Goal: Transaction & Acquisition: Purchase product/service

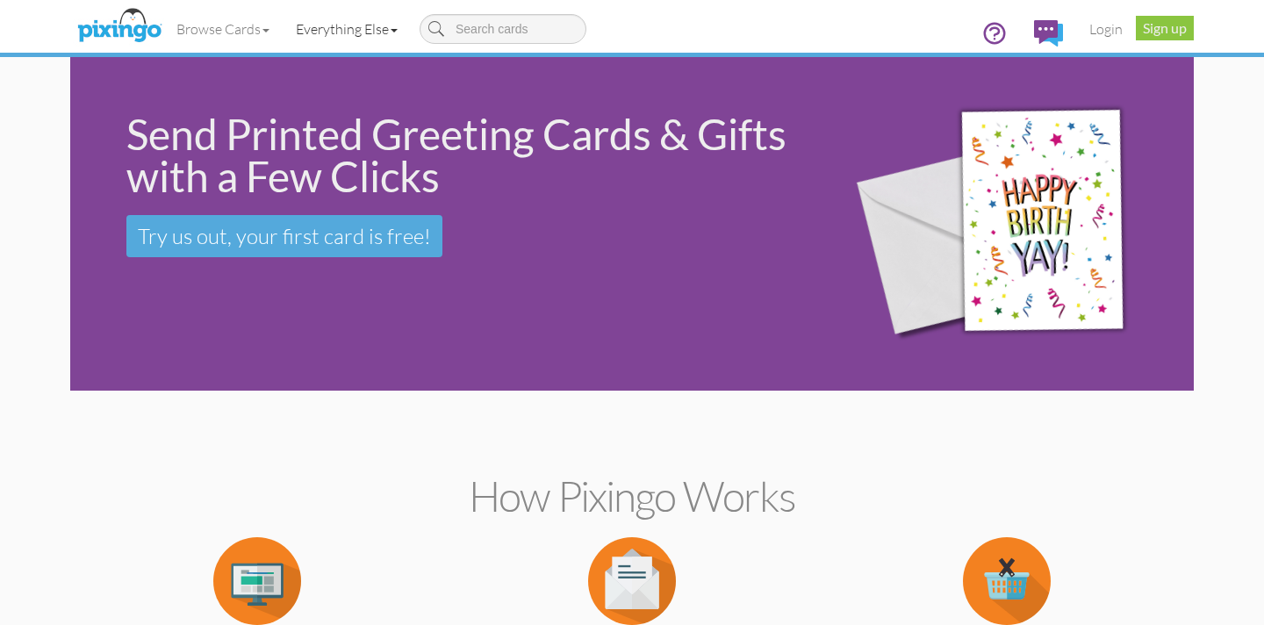
click at [347, 27] on link "Everything Else" at bounding box center [347, 29] width 128 height 44
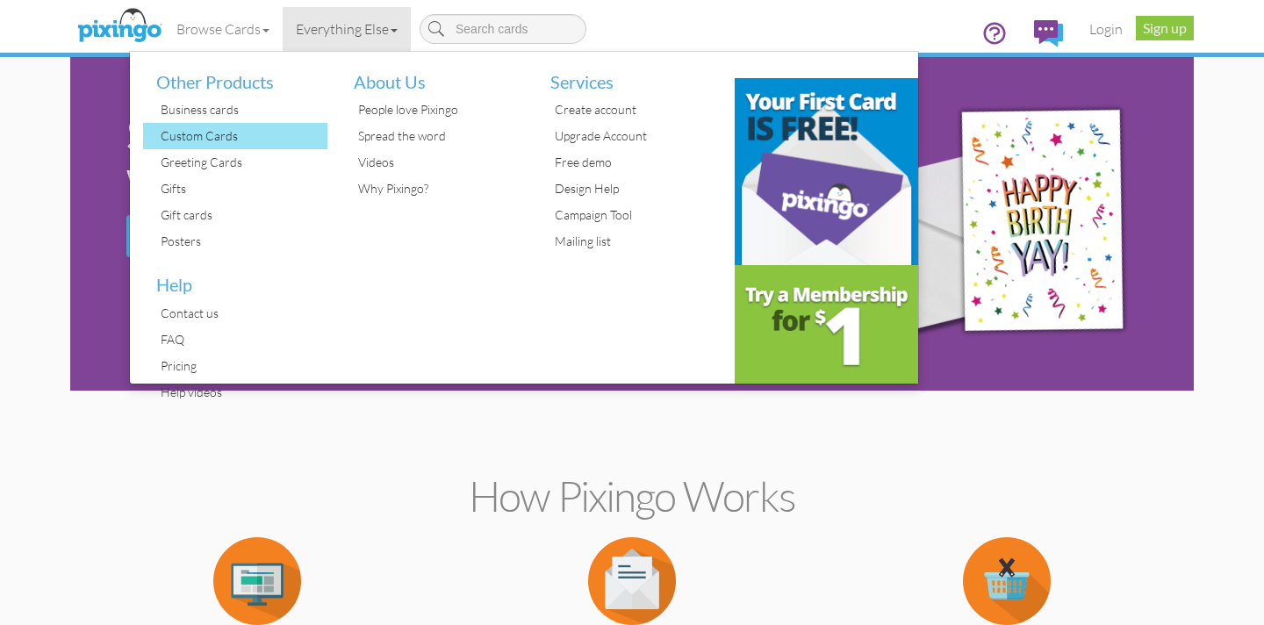
click at [220, 132] on div "Custom Cards" at bounding box center [241, 136] width 171 height 26
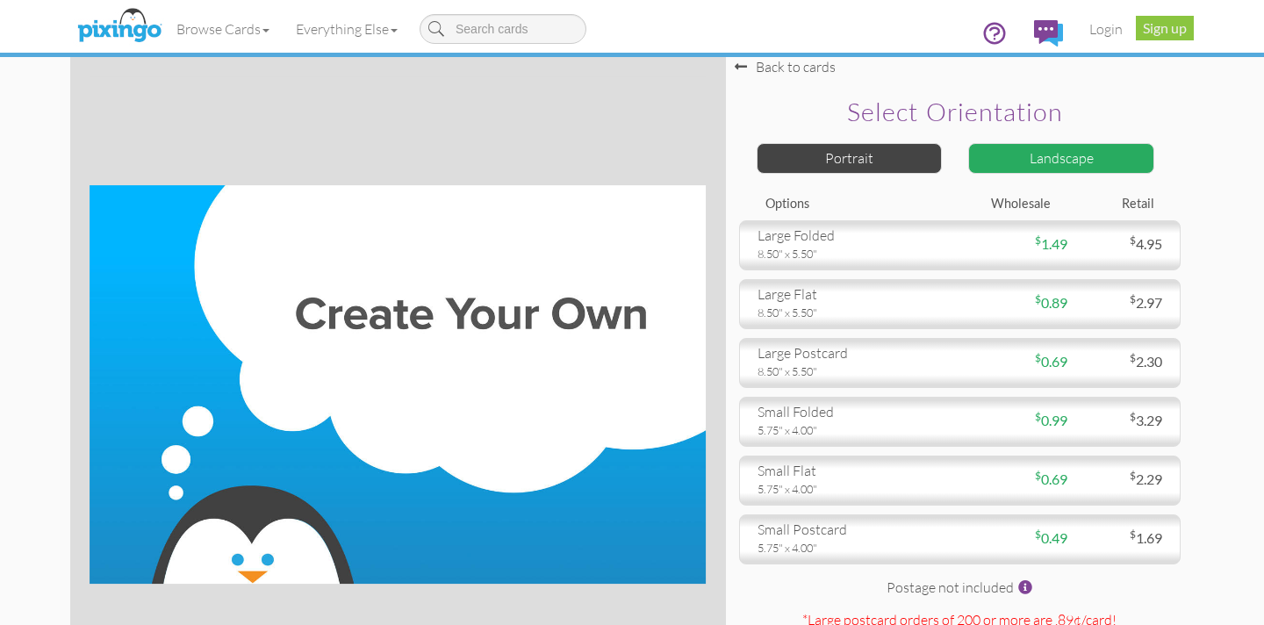
click at [1020, 157] on div "Landscape" at bounding box center [1061, 158] width 186 height 31
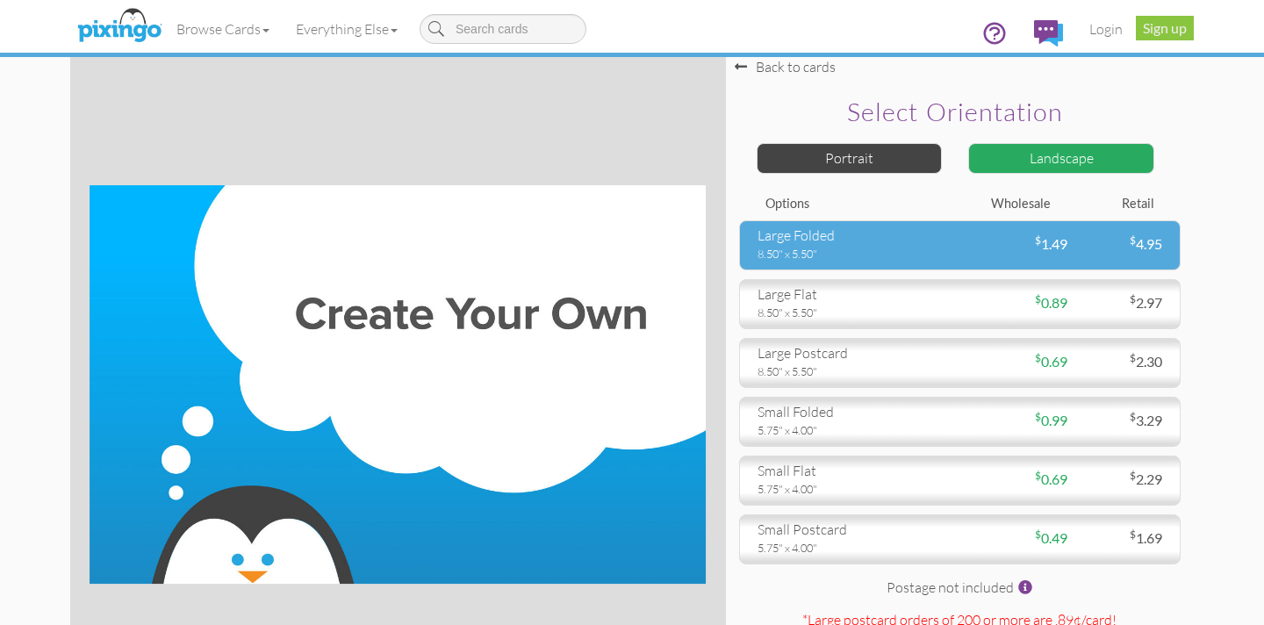
click at [999, 248] on div "$ 1.49" at bounding box center [1013, 244] width 108 height 20
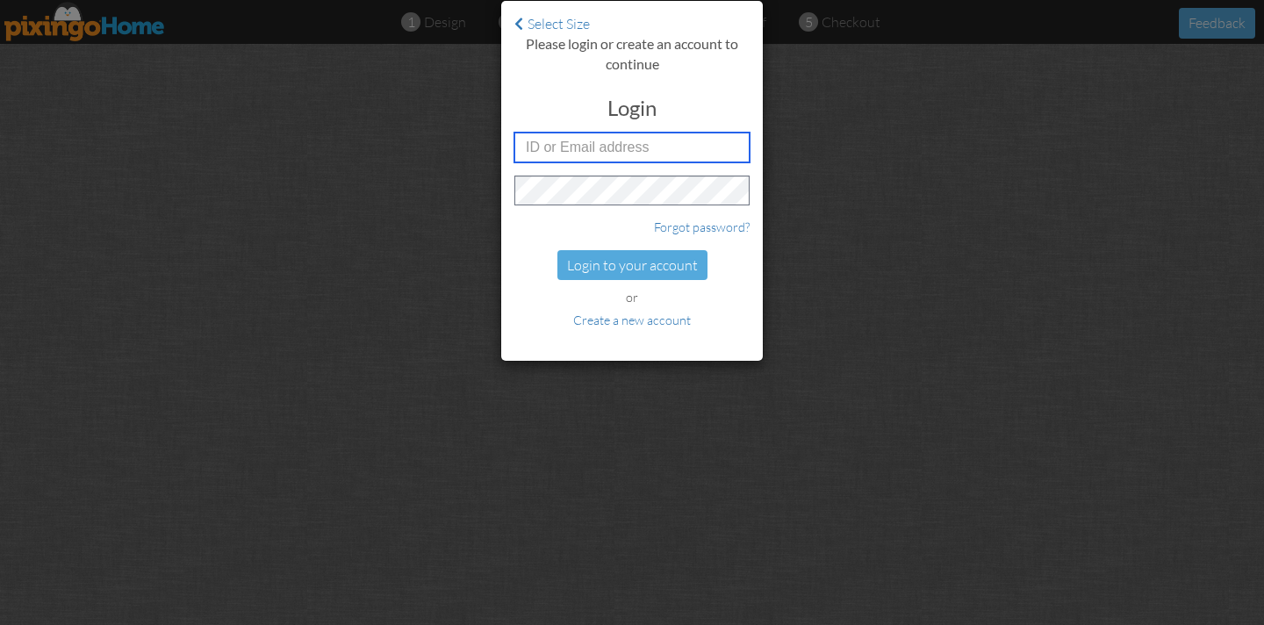
type input "2120"
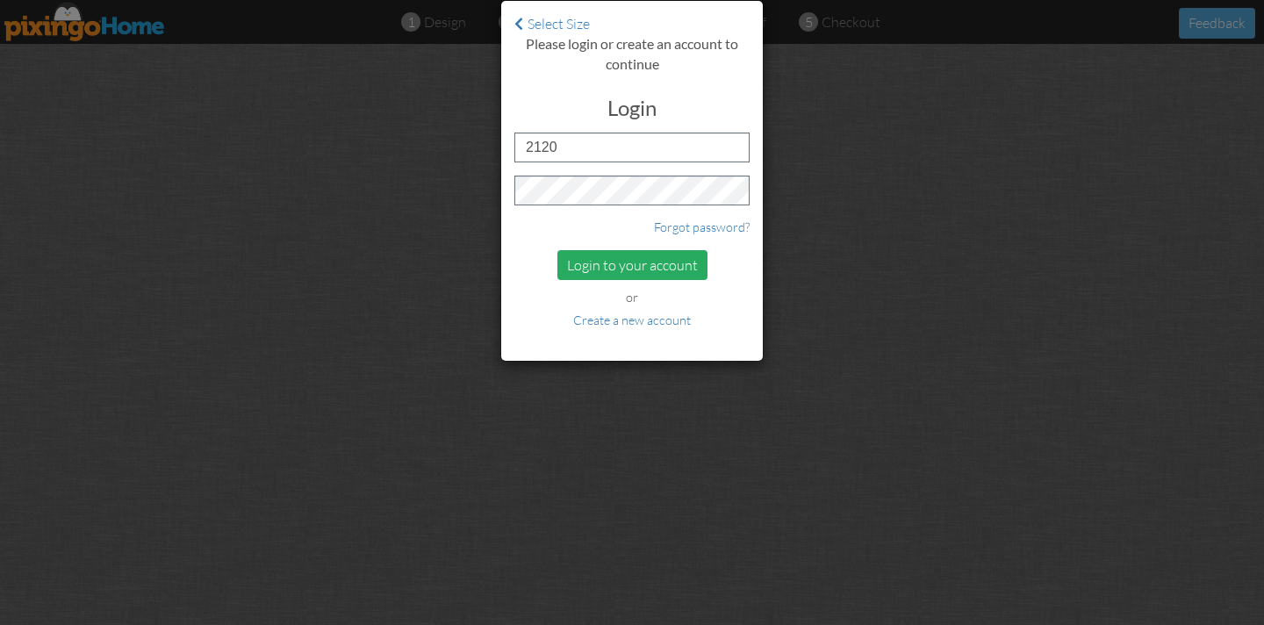
click at [629, 269] on div "Login to your account" at bounding box center [632, 265] width 150 height 31
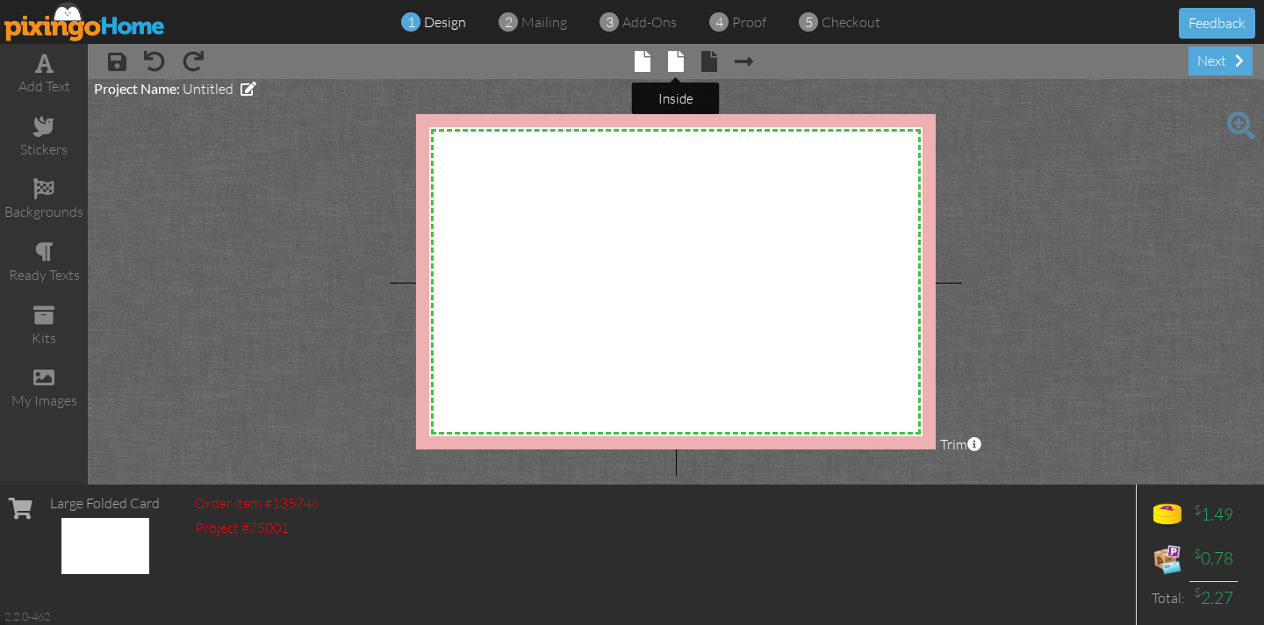
click at [678, 59] on span at bounding box center [676, 61] width 16 height 21
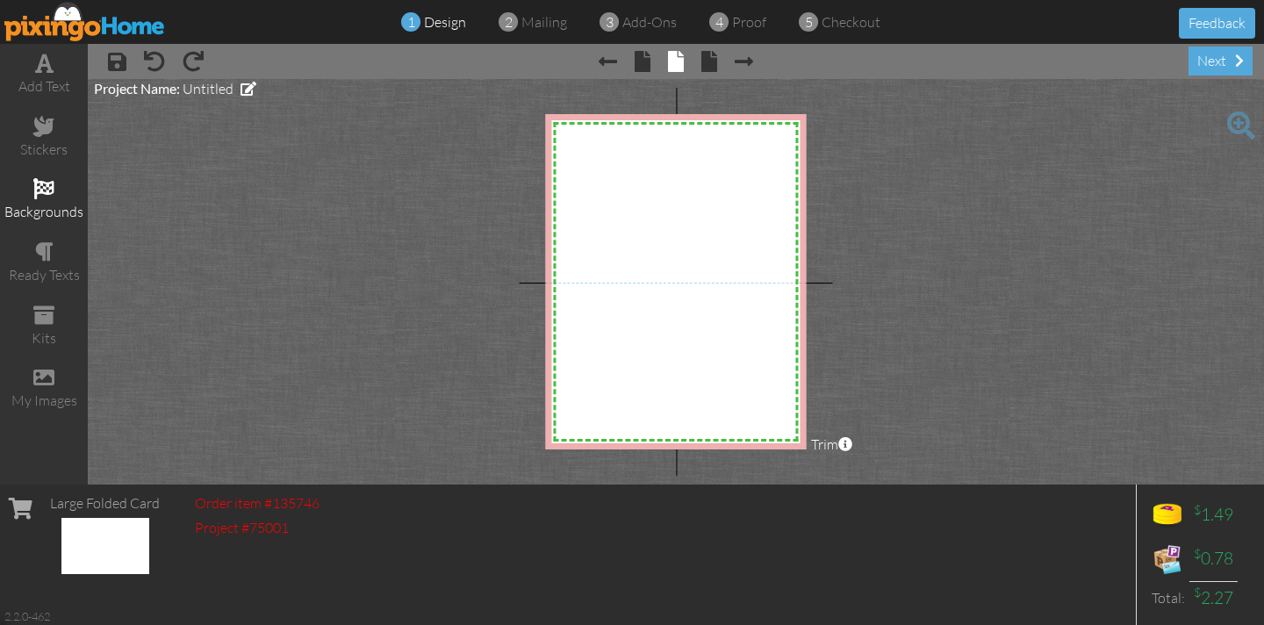
click at [45, 190] on span at bounding box center [43, 188] width 21 height 21
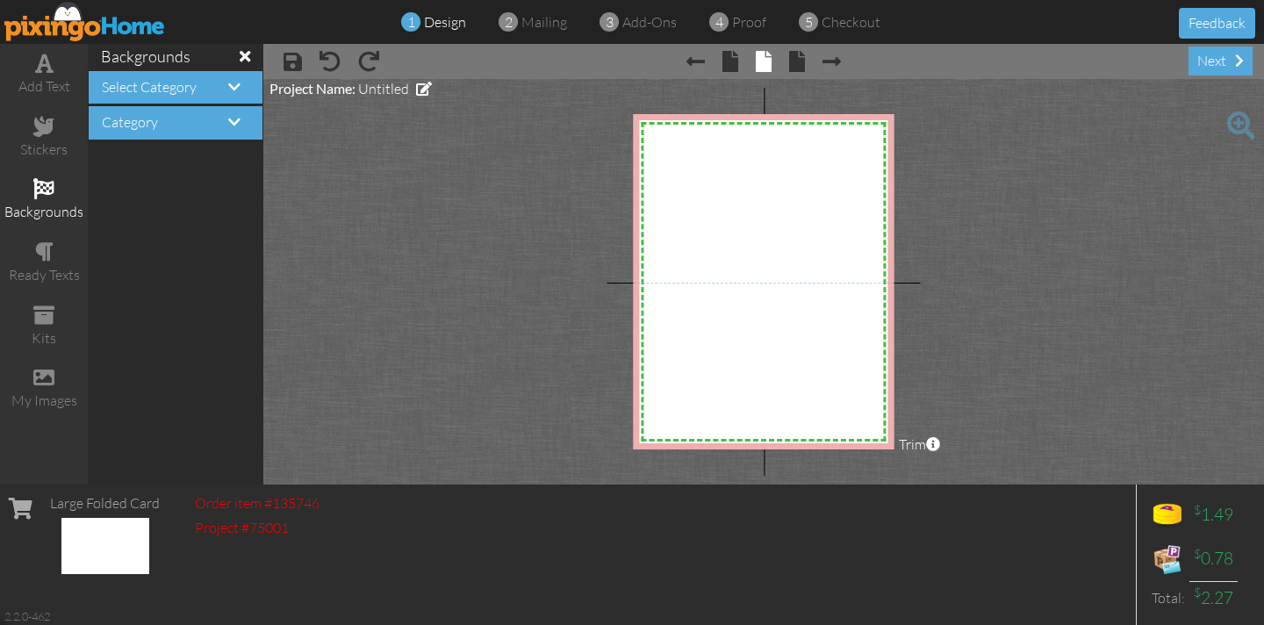
click at [45, 190] on span at bounding box center [43, 188] width 21 height 21
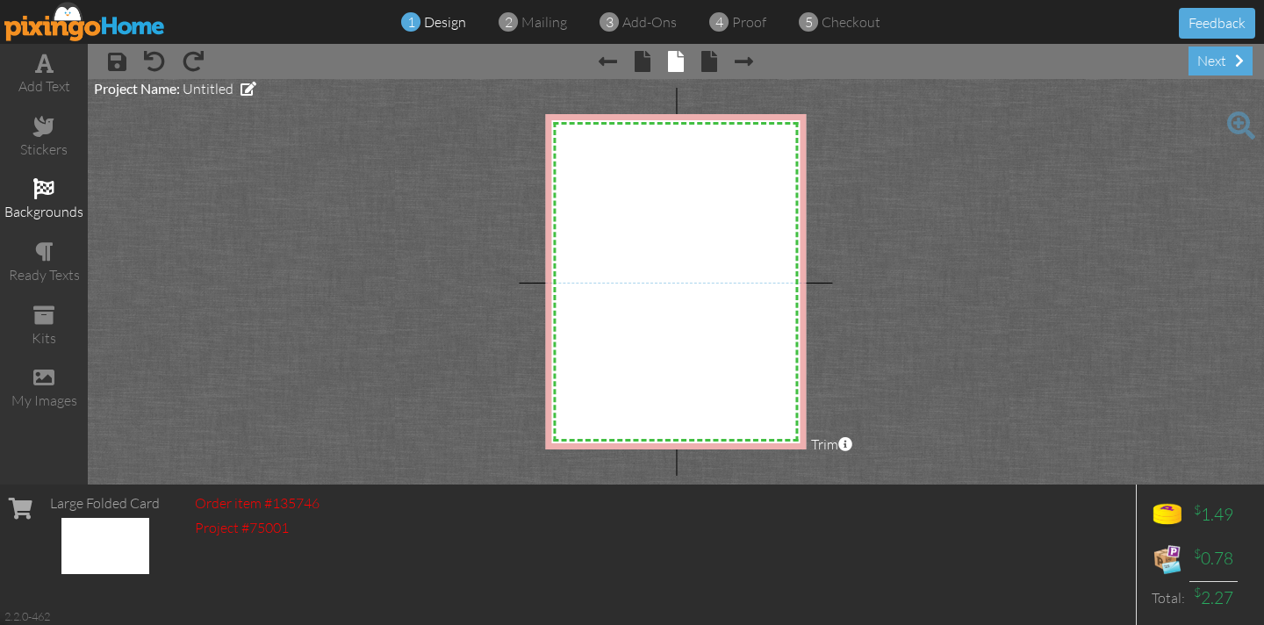
click at [47, 190] on span at bounding box center [43, 188] width 21 height 21
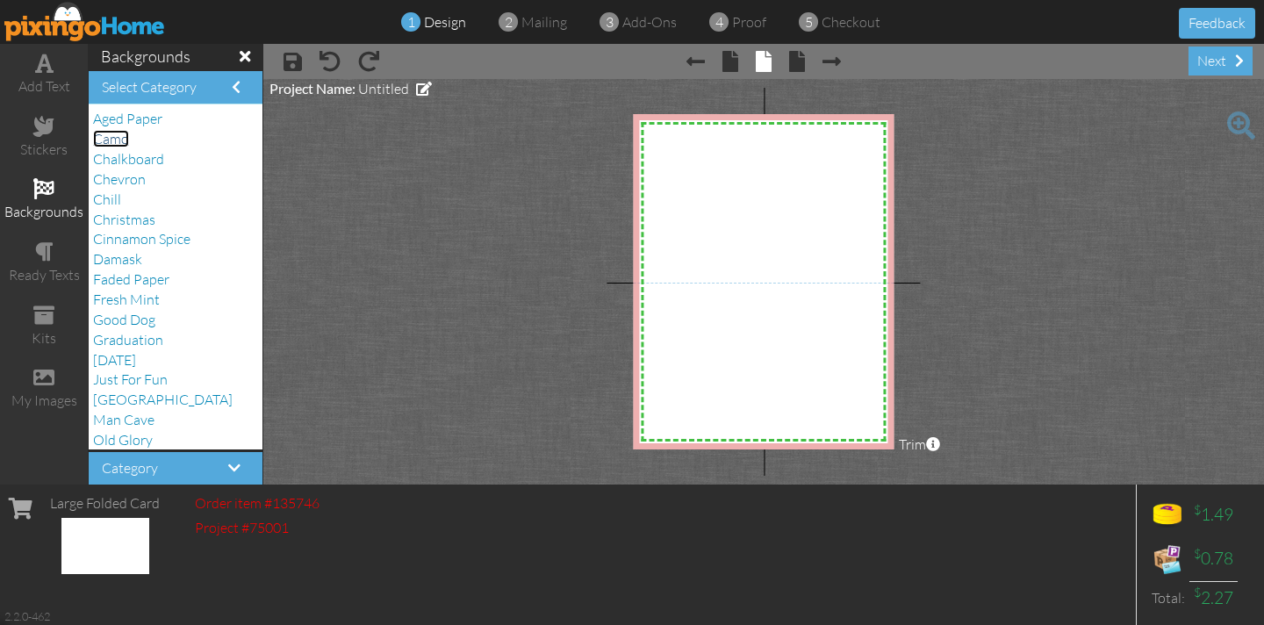
click at [124, 143] on span "Camo" at bounding box center [111, 139] width 36 height 18
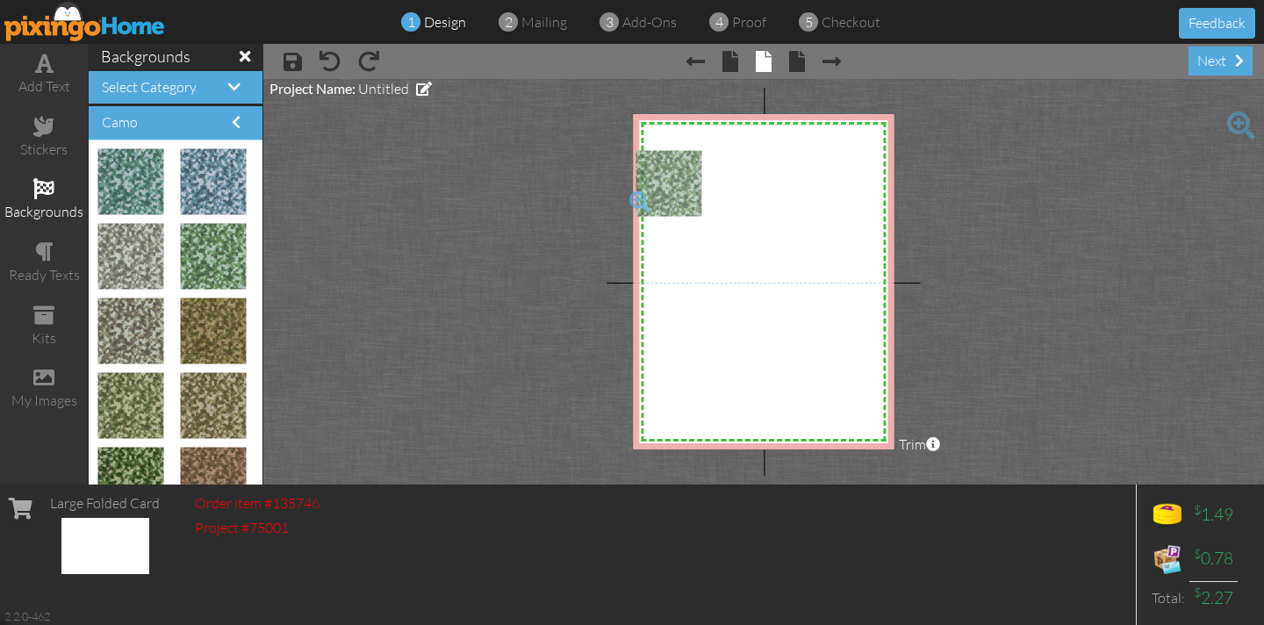
drag, startPoint x: 198, startPoint y: 265, endPoint x: 642, endPoint y: 192, distance: 449.9
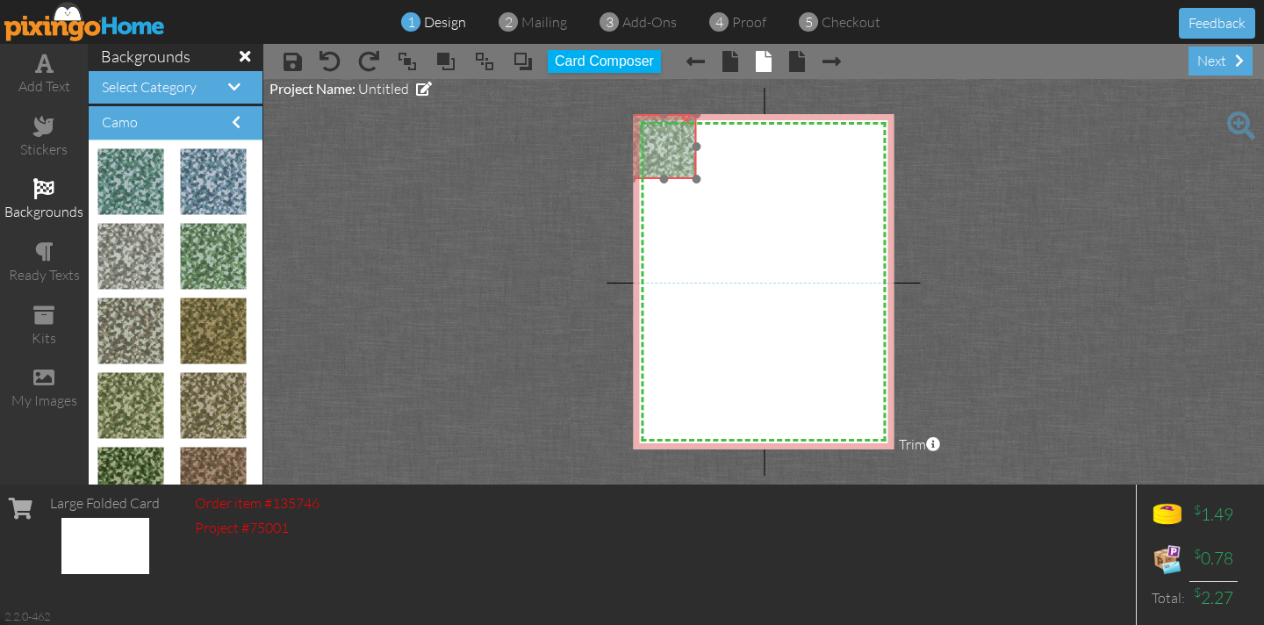
drag, startPoint x: 671, startPoint y: 181, endPoint x: 678, endPoint y: 144, distance: 37.5
click at [678, 144] on img at bounding box center [663, 146] width 65 height 65
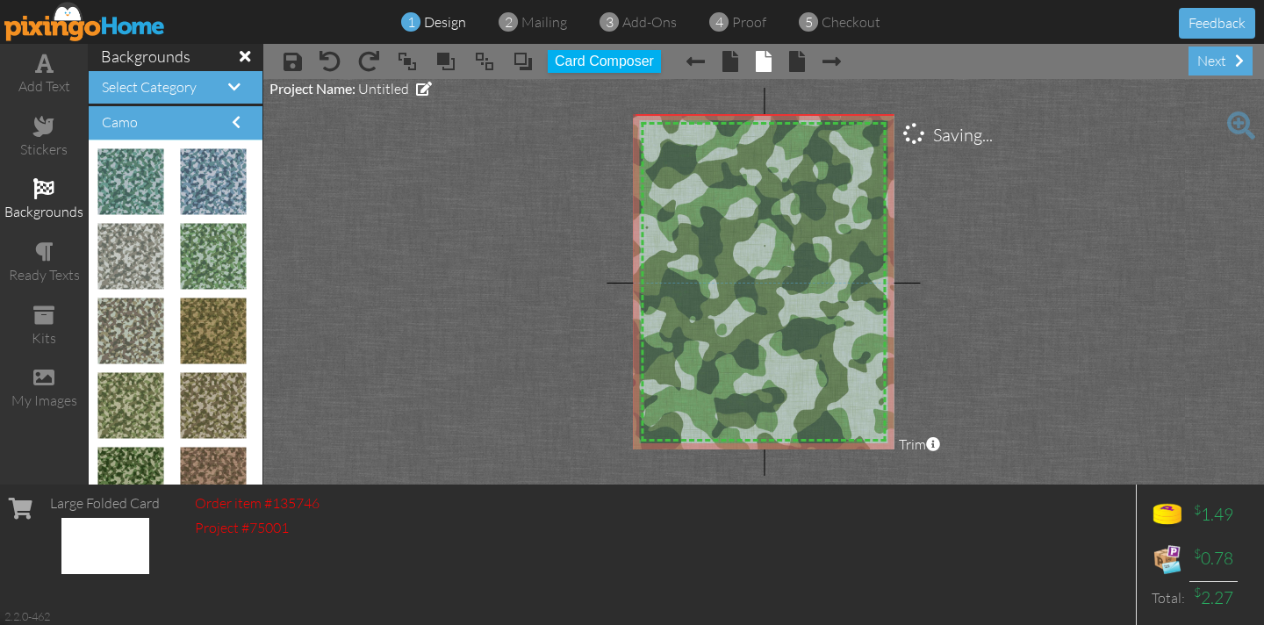
drag, startPoint x: 694, startPoint y: 177, endPoint x: 956, endPoint y: 649, distance: 539.7
click at [956, 624] on html "1 design 2 mailing 3 add-ons 4 proof 5 checkout Feedback add text stickers back…" at bounding box center [632, 312] width 1264 height 625
click at [40, 68] on span at bounding box center [44, 63] width 18 height 21
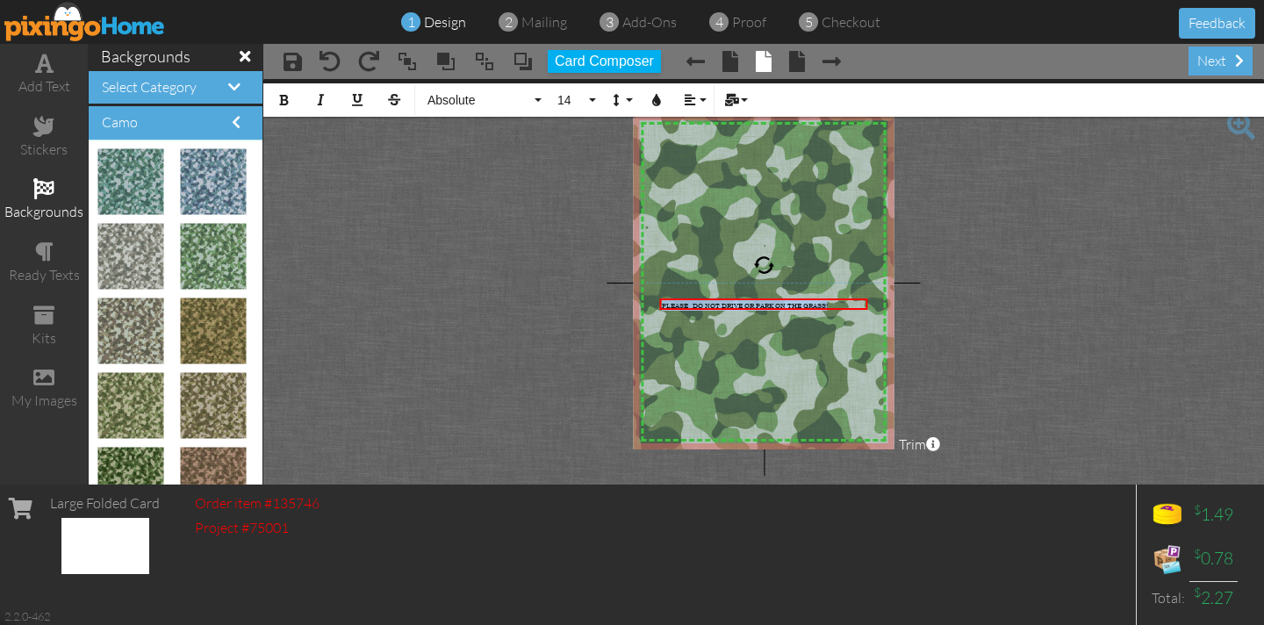
drag, startPoint x: 856, startPoint y: 305, endPoint x: 639, endPoint y: 304, distance: 216.7
click at [643, 304] on div "X X X X X X X X X X X X X X X X X X X X X X X X X X X X X X X X X X X X X X X X…" at bounding box center [763, 281] width 261 height 335
click at [459, 103] on span "Absolute" at bounding box center [478, 100] width 105 height 15
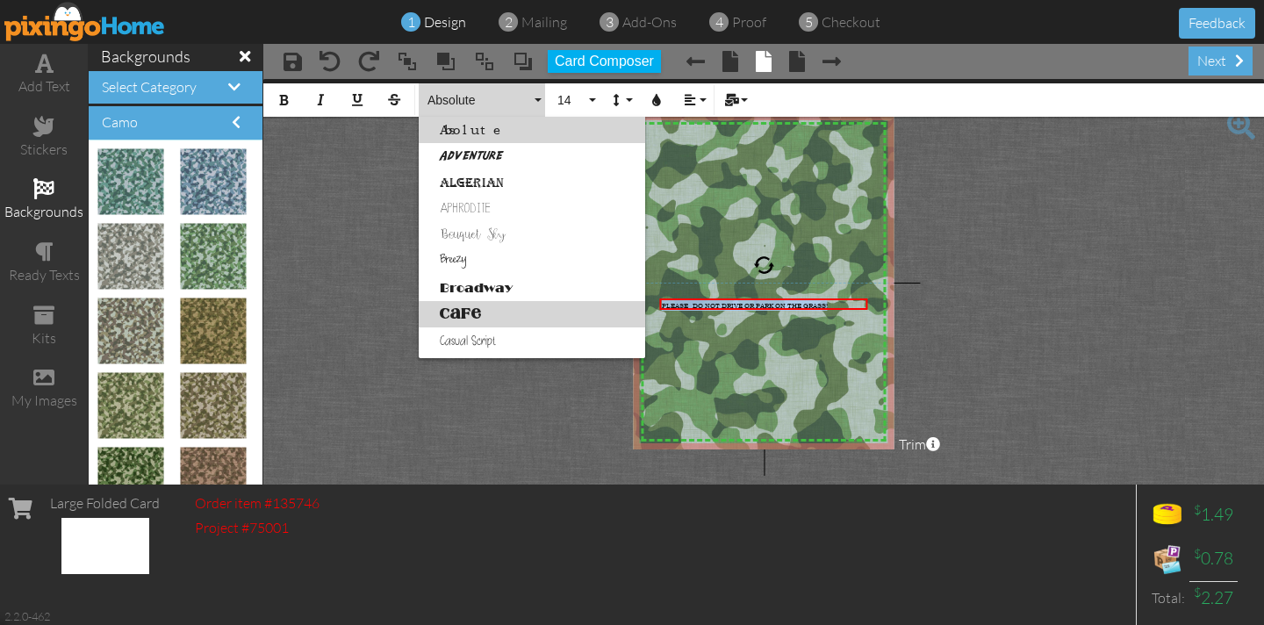
click at [457, 313] on link "Cafe" at bounding box center [532, 314] width 226 height 26
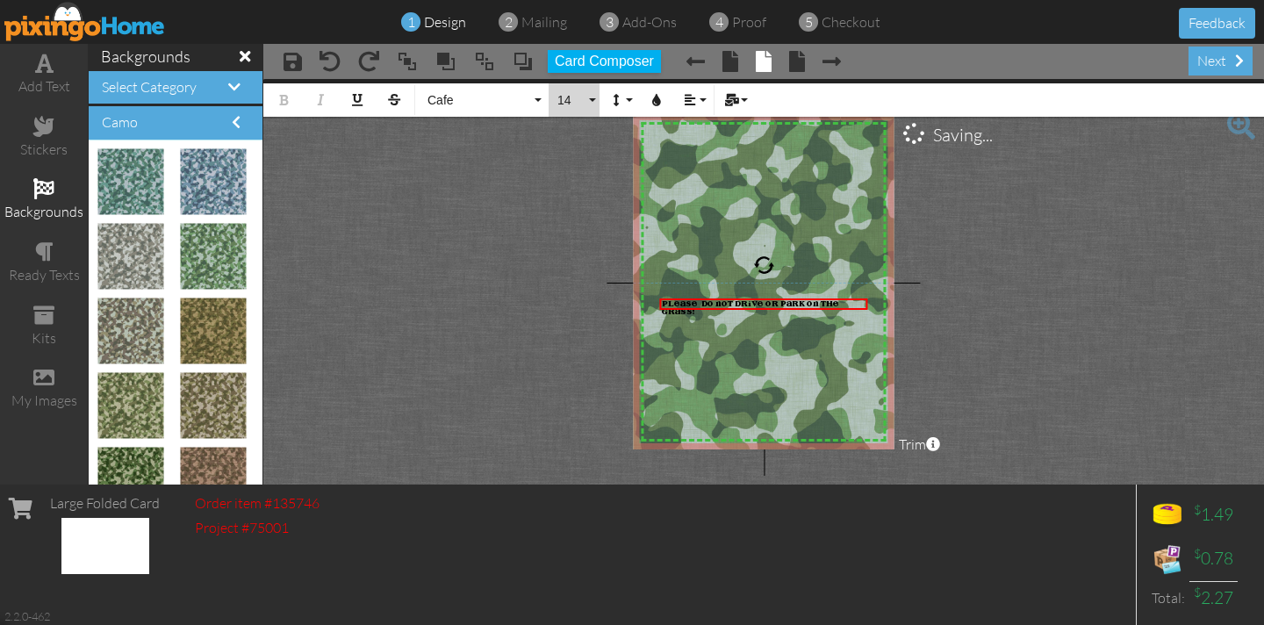
click at [595, 99] on button "14" at bounding box center [573, 99] width 51 height 33
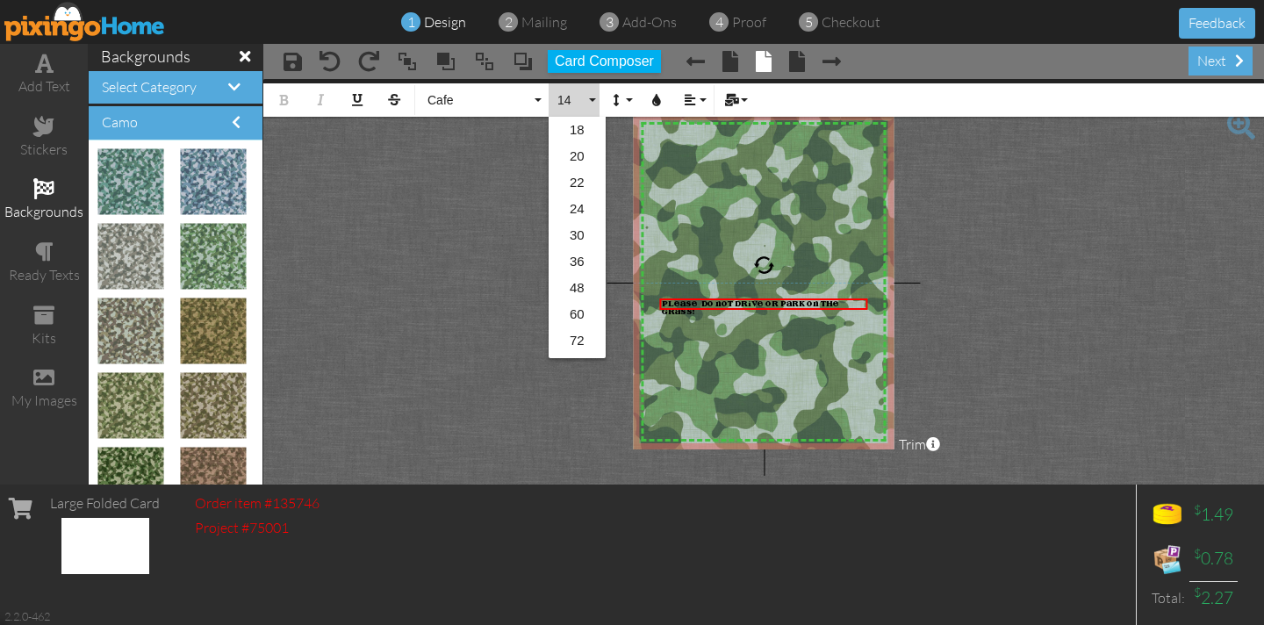
scroll to position [268, 0]
click at [573, 286] on link "48" at bounding box center [576, 283] width 57 height 26
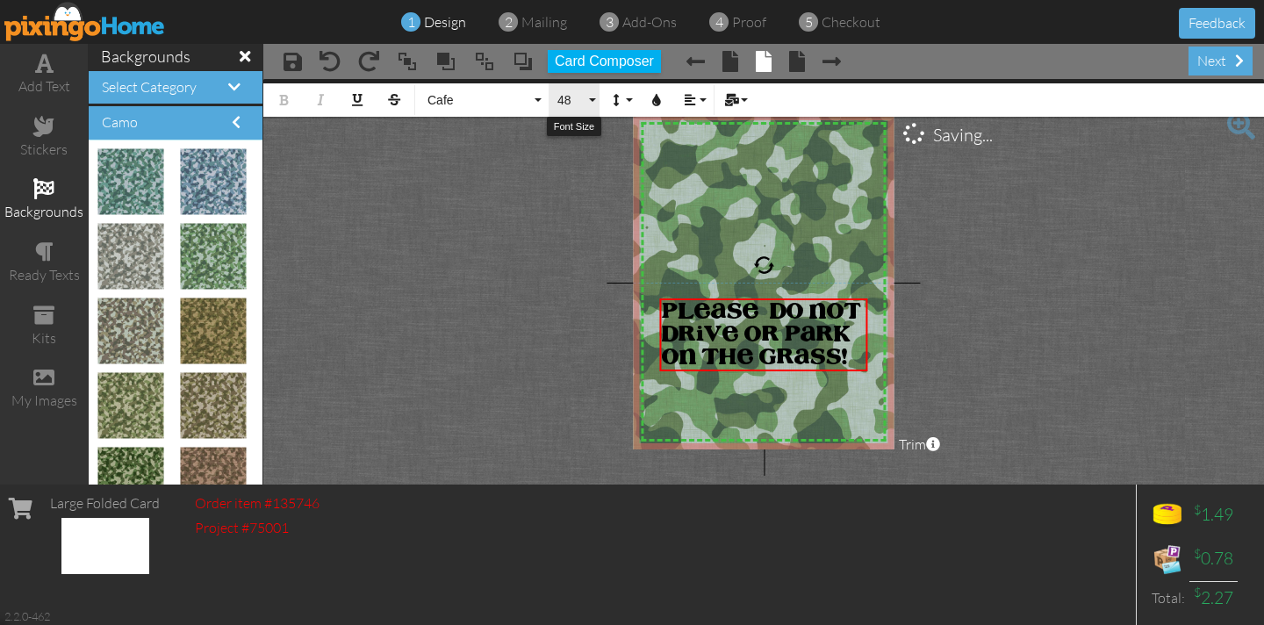
click at [591, 98] on button "48" at bounding box center [573, 99] width 51 height 33
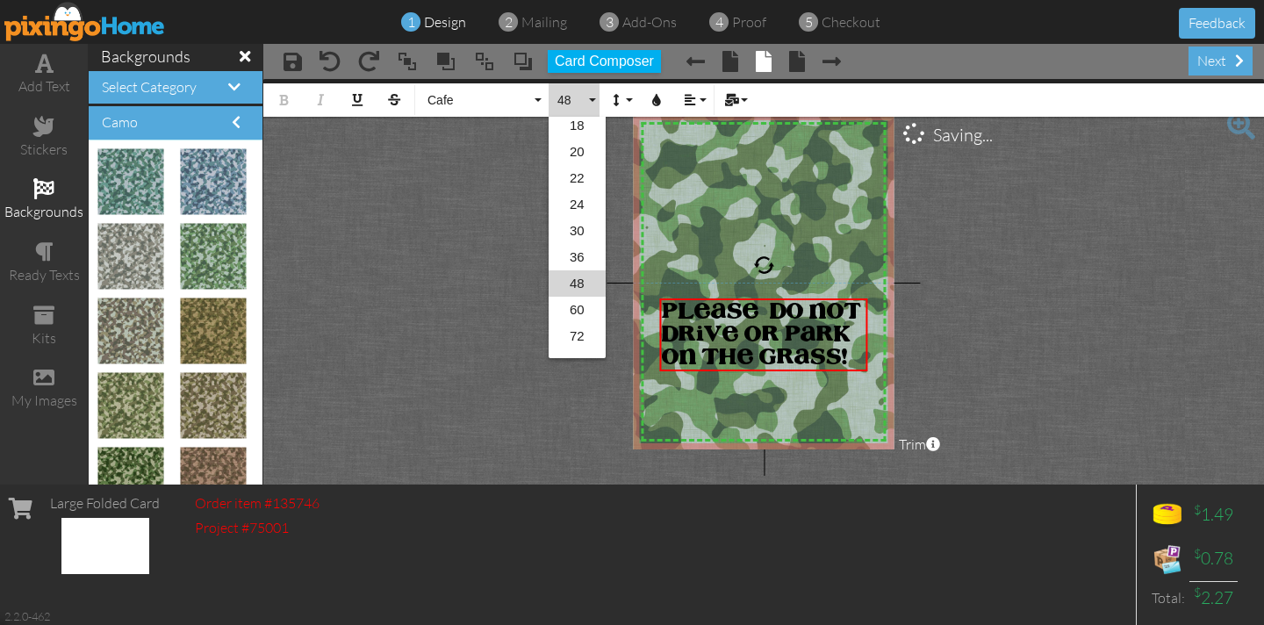
scroll to position [285, 0]
click at [574, 344] on link "96" at bounding box center [576, 345] width 57 height 26
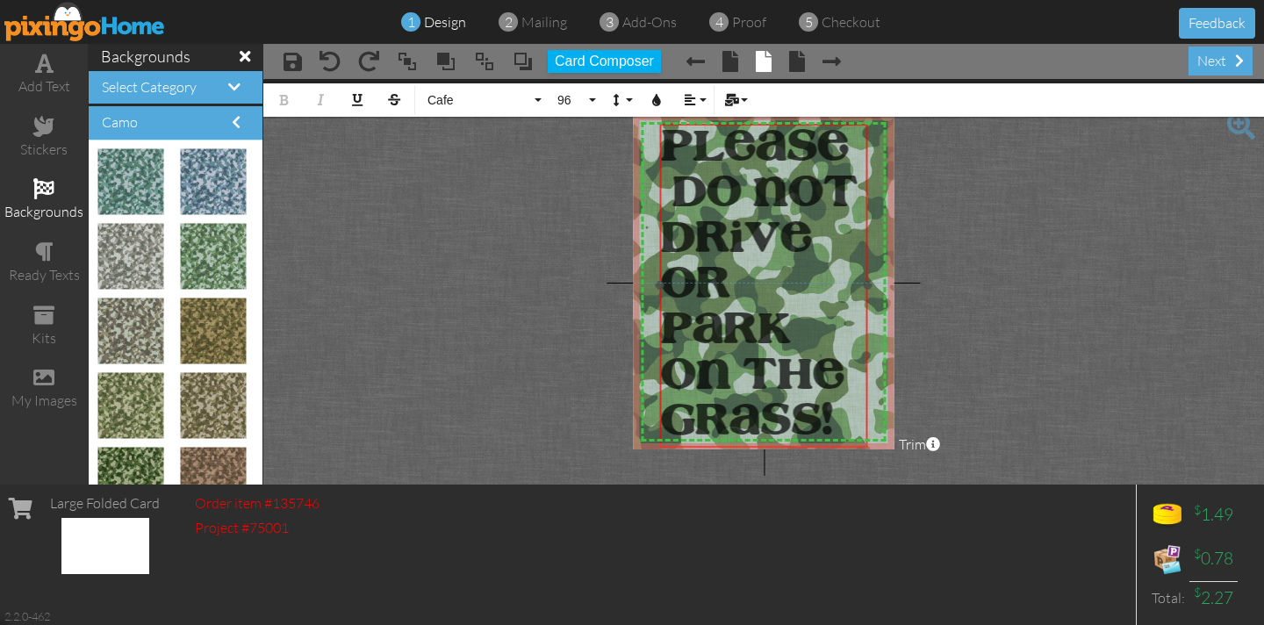
drag, startPoint x: 737, startPoint y: 299, endPoint x: 737, endPoint y: 125, distance: 174.6
click at [737, 125] on div "​ PLEASE DO NOT DRIVE OR PARK ON THE GRASS! ​" at bounding box center [763, 286] width 209 height 324
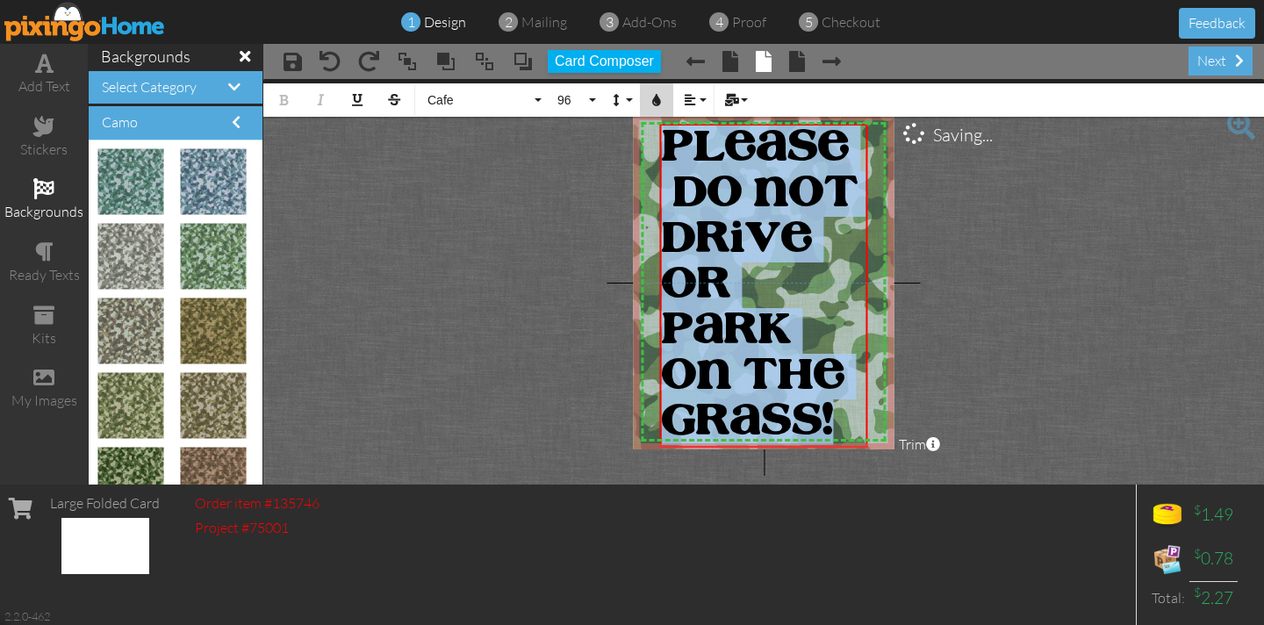
click at [655, 103] on icon "button" at bounding box center [656, 100] width 12 height 12
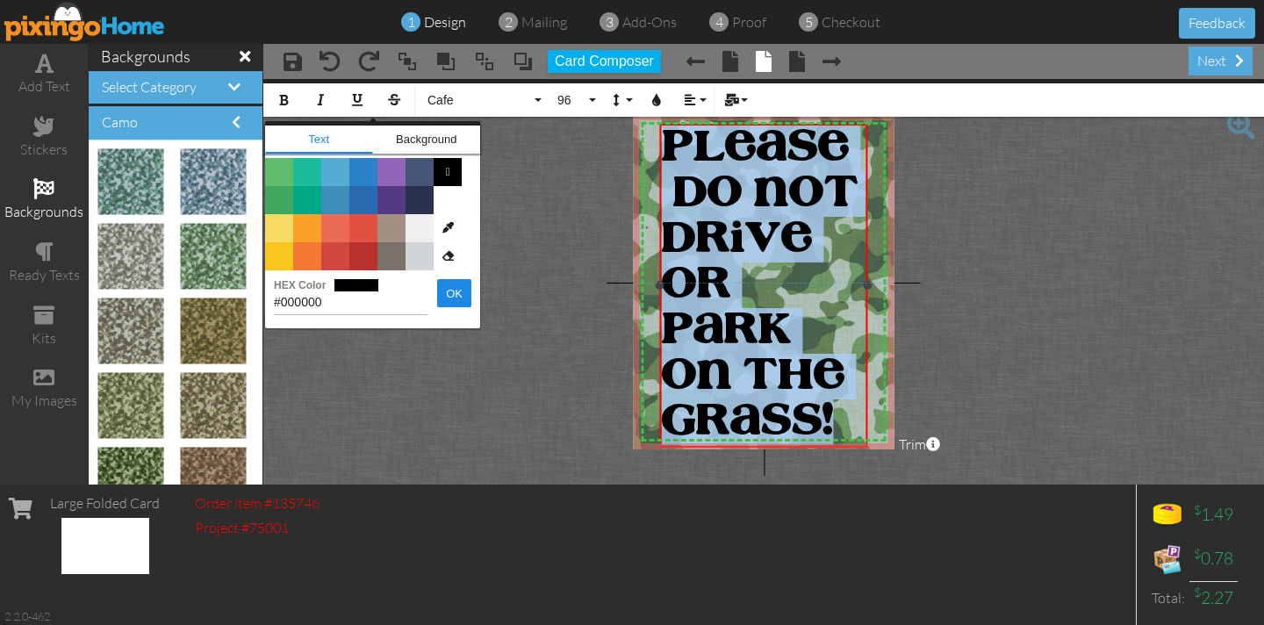
drag, startPoint x: 667, startPoint y: 135, endPoint x: 766, endPoint y: 381, distance: 264.9
click at [868, 407] on div "PLEASE DO NOT DRIVE OR PARK ON THE GRASS! ×" at bounding box center [763, 286] width 209 height 324
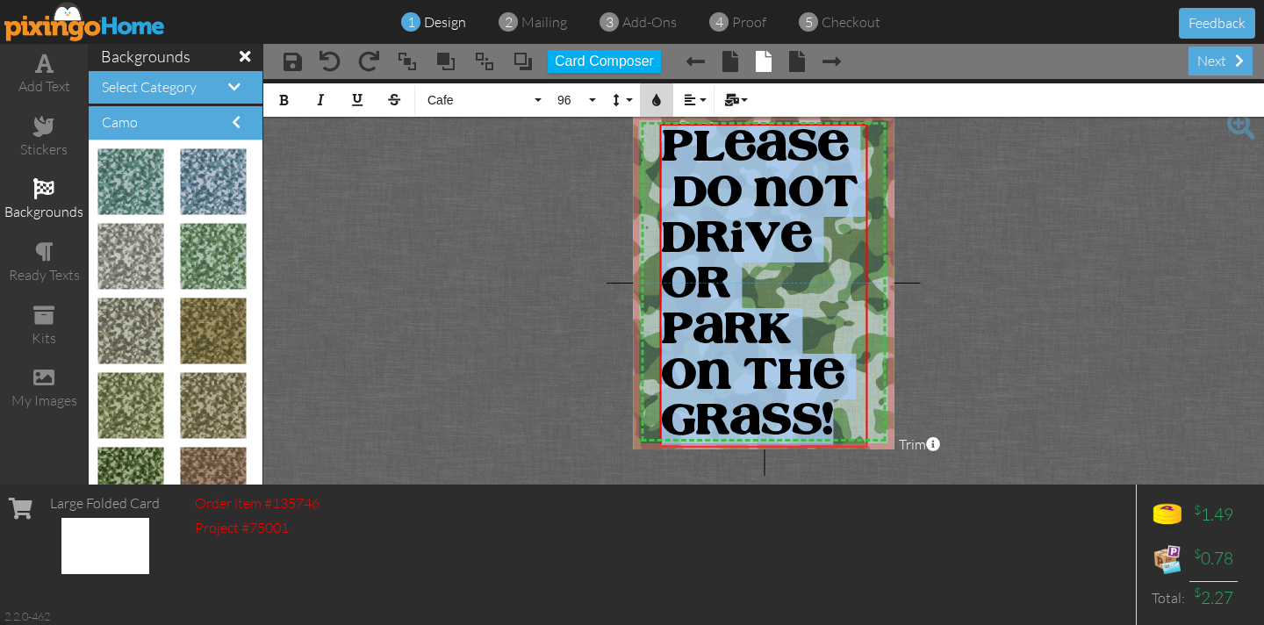
click at [655, 99] on icon "button" at bounding box center [656, 100] width 12 height 12
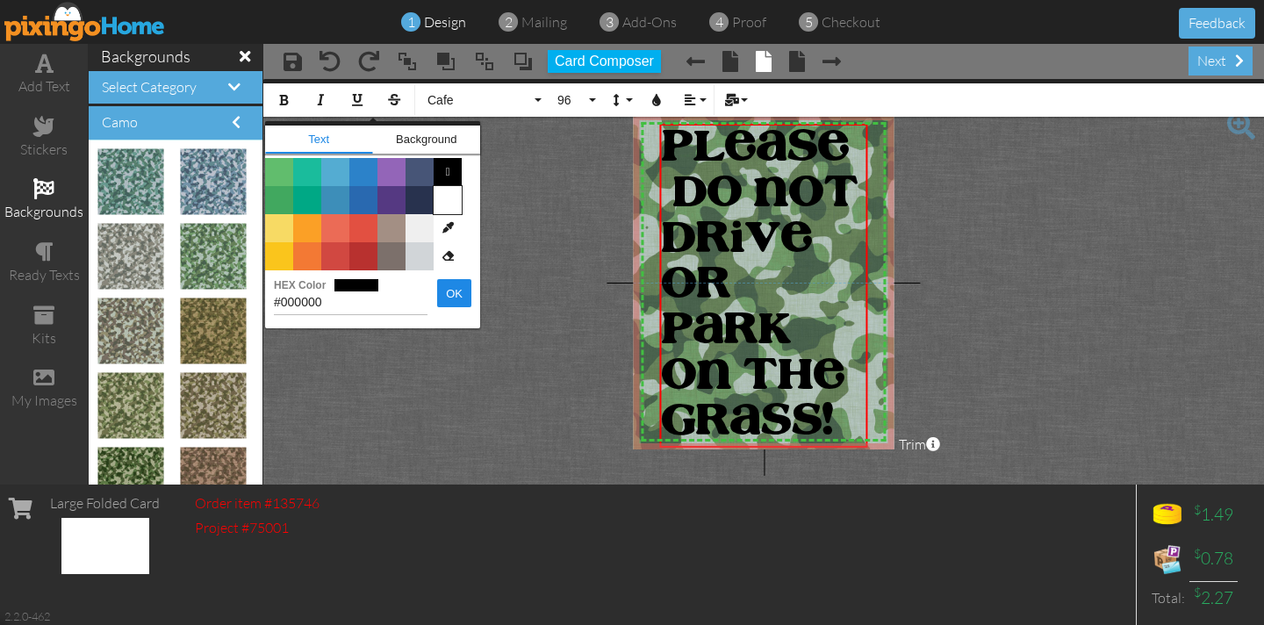
click at [443, 204] on span "Color #FFFFFF" at bounding box center [447, 200] width 28 height 28
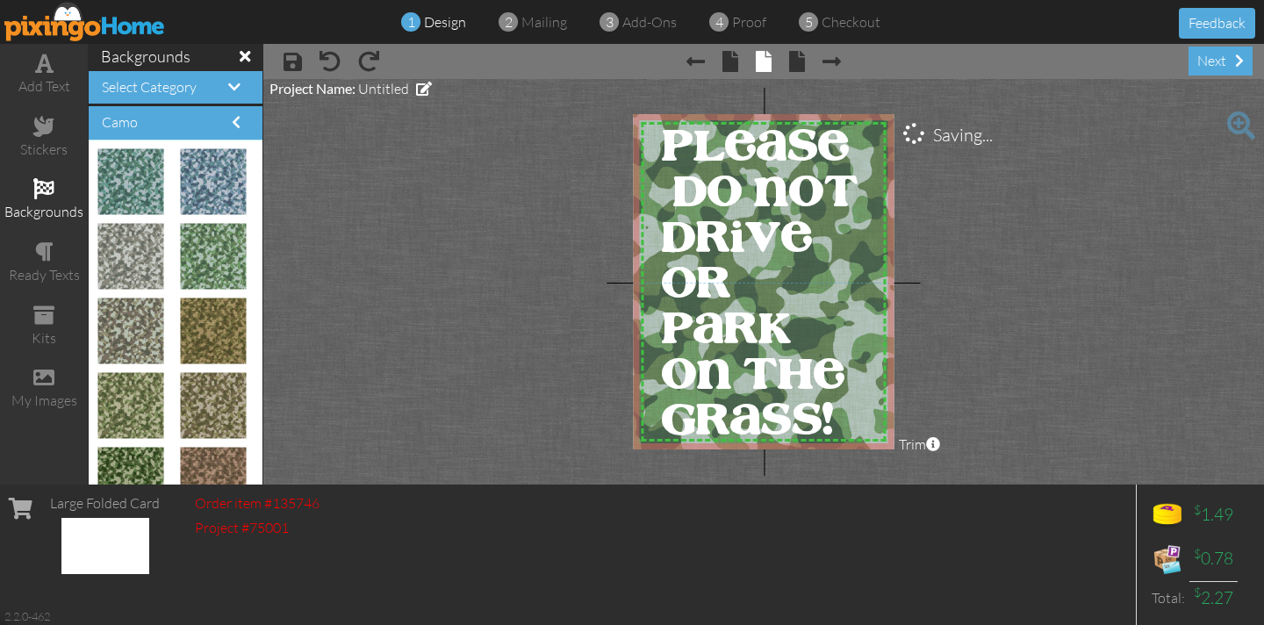
click at [496, 229] on project-studio-wrapper "X X X X X X X X X X X X X X X X X X X X X X X X X X X X X X X X X X X X X X X X…" at bounding box center [763, 281] width 1000 height 405
click at [657, 131] on div at bounding box center [764, 285] width 218 height 333
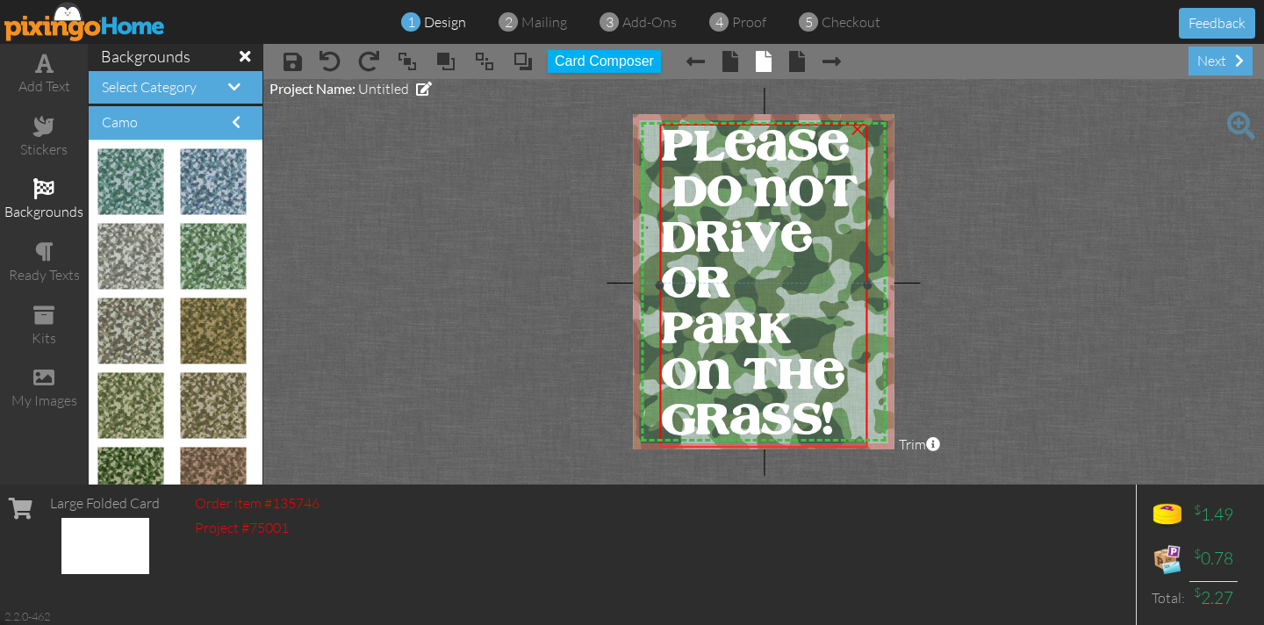
click at [656, 131] on div at bounding box center [764, 285] width 218 height 333
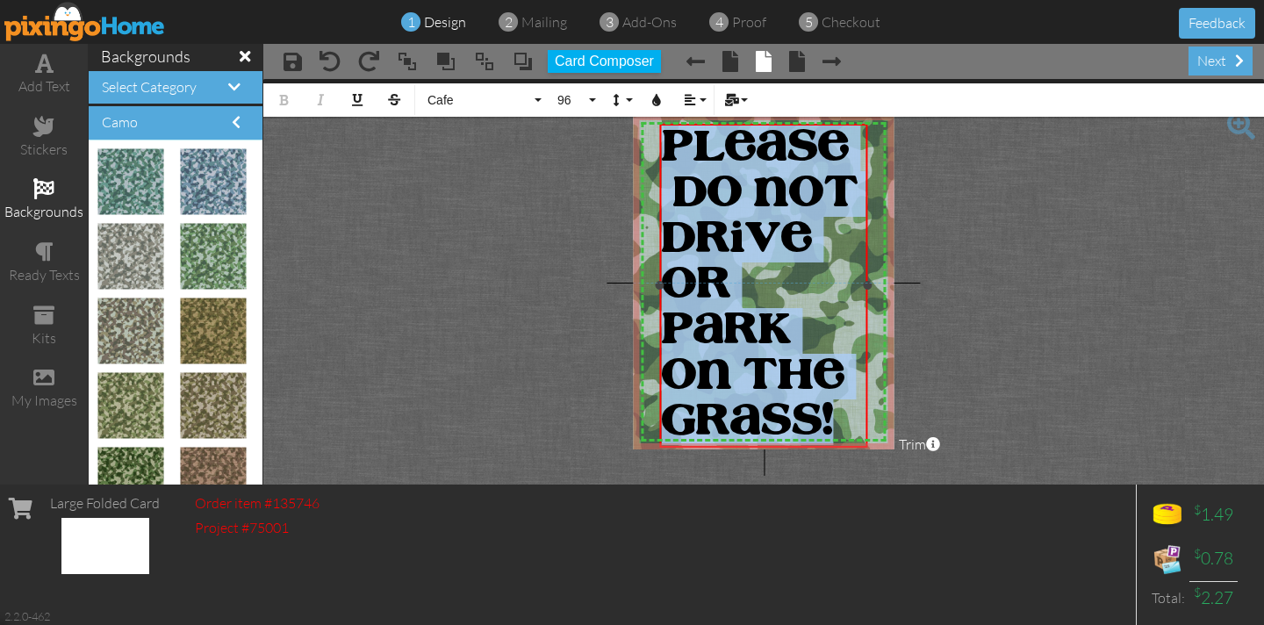
drag, startPoint x: 661, startPoint y: 133, endPoint x: 858, endPoint y: 402, distance: 333.3
click at [867, 405] on div "PLEASE DO NOT DRIVE OR PARK ON THE GRASS!" at bounding box center [763, 286] width 209 height 324
click at [498, 103] on span "Cafe" at bounding box center [478, 100] width 105 height 15
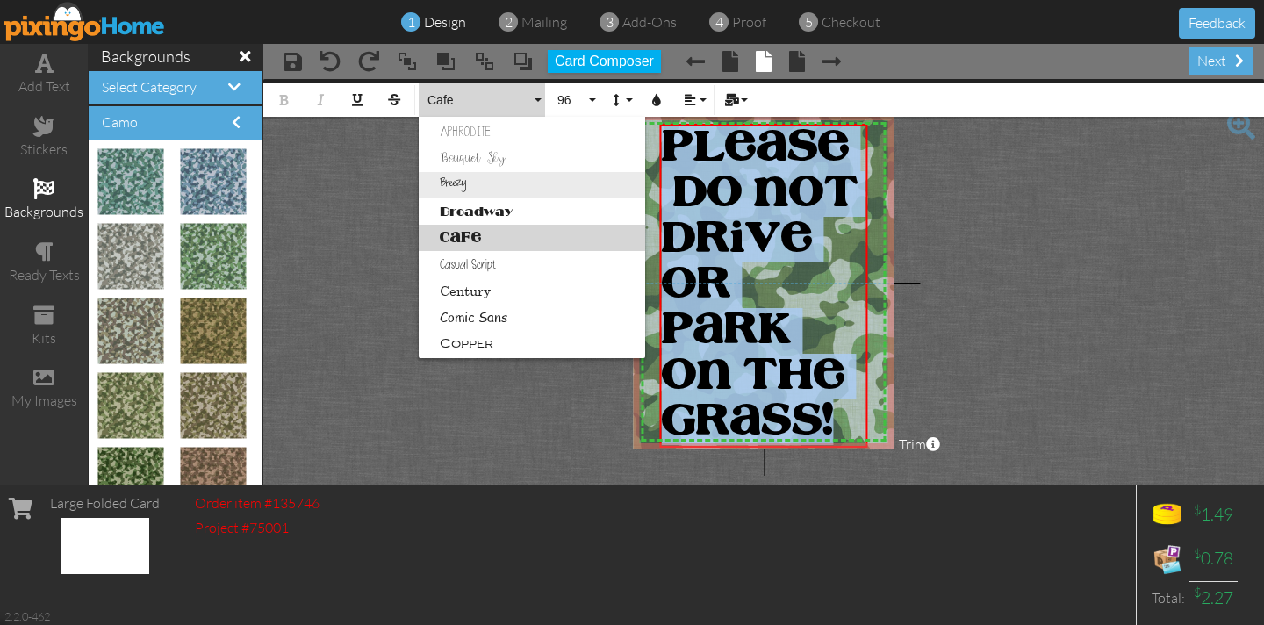
scroll to position [0, 0]
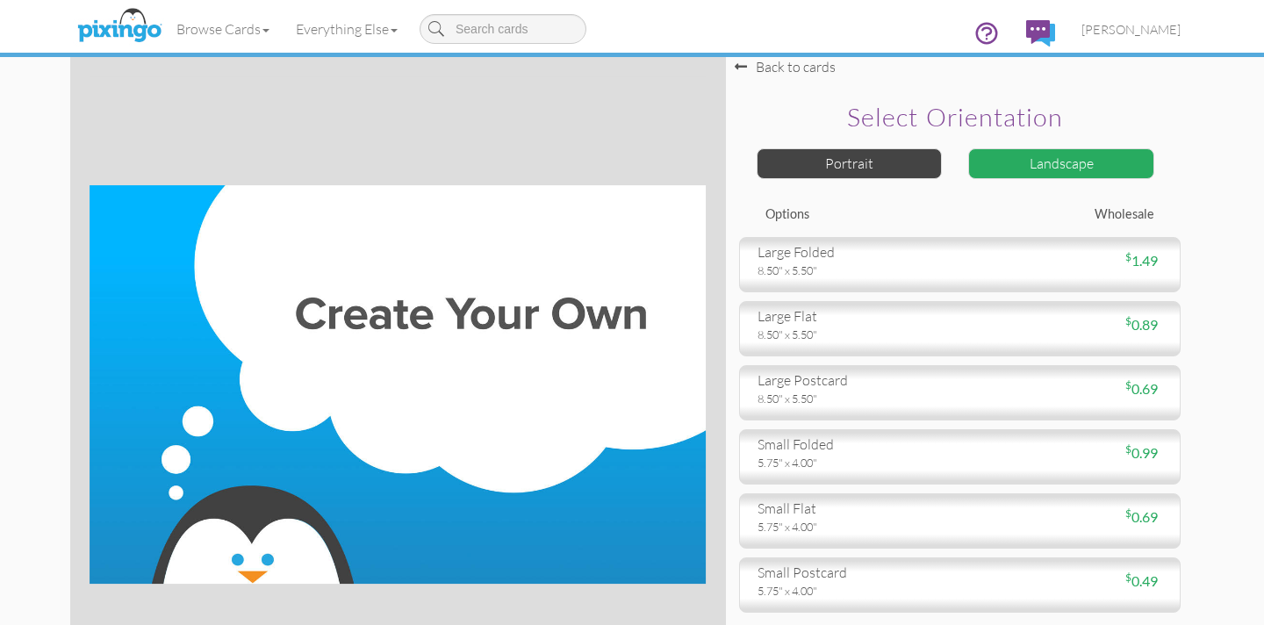
scroll to position [21, 0]
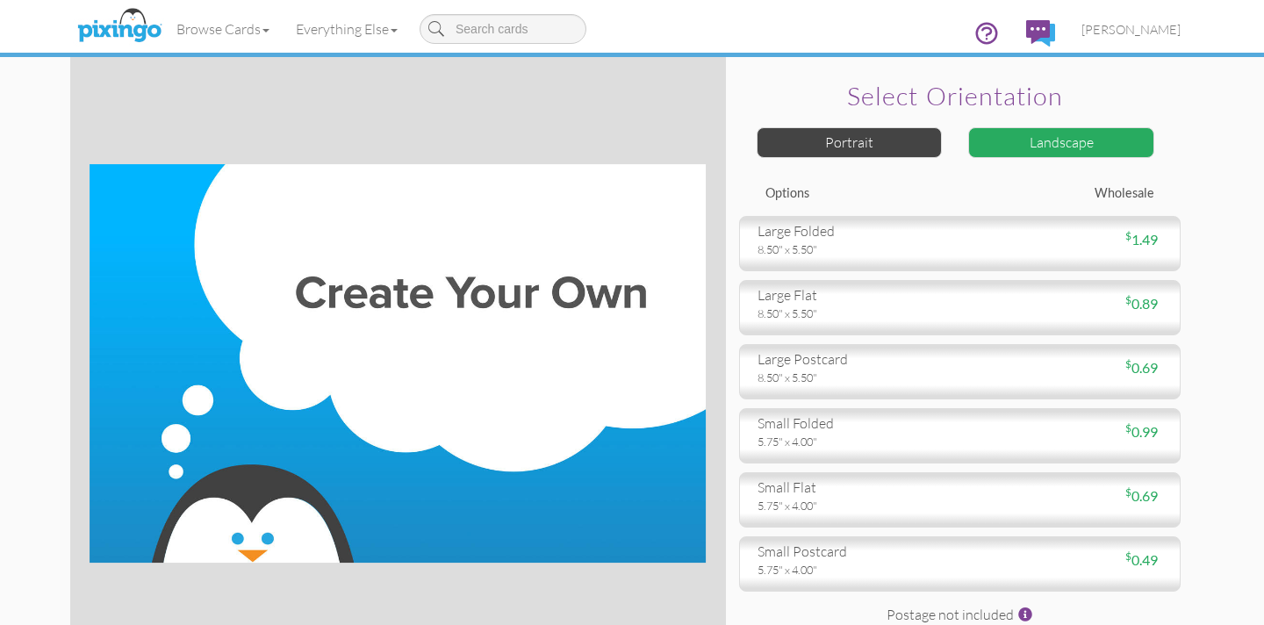
click at [1042, 145] on div "Landscape" at bounding box center [1061, 142] width 186 height 31
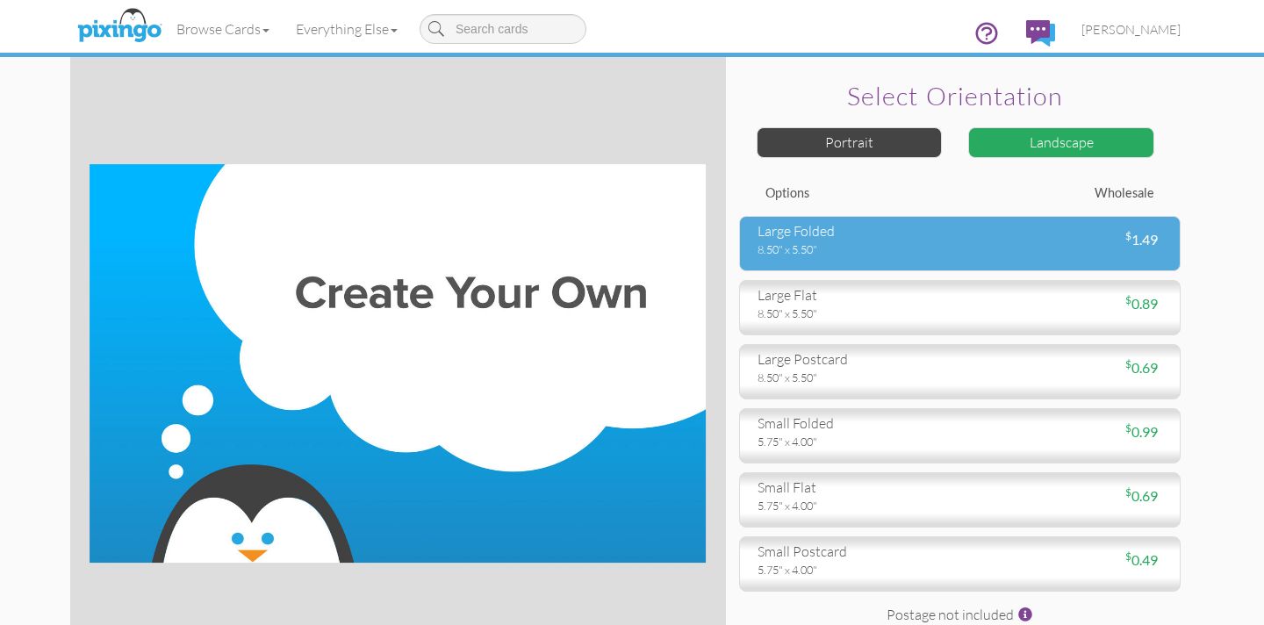
click at [1042, 244] on div "$ 1.49" at bounding box center [1067, 240] width 216 height 20
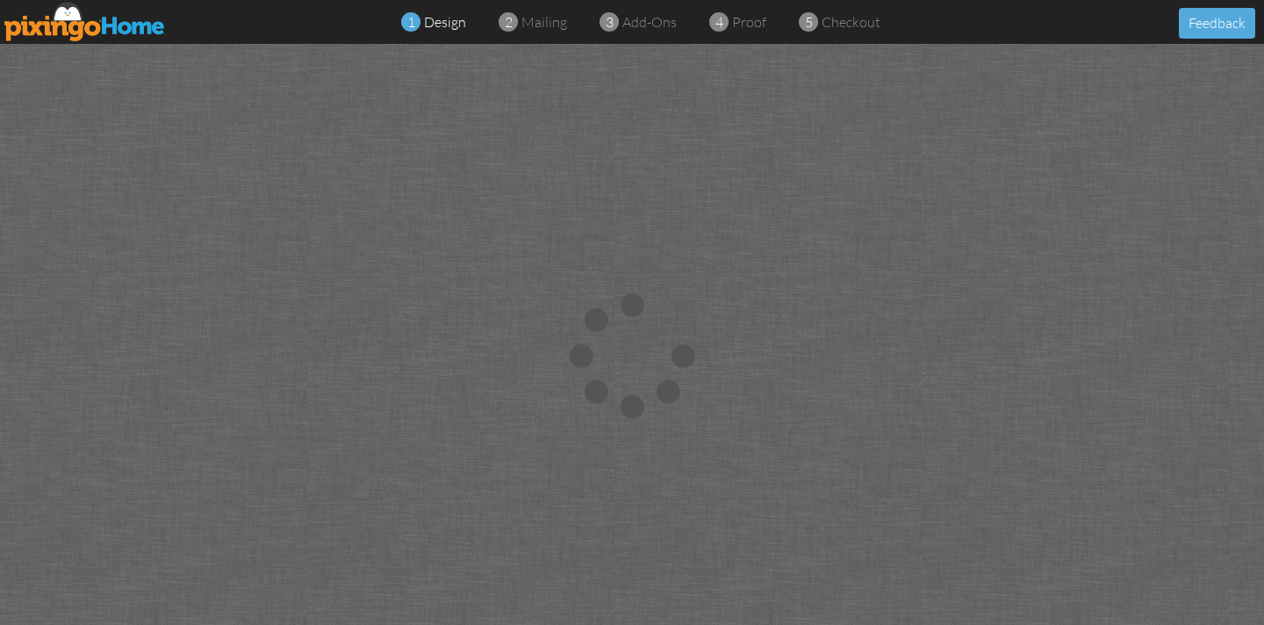
scroll to position [2, 0]
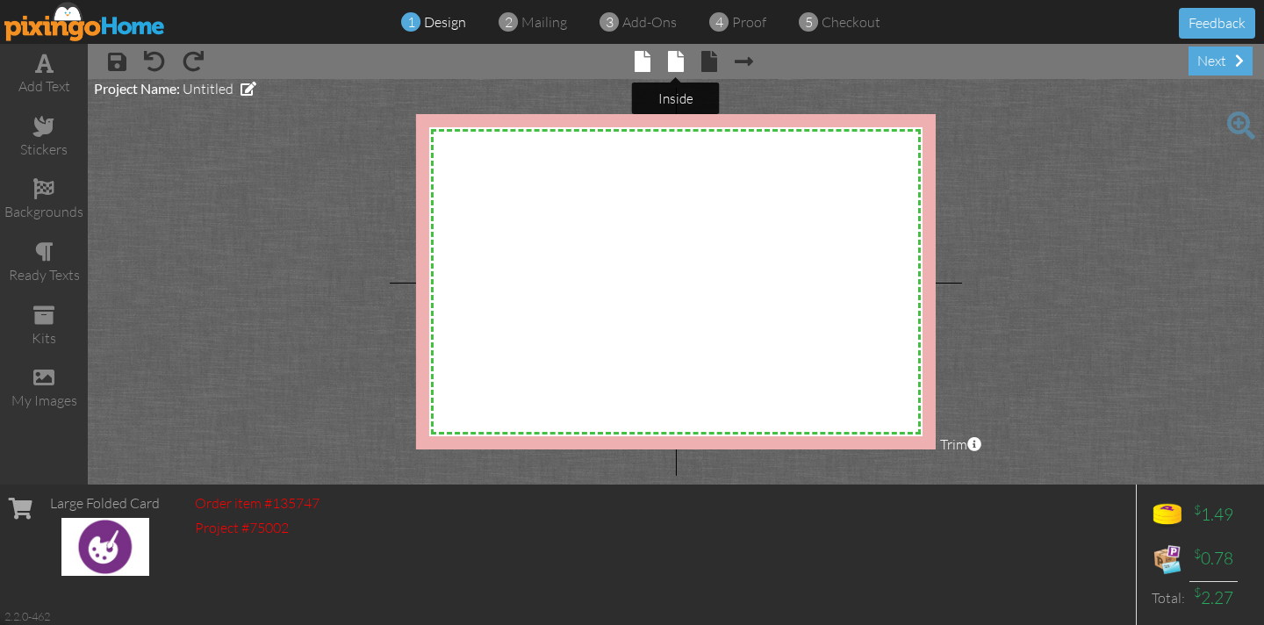
click at [677, 67] on span at bounding box center [676, 61] width 16 height 21
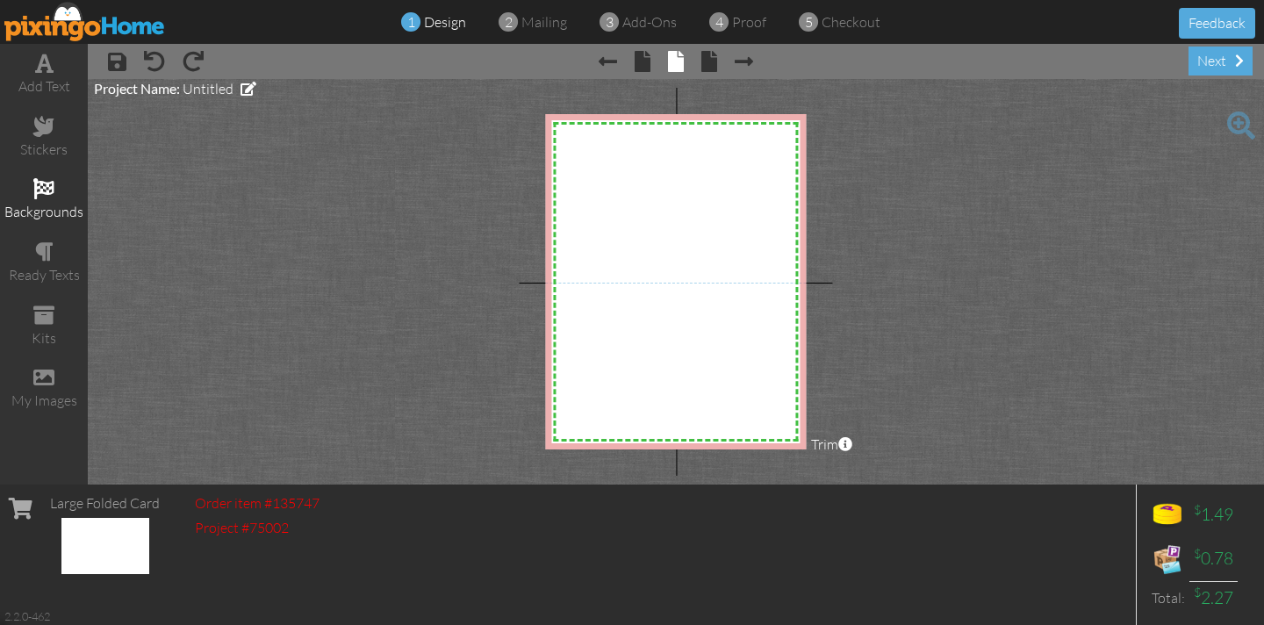
click at [47, 183] on span at bounding box center [43, 188] width 21 height 21
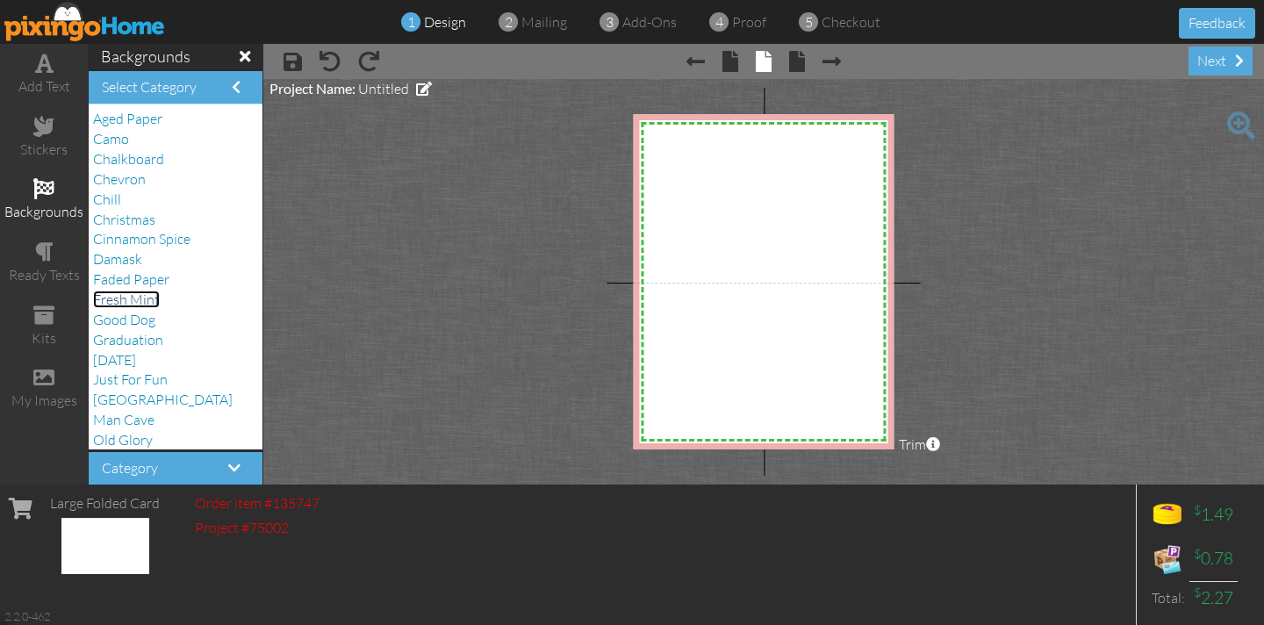
scroll to position [12, 0]
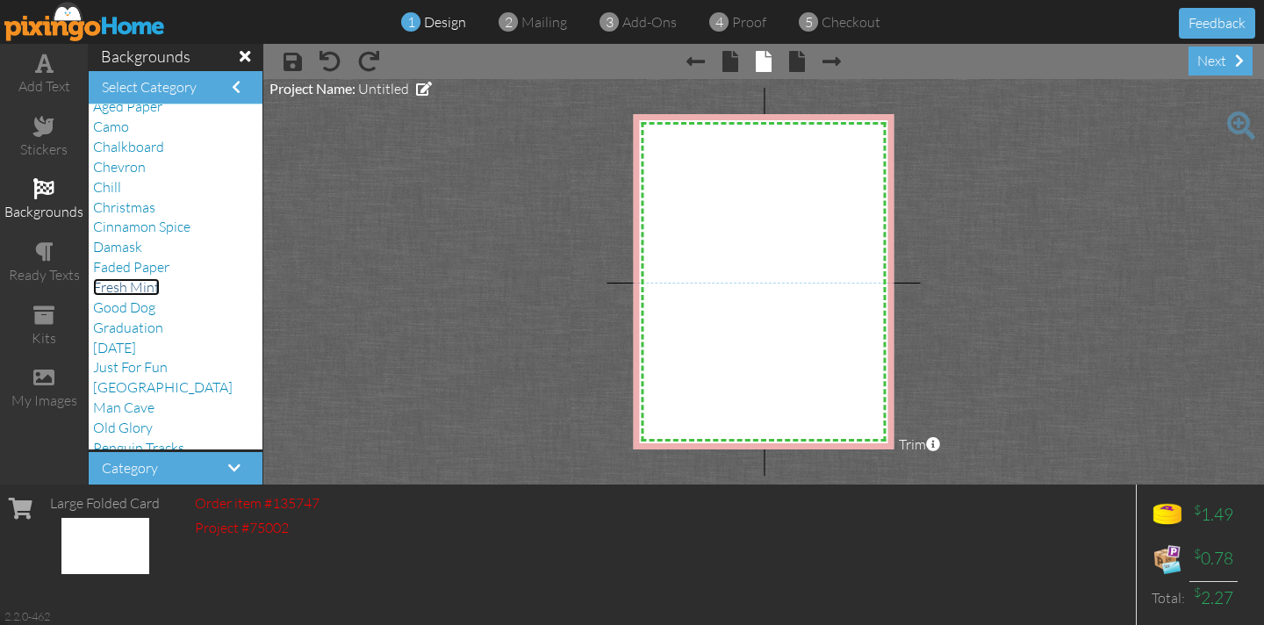
click at [132, 297] on div "Aged Paper Camo Chalkboard Chevron Chill Christmas Cinnamon Spice Damask Faded …" at bounding box center [176, 276] width 174 height 345
click at [130, 289] on span "Fresh Mint" at bounding box center [126, 287] width 67 height 18
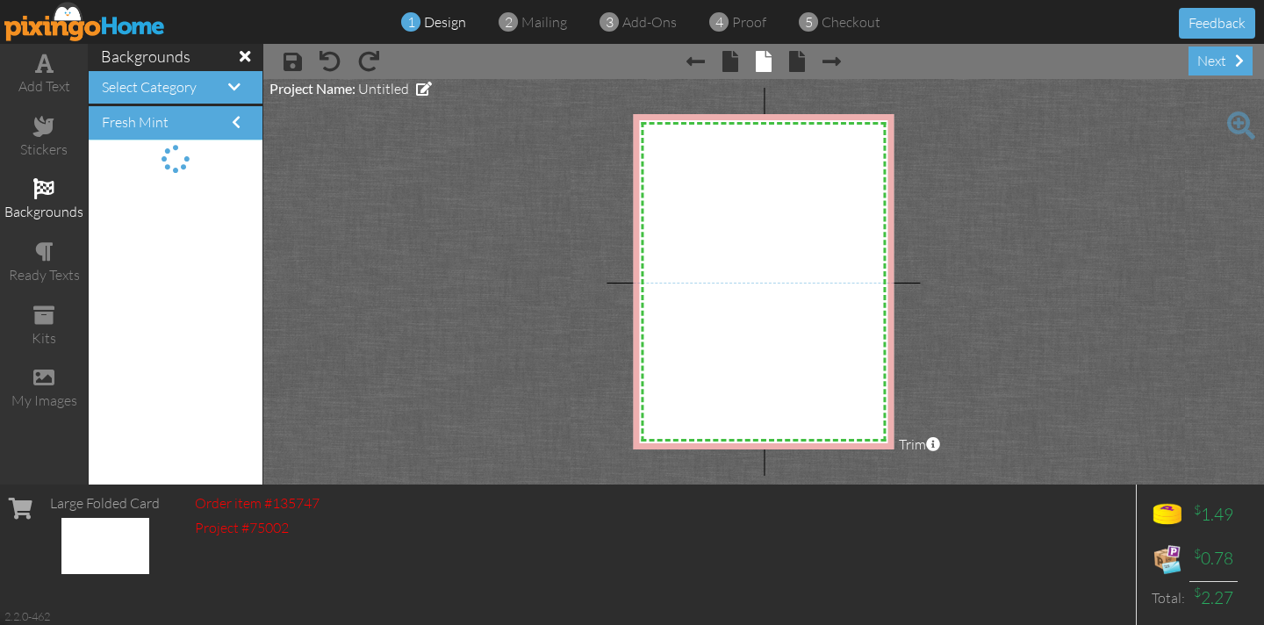
click at [130, 289] on div "Select Category Aged Paper Camo Chalkboard Chevron Chill Christmas Cinnamon Spi…" at bounding box center [175, 278] width 175 height 416
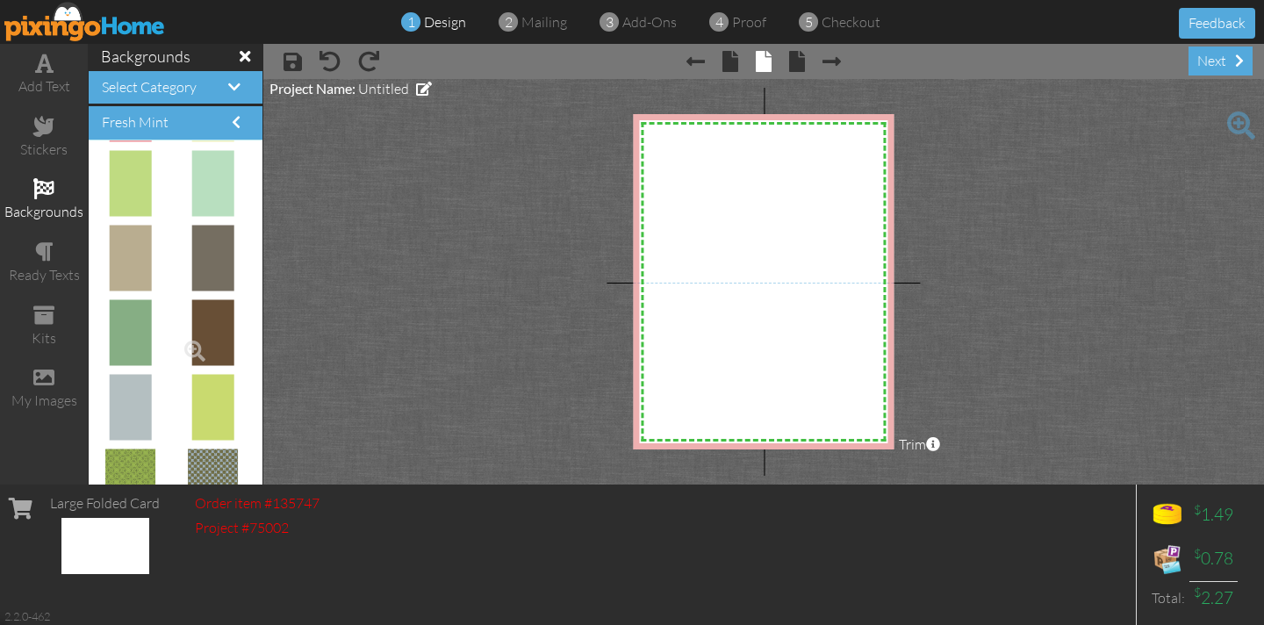
scroll to position [2014, 0]
drag, startPoint x: 125, startPoint y: 328, endPoint x: 671, endPoint y: 205, distance: 560.3
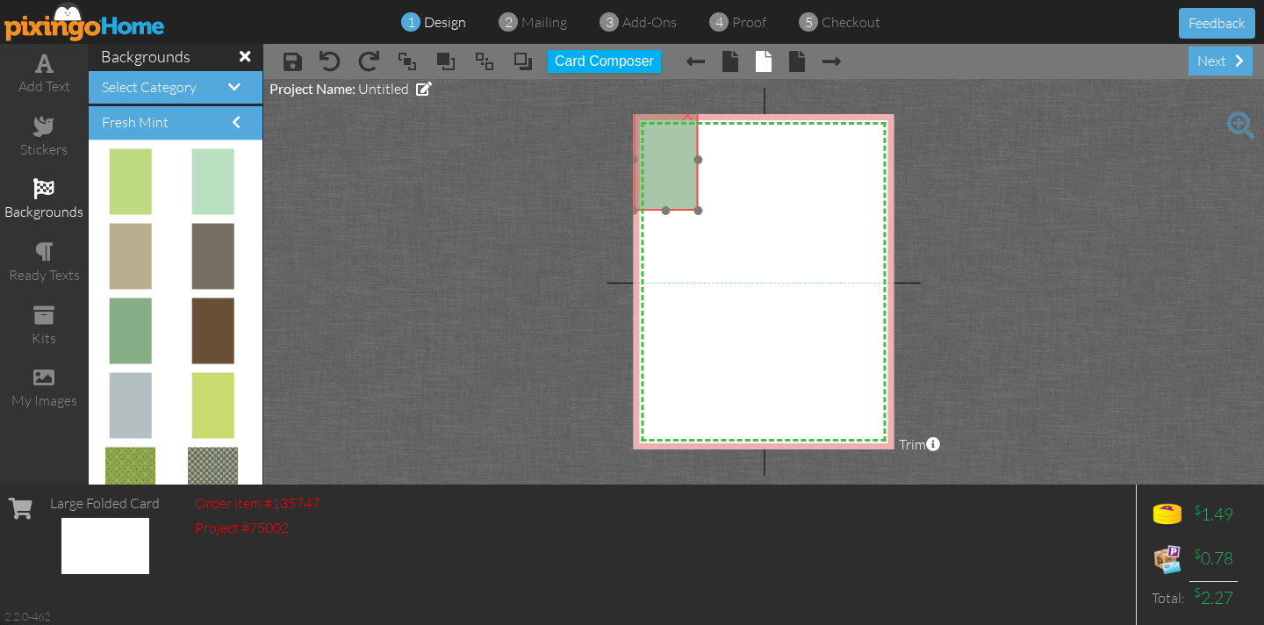
drag, startPoint x: 676, startPoint y: 226, endPoint x: 663, endPoint y: 161, distance: 66.9
click at [663, 161] on img at bounding box center [665, 160] width 65 height 101
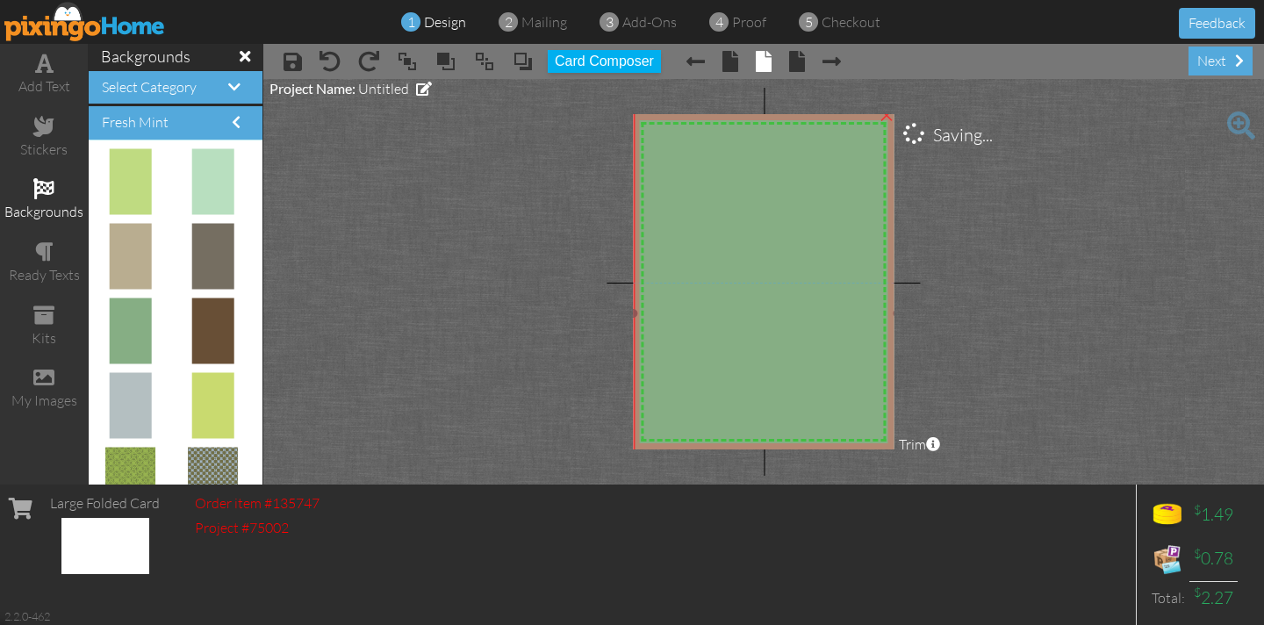
drag, startPoint x: 698, startPoint y: 209, endPoint x: 1046, endPoint y: 515, distance: 463.8
click at [1047, 484] on div "add text stickers backgrounds ready texts kits my images backgrounds Select Cat…" at bounding box center [632, 264] width 1264 height 440
drag, startPoint x: 130, startPoint y: 330, endPoint x: 795, endPoint y: 261, distance: 668.7
drag, startPoint x: 796, startPoint y: 261, endPoint x: 508, endPoint y: 261, distance: 287.8
click at [511, 245] on project-studio-wrapper "X X X X X X X X X X X X X X X X X X X X X X X X X X X X X X X X X X X X X X X X…" at bounding box center [763, 281] width 1000 height 405
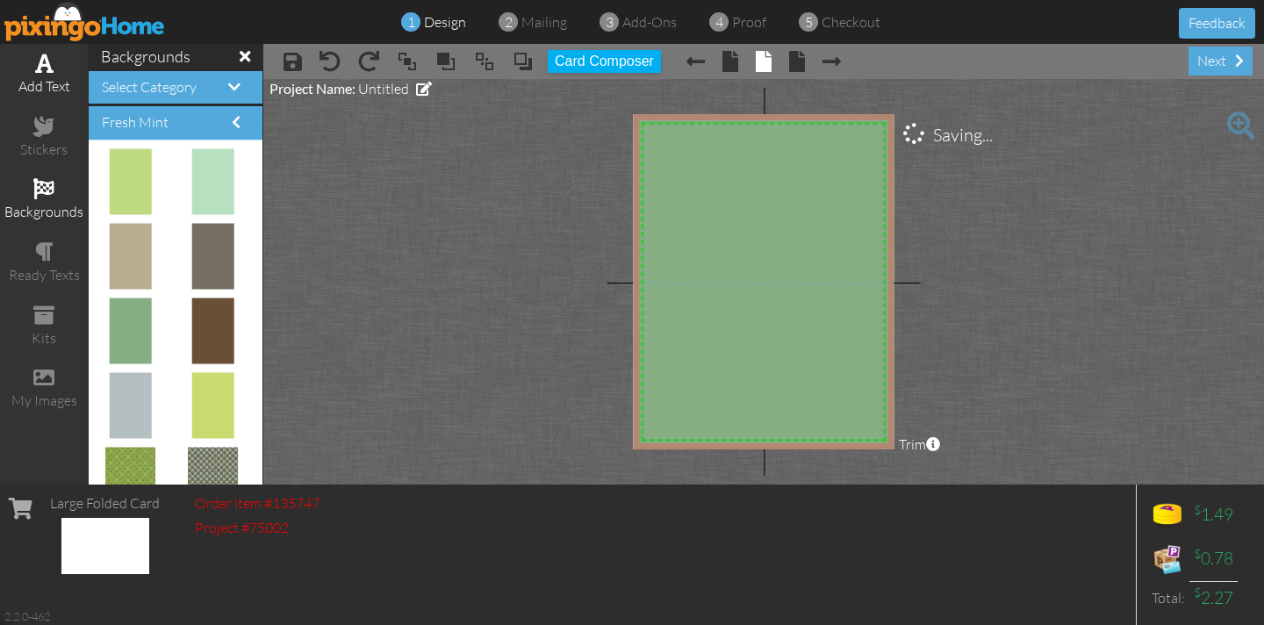
click at [42, 67] on span at bounding box center [44, 63] width 18 height 21
drag, startPoint x: 847, startPoint y: 304, endPoint x: 609, endPoint y: 280, distance: 239.0
click at [615, 287] on project-studio-wrapper "X X X X X X X X X X X X X X X X X X X X X X X X X X X X X X X X X X X X X X X X…" at bounding box center [763, 281] width 1000 height 405
click at [64, 19] on img at bounding box center [84, 21] width 161 height 39
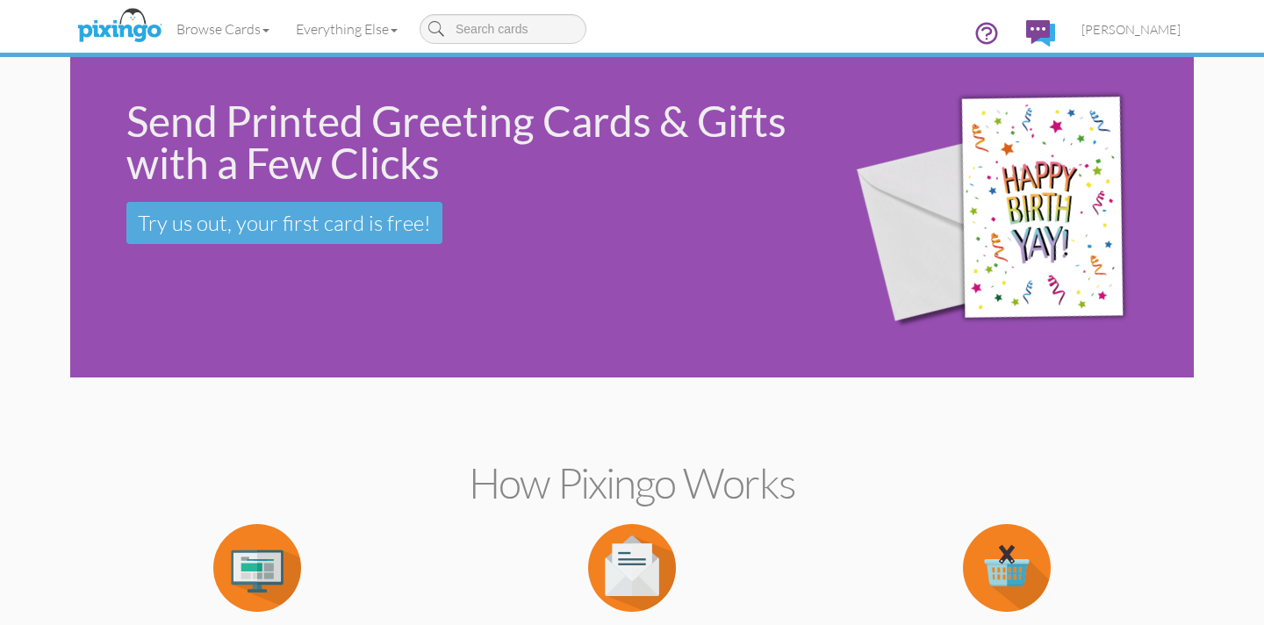
scroll to position [14, 0]
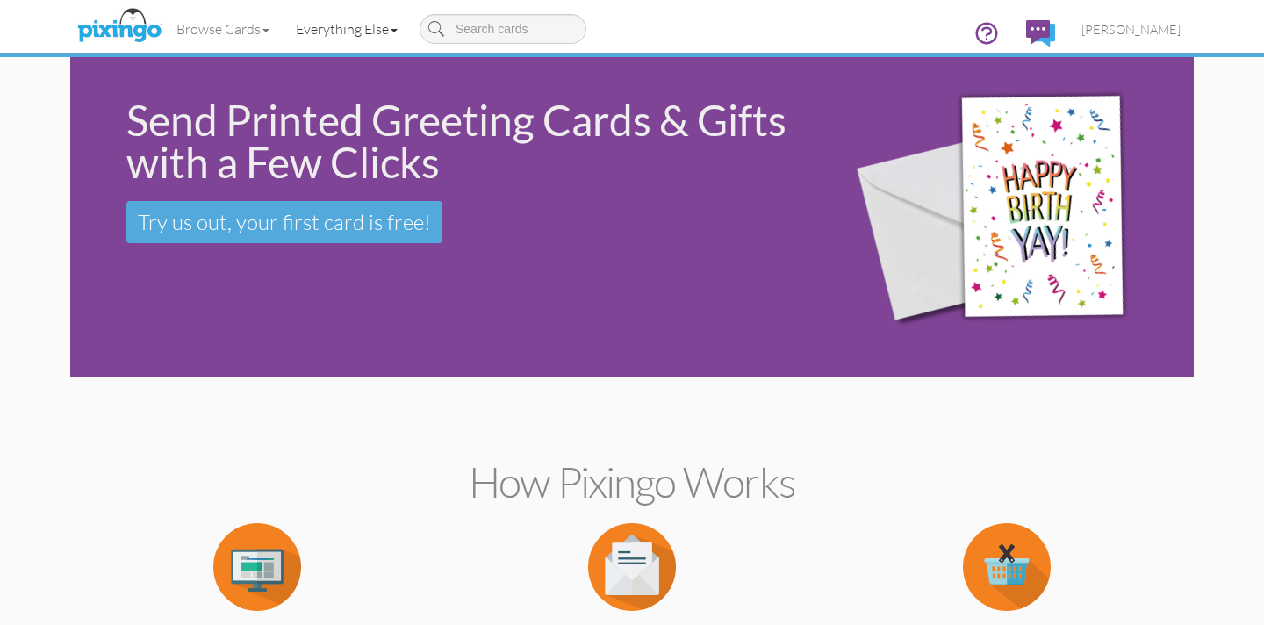
click at [358, 31] on link "Everything Else" at bounding box center [347, 29] width 128 height 44
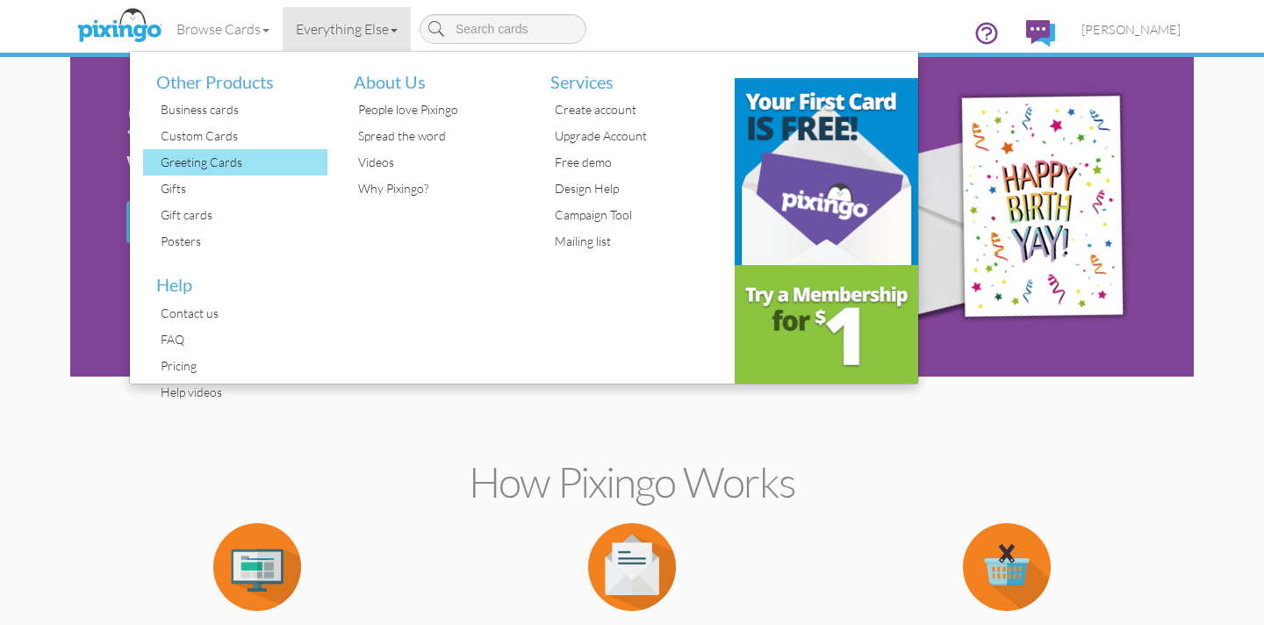
click at [226, 166] on div "Greeting Cards" at bounding box center [241, 162] width 171 height 26
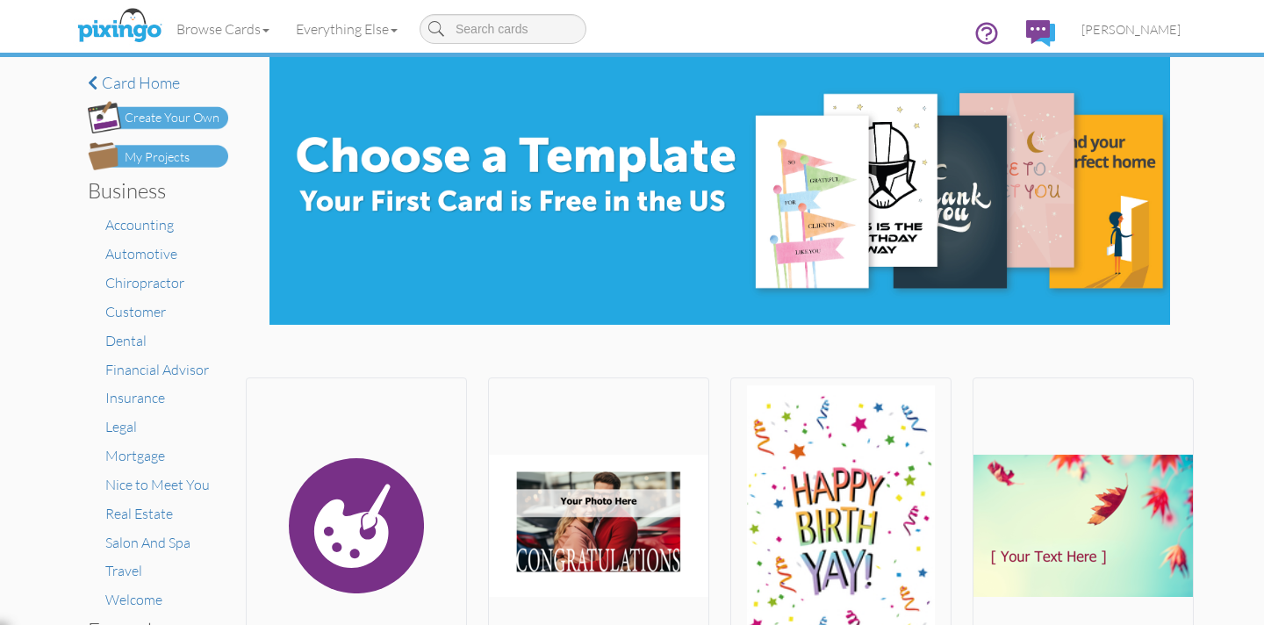
click at [174, 114] on div "Create Your Own" at bounding box center [172, 118] width 95 height 18
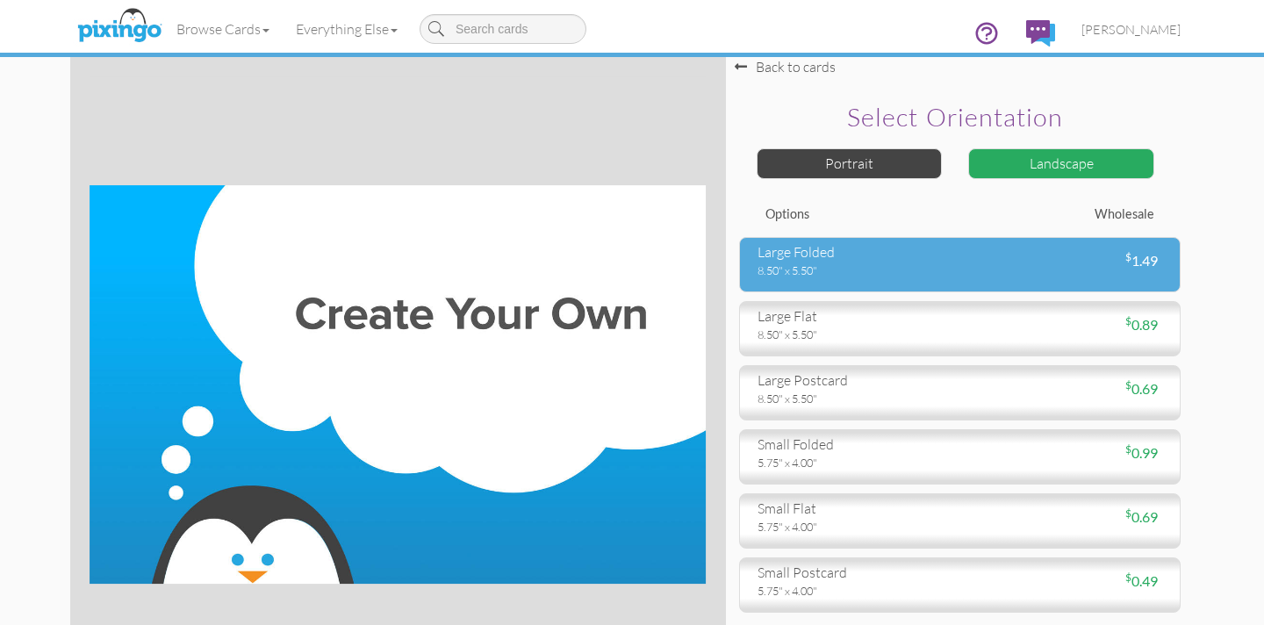
click at [1026, 269] on div "$ 1.49" at bounding box center [1067, 261] width 216 height 20
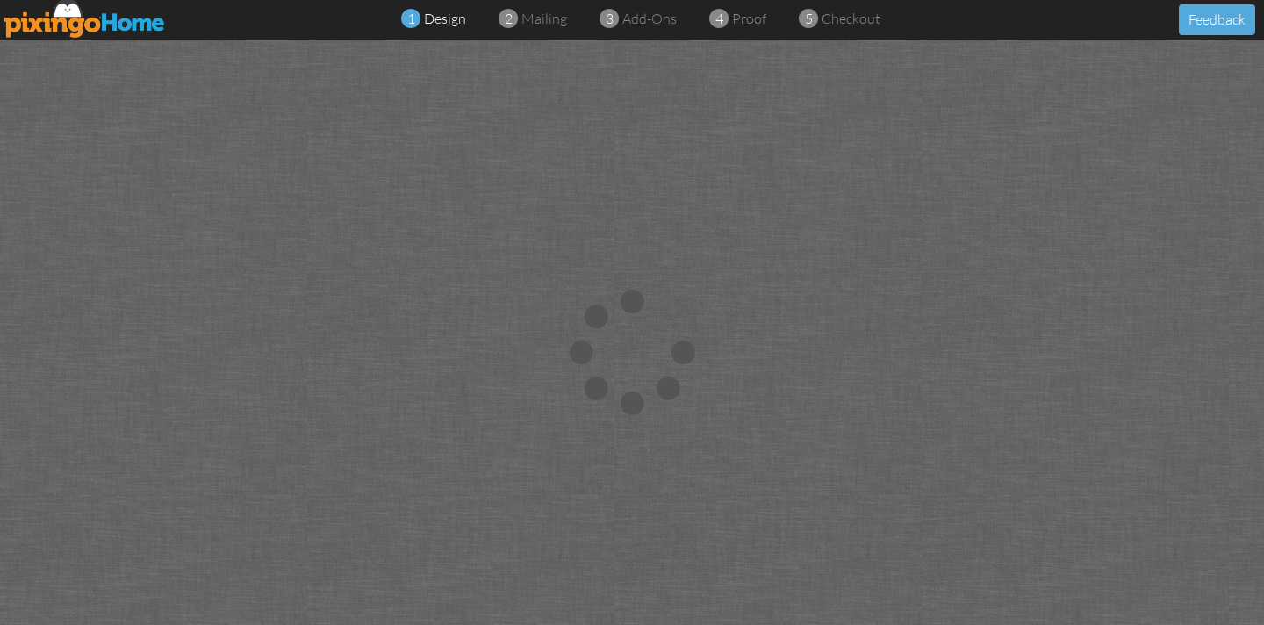
scroll to position [4, 0]
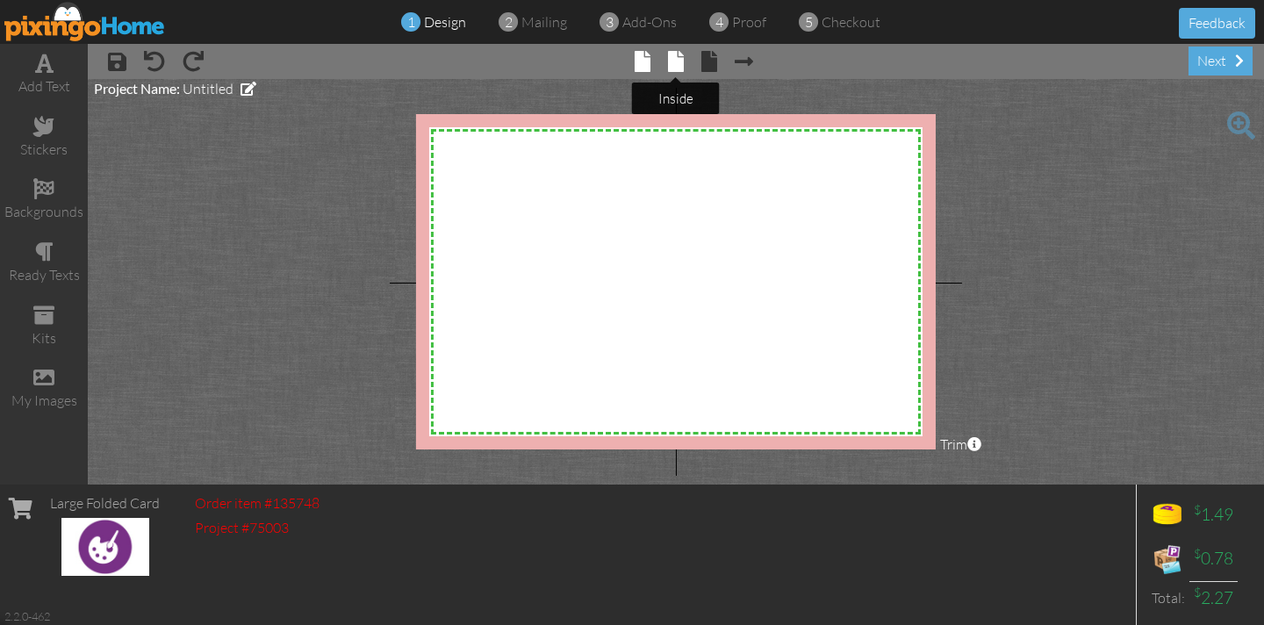
click at [672, 61] on span at bounding box center [676, 61] width 16 height 21
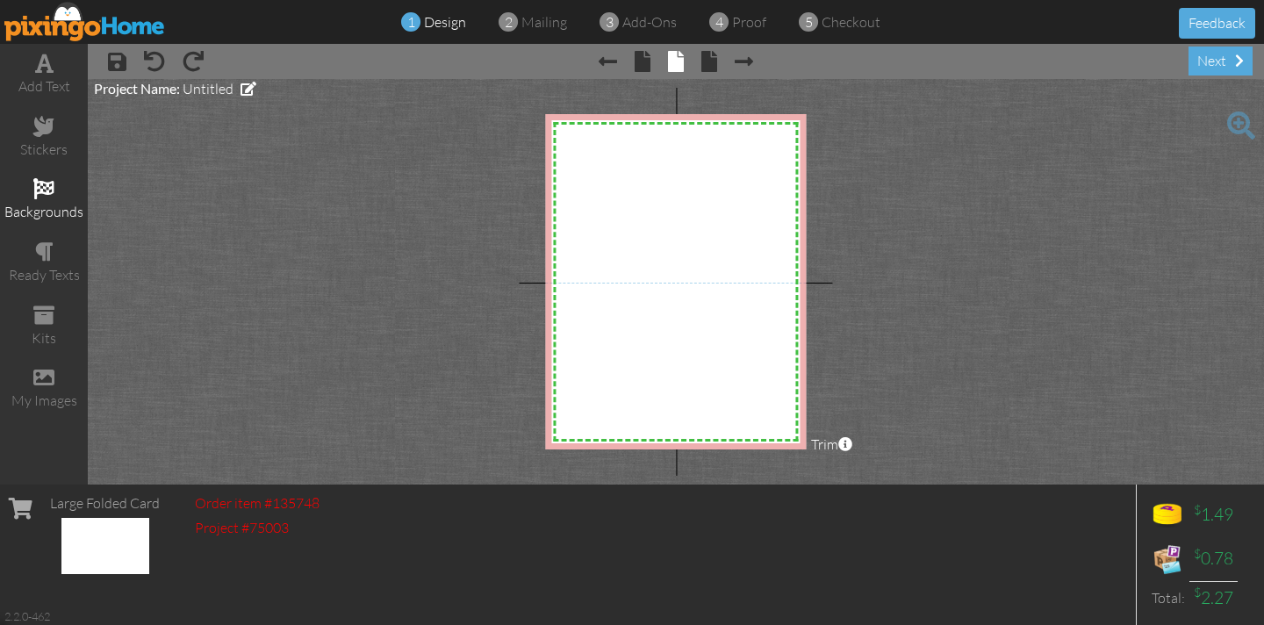
click at [59, 188] on div "backgrounds" at bounding box center [44, 199] width 88 height 61
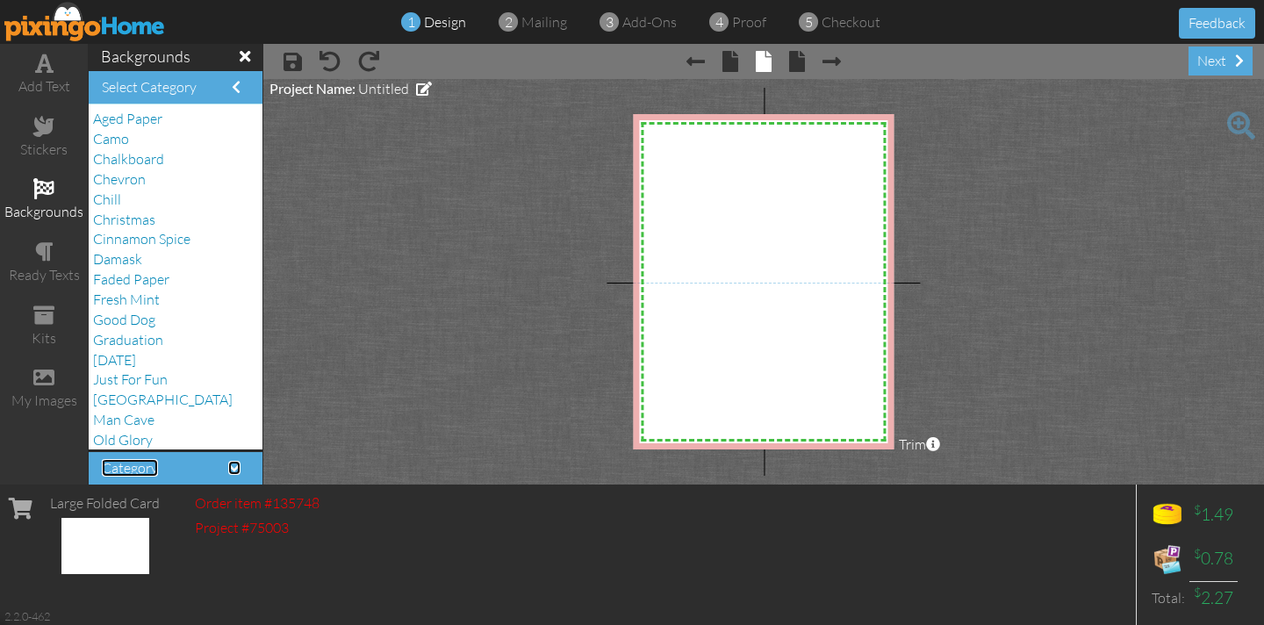
click at [233, 470] on span at bounding box center [234, 468] width 12 height 14
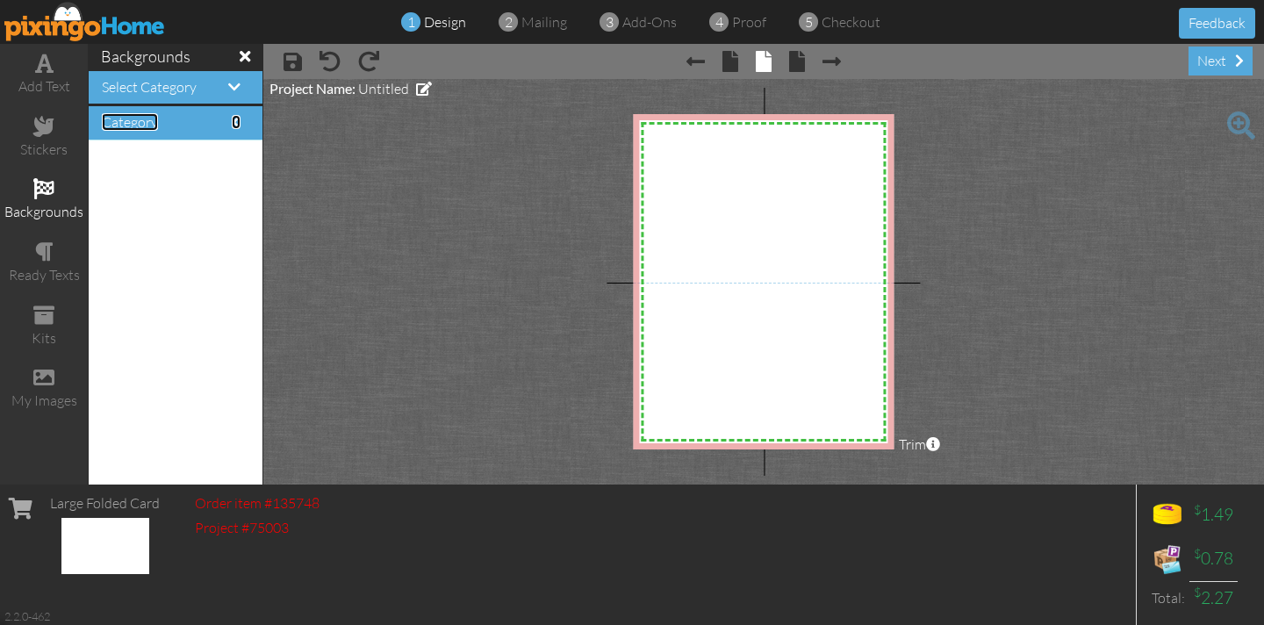
click at [147, 123] on span "Category" at bounding box center [130, 122] width 56 height 18
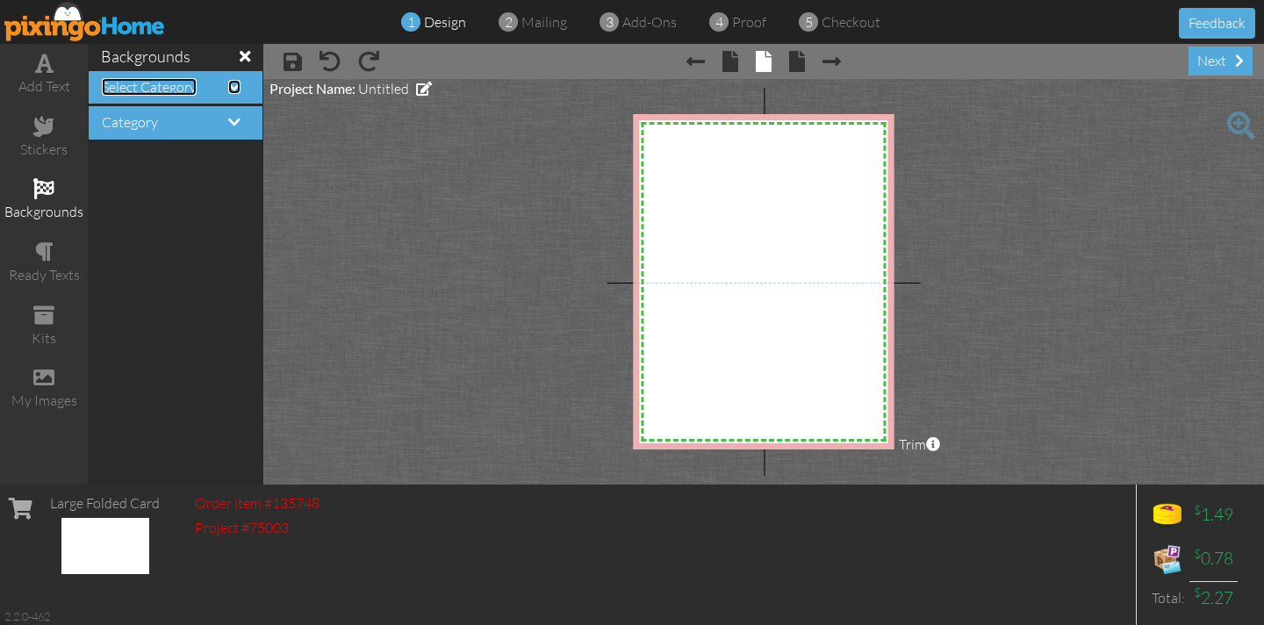
click at [143, 90] on span "Select Category" at bounding box center [149, 87] width 95 height 18
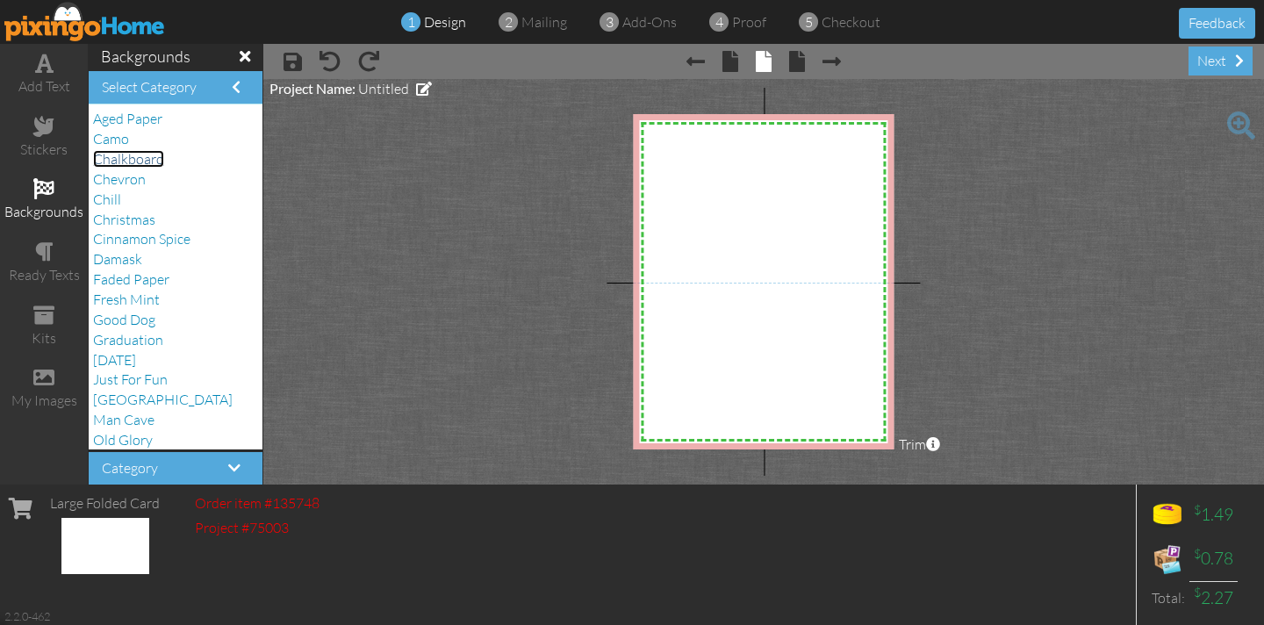
click at [144, 155] on span "Chalkboard" at bounding box center [128, 159] width 71 height 18
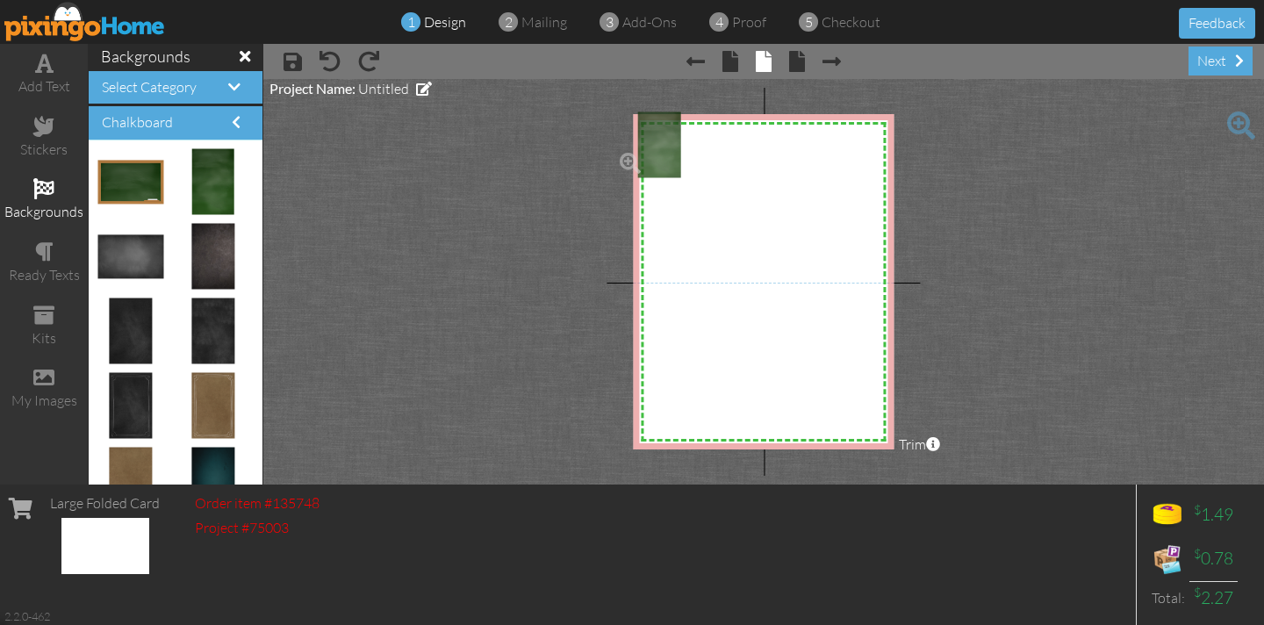
drag, startPoint x: 207, startPoint y: 166, endPoint x: 642, endPoint y: 129, distance: 436.8
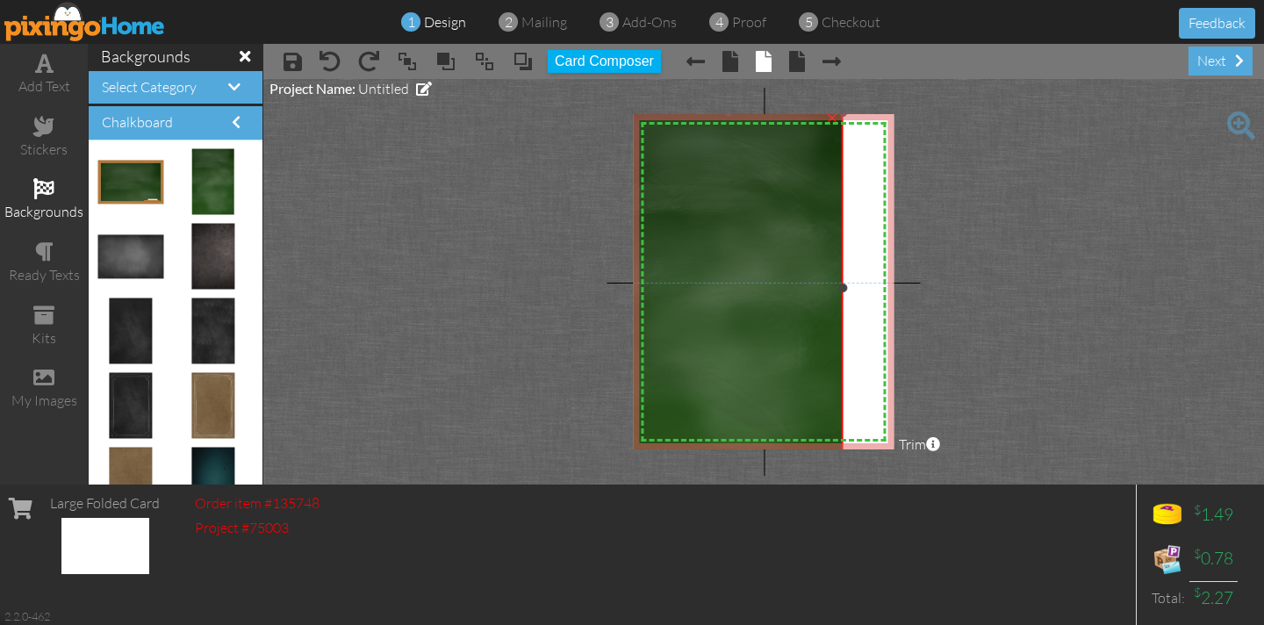
drag, startPoint x: 678, startPoint y: 210, endPoint x: 1165, endPoint y: 460, distance: 547.5
click at [1165, 460] on project-studio-wrapper "X X X X X X X X X X X X X X X X X X X X X X X X X X X X X X X X X X X X X X X X…" at bounding box center [763, 281] width 1000 height 405
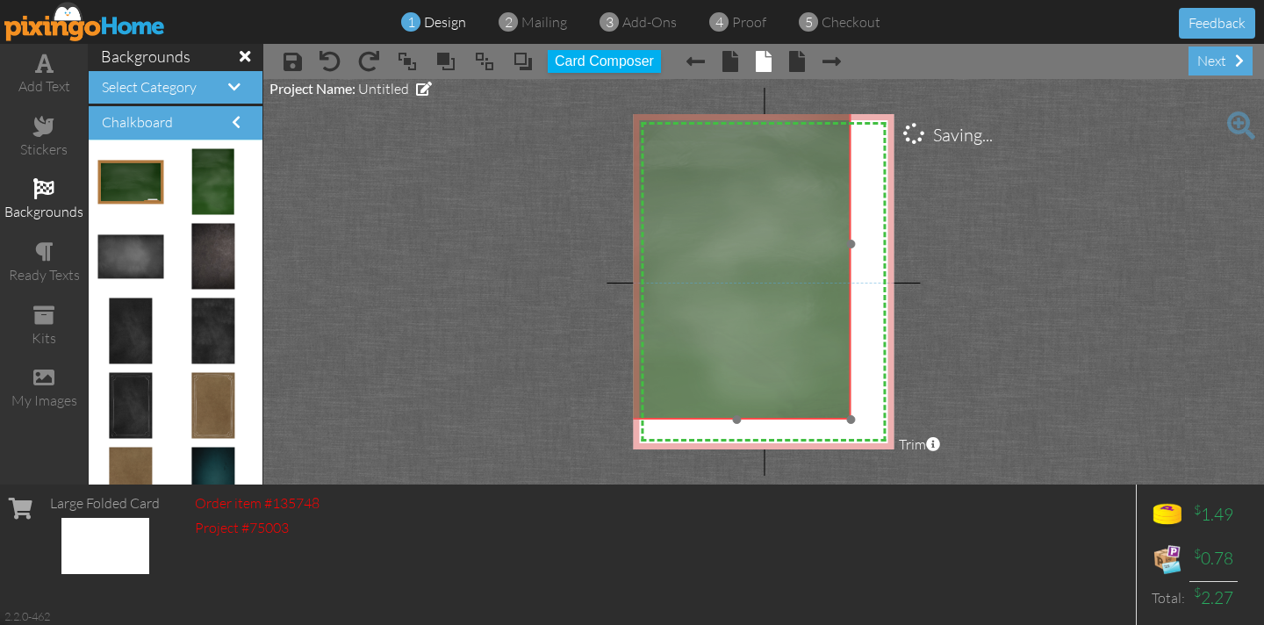
drag, startPoint x: 771, startPoint y: 214, endPoint x: 784, endPoint y: 204, distance: 16.3
click at [779, 170] on img at bounding box center [736, 243] width 227 height 351
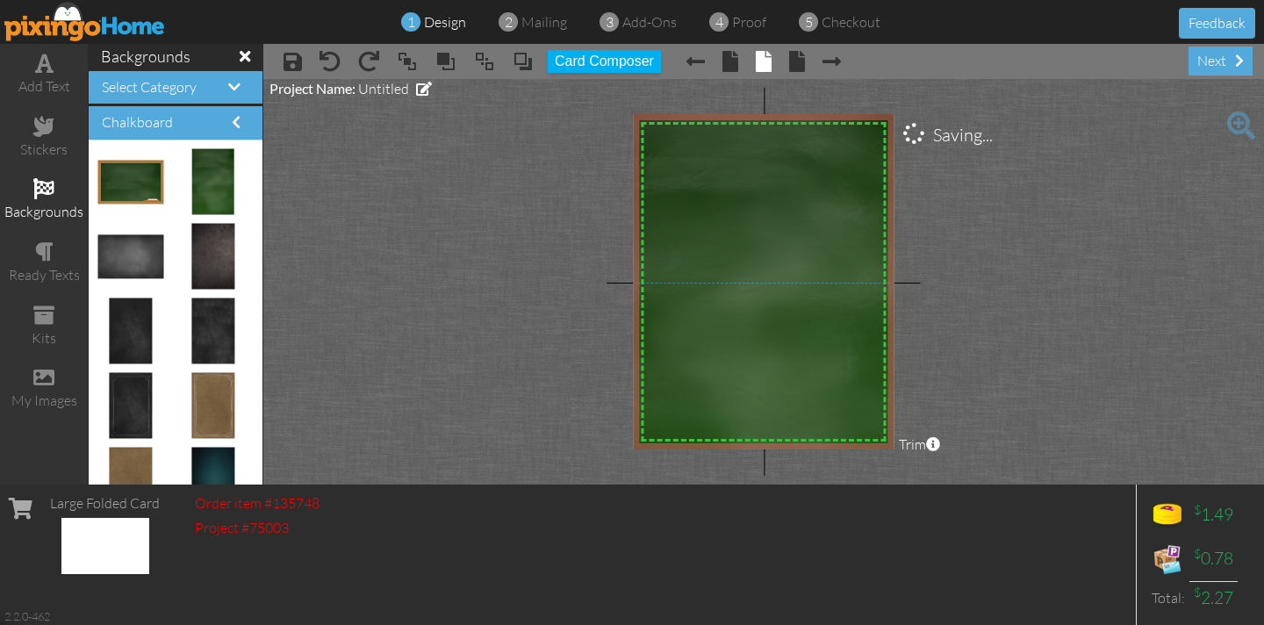
drag, startPoint x: 850, startPoint y: 416, endPoint x: 1071, endPoint y: 488, distance: 232.5
click at [1071, 484] on div "add text stickers backgrounds ready texts kits my images backgrounds Select Cat…" at bounding box center [632, 264] width 1264 height 440
click at [43, 71] on span at bounding box center [44, 63] width 18 height 21
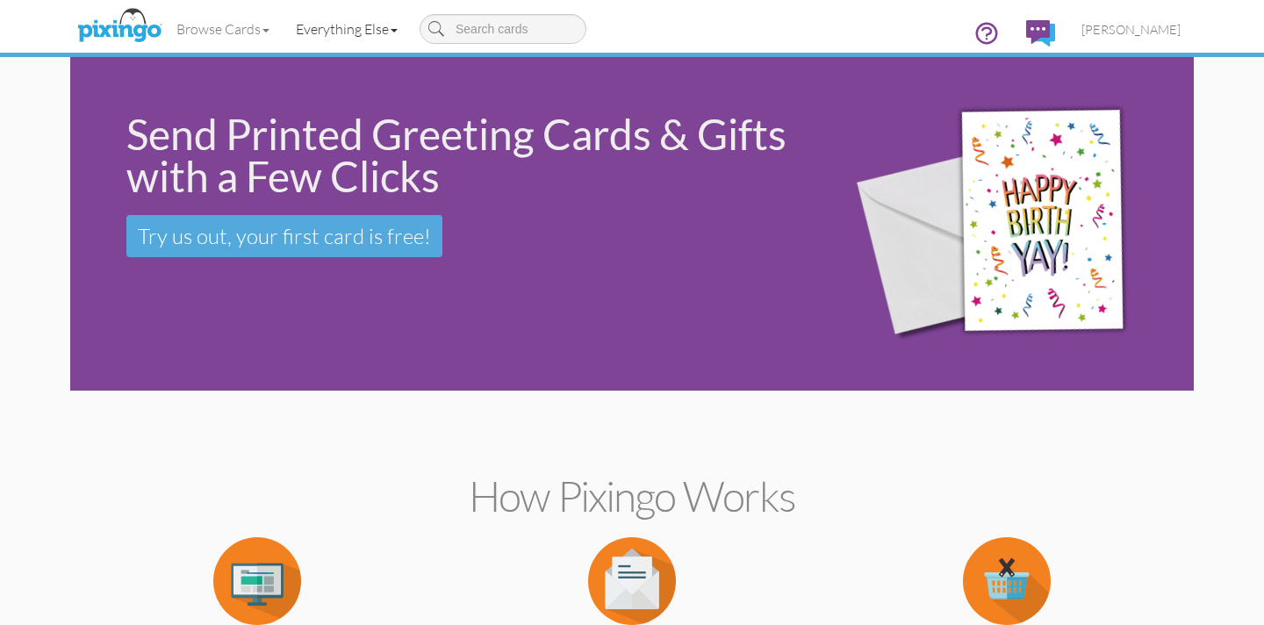
click at [353, 29] on link "Everything Else" at bounding box center [347, 29] width 128 height 44
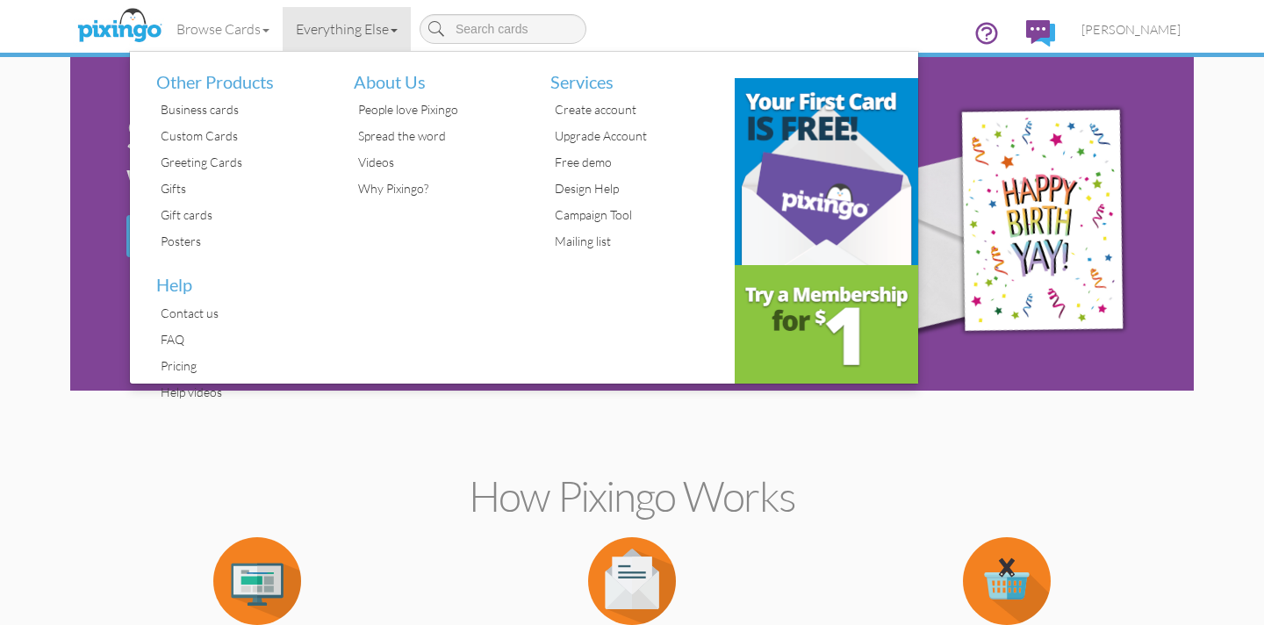
click at [224, 165] on div "Greeting Cards" at bounding box center [241, 162] width 171 height 26
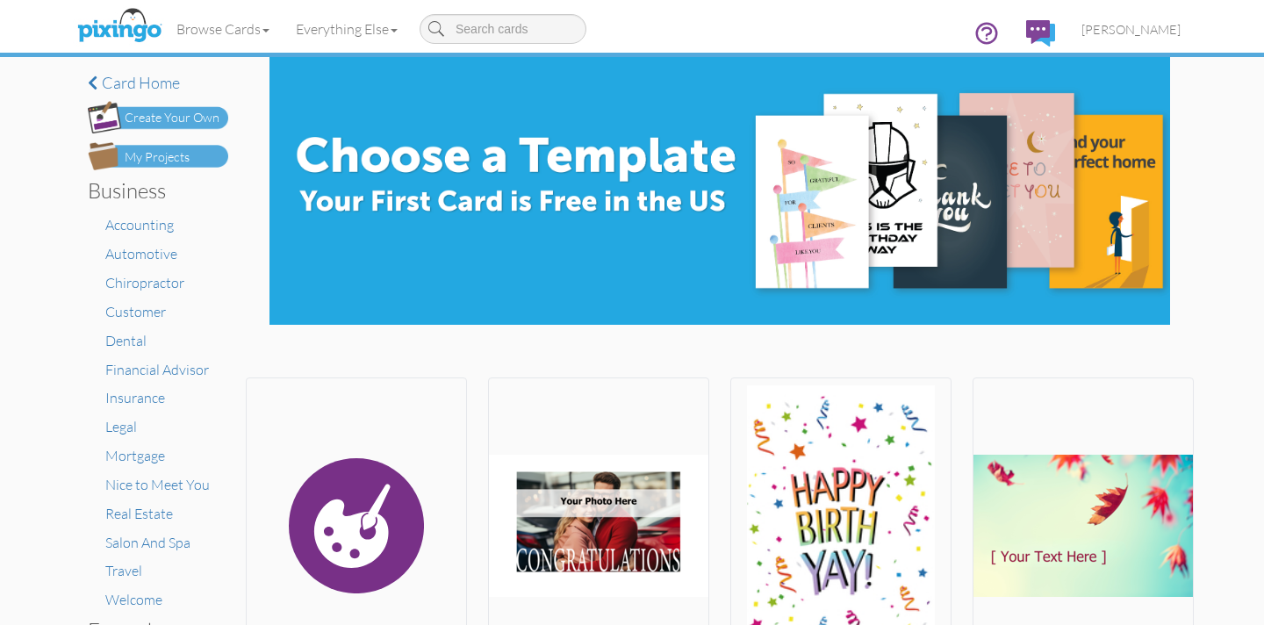
click at [177, 152] on div "My Projects" at bounding box center [157, 157] width 65 height 18
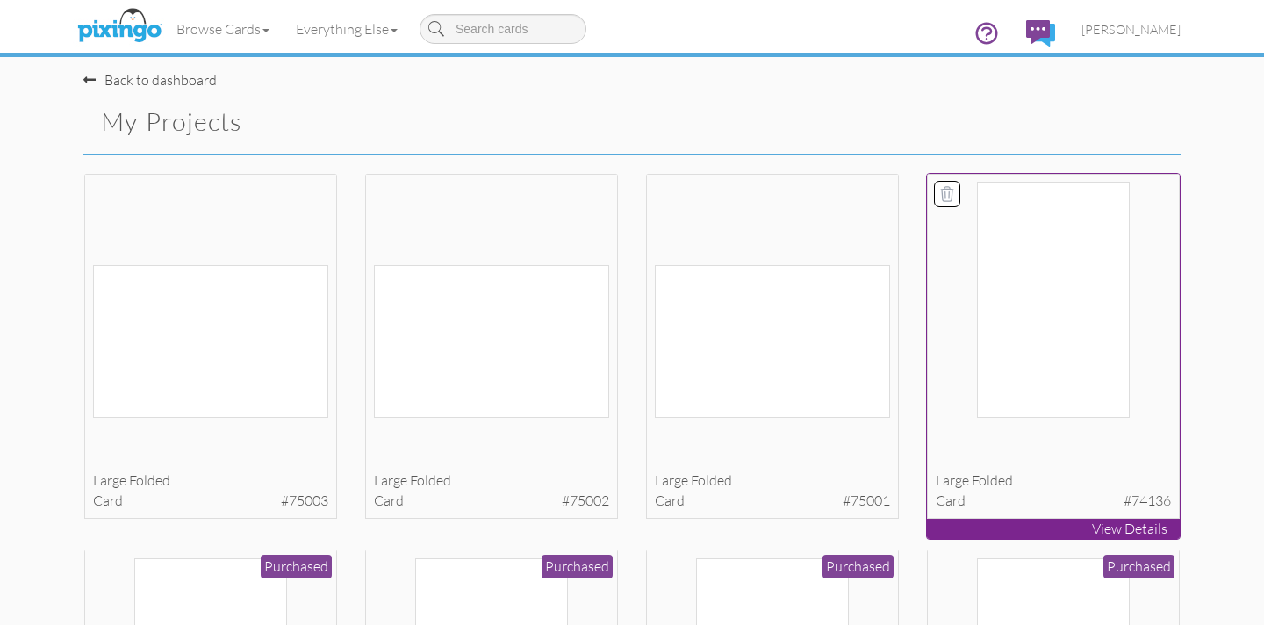
click at [949, 196] on icon at bounding box center [947, 194] width 18 height 18
click at [1066, 121] on button "Delete 1 project(s)?" at bounding box center [1104, 124] width 151 height 30
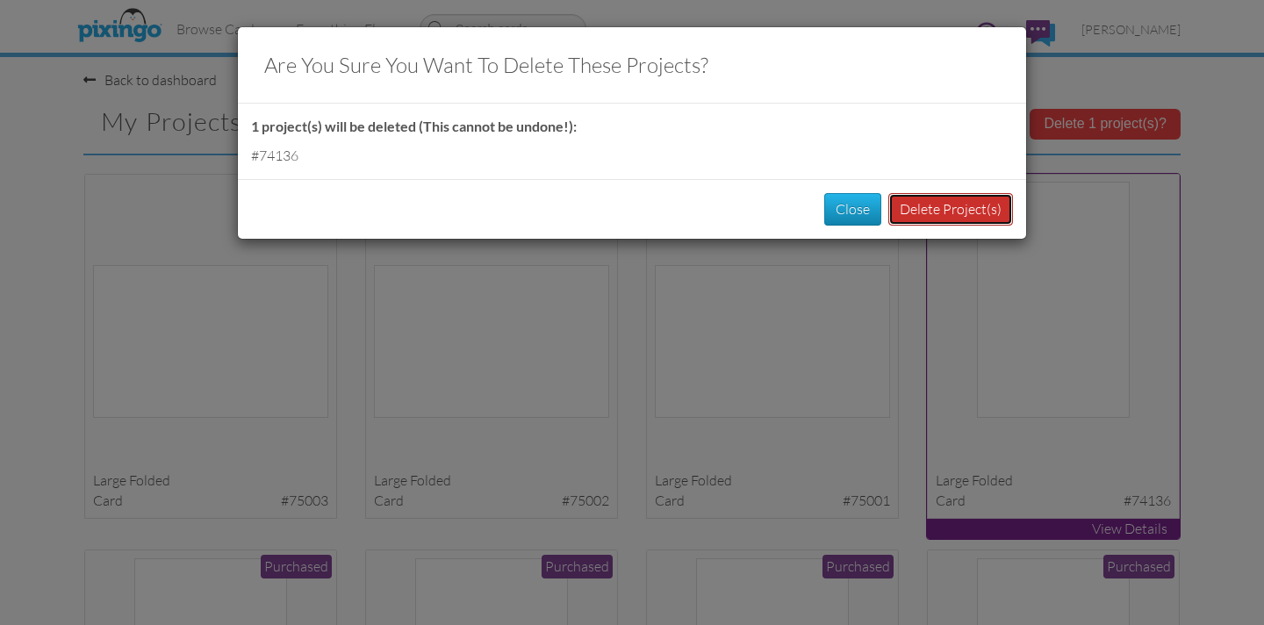
click at [959, 214] on button "Delete Project(s)" at bounding box center [950, 209] width 125 height 32
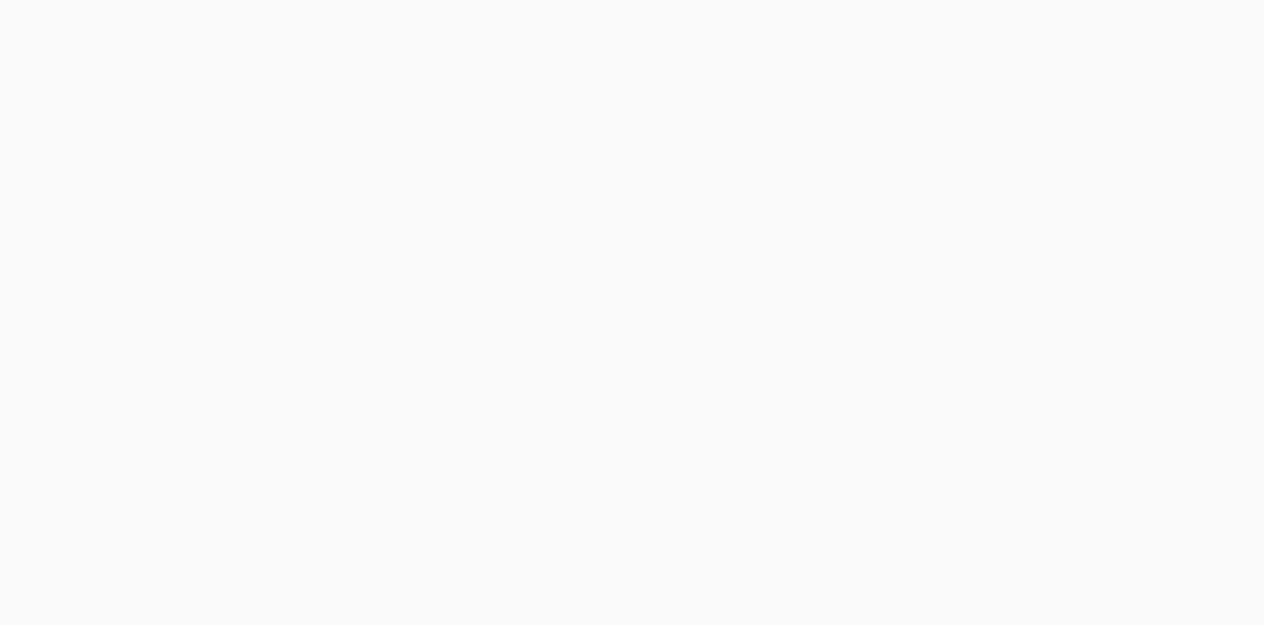
click at [795, 346] on body at bounding box center [632, 312] width 1264 height 625
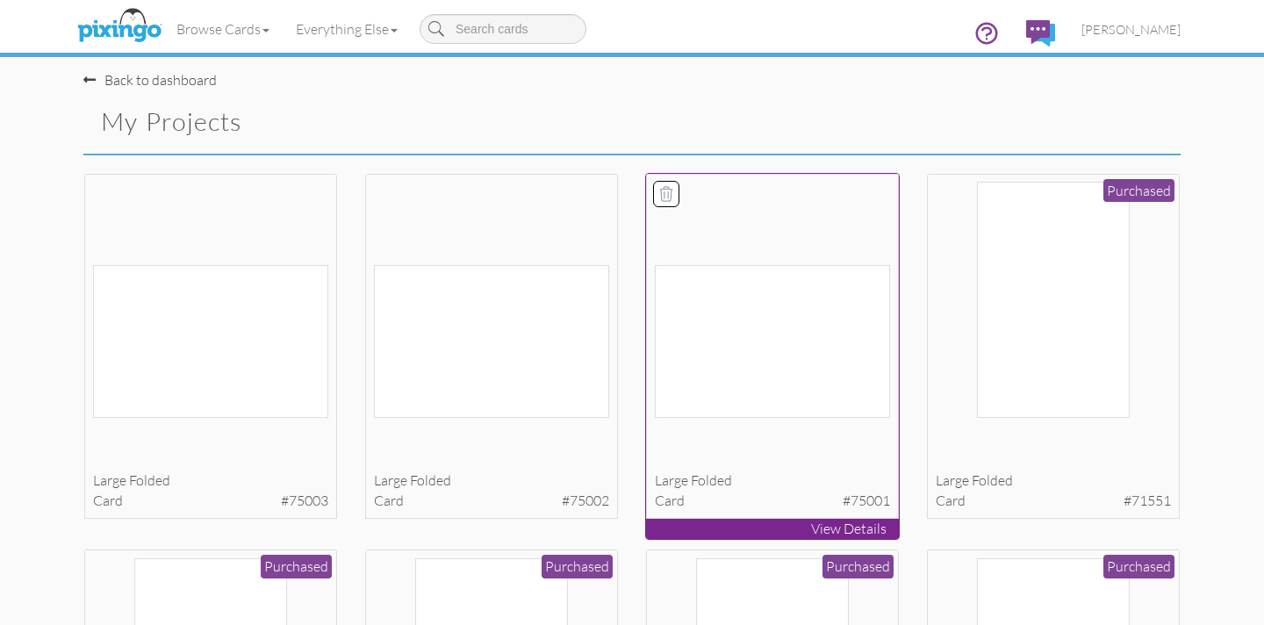
click at [671, 192] on icon at bounding box center [666, 194] width 18 height 18
click at [1061, 126] on button "Delete 1 project(s)?" at bounding box center [1104, 124] width 151 height 30
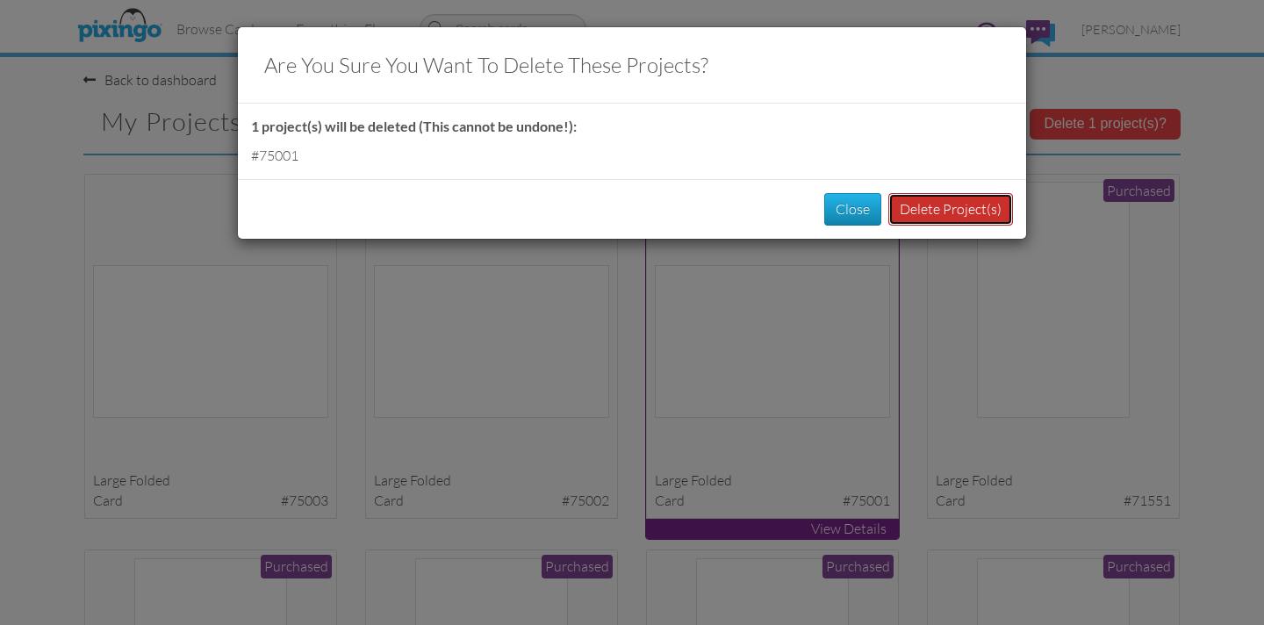
click at [941, 207] on button "Delete Project(s)" at bounding box center [950, 209] width 125 height 32
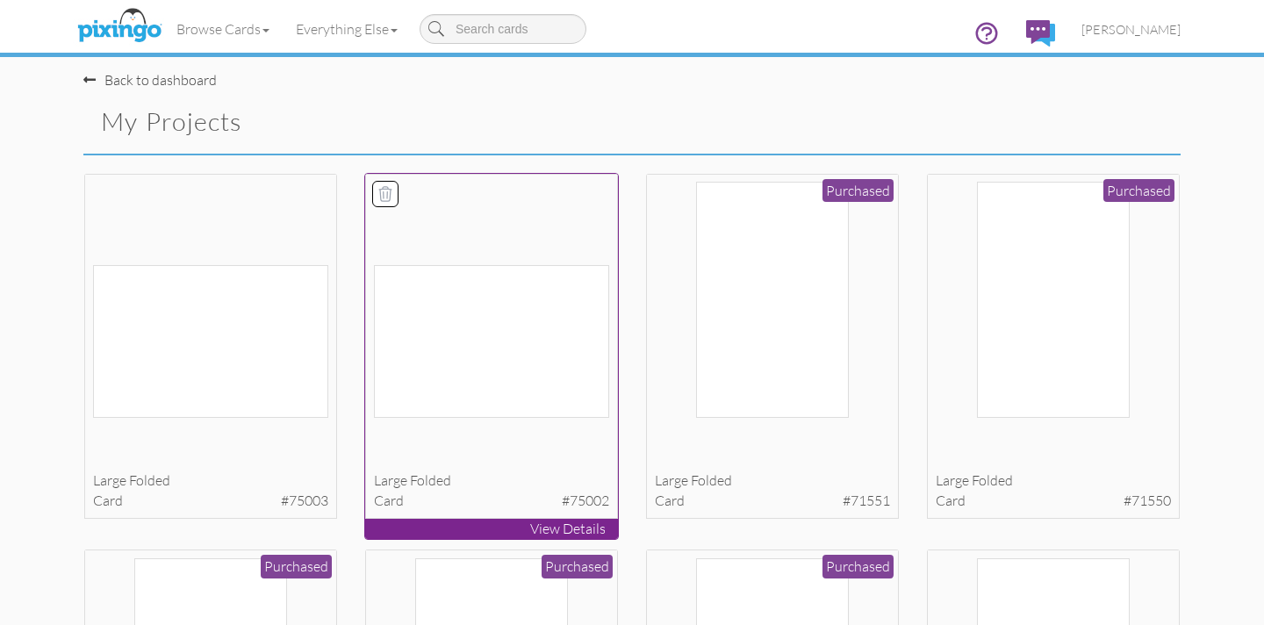
click at [389, 191] on icon at bounding box center [385, 194] width 18 height 18
click at [1086, 127] on button "Delete 1 project(s)?" at bounding box center [1104, 124] width 151 height 30
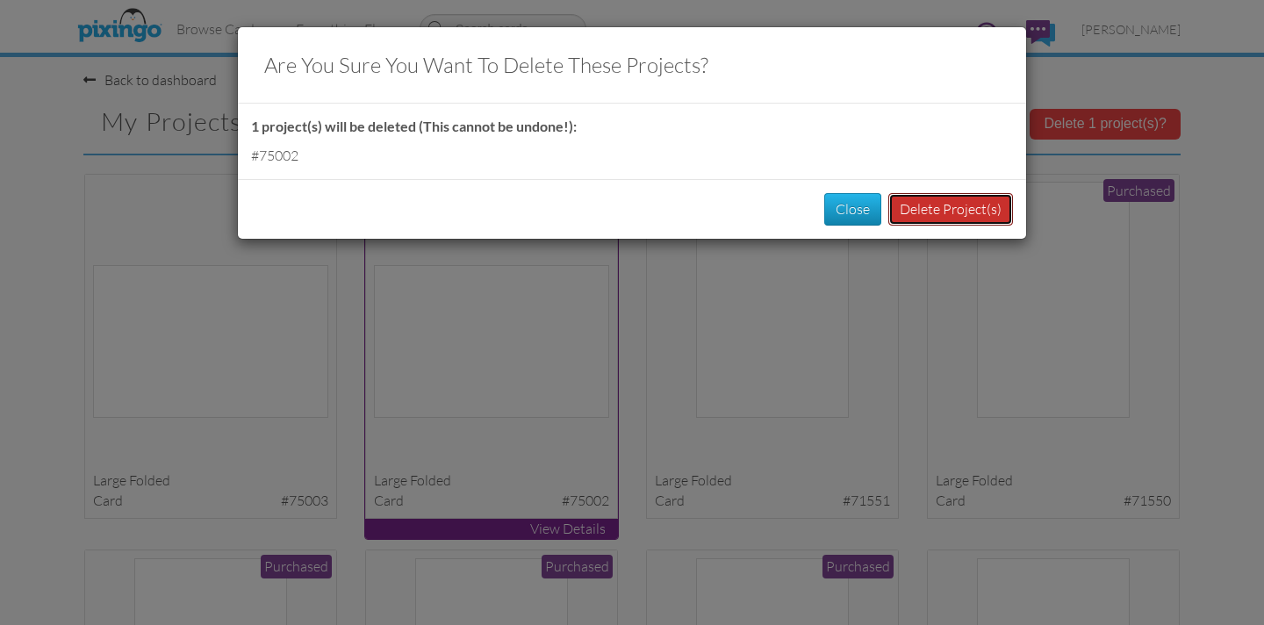
click at [925, 212] on button "Delete Project(s)" at bounding box center [950, 209] width 125 height 32
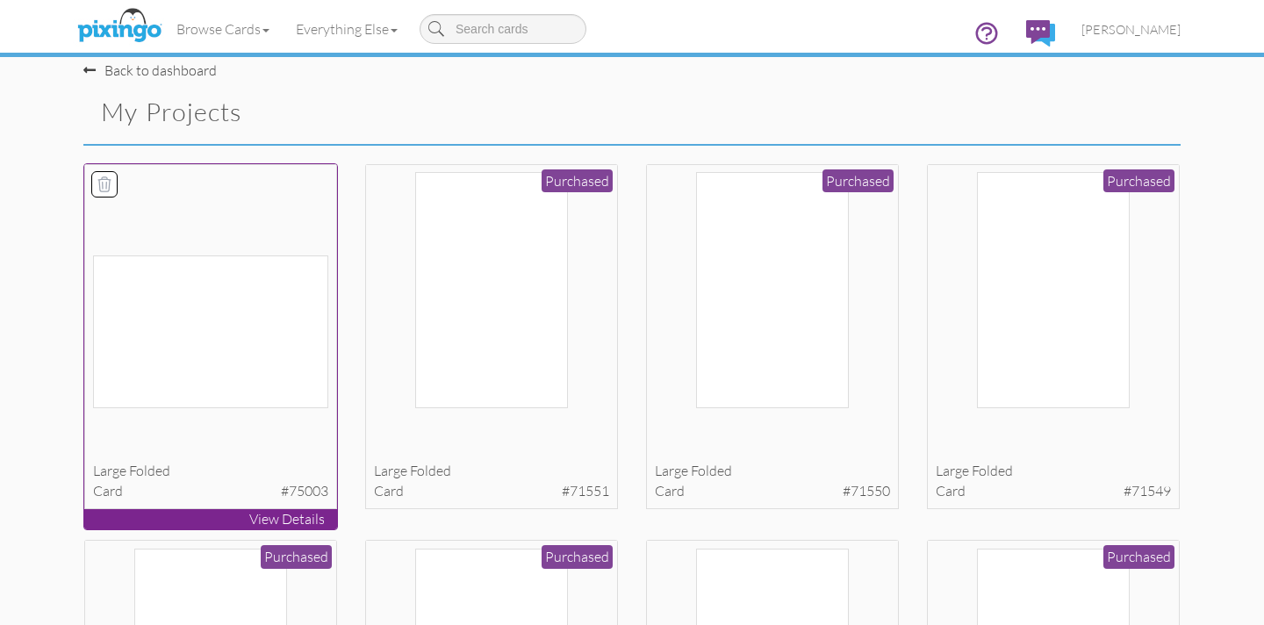
scroll to position [12, 0]
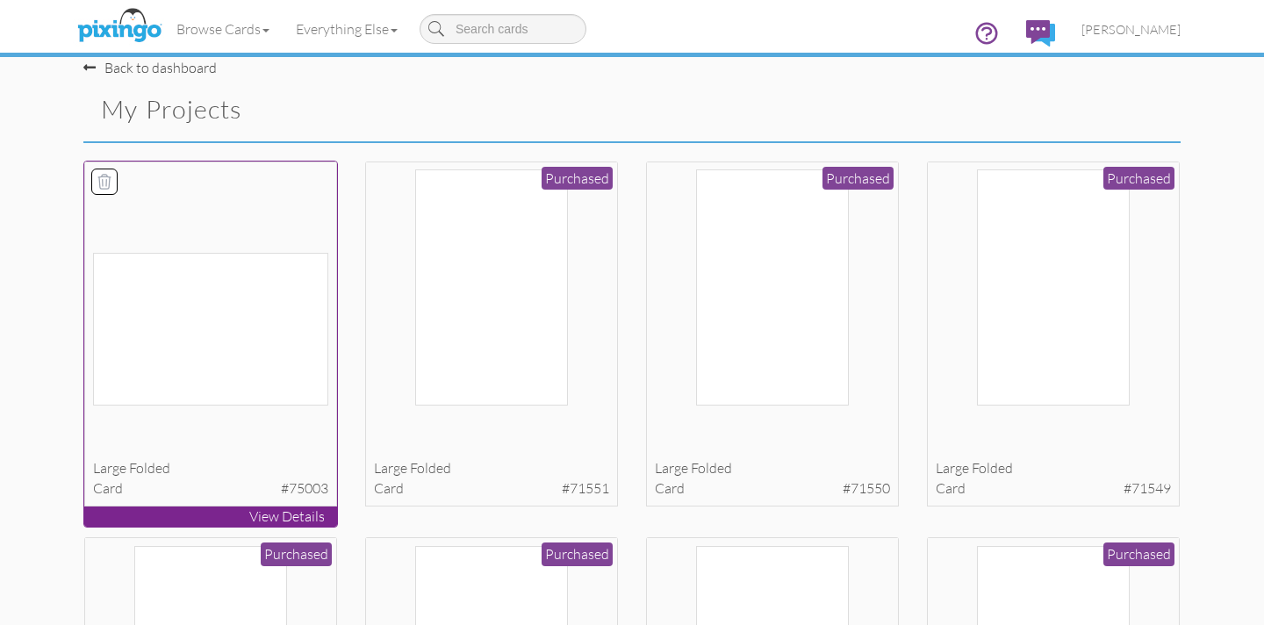
click at [303, 317] on img at bounding box center [211, 329] width 236 height 152
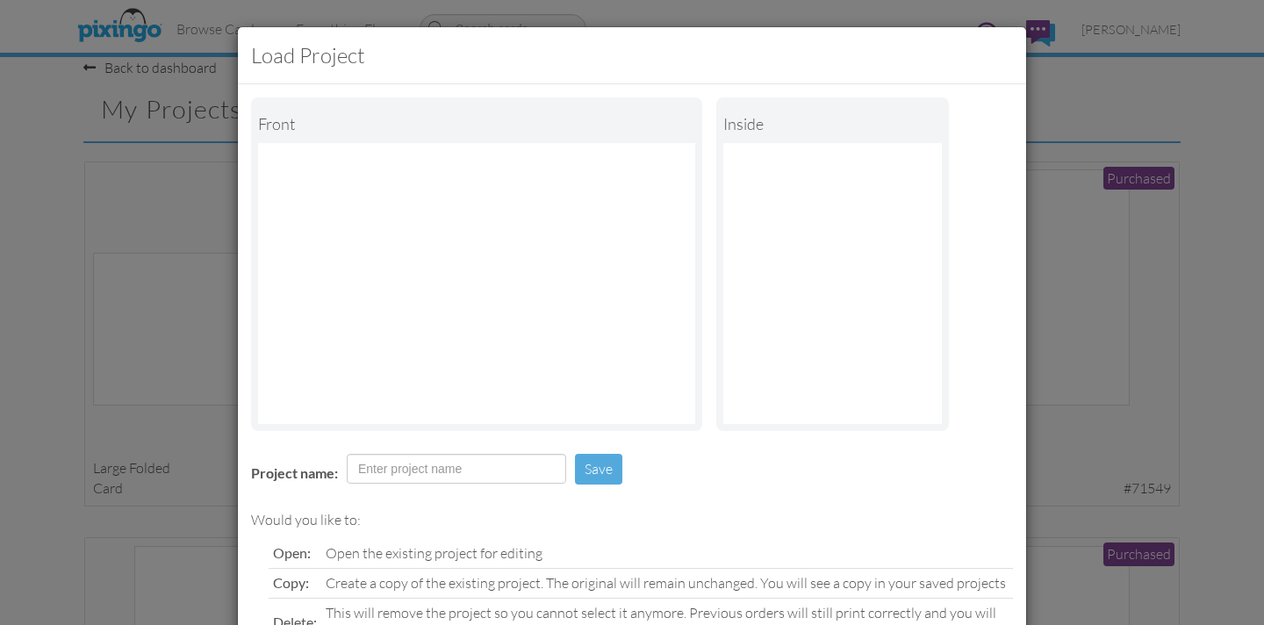
scroll to position [10, 0]
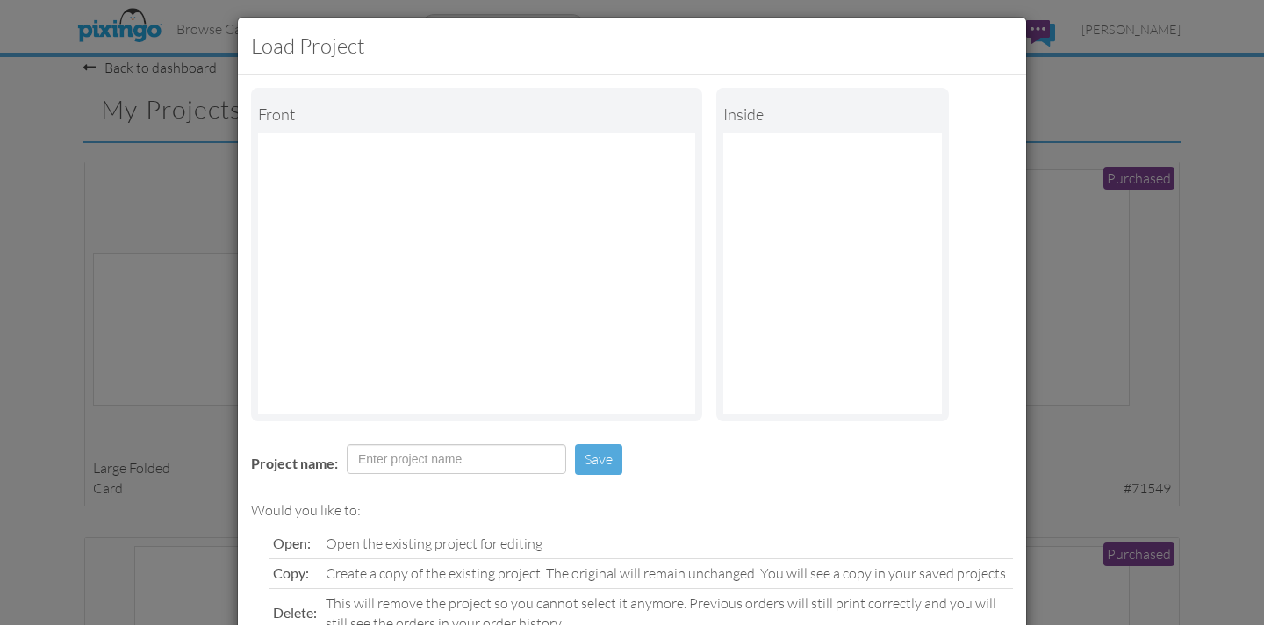
click at [220, 283] on div "Load Project Front inside Project name: Save Would you like to: Open: Open the …" at bounding box center [632, 312] width 1264 height 625
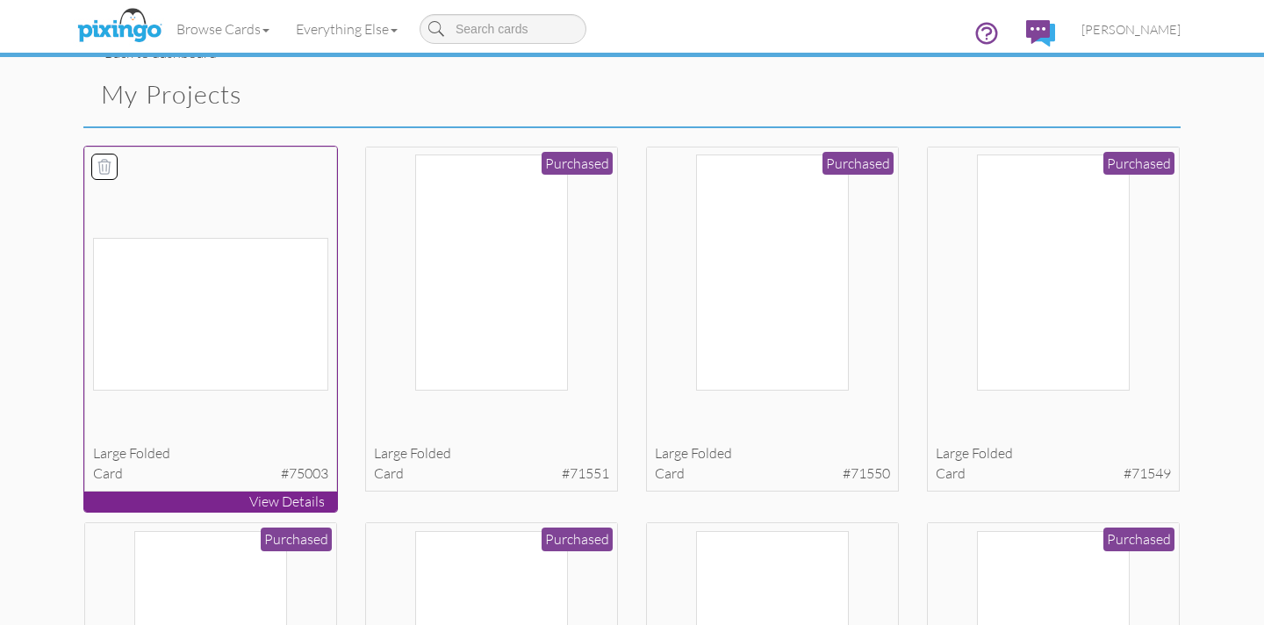
scroll to position [32, 0]
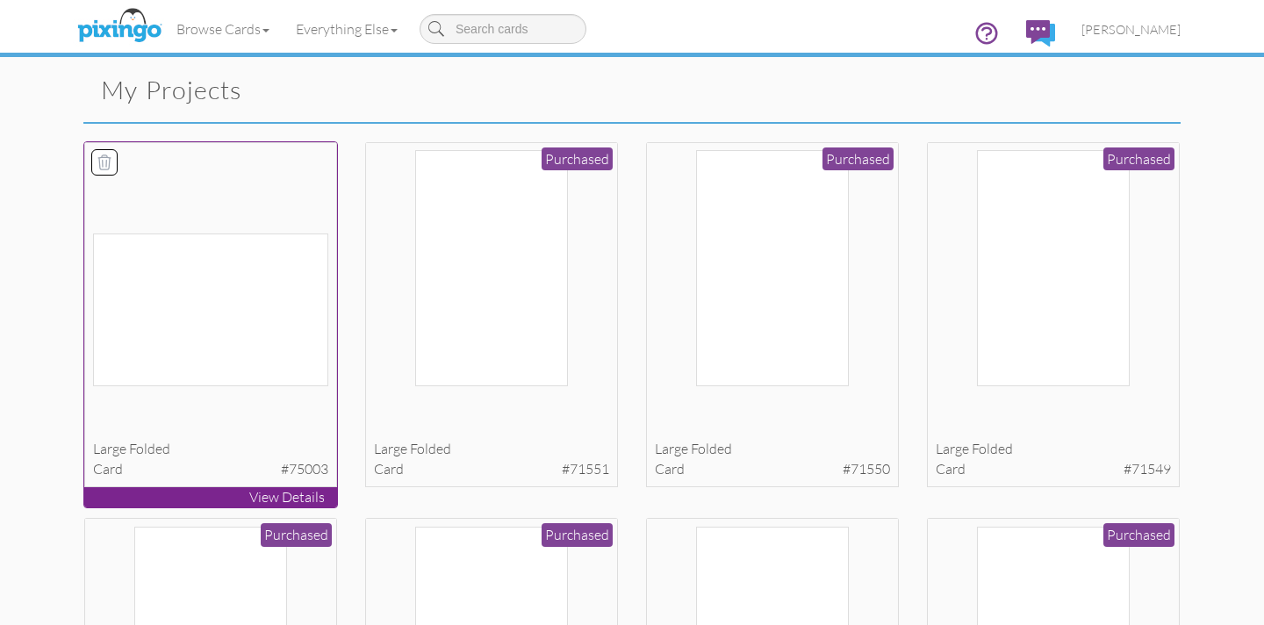
click at [104, 158] on icon at bounding box center [105, 163] width 18 height 18
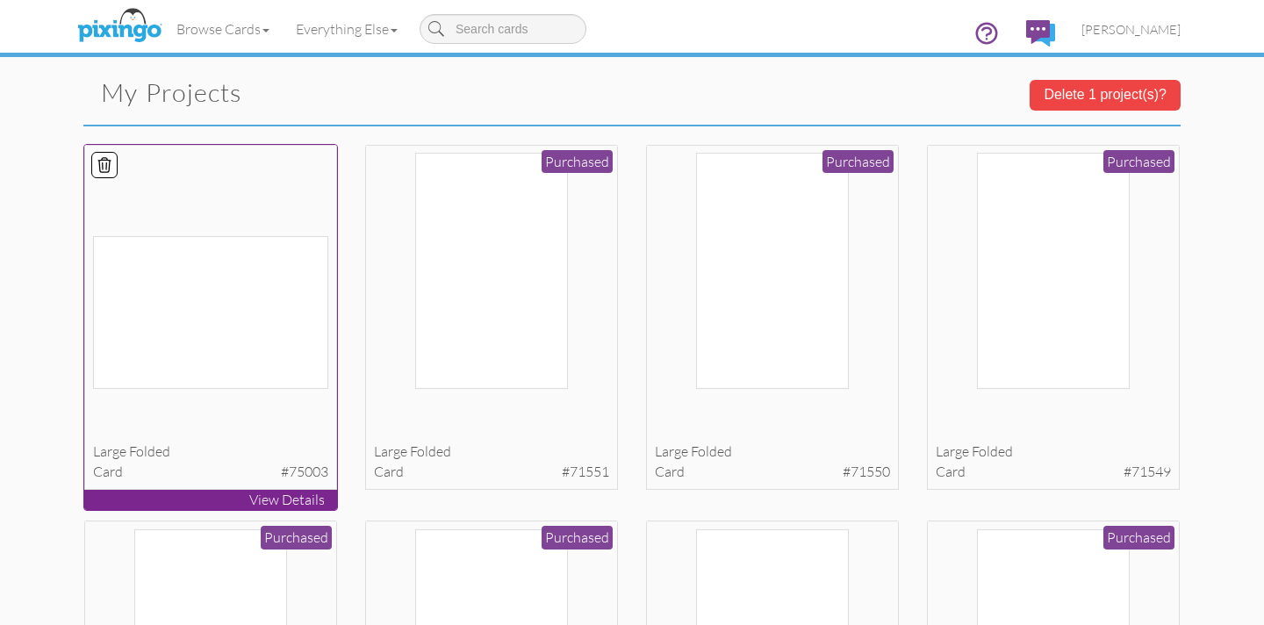
click at [1115, 92] on button "Delete 1 project(s)?" at bounding box center [1104, 95] width 151 height 30
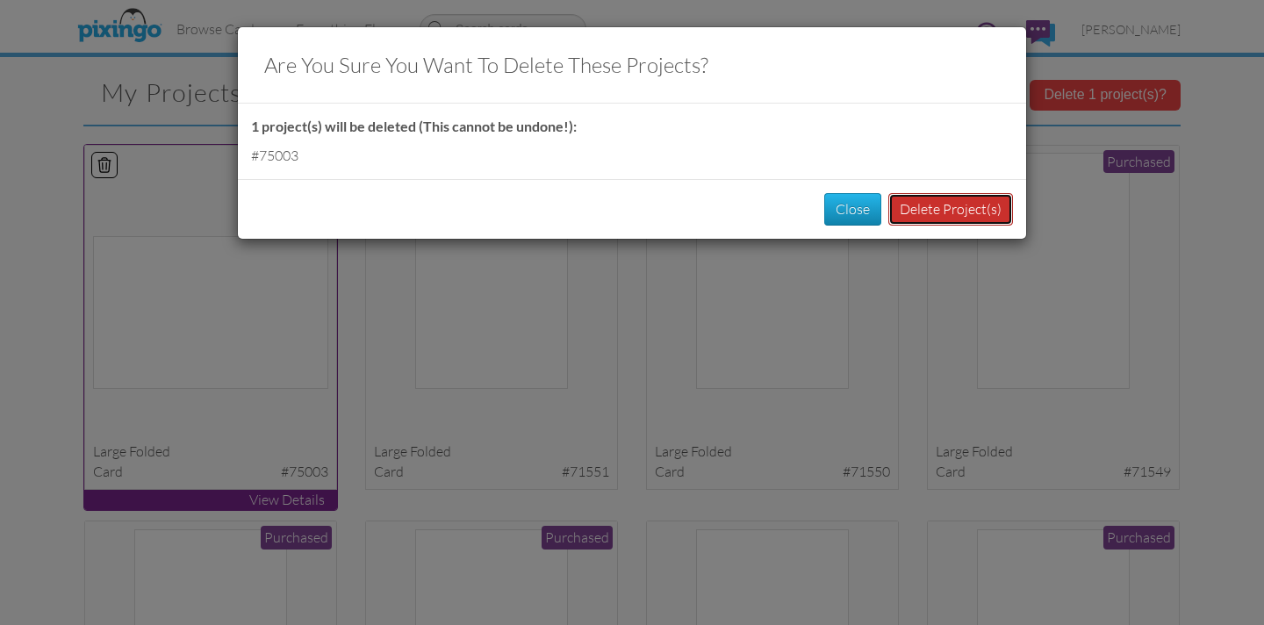
click at [920, 209] on button "Delete Project(s)" at bounding box center [950, 209] width 125 height 32
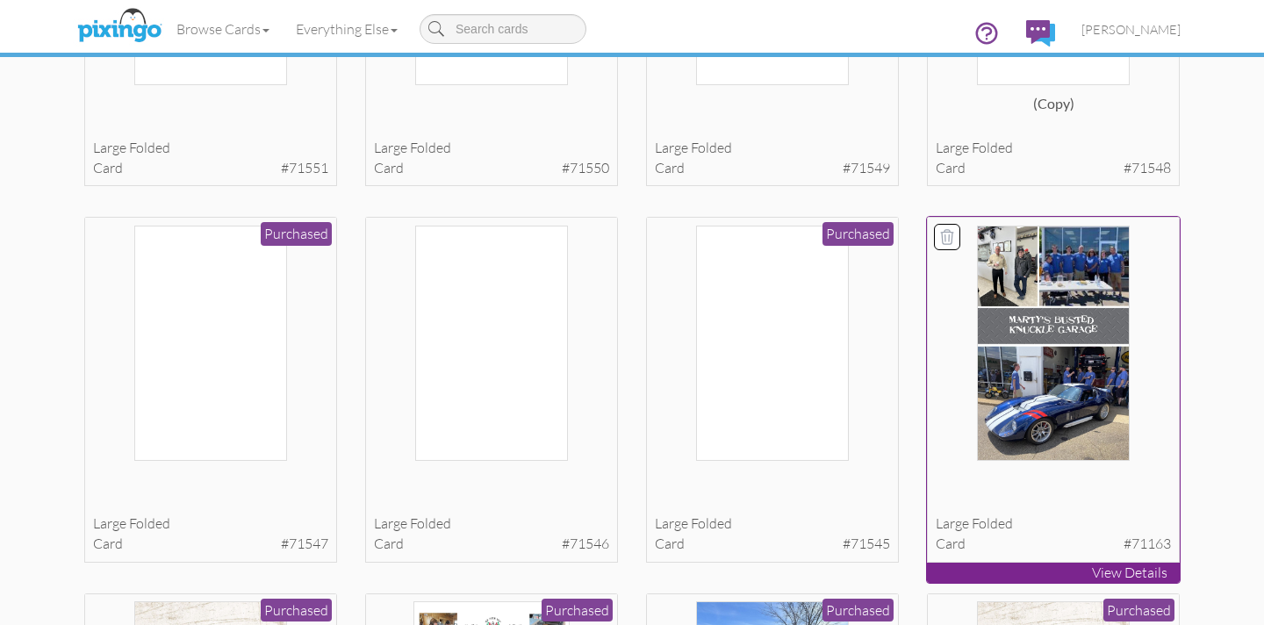
scroll to position [338, 0]
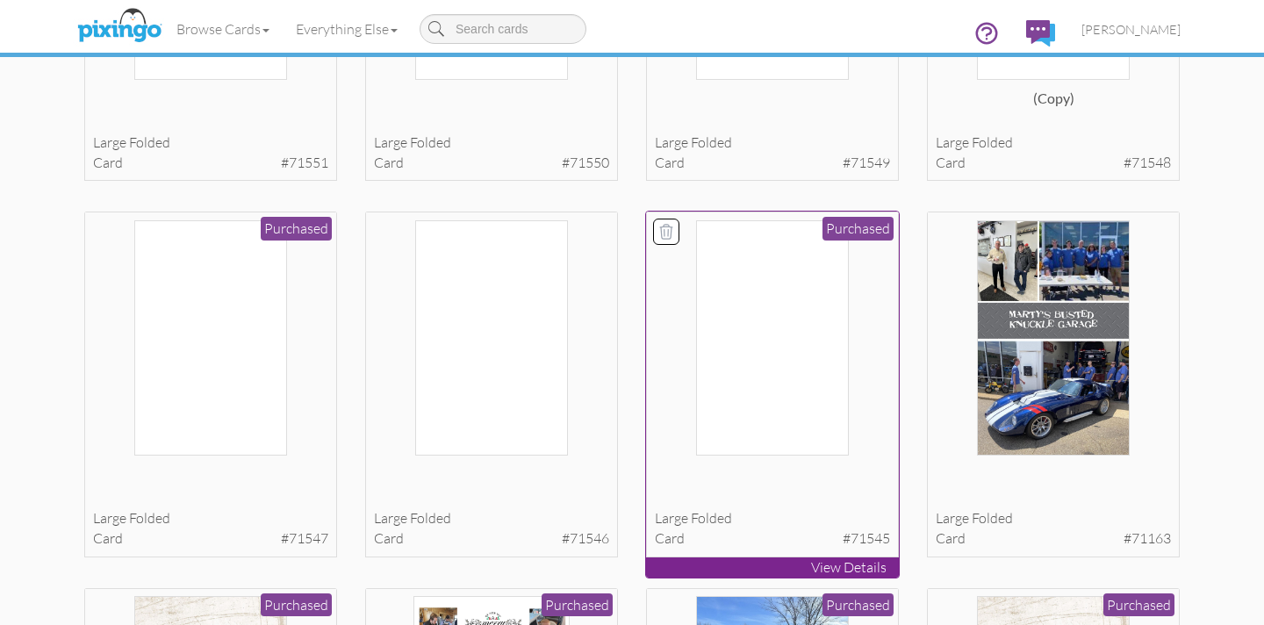
click at [801, 309] on img at bounding box center [772, 338] width 152 height 236
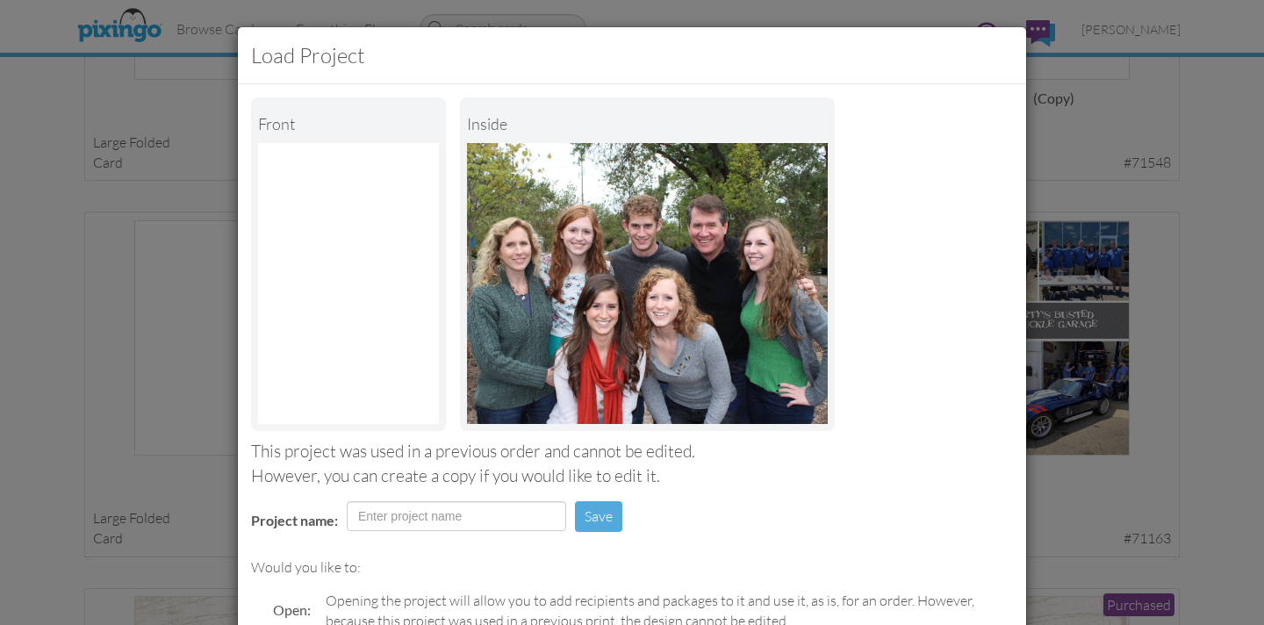
scroll to position [197, 0]
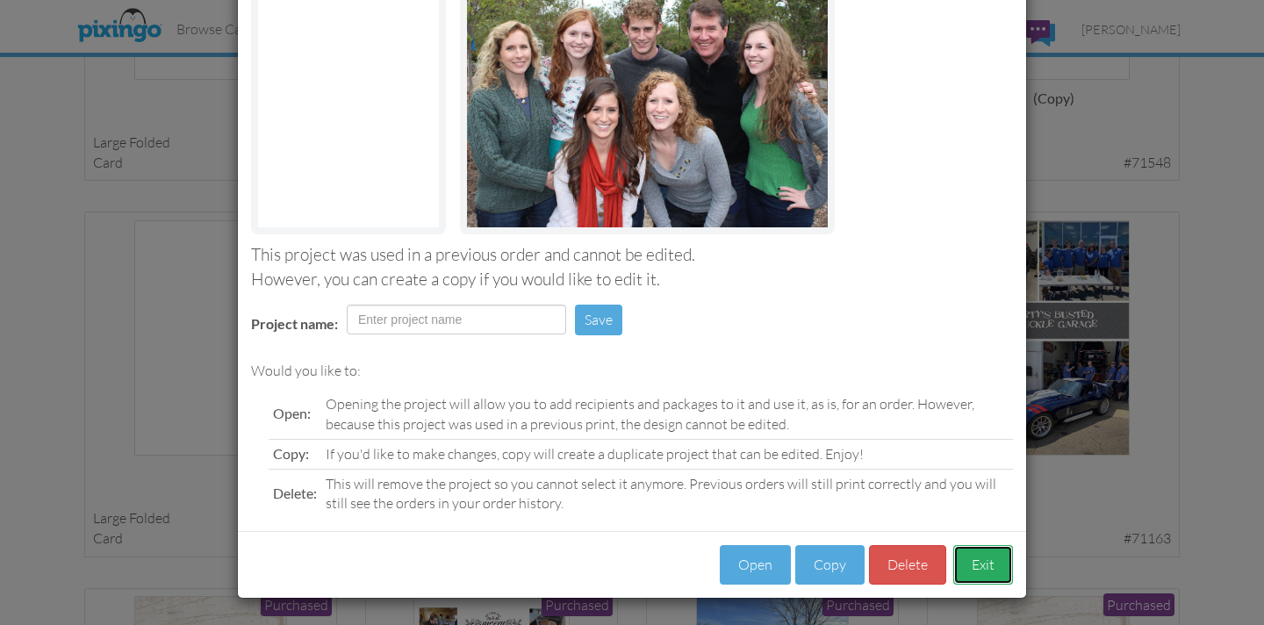
click at [977, 559] on button "Exit" at bounding box center [983, 564] width 60 height 39
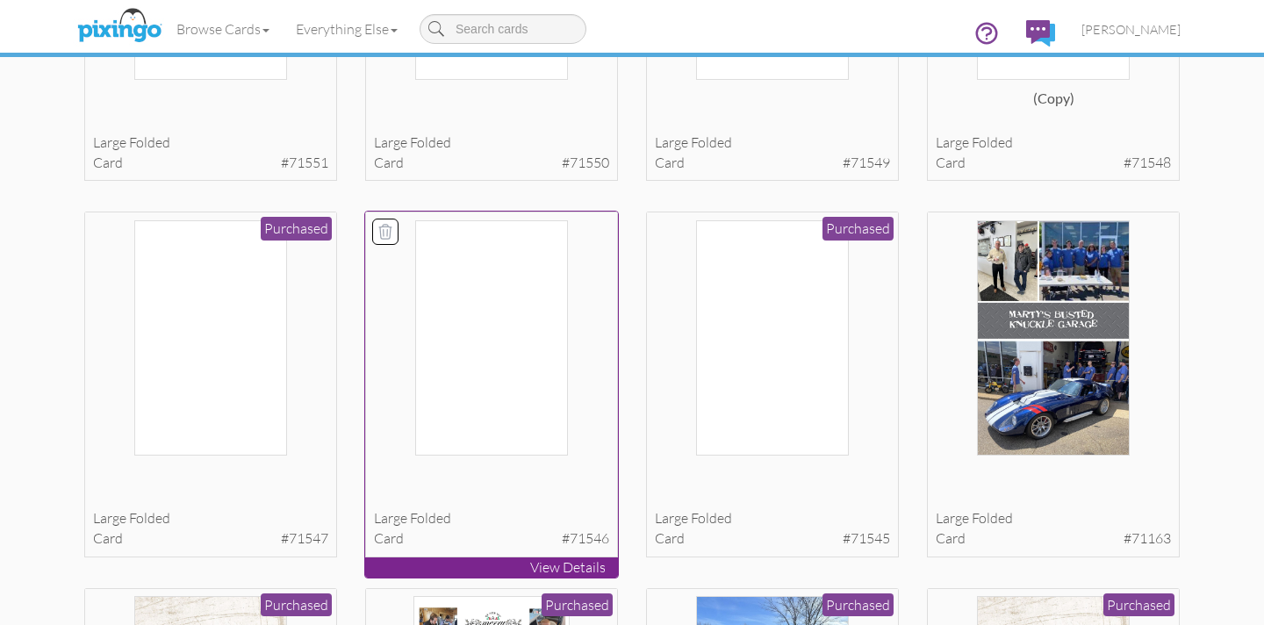
click at [512, 326] on img at bounding box center [491, 338] width 152 height 236
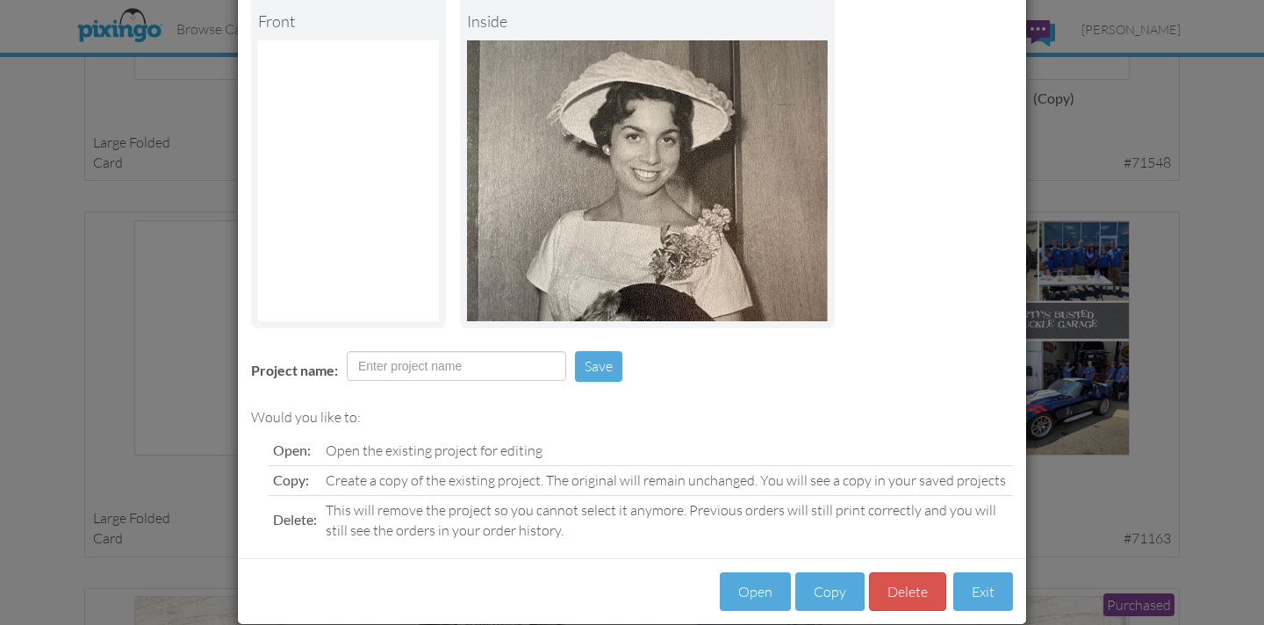
scroll to position [129, 0]
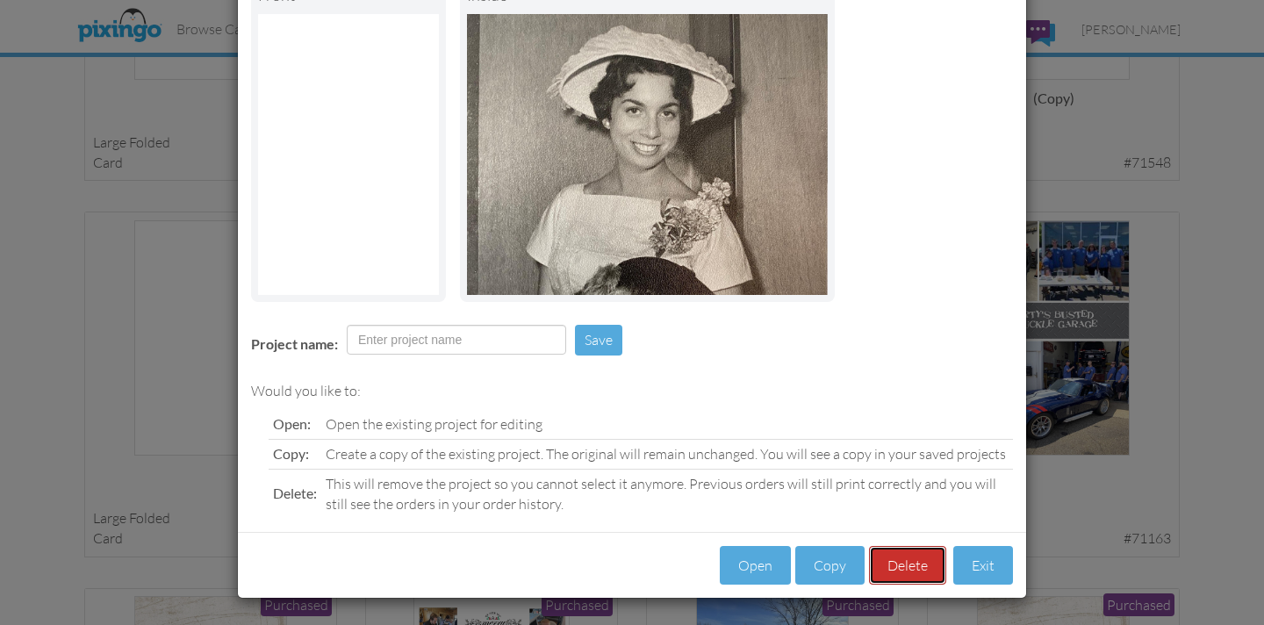
click at [913, 574] on button "Delete" at bounding box center [907, 565] width 77 height 39
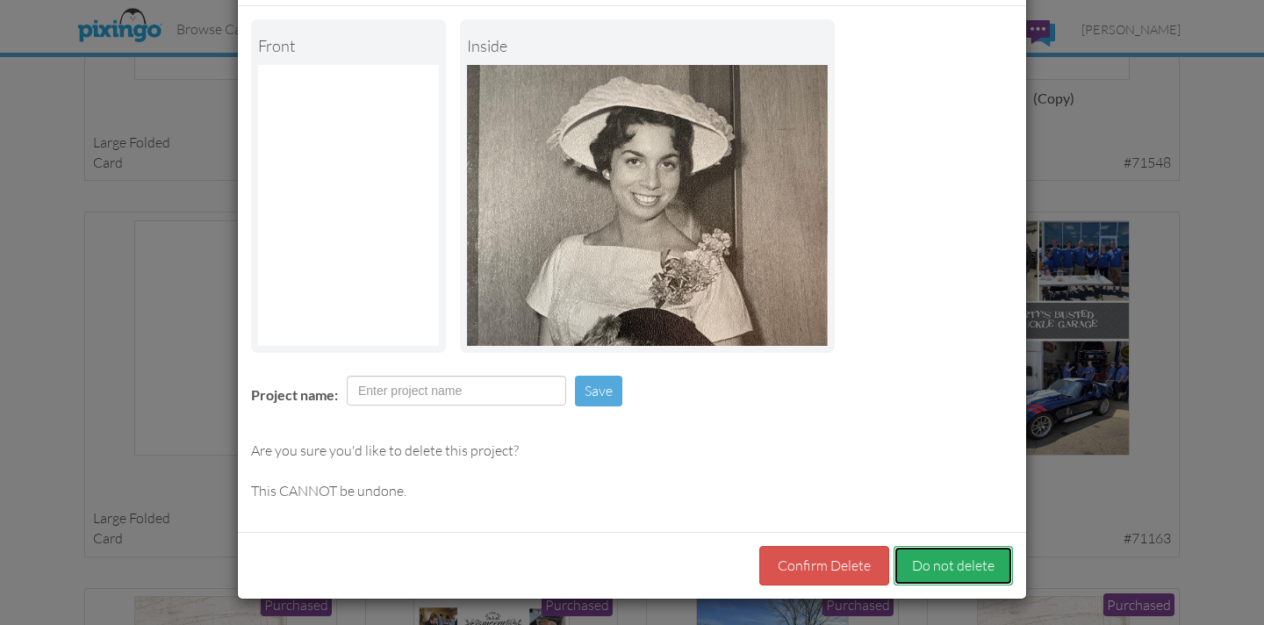
click at [938, 573] on button "Do not delete" at bounding box center [952, 565] width 119 height 39
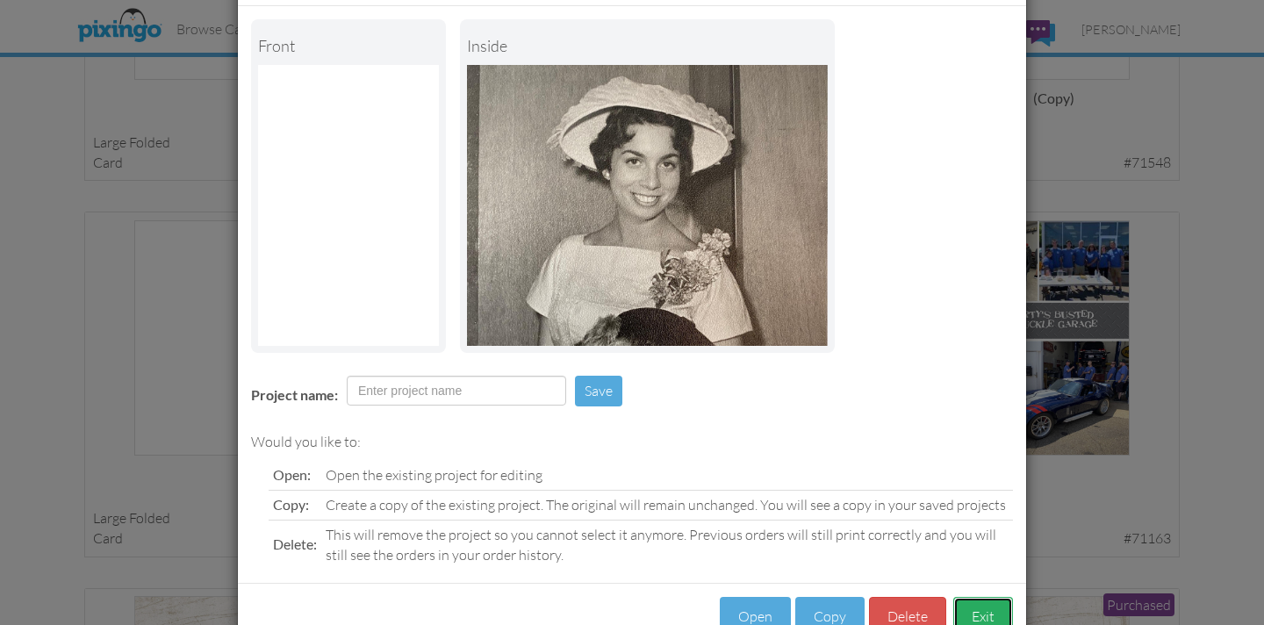
click at [980, 612] on button "Exit" at bounding box center [983, 616] width 60 height 39
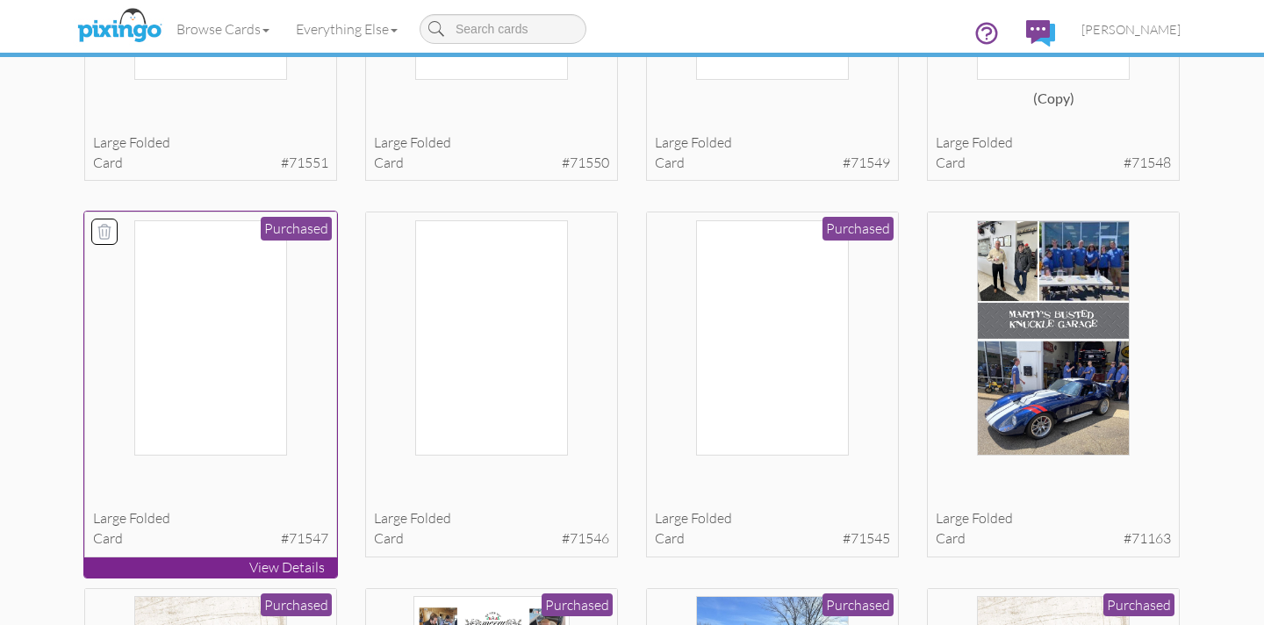
click at [169, 385] on img at bounding box center [210, 338] width 152 height 236
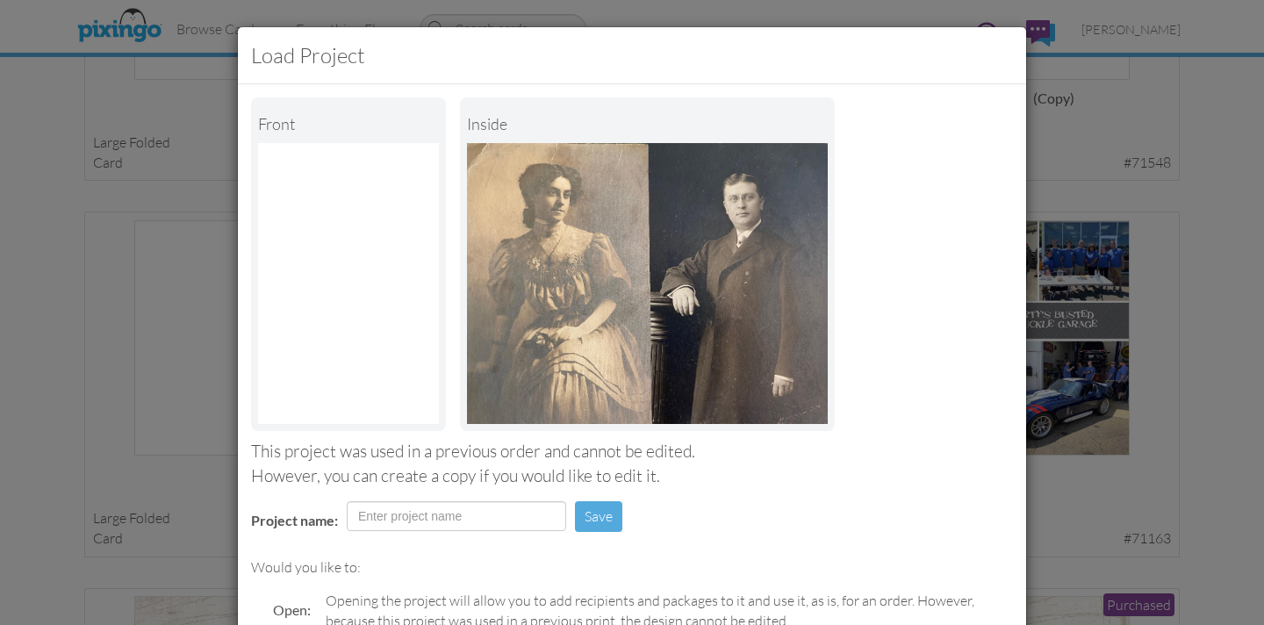
click at [329, 242] on img at bounding box center [348, 283] width 181 height 281
click at [52, 147] on div "Load Project Front inside This project was used in a previous order and cannot …" at bounding box center [632, 312] width 1264 height 625
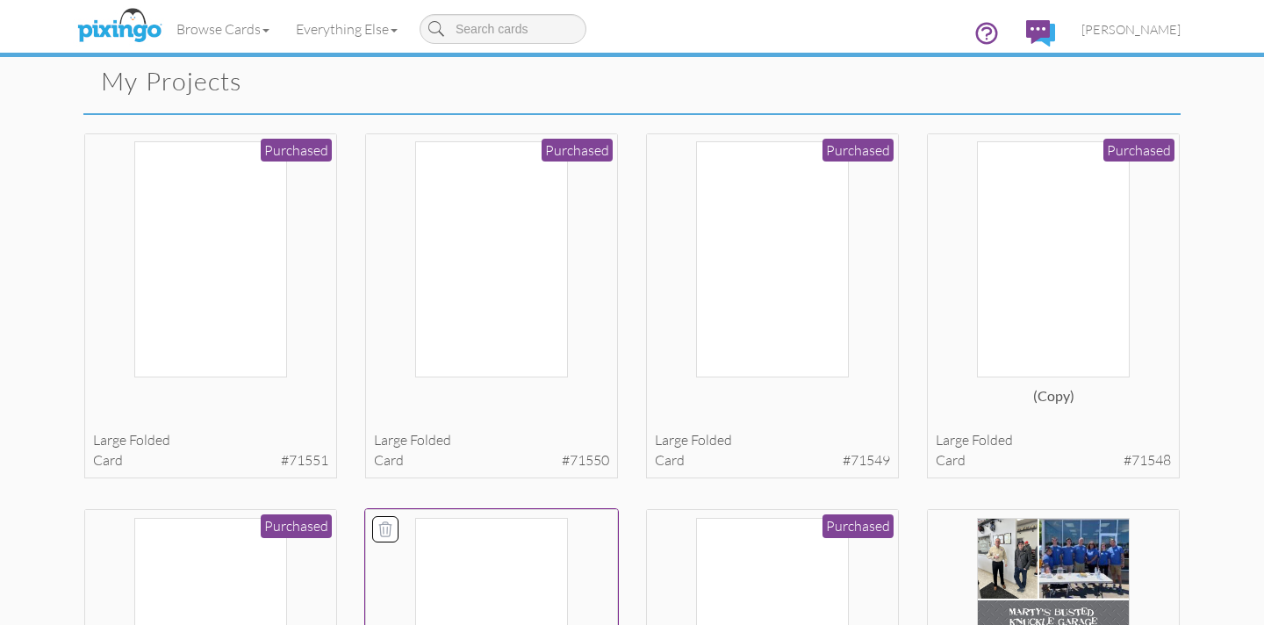
scroll to position [0, 0]
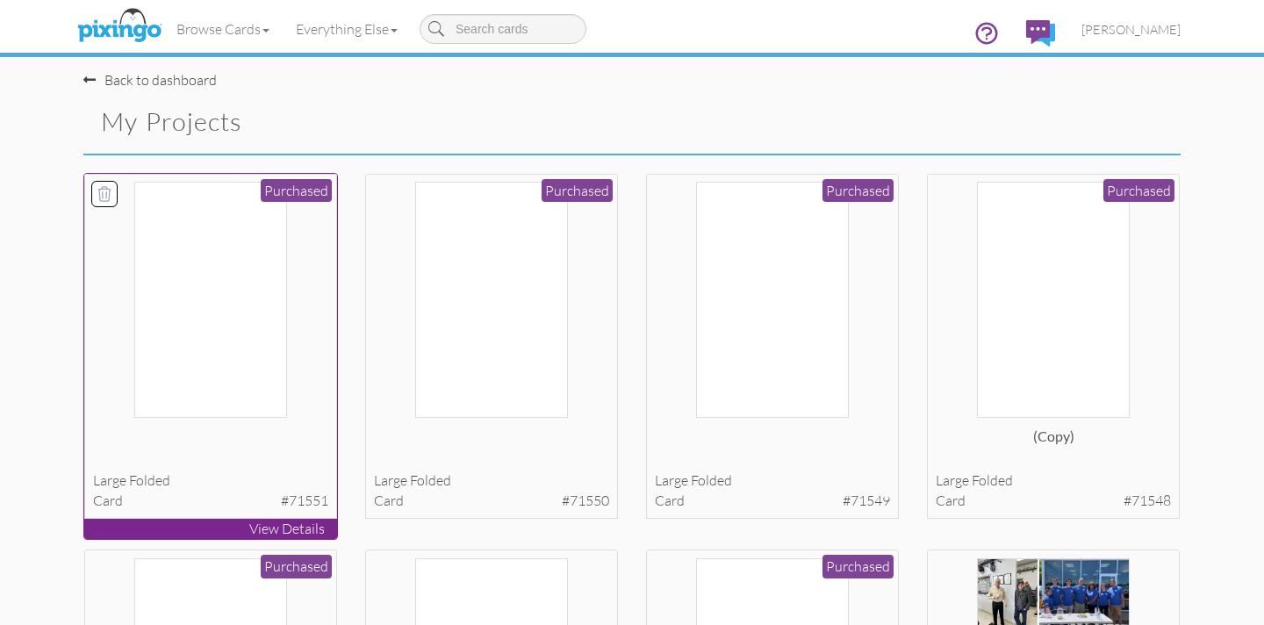
click at [230, 247] on img at bounding box center [210, 300] width 152 height 236
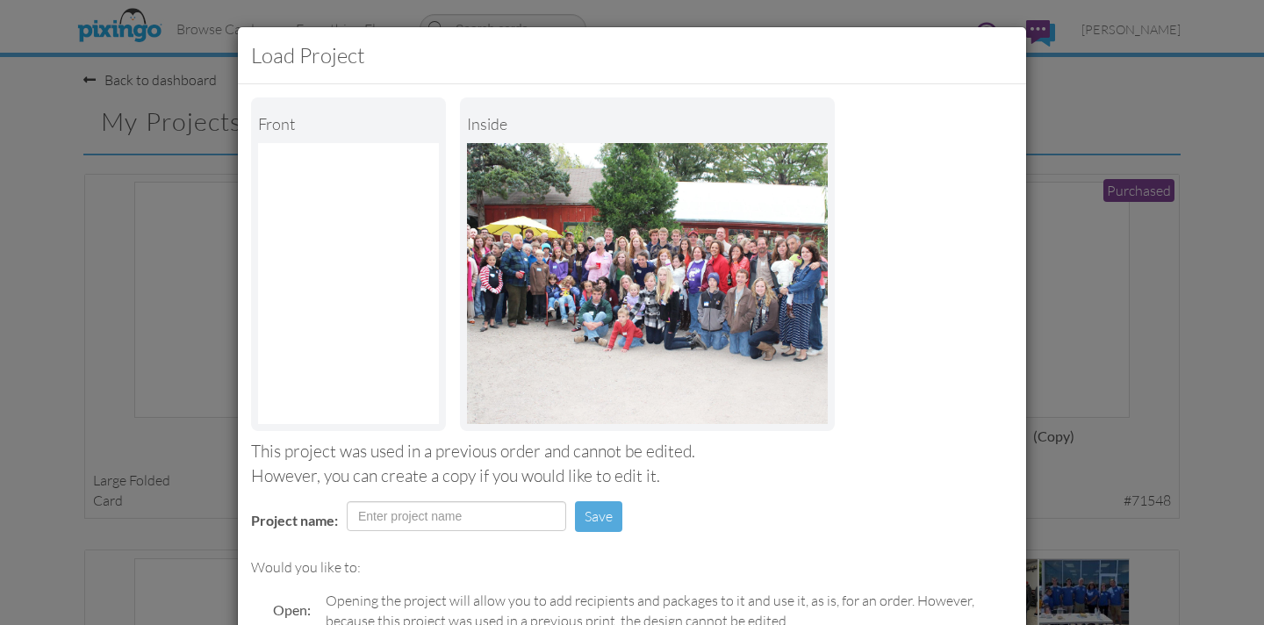
click at [58, 347] on div "Load Project Front inside This project was used in a previous order and cannot …" at bounding box center [632, 312] width 1264 height 625
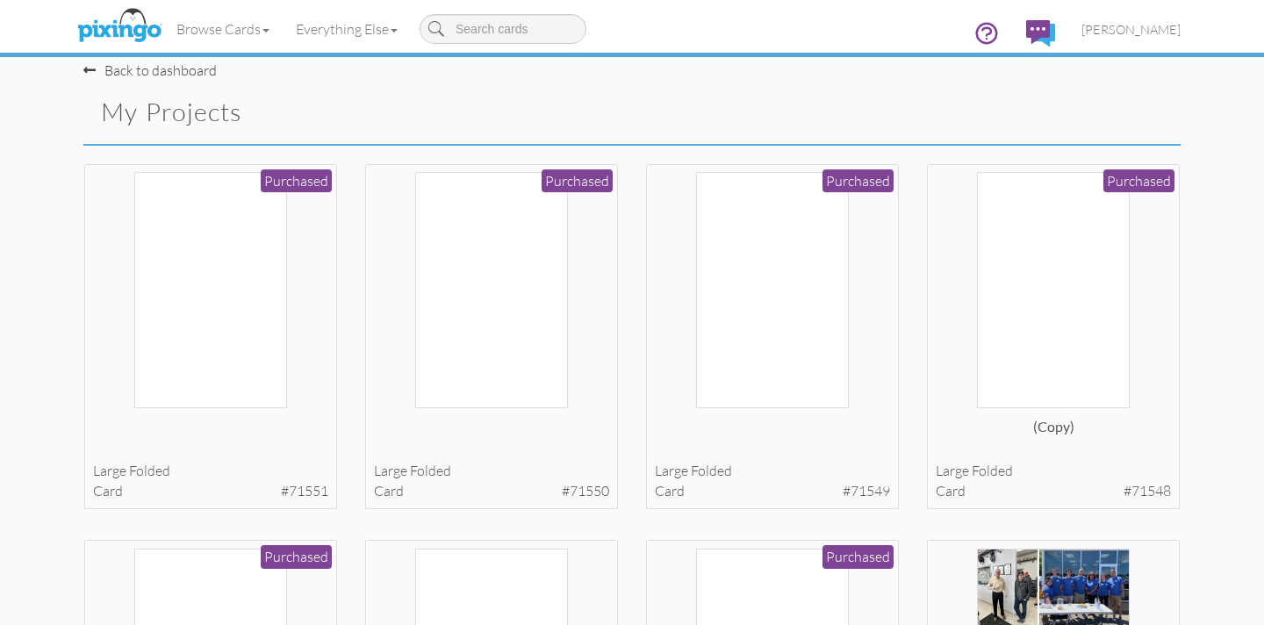
scroll to position [7, 0]
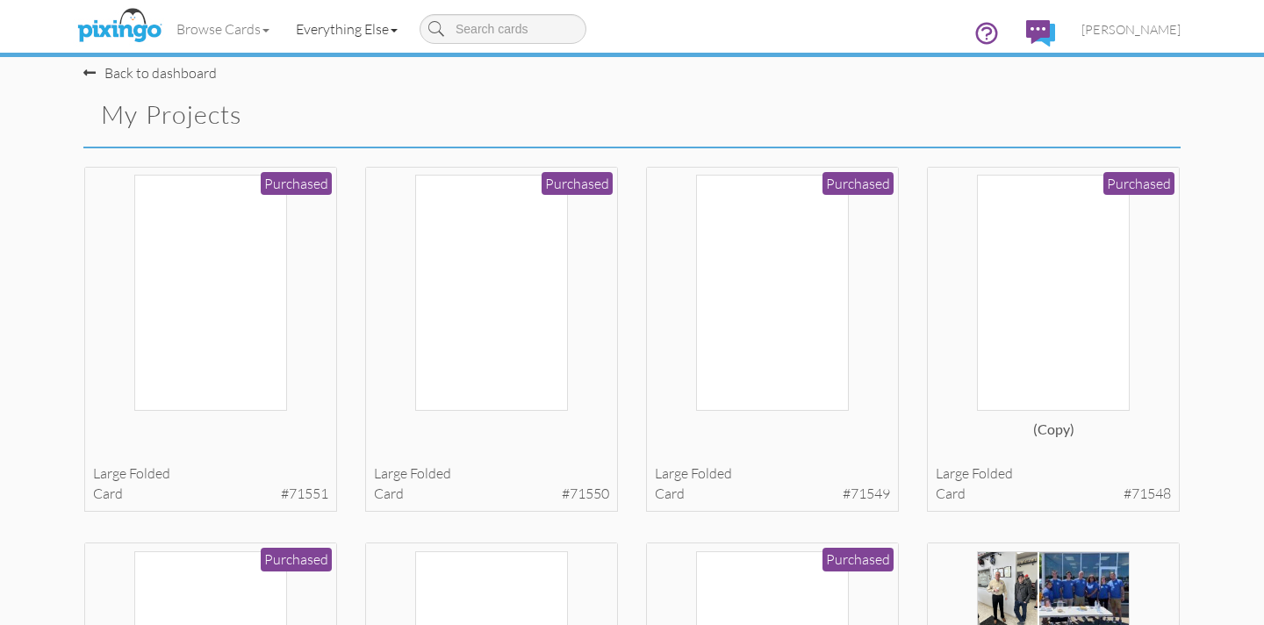
click at [326, 27] on link "Everything Else" at bounding box center [347, 29] width 128 height 44
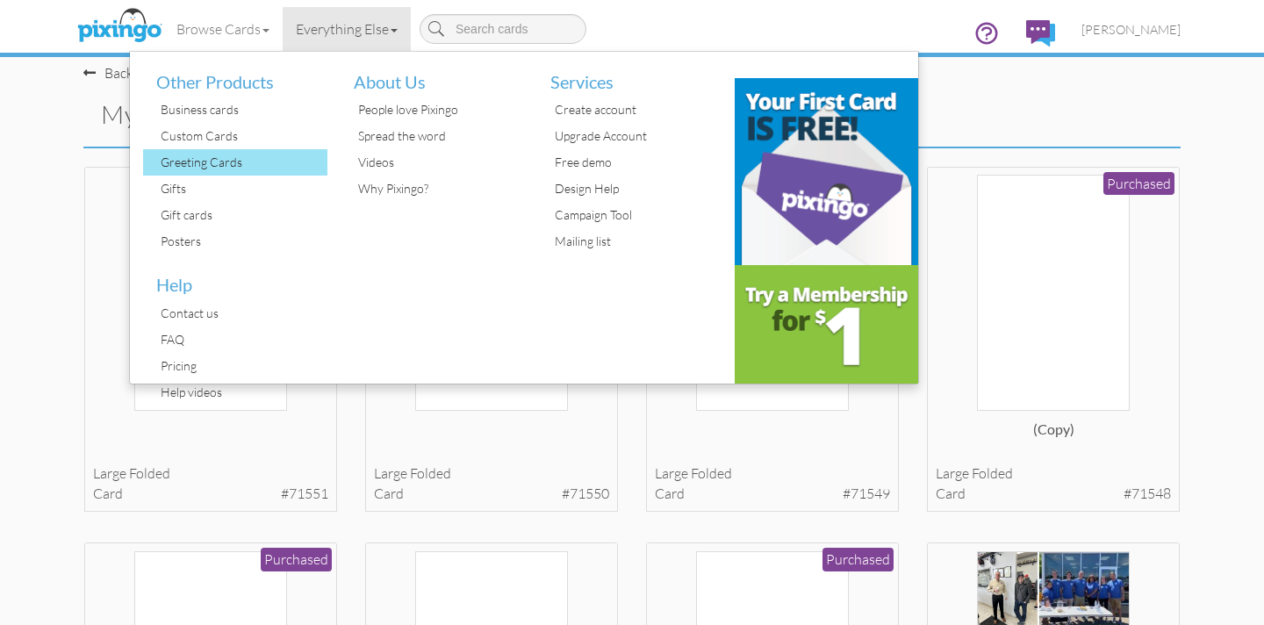
click at [197, 165] on div "Greeting Cards" at bounding box center [241, 162] width 171 height 26
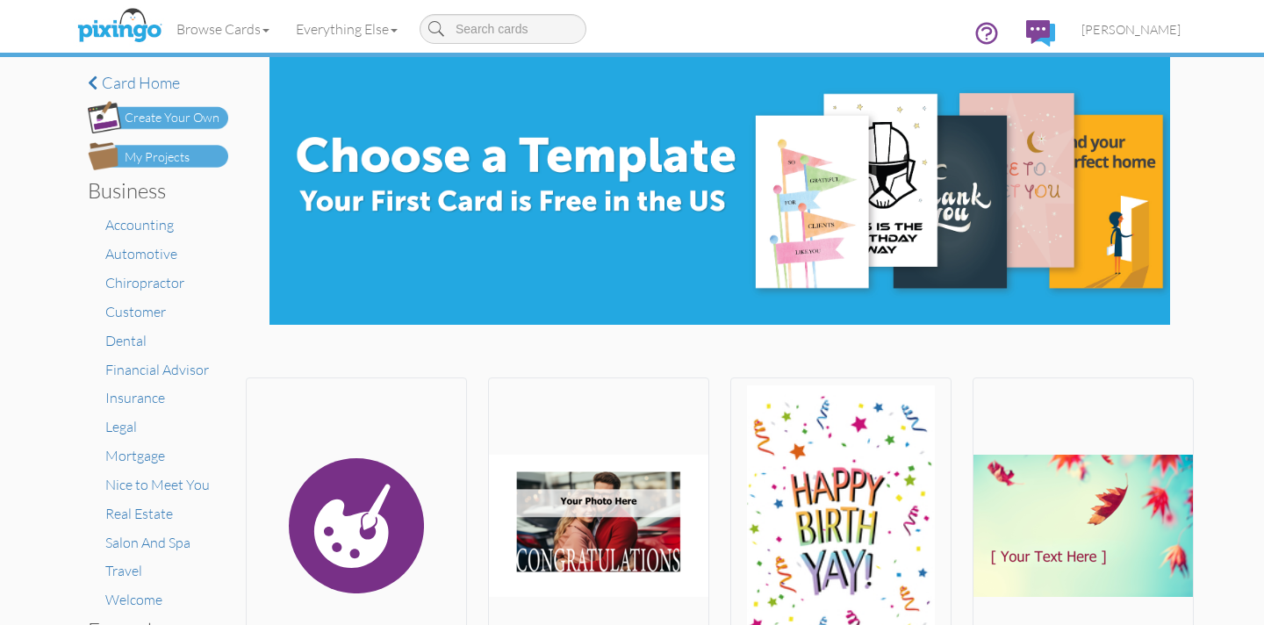
click at [168, 120] on div "Create Your Own" at bounding box center [172, 118] width 95 height 18
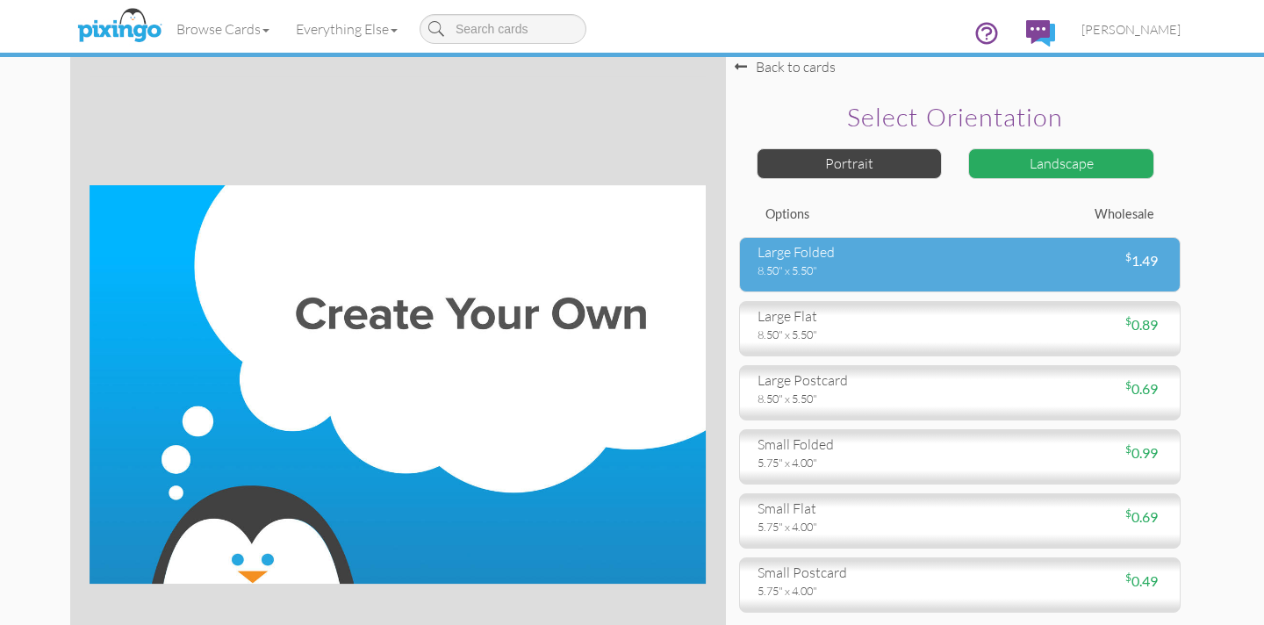
click at [828, 261] on div "large folded" at bounding box center [852, 252] width 190 height 20
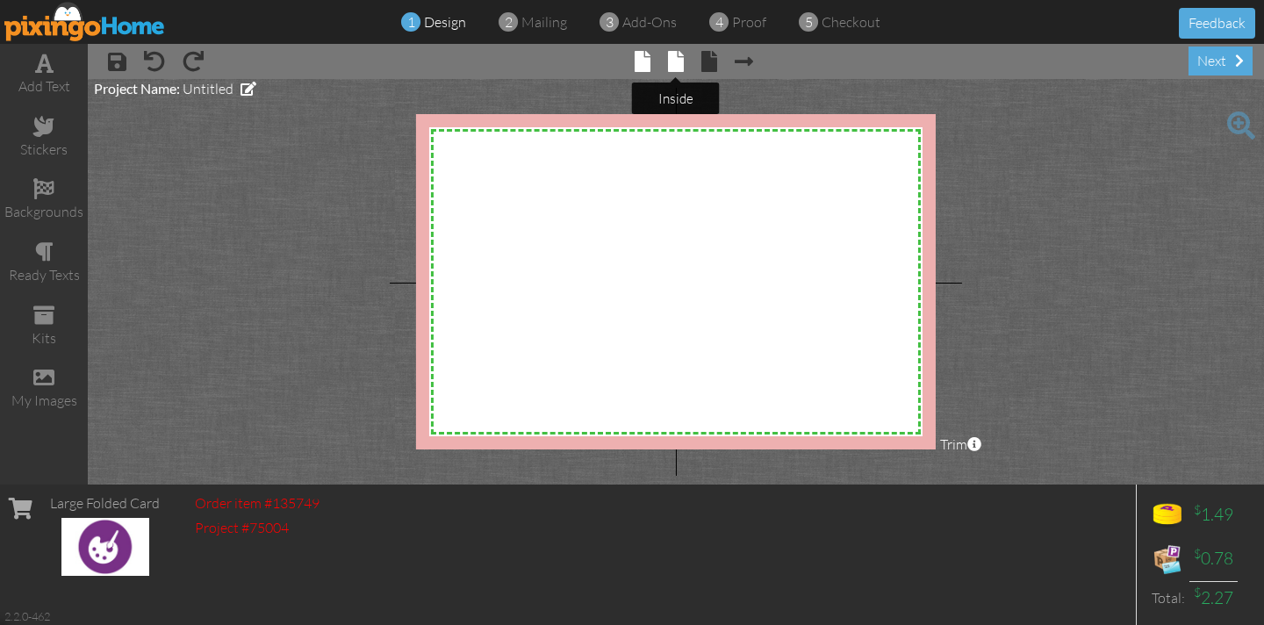
click at [673, 68] on span at bounding box center [676, 61] width 16 height 21
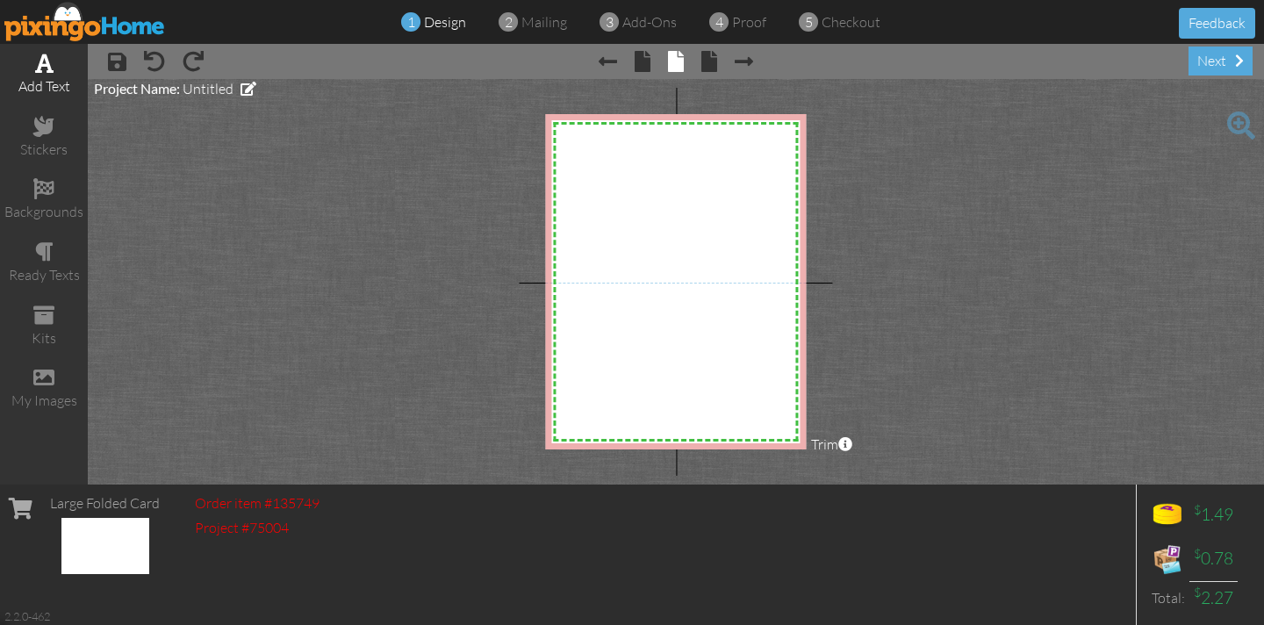
click at [53, 76] on div "add text" at bounding box center [44, 86] width 88 height 20
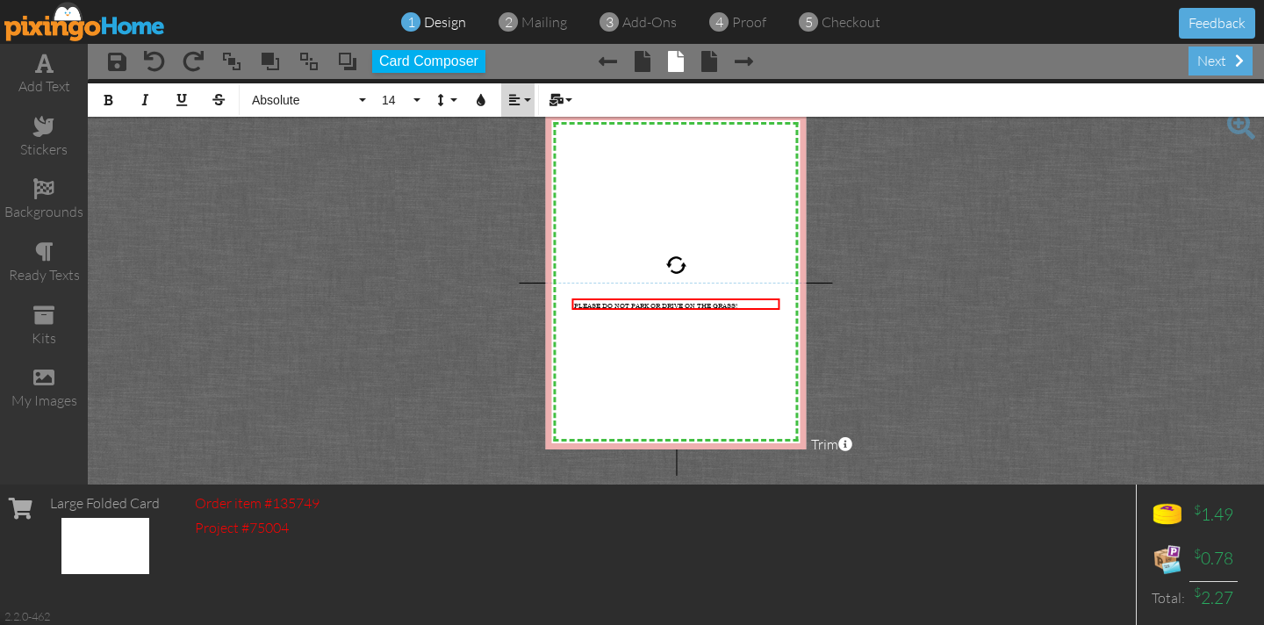
click at [523, 101] on button "Align" at bounding box center [517, 99] width 33 height 33
click at [527, 161] on icon at bounding box center [527, 164] width 11 height 13
click at [388, 99] on span "14" at bounding box center [395, 100] width 30 height 15
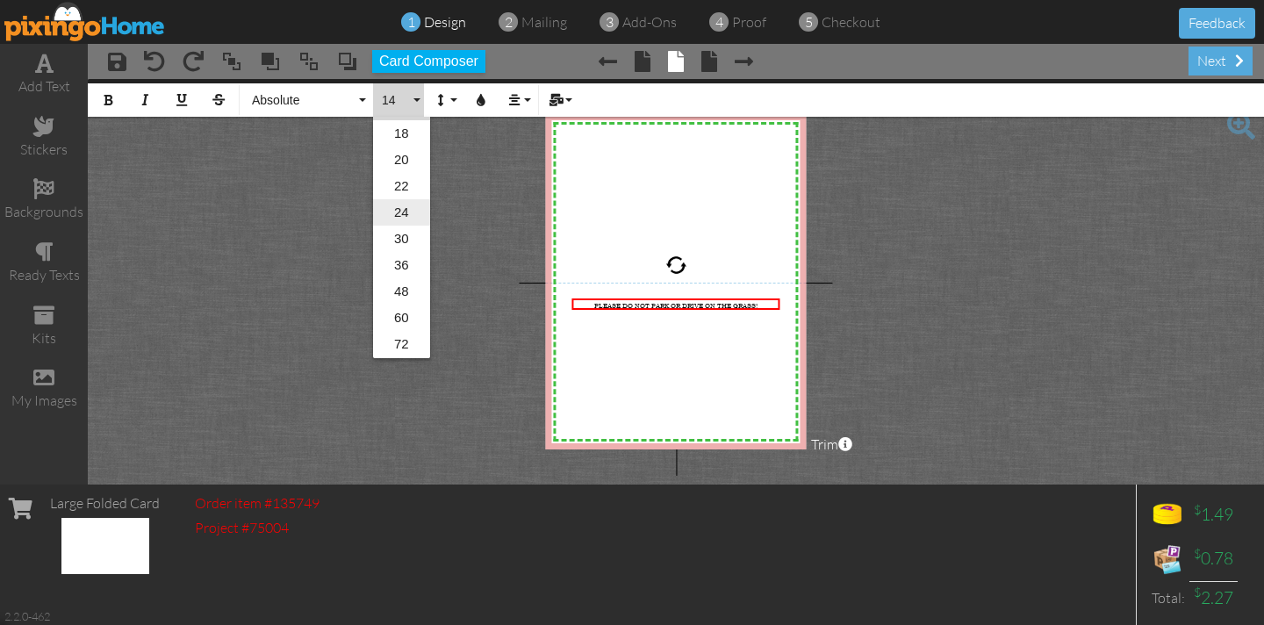
scroll to position [285, 0]
click at [410, 321] on link "72" at bounding box center [401, 318] width 57 height 26
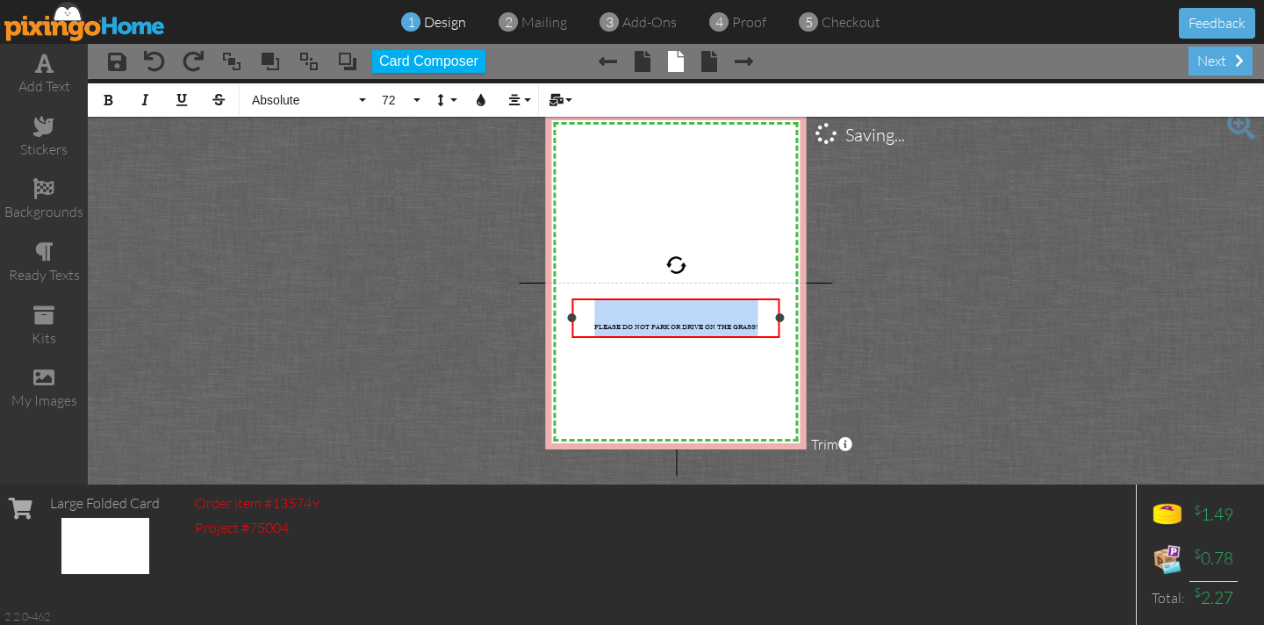
drag, startPoint x: 767, startPoint y: 328, endPoint x: 584, endPoint y: 329, distance: 183.4
click at [584, 329] on div "PLEASE DO NOT PARK OR DRIVE ON THE GRASS! ​" at bounding box center [676, 318] width 204 height 36
click at [412, 100] on button "14" at bounding box center [398, 99] width 51 height 33
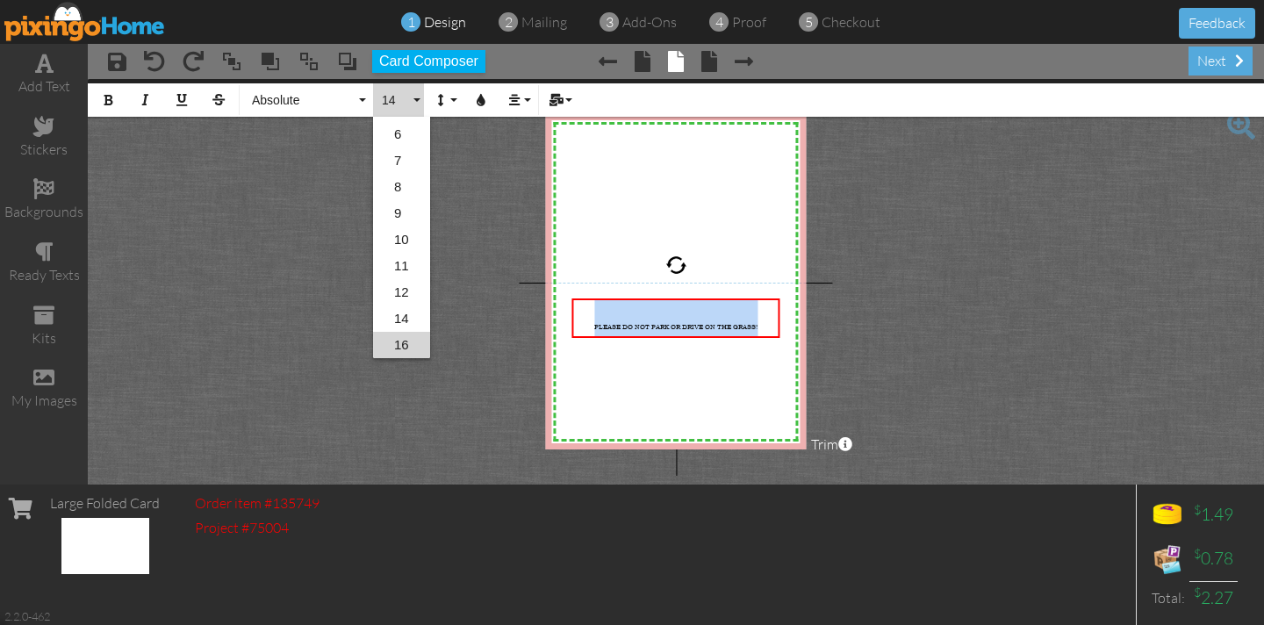
scroll to position [0, 0]
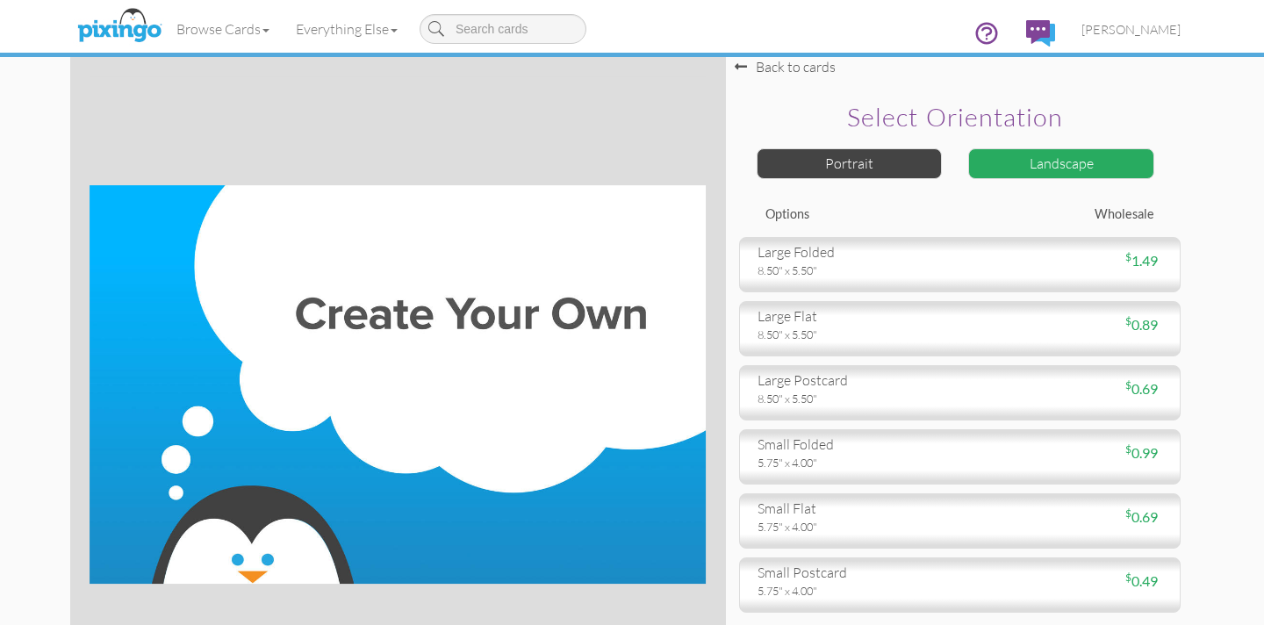
click at [752, 64] on div "Browse Cards Business Accounting Automotive Chiropractor Customer Dental Financ…" at bounding box center [631, 34] width 1097 height 69
click at [741, 65] on div "Browse Cards Business Accounting Automotive Chiropractor Customer Dental Financ…" at bounding box center [631, 34] width 1097 height 69
click at [788, 64] on div "Browse Cards Business Accounting Automotive Chiropractor Customer Dental Financ…" at bounding box center [631, 34] width 1097 height 69
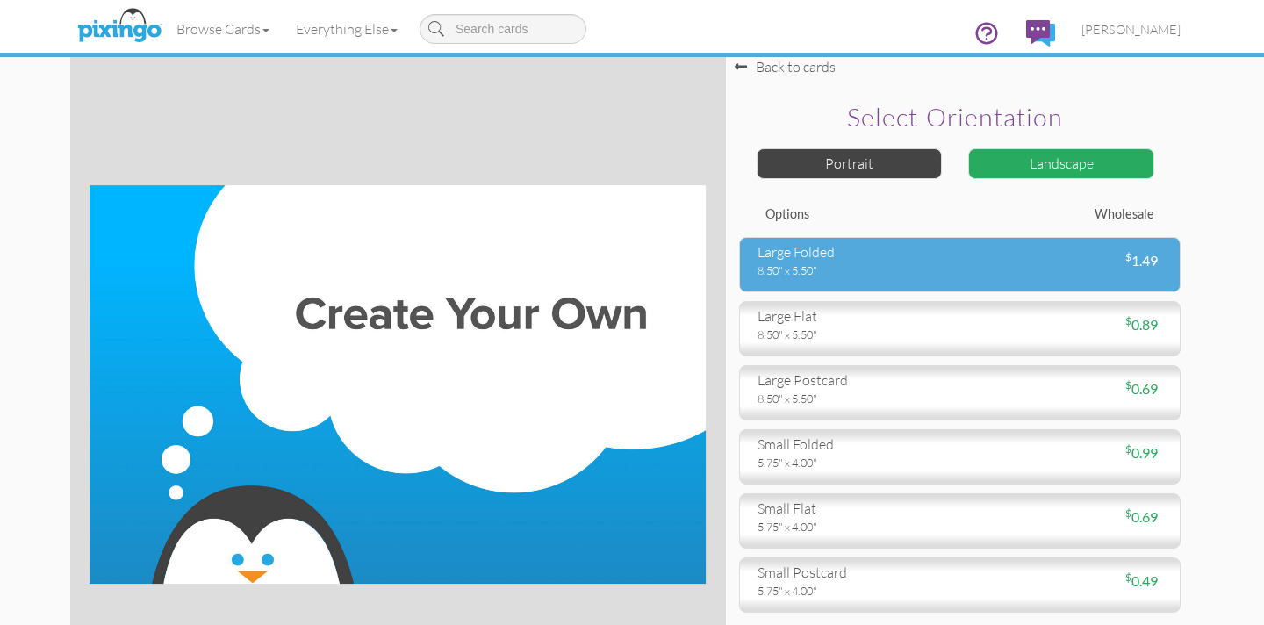
click at [827, 257] on div "large folded" at bounding box center [852, 252] width 190 height 20
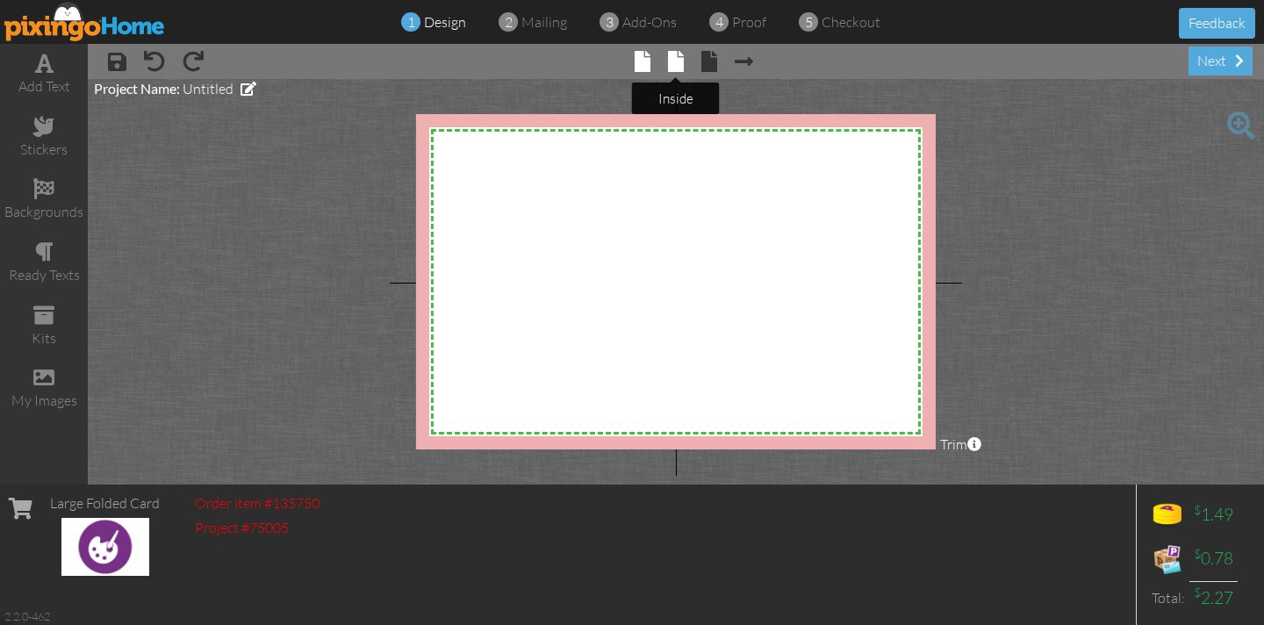
click at [669, 67] on span at bounding box center [676, 61] width 16 height 21
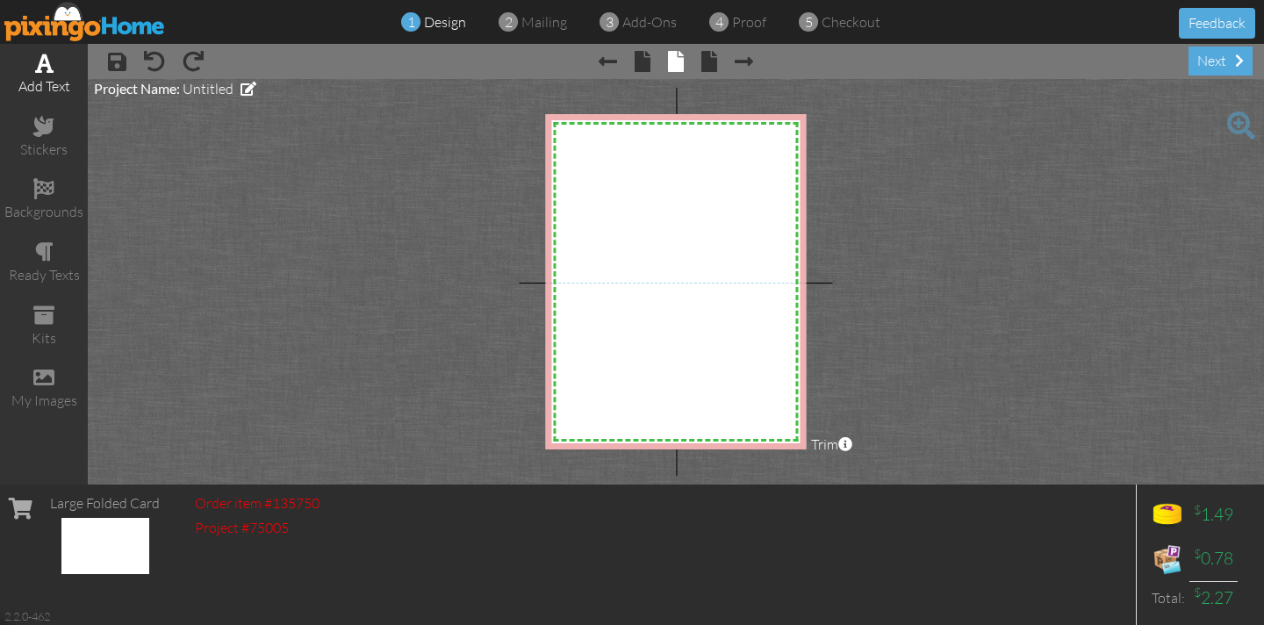
click at [42, 67] on span at bounding box center [44, 63] width 18 height 21
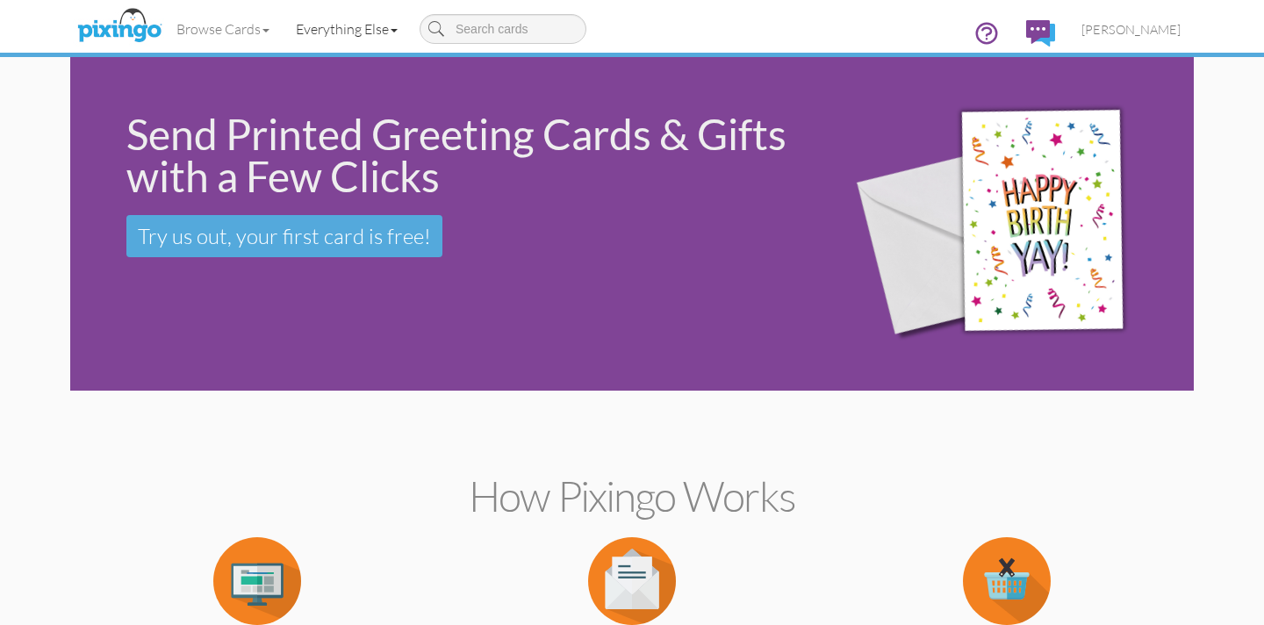
click at [319, 32] on link "Everything Else" at bounding box center [347, 29] width 128 height 44
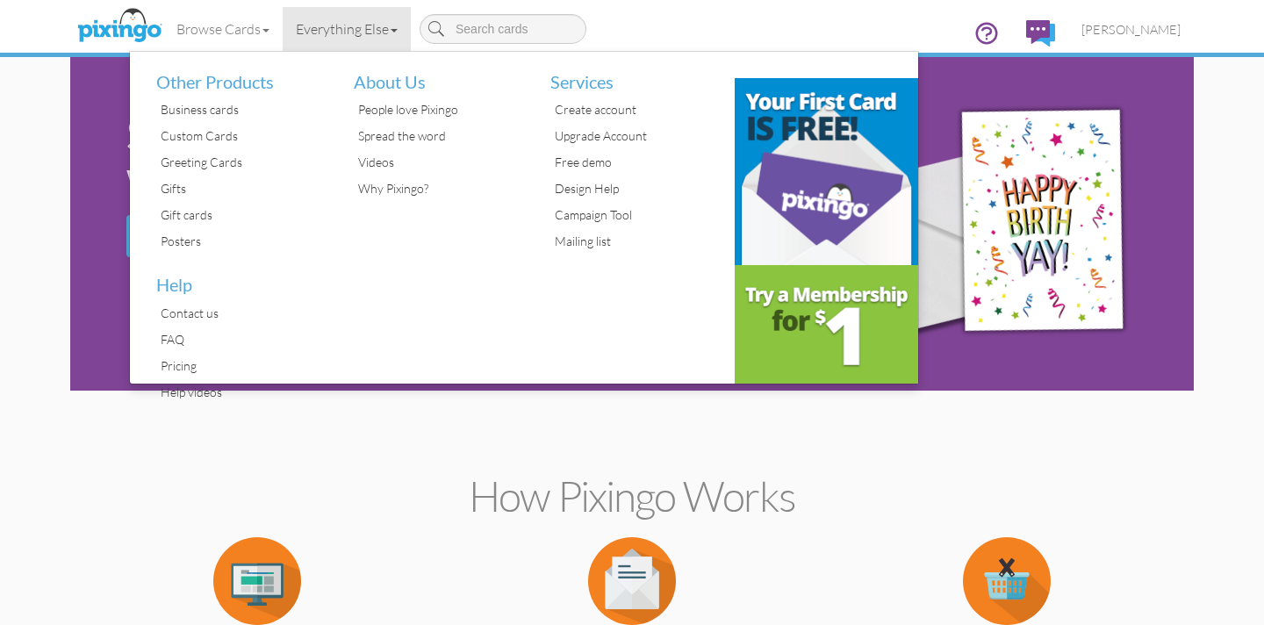
click at [211, 159] on div "Greeting Cards" at bounding box center [241, 162] width 171 height 26
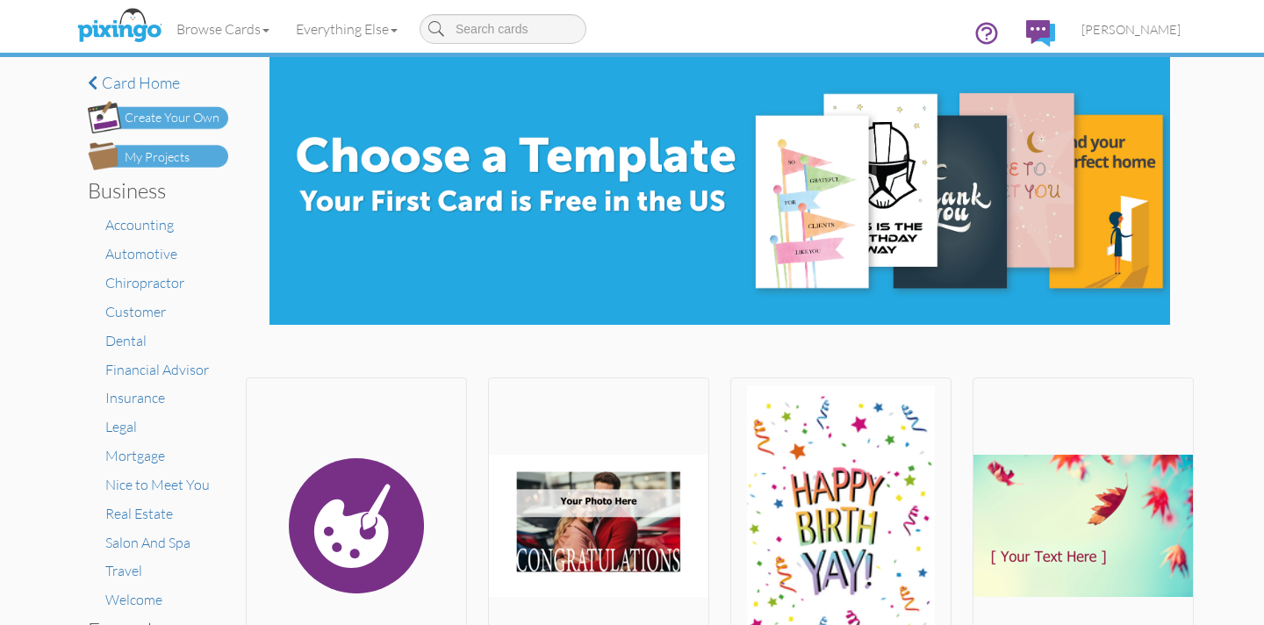
click at [172, 153] on div "My Projects" at bounding box center [157, 157] width 65 height 18
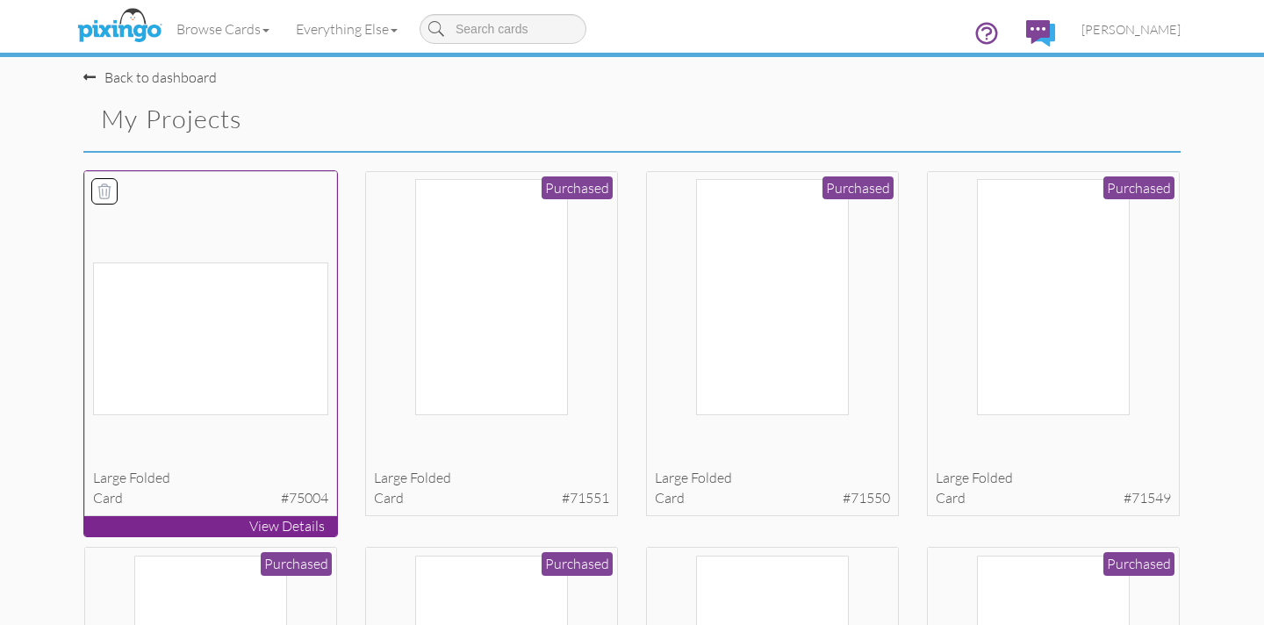
scroll to position [5, 0]
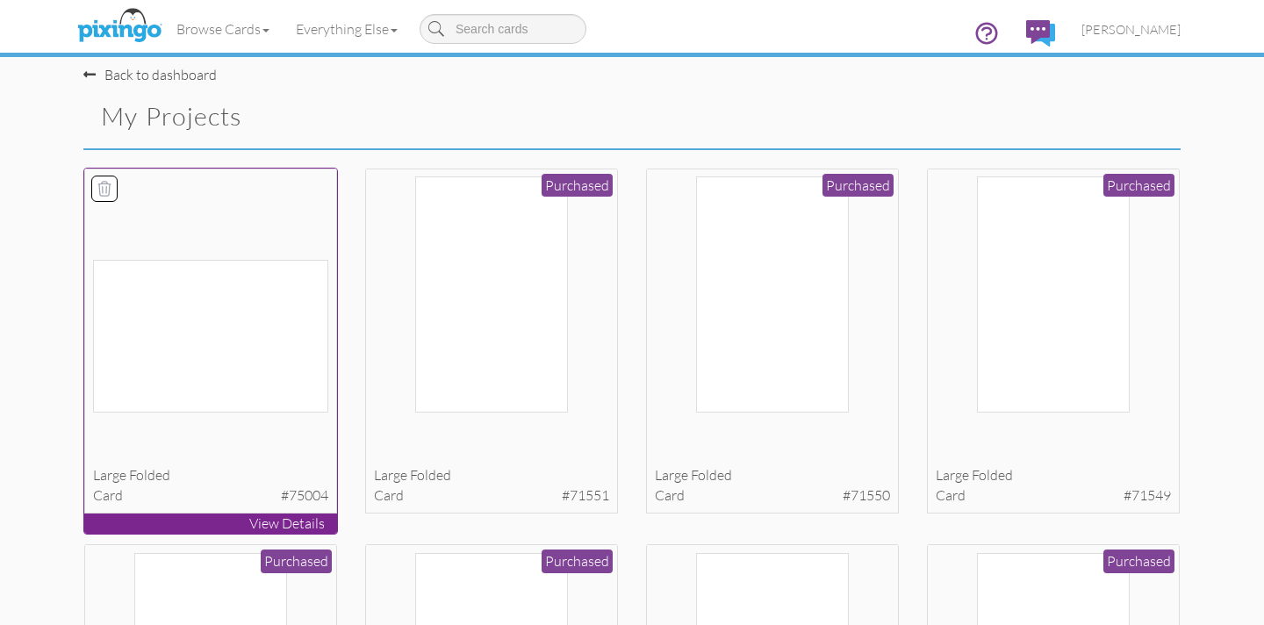
click at [106, 189] on icon at bounding box center [105, 189] width 18 height 18
click at [1111, 119] on button "Delete 1 project(s)?" at bounding box center [1104, 119] width 151 height 30
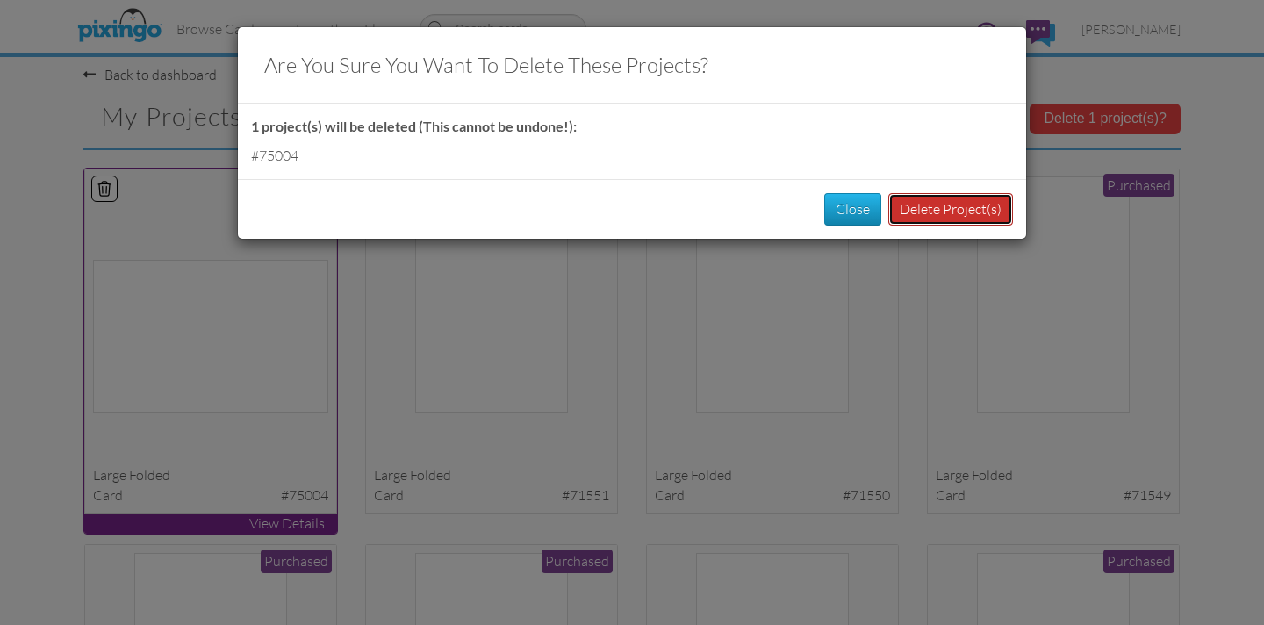
click at [988, 209] on button "Delete Project(s)" at bounding box center [950, 209] width 125 height 32
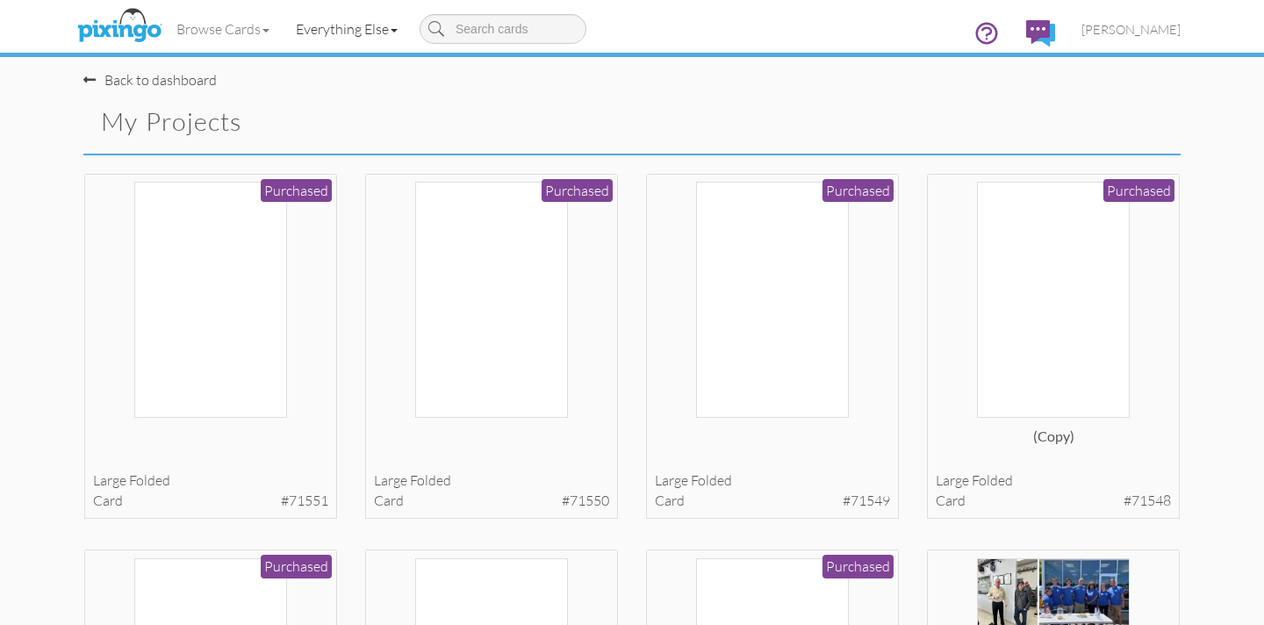
click at [349, 29] on link "Everything Else" at bounding box center [347, 29] width 128 height 44
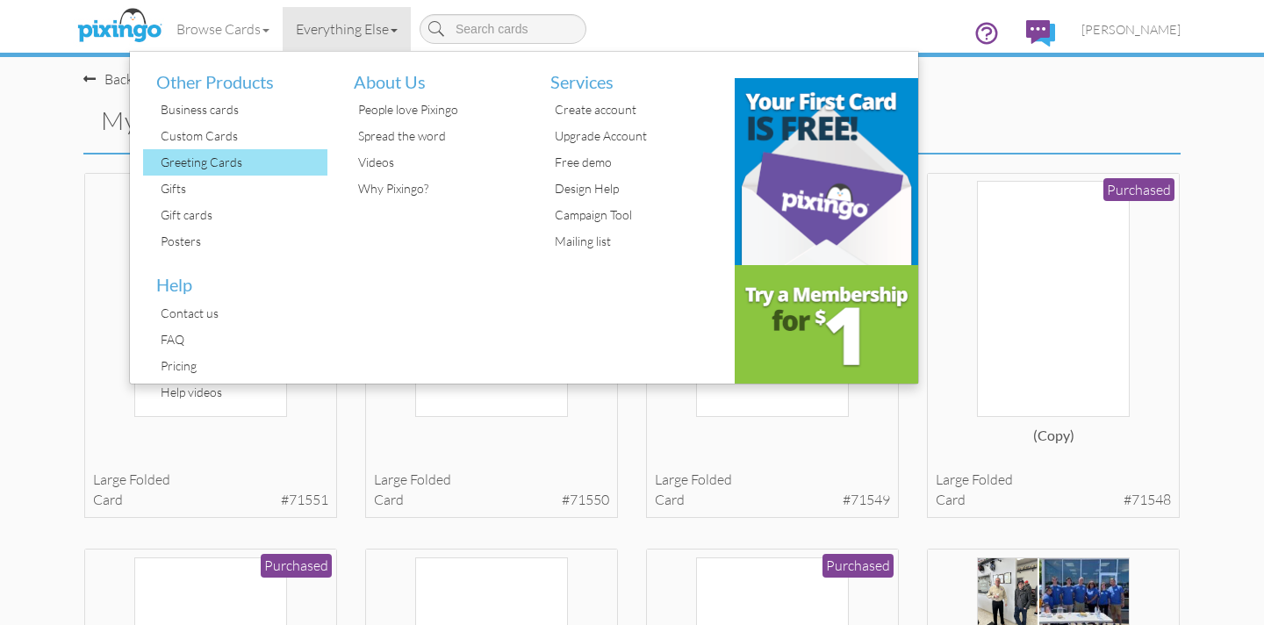
scroll to position [2, 0]
click at [281, 155] on div "Greeting Cards" at bounding box center [241, 162] width 171 height 26
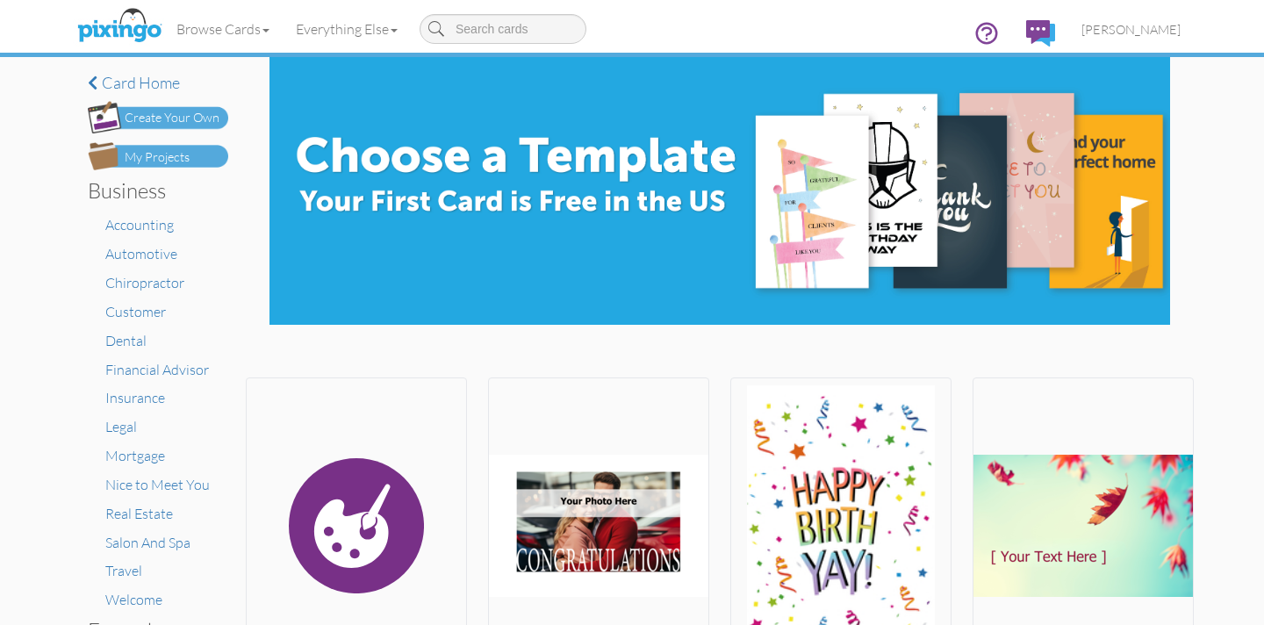
click at [138, 114] on div "Create Your Own" at bounding box center [172, 118] width 95 height 18
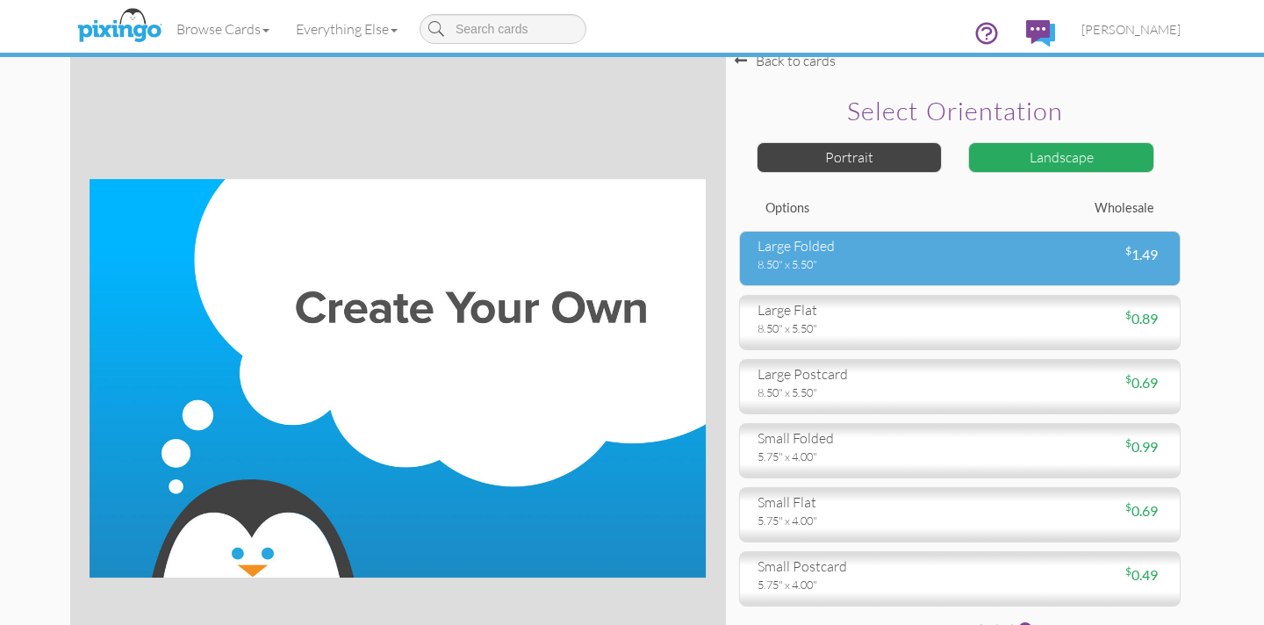
scroll to position [7, 0]
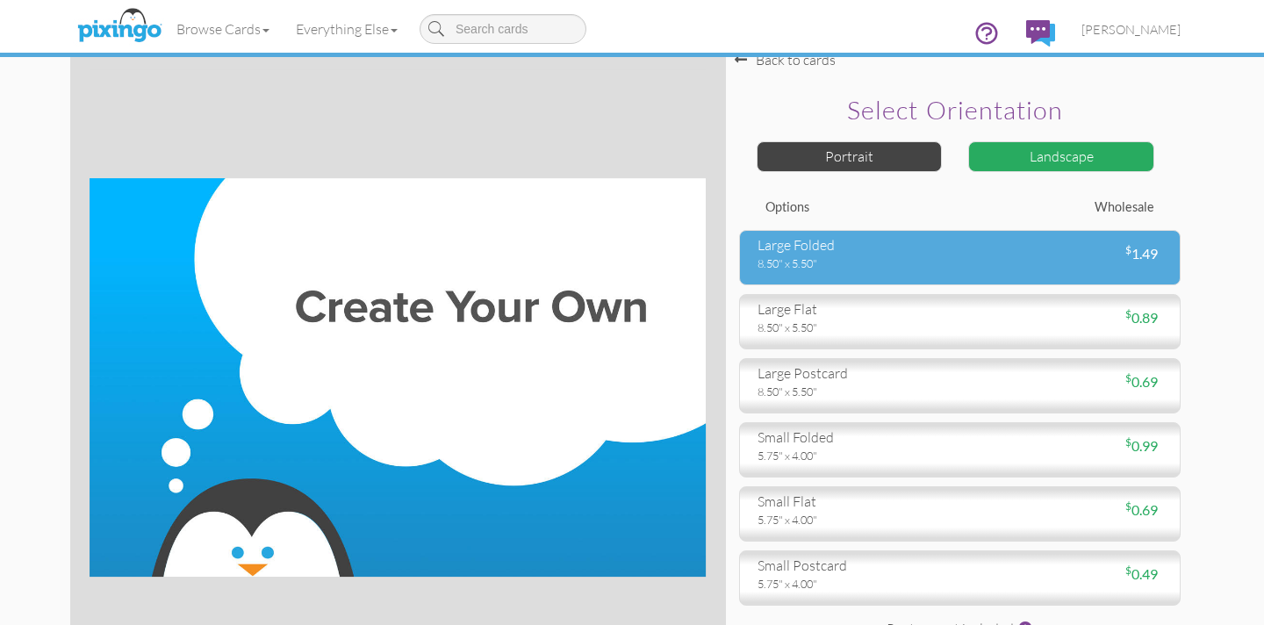
click at [973, 270] on div "large folded 8.50" x 5.50" $ 1.49" at bounding box center [959, 257] width 441 height 55
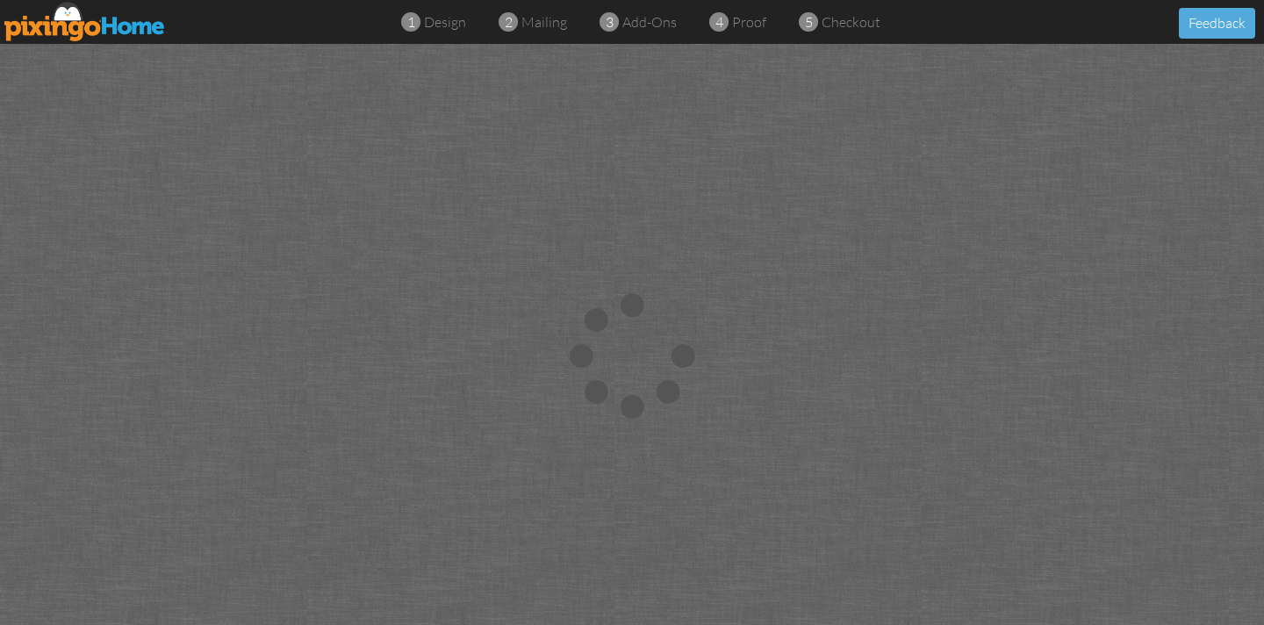
scroll to position [1, 0]
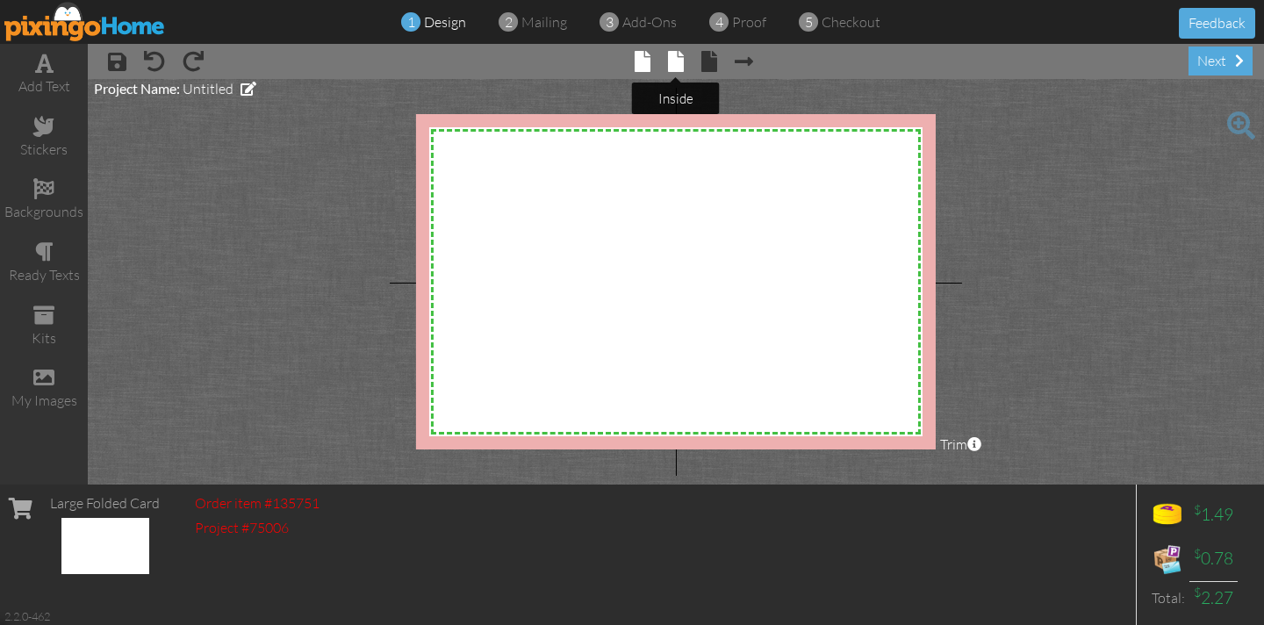
click at [679, 61] on span at bounding box center [676, 61] width 16 height 21
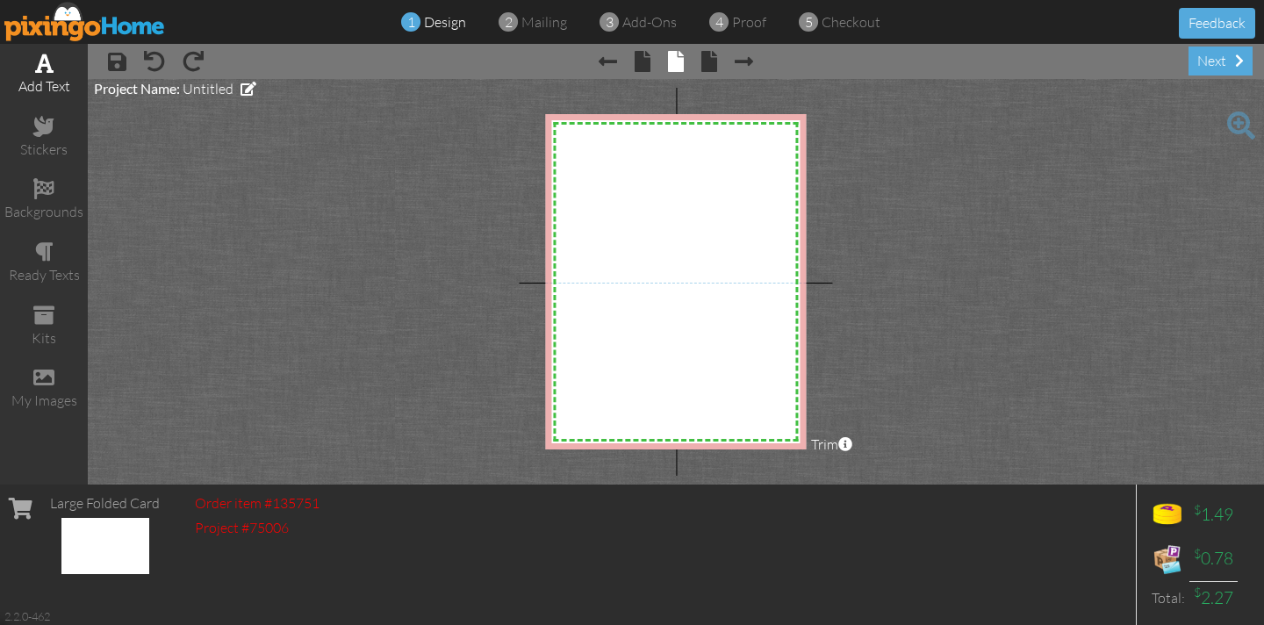
click at [47, 69] on span at bounding box center [44, 63] width 18 height 21
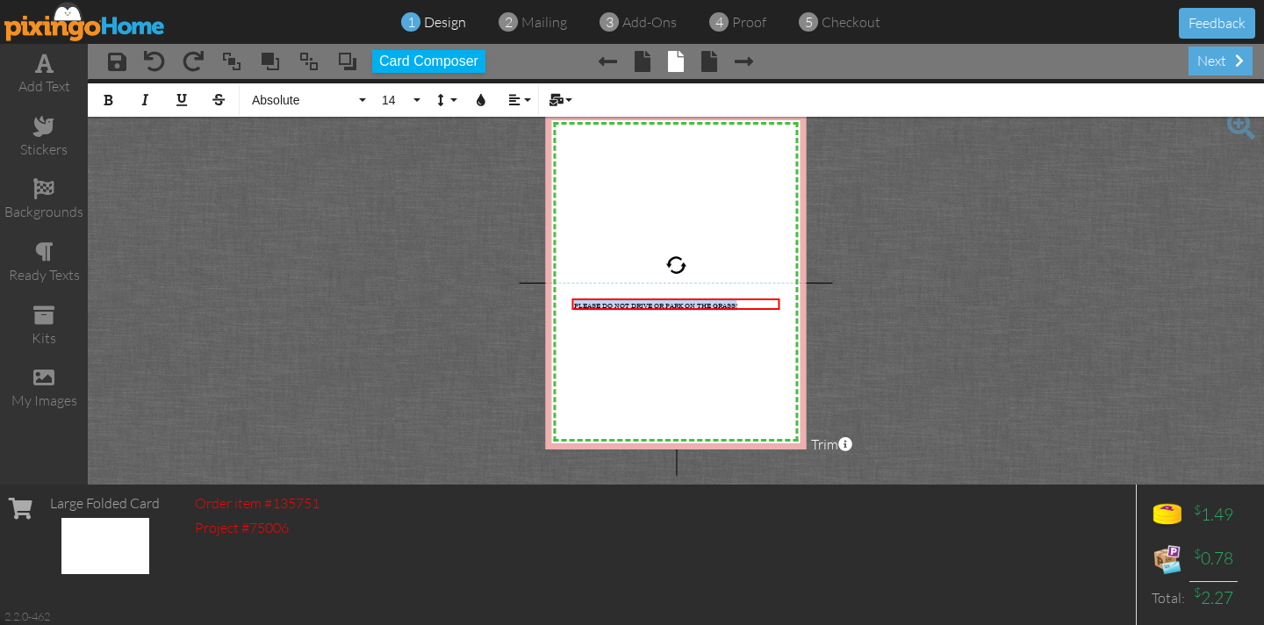
drag, startPoint x: 756, startPoint y: 302, endPoint x: 511, endPoint y: 283, distance: 245.5
click at [555, 303] on div "X X X X X X X X X X X X X X X X X X X X X X X X X X X X X X X X X X X X X X X X…" at bounding box center [675, 281] width 261 height 335
click at [510, 102] on icon "button" at bounding box center [514, 100] width 12 height 12
click at [520, 161] on link "[GEOGRAPHIC_DATA]" at bounding box center [528, 165] width 54 height 26
click at [476, 105] on icon "button" at bounding box center [481, 100] width 12 height 12
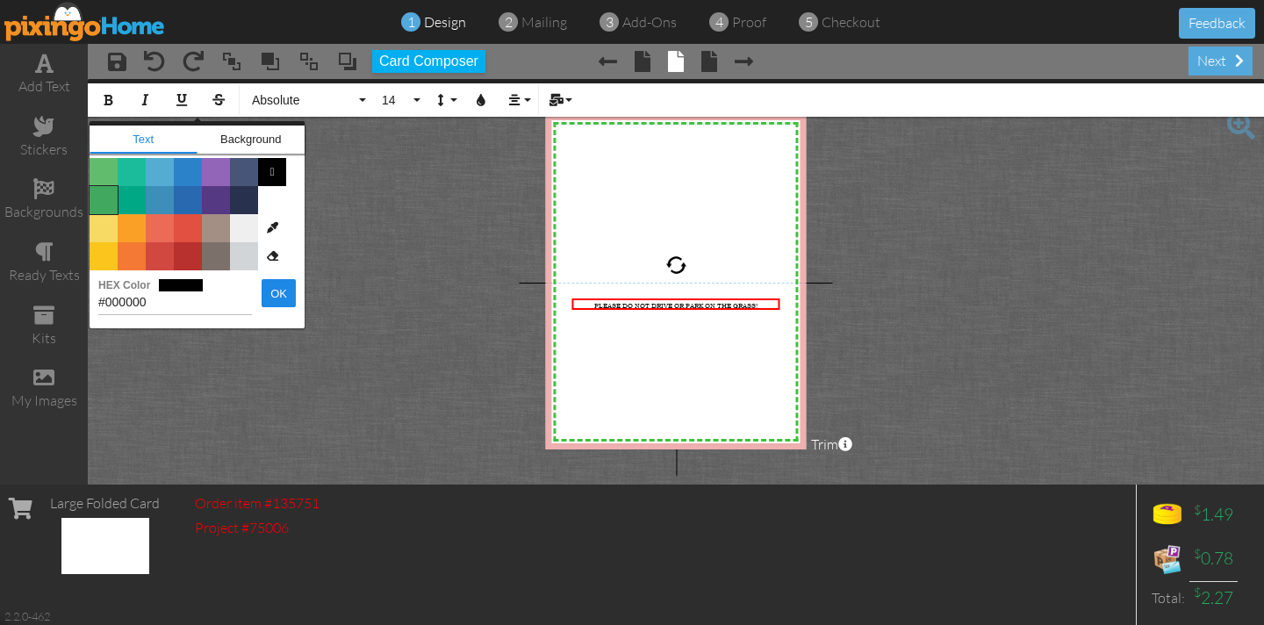
click at [103, 197] on span "Color #41A85F" at bounding box center [104, 200] width 28 height 28
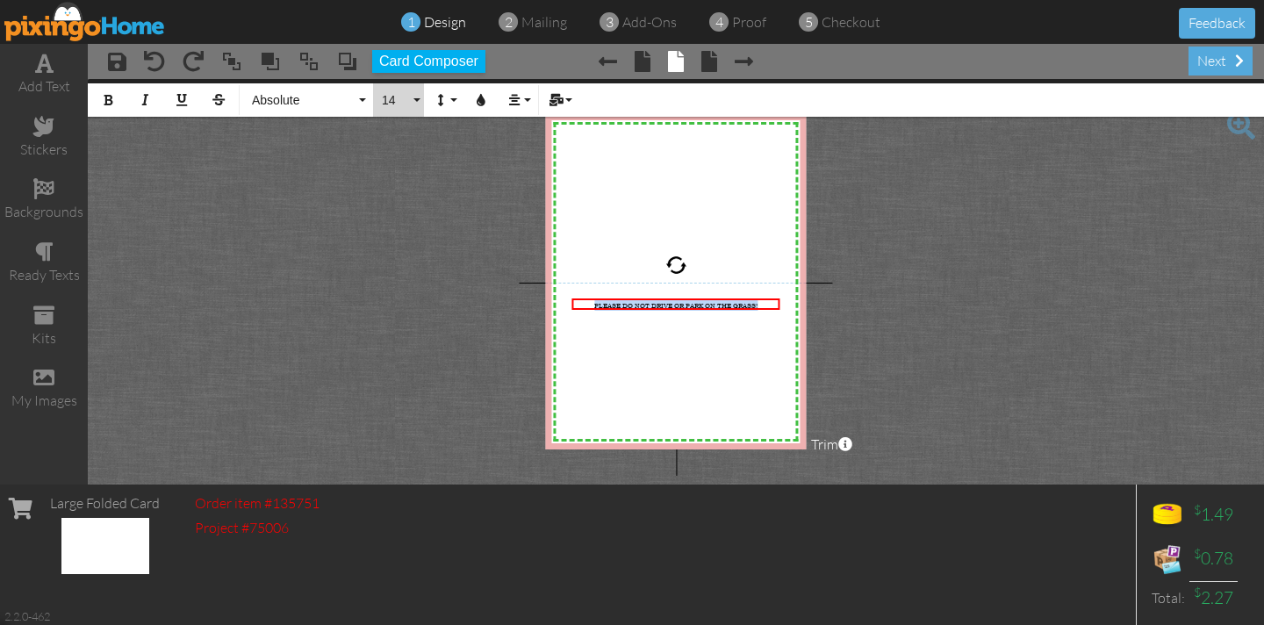
click at [419, 99] on button "14" at bounding box center [398, 99] width 51 height 33
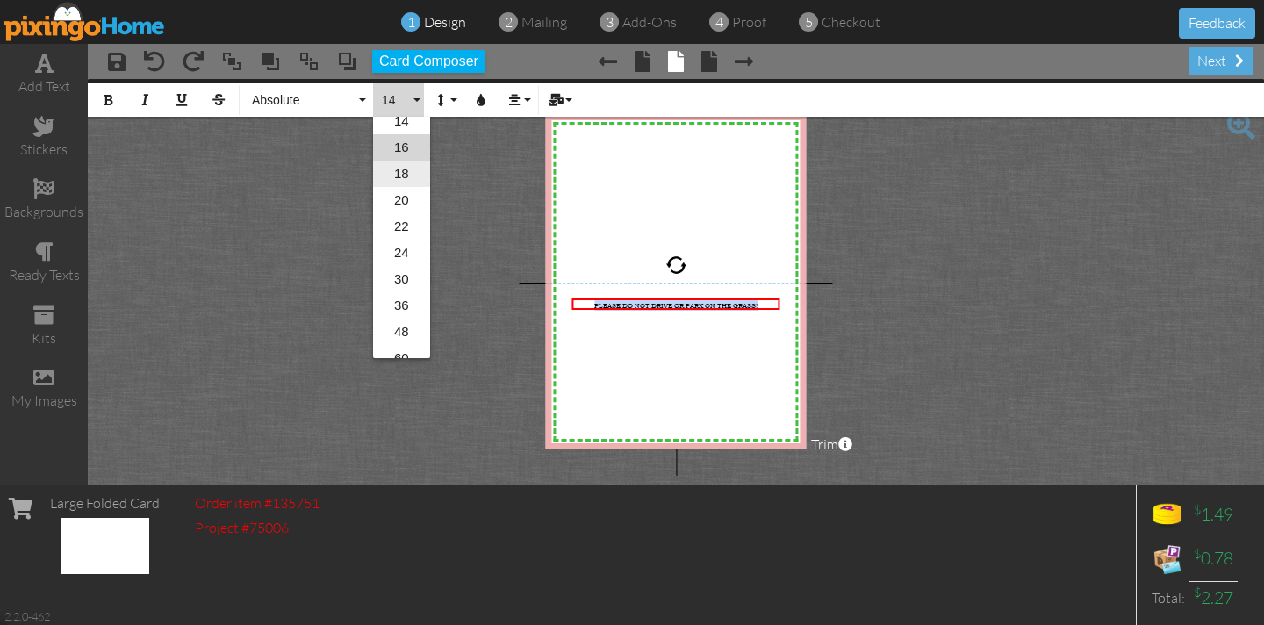
scroll to position [285, 0]
click at [404, 321] on link "72" at bounding box center [401, 318] width 57 height 26
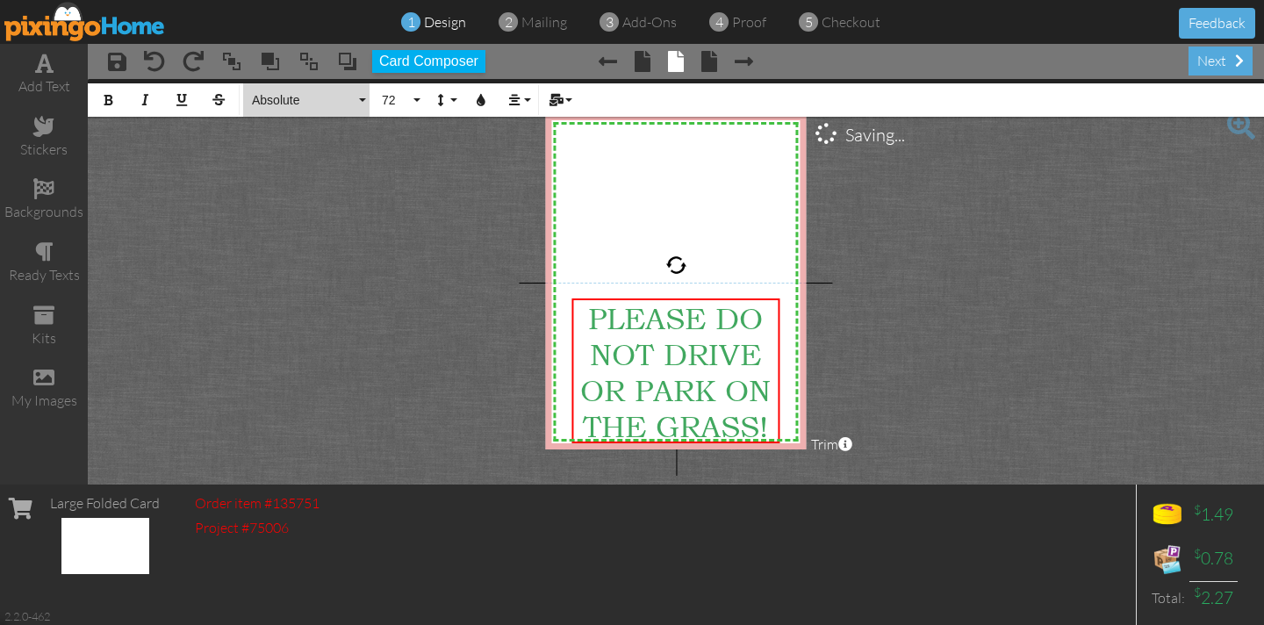
click at [362, 96] on button "Absolute" at bounding box center [306, 99] width 126 height 33
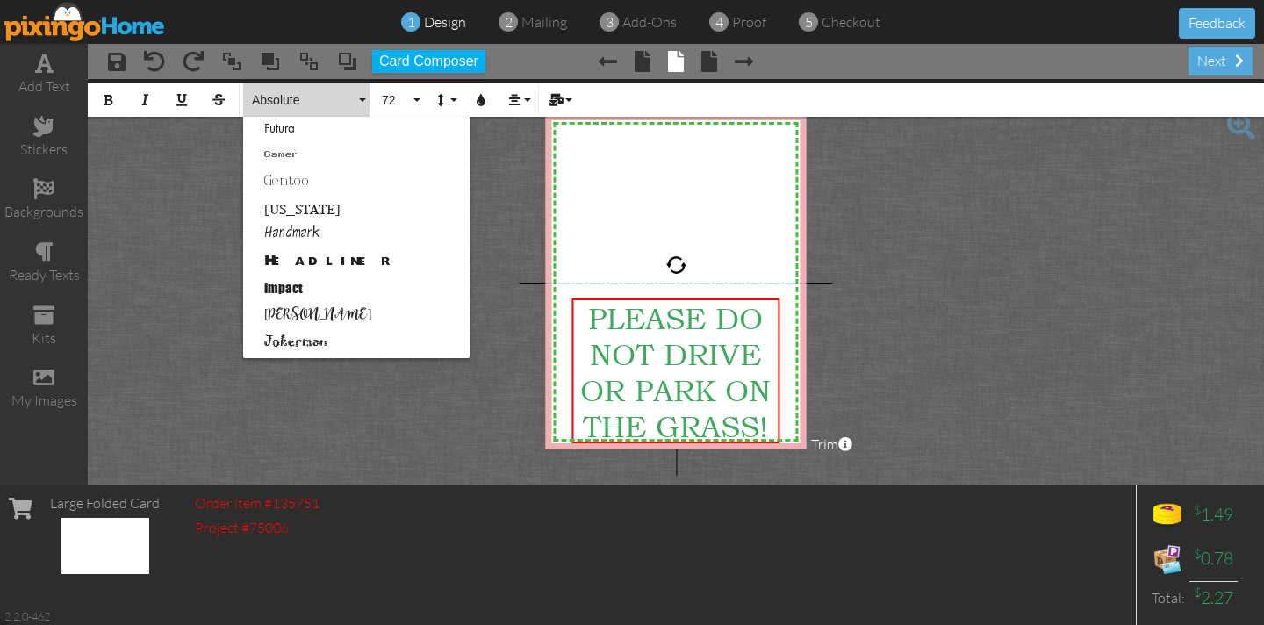
scroll to position [425, 0]
click at [304, 258] on link "Headliner" at bounding box center [356, 258] width 226 height 26
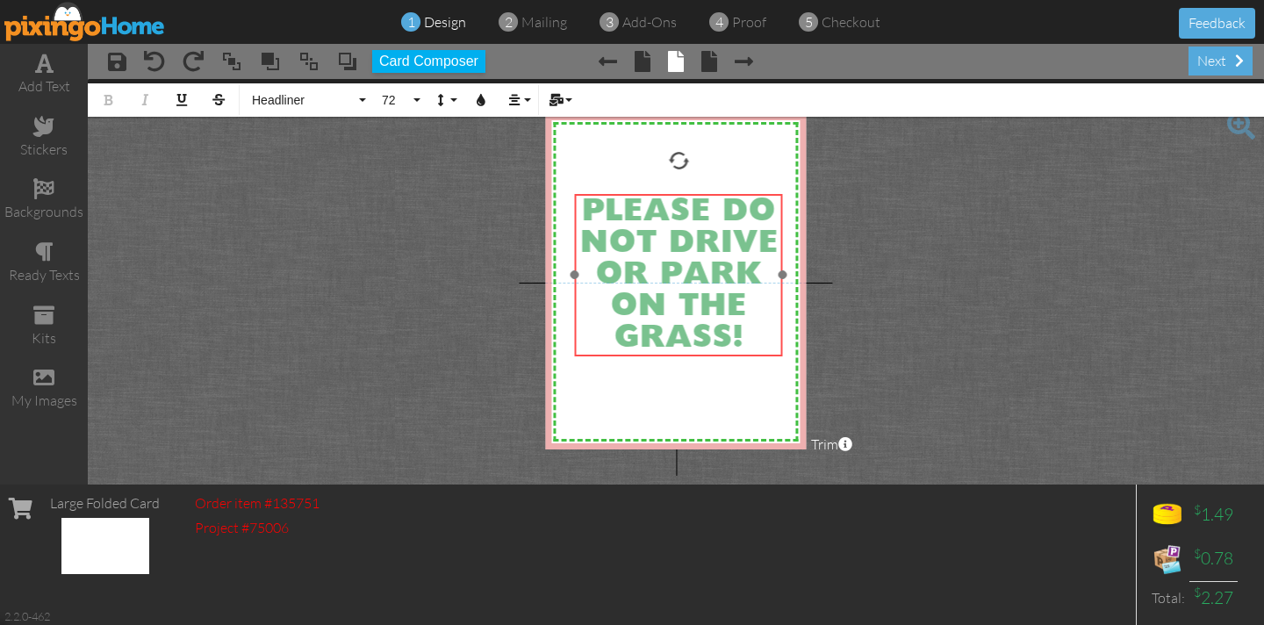
drag, startPoint x: 618, startPoint y: 297, endPoint x: 620, endPoint y: 192, distance: 104.5
click at [620, 192] on div at bounding box center [678, 275] width 218 height 171
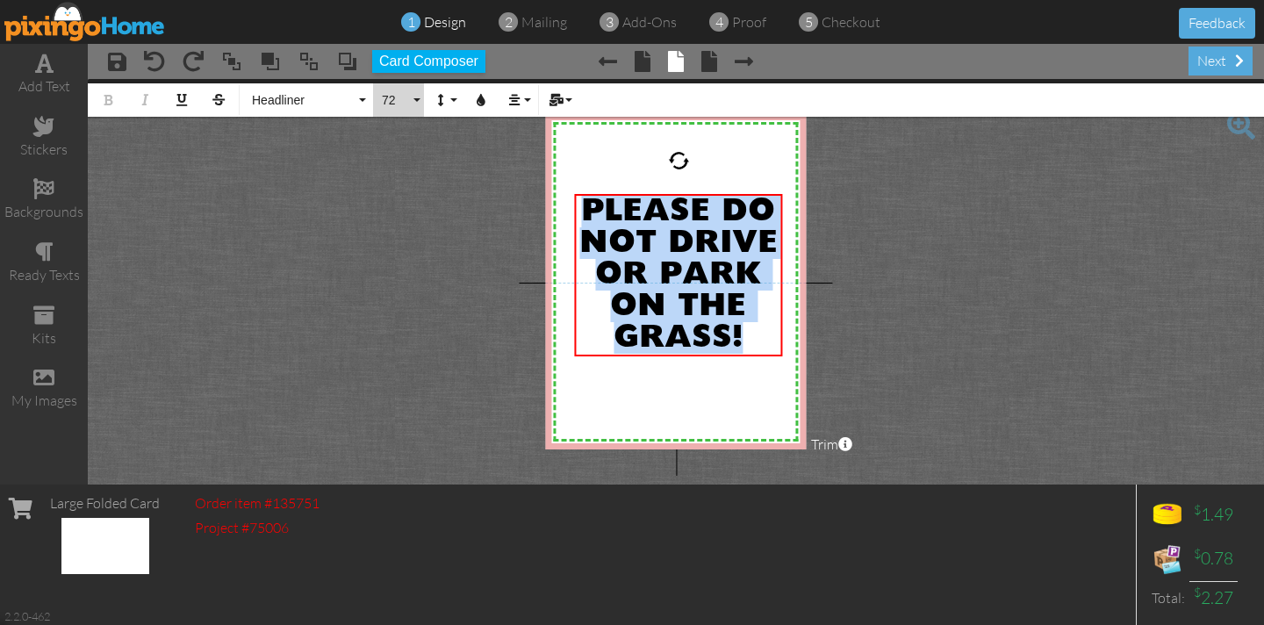
click at [418, 96] on button "72" at bounding box center [398, 99] width 51 height 33
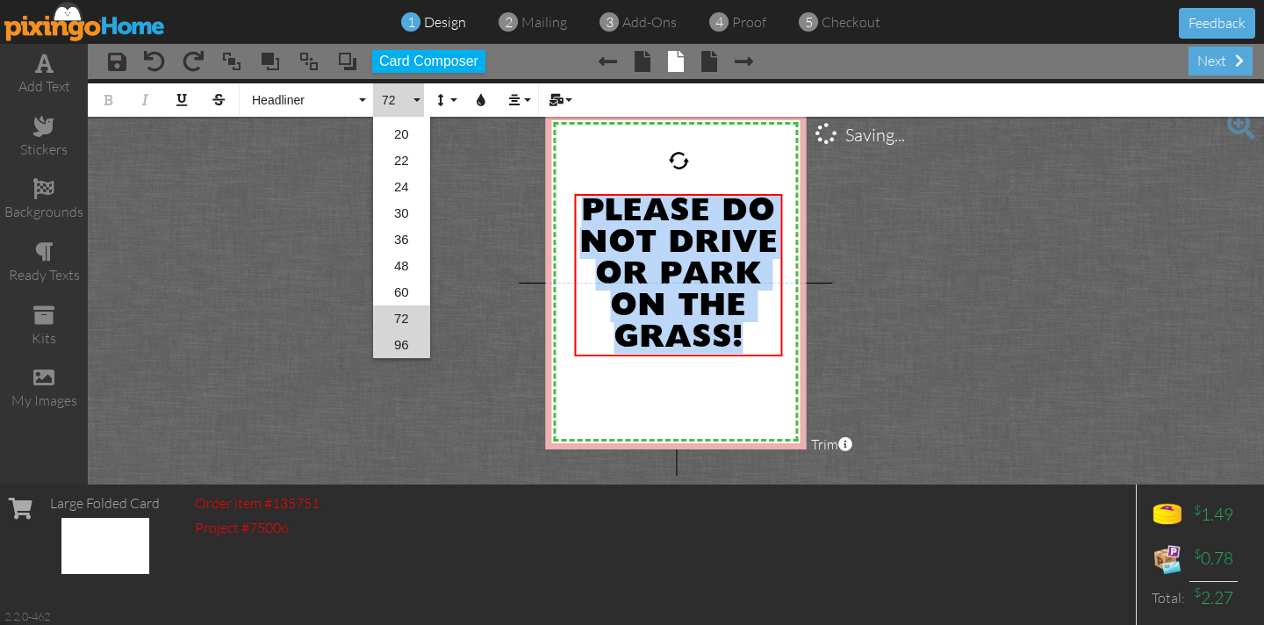
click at [402, 344] on link "96" at bounding box center [401, 345] width 57 height 26
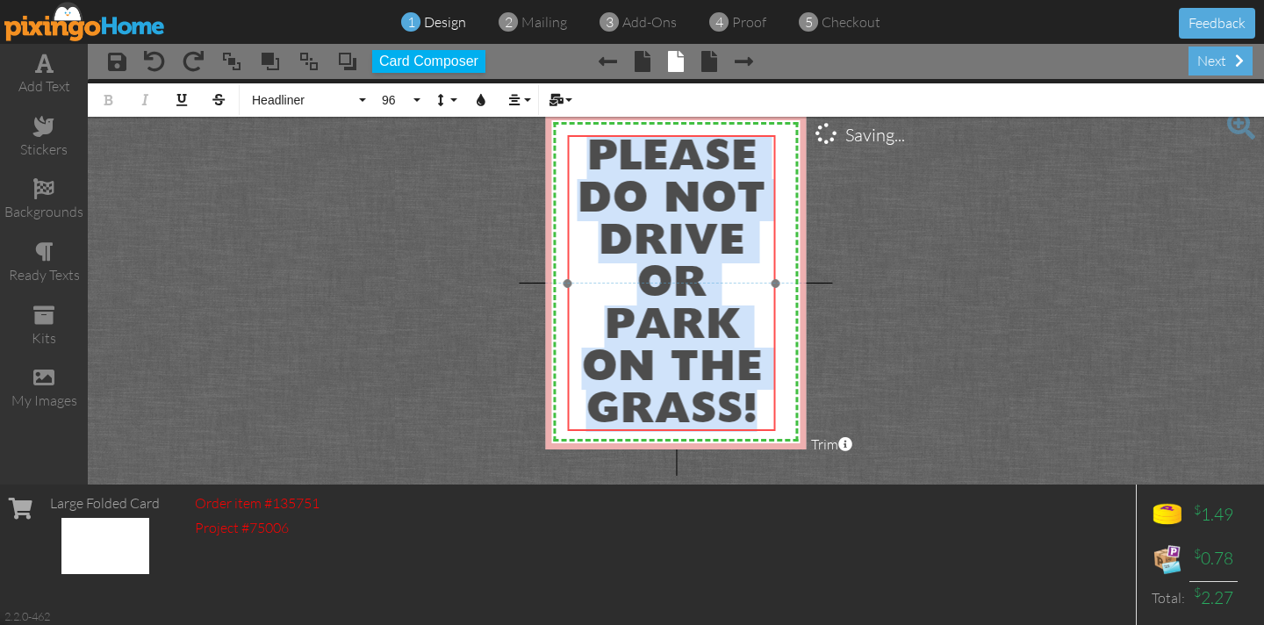
drag, startPoint x: 676, startPoint y: 193, endPoint x: 670, endPoint y: 135, distance: 58.2
click at [670, 135] on div "​ PLEASE DO NOT DRIVE OR PARK ON THE GRASS! ​" at bounding box center [671, 284] width 209 height 299
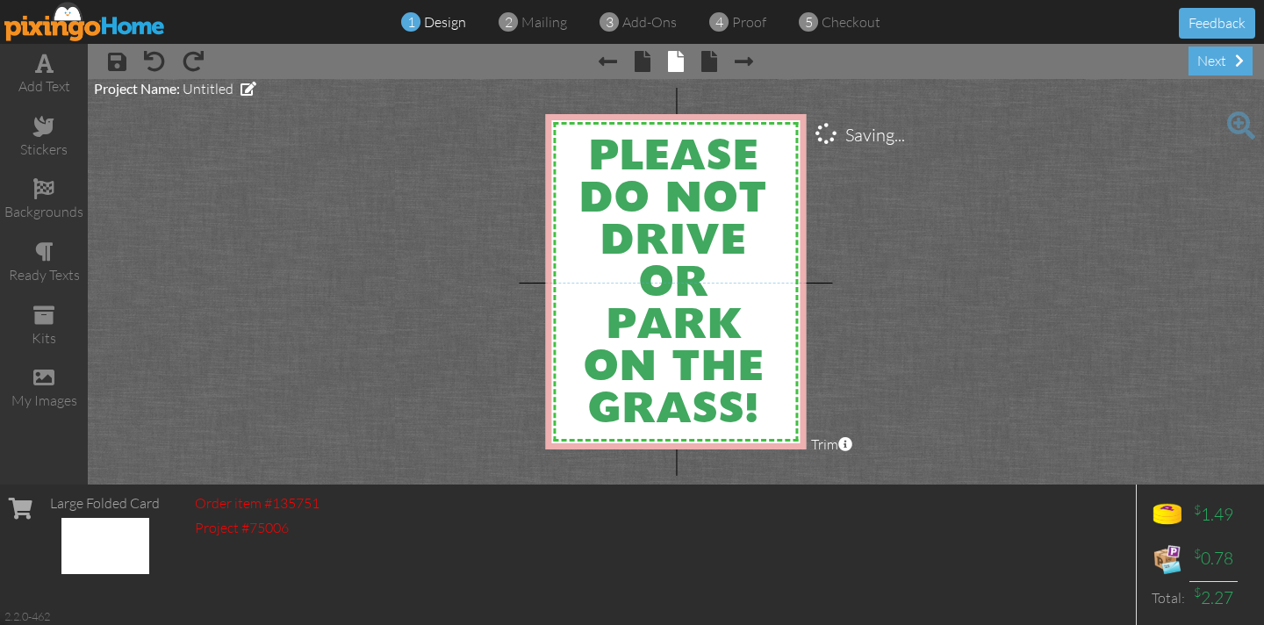
click at [454, 203] on project-studio-wrapper "X X X X X X X X X X X X X X X X X X X X X X X X X X X X X X X X X X X X X X X X…" at bounding box center [676, 281] width 1176 height 405
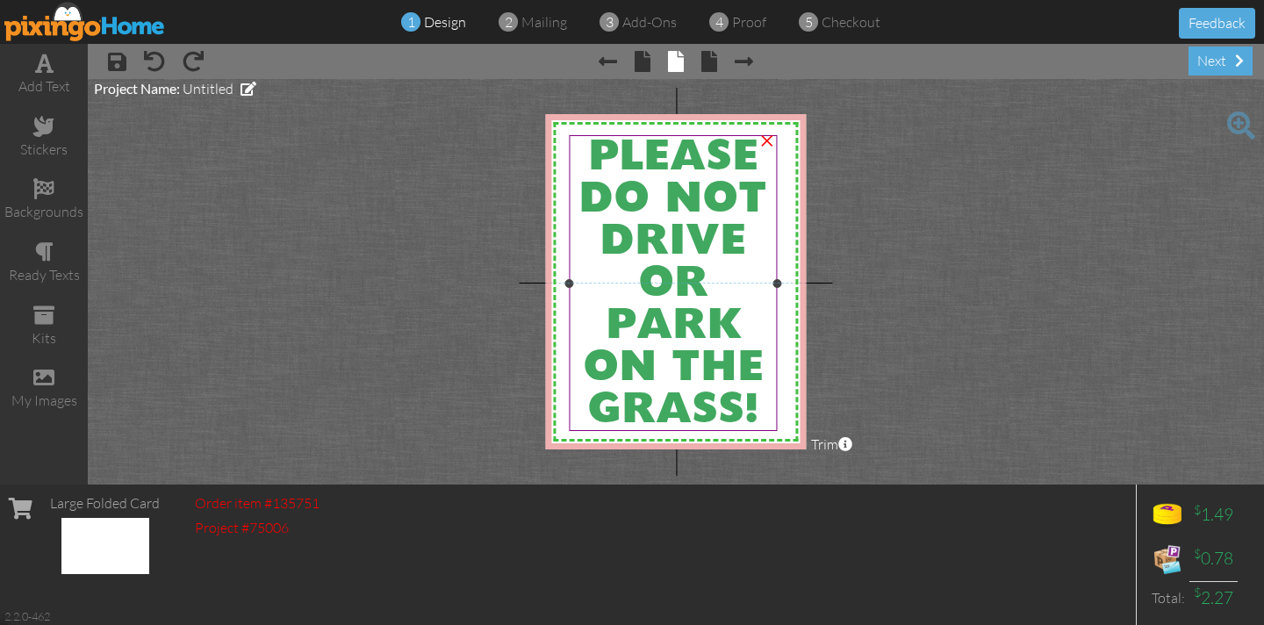
click at [588, 147] on span "PLEASE DO NOT DRIVE OR PARK ON THE GRASS!" at bounding box center [672, 284] width 189 height 295
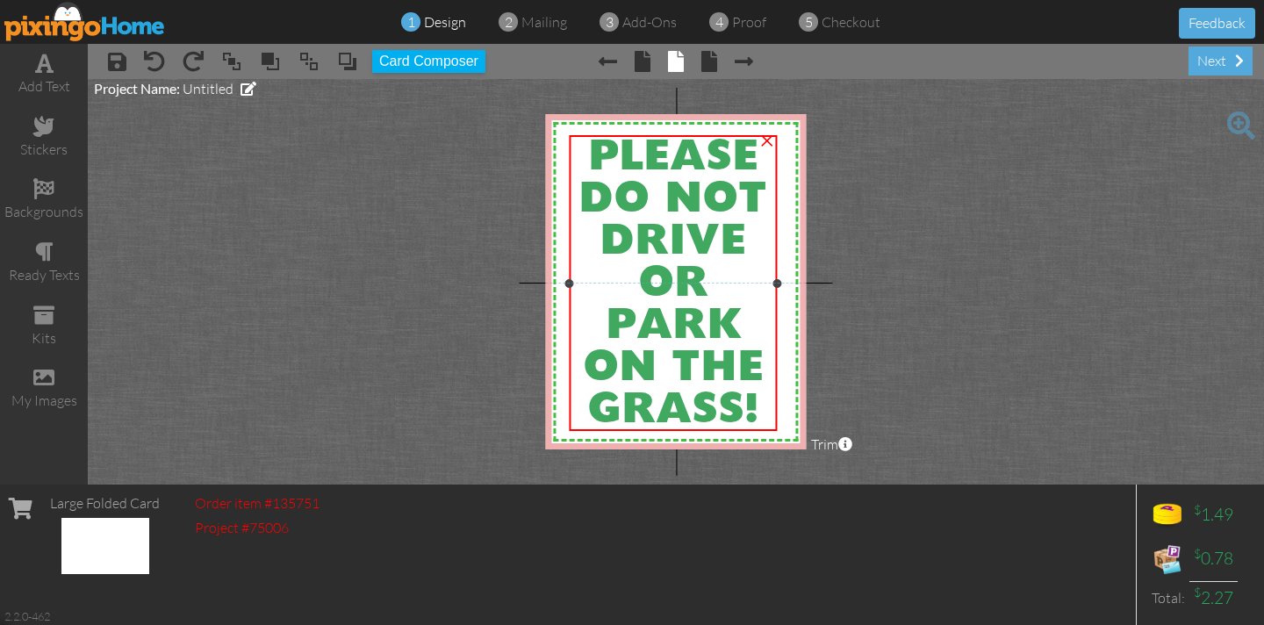
click at [588, 147] on span "PLEASE DO NOT DRIVE OR PARK ON THE GRASS!" at bounding box center [672, 284] width 189 height 295
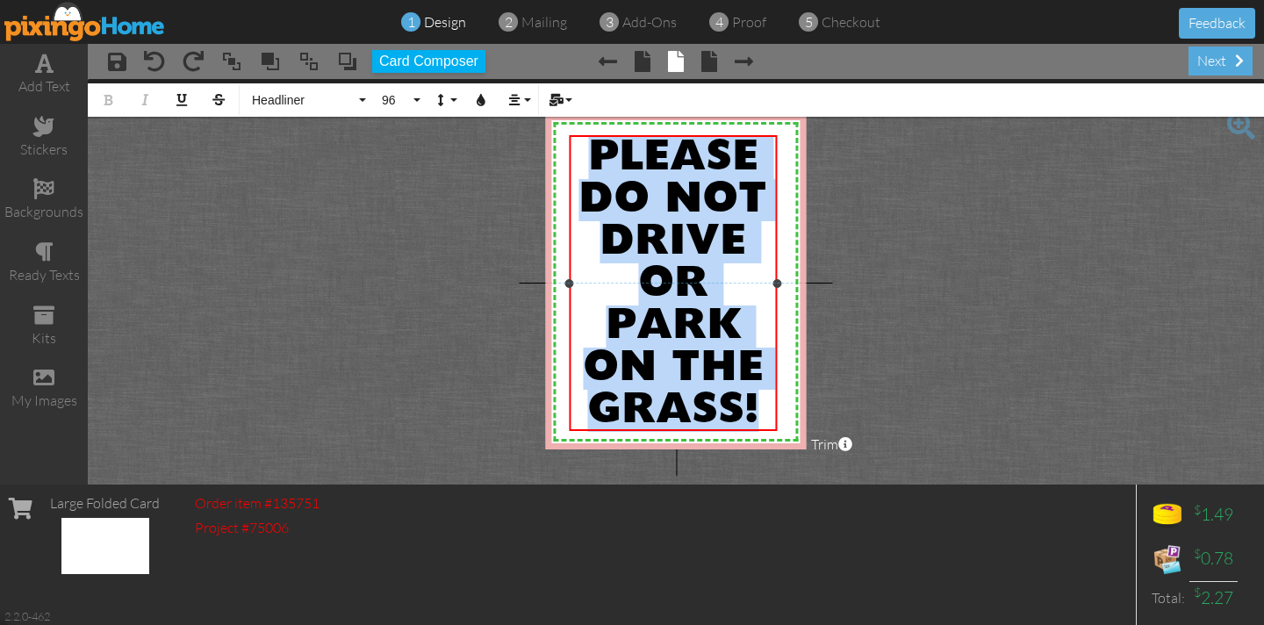
drag, startPoint x: 589, startPoint y: 146, endPoint x: 772, endPoint y: 418, distance: 328.1
click at [772, 418] on div "PLEASE DO NOT DRIVE OR PARK ON THE GRASS!" at bounding box center [673, 284] width 204 height 295
click at [480, 97] on icon "button" at bounding box center [481, 100] width 12 height 12
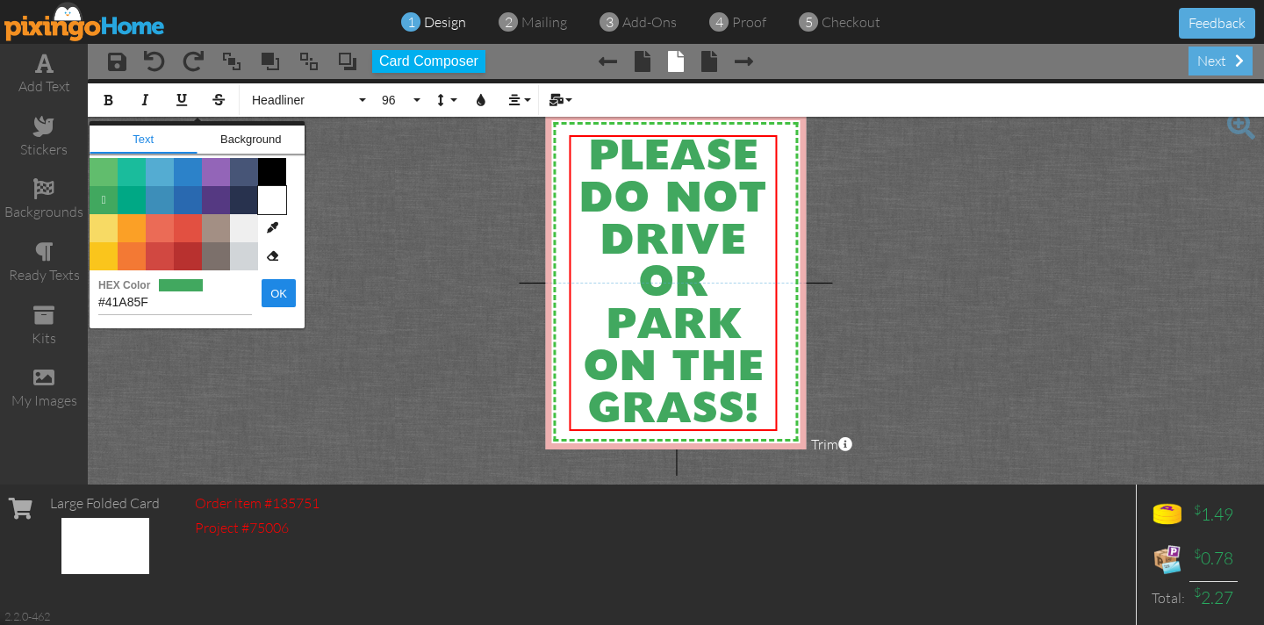
click at [275, 198] on span "Color #FFFFFF" at bounding box center [272, 200] width 28 height 28
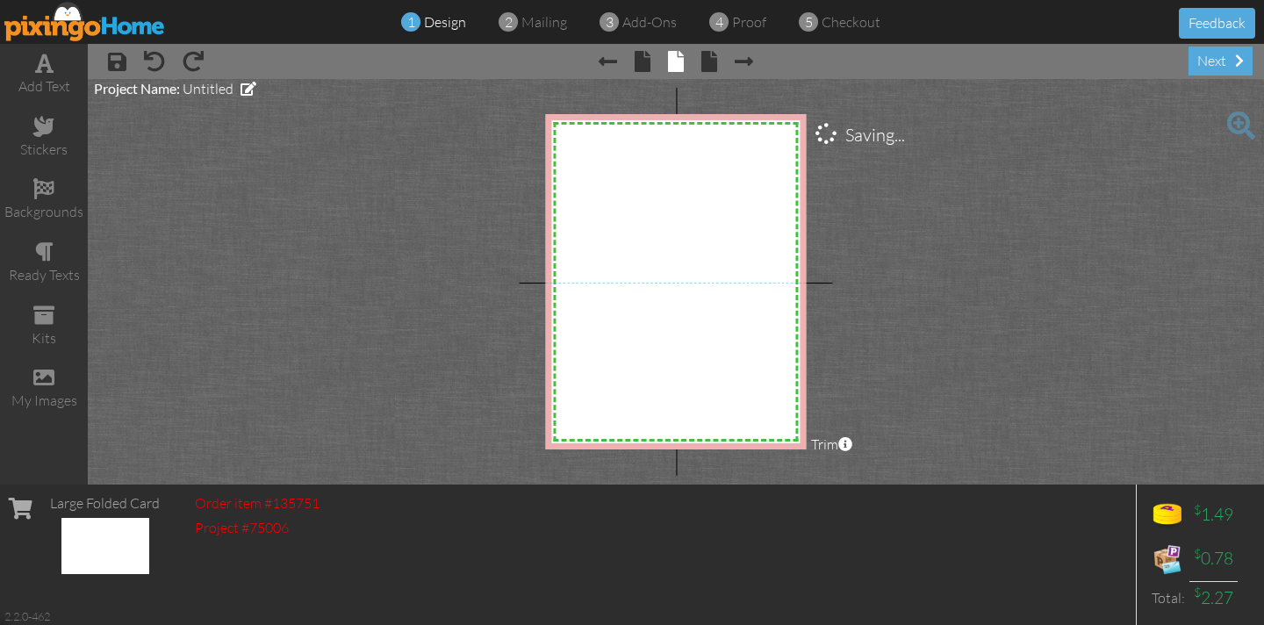
click at [412, 245] on project-studio-wrapper "X X X X X X X X X X X X X X X X X X X X X X X X X X X X X X X X X X X X X X X X…" at bounding box center [676, 281] width 1176 height 405
click at [42, 188] on span at bounding box center [43, 188] width 21 height 21
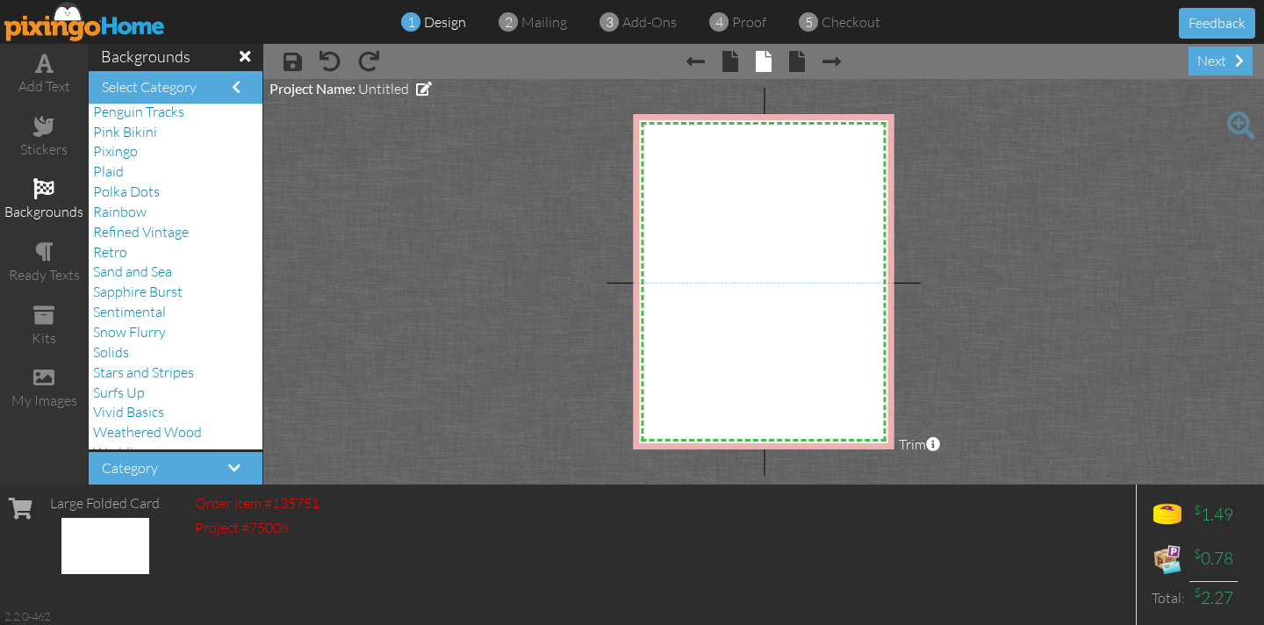
scroll to position [362, 0]
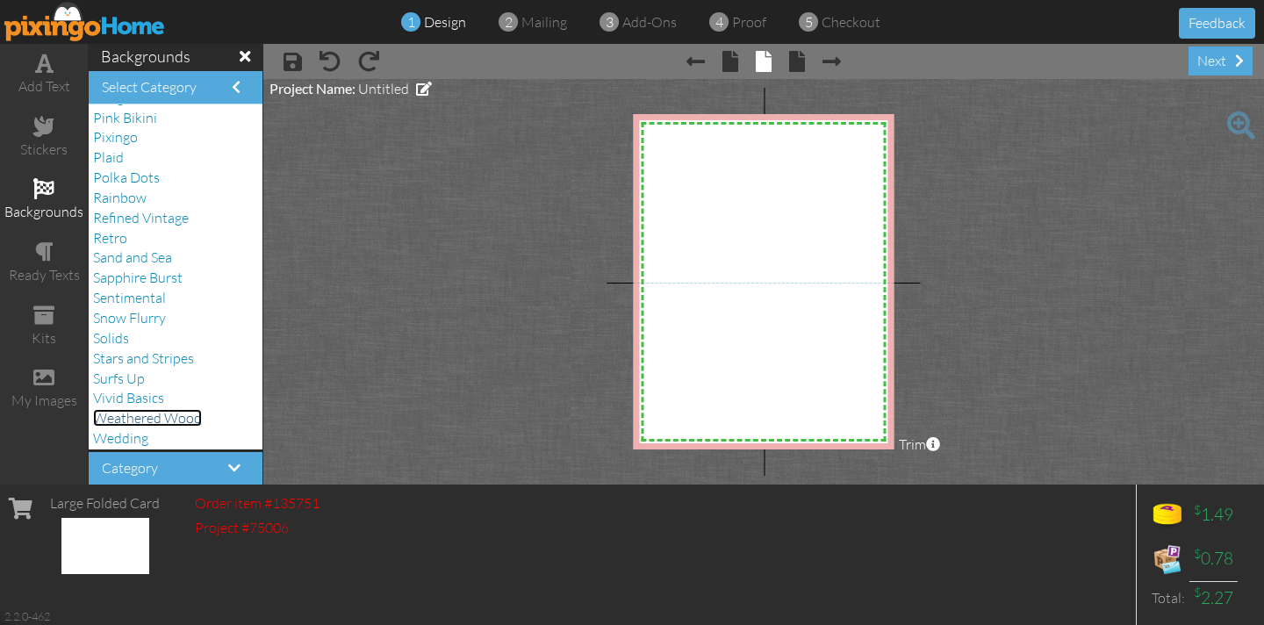
click at [125, 418] on span "Weathered Wood" at bounding box center [147, 418] width 109 height 18
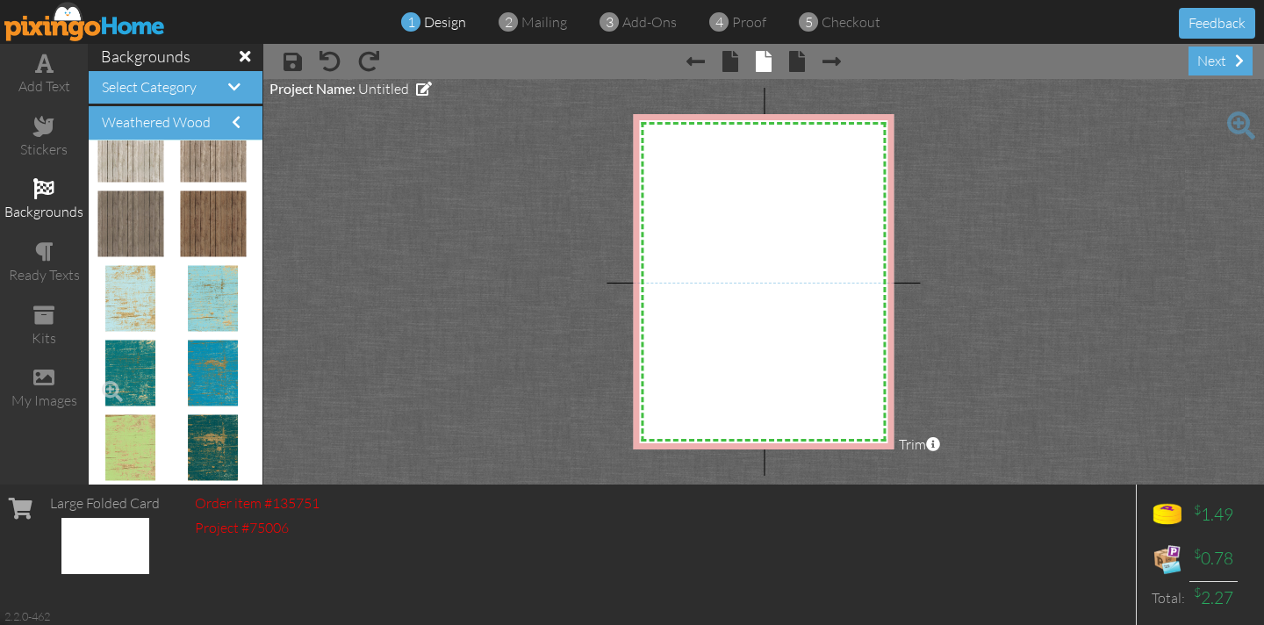
scroll to position [1, 0]
click at [225, 442] on img at bounding box center [213, 447] width 51 height 66
drag, startPoint x: 225, startPoint y: 442, endPoint x: 653, endPoint y: 136, distance: 526.4
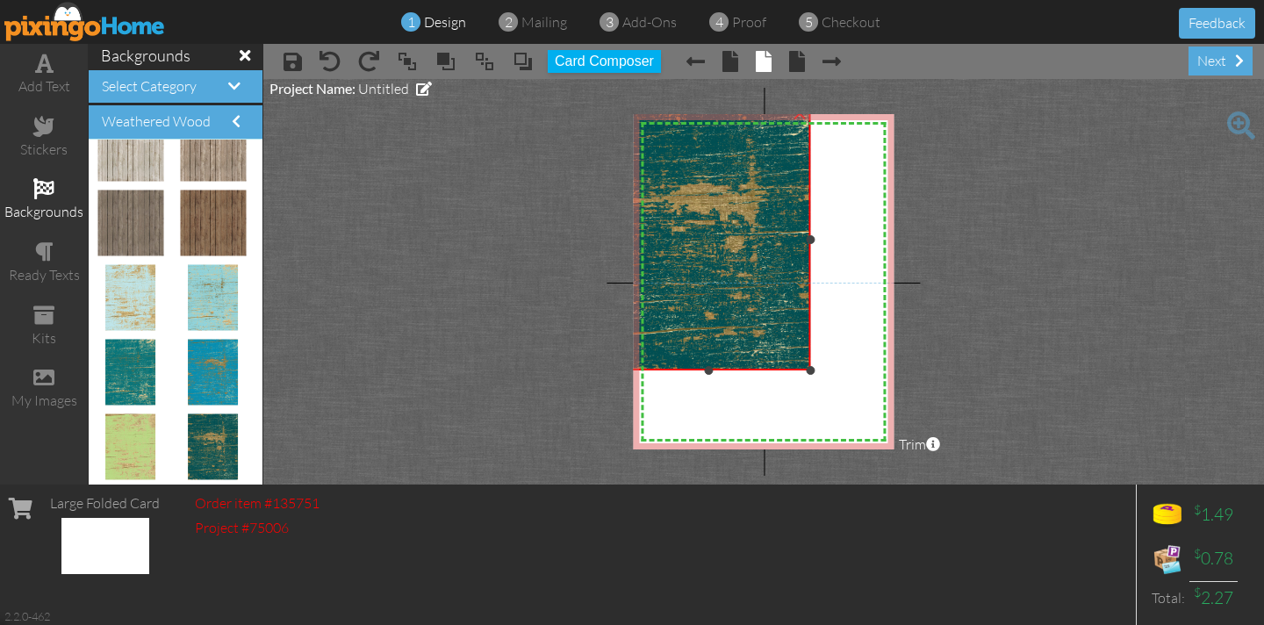
drag, startPoint x: 672, startPoint y: 188, endPoint x: 1136, endPoint y: 366, distance: 497.2
click at [1136, 366] on project-studio-wrapper "X X X X X X X X X X X X X X X X X X X X X X X X X X X X X X X X X X X X X X X X…" at bounding box center [763, 281] width 1000 height 405
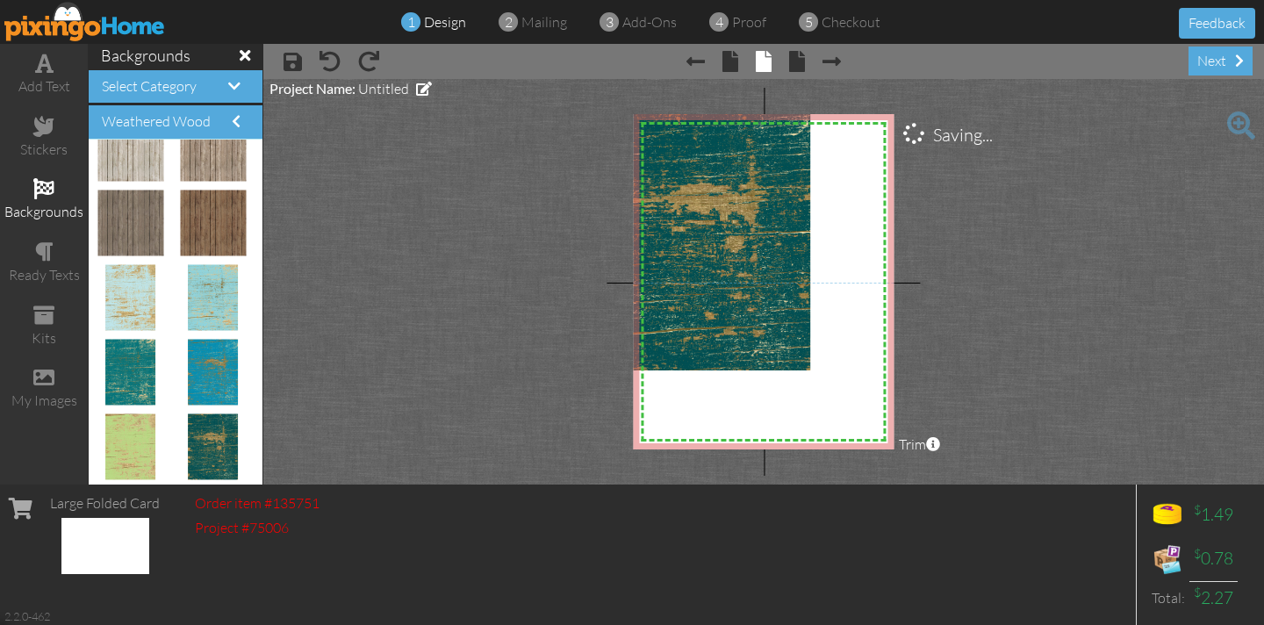
drag, startPoint x: 1136, startPoint y: 366, endPoint x: 1257, endPoint y: 427, distance: 135.0
click at [1258, 429] on project-studio-wrapper "X X X X X X X X X X X X X X X X X X X X X X X X X X X X X X X X X X X X X X X X…" at bounding box center [763, 281] width 1000 height 405
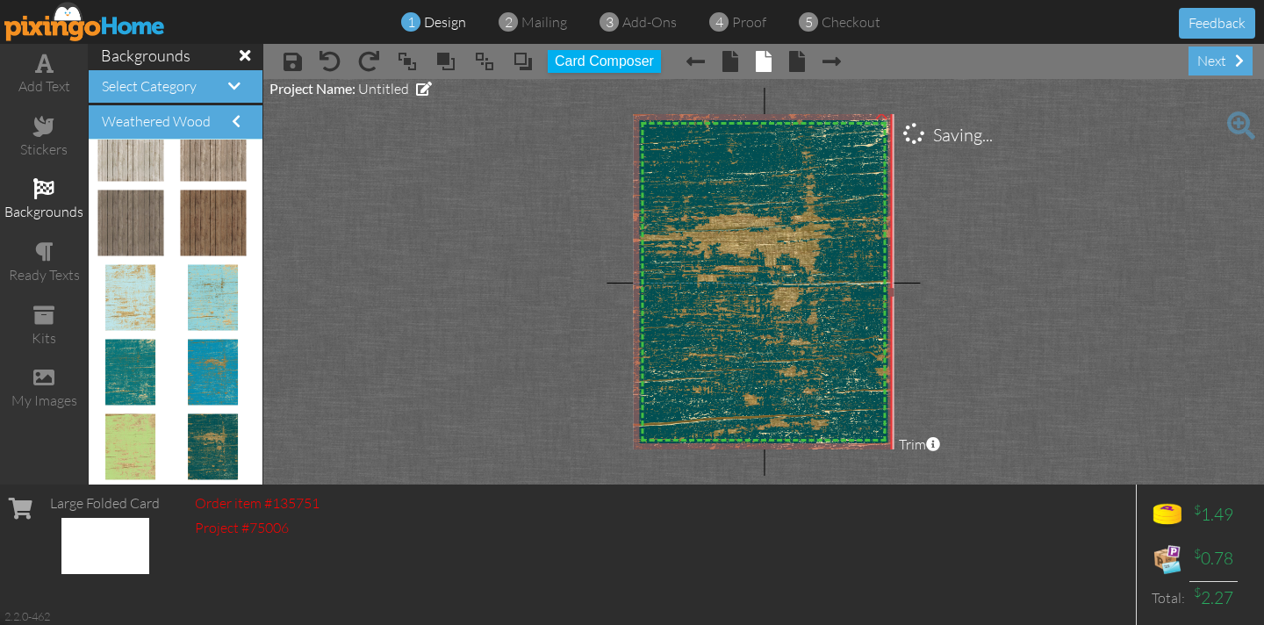
drag, startPoint x: 812, startPoint y: 369, endPoint x: 1221, endPoint y: 467, distance: 421.4
click at [1215, 473] on project-studio-wrapper "X X X X X X X X X X X X X X X X X X X X X X X X X X X X X X X X X X X X X X X X…" at bounding box center [763, 281] width 1000 height 405
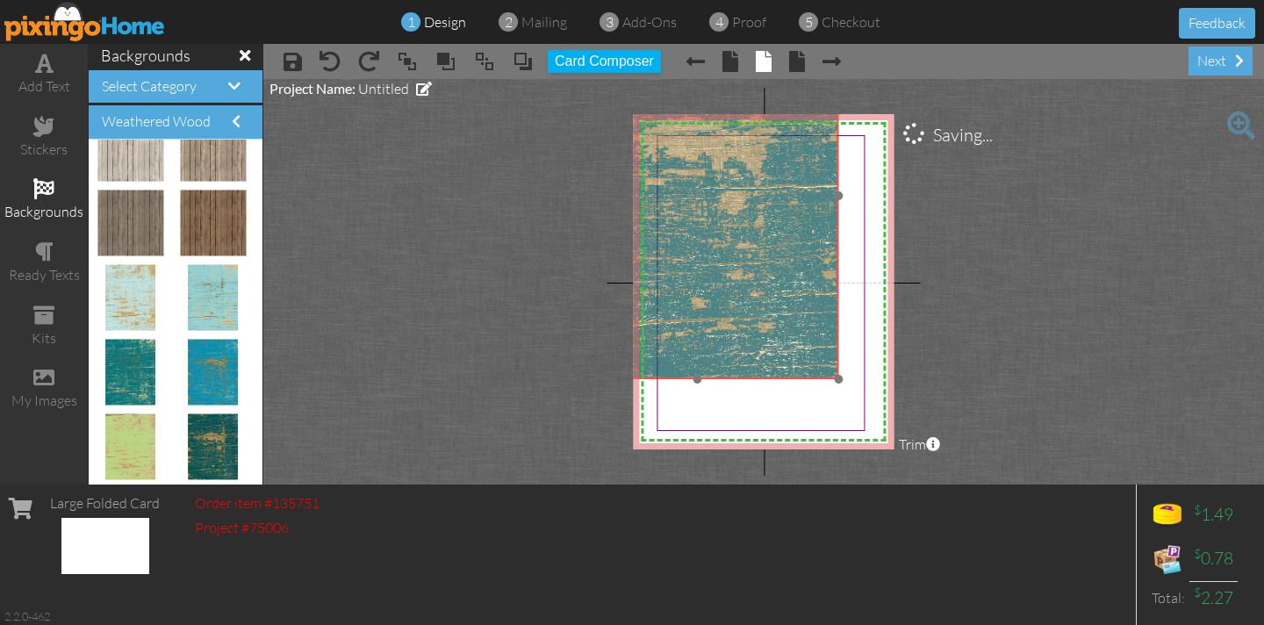
drag, startPoint x: 855, startPoint y: 414, endPoint x: 864, endPoint y: 363, distance: 51.8
click at [813, 322] on img at bounding box center [696, 195] width 283 height 367
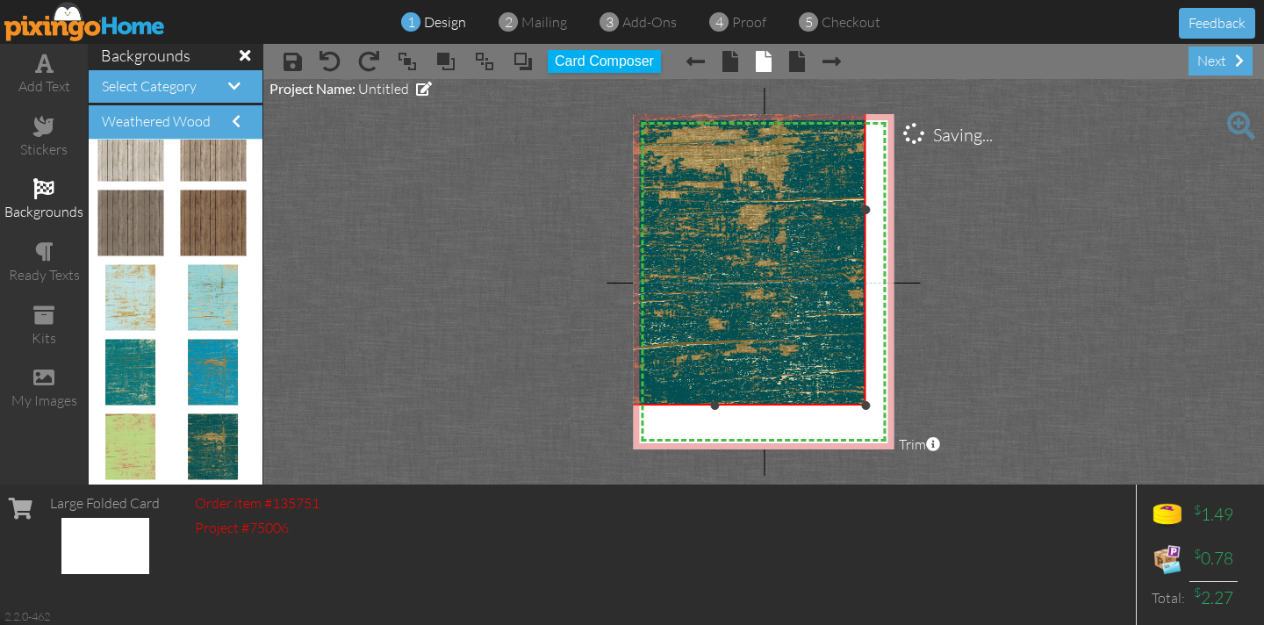
drag, startPoint x: 844, startPoint y: 378, endPoint x: 897, endPoint y: 403, distance: 58.1
click at [897, 403] on project-studio-wrapper "X X X X X X X X X X X X X X X X X X X X X X X X X X X X X X X X X X X X X X X X…" at bounding box center [763, 281] width 1000 height 405
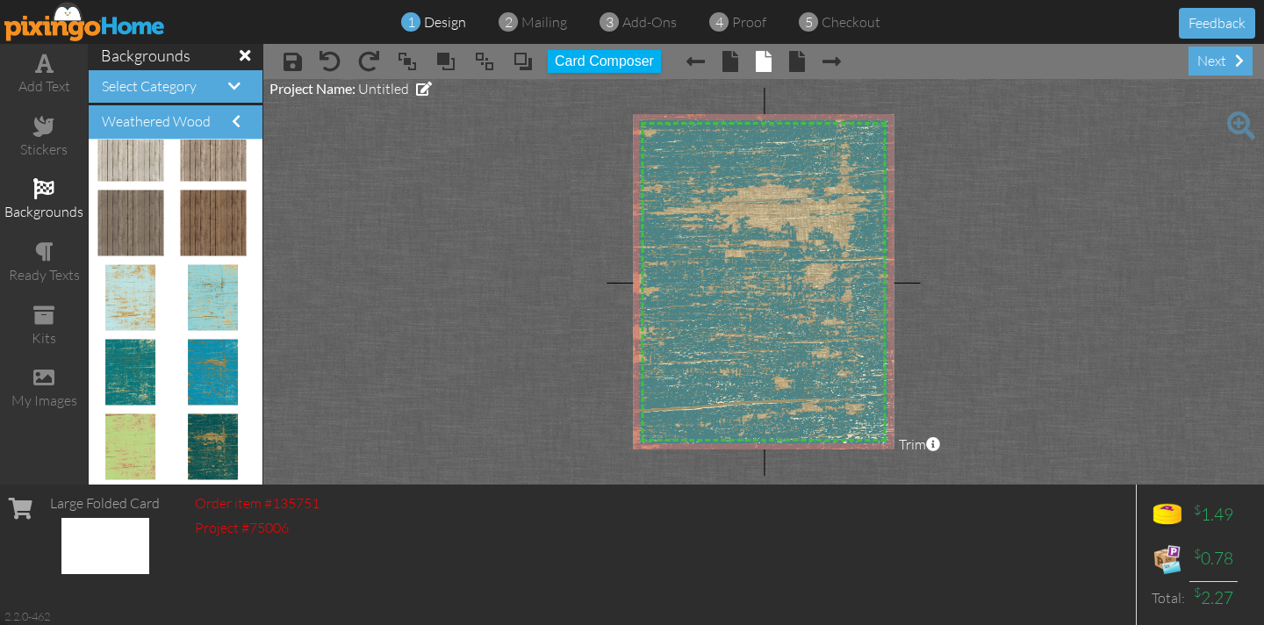
drag, startPoint x: 800, startPoint y: 357, endPoint x: 866, endPoint y: 416, distance: 88.2
click at [866, 416] on img at bounding box center [780, 268] width 302 height 391
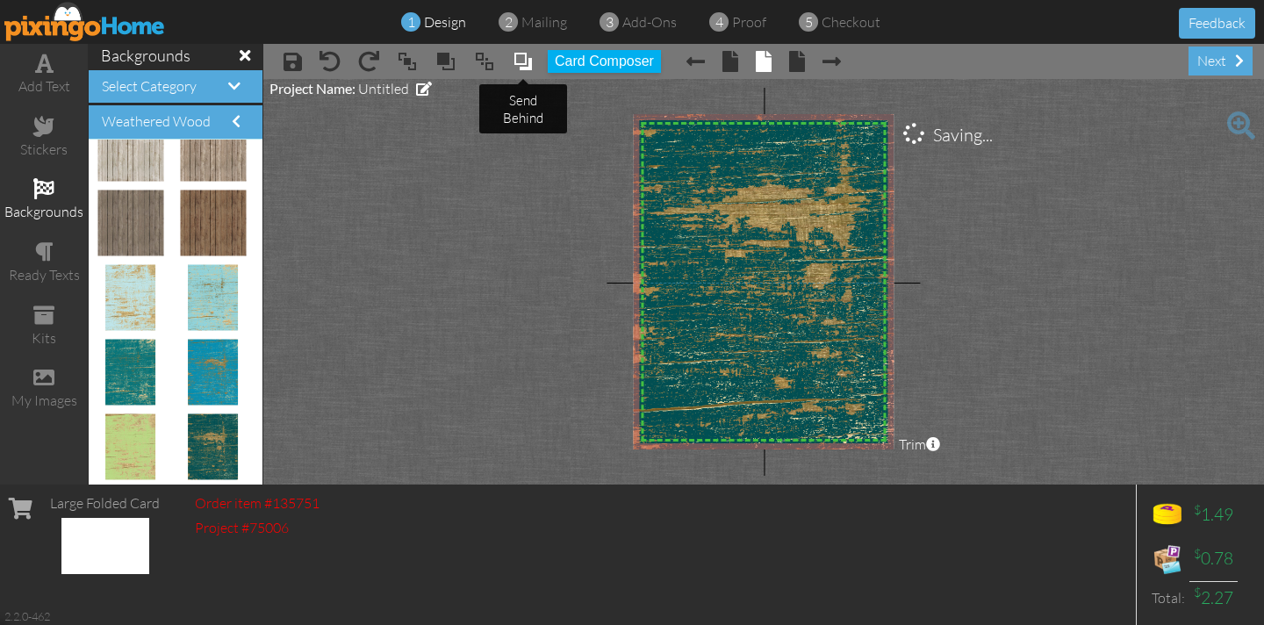
click at [521, 64] on span at bounding box center [522, 61] width 21 height 26
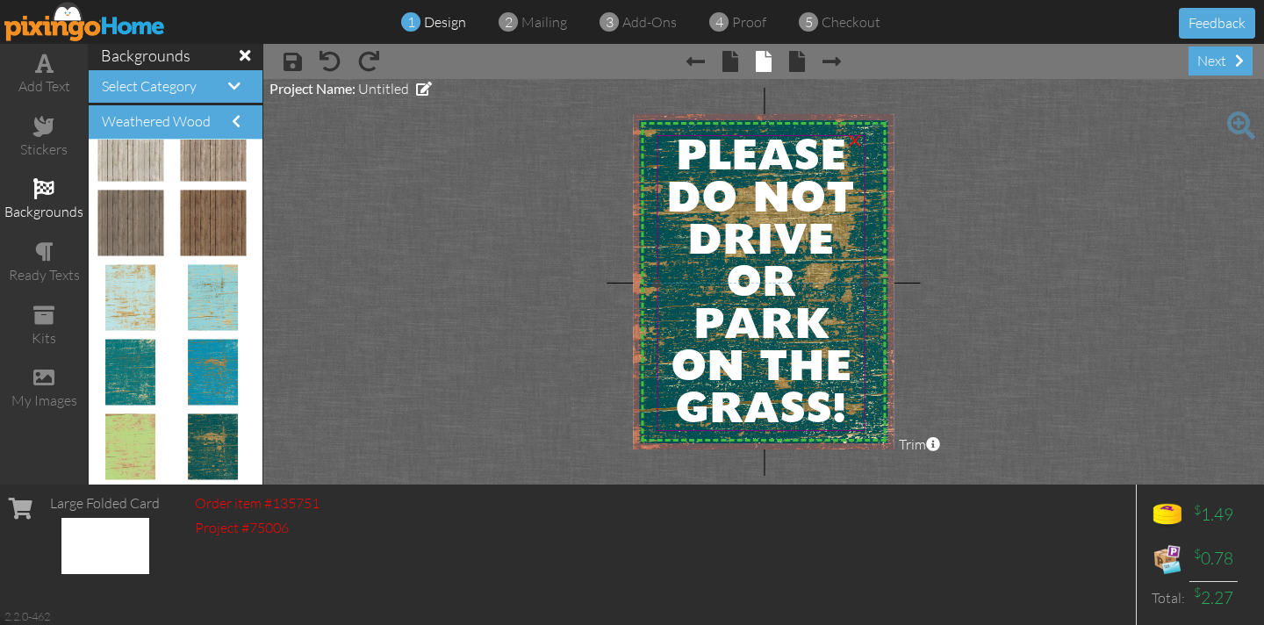
click at [684, 147] on span "PLEASE DO NOT DRIVE OR PARK ON THE GRASS!" at bounding box center [760, 284] width 189 height 295
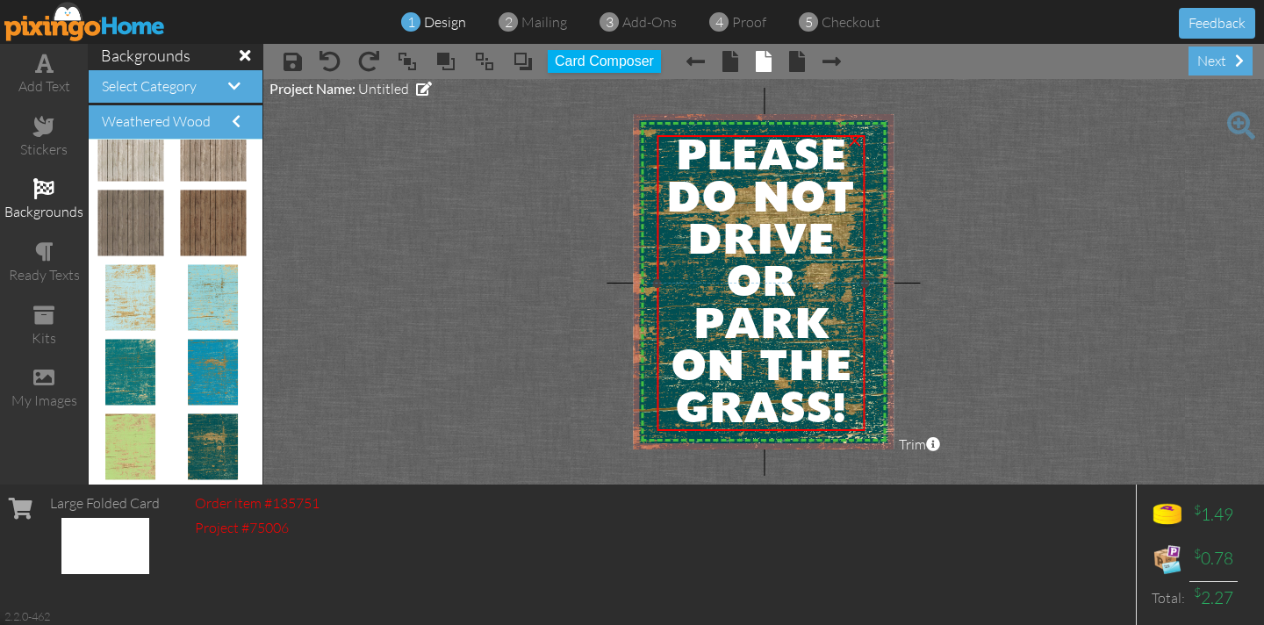
click at [684, 147] on span "PLEASE DO NOT DRIVE OR PARK ON THE GRASS!" at bounding box center [760, 284] width 189 height 295
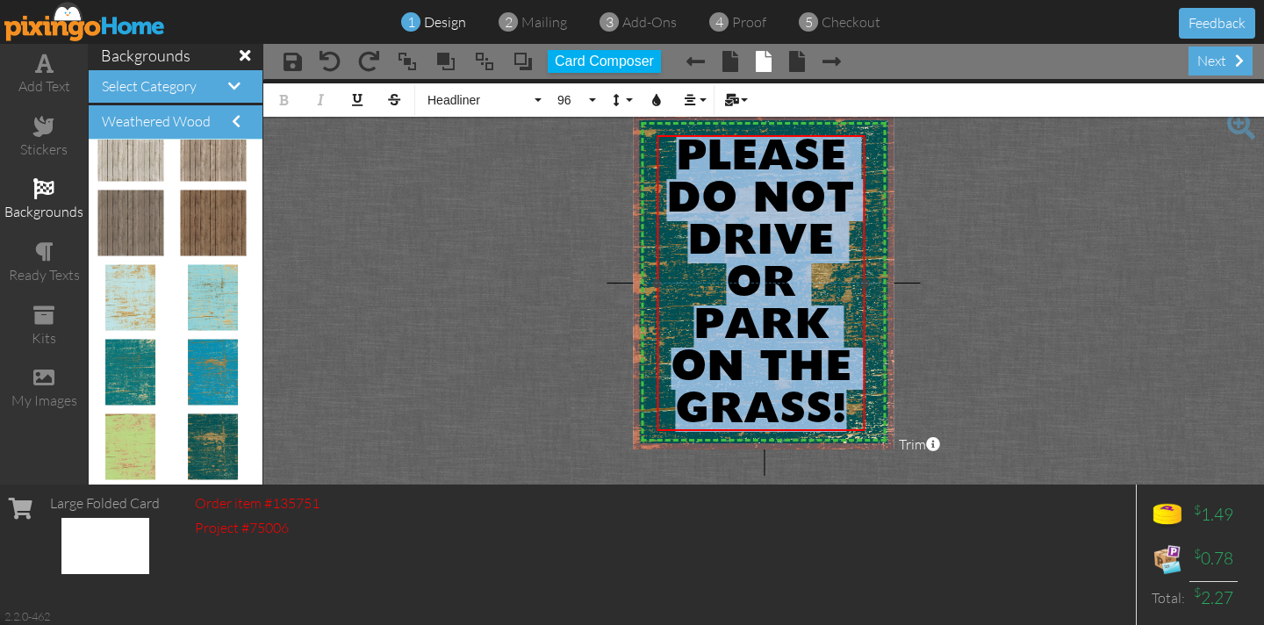
drag, startPoint x: 684, startPoint y: 147, endPoint x: 856, endPoint y: 402, distance: 307.1
click at [856, 402] on div "PLEASE DO NOT DRIVE OR PARK ON THE GRASS!" at bounding box center [761, 284] width 204 height 295
click at [533, 97] on button "Headliner" at bounding box center [482, 99] width 126 height 33
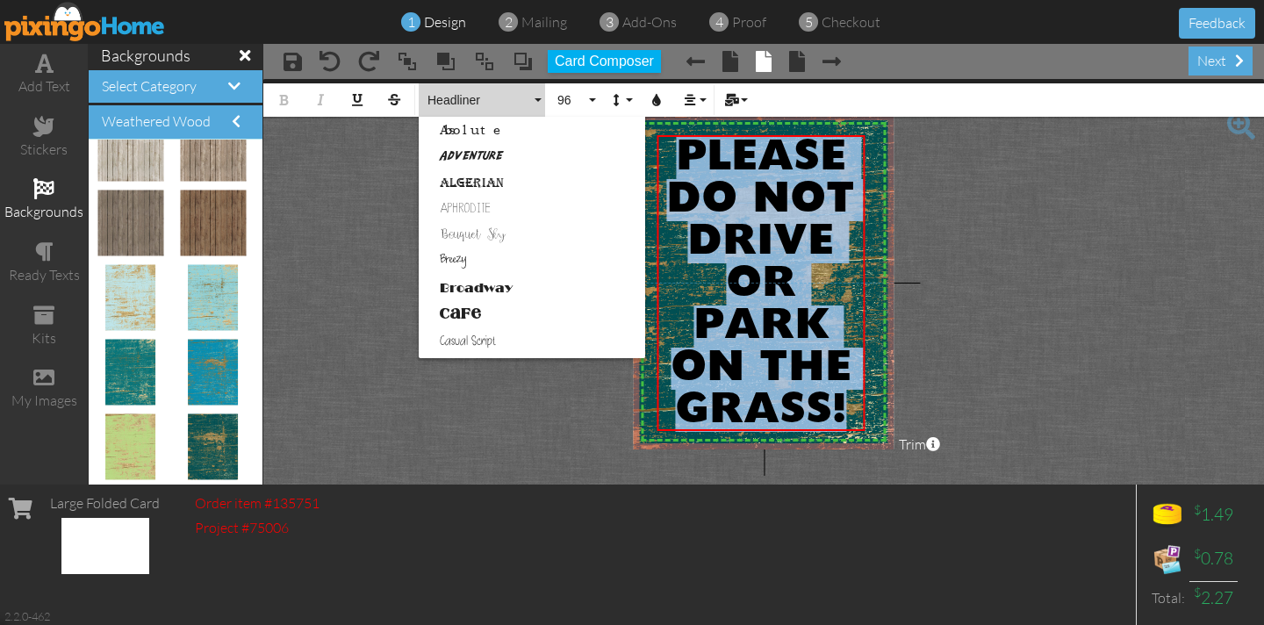
scroll to position [445, 0]
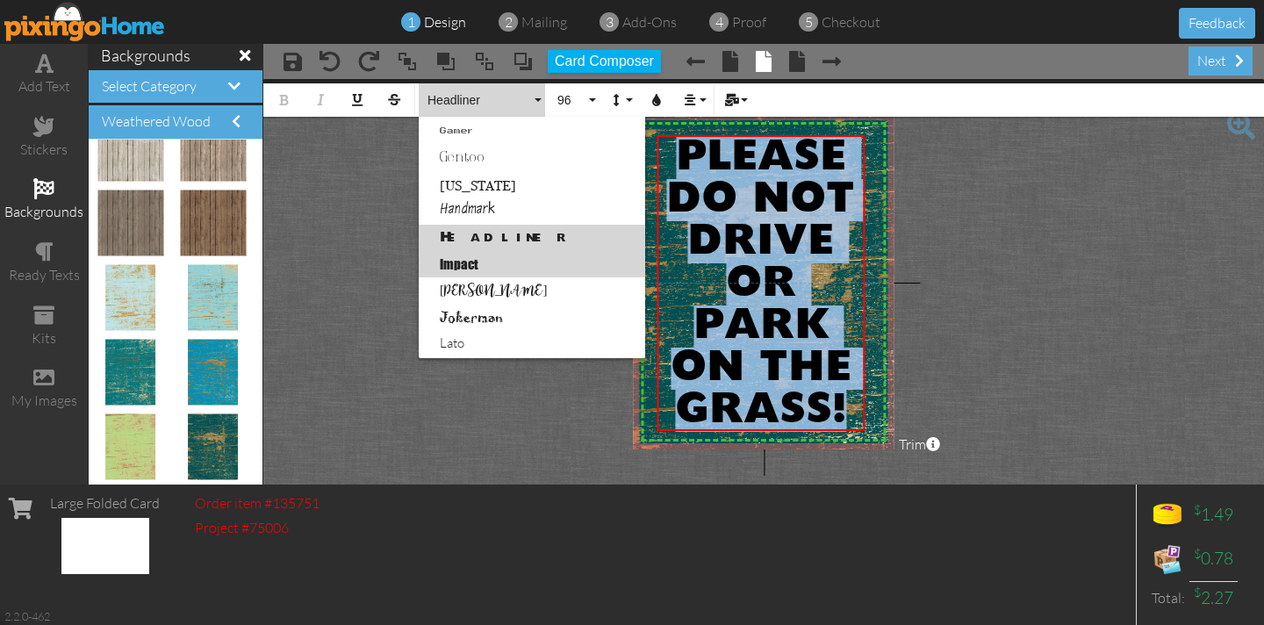
click at [455, 261] on link "Impact" at bounding box center [532, 264] width 226 height 26
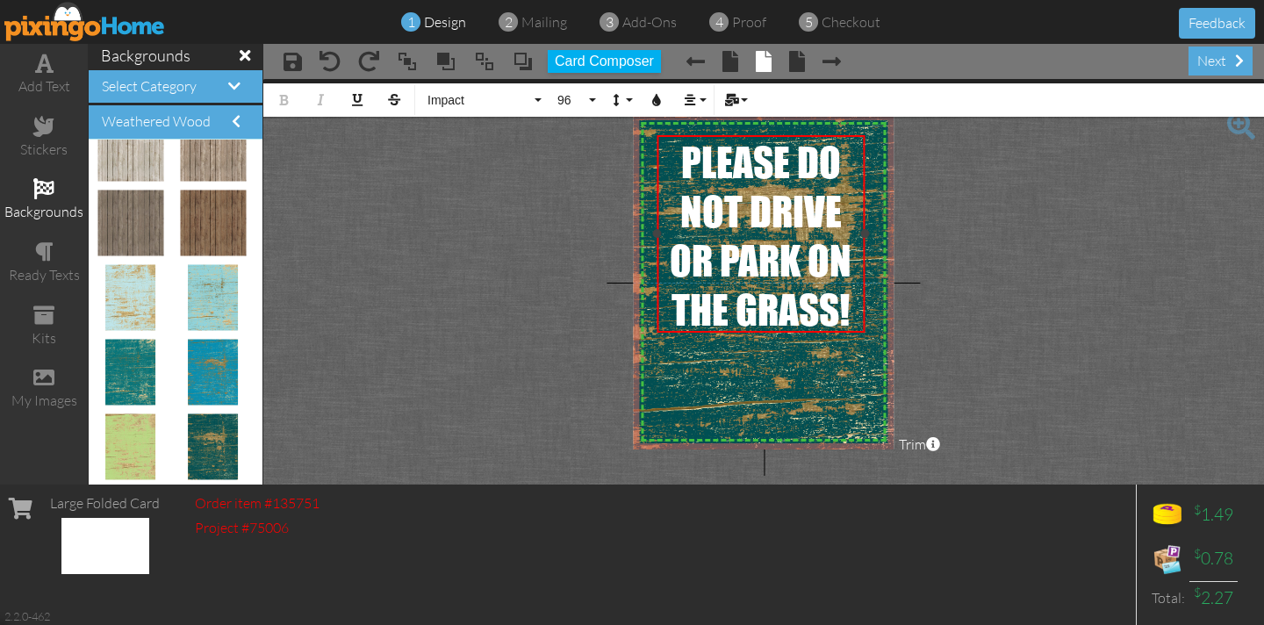
click at [800, 154] on span "PLEASE DO NOT DRIVE OR PARK ON THE GRASS!" at bounding box center [761, 235] width 182 height 197
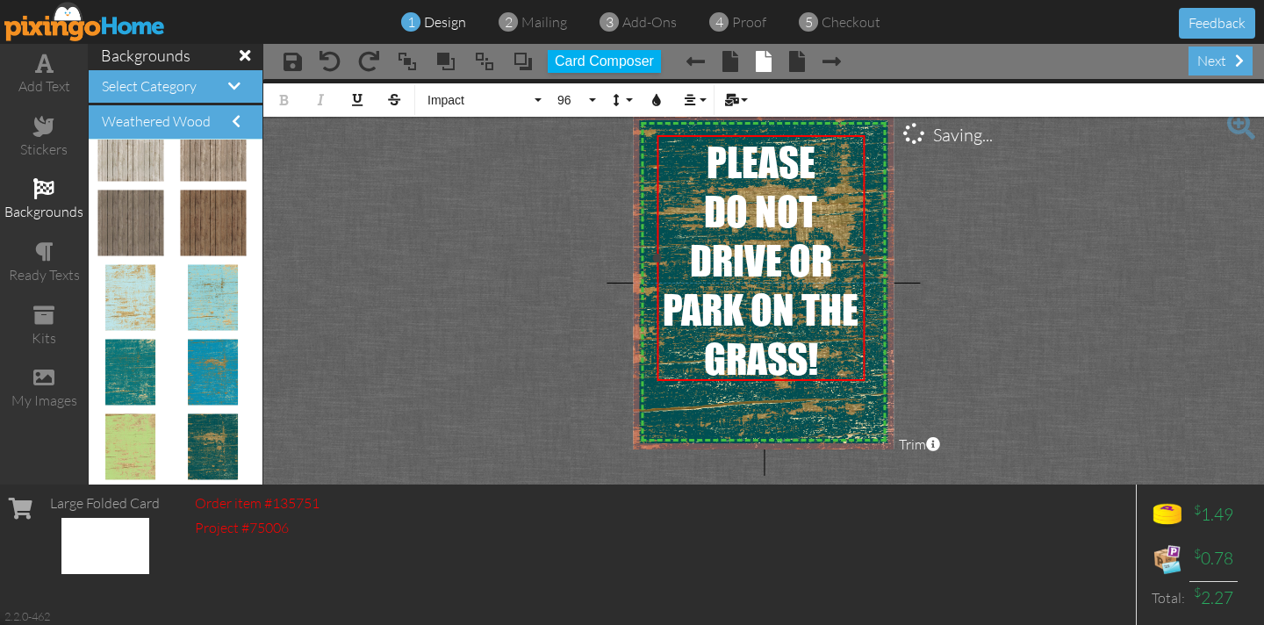
click at [756, 306] on span "DO NOT DRIVE OR PARK ON THE GRASS!" at bounding box center [760, 284] width 196 height 197
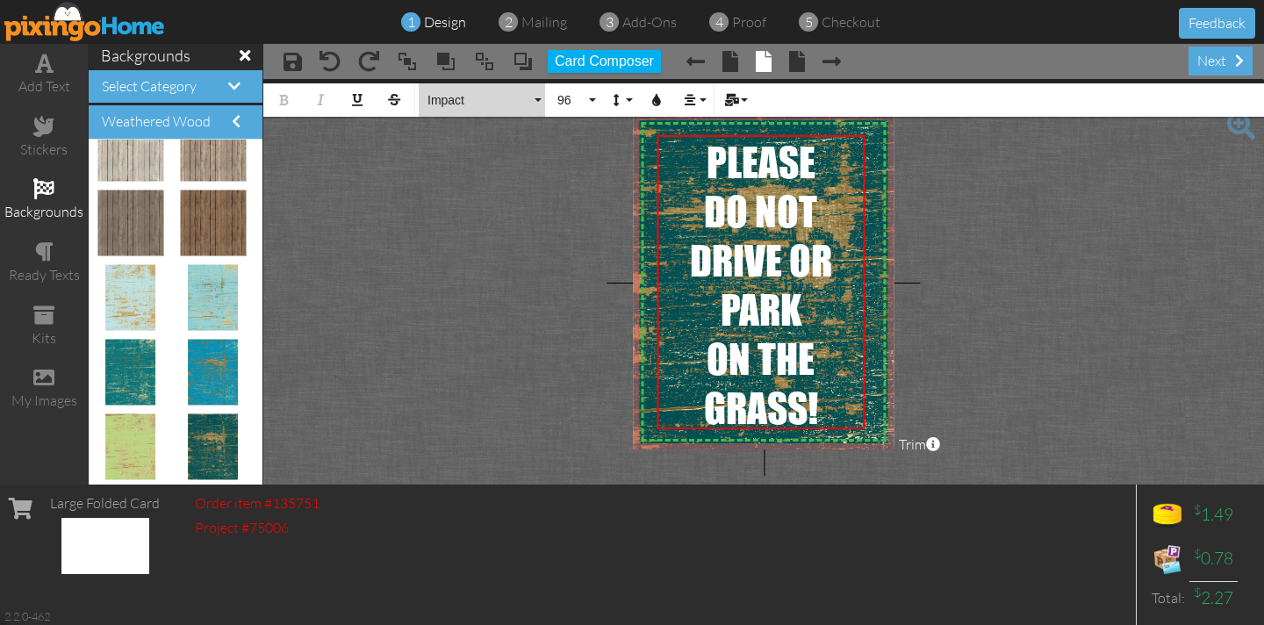
click at [537, 97] on button "Impact" at bounding box center [482, 99] width 126 height 33
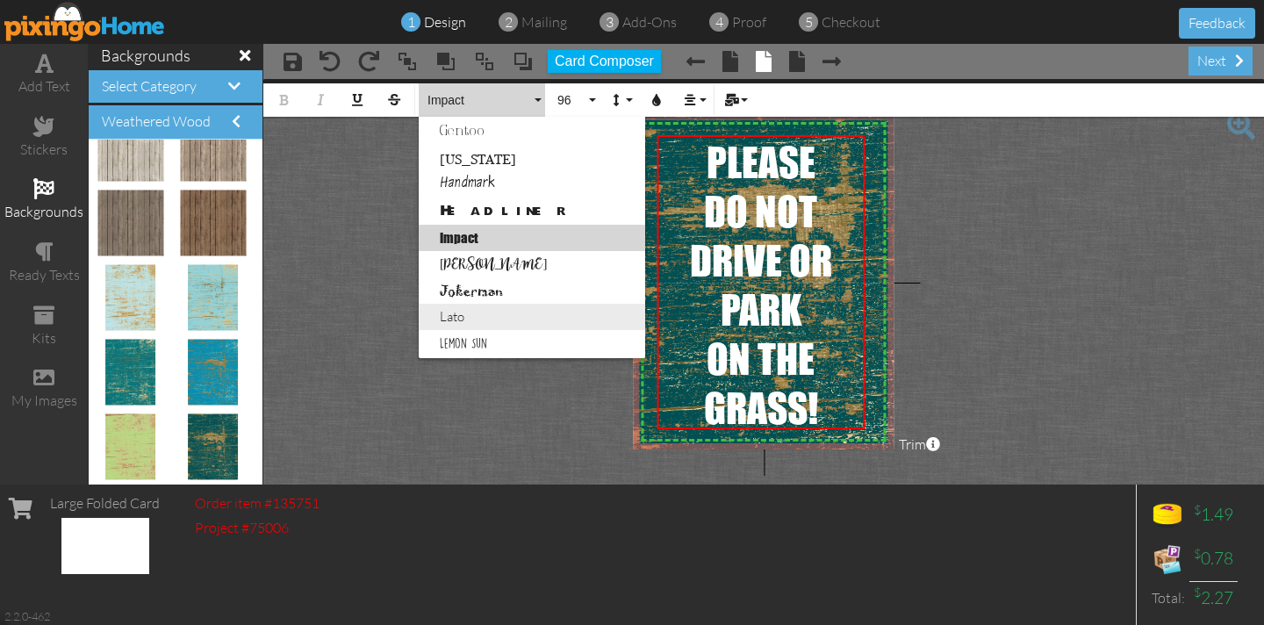
scroll to position [472, 0]
click at [448, 317] on link "Lato" at bounding box center [532, 316] width 226 height 26
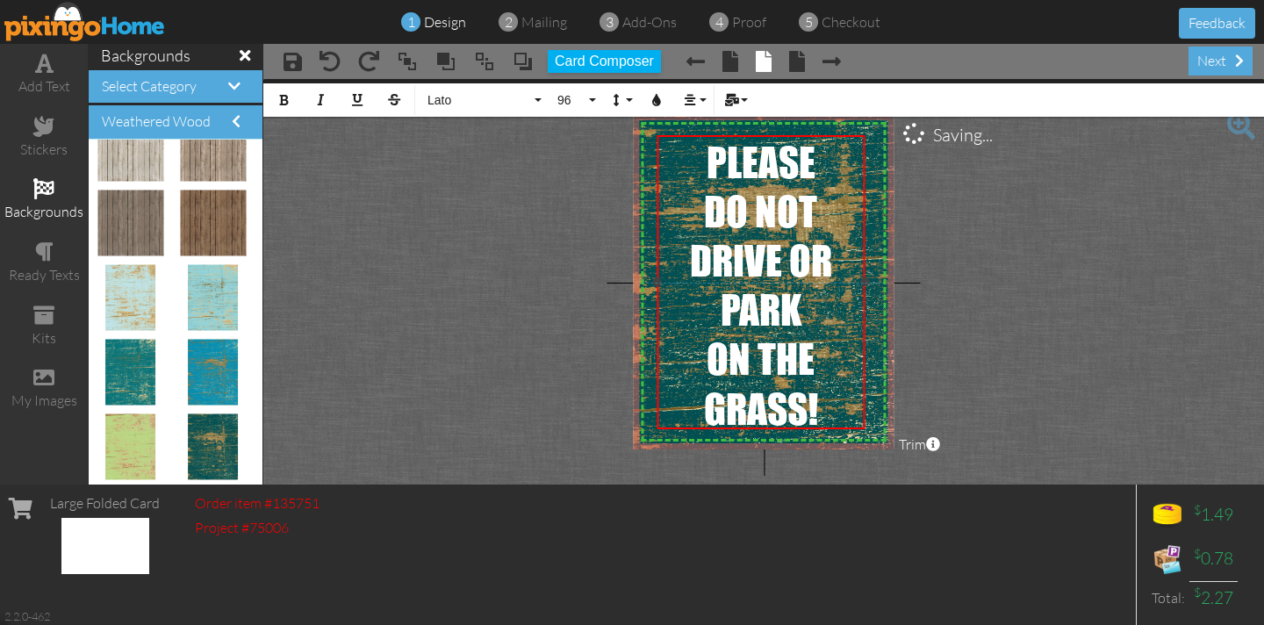
scroll to position [475, 0]
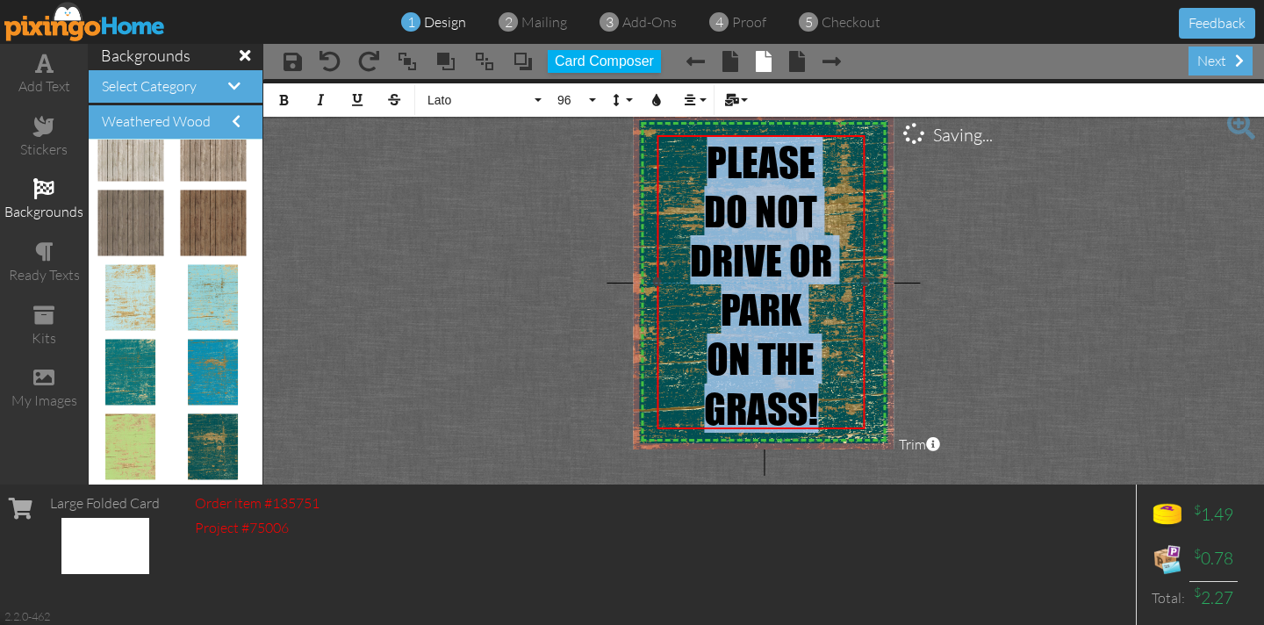
drag, startPoint x: 705, startPoint y: 149, endPoint x: 770, endPoint y: 377, distance: 237.2
click at [825, 404] on div "PLEASE DO NOT DRIVE OR PARK ​ ON THE GRASS!" at bounding box center [761, 285] width 204 height 296
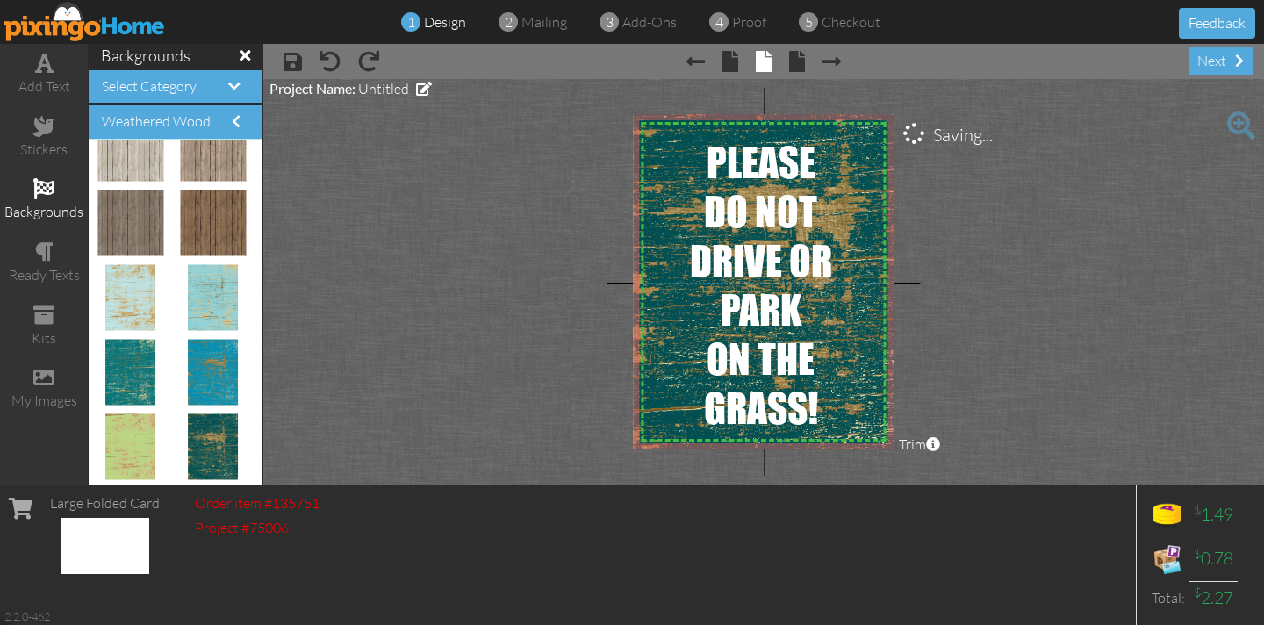
click at [519, 168] on project-studio-wrapper "X X X X X X X X X X X X X X X X X X X X X X X X X X X X X X X X X X X X X X X X…" at bounding box center [763, 281] width 1000 height 405
click at [706, 143] on span "PLEASE" at bounding box center [760, 161] width 109 height 49
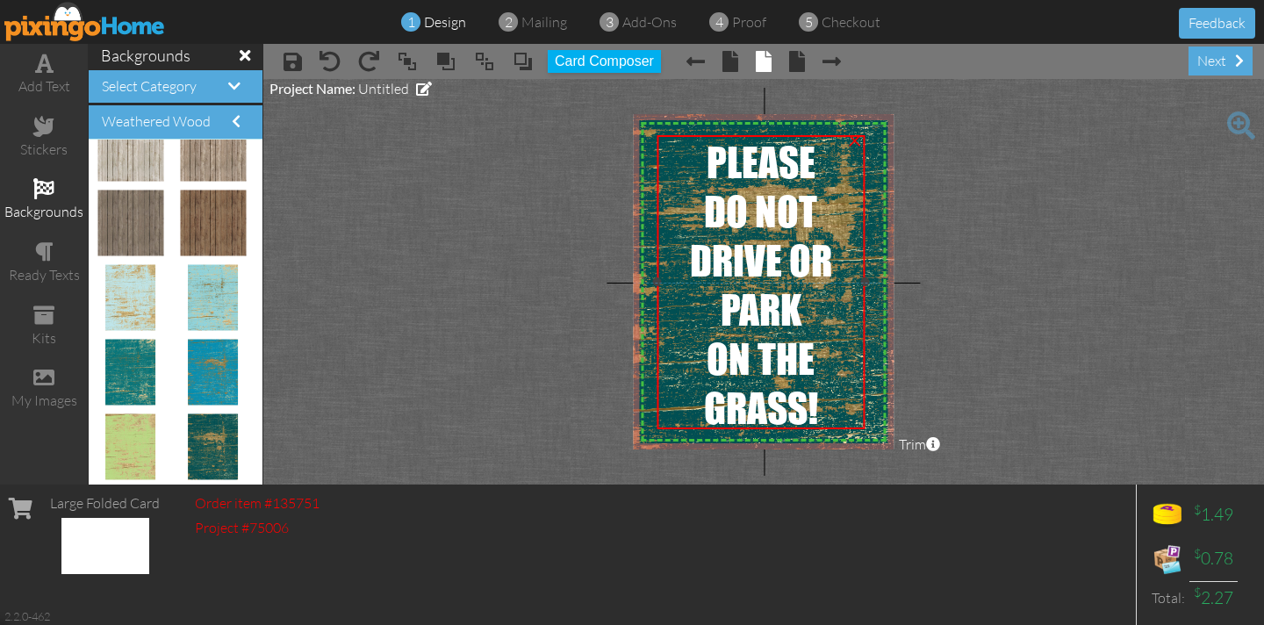
click at [696, 171] on div "PLEASE" at bounding box center [761, 161] width 204 height 49
click at [696, 170] on div "PLEASE" at bounding box center [761, 161] width 204 height 49
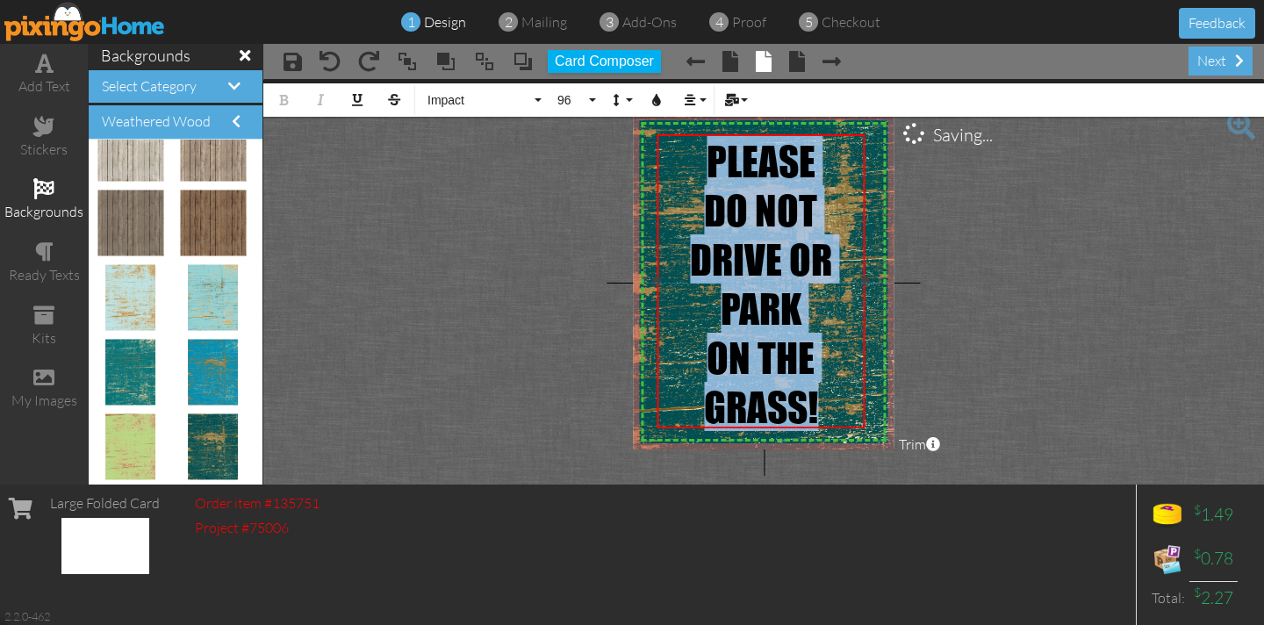
drag, startPoint x: 700, startPoint y: 166, endPoint x: 829, endPoint y: 385, distance: 254.5
click at [829, 385] on div "PLEASE DO NOT DRIVE OR PARK ON THE GRASS!" at bounding box center [761, 283] width 204 height 295
click at [536, 96] on button "Impact" at bounding box center [482, 99] width 126 height 33
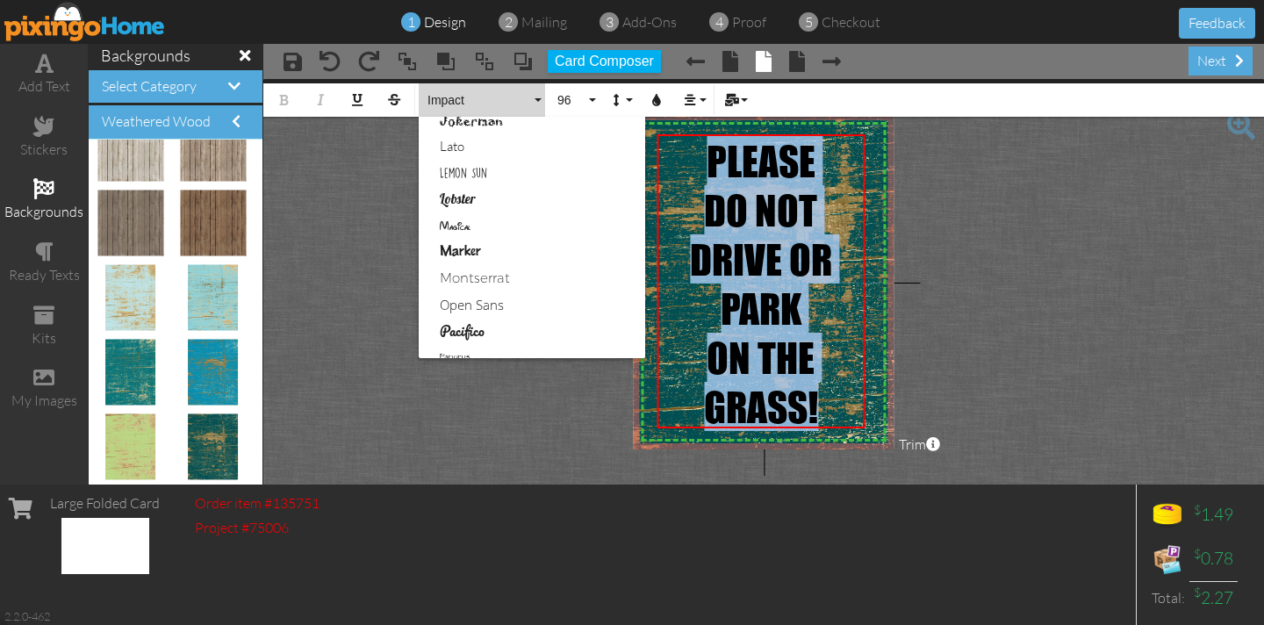
scroll to position [642, 0]
click at [472, 250] on link "Marker" at bounding box center [532, 251] width 226 height 26
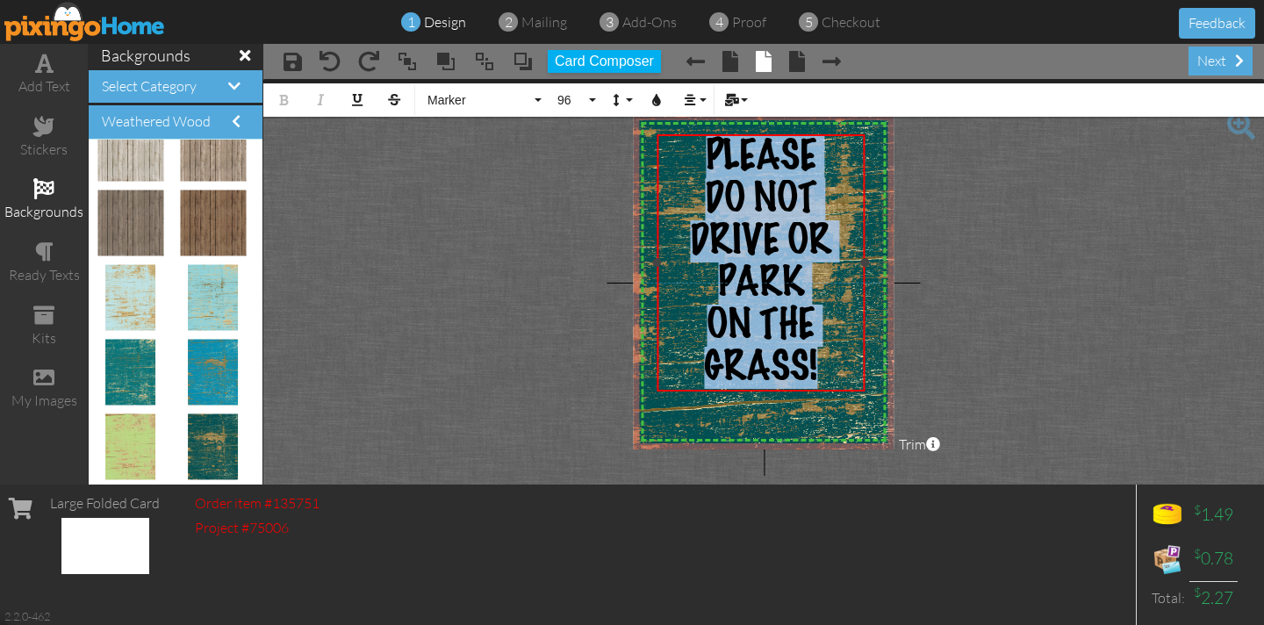
click at [788, 236] on span "DO NOT DRIVE OR PARK" at bounding box center [760, 241] width 141 height 126
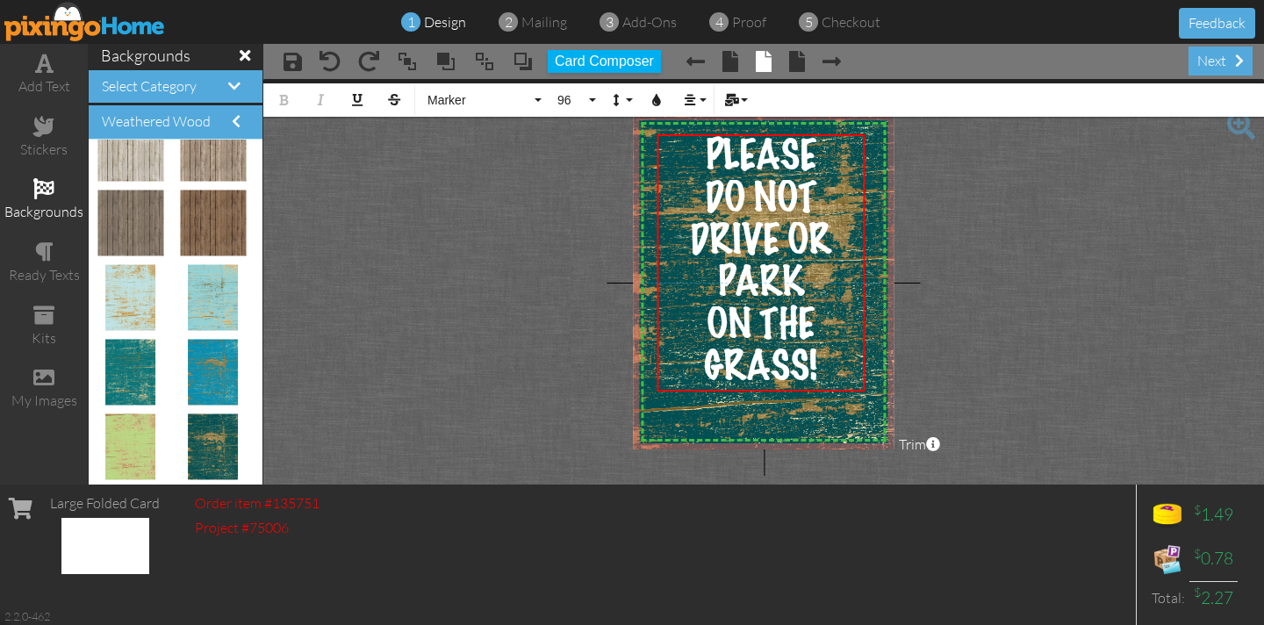
click at [544, 223] on project-studio-wrapper "X X X X X X X X X X X X X X X X X X X X X X X X X X X X X X X X X X X X X X X X…" at bounding box center [763, 281] width 1000 height 405
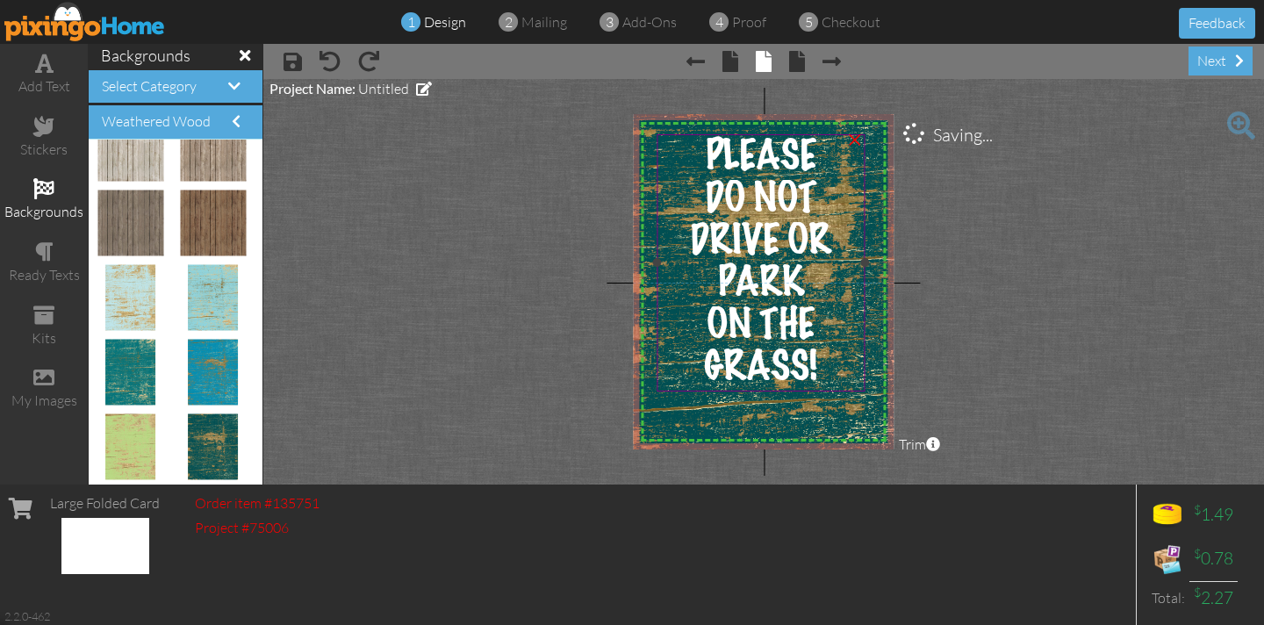
click at [785, 240] on span "DO NOT DRIVE OR PARK" at bounding box center [760, 241] width 141 height 126
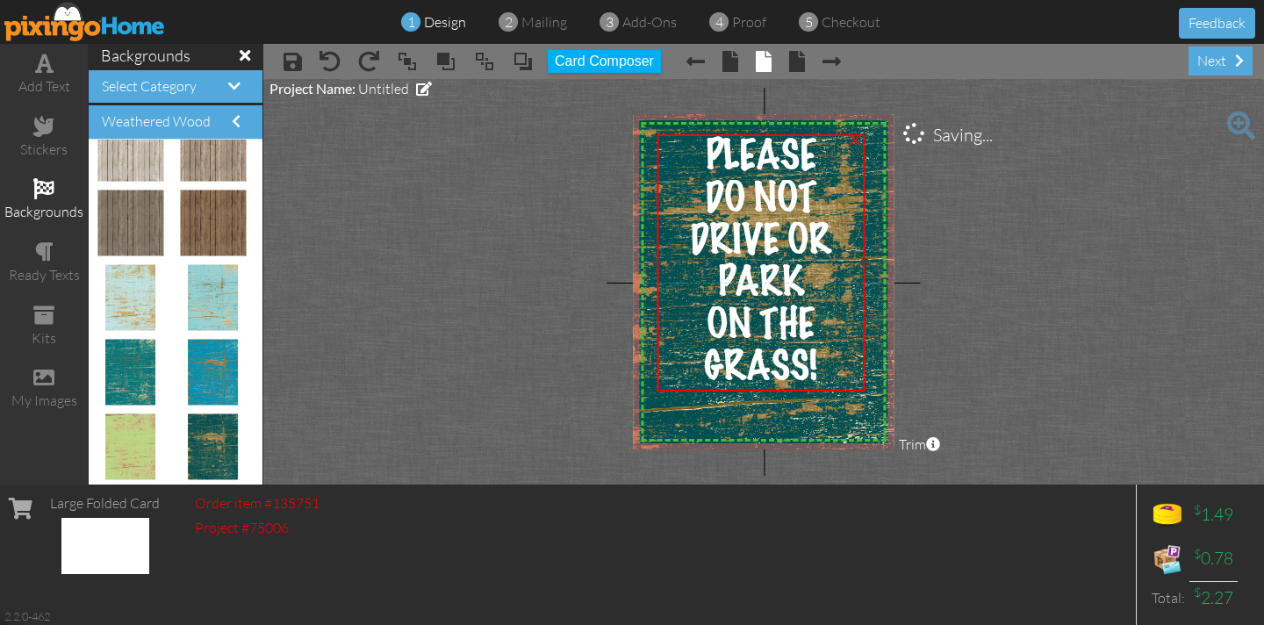
click at [785, 240] on span "DO NOT DRIVE OR PARK" at bounding box center [760, 241] width 141 height 126
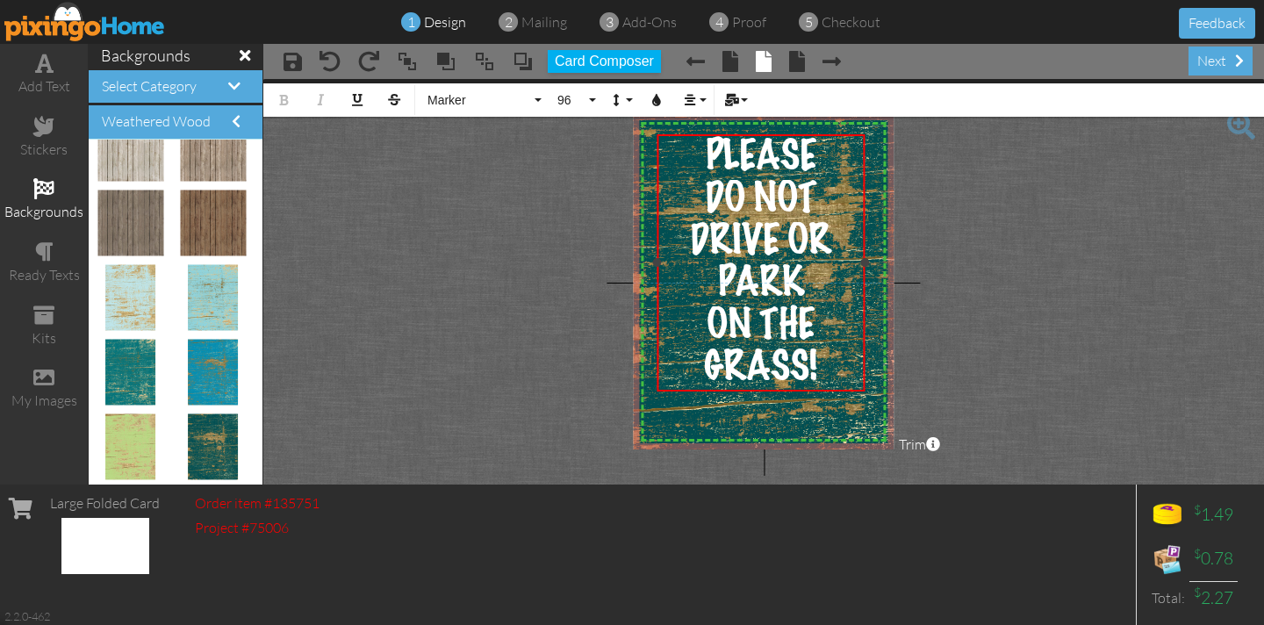
click at [786, 242] on span "DO NOT DRIVE OR PARK" at bounding box center [760, 241] width 141 height 126
click at [735, 278] on span "OR PARK" at bounding box center [760, 283] width 138 height 42
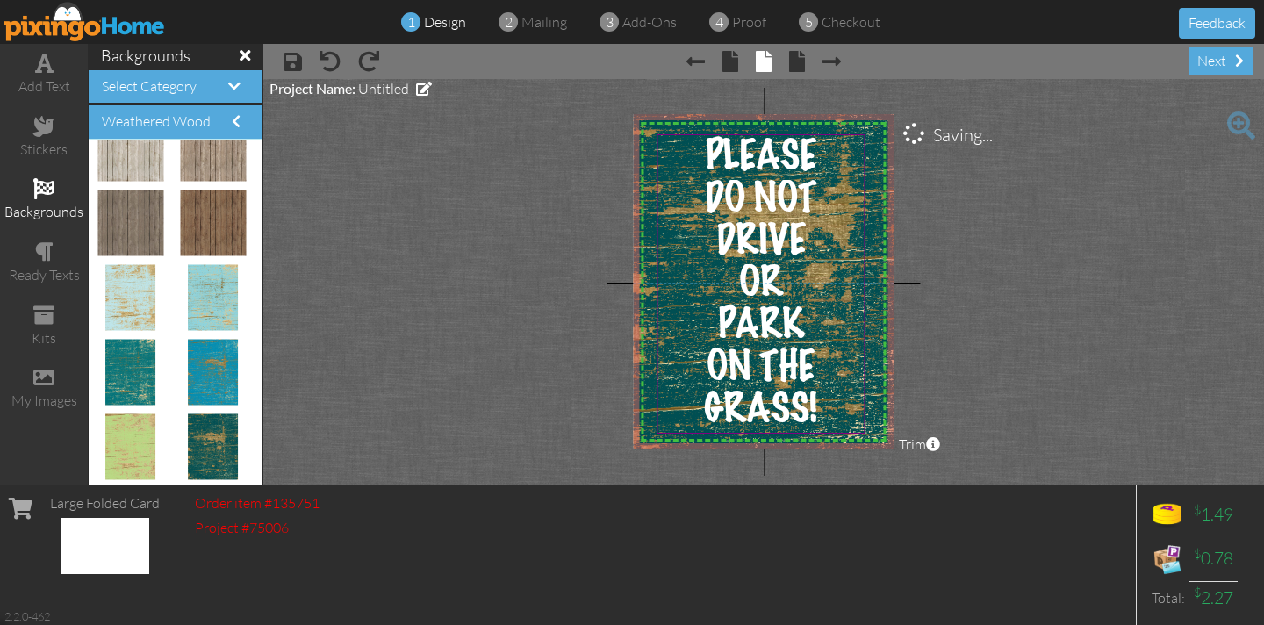
click at [512, 204] on project-studio-wrapper "X X X X X X X X X X X X X X X X X X X X X X X X X X X X X X X X X X X X X X X X…" at bounding box center [763, 281] width 1000 height 405
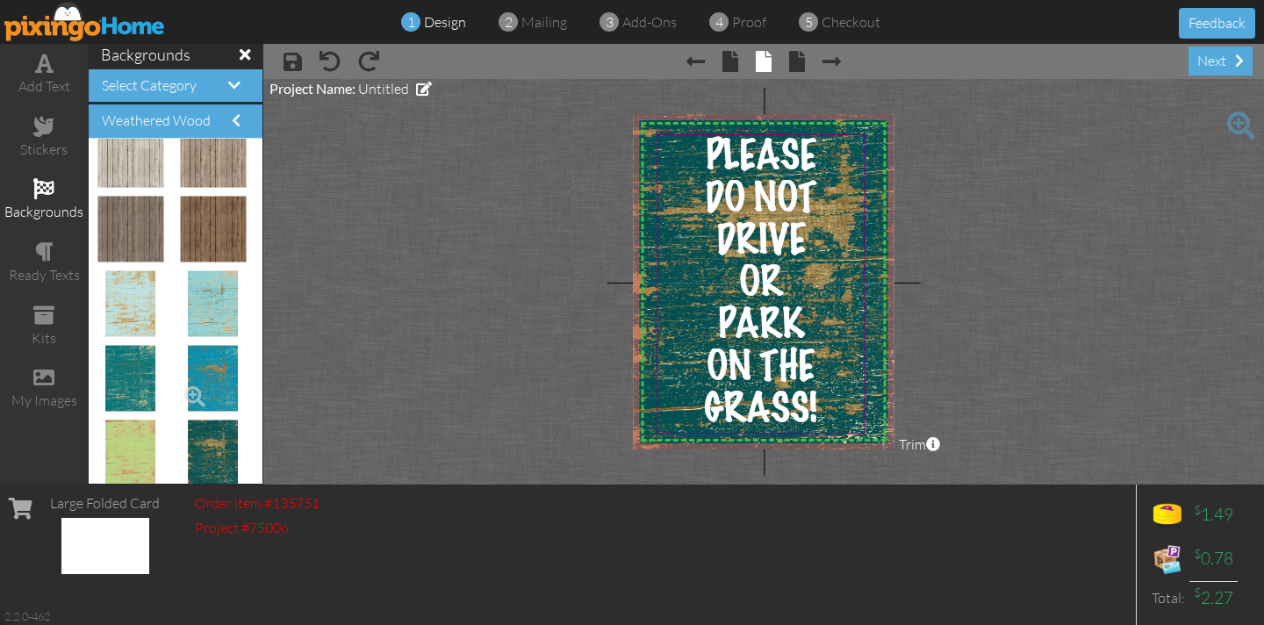
scroll to position [182, 0]
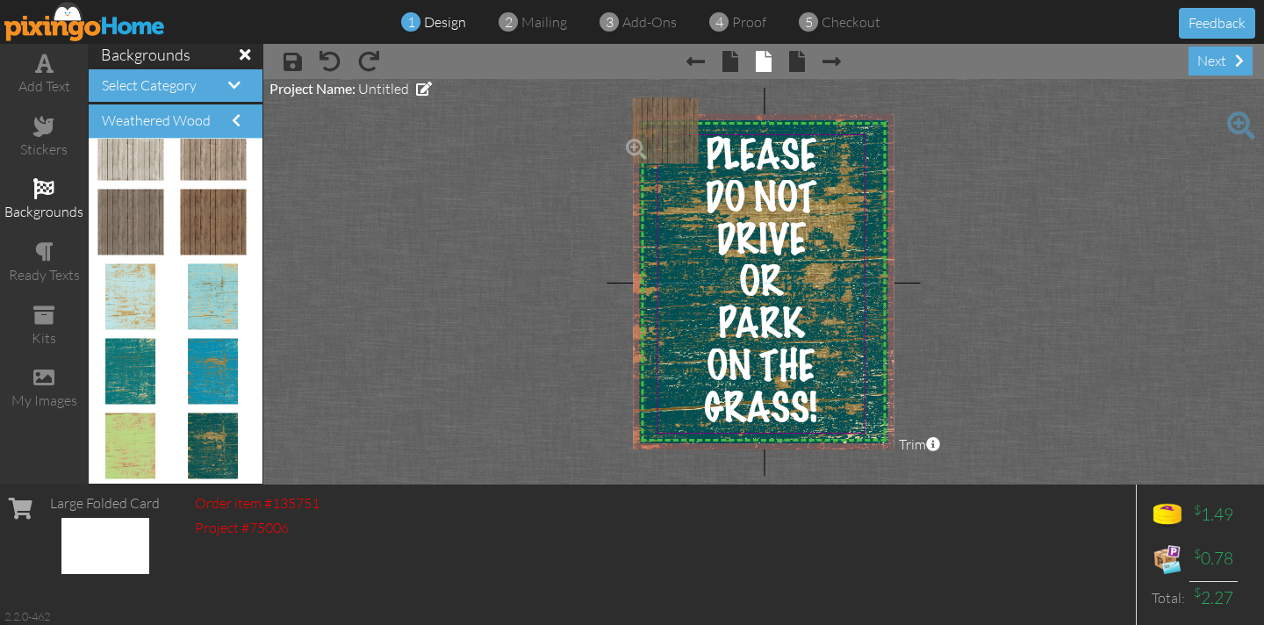
drag, startPoint x: 218, startPoint y: 215, endPoint x: 659, endPoint y: 124, distance: 450.7
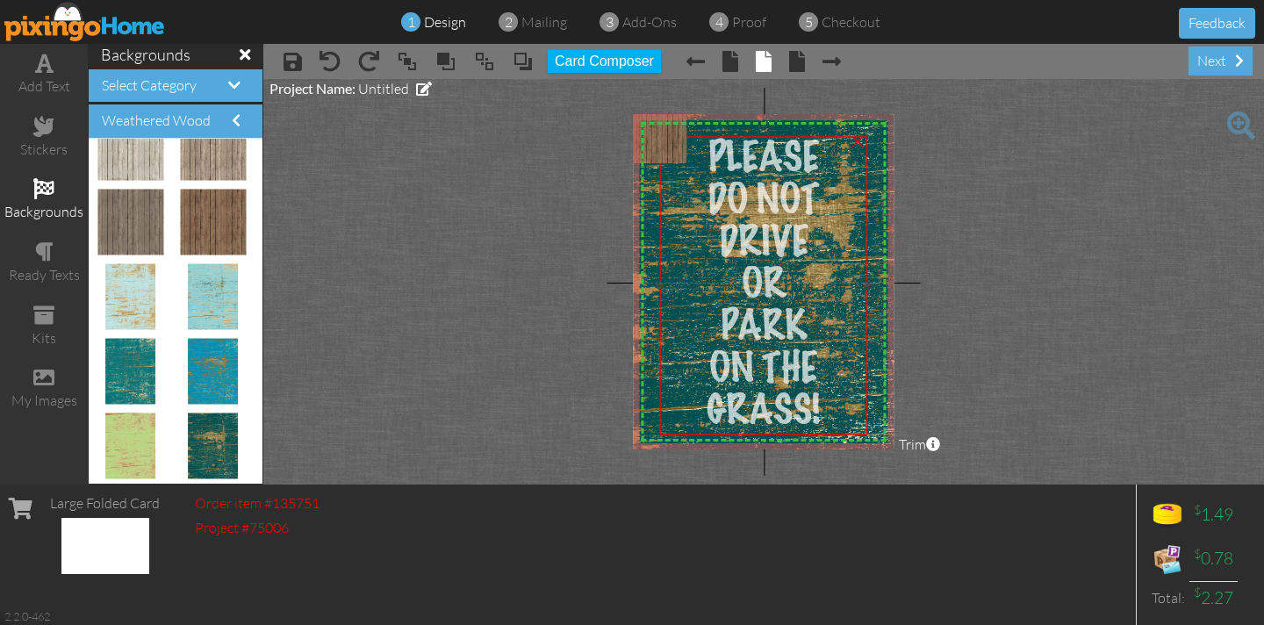
click at [678, 307] on div "PARK" at bounding box center [764, 327] width 204 height 42
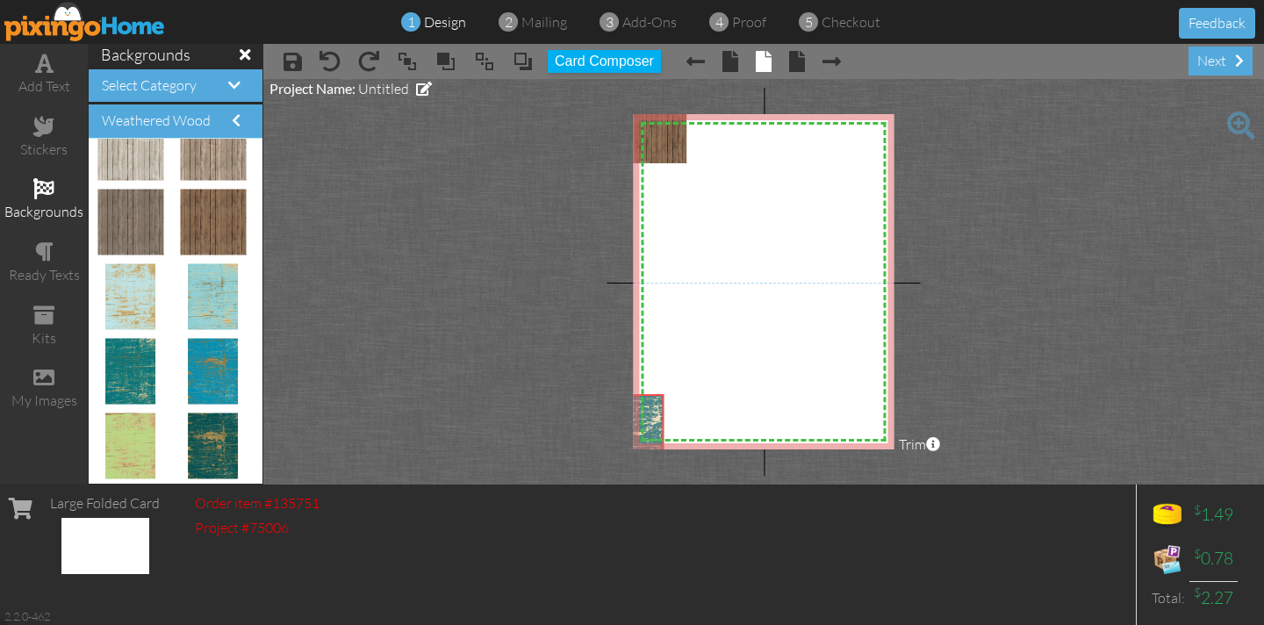
drag, startPoint x: 648, startPoint y: 296, endPoint x: 381, endPoint y: 612, distance: 414.0
click at [381, 484] on div "add text stickers backgrounds ready texts kits my images backgrounds Select Cat…" at bounding box center [632, 264] width 1264 height 440
click at [381, 612] on div "Large Folded Card Order item #135751 Project #75006 $ 1.49 $ 0.78 Total: $ 2.27…" at bounding box center [632, 554] width 1264 height 140
click at [649, 405] on div "×" at bounding box center [653, 392] width 28 height 28
drag, startPoint x: 683, startPoint y: 158, endPoint x: 657, endPoint y: 152, distance: 26.2
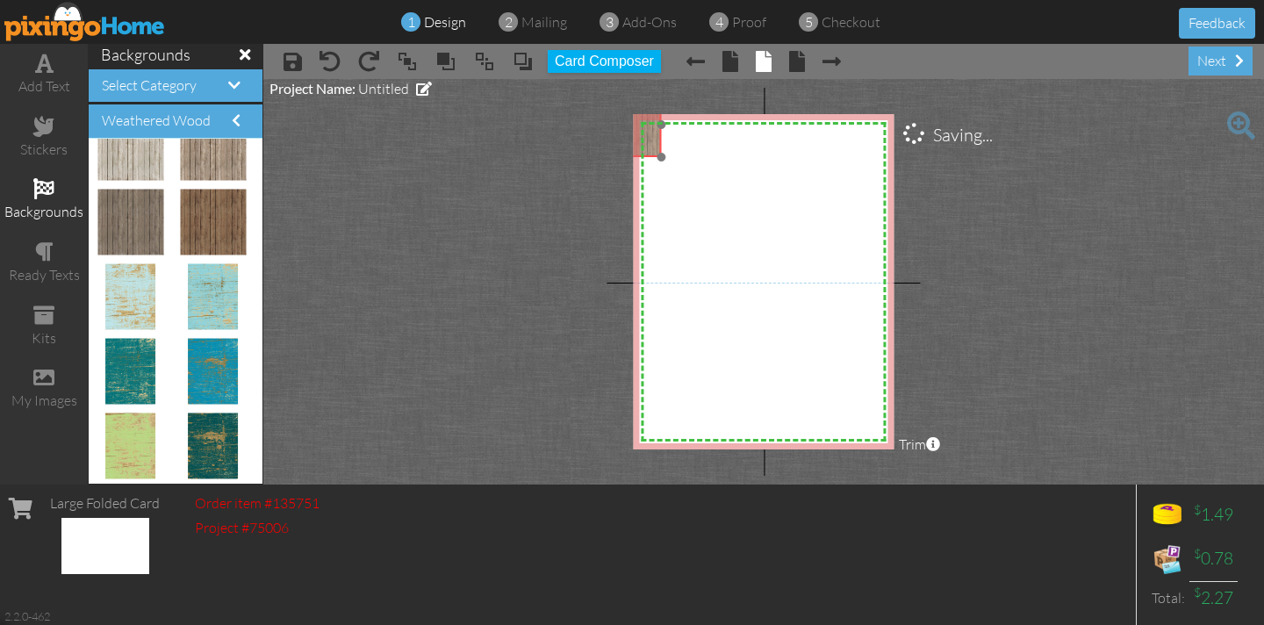
click at [657, 152] on img at bounding box center [628, 124] width 65 height 65
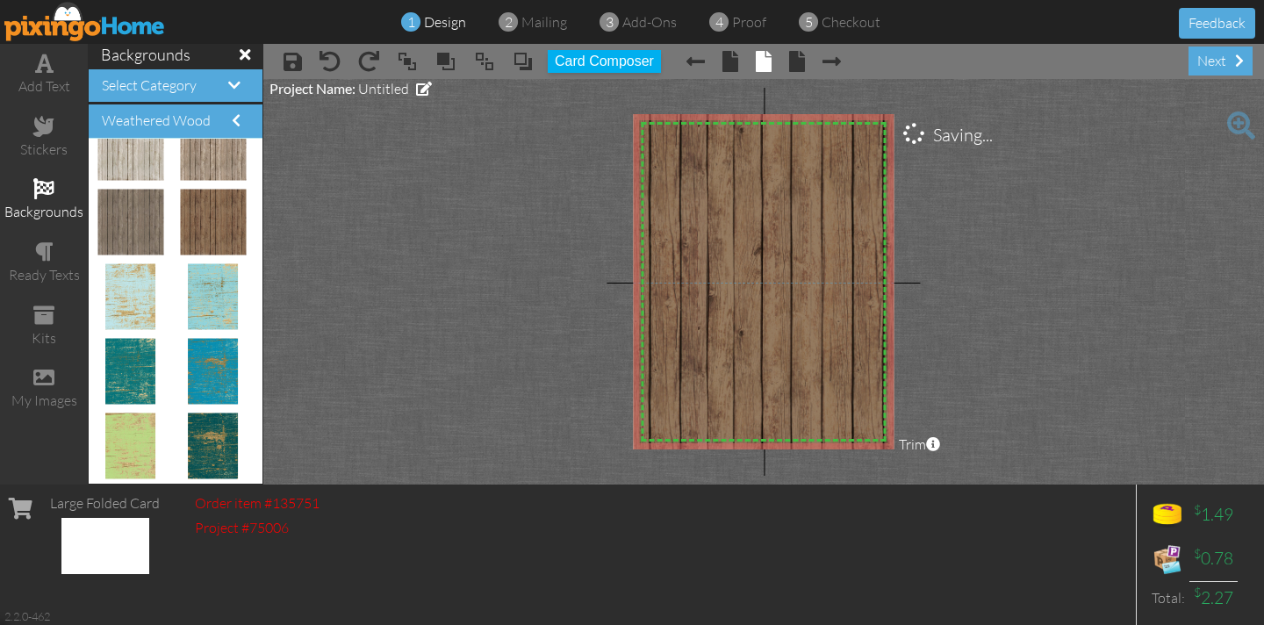
drag, startPoint x: 660, startPoint y: 158, endPoint x: 1043, endPoint y: 458, distance: 486.9
click at [1043, 458] on project-studio-wrapper "X X X X X X X X X X X X X X X X X X X X X X X X X X X X X X X X X X X X X X X X…" at bounding box center [763, 281] width 1000 height 405
click at [526, 64] on span at bounding box center [522, 61] width 21 height 26
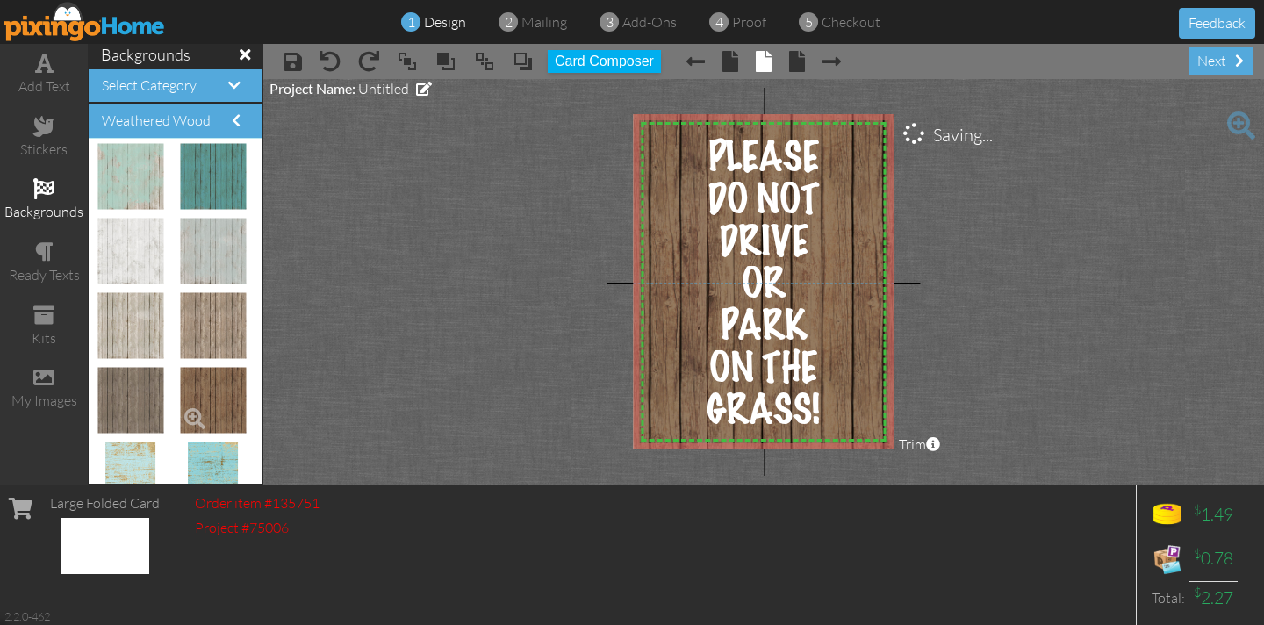
scroll to position [0, 0]
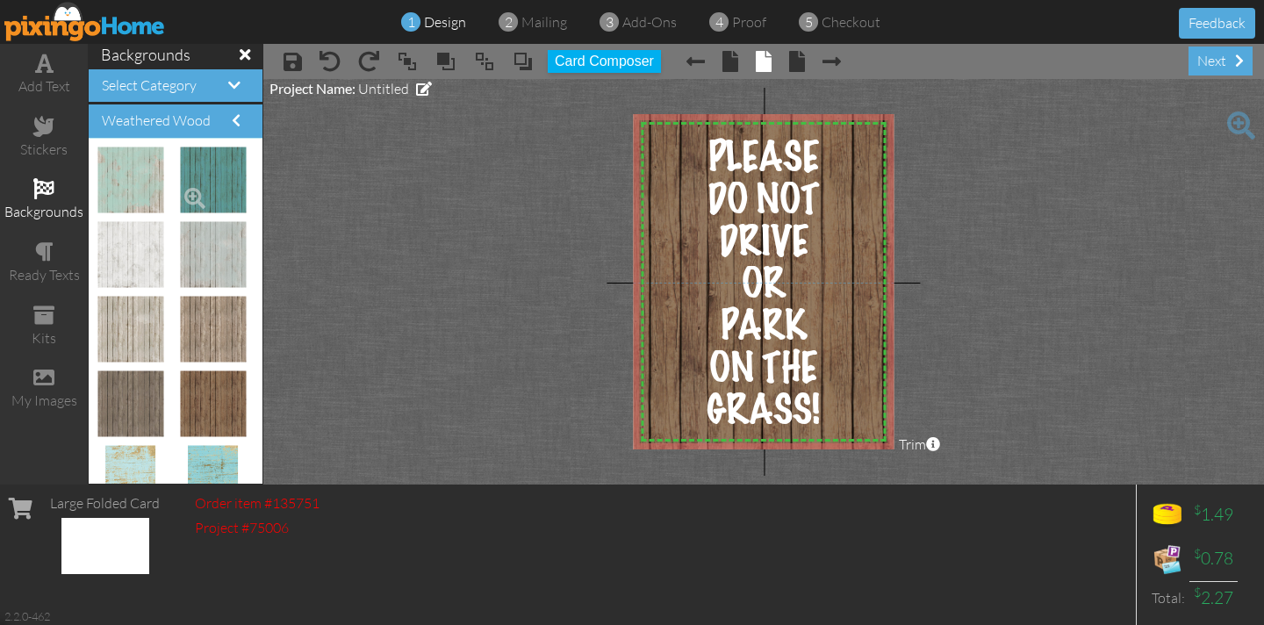
click at [223, 189] on img at bounding box center [213, 180] width 66 height 66
drag, startPoint x: 223, startPoint y: 189, endPoint x: 650, endPoint y: 147, distance: 429.3
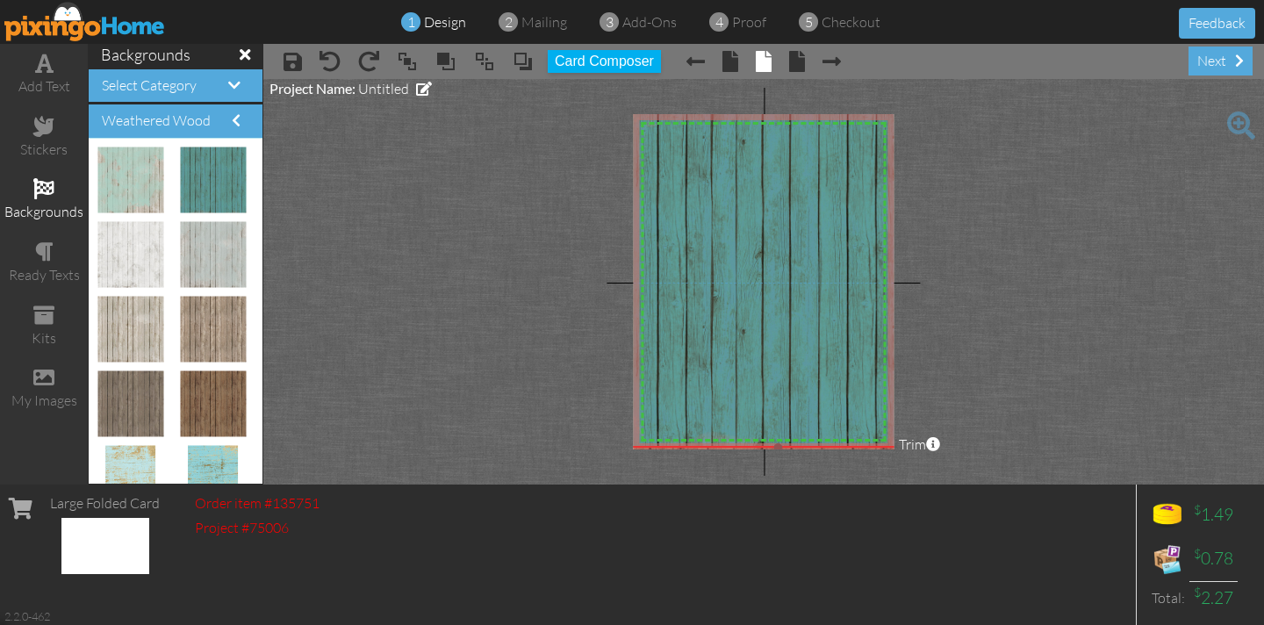
drag, startPoint x: 672, startPoint y: 171, endPoint x: 1016, endPoint y: 448, distance: 441.3
click at [1016, 448] on project-studio-wrapper "X X X X X X X X X X X X X X X X X X X X X X X X X X X X X X X X X X X X X X X X…" at bounding box center [763, 281] width 1000 height 405
click at [526, 63] on span at bounding box center [522, 61] width 21 height 26
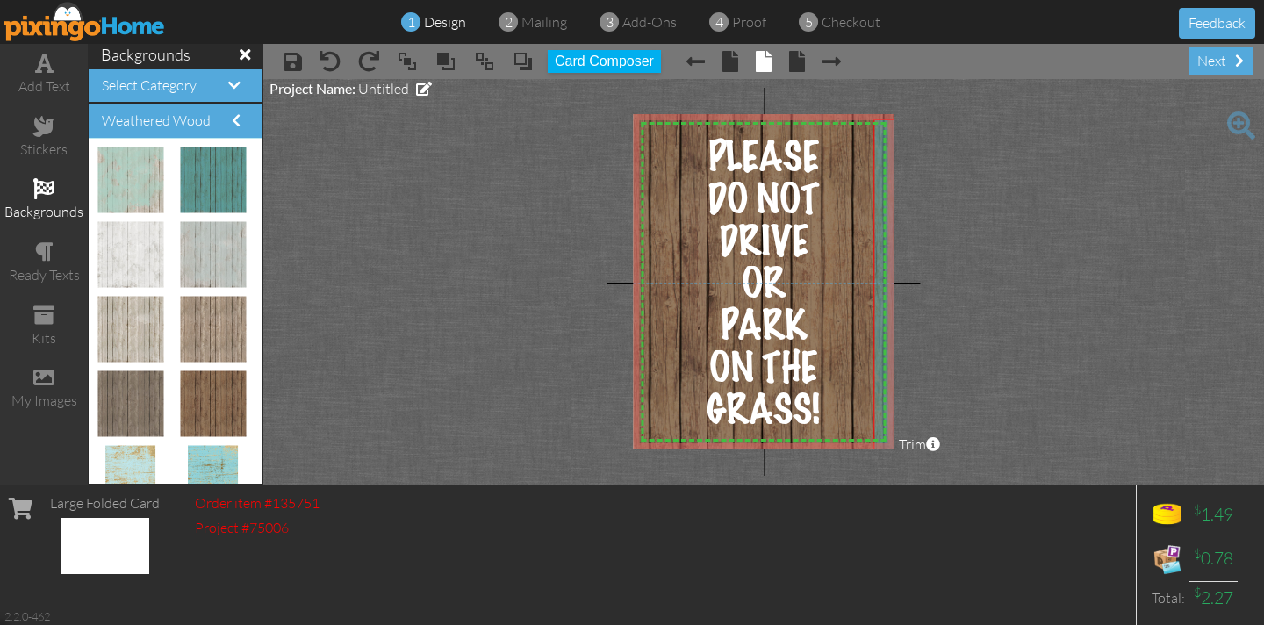
drag, startPoint x: 645, startPoint y: 188, endPoint x: 910, endPoint y: 200, distance: 265.3
click at [910, 200] on project-studio-wrapper "X X X X X X X X X X X X X X X X X X X X X X X X X X X X X X X X X X X X X X X X…" at bounding box center [763, 281] width 1000 height 405
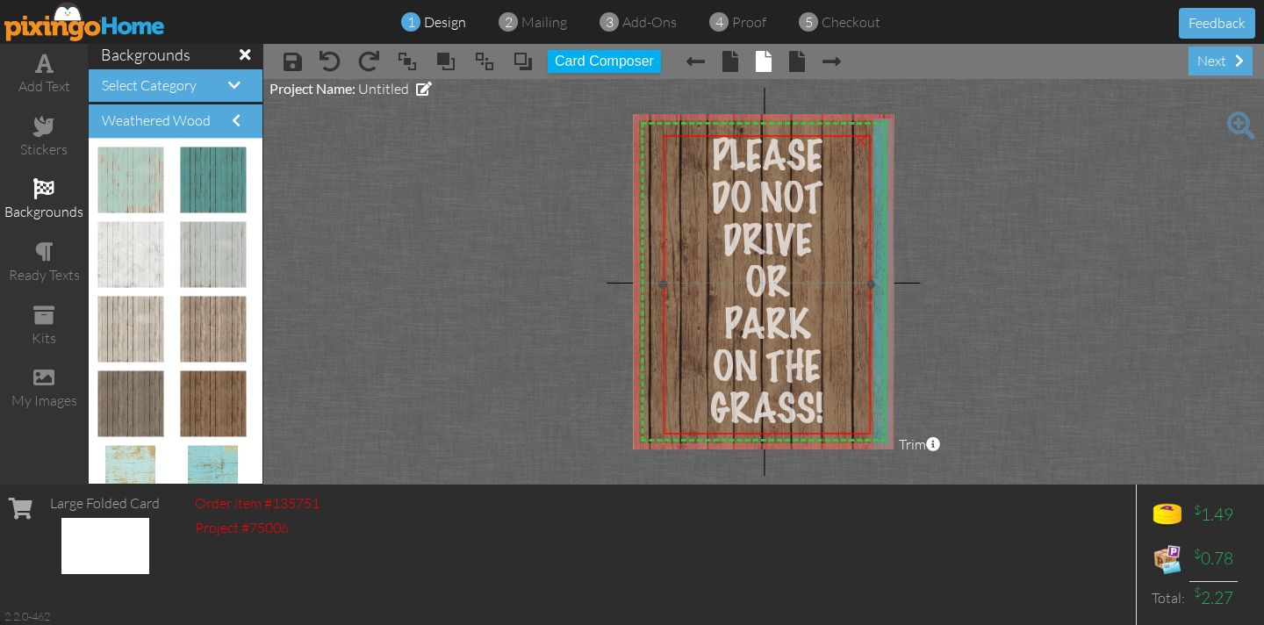
click at [862, 195] on div "DO NOT DRIVE" at bounding box center [767, 221] width 204 height 84
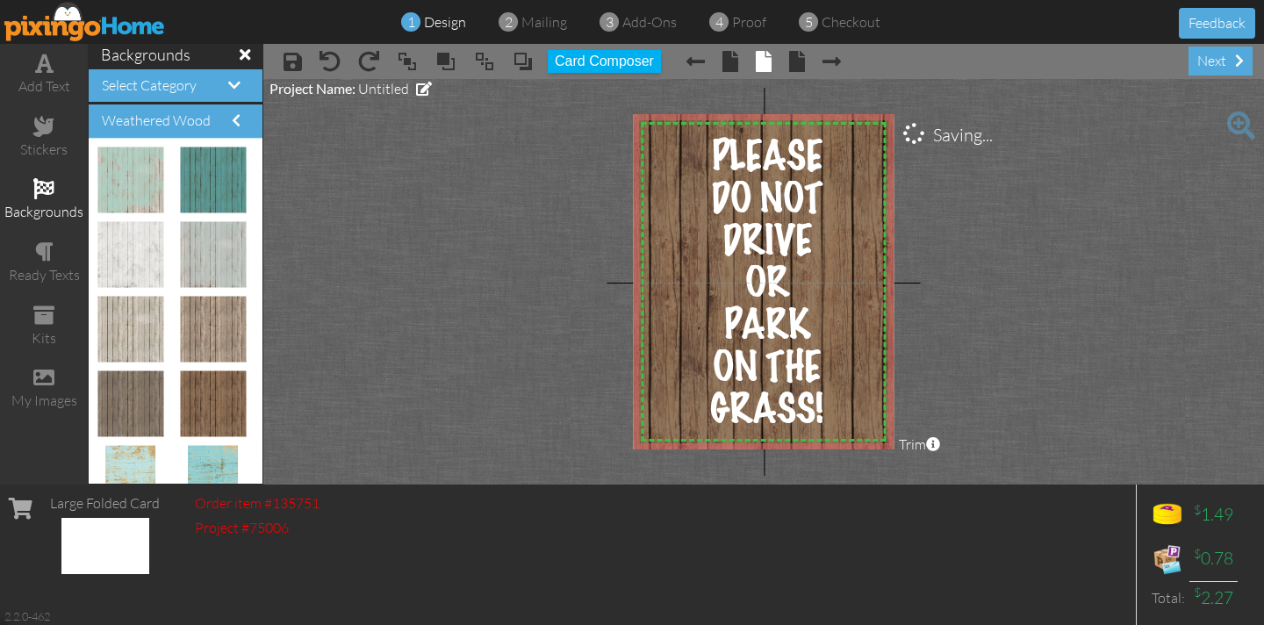
drag, startPoint x: 882, startPoint y: 188, endPoint x: 907, endPoint y: 183, distance: 26.0
click at [907, 183] on project-studio-wrapper "X X X X X X X X X X X X X X X X X X X X X X X X X X X X X X X X X X X X X X X X…" at bounding box center [763, 281] width 1000 height 405
drag, startPoint x: 215, startPoint y: 339, endPoint x: 641, endPoint y: 154, distance: 464.6
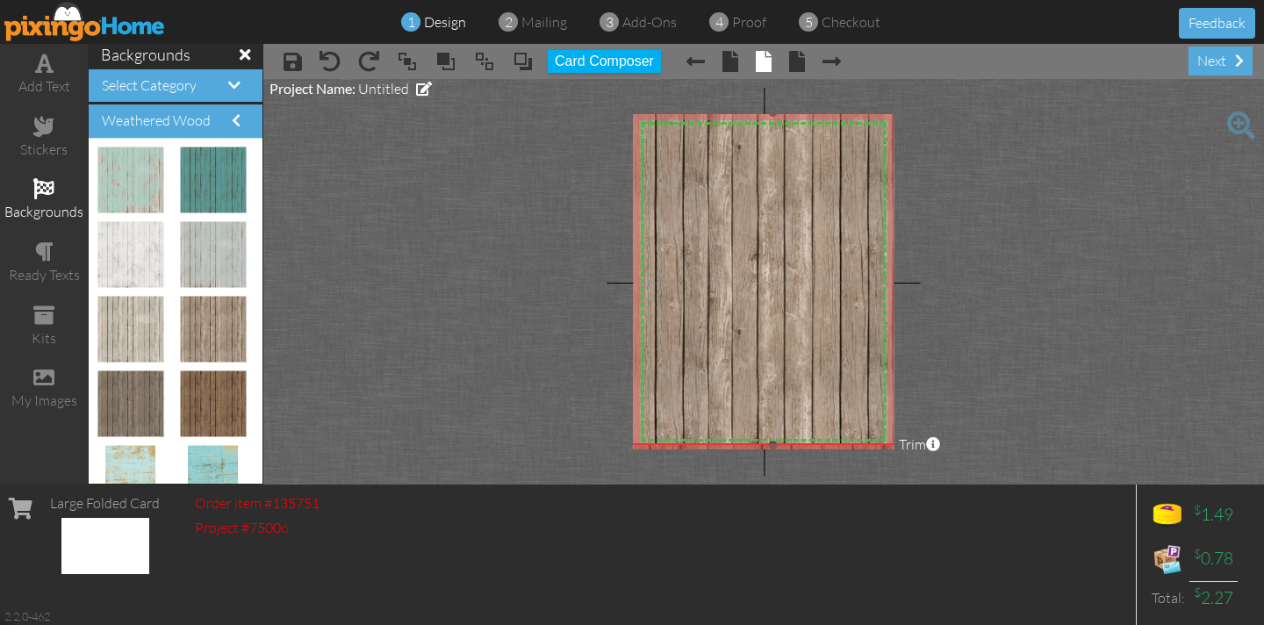
drag, startPoint x: 672, startPoint y: 179, endPoint x: 1263, endPoint y: 447, distance: 648.4
click at [1263, 447] on project-studio-wrapper "X X X X X X X X X X X X X X X X X X X X X X X X X X X X X X X X X X X X X X X X…" at bounding box center [763, 281] width 1000 height 405
click at [524, 58] on span at bounding box center [522, 61] width 21 height 26
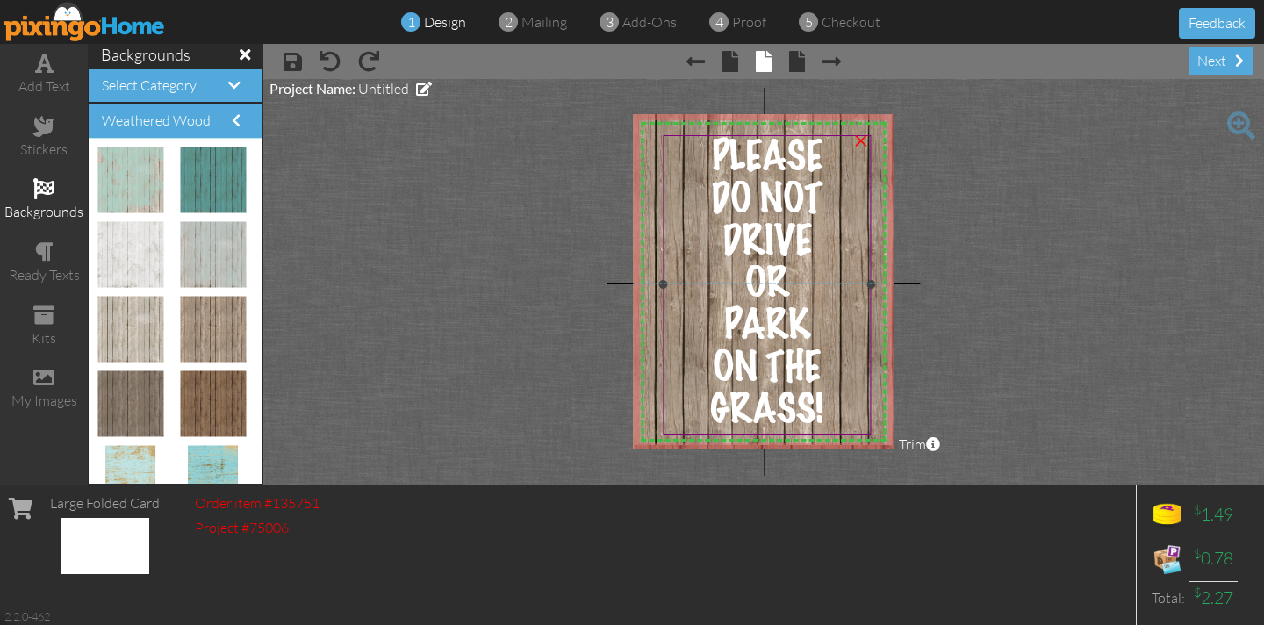
click at [699, 144] on div "PLEASE" at bounding box center [767, 158] width 204 height 42
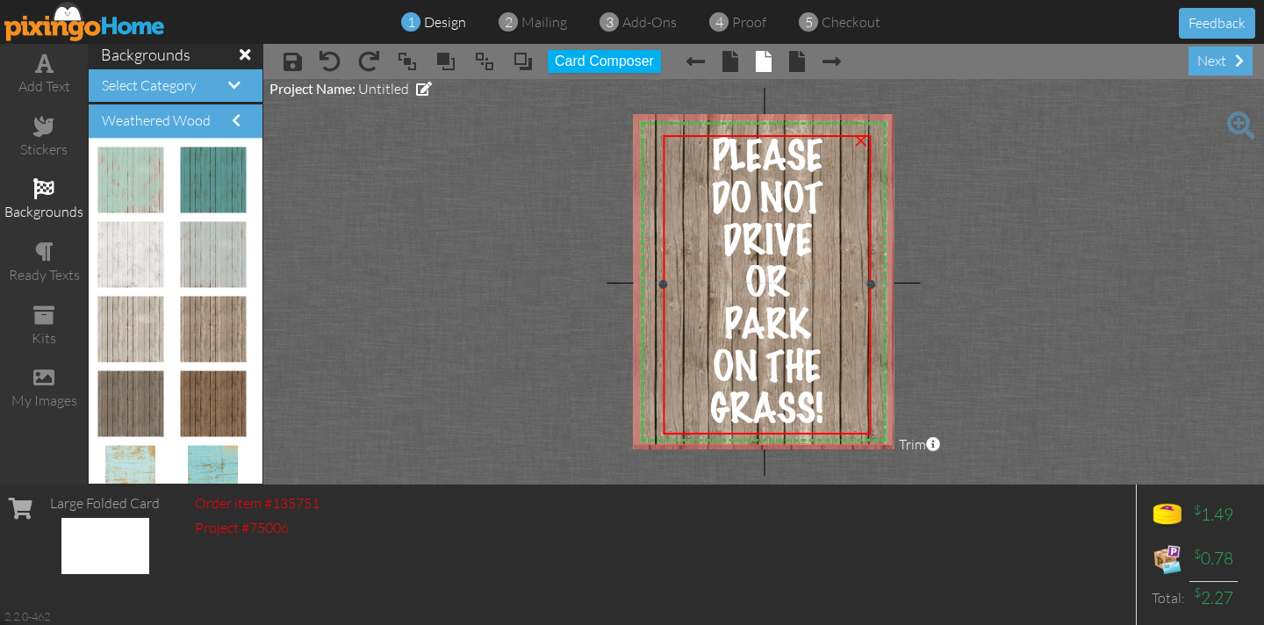
click at [698, 144] on div "PLEASE" at bounding box center [767, 158] width 204 height 42
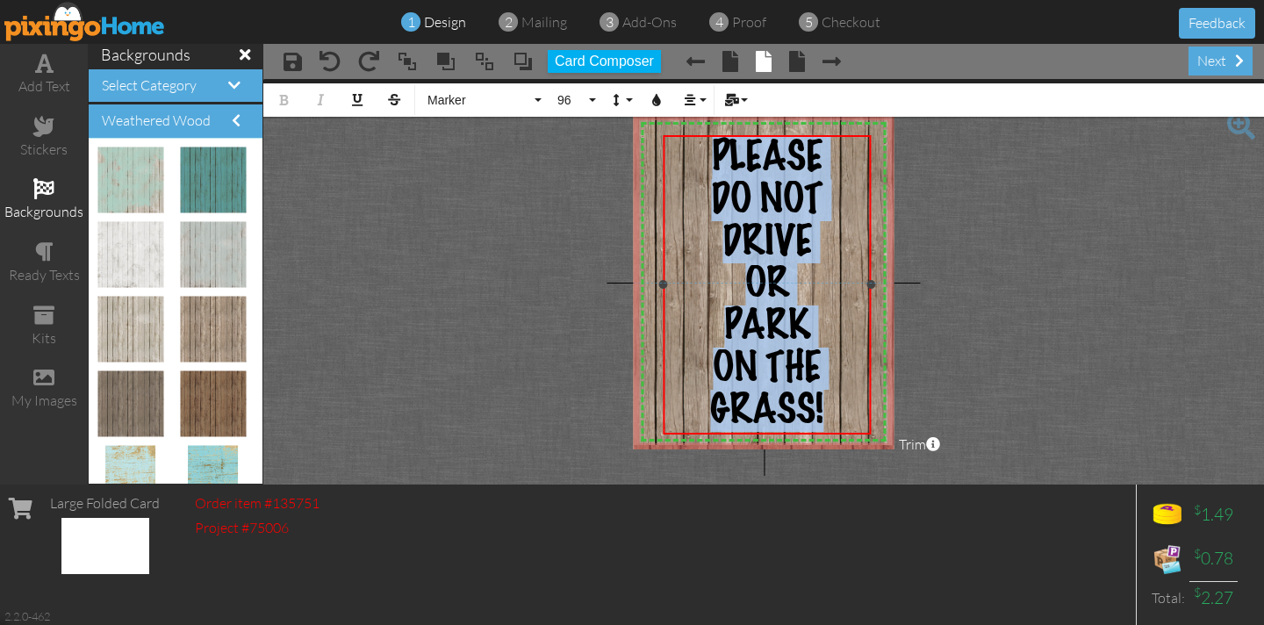
drag, startPoint x: 702, startPoint y: 144, endPoint x: 829, endPoint y: 410, distance: 294.7
click at [829, 410] on div "PLEASE DO NOT DRIVE OR PARK ON THE GRASS!" at bounding box center [767, 284] width 204 height 295
click at [654, 95] on icon "button" at bounding box center [656, 100] width 12 height 12
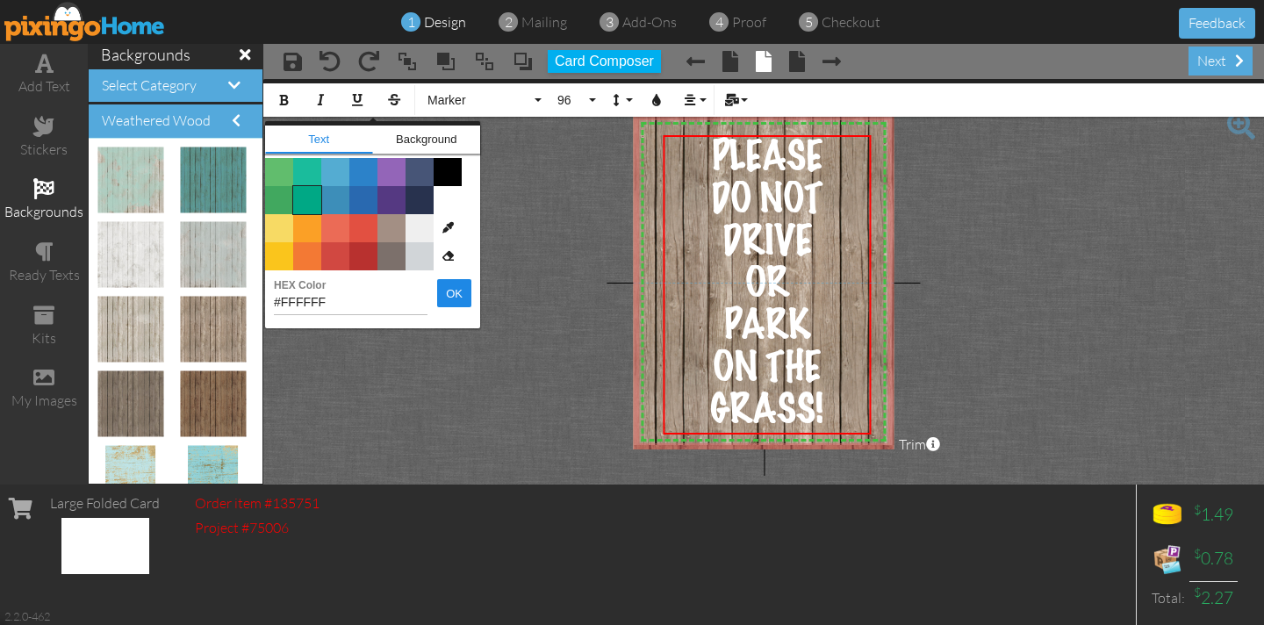
click at [300, 200] on span "Color #00A885" at bounding box center [307, 200] width 28 height 28
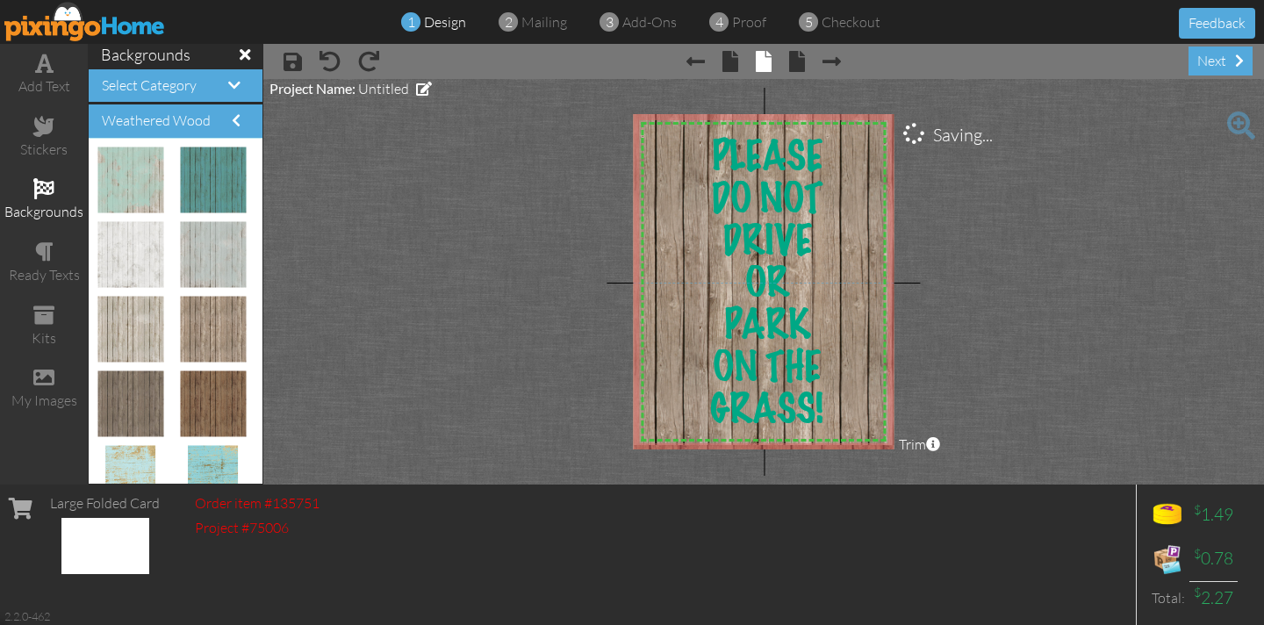
click at [436, 239] on project-studio-wrapper "X X X X X X X X X X X X X X X X X X X X X X X X X X X X X X X X X X X X X X X X…" at bounding box center [763, 281] width 1000 height 405
click at [836, 398] on div "ON THE GRASS!" at bounding box center [767, 389] width 204 height 84
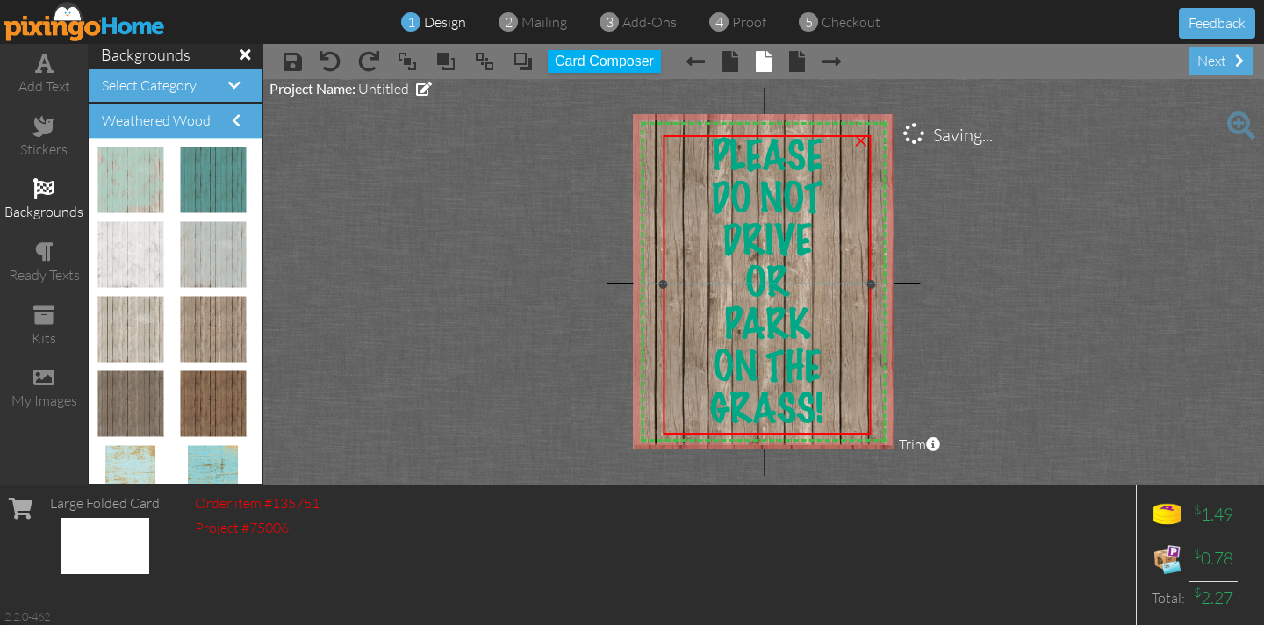
click at [836, 398] on div "ON THE GRASS!" at bounding box center [767, 389] width 204 height 84
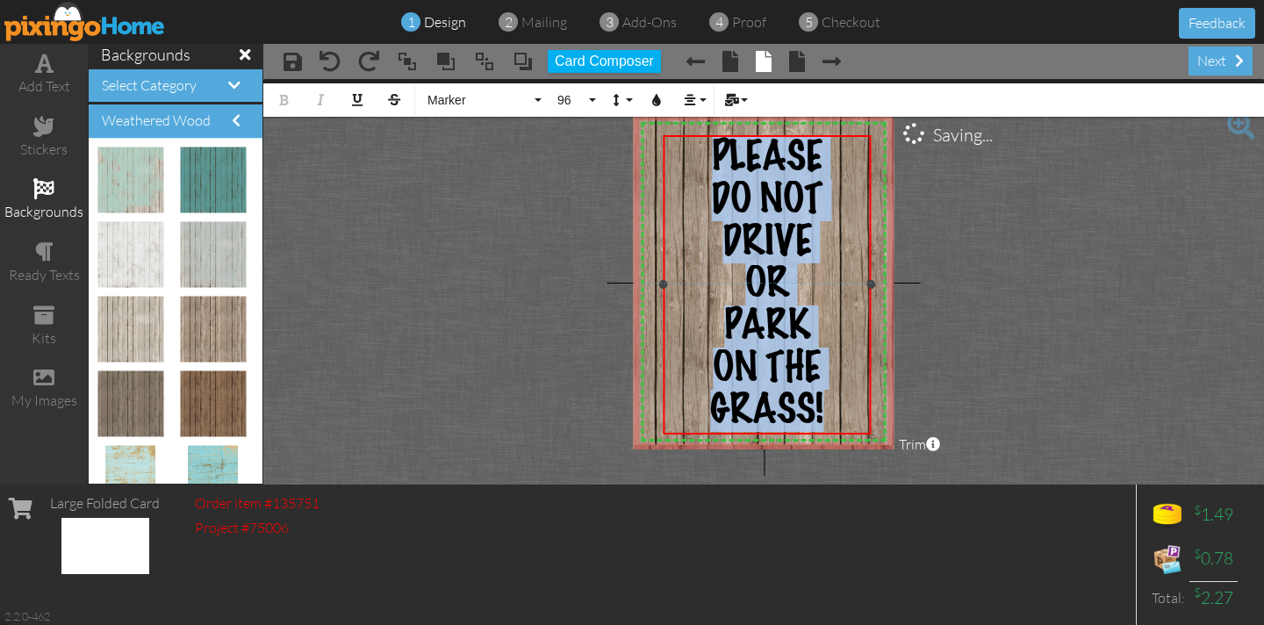
drag, startPoint x: 834, startPoint y: 400, endPoint x: 675, endPoint y: 158, distance: 290.1
click at [675, 158] on div "PLEASE DO NOT DRIVE OR PARK ON THE GRASS!" at bounding box center [767, 284] width 204 height 295
click at [654, 101] on icon "button" at bounding box center [656, 100] width 12 height 12
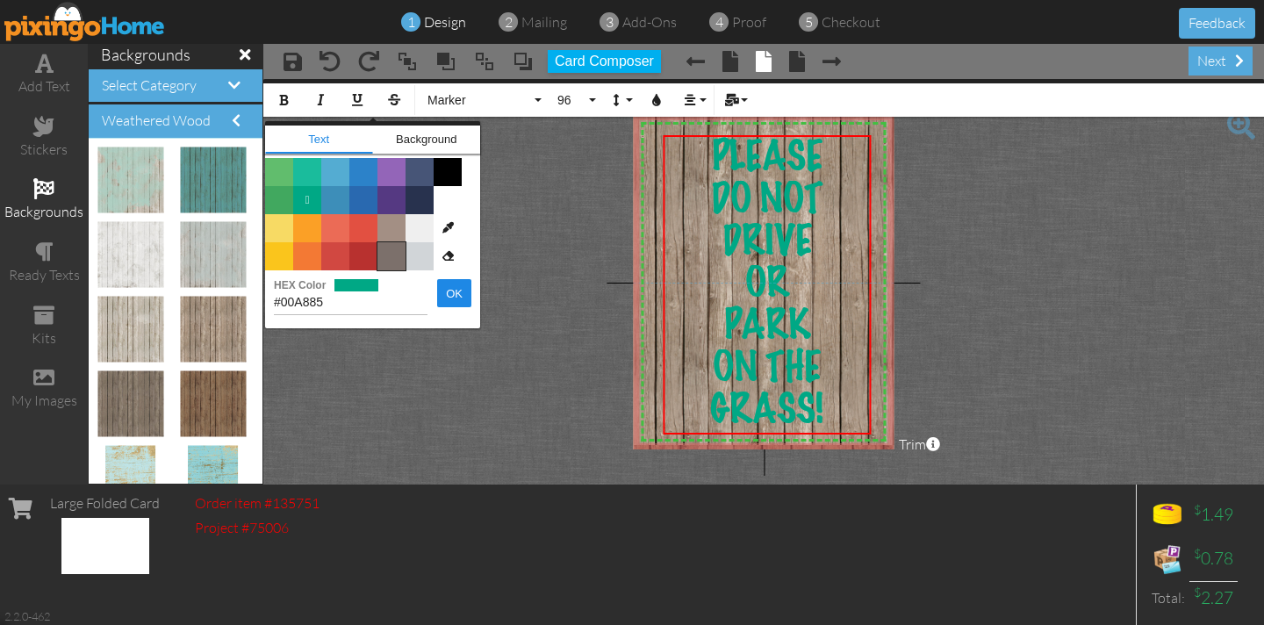
click at [396, 254] on span "Color #7C706B" at bounding box center [391, 256] width 28 height 28
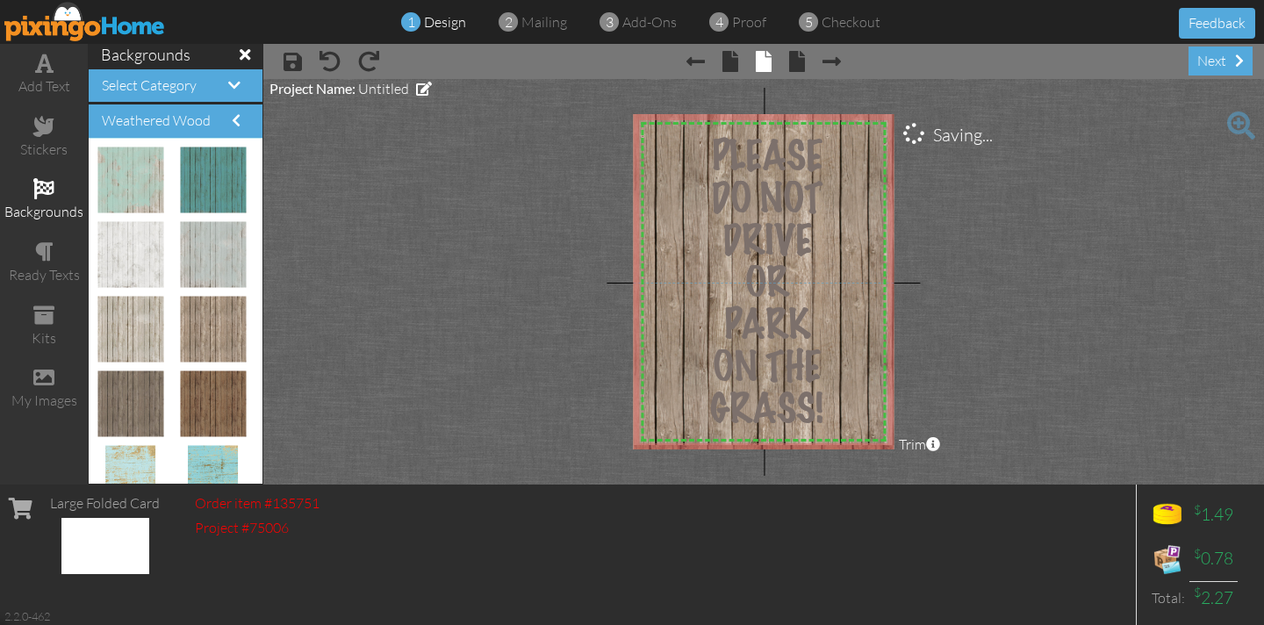
click at [443, 244] on project-studio-wrapper "X X X X X X X X X X X X X X X X X X X X X X X X X X X X X X X X X X X X X X X X…" at bounding box center [763, 281] width 1000 height 405
click at [826, 408] on div "ON THE GRASS!" at bounding box center [767, 389] width 204 height 84
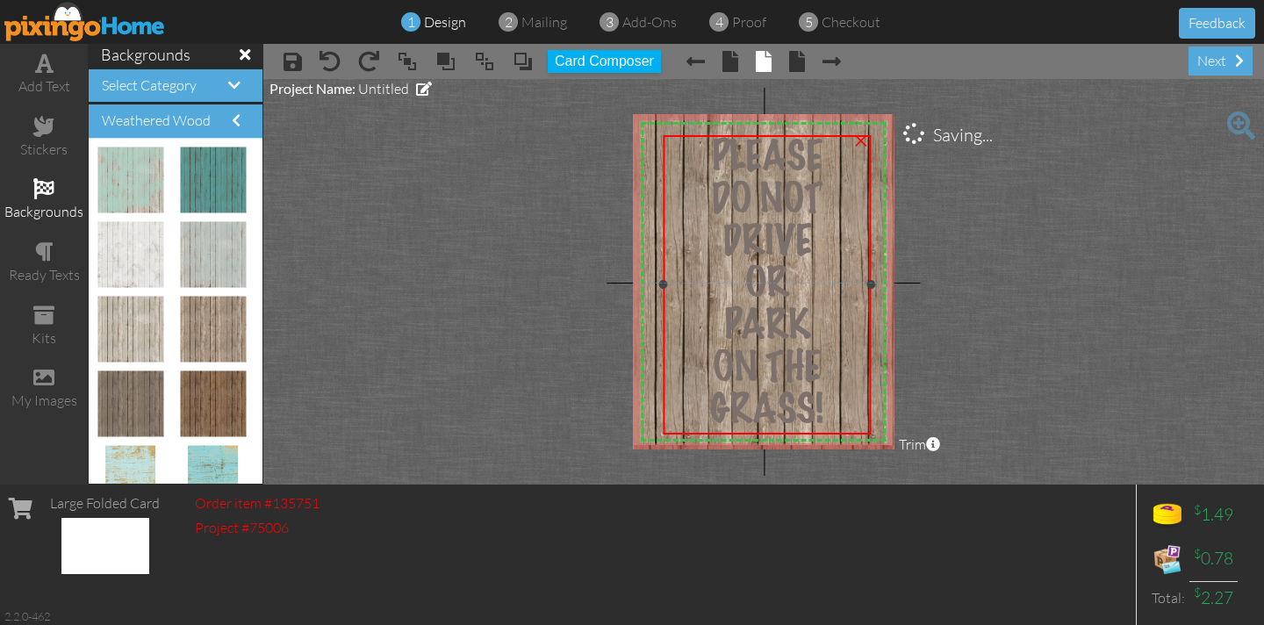
click at [825, 408] on div "ON THE GRASS!" at bounding box center [767, 389] width 204 height 84
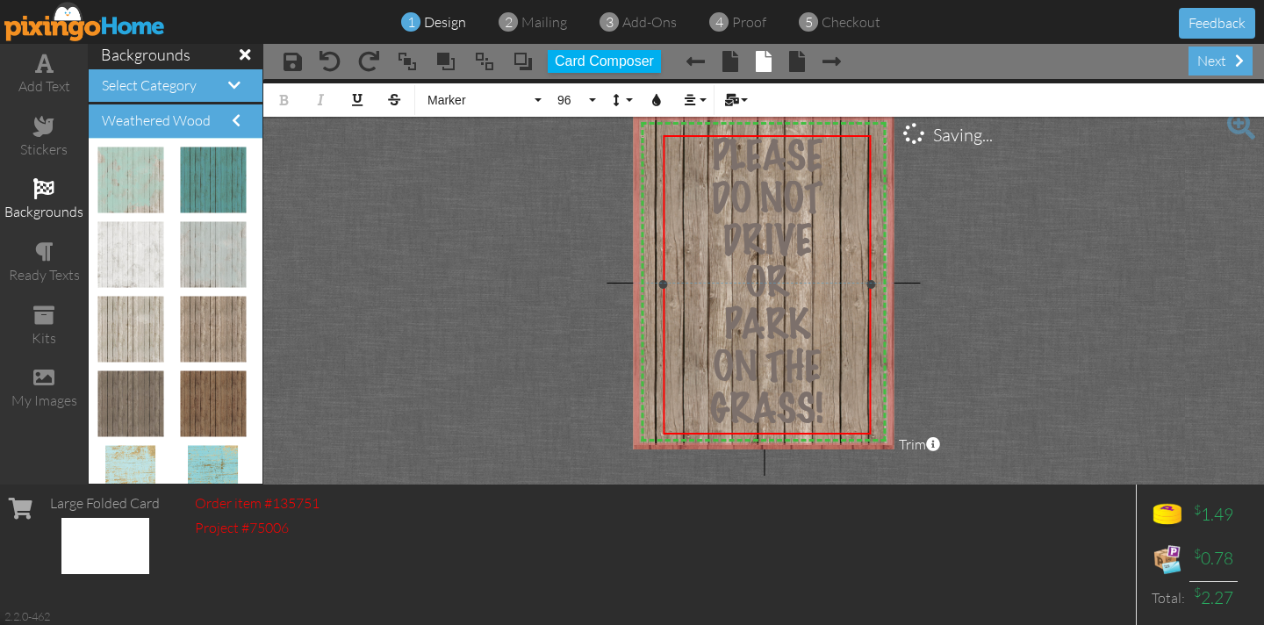
click at [825, 408] on div "ON THE GRASS!" at bounding box center [767, 389] width 204 height 84
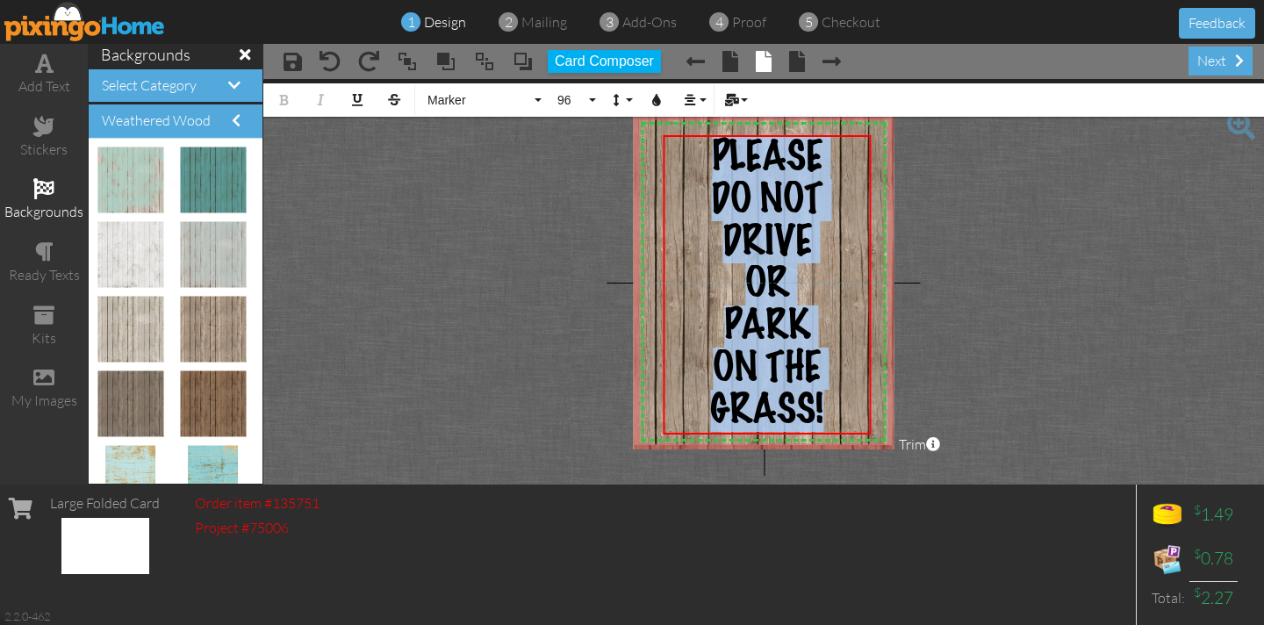
drag, startPoint x: 825, startPoint y: 408, endPoint x: 615, endPoint y: 288, distance: 241.7
click at [616, 287] on project-studio-wrapper "X X X X X X X X X X X X X X X X X X X X X X X X X X X X X X X X X X X X X X X X…" at bounding box center [763, 281] width 1000 height 405
click at [654, 101] on icon "button" at bounding box center [656, 100] width 12 height 12
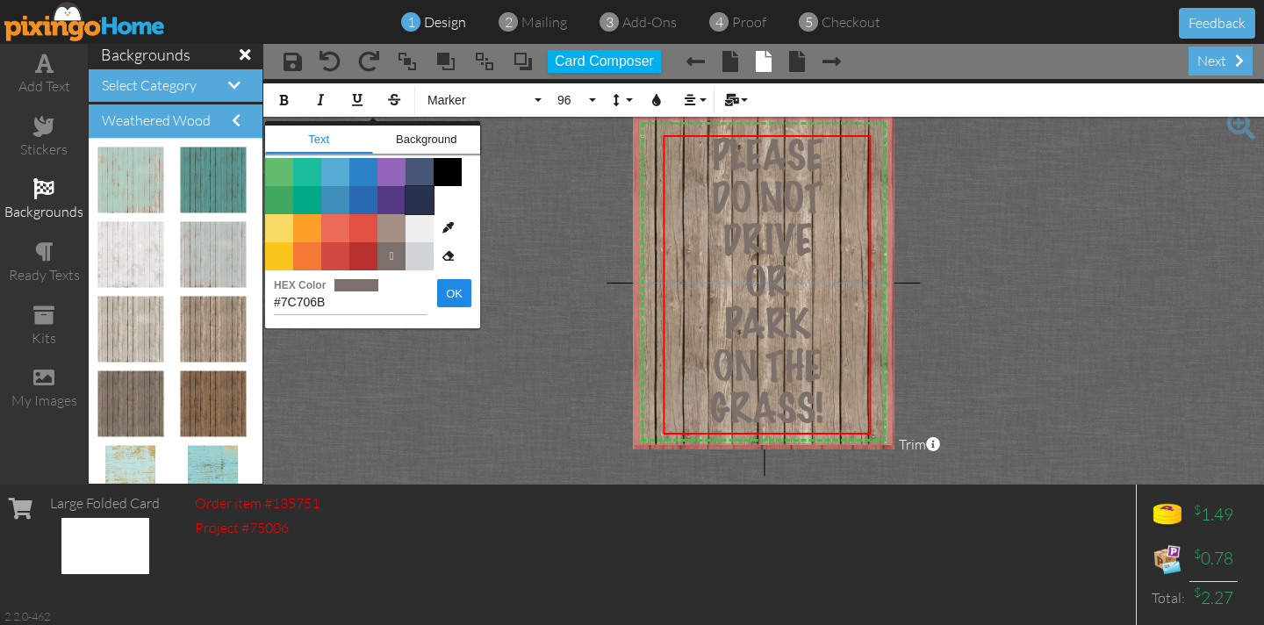
click at [421, 204] on span "Color #28324E" at bounding box center [419, 200] width 28 height 28
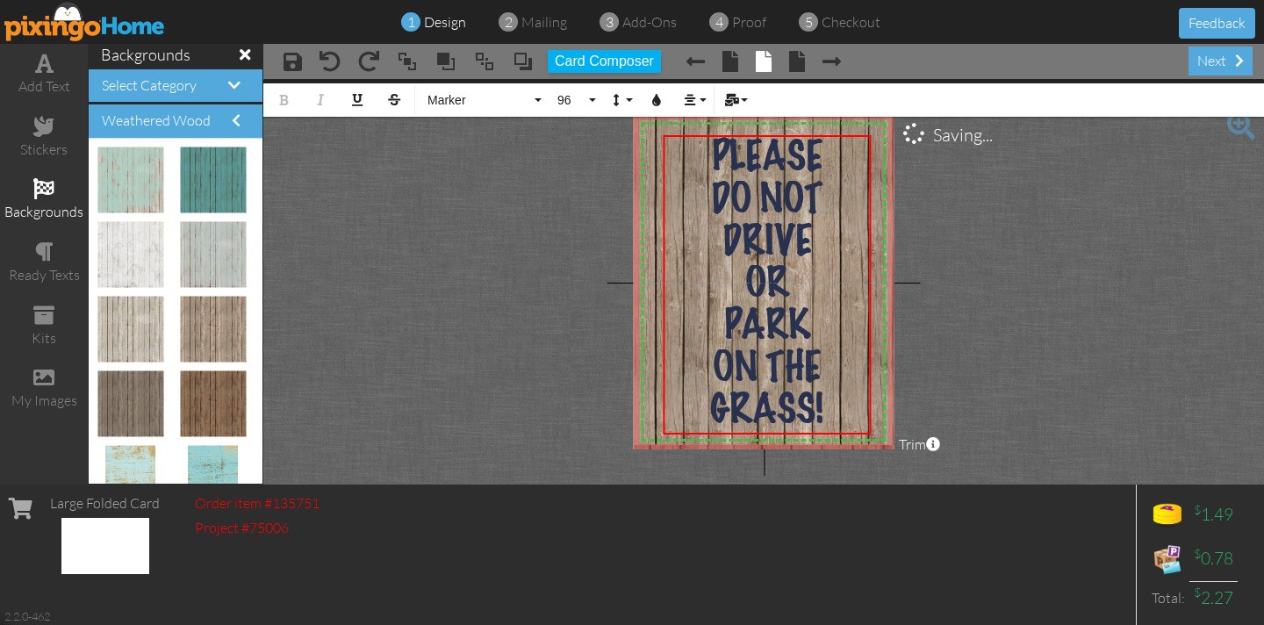
click at [450, 225] on project-studio-wrapper "X X X X X X X X X X X X X X X X X X X X X X X X X X X X X X X X X X X X X X X X…" at bounding box center [763, 281] width 1000 height 405
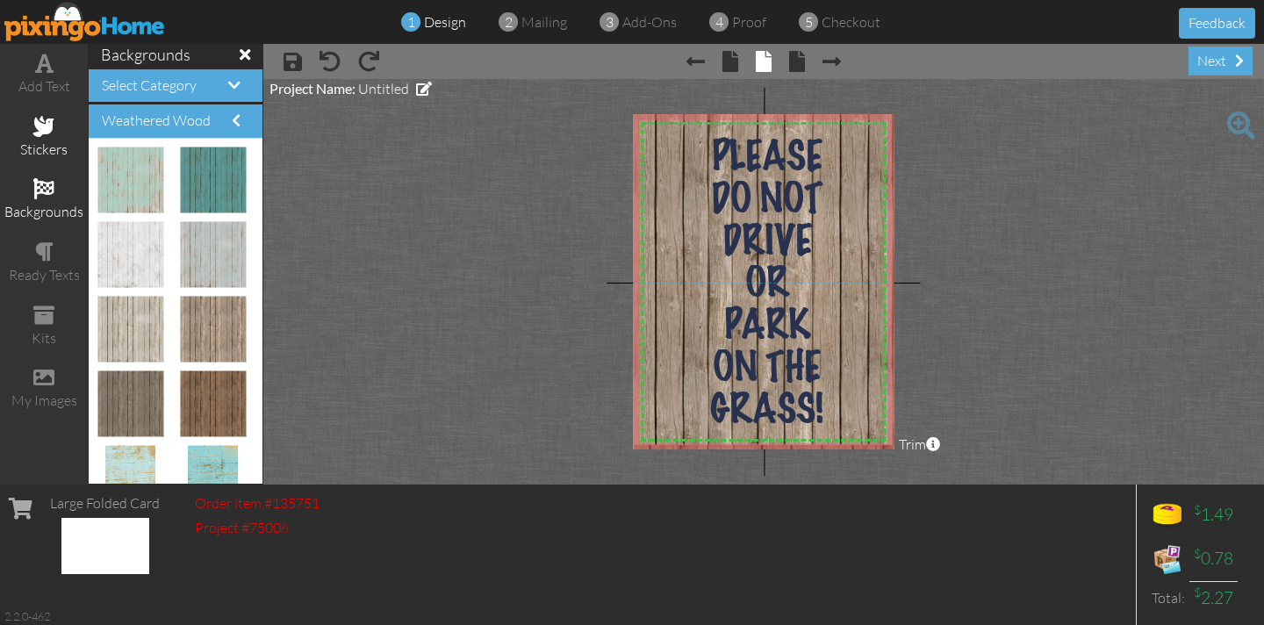
click at [43, 140] on div "stickers" at bounding box center [44, 150] width 88 height 20
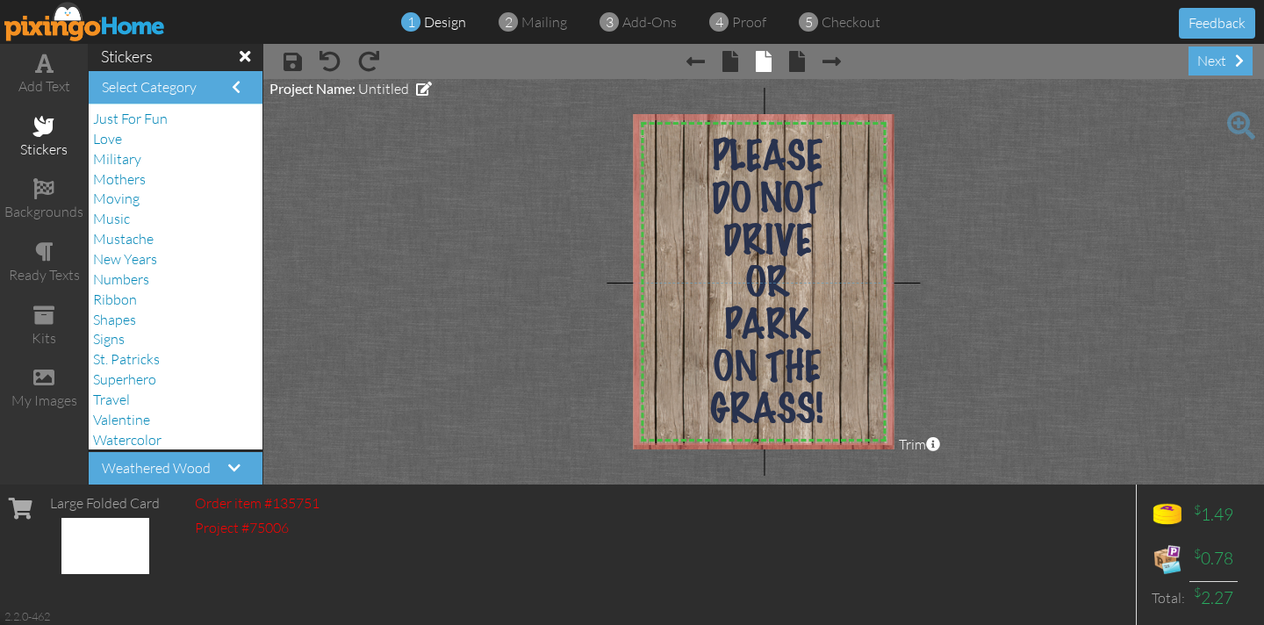
scroll to position [446, 0]
click at [119, 434] on span "Western" at bounding box center [119, 435] width 53 height 18
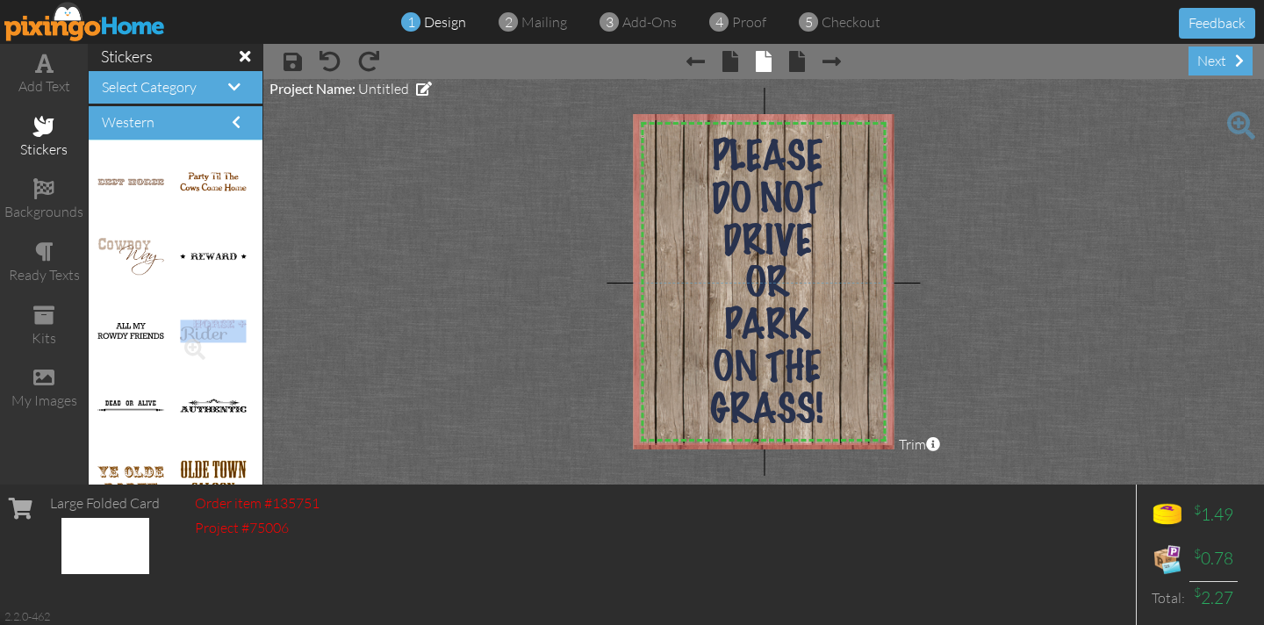
drag, startPoint x: 221, startPoint y: 364, endPoint x: 222, endPoint y: 328, distance: 36.0
click at [226, 329] on div at bounding box center [216, 331] width 82 height 75
click at [178, 269] on div at bounding box center [216, 256] width 82 height 75
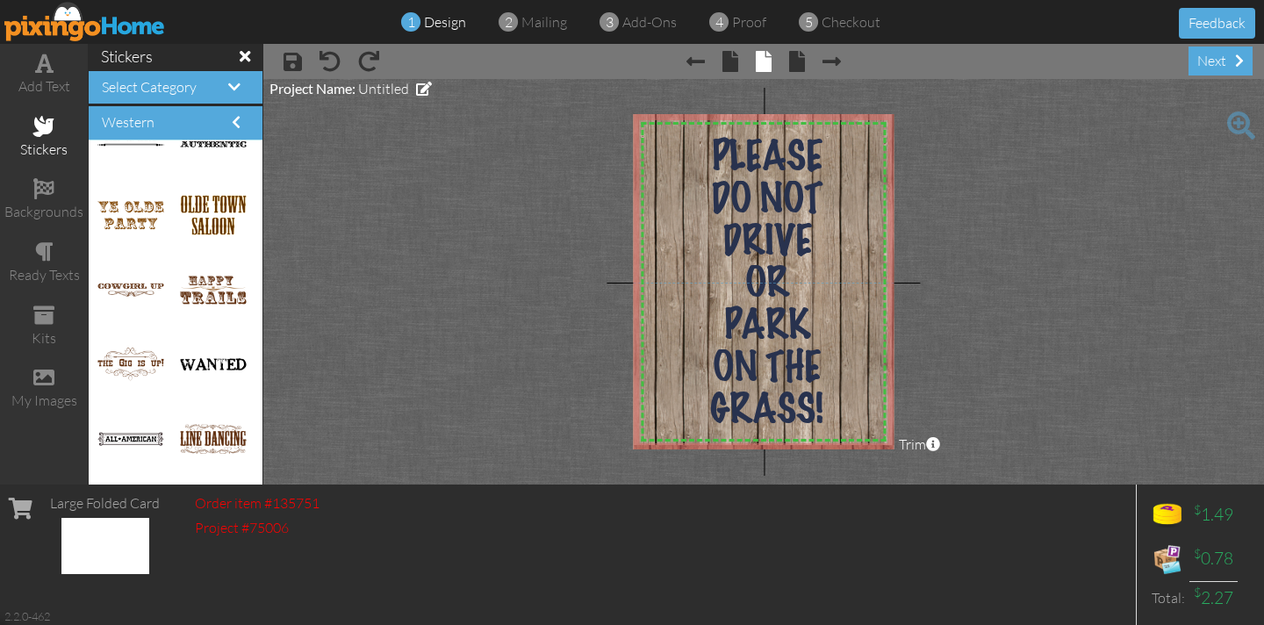
scroll to position [289, 0]
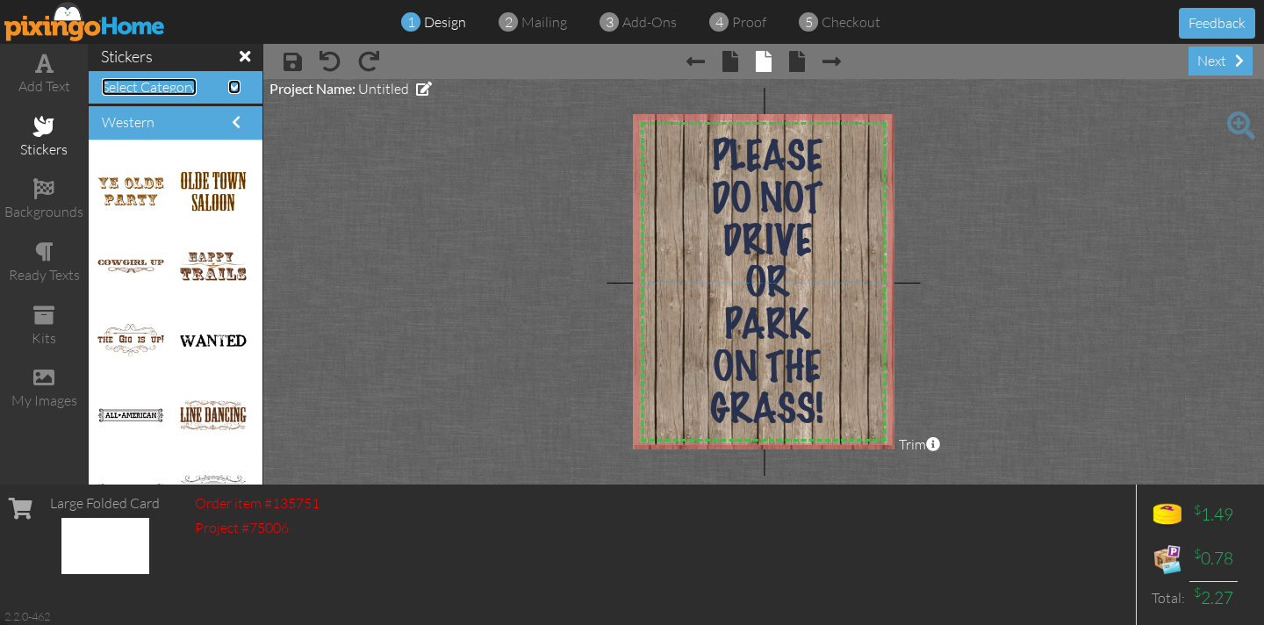
click at [180, 94] on span "Select Category" at bounding box center [149, 87] width 95 height 18
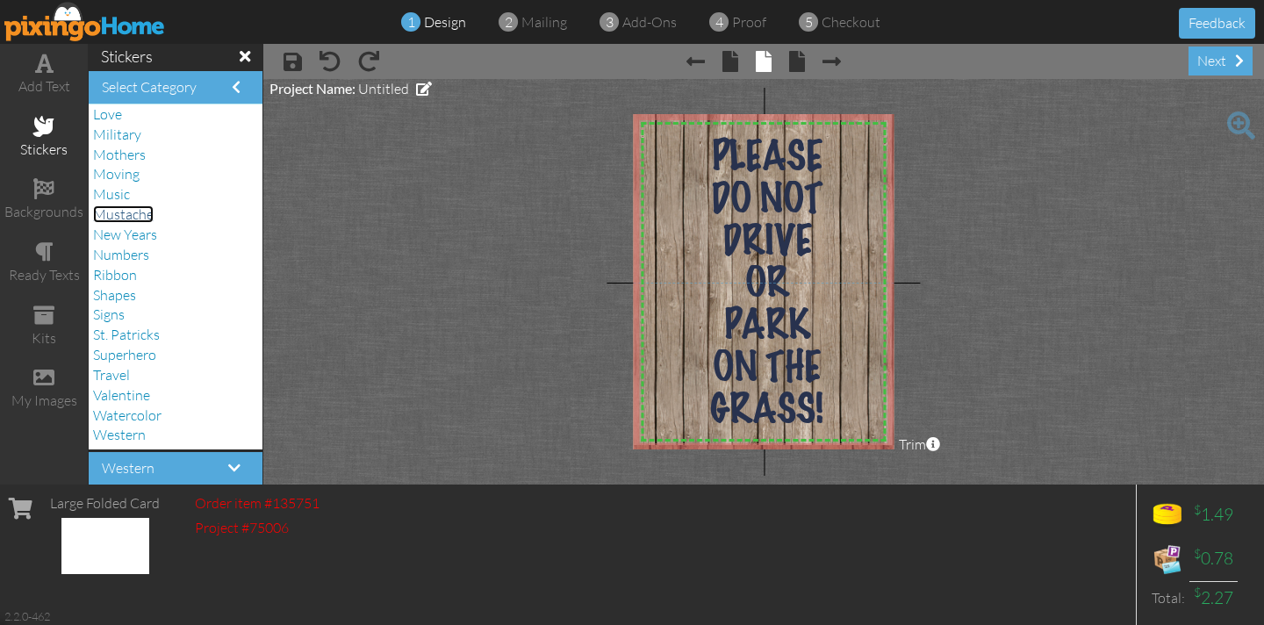
click at [122, 218] on span "Mustache" at bounding box center [123, 214] width 61 height 18
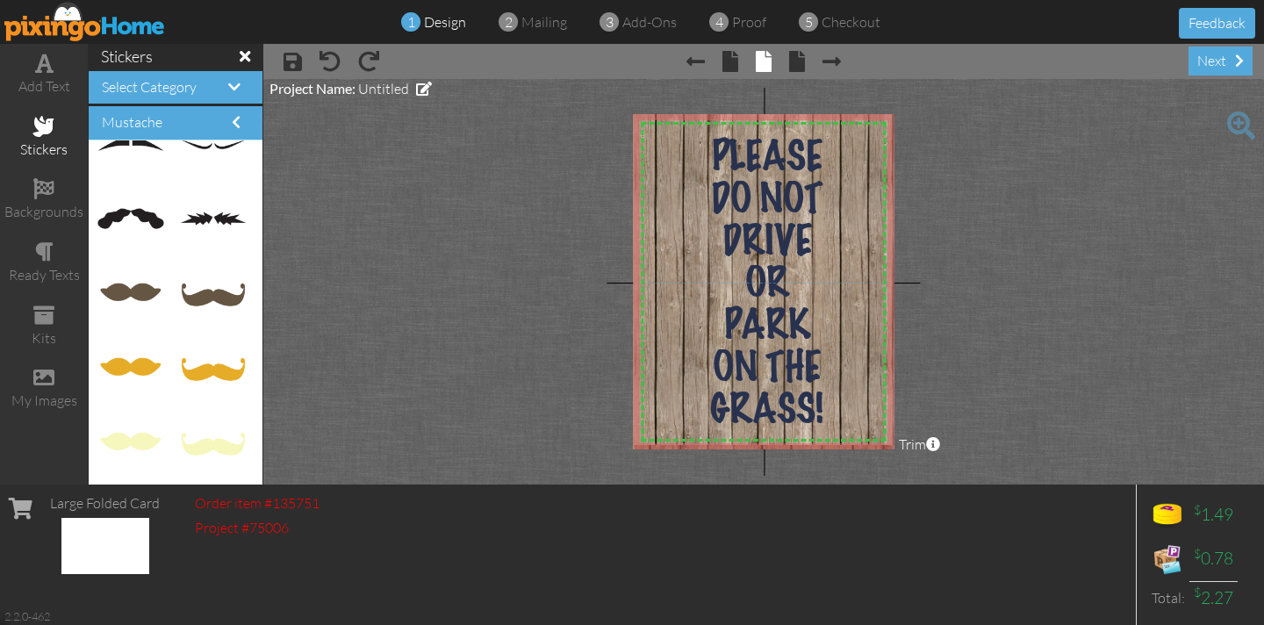
scroll to position [704, 0]
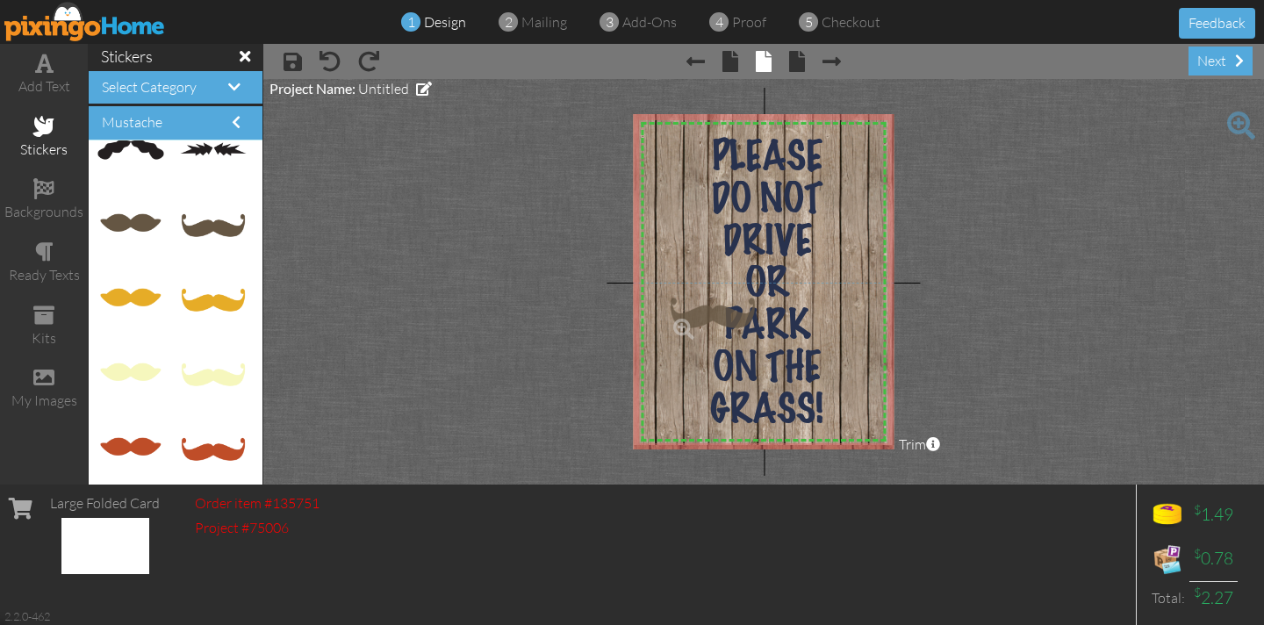
drag, startPoint x: 206, startPoint y: 223, endPoint x: 695, endPoint y: 310, distance: 496.4
click at [712, 146] on span "PLEASE" at bounding box center [767, 158] width 111 height 42
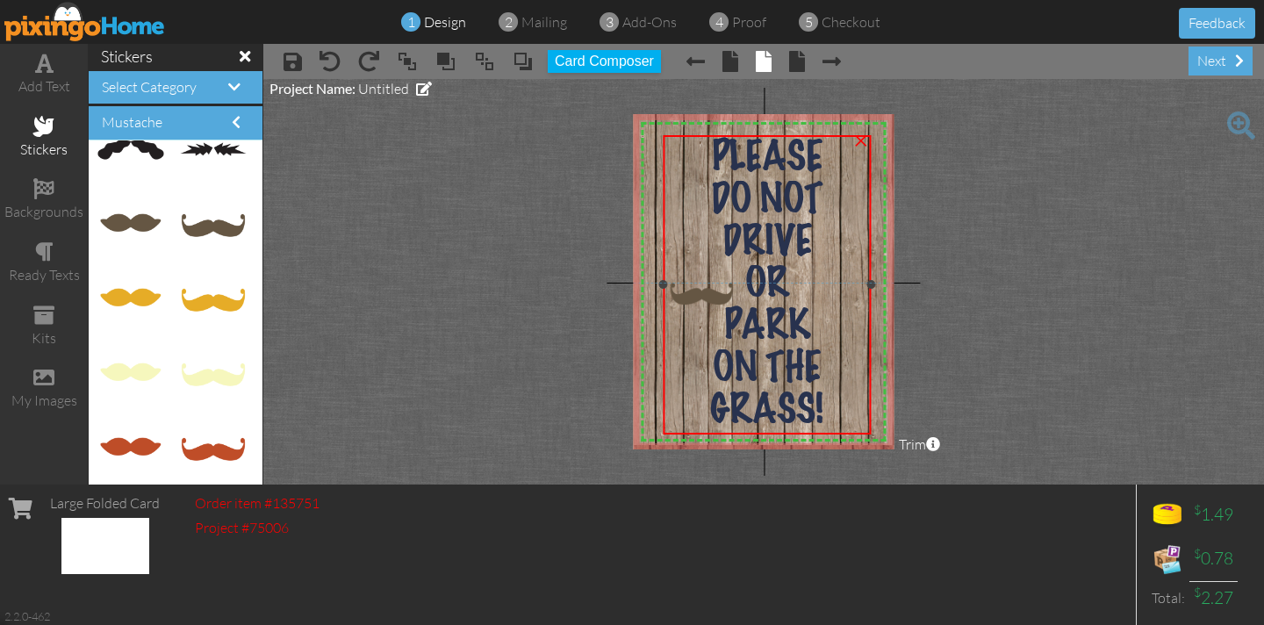
click at [712, 146] on span "PLEASE" at bounding box center [767, 158] width 111 height 42
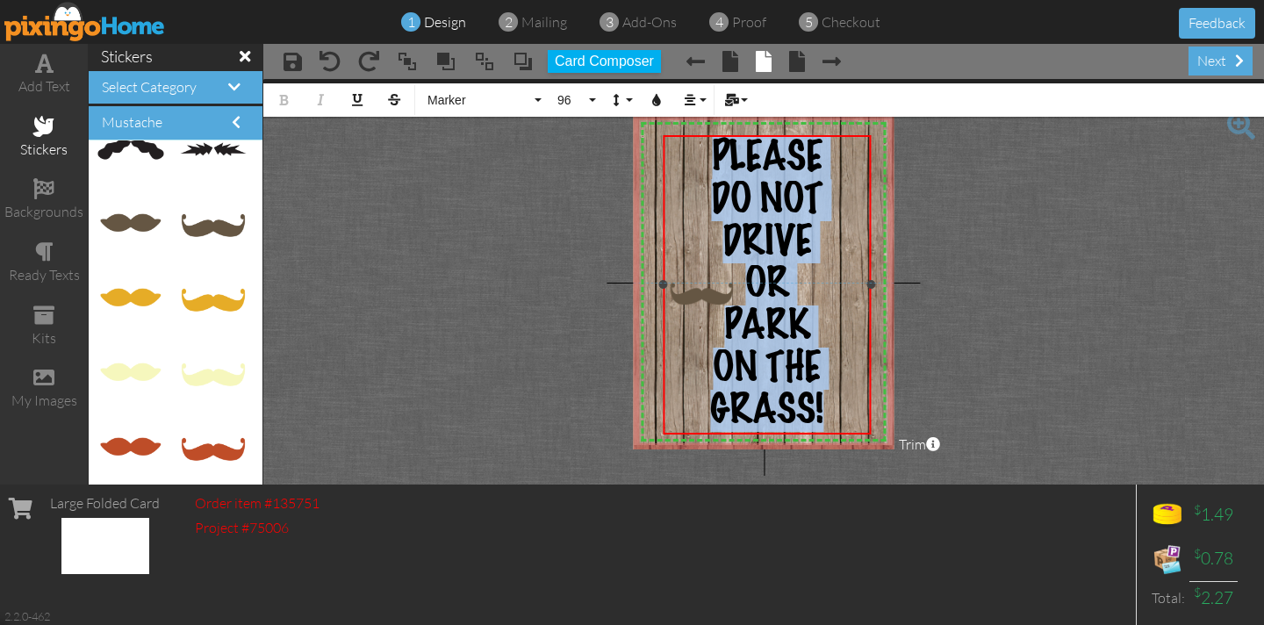
drag, startPoint x: 701, startPoint y: 146, endPoint x: 832, endPoint y: 404, distance: 289.2
click at [834, 406] on div "PLEASE DO NOT DRIVE OR PARK ON THE GRASS!" at bounding box center [767, 284] width 204 height 295
click at [591, 96] on button "96" at bounding box center [573, 99] width 51 height 33
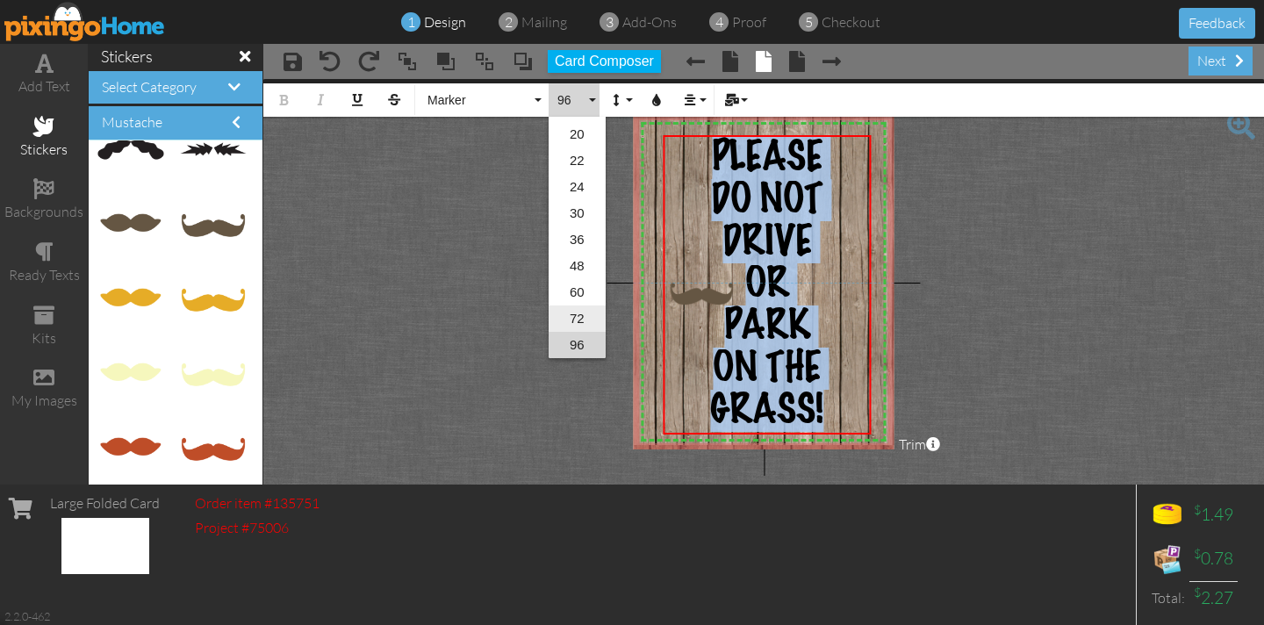
click at [577, 320] on link "72" at bounding box center [576, 318] width 57 height 26
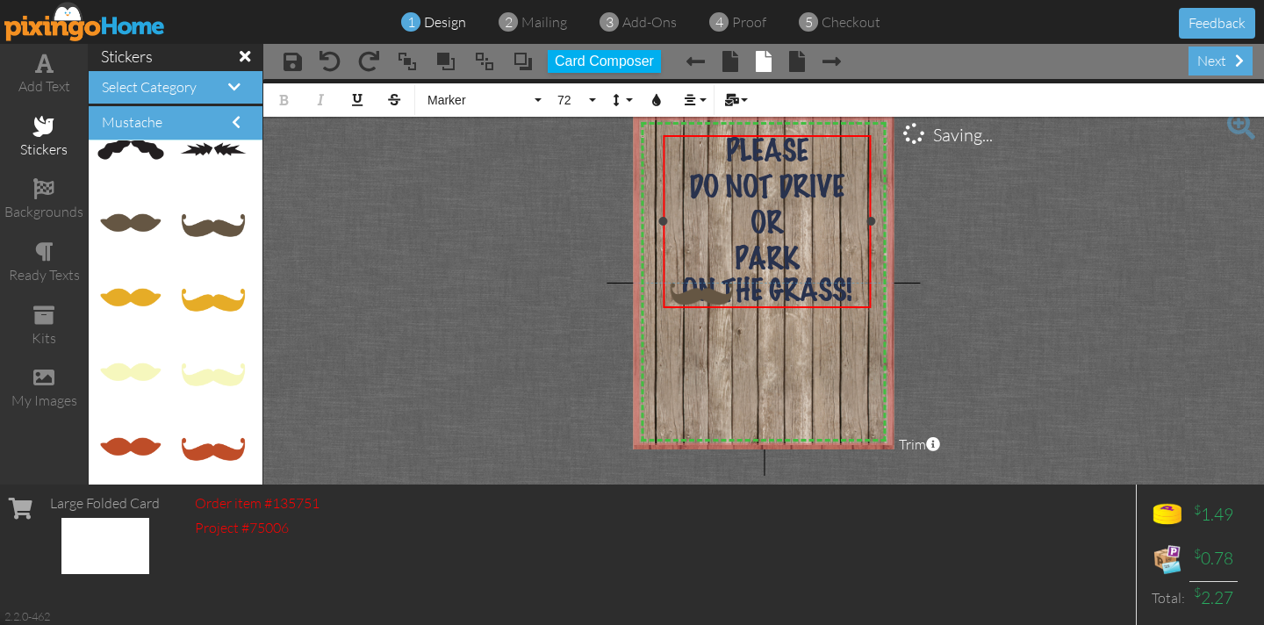
click at [773, 183] on span "DO NOT DRIVE" at bounding box center [766, 189] width 155 height 32
click at [774, 183] on span "DO NOT DRIVE" at bounding box center [766, 189] width 155 height 32
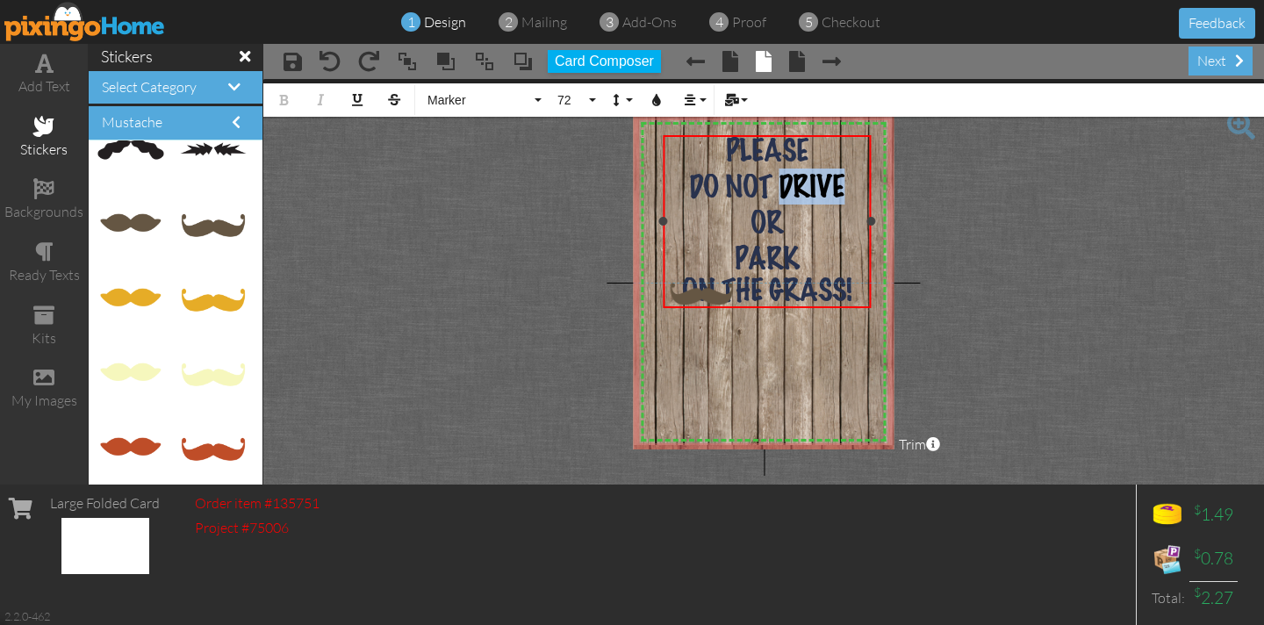
click at [768, 184] on span "DO NOT DRIVE" at bounding box center [766, 189] width 155 height 32
click at [769, 184] on span "DO NOT DRIVE" at bounding box center [766, 189] width 155 height 32
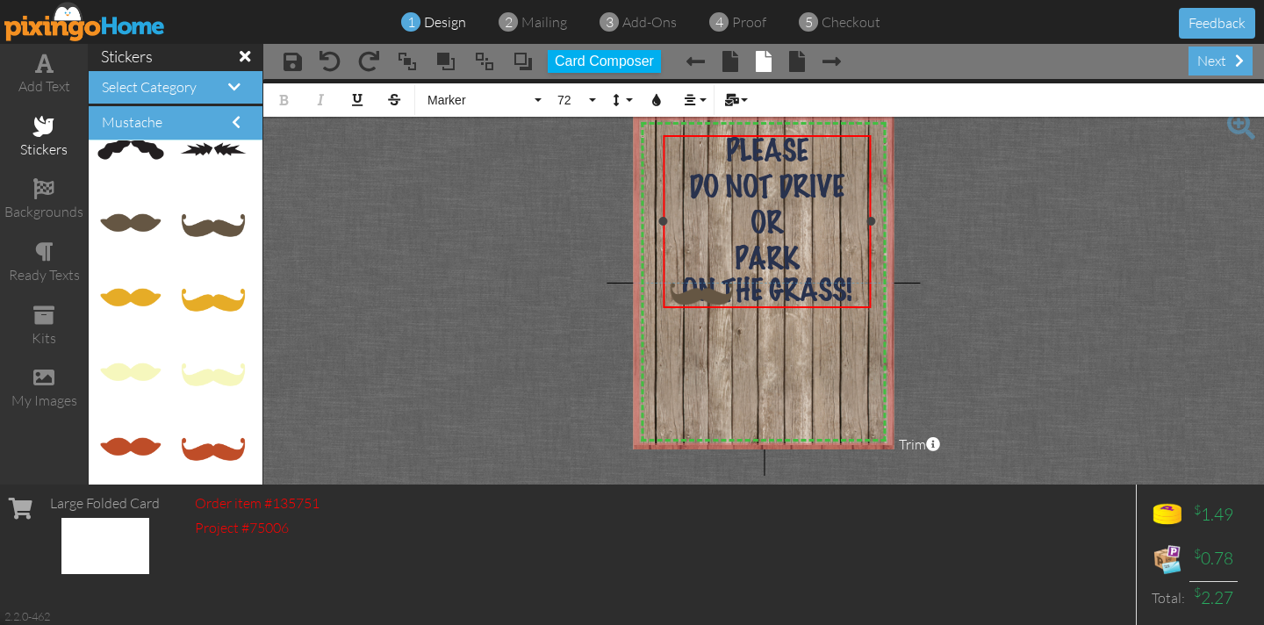
click at [805, 150] on span "PLEASE" at bounding box center [767, 153] width 82 height 32
click at [766, 191] on span "DO NOT DRIVE" at bounding box center [766, 189] width 155 height 32
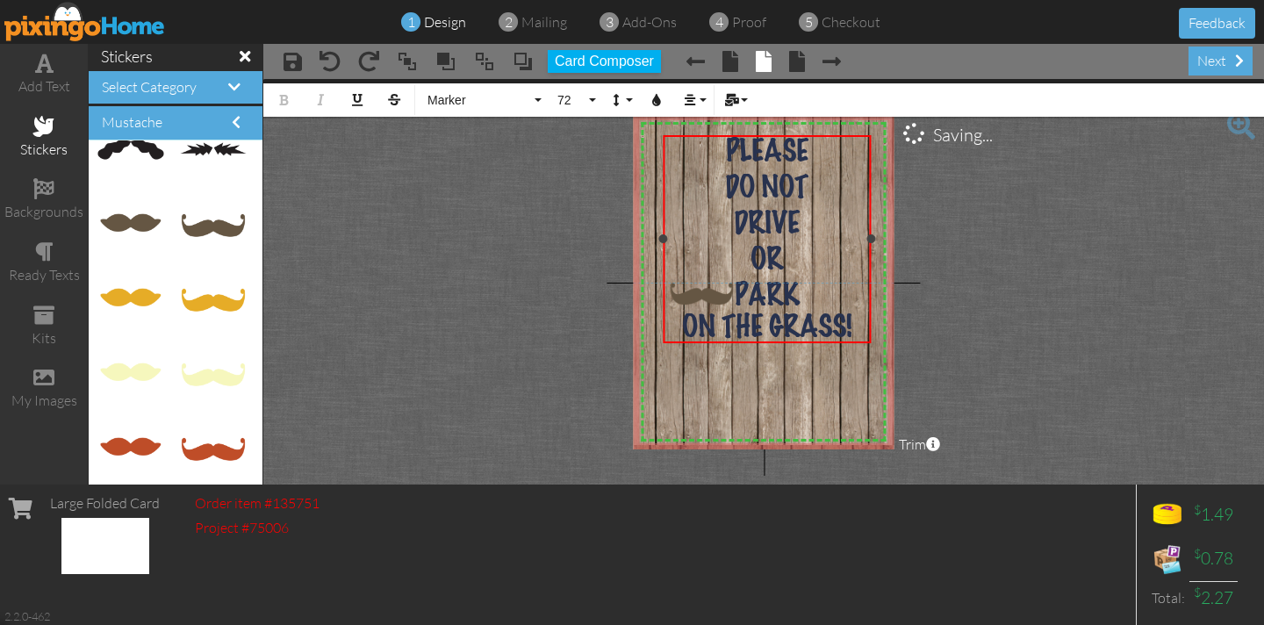
click at [763, 324] on span "ON THE GRASS!" at bounding box center [767, 328] width 170 height 32
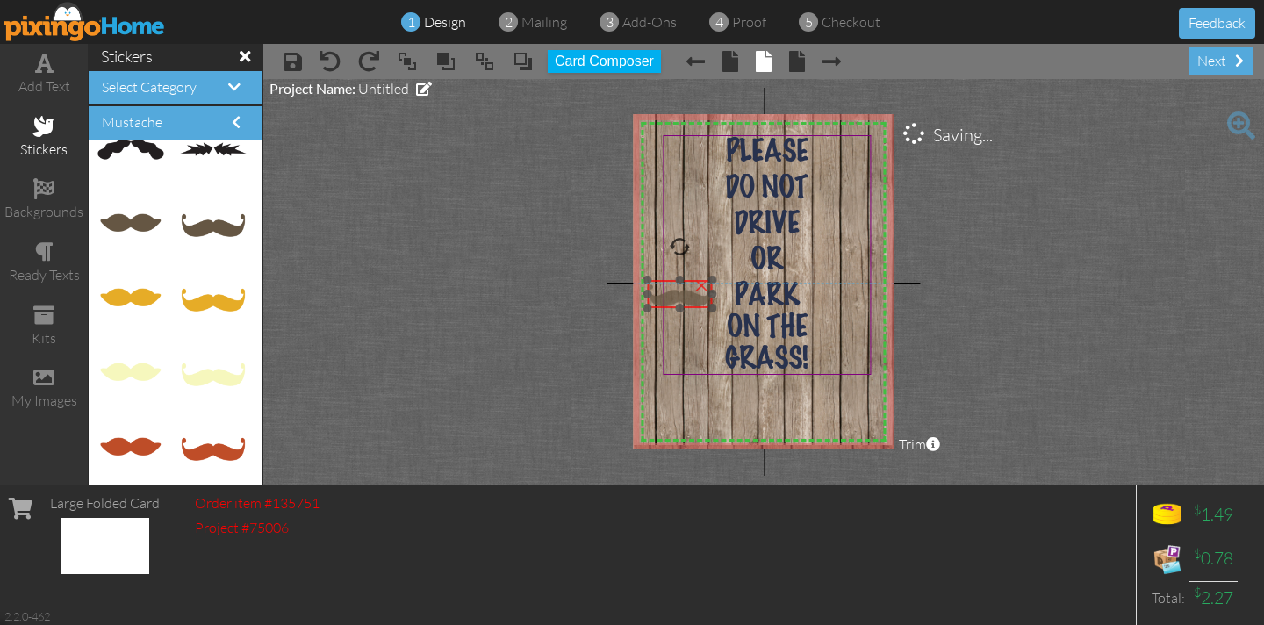
drag, startPoint x: 691, startPoint y: 296, endPoint x: 669, endPoint y: 297, distance: 22.0
click at [669, 297] on img at bounding box center [679, 294] width 65 height 28
click at [698, 283] on div "×" at bounding box center [701, 283] width 28 height 28
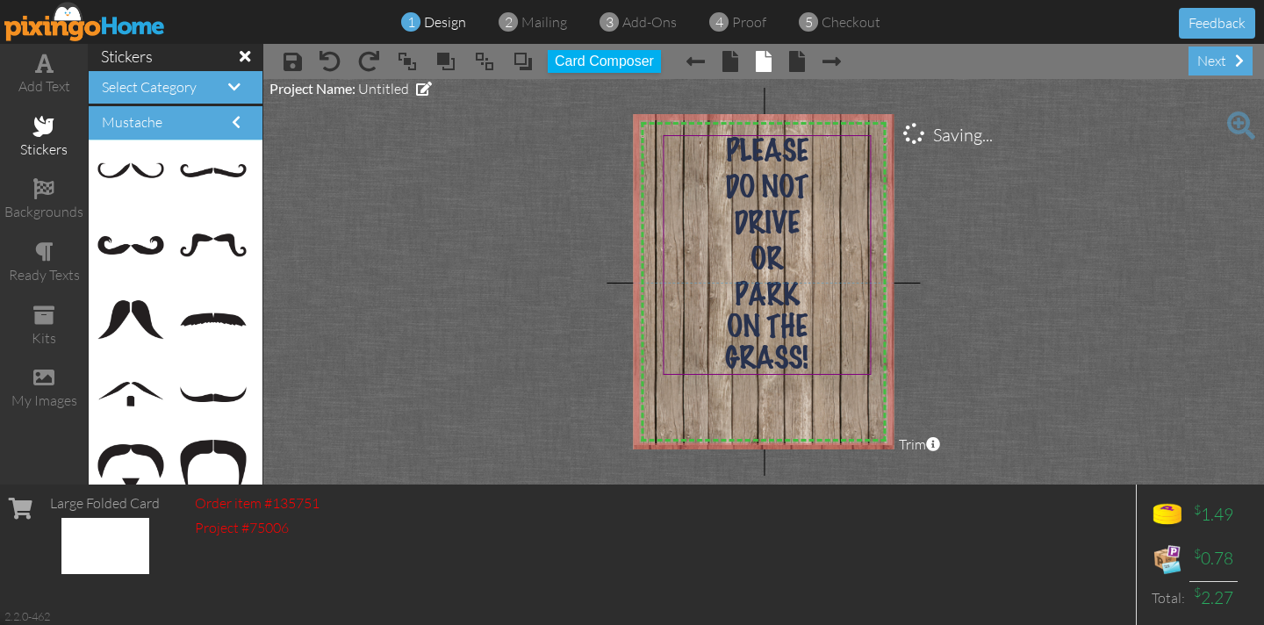
scroll to position [0, 0]
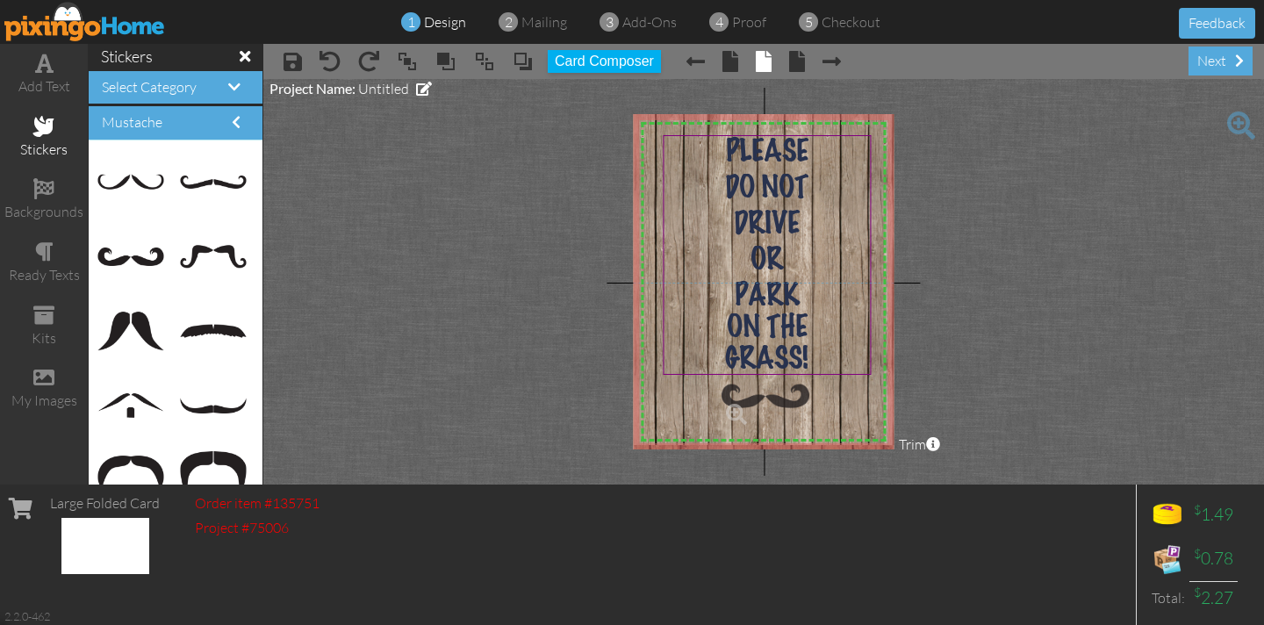
drag, startPoint x: 137, startPoint y: 260, endPoint x: 761, endPoint y: 399, distance: 639.3
drag, startPoint x: 756, startPoint y: 375, endPoint x: 767, endPoint y: 418, distance: 44.5
click at [764, 418] on img at bounding box center [762, 415] width 65 height 18
drag, startPoint x: 733, startPoint y: 407, endPoint x: 741, endPoint y: 390, distance: 19.2
click at [741, 390] on div "×" at bounding box center [729, 406] width 131 height 35
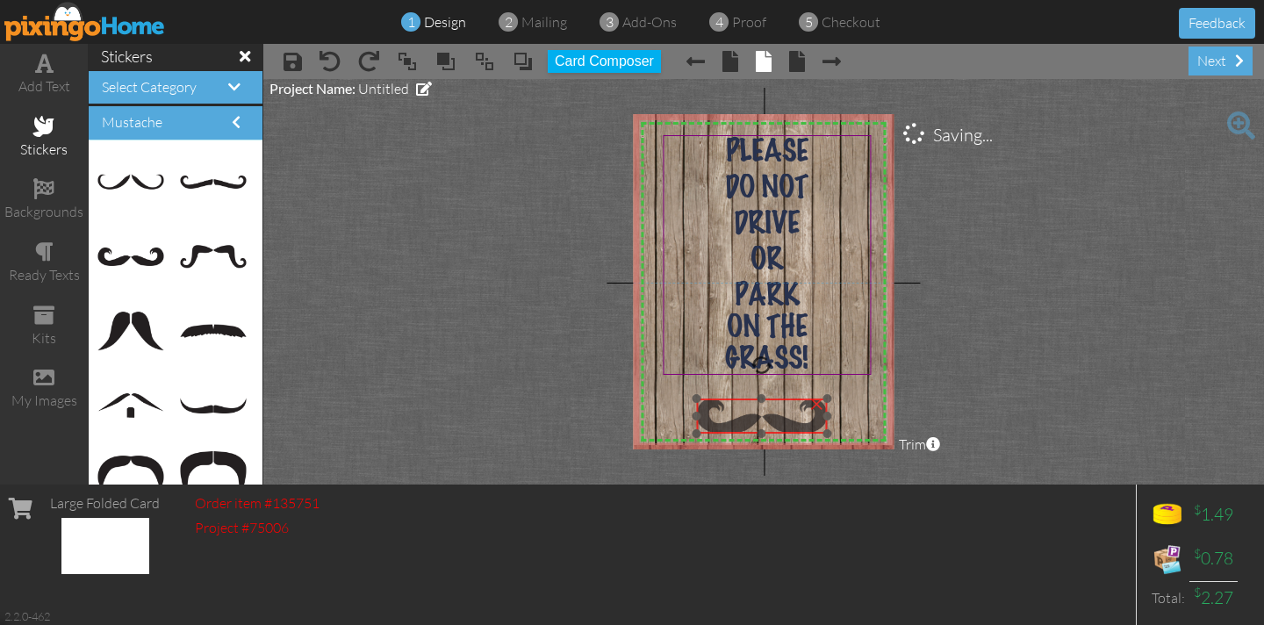
drag, startPoint x: 733, startPoint y: 411, endPoint x: 765, endPoint y: 420, distance: 33.9
click at [765, 420] on img at bounding box center [761, 415] width 131 height 35
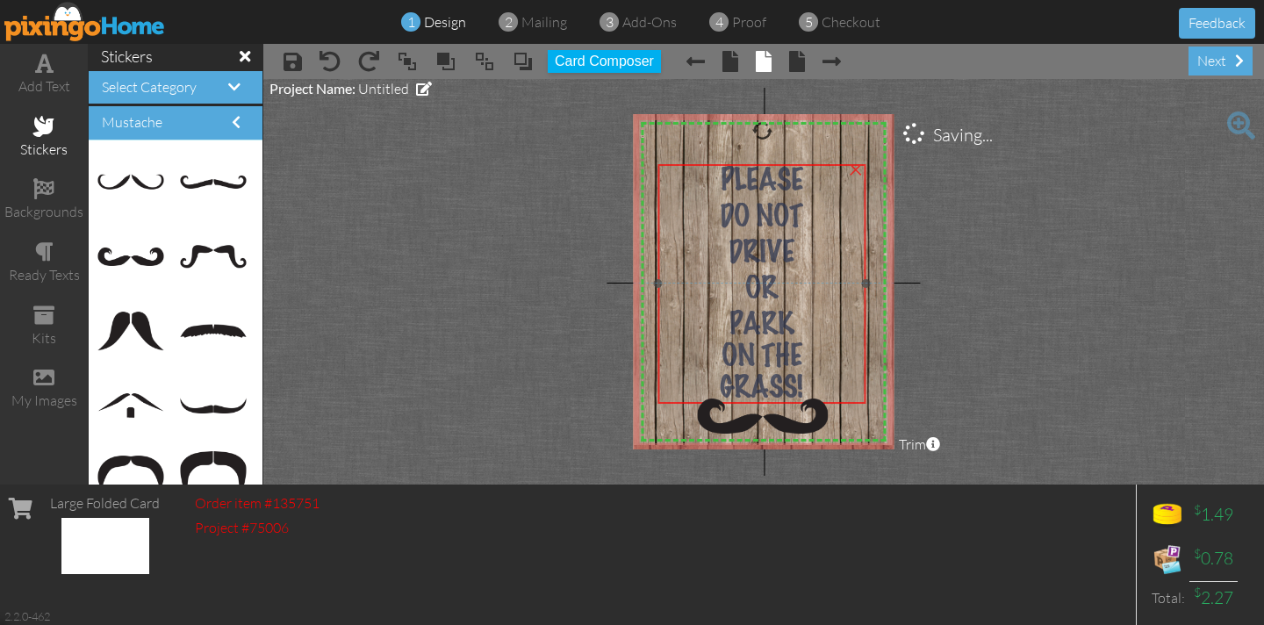
drag, startPoint x: 691, startPoint y: 134, endPoint x: 685, endPoint y: 163, distance: 29.4
click at [685, 163] on div at bounding box center [762, 284] width 218 height 248
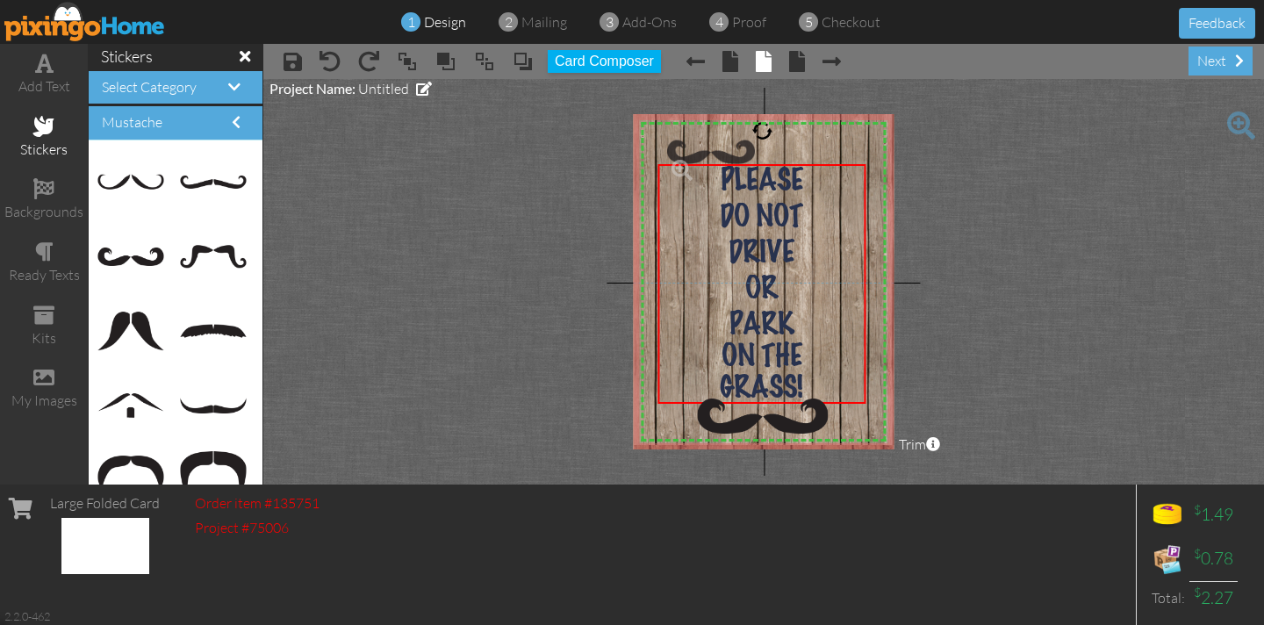
drag, startPoint x: 135, startPoint y: 254, endPoint x: 705, endPoint y: 149, distance: 579.0
drag, startPoint x: 763, startPoint y: 127, endPoint x: 763, endPoint y: 138, distance: 10.5
click at [763, 137] on div at bounding box center [762, 130] width 21 height 21
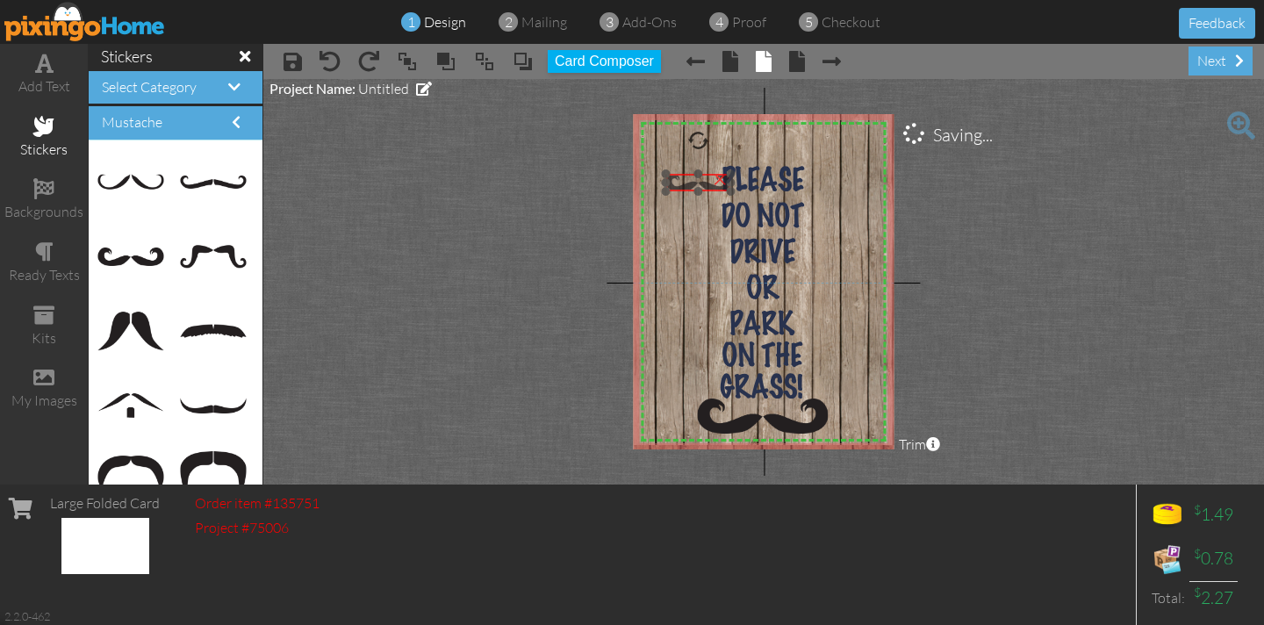
drag, startPoint x: 698, startPoint y: 129, endPoint x: 696, endPoint y: 183, distance: 54.4
click at [696, 183] on img at bounding box center [697, 183] width 65 height 18
drag, startPoint x: 691, startPoint y: 139, endPoint x: 698, endPoint y: 218, distance: 79.4
click at [698, 218] on div at bounding box center [699, 225] width 22 height 22
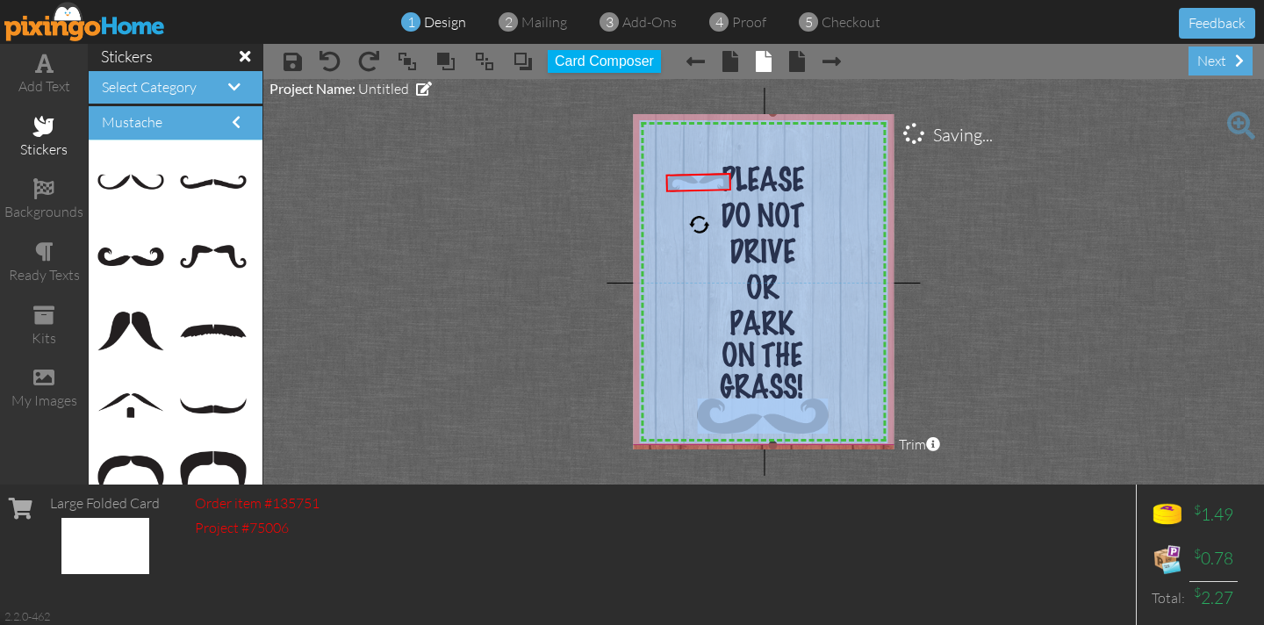
drag, startPoint x: 675, startPoint y: 178, endPoint x: 688, endPoint y: 139, distance: 41.6
click at [688, 139] on div "X X X X X X X X X X X X X X X X X X X X X X X X X X X X X X X X X X X X X X X X…" at bounding box center [763, 281] width 261 height 335
drag, startPoint x: 694, startPoint y: 184, endPoint x: 737, endPoint y: 142, distance: 60.2
click at [737, 142] on img at bounding box center [741, 140] width 66 height 19
drag, startPoint x: 709, startPoint y: 149, endPoint x: 702, endPoint y: 170, distance: 22.2
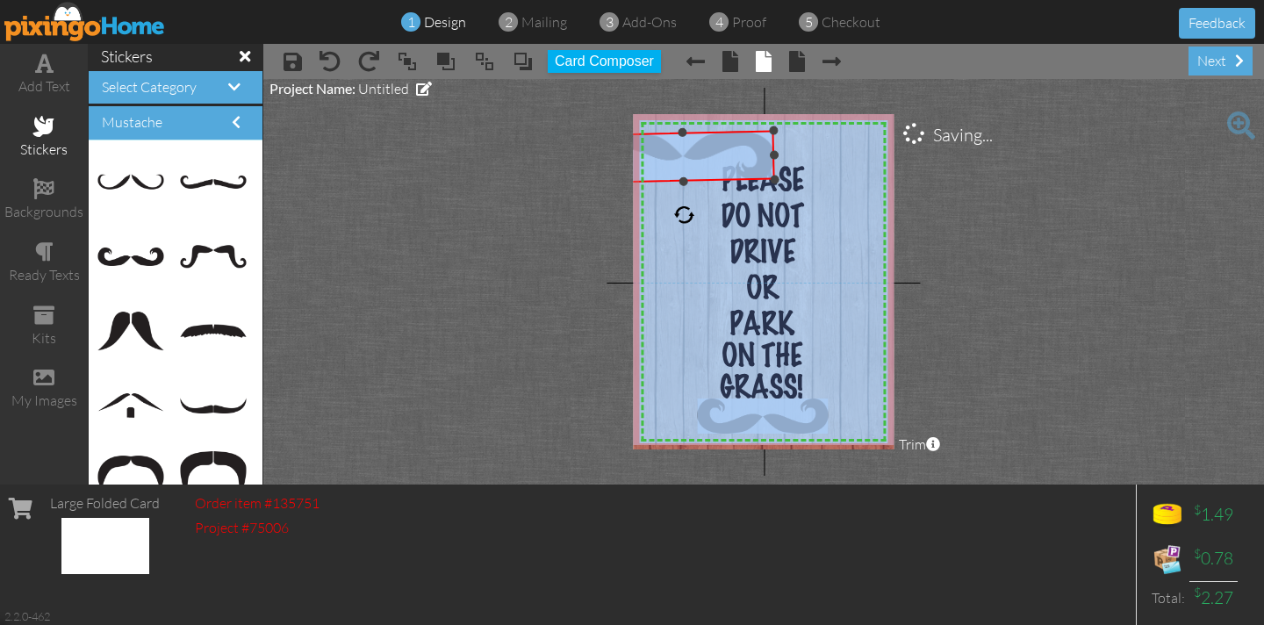
click at [704, 181] on div "×" at bounding box center [682, 157] width 183 height 53
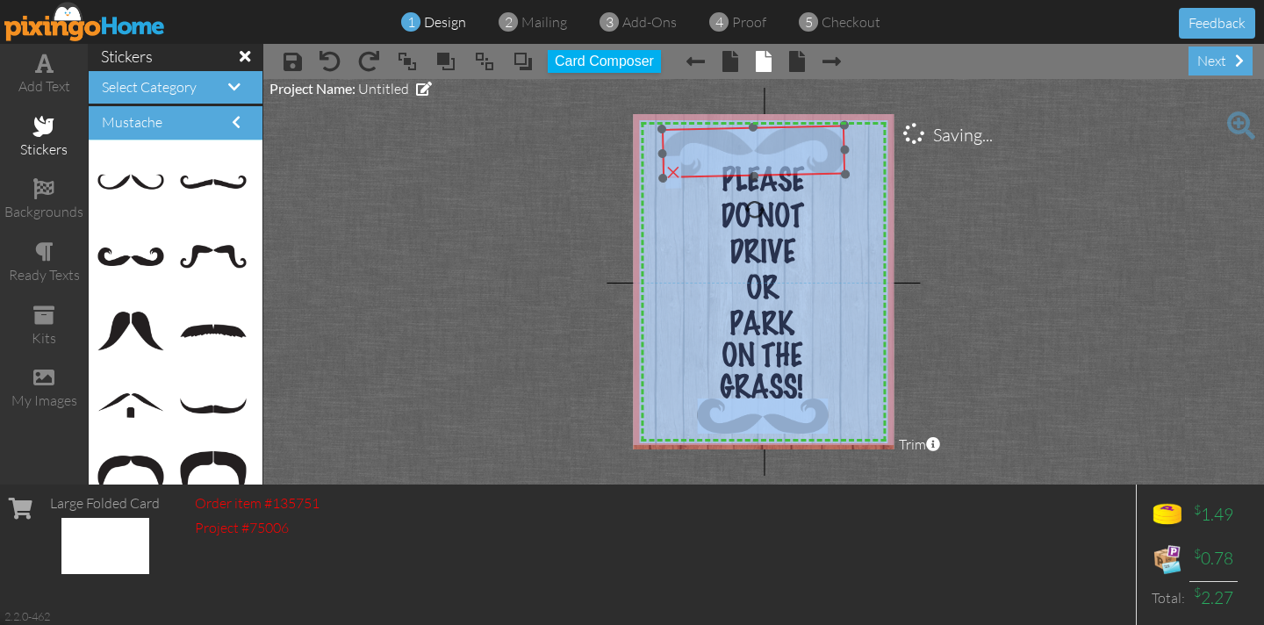
drag, startPoint x: 698, startPoint y: 156, endPoint x: 770, endPoint y: 151, distance: 71.3
click at [770, 151] on img at bounding box center [753, 151] width 183 height 53
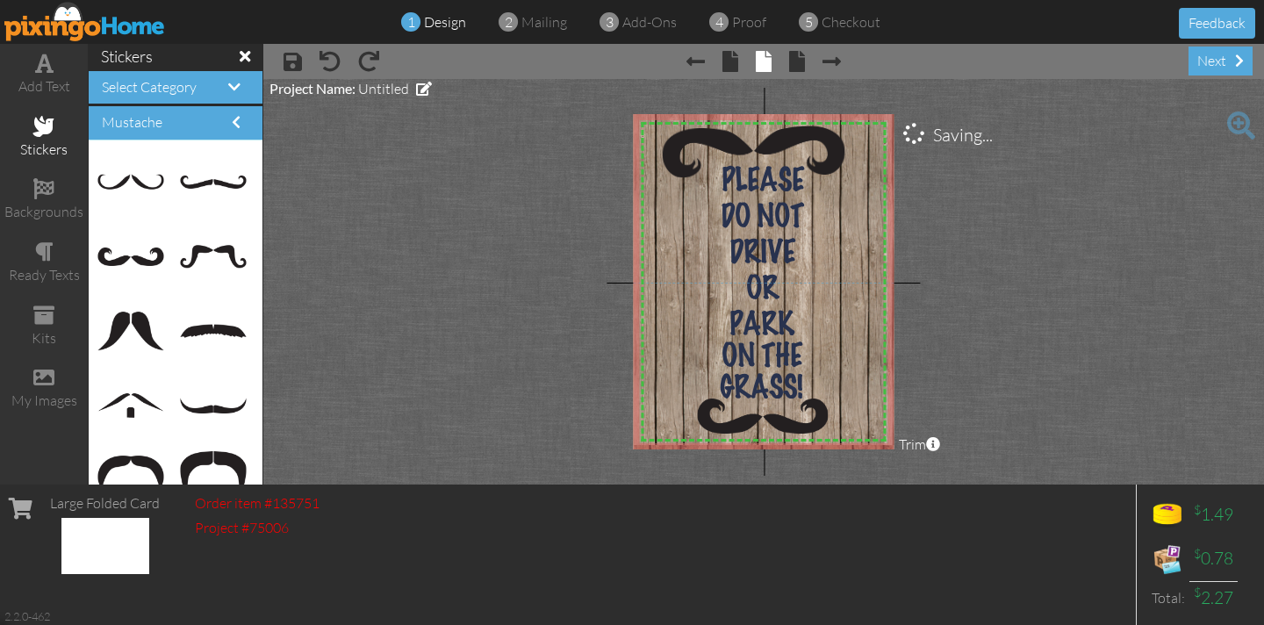
click at [552, 175] on project-studio-wrapper "X X X X X X X X X X X X X X X X X X X X X X X X X X X X X X X X X X X X X X X X…" at bounding box center [763, 281] width 1000 height 405
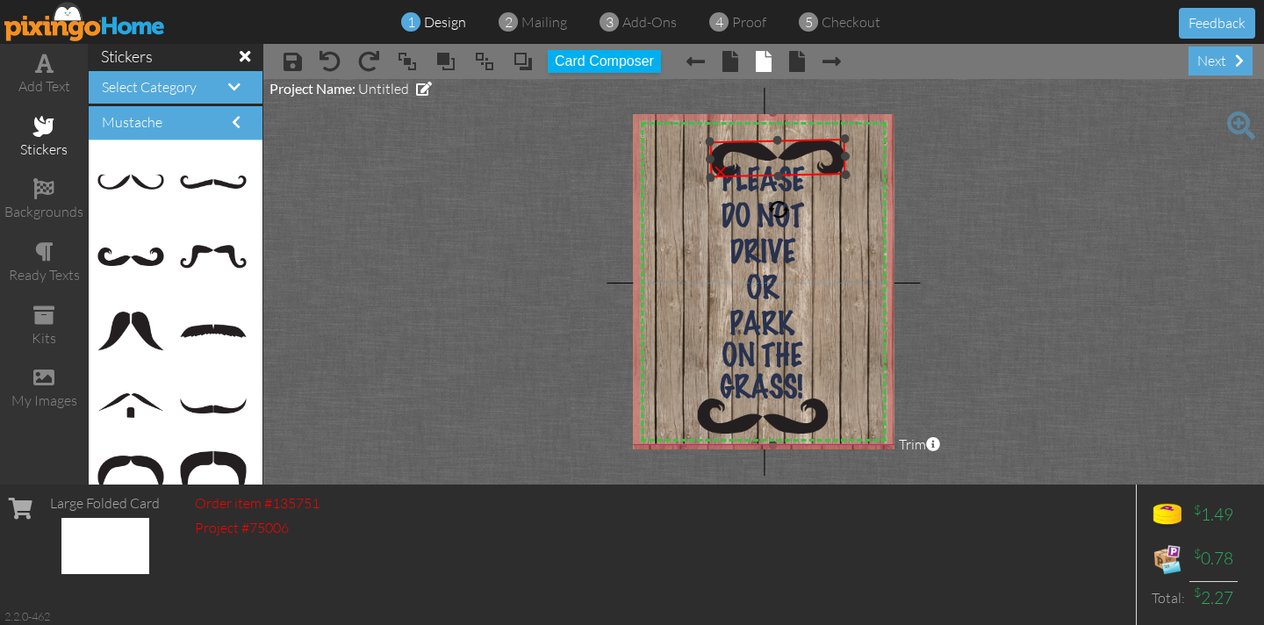
drag, startPoint x: 662, startPoint y: 132, endPoint x: 677, endPoint y: 145, distance: 19.3
click at [677, 145] on div "X X X X X X X X X X X X X X X X X X X X X X X X X X X X X X X X X X X X X X X X…" at bounding box center [763, 281] width 261 height 335
drag, startPoint x: 732, startPoint y: 146, endPoint x: 714, endPoint y: 144, distance: 17.6
click at [714, 144] on img at bounding box center [759, 156] width 136 height 39
drag, startPoint x: 694, startPoint y: 137, endPoint x: 702, endPoint y: 142, distance: 9.5
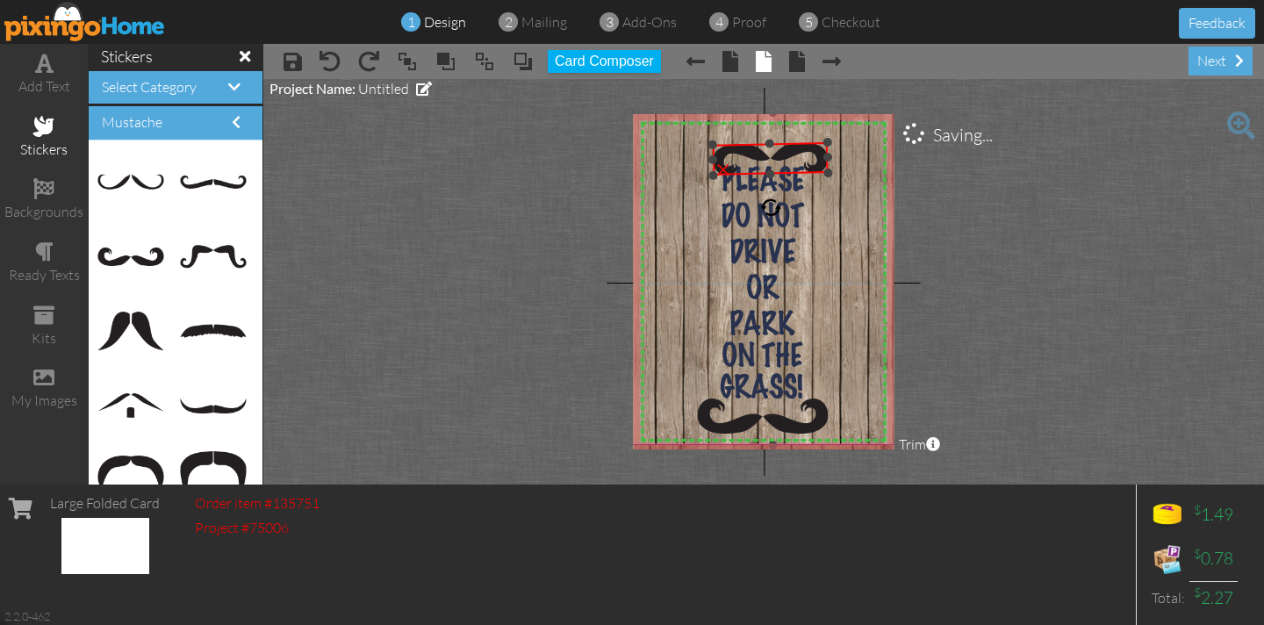
click at [702, 142] on div "X X X X X X X X X X X X X X X X X X X X X X X X X X X X X X X X X X X X X X X X…" at bounding box center [763, 281] width 261 height 335
drag, startPoint x: 738, startPoint y: 153, endPoint x: 724, endPoint y: 146, distance: 15.7
click at [724, 146] on img at bounding box center [756, 151] width 116 height 33
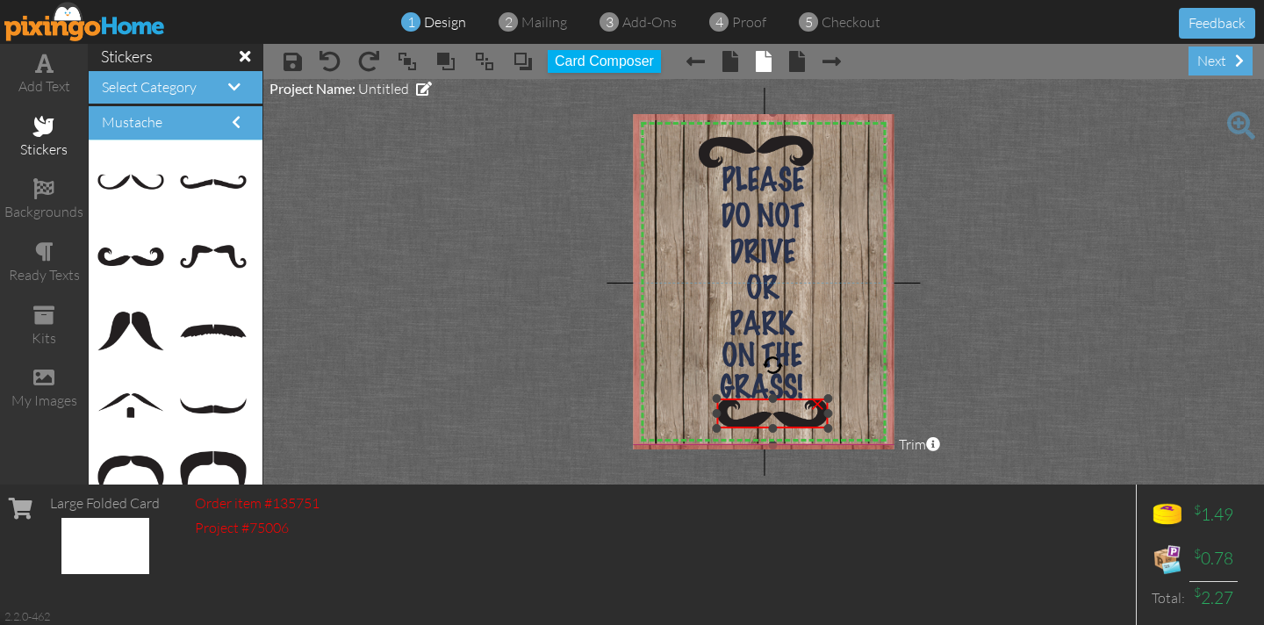
click at [691, 427] on div "X X X X X X X X X X X X X X X X X X X X X X X X X X X X X X X X X X X X X X X X…" at bounding box center [763, 281] width 261 height 335
drag, startPoint x: 749, startPoint y: 412, endPoint x: 740, endPoint y: 417, distance: 10.6
click at [740, 415] on img at bounding box center [761, 417] width 111 height 30
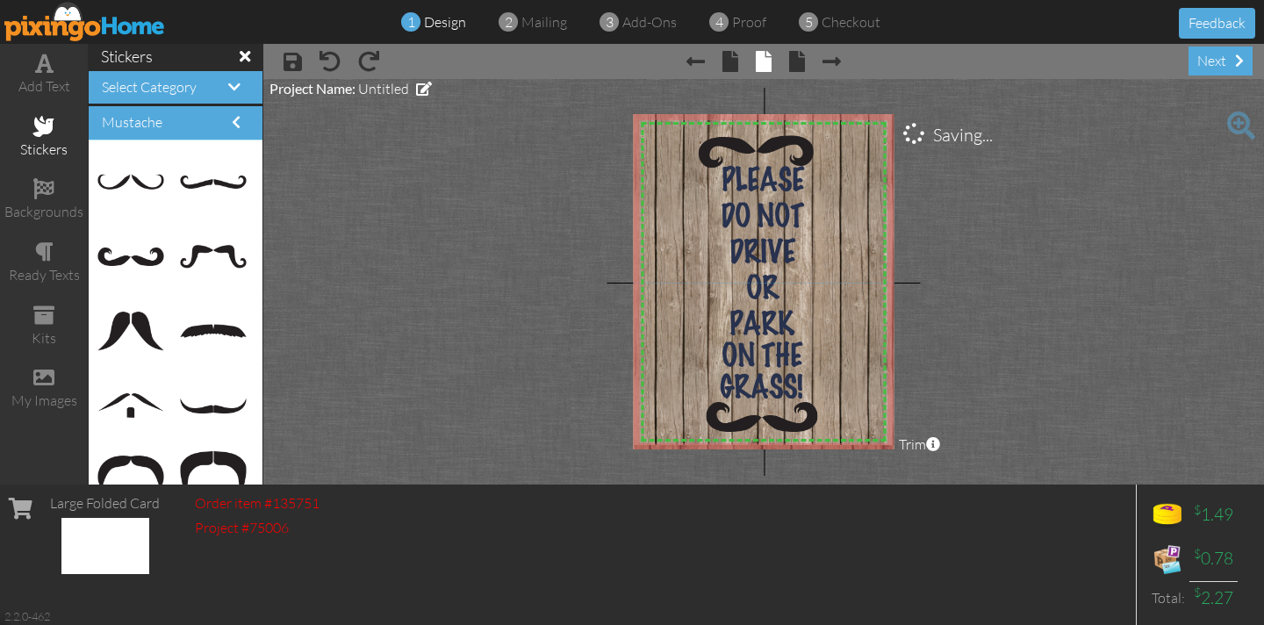
click at [579, 368] on project-studio-wrapper "X X X X X X X X X X X X X X X X X X X X X X X X X X X X X X X X X X X X X X X X…" at bounding box center [763, 281] width 1000 height 405
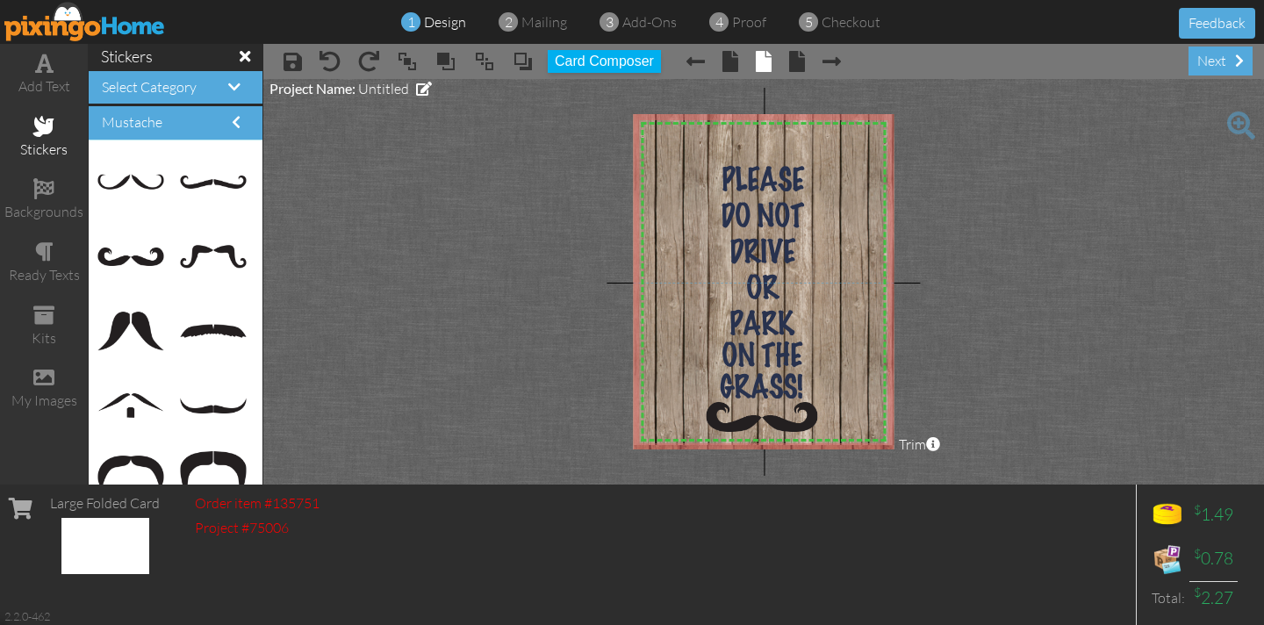
drag, startPoint x: 728, startPoint y: 146, endPoint x: 421, endPoint y: 166, distance: 307.8
click at [421, 164] on project-studio-wrapper "X X X X X X X X X X X X X X X X X X X X X X X X X X X X X X X X X X X X X X X X…" at bounding box center [763, 281] width 1000 height 405
drag, startPoint x: 742, startPoint y: 417, endPoint x: 383, endPoint y: 380, distance: 361.6
click at [383, 380] on project-studio-wrapper "X X X X X X X X X X X X X X X X X X X X X X X X X X X X X X X X X X X X X X X X…" at bounding box center [763, 281] width 1000 height 405
drag, startPoint x: 204, startPoint y: 326, endPoint x: 735, endPoint y: 407, distance: 538.0
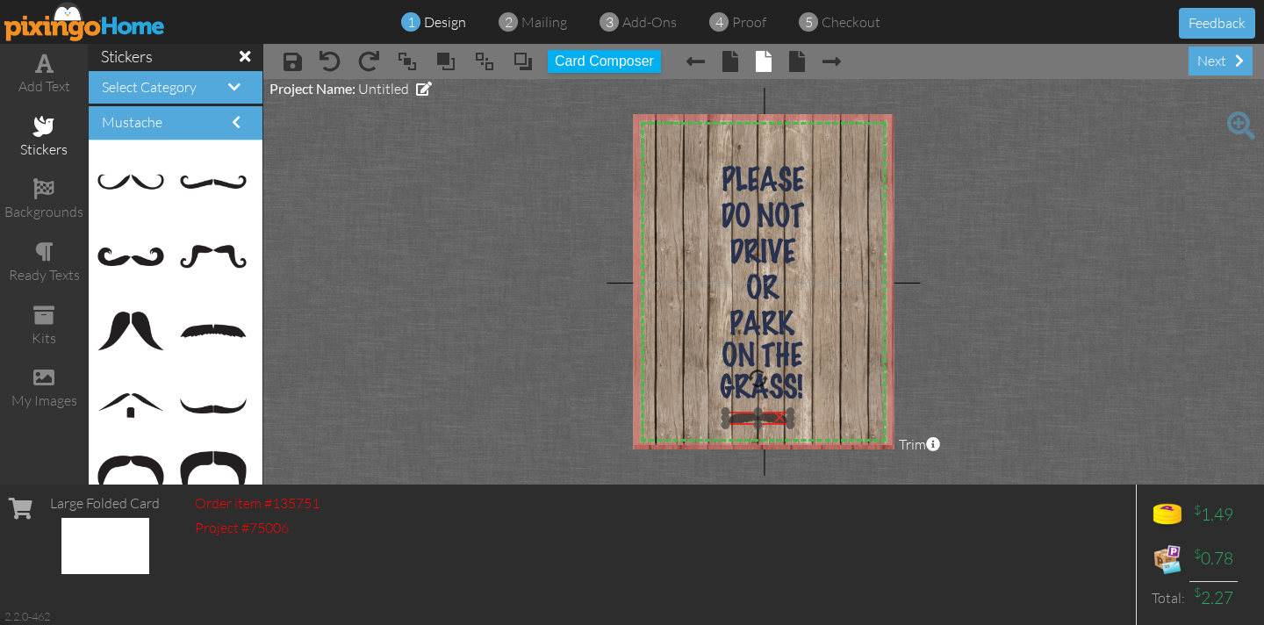
drag, startPoint x: 735, startPoint y: 385, endPoint x: 748, endPoint y: 417, distance: 34.2
click at [748, 417] on img at bounding box center [757, 418] width 65 height 13
drag, startPoint x: 720, startPoint y: 410, endPoint x: 710, endPoint y: 403, distance: 12.7
click at [707, 401] on div "×" at bounding box center [730, 413] width 119 height 24
drag, startPoint x: 712, startPoint y: 413, endPoint x: 741, endPoint y: 417, distance: 30.0
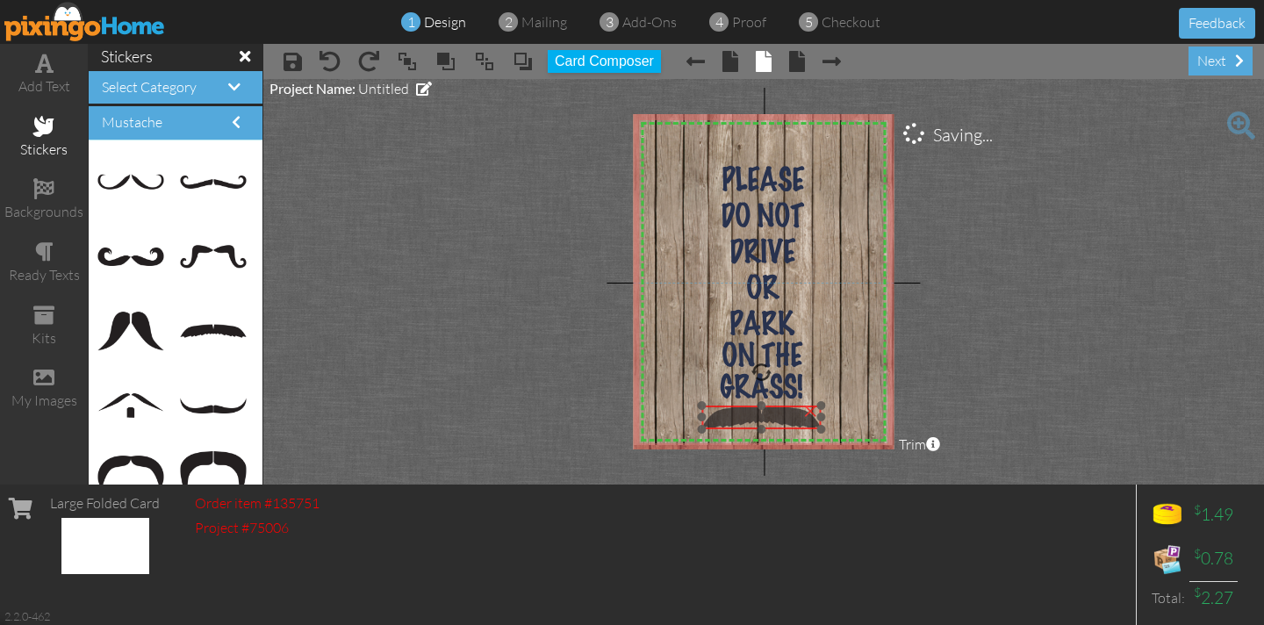
click at [741, 418] on img at bounding box center [761, 417] width 119 height 24
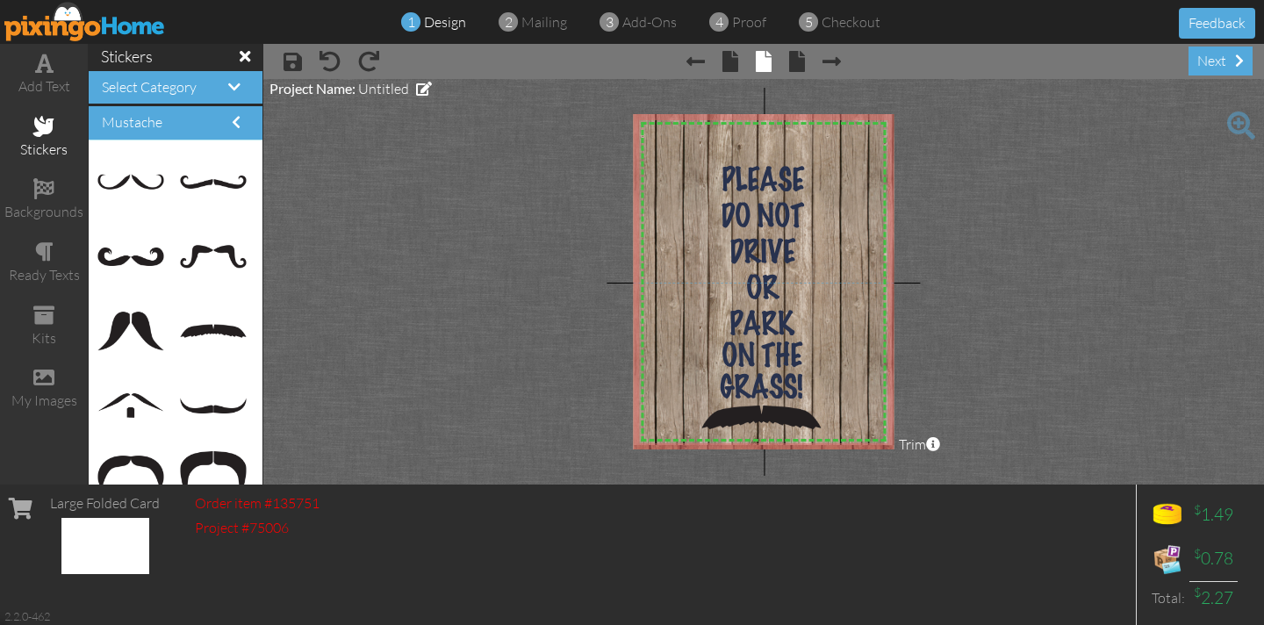
click at [500, 347] on project-studio-wrapper "X X X X X X X X X X X X X X X X X X X X X X X X X X X X X X X X X X X X X X X X…" at bounding box center [763, 281] width 1000 height 405
drag, startPoint x: 741, startPoint y: 414, endPoint x: 289, endPoint y: 369, distance: 454.2
click at [281, 354] on project-studio-wrapper "X X X X X X X X X X X X X X X X X X X X X X X X X X X X X X X X X X X X X X X X…" at bounding box center [763, 281] width 1000 height 405
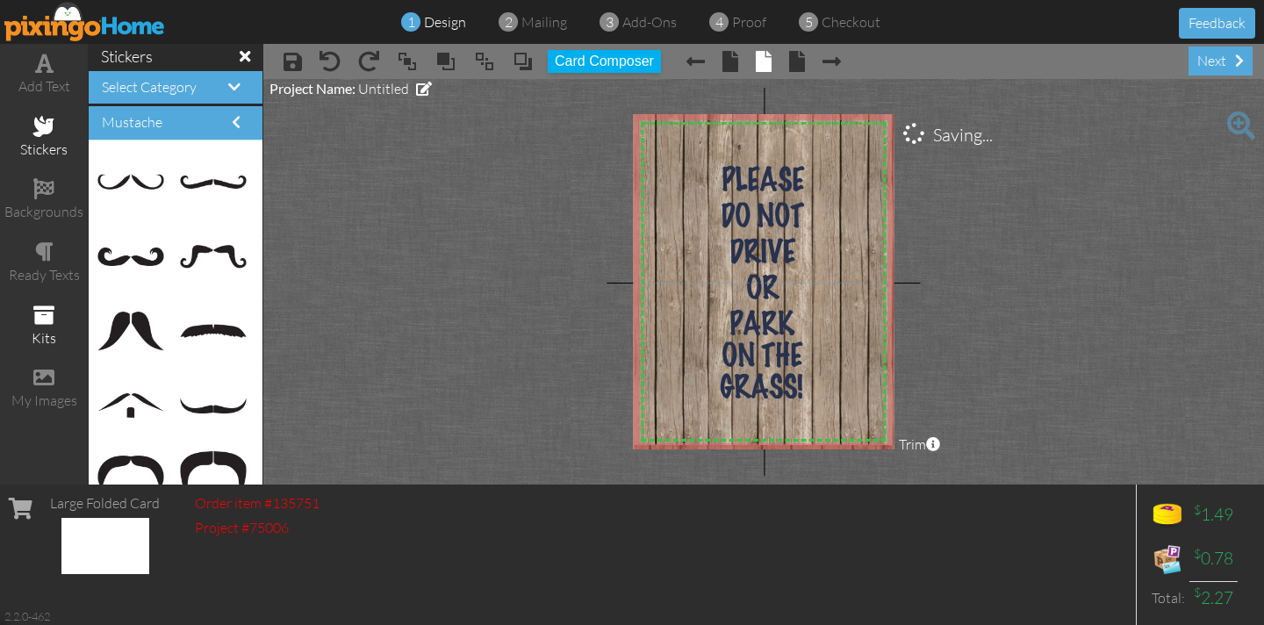
click at [47, 324] on div "kits" at bounding box center [44, 326] width 88 height 61
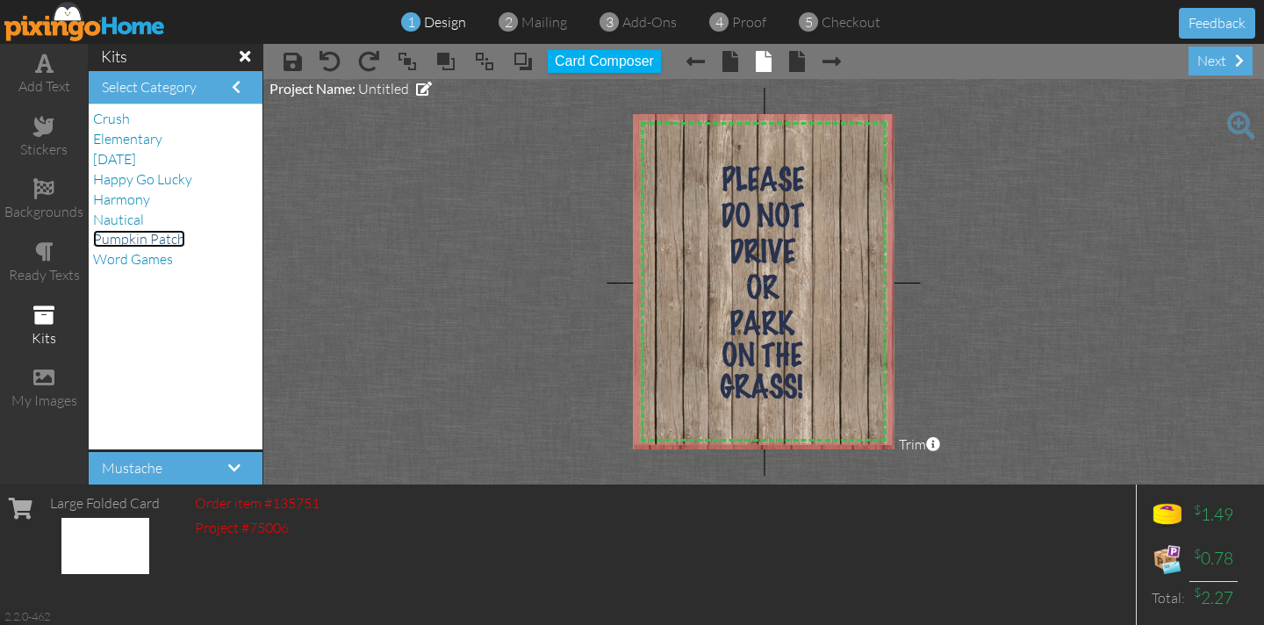
click at [174, 246] on span "Pumpkin Patch" at bounding box center [139, 239] width 92 height 18
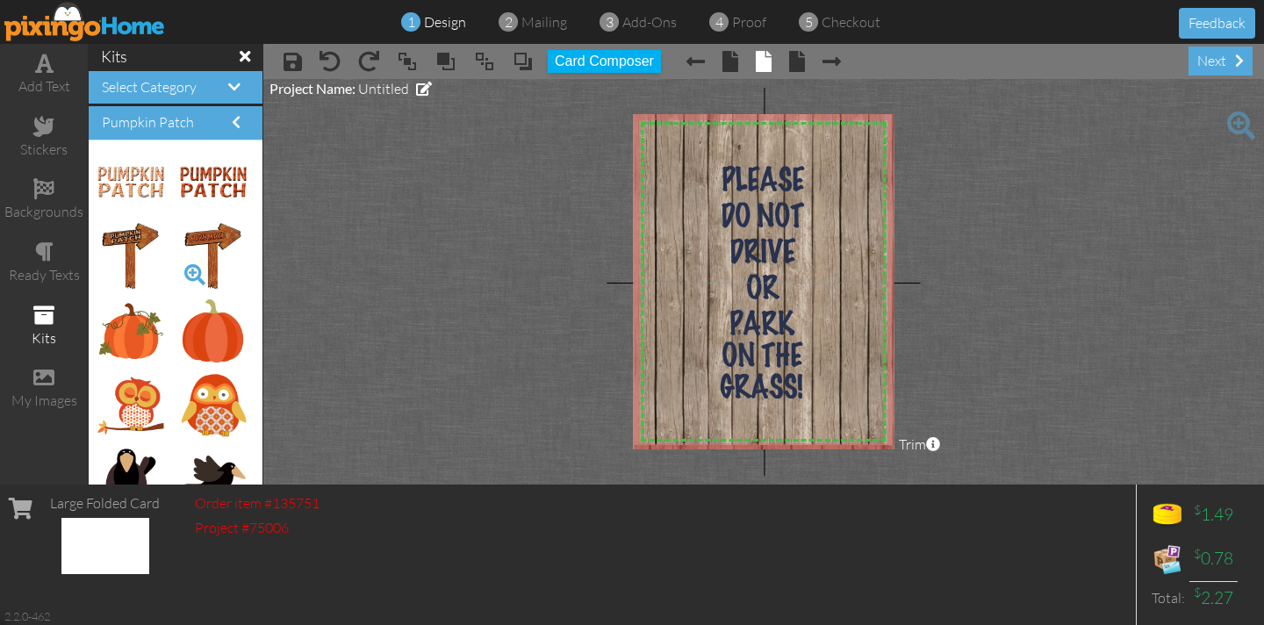
click at [190, 273] on span at bounding box center [195, 275] width 30 height 30
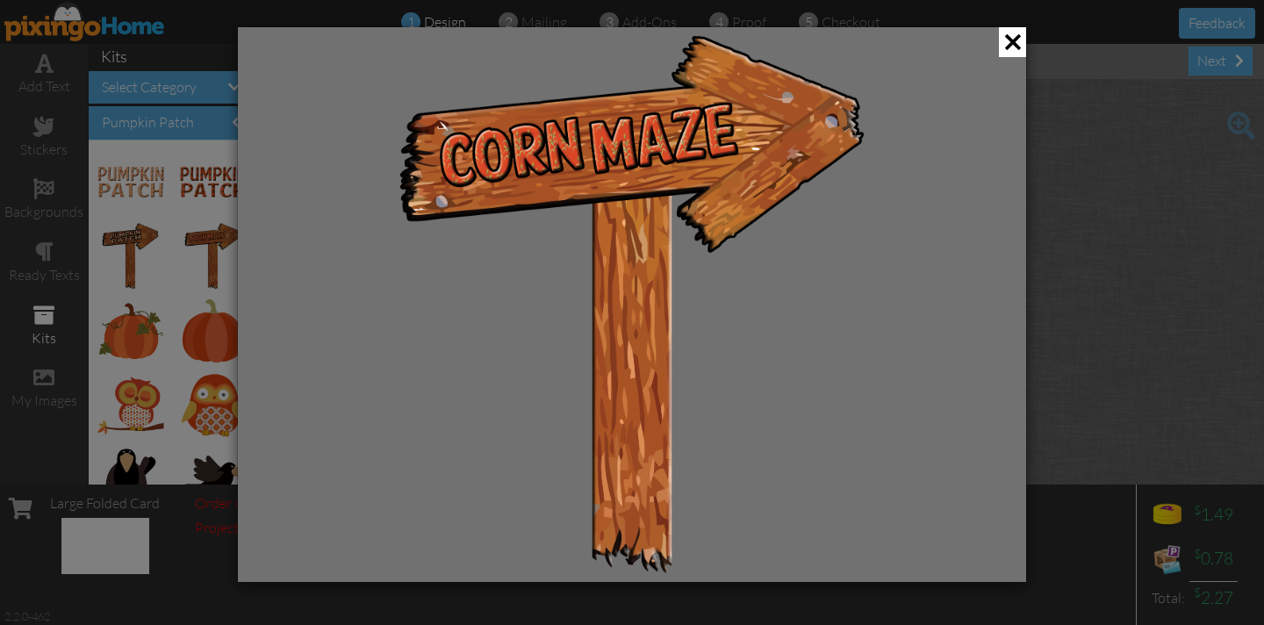
click at [397, 275] on div at bounding box center [632, 304] width 788 height 555
click at [1012, 40] on span at bounding box center [1012, 42] width 27 height 30
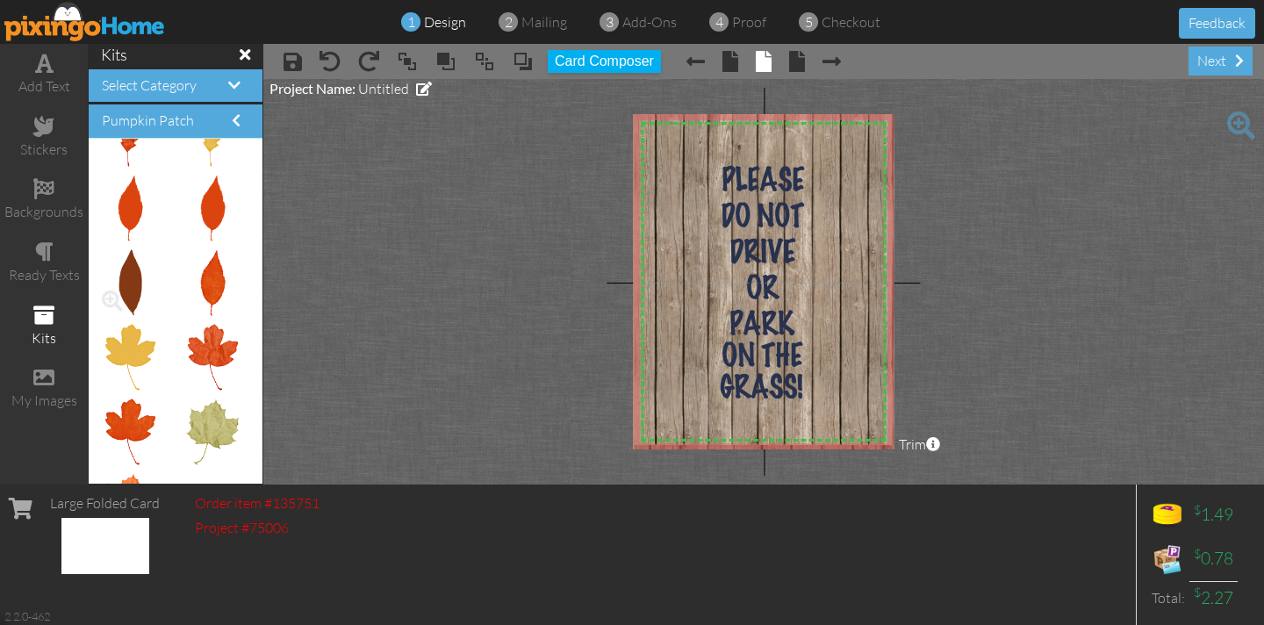
scroll to position [806, 0]
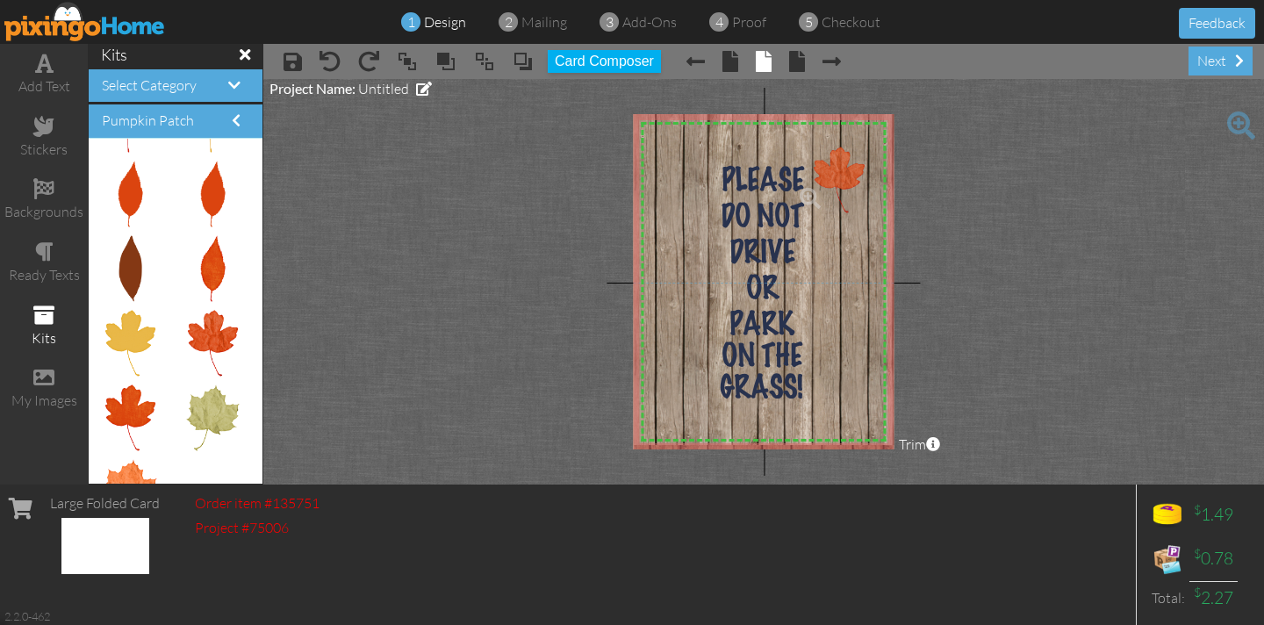
drag, startPoint x: 219, startPoint y: 333, endPoint x: 835, endPoint y: 170, distance: 637.2
drag, startPoint x: 810, startPoint y: 183, endPoint x: 356, endPoint y: 211, distance: 454.6
click at [356, 211] on project-studio-wrapper "X X X X X X X X X X X X X X X X X X X X X X X X X X X X X X X X X X X X X X X X…" at bounding box center [763, 281] width 1000 height 405
drag, startPoint x: 130, startPoint y: 266, endPoint x: 680, endPoint y: 174, distance: 557.8
drag, startPoint x: 713, startPoint y: 327, endPoint x: 698, endPoint y: 262, distance: 66.4
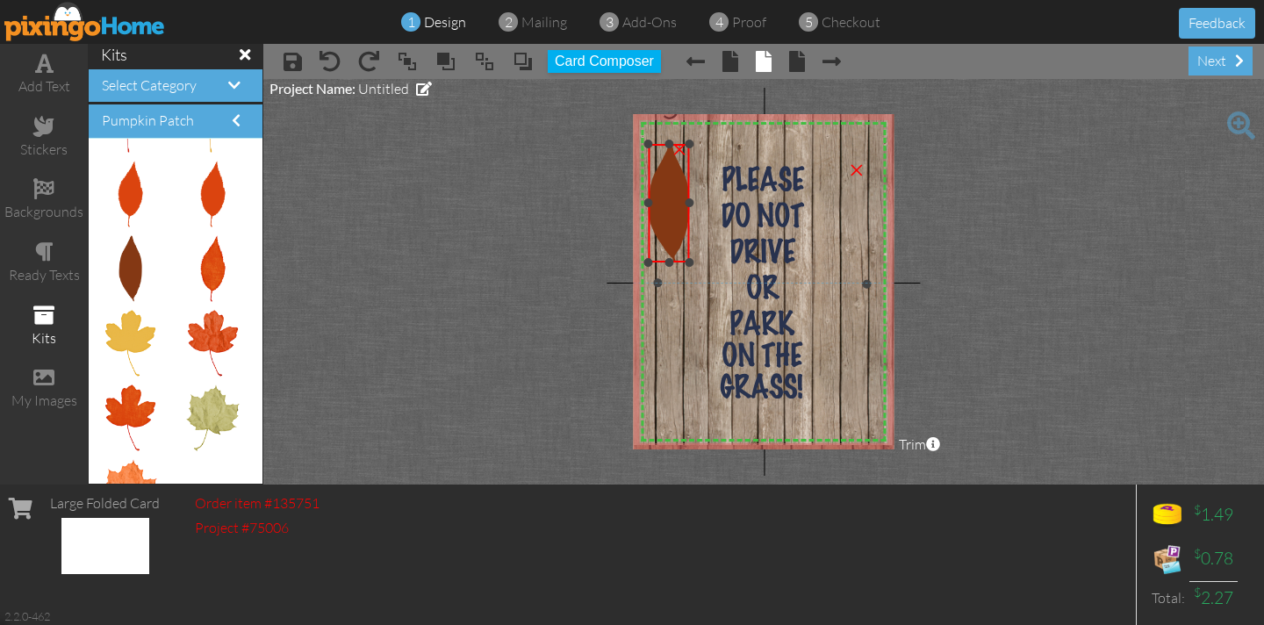
click at [698, 262] on div "X X X X X X X X X X X X X X X X X X X X X X X X X X X X X X X X X X X X X X X X…" at bounding box center [763, 281] width 261 height 335
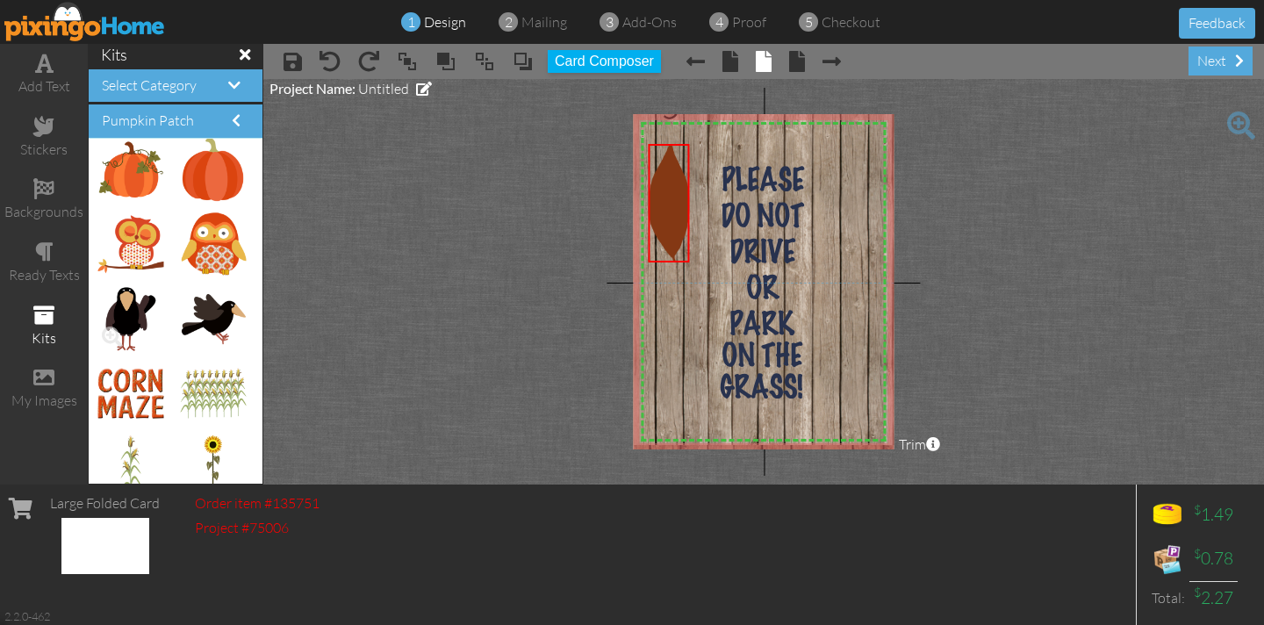
scroll to position [158, 0]
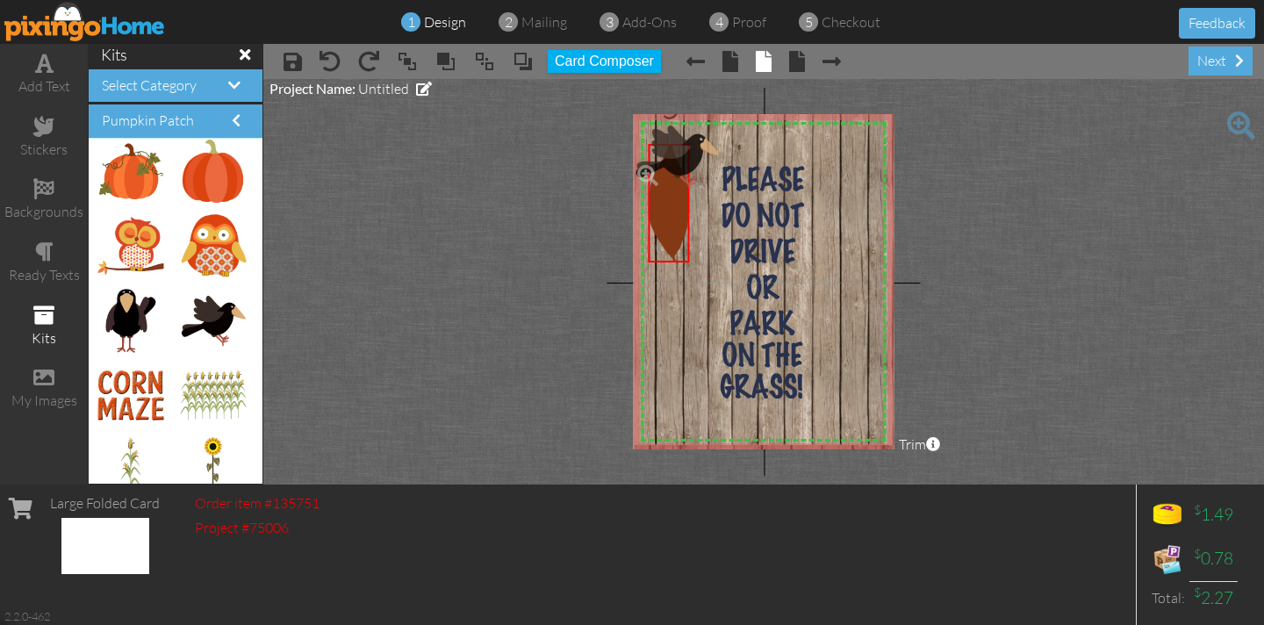
drag, startPoint x: 211, startPoint y: 312, endPoint x: 664, endPoint y: 149, distance: 481.3
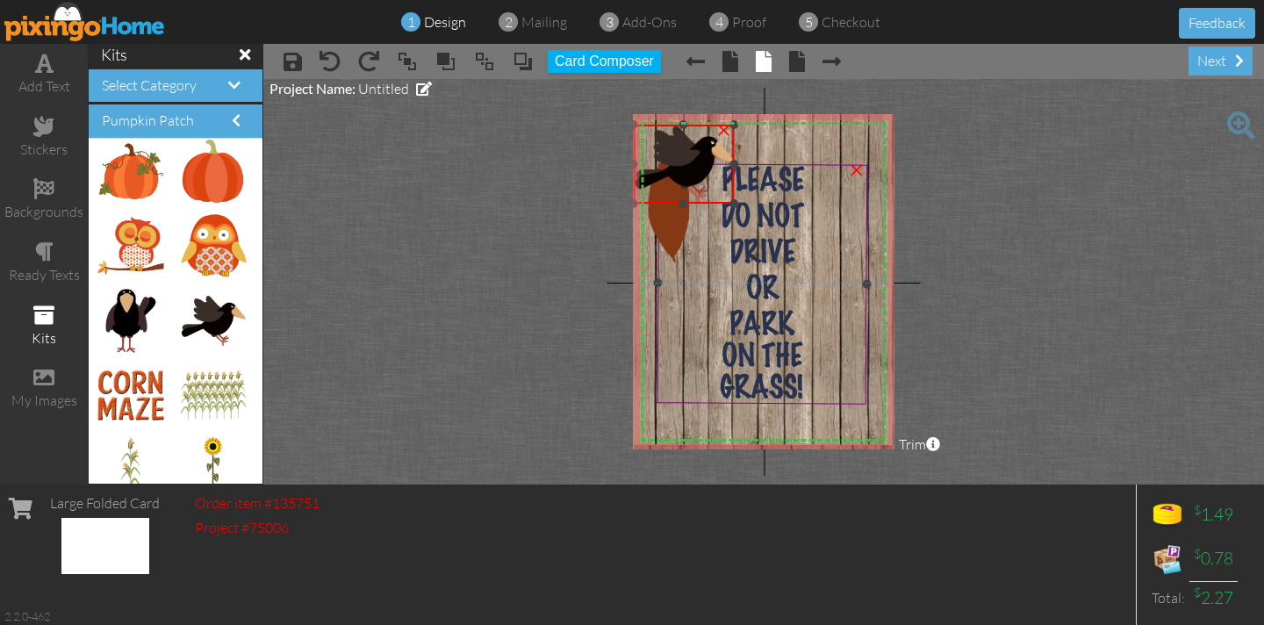
drag, startPoint x: 699, startPoint y: 173, endPoint x: 758, endPoint y: 201, distance: 65.2
click at [758, 201] on div "X X X X X X X X X X X X X X X X X X X X X X X X X X X X X X X X X X X X X X X X…" at bounding box center [763, 281] width 261 height 335
drag, startPoint x: 670, startPoint y: 218, endPoint x: 518, endPoint y: 280, distance: 163.8
click at [518, 279] on project-studio-wrapper "X X X X X X X X X X X X X X X X X X X X X X X X X X X X X X X X X X X X X X X X…" at bounding box center [763, 281] width 1000 height 405
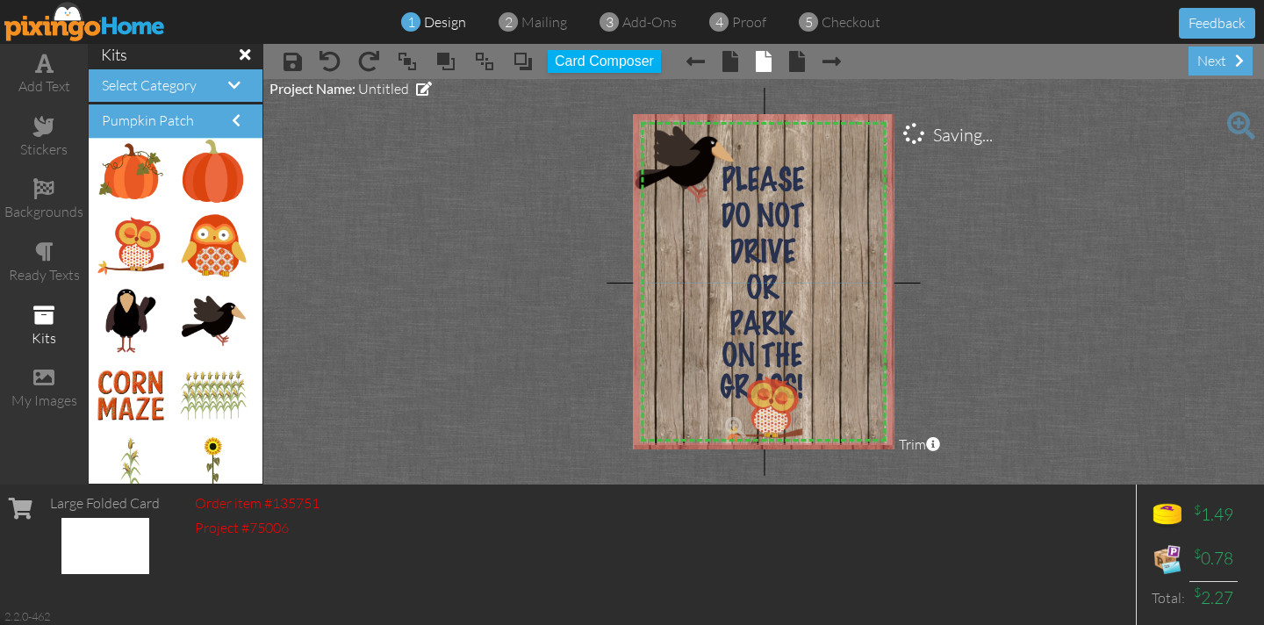
drag, startPoint x: 137, startPoint y: 257, endPoint x: 761, endPoint y: 420, distance: 644.9
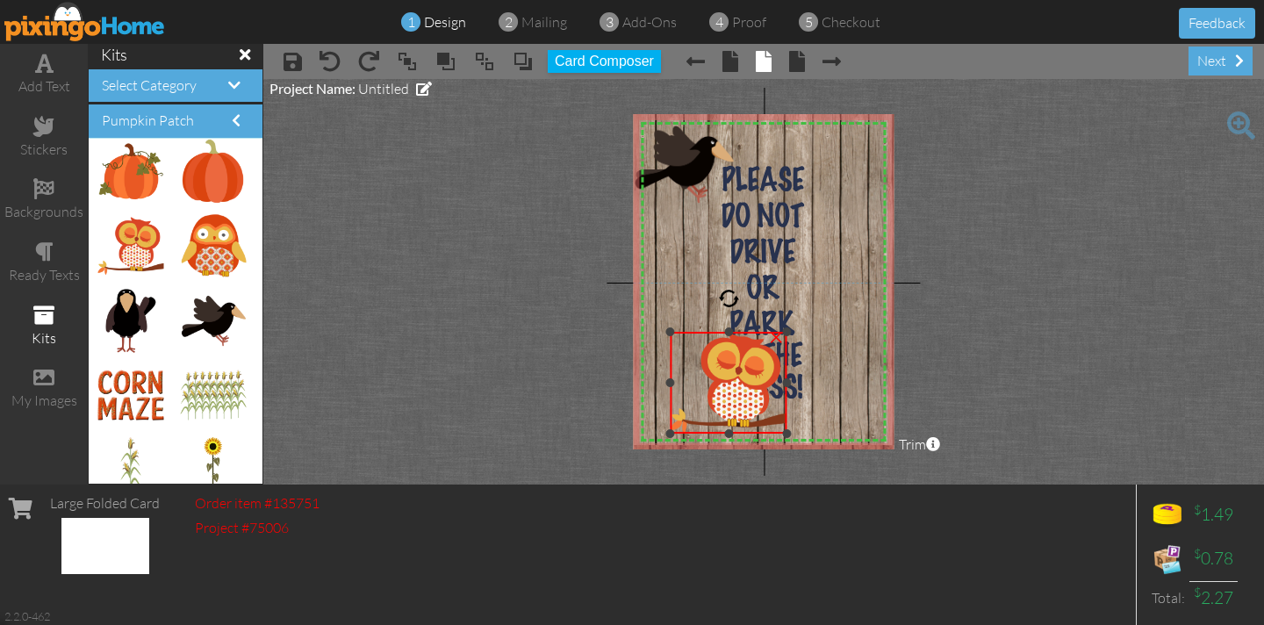
drag, startPoint x: 720, startPoint y: 376, endPoint x: 611, endPoint y: 332, distance: 117.3
click at [611, 331] on project-studio-wrapper "X X X X X X X X X X X X X X X X X X X X X X X X X X X X X X X X X X X X X X X X…" at bounding box center [763, 281] width 1000 height 405
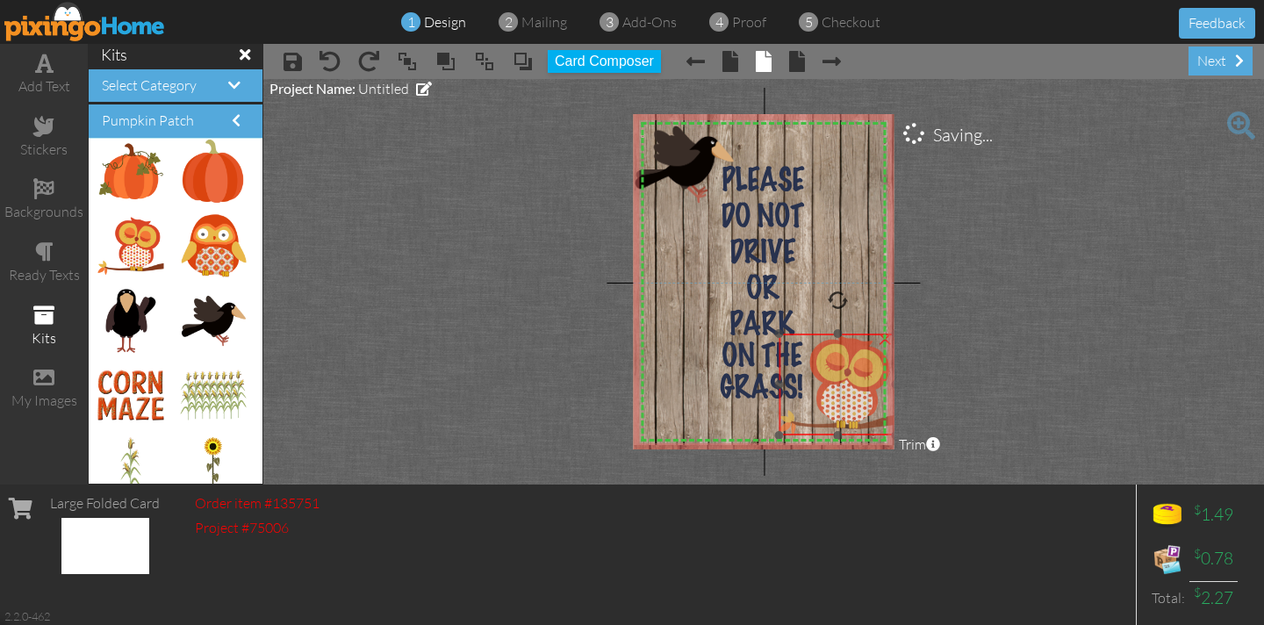
drag, startPoint x: 759, startPoint y: 393, endPoint x: 868, endPoint y: 395, distance: 108.8
click at [868, 395] on img at bounding box center [837, 384] width 117 height 102
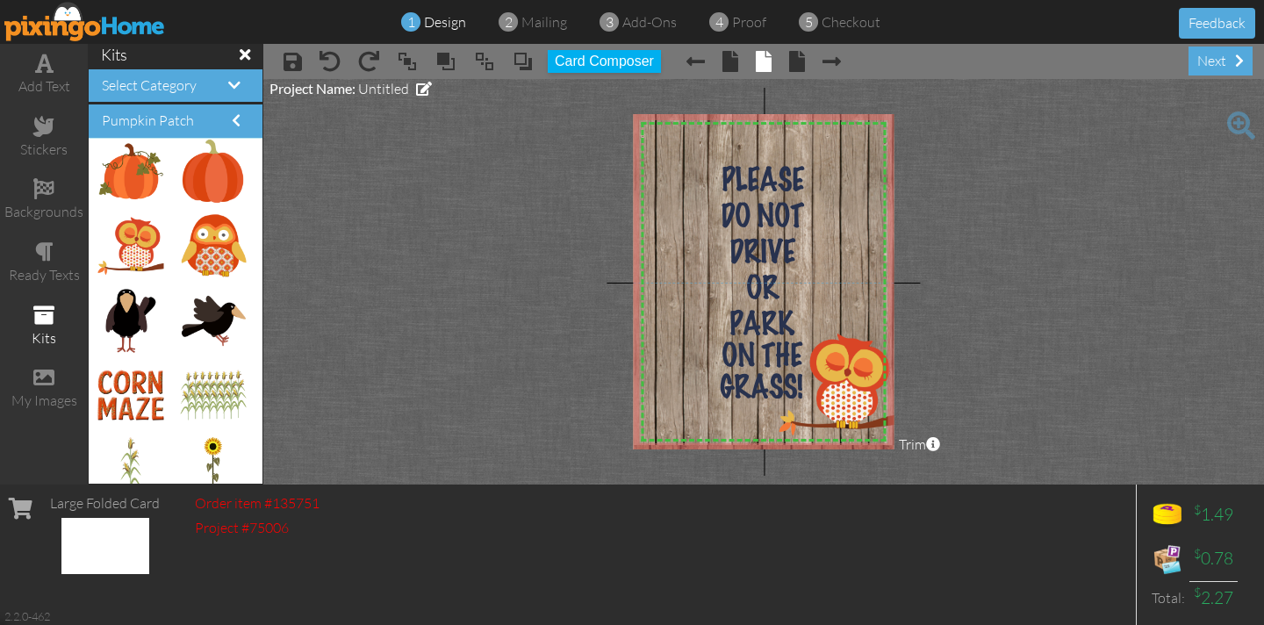
drag, startPoint x: 677, startPoint y: 168, endPoint x: 490, endPoint y: 236, distance: 198.7
click at [476, 228] on project-studio-wrapper "X X X X X X X X X X X X X X X X X X X X X X X X X X X X X X X X X X X X X X X X…" at bounding box center [763, 281] width 1000 height 405
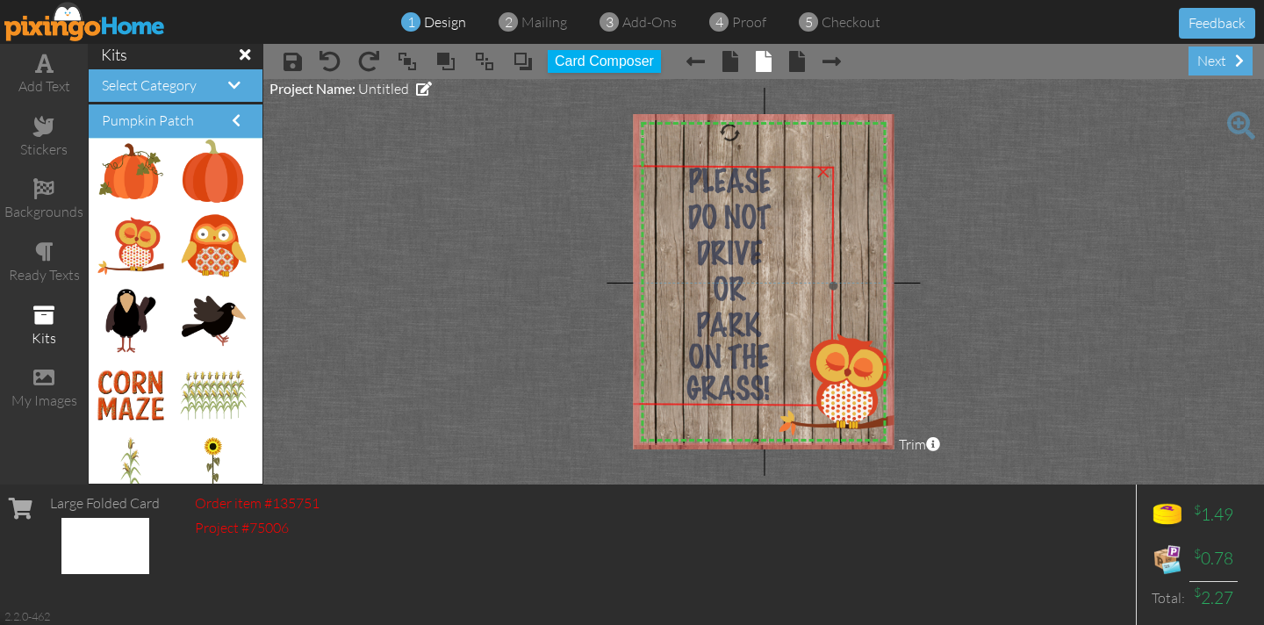
drag, startPoint x: 737, startPoint y: 258, endPoint x: 704, endPoint y: 260, distance: 33.4
click at [704, 260] on span "DRIVE" at bounding box center [729, 256] width 66 height 32
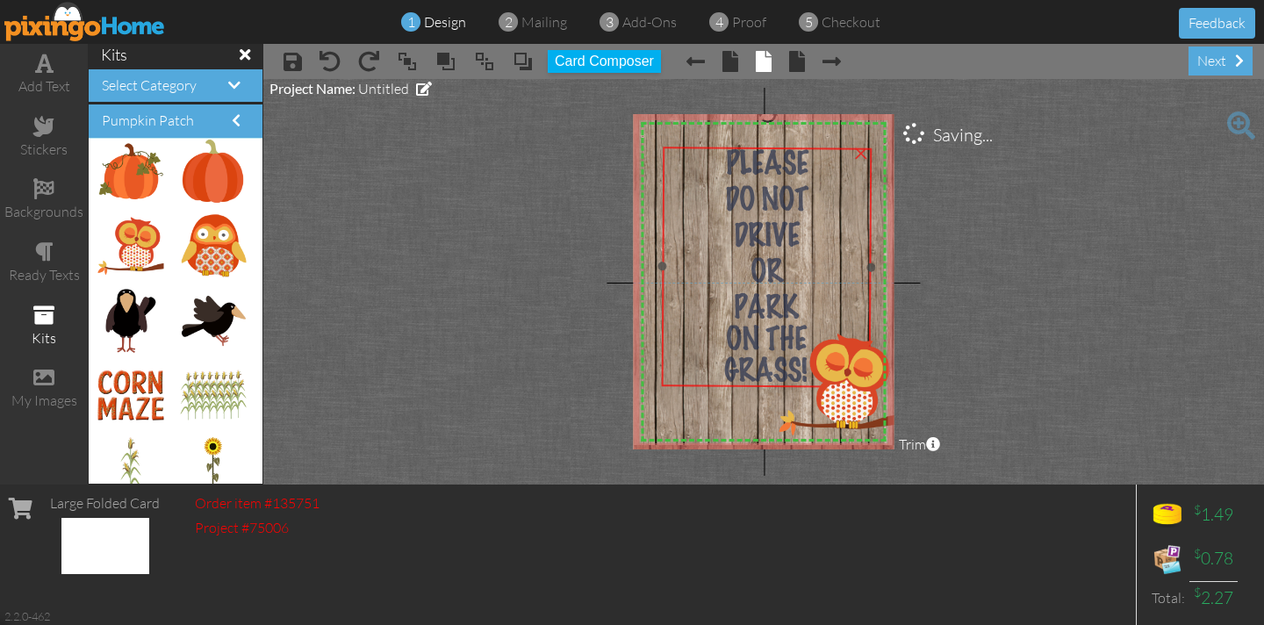
drag, startPoint x: 675, startPoint y: 165, endPoint x: 713, endPoint y: 147, distance: 42.0
click at [713, 147] on div "PLEASE DO NOT DRIVE OR PARK ON THE GRASS!" at bounding box center [766, 269] width 210 height 244
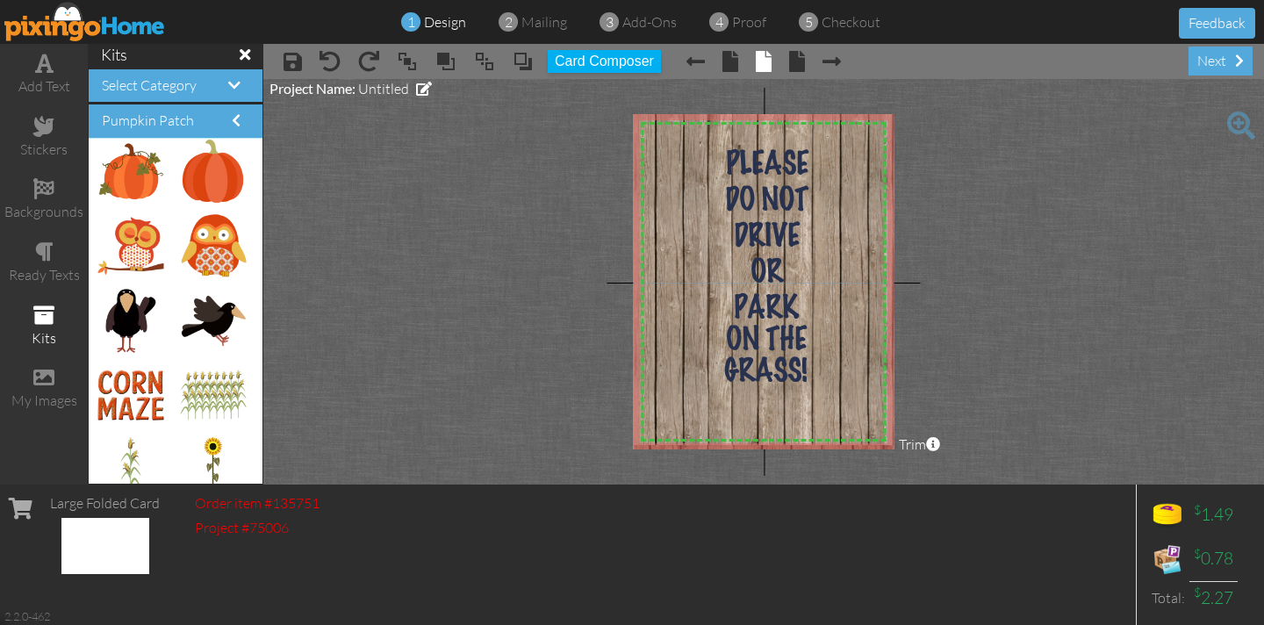
drag, startPoint x: 849, startPoint y: 390, endPoint x: 1021, endPoint y: 375, distance: 172.6
click at [1027, 376] on project-studio-wrapper "X X X X X X X X X X X X X X X X X X X X X X X X X X X X X X X X X X X X X X X X…" at bounding box center [763, 281] width 1000 height 405
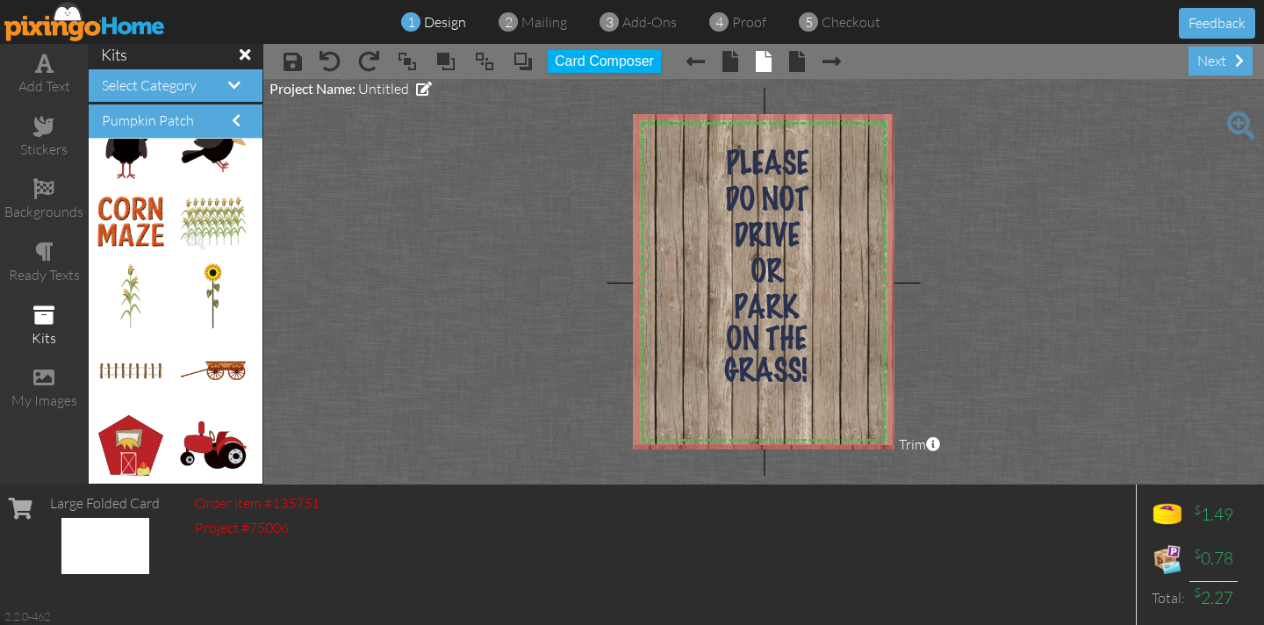
scroll to position [336, 0]
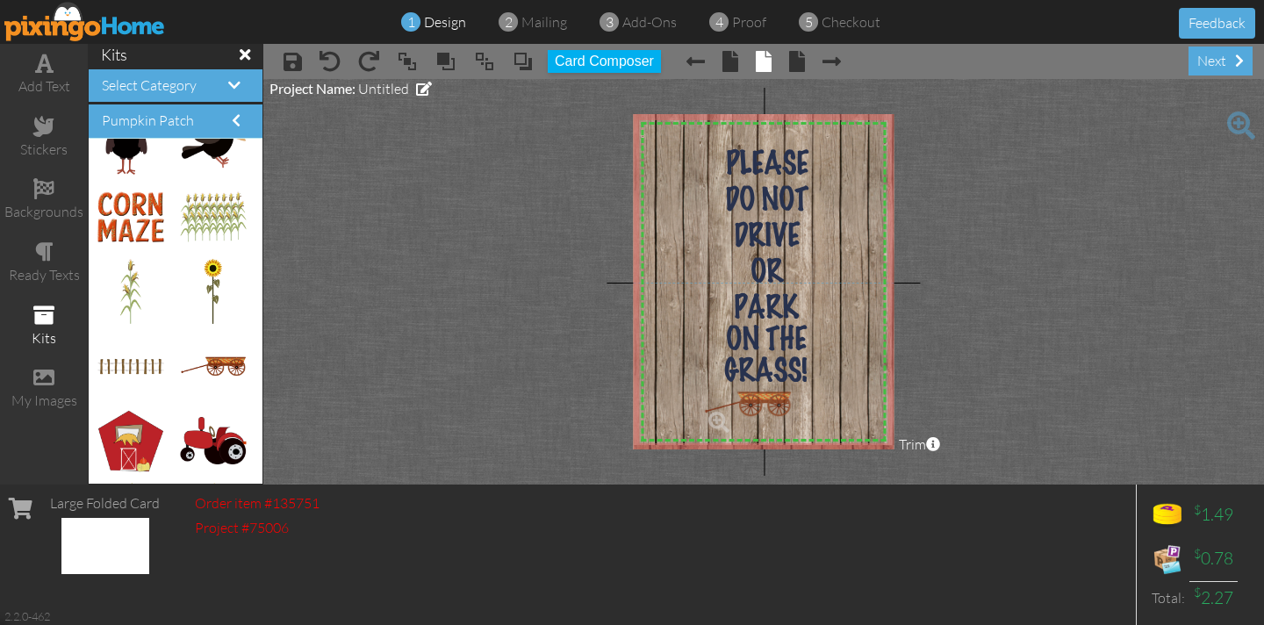
drag, startPoint x: 232, startPoint y: 362, endPoint x: 755, endPoint y: 400, distance: 524.3
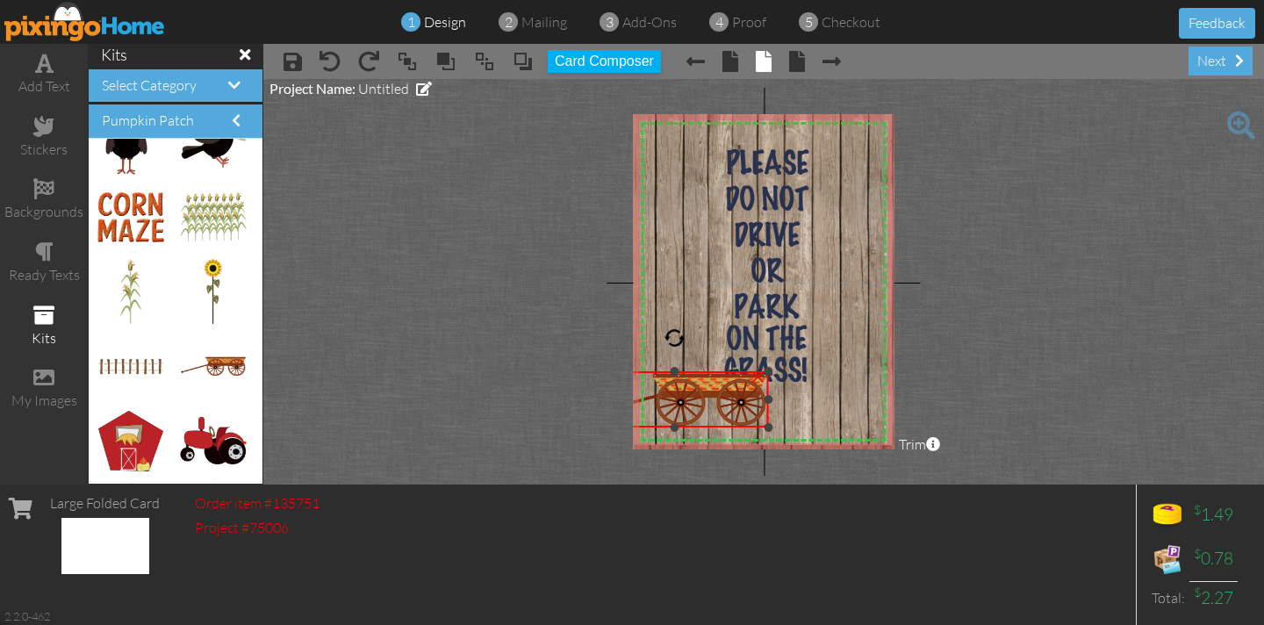
drag, startPoint x: 704, startPoint y: 390, endPoint x: 736, endPoint y: 425, distance: 47.8
click at [738, 426] on div "×" at bounding box center [674, 399] width 188 height 56
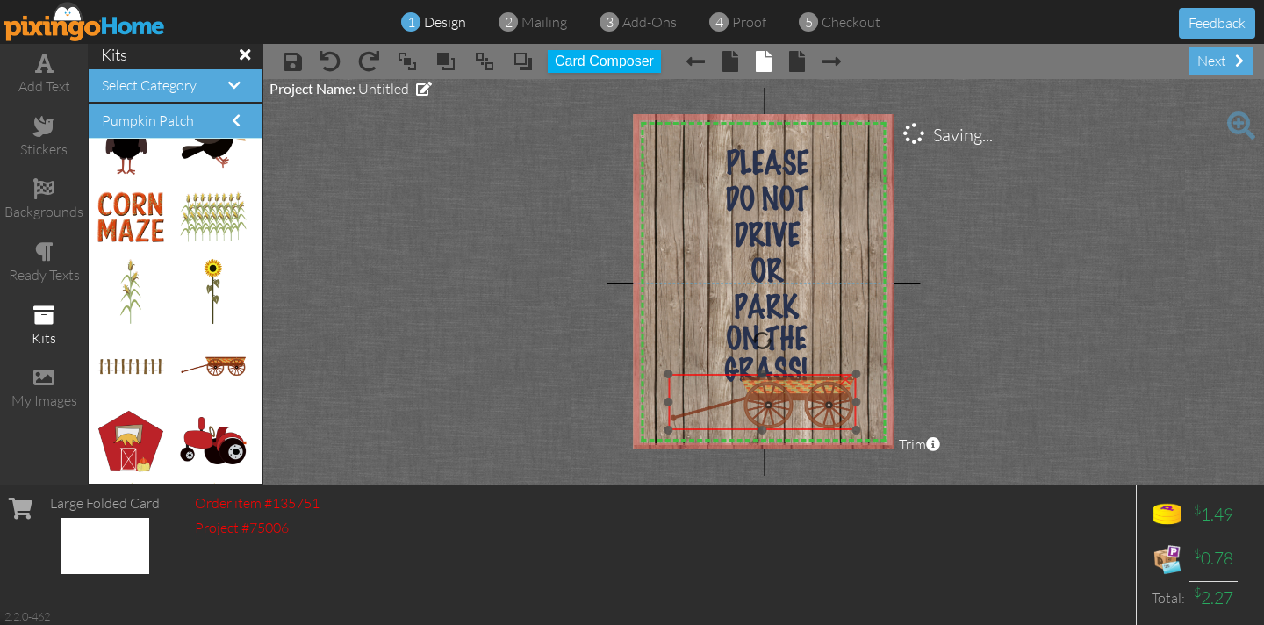
drag, startPoint x: 723, startPoint y: 403, endPoint x: 811, endPoint y: 405, distance: 87.8
click at [811, 405] on img at bounding box center [762, 402] width 188 height 56
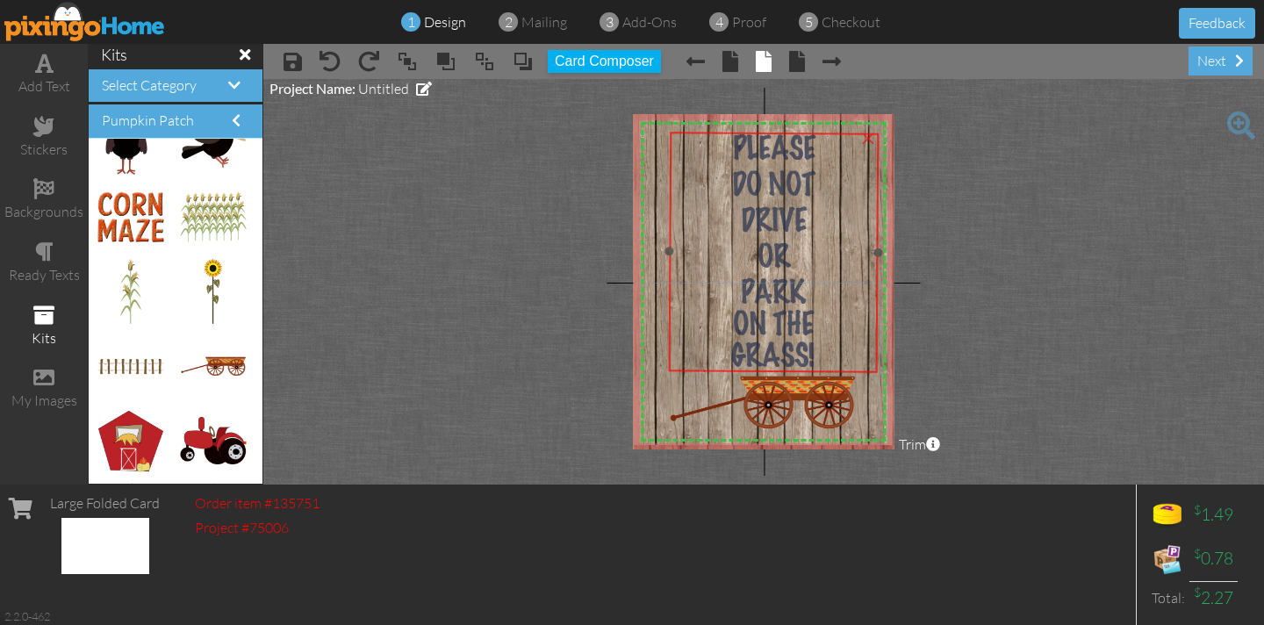
drag, startPoint x: 705, startPoint y: 149, endPoint x: 712, endPoint y: 134, distance: 16.5
click at [712, 134] on div "PLEASE" at bounding box center [773, 150] width 204 height 32
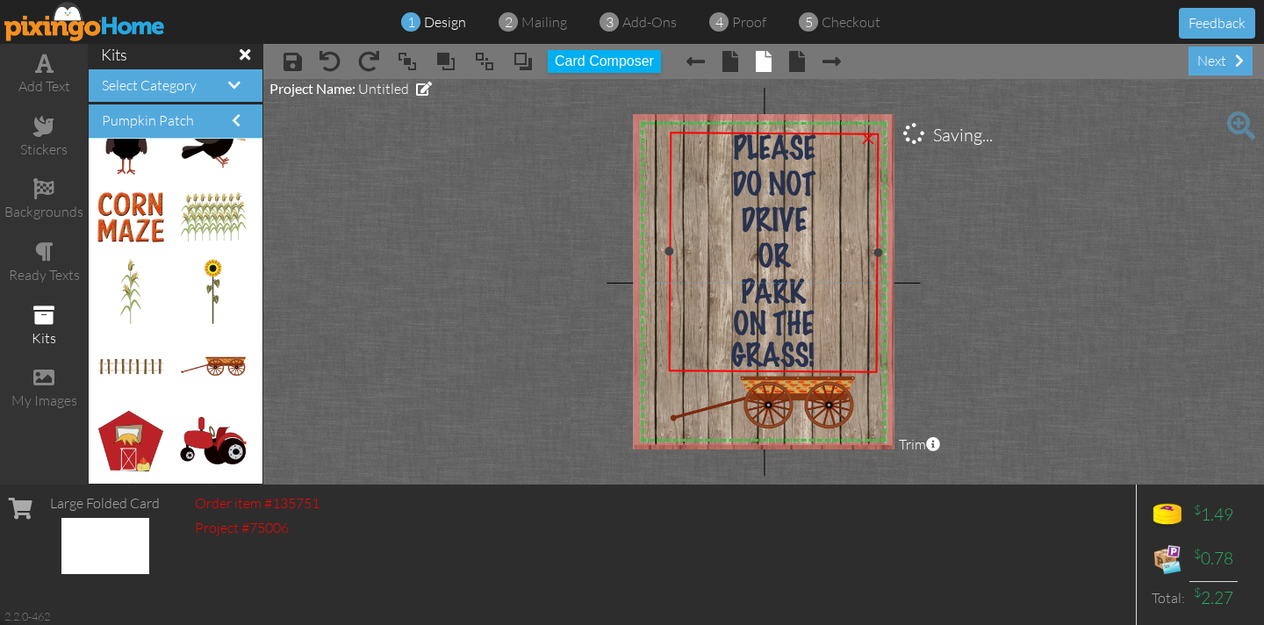
click at [746, 166] on span "DO NOT" at bounding box center [773, 184] width 83 height 37
click at [720, 149] on div "PLEASE" at bounding box center [773, 150] width 204 height 32
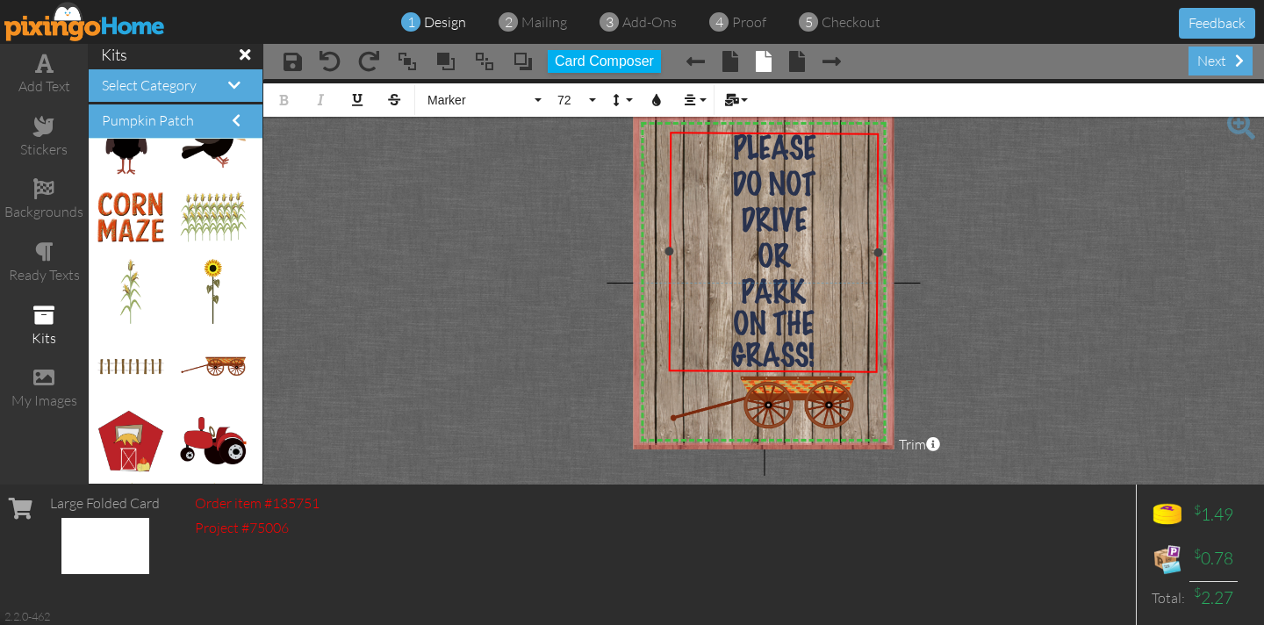
drag, startPoint x: 723, startPoint y: 147, endPoint x: 828, endPoint y: 338, distance: 218.4
click at [837, 346] on div "PLEASE DO NOT DRIVE OR PARK ON THE GRASS!" at bounding box center [773, 254] width 206 height 240
click at [541, 98] on button "Marker" at bounding box center [482, 99] width 126 height 33
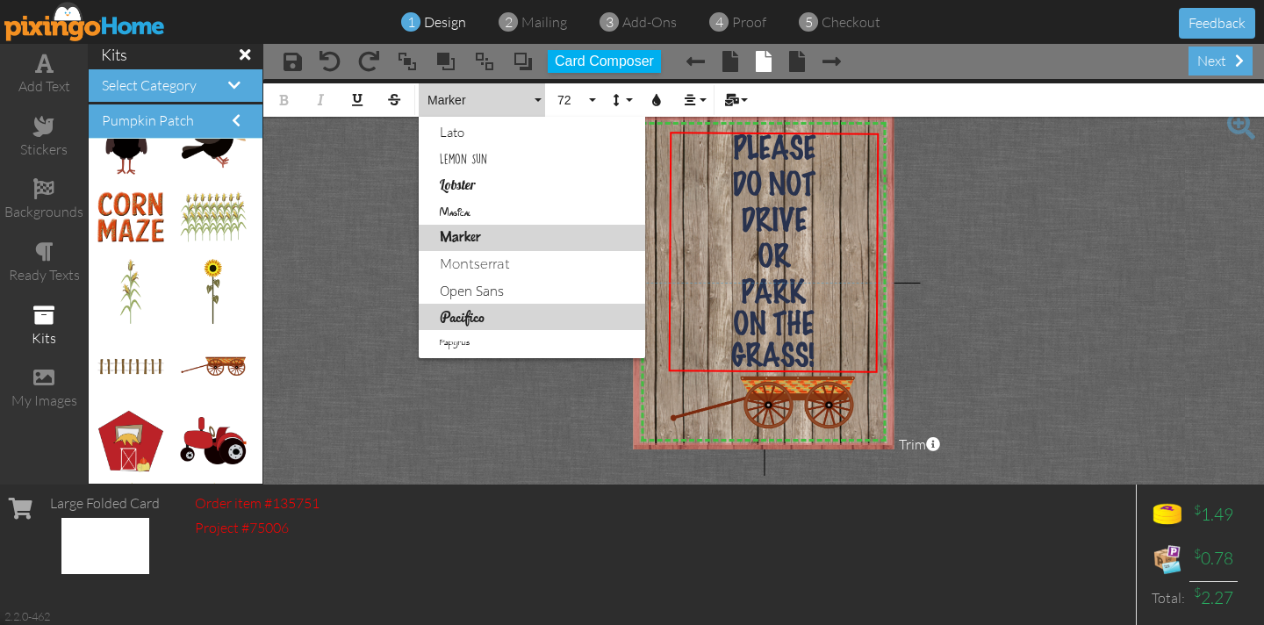
click at [486, 312] on link "Pacifico" at bounding box center [532, 317] width 226 height 26
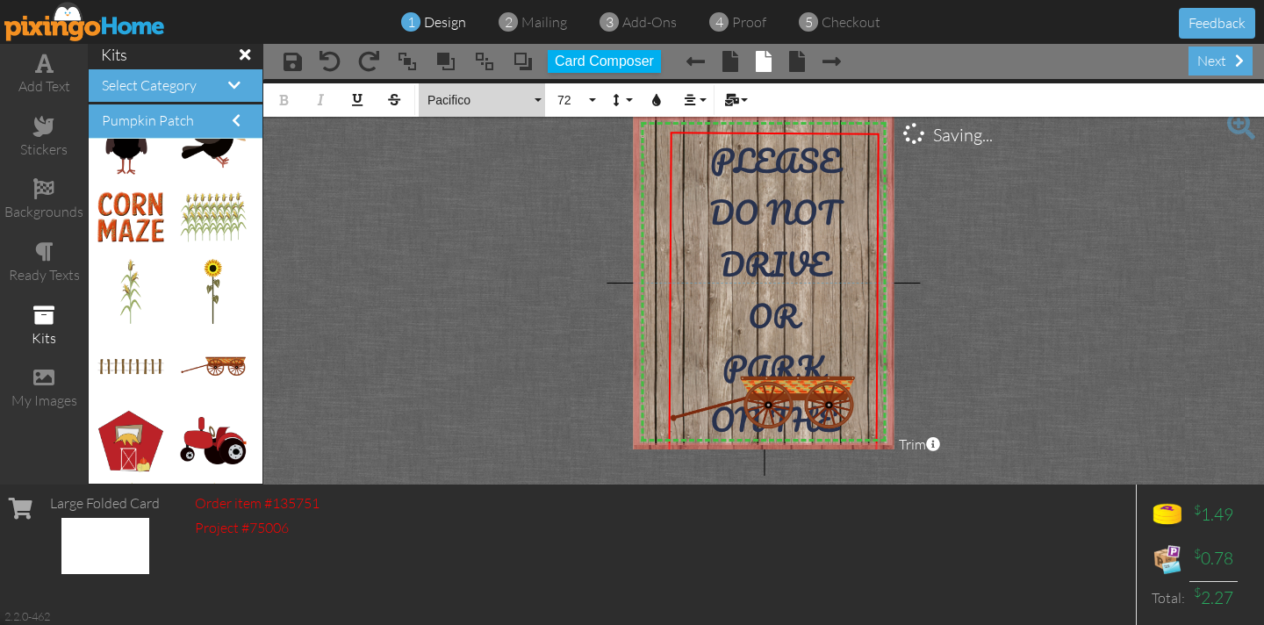
click at [539, 102] on button "Pacifico" at bounding box center [482, 99] width 126 height 33
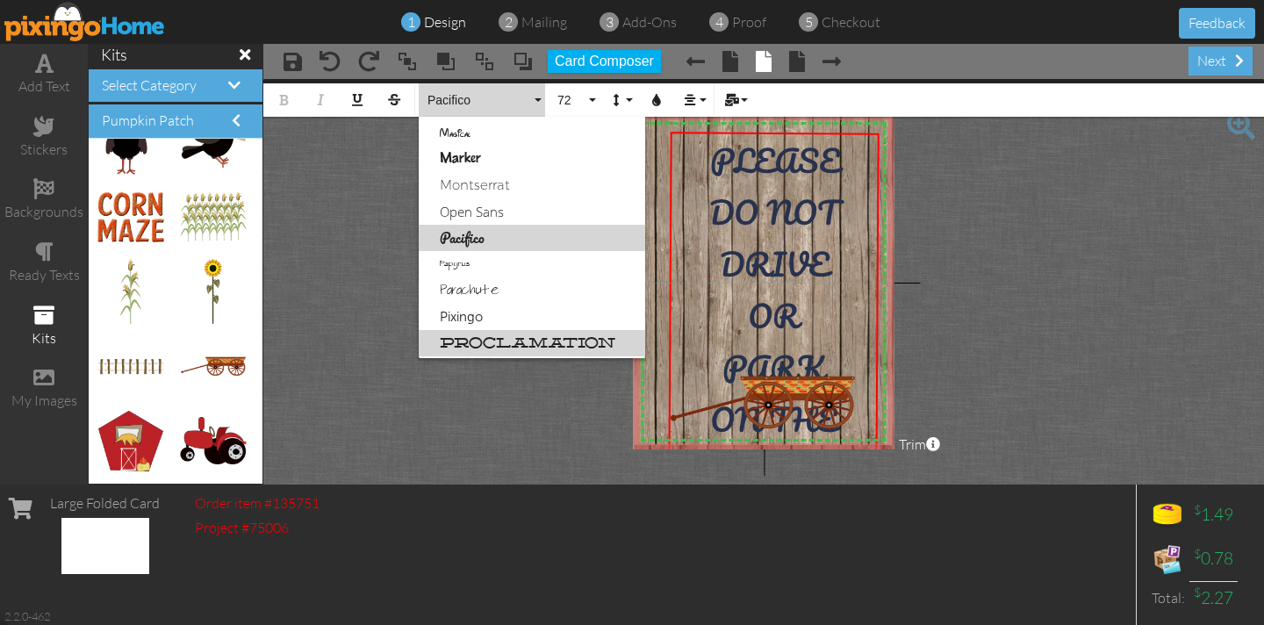
click at [498, 340] on link "Proclamation" at bounding box center [532, 343] width 226 height 26
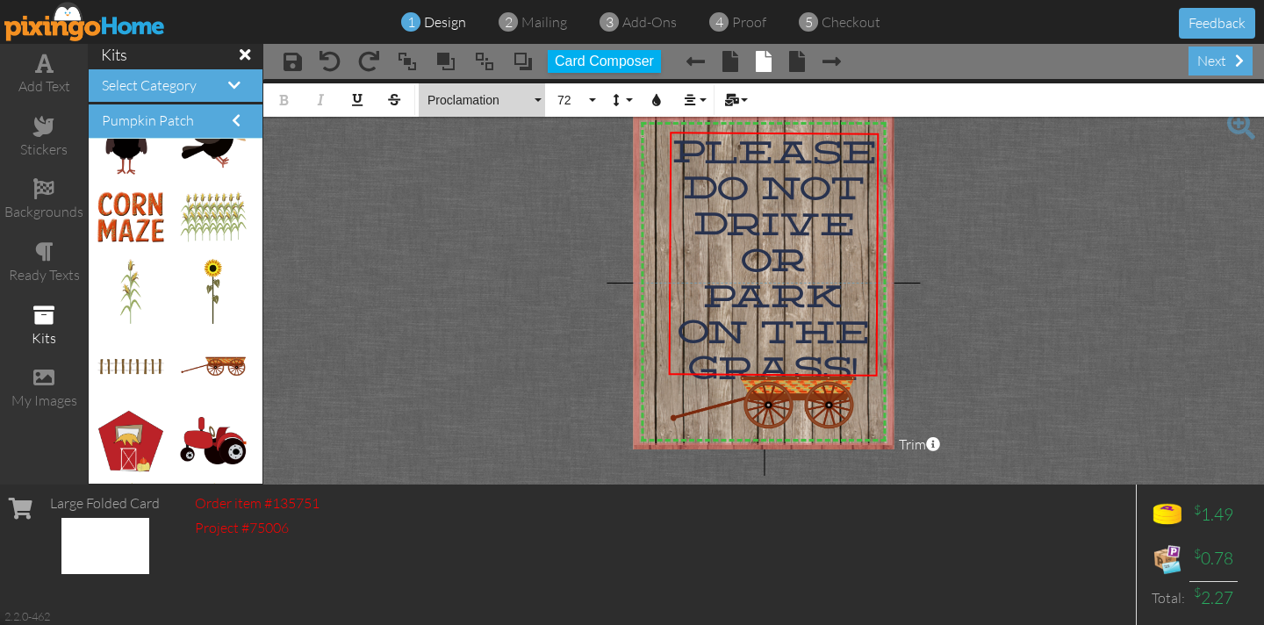
click at [539, 96] on button "Proclamation" at bounding box center [482, 99] width 126 height 33
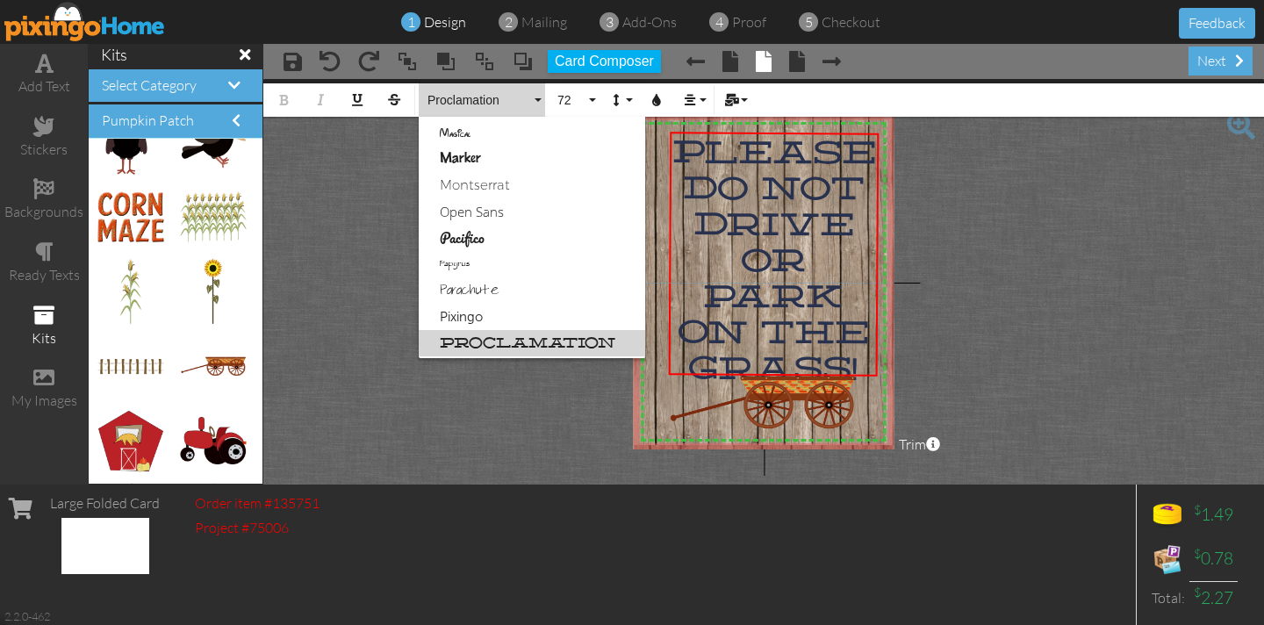
scroll to position [840, 0]
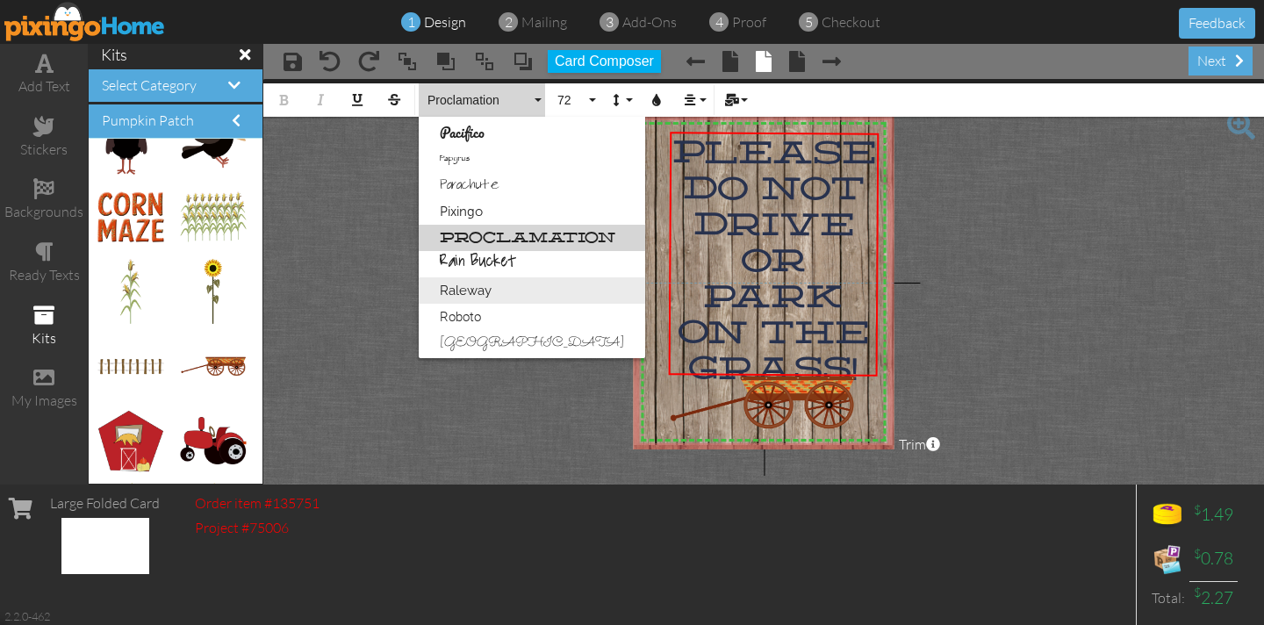
click at [513, 290] on link "Raleway" at bounding box center [532, 290] width 226 height 26
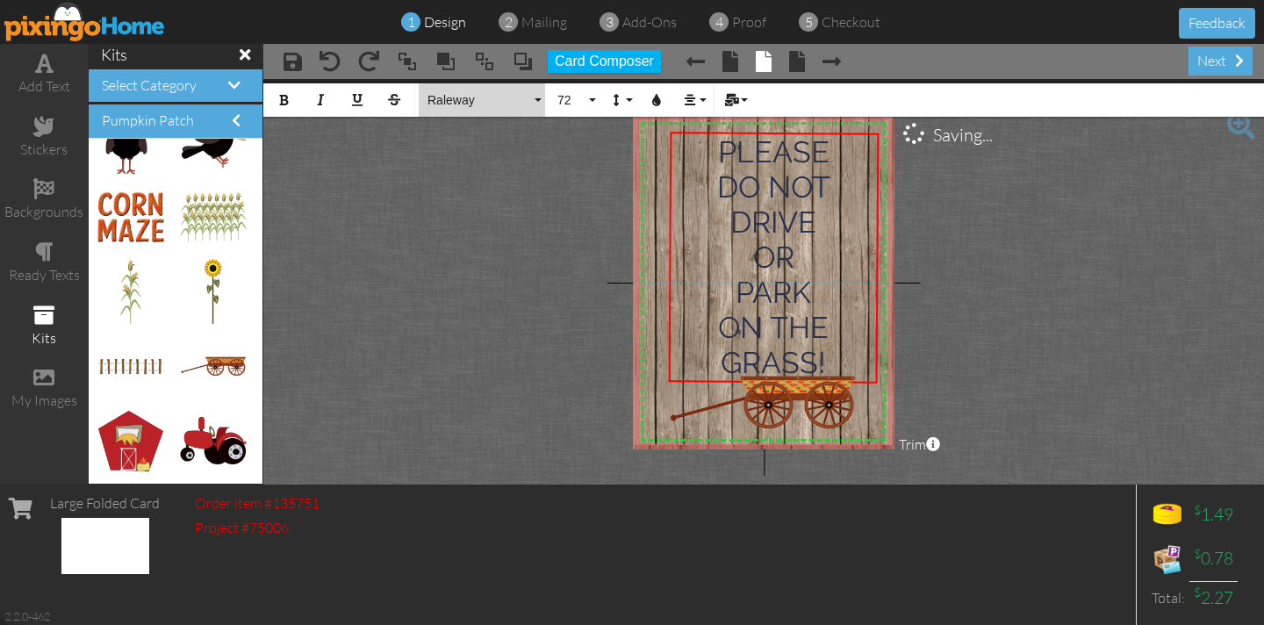
click at [536, 97] on button "Raleway" at bounding box center [482, 99] width 126 height 33
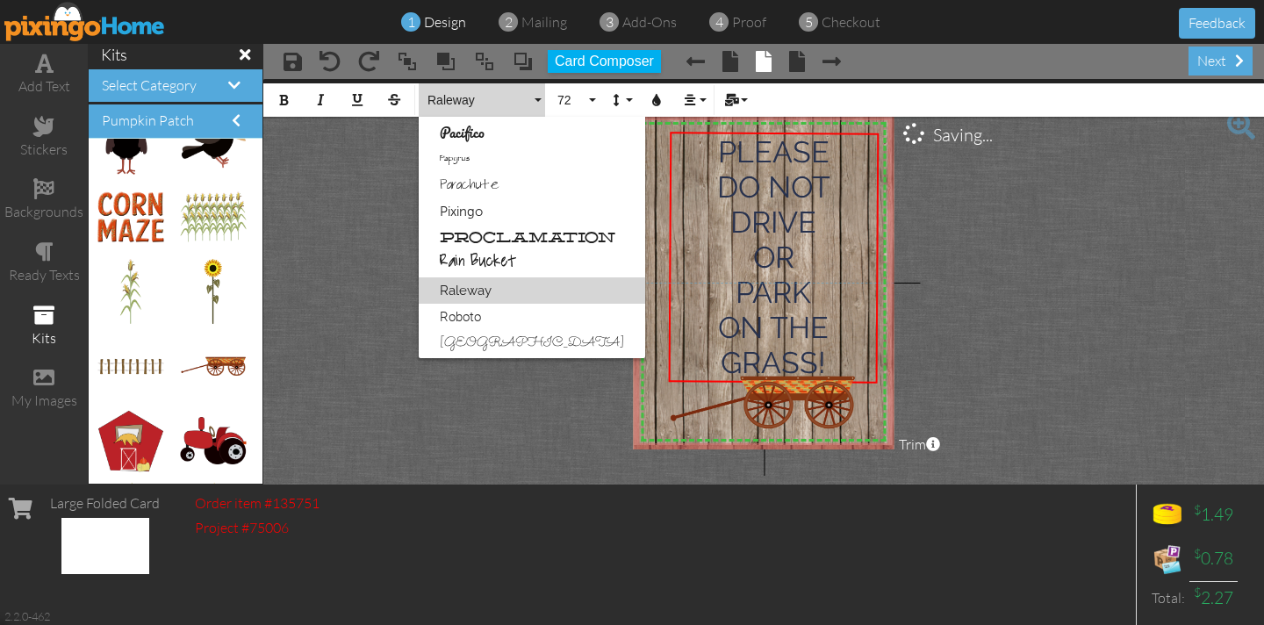
scroll to position [892, 0]
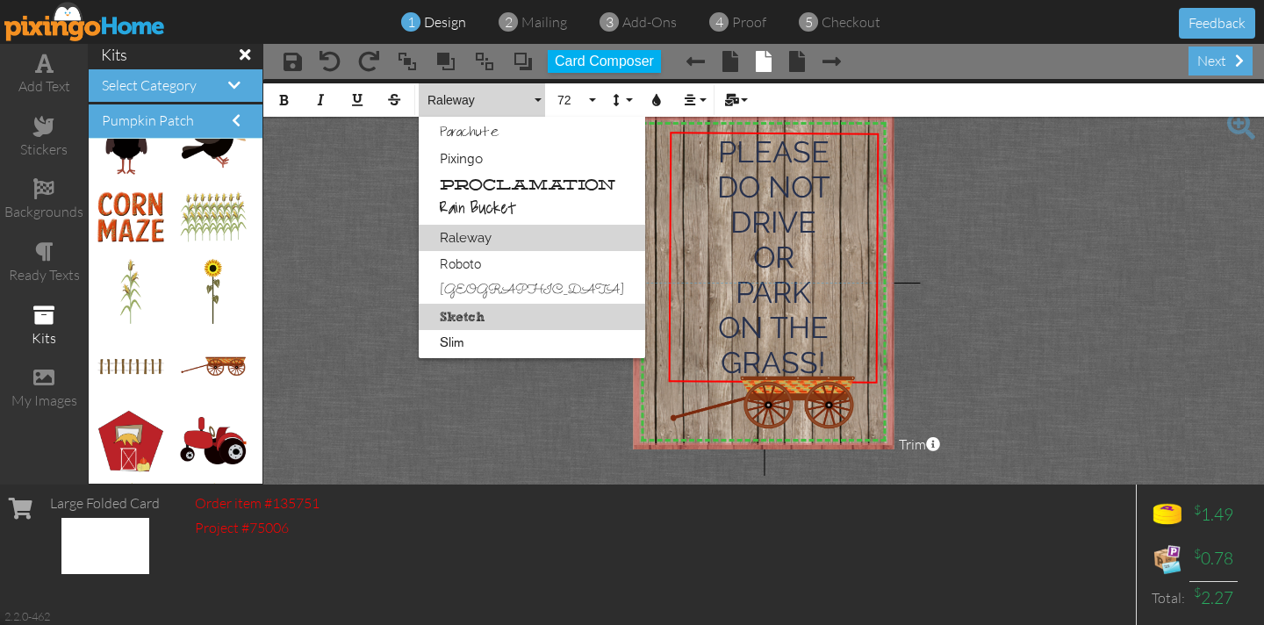
click at [484, 315] on link "Sketch" at bounding box center [532, 317] width 226 height 26
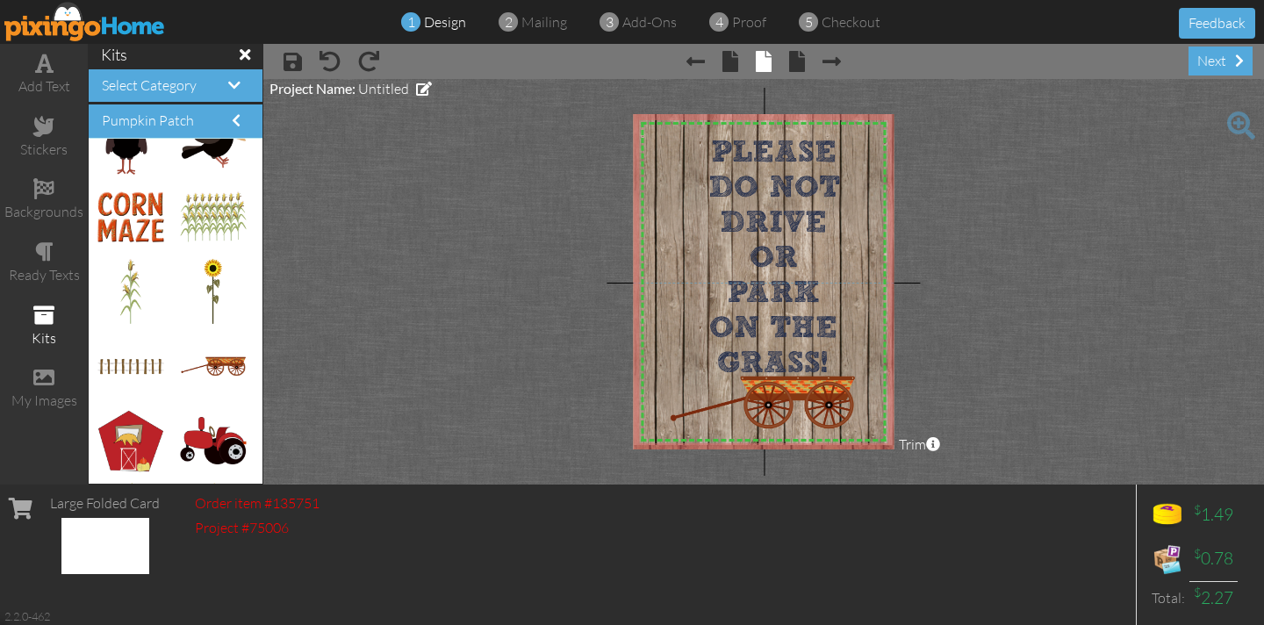
click at [572, 243] on project-studio-wrapper "X X X X X X X X X X X X X X X X X X X X X X X X X X X X X X X X X X X X X X X X…" at bounding box center [763, 281] width 1000 height 405
click at [838, 345] on div "GRASS!" at bounding box center [772, 363] width 204 height 36
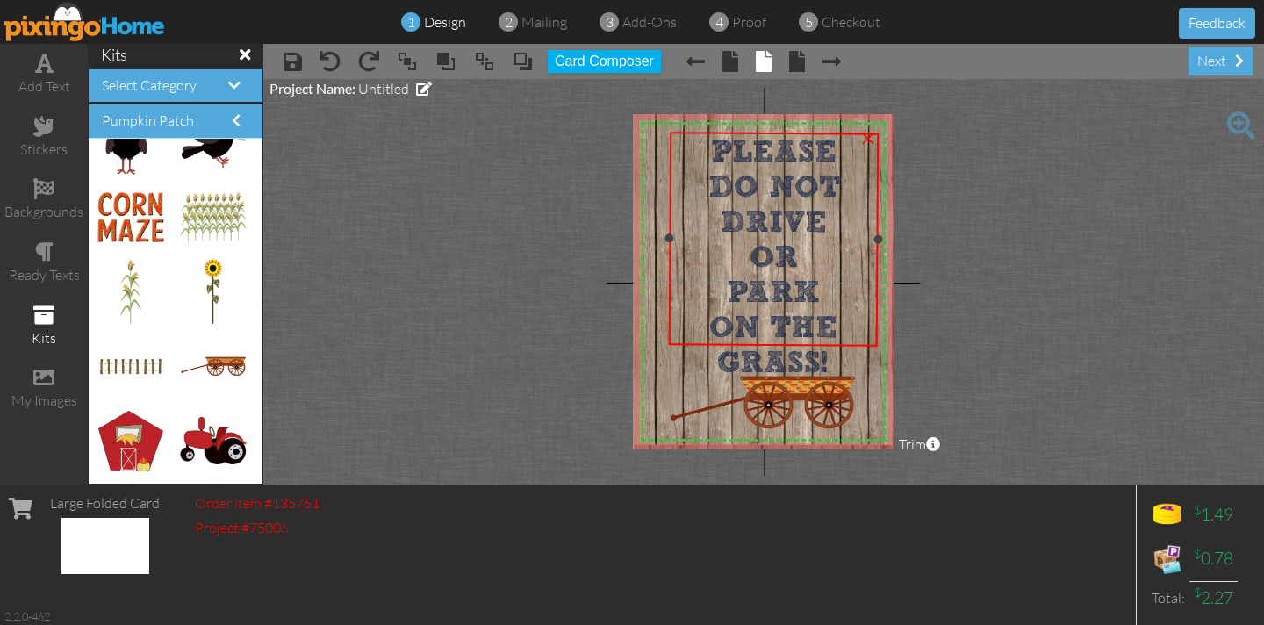
click at [838, 345] on div "GRASS!" at bounding box center [772, 363] width 204 height 36
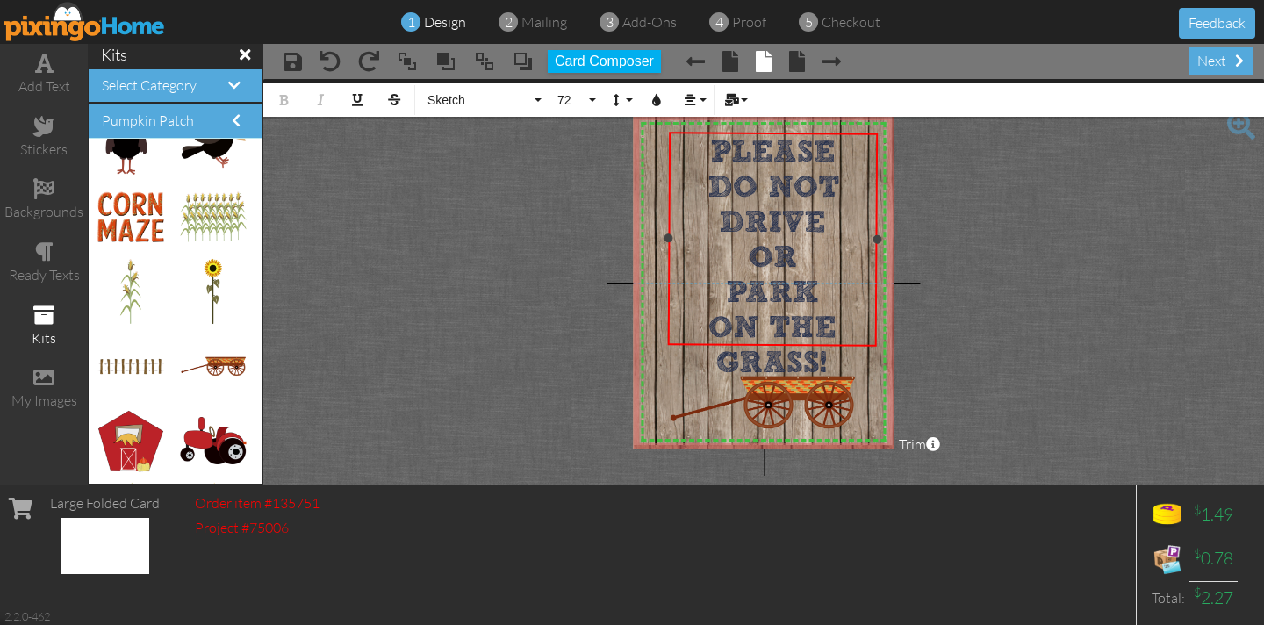
click at [838, 345] on div "GRASS!" at bounding box center [772, 363] width 204 height 36
click at [839, 345] on div "GRASS!" at bounding box center [772, 363] width 204 height 36
click at [838, 345] on div "GRASS!" at bounding box center [772, 363] width 204 height 36
click at [837, 345] on div "GRASS!" at bounding box center [772, 363] width 204 height 36
drag, startPoint x: 837, startPoint y: 323, endPoint x: 702, endPoint y: 242, distance: 157.4
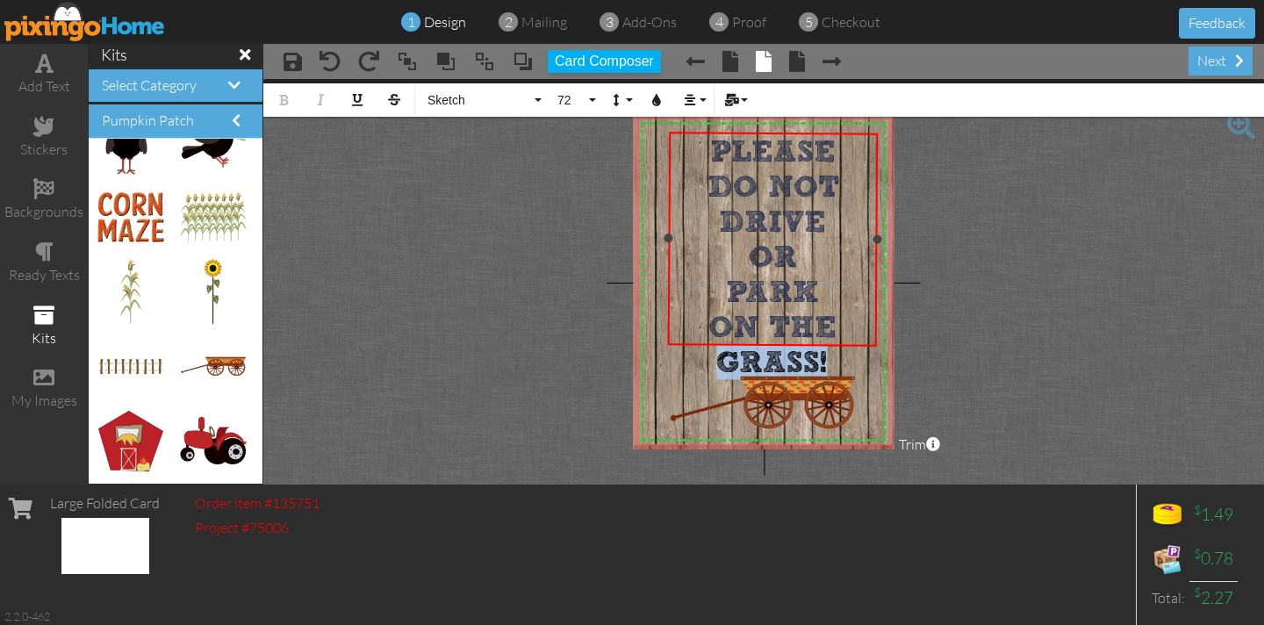
click at [710, 267] on div "PLEASE DO NOT DRIVE OR PARK ON THE GRASS!" at bounding box center [773, 257] width 206 height 247
click at [700, 147] on div "PLEASE" at bounding box center [772, 152] width 204 height 36
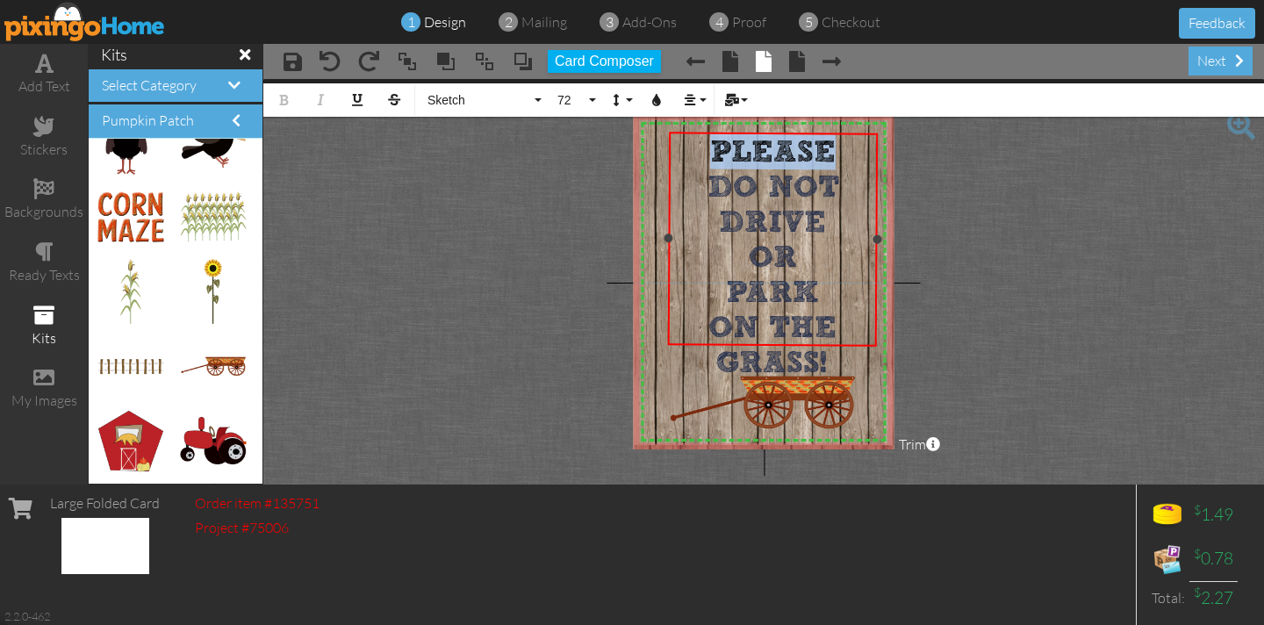
click at [700, 147] on div "PLEASE" at bounding box center [772, 152] width 204 height 36
drag, startPoint x: 703, startPoint y: 147, endPoint x: 829, endPoint y: 335, distance: 226.3
click at [837, 336] on div "PLEASE DO NOT DRIVE OR PARK ON THE GRASS!" at bounding box center [773, 257] width 206 height 247
click at [657, 99] on icon "button" at bounding box center [656, 100] width 12 height 12
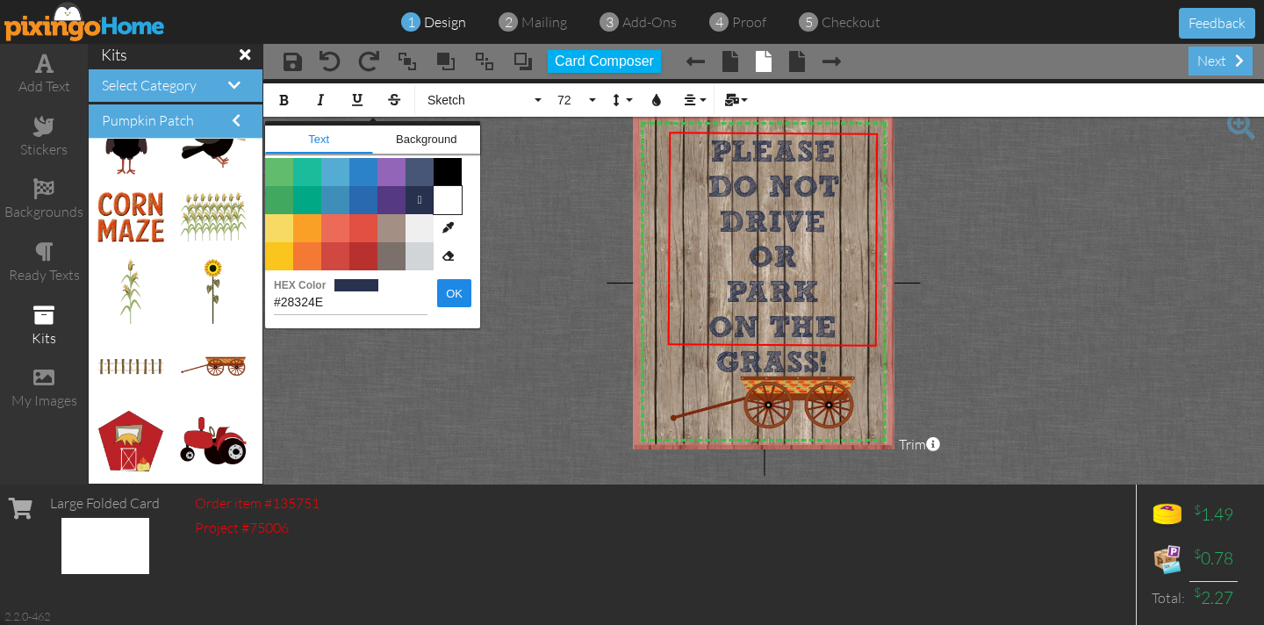
click at [452, 203] on span "Color #FFFFFF" at bounding box center [447, 200] width 28 height 28
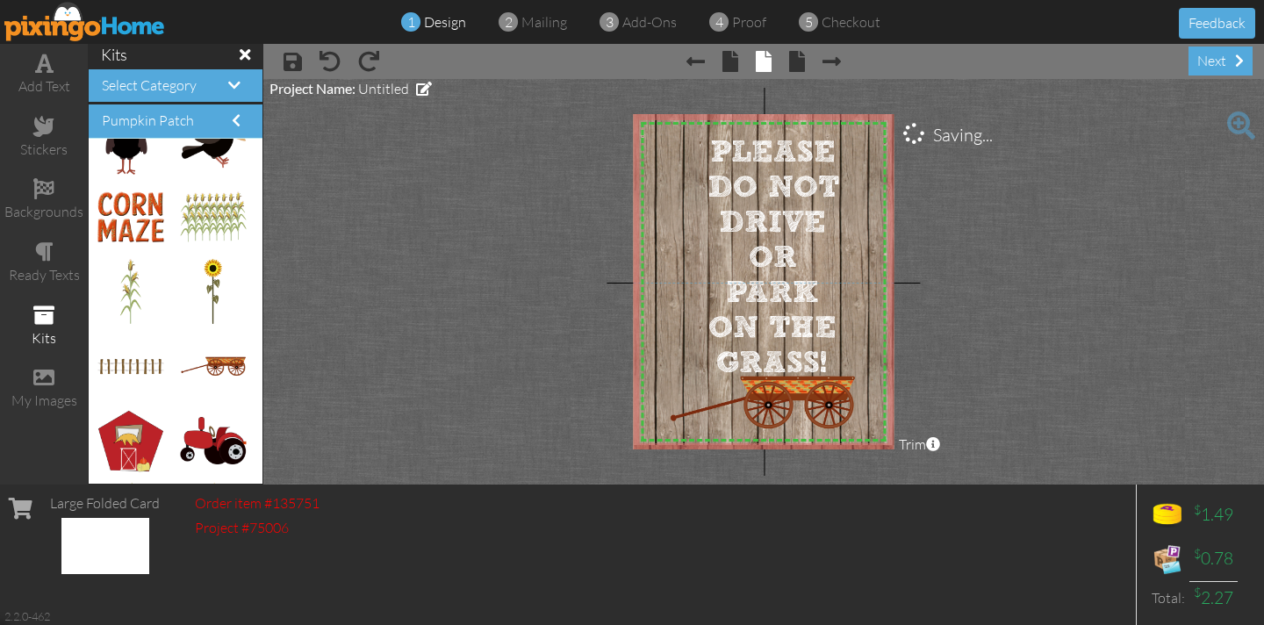
click at [508, 229] on project-studio-wrapper "X X X X X X X X X X X X X X X X X X X X X X X X X X X X X X X X X X X X X X X X…" at bounding box center [763, 281] width 1000 height 405
click at [827, 345] on span "GRASS!" at bounding box center [771, 363] width 111 height 36
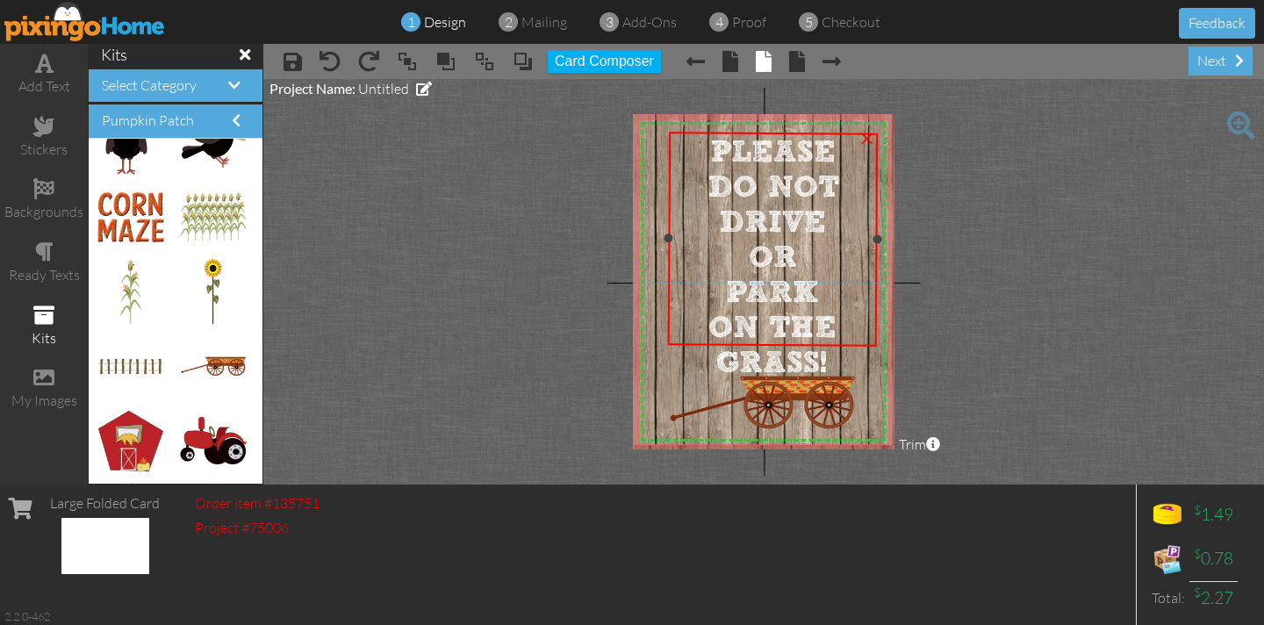
click at [827, 345] on span "GRASS!" at bounding box center [771, 363] width 111 height 36
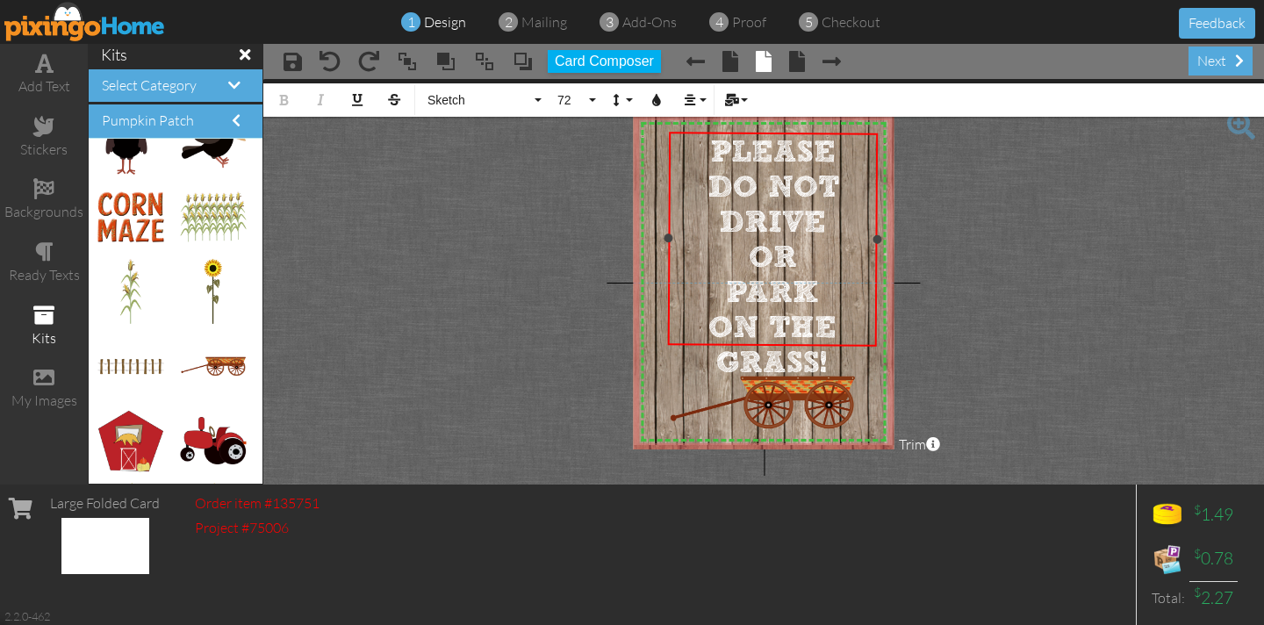
drag, startPoint x: 834, startPoint y: 327, endPoint x: 666, endPoint y: 145, distance: 248.4
click at [667, 144] on div "PLEASE DO NOT DRIVE OR PARK ON THE GRASS! ×" at bounding box center [772, 239] width 210 height 214
click at [652, 102] on icon "button" at bounding box center [656, 100] width 12 height 12
drag, startPoint x: 125, startPoint y: 366, endPoint x: 787, endPoint y: 363, distance: 662.5
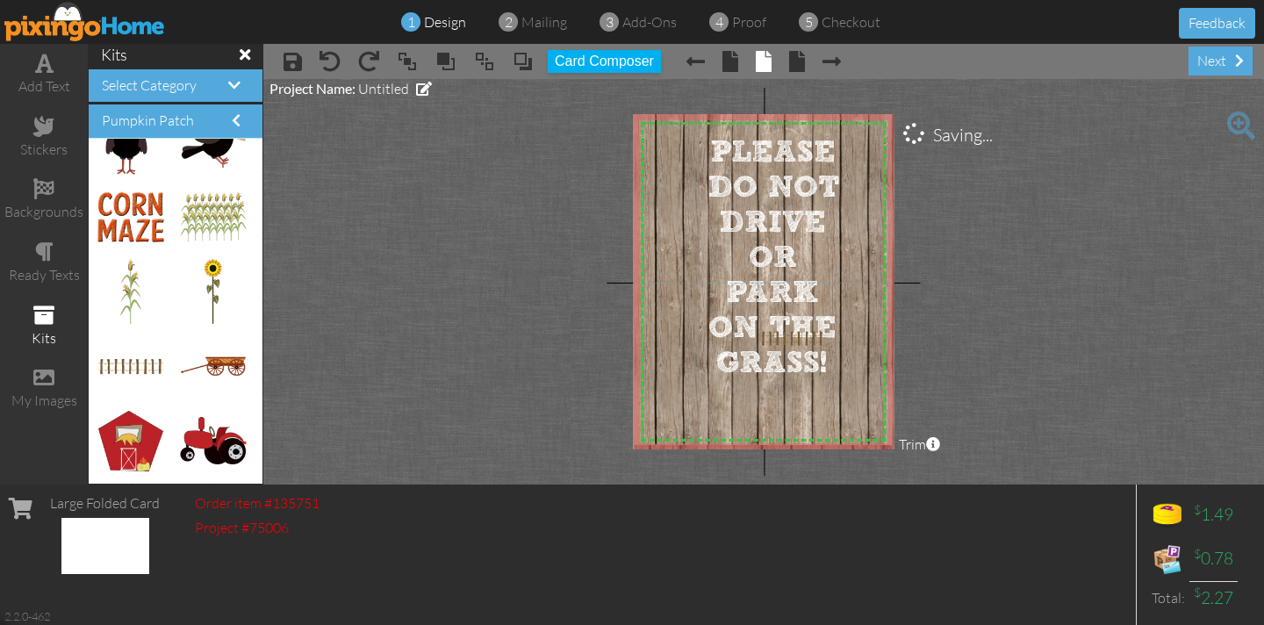
drag, startPoint x: 712, startPoint y: 390, endPoint x: 569, endPoint y: 372, distance: 144.1
click at [433, 375] on project-studio-wrapper "X X X X X X X X X X X X X X X X X X X X X X X X X X X X X X X X X X X X X X X X…" at bounding box center [763, 281] width 1000 height 405
drag, startPoint x: 778, startPoint y: 337, endPoint x: 777, endPoint y: 396, distance: 58.8
click at [779, 397] on img at bounding box center [792, 397] width 65 height 15
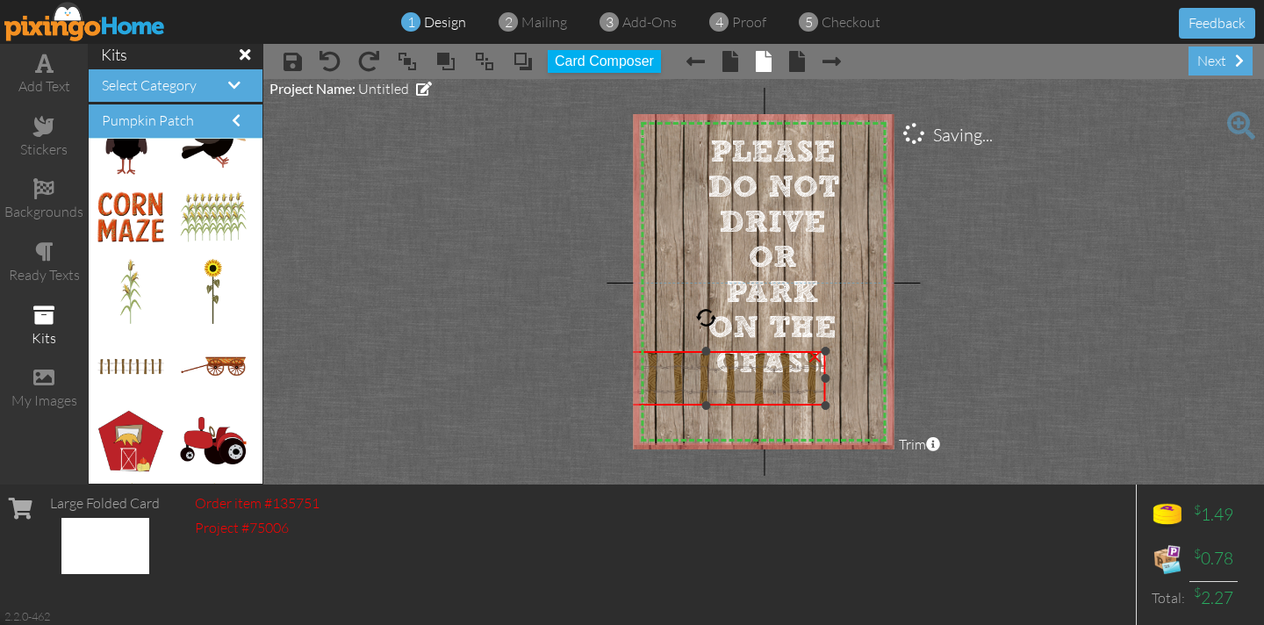
drag, startPoint x: 760, startPoint y: 391, endPoint x: 698, endPoint y: 354, distance: 72.4
click at [695, 352] on div "×" at bounding box center [706, 378] width 239 height 54
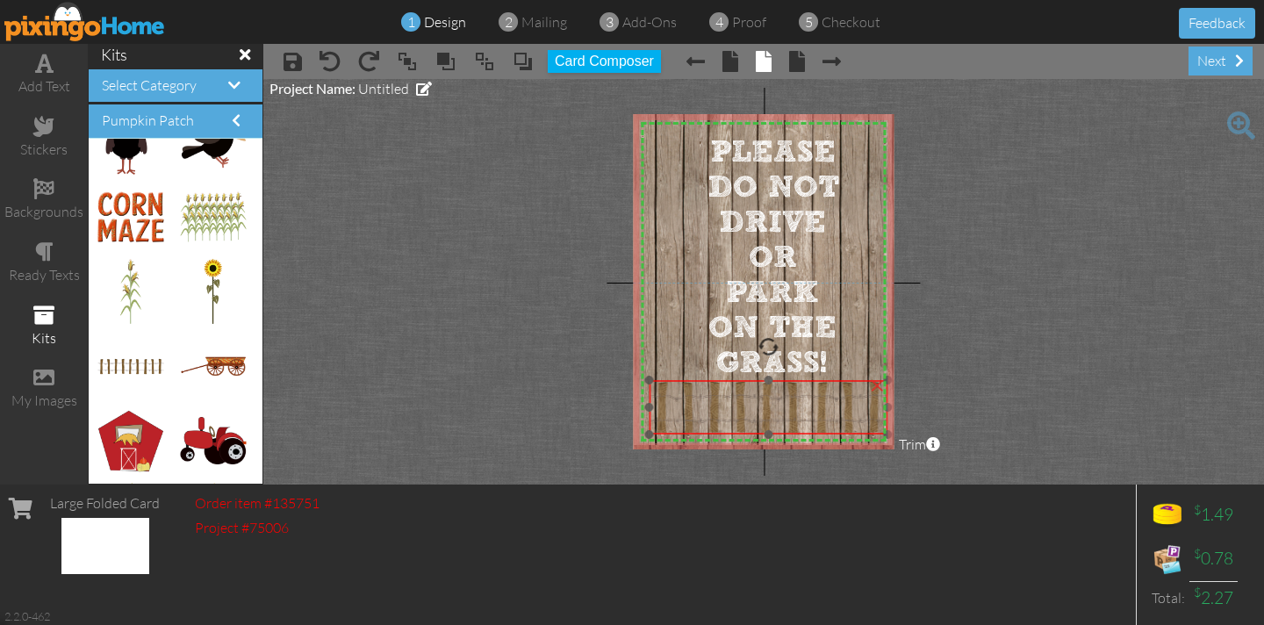
drag, startPoint x: 707, startPoint y: 370, endPoint x: 762, endPoint y: 395, distance: 59.7
click at [763, 395] on img at bounding box center [768, 407] width 239 height 54
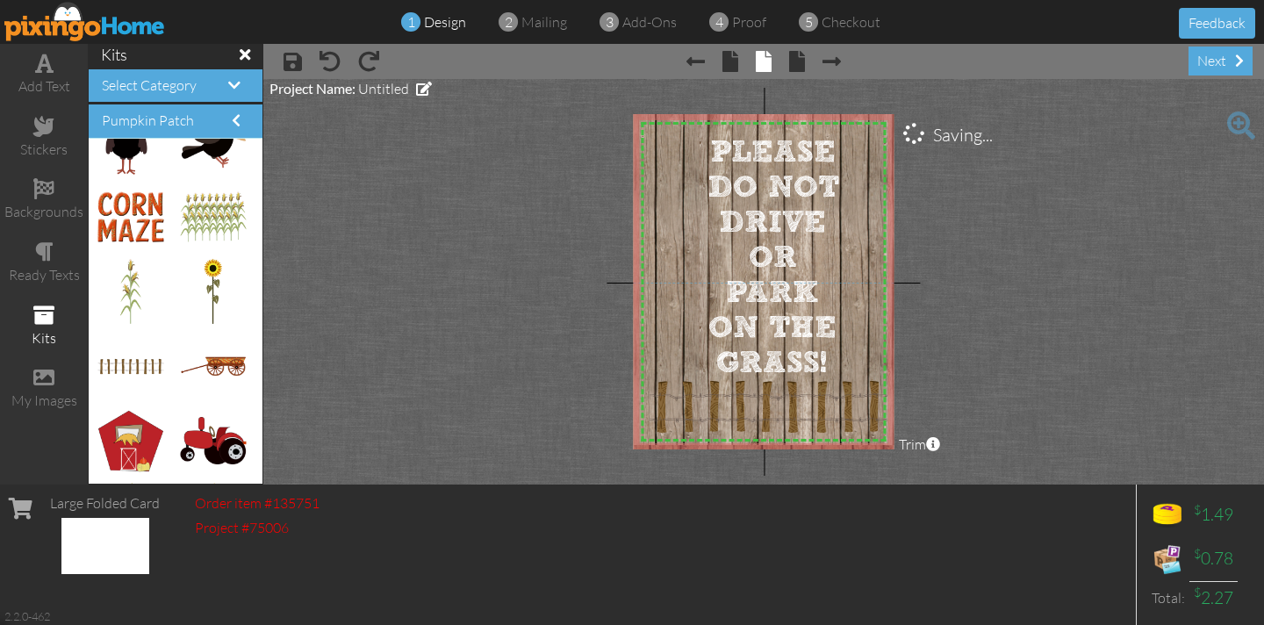
click at [598, 317] on project-studio-wrapper "X X X X X X X X X X X X X X X X X X X X X X X X X X X X X X X X X X X X X X X X…" at bounding box center [763, 281] width 1000 height 405
click at [41, 195] on span at bounding box center [43, 188] width 21 height 21
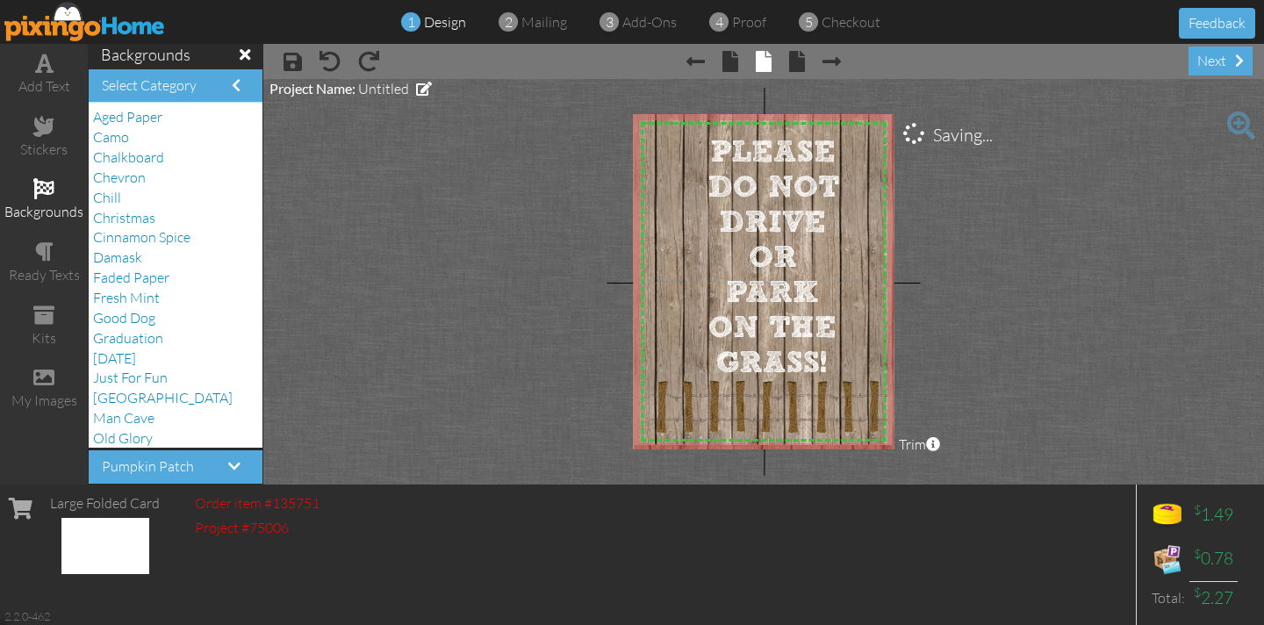
scroll to position [0, 0]
click at [106, 201] on span "Chill" at bounding box center [107, 199] width 28 height 18
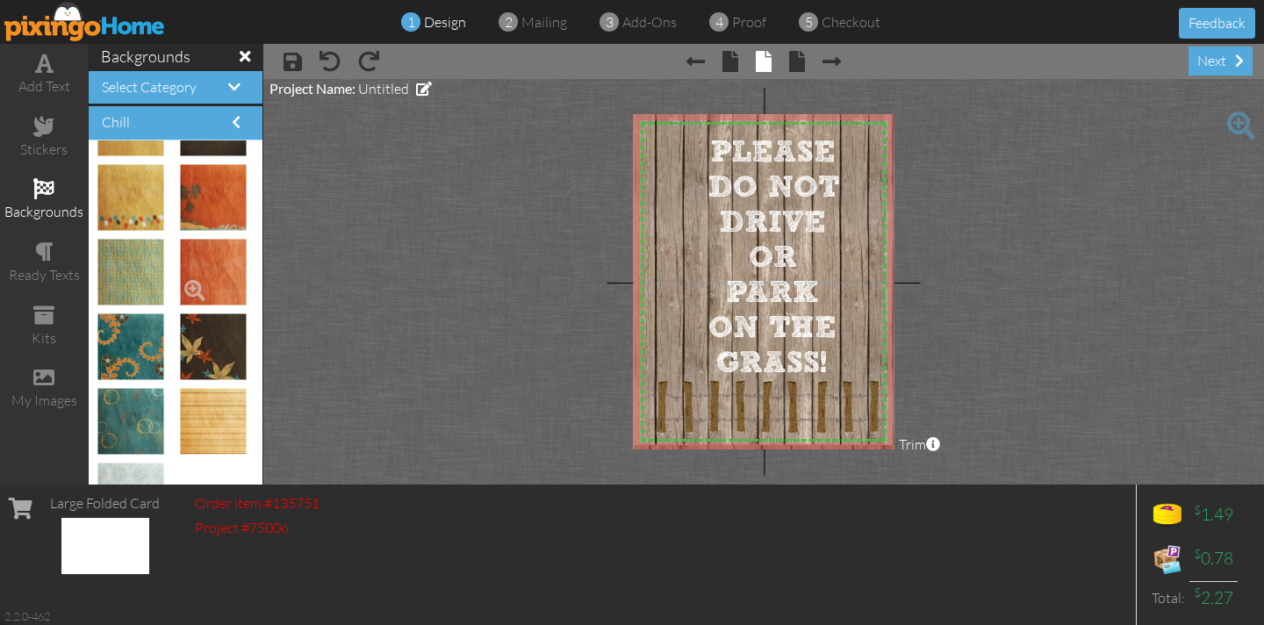
scroll to position [629, 0]
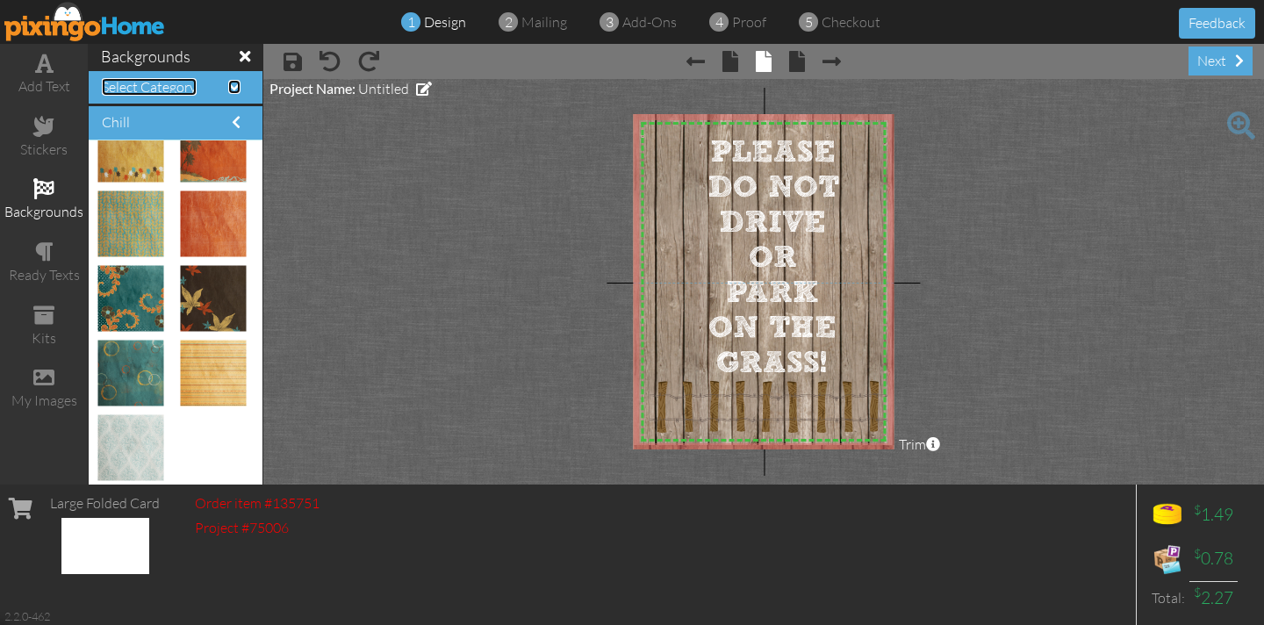
click at [191, 94] on span "Select Category" at bounding box center [149, 87] width 95 height 18
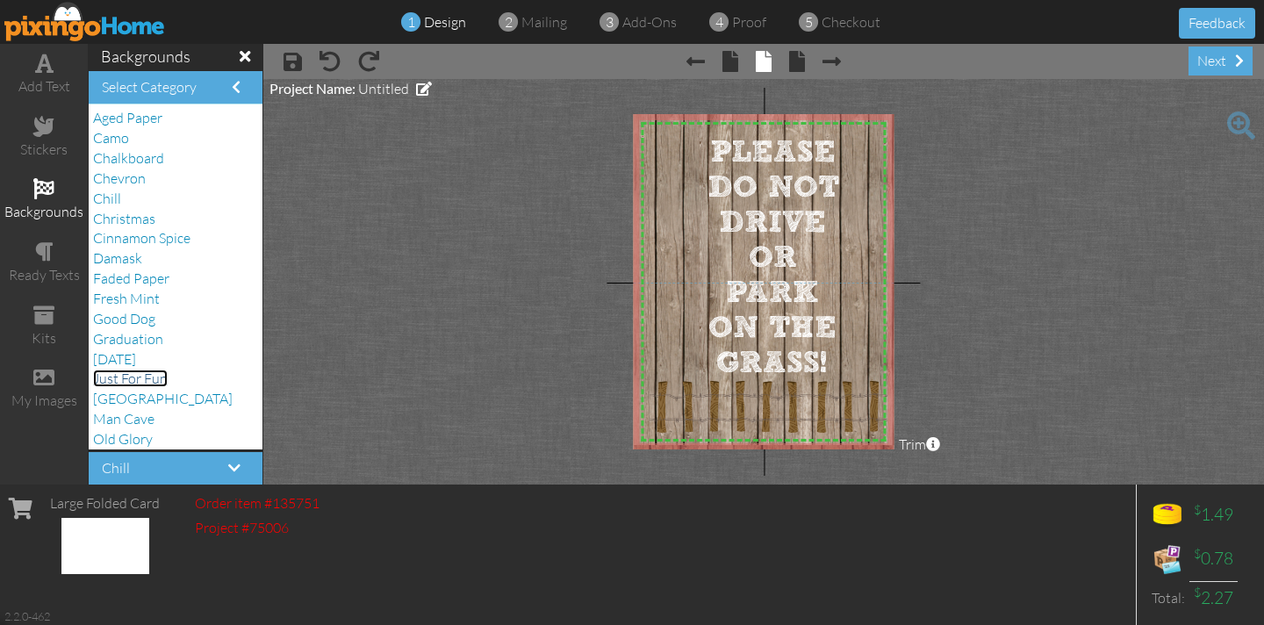
click at [138, 381] on span "Just For Fun" at bounding box center [130, 378] width 75 height 18
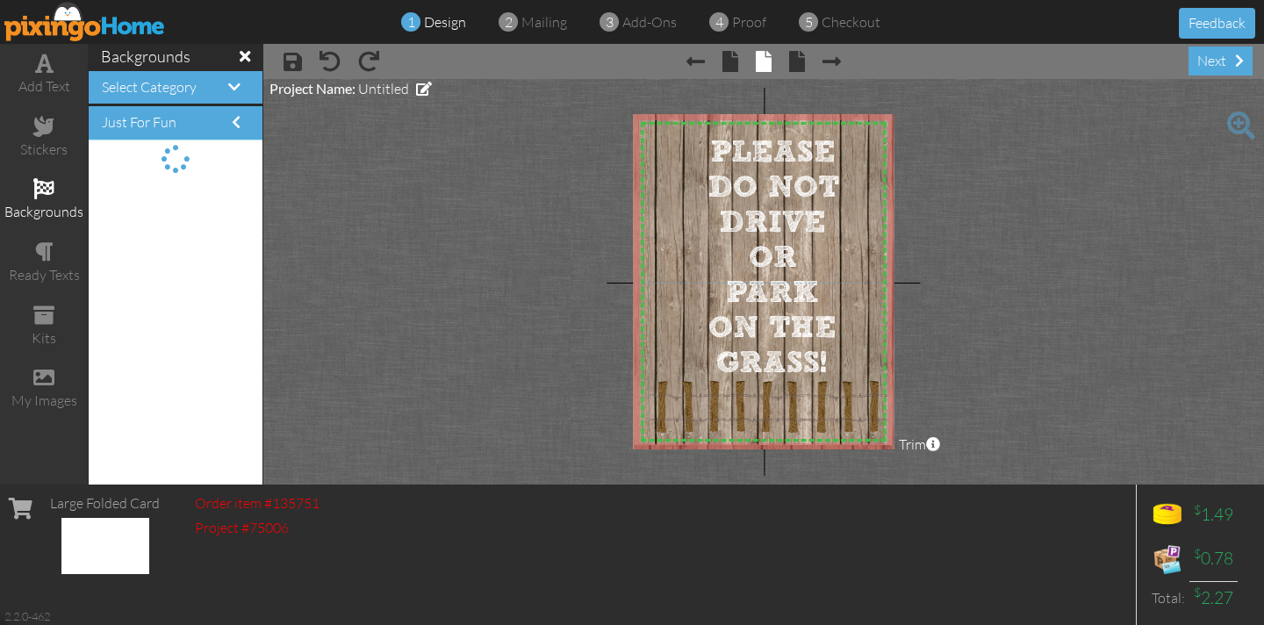
scroll to position [0, 0]
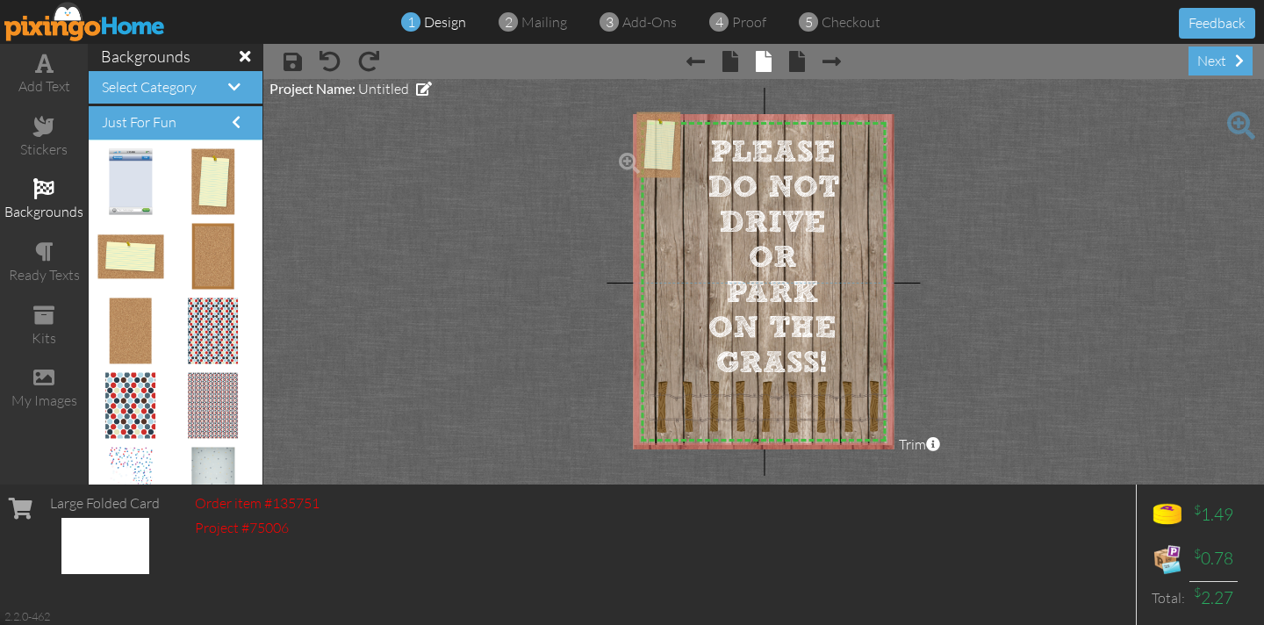
drag, startPoint x: 211, startPoint y: 175, endPoint x: 646, endPoint y: 139, distance: 435.9
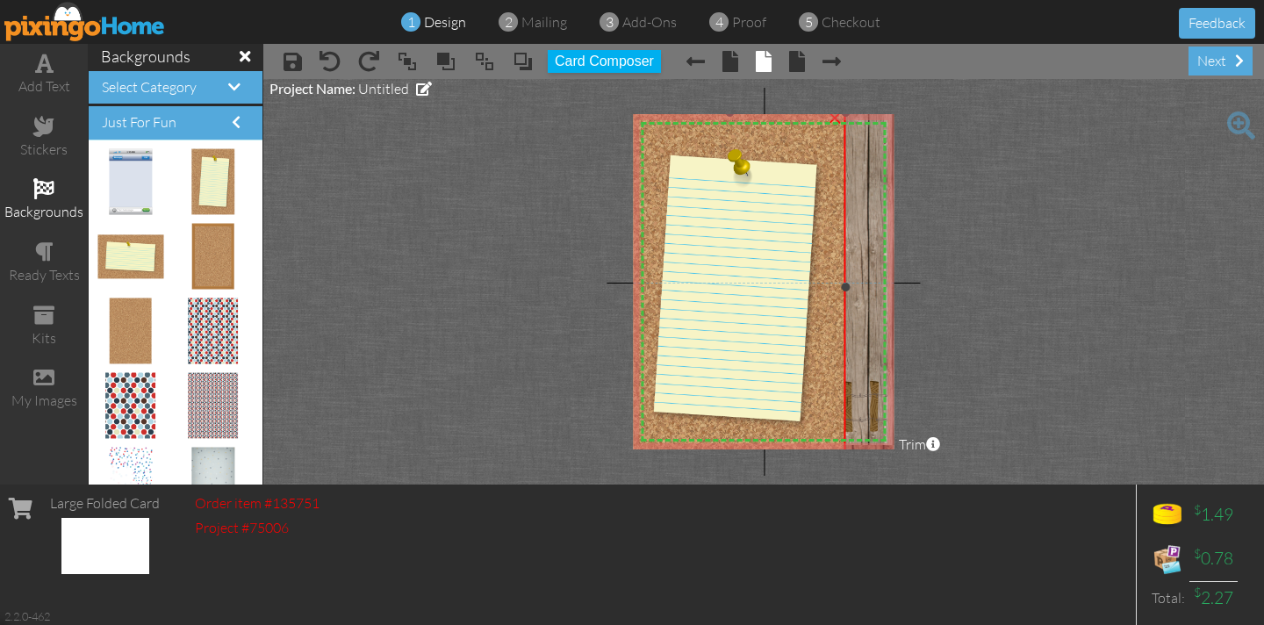
drag, startPoint x: 678, startPoint y: 209, endPoint x: 1262, endPoint y: 460, distance: 635.2
click at [1262, 458] on project-studio-wrapper "X X X X X X X X X X X X X X X X X X X X X X X X X X X X X X X X X X X X X X X X…" at bounding box center [763, 281] width 1000 height 405
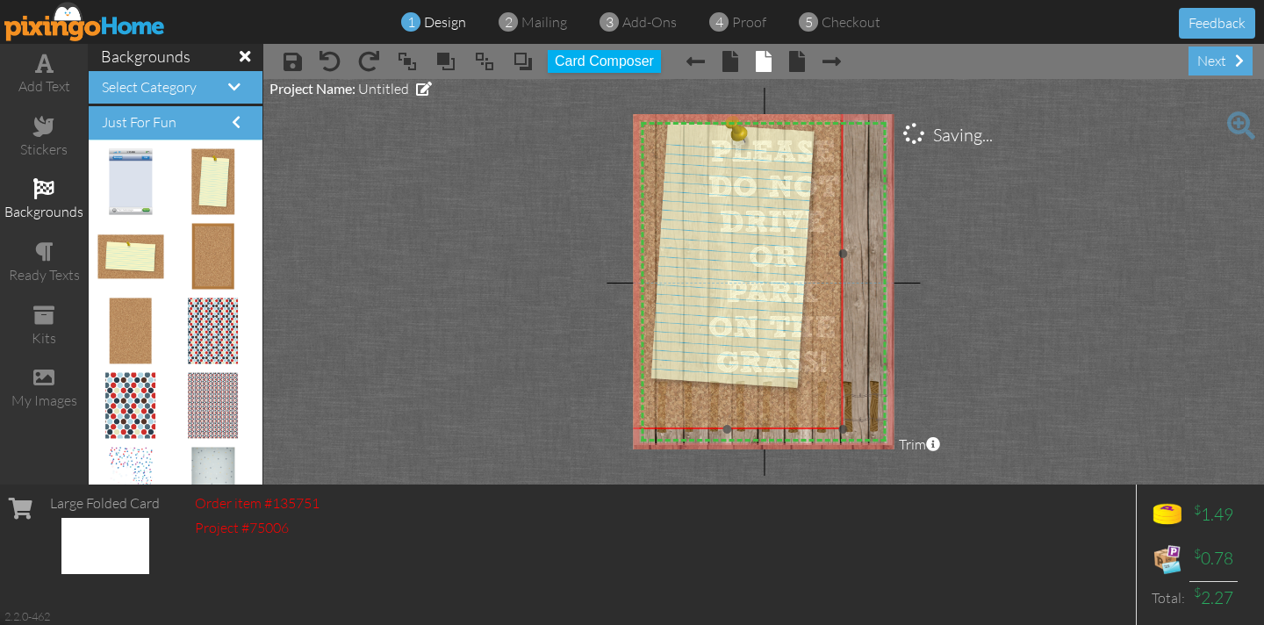
drag, startPoint x: 765, startPoint y: 312, endPoint x: 763, endPoint y: 279, distance: 33.4
click at [763, 279] on img at bounding box center [727, 254] width 231 height 350
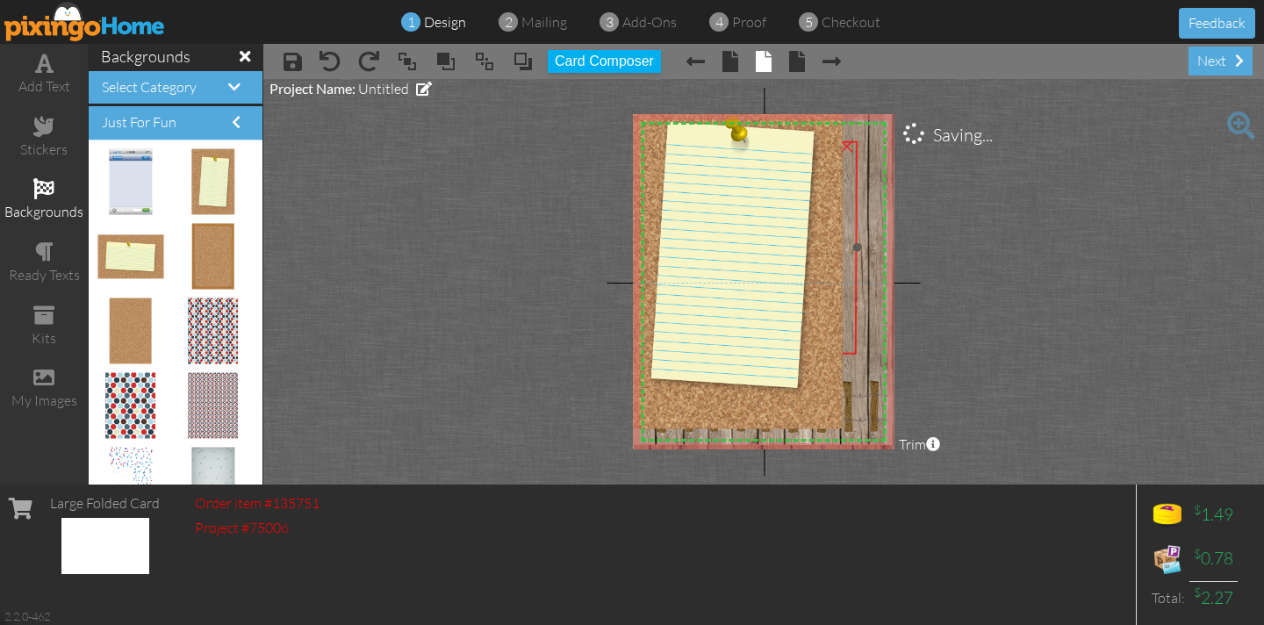
drag, startPoint x: 877, startPoint y: 269, endPoint x: 858, endPoint y: 277, distance: 20.9
click at [856, 277] on div at bounding box center [751, 246] width 218 height 223
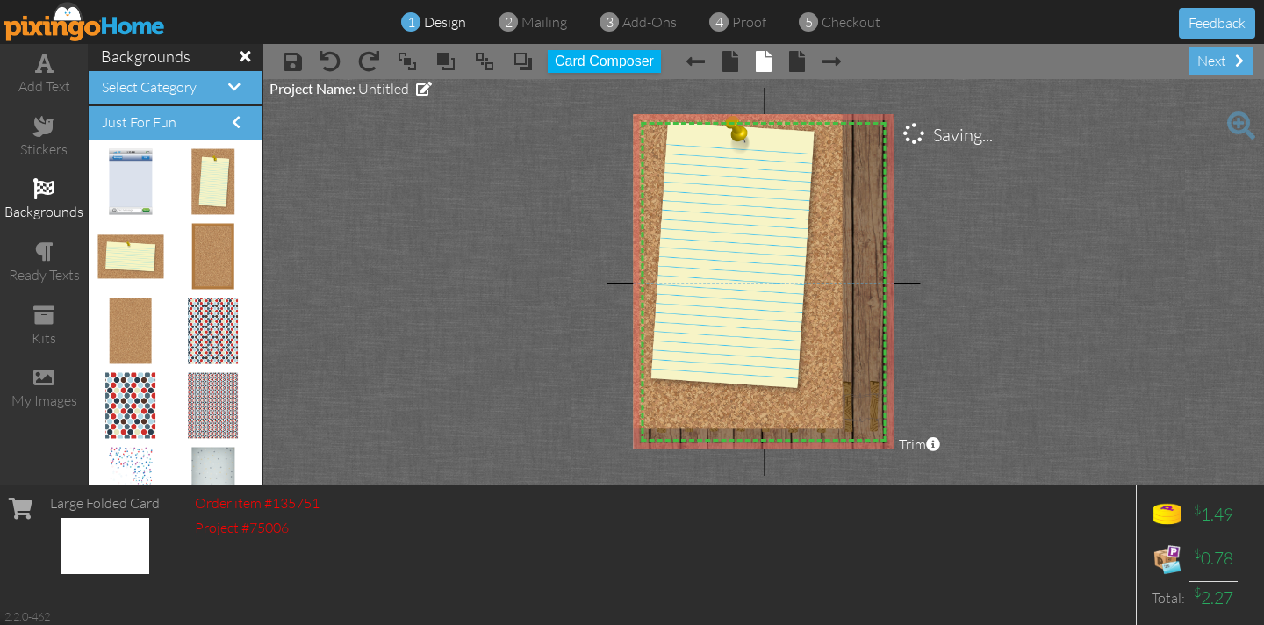
drag, startPoint x: 874, startPoint y: 272, endPoint x: 1206, endPoint y: 264, distance: 331.8
click at [1252, 270] on project-studio-wrapper "X X X X X X X X X X X X X X X X X X X X X X X X X X X X X X X X X X X X X X X X…" at bounding box center [763, 281] width 1000 height 405
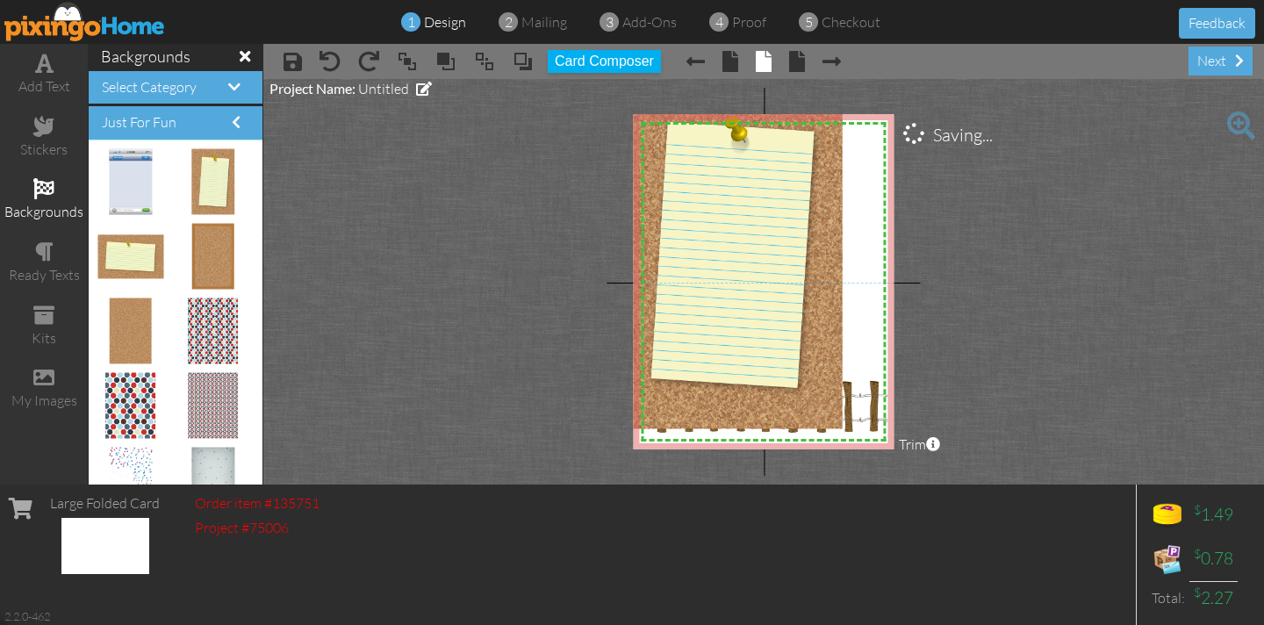
drag, startPoint x: 870, startPoint y: 277, endPoint x: 1214, endPoint y: 266, distance: 344.2
click at [1214, 266] on project-studio-wrapper "X X X X X X X X X X X X X X X X X X X X X X X X X X X X X X X X X X X X X X X X…" at bounding box center [763, 281] width 1000 height 405
drag, startPoint x: 869, startPoint y: 395, endPoint x: 1085, endPoint y: 364, distance: 218.0
click at [1095, 362] on project-studio-wrapper "X X X X X X X X X X X X X X X X X X X X X X X X X X X X X X X X X X X X X X X X…" at bounding box center [763, 281] width 1000 height 405
click at [877, 383] on div "×" at bounding box center [877, 383] width 28 height 28
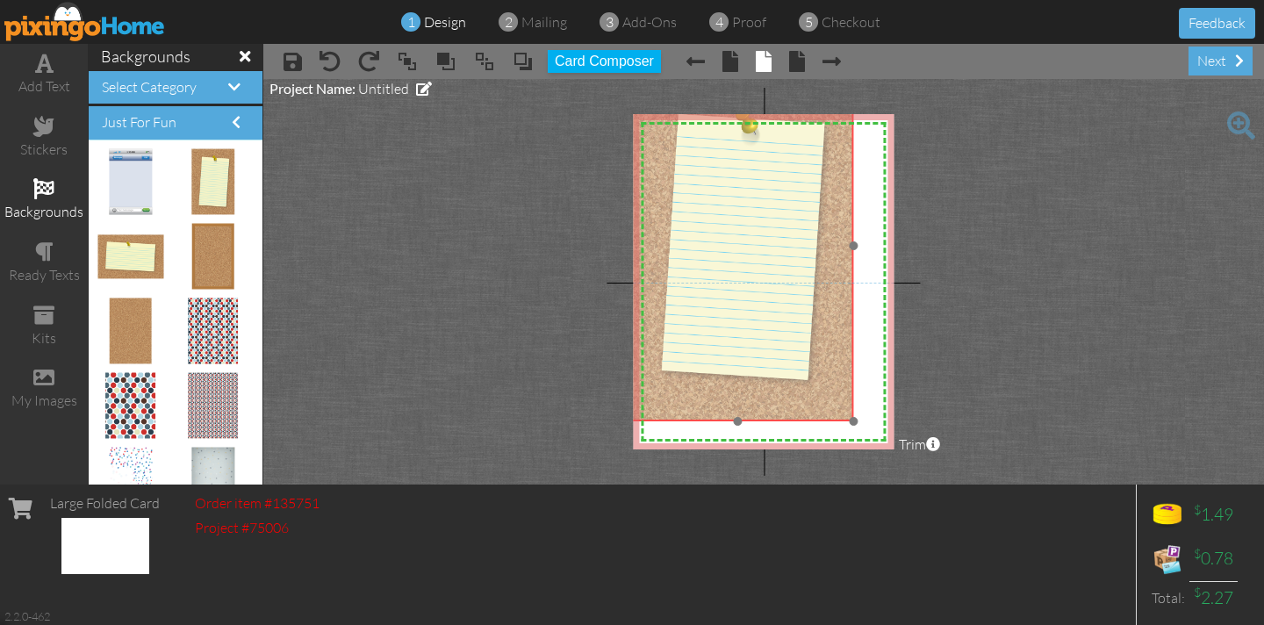
drag, startPoint x: 834, startPoint y: 379, endPoint x: 847, endPoint y: 386, distance: 14.9
click at [844, 371] on img at bounding box center [737, 246] width 231 height 350
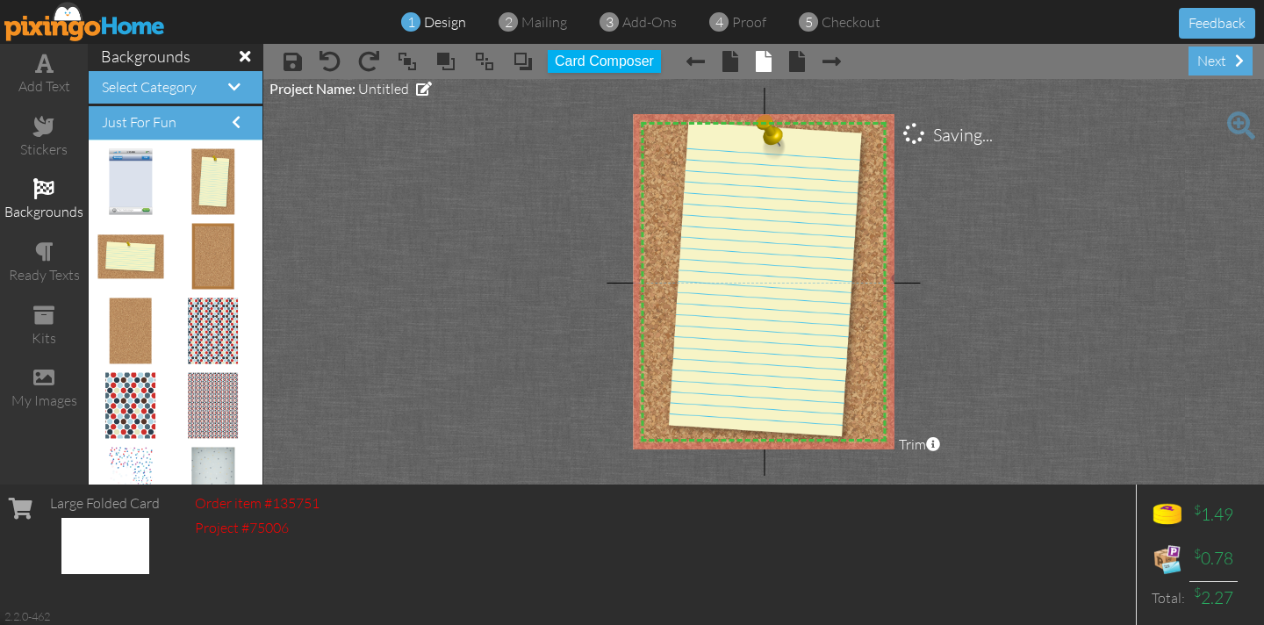
drag, startPoint x: 859, startPoint y: 419, endPoint x: 952, endPoint y: 475, distance: 108.2
click at [959, 481] on project-studio-wrapper "X X X X X X X X X X X X X X X X X X X X X X X X X X X X X X X X X X X X X X X X…" at bounding box center [763, 281] width 1000 height 405
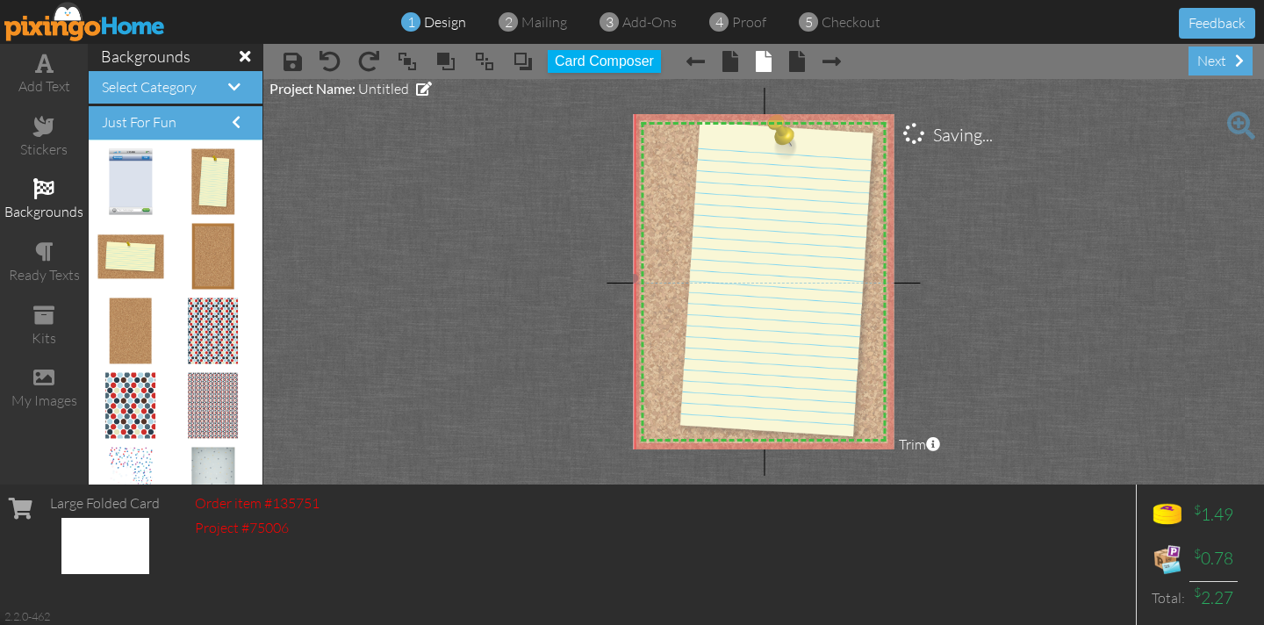
drag, startPoint x: 784, startPoint y: 366, endPoint x: 794, endPoint y: 365, distance: 10.6
click at [794, 365] on img at bounding box center [770, 278] width 273 height 414
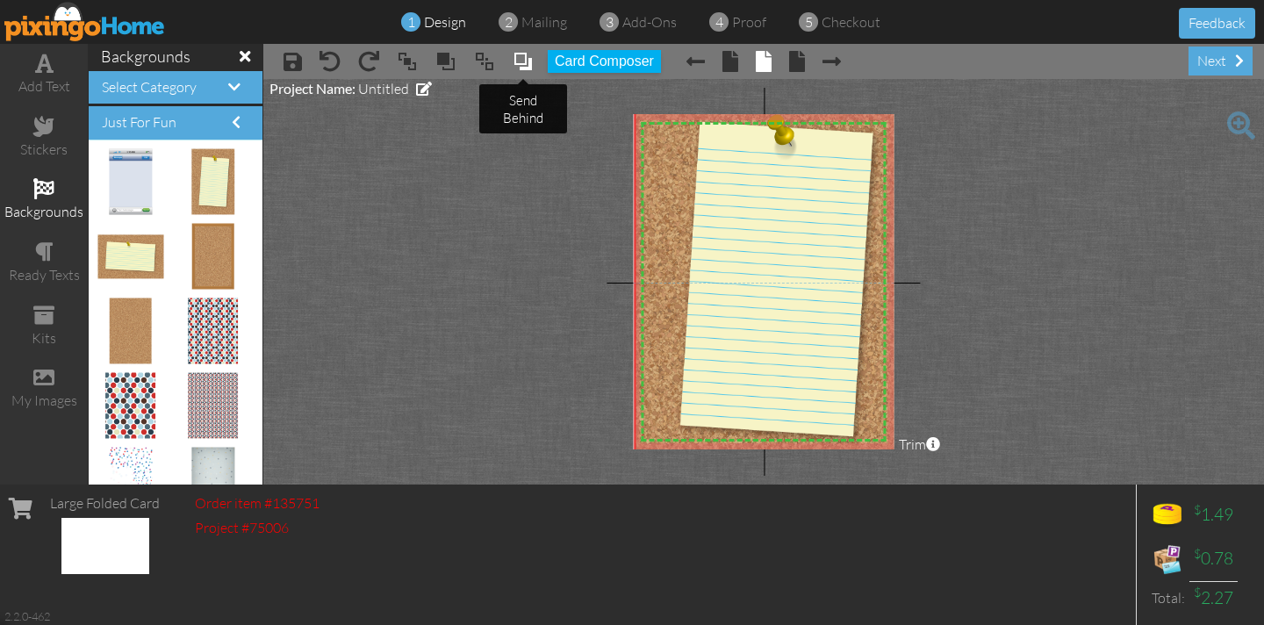
click at [521, 56] on span at bounding box center [522, 61] width 21 height 26
click at [524, 57] on span at bounding box center [522, 61] width 21 height 26
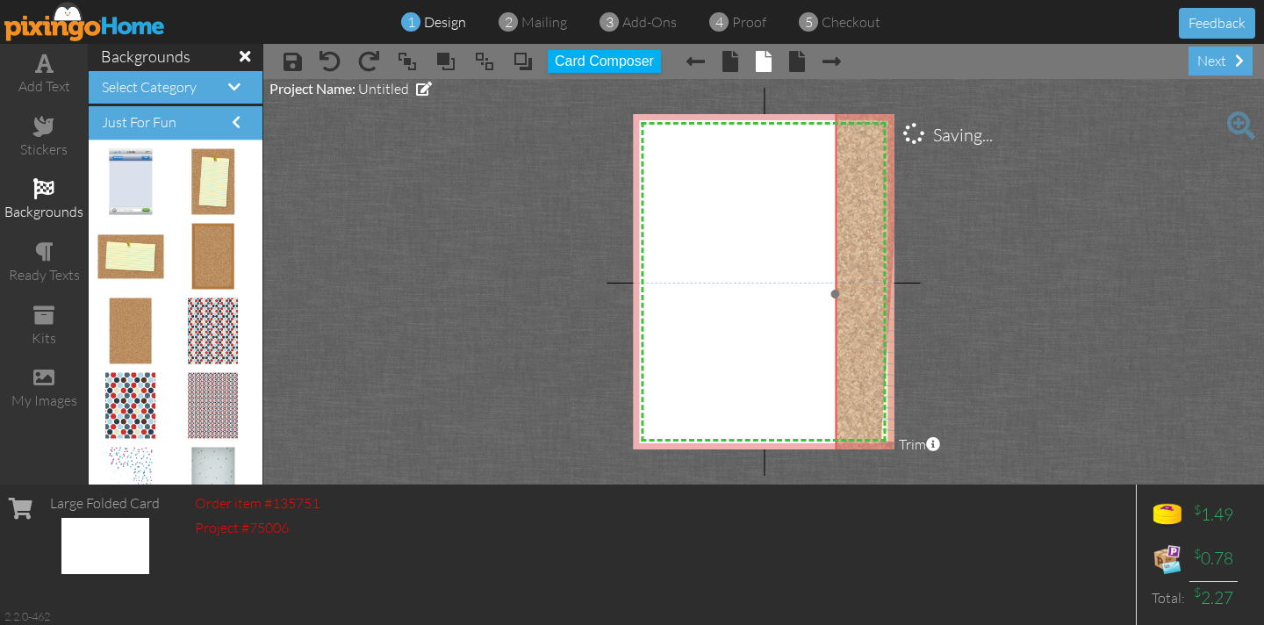
drag, startPoint x: 684, startPoint y: 168, endPoint x: 835, endPoint y: 199, distance: 155.1
click at [884, 183] on img at bounding box center [970, 294] width 273 height 414
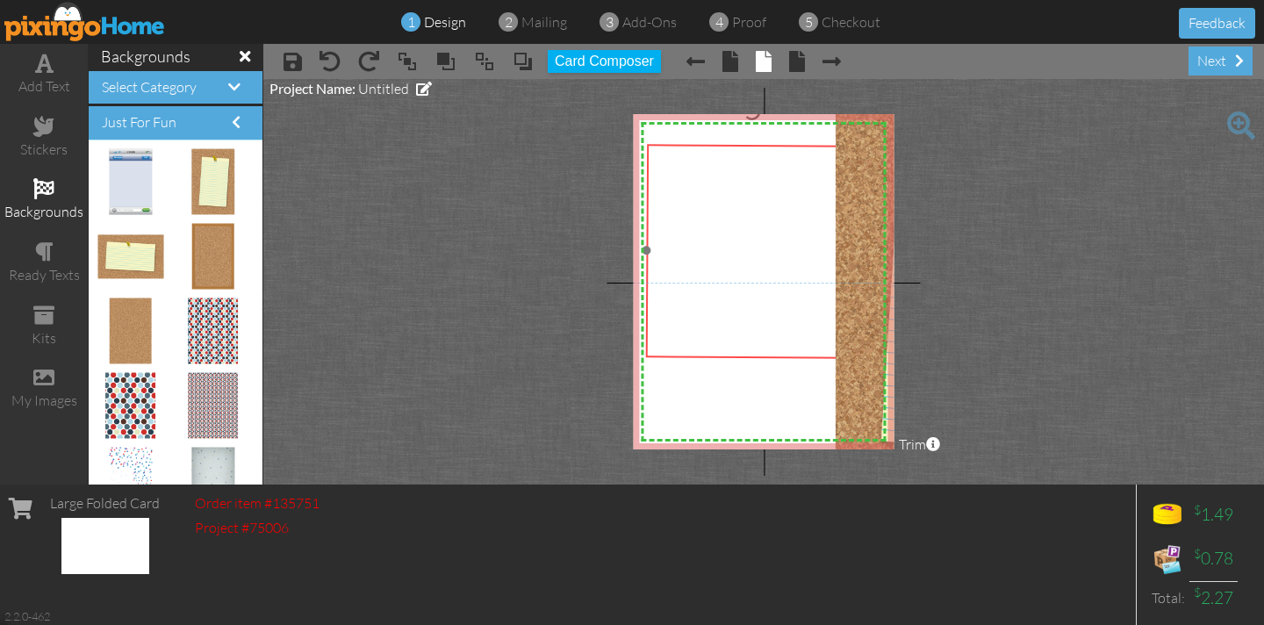
click at [772, 235] on span "DRIVE" at bounding box center [750, 235] width 107 height 36
click at [417, 61] on span at bounding box center [407, 61] width 21 height 26
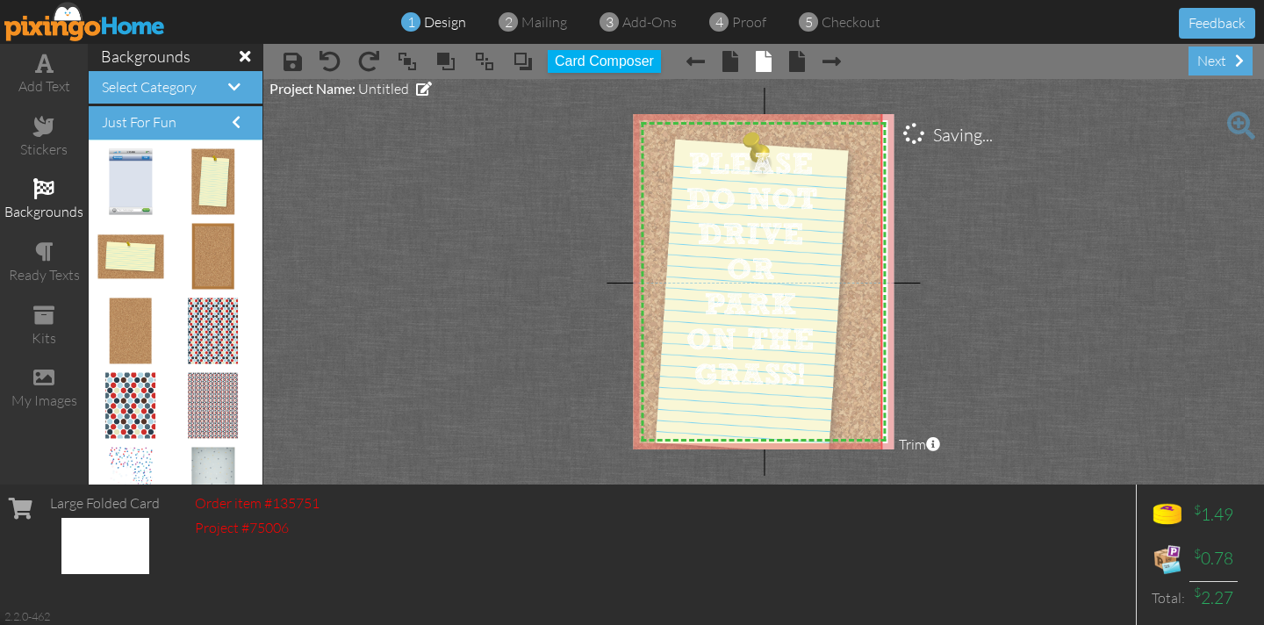
drag, startPoint x: 854, startPoint y: 136, endPoint x: 633, endPoint y: 140, distance: 221.2
click at [632, 139] on project-studio-wrapper "X X X X X X X X X X X X X X X X X X X X X X X X X X X X X X X X X X X X X X X X…" at bounding box center [763, 281] width 1000 height 405
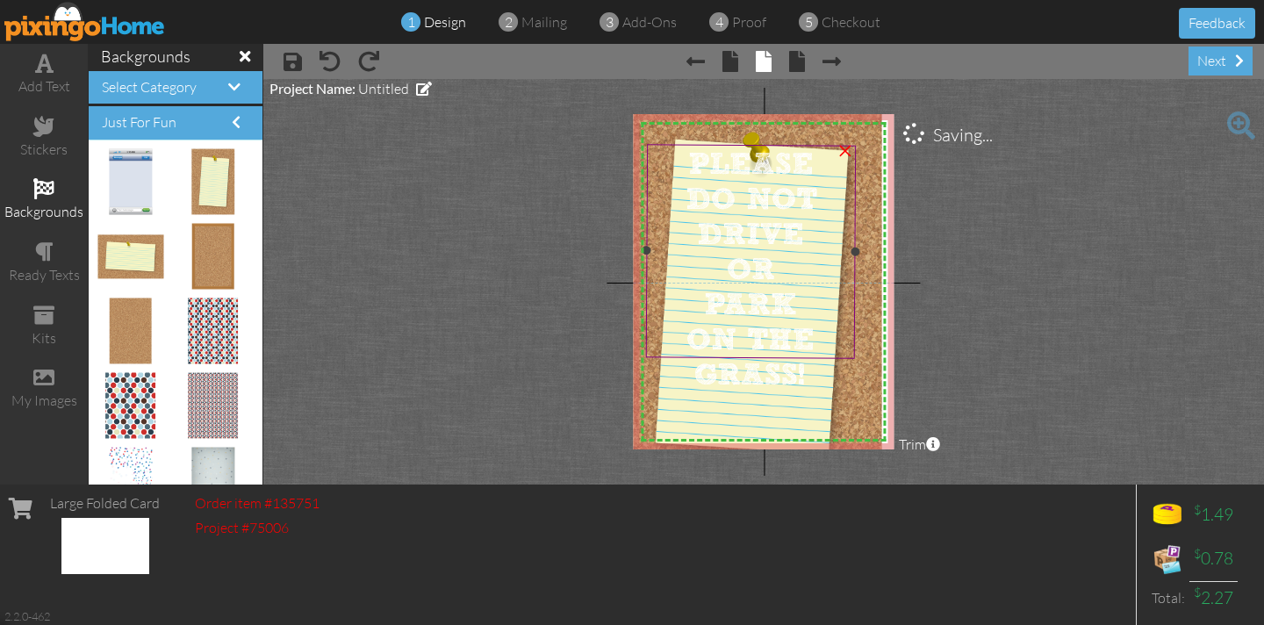
click at [688, 152] on span "PLEASE" at bounding box center [750, 165] width 125 height 36
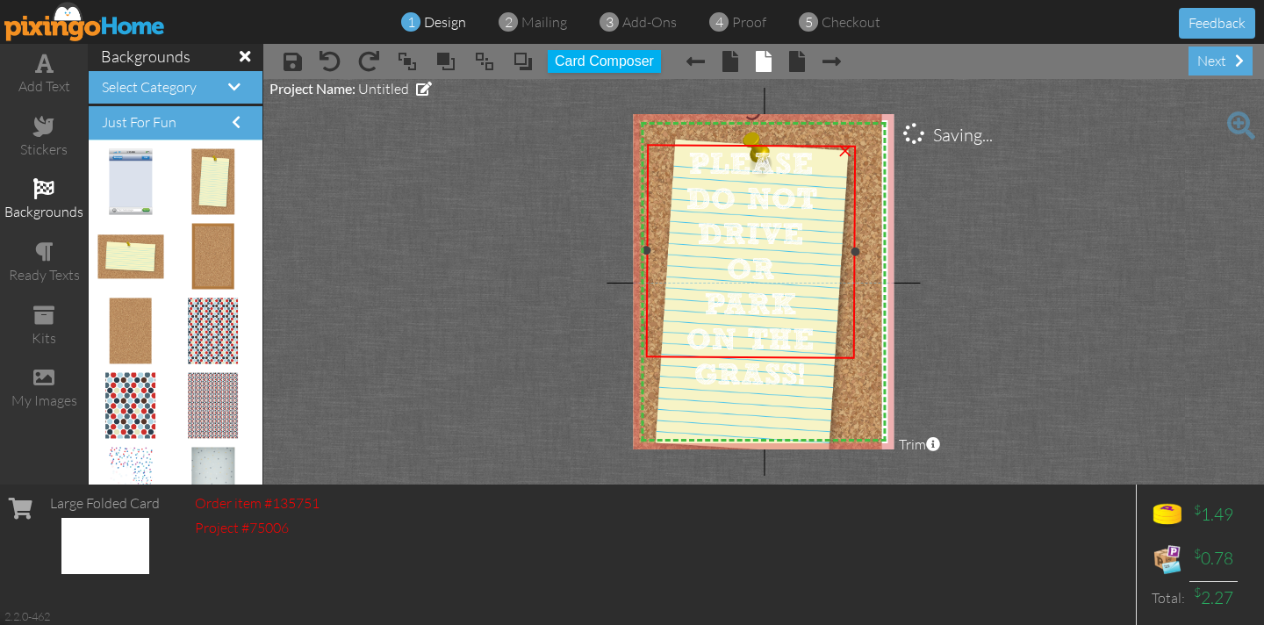
click at [688, 152] on span "PLEASE" at bounding box center [750, 165] width 125 height 36
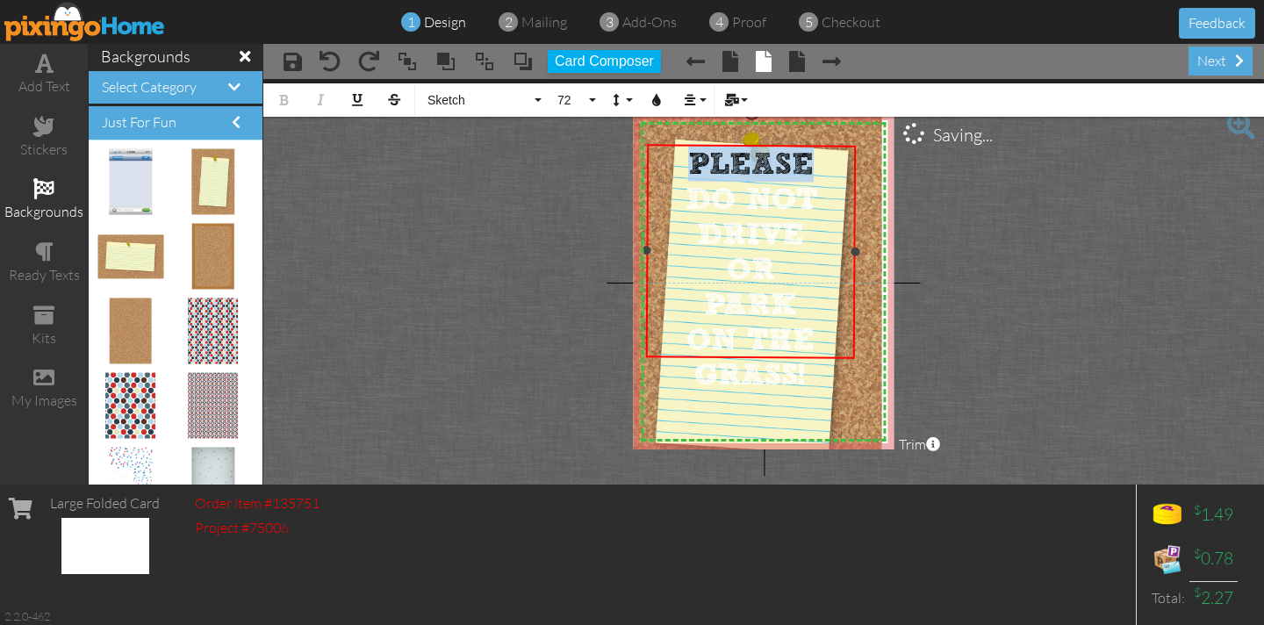
click at [688, 152] on span "PLEASE" at bounding box center [750, 165] width 125 height 36
drag, startPoint x: 685, startPoint y: 152, endPoint x: 772, endPoint y: 360, distance: 225.4
click at [772, 358] on div "PLEASE DO NOT DRIVE OR PARK ON THE GRASS! ×" at bounding box center [750, 251] width 210 height 214
click at [658, 97] on icon "button" at bounding box center [656, 100] width 12 height 12
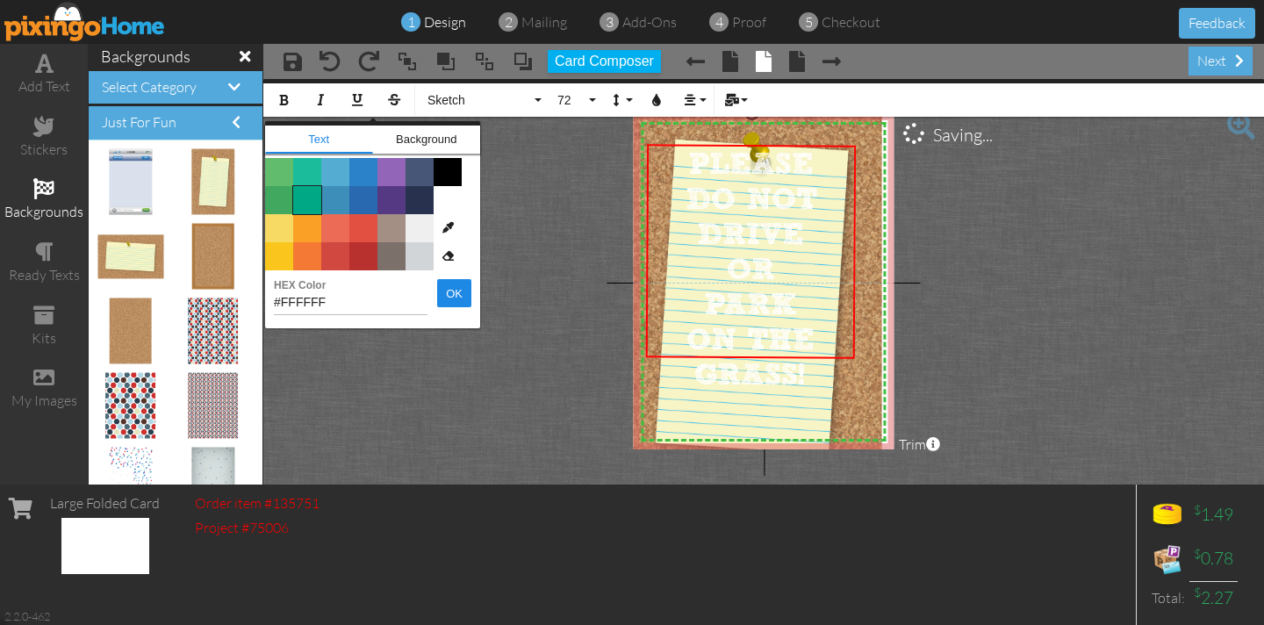
click at [302, 198] on span "Color #00A885" at bounding box center [307, 200] width 28 height 28
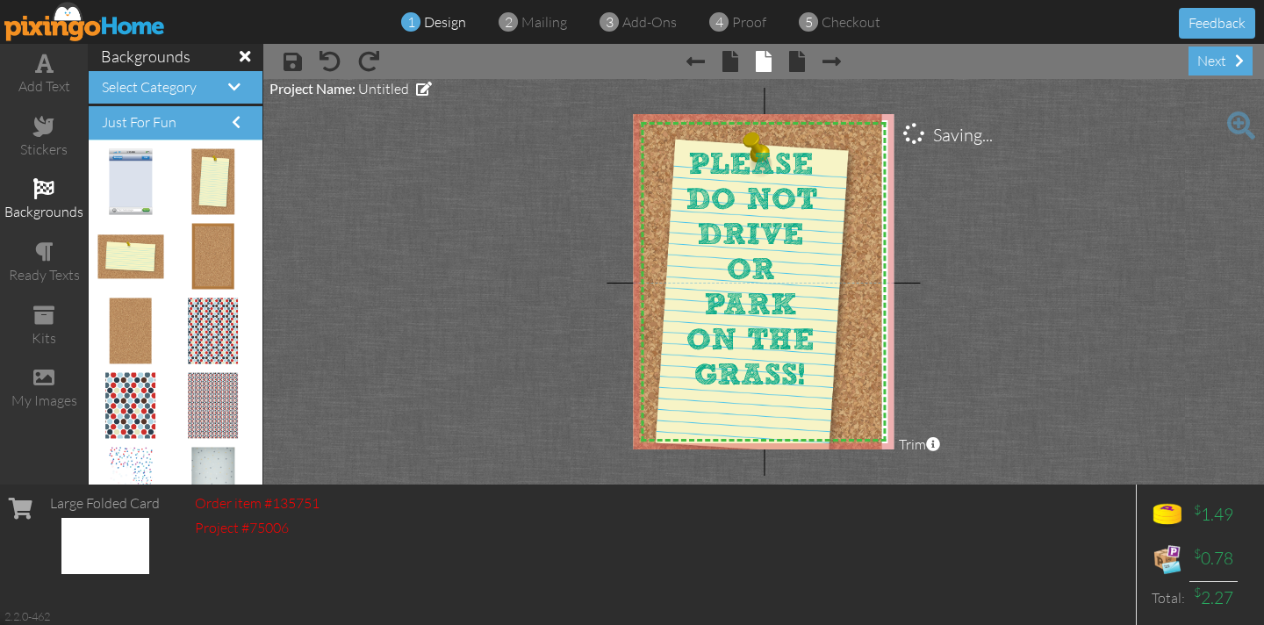
click at [429, 201] on project-studio-wrapper "X X X X X X X X X X X X X X X X X X X X X X X X X X X X X X X X X X X X X X X X…" at bounding box center [763, 281] width 1000 height 405
click at [689, 161] on span "PLEASE" at bounding box center [750, 165] width 125 height 36
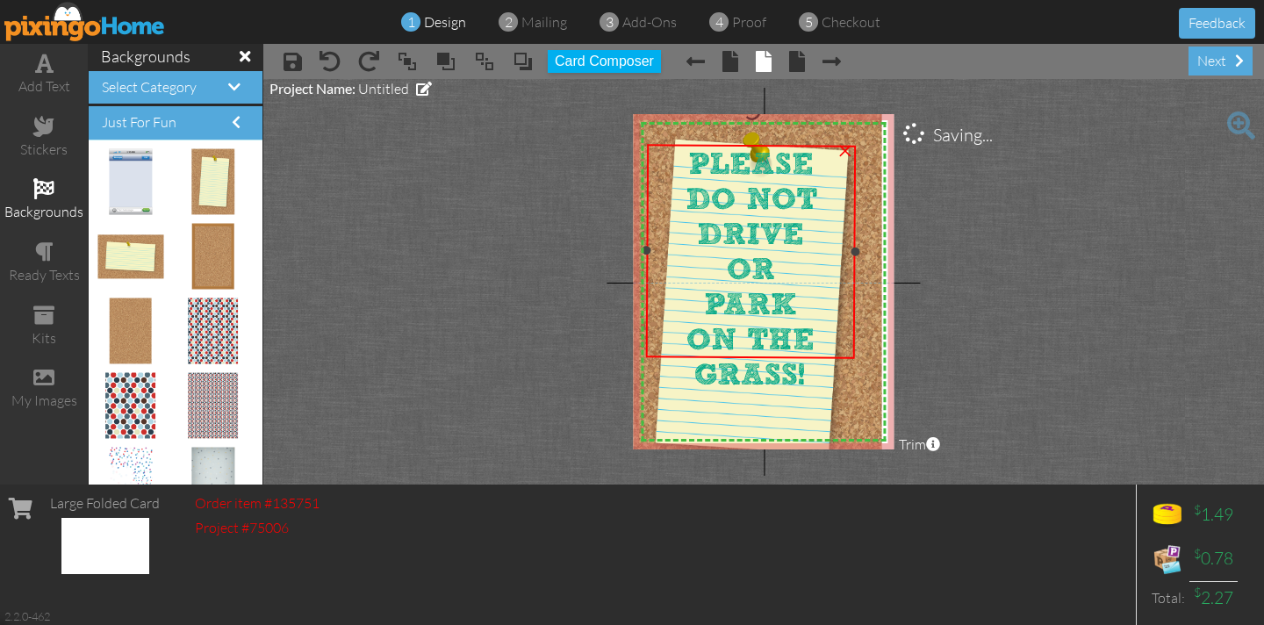
click at [689, 161] on span "PLEASE" at bounding box center [750, 165] width 125 height 36
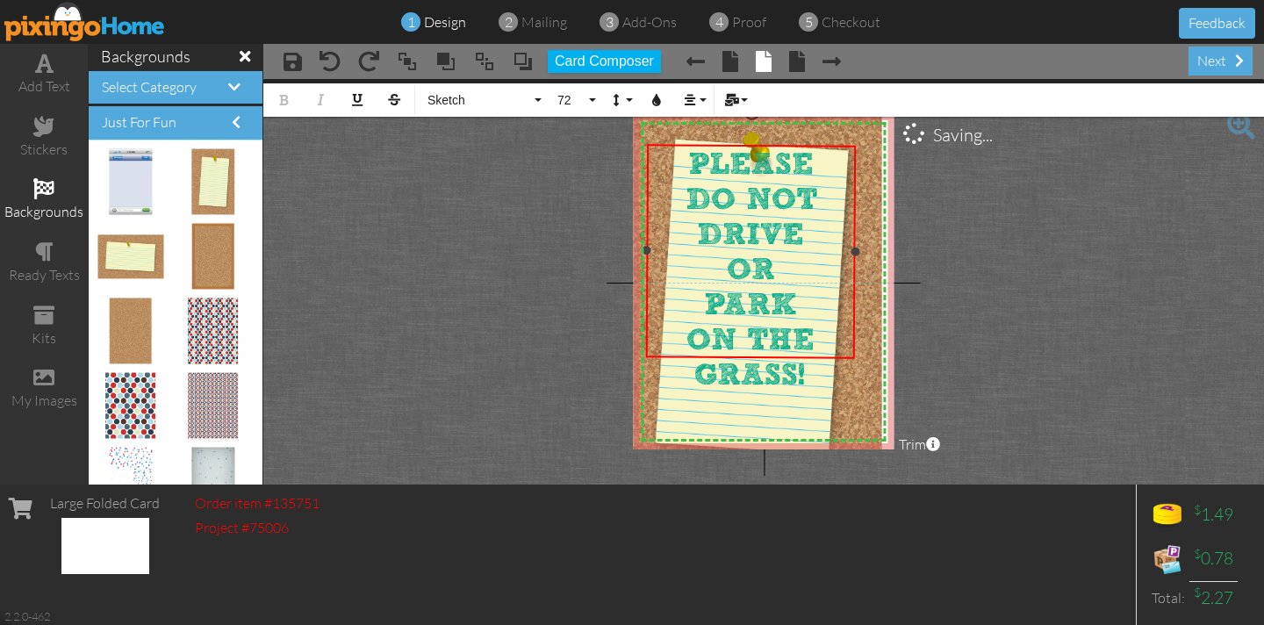
drag, startPoint x: 686, startPoint y: 154, endPoint x: 819, endPoint y: 337, distance: 225.5
click at [820, 337] on div "PLEASE DO NOT DRIVE OR PARK ON THE GRASS!" at bounding box center [751, 270] width 206 height 247
click at [656, 97] on icon "button" at bounding box center [656, 100] width 12 height 12
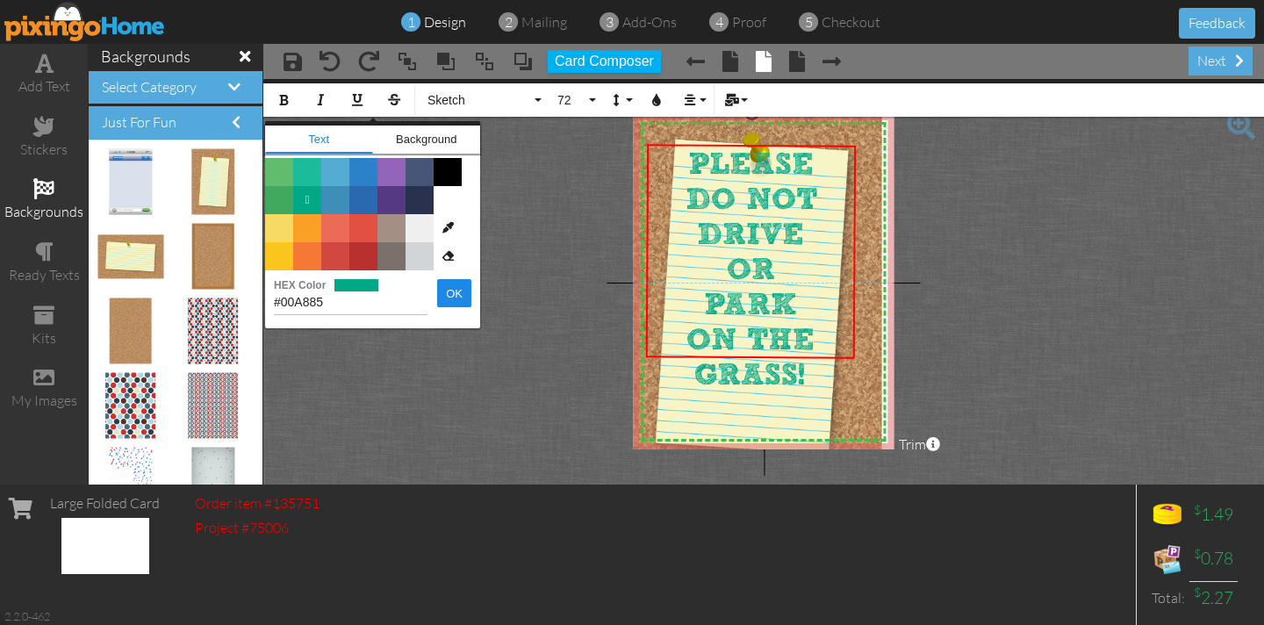
click at [279, 203] on span "Color #41A85F" at bounding box center [279, 200] width 28 height 28
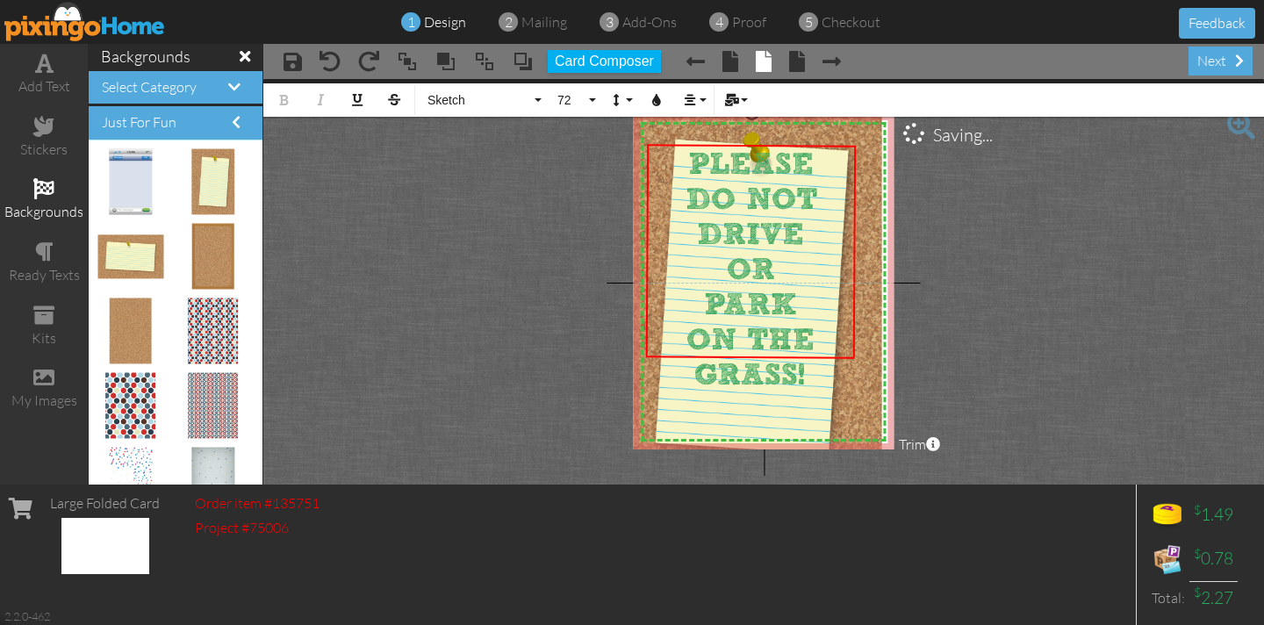
click at [388, 197] on project-studio-wrapper "X X X X X X X X X X X X X X X X X X X X X X X X X X X X X X X X X X X X X X X X…" at bounding box center [763, 281] width 1000 height 405
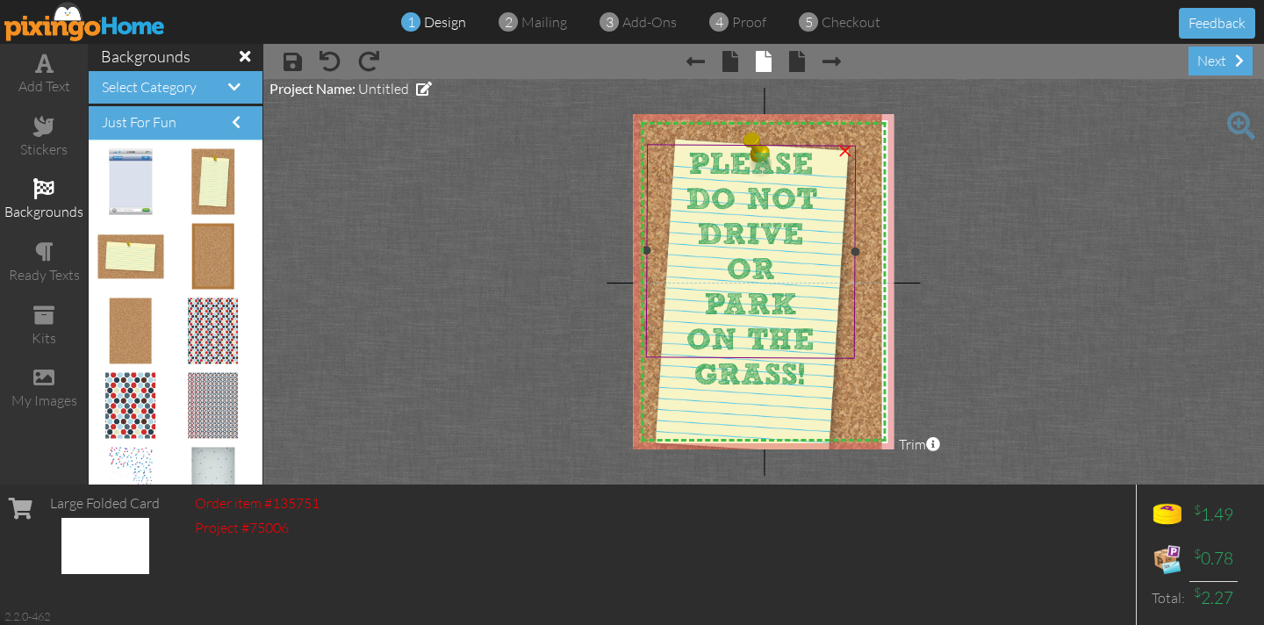
click at [725, 164] on span "PLEASE" at bounding box center [750, 165] width 125 height 36
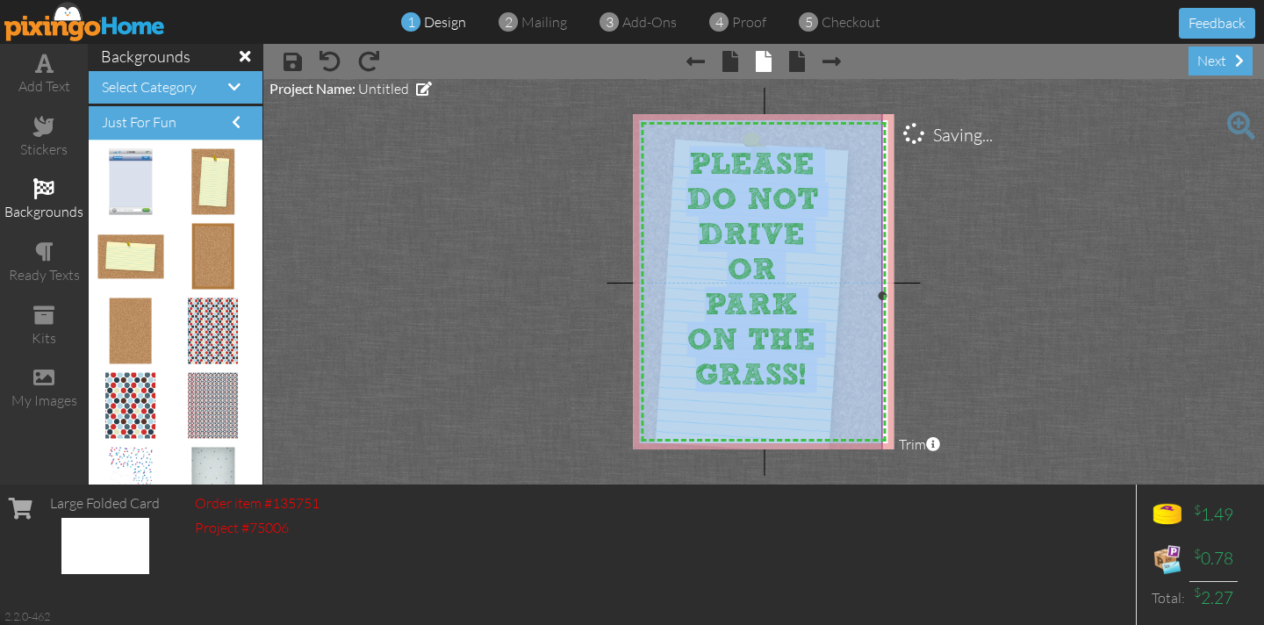
click at [756, 115] on project-studio-wrapper "X X X X X X X X X X X X X X X X X X X X X X X X X X X X X X X X X X X X X X X X…" at bounding box center [763, 281] width 1000 height 405
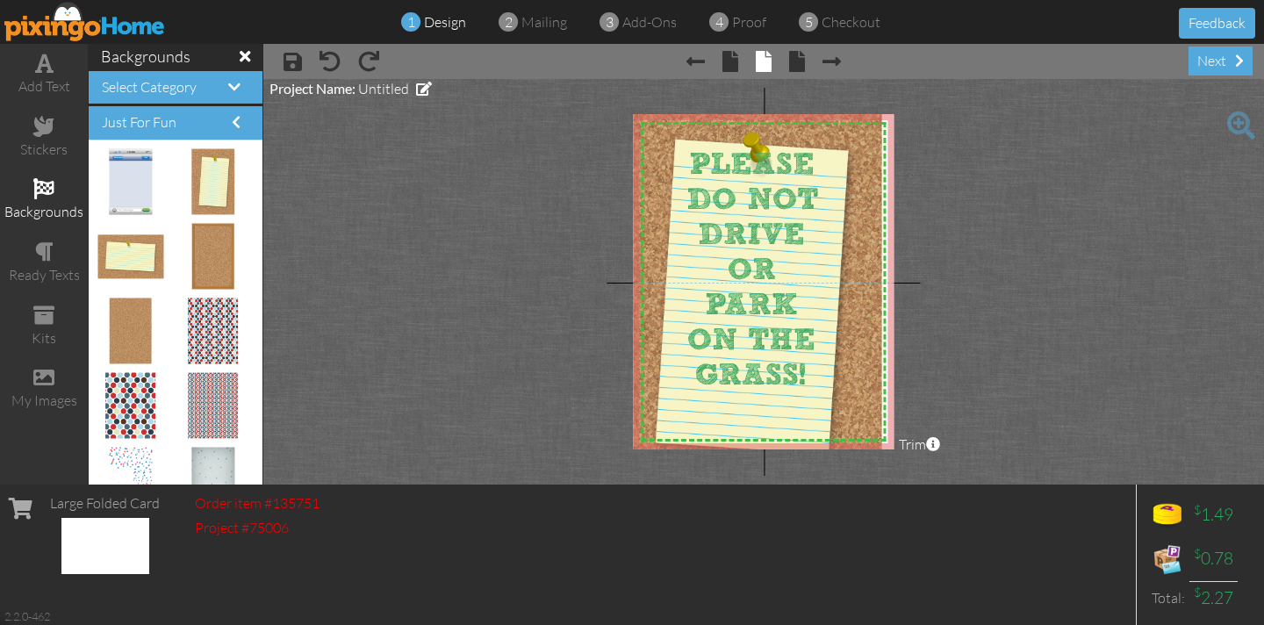
click at [544, 151] on project-studio-wrapper "X X X X X X X X X X X X X X X X X X X X X X X X X X X X X X X X X X X X X X X X…" at bounding box center [763, 281] width 1000 height 405
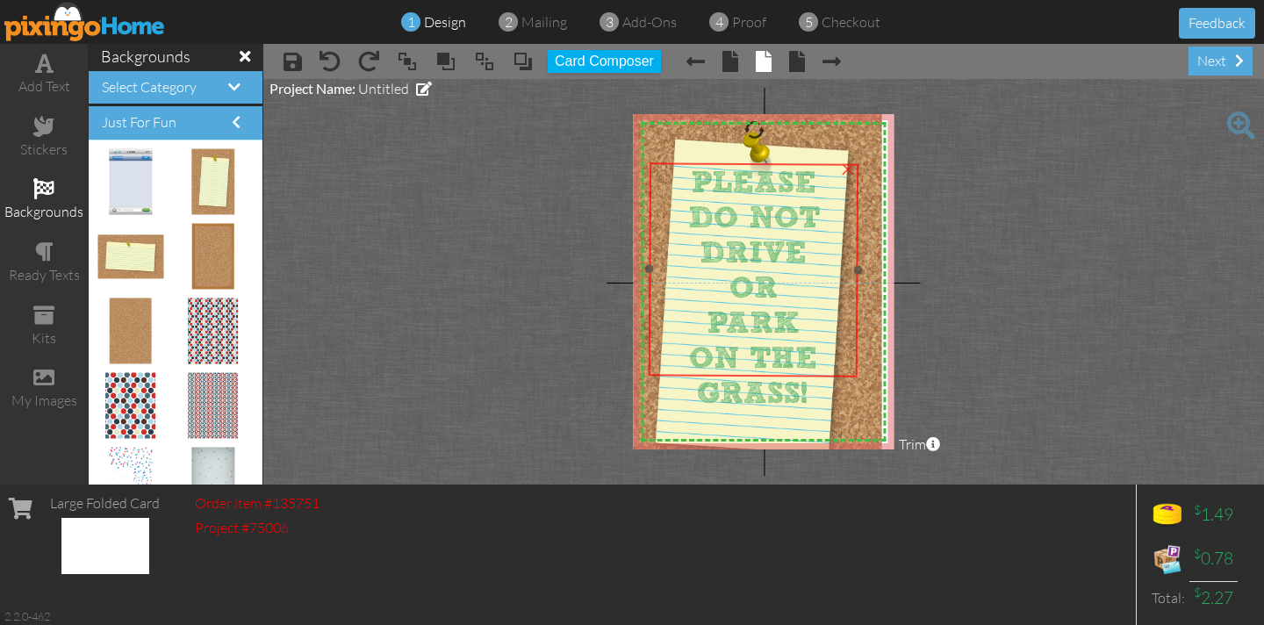
drag, startPoint x: 711, startPoint y: 164, endPoint x: 712, endPoint y: 182, distance: 17.6
click at [713, 182] on span "PLEASE" at bounding box center [753, 183] width 125 height 36
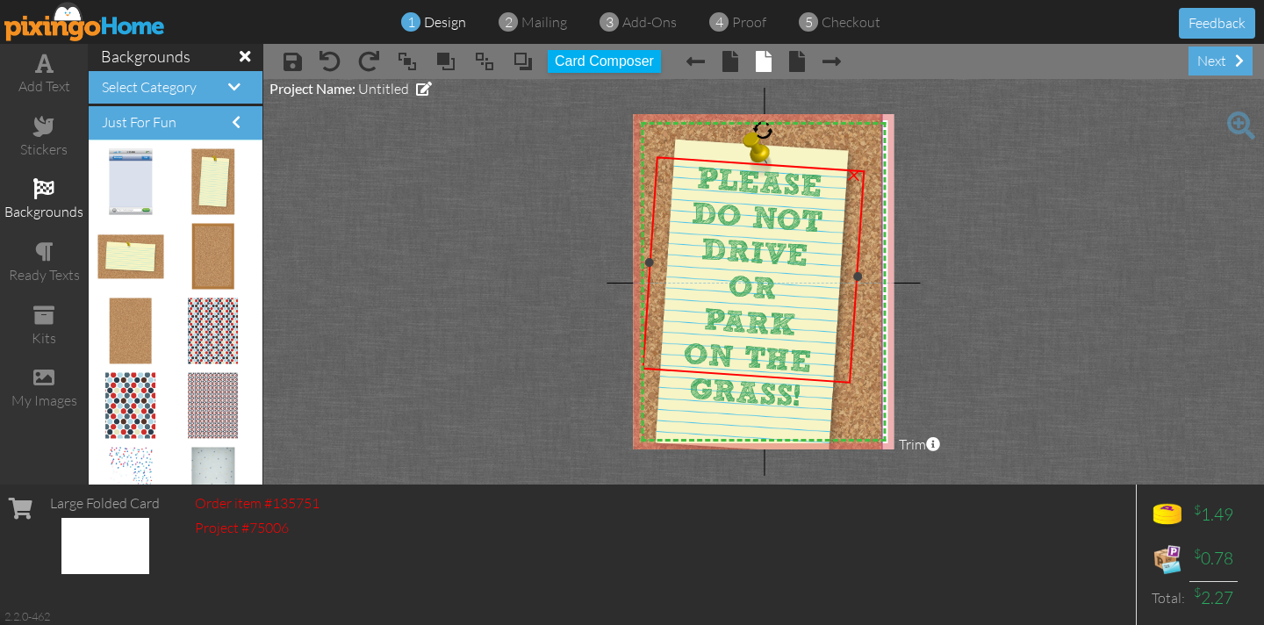
drag, startPoint x: 754, startPoint y: 127, endPoint x: 764, endPoint y: 114, distance: 16.9
click at [764, 114] on div "X X X X X X X X X X X X X X X X X X X X X X X X X X X X X X X X X X X X X X X X…" at bounding box center [763, 281] width 261 height 335
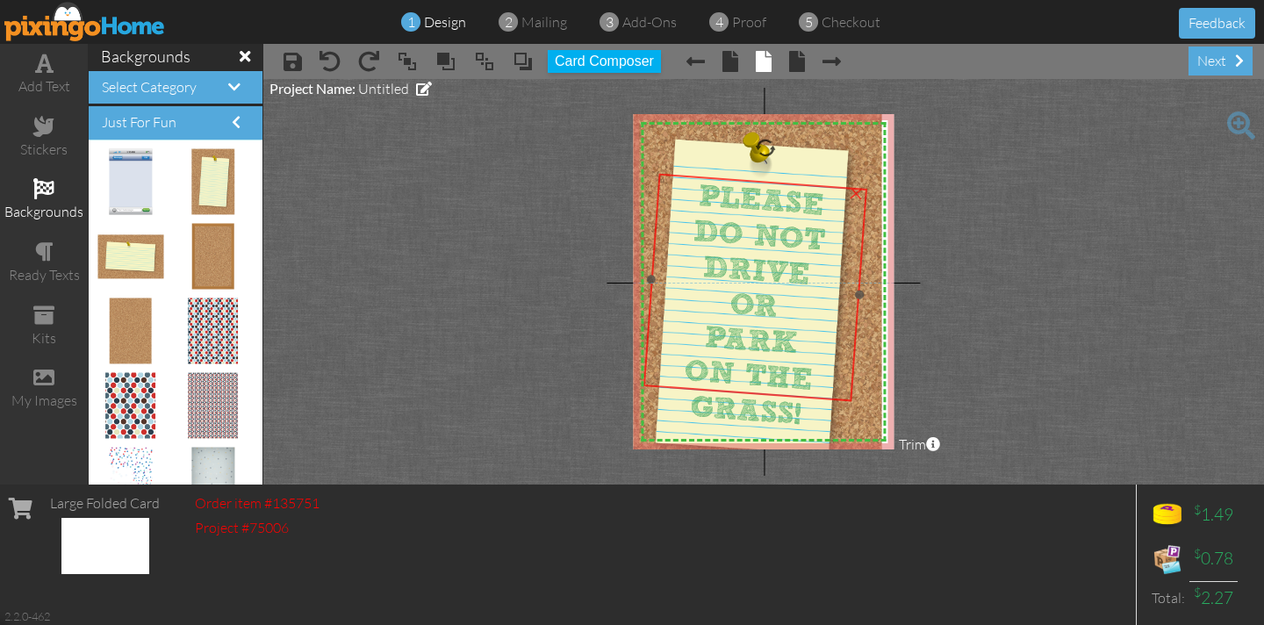
drag, startPoint x: 739, startPoint y: 197, endPoint x: 741, endPoint y: 215, distance: 17.7
click at [741, 215] on span "DO NOT" at bounding box center [758, 235] width 134 height 45
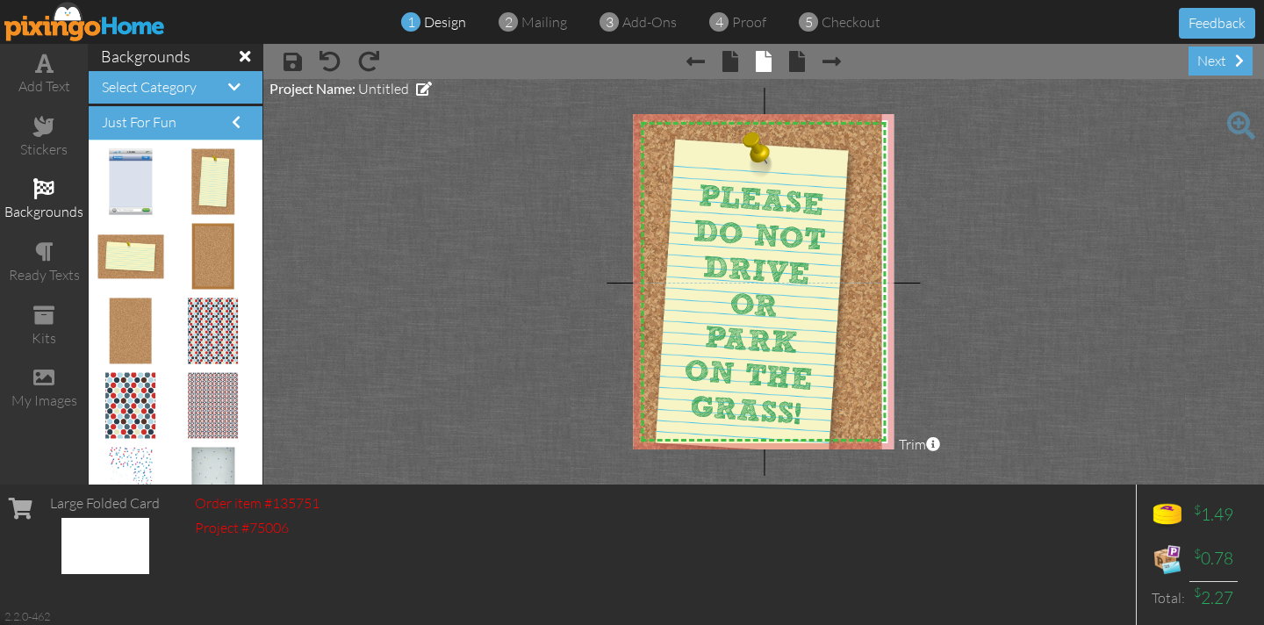
click at [453, 181] on project-studio-wrapper "X X X X X X X X X X X X X X X X X X X X X X X X X X X X X X X X X X X X X X X X…" at bounding box center [763, 281] width 1000 height 405
click at [698, 176] on div "PLEASE DO NOT DRIVE OR PARK ON THE GRASS!" at bounding box center [754, 306] width 226 height 264
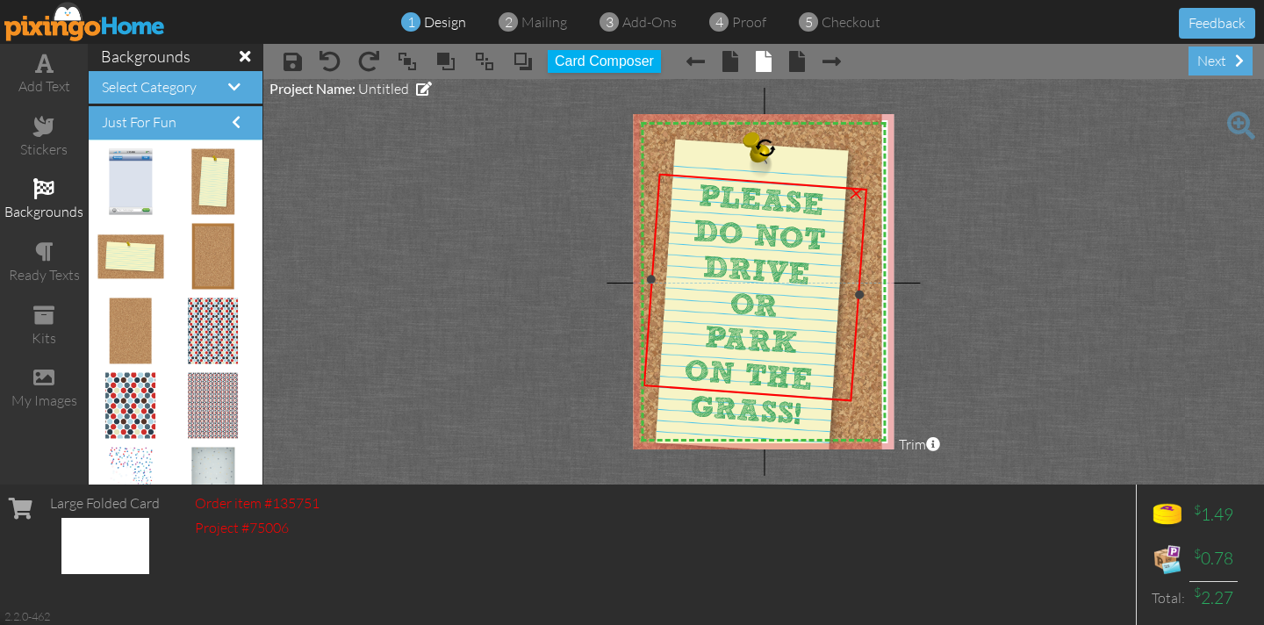
click at [698, 177] on div "PLEASE DO NOT DRIVE OR PARK ON THE GRASS!" at bounding box center [754, 306] width 226 height 264
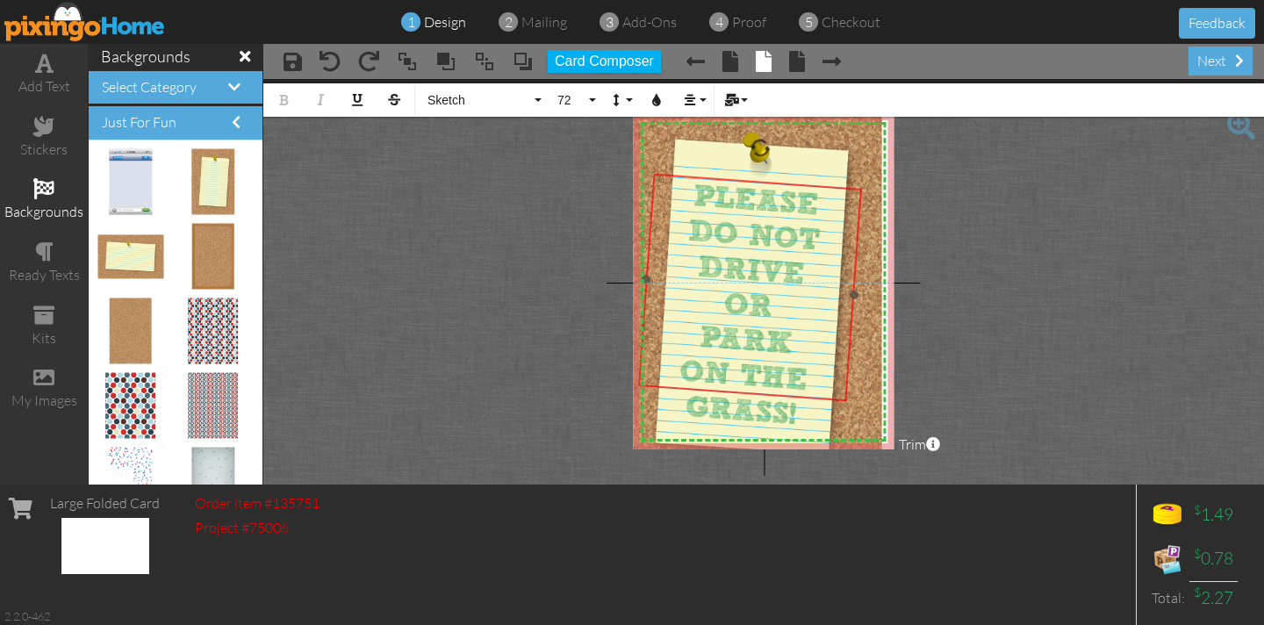
drag, startPoint x: 698, startPoint y: 177, endPoint x: 690, endPoint y: 188, distance: 13.7
click at [693, 177] on div "​ ​ PLEASE DO NOT DRIVE OR PARK ON THE GRASS!" at bounding box center [748, 306] width 226 height 264
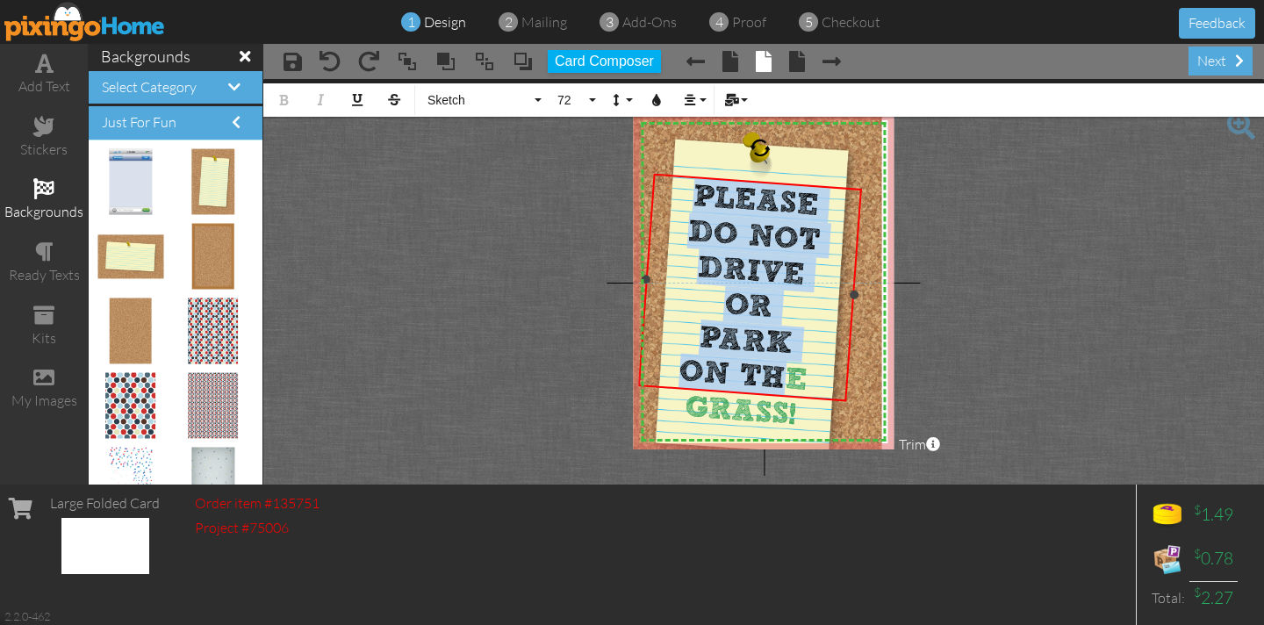
drag, startPoint x: 684, startPoint y: 186, endPoint x: 781, endPoint y: 359, distance: 198.0
click at [781, 359] on div "PLEASE DO NOT DRIVE OR PARK ON THE GRASS!" at bounding box center [748, 305] width 222 height 260
drag, startPoint x: 811, startPoint y: 379, endPoint x: 659, endPoint y: 164, distance: 263.2
click at [662, 168] on div "X X X X X X X X X X X X X X X X X X X X X X X X X X X X X X X X X X X X X X X X…" at bounding box center [763, 281] width 261 height 335
click at [589, 98] on button "72" at bounding box center [573, 99] width 51 height 33
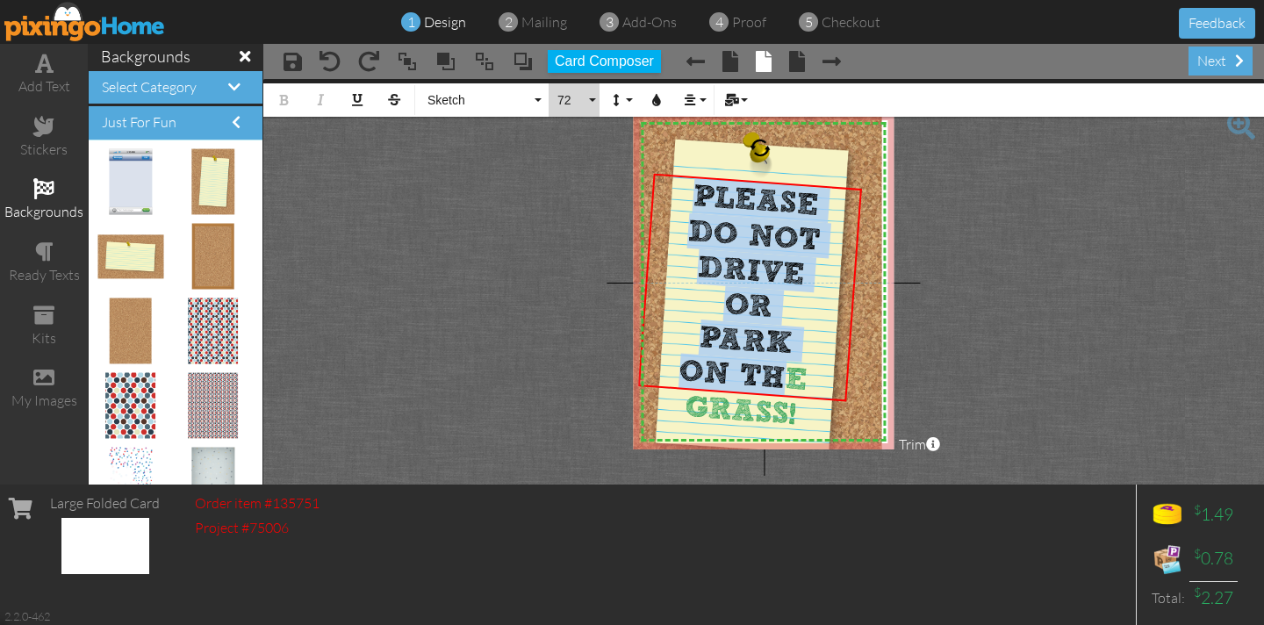
scroll to position [285, 0]
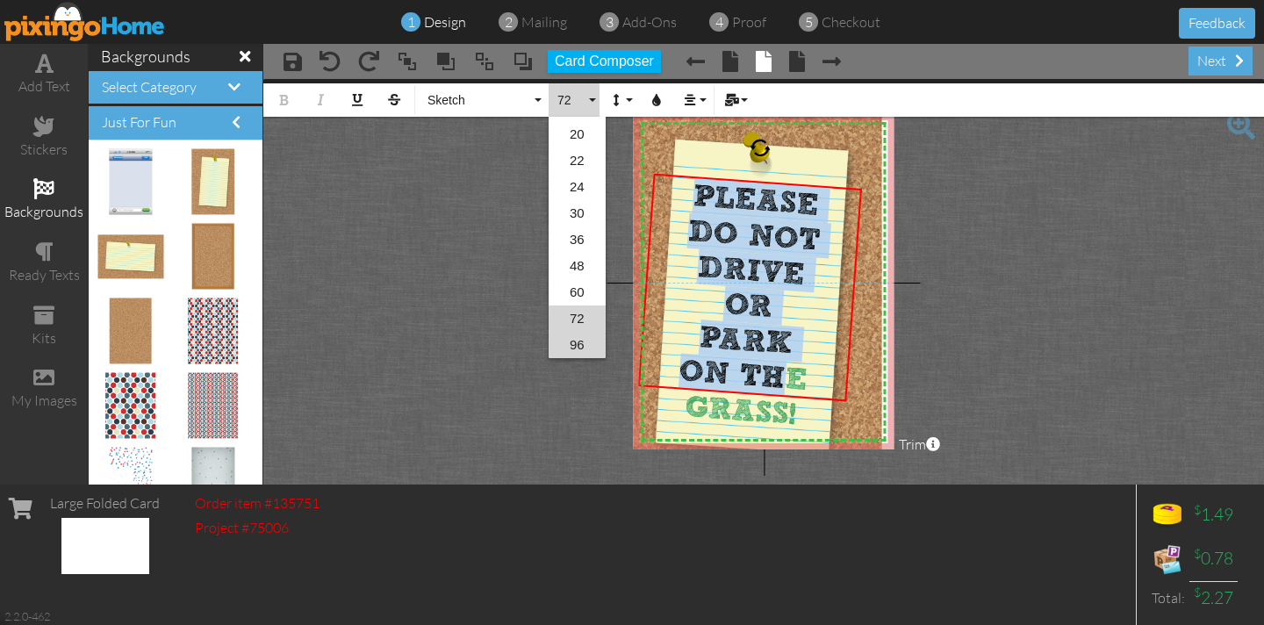
click at [573, 350] on link "96" at bounding box center [576, 345] width 57 height 26
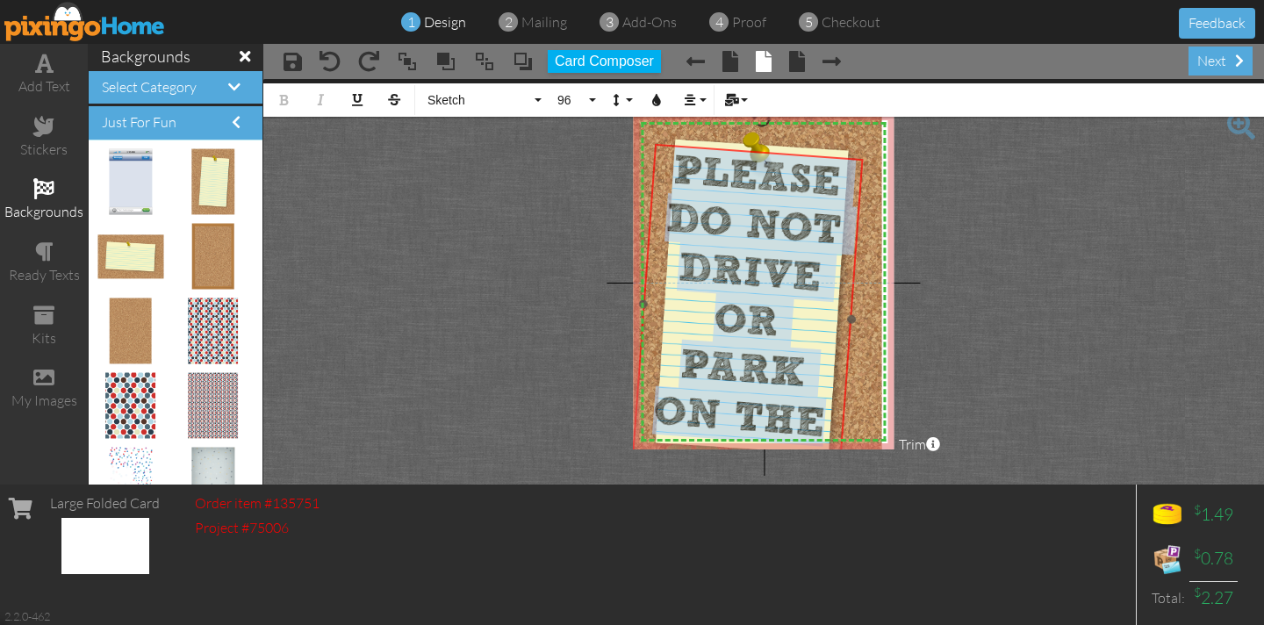
drag, startPoint x: 711, startPoint y: 171, endPoint x: 709, endPoint y: 143, distance: 28.1
click at [709, 143] on div at bounding box center [747, 312] width 240 height 345
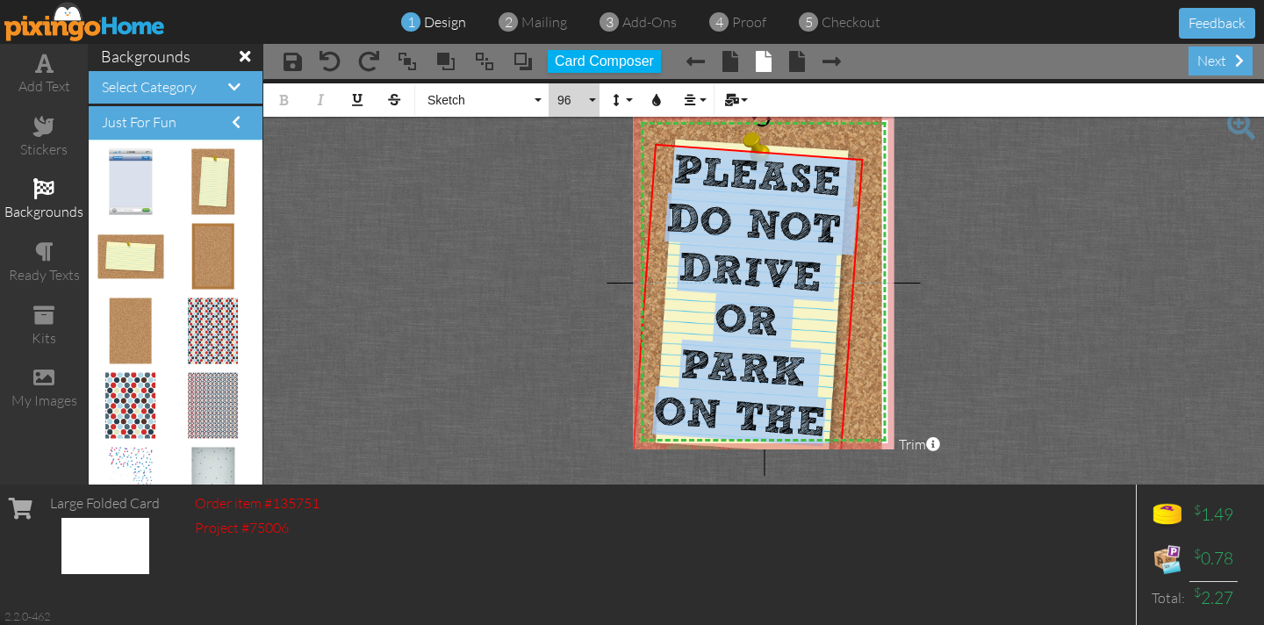
click at [593, 100] on button "96" at bounding box center [573, 99] width 51 height 33
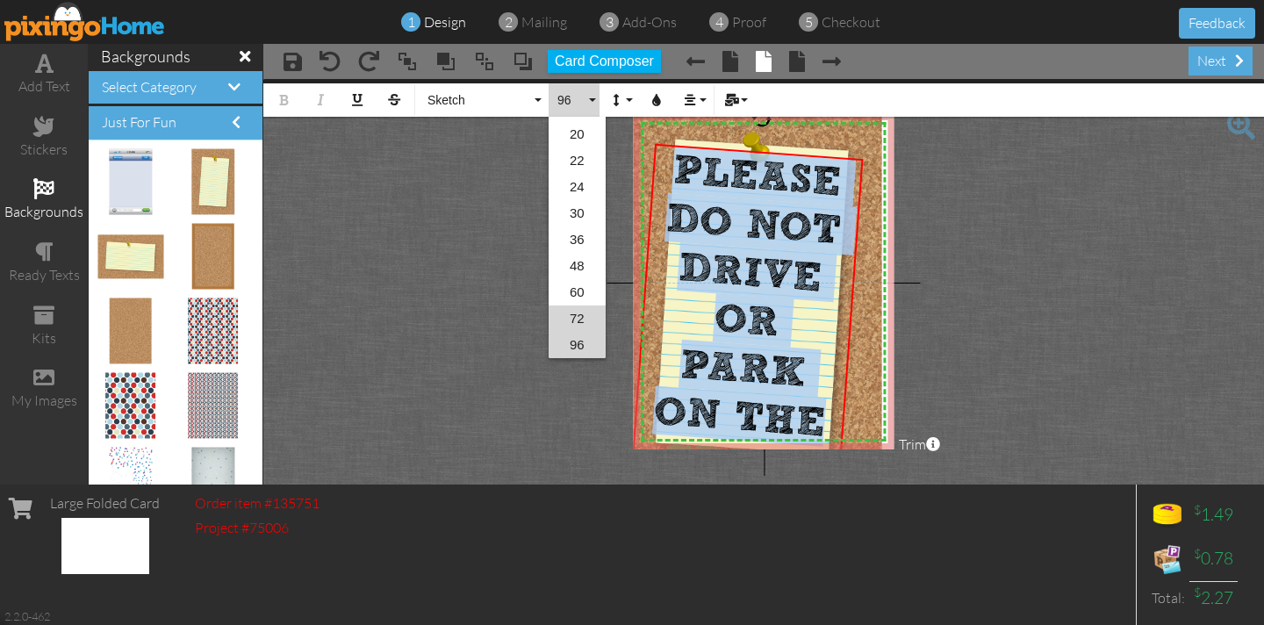
click at [580, 317] on link "72" at bounding box center [576, 318] width 57 height 26
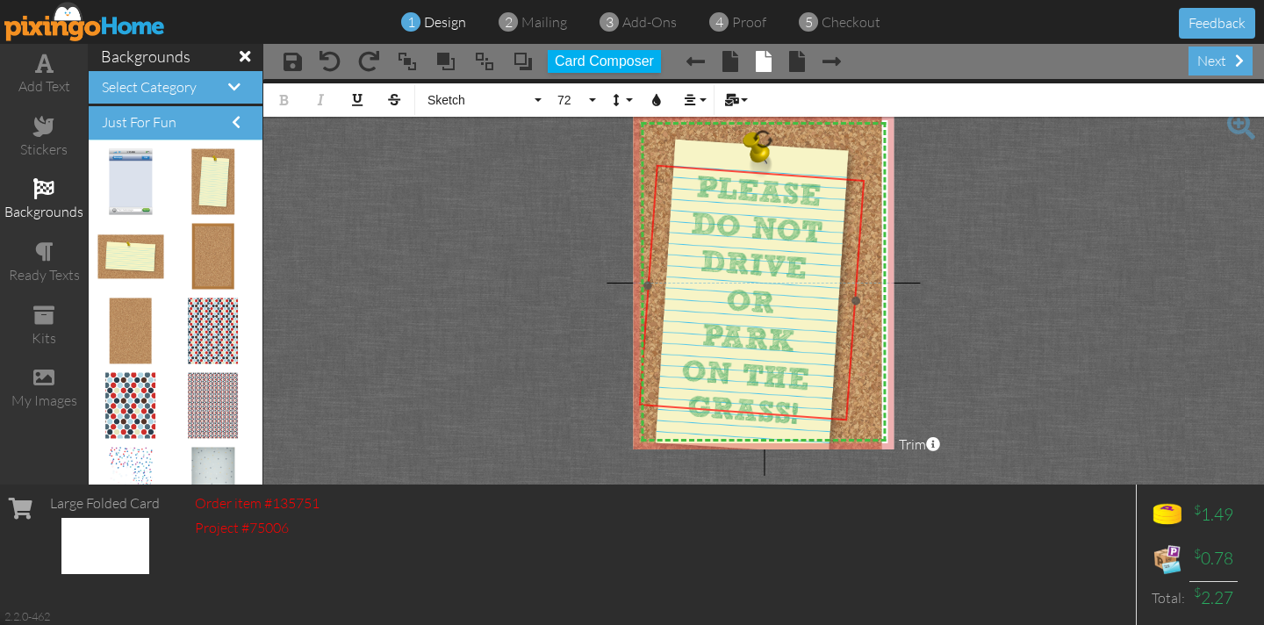
drag, startPoint x: 682, startPoint y: 146, endPoint x: 686, endPoint y: 167, distance: 21.5
click at [686, 168] on div "​ PLEASE DO NOT DRIVE OR PARK ON THE GRASS! ​" at bounding box center [750, 301] width 227 height 273
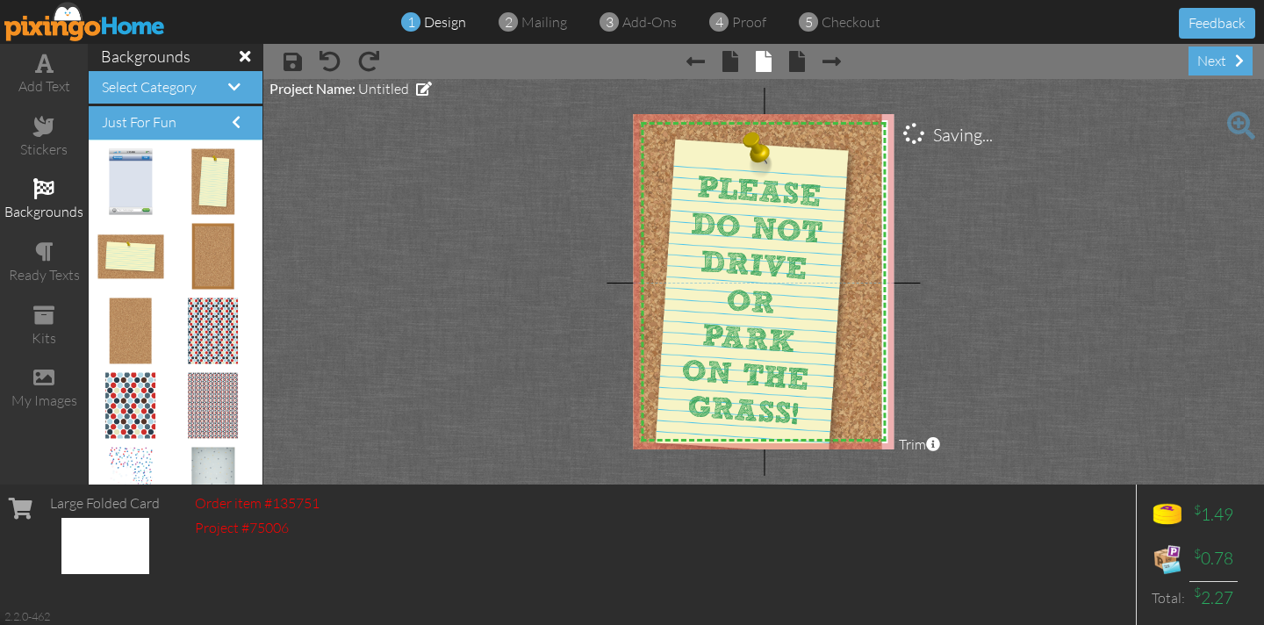
click at [555, 212] on project-studio-wrapper "X X X X X X X X X X X X X X X X X X X X X X X X X X X X X X X X X X X X X X X X…" at bounding box center [763, 281] width 1000 height 405
click at [186, 82] on span "Select Category" at bounding box center [149, 87] width 95 height 18
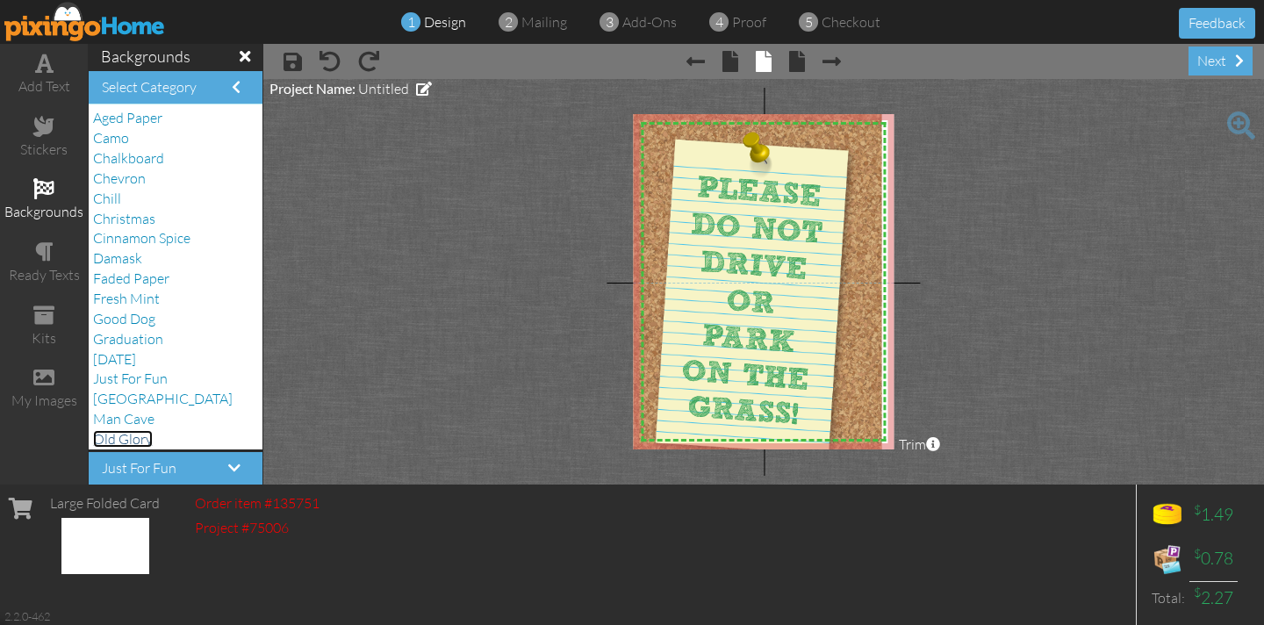
click at [115, 444] on span "Old Glory" at bounding box center [123, 439] width 60 height 18
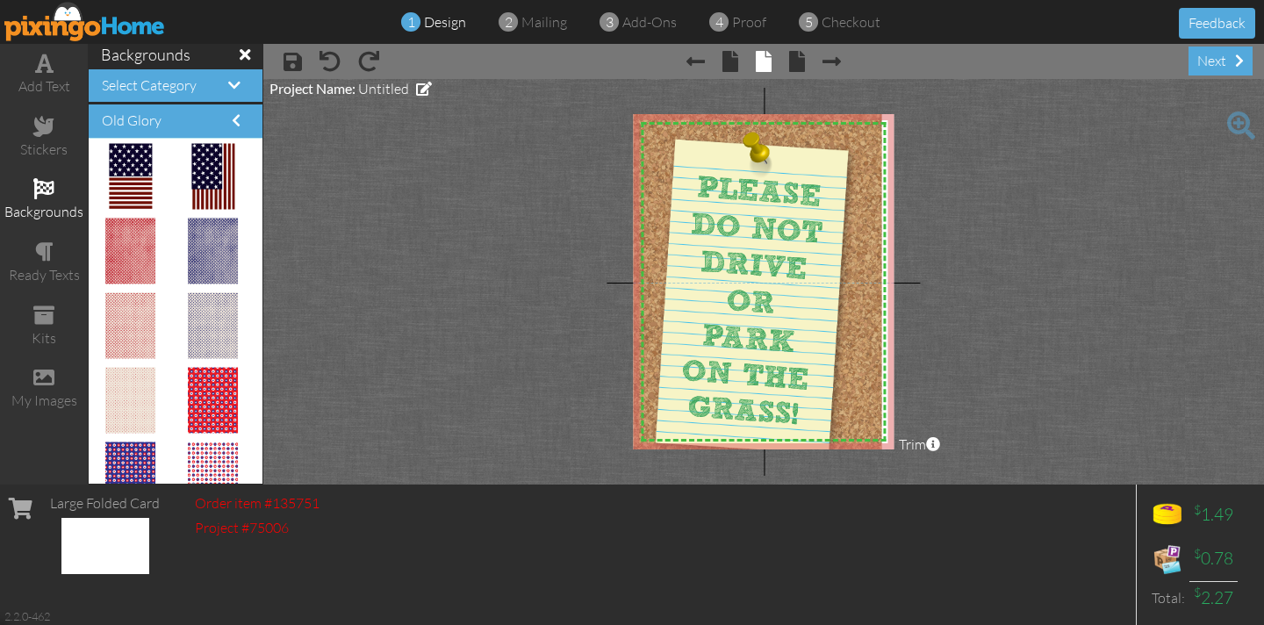
scroll to position [0, 0]
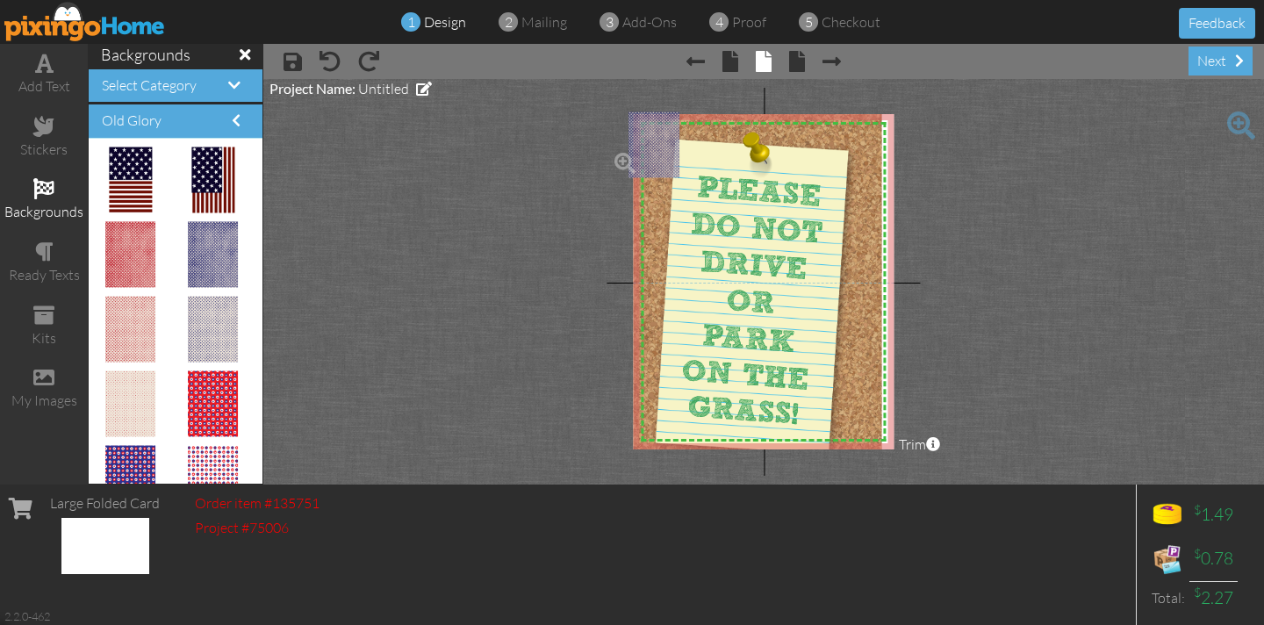
drag, startPoint x: 218, startPoint y: 262, endPoint x: 648, endPoint y: 153, distance: 443.7
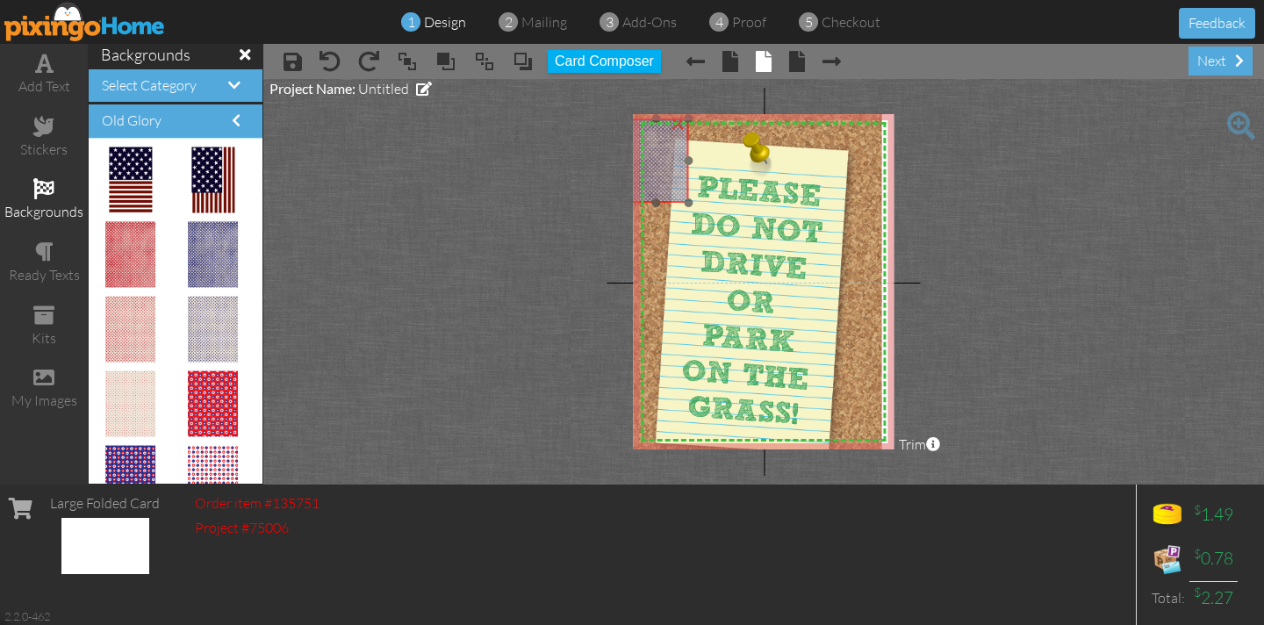
drag, startPoint x: 658, startPoint y: 165, endPoint x: 671, endPoint y: 171, distance: 14.5
click at [671, 171] on img at bounding box center [655, 160] width 65 height 84
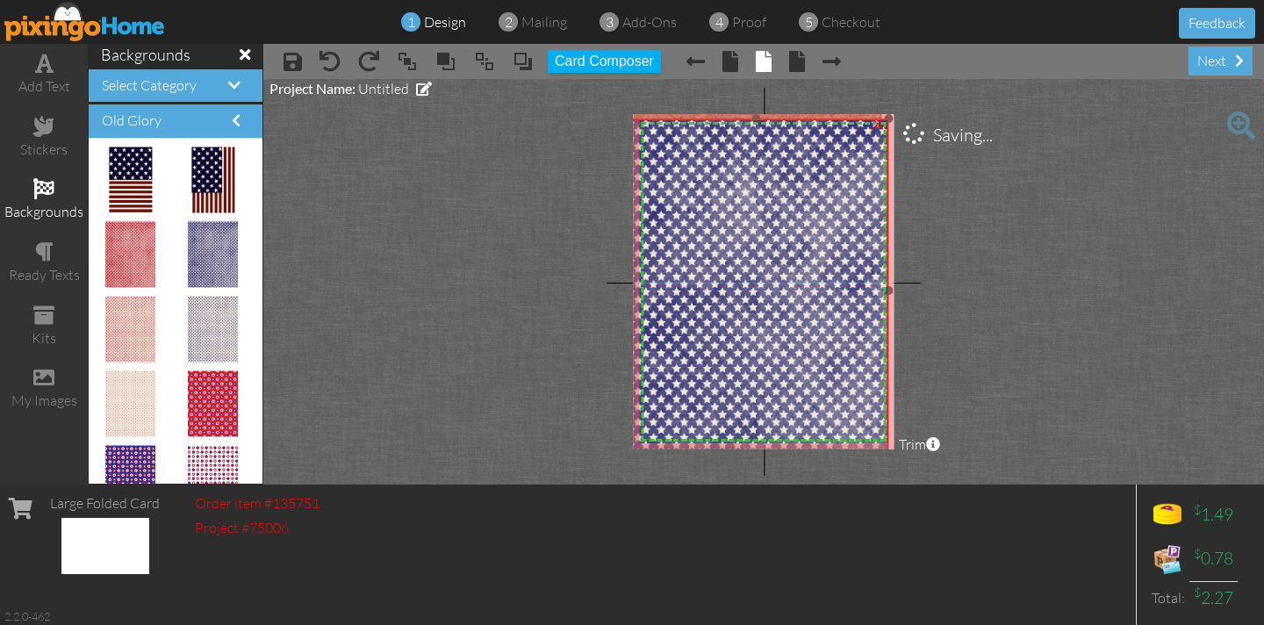
drag, startPoint x: 686, startPoint y: 203, endPoint x: 936, endPoint y: 462, distance: 359.9
click at [936, 462] on project-studio-wrapper "X X X X X X X X X X X X X X X X X X X X X X X X X X X X X X X X X X X X X X X X…" at bounding box center [763, 281] width 1000 height 405
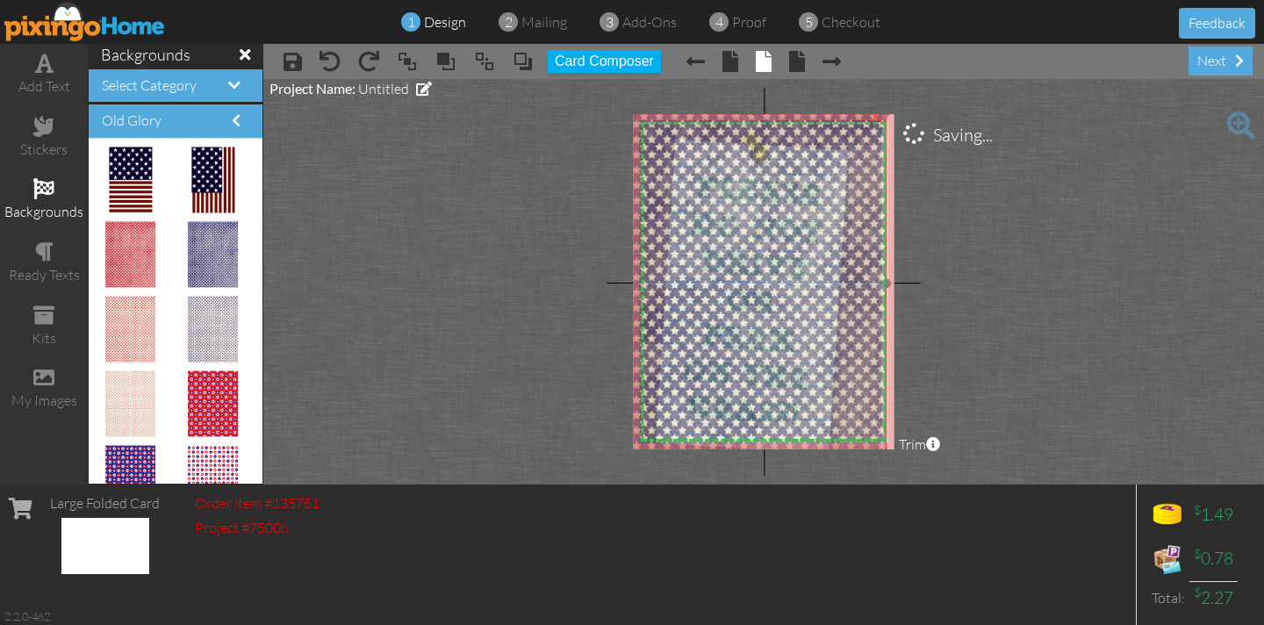
click at [698, 190] on img at bounding box center [753, 282] width 265 height 343
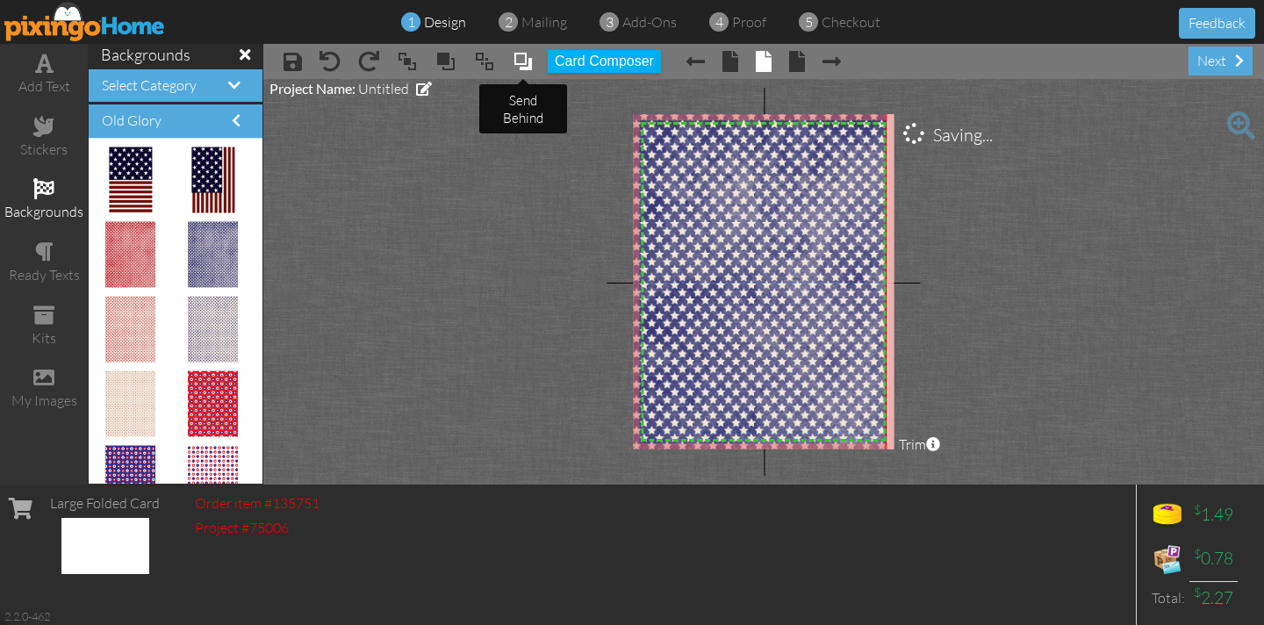
click at [524, 66] on span at bounding box center [522, 61] width 21 height 26
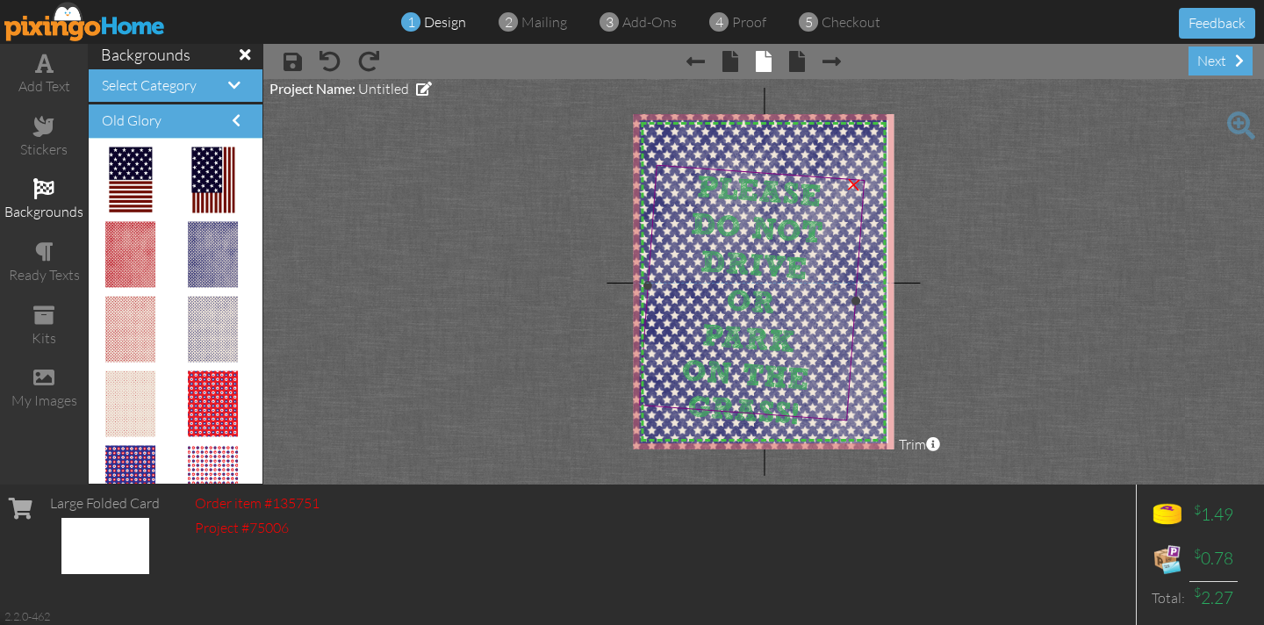
click at [690, 178] on div "PLEASE" at bounding box center [758, 192] width 206 height 50
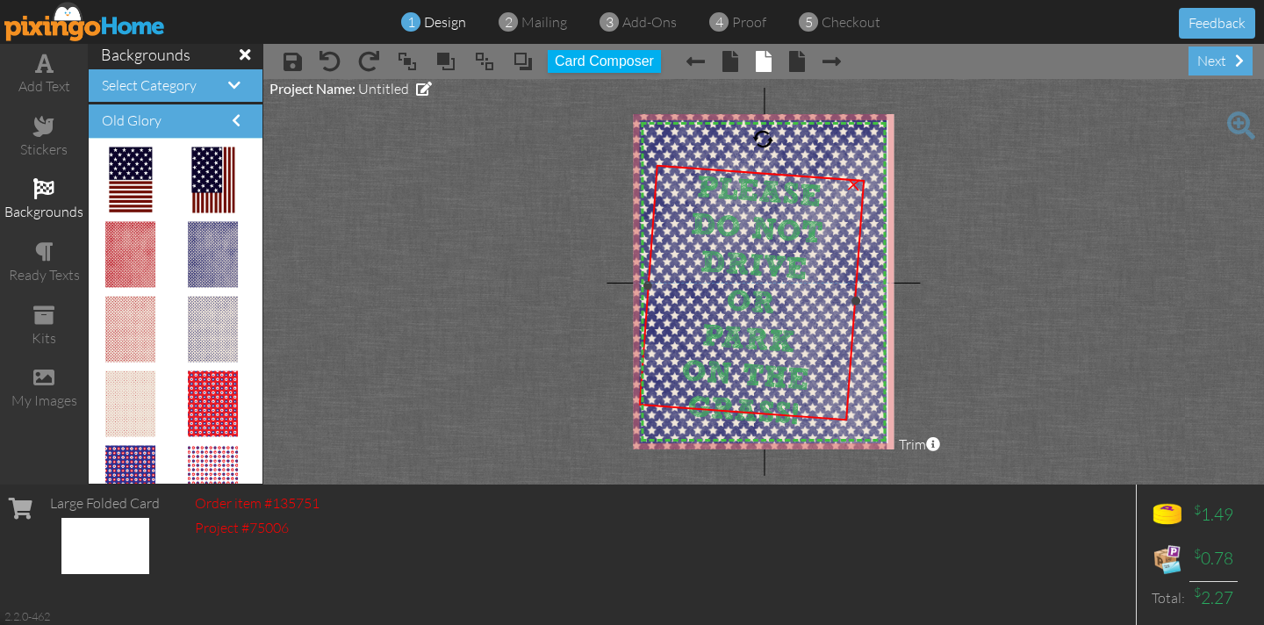
click at [695, 178] on span "PLEASE" at bounding box center [759, 192] width 128 height 44
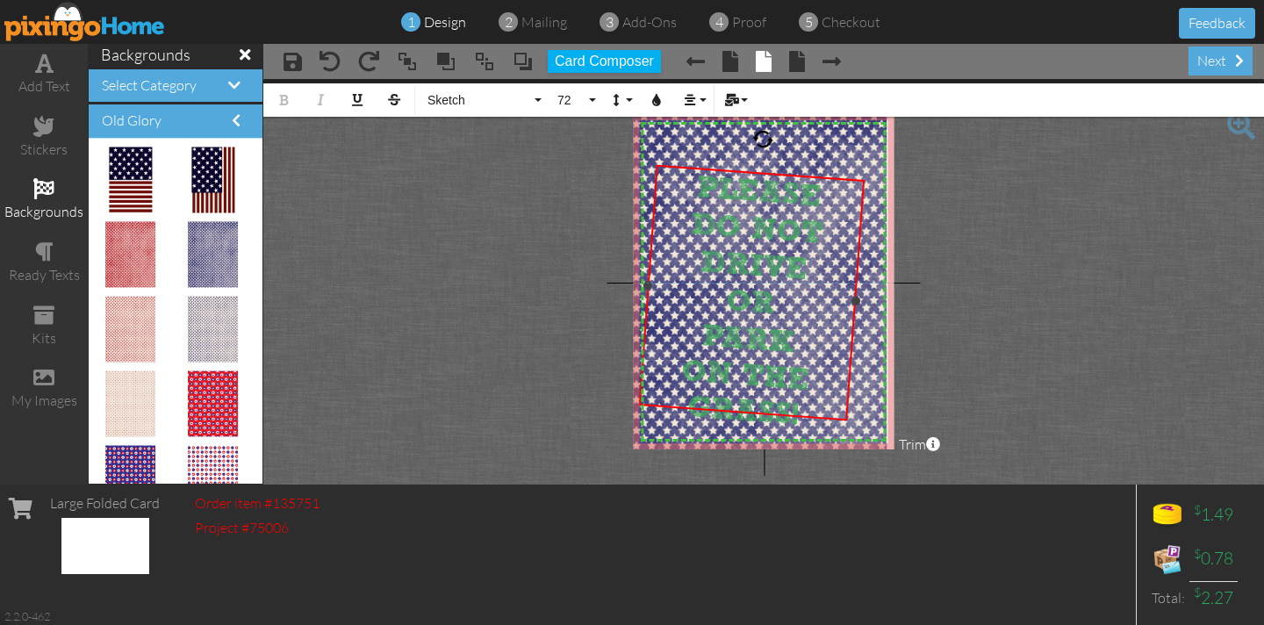
drag, startPoint x: 691, startPoint y: 178, endPoint x: 839, endPoint y: 405, distance: 271.4
click at [839, 405] on div "PLEASE DO NOT DRIVE OR PARK ON THE GRASS!" at bounding box center [751, 301] width 223 height 269
click at [655, 97] on icon "button" at bounding box center [656, 100] width 12 height 12
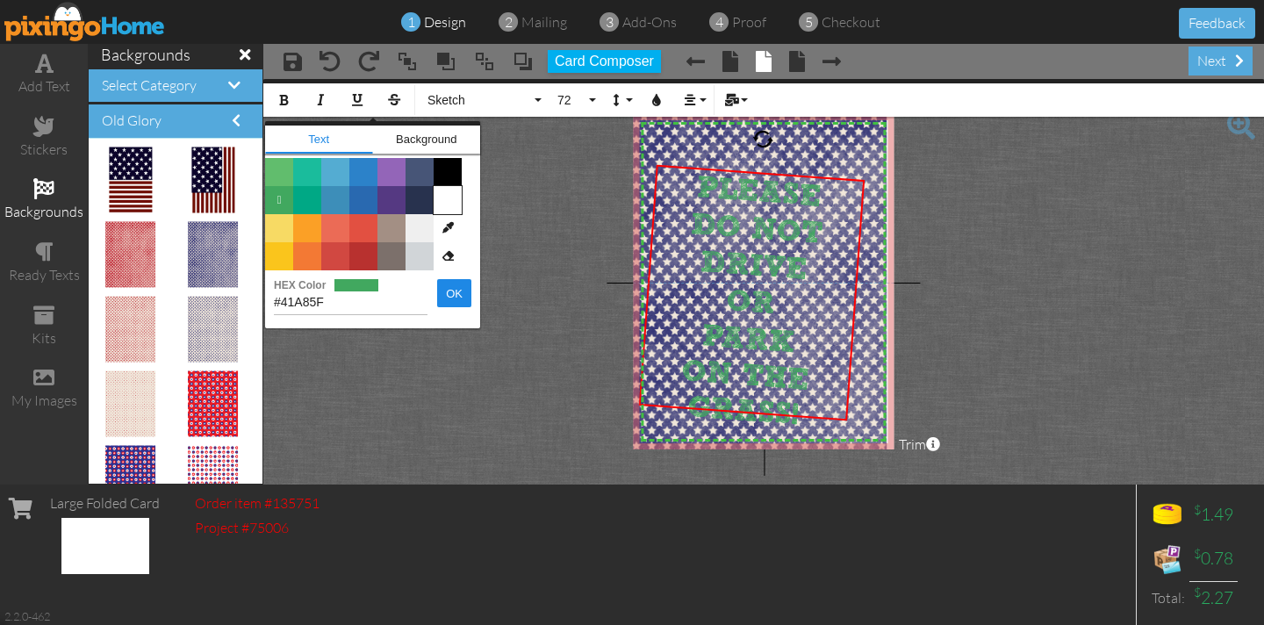
click at [455, 203] on span "Color #FFFFFF" at bounding box center [447, 200] width 28 height 28
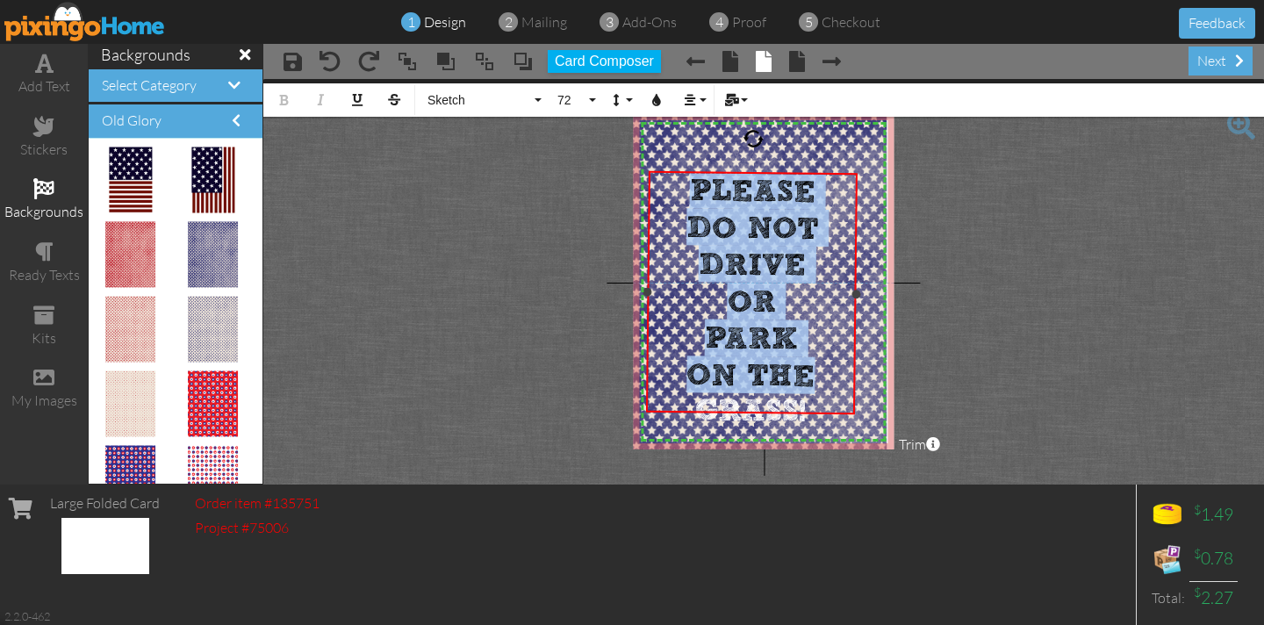
drag, startPoint x: 762, startPoint y: 130, endPoint x: 753, endPoint y: 131, distance: 8.8
click at [753, 131] on div at bounding box center [752, 138] width 21 height 21
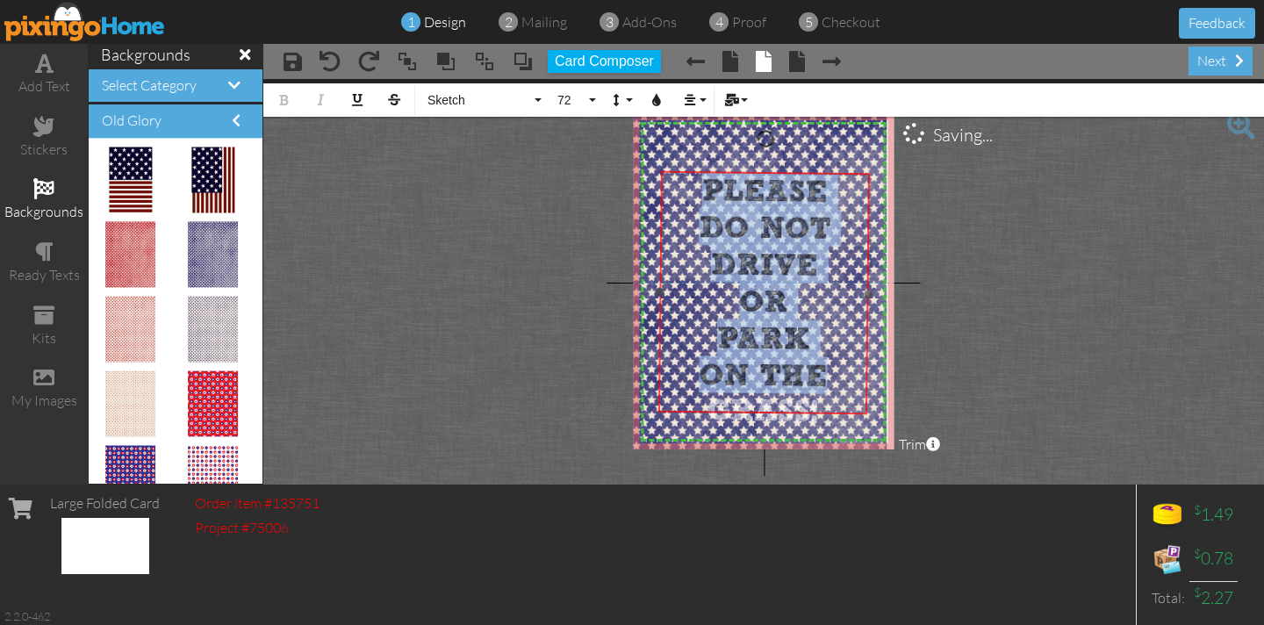
drag, startPoint x: 676, startPoint y: 171, endPoint x: 687, endPoint y: 171, distance: 11.4
click at [688, 171] on div "​ PLEASE DO NOT DRIVE OR PARK ON THE GRASS! ​" at bounding box center [762, 301] width 211 height 261
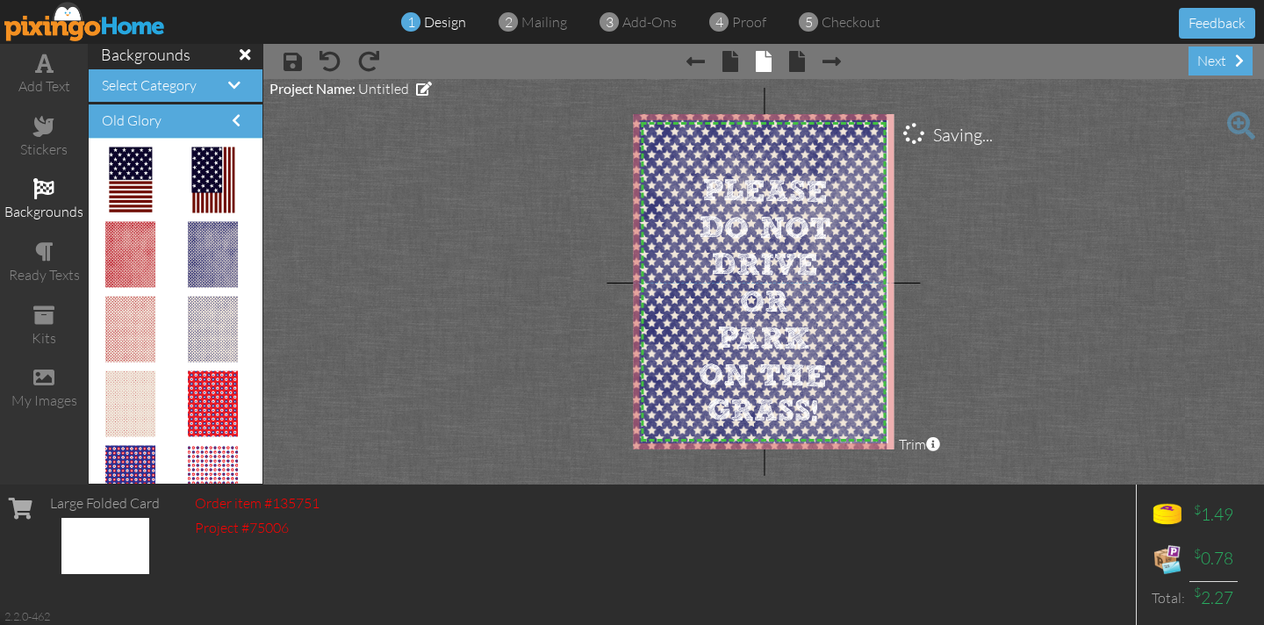
click at [583, 178] on project-studio-wrapper "X X X X X X X X X X X X X X X X X X X X X X X X X X X X X X X X X X X X X X X X…" at bounding box center [763, 281] width 1000 height 405
click at [160, 91] on span "Select Category" at bounding box center [149, 85] width 95 height 18
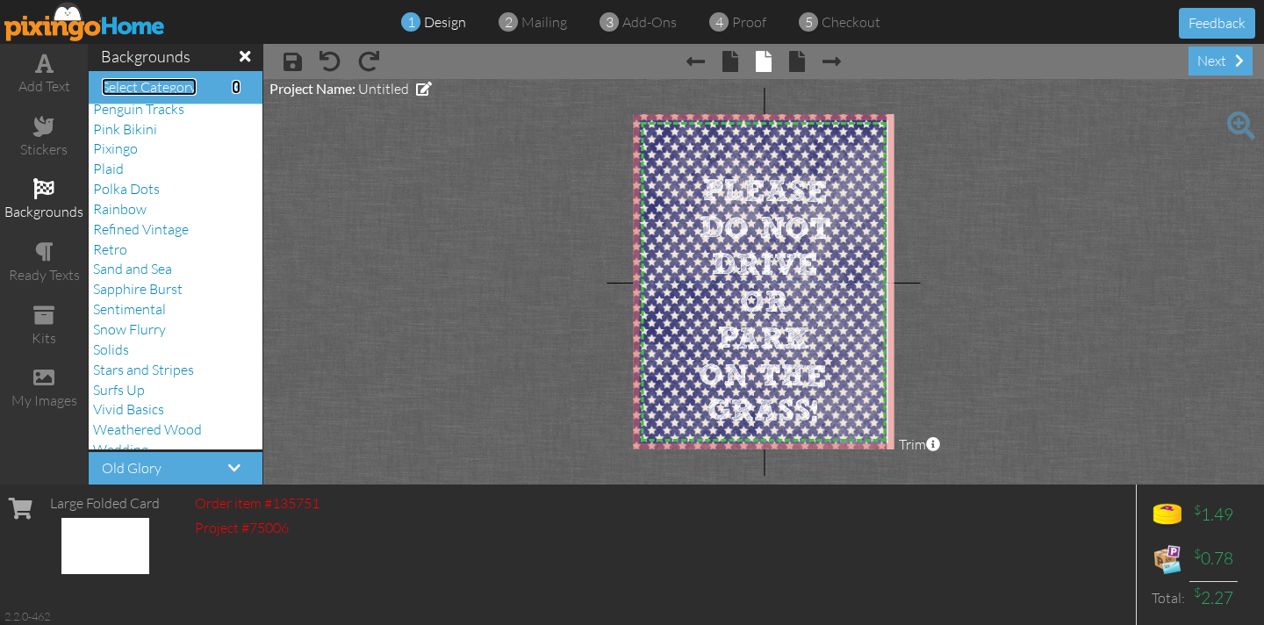
scroll to position [365, 0]
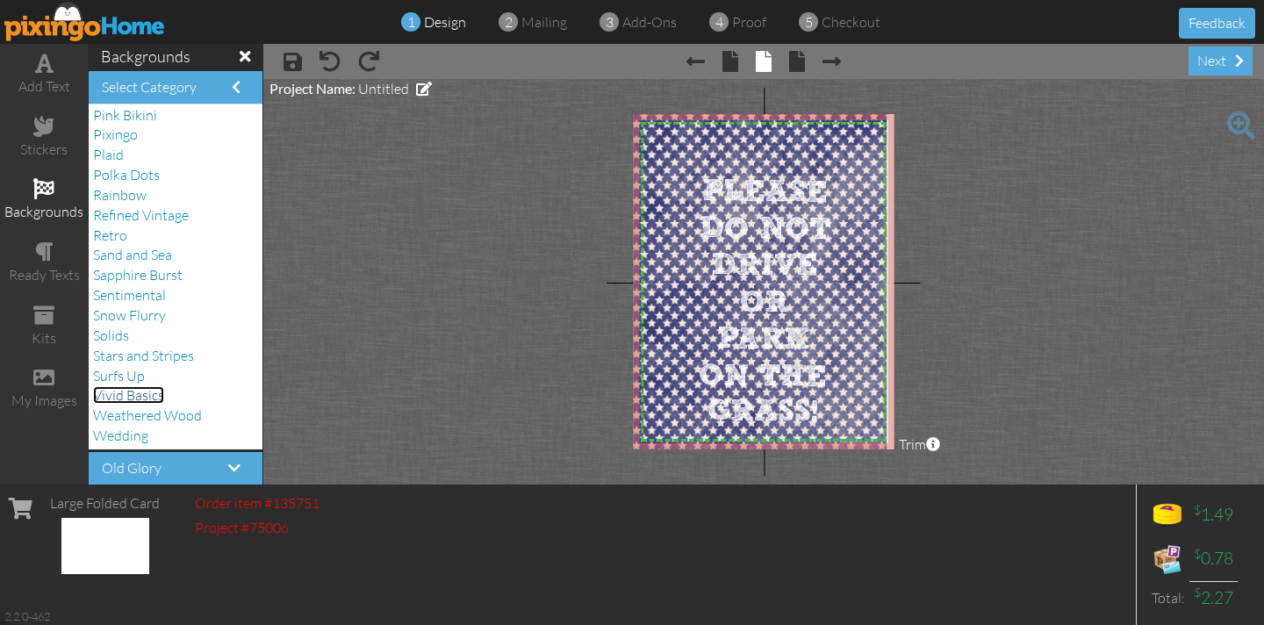
click at [142, 393] on span "Vivid Basics" at bounding box center [128, 395] width 71 height 18
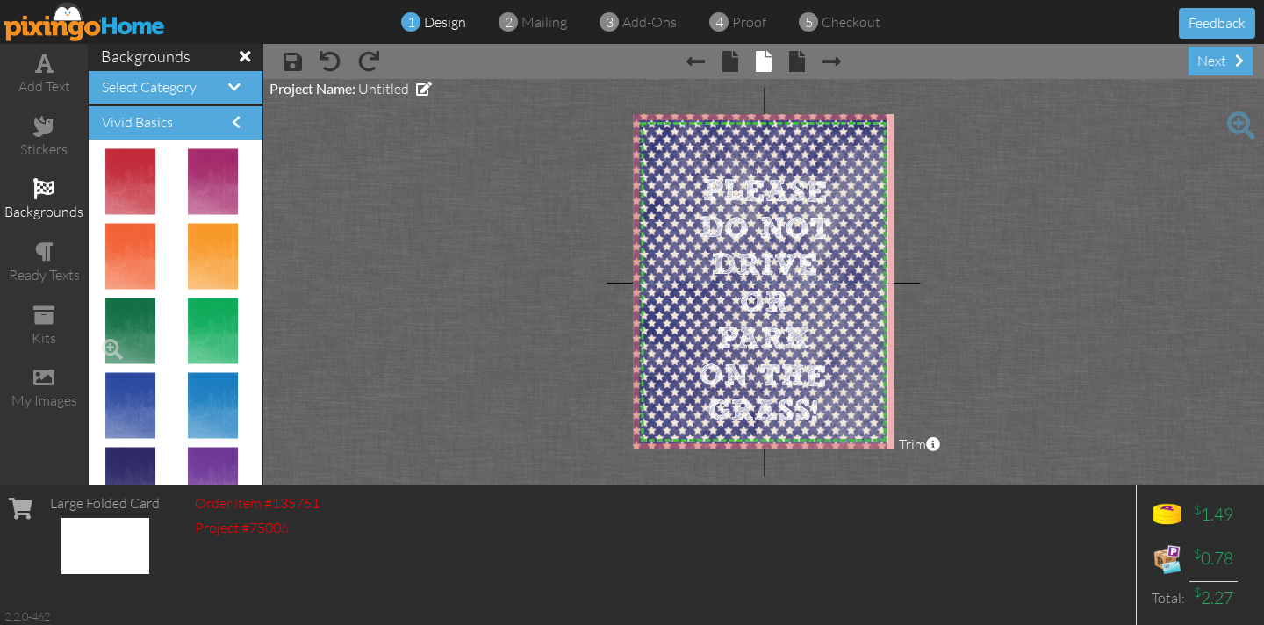
click at [140, 337] on img at bounding box center [130, 331] width 51 height 66
drag, startPoint x: 210, startPoint y: 339, endPoint x: 640, endPoint y: 150, distance: 469.5
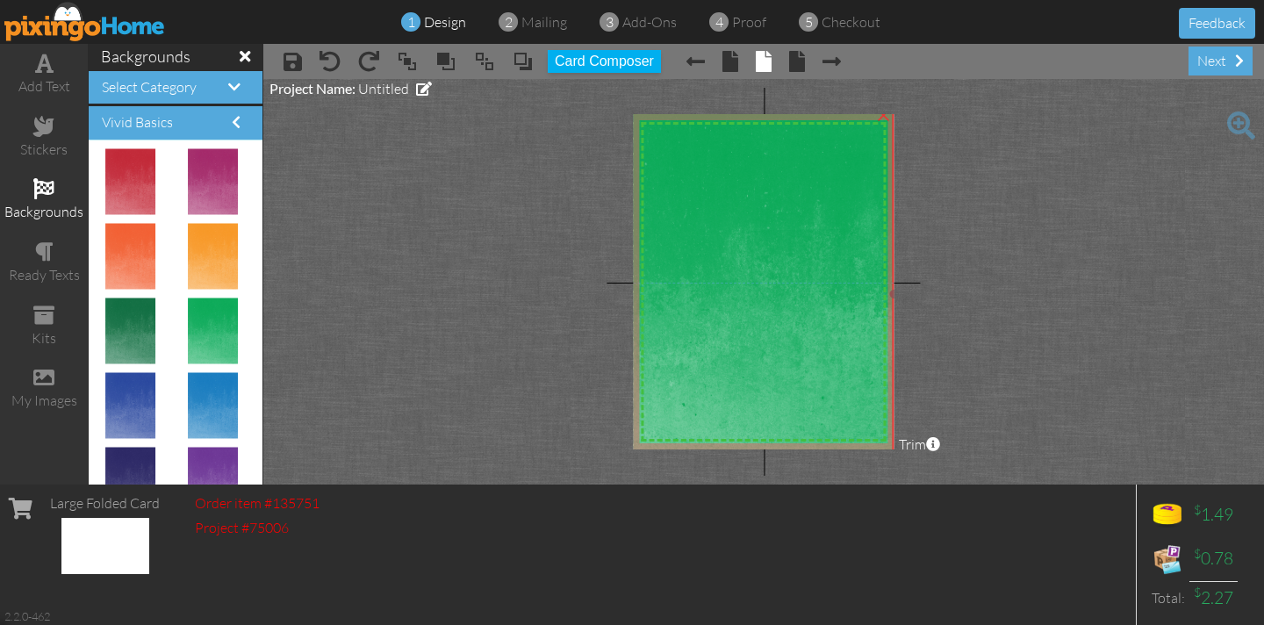
drag, startPoint x: 674, startPoint y: 191, endPoint x: 1257, endPoint y: 467, distance: 644.5
click at [1264, 474] on html "1 design 2 mailing 3 add-ons 4 proof 5 checkout Feedback add text stickers back…" at bounding box center [632, 312] width 1264 height 625
click at [527, 60] on span at bounding box center [522, 61] width 21 height 26
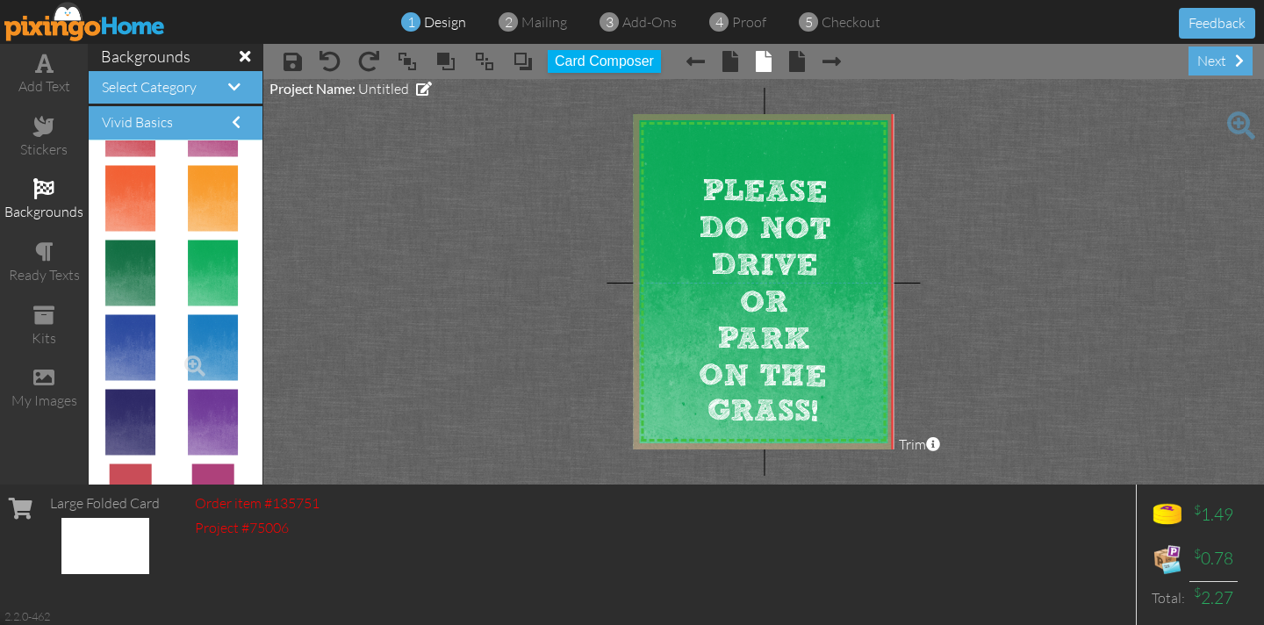
scroll to position [56, 0]
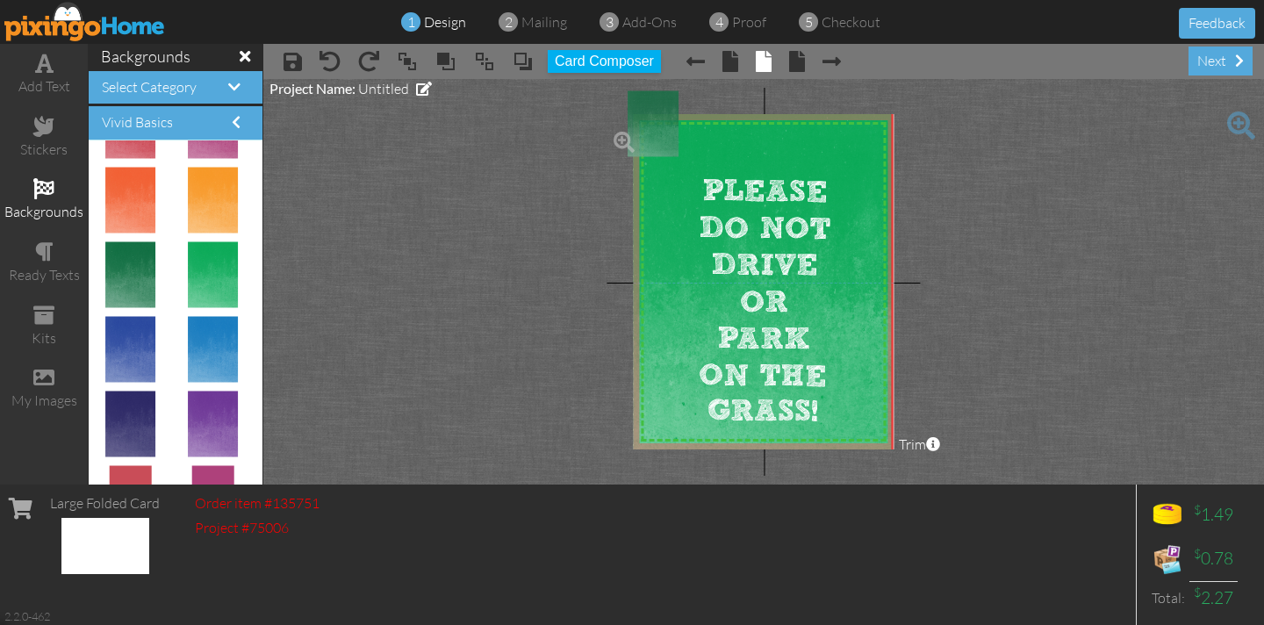
drag, startPoint x: 127, startPoint y: 269, endPoint x: 639, endPoint y: 118, distance: 533.4
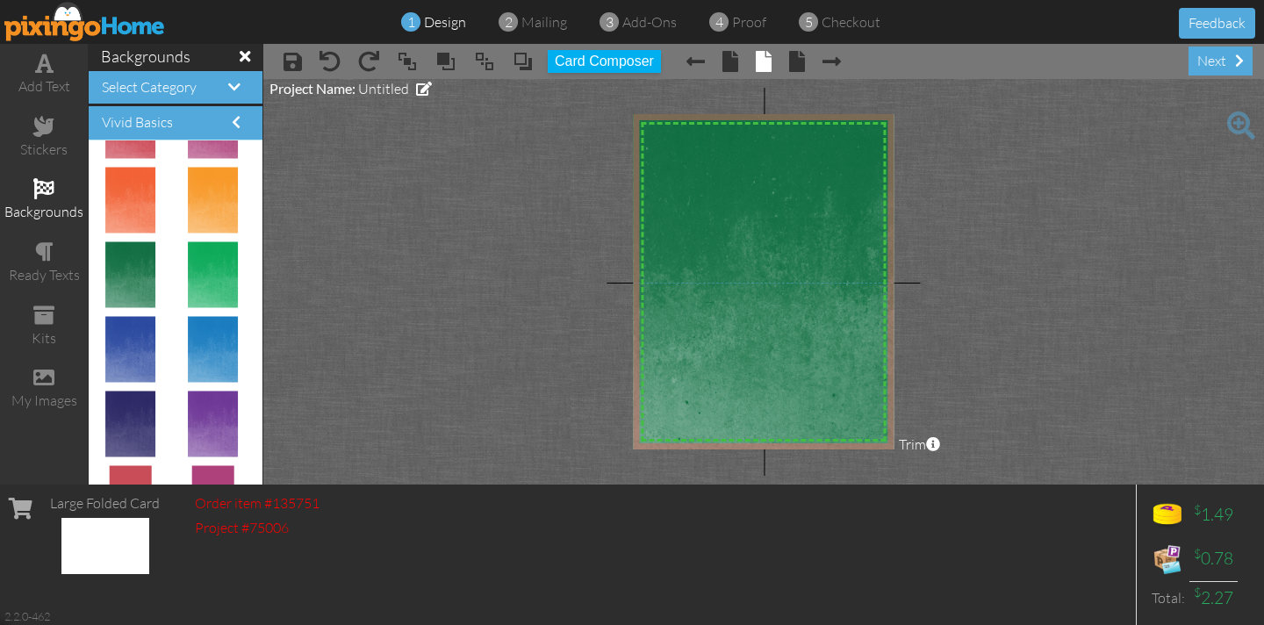
drag, startPoint x: 675, startPoint y: 174, endPoint x: 1230, endPoint y: 477, distance: 633.0
click at [1230, 477] on project-studio-wrapper "X X X X X X X X X X X X X X X X X X X X X X X X X X X X X X X X X X X X X X X X…" at bounding box center [763, 281] width 1000 height 405
click at [524, 67] on span at bounding box center [522, 61] width 21 height 26
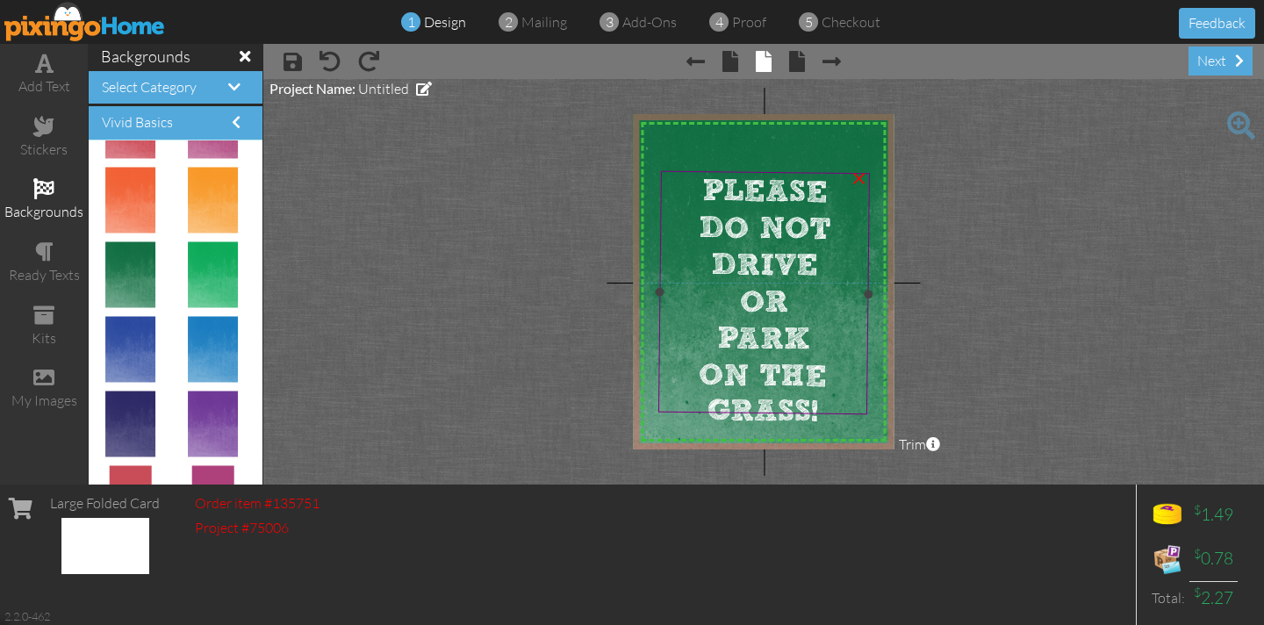
click at [702, 179] on span "PLEASE" at bounding box center [764, 192] width 125 height 37
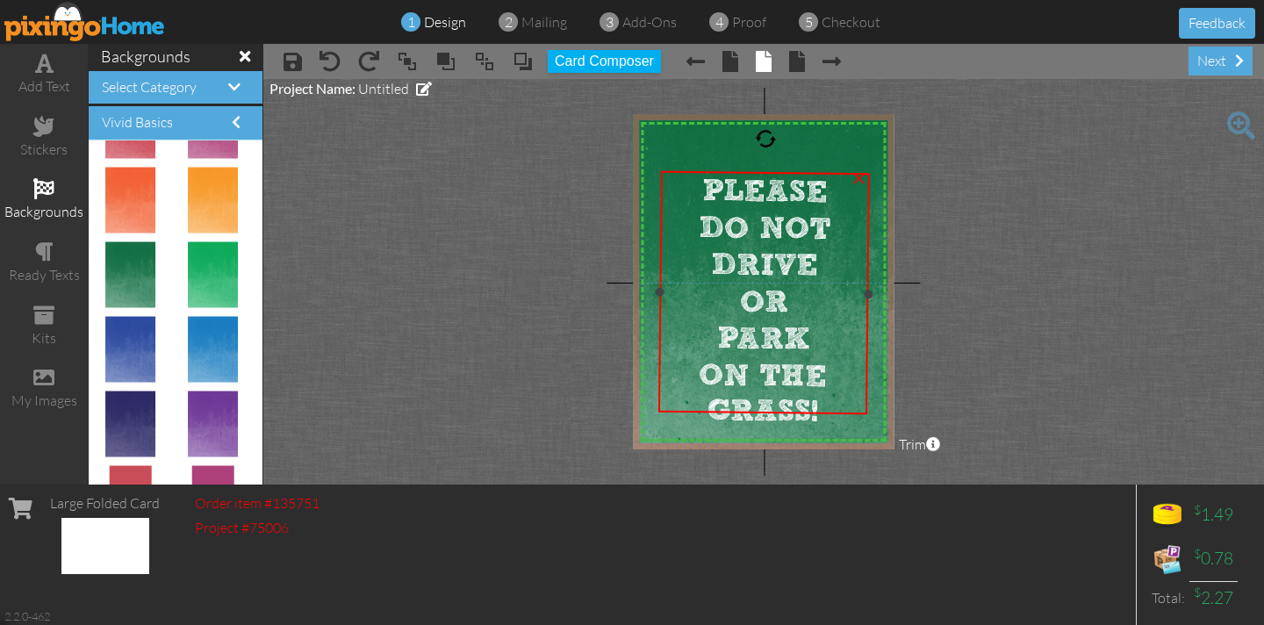
click at [702, 179] on span "PLEASE" at bounding box center [764, 192] width 125 height 37
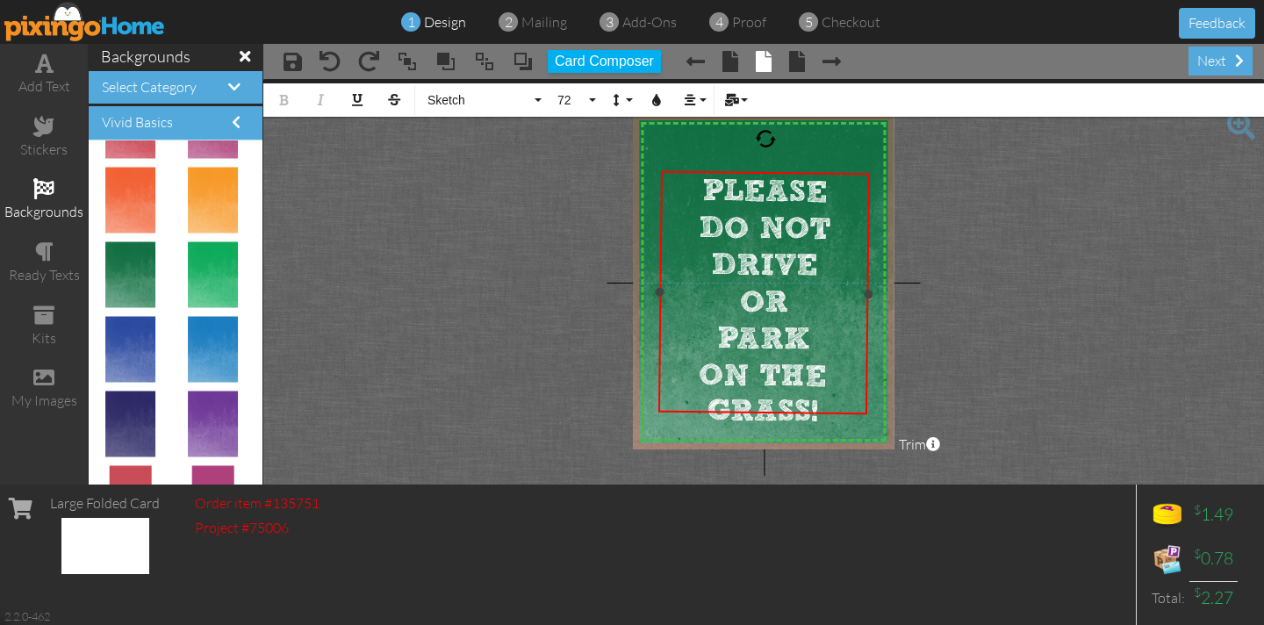
drag, startPoint x: 699, startPoint y: 179, endPoint x: 836, endPoint y: 391, distance: 252.6
click at [836, 391] on div "PLEASE DO NOT DRIVE OR PARK ON THE GRASS!" at bounding box center [763, 301] width 207 height 257
click at [528, 100] on span "Sketch" at bounding box center [478, 100] width 105 height 15
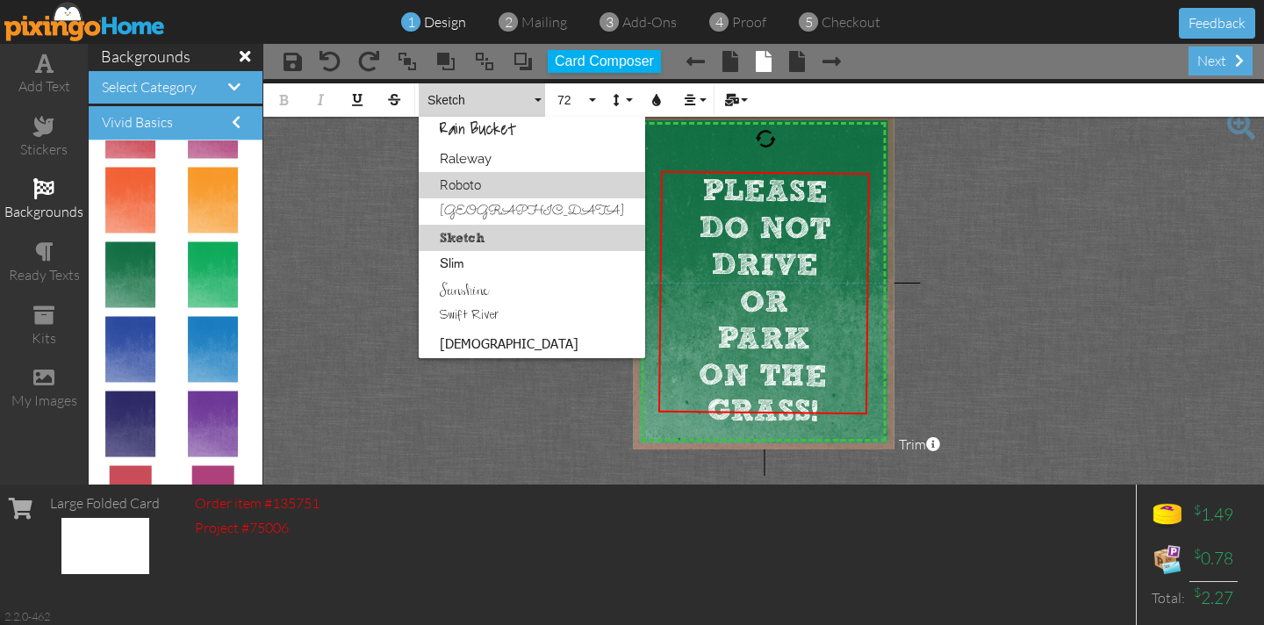
click at [469, 185] on link "Roboto" at bounding box center [532, 185] width 226 height 26
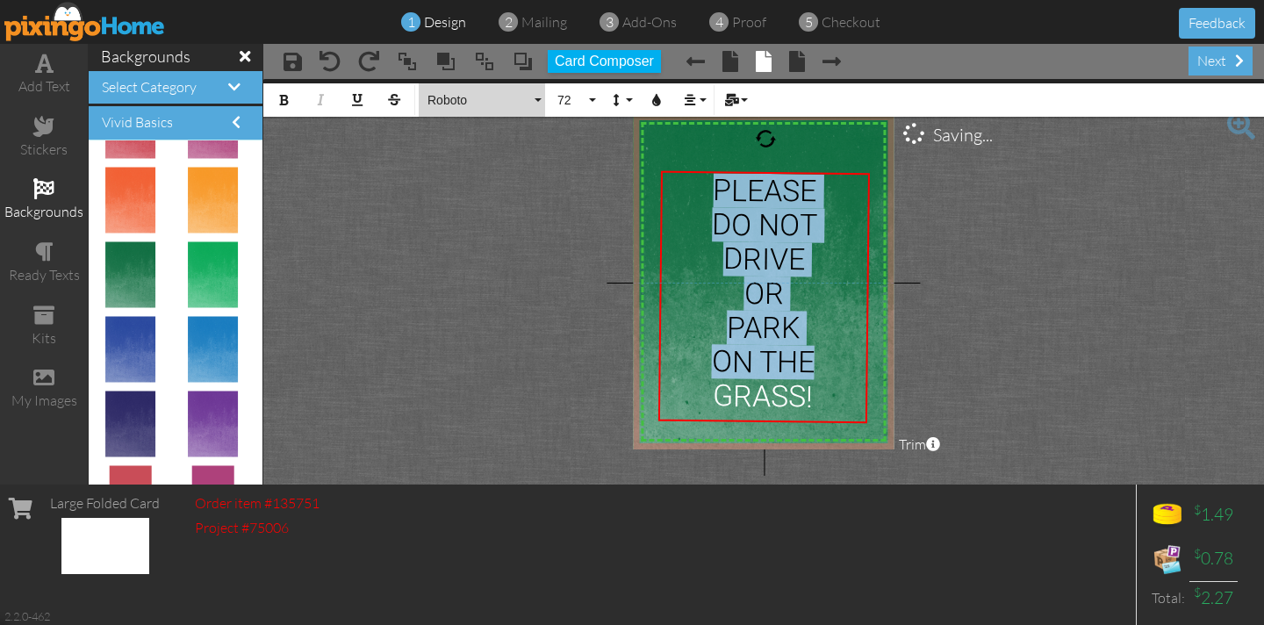
click at [527, 104] on span "Roboto" at bounding box center [478, 100] width 105 height 15
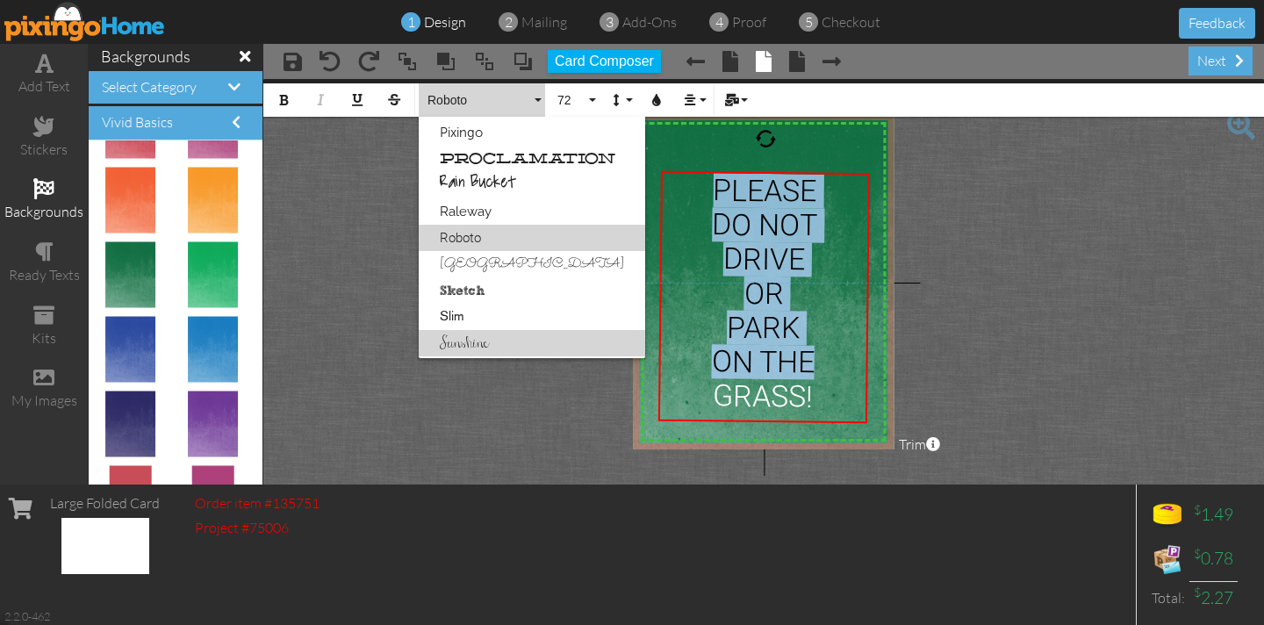
click at [485, 344] on link "Sunshine" at bounding box center [532, 343] width 226 height 26
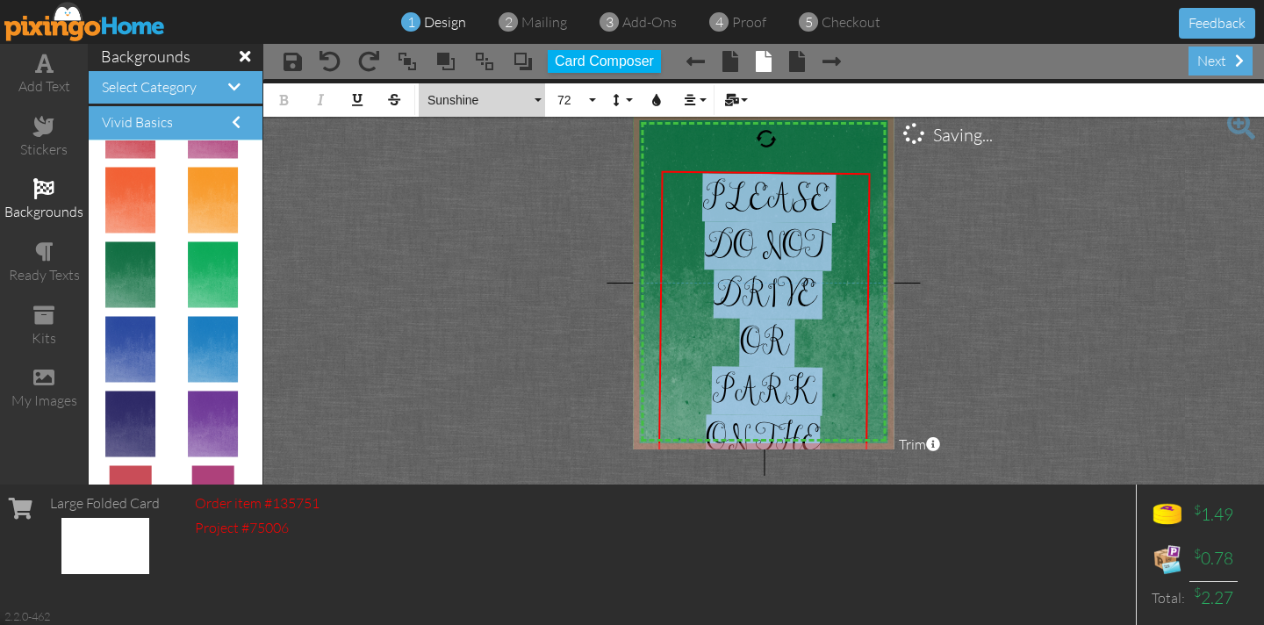
click at [536, 100] on button "Sunshine" at bounding box center [482, 99] width 126 height 33
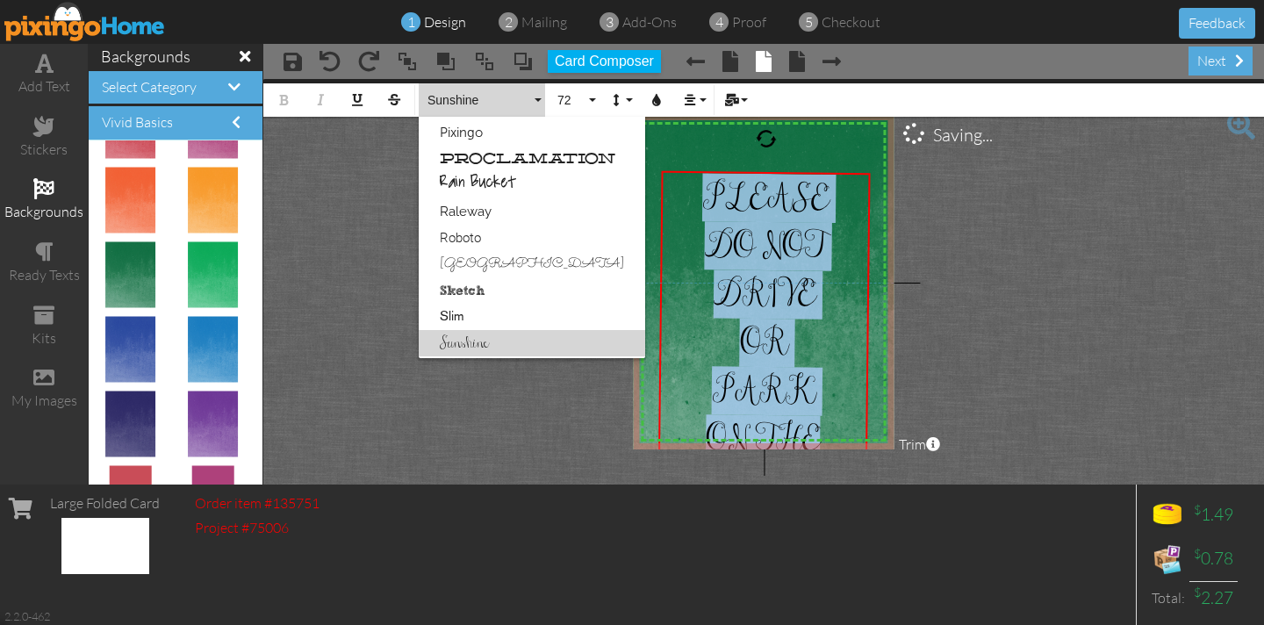
scroll to position [1024, 0]
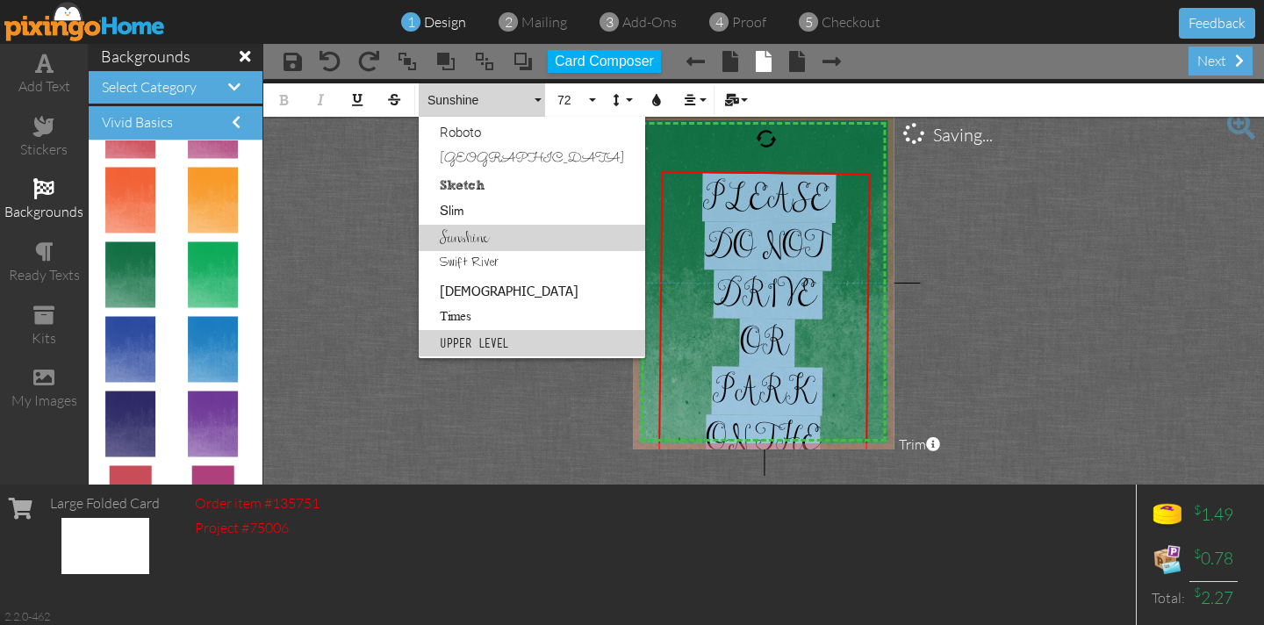
click at [490, 337] on link "Upper Level" at bounding box center [532, 343] width 226 height 26
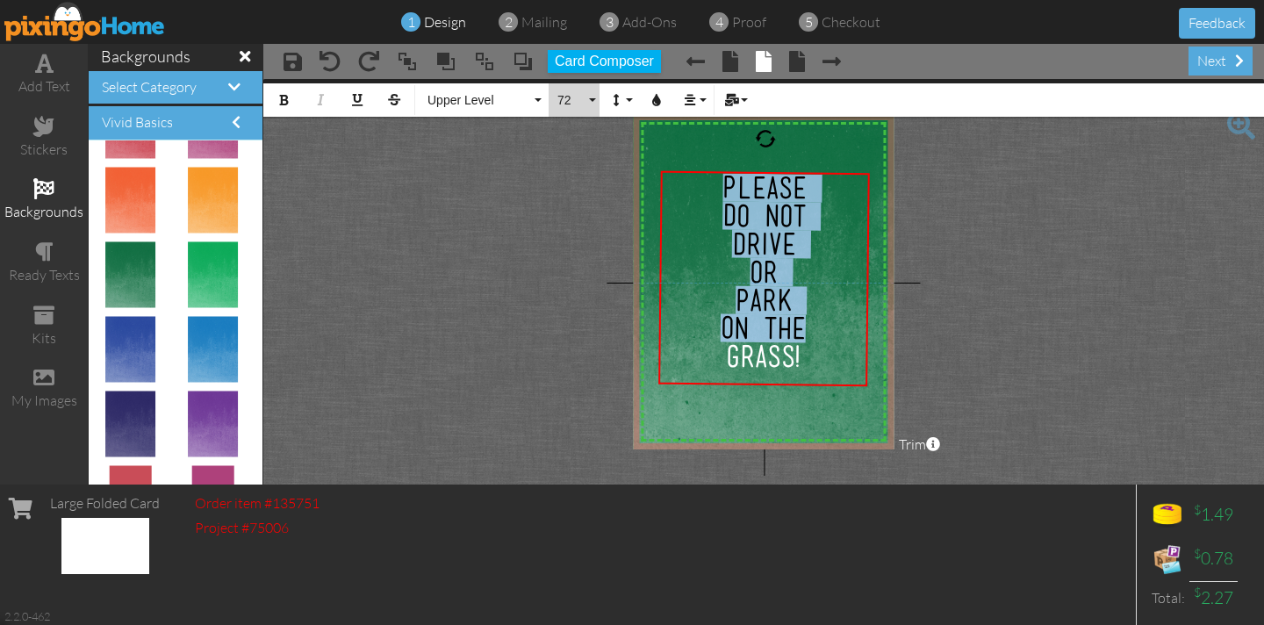
click at [593, 97] on button "72" at bounding box center [573, 99] width 51 height 33
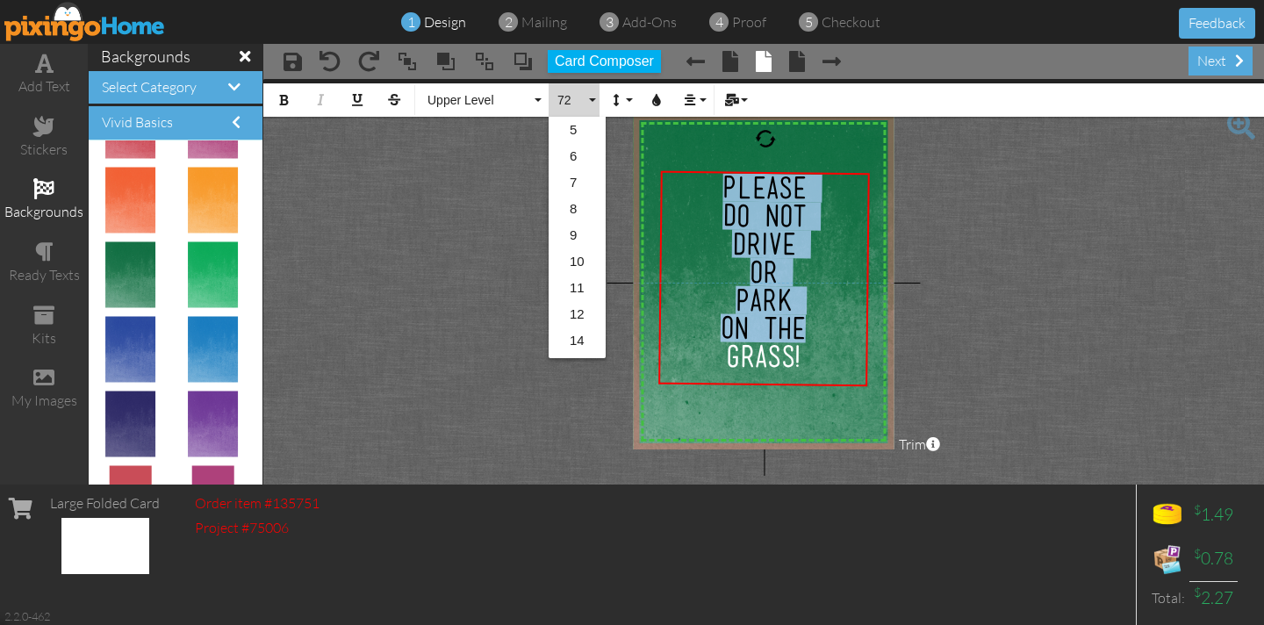
scroll to position [285, 0]
click at [577, 345] on link "96" at bounding box center [576, 345] width 57 height 26
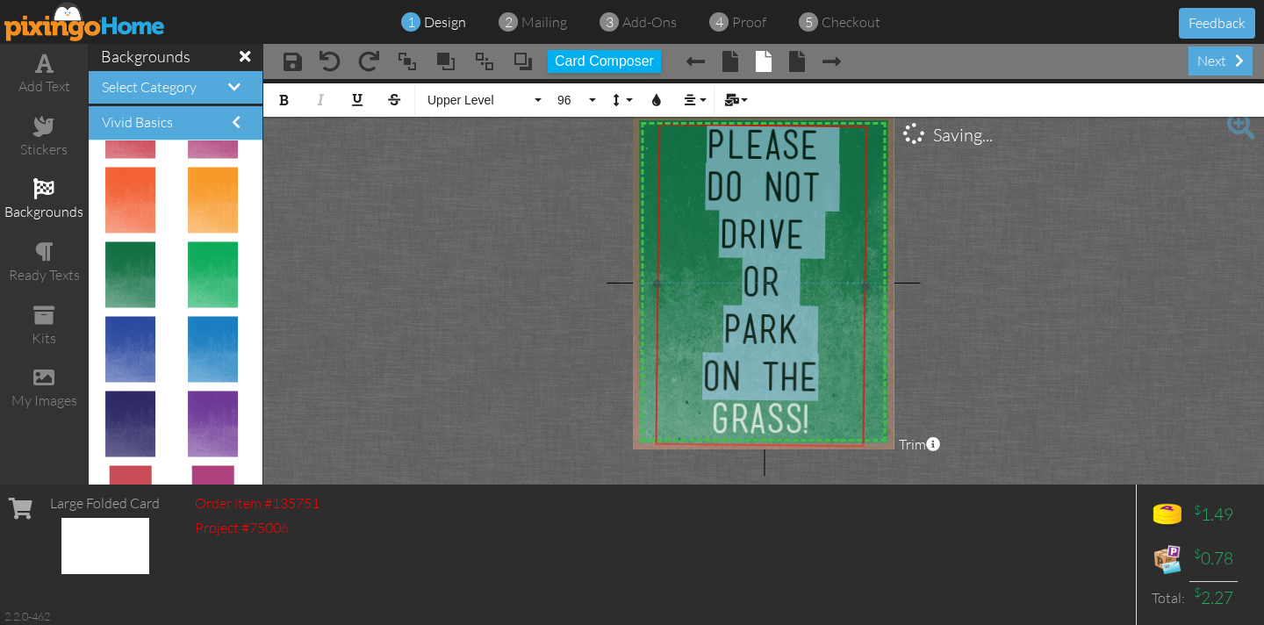
drag, startPoint x: 674, startPoint y: 169, endPoint x: 671, endPoint y: 122, distance: 47.5
click at [671, 122] on div at bounding box center [760, 285] width 221 height 332
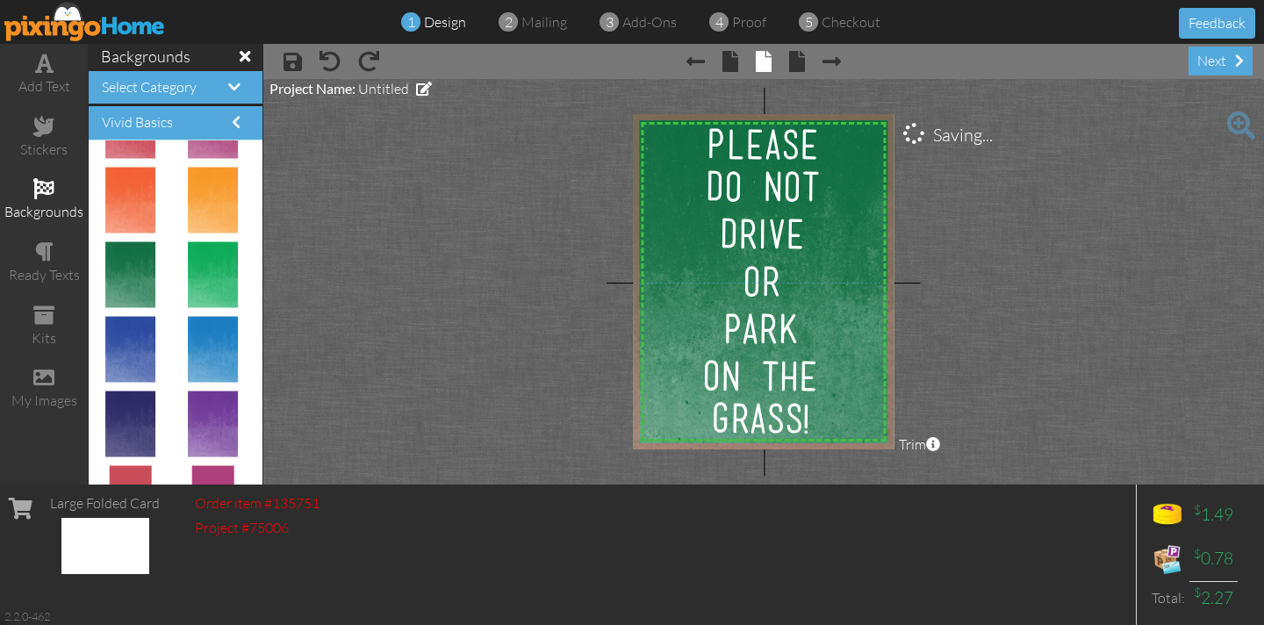
click at [590, 168] on project-studio-wrapper "X X X X X X X X X X X X X X X X X X X X X X X X X X X X X X X X X X X X X X X X…" at bounding box center [763, 281] width 1000 height 405
click at [828, 426] on div "GRASS!" at bounding box center [759, 418] width 204 height 39
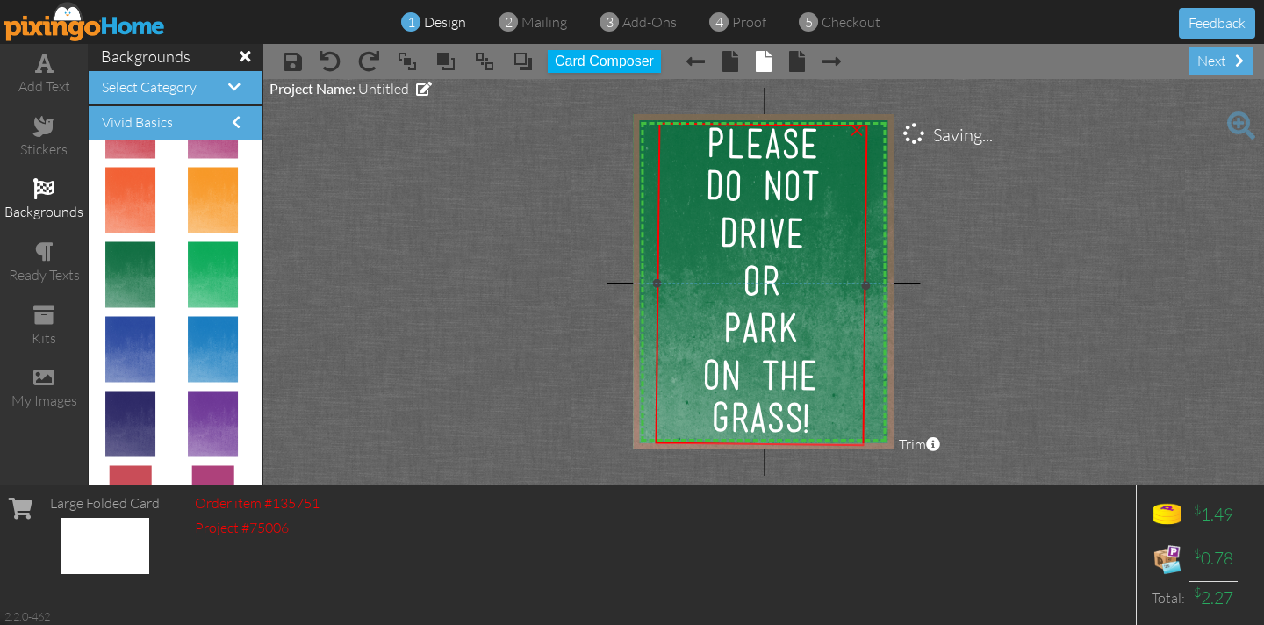
click at [827, 422] on div "GRASS!" at bounding box center [759, 417] width 204 height 39
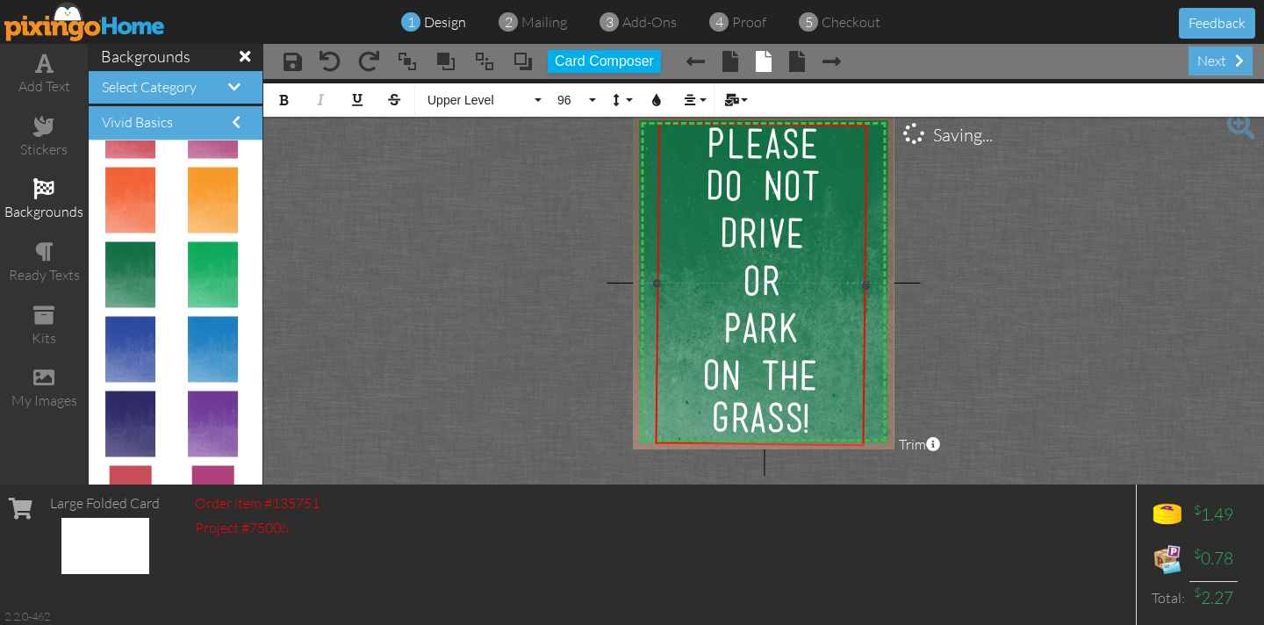
click at [827, 422] on div "GRASS!" at bounding box center [759, 417] width 204 height 39
drag, startPoint x: 827, startPoint y: 422, endPoint x: 631, endPoint y: 140, distance: 343.5
click at [632, 140] on project-studio-wrapper "X X X X X X X X X X X X X X X X X X X X X X X X X X X X X X X X X X X X X X X X…" at bounding box center [763, 281] width 1000 height 405
click at [537, 105] on button "Upper Level" at bounding box center [482, 99] width 126 height 33
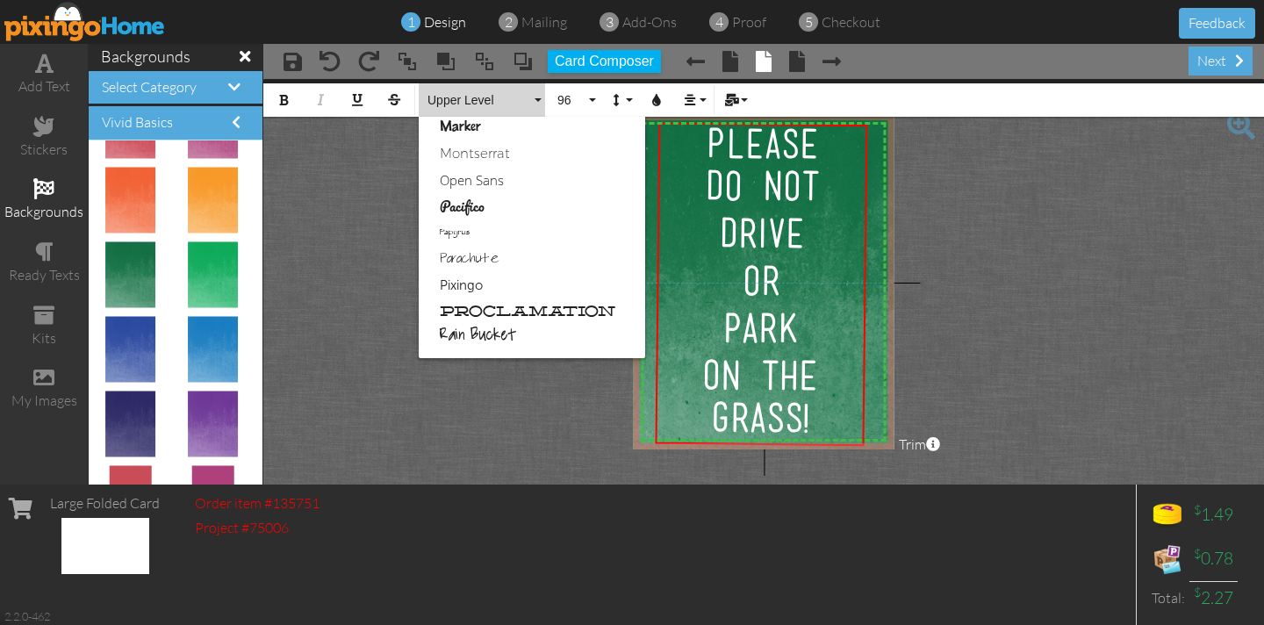
scroll to position [763, 0]
click at [535, 311] on link "Proclamation" at bounding box center [532, 314] width 226 height 26
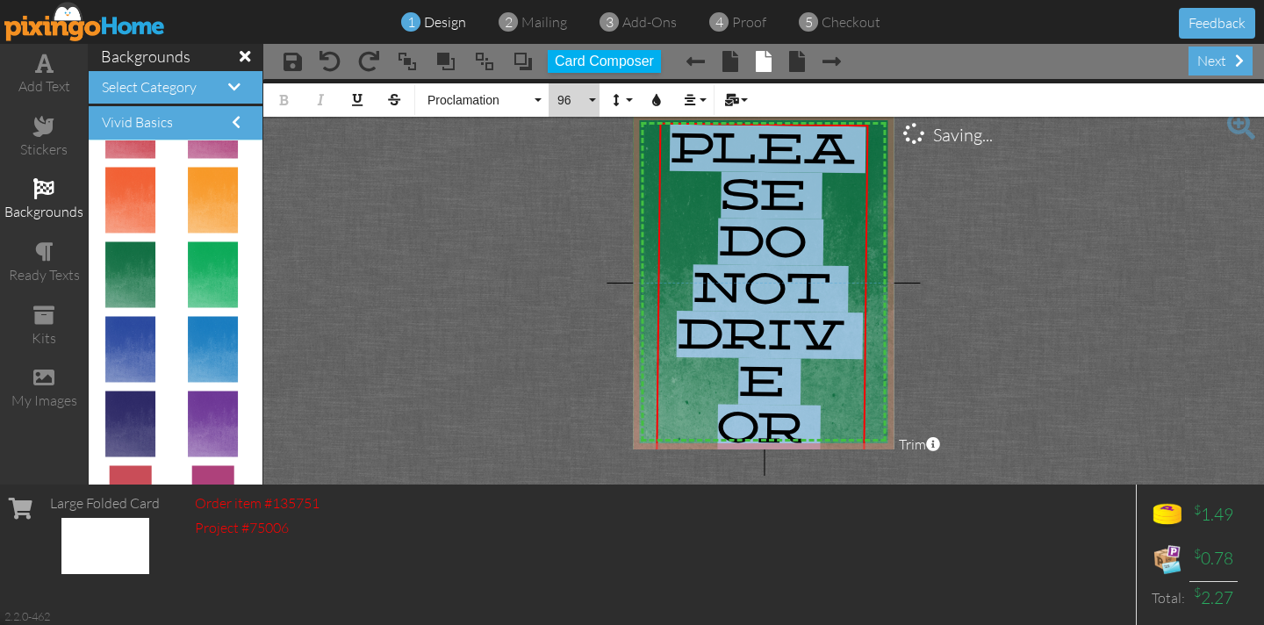
click at [592, 99] on button "96" at bounding box center [573, 99] width 51 height 33
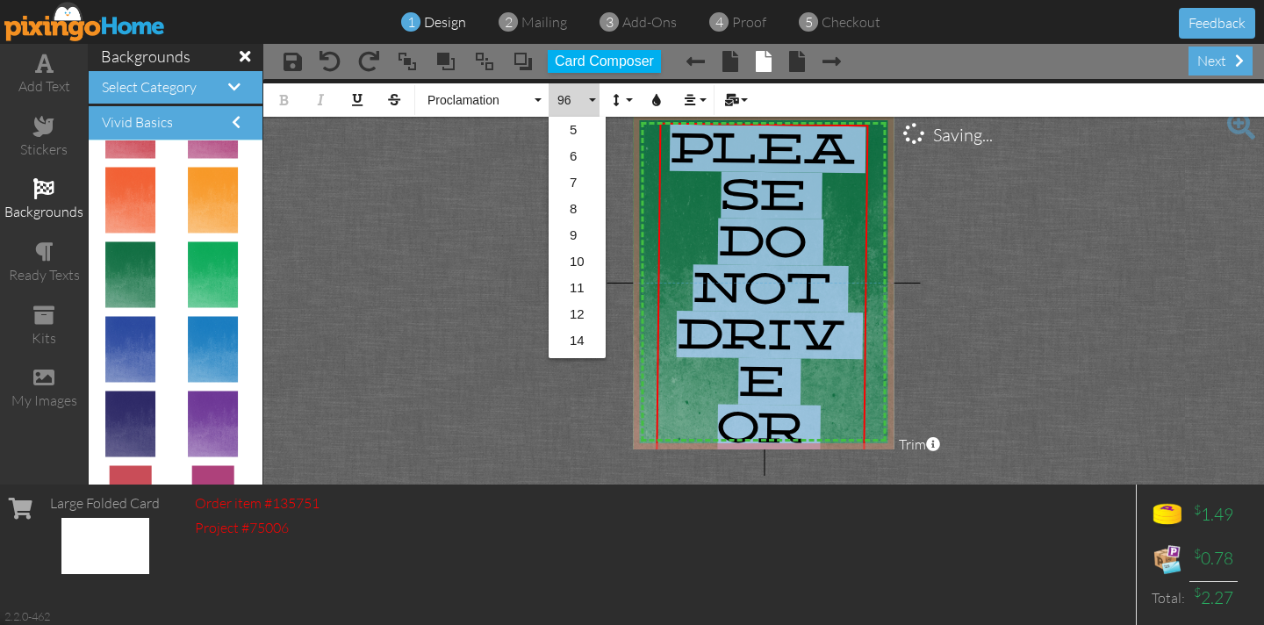
scroll to position [285, 0]
click at [577, 318] on link "72" at bounding box center [576, 318] width 57 height 26
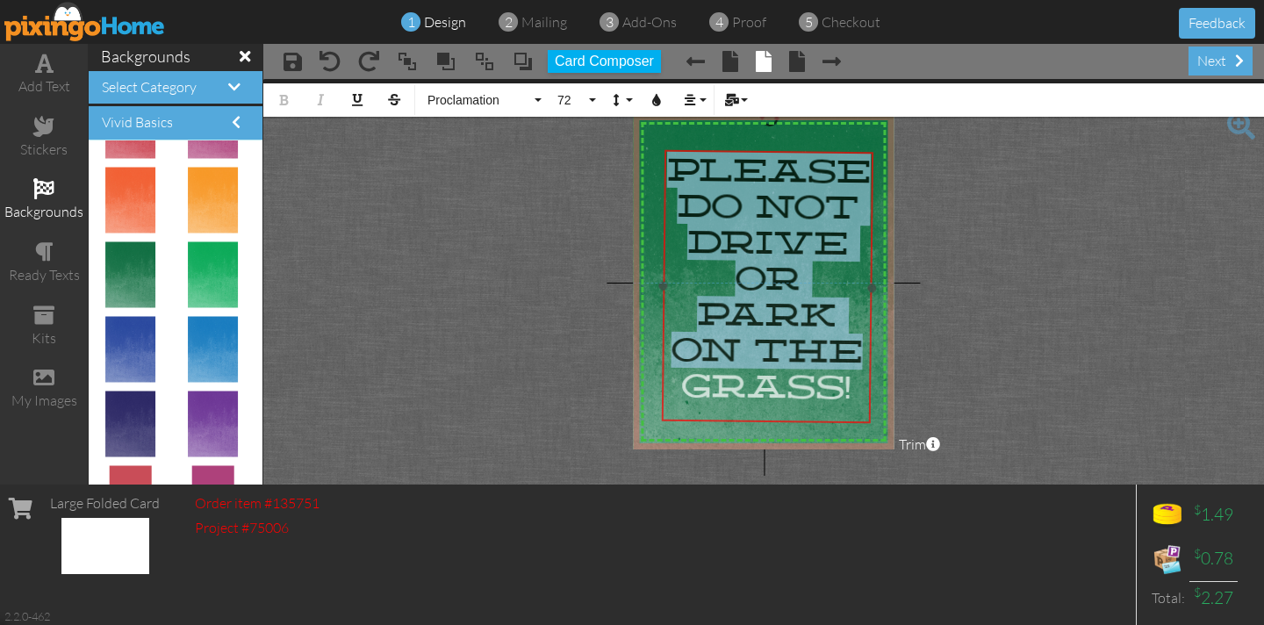
drag, startPoint x: 756, startPoint y: 123, endPoint x: 763, endPoint y: 150, distance: 27.9
click at [763, 150] on div "​ PLEASE DO NOT DRIVE OR PARK ON THE GRASS! ​ ×" at bounding box center [766, 287] width 211 height 274
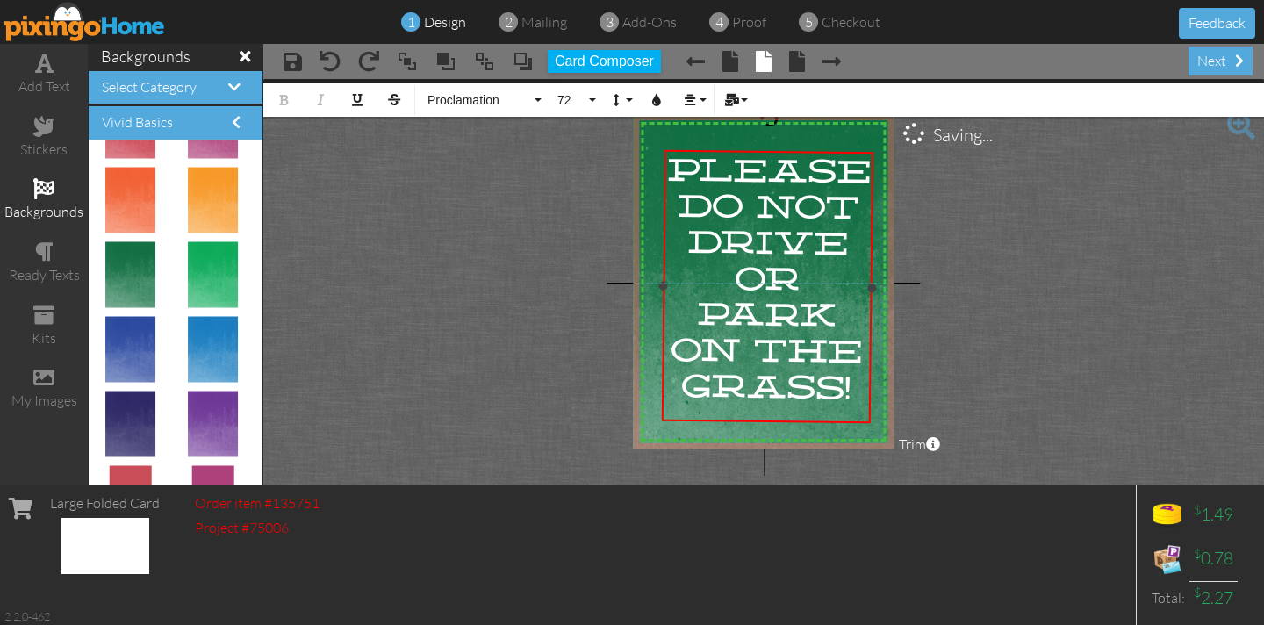
drag, startPoint x: 706, startPoint y: 159, endPoint x: 706, endPoint y: 168, distance: 9.7
click at [706, 170] on span "PLEASE" at bounding box center [768, 171] width 204 height 39
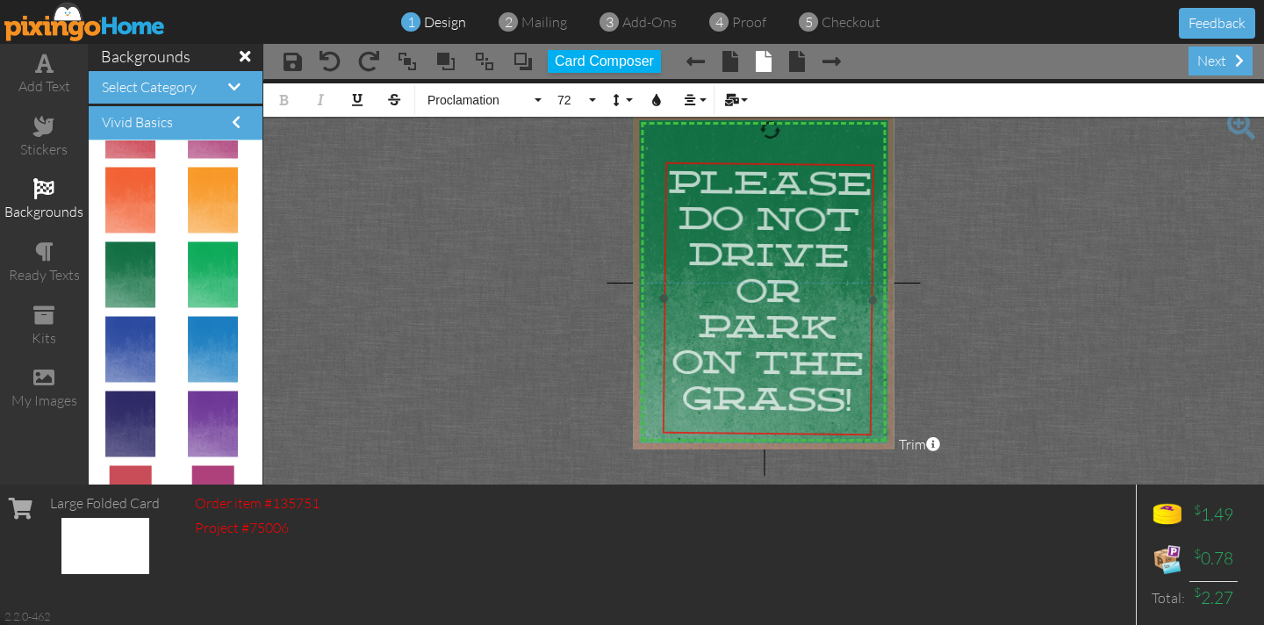
drag, startPoint x: 715, startPoint y: 148, endPoint x: 717, endPoint y: 157, distance: 8.9
click at [716, 160] on div at bounding box center [767, 299] width 220 height 283
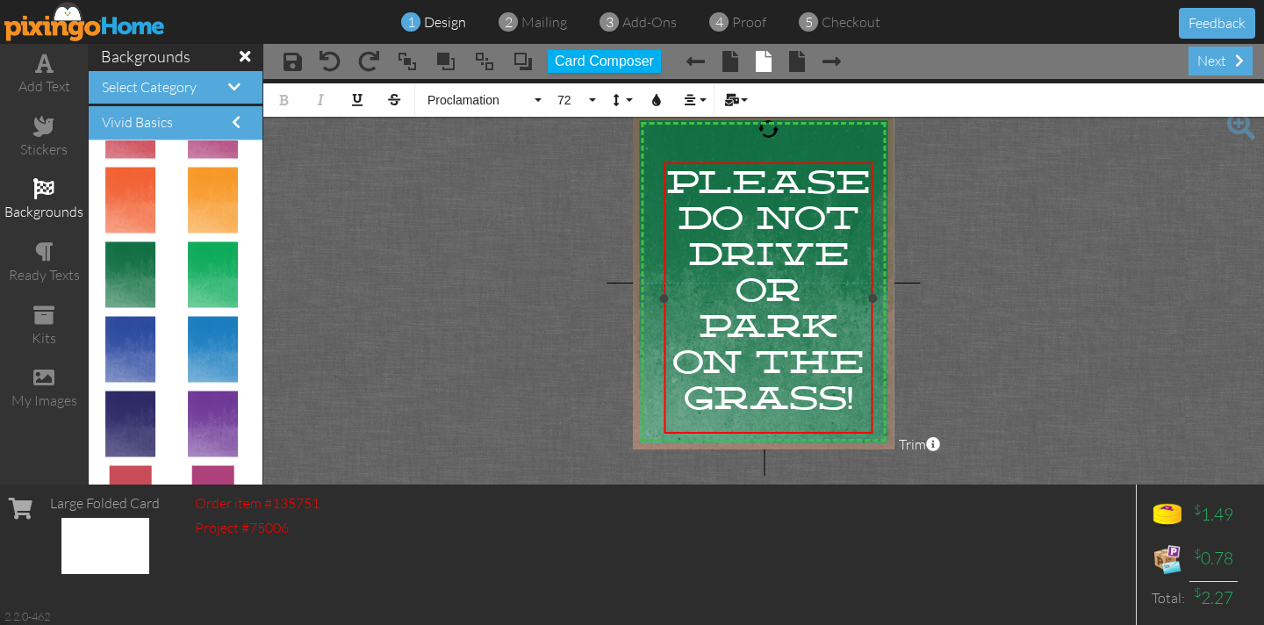
click at [768, 126] on div at bounding box center [767, 128] width 21 height 21
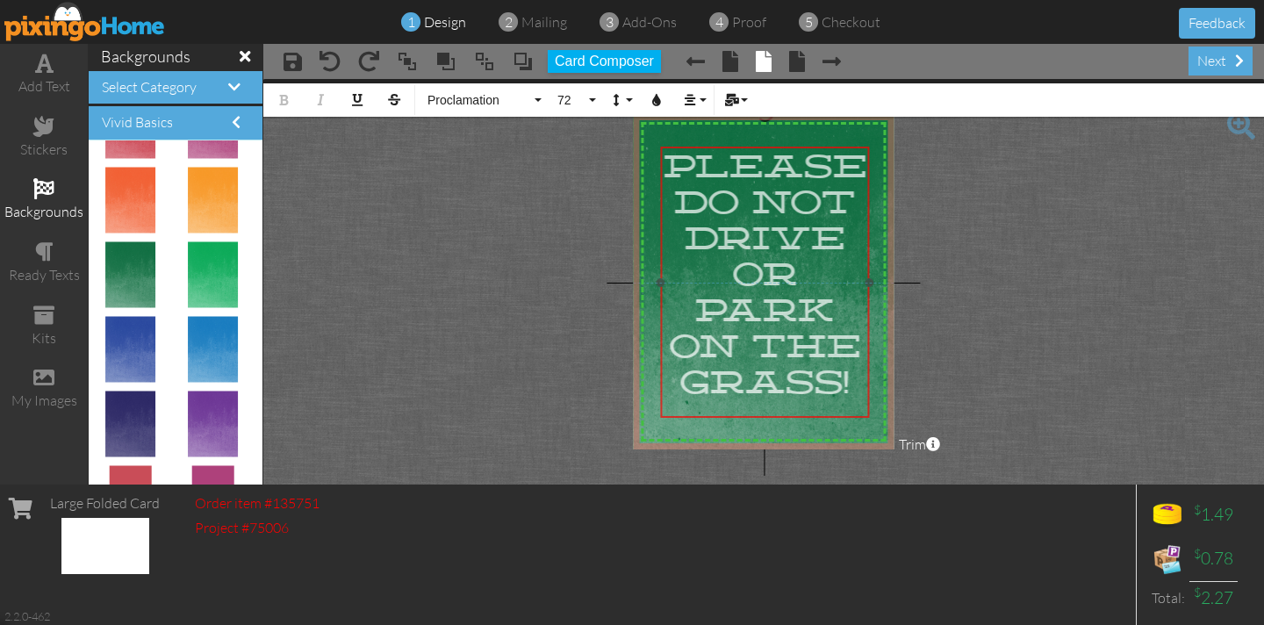
drag, startPoint x: 767, startPoint y: 161, endPoint x: 759, endPoint y: 147, distance: 15.3
click at [763, 145] on div at bounding box center [764, 282] width 218 height 280
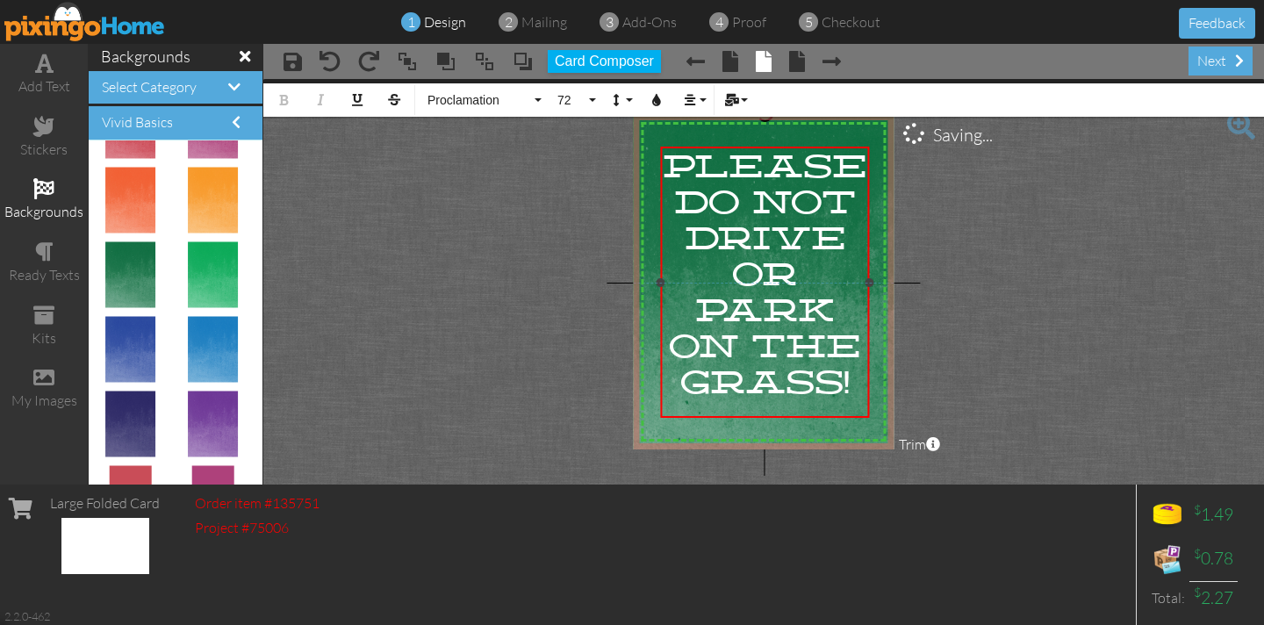
click at [679, 218] on span "DO NOT" at bounding box center [764, 202] width 182 height 36
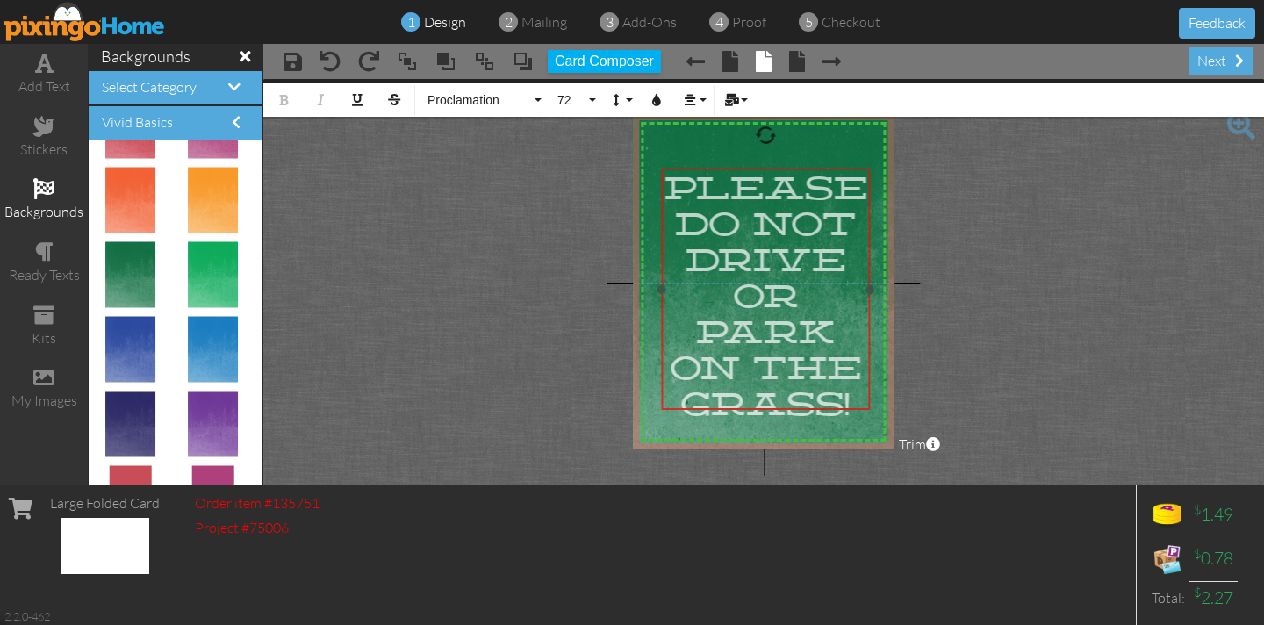
drag, startPoint x: 765, startPoint y: 144, endPoint x: 766, endPoint y: 166, distance: 22.0
click at [766, 166] on div at bounding box center [765, 289] width 218 height 250
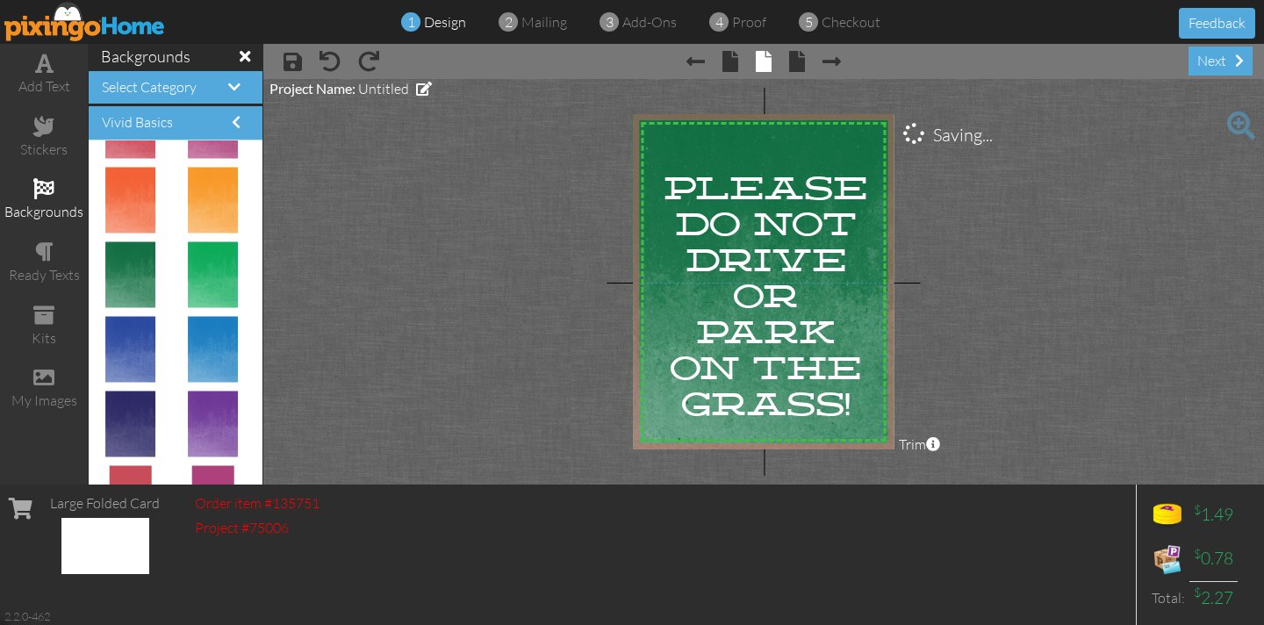
click at [533, 197] on project-studio-wrapper "X X X X X X X X X X X X X X X X X X X X X X X X X X X X X X X X X X X X X X X X…" at bounding box center [763, 281] width 1000 height 405
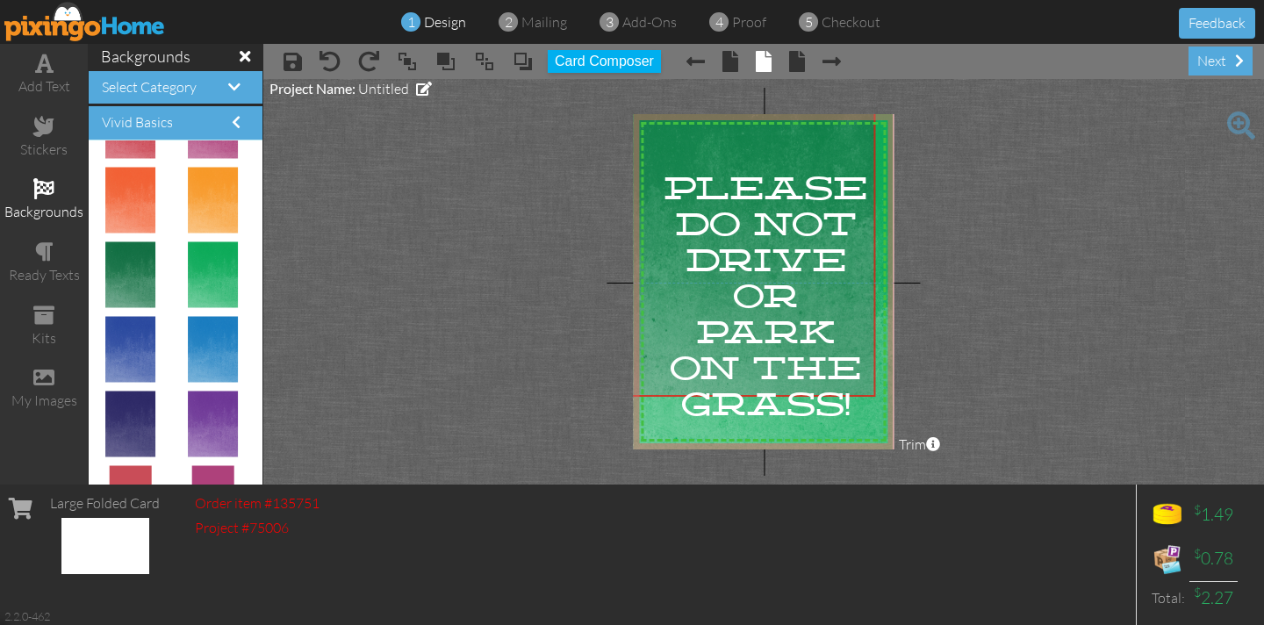
drag, startPoint x: 719, startPoint y: 146, endPoint x: 683, endPoint y: 75, distance: 78.9
click at [685, 64] on div "× save × undo × redo × bring to front × bring forward × send to back × send beh…" at bounding box center [763, 264] width 1000 height 440
drag, startPoint x: 665, startPoint y: 149, endPoint x: 686, endPoint y: 204, distance: 58.3
click at [662, 140] on img at bounding box center [721, 195] width 299 height 388
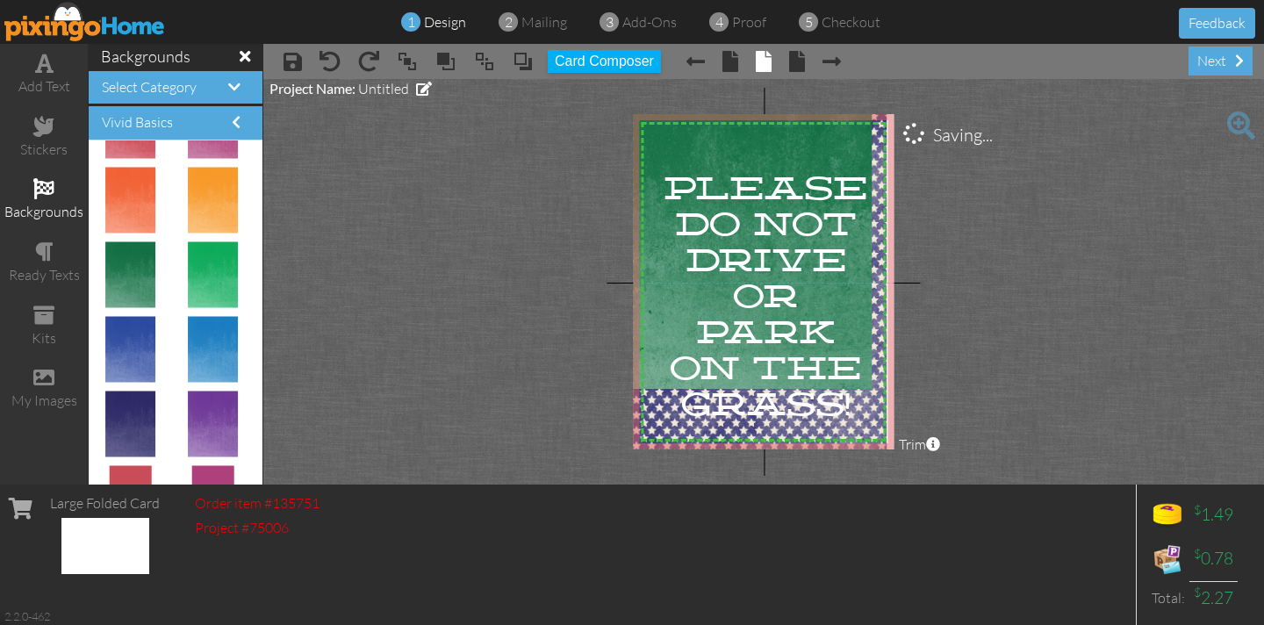
drag, startPoint x: 756, startPoint y: 419, endPoint x: 943, endPoint y: 420, distance: 187.8
click at [1175, 337] on project-studio-wrapper "X X X X X X X X X X X X X X X X X X X X X X X X X X X X X X X X X X X X X X X X…" at bounding box center [763, 281] width 1000 height 405
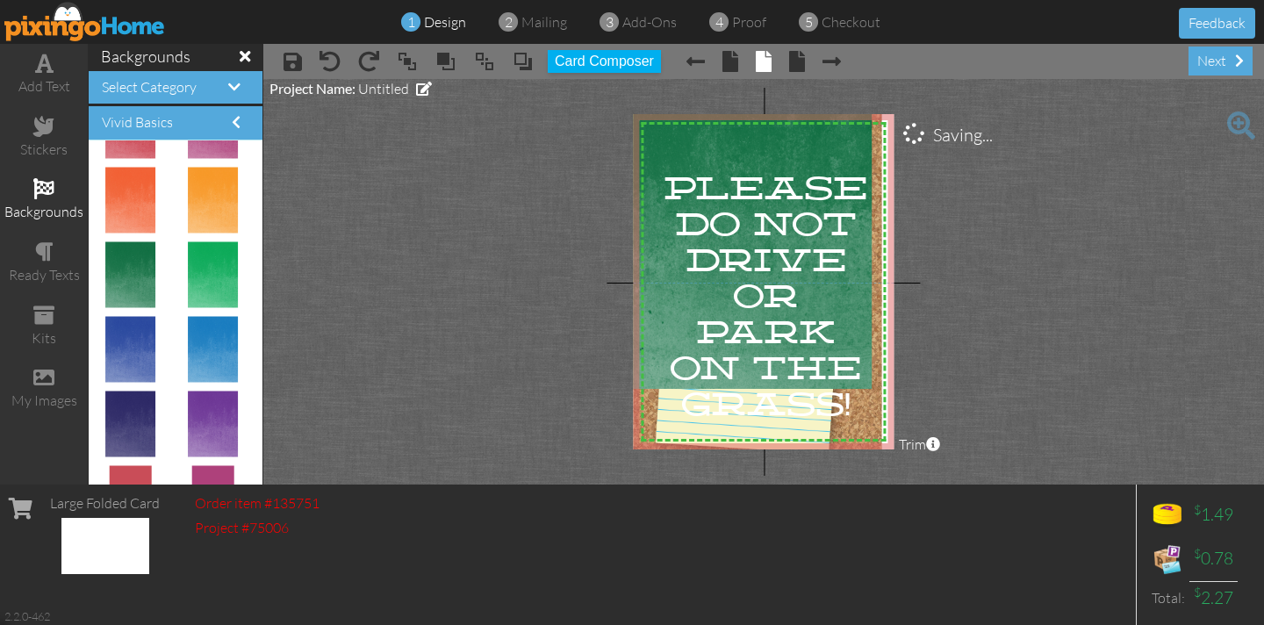
drag, startPoint x: 826, startPoint y: 426, endPoint x: 1065, endPoint y: 412, distance: 239.9
click at [1164, 386] on project-studio-wrapper "X X X X X X X X X X X X X X X X X X X X X X X X X X X X X X X X X X X X X X X X…" at bounding box center [763, 281] width 1000 height 405
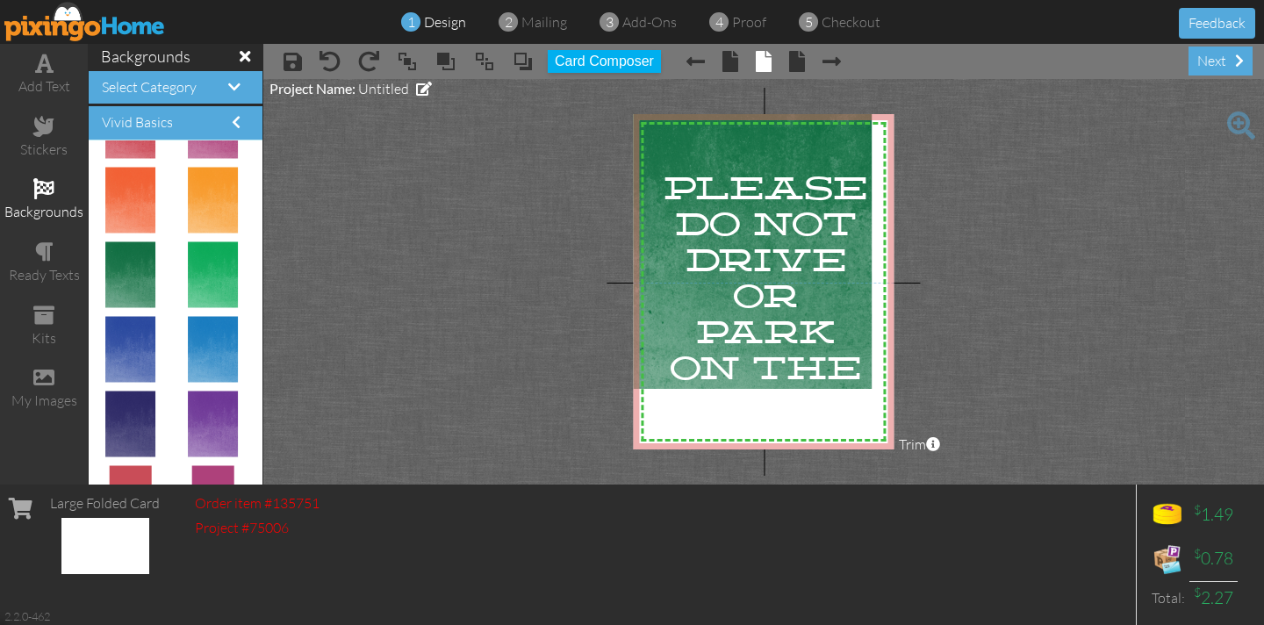
drag, startPoint x: 798, startPoint y: 425, endPoint x: 1165, endPoint y: 389, distance: 369.4
click at [1183, 385] on project-studio-wrapper "X X X X X X X X X X X X X X X X X X X X X X X X X X X X X X X X X X X X X X X X…" at bounding box center [763, 281] width 1000 height 405
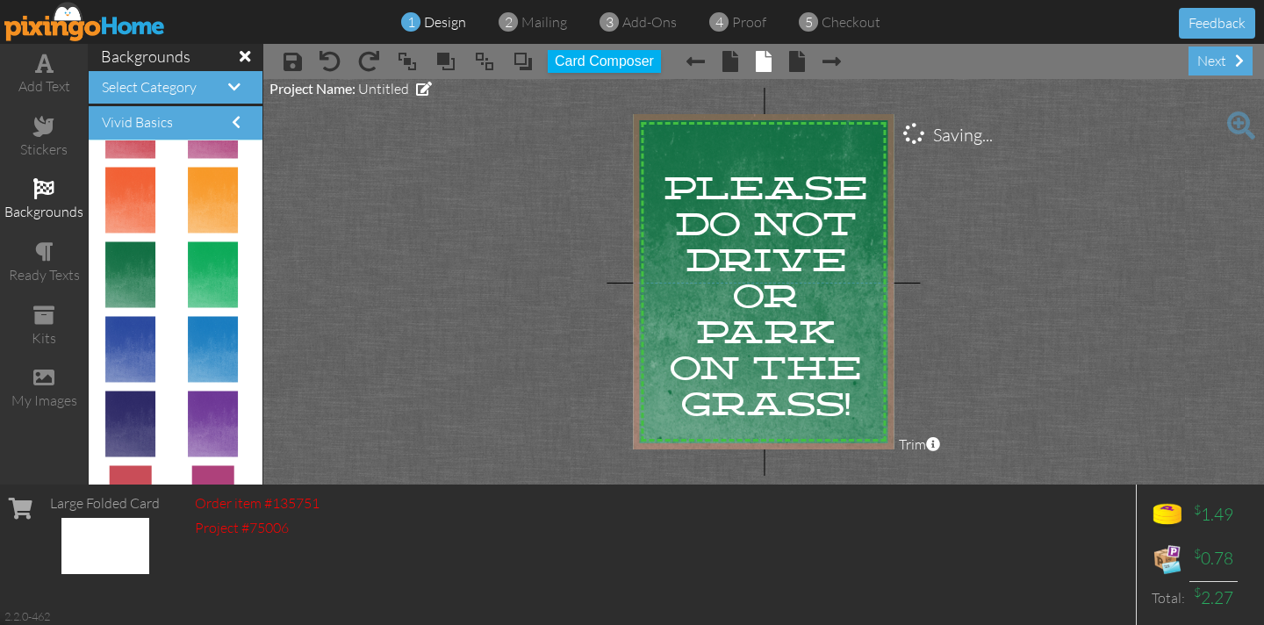
drag, startPoint x: 873, startPoint y: 384, endPoint x: 1037, endPoint y: 483, distance: 191.3
click at [1046, 484] on div "add text stickers backgrounds ready texts kits my images backgrounds Select Cat…" at bounding box center [632, 264] width 1264 height 440
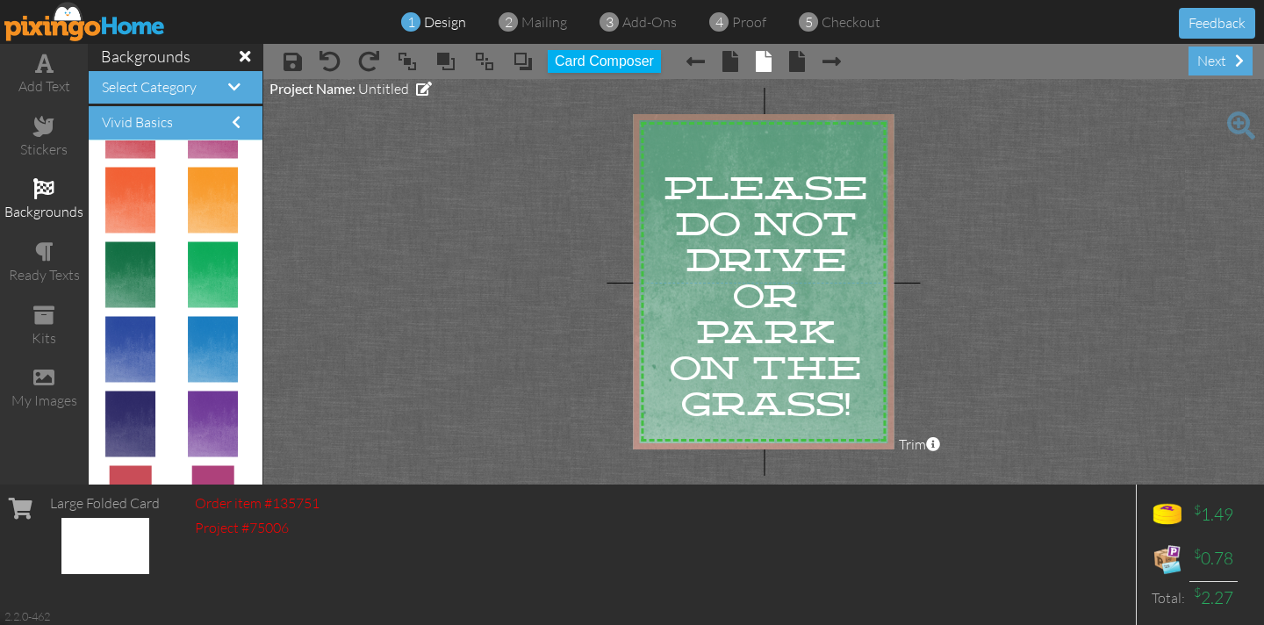
drag, startPoint x: 649, startPoint y: 150, endPoint x: 583, endPoint y: 161, distance: 67.7
click at [634, 125] on img at bounding box center [744, 219] width 376 height 488
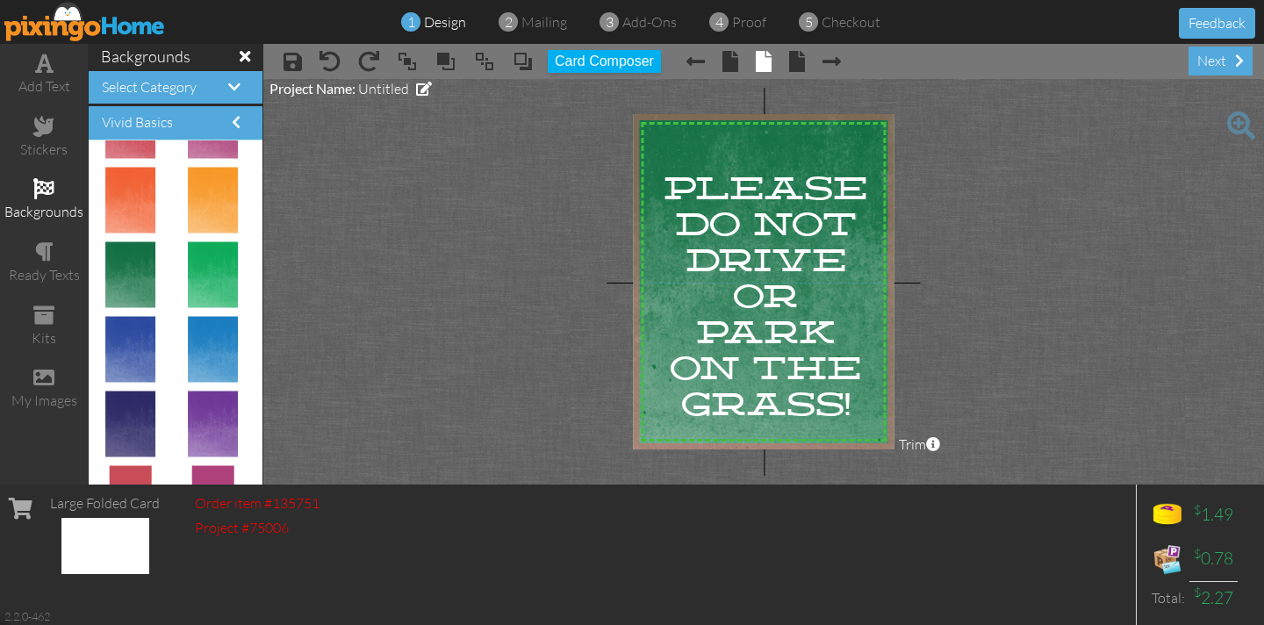
click at [534, 183] on project-studio-wrapper "X X X X X X X X X X X X X X X X X X X X X X X X X X X X X X X X X X X X X X X X…" at bounding box center [763, 281] width 1000 height 405
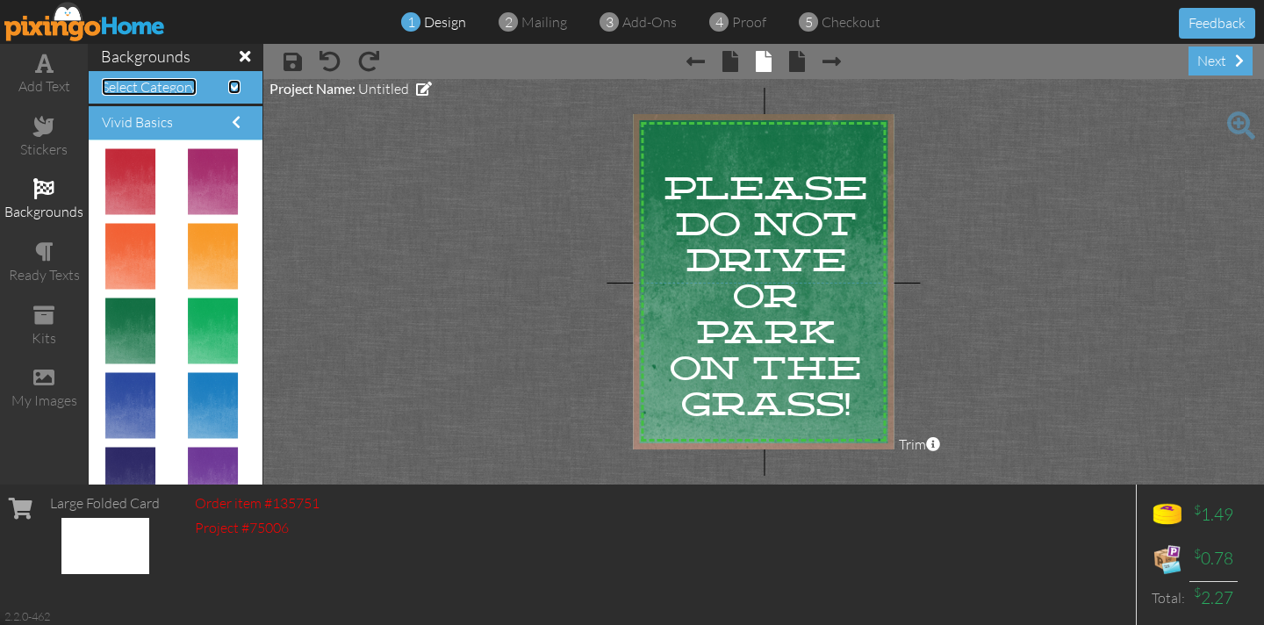
click at [176, 92] on span "Select Category" at bounding box center [149, 87] width 95 height 18
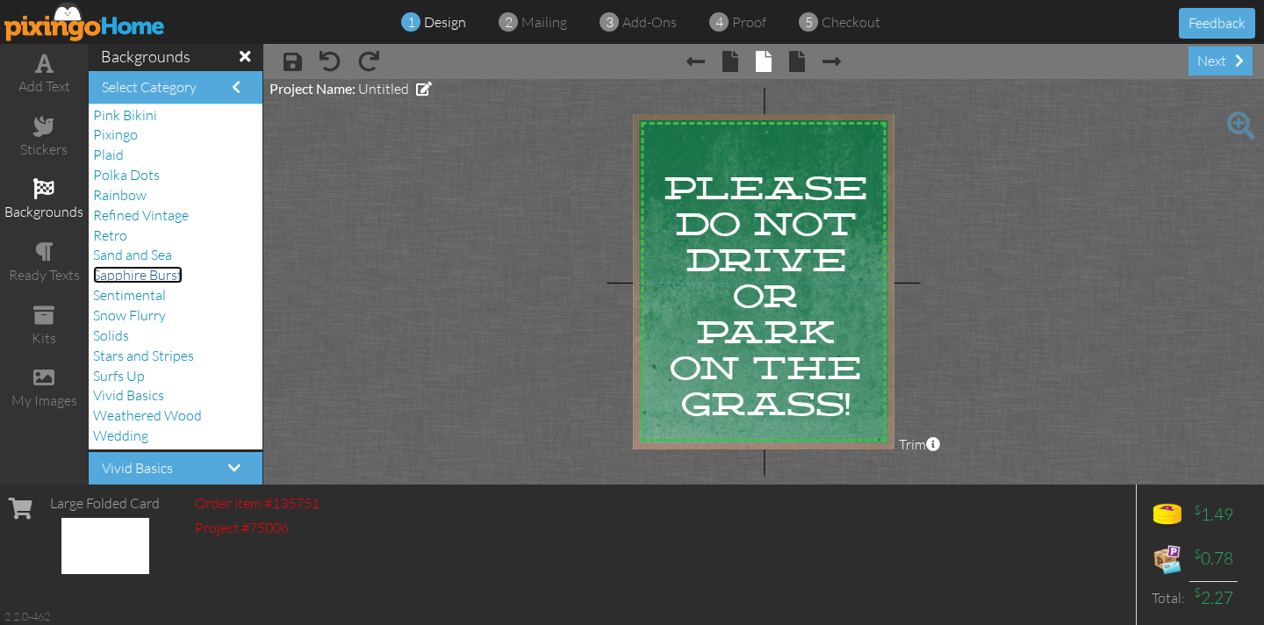
click at [151, 276] on span "Sapphire Burst" at bounding box center [138, 275] width 90 height 18
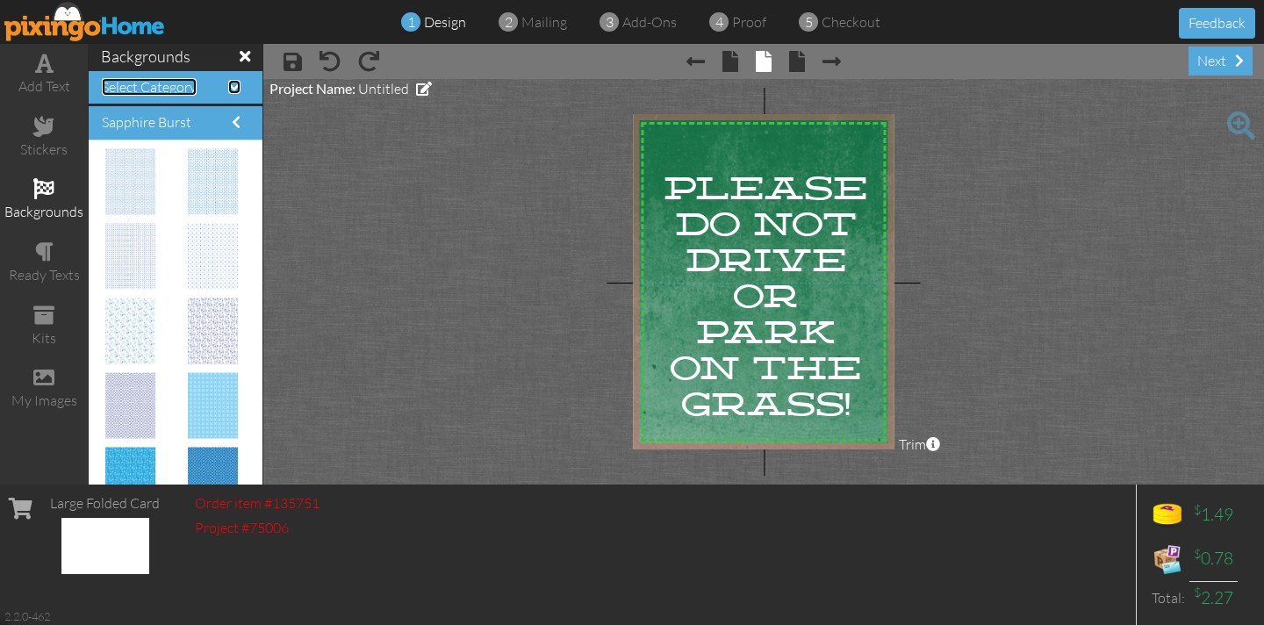
click at [194, 94] on span "Select Category" at bounding box center [149, 87] width 95 height 18
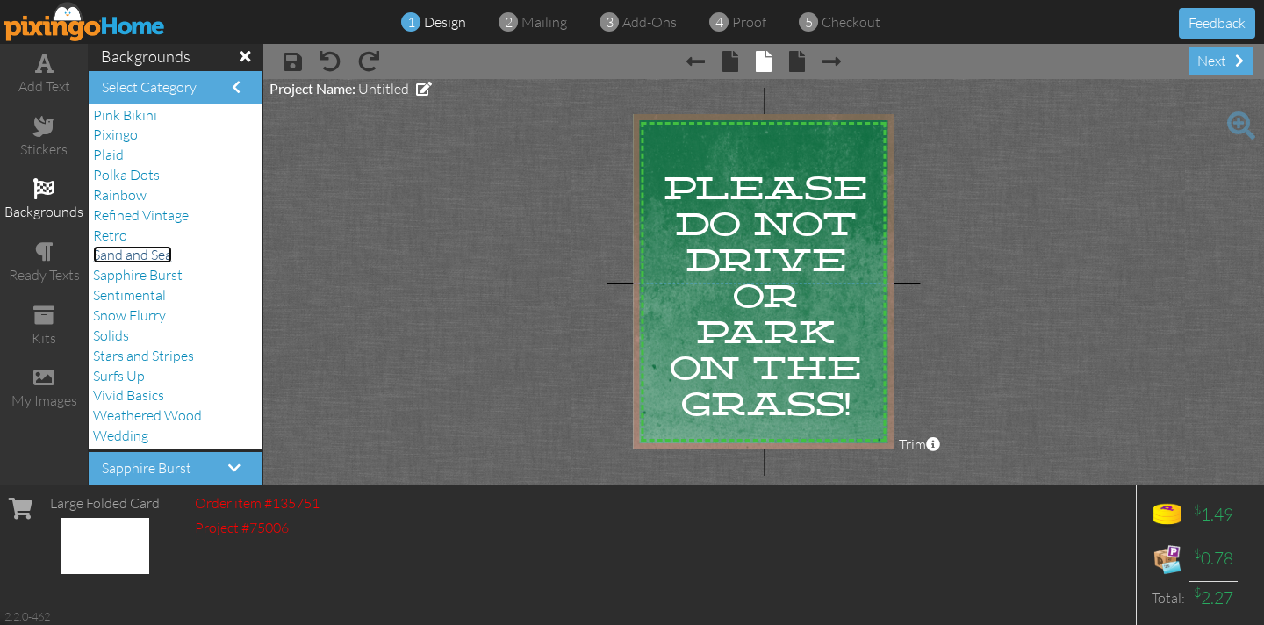
click at [155, 254] on span "Sand and Sea" at bounding box center [132, 255] width 79 height 18
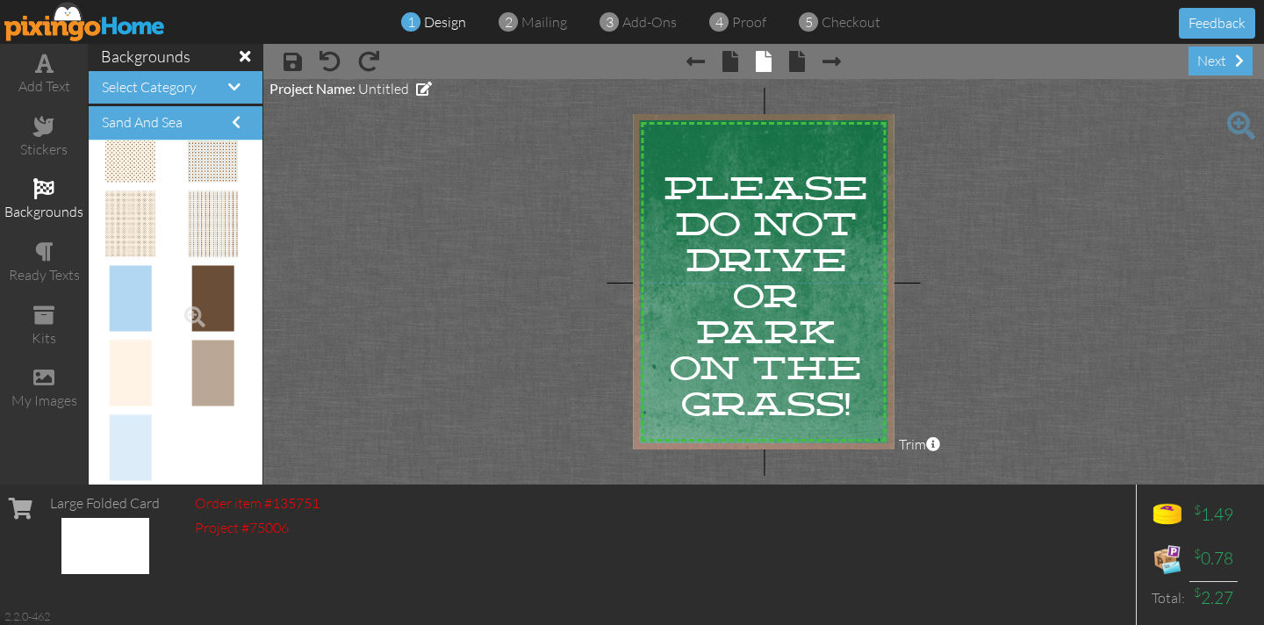
scroll to position [2, 0]
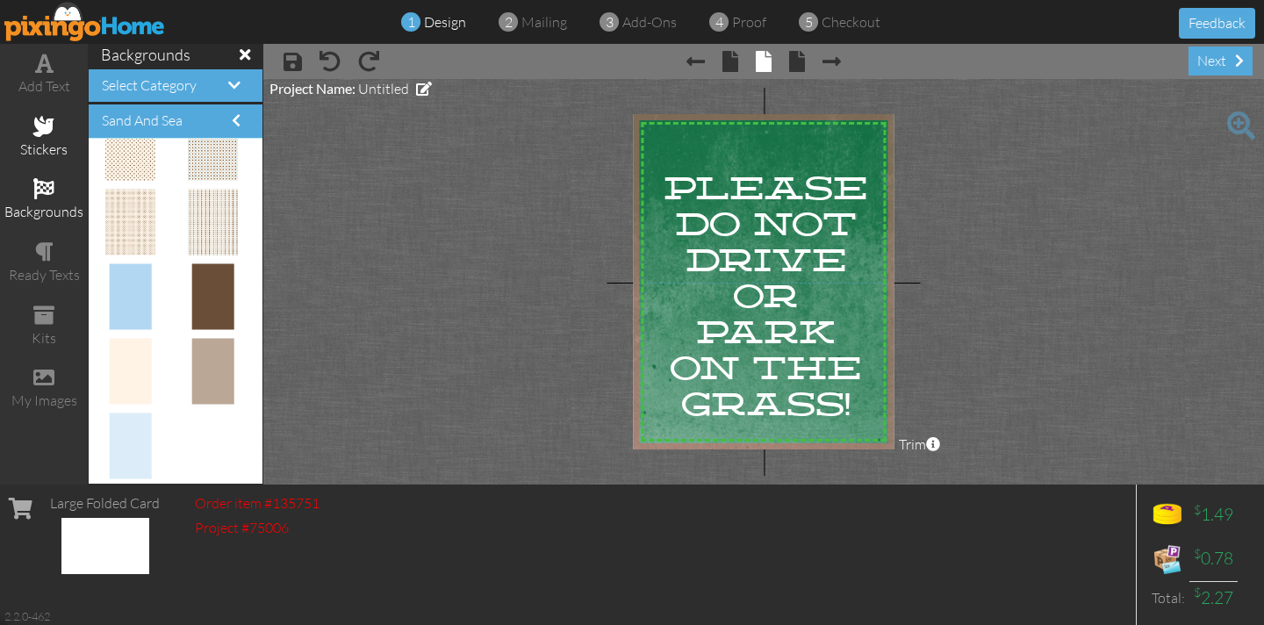
click at [47, 124] on span at bounding box center [43, 126] width 21 height 21
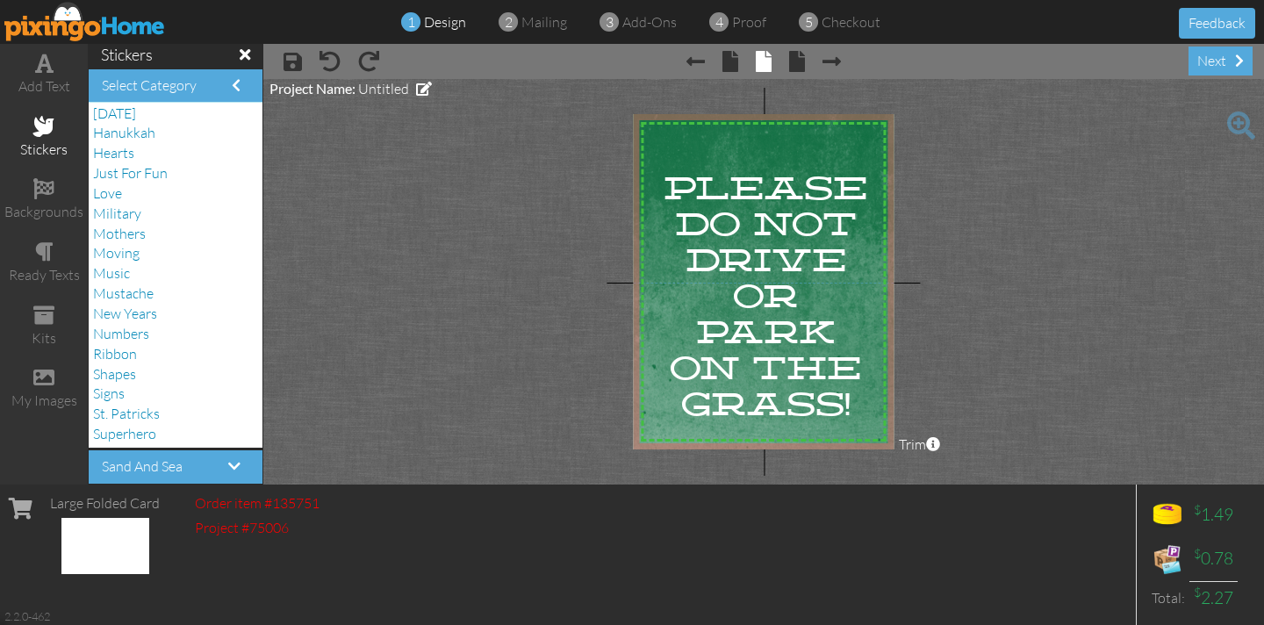
scroll to position [0, 0]
click at [118, 395] on span "Signs" at bounding box center [109, 395] width 32 height 18
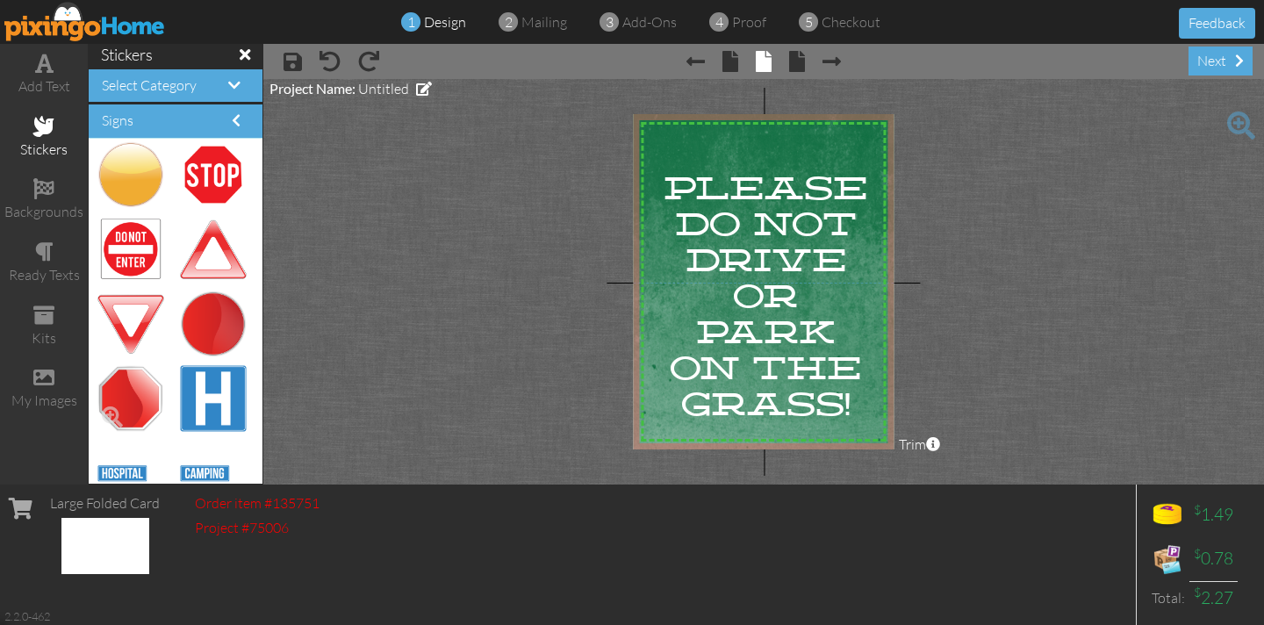
scroll to position [530, 0]
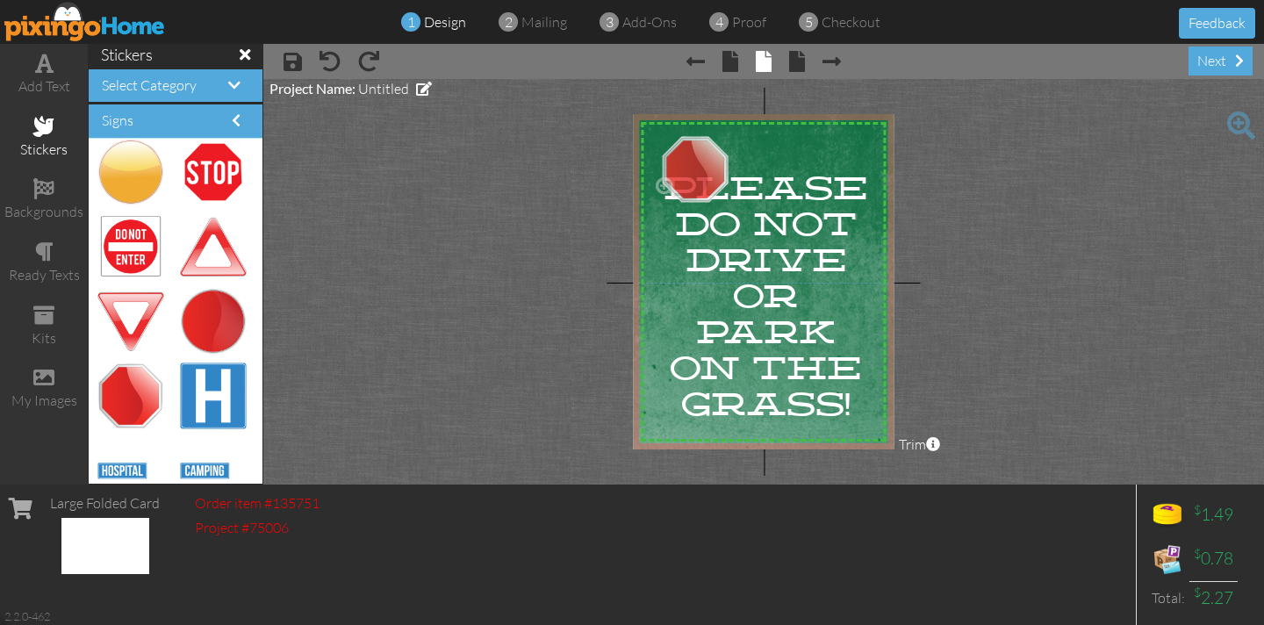
drag, startPoint x: 143, startPoint y: 390, endPoint x: 696, endPoint y: 163, distance: 597.4
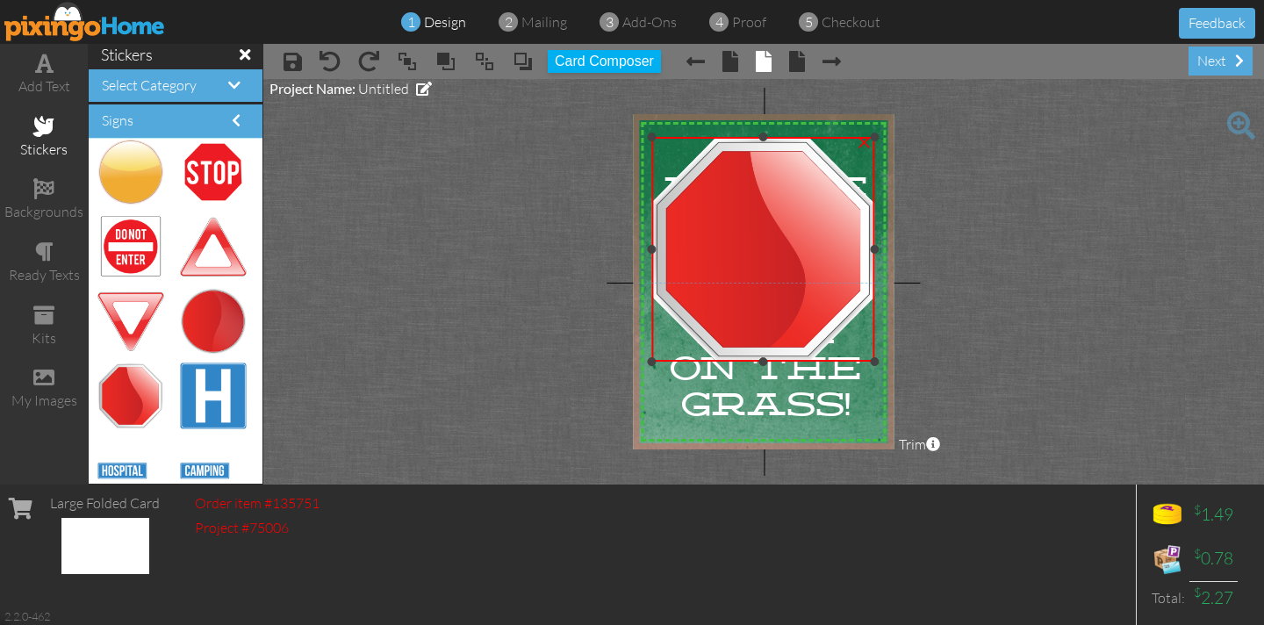
drag, startPoint x: 715, startPoint y: 202, endPoint x: 820, endPoint y: 361, distance: 190.1
click at [820, 361] on div "×" at bounding box center [763, 249] width 224 height 225
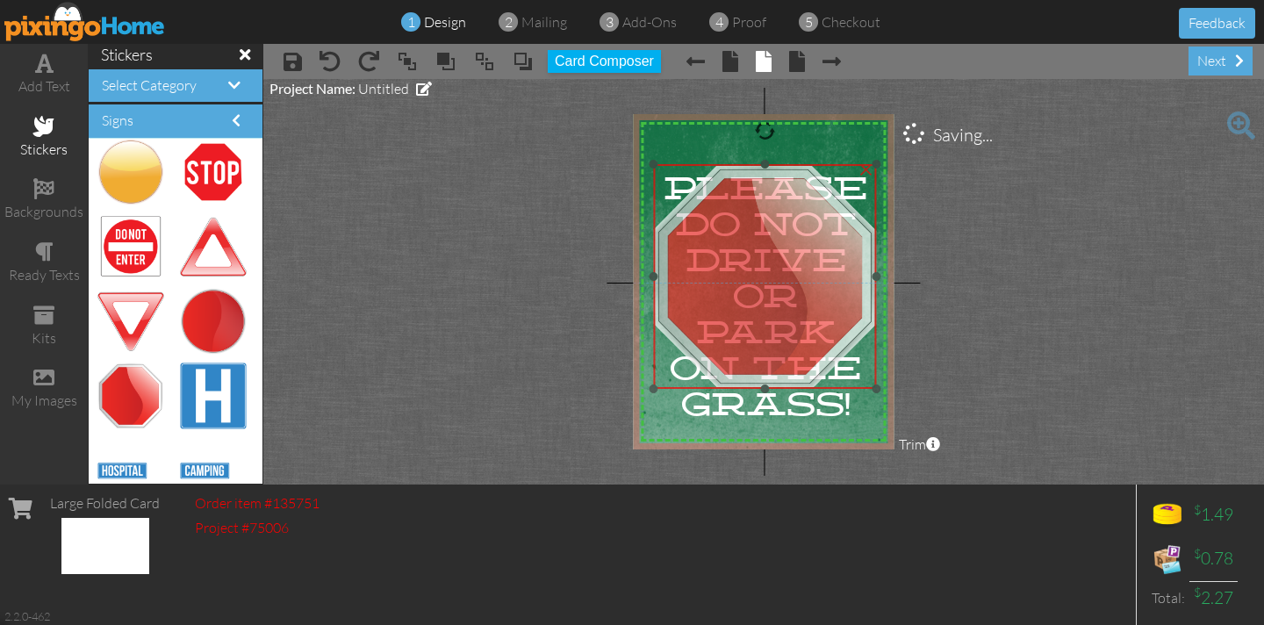
drag, startPoint x: 755, startPoint y: 269, endPoint x: 756, endPoint y: 297, distance: 27.3
click at [756, 297] on img at bounding box center [765, 276] width 224 height 225
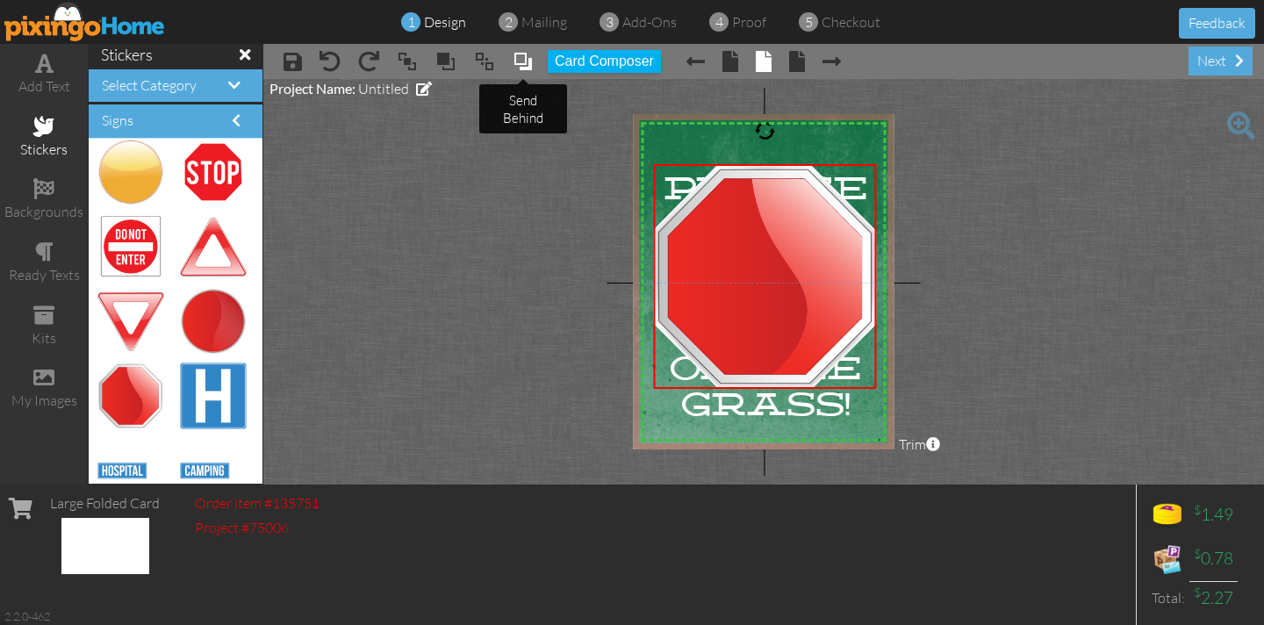
click at [520, 64] on span at bounding box center [522, 61] width 21 height 26
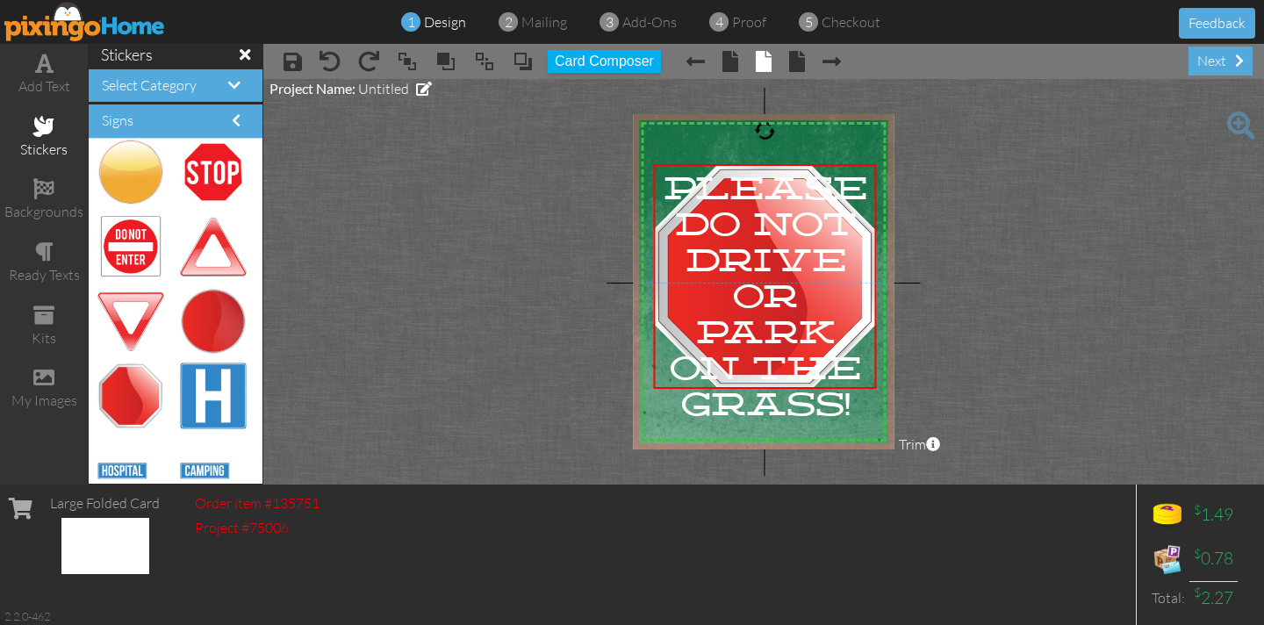
click at [532, 195] on project-studio-wrapper "X X X X X X X X X X X X X X X X X X X X X X X X X X X X X X X X X X X X X X X X…" at bounding box center [763, 281] width 1000 height 405
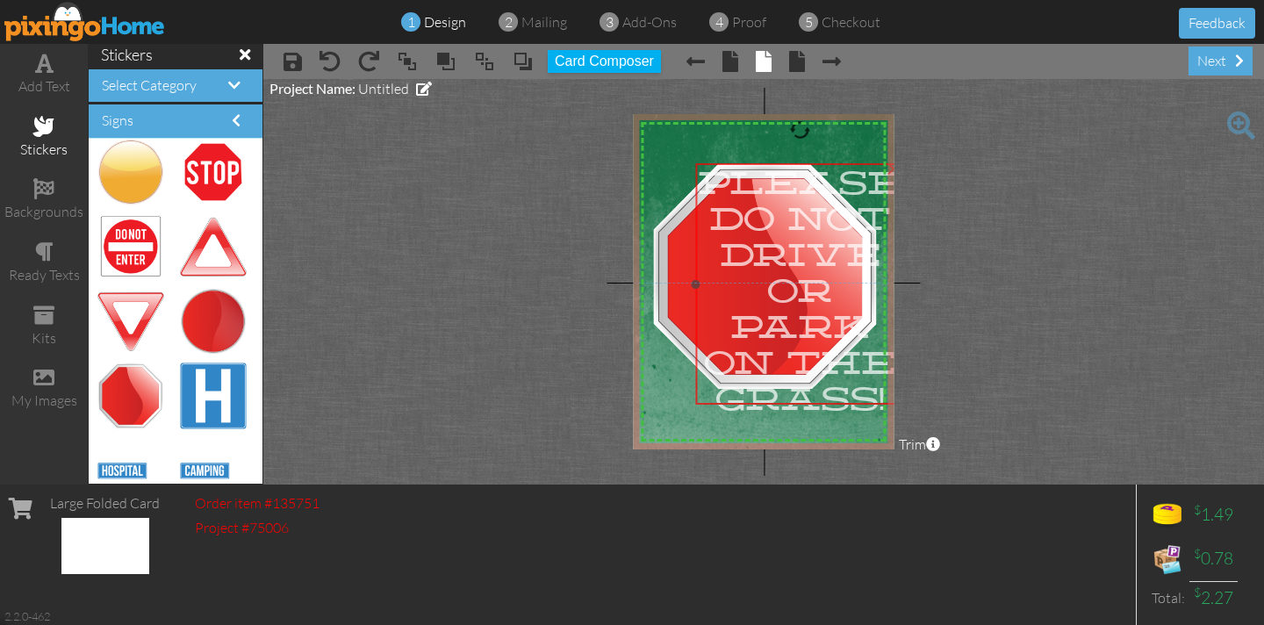
drag, startPoint x: 680, startPoint y: 271, endPoint x: 713, endPoint y: 265, distance: 33.9
click at [714, 266] on div "PLEASE DO NOT DRIVE OR PARK ON THE GRASS!" at bounding box center [799, 291] width 209 height 256
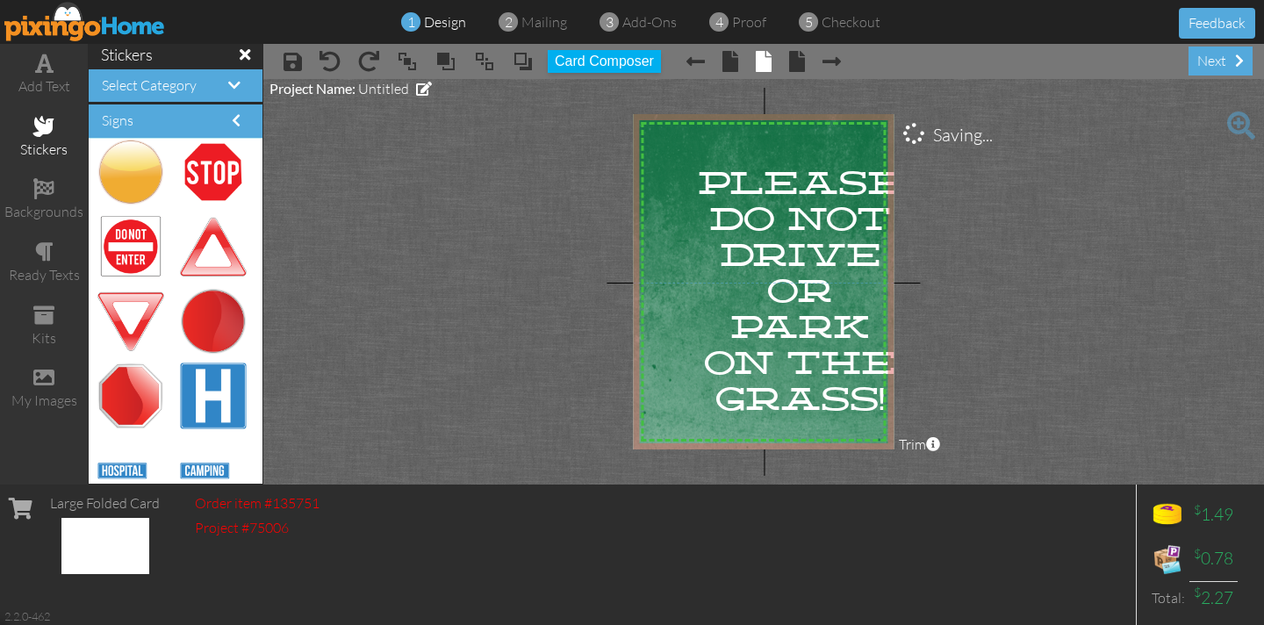
drag, startPoint x: 679, startPoint y: 241, endPoint x: 377, endPoint y: 288, distance: 305.4
click at [297, 264] on project-studio-wrapper "X X X X X X X X X X X X X X X X X X X X X X X X X X X X X X X X X X X X X X X X…" at bounding box center [763, 281] width 1000 height 405
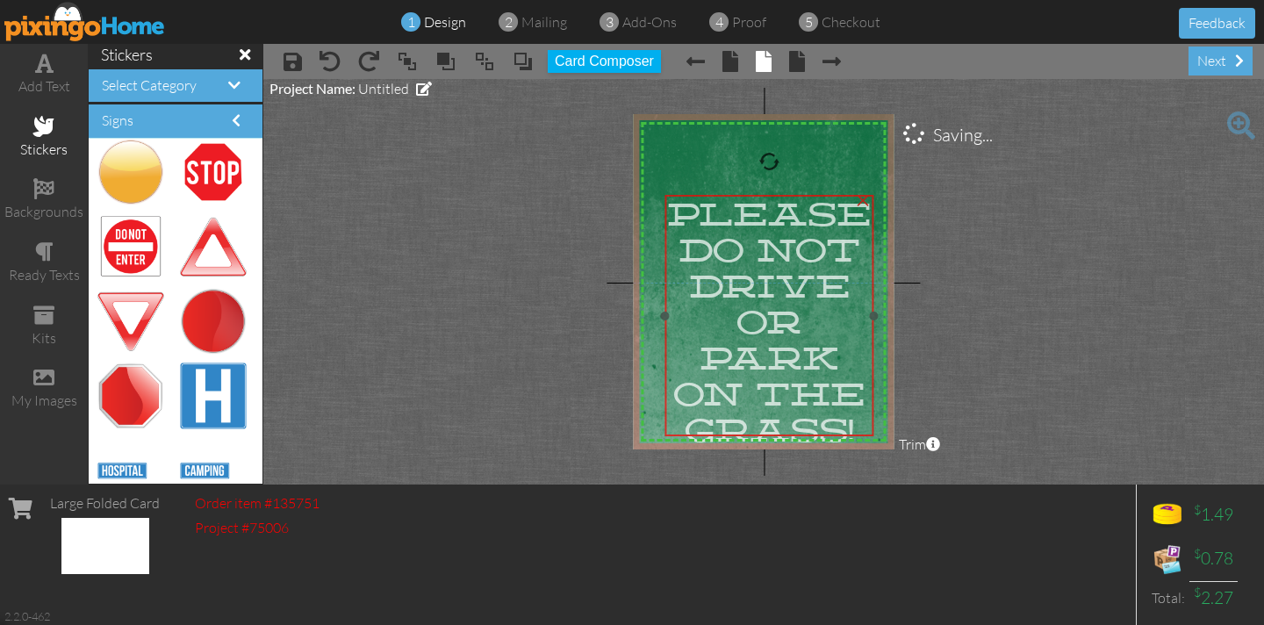
drag, startPoint x: 770, startPoint y: 293, endPoint x: 731, endPoint y: 325, distance: 49.9
click at [742, 327] on span "OR" at bounding box center [768, 322] width 65 height 36
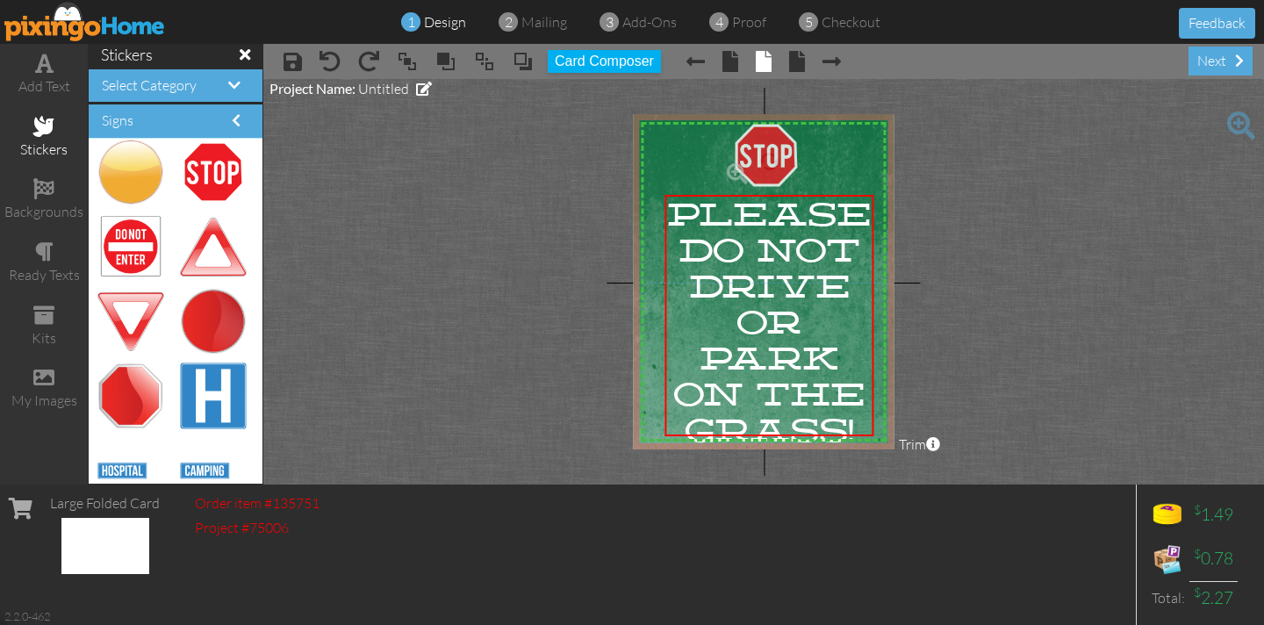
drag, startPoint x: 214, startPoint y: 169, endPoint x: 756, endPoint y: 153, distance: 541.7
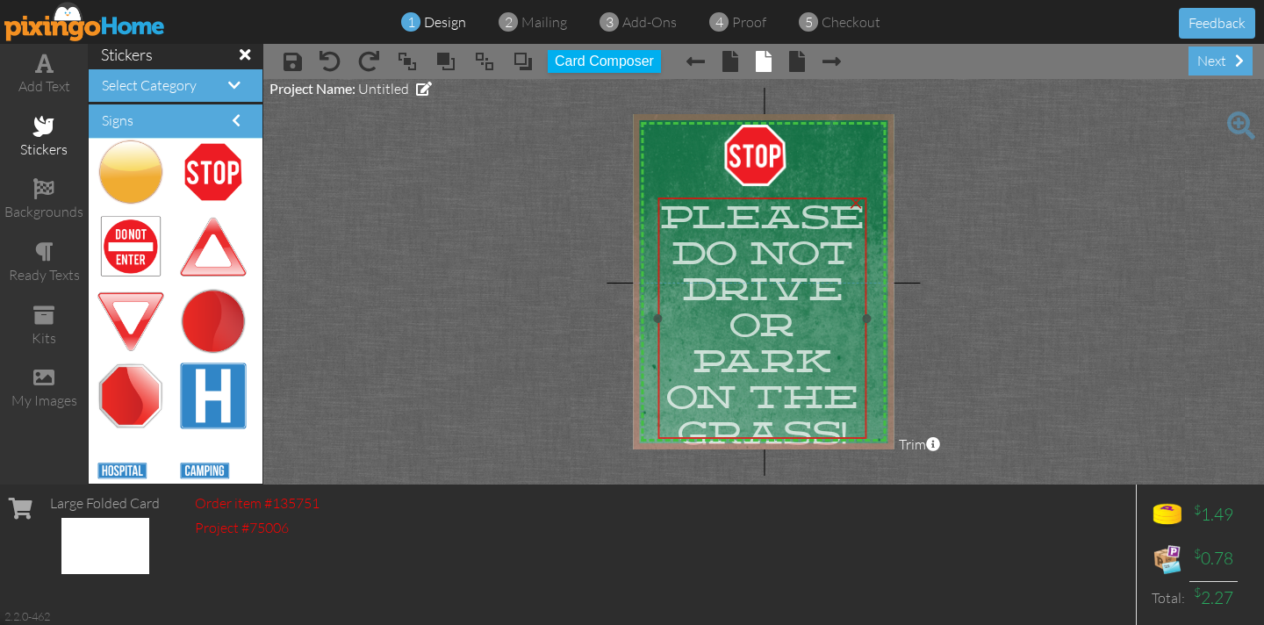
click at [715, 235] on span "DO NOT" at bounding box center [761, 253] width 182 height 36
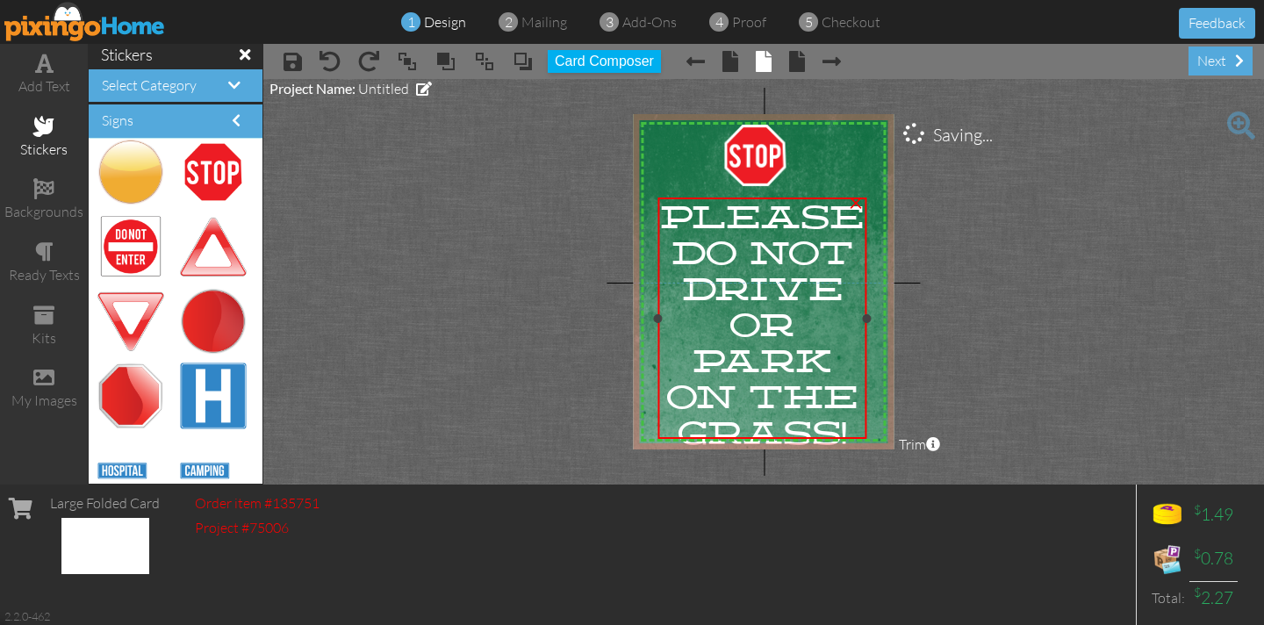
click at [669, 220] on span "PLEASE" at bounding box center [762, 217] width 204 height 36
click at [668, 220] on span "PLEASE" at bounding box center [762, 217] width 204 height 36
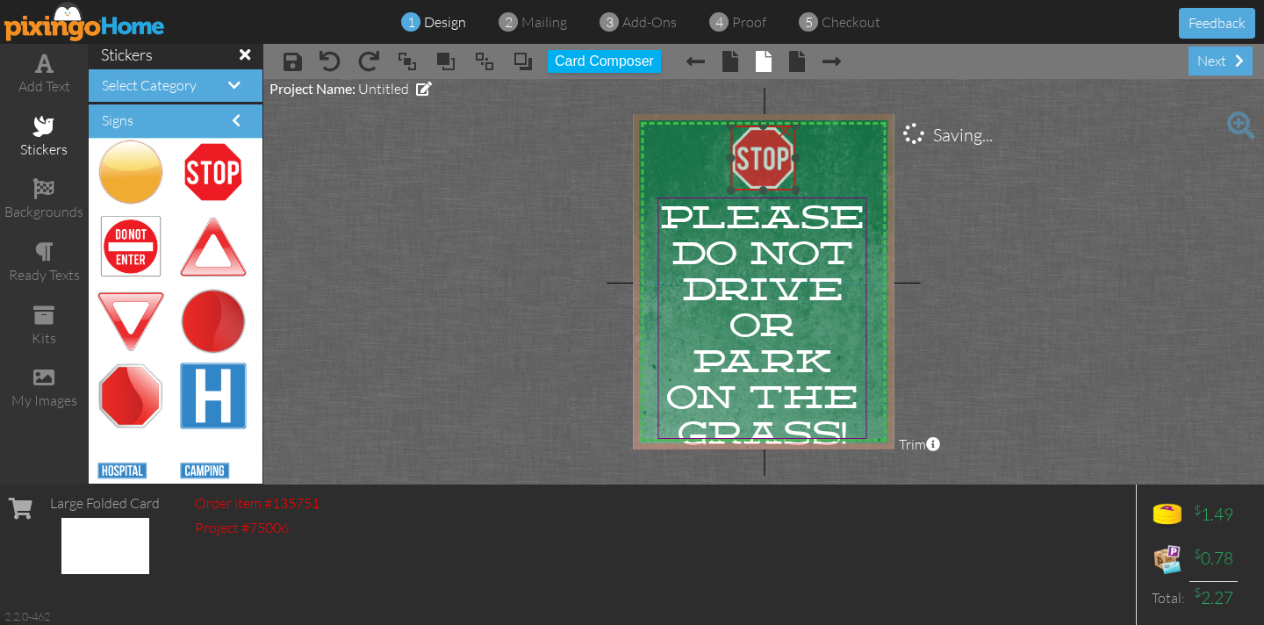
click at [747, 173] on img at bounding box center [762, 157] width 65 height 65
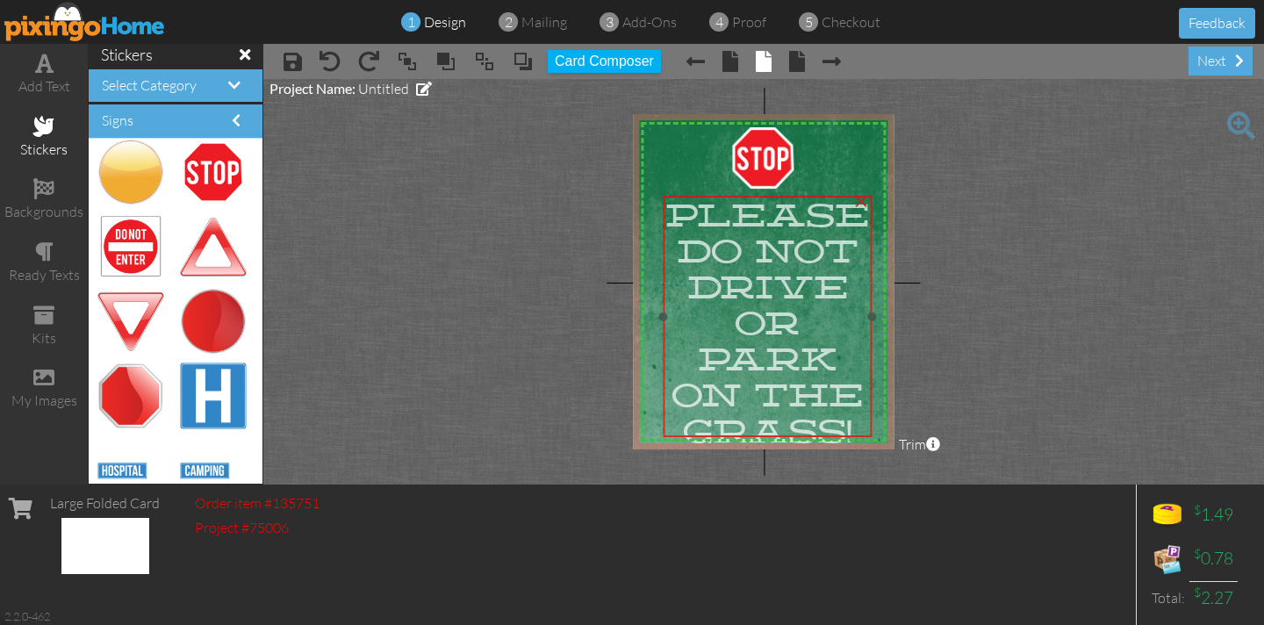
click at [704, 196] on div "PLEASE DO NOT DRIVE OR PARK ON THE GRASS!" at bounding box center [766, 324] width 209 height 256
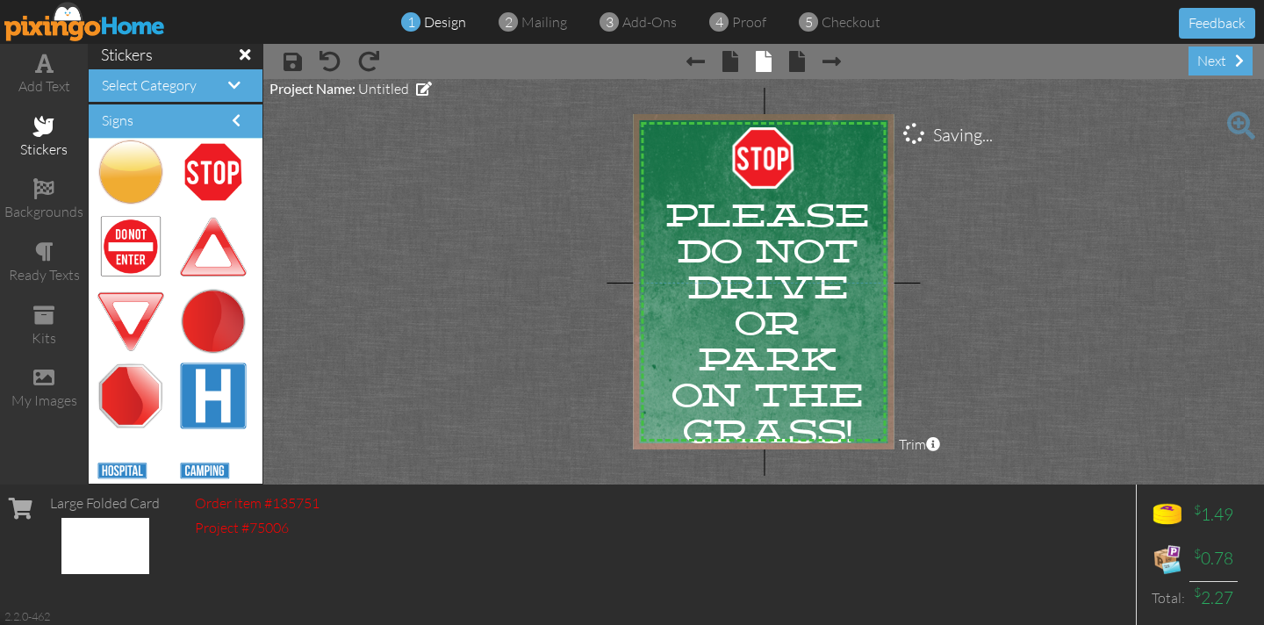
click at [566, 183] on project-studio-wrapper "X X X X X X X X X X X X X X X X X X X X X X X X X X X X X X X X X X X X X X X X…" at bounding box center [763, 281] width 1000 height 405
click at [677, 206] on span "PLEASE" at bounding box center [767, 215] width 204 height 36
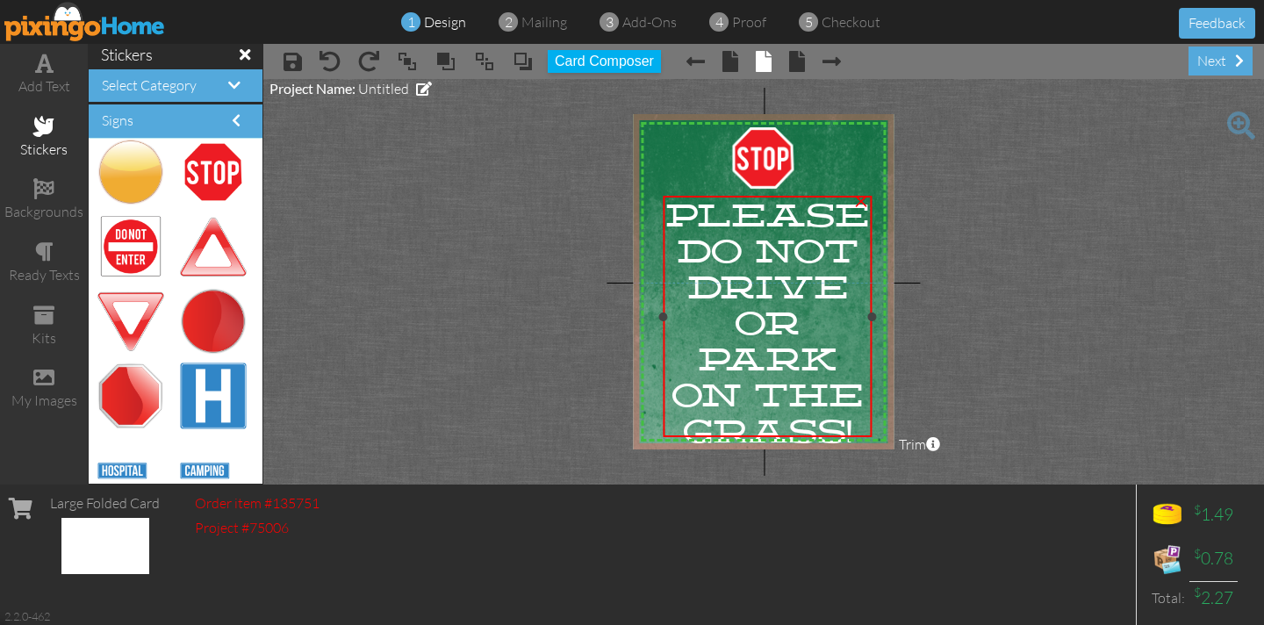
click at [677, 206] on span "PLEASE" at bounding box center [767, 215] width 204 height 36
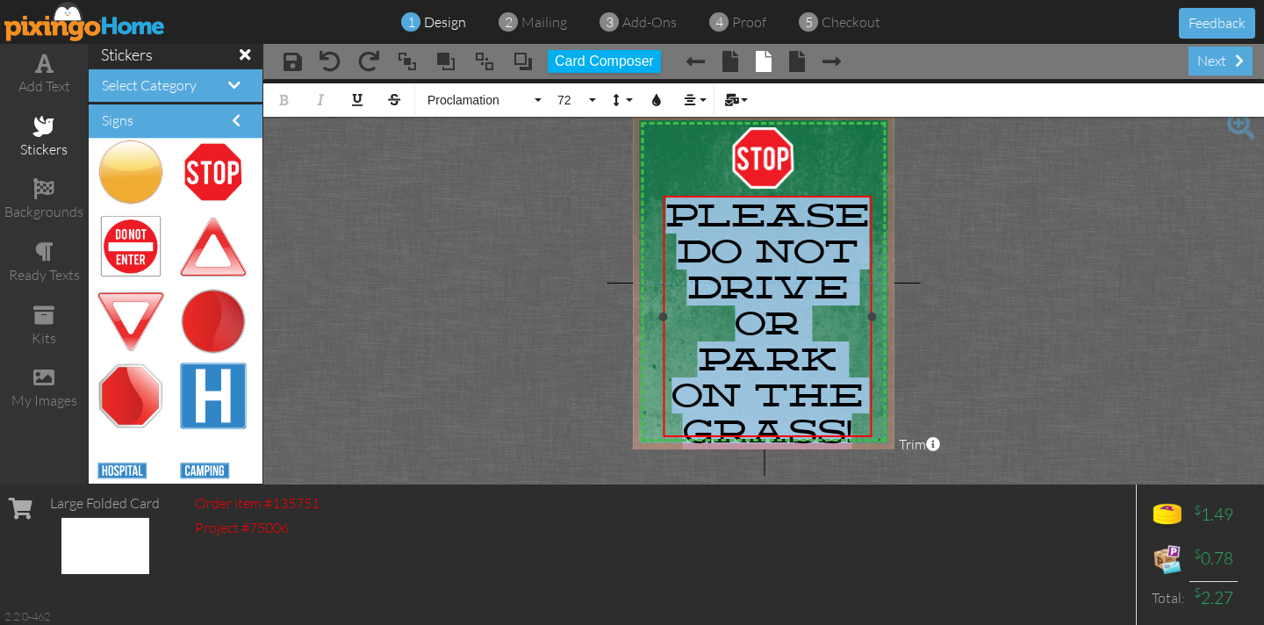
drag, startPoint x: 670, startPoint y: 202, endPoint x: 855, endPoint y: 433, distance: 295.3
click at [854, 433] on div "PLEASE DO NOT DRIVE OR PARK ON THE GRASS!" at bounding box center [767, 323] width 204 height 252
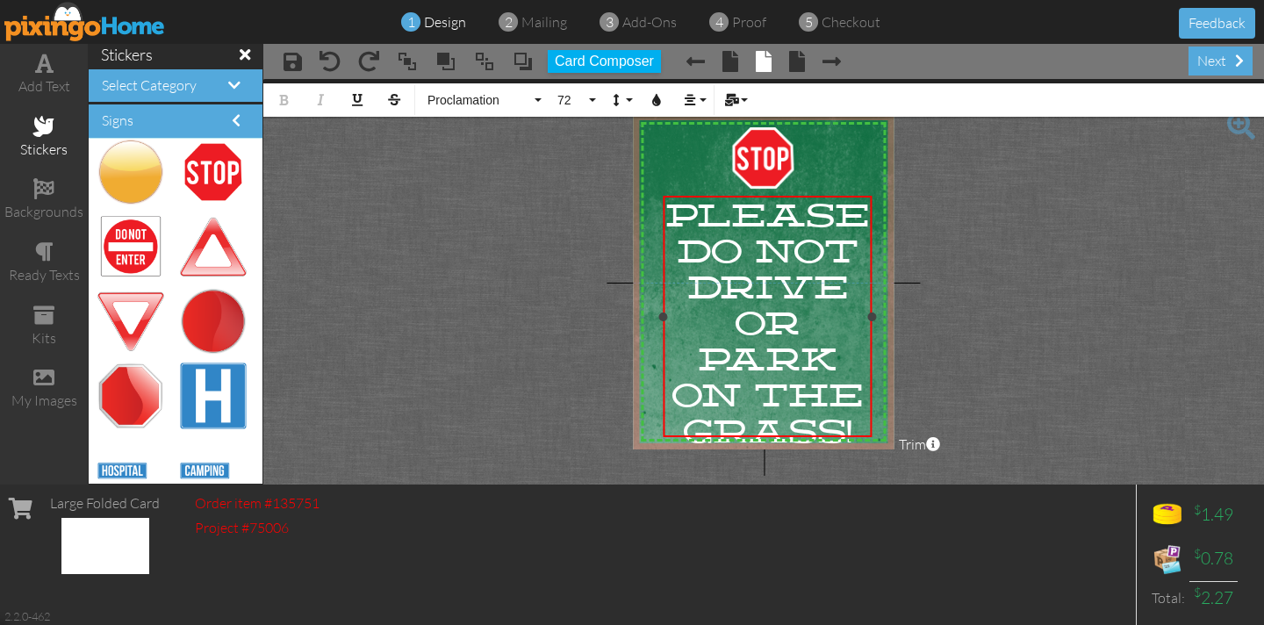
click at [859, 428] on div "GRASS!" at bounding box center [767, 431] width 204 height 36
drag, startPoint x: 864, startPoint y: 424, endPoint x: 612, endPoint y: 197, distance: 338.6
click at [625, 202] on project-studio-wrapper "X X X X X X X X X X X X X X X X X X X X X X X X X X X X X X X X X X X X X X X X…" at bounding box center [763, 281] width 1000 height 405
click at [537, 102] on button "Proclamation" at bounding box center [482, 99] width 126 height 33
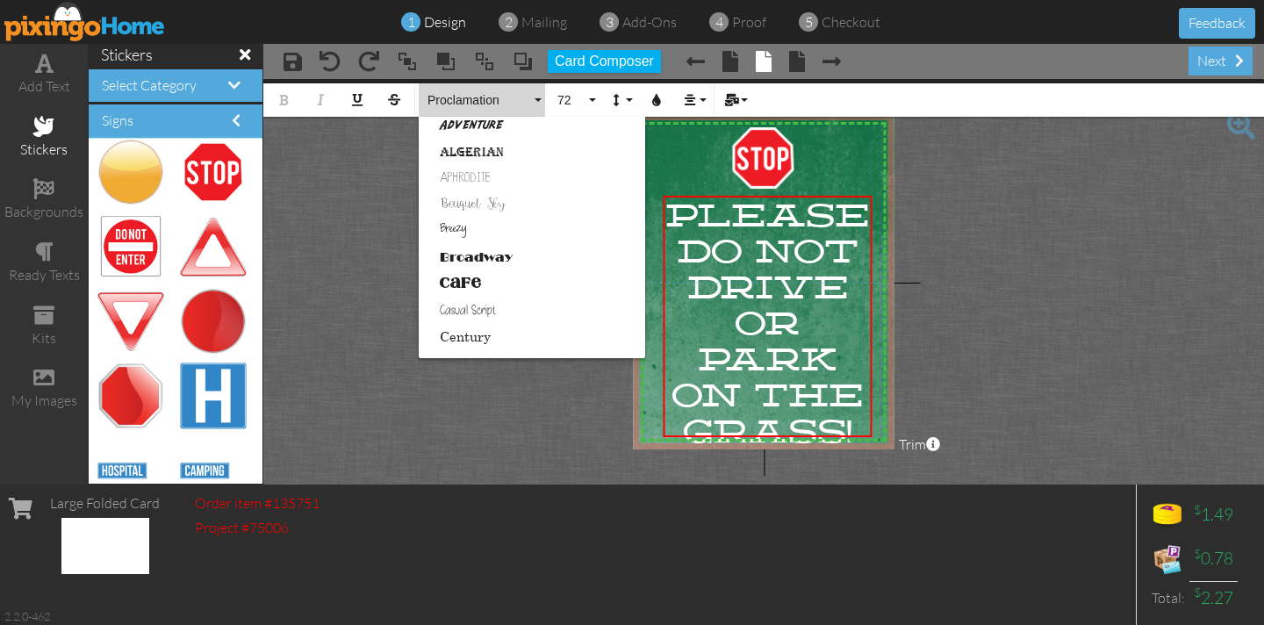
scroll to position [47, 0]
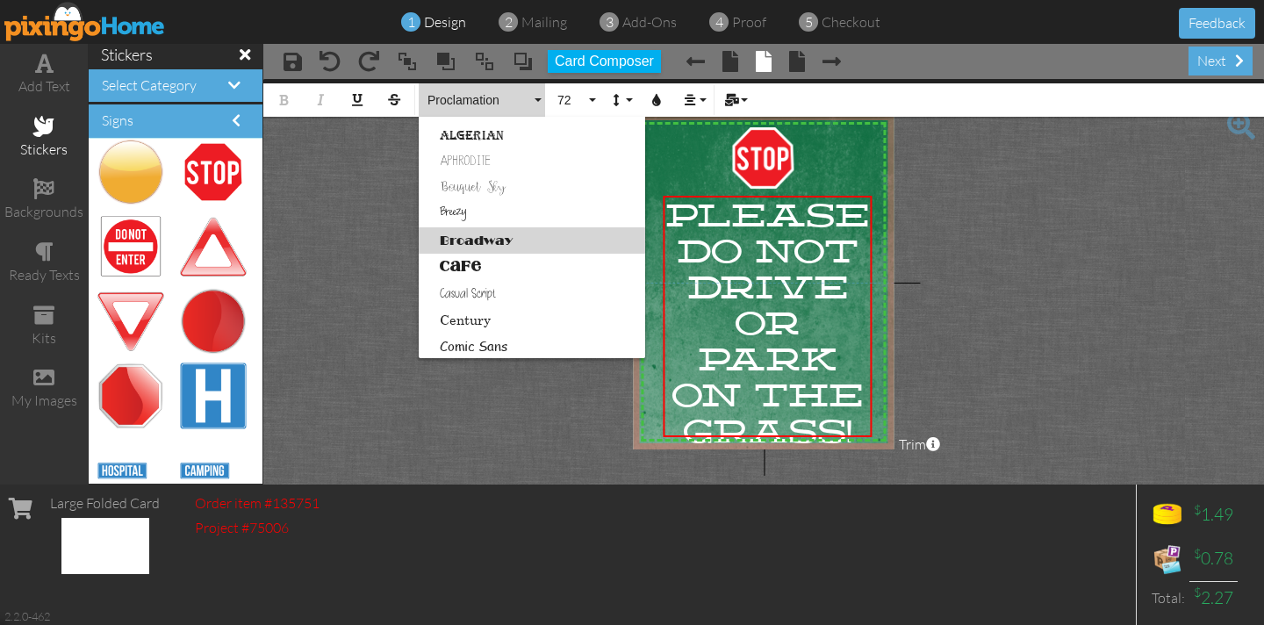
click at [475, 241] on link "Broadway" at bounding box center [532, 240] width 226 height 26
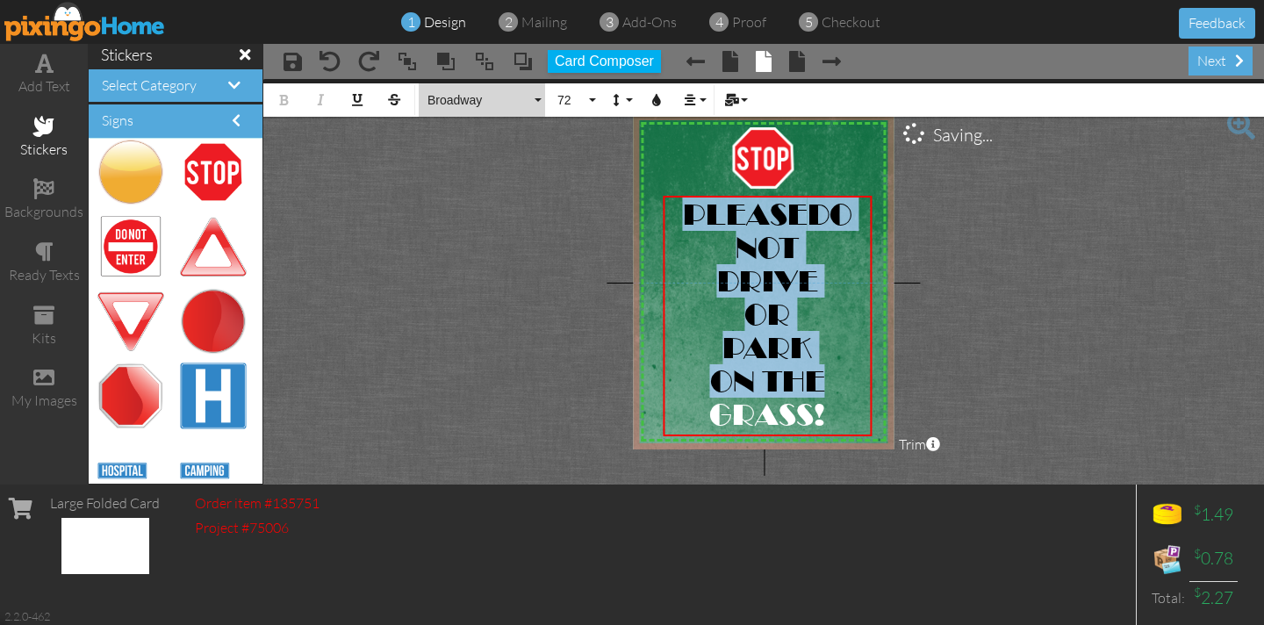
click at [541, 104] on button "Broadway" at bounding box center [482, 99] width 126 height 33
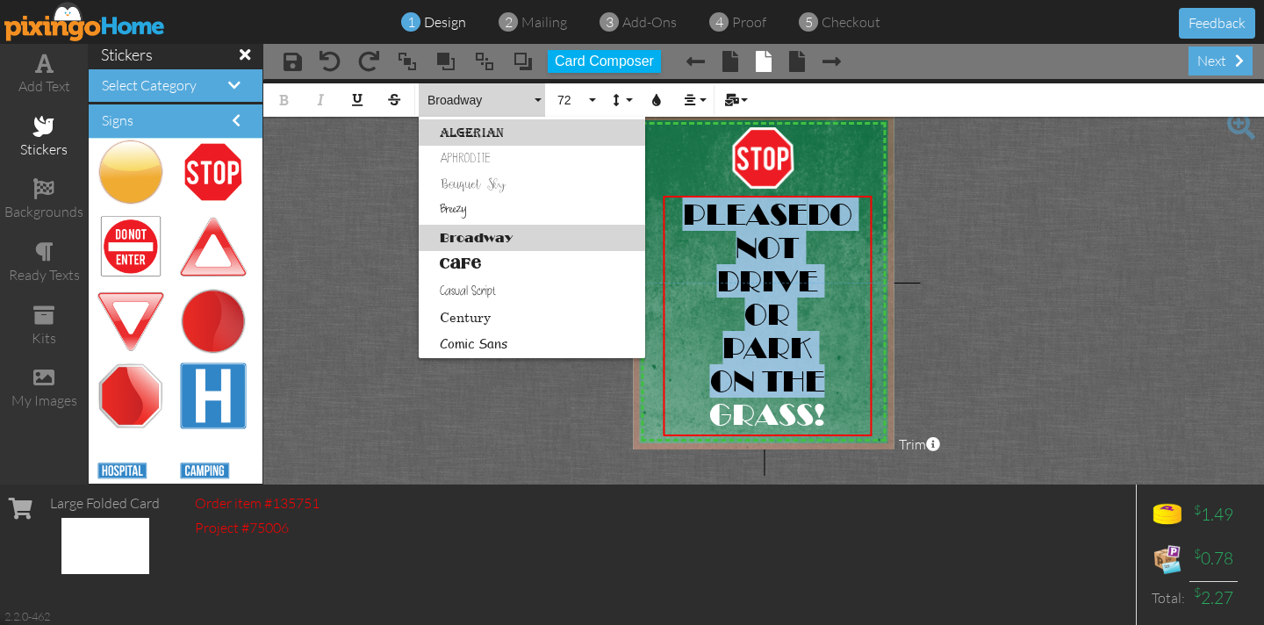
click at [462, 134] on link "Algerian" at bounding box center [532, 132] width 226 height 26
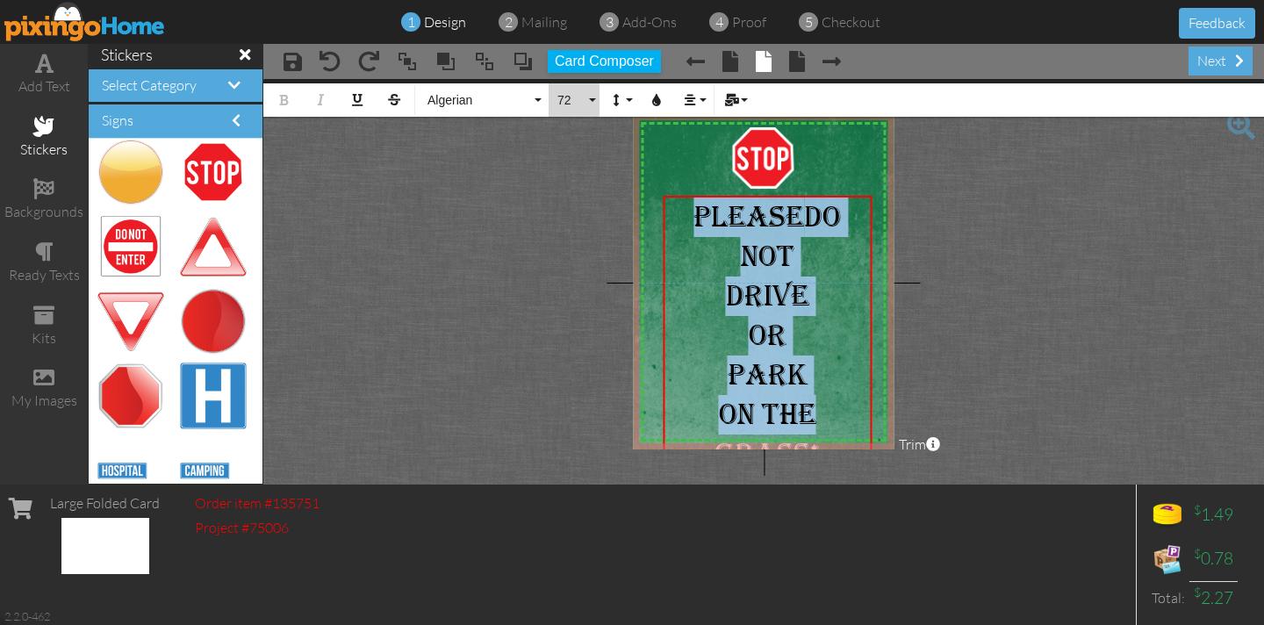
click at [593, 98] on button "72" at bounding box center [573, 99] width 51 height 33
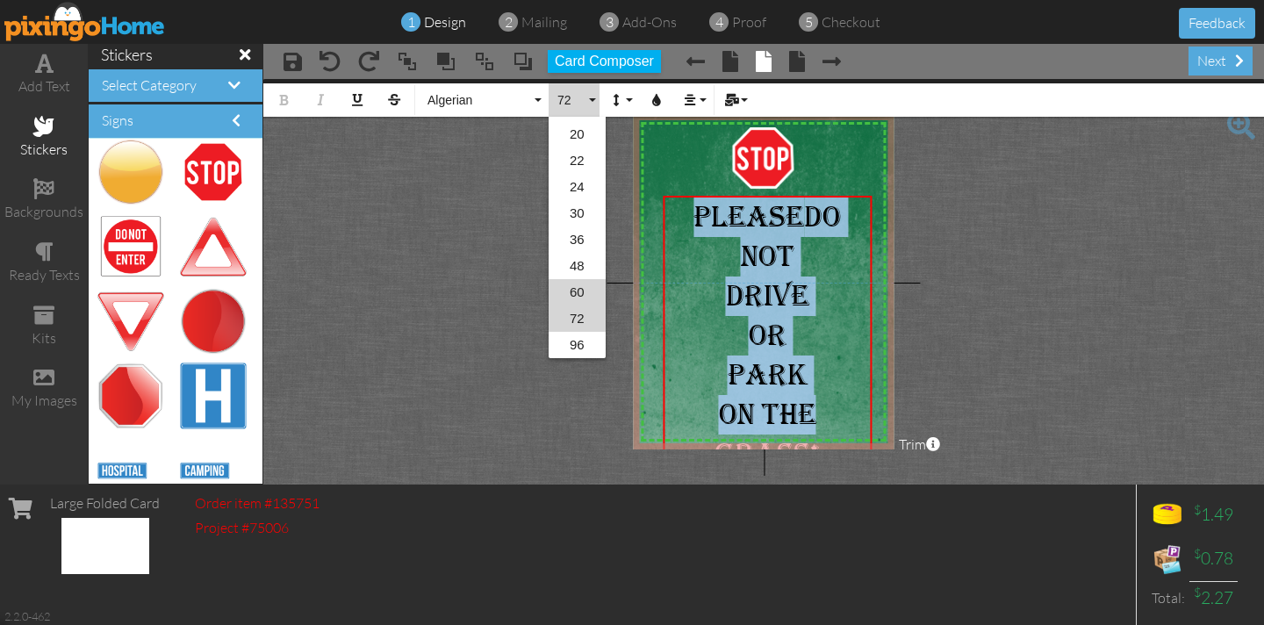
click at [579, 290] on link "60" at bounding box center [576, 292] width 57 height 26
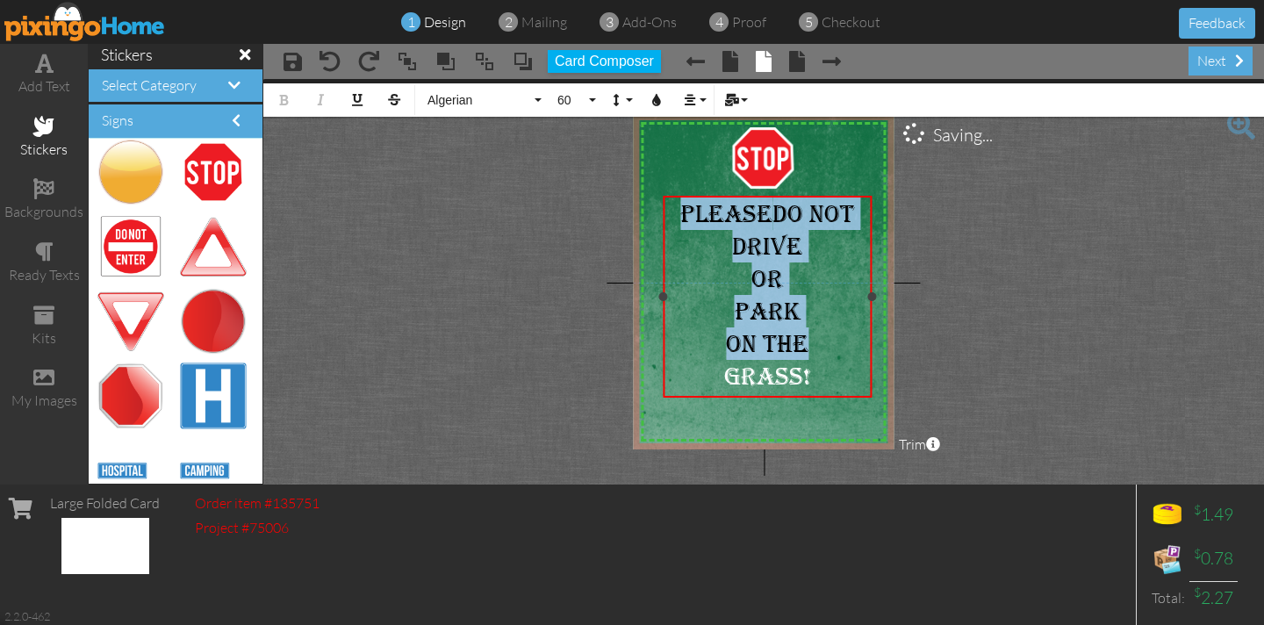
click at [772, 218] on span "PLEASE" at bounding box center [726, 213] width 92 height 27
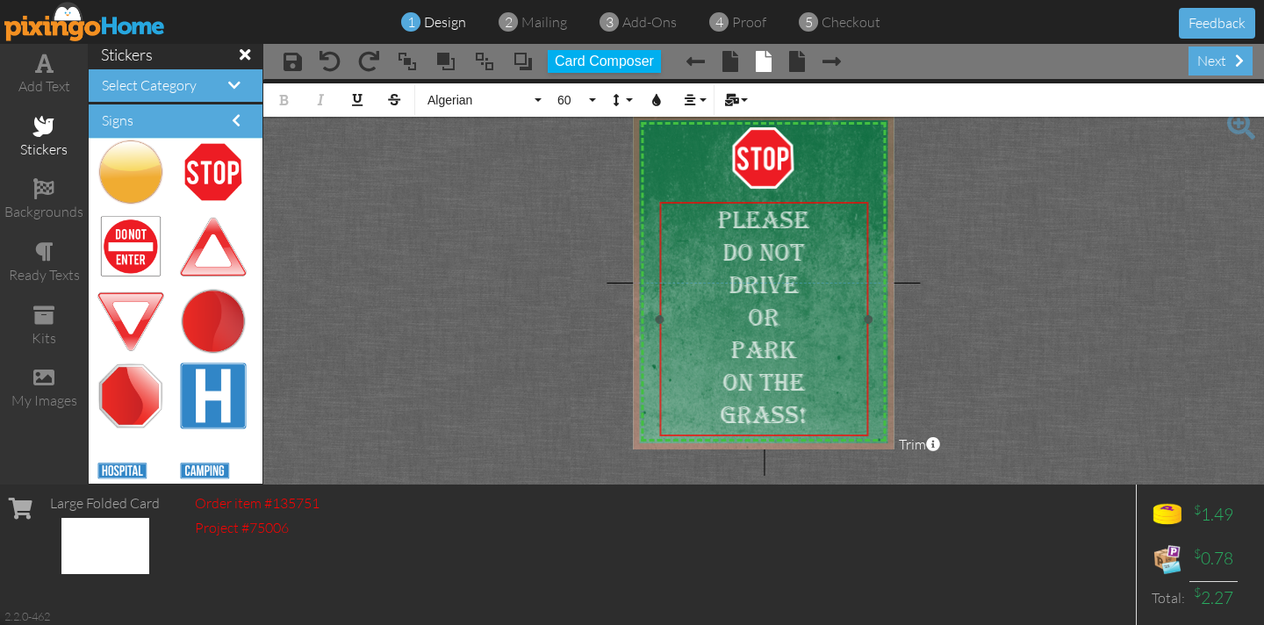
click at [689, 202] on div "PLEASE ​ ​ ​ DO NOT DRIVE OR PARK ON THE GRASS!" at bounding box center [763, 318] width 209 height 232
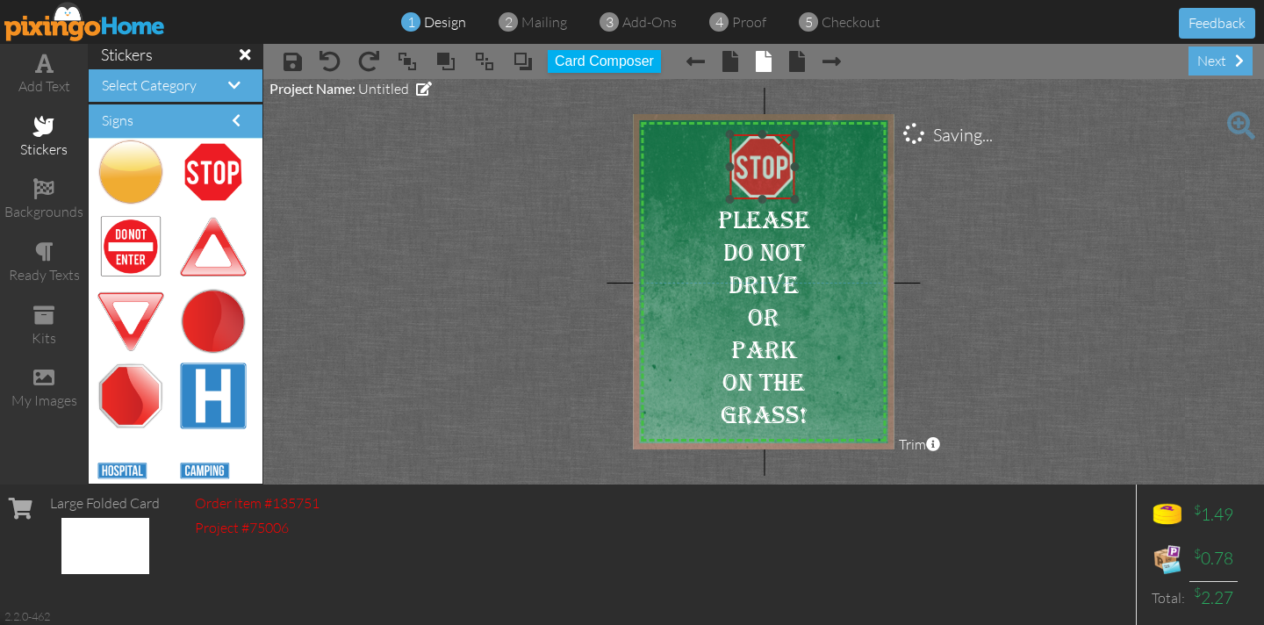
drag, startPoint x: 766, startPoint y: 148, endPoint x: 765, endPoint y: 157, distance: 8.8
click at [765, 157] on img at bounding box center [761, 166] width 65 height 65
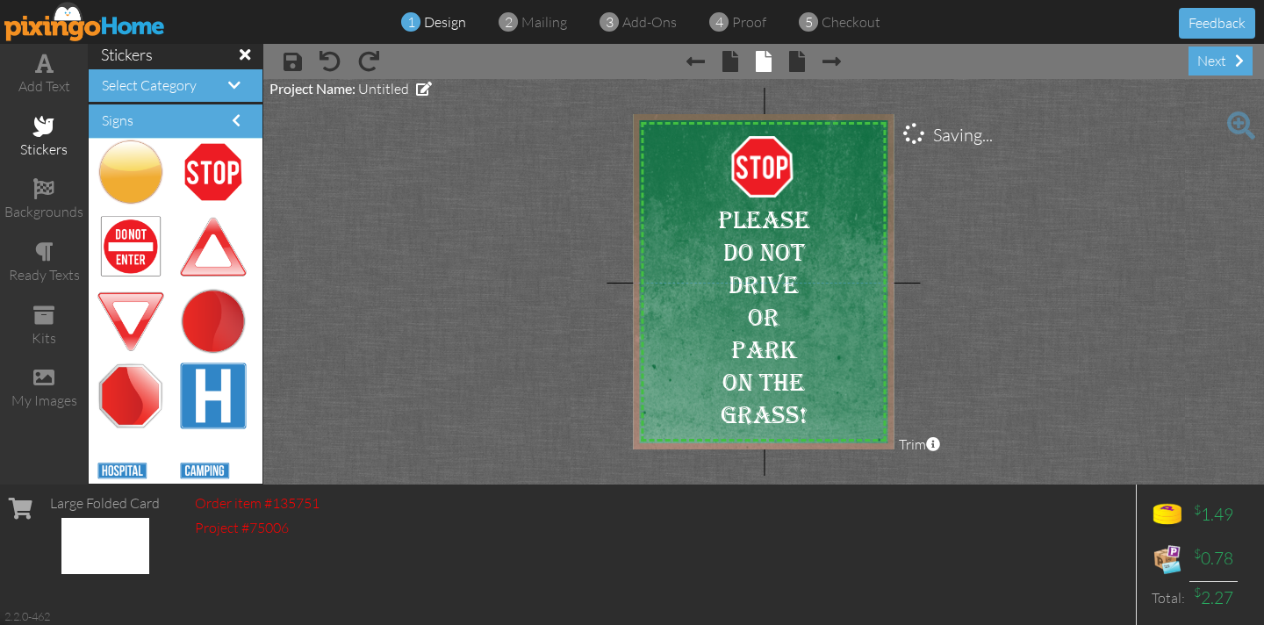
click at [475, 228] on project-studio-wrapper "X X X X X X X X X X X X X X X X X X X X X X X X X X X X X X X X X X X X X X X X…" at bounding box center [763, 281] width 1000 height 405
click at [717, 224] on span "PLEASE" at bounding box center [763, 219] width 92 height 27
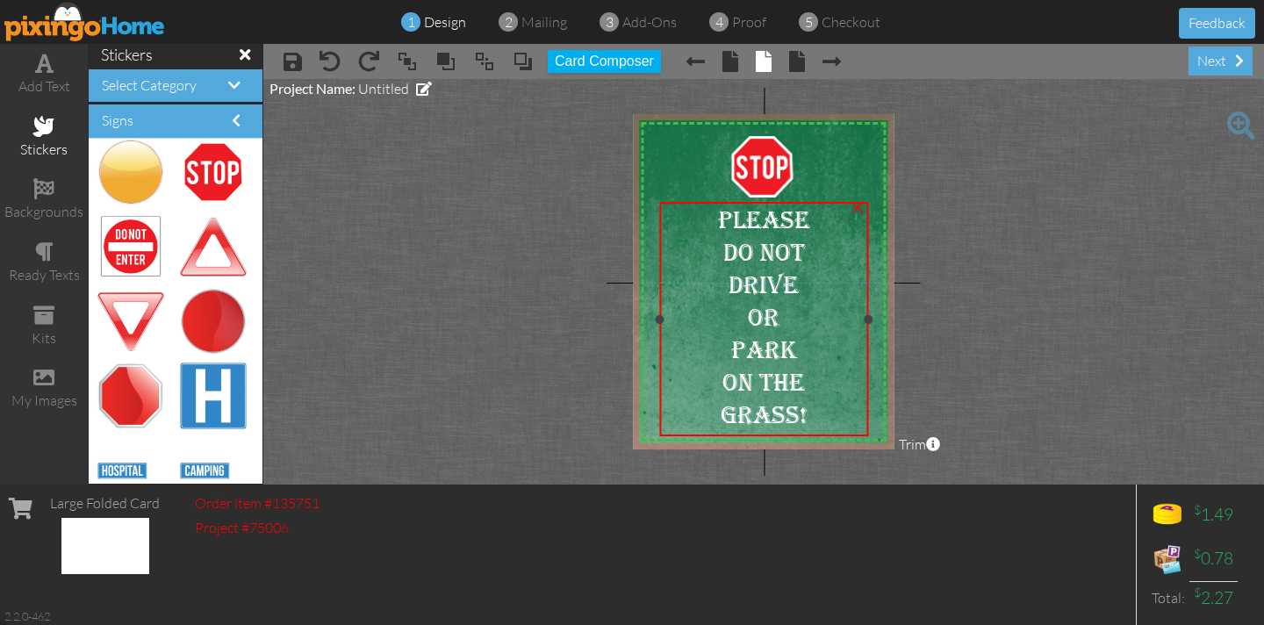
click at [717, 224] on span "PLEASE" at bounding box center [763, 219] width 92 height 27
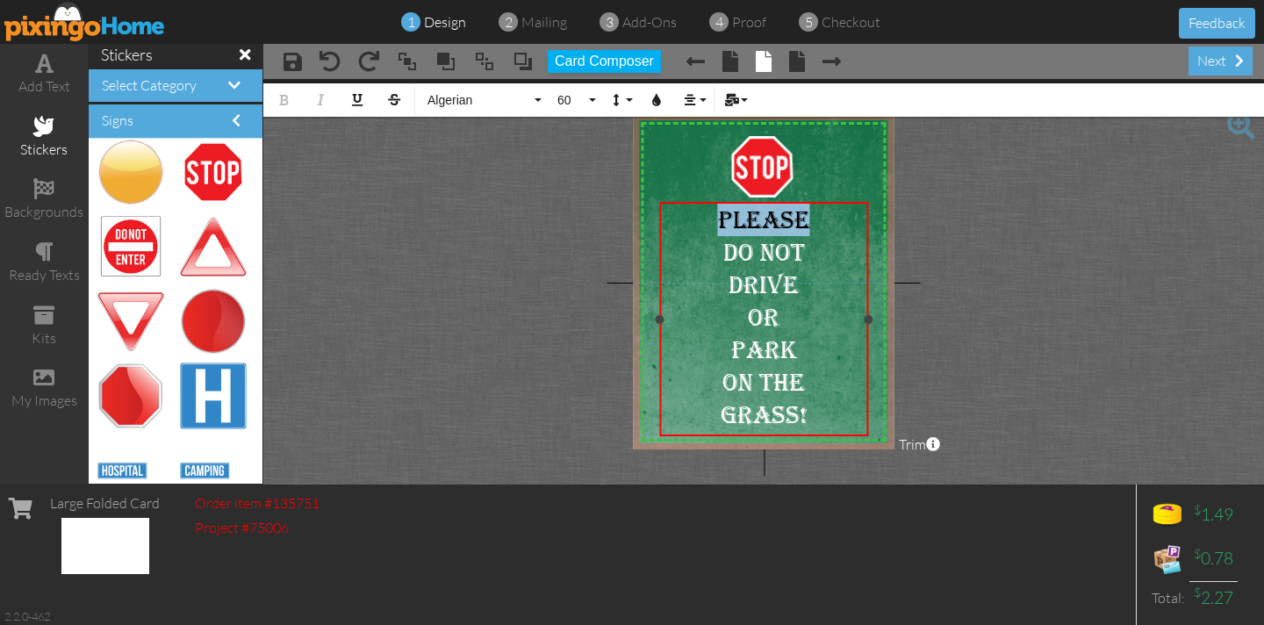
click at [717, 224] on span "PLEASE" at bounding box center [763, 219] width 92 height 27
click at [538, 102] on button "Algerian" at bounding box center [482, 99] width 126 height 33
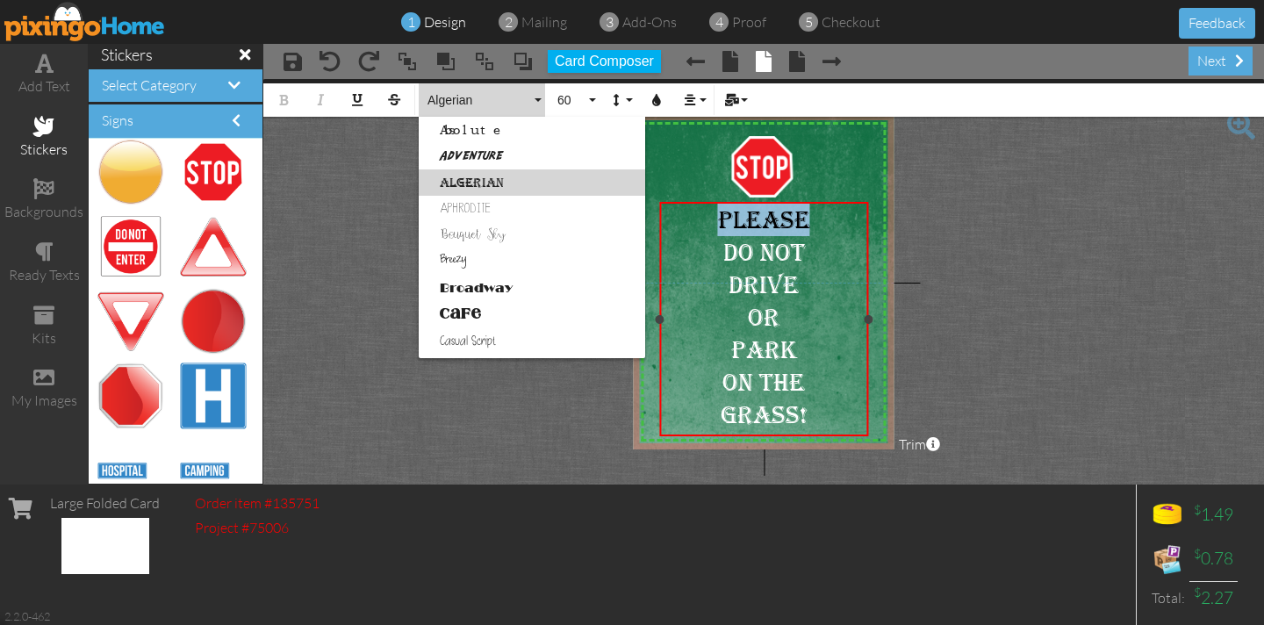
click at [713, 229] on div "PLEASE" at bounding box center [764, 220] width 204 height 32
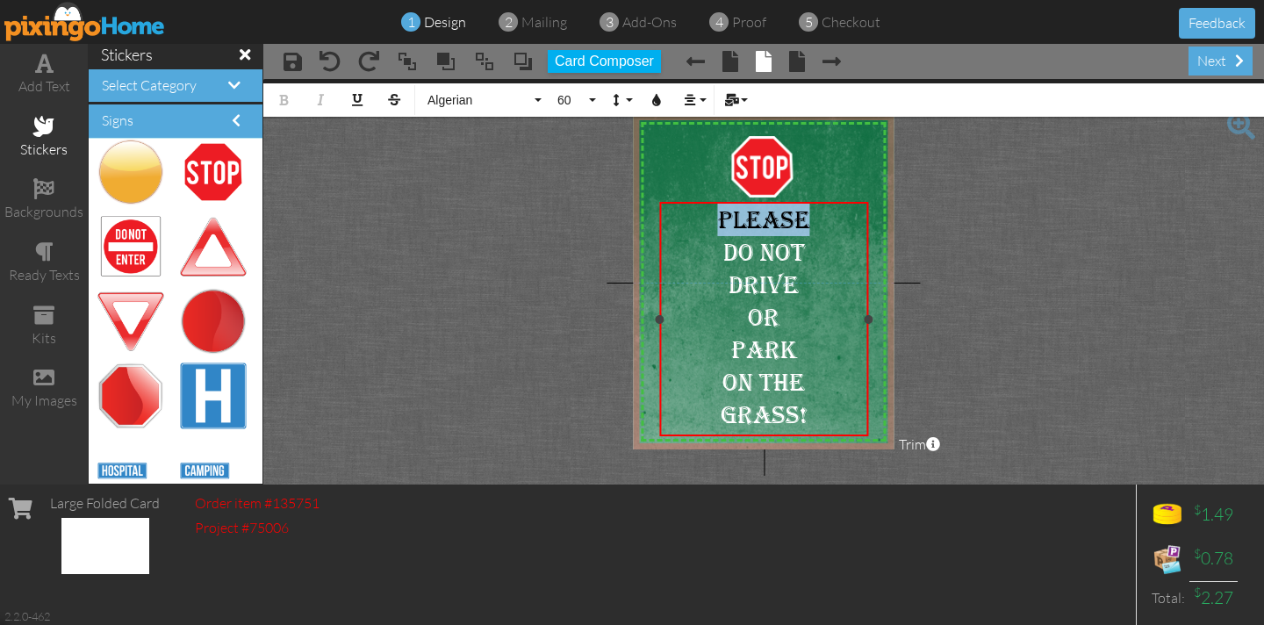
click at [713, 229] on div "PLEASE" at bounding box center [764, 220] width 204 height 32
drag, startPoint x: 713, startPoint y: 228, endPoint x: 784, endPoint y: 406, distance: 192.1
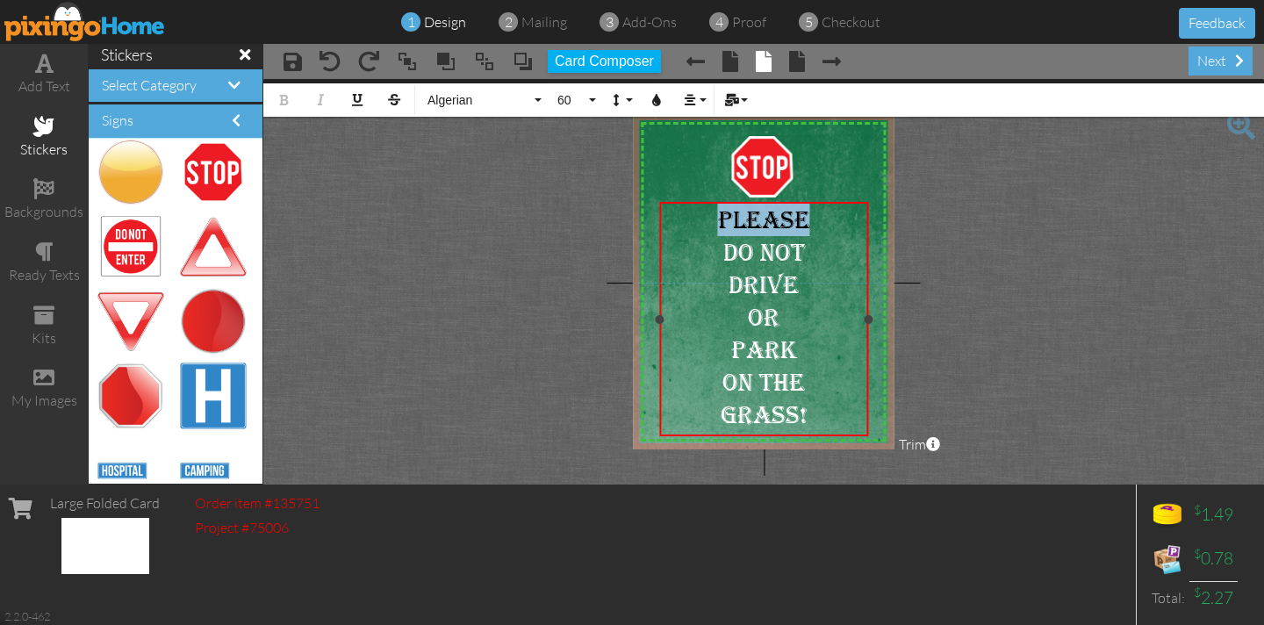
click at [798, 410] on div "PLEASE DO NOT DRIVE OR PARK ON THE GRASS!" at bounding box center [764, 317] width 204 height 227
click at [539, 101] on button "Algerian" at bounding box center [482, 99] width 126 height 33
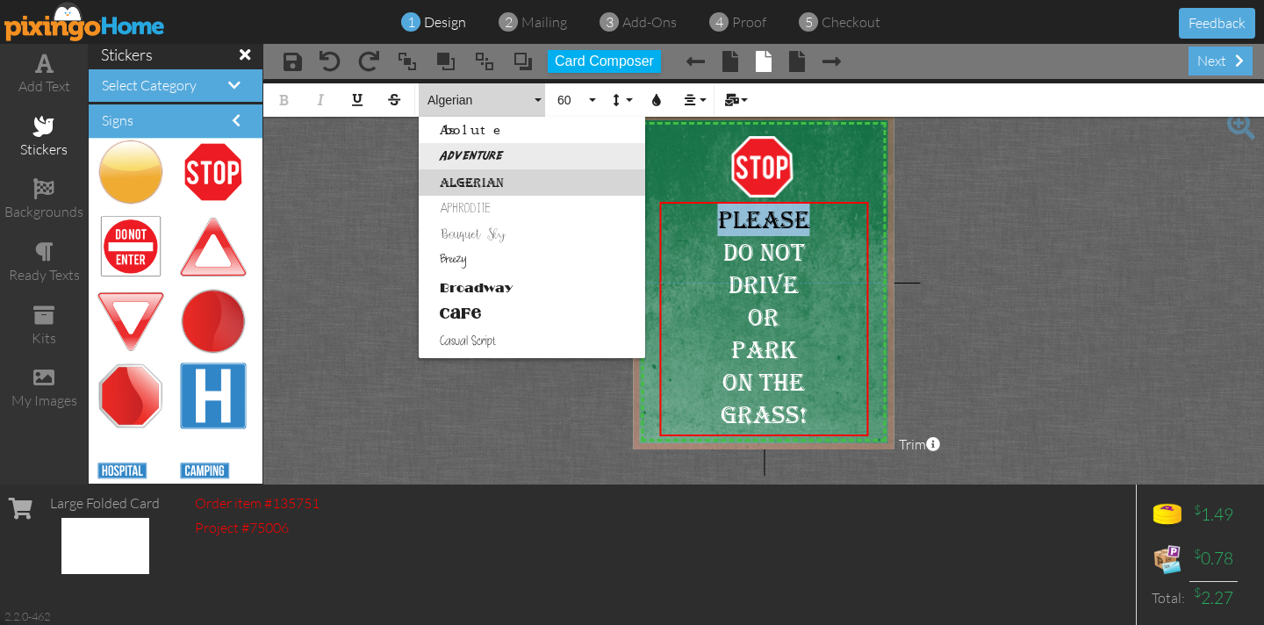
click at [465, 153] on link "Adventure" at bounding box center [532, 156] width 226 height 26
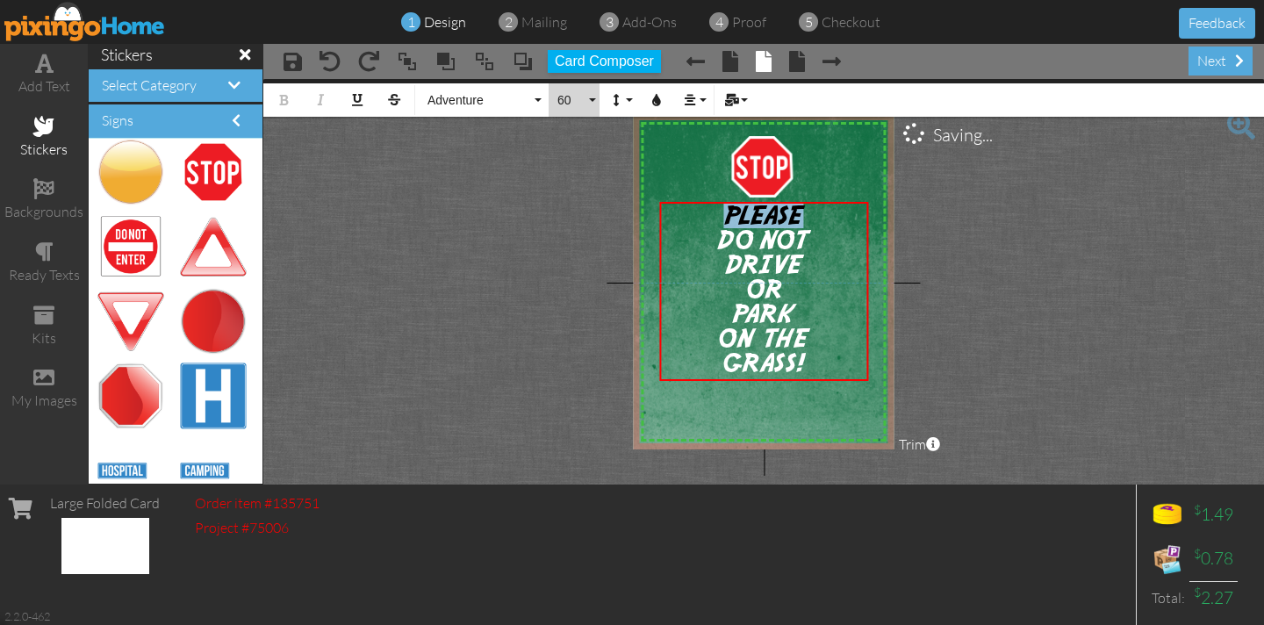
click at [592, 104] on button "60" at bounding box center [573, 99] width 51 height 33
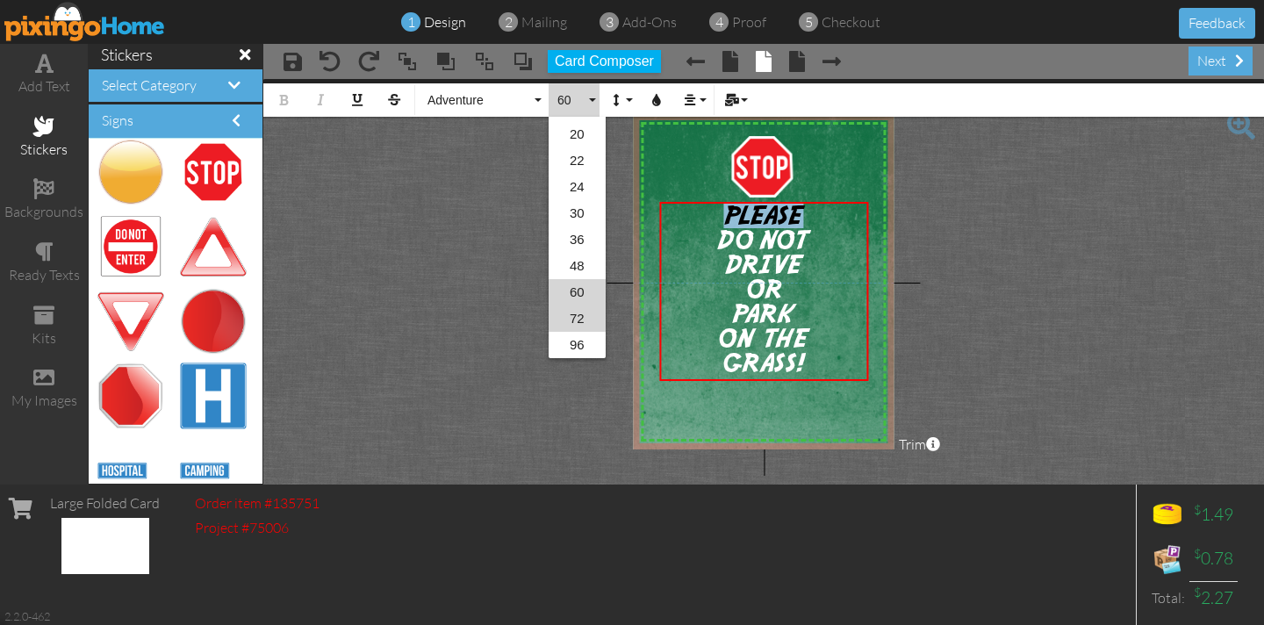
click at [581, 315] on link "72" at bounding box center [576, 318] width 57 height 26
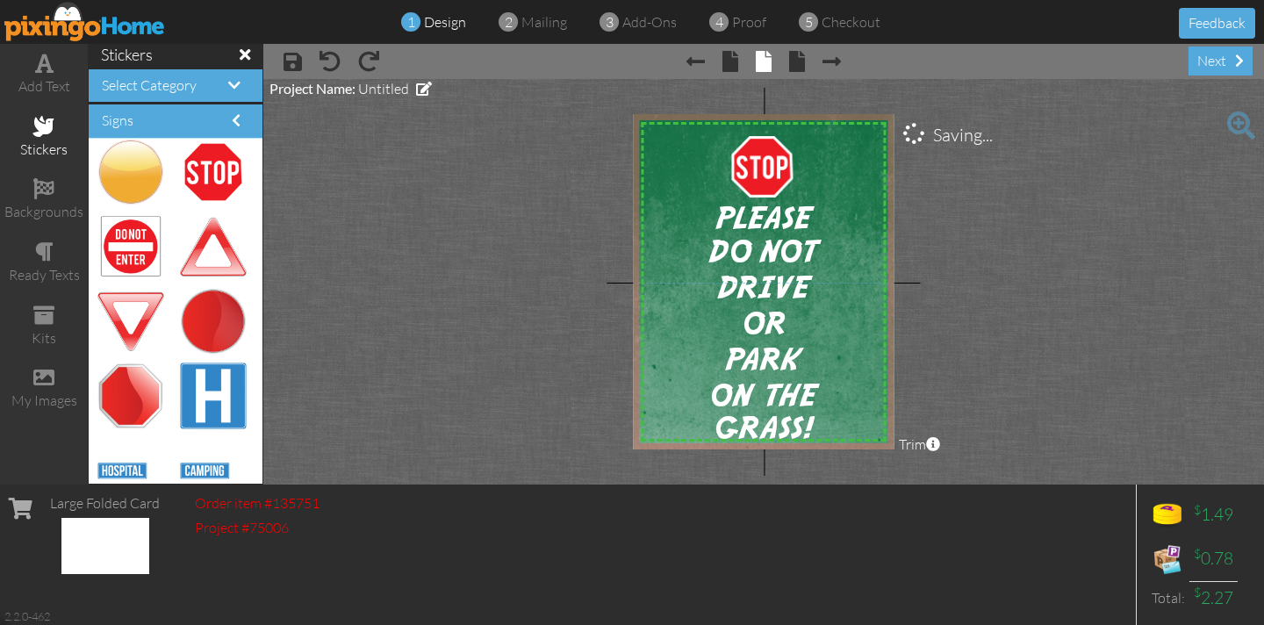
click at [546, 230] on project-studio-wrapper "X X X X X X X X X X X X X X X X X X X X X X X X X X X X X X X X X X X X X X X X…" at bounding box center [763, 281] width 1000 height 405
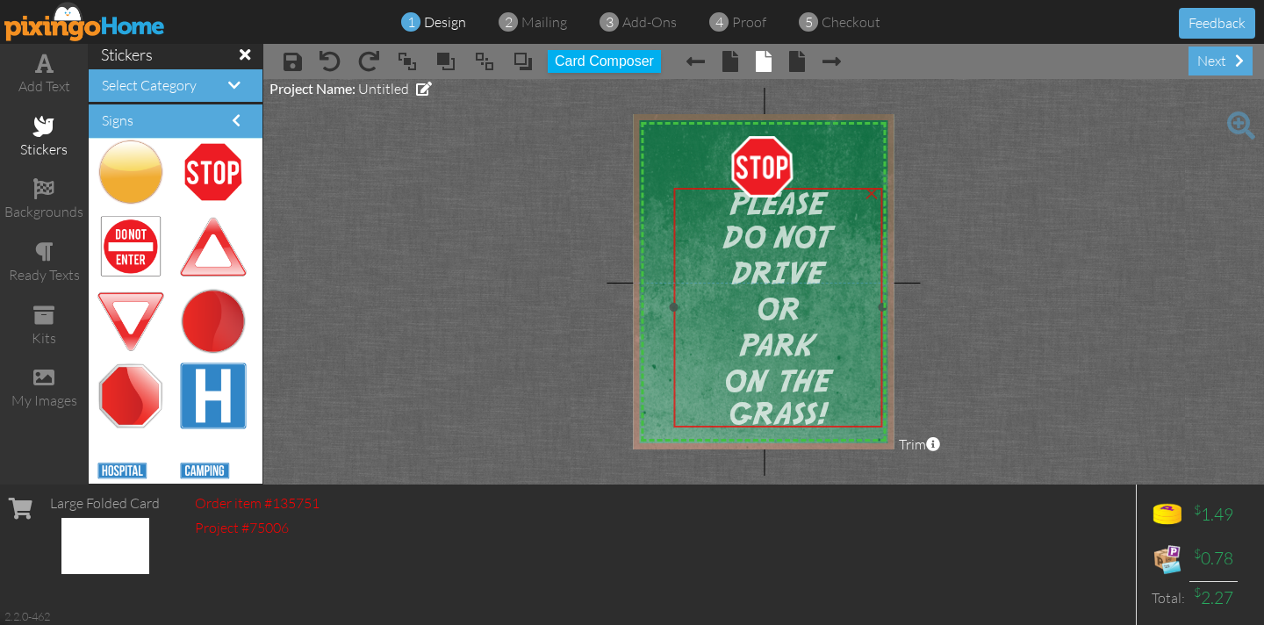
drag, startPoint x: 820, startPoint y: 420, endPoint x: 829, endPoint y: 406, distance: 16.6
click at [834, 406] on div "GRASS!" at bounding box center [778, 414] width 204 height 30
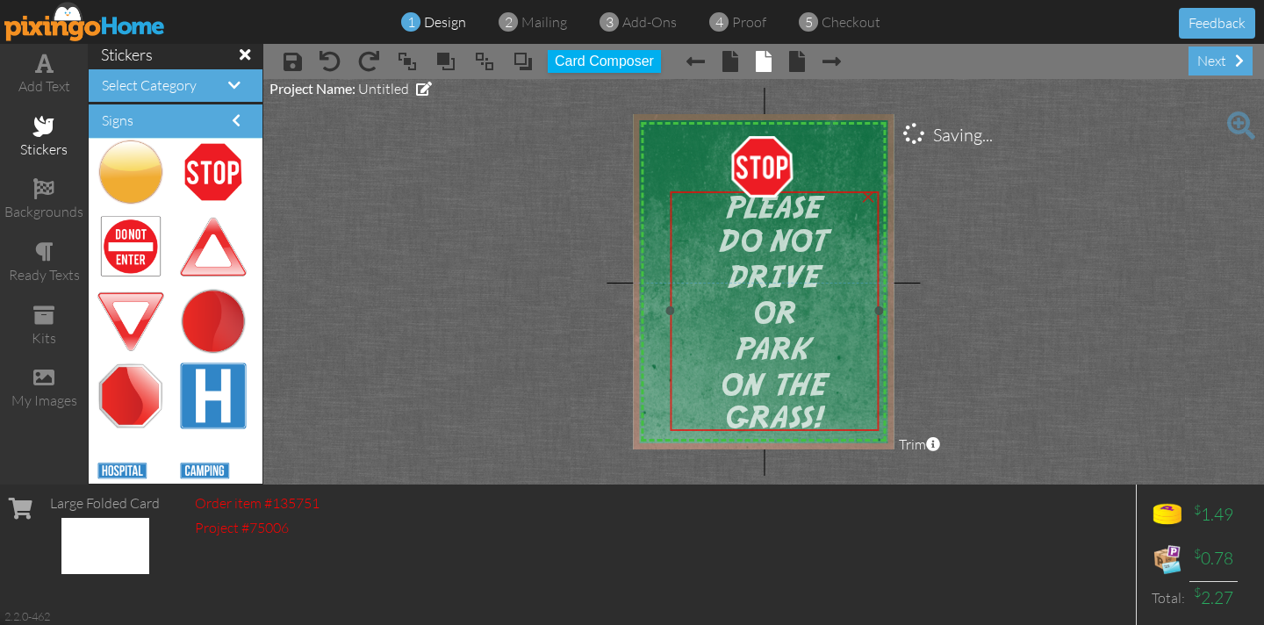
drag, startPoint x: 834, startPoint y: 407, endPoint x: 813, endPoint y: 402, distance: 21.7
click at [831, 411] on div "GRASS!" at bounding box center [774, 418] width 204 height 30
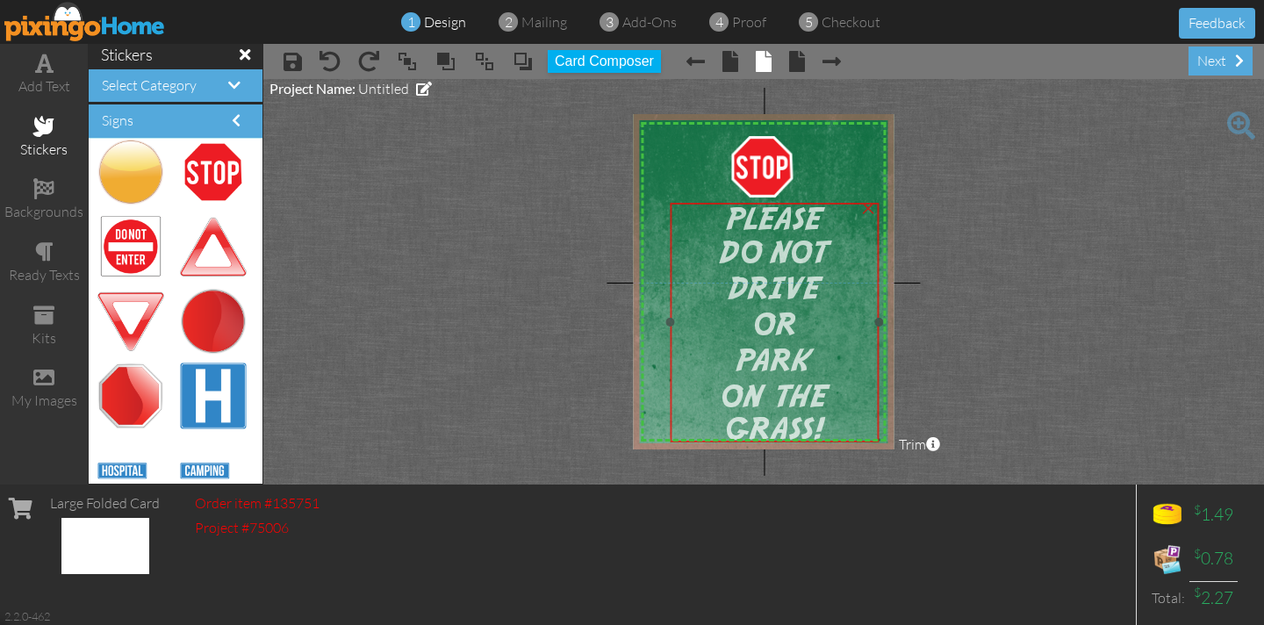
drag, startPoint x: 720, startPoint y: 199, endPoint x: 720, endPoint y: 211, distance: 12.3
click at [725, 211] on span "PLEASE" at bounding box center [773, 219] width 97 height 30
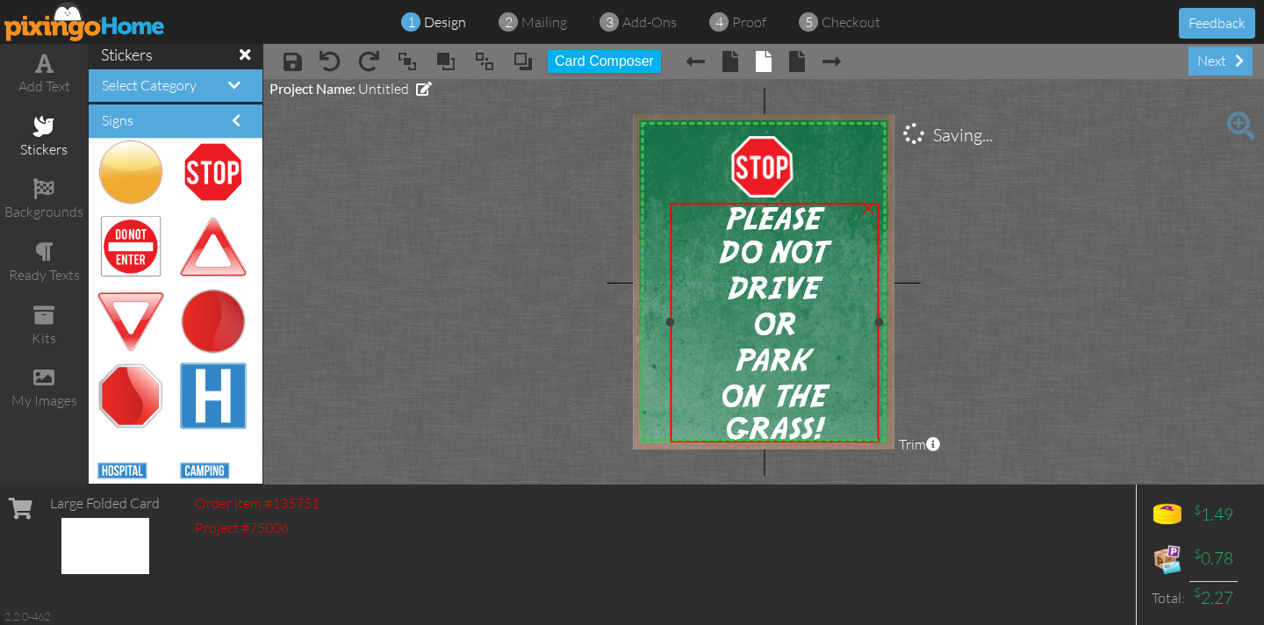
click at [717, 217] on div "PLEASE" at bounding box center [774, 219] width 204 height 30
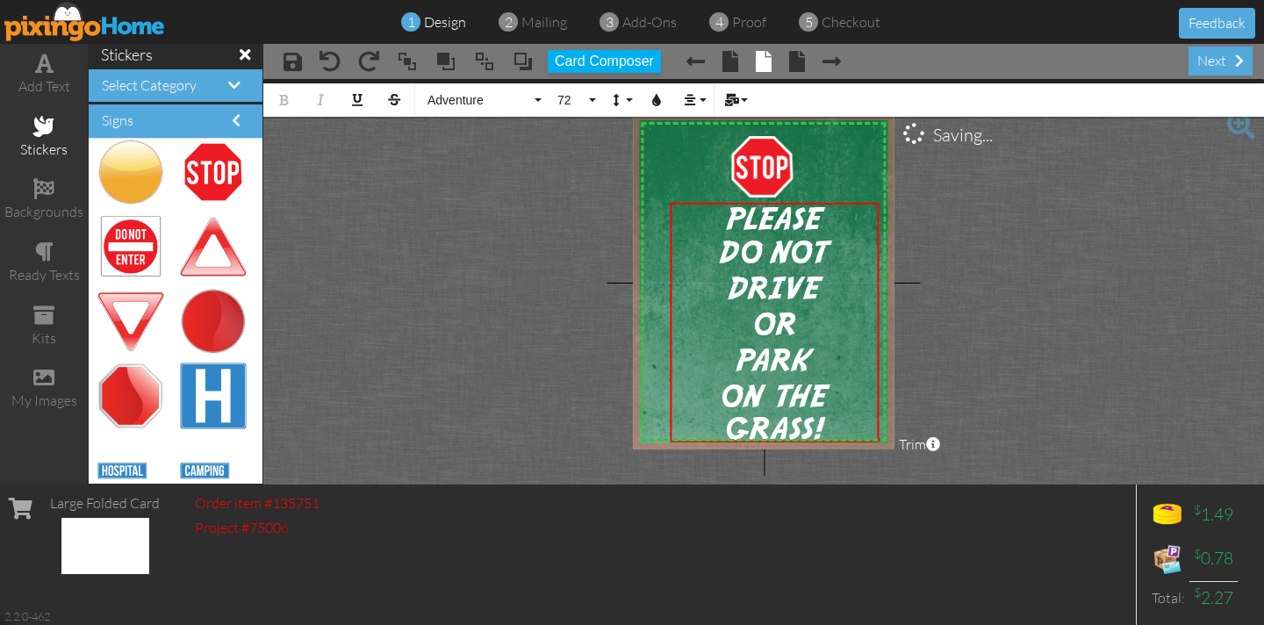
drag, startPoint x: 717, startPoint y: 217, endPoint x: 841, endPoint y: 448, distance: 262.6
click at [841, 448] on div "X X X X X X X X X X X X X X X X X X X X X X X X X X X X X X X X X X X X X X X X…" at bounding box center [763, 281] width 261 height 335
click at [534, 101] on button "Adventure" at bounding box center [482, 99] width 126 height 33
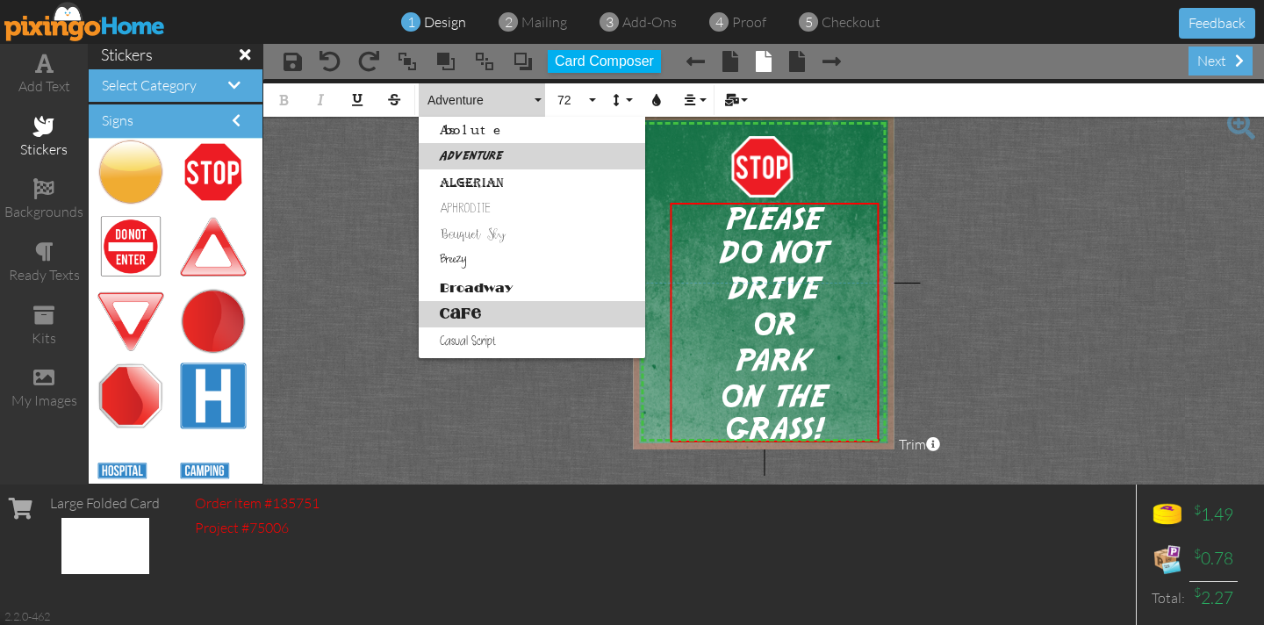
click at [461, 319] on link "Cafe" at bounding box center [532, 314] width 226 height 26
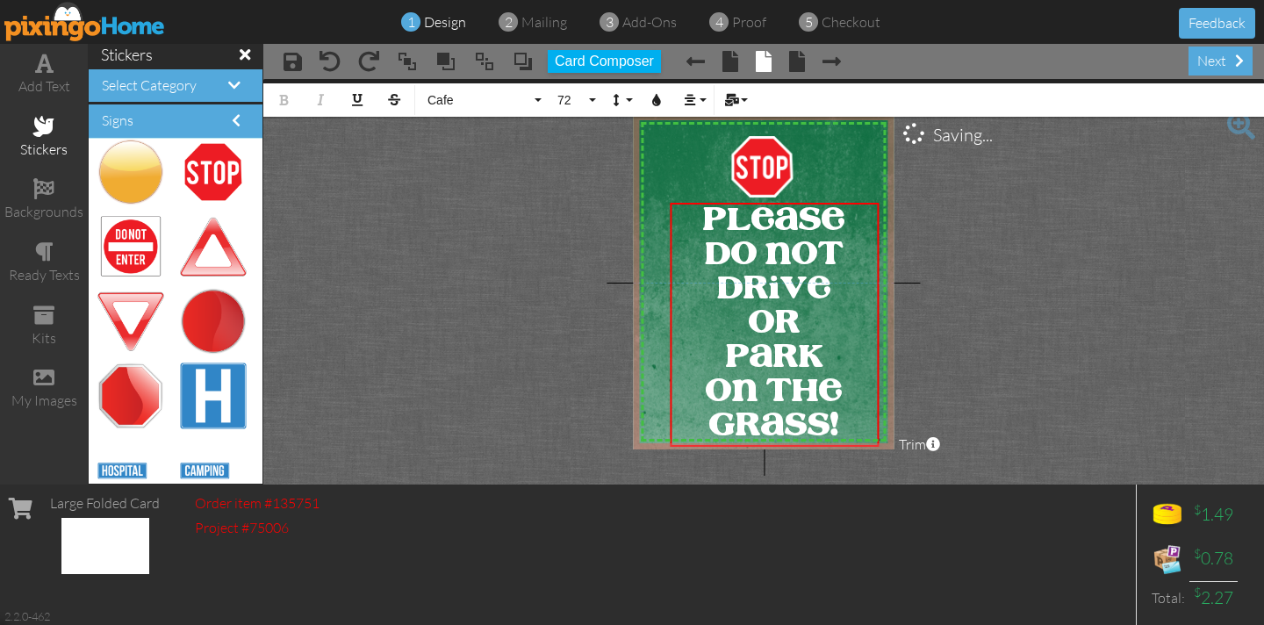
click at [523, 301] on project-studio-wrapper "X X X X X X X X X X X X X X X X X X X X X X X X X X X X X X X X X X X X X X X X…" at bounding box center [763, 281] width 1000 height 405
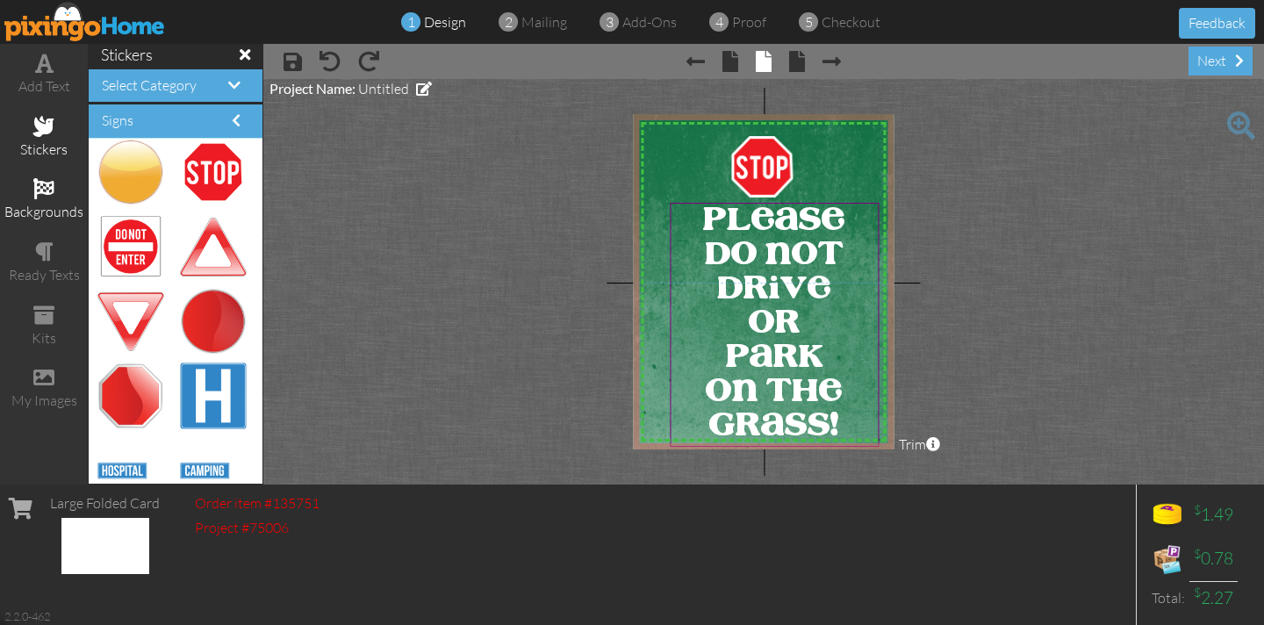
click at [57, 197] on div "backgrounds" at bounding box center [44, 199] width 88 height 61
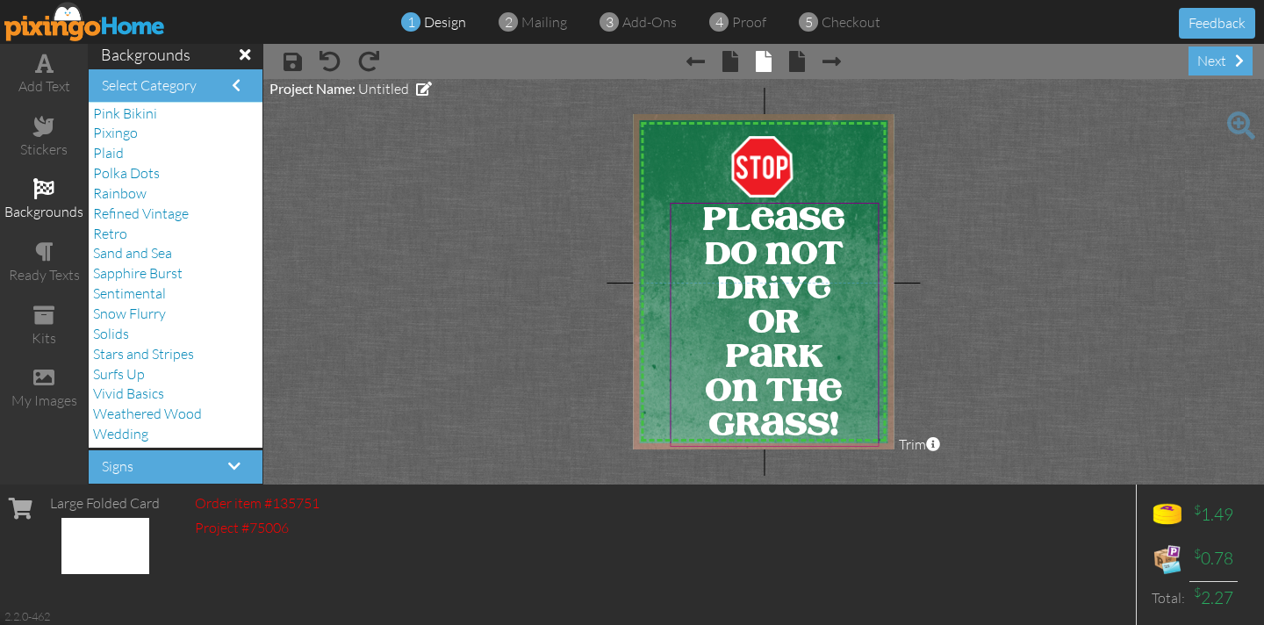
scroll to position [0, 0]
click at [121, 376] on span "Surfs Up" at bounding box center [119, 376] width 52 height 18
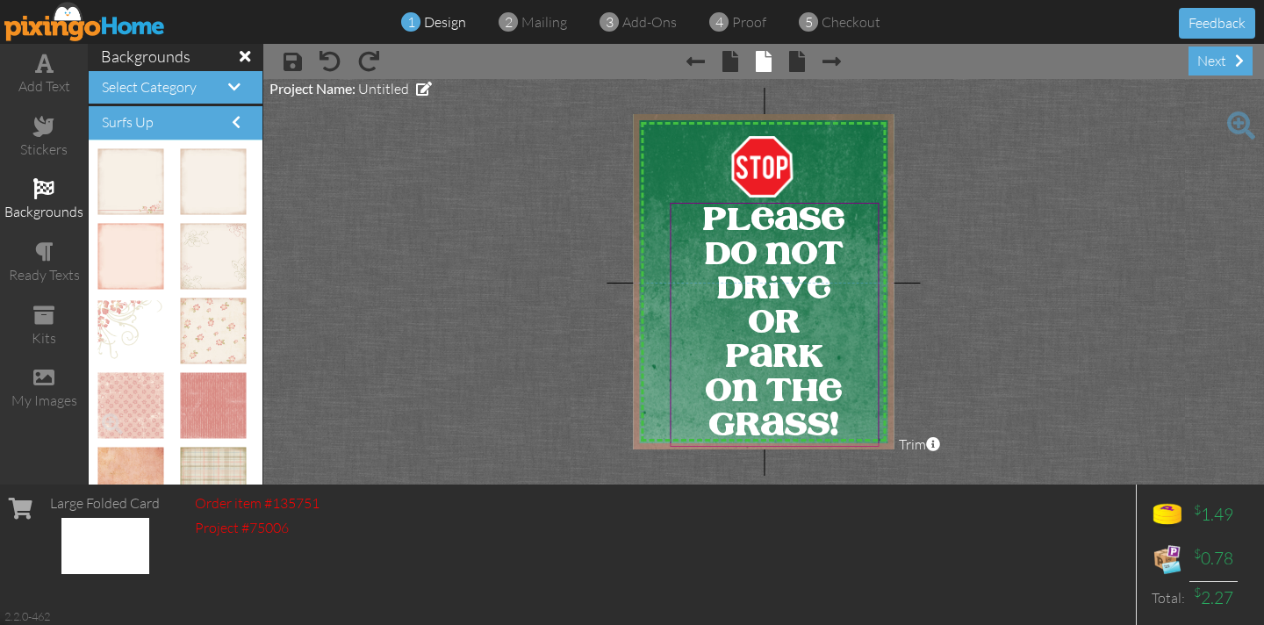
click at [149, 383] on img at bounding box center [130, 406] width 66 height 66
click at [182, 339] on span at bounding box center [195, 349] width 30 height 30
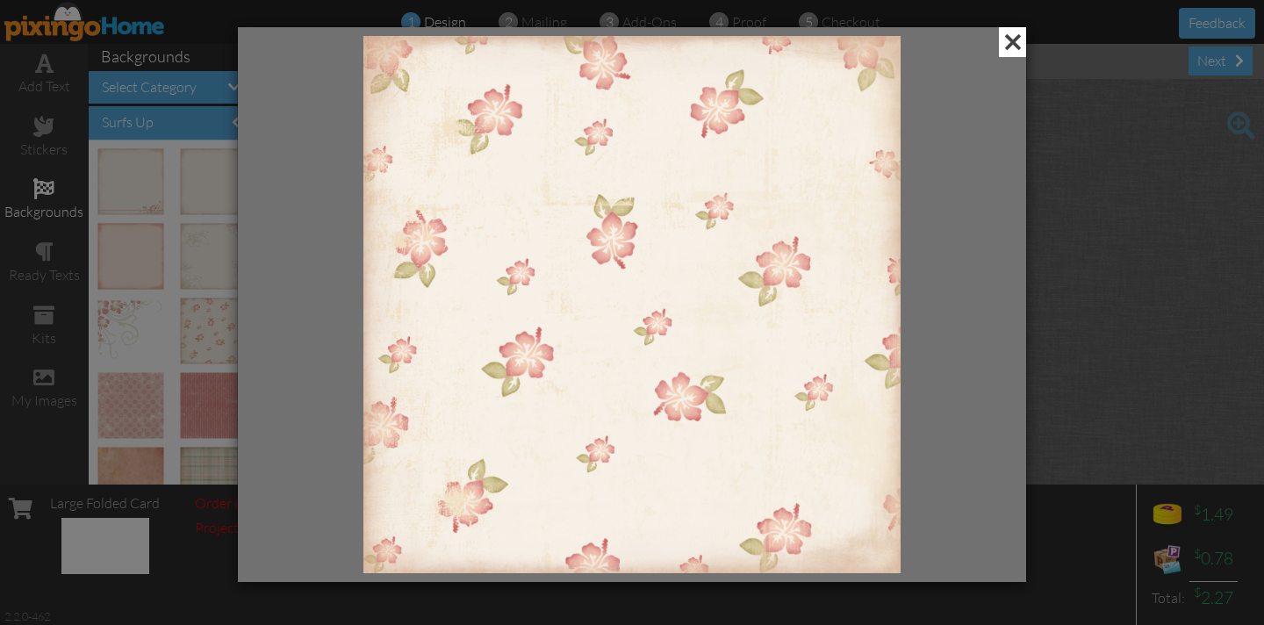
click at [1008, 41] on span at bounding box center [1012, 42] width 27 height 30
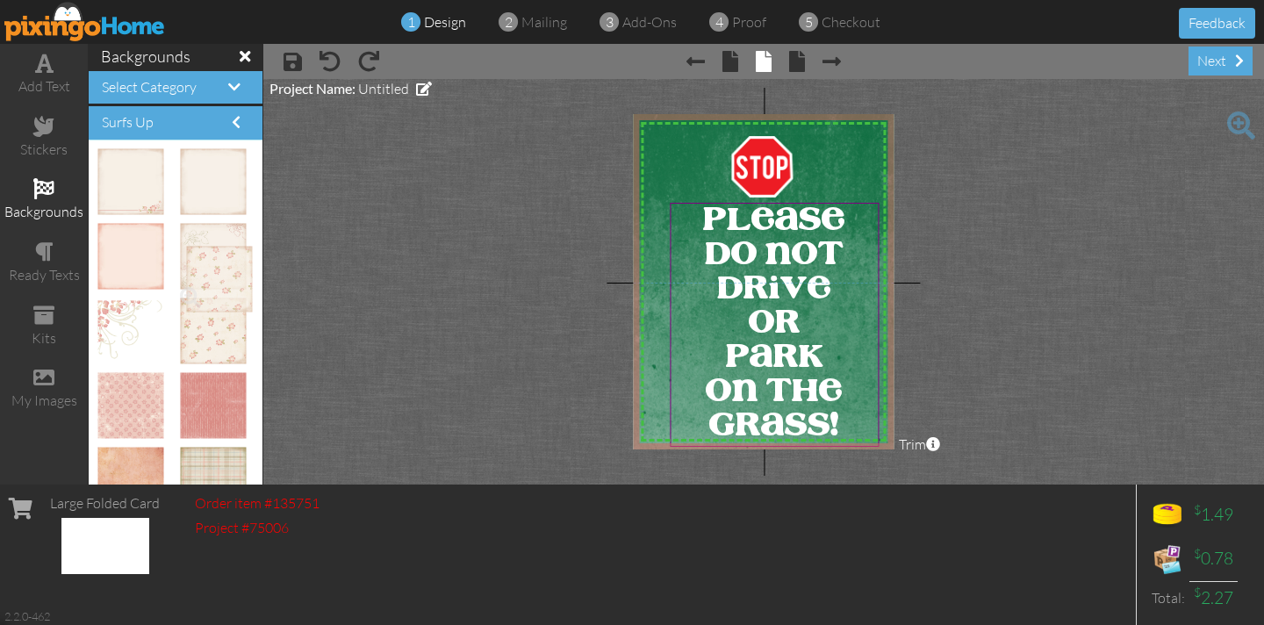
drag, startPoint x: 197, startPoint y: 312, endPoint x: 193, endPoint y: 263, distance: 49.3
click at [198, 127] on h4 "Surfs Up" at bounding box center [175, 123] width 147 height 16
click at [192, 93] on span "Select Category" at bounding box center [149, 87] width 95 height 18
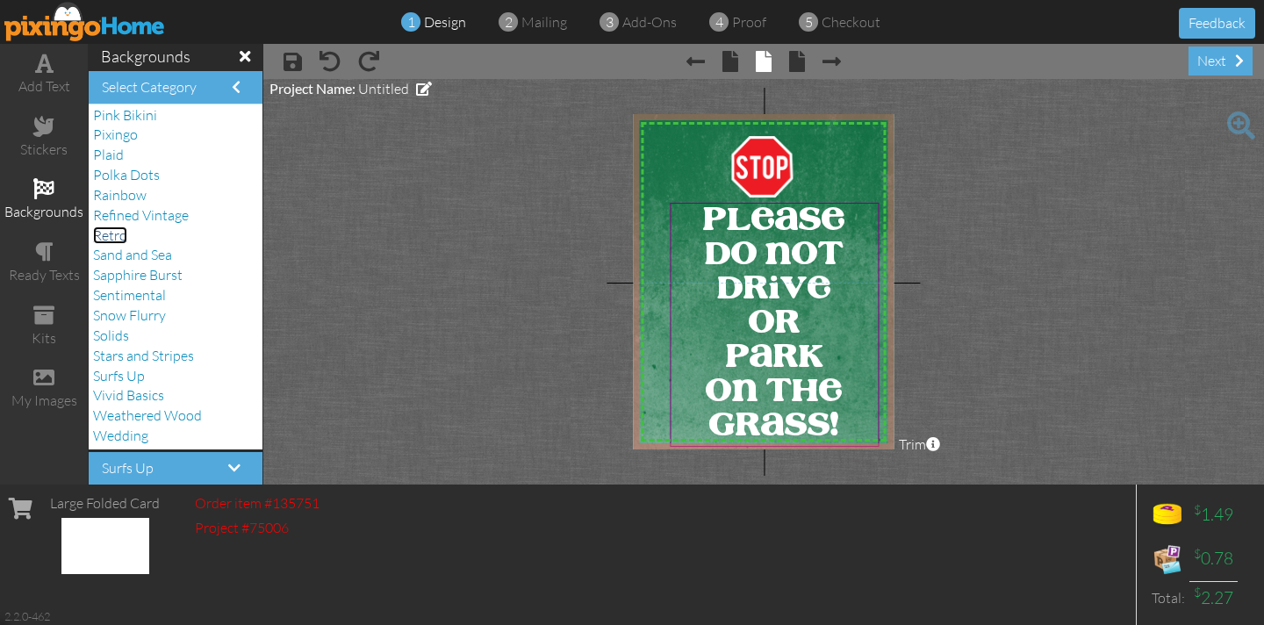
click at [107, 233] on span "Retro" at bounding box center [110, 235] width 34 height 18
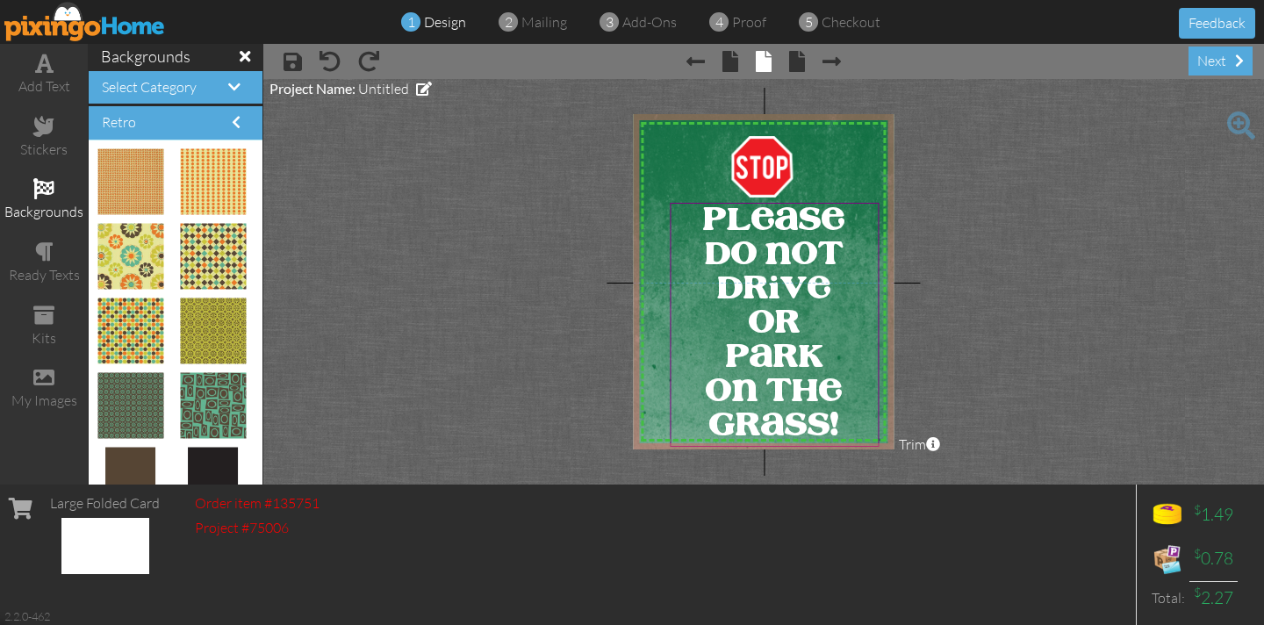
click at [169, 467] on div at bounding box center [134, 480] width 82 height 75
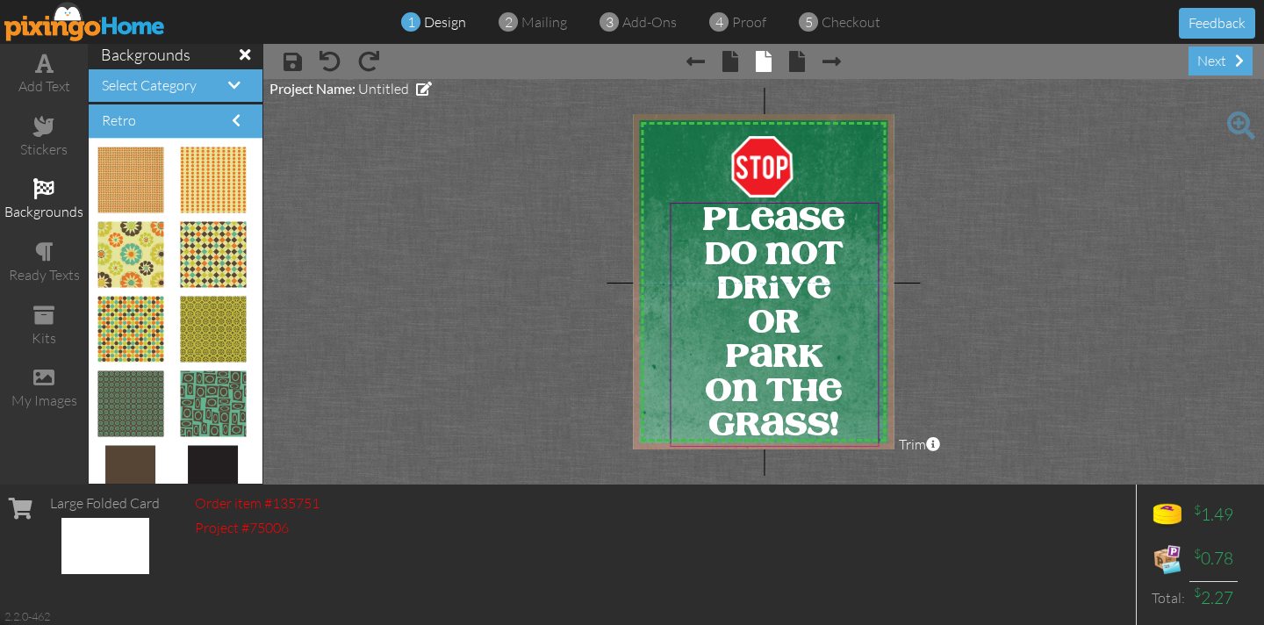
click at [178, 95] on div "Select Category" at bounding box center [176, 85] width 174 height 33
click at [177, 90] on span "Select Category" at bounding box center [149, 85] width 95 height 18
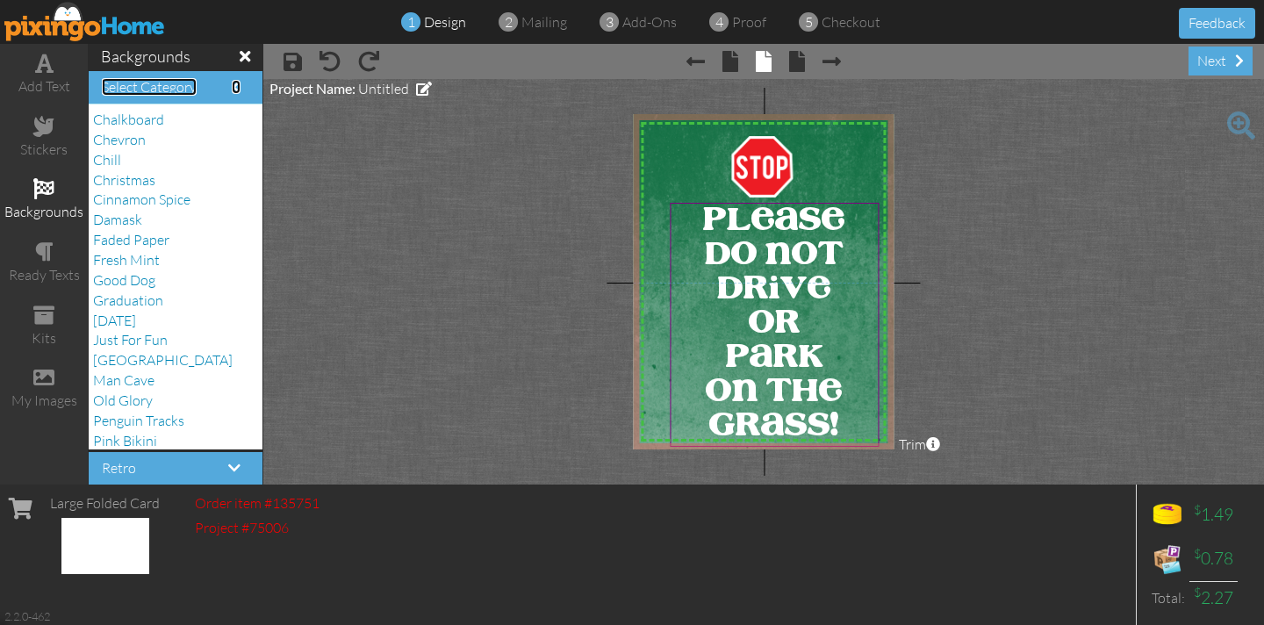
scroll to position [35, 0]
click at [134, 125] on span "Chalkboard" at bounding box center [128, 124] width 71 height 18
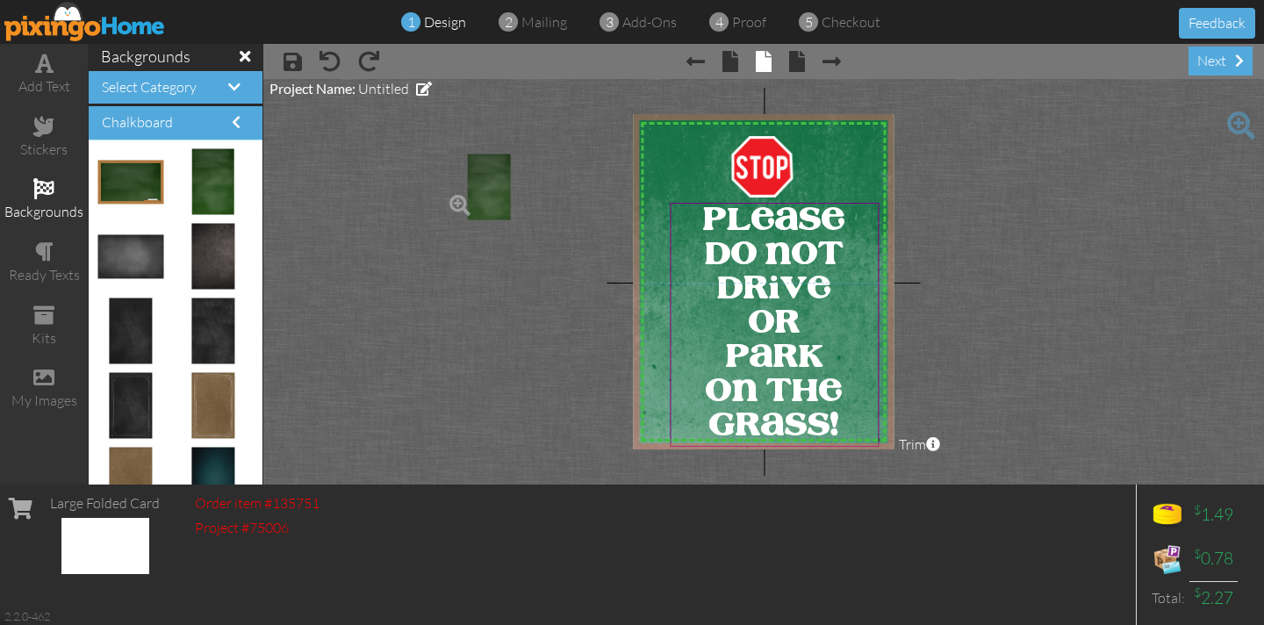
drag, startPoint x: 216, startPoint y: 184, endPoint x: 481, endPoint y: 190, distance: 265.0
drag, startPoint x: 139, startPoint y: 185, endPoint x: 694, endPoint y: 171, distance: 555.6
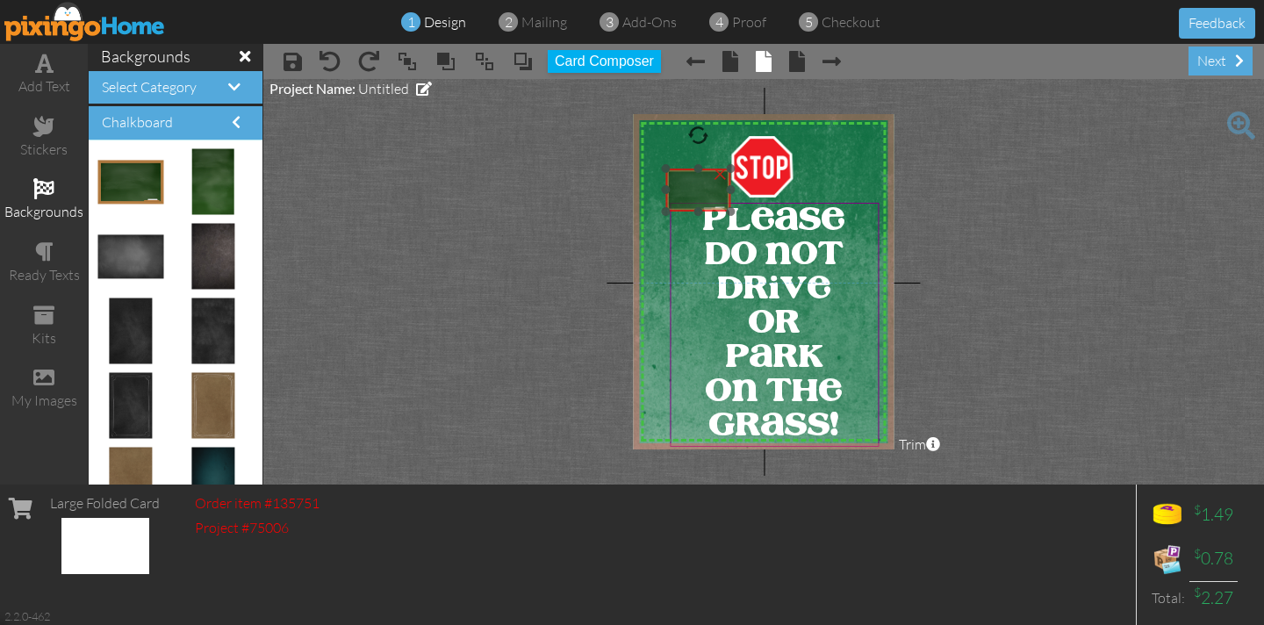
drag, startPoint x: 698, startPoint y: 165, endPoint x: 705, endPoint y: 189, distance: 25.0
click at [710, 198] on img at bounding box center [697, 189] width 65 height 43
drag, startPoint x: 698, startPoint y: 132, endPoint x: 765, endPoint y: 190, distance: 88.3
click at [766, 190] on div "X X X X X X X X X X X X X X X X X X X X X X X X X X X X X X X X X X X X X X X X…" at bounding box center [763, 281] width 261 height 335
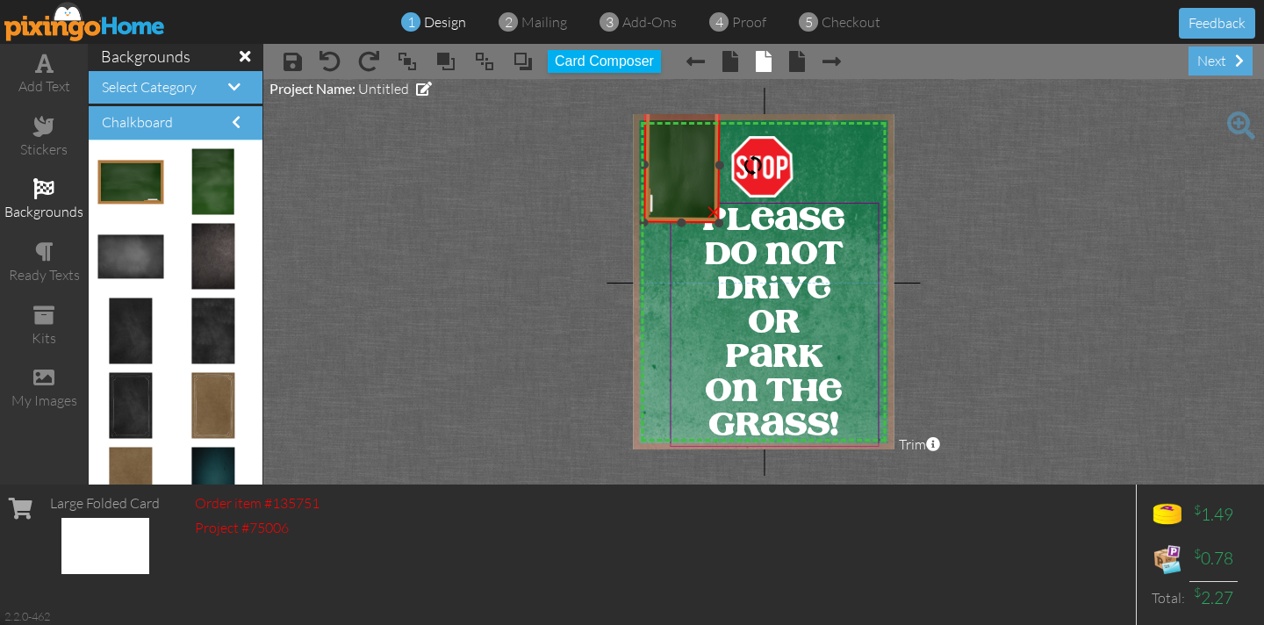
drag, startPoint x: 676, startPoint y: 159, endPoint x: 661, endPoint y: 159, distance: 14.9
click at [643, 146] on div "×" at bounding box center [681, 165] width 76 height 116
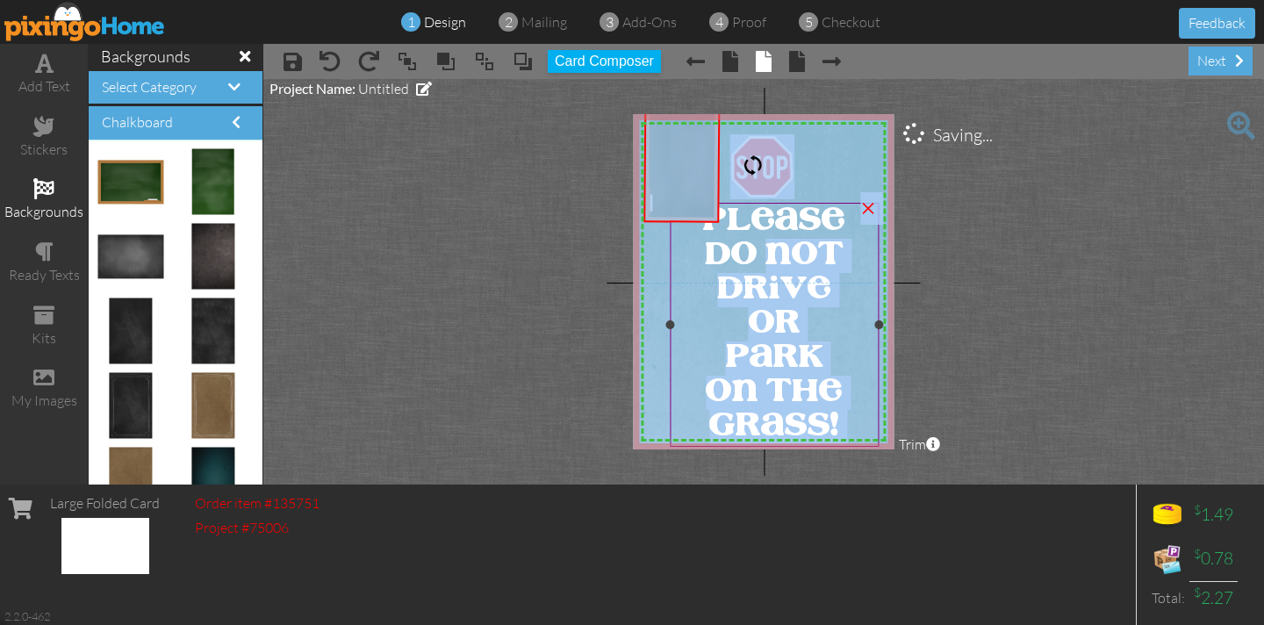
drag, startPoint x: 722, startPoint y: 218, endPoint x: 745, endPoint y: 249, distance: 39.0
click at [758, 257] on div "X X X X X X X X X X X X X X X X X X X X X X X X X X X X X X X X X X X X X X X X…" at bounding box center [763, 281] width 261 height 335
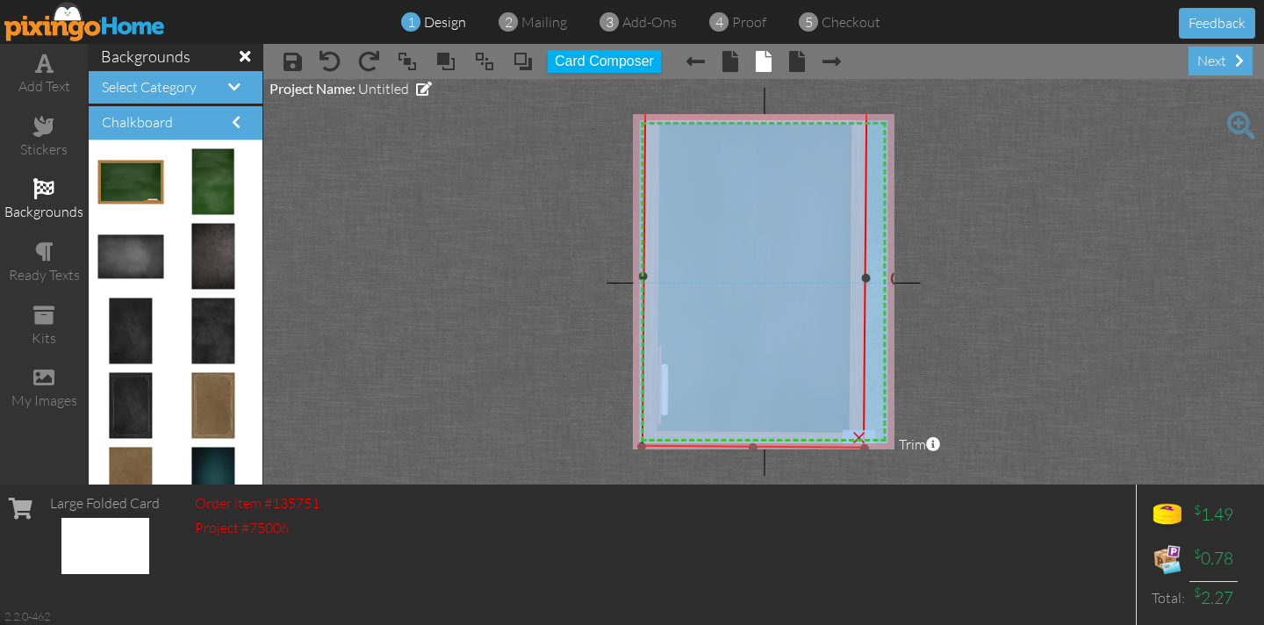
drag, startPoint x: 725, startPoint y: 225, endPoint x: 864, endPoint y: 312, distance: 164.8
click at [864, 312] on div "×" at bounding box center [754, 277] width 226 height 341
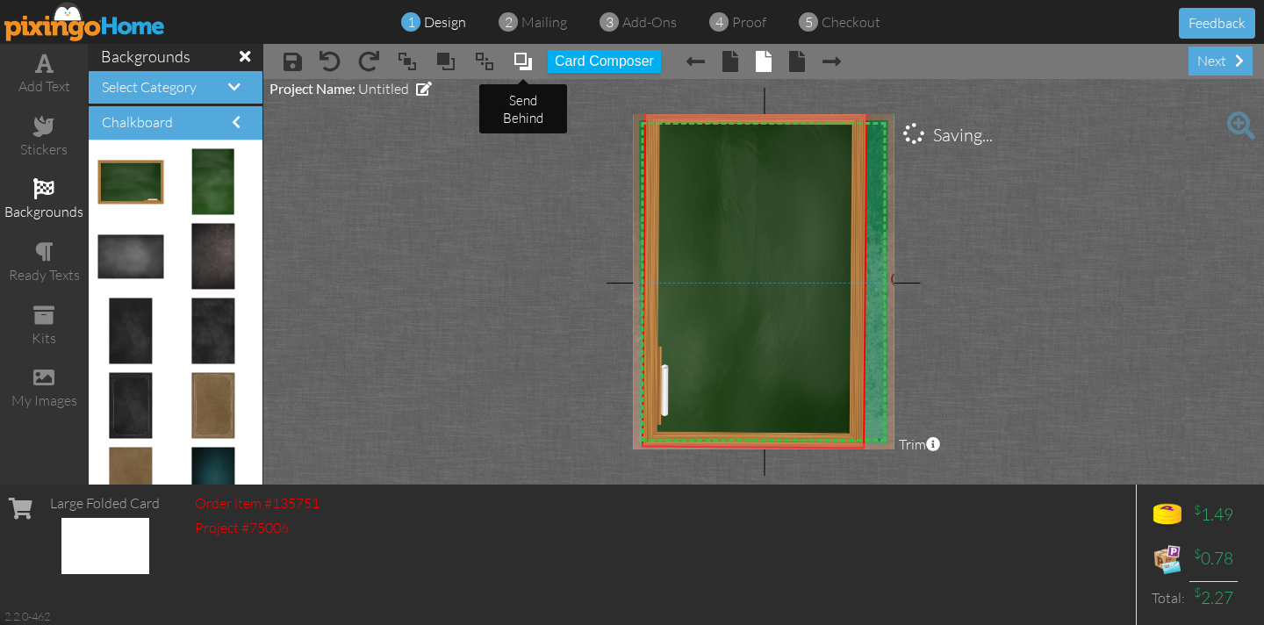
click at [519, 61] on span at bounding box center [522, 61] width 21 height 26
click at [519, 60] on span at bounding box center [522, 61] width 21 height 26
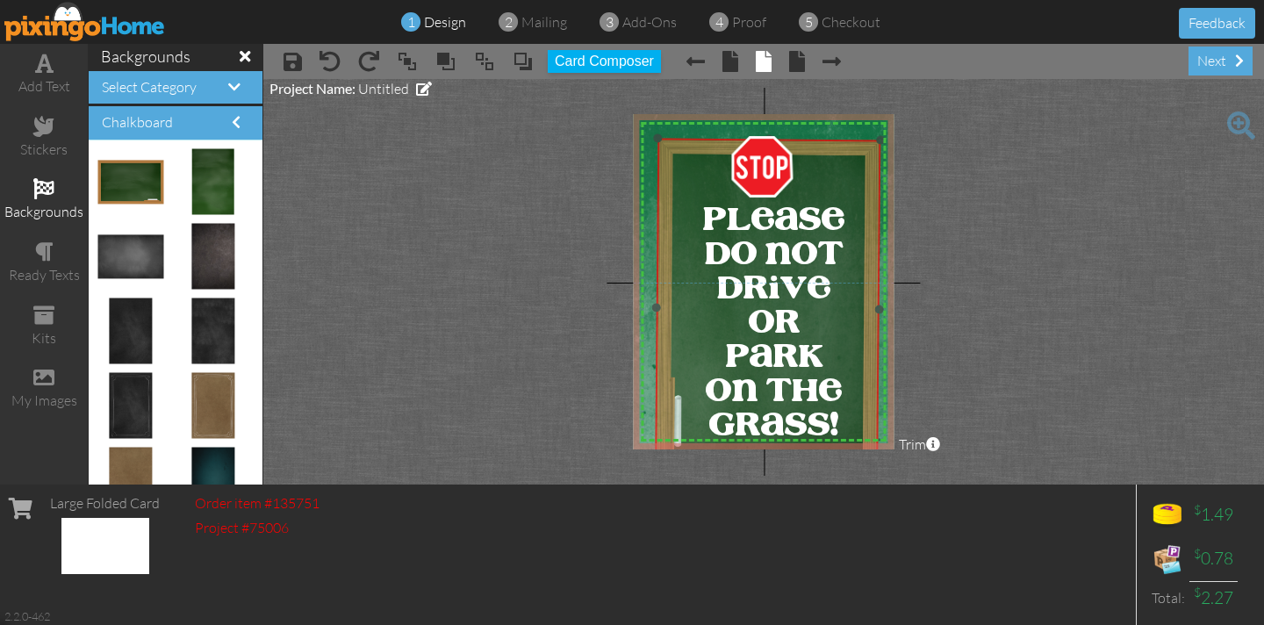
drag, startPoint x: 668, startPoint y: 140, endPoint x: 681, endPoint y: 171, distance: 33.4
click at [681, 171] on img at bounding box center [768, 308] width 226 height 341
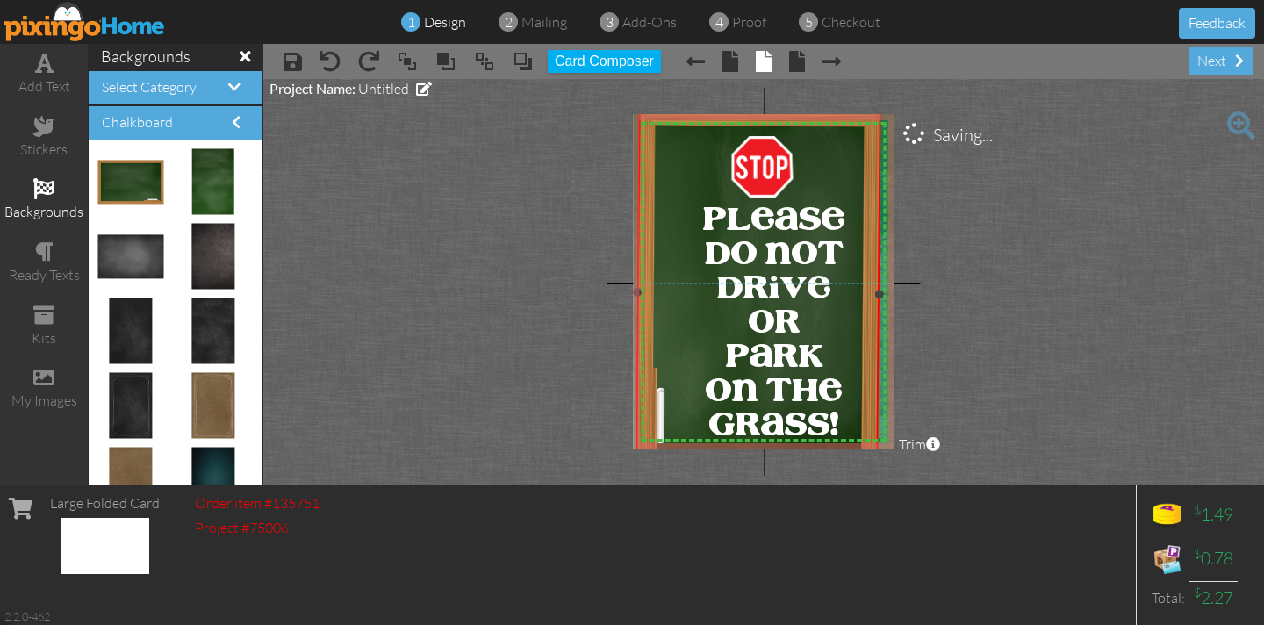
drag, startPoint x: 659, startPoint y: 138, endPoint x: 653, endPoint y: 126, distance: 13.0
click at [641, 117] on div "×" at bounding box center [757, 293] width 245 height 371
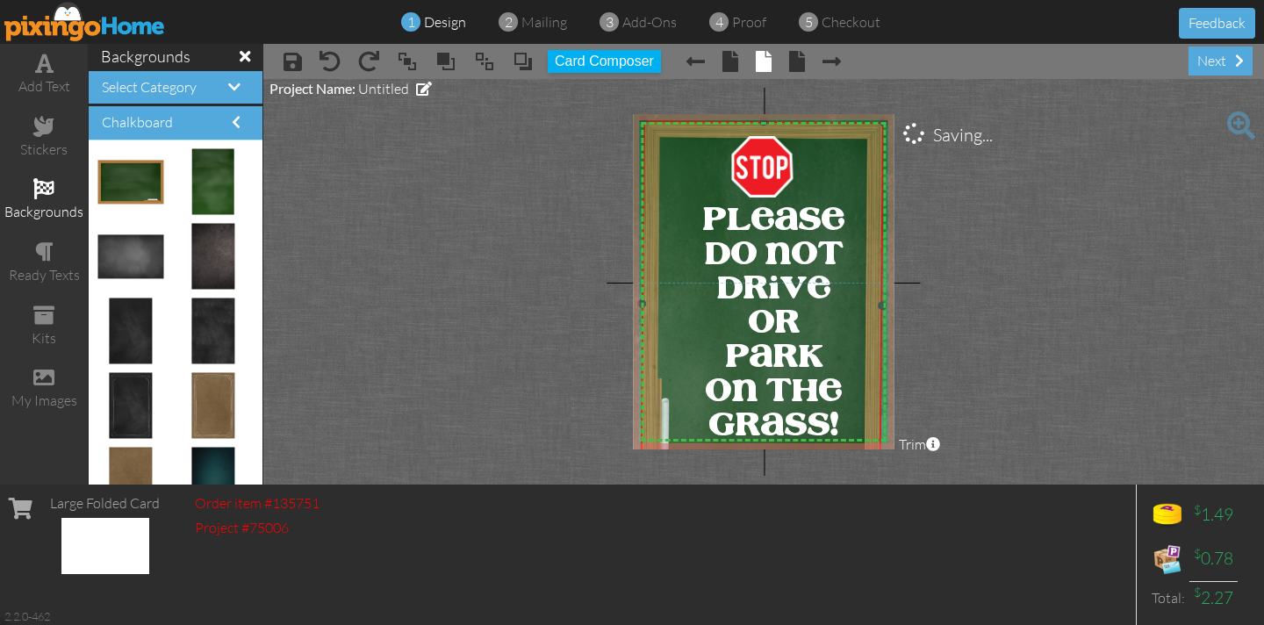
click at [670, 161] on img at bounding box center [762, 304] width 243 height 369
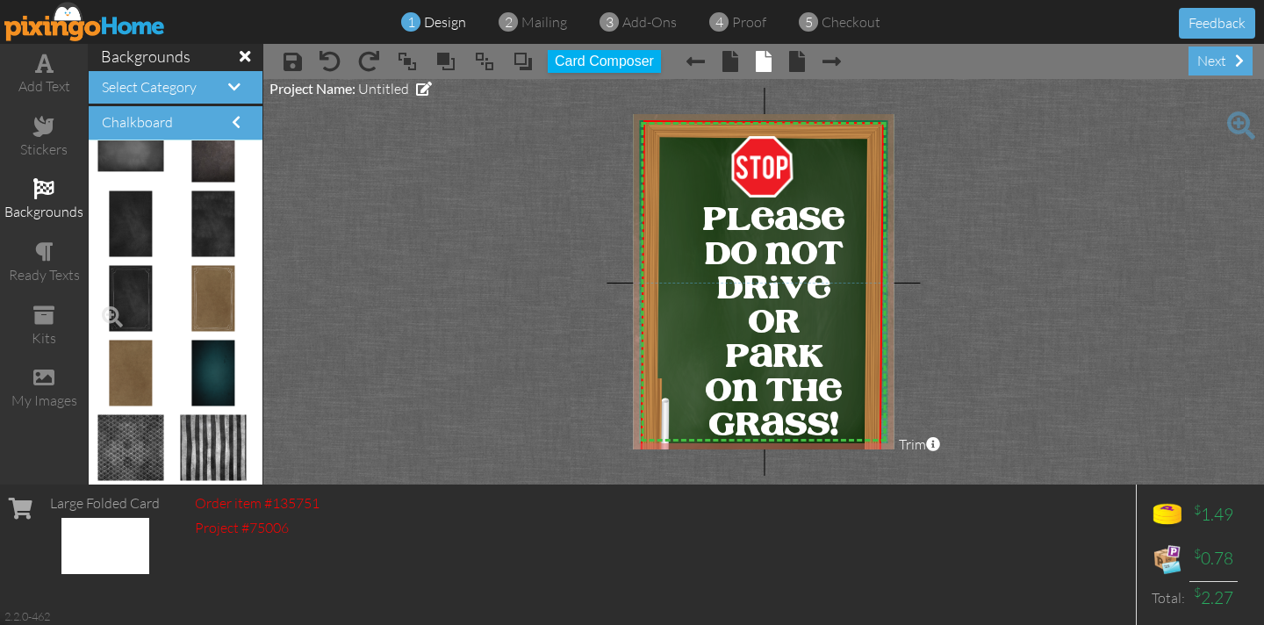
scroll to position [0, 0]
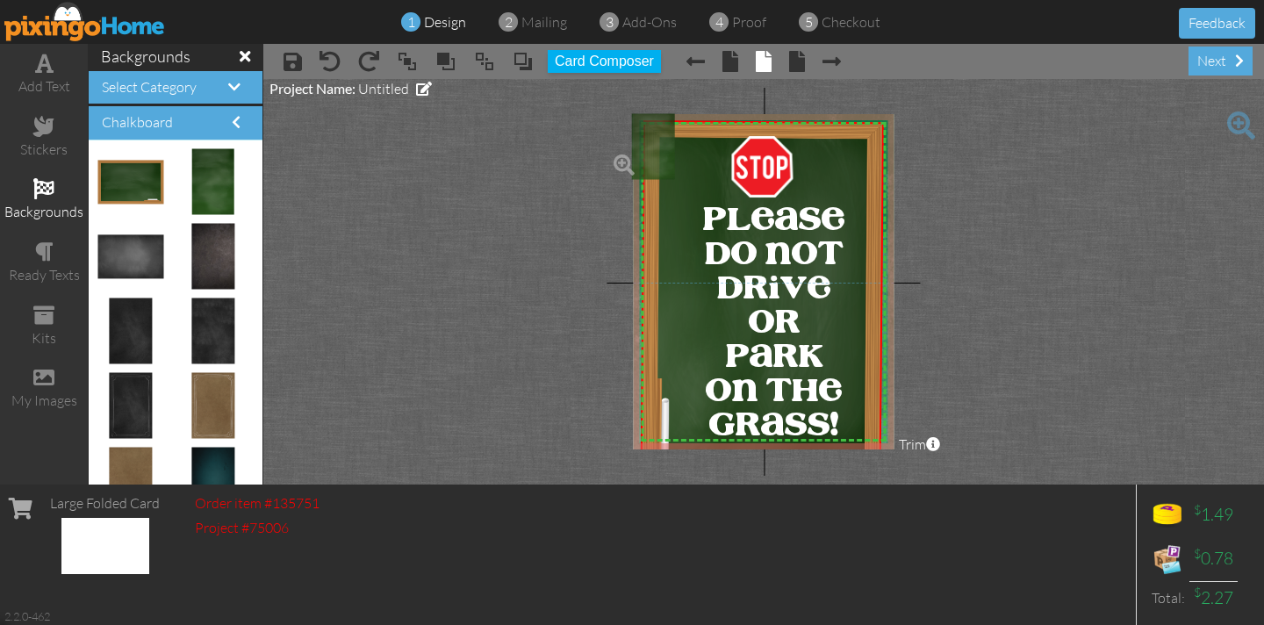
drag, startPoint x: 225, startPoint y: 184, endPoint x: 654, endPoint y: 149, distance: 430.5
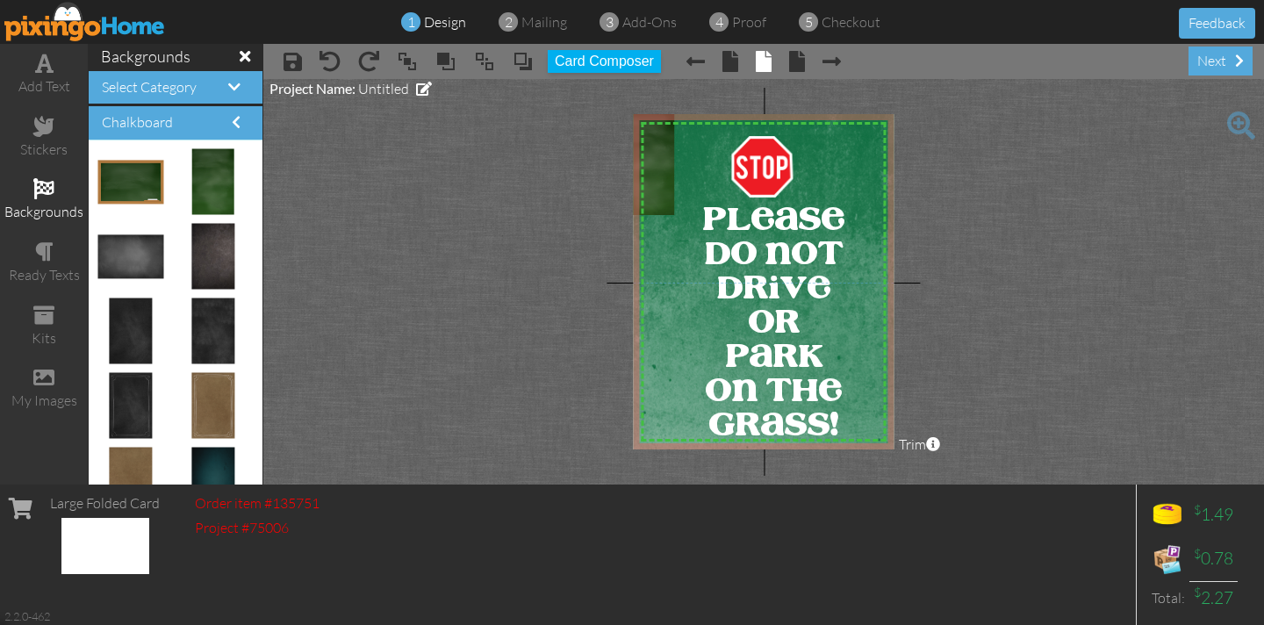
drag, startPoint x: 835, startPoint y: 181, endPoint x: 968, endPoint y: 210, distance: 135.6
click at [1135, 229] on project-studio-wrapper "X X X X X X X X X X X X X X X X X X X X X X X X X X X X X X X X X X X X X X X X…" at bounding box center [763, 281] width 1000 height 405
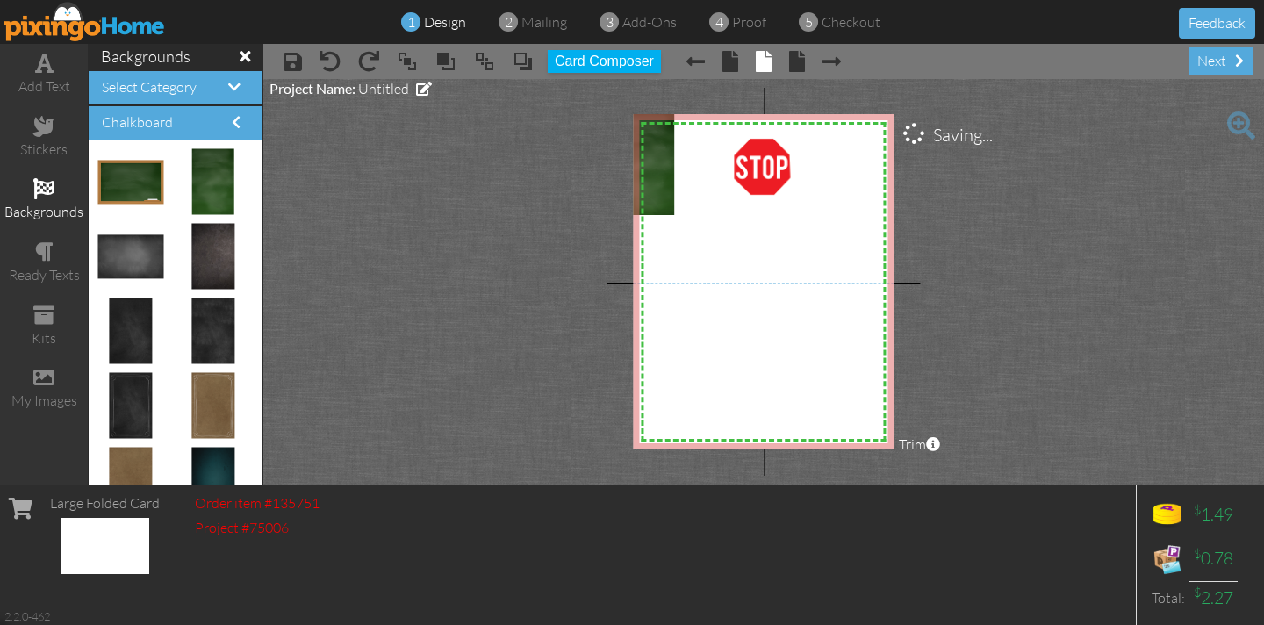
drag, startPoint x: 829, startPoint y: 175, endPoint x: 1180, endPoint y: 157, distance: 351.4
click at [1257, 158] on project-studio-wrapper "X X X X X X X X X X X X X X X X X X X X X X X X X X X X X X X X X X X X X X X X…" at bounding box center [763, 281] width 1000 height 405
drag, startPoint x: 668, startPoint y: 157, endPoint x: 683, endPoint y: 147, distance: 18.3
click at [682, 144] on img at bounding box center [655, 151] width 65 height 101
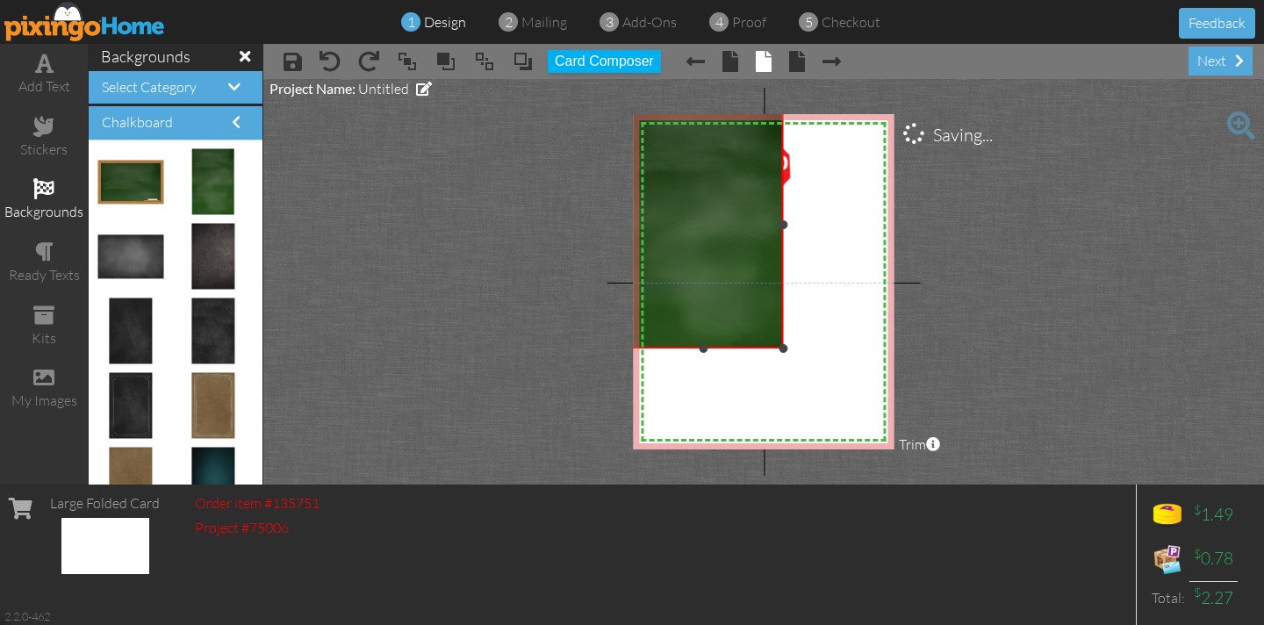
drag, startPoint x: 690, startPoint y: 199, endPoint x: 1219, endPoint y: 346, distance: 549.0
click at [1219, 346] on project-studio-wrapper "X X X X X X X X X X X X X X X X X X X X X X X X X X X X X X X X X X X X X X X X…" at bounding box center [763, 281] width 1000 height 405
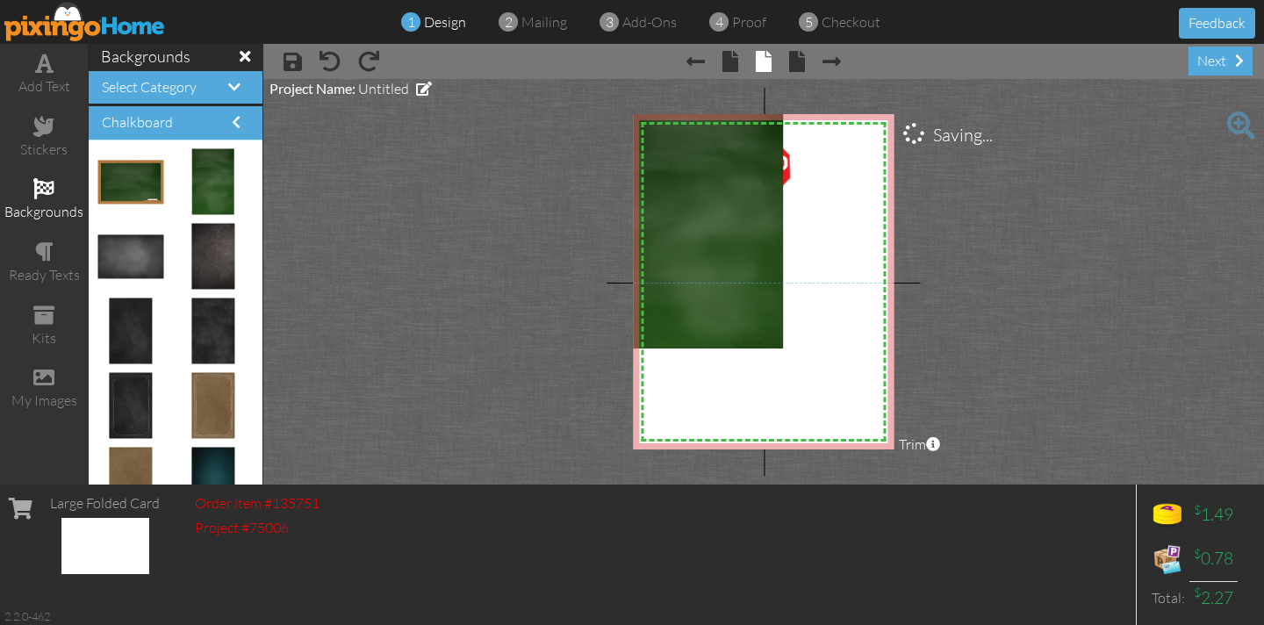
drag, startPoint x: 1220, startPoint y: 345, endPoint x: 1174, endPoint y: 448, distance: 113.1
click at [1227, 456] on project-studio-wrapper "X X X X X X X X X X X X X X X X X X X X X X X X X X X X X X X X X X X X X X X X…" at bounding box center [763, 281] width 1000 height 405
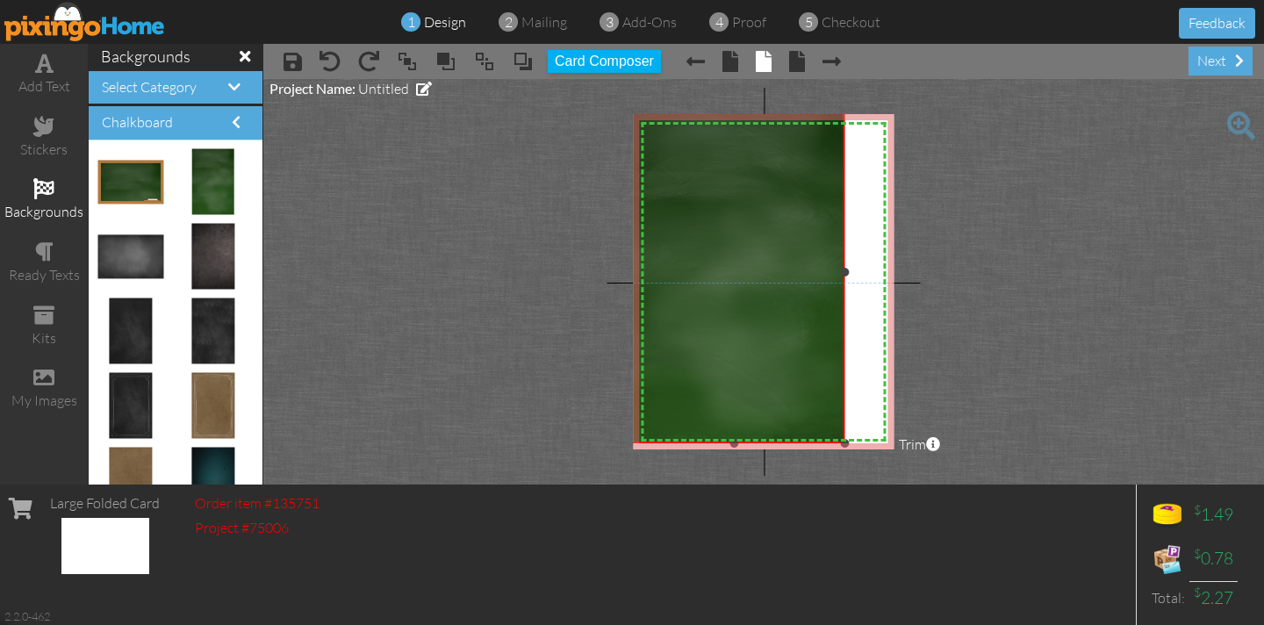
drag, startPoint x: 783, startPoint y: 349, endPoint x: 1034, endPoint y: 417, distance: 259.9
click at [1078, 443] on project-studio-wrapper "X X X X X X X X X X X X X X X X X X X X X X X X X X X X X X X X X X X X X X X X…" at bounding box center [763, 281] width 1000 height 405
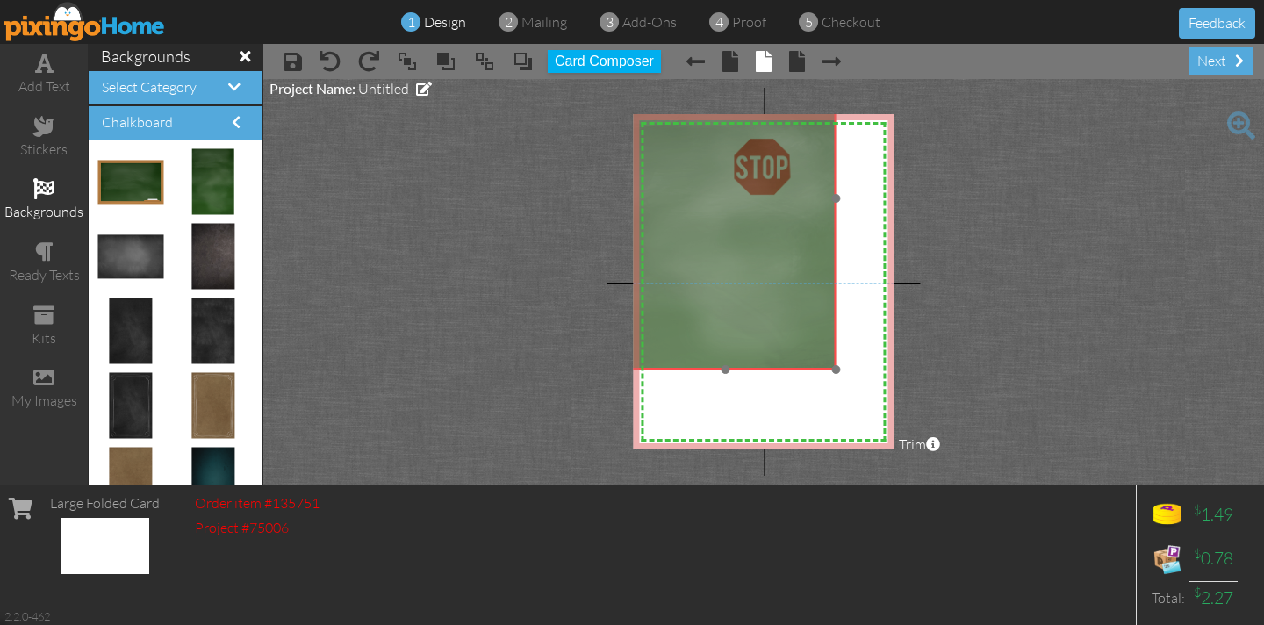
drag, startPoint x: 744, startPoint y: 383, endPoint x: 737, endPoint y: 311, distance: 73.2
click at [737, 311] on img at bounding box center [725, 198] width 221 height 341
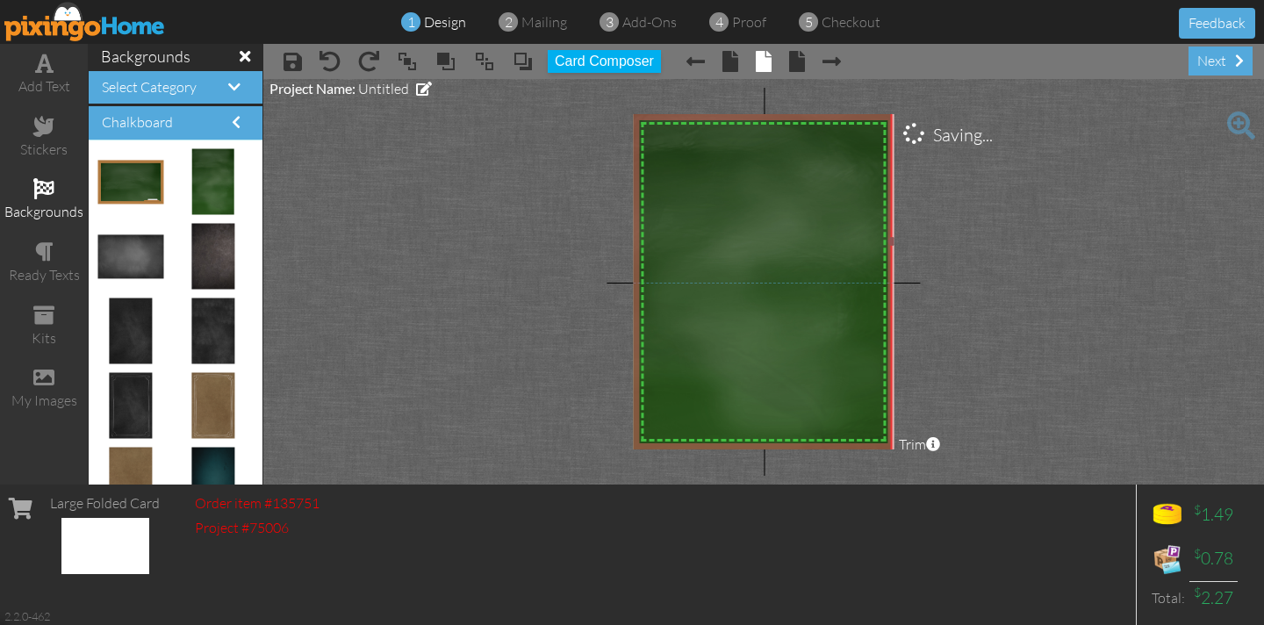
drag, startPoint x: 836, startPoint y: 366, endPoint x: 1002, endPoint y: 451, distance: 186.4
click at [1003, 452] on project-studio-wrapper "X X X X X X X X X X X X X X X X X X X X X X X X X X X X X X X X X X X X X X X X…" at bounding box center [763, 281] width 1000 height 405
click at [520, 61] on span at bounding box center [522, 61] width 21 height 26
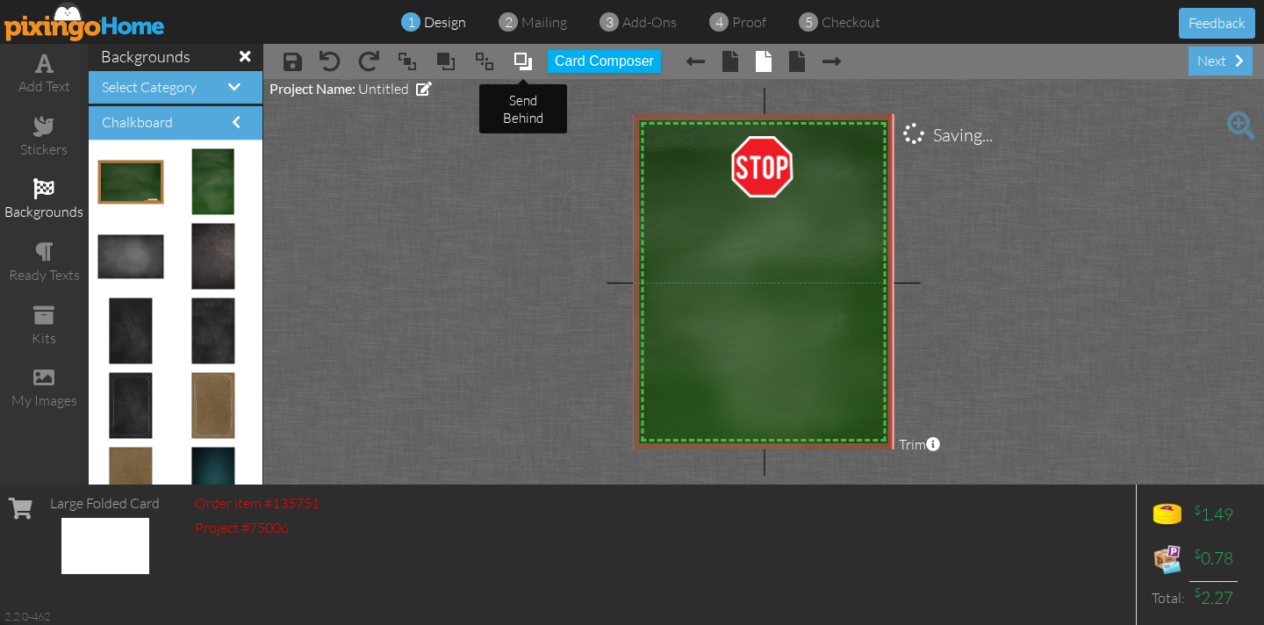
click at [520, 61] on span at bounding box center [522, 61] width 21 height 26
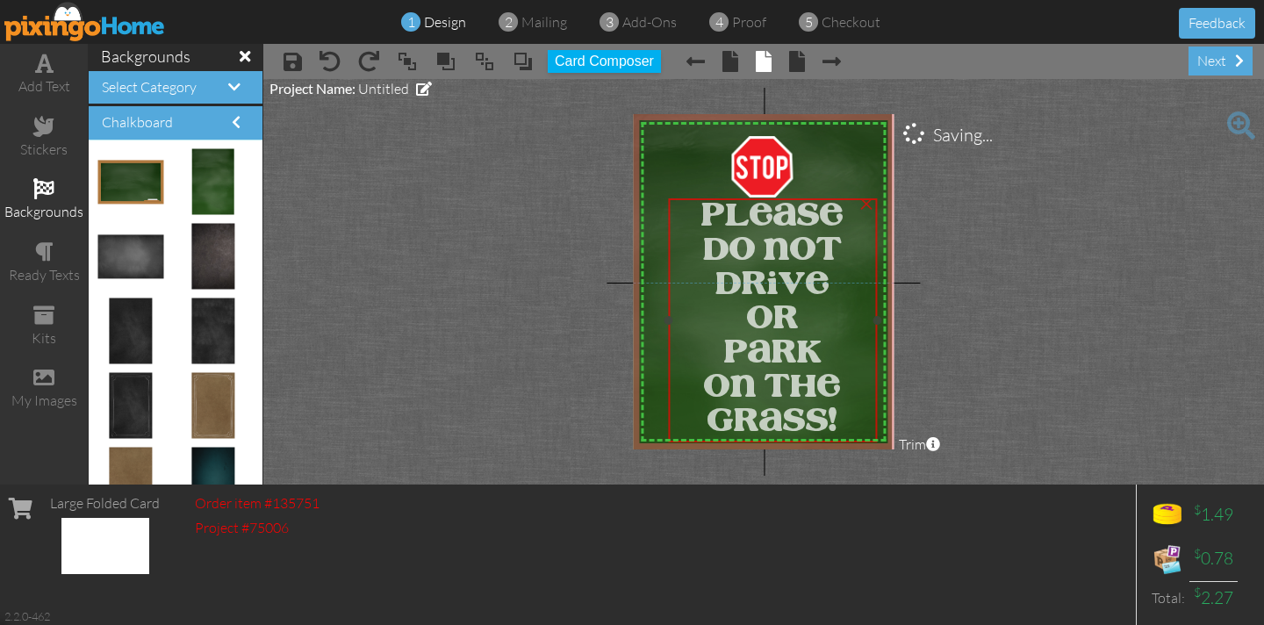
click at [681, 199] on div "PLEASE DO NOT DRIVE OR PARK ON THE GRASS!" at bounding box center [772, 320] width 209 height 244
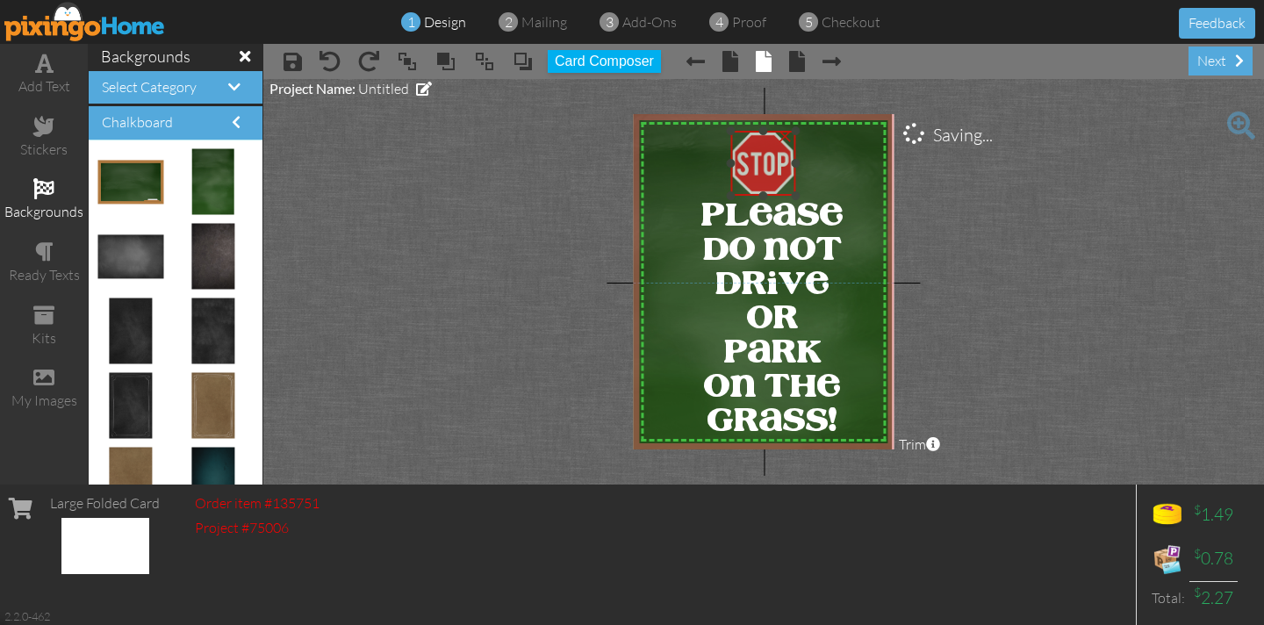
click at [753, 147] on img at bounding box center [762, 163] width 65 height 65
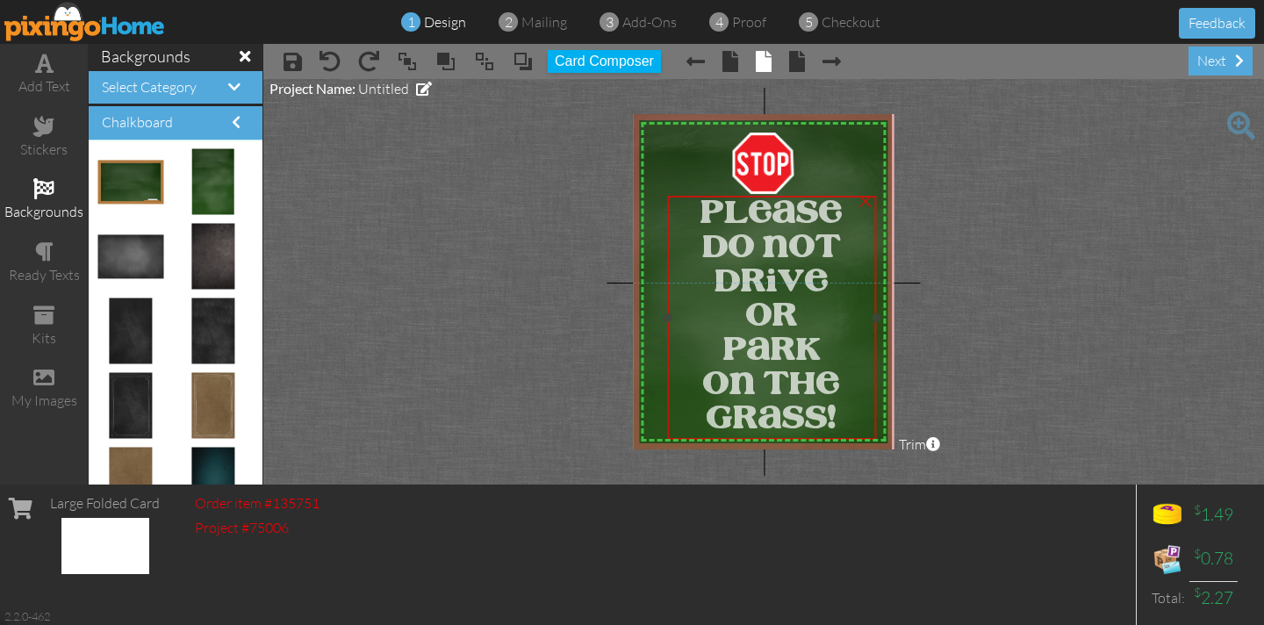
click at [712, 203] on span "PLEASE" at bounding box center [771, 214] width 142 height 32
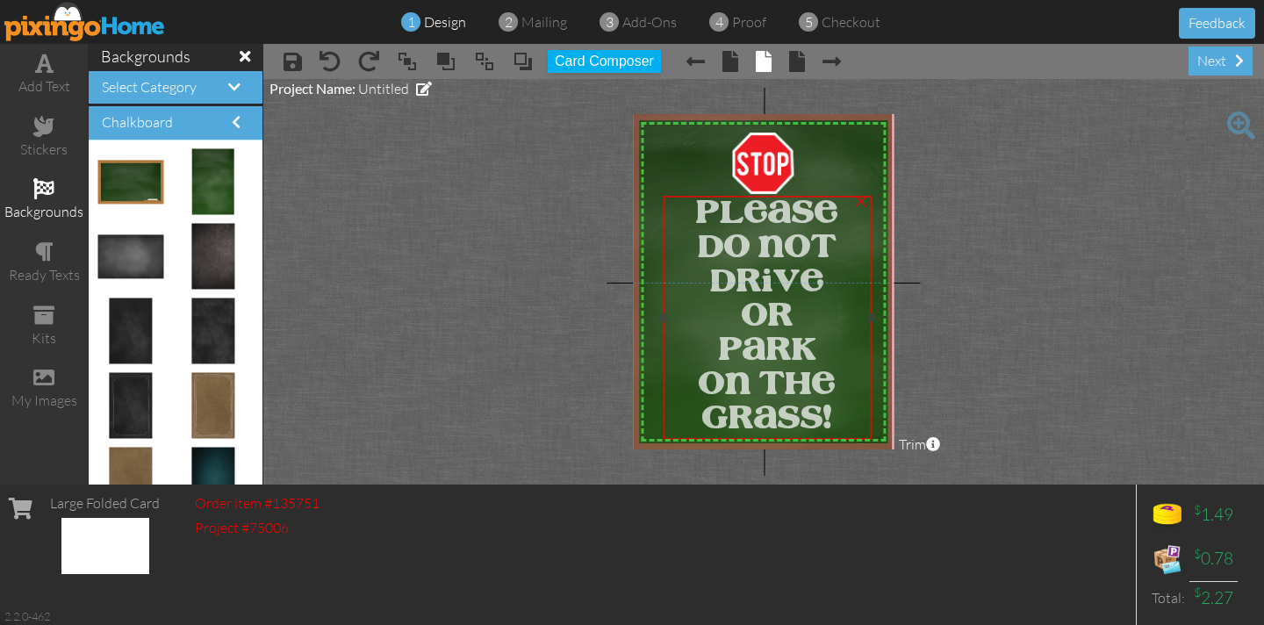
click at [708, 203] on span "PLEASE" at bounding box center [767, 214] width 142 height 32
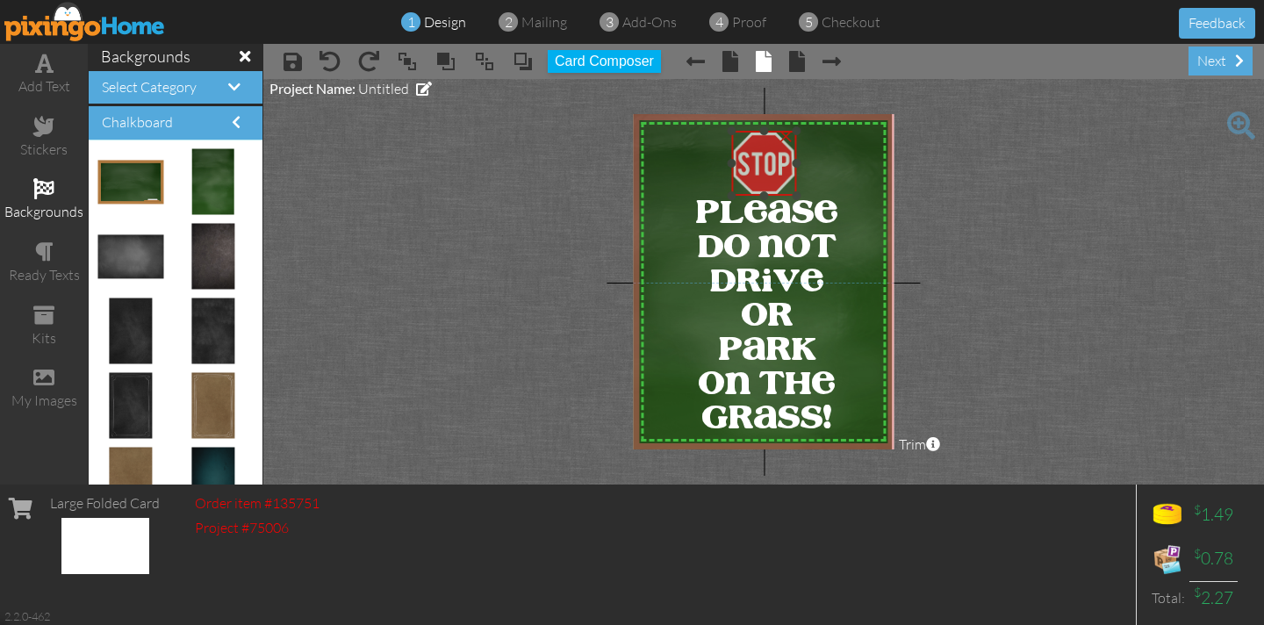
click at [756, 161] on img at bounding box center [763, 163] width 65 height 65
click at [571, 205] on project-studio-wrapper "X X X X X X X X X X X X X X X X X X X X X X X X X X X X X X X X X X X X X X X X…" at bounding box center [763, 281] width 1000 height 405
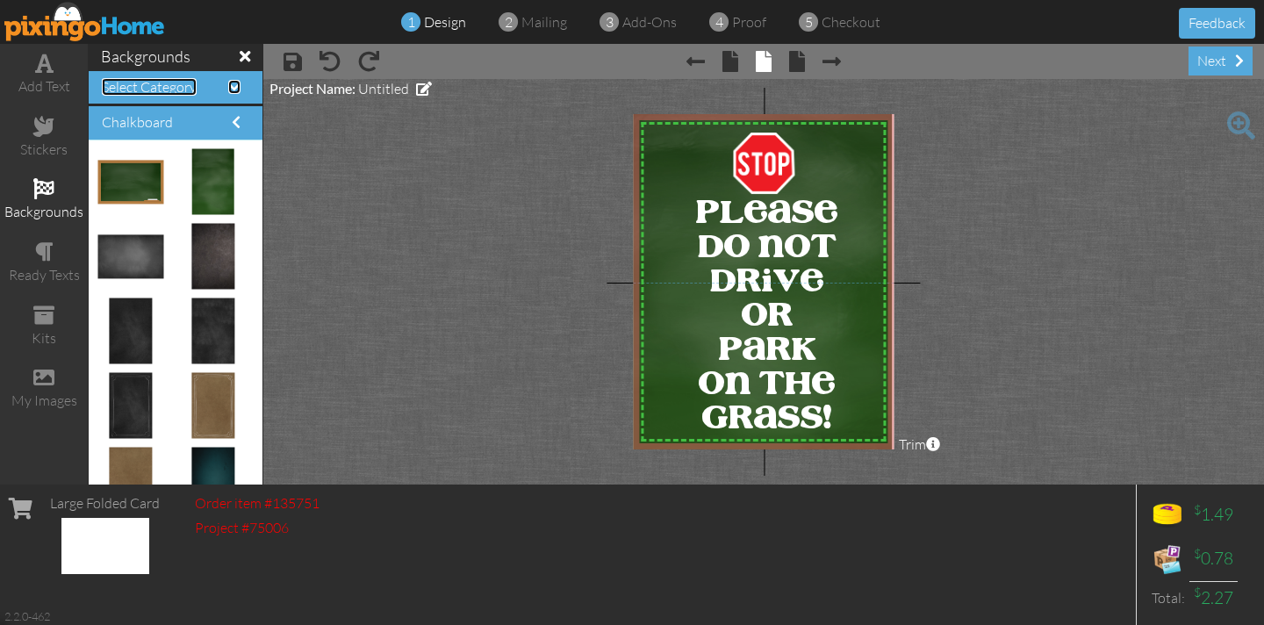
click at [163, 86] on span "Select Category" at bounding box center [149, 87] width 95 height 18
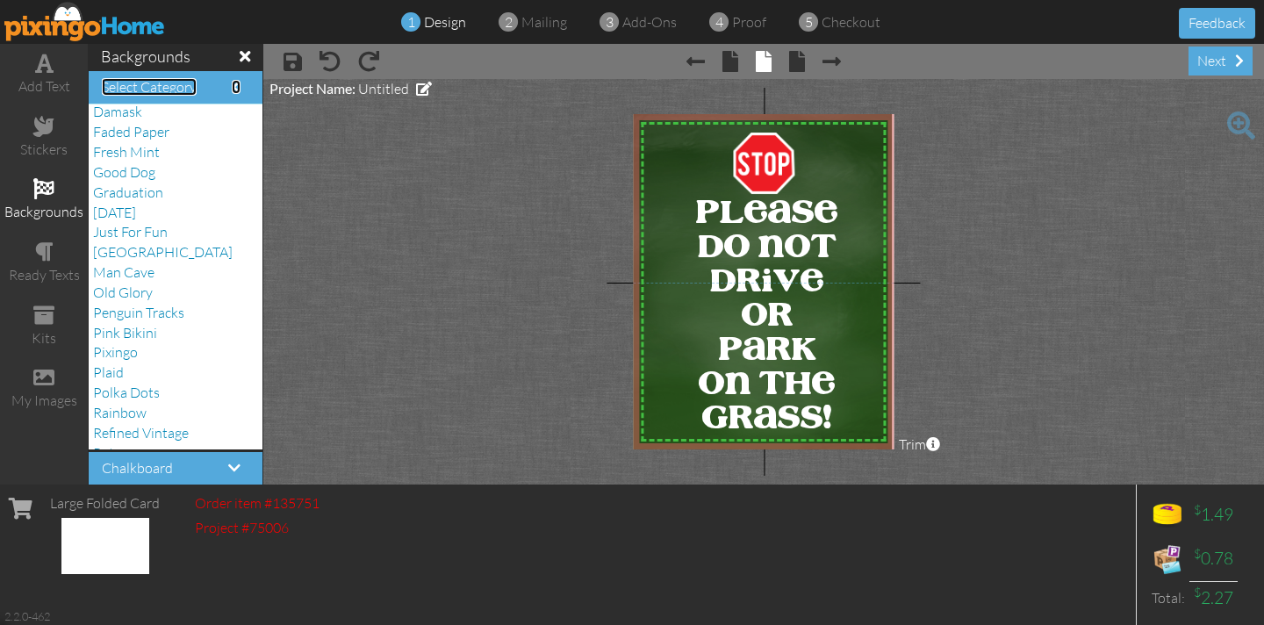
scroll to position [365, 0]
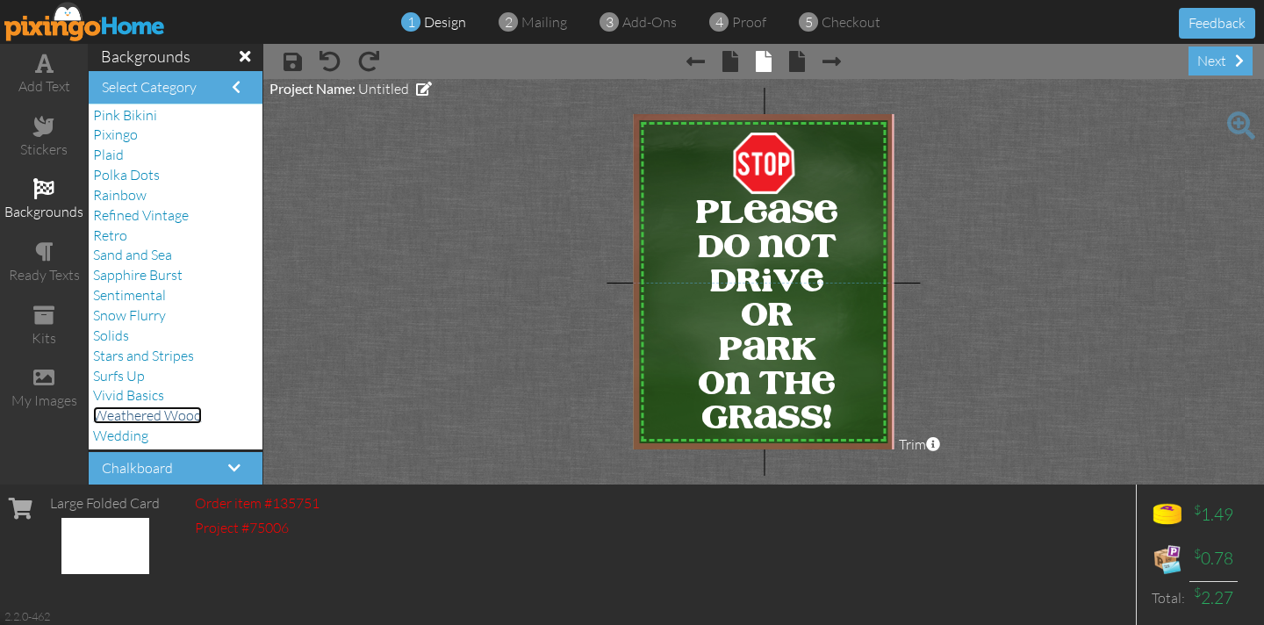
click at [162, 417] on span "Weathered Wood" at bounding box center [147, 415] width 109 height 18
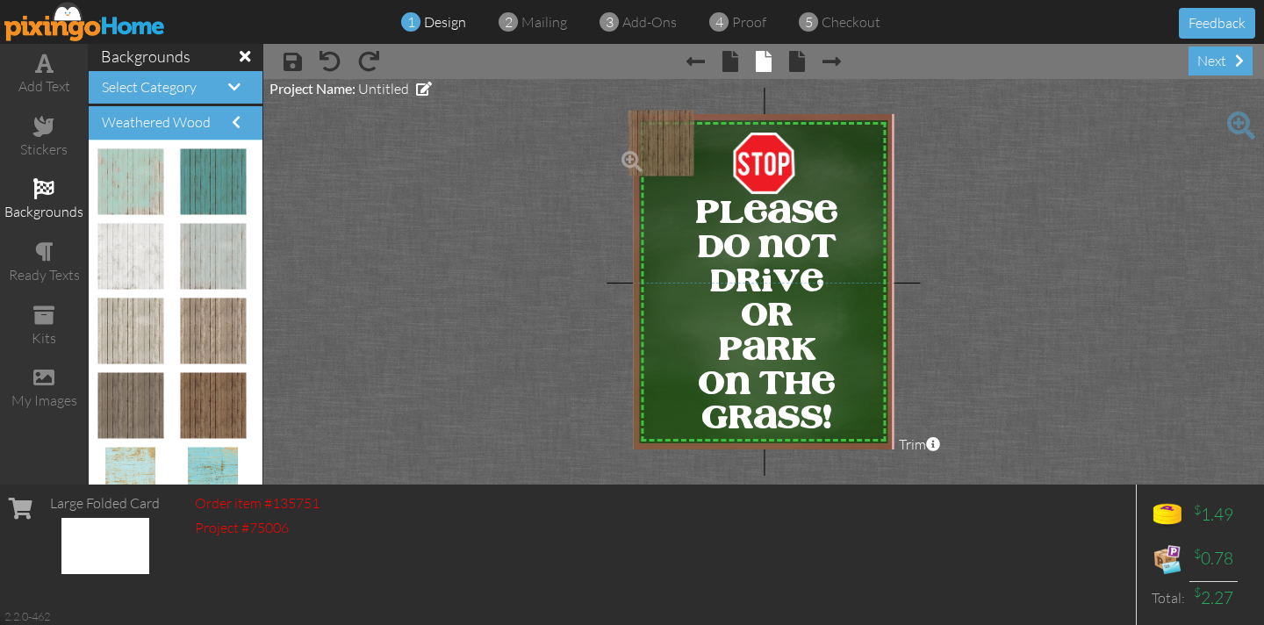
drag, startPoint x: 212, startPoint y: 420, endPoint x: 649, endPoint y: 158, distance: 509.7
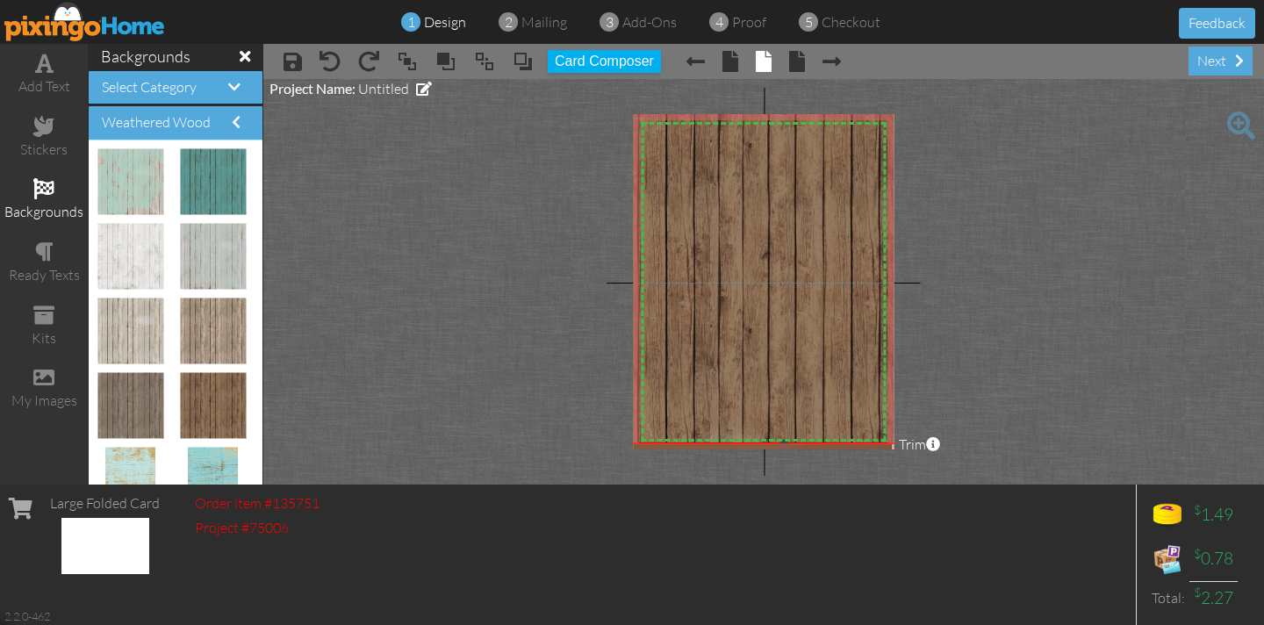
drag, startPoint x: 682, startPoint y: 174, endPoint x: 978, endPoint y: 442, distance: 400.1
click at [978, 442] on project-studio-wrapper "X X X X X X X X X X X X X X X X X X X X X X X X X X X X X X X X X X X X X X X X…" at bounding box center [763, 281] width 1000 height 405
click at [528, 61] on span at bounding box center [522, 61] width 21 height 26
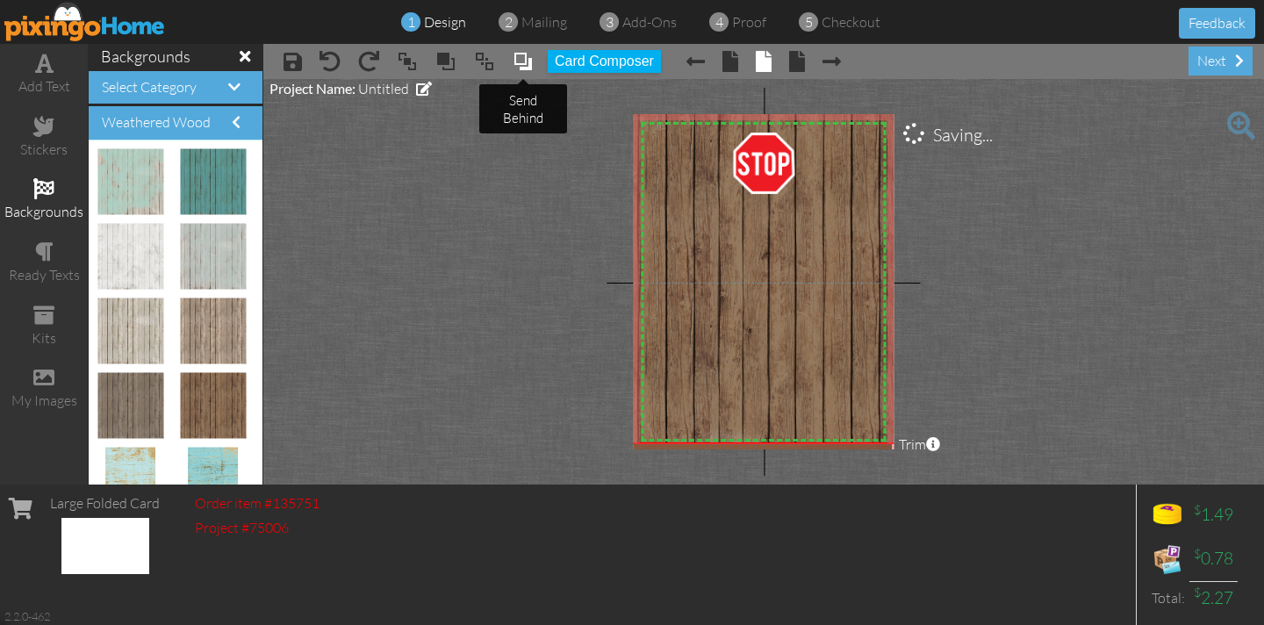
click at [528, 61] on span at bounding box center [522, 61] width 21 height 26
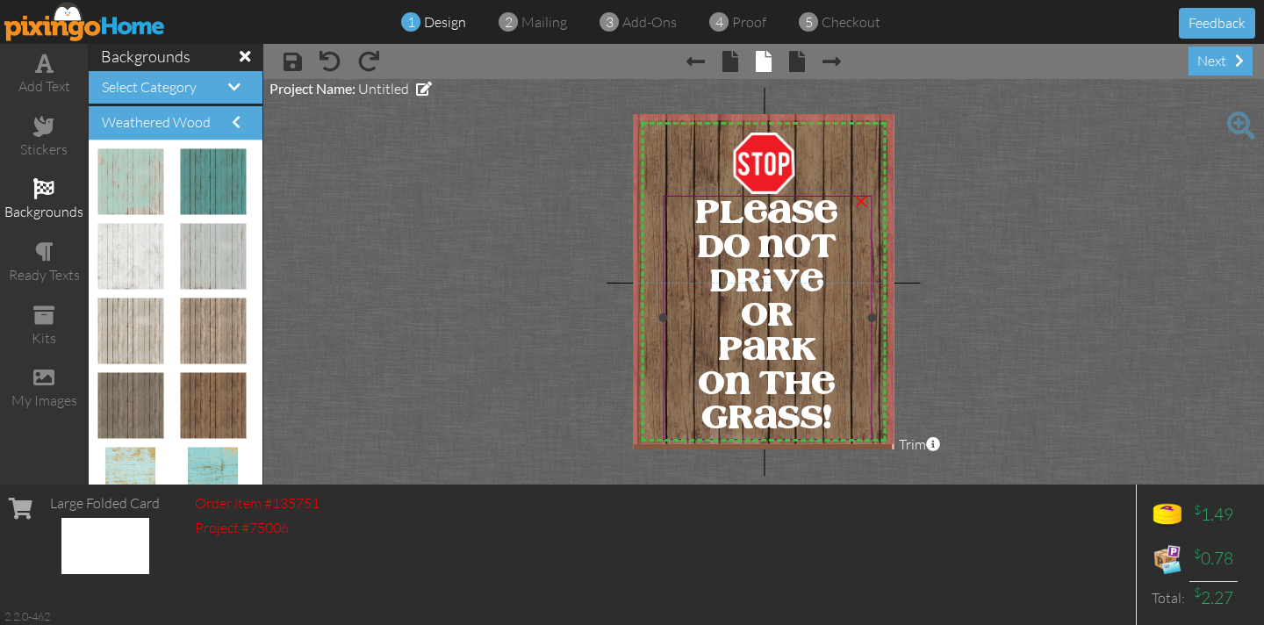
click at [696, 204] on span "PLEASE" at bounding box center [767, 214] width 142 height 32
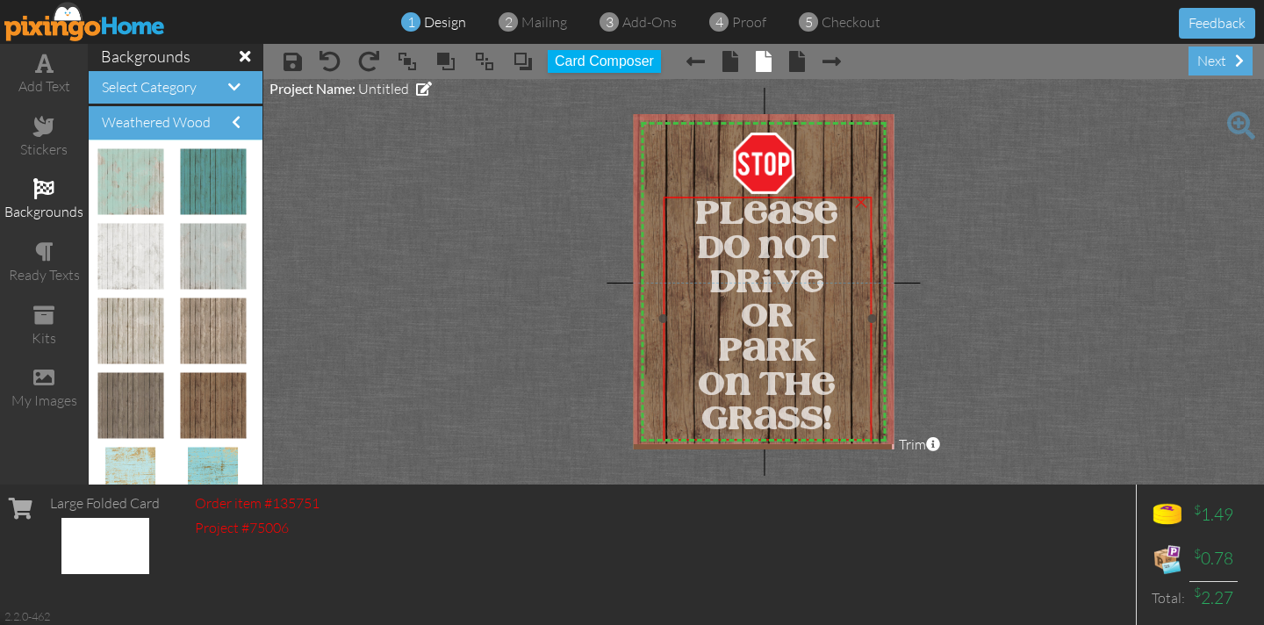
click at [696, 205] on span "PLEASE" at bounding box center [767, 215] width 142 height 32
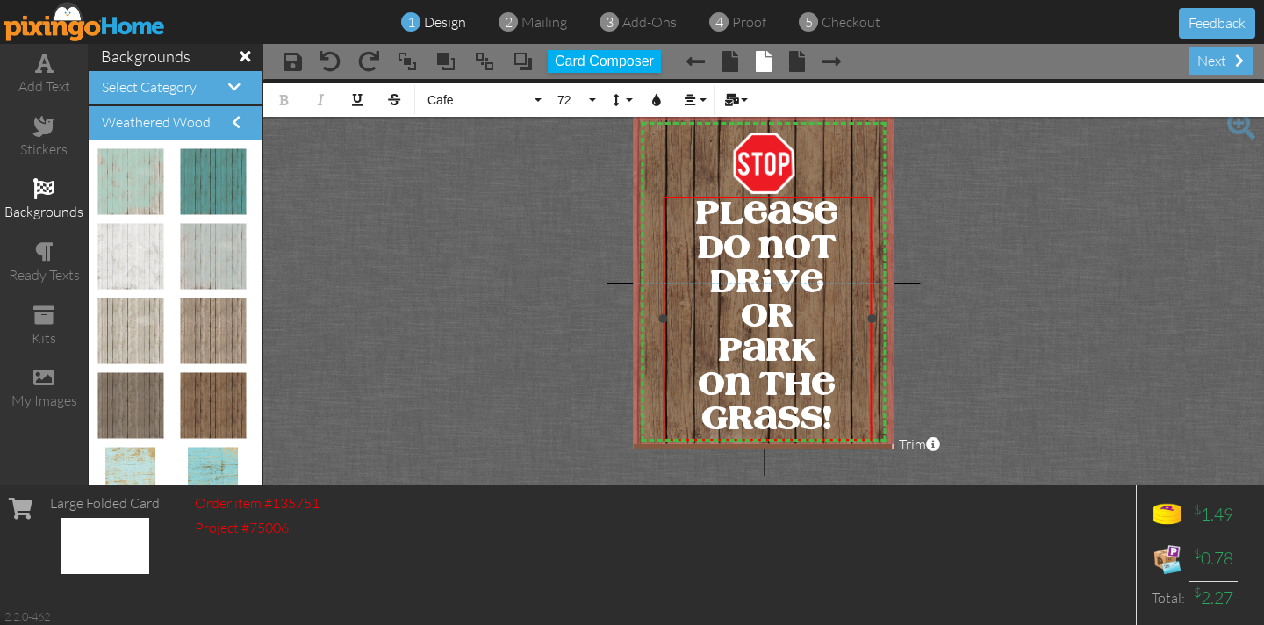
drag, startPoint x: 696, startPoint y: 205, endPoint x: 828, endPoint y: 419, distance: 251.8
click at [845, 427] on div "PLEASE DO NOT DRIVE OR PARK ON THE GRASS!" at bounding box center [767, 318] width 204 height 240
click at [660, 95] on icon "button" at bounding box center [656, 100] width 12 height 12
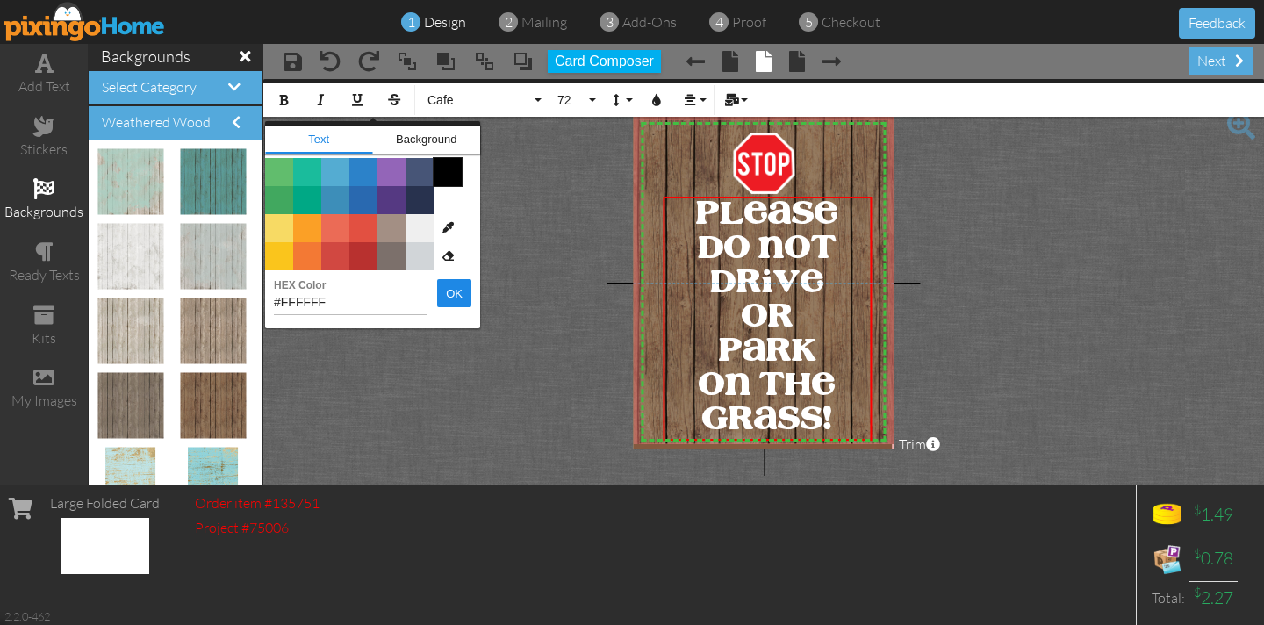
click at [449, 174] on span "Color #000000" at bounding box center [447, 172] width 28 height 28
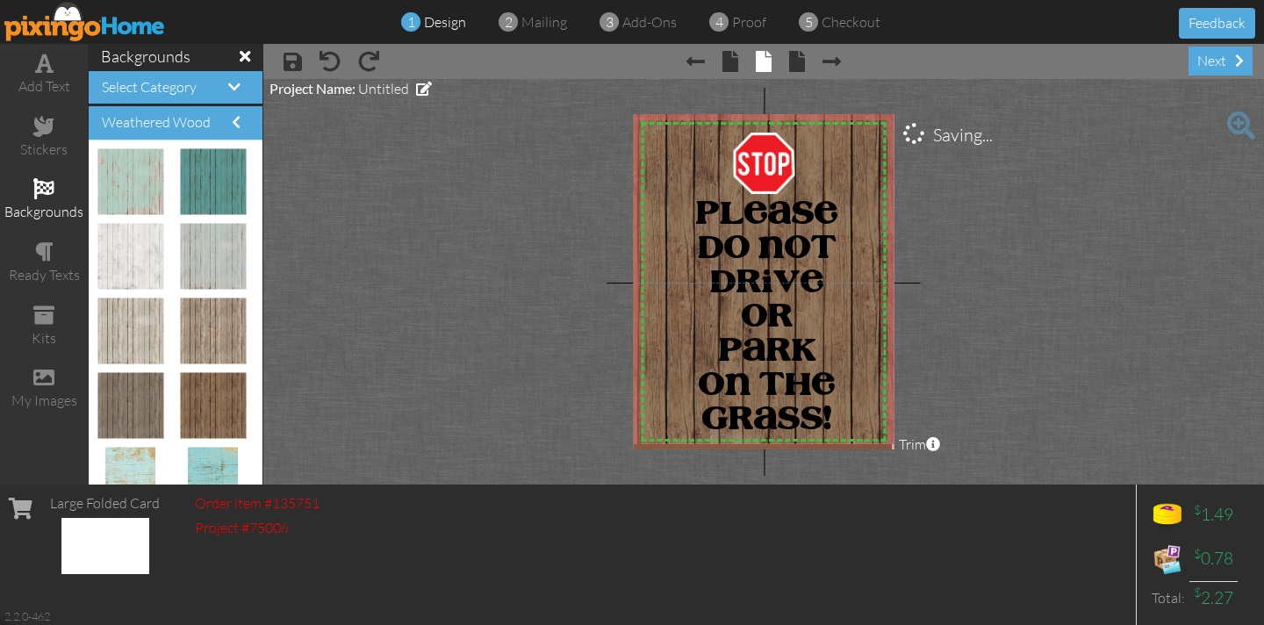
click at [475, 191] on project-studio-wrapper "X X X X X X X X X X X X X X X X X X X X X X X X X X X X X X X X X X X X X X X X…" at bounding box center [763, 281] width 1000 height 405
click at [840, 420] on div "GRASS!" at bounding box center [767, 421] width 204 height 34
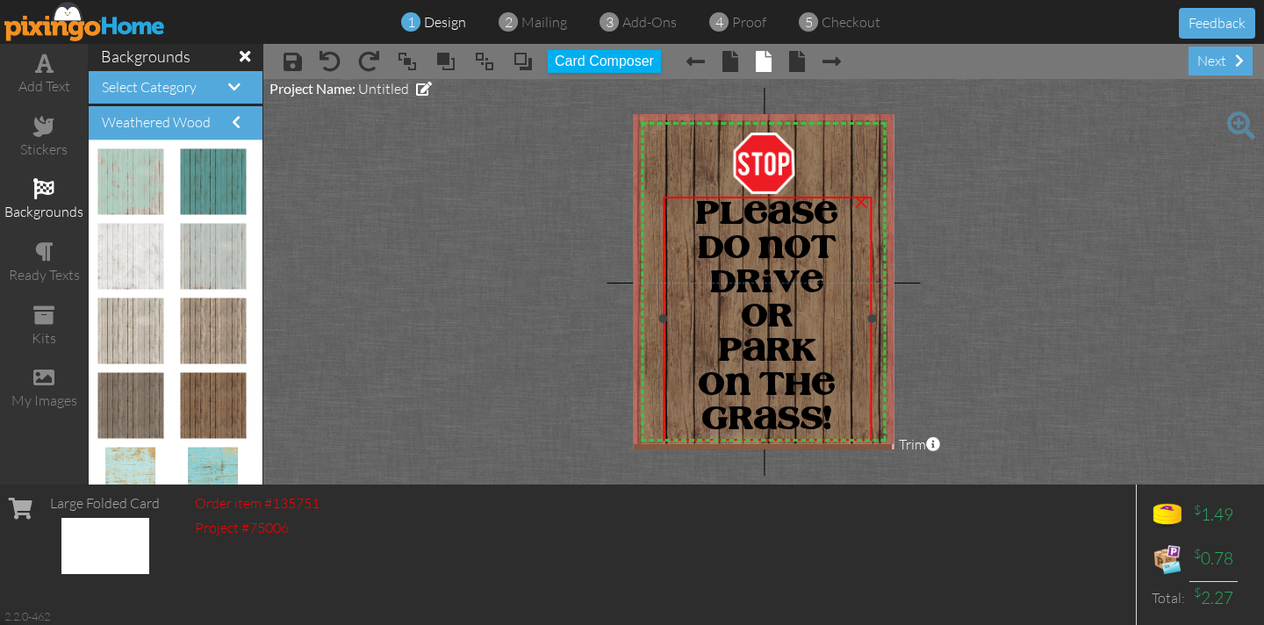
click at [840, 420] on div "GRASS!" at bounding box center [767, 421] width 204 height 34
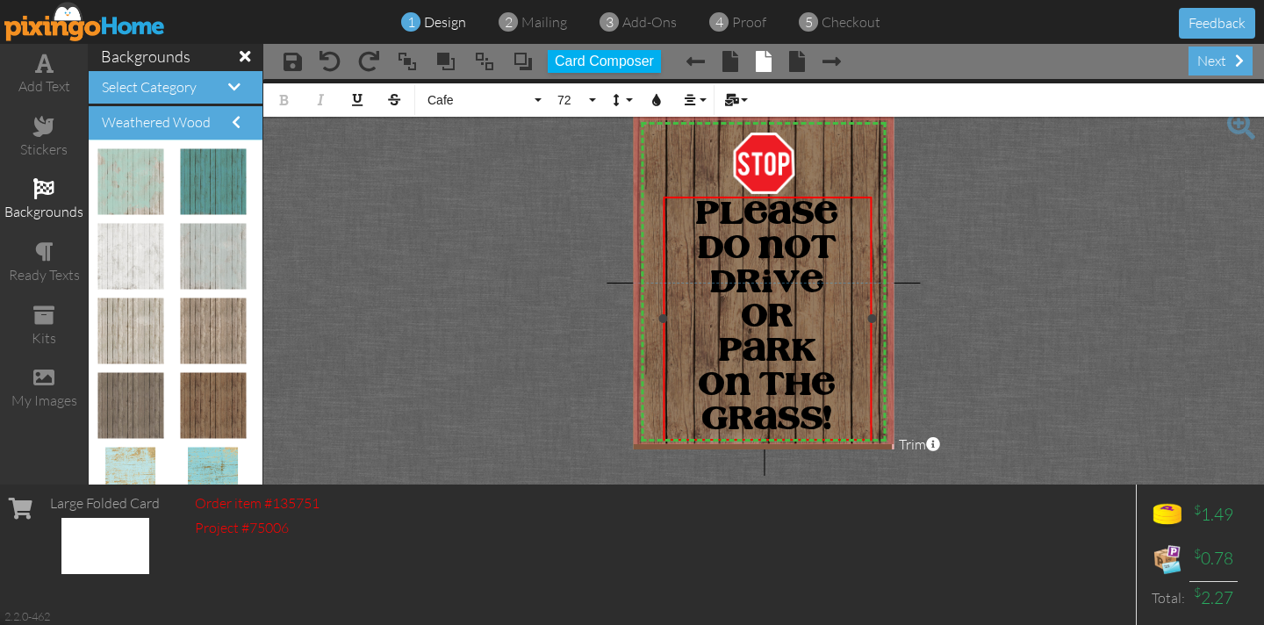
click at [840, 420] on div "GRASS!" at bounding box center [767, 421] width 204 height 34
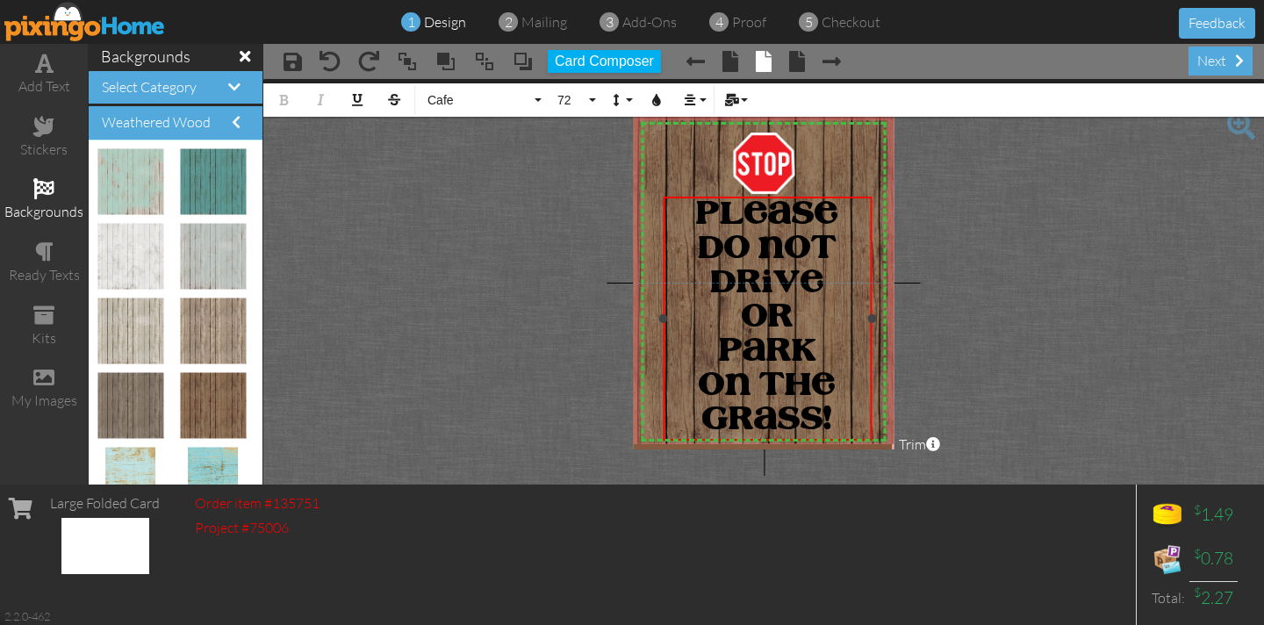
drag, startPoint x: 835, startPoint y: 419, endPoint x: 628, endPoint y: 224, distance: 284.9
click at [671, 218] on div "PLEASE DO NOT DRIVE OR PARK ON THE GRASS!" at bounding box center [767, 318] width 204 height 240
click at [650, 101] on icon "button" at bounding box center [656, 100] width 12 height 12
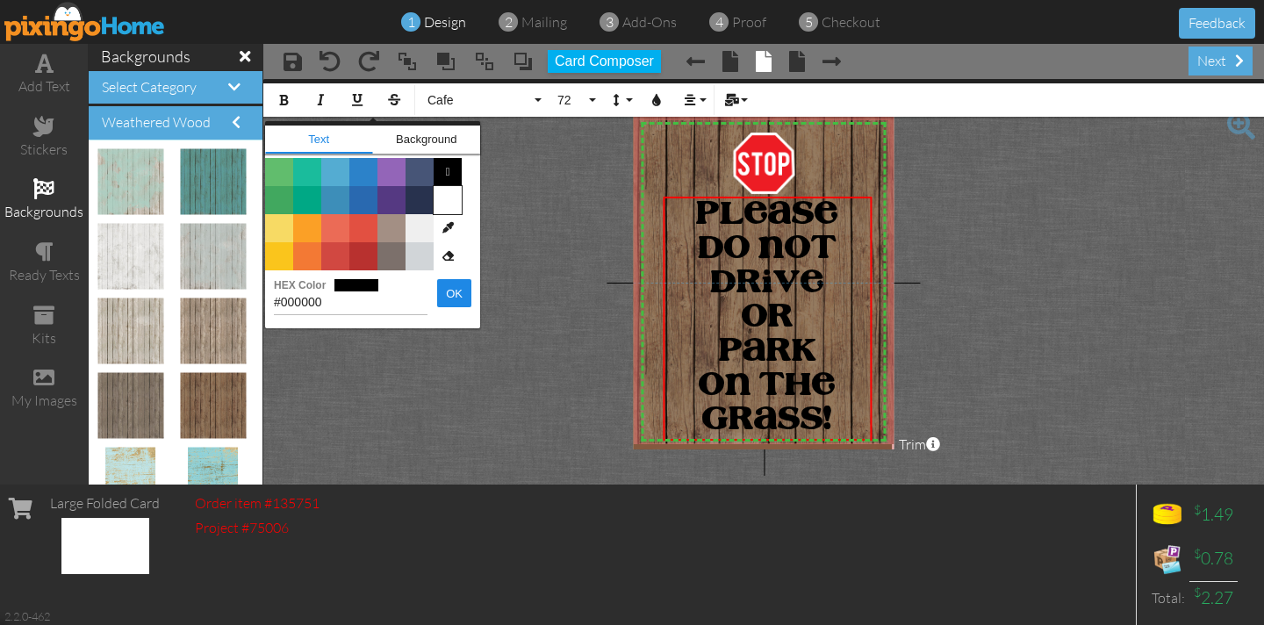
click at [448, 208] on span "Color #FFFFFF" at bounding box center [447, 200] width 28 height 28
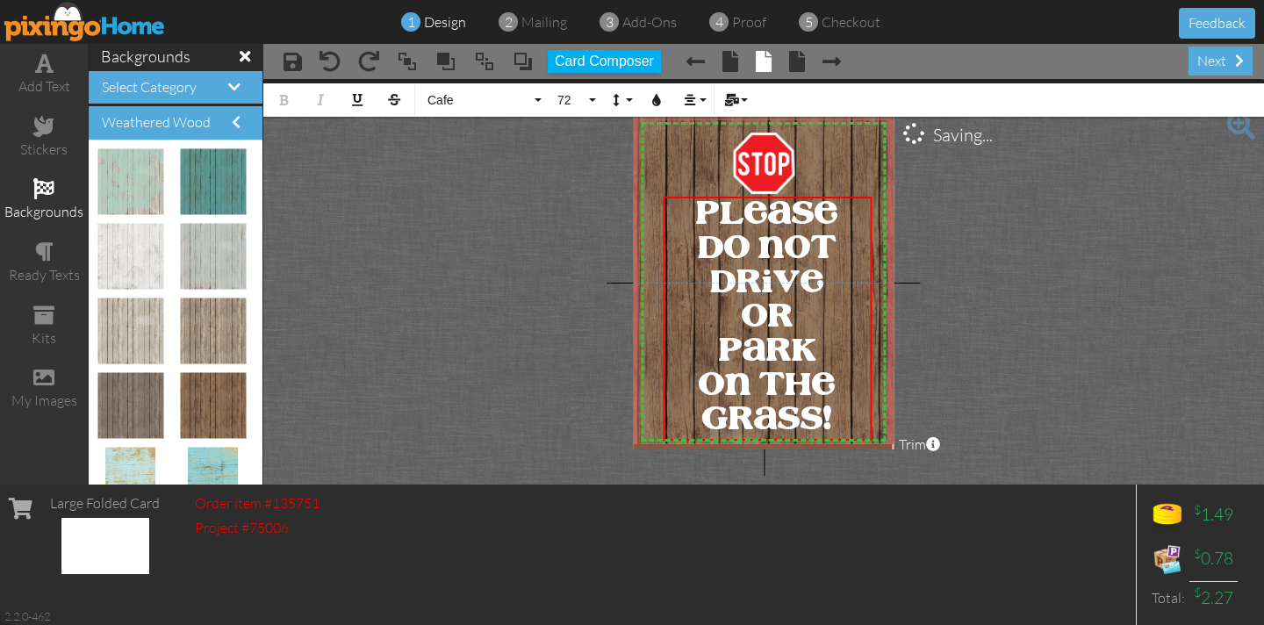
click at [497, 224] on project-studio-wrapper "X X X X X X X X X X X X X X X X X X X X X X X X X X X X X X X X X X X X X X X X…" at bounding box center [763, 281] width 1000 height 405
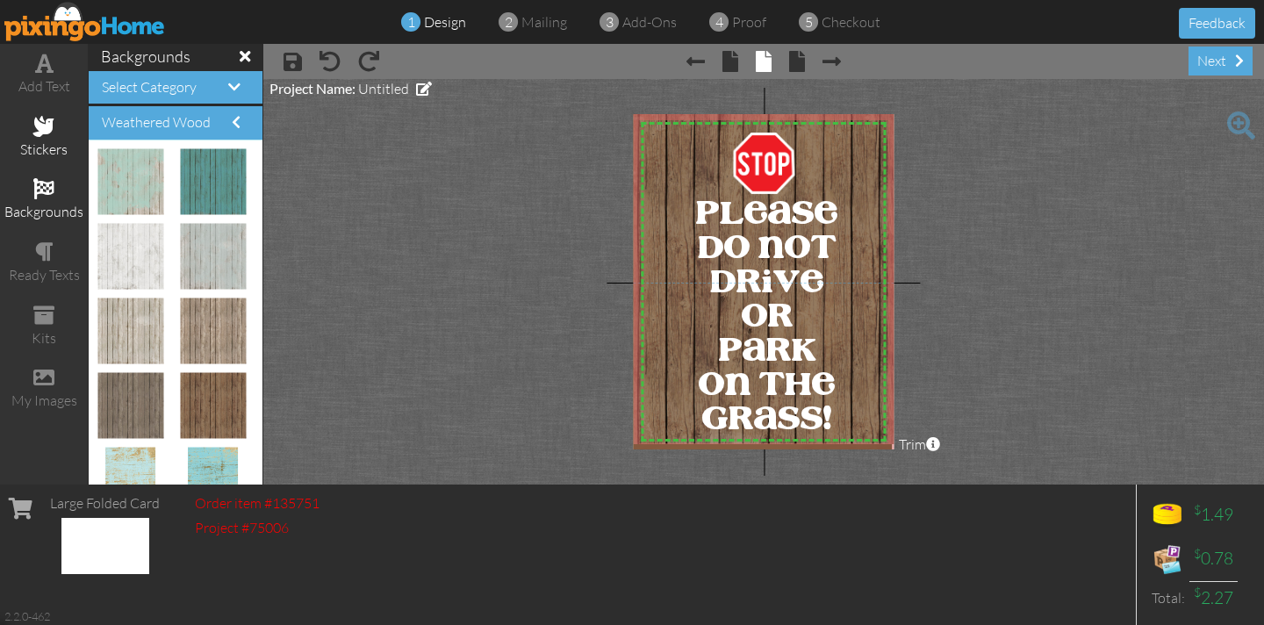
click at [50, 125] on span at bounding box center [43, 126] width 21 height 21
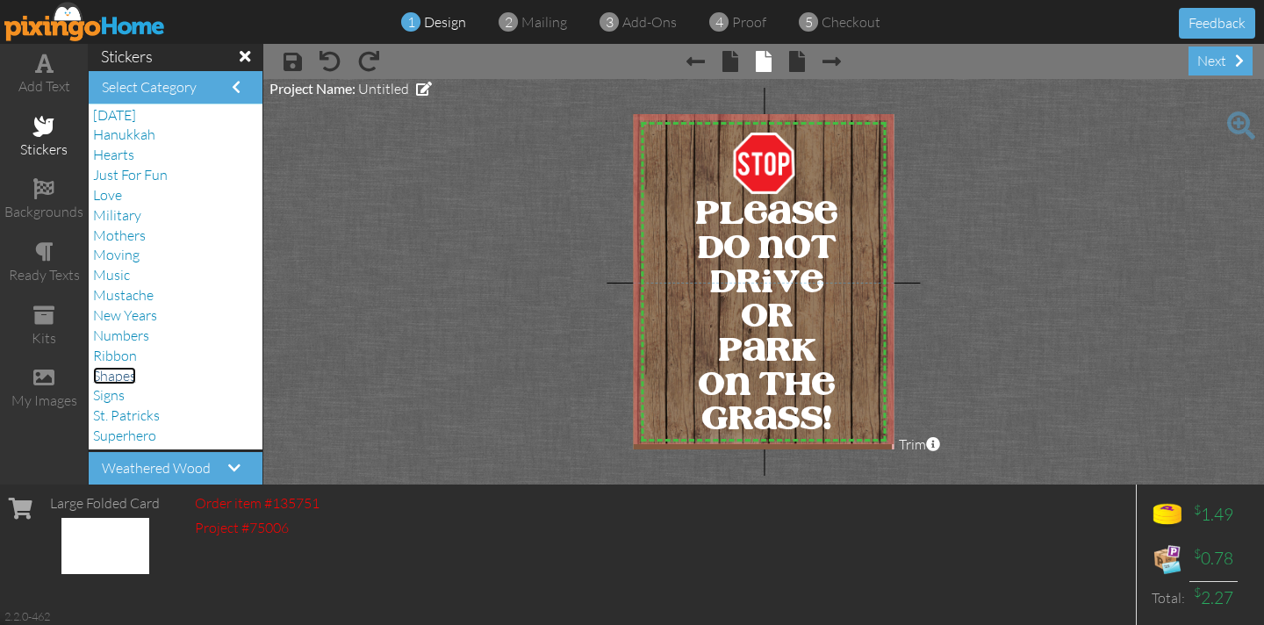
click at [104, 373] on span "Shapes" at bounding box center [114, 376] width 43 height 18
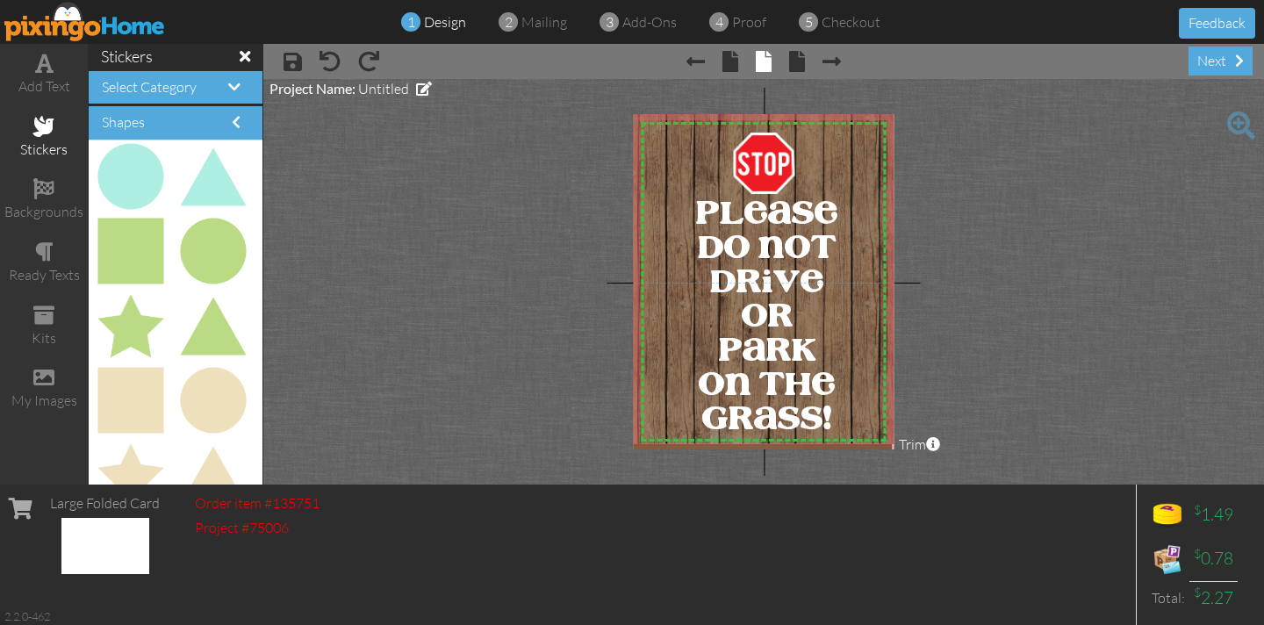
scroll to position [3836, 0]
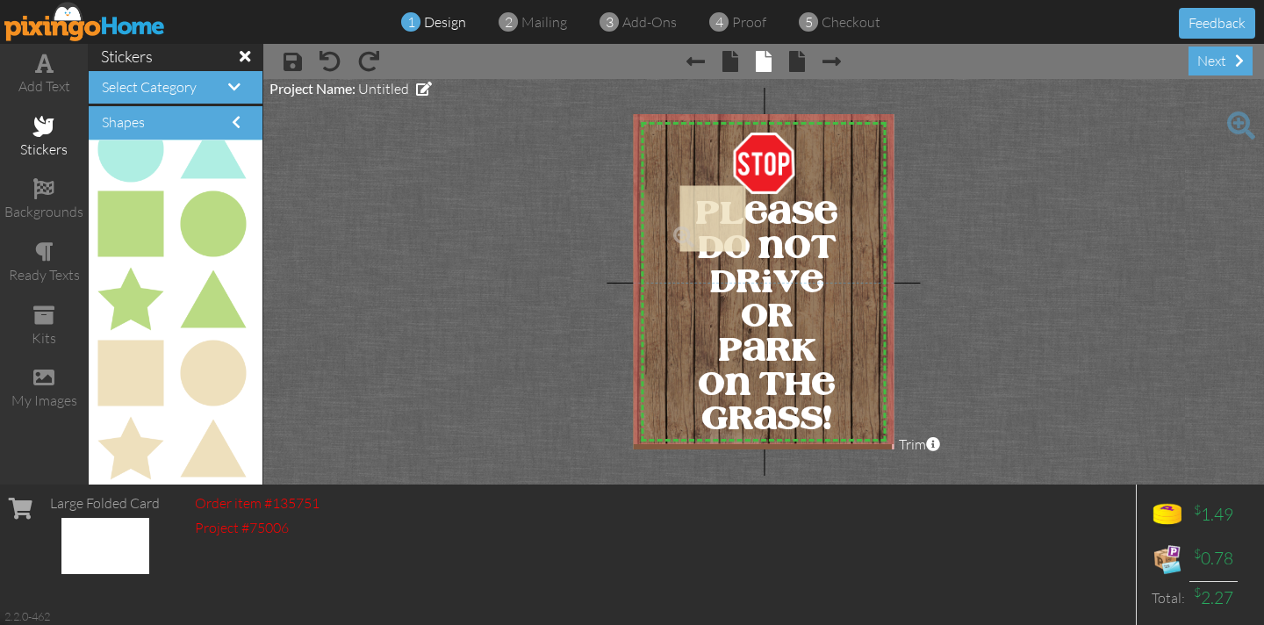
drag, startPoint x: 140, startPoint y: 363, endPoint x: 712, endPoint y: 209, distance: 591.7
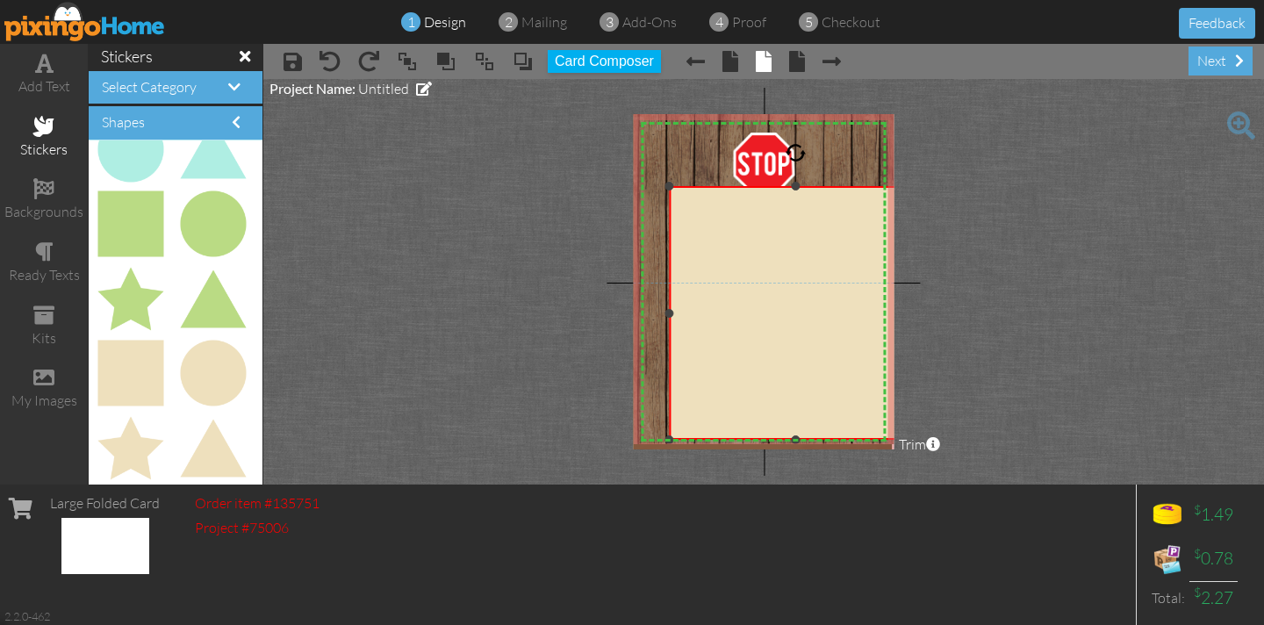
drag, startPoint x: 734, startPoint y: 248, endPoint x: 915, endPoint y: 433, distance: 259.4
click at [920, 437] on project-studio-wrapper "X X X X X X X X X X X X X X X X X X X X X X X X X X X X X X X X X X X X X X X X…" at bounding box center [763, 281] width 1000 height 405
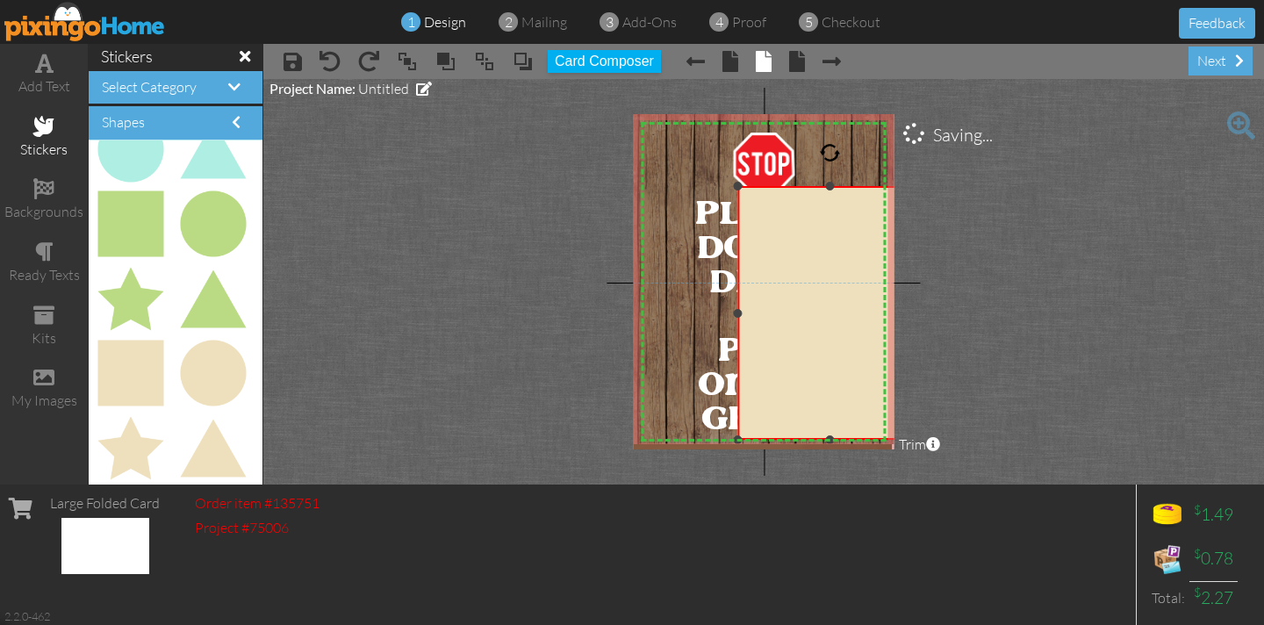
drag, startPoint x: 670, startPoint y: 312, endPoint x: 739, endPoint y: 312, distance: 68.4
click at [739, 312] on div at bounding box center [737, 313] width 9 height 9
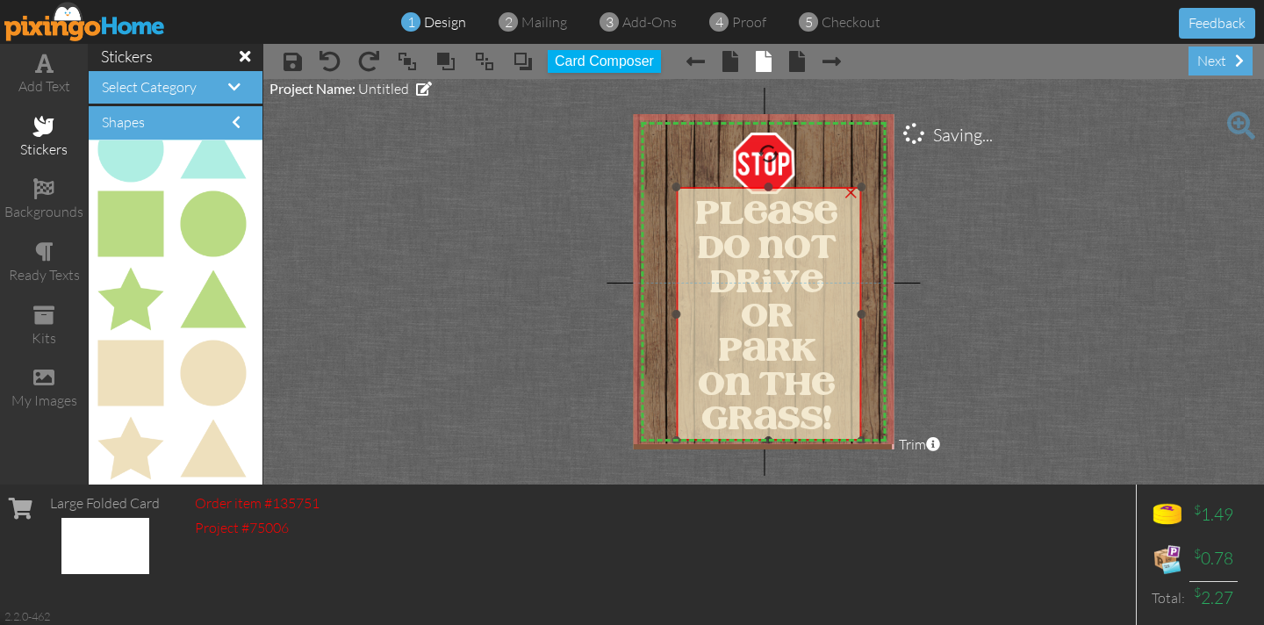
drag, startPoint x: 775, startPoint y: 314, endPoint x: 745, endPoint y: 335, distance: 36.5
click at [713, 315] on img at bounding box center [734, 314] width 254 height 254
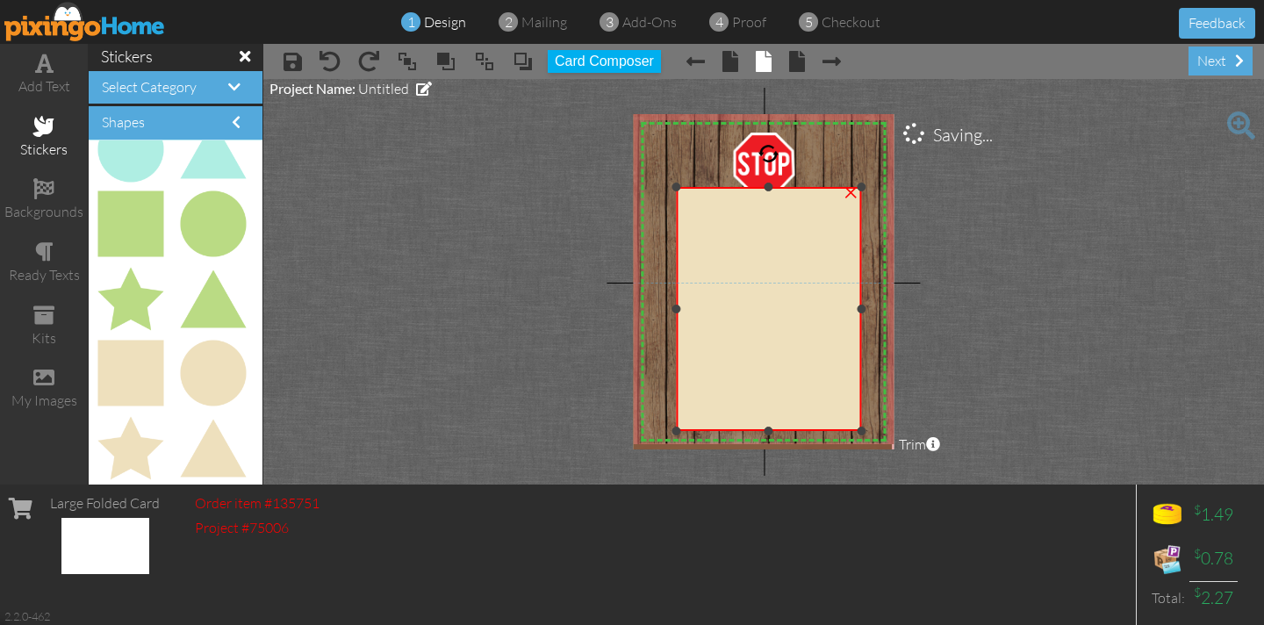
drag, startPoint x: 769, startPoint y: 438, endPoint x: 770, endPoint y: 428, distance: 9.8
click at [770, 428] on div at bounding box center [768, 430] width 9 height 9
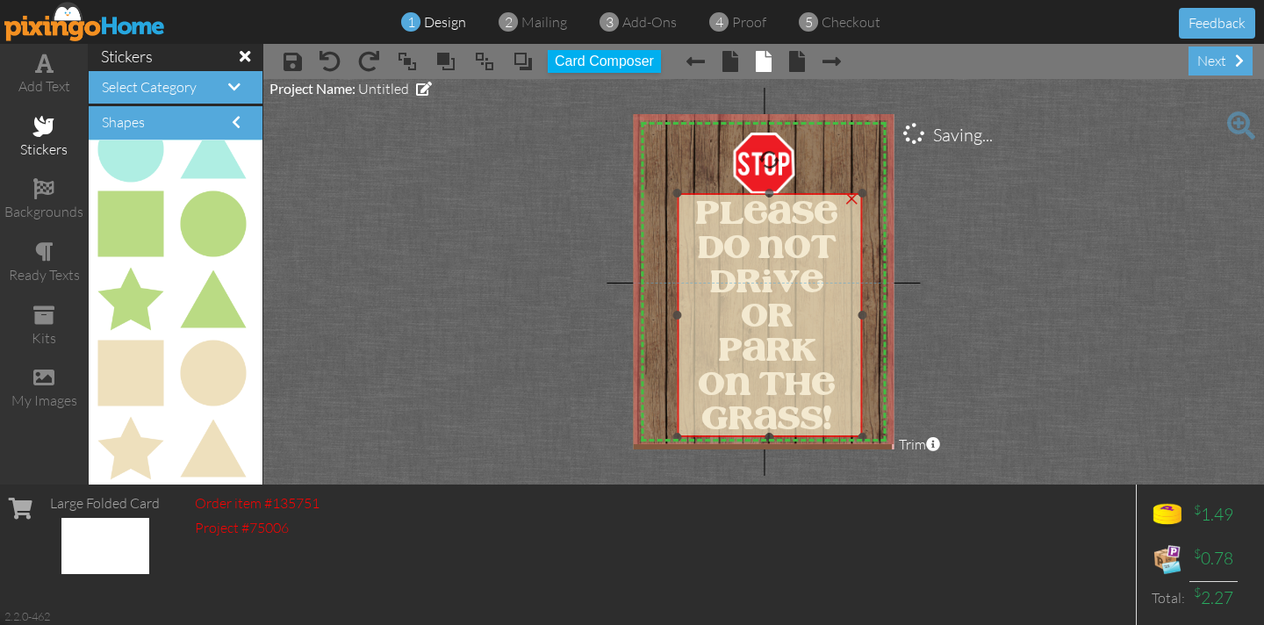
click at [724, 261] on img at bounding box center [735, 320] width 254 height 254
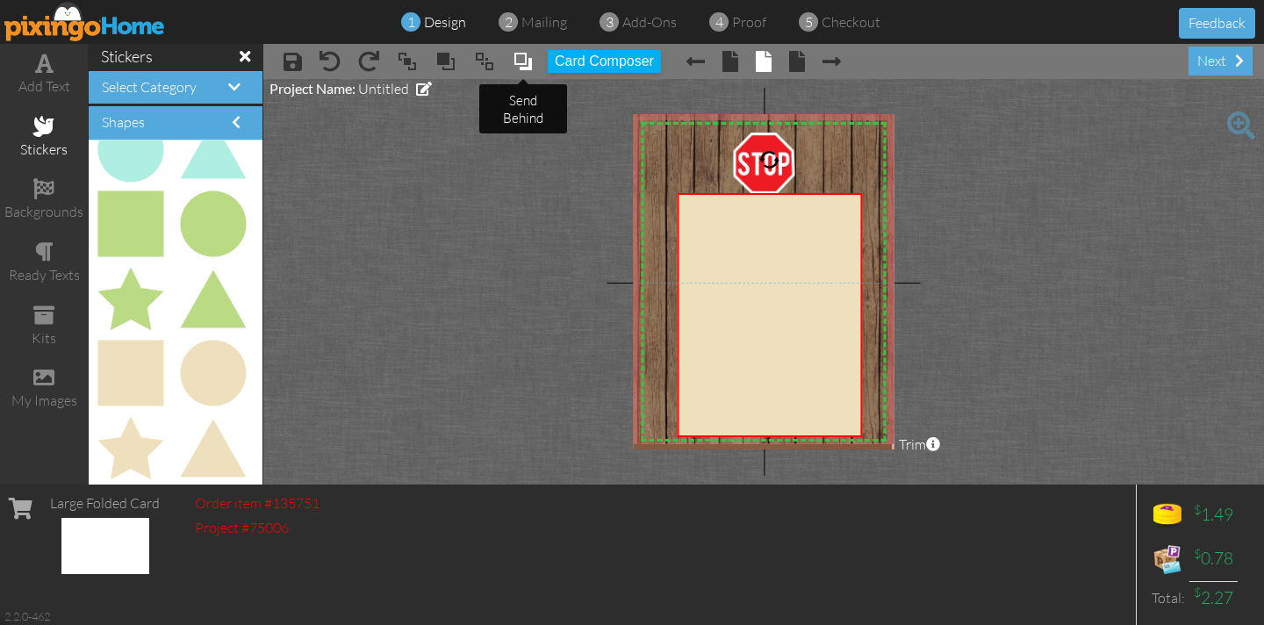
click at [526, 64] on span at bounding box center [522, 61] width 21 height 26
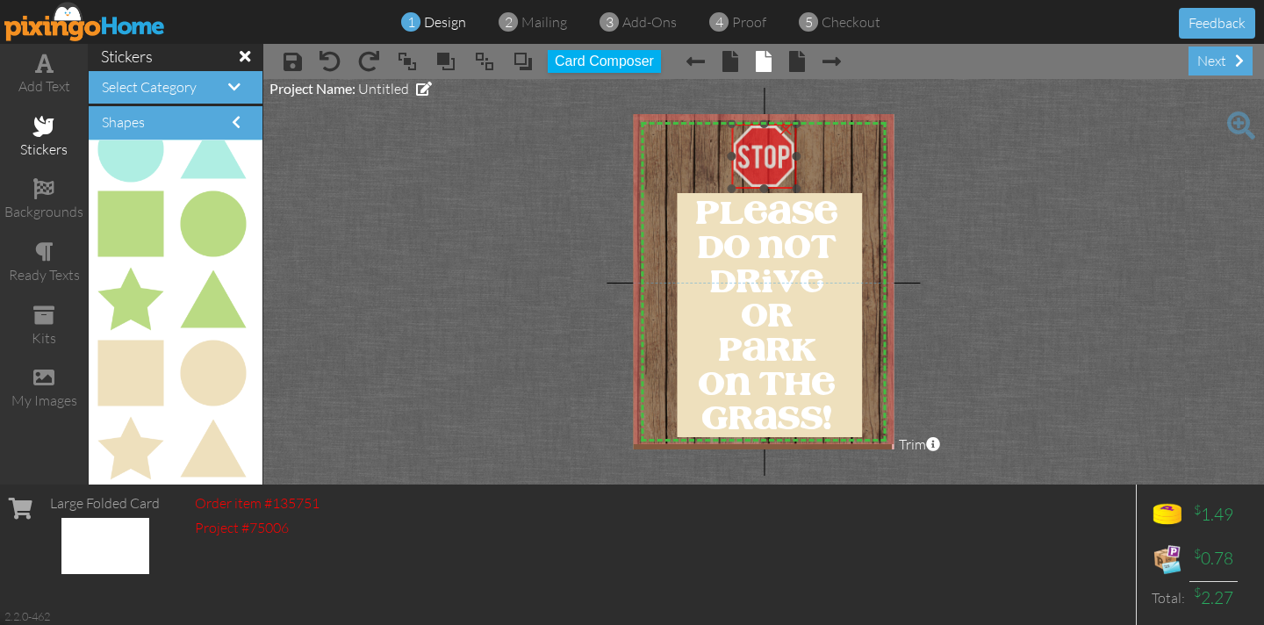
click at [763, 144] on img at bounding box center [763, 156] width 65 height 65
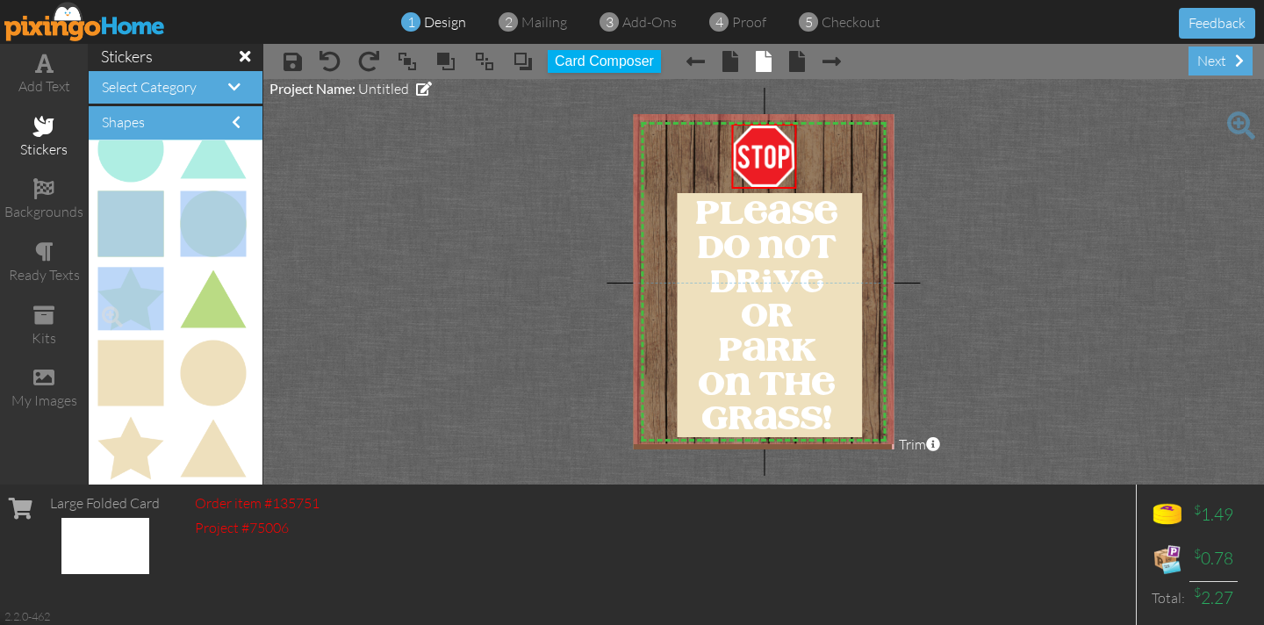
drag, startPoint x: 167, startPoint y: 244, endPoint x: 160, endPoint y: 319, distance: 75.8
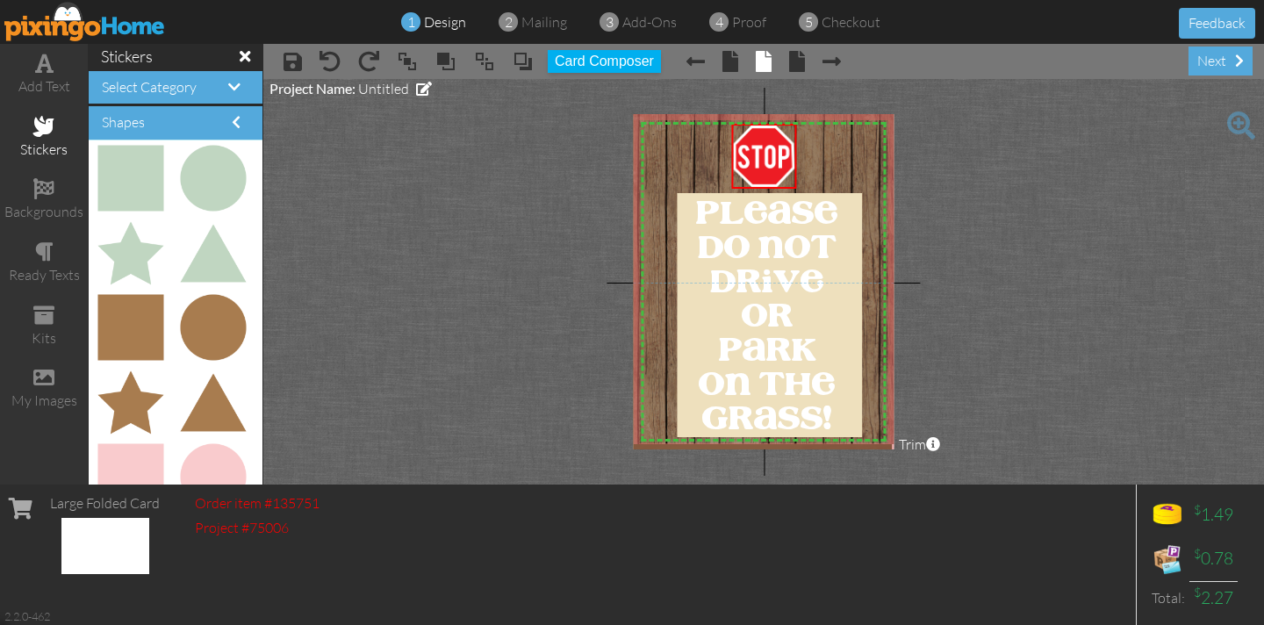
scroll to position [2999, 0]
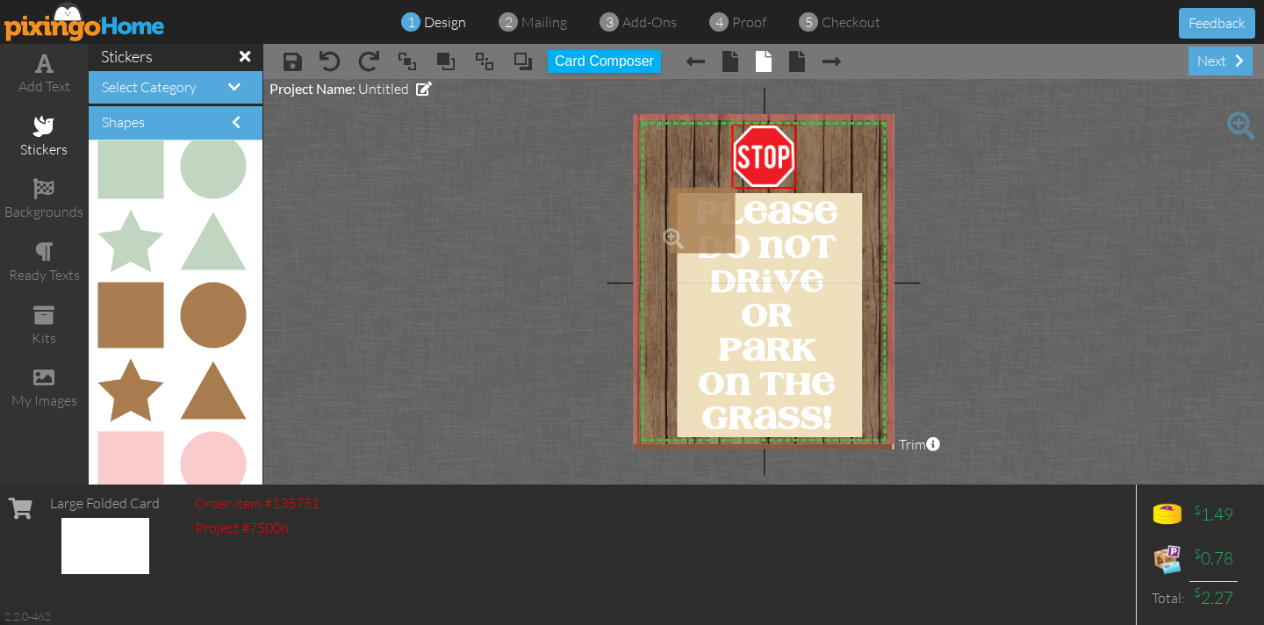
drag, startPoint x: 121, startPoint y: 307, endPoint x: 681, endPoint y: 212, distance: 567.8
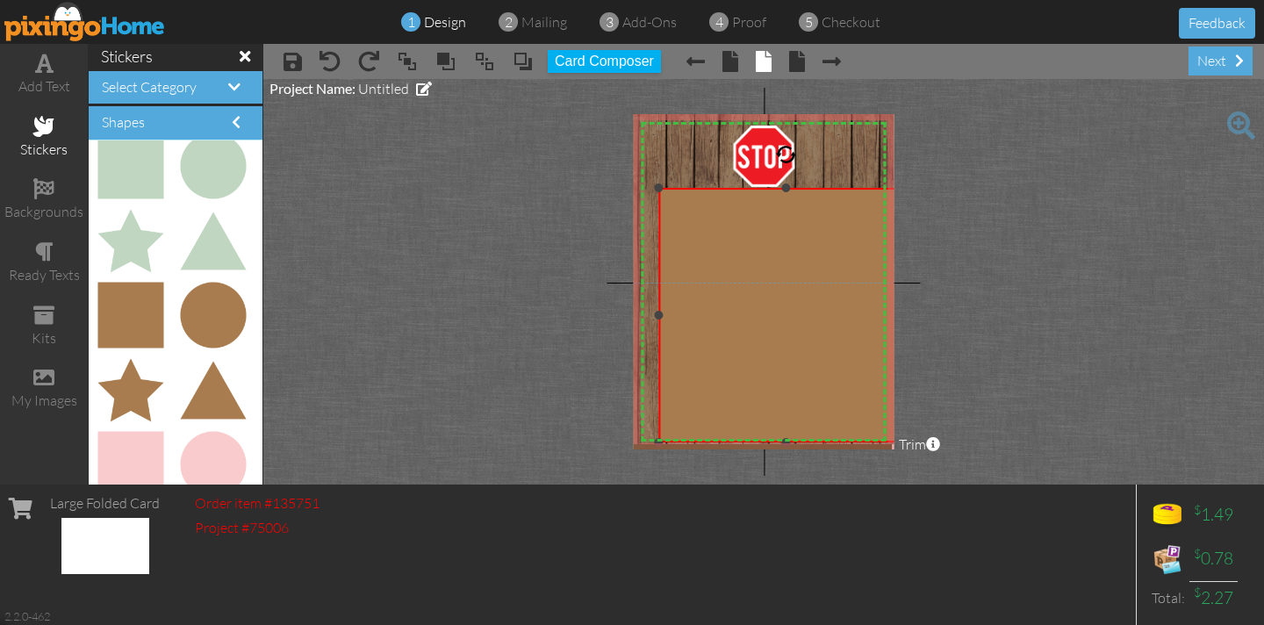
drag, startPoint x: 723, startPoint y: 250, endPoint x: 985, endPoint y: 430, distance: 317.4
click at [1012, 440] on project-studio-wrapper "X X X X X X X X X X X X X X X X X X X X X X X X X X X X X X X X X X X X X X X X…" at bounding box center [763, 281] width 1000 height 405
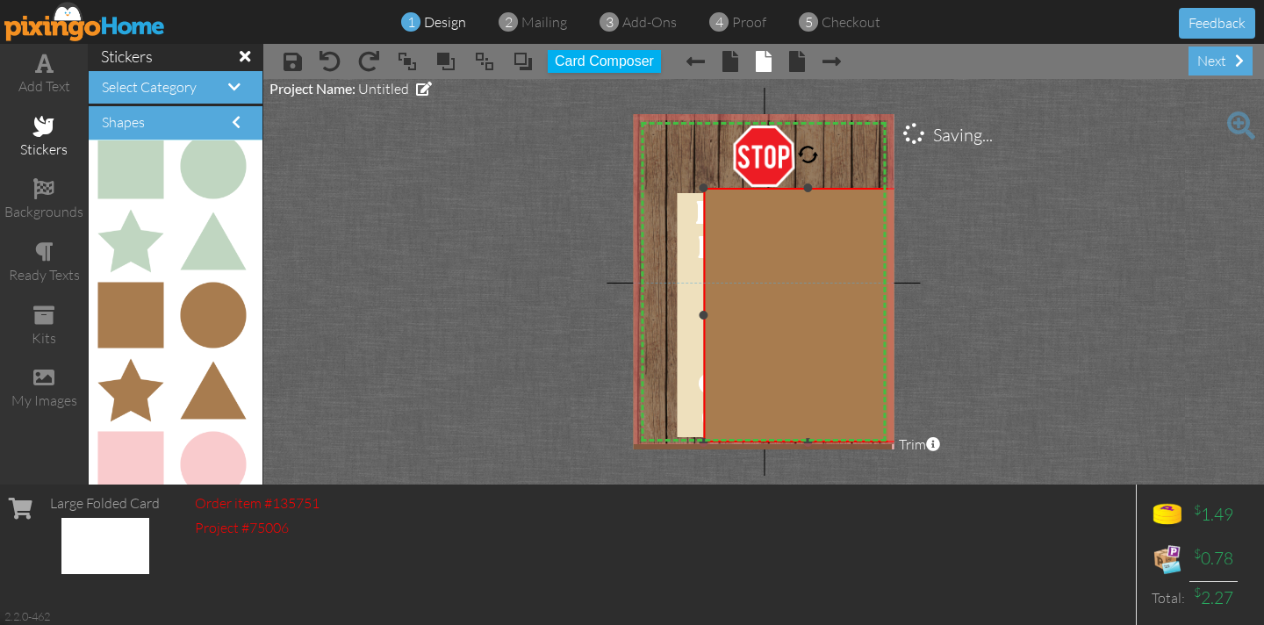
drag, startPoint x: 657, startPoint y: 315, endPoint x: 702, endPoint y: 321, distance: 45.2
click at [703, 321] on div "×" at bounding box center [808, 315] width 210 height 254
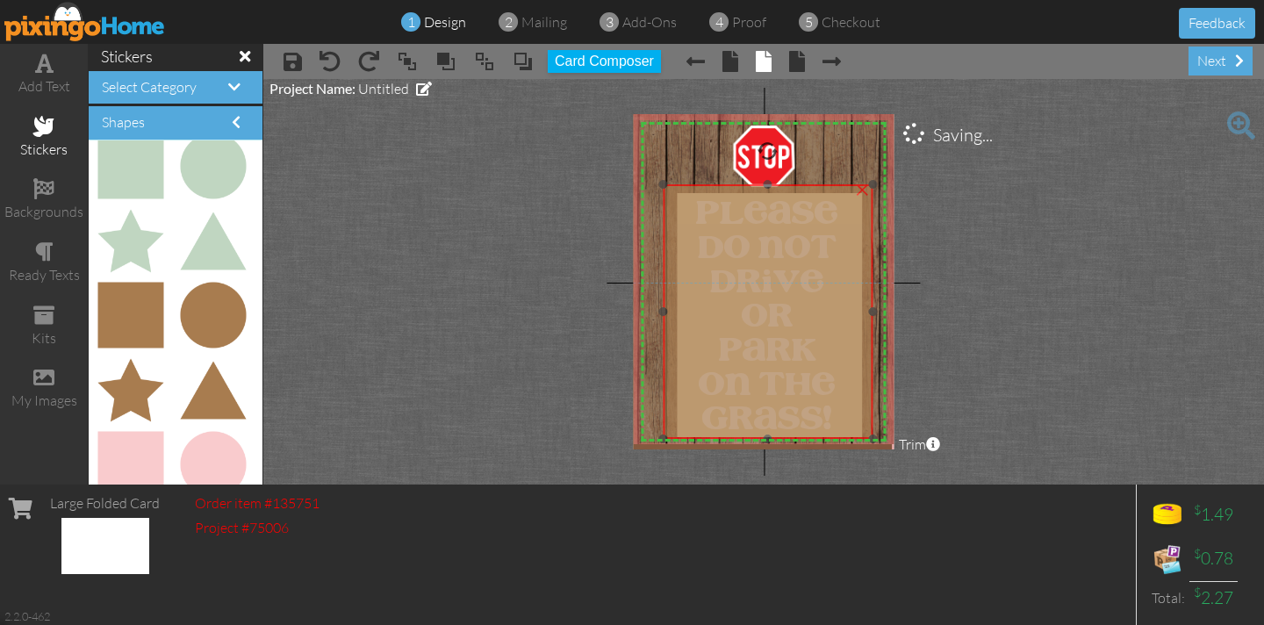
drag, startPoint x: 757, startPoint y: 328, endPoint x: 717, endPoint y: 325, distance: 40.5
click at [718, 325] on img at bounding box center [745, 311] width 254 height 254
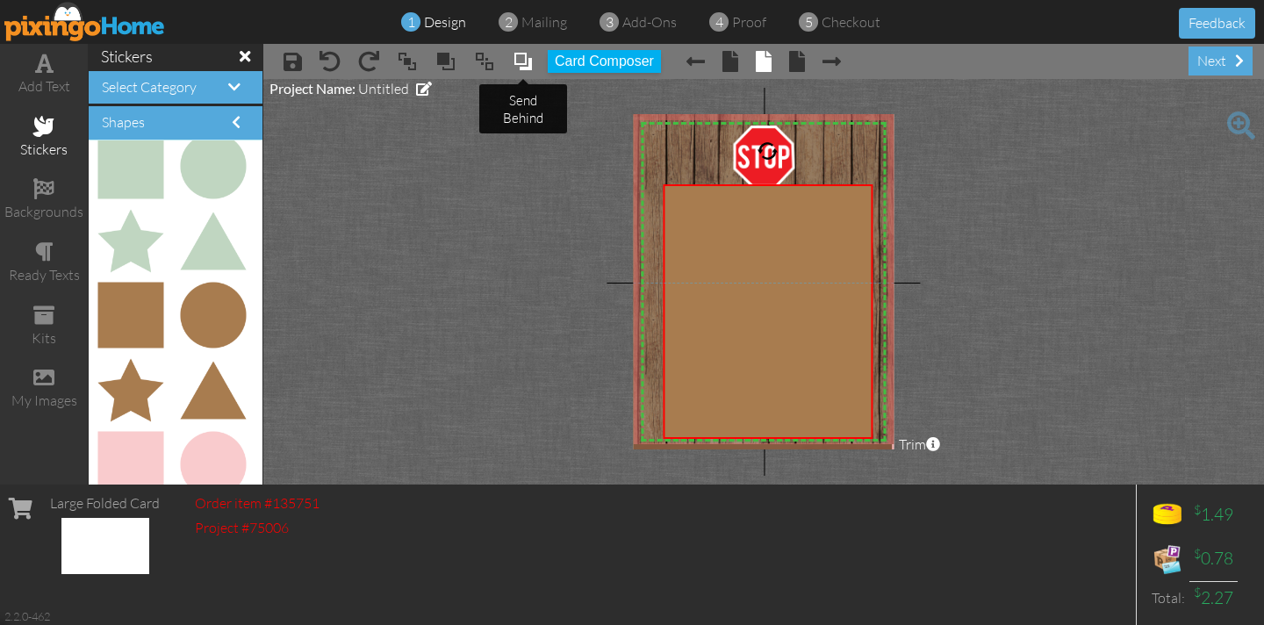
click at [525, 55] on span at bounding box center [522, 61] width 21 height 26
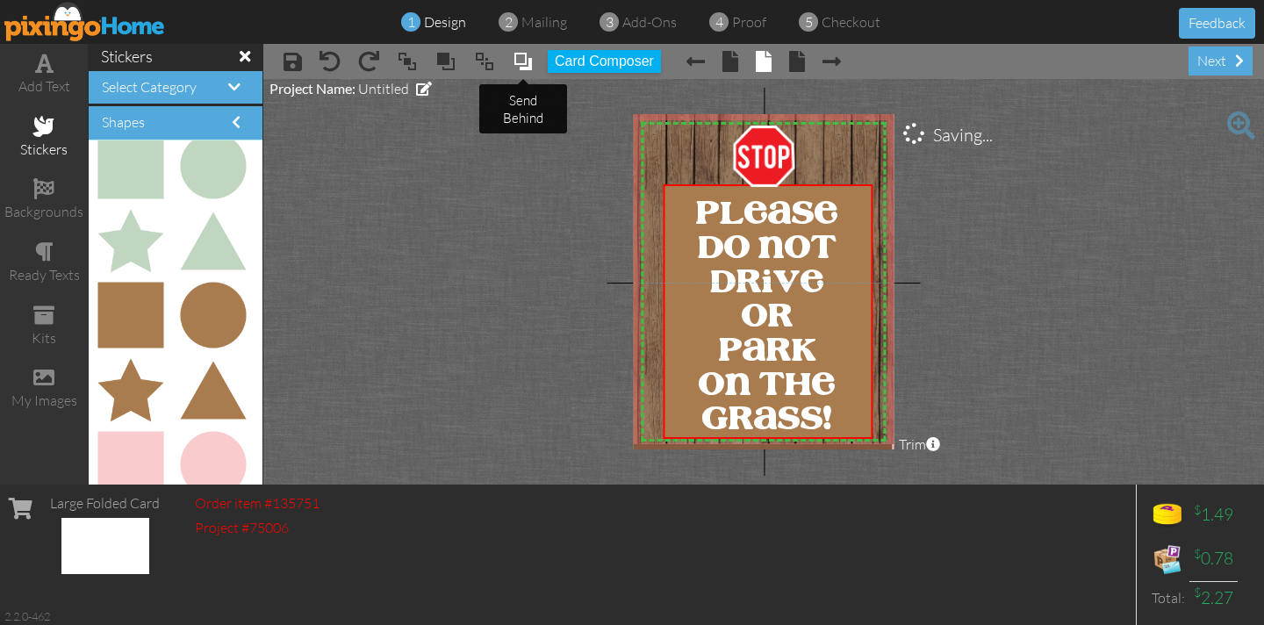
click at [525, 55] on span at bounding box center [522, 61] width 21 height 26
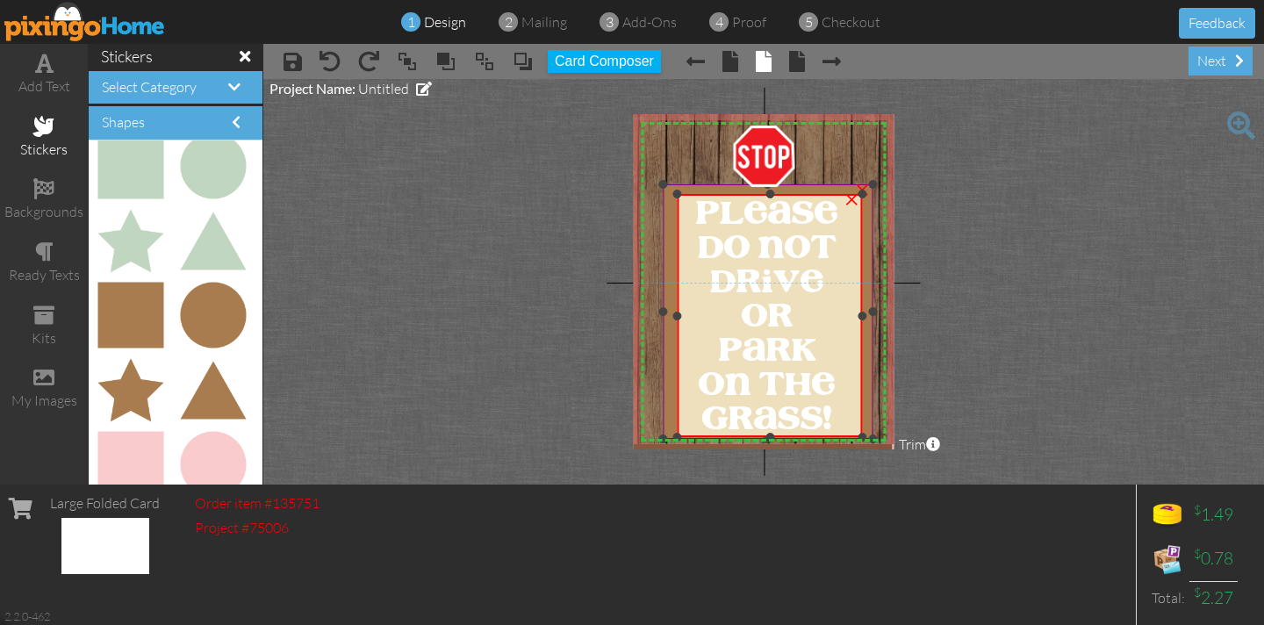
drag, startPoint x: 673, startPoint y: 190, endPoint x: 659, endPoint y: 190, distance: 14.1
click at [659, 190] on div "X X X X X X X X X X X X X X X X X X X X X X X X X X X X X X X X X X X X X X X X…" at bounding box center [763, 281] width 261 height 335
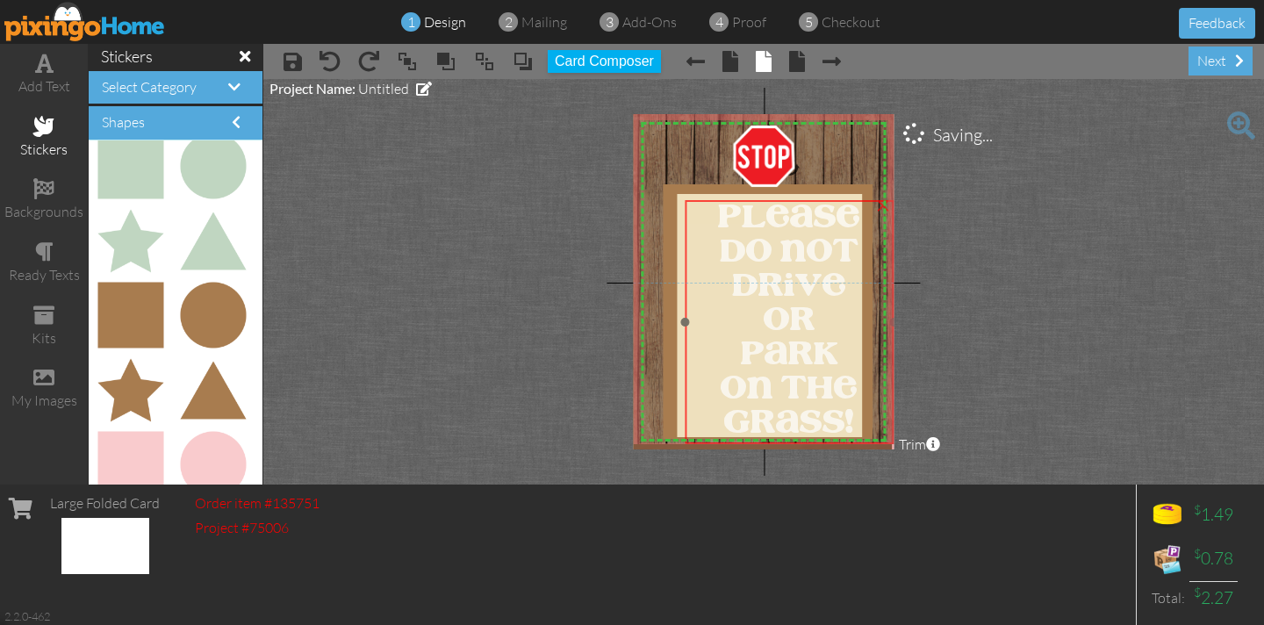
drag, startPoint x: 666, startPoint y: 194, endPoint x: 689, endPoint y: 197, distance: 23.1
click at [689, 197] on div at bounding box center [789, 322] width 218 height 253
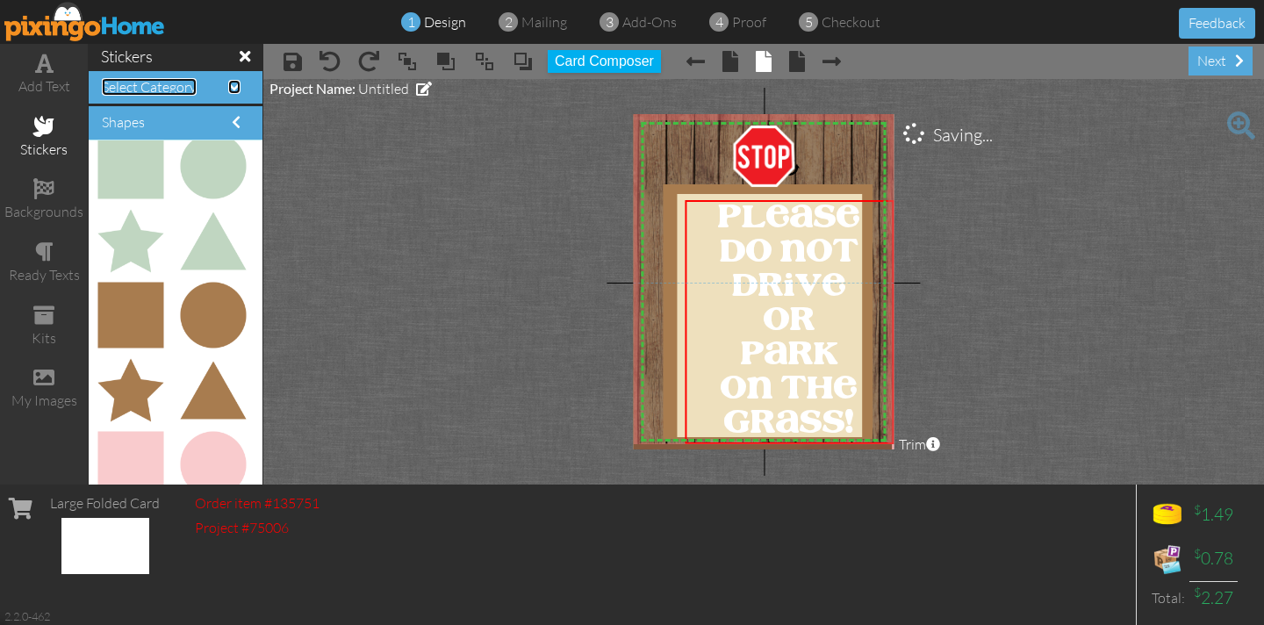
click at [132, 94] on span "Select Category" at bounding box center [149, 87] width 95 height 18
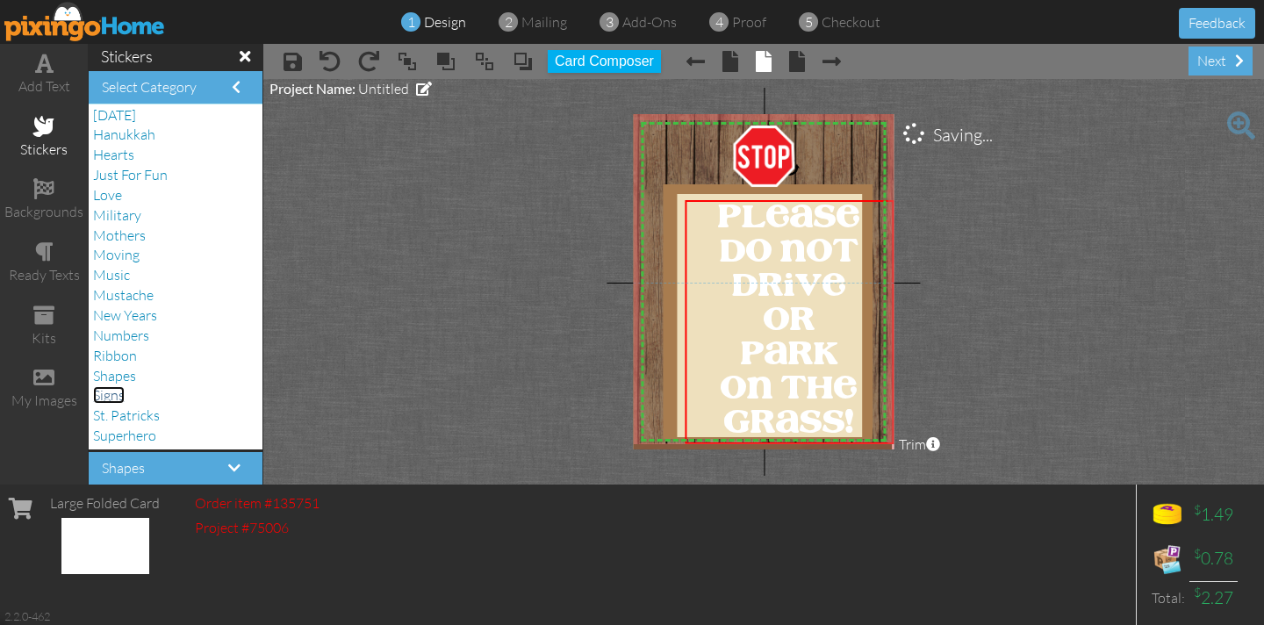
click at [123, 399] on span "Signs" at bounding box center [109, 395] width 32 height 18
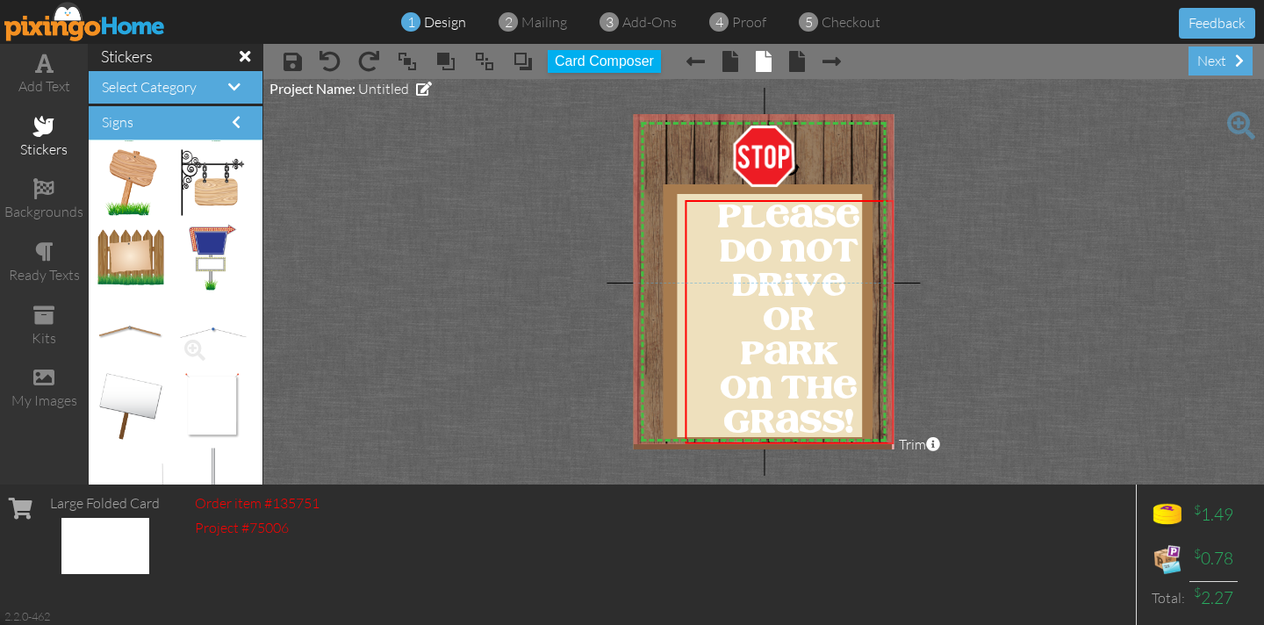
scroll to position [1524, 0]
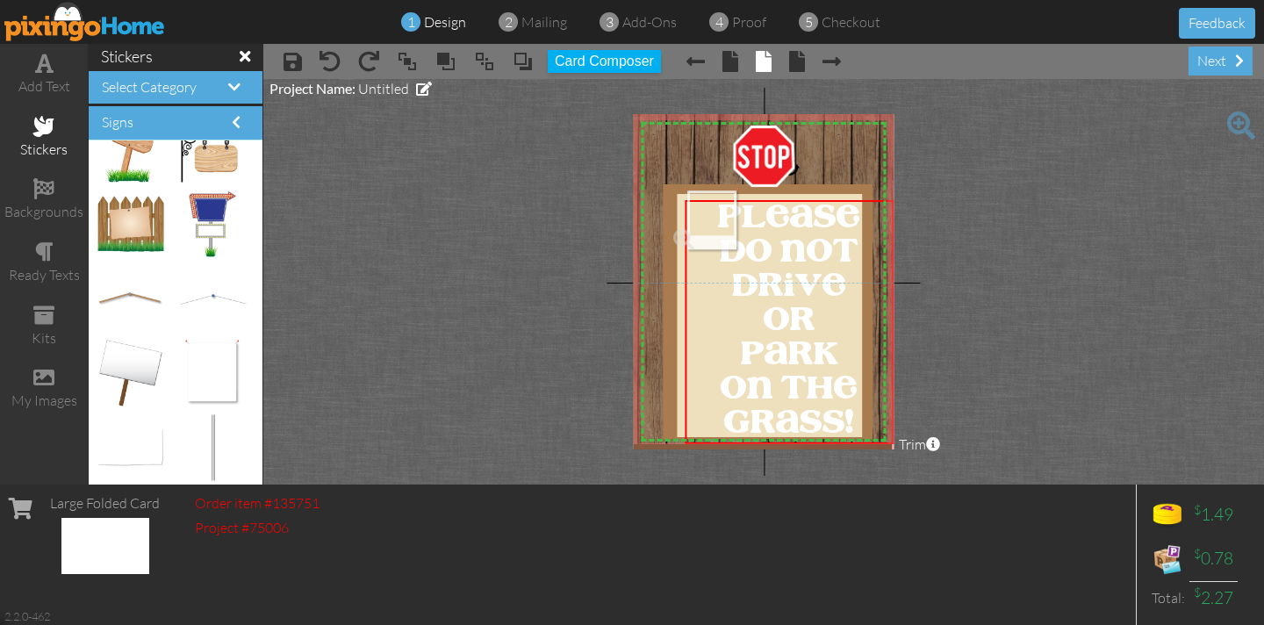
drag, startPoint x: 211, startPoint y: 375, endPoint x: 699, endPoint y: 223, distance: 510.9
drag, startPoint x: 136, startPoint y: 452, endPoint x: 741, endPoint y: 226, distance: 646.1
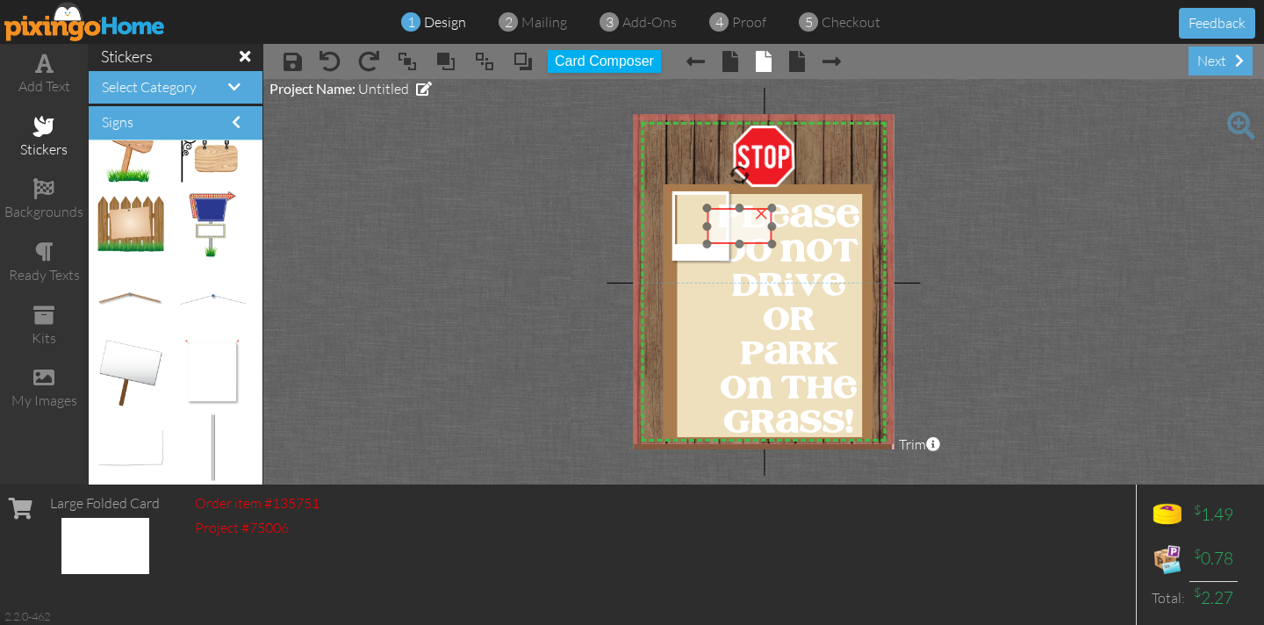
drag, startPoint x: 752, startPoint y: 222, endPoint x: 756, endPoint y: 240, distance: 18.8
click at [756, 240] on img at bounding box center [738, 226] width 65 height 36
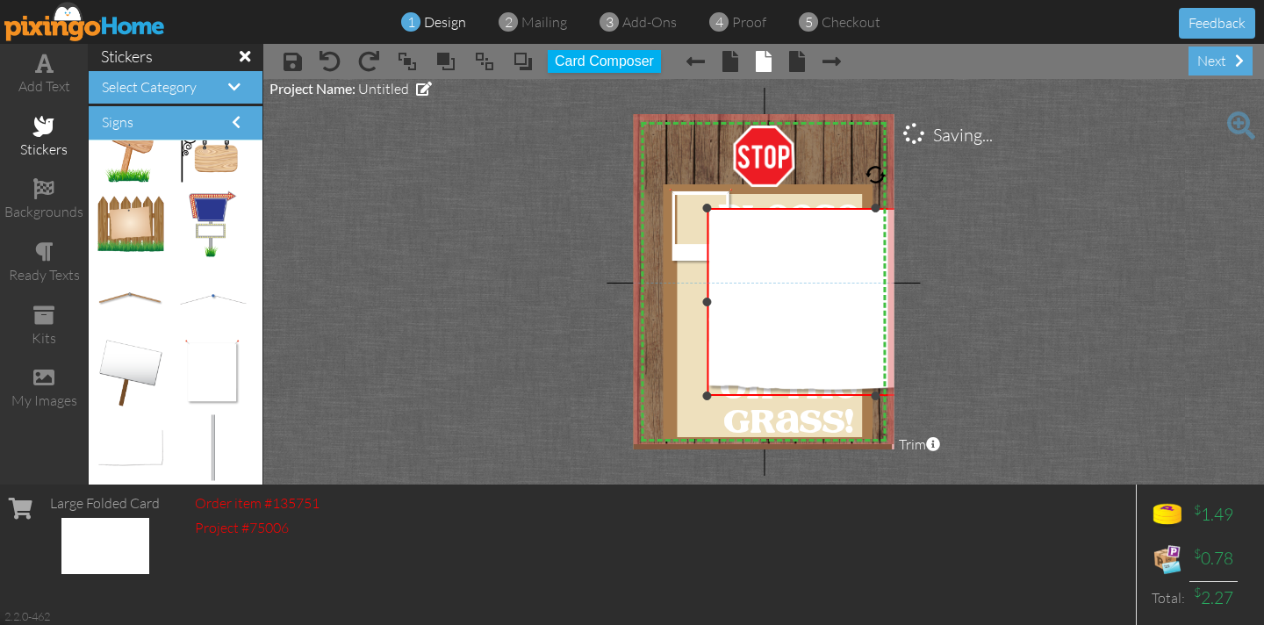
drag, startPoint x: 773, startPoint y: 244, endPoint x: 869, endPoint y: 376, distance: 162.7
click at [896, 396] on project-studio-wrapper "X X X X X X X X X X X X X X X X X X X X X X X X X X X X X X X X X X X X X X X X…" at bounding box center [763, 281] width 1000 height 405
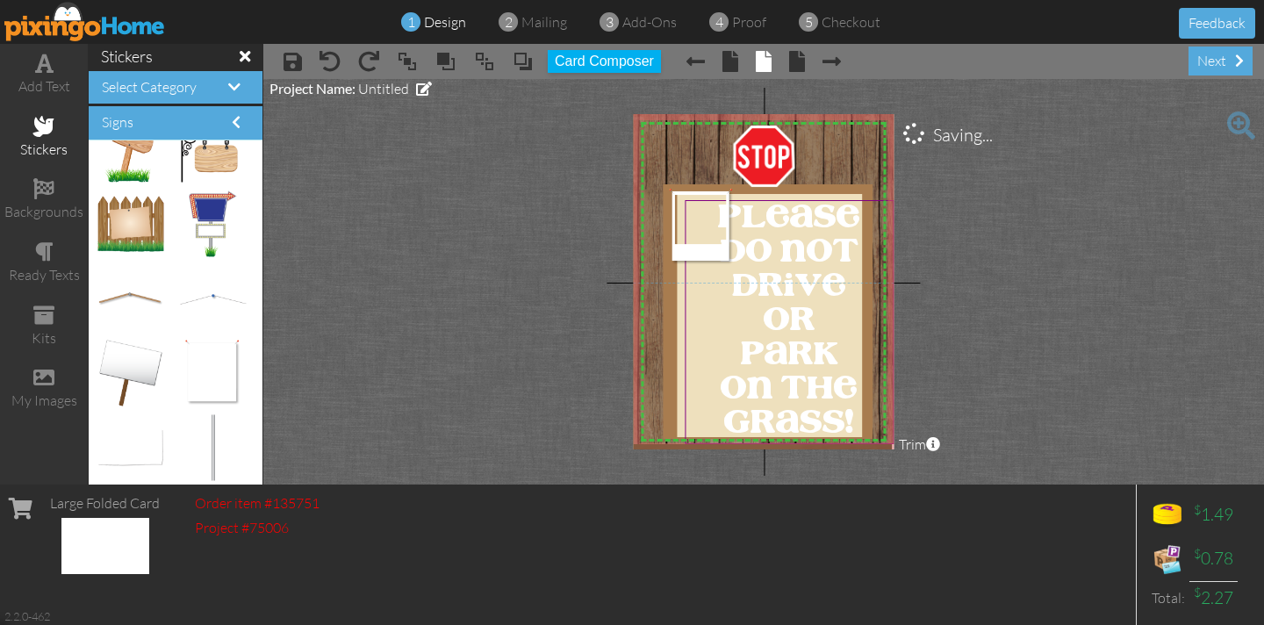
drag, startPoint x: 781, startPoint y: 287, endPoint x: 850, endPoint y: 218, distance: 98.0
click at [1104, 233] on project-studio-wrapper "X X X X X X X X X X X X X X X X X X X X X X X X X X X X X X X X X X X X X X X X…" at bounding box center [763, 281] width 1000 height 405
drag, startPoint x: 683, startPoint y: 208, endPoint x: 490, endPoint y: 167, distance: 197.4
click at [490, 167] on project-studio-wrapper "X X X X X X X X X X X X X X X X X X X X X X X X X X X X X X X X X X X X X X X X…" at bounding box center [763, 281] width 1000 height 405
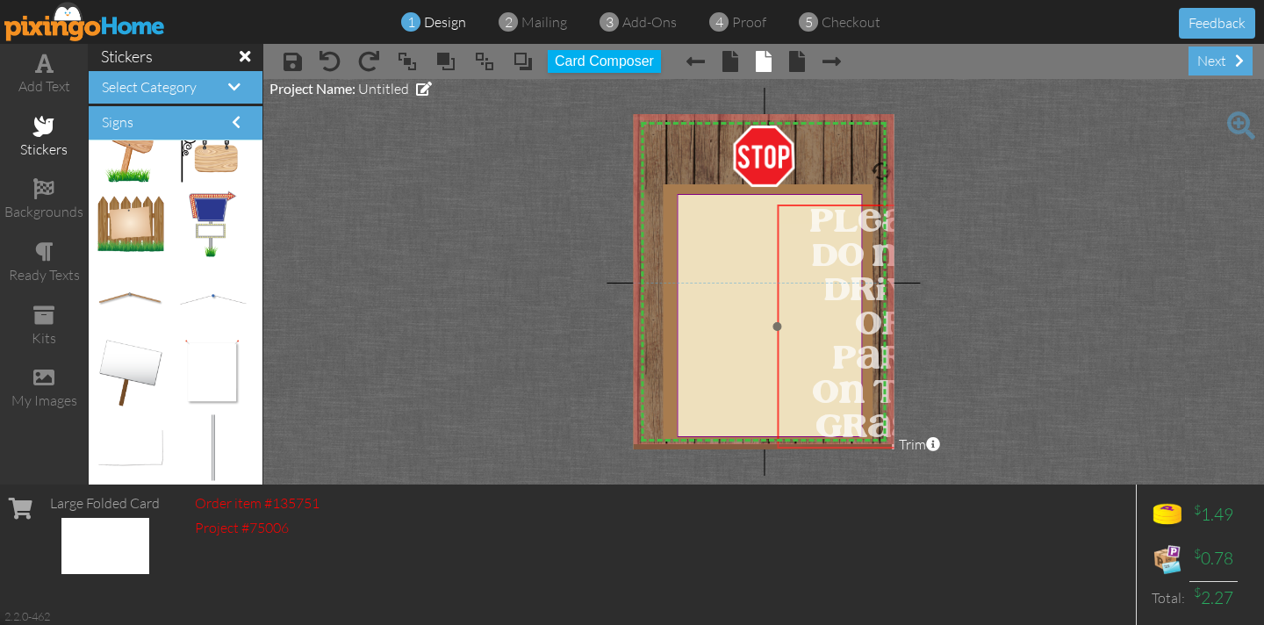
drag, startPoint x: 684, startPoint y: 214, endPoint x: 765, endPoint y: 219, distance: 80.9
click at [777, 218] on div "PLEASE DO NOT DRIVE OR PARK ON THE GRASS!" at bounding box center [881, 326] width 209 height 244
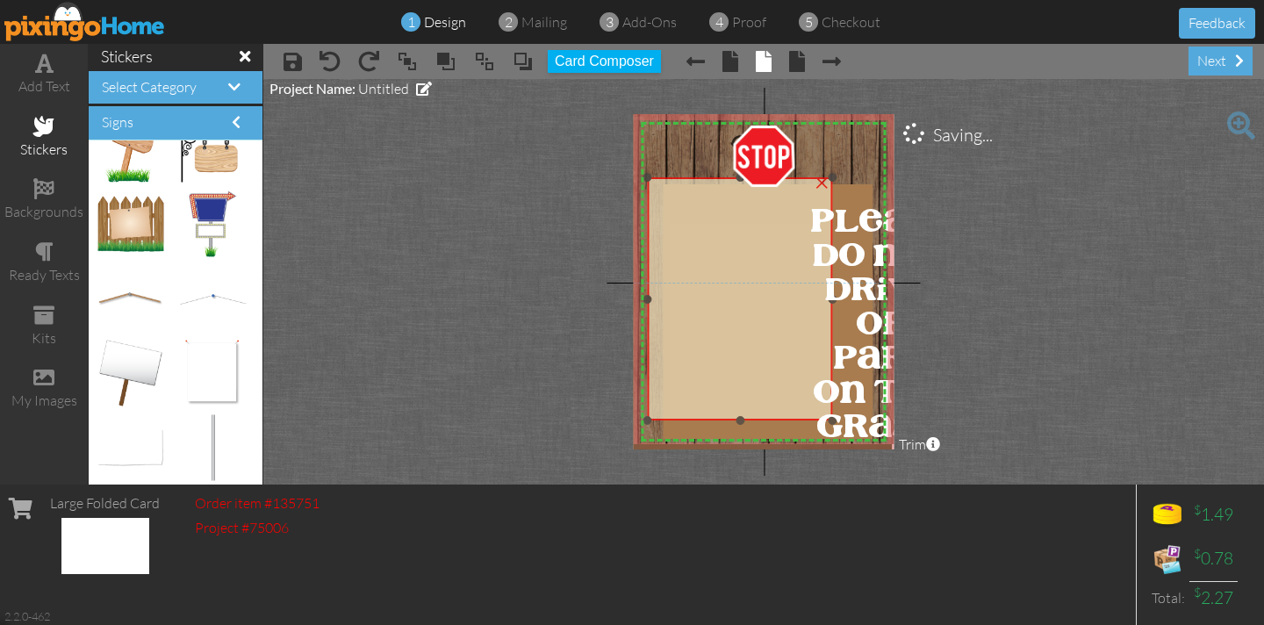
drag, startPoint x: 711, startPoint y: 218, endPoint x: 681, endPoint y: 201, distance: 34.2
click at [681, 201] on img at bounding box center [705, 303] width 253 height 253
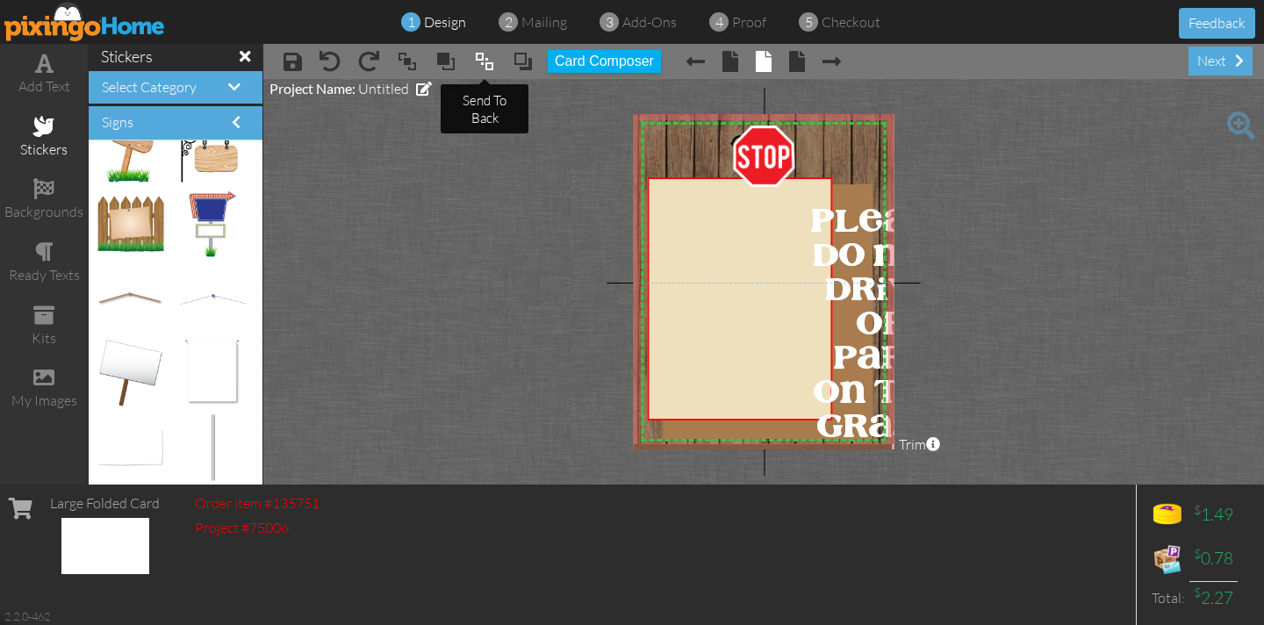
click at [483, 63] on span at bounding box center [484, 61] width 21 height 26
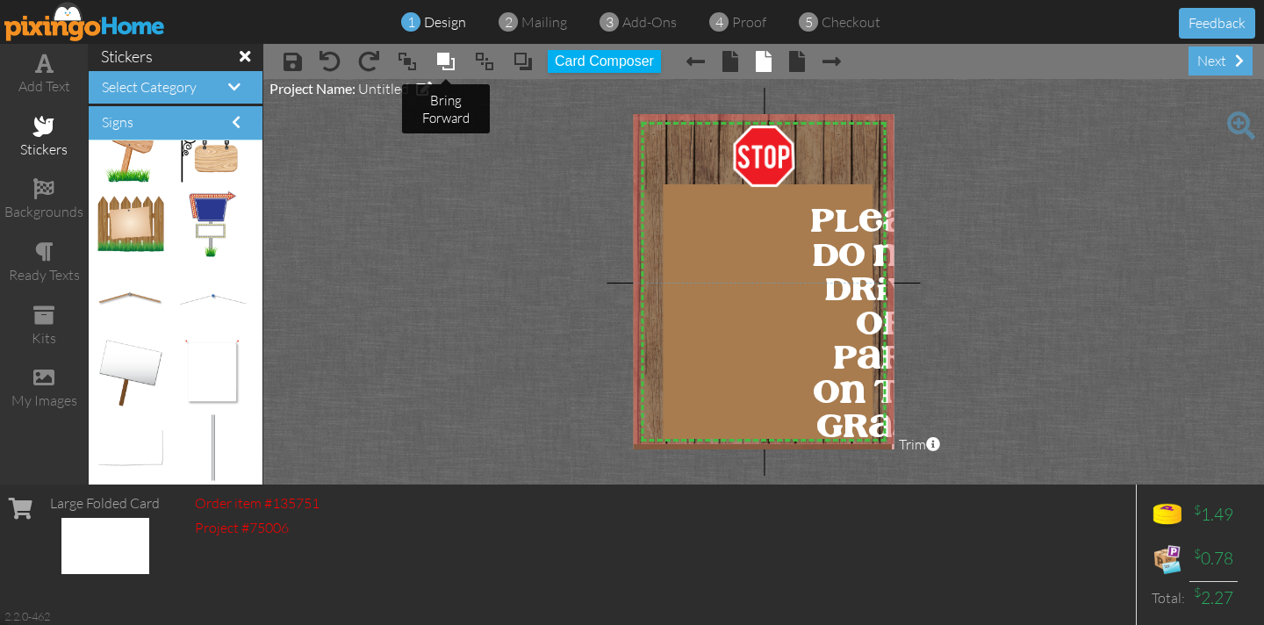
click at [445, 65] on span at bounding box center [445, 61] width 21 height 26
click at [446, 65] on span at bounding box center [445, 61] width 21 height 26
click at [410, 64] on span at bounding box center [407, 61] width 21 height 26
drag, startPoint x: 720, startPoint y: 212, endPoint x: 443, endPoint y: 211, distance: 277.3
click at [408, 193] on project-studio-wrapper "X X X X X X X X X X X X X X X X X X X X X X X X X X X X X X X X X X X X X X X X…" at bounding box center [763, 281] width 1000 height 405
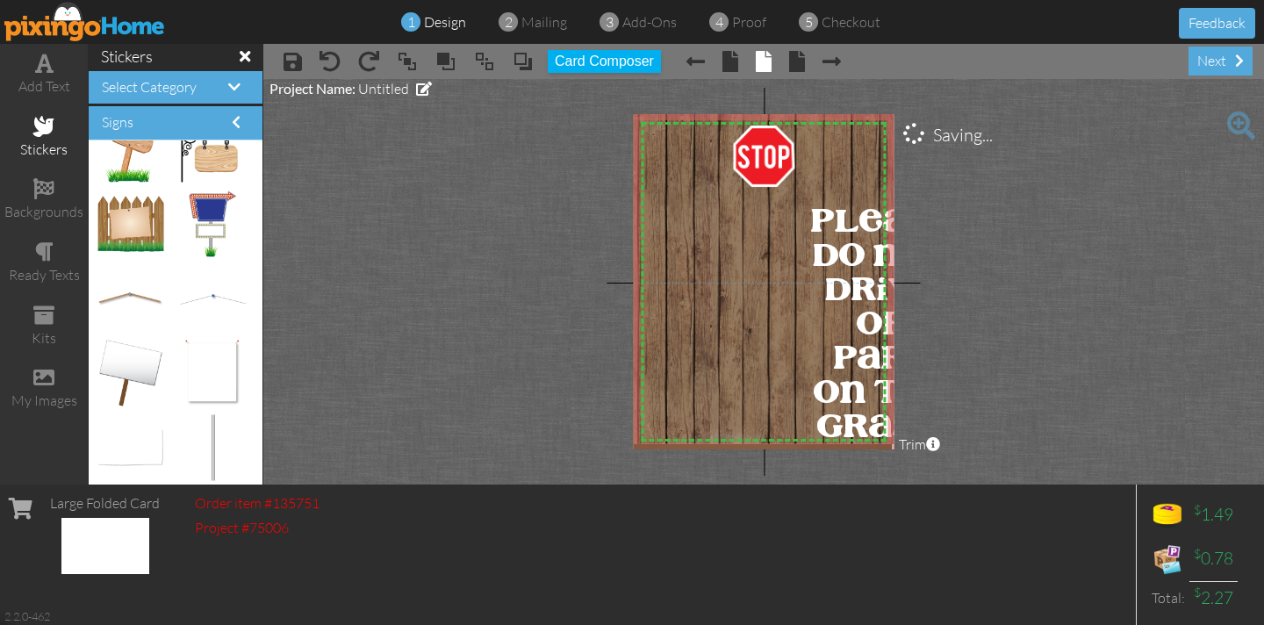
drag, startPoint x: 714, startPoint y: 274, endPoint x: 543, endPoint y: 283, distance: 171.4
click at [402, 261] on project-studio-wrapper "X X X X X X X X X X X X X X X X X X X X X X X X X X X X X X X X X X X X X X X X…" at bounding box center [763, 281] width 1000 height 405
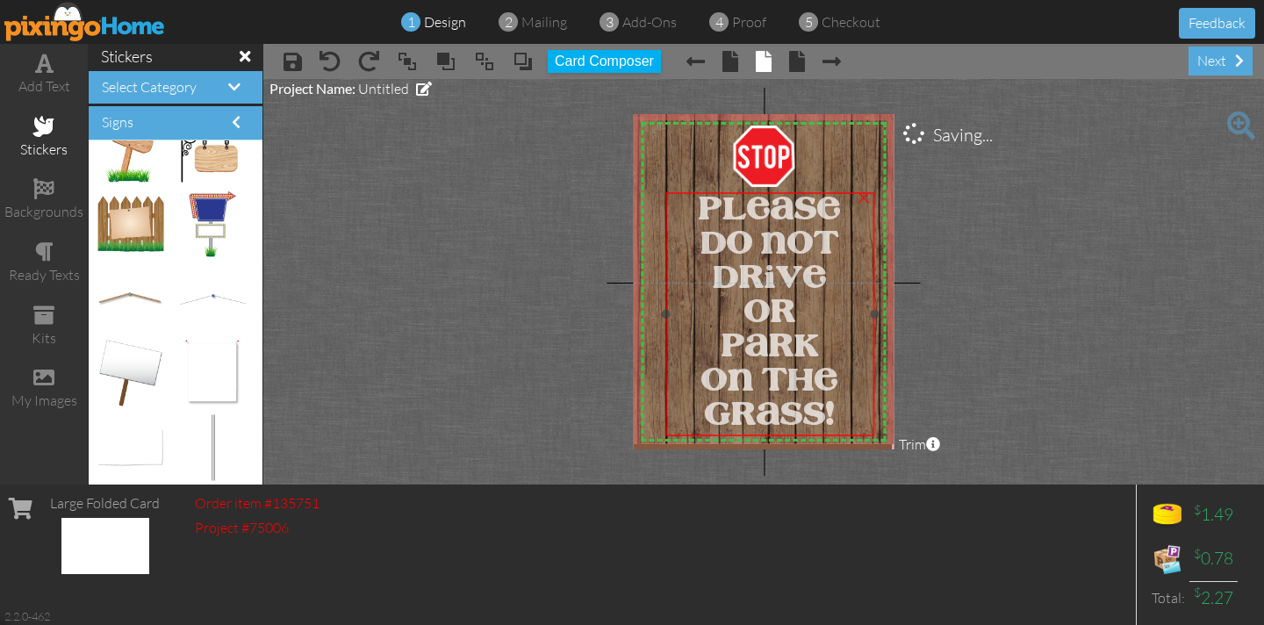
drag, startPoint x: 819, startPoint y: 256, endPoint x: 713, endPoint y: 256, distance: 106.2
click at [708, 246] on span "DO NOT" at bounding box center [769, 245] width 139 height 32
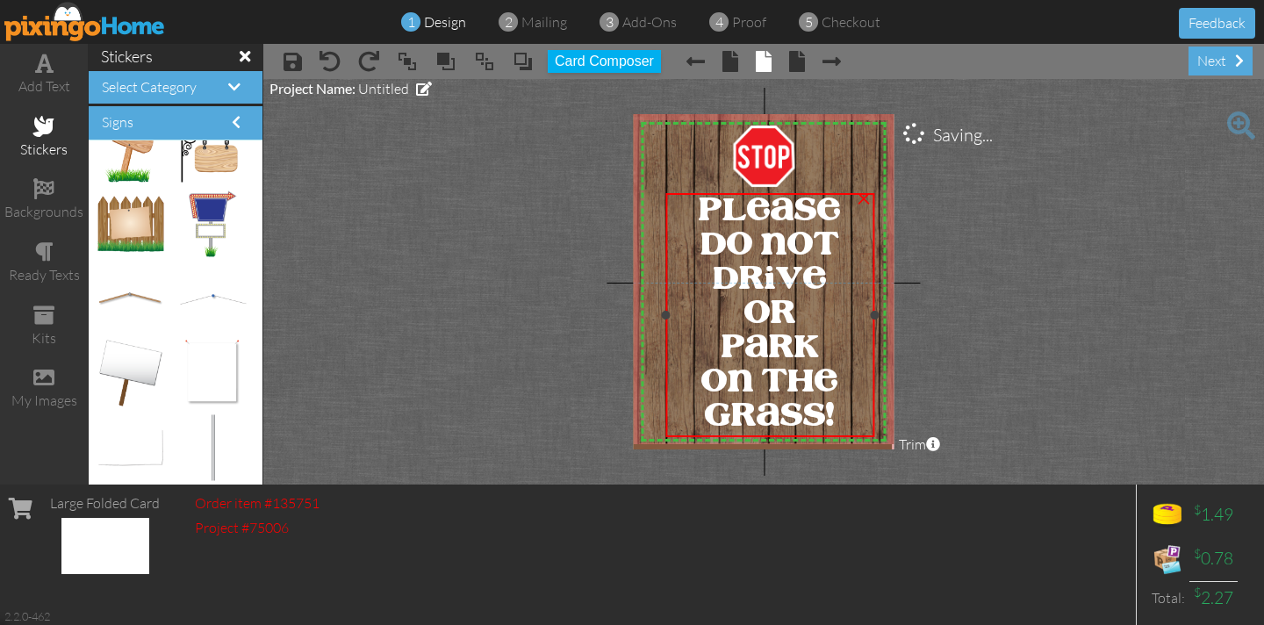
click at [693, 204] on div "PLEASE" at bounding box center [770, 212] width 204 height 34
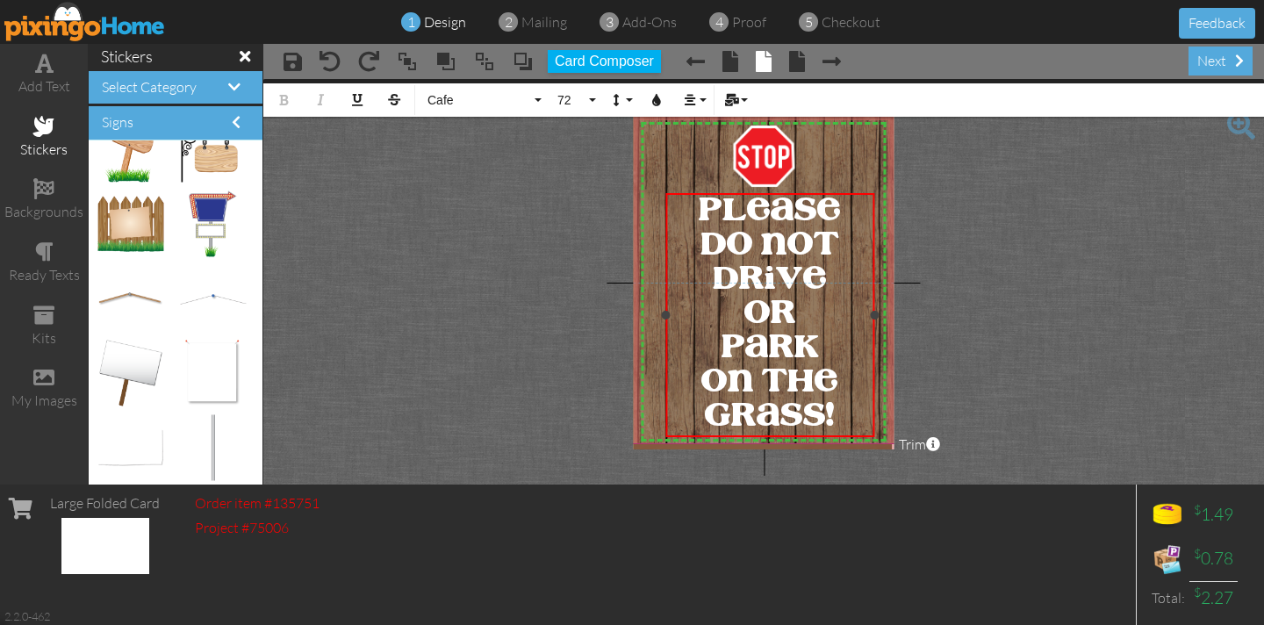
drag, startPoint x: 693, startPoint y: 204, endPoint x: 658, endPoint y: 346, distance: 145.6
click at [871, 418] on div "PLEASE DO NOT DRIVE OR PARK ON THE GRASS!" at bounding box center [770, 315] width 204 height 240
click at [536, 99] on button "Cafe" at bounding box center [482, 99] width 126 height 33
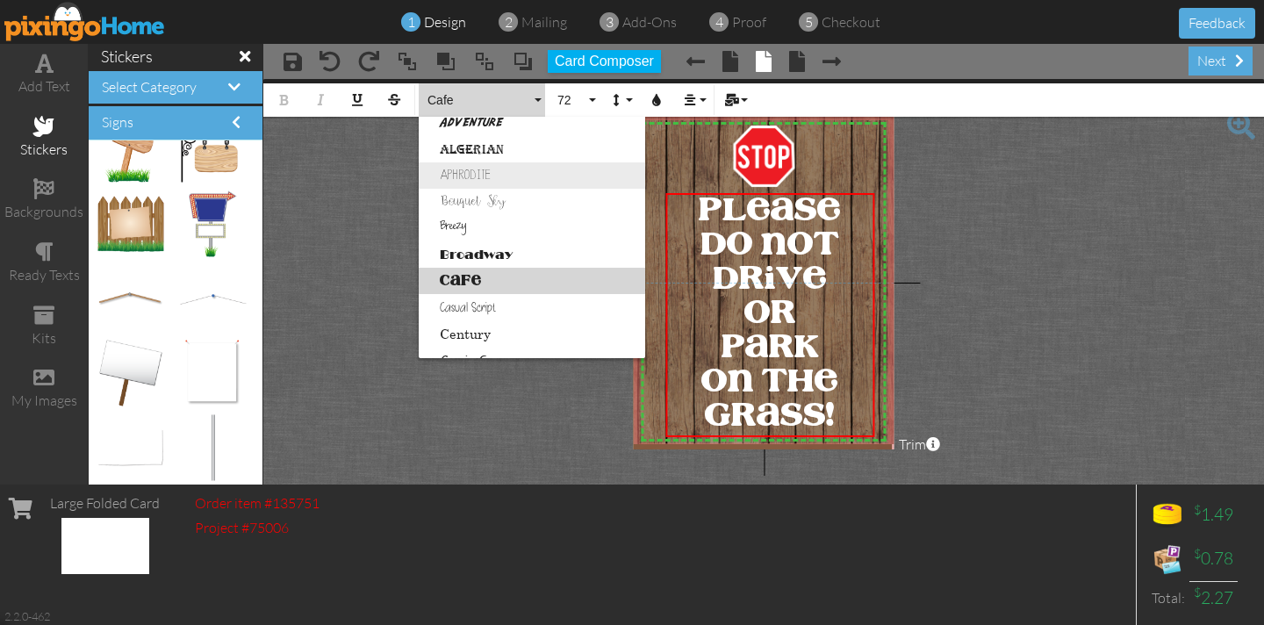
scroll to position [0, 0]
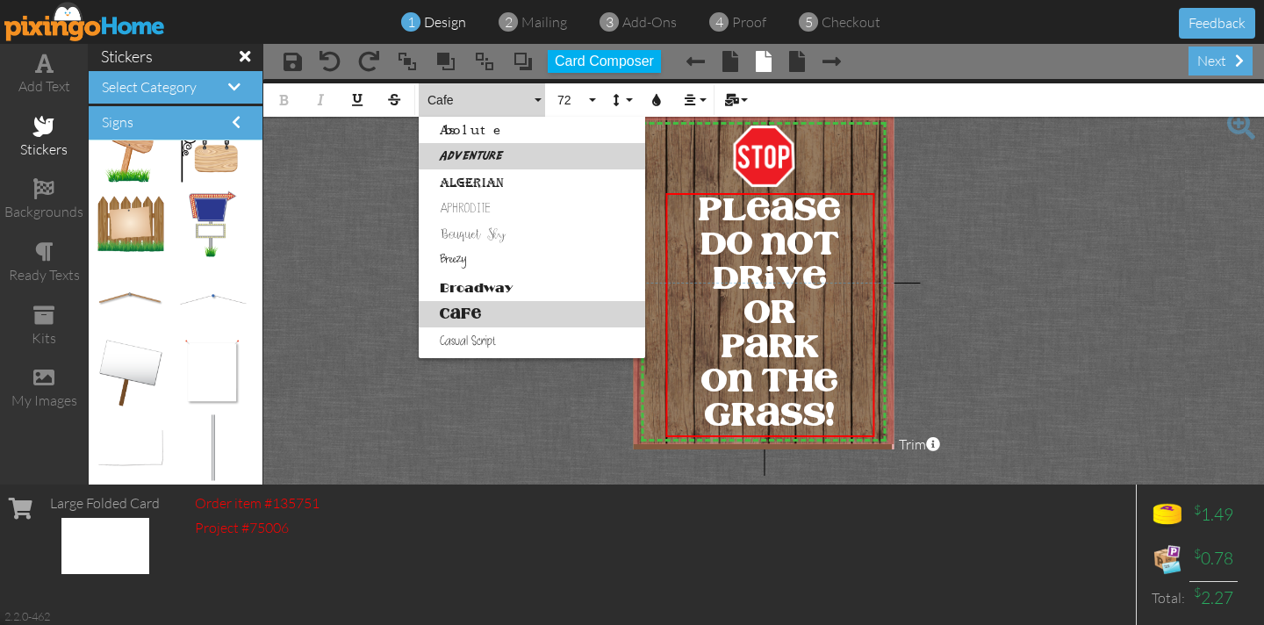
click at [473, 151] on link "Adventure" at bounding box center [532, 156] width 226 height 26
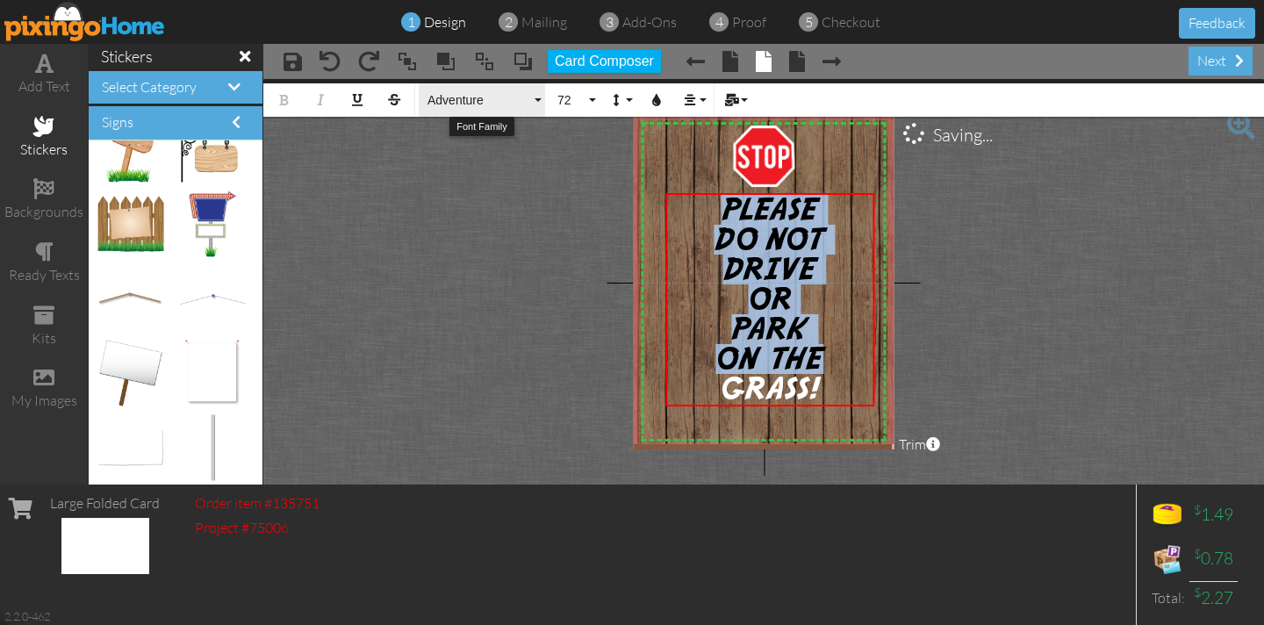
click at [535, 95] on button "Adventure" at bounding box center [482, 99] width 126 height 33
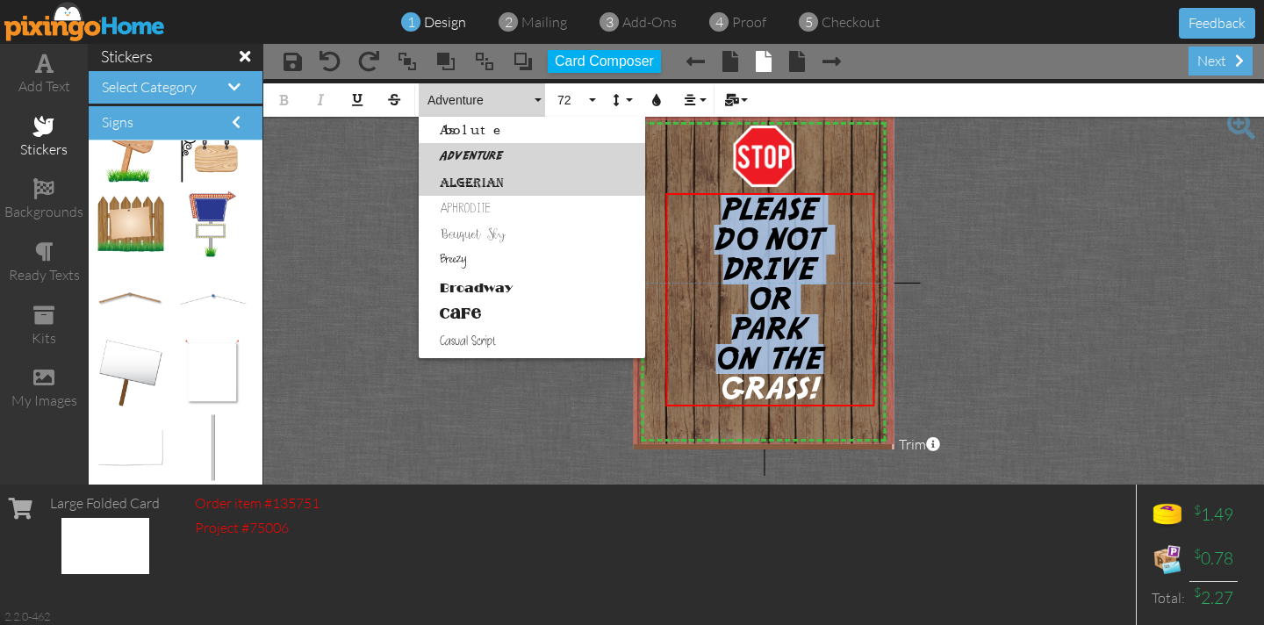
click at [497, 182] on link "Algerian" at bounding box center [532, 182] width 226 height 26
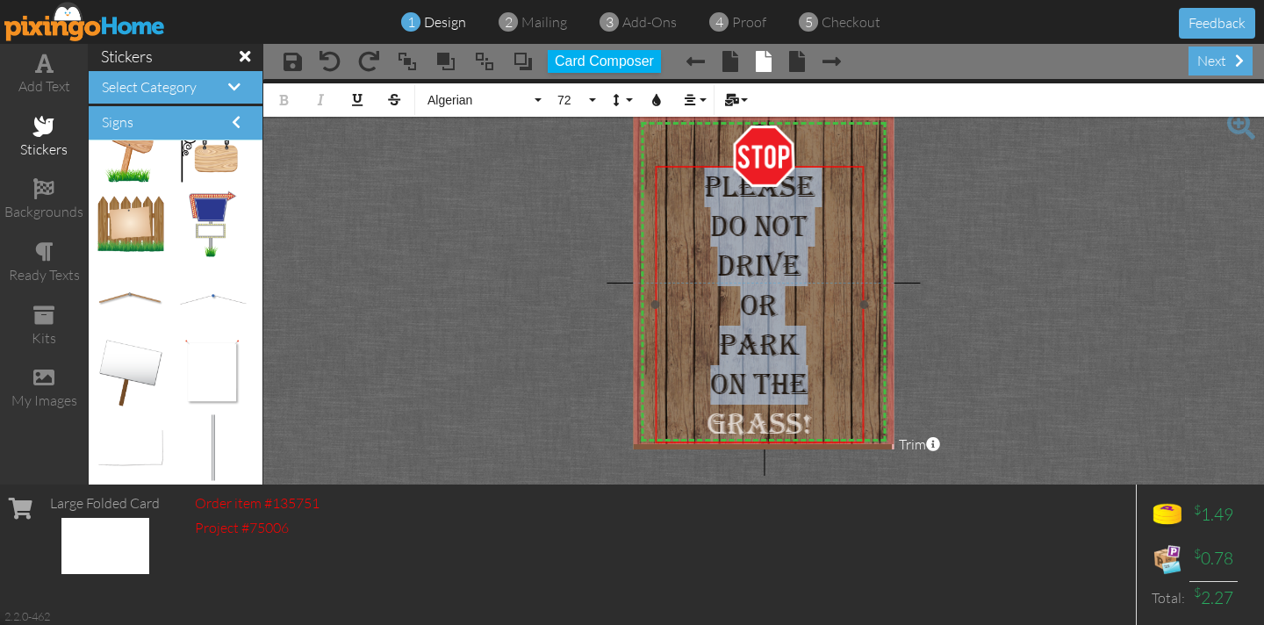
drag, startPoint x: 674, startPoint y: 193, endPoint x: 663, endPoint y: 166, distance: 29.2
click at [663, 166] on div "​ PLEASE DO NOT DRIVE OR PARK ON THE GRASS! ​" at bounding box center [759, 306] width 209 height 281
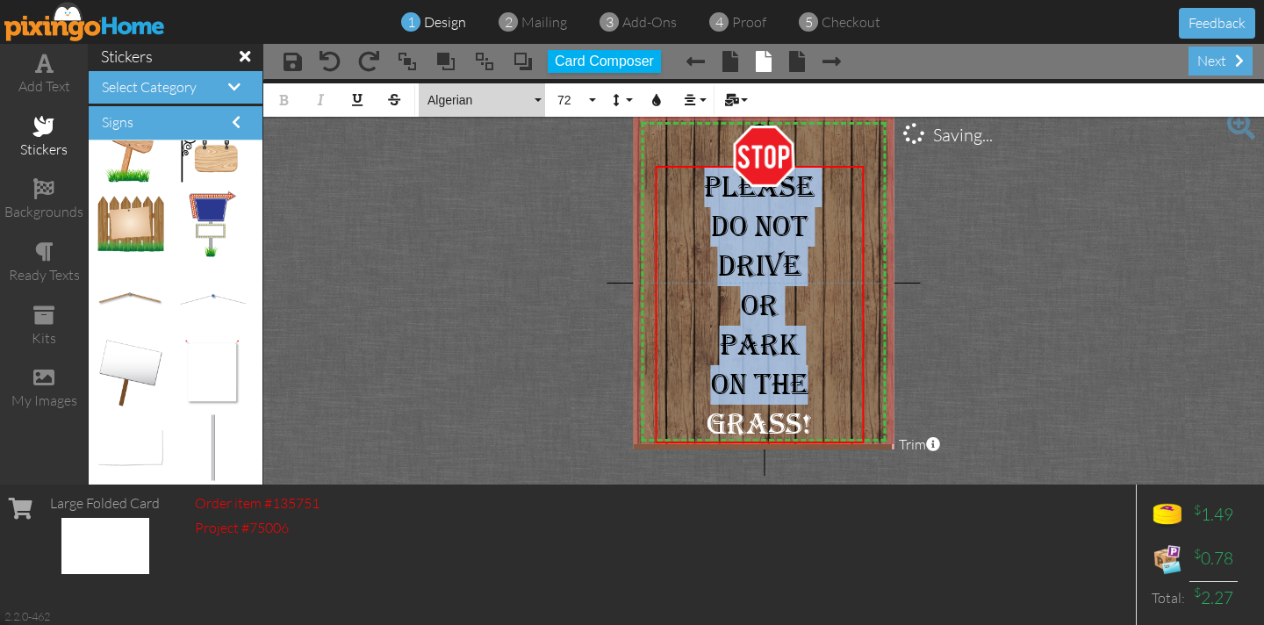
click at [541, 96] on button "Algerian" at bounding box center [482, 99] width 126 height 33
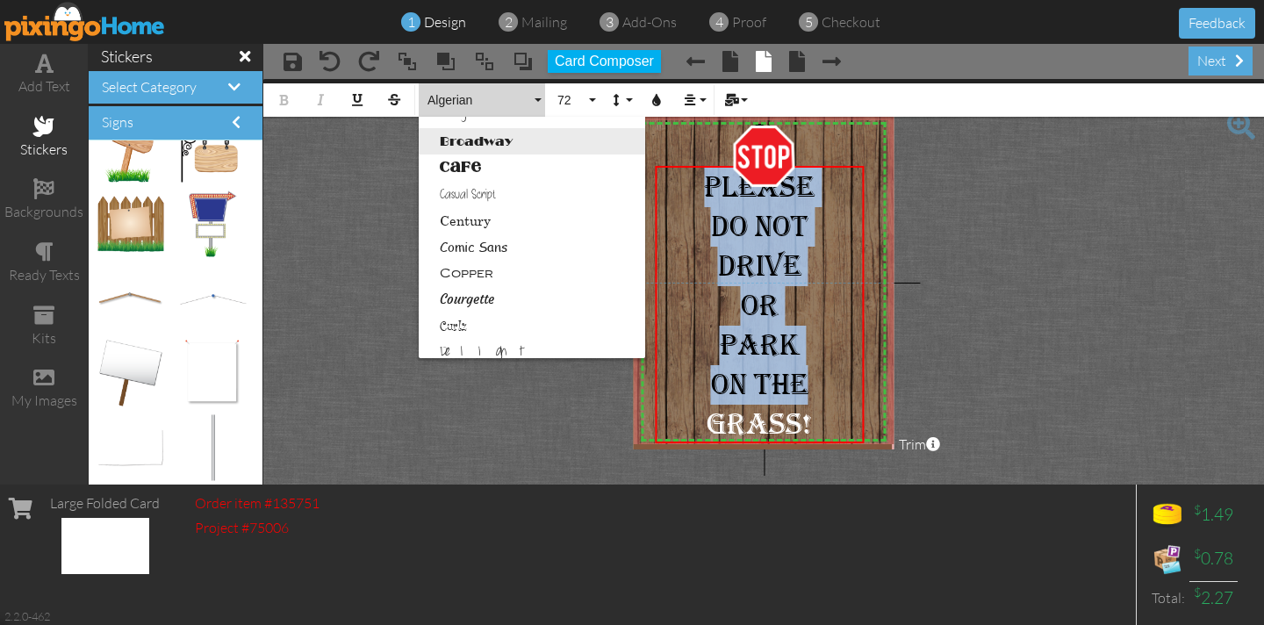
scroll to position [148, 0]
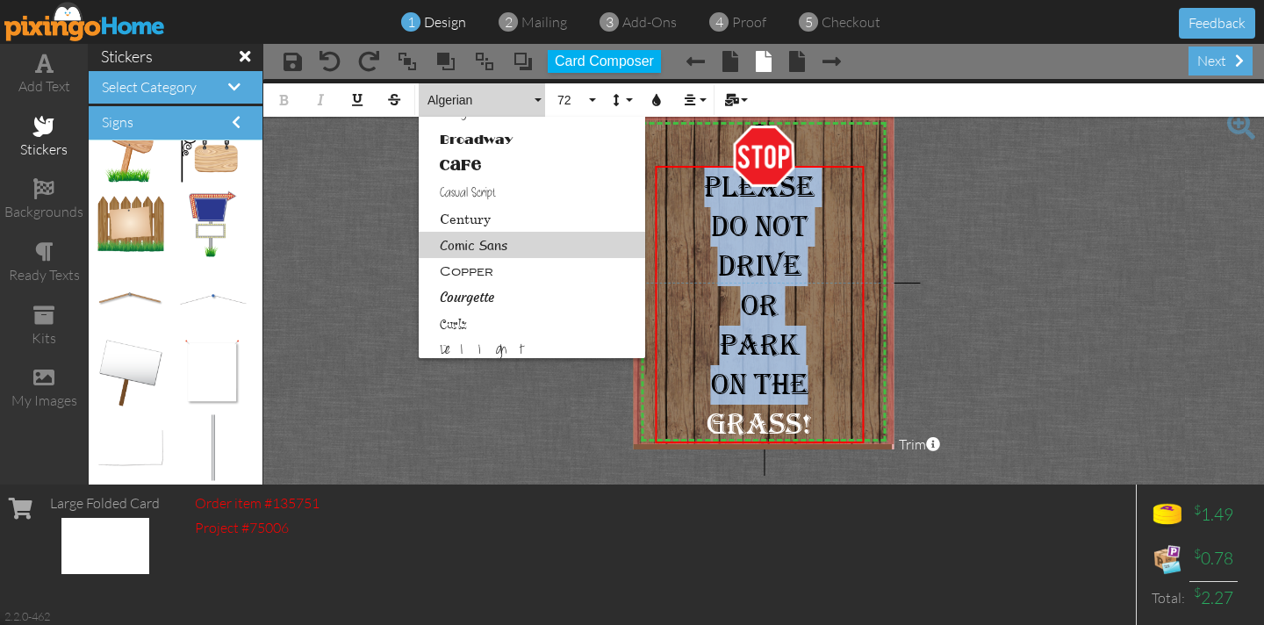
click at [456, 242] on link "Comic Sans" at bounding box center [532, 245] width 226 height 26
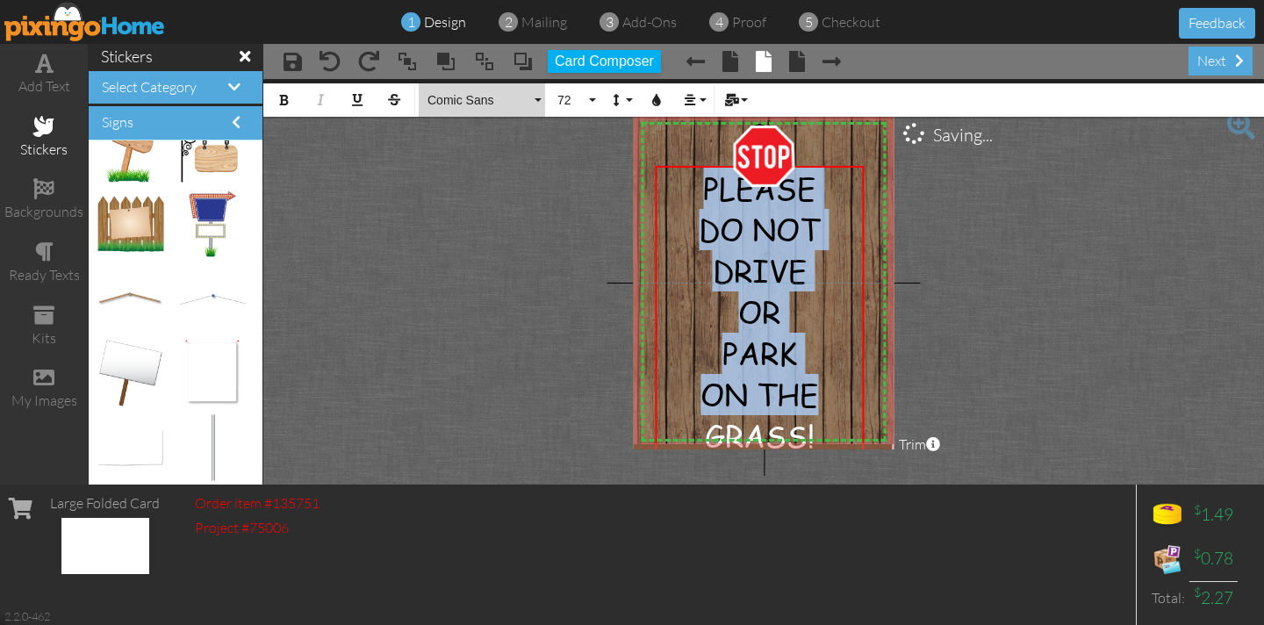
click at [534, 101] on button "Comic Sans" at bounding box center [482, 99] width 126 height 33
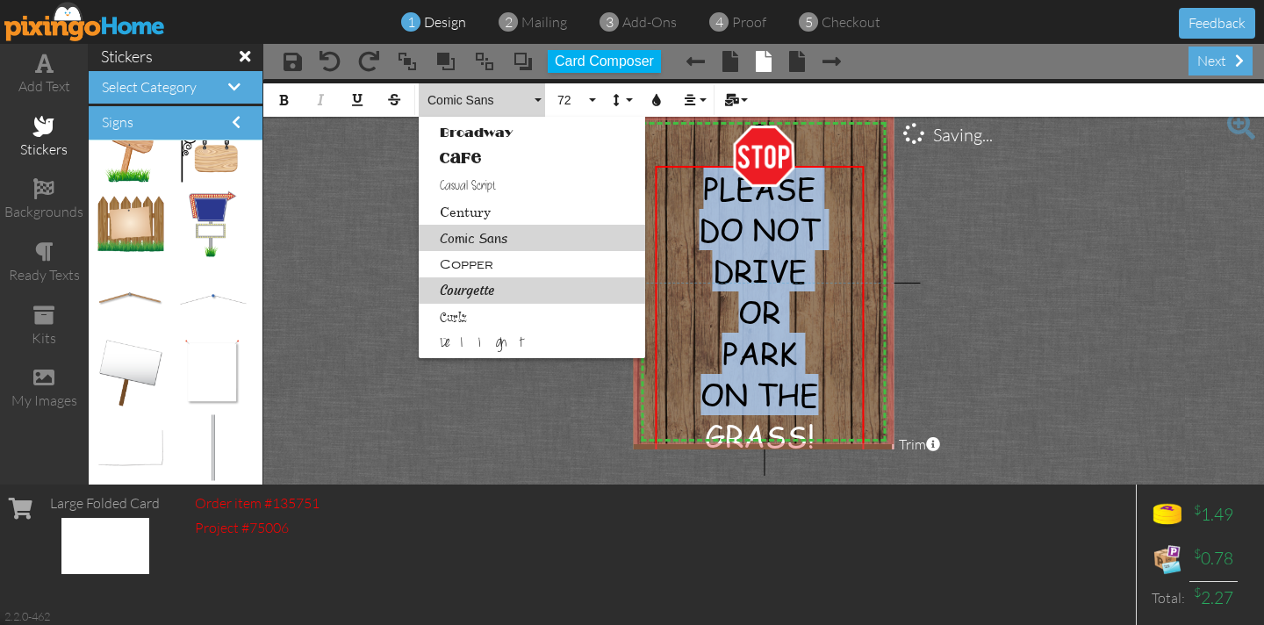
click at [483, 289] on link "Courgette" at bounding box center [532, 290] width 226 height 26
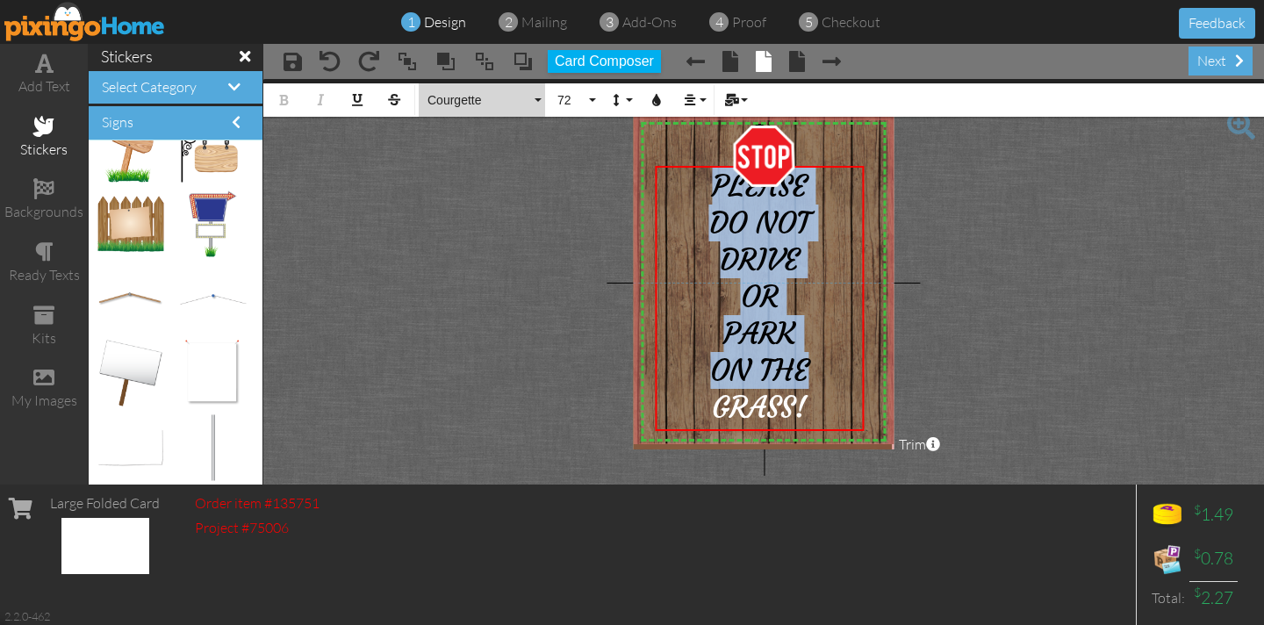
click at [541, 99] on button "Courgette" at bounding box center [482, 99] width 126 height 33
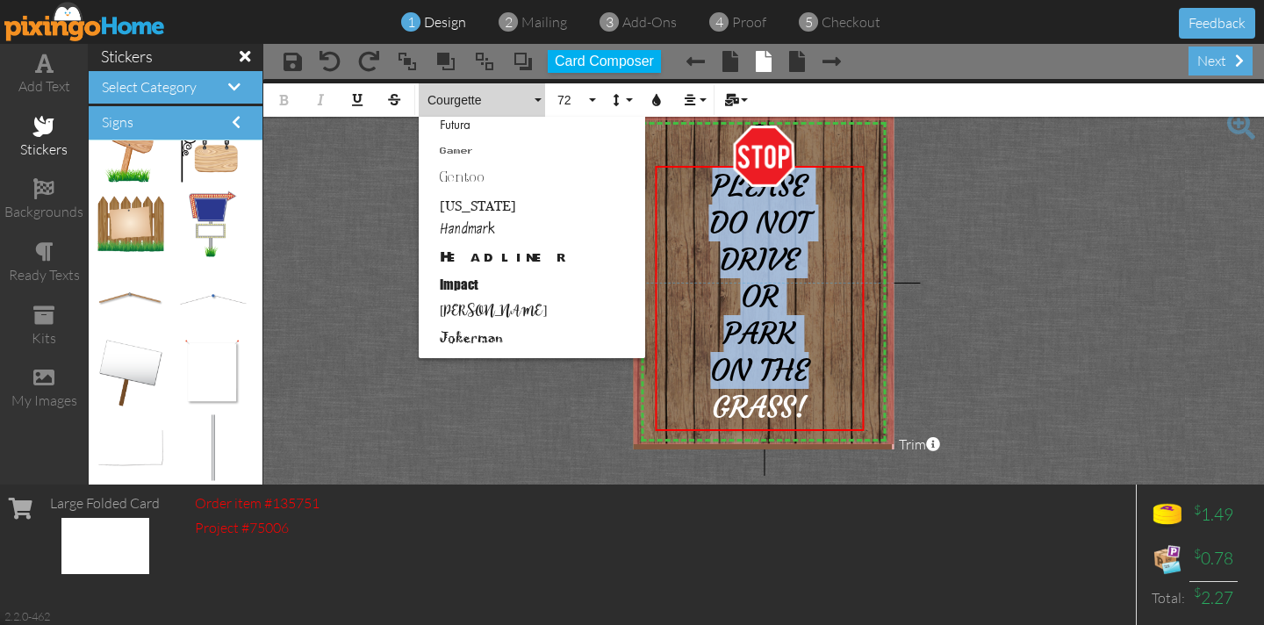
scroll to position [448, 0]
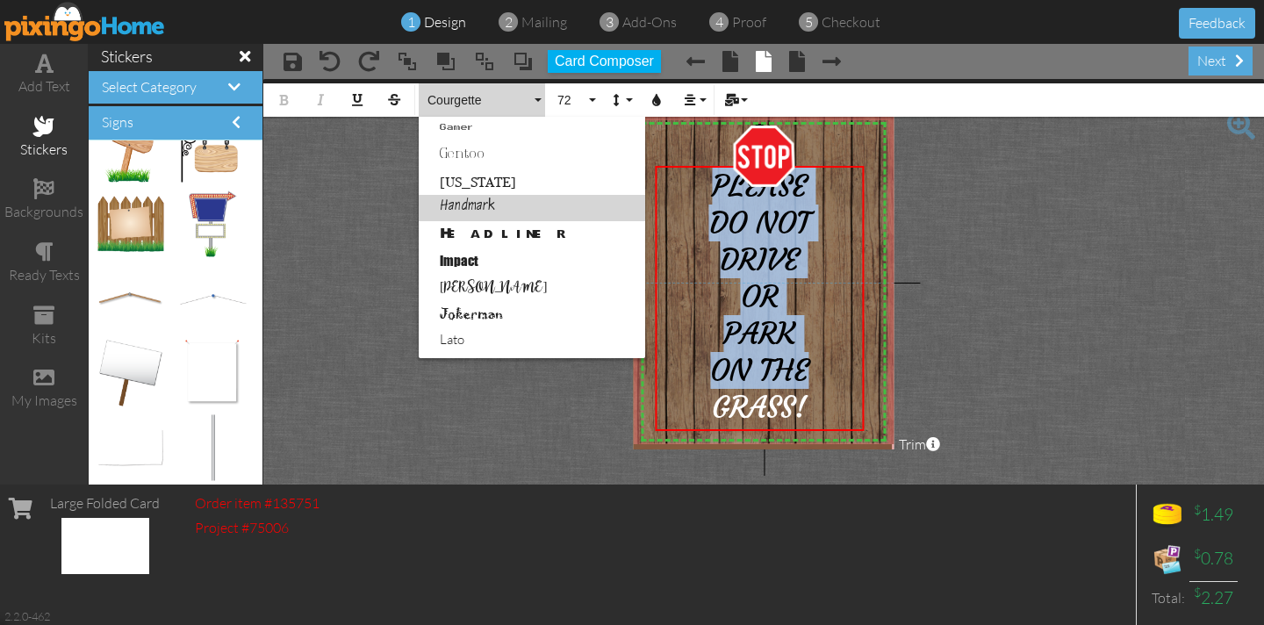
click at [505, 206] on link "Handmark" at bounding box center [532, 208] width 226 height 26
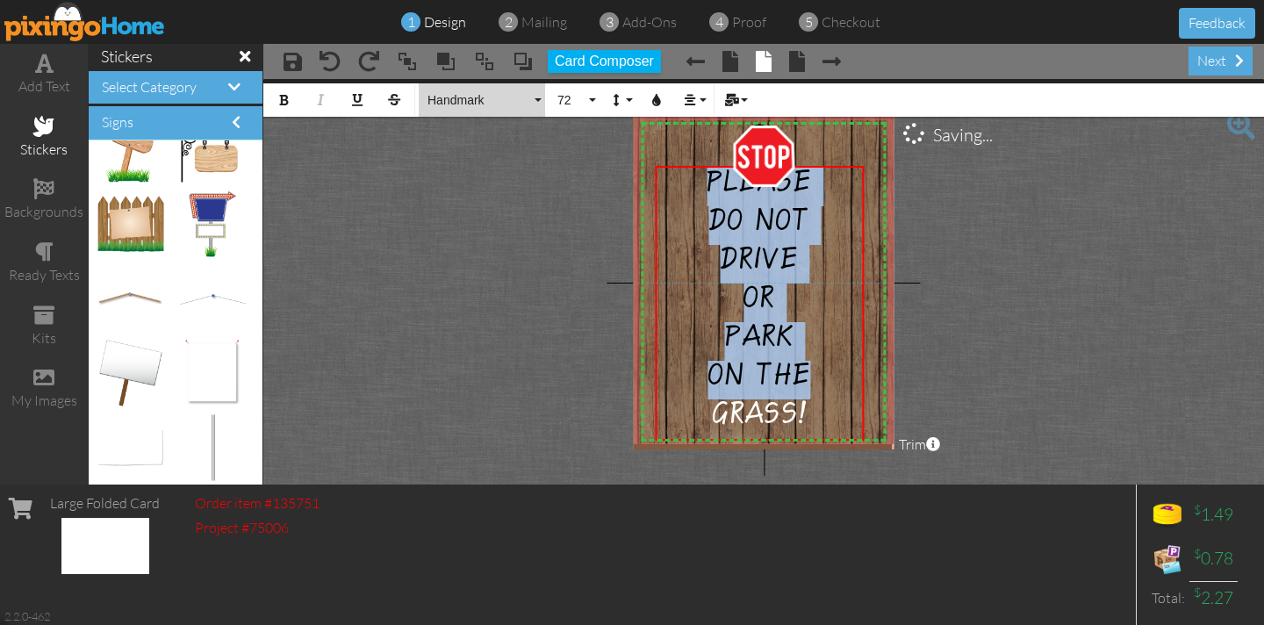
click at [536, 99] on button "Handmark" at bounding box center [482, 99] width 126 height 33
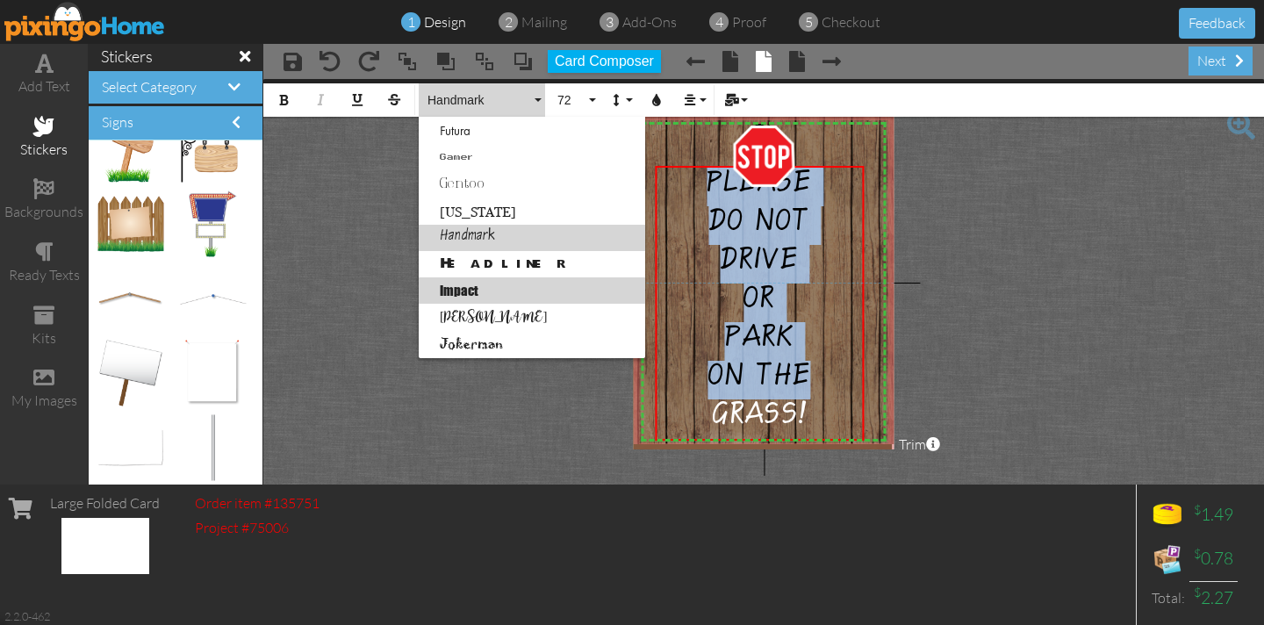
click at [468, 290] on link "Impact" at bounding box center [532, 290] width 226 height 26
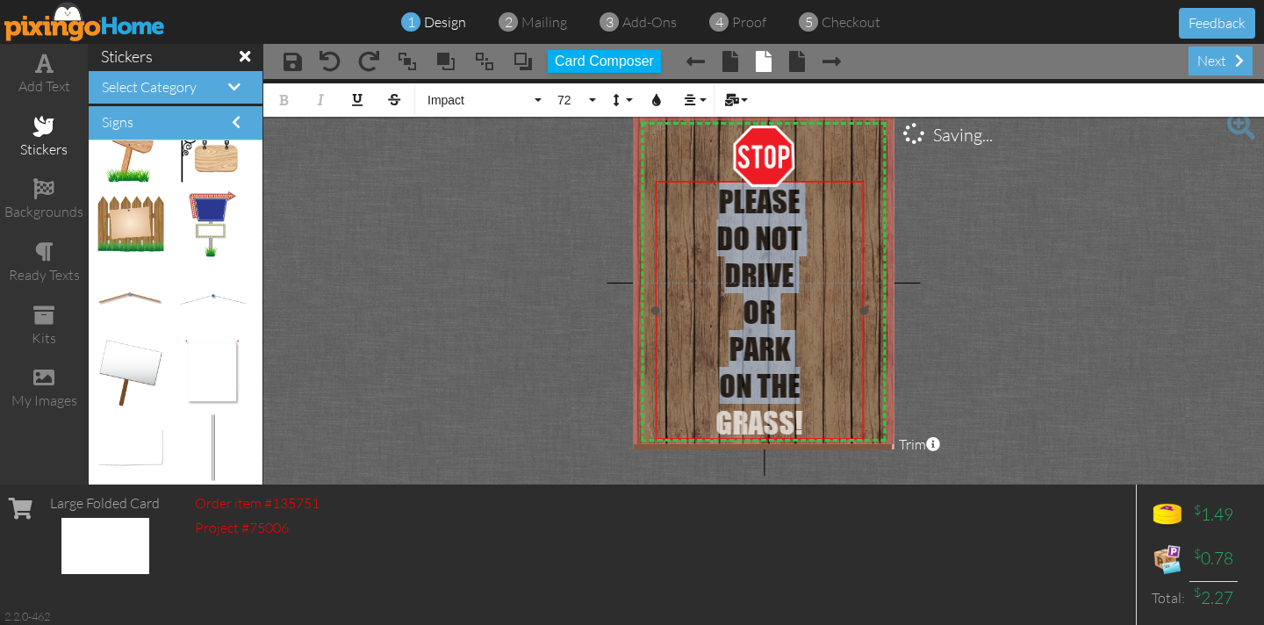
drag, startPoint x: 670, startPoint y: 165, endPoint x: 670, endPoint y: 180, distance: 14.9
click at [670, 181] on div "​ PLEASE DO NOT DRIVE OR PARK ON THE GRASS! ​ ×" at bounding box center [759, 310] width 209 height 259
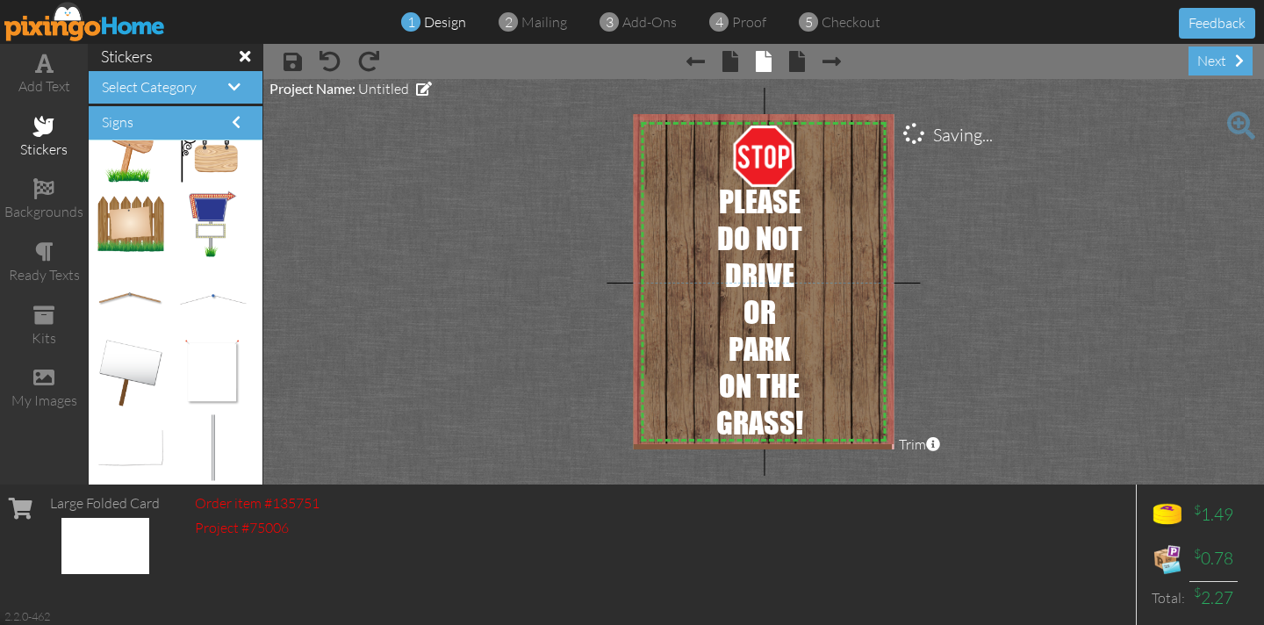
click at [462, 169] on project-studio-wrapper "X X X X X X X X X X X X X X X X X X X X X X X X X X X X X X X X X X X X X X X X…" at bounding box center [763, 281] width 1000 height 405
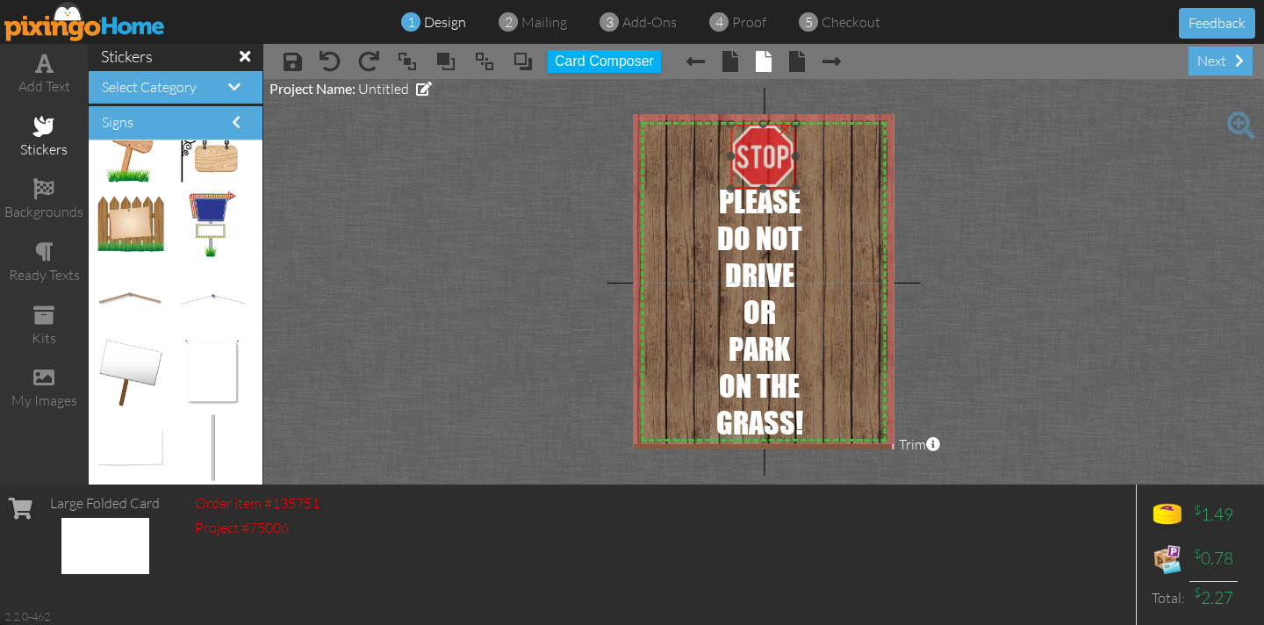
click at [763, 147] on img at bounding box center [762, 156] width 65 height 65
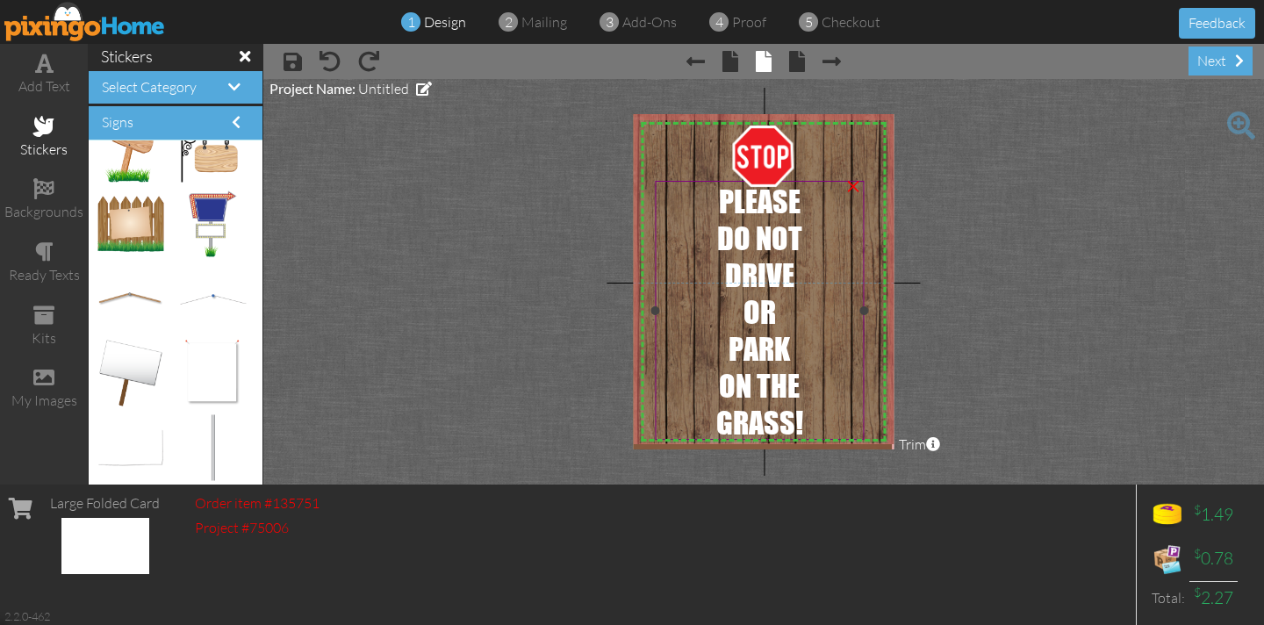
click at [713, 202] on div "PLEASE" at bounding box center [759, 201] width 204 height 37
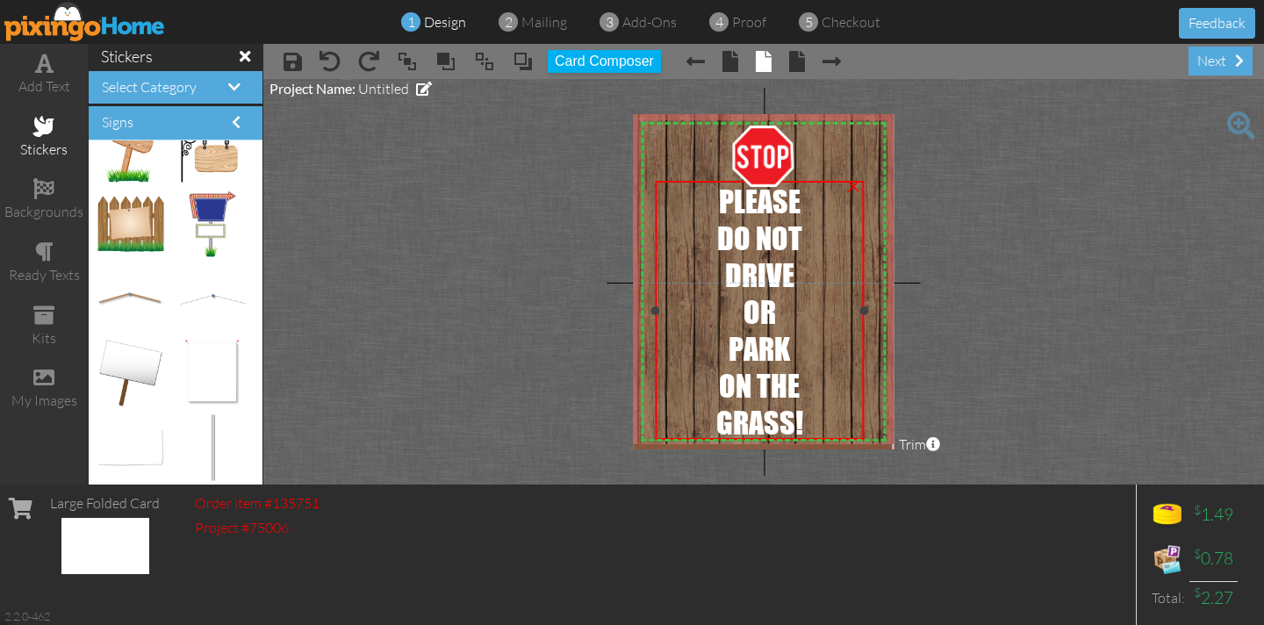
click at [713, 202] on div "PLEASE" at bounding box center [759, 201] width 204 height 37
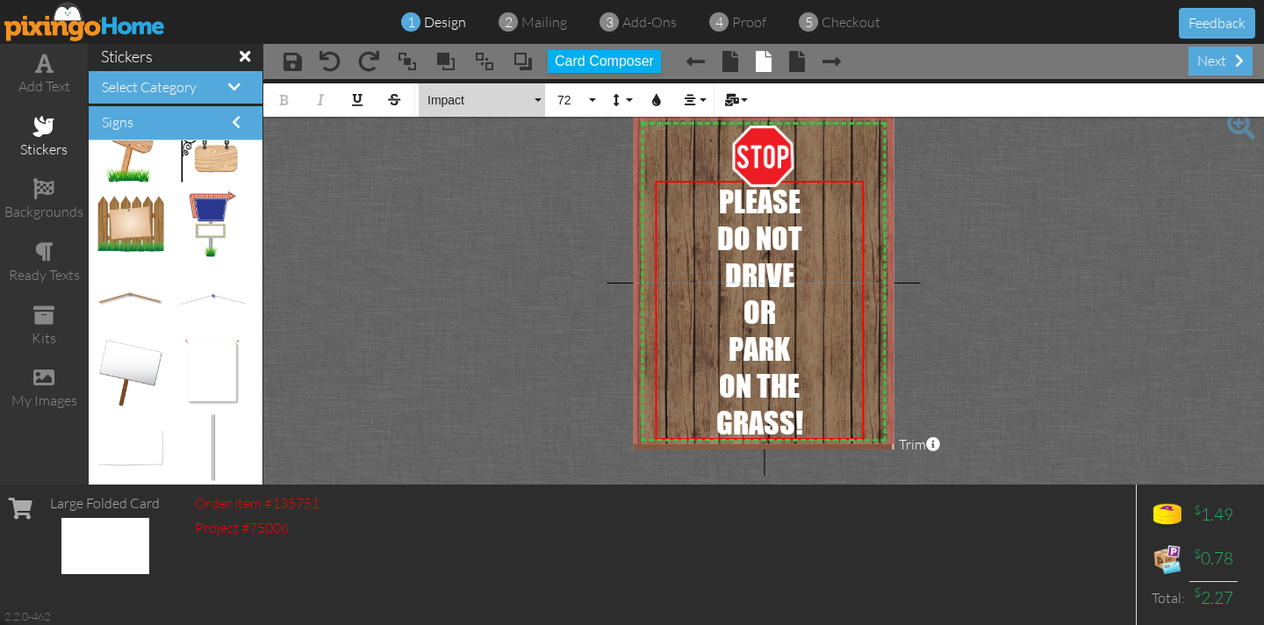
click at [538, 99] on button "Impact" at bounding box center [482, 99] width 126 height 33
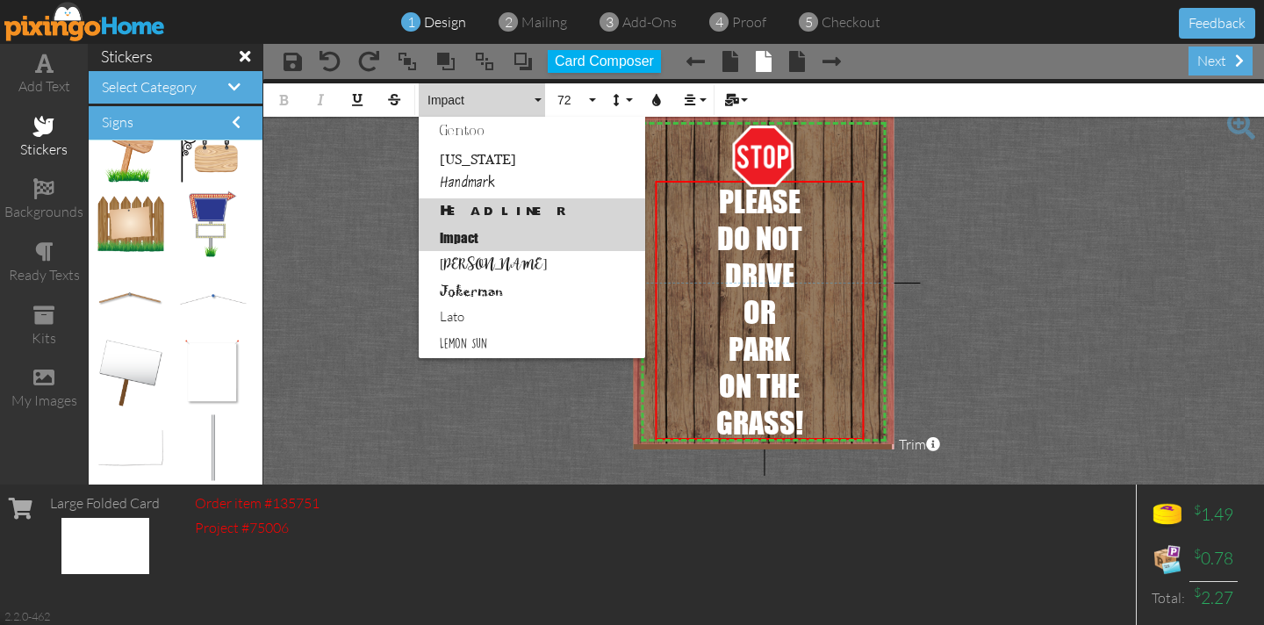
click at [499, 212] on link "Headliner" at bounding box center [532, 211] width 226 height 26
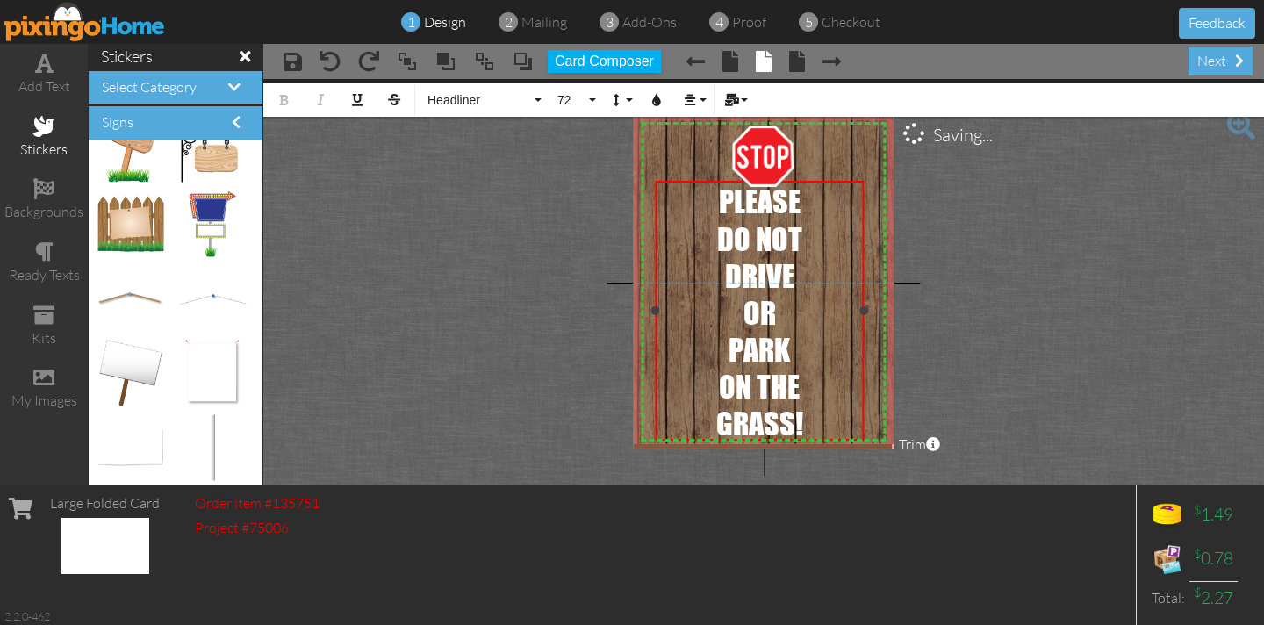
click at [711, 201] on div "​ PLEASE" at bounding box center [759, 202] width 204 height 38
drag, startPoint x: 809, startPoint y: 426, endPoint x: 636, endPoint y: 175, distance: 304.7
click at [652, 165] on div "X X X X X X X X X X X X X X X X X X X X X X X X X X X X X X X X X X X X X X X X…" at bounding box center [763, 281] width 261 height 335
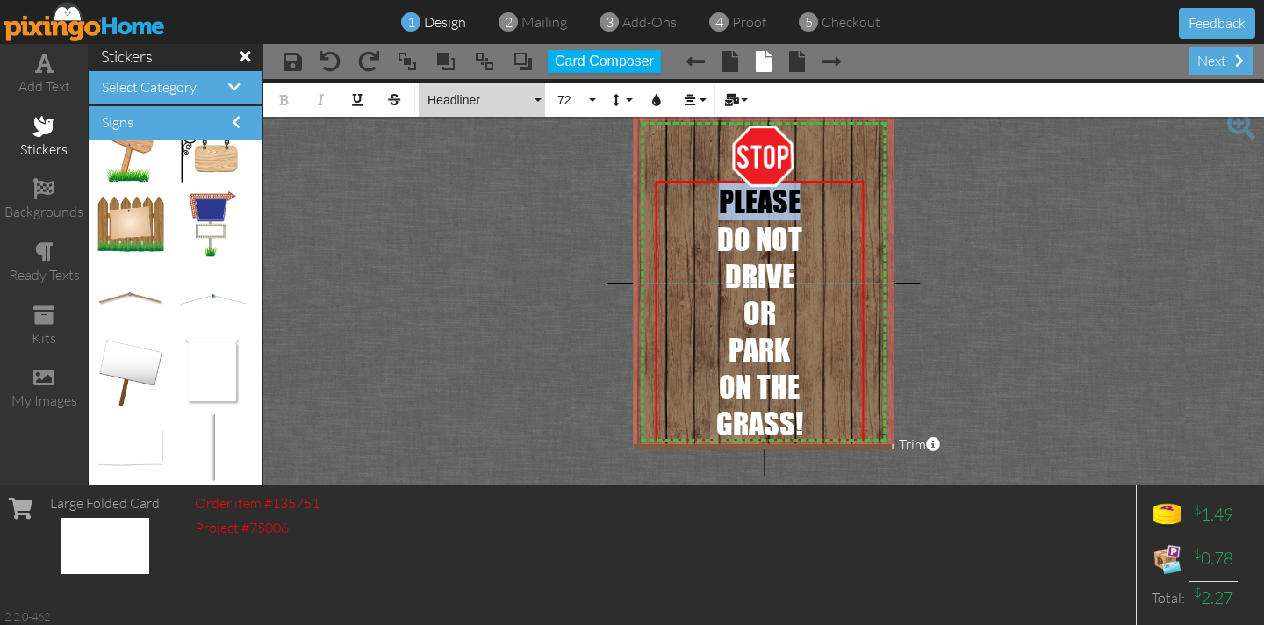
click at [533, 103] on button "Headliner" at bounding box center [482, 99] width 126 height 33
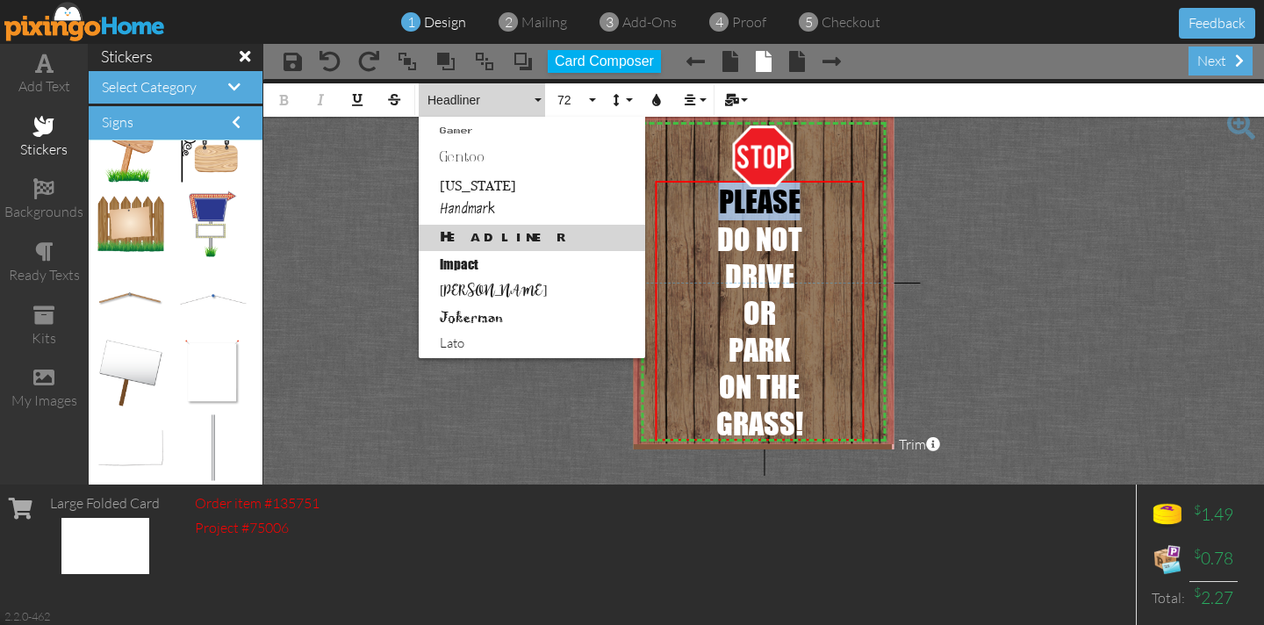
click at [496, 240] on link "Headliner" at bounding box center [532, 238] width 226 height 26
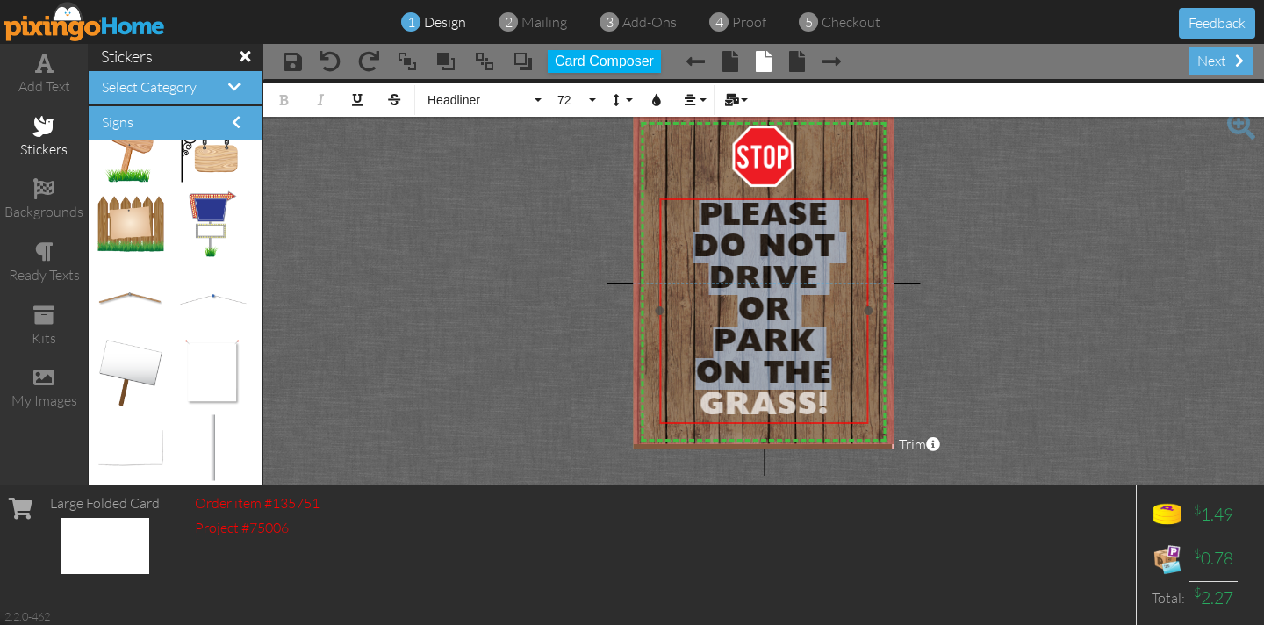
drag, startPoint x: 670, startPoint y: 181, endPoint x: 674, endPoint y: 198, distance: 18.1
click at [674, 198] on div "​ ​ PLEASE DO NOT DRIVE OR PARK ON THE GRASS! ​" at bounding box center [763, 311] width 209 height 226
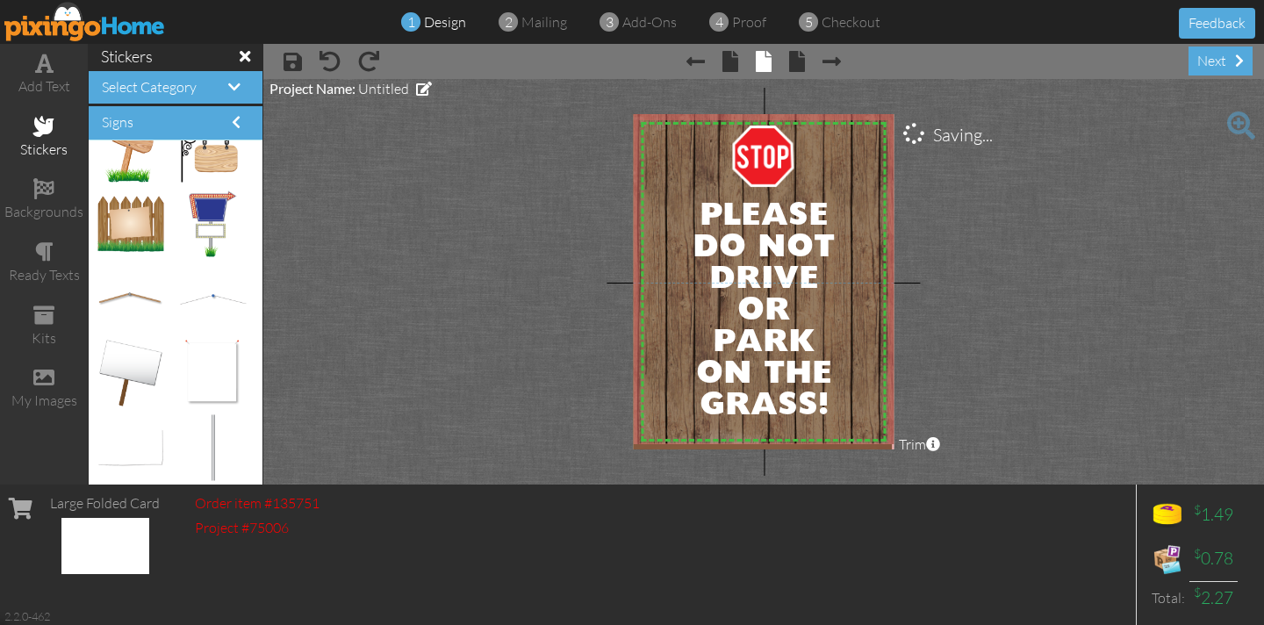
click at [557, 195] on project-studio-wrapper "X X X X X X X X X X X X X X X X X X X X X X X X X X X X X X X X X X X X X X X X…" at bounding box center [763, 281] width 1000 height 405
click at [721, 403] on span "GRASS!" at bounding box center [762, 406] width 129 height 32
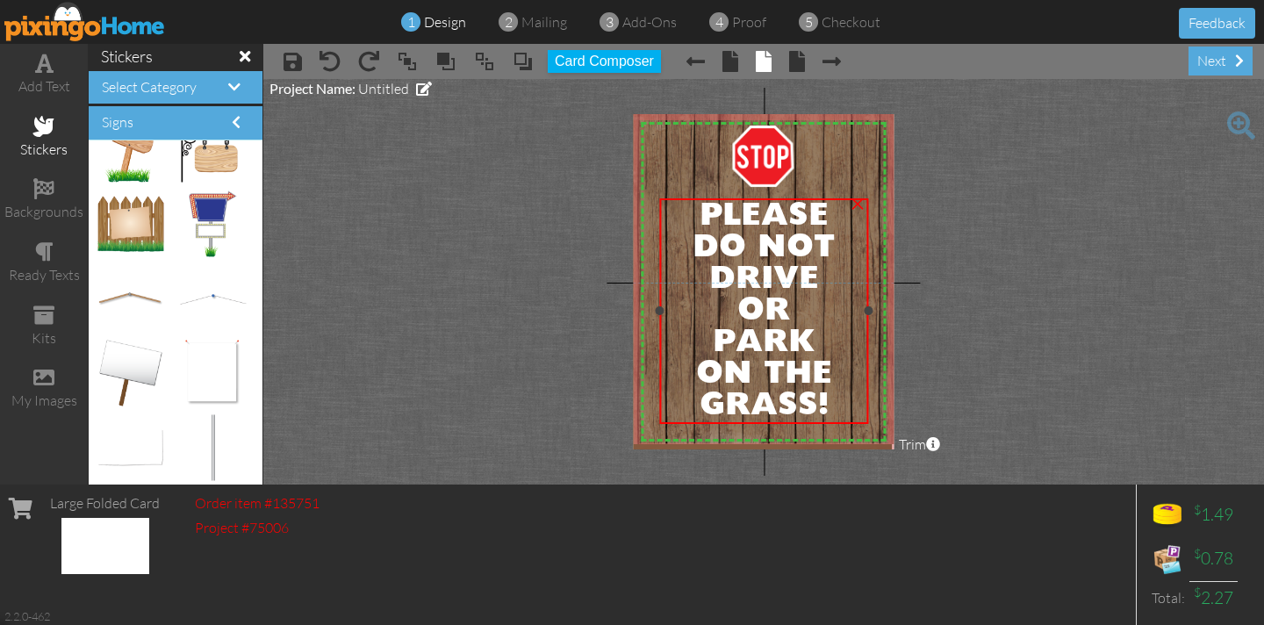
click at [716, 403] on span "GRASS!" at bounding box center [762, 406] width 129 height 32
click at [698, 209] on span "PLEASE" at bounding box center [762, 216] width 129 height 32
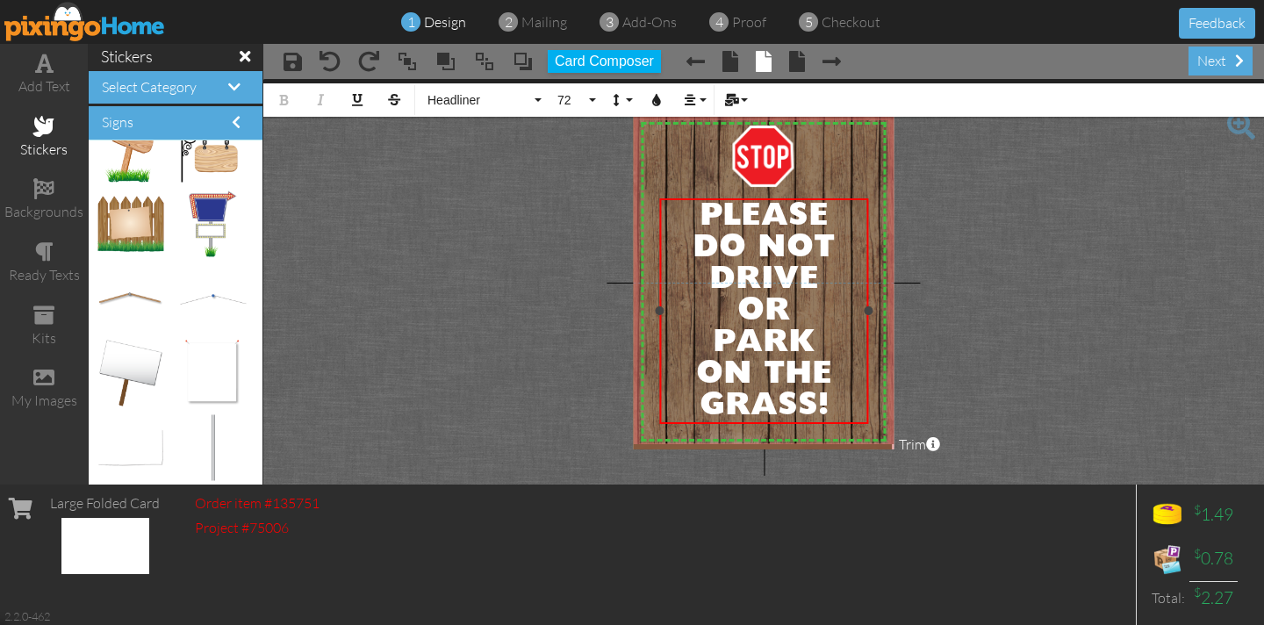
click at [698, 209] on span "PLEASE" at bounding box center [762, 216] width 129 height 32
click at [698, 212] on span "PLEASE" at bounding box center [762, 216] width 129 height 32
drag, startPoint x: 849, startPoint y: 401, endPoint x: 657, endPoint y: 200, distance: 277.4
click at [661, 198] on div "PLEASE DO NOT DRIVE OR PARK ON THE GRASS!" at bounding box center [763, 311] width 209 height 226
click at [684, 98] on icon "button" at bounding box center [690, 100] width 12 height 12
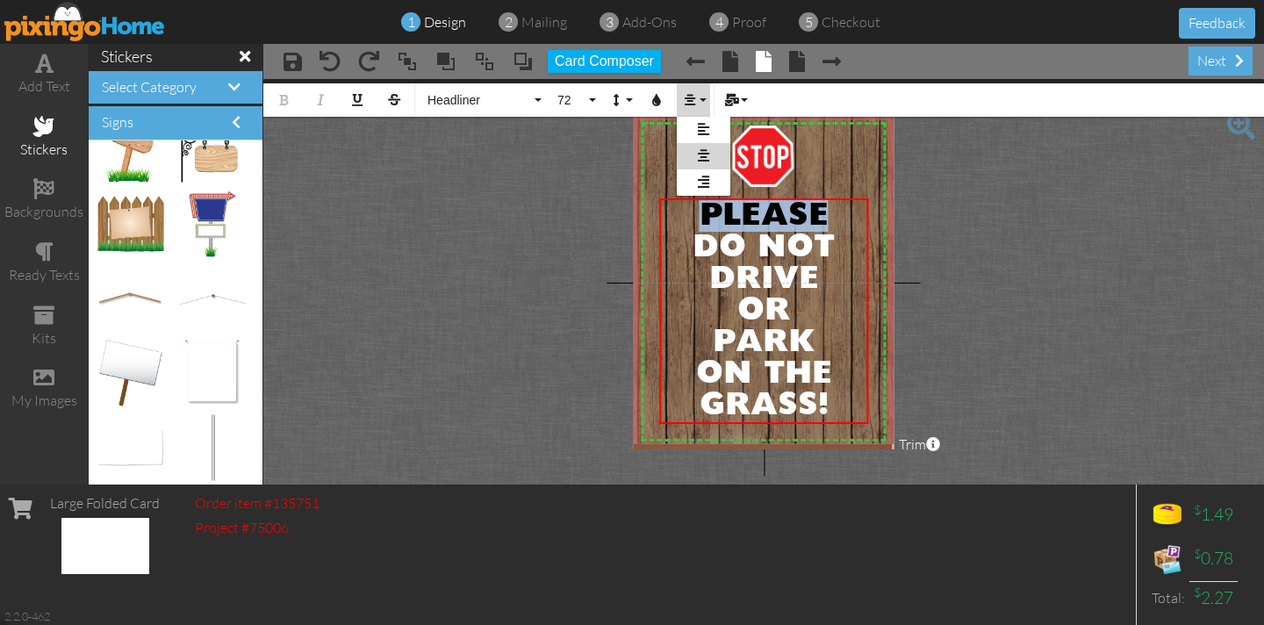
click at [705, 152] on icon at bounding box center [703, 155] width 11 height 13
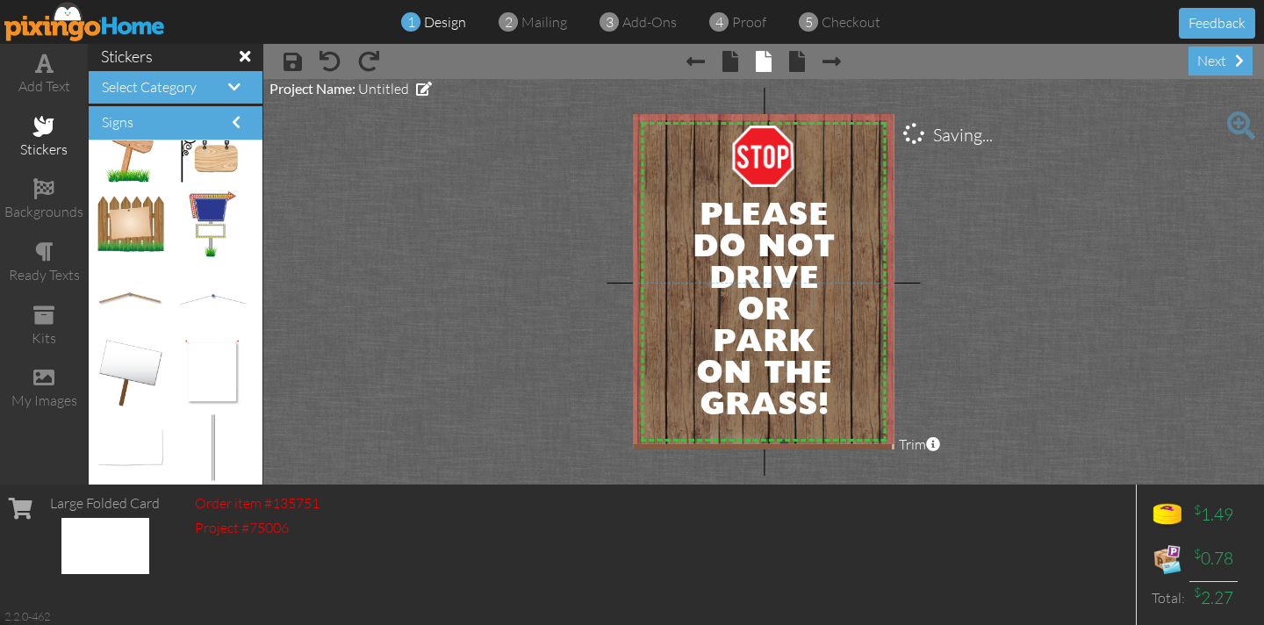
click at [705, 152] on img at bounding box center [783, 277] width 333 height 333
click at [698, 211] on span "PLEASE" at bounding box center [762, 216] width 129 height 32
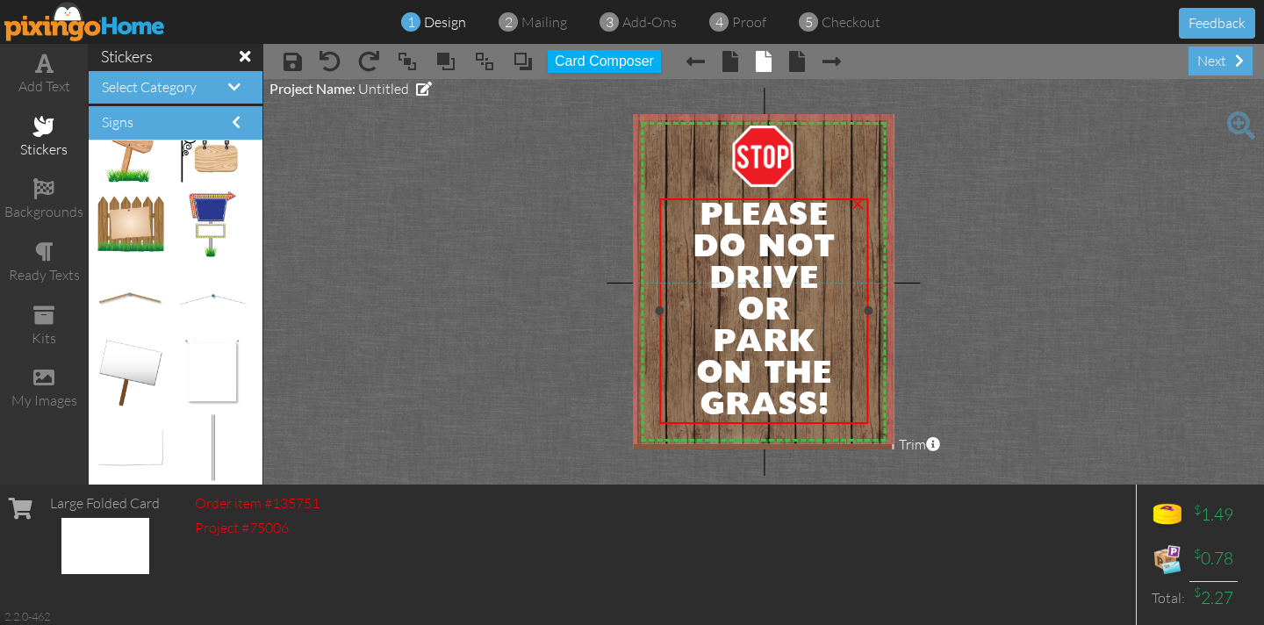
click at [698, 211] on span "PLEASE" at bounding box center [762, 216] width 129 height 32
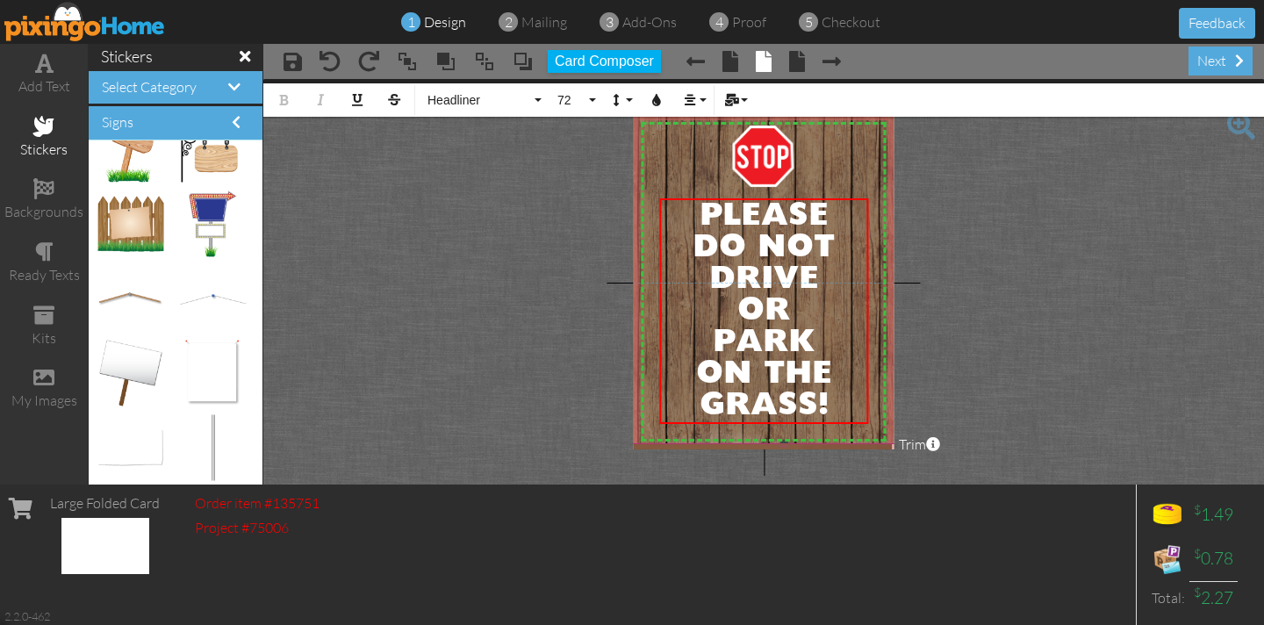
drag, startPoint x: 683, startPoint y: 208, endPoint x: 879, endPoint y: 397, distance: 272.4
click at [881, 398] on div "X X X X X X X X X X X X X X X X X X X X X X X X X X X X X X X X X X X X X X X X…" at bounding box center [763, 281] width 261 height 335
click at [694, 94] on icon "button" at bounding box center [690, 100] width 12 height 12
click at [705, 131] on icon at bounding box center [703, 129] width 11 height 13
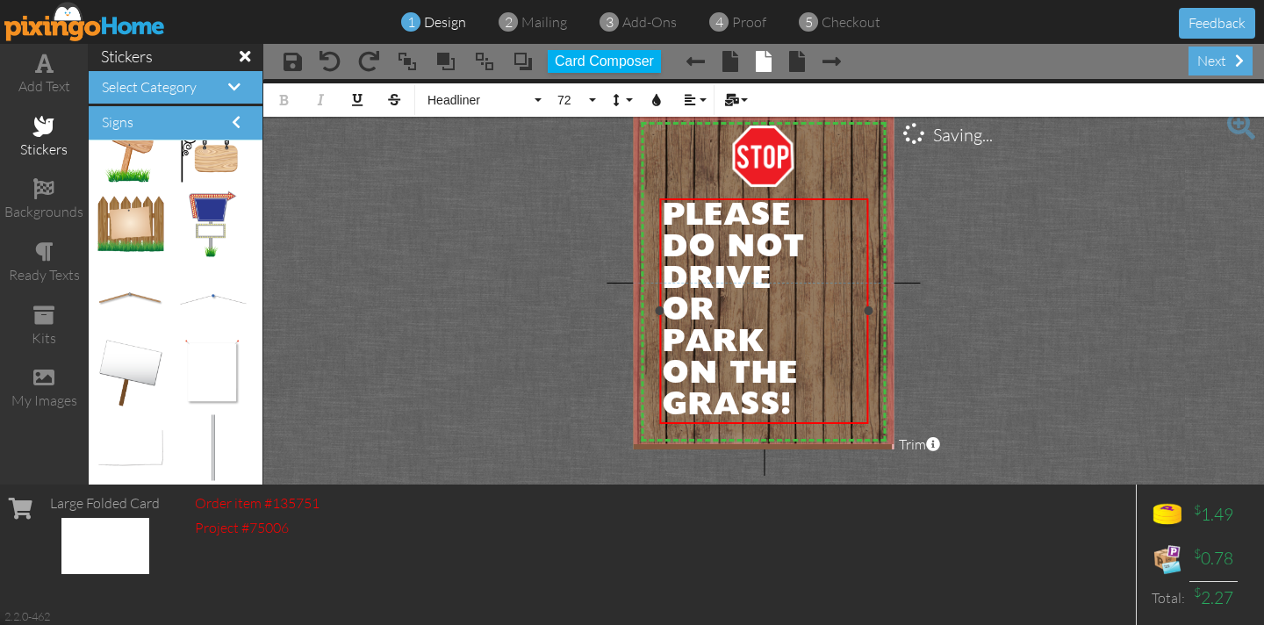
click at [691, 283] on span "DRIVE" at bounding box center [717, 279] width 110 height 32
click at [692, 401] on span "GRASS!" at bounding box center [726, 406] width 129 height 32
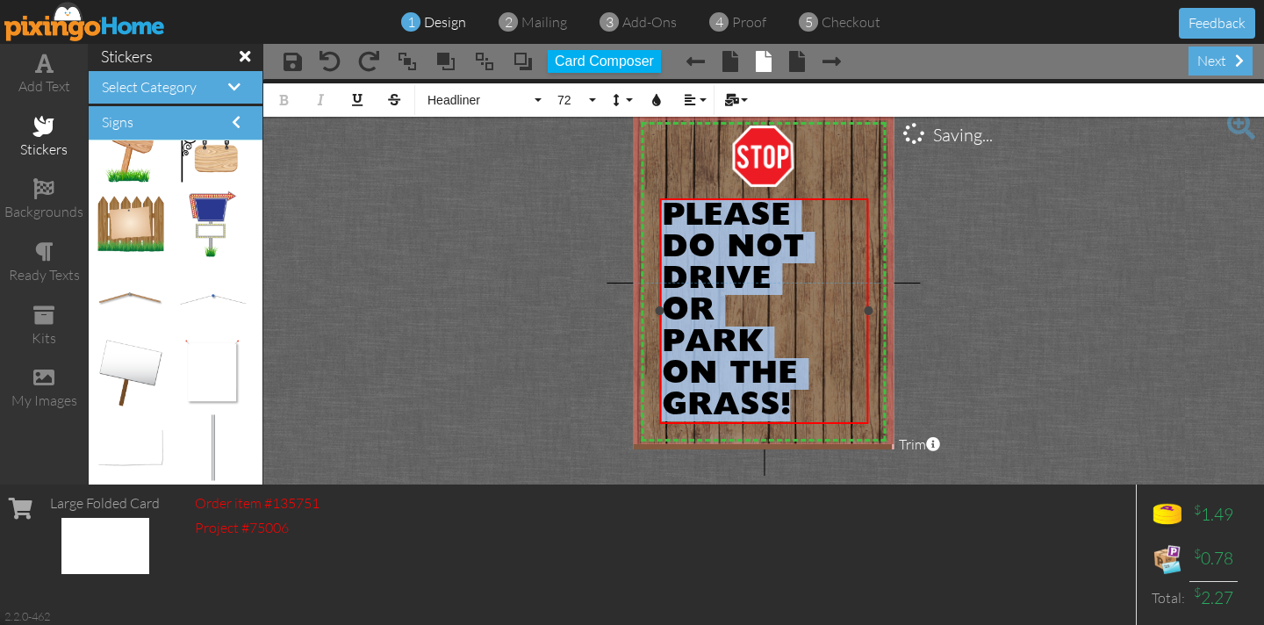
drag, startPoint x: 663, startPoint y: 206, endPoint x: 812, endPoint y: 395, distance: 240.0
click at [812, 395] on div "PLEASE DO NOT DRIVE OR PARK ON THE GRASS!" at bounding box center [764, 310] width 204 height 221
click at [689, 102] on icon "button" at bounding box center [690, 100] width 12 height 12
click at [700, 153] on icon at bounding box center [703, 155] width 11 height 13
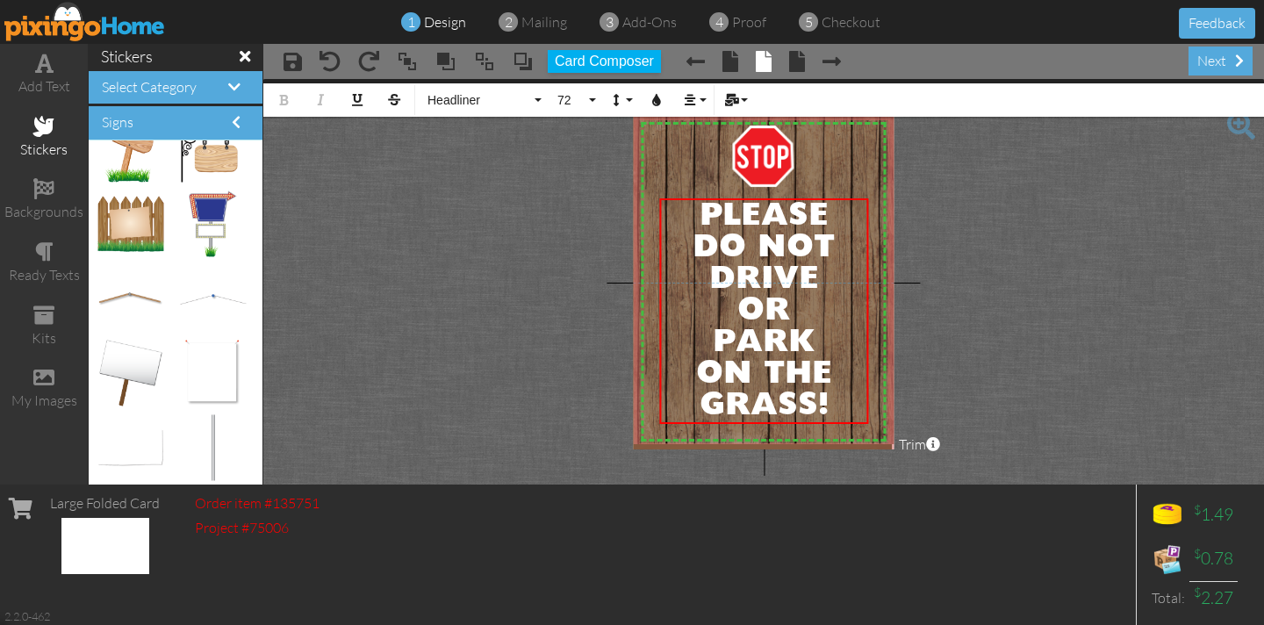
click at [558, 211] on project-studio-wrapper "X X X X X X X X X X X X X X X X X X X X X X X X X X X X X X X X X X X X X X X X…" at bounding box center [763, 281] width 1000 height 405
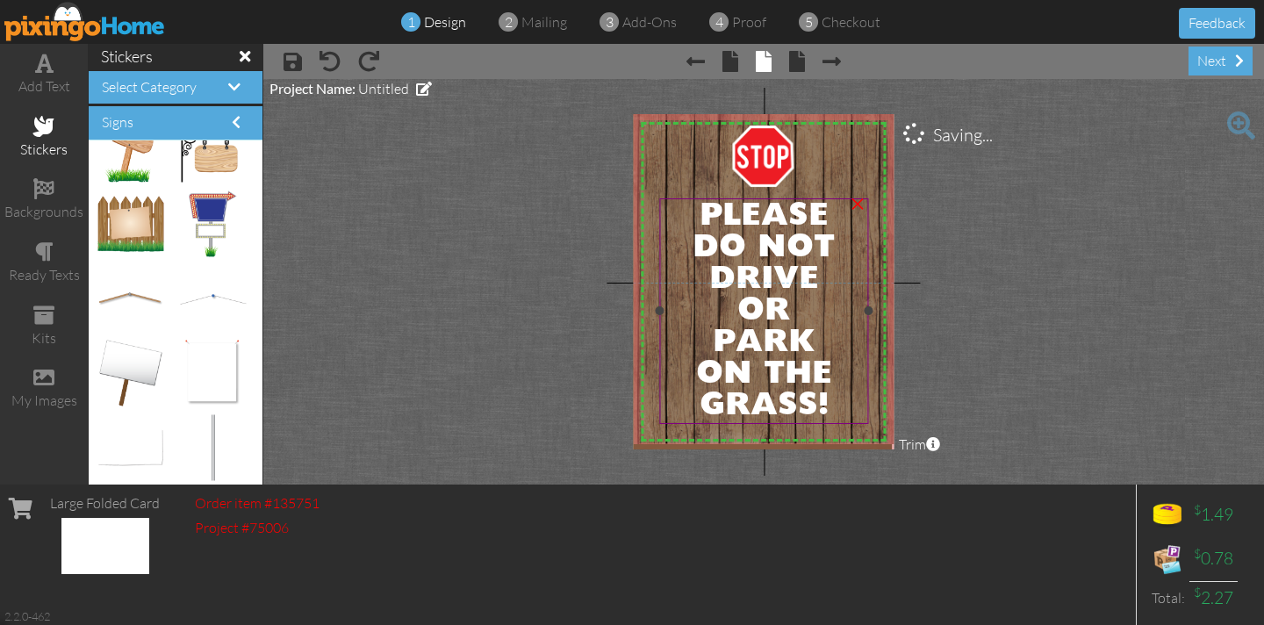
click at [698, 209] on span "PLEASE" at bounding box center [762, 216] width 129 height 32
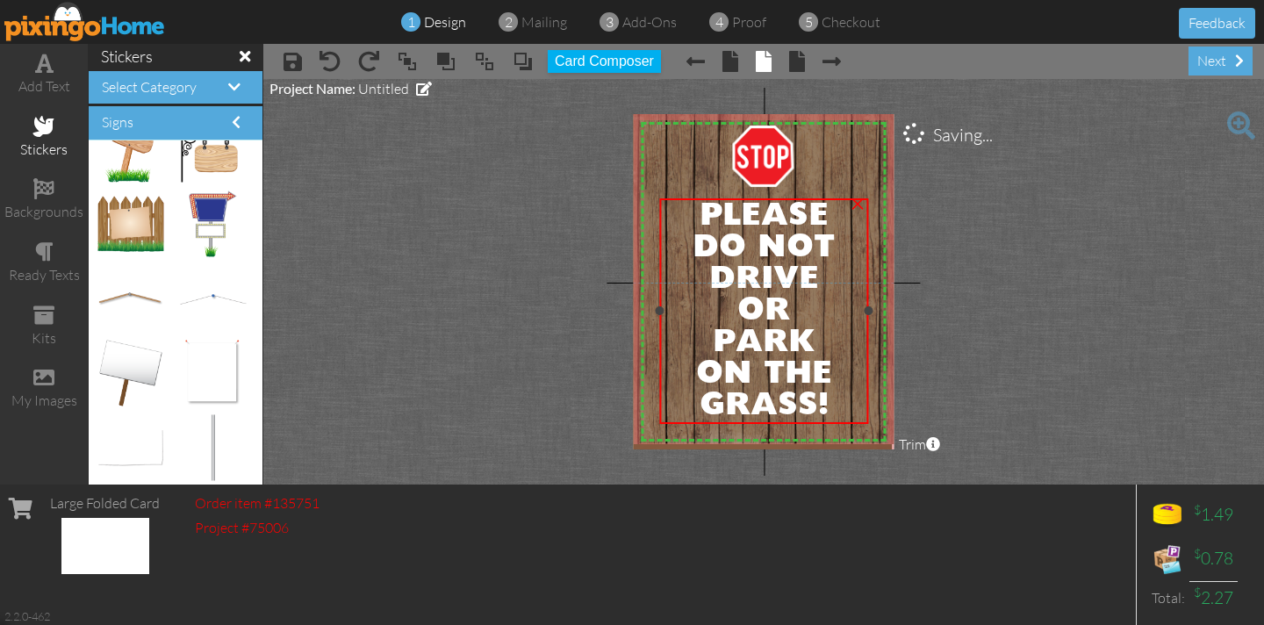
click at [698, 209] on span "PLEASE" at bounding box center [762, 216] width 129 height 32
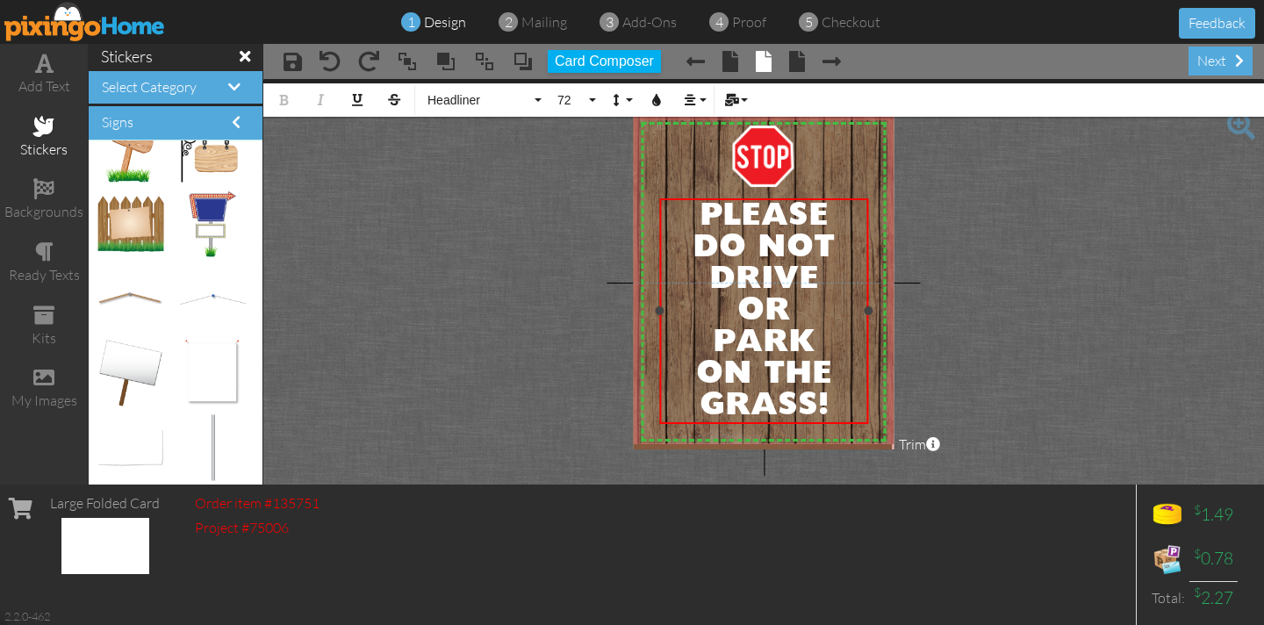
click at [708, 289] on span "DRIVE" at bounding box center [763, 279] width 110 height 32
click at [708, 285] on span "DRIVE" at bounding box center [763, 279] width 110 height 32
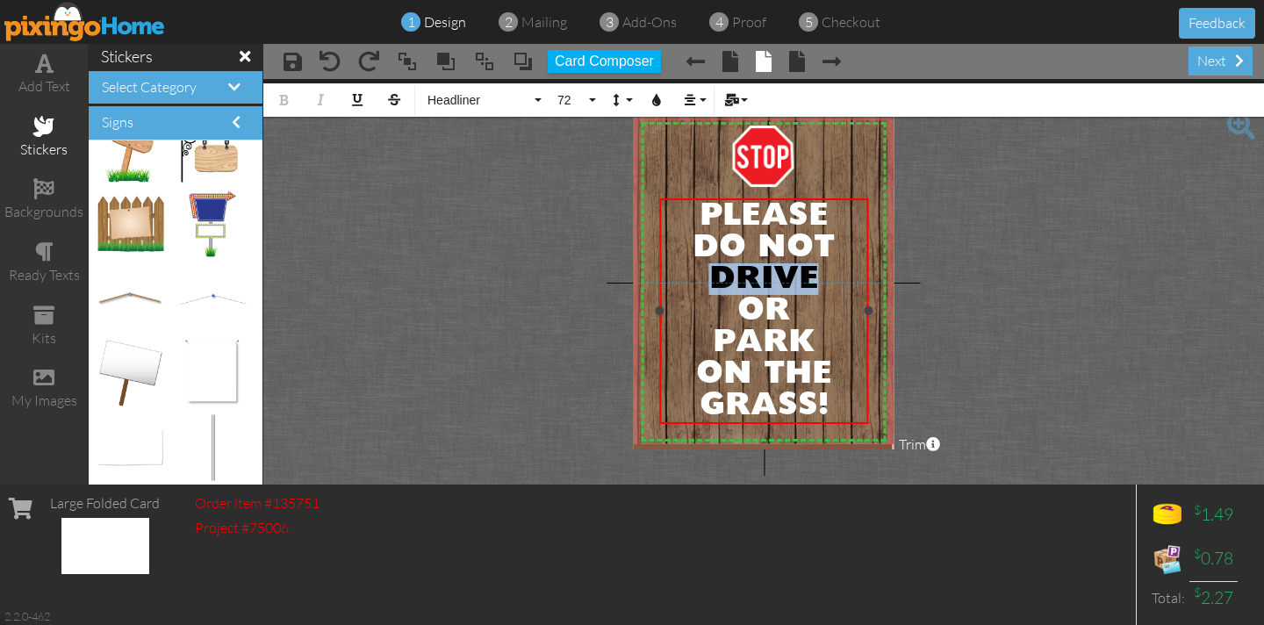
click at [685, 271] on div "DRIVE" at bounding box center [764, 279] width 204 height 32
click at [686, 271] on div "DRIVE" at bounding box center [764, 279] width 204 height 32
click at [686, 273] on div "DRIVE" at bounding box center [764, 279] width 204 height 32
click at [687, 273] on div "DRIVE" at bounding box center [764, 279] width 204 height 32
click at [713, 340] on span "PARK" at bounding box center [764, 342] width 102 height 32
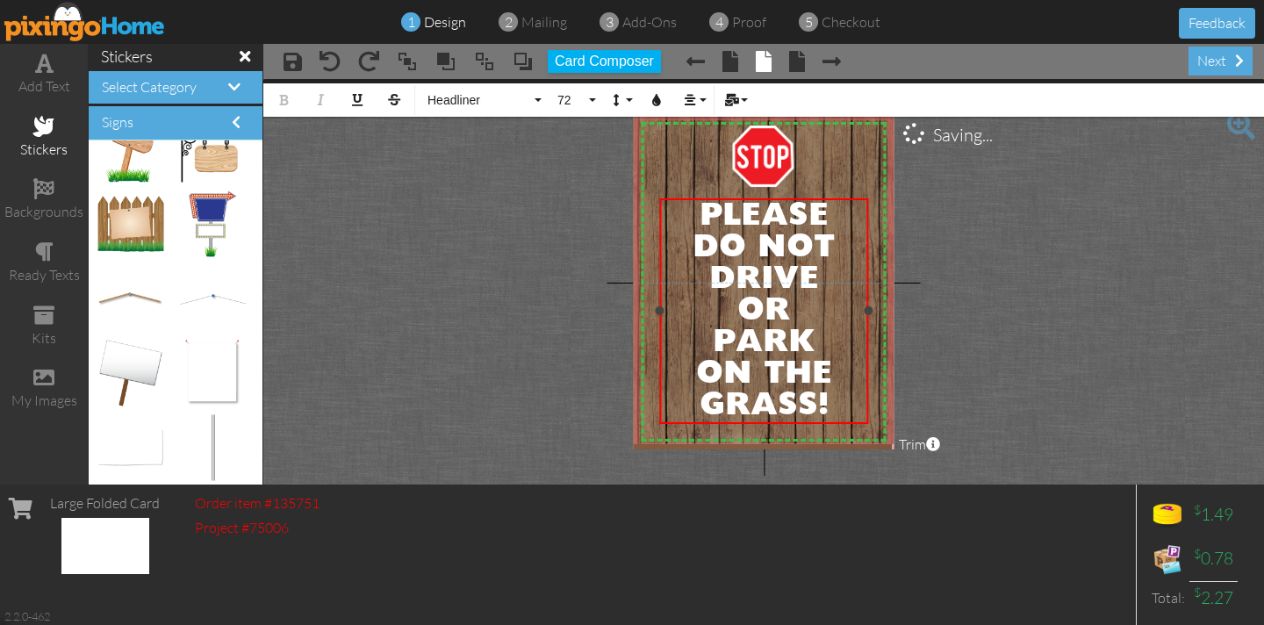
click at [713, 340] on span "PARK" at bounding box center [764, 342] width 102 height 32
click at [692, 338] on div "PARK" at bounding box center [764, 342] width 204 height 32
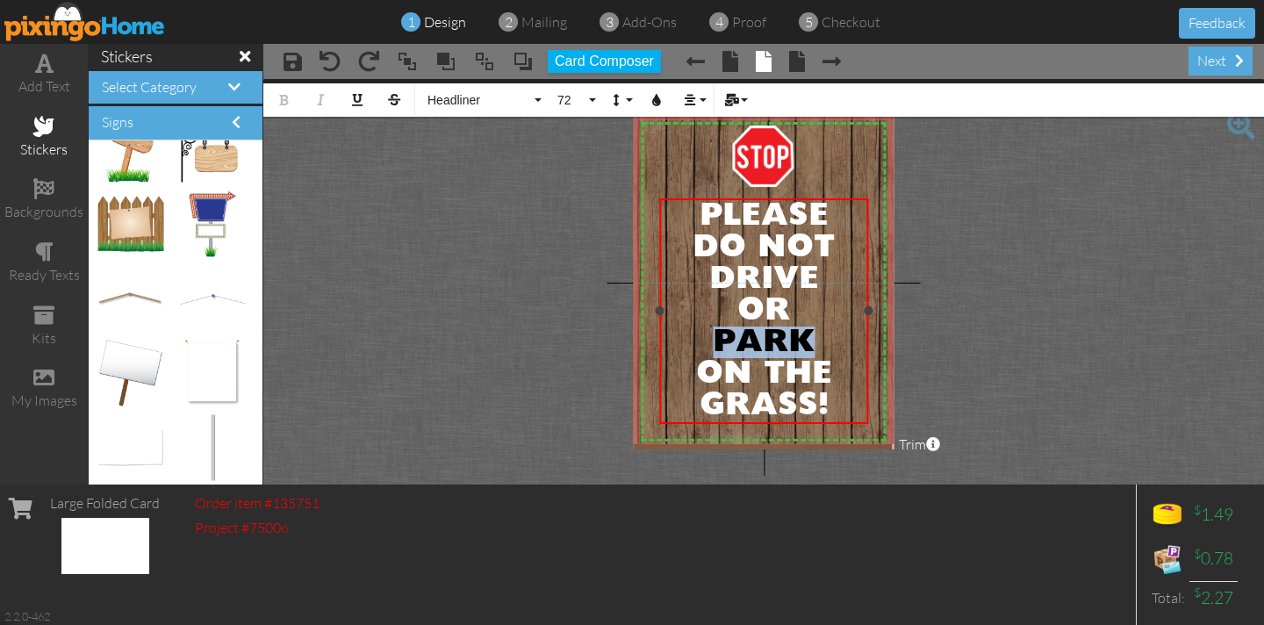
click at [692, 338] on div "PARK" at bounding box center [764, 342] width 204 height 32
click at [713, 341] on span "PARK" at bounding box center [764, 342] width 102 height 32
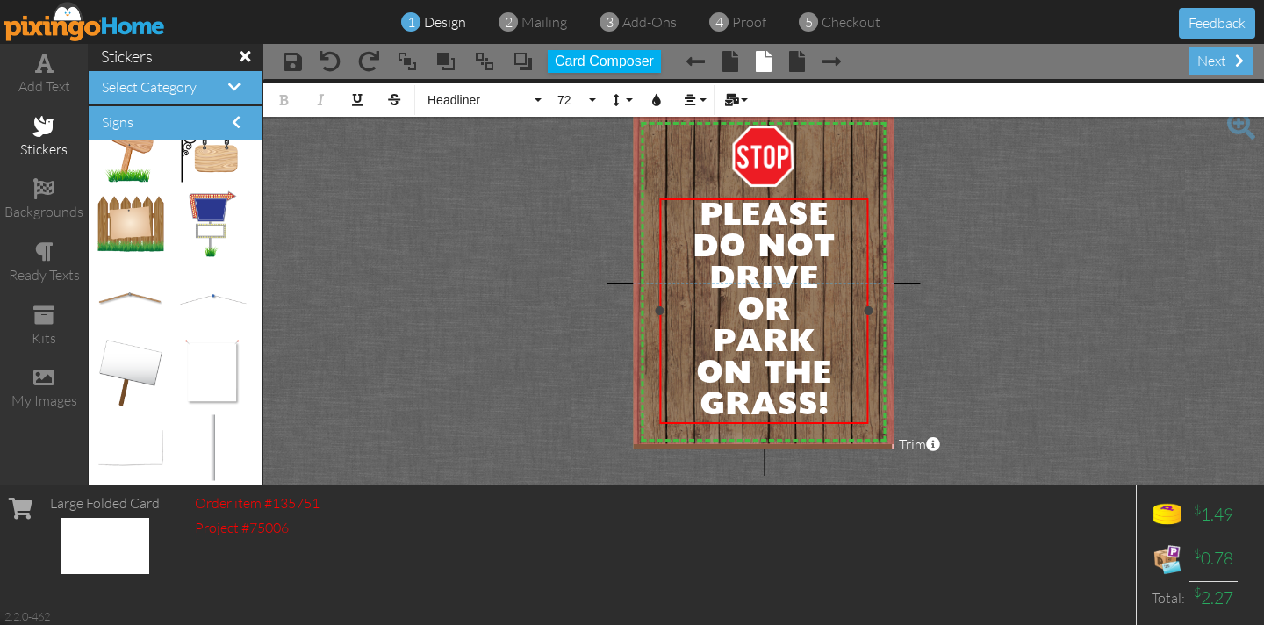
click at [684, 307] on div "OR" at bounding box center [764, 311] width 204 height 32
click at [713, 342] on span "PARK" at bounding box center [764, 342] width 102 height 32
click at [719, 308] on div "OR" at bounding box center [764, 311] width 204 height 32
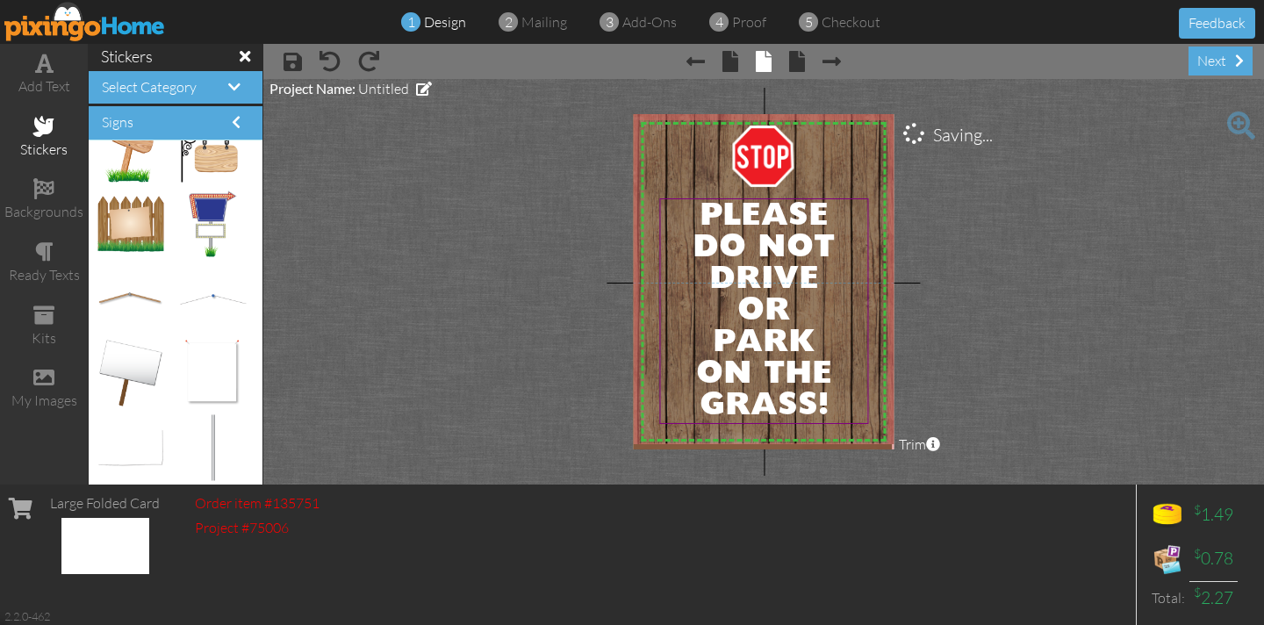
click at [480, 256] on project-studio-wrapper "X X X X X X X X X X X X X X X X X X X X X X X X X X X X X X X X X X X X X X X X…" at bounding box center [763, 281] width 1000 height 405
click at [39, 197] on span at bounding box center [43, 188] width 21 height 21
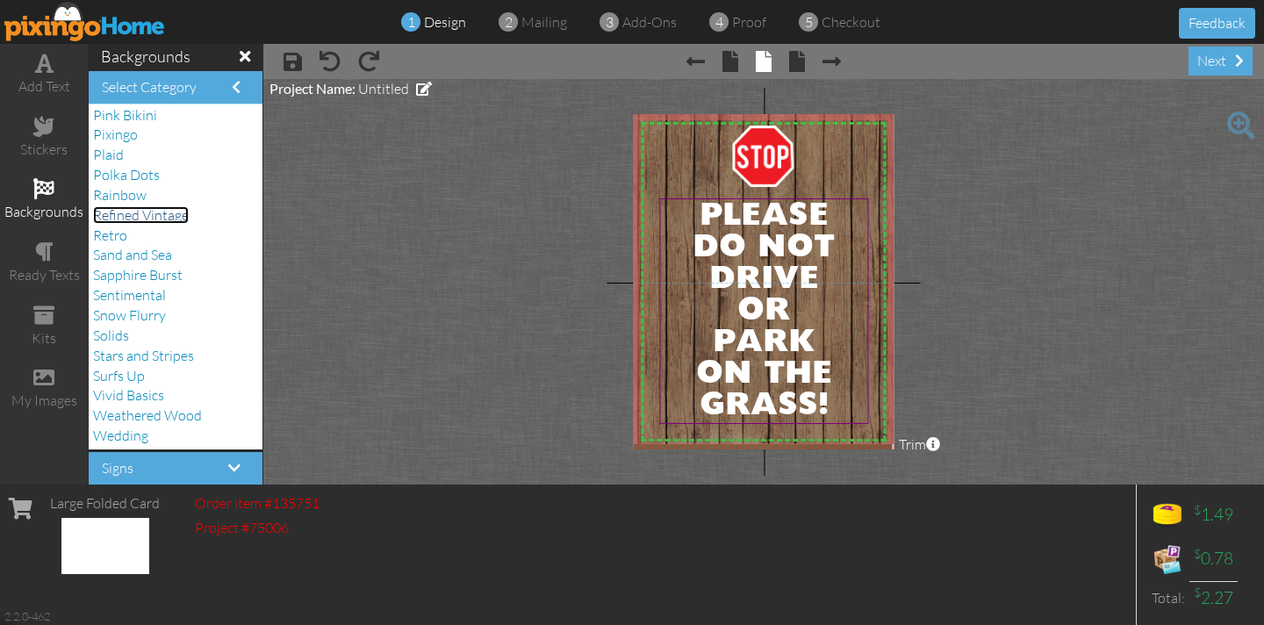
click at [111, 216] on span "Refined Vintage" at bounding box center [141, 215] width 96 height 18
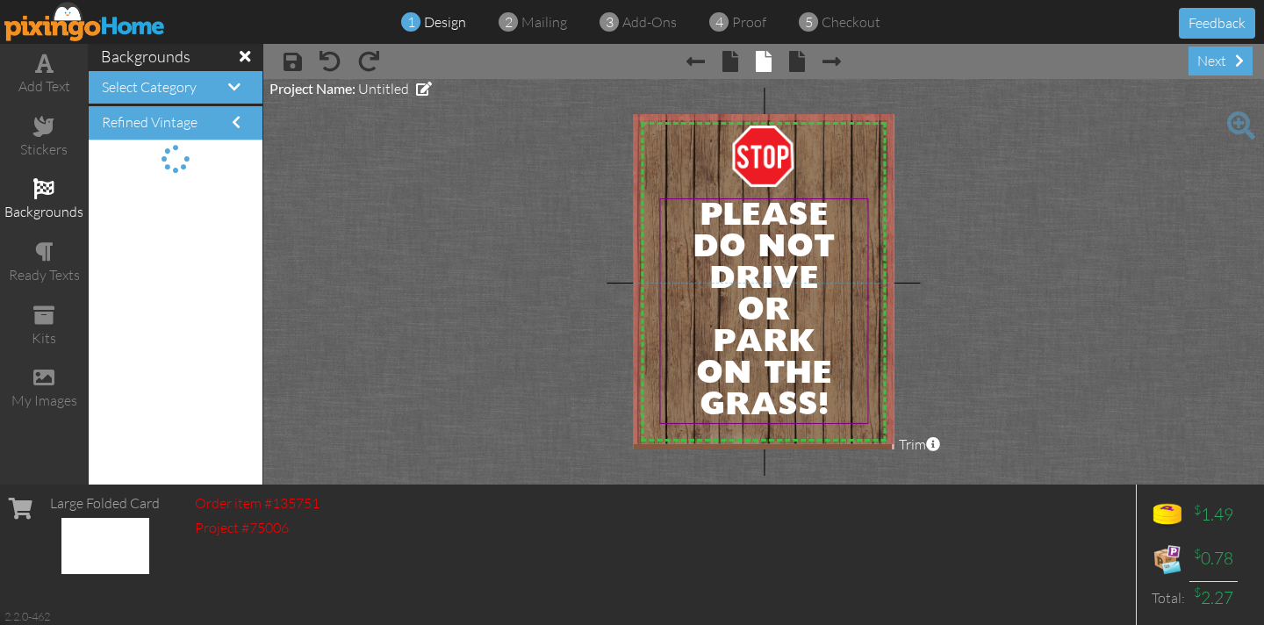
scroll to position [0, 0]
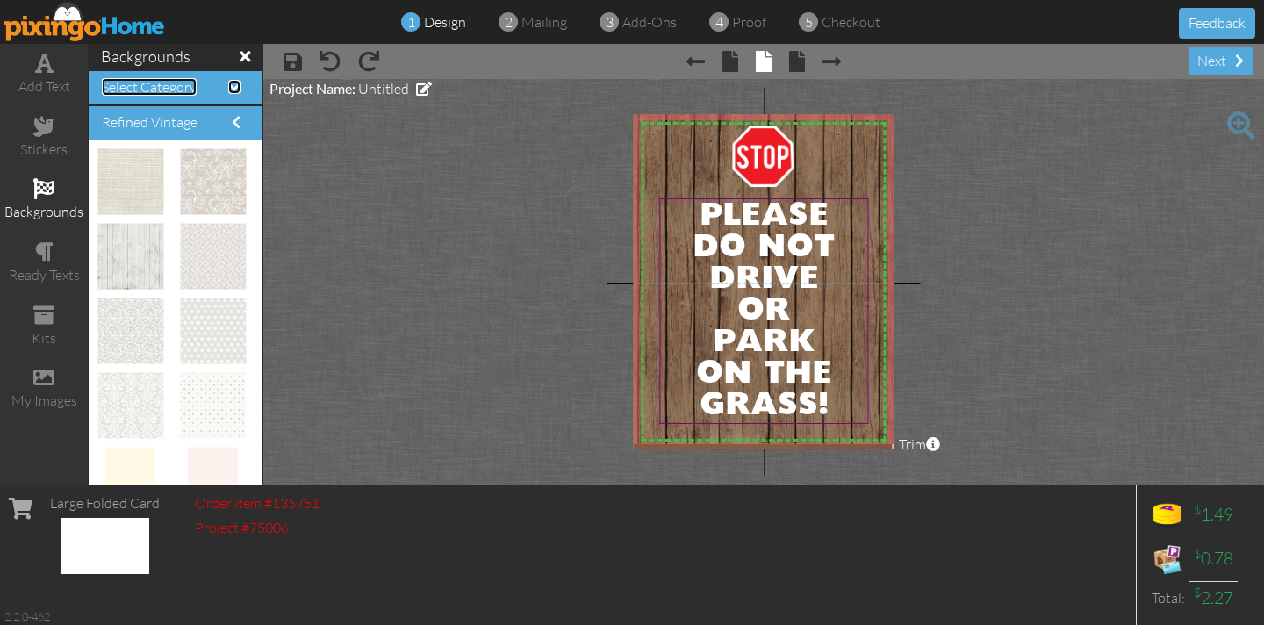
click at [150, 84] on span "Select Category" at bounding box center [149, 87] width 95 height 18
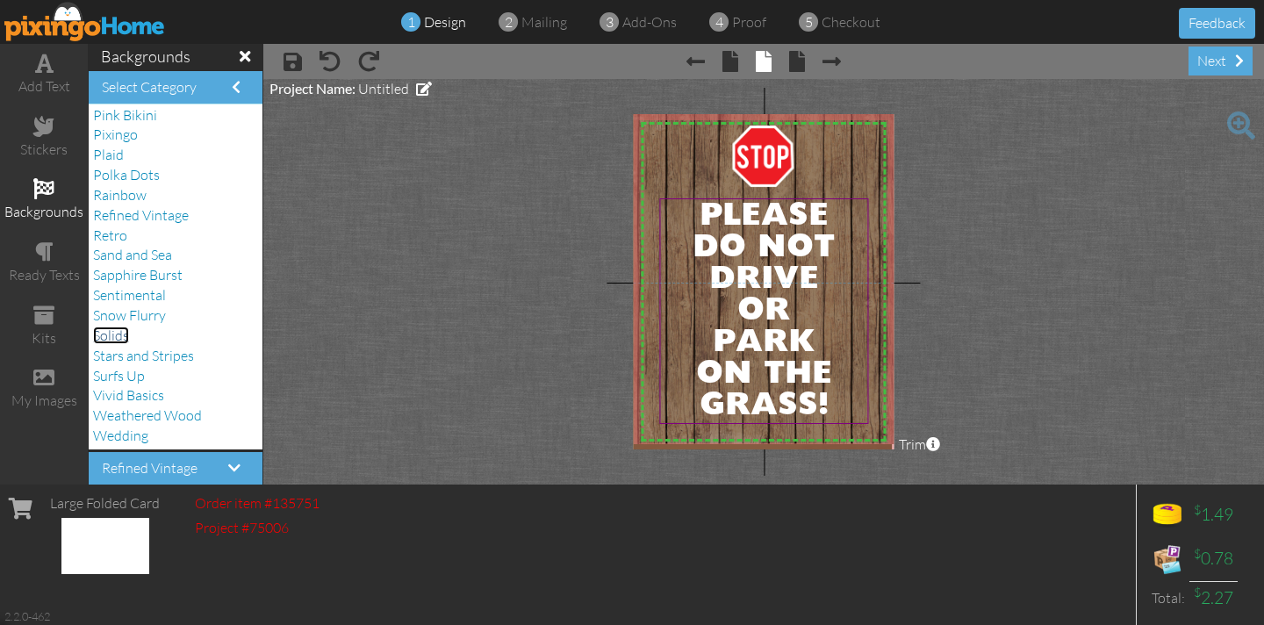
click at [119, 332] on span "Solids" at bounding box center [111, 335] width 36 height 18
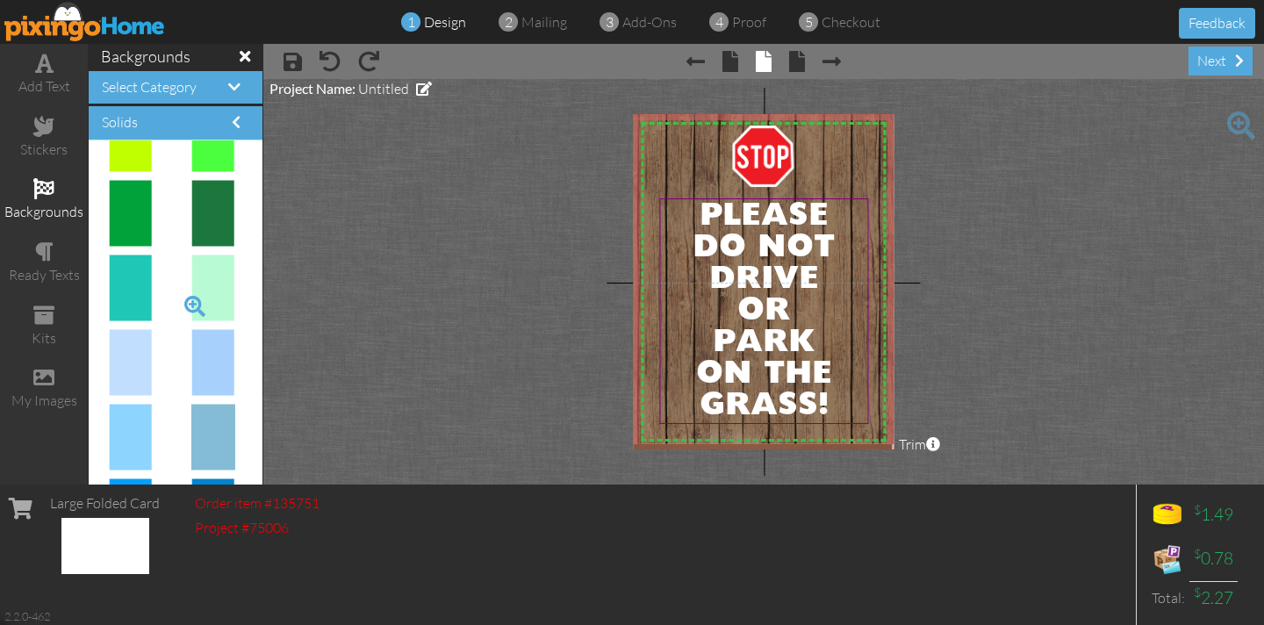
scroll to position [708, 0]
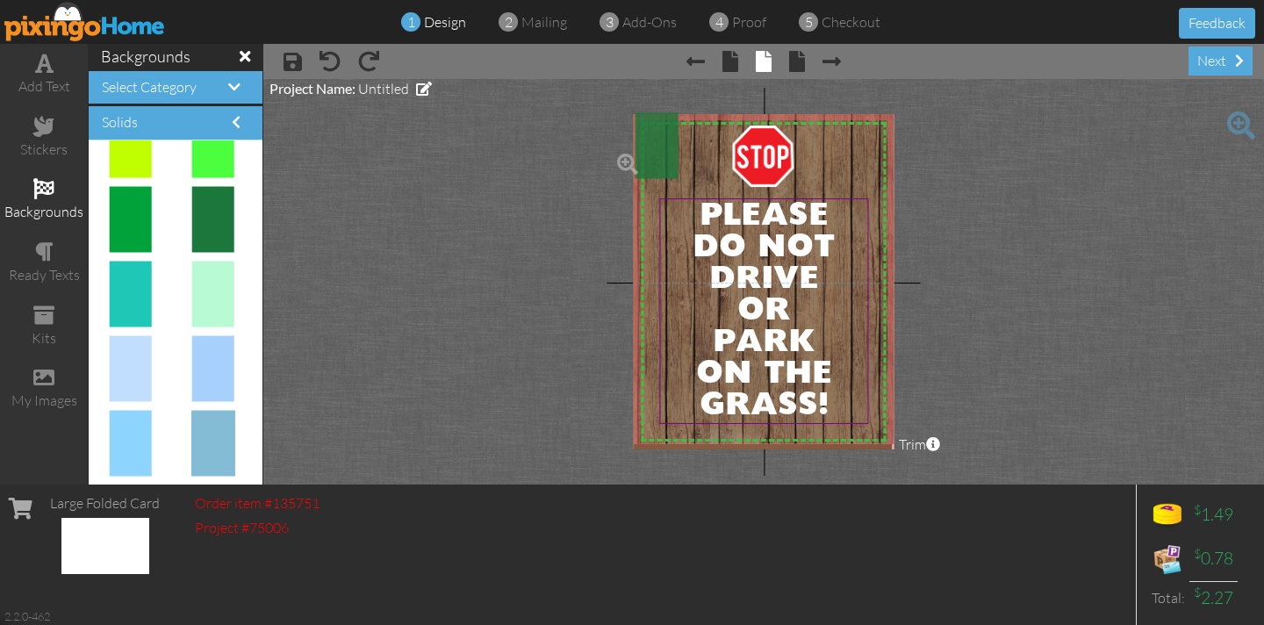
drag, startPoint x: 211, startPoint y: 207, endPoint x: 644, endPoint y: 133, distance: 438.8
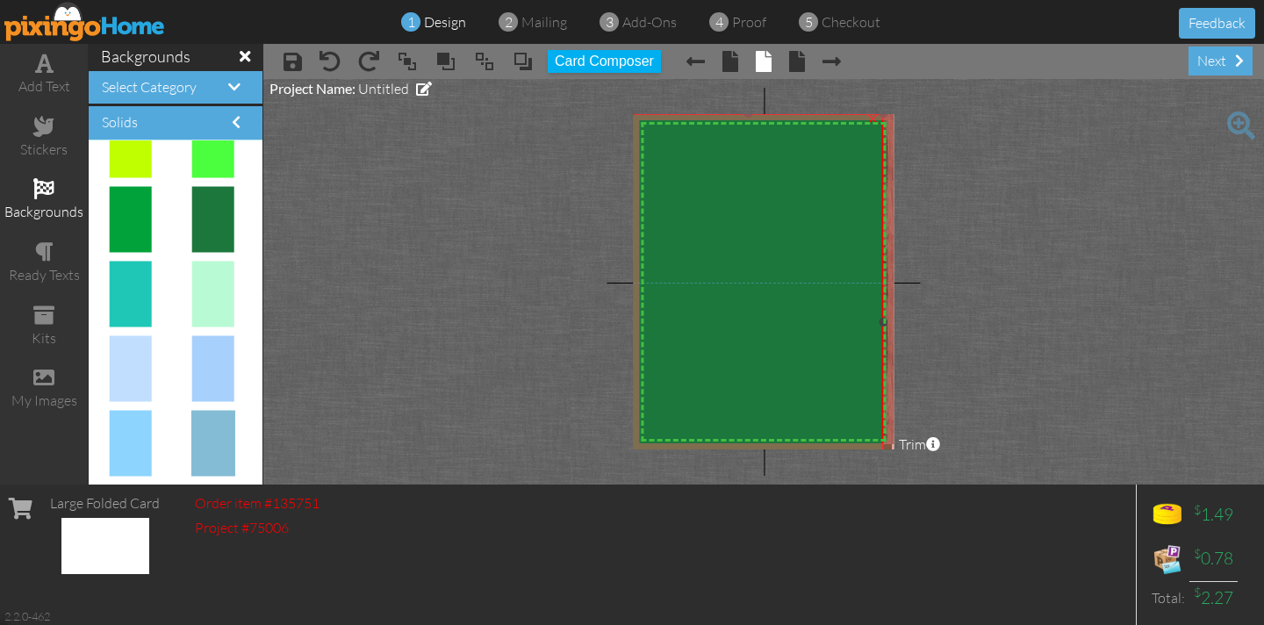
drag, startPoint x: 676, startPoint y: 211, endPoint x: 1213, endPoint y: 505, distance: 612.6
click at [1248, 484] on div "add text stickers backgrounds ready texts kits my images backgrounds Select Cat…" at bounding box center [632, 264] width 1264 height 440
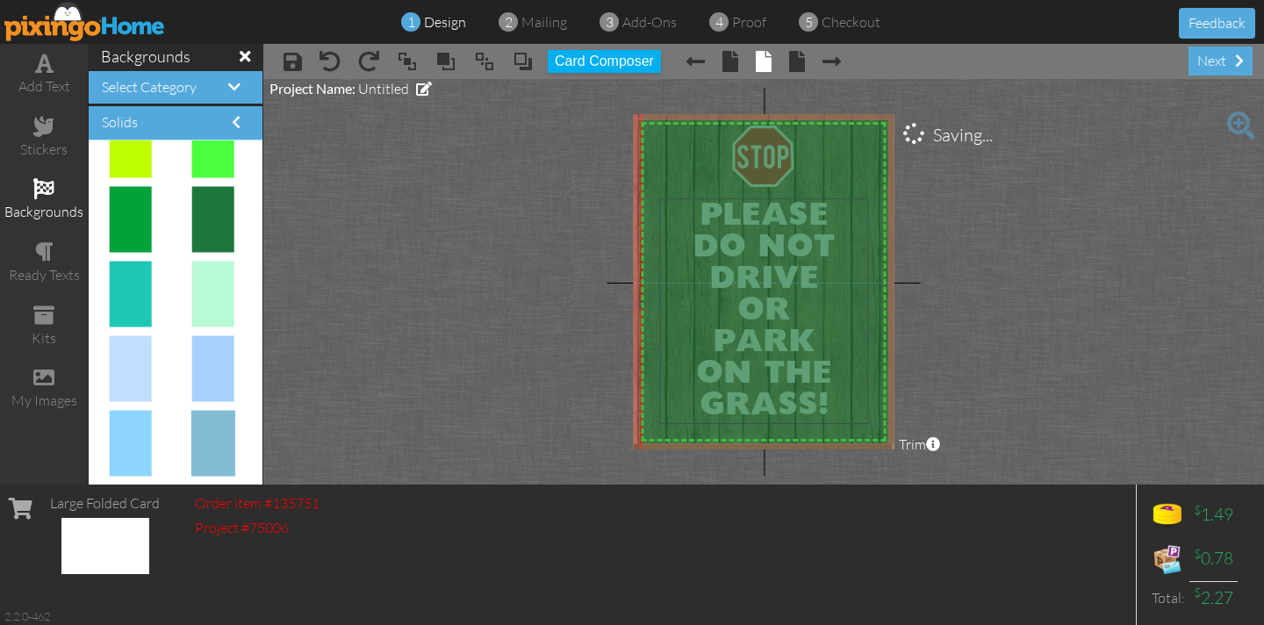
drag, startPoint x: 802, startPoint y: 366, endPoint x: 826, endPoint y: 355, distance: 25.9
click at [829, 355] on img at bounding box center [770, 305] width 261 height 405
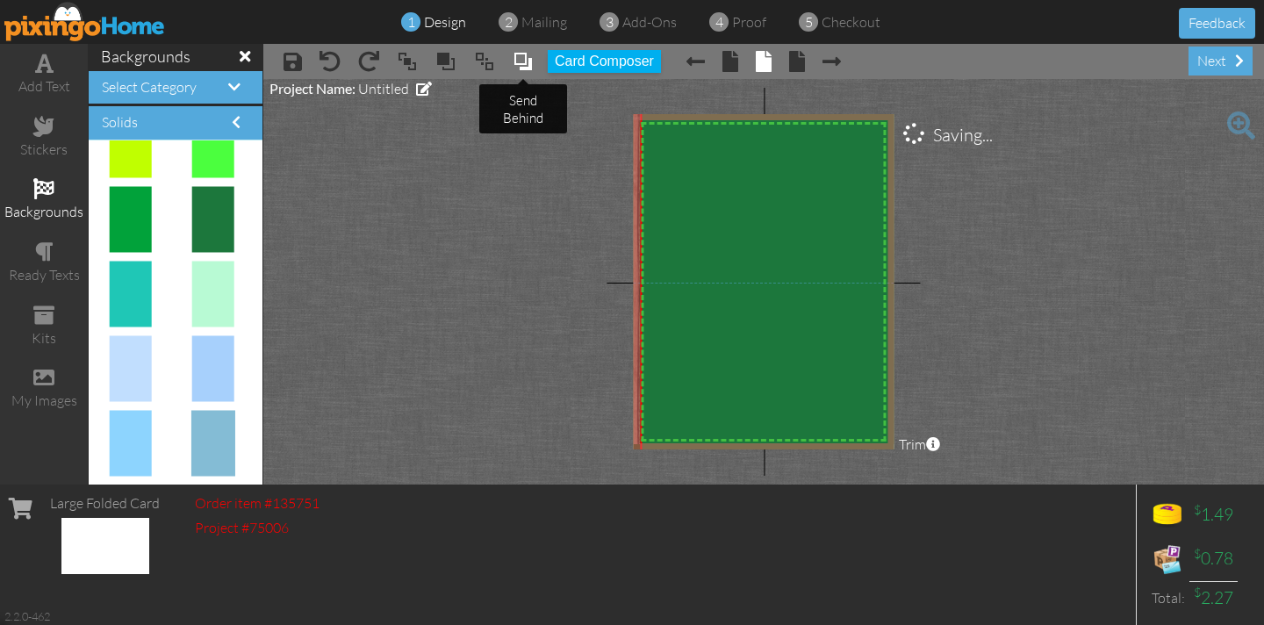
click at [523, 59] on span at bounding box center [522, 61] width 21 height 26
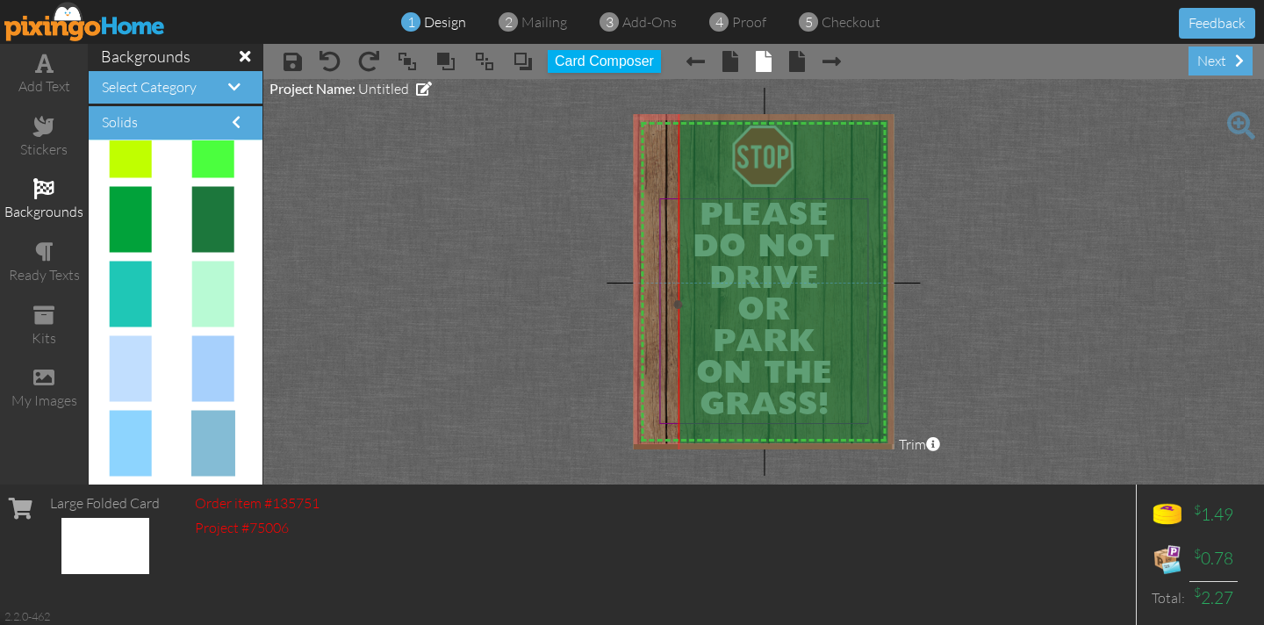
drag, startPoint x: 710, startPoint y: 206, endPoint x: 742, endPoint y: 204, distance: 32.6
click at [748, 206] on img at bounding box center [807, 305] width 261 height 405
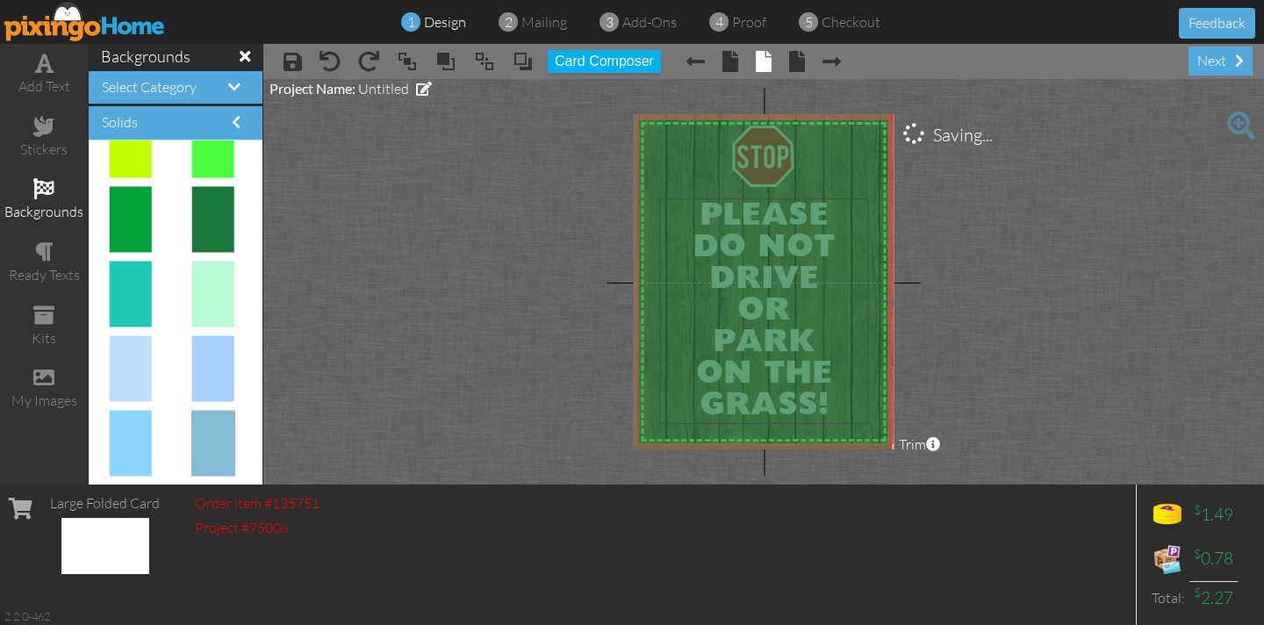
drag, startPoint x: 711, startPoint y: 188, endPoint x: 662, endPoint y: 186, distance: 48.3
click at [662, 186] on img at bounding box center [759, 303] width 261 height 405
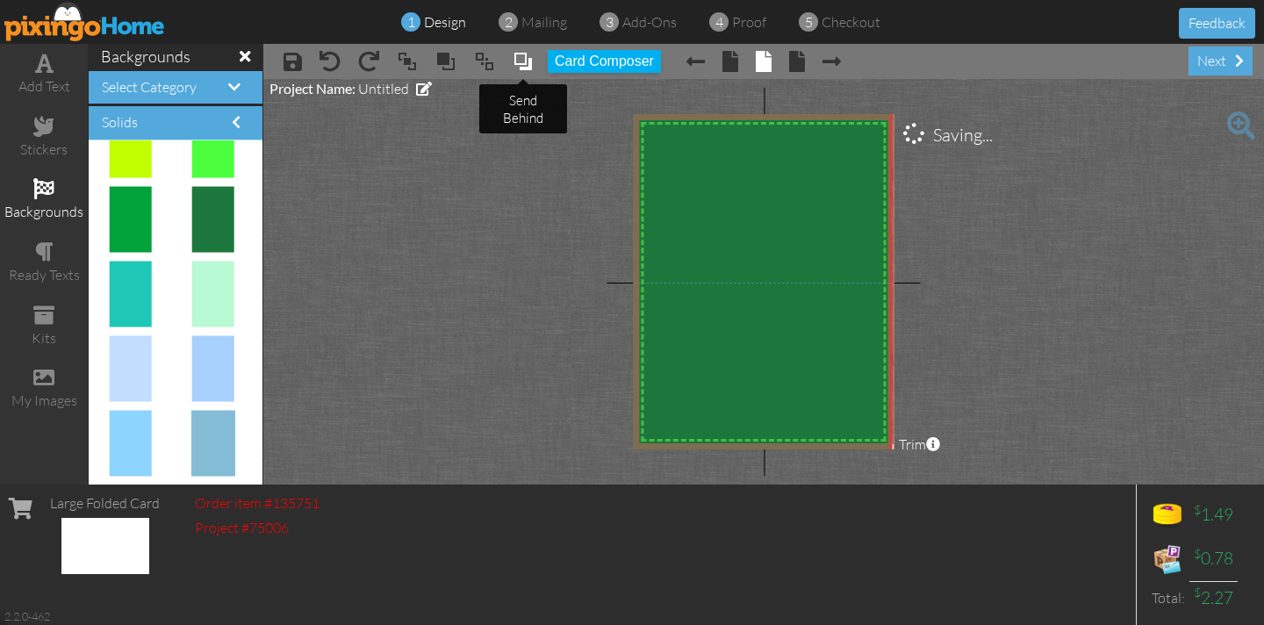
click at [522, 61] on span at bounding box center [522, 61] width 21 height 26
click at [521, 61] on span at bounding box center [522, 61] width 21 height 26
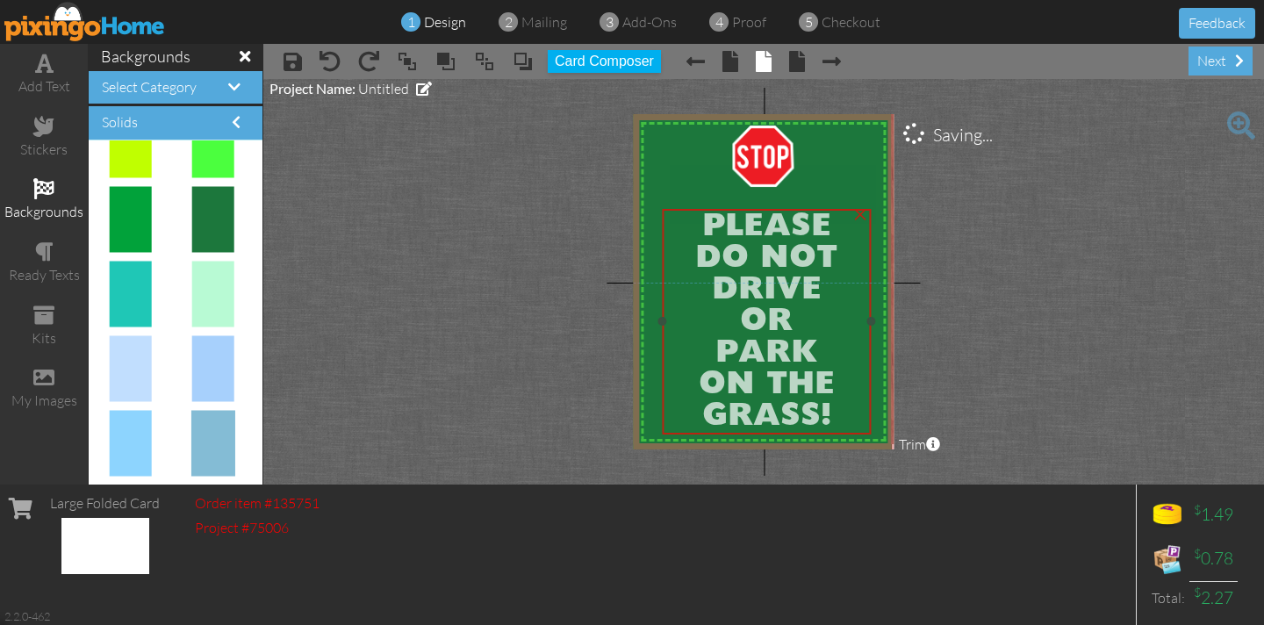
drag, startPoint x: 751, startPoint y: 199, endPoint x: 754, endPoint y: 210, distance: 10.9
click at [754, 210] on div "PLEASE DO NOT DRIVE OR PARK ON THE GRASS!" at bounding box center [766, 322] width 209 height 226
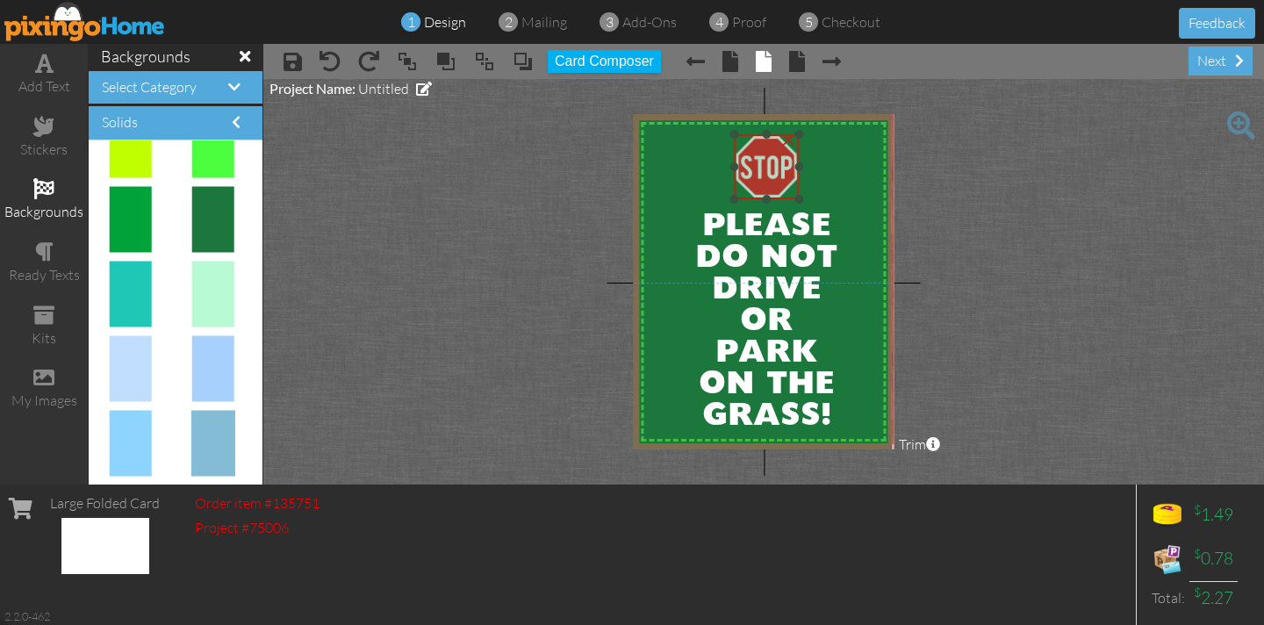
drag, startPoint x: 756, startPoint y: 149, endPoint x: 760, endPoint y: 160, distance: 11.1
click at [760, 160] on img at bounding box center [766, 166] width 65 height 65
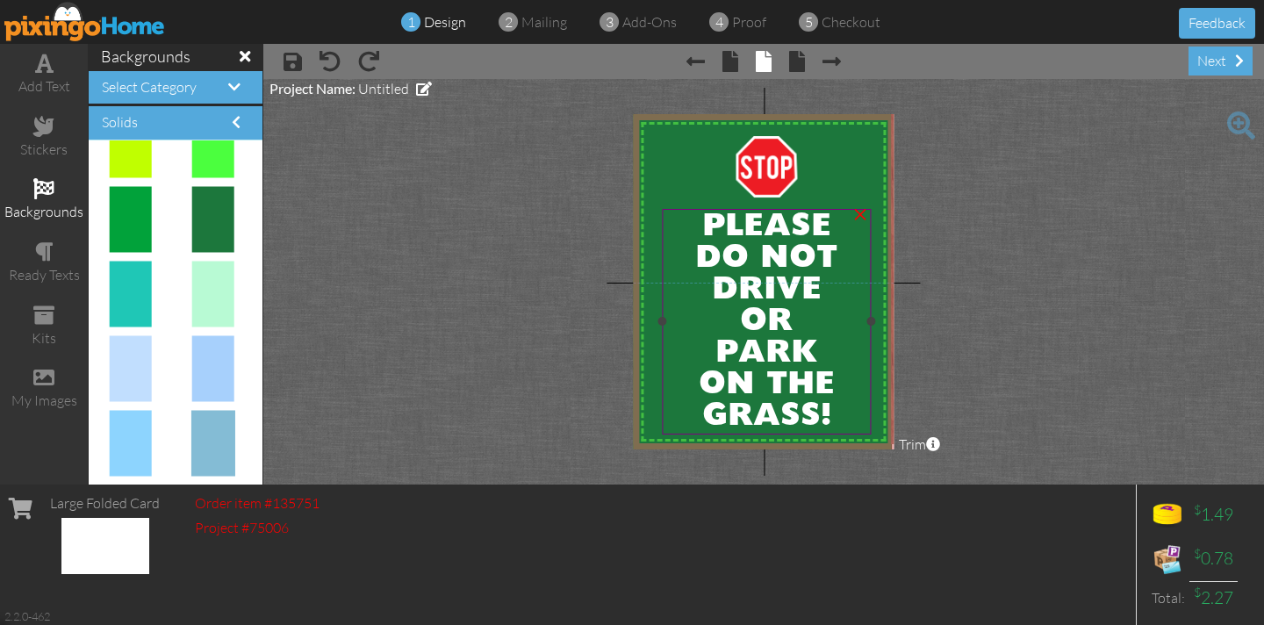
click at [701, 222] on span "PLEASE" at bounding box center [765, 227] width 129 height 32
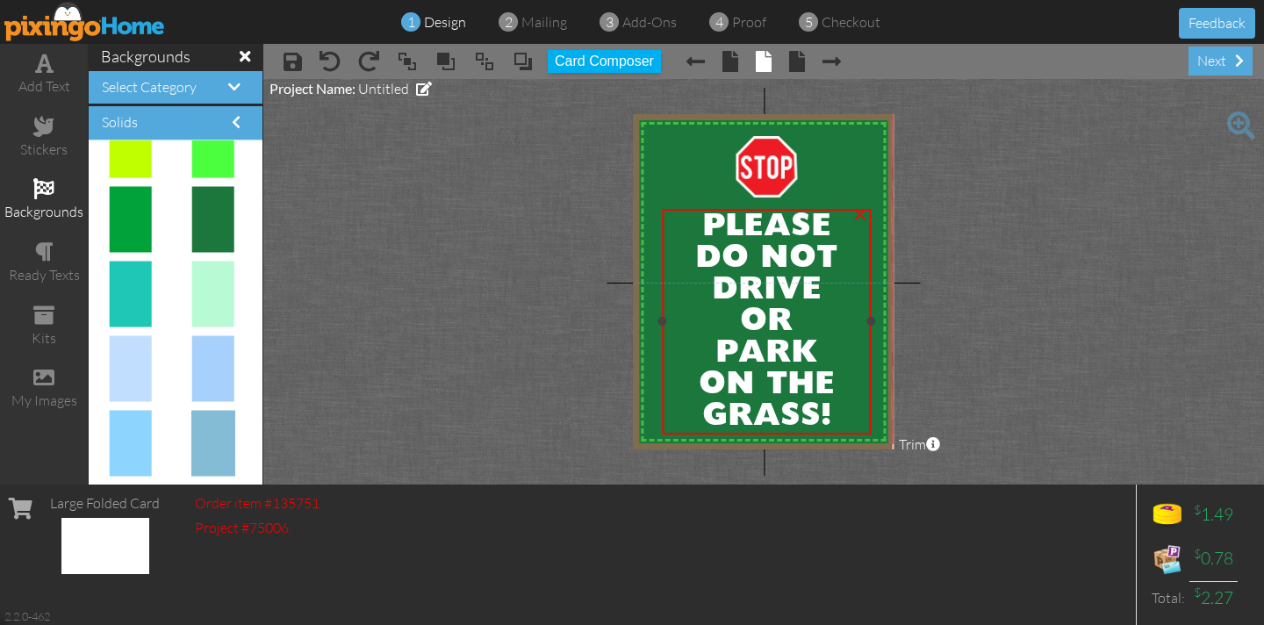
click at [701, 222] on span "PLEASE" at bounding box center [765, 227] width 129 height 32
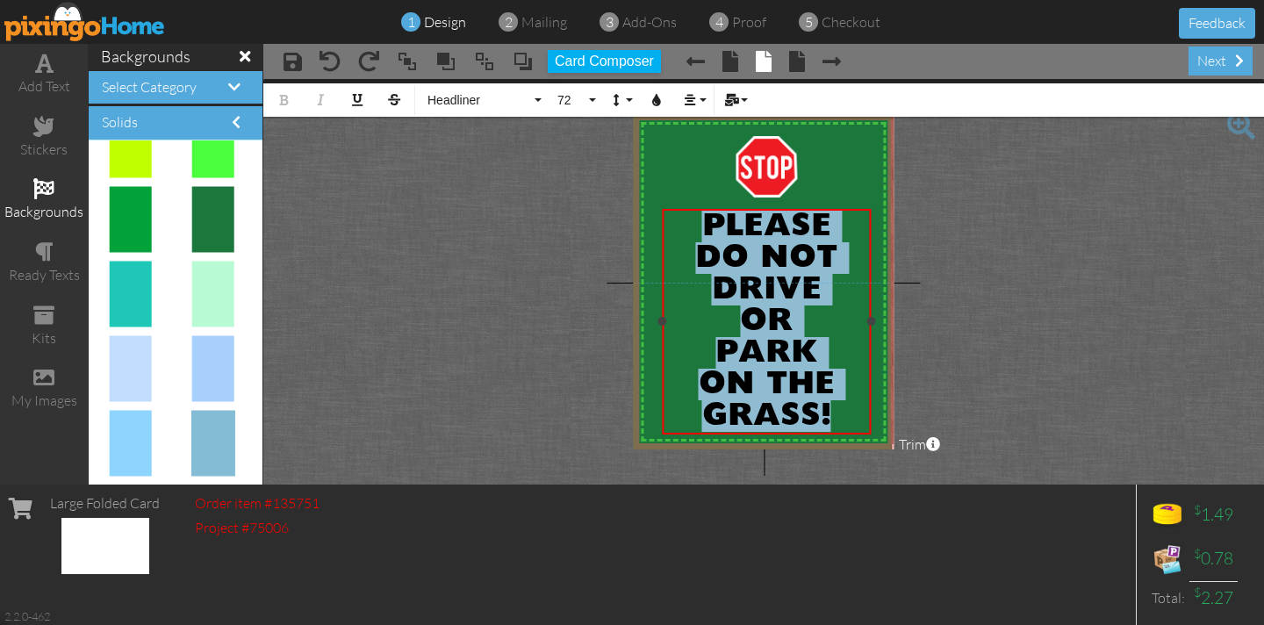
drag, startPoint x: 839, startPoint y: 409, endPoint x: 688, endPoint y: 216, distance: 245.0
click at [680, 219] on div "PLEASE DO NOT DRIVE OR PARK ON THE GRASS!" at bounding box center [766, 321] width 204 height 221
click at [591, 101] on button "72" at bounding box center [573, 99] width 51 height 33
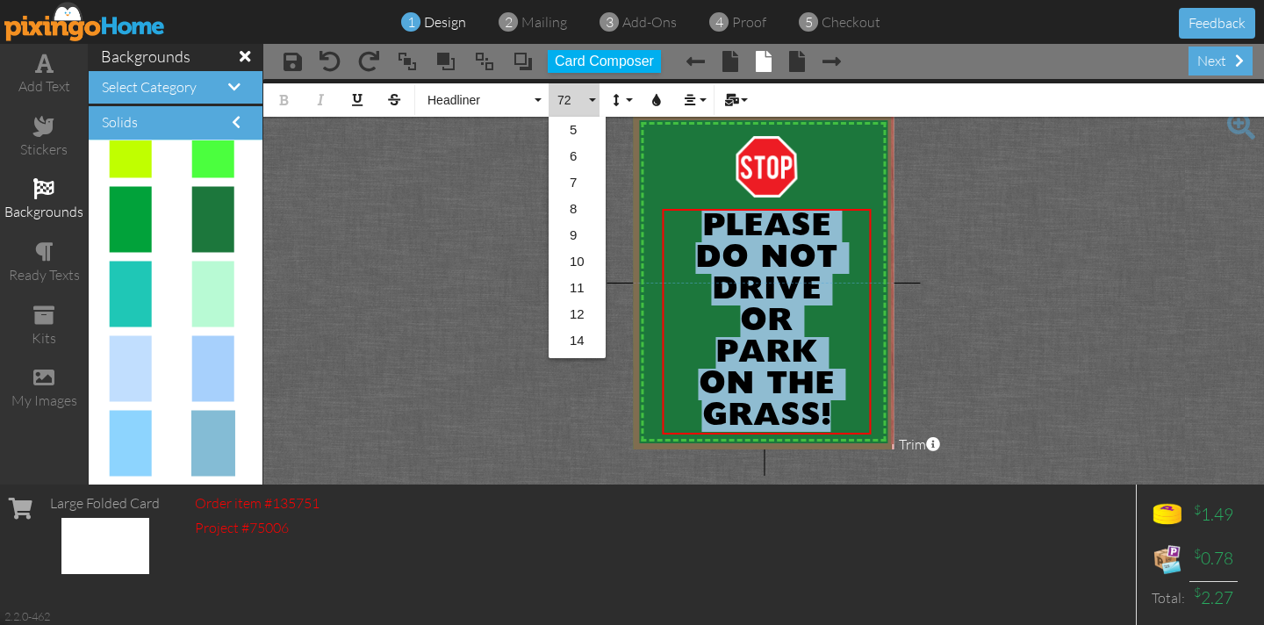
scroll to position [285, 0]
click at [576, 188] on link "24" at bounding box center [576, 187] width 57 height 26
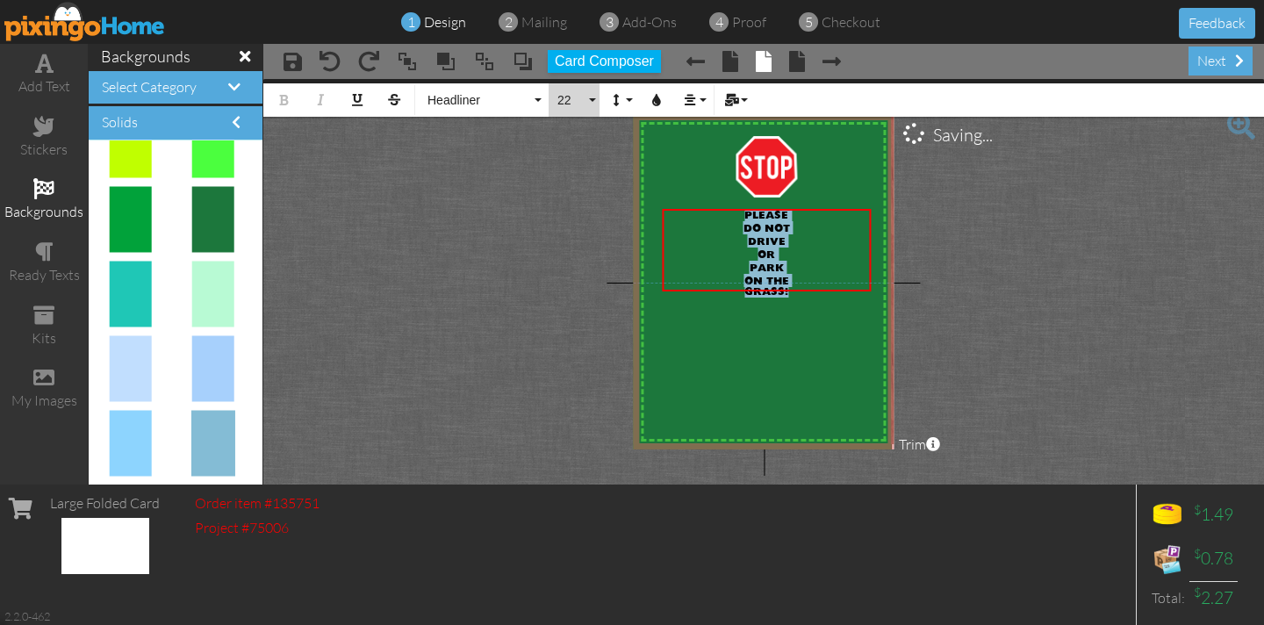
click at [590, 102] on button "22" at bounding box center [573, 99] width 51 height 33
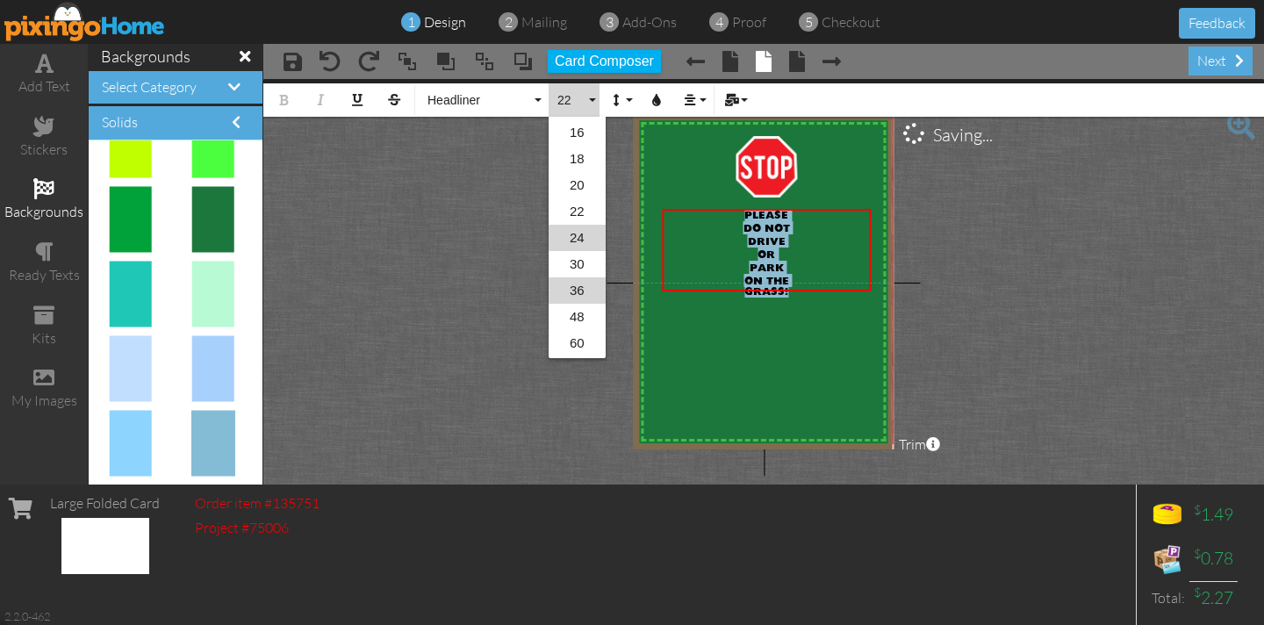
click at [582, 286] on link "36" at bounding box center [576, 290] width 57 height 26
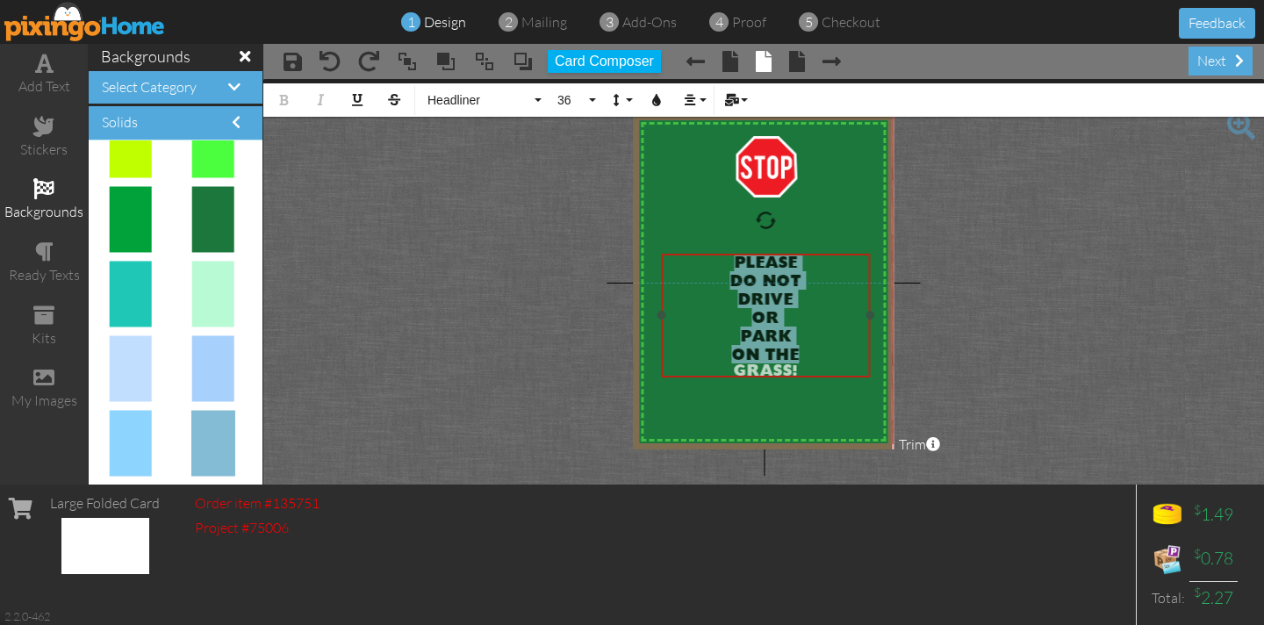
drag, startPoint x: 697, startPoint y: 209, endPoint x: 695, endPoint y: 254, distance: 44.8
click at [695, 254] on div "​ PLEASE DO NOT DRIVE OR PARK ON THE GRASS! ​" at bounding box center [765, 318] width 209 height 128
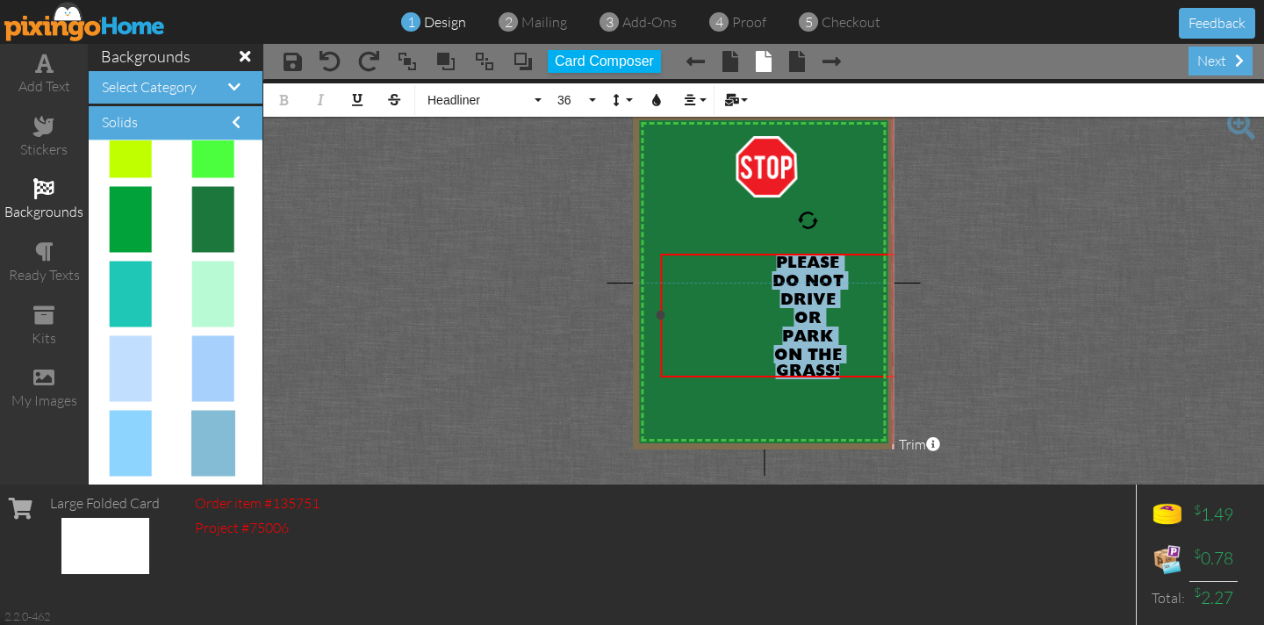
drag, startPoint x: 865, startPoint y: 316, endPoint x: 907, endPoint y: 314, distance: 42.2
click at [951, 319] on project-studio-wrapper "X X X X X X X X X X X X X X X X X X X X X X X X X X X X X X X X X X X X X X X X…" at bounding box center [763, 281] width 1000 height 405
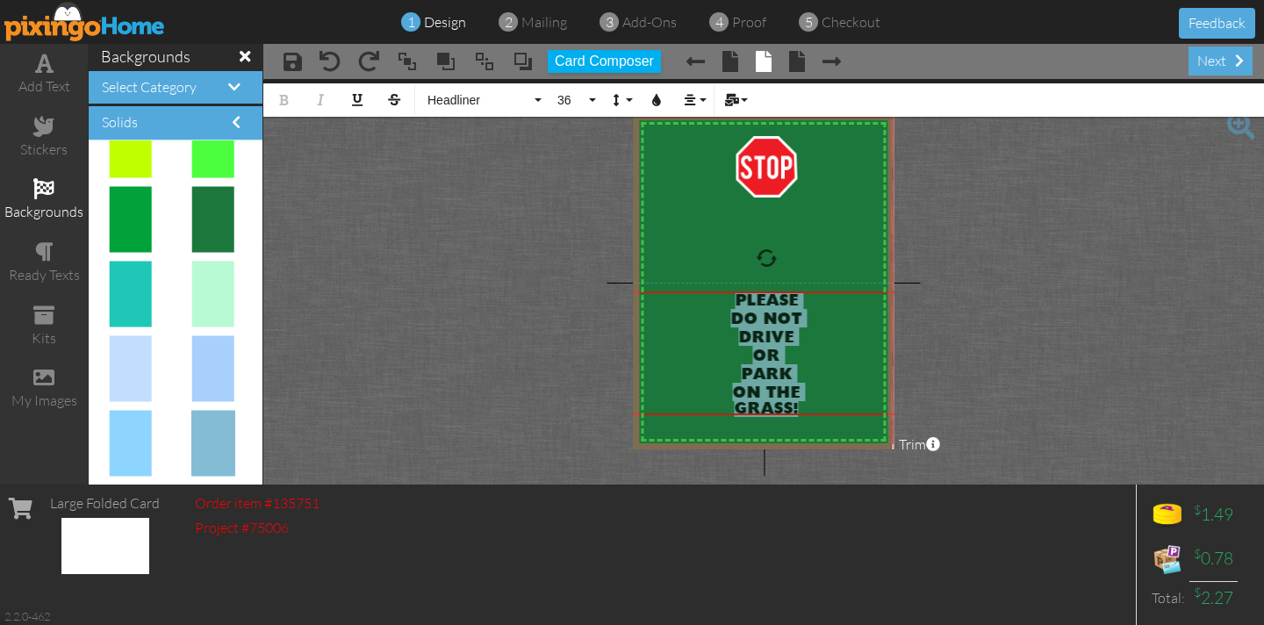
drag, startPoint x: 724, startPoint y: 253, endPoint x: 681, endPoint y: 290, distance: 57.2
click at [683, 291] on div "​ PLEASE DO NOT DRIVE OR PARK ON THE GRASS! ​ ×" at bounding box center [766, 353] width 295 height 124
click at [734, 319] on span "DO NOT" at bounding box center [765, 320] width 71 height 16
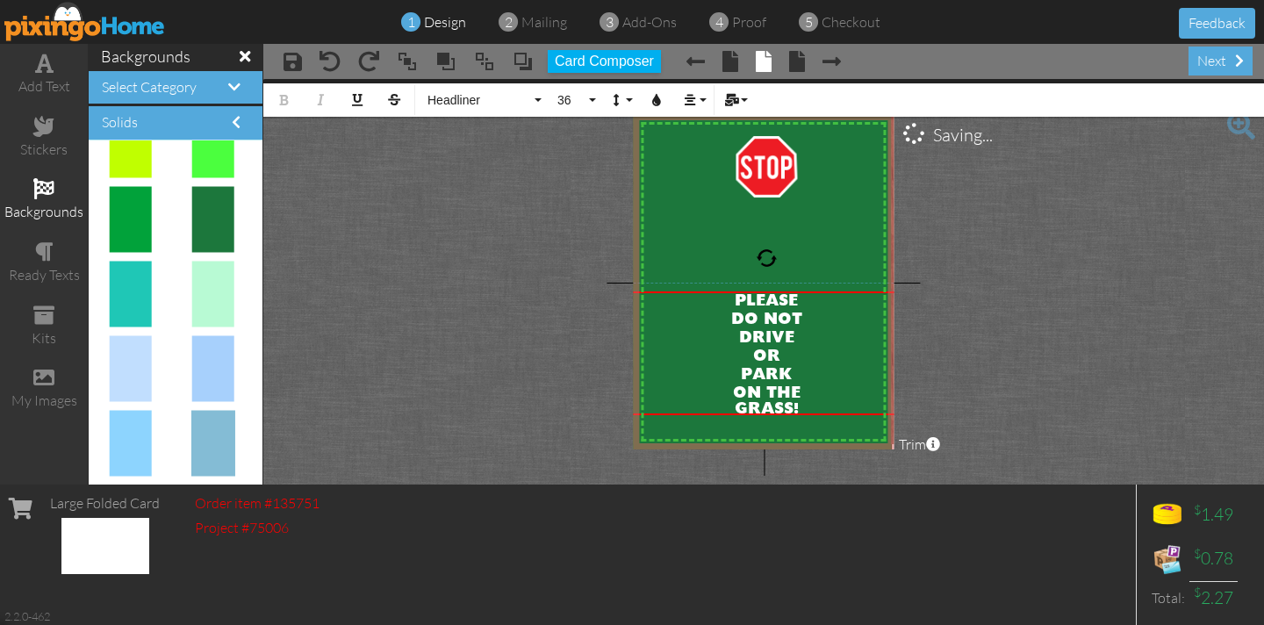
click at [727, 321] on div "DO NOT" at bounding box center [766, 318] width 290 height 18
click at [732, 316] on span "DO NOT" at bounding box center [765, 320] width 71 height 16
click at [729, 319] on div "DO NOT" at bounding box center [766, 318] width 290 height 18
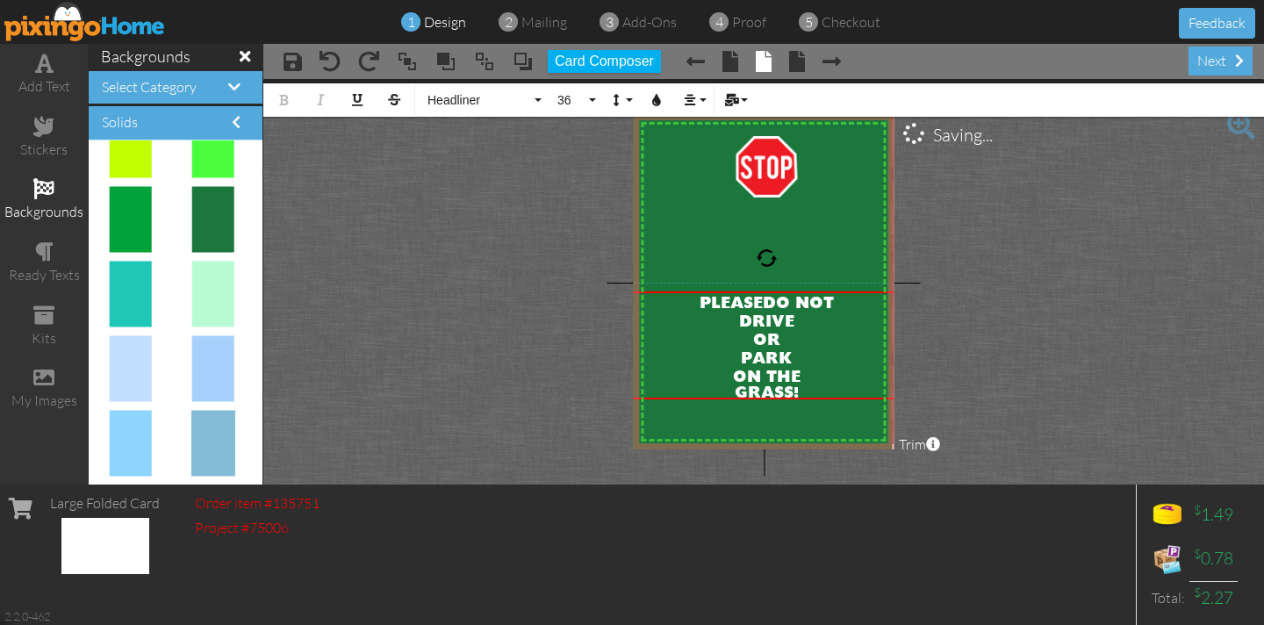
click at [753, 340] on span "OR" at bounding box center [765, 341] width 27 height 16
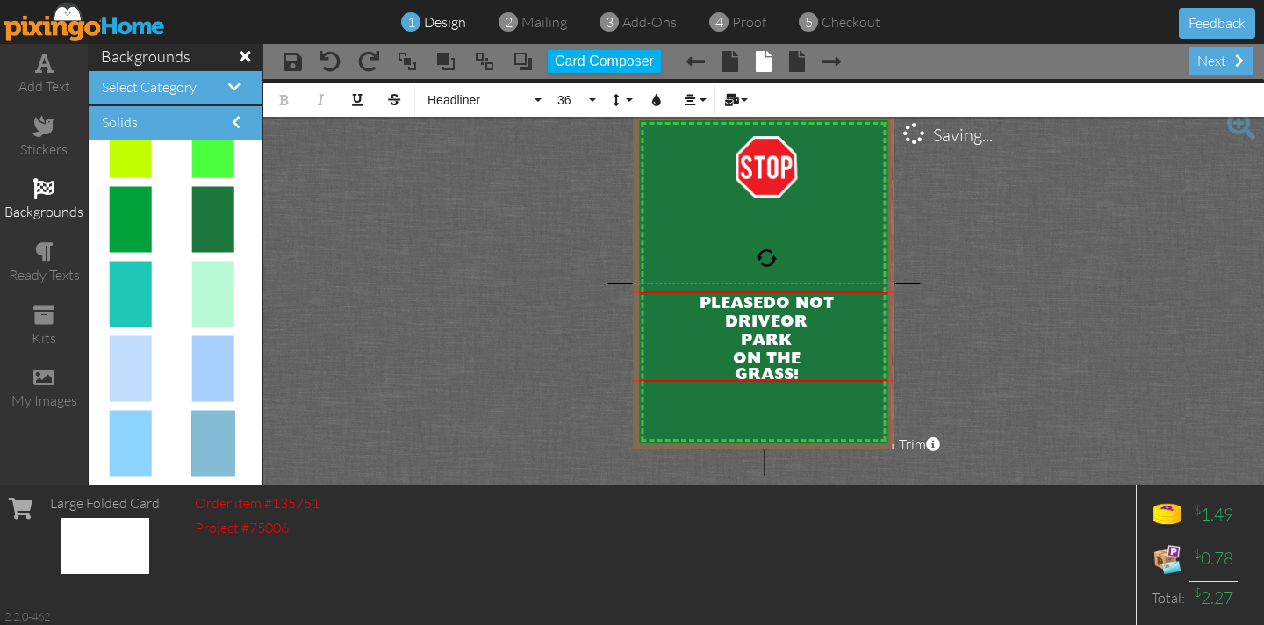
click at [743, 339] on span "PARK" at bounding box center [766, 341] width 51 height 16
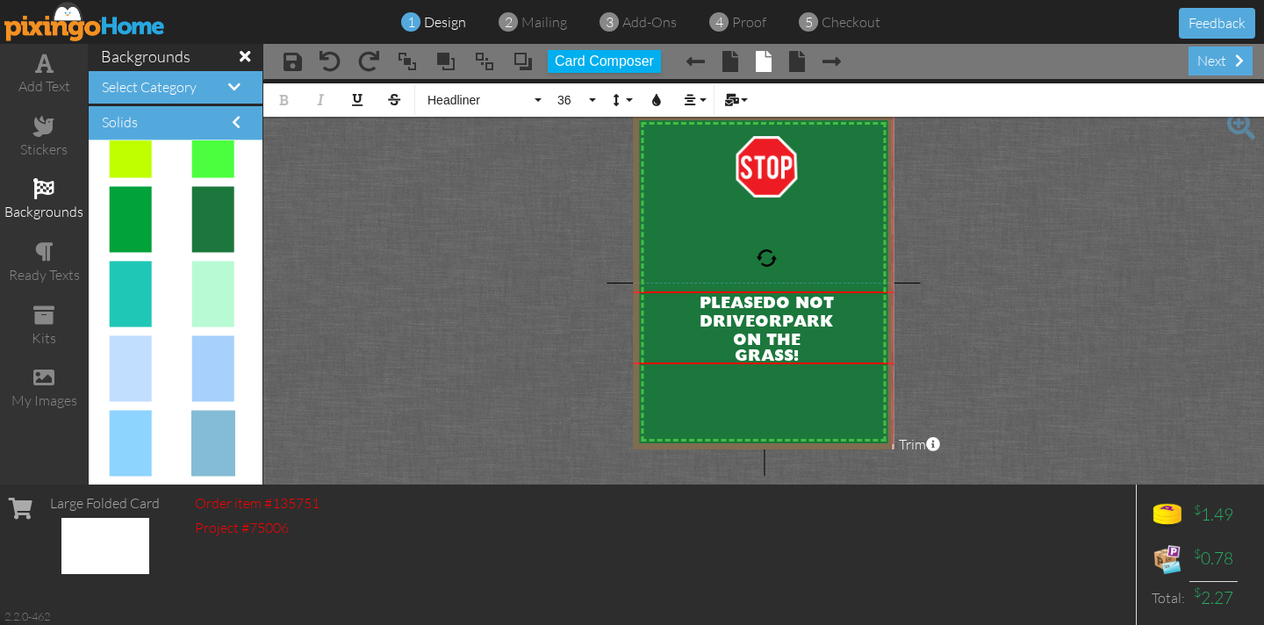
click at [735, 354] on span "GRASS!" at bounding box center [766, 356] width 64 height 16
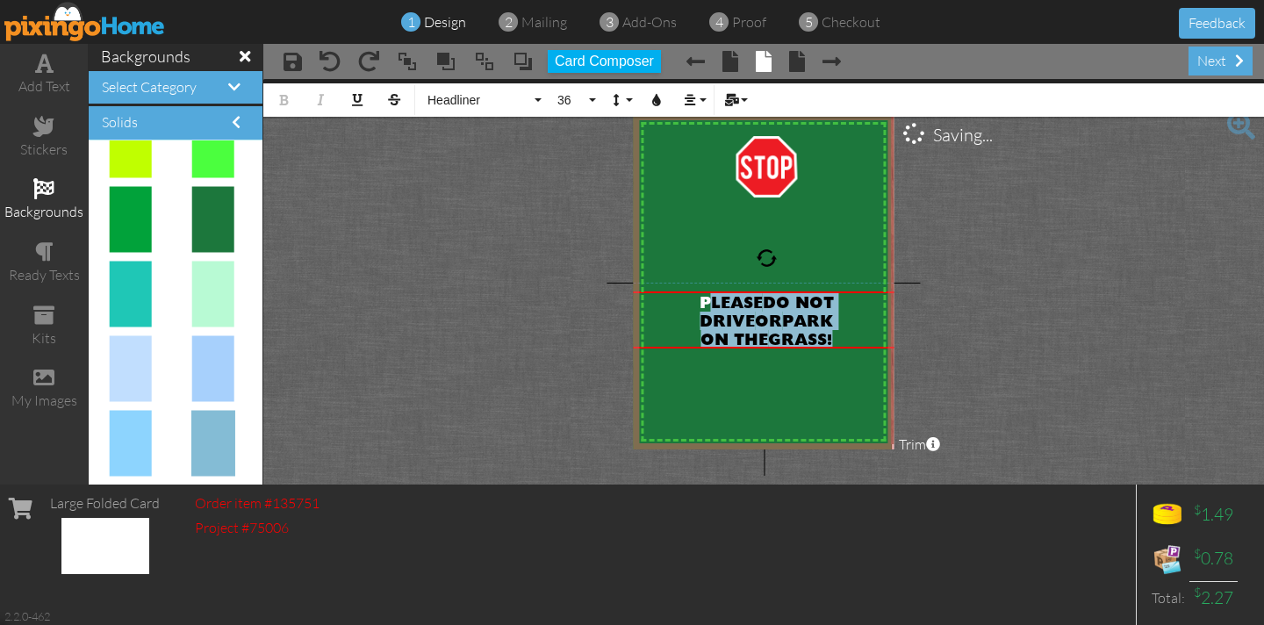
drag, startPoint x: 692, startPoint y: 303, endPoint x: 870, endPoint y: 340, distance: 182.1
click at [870, 340] on div "PLEASE DO NOT DRIVE OR PARK ON THE GRASS!" at bounding box center [766, 320] width 290 height 55
click at [592, 97] on button "36" at bounding box center [573, 99] width 51 height 33
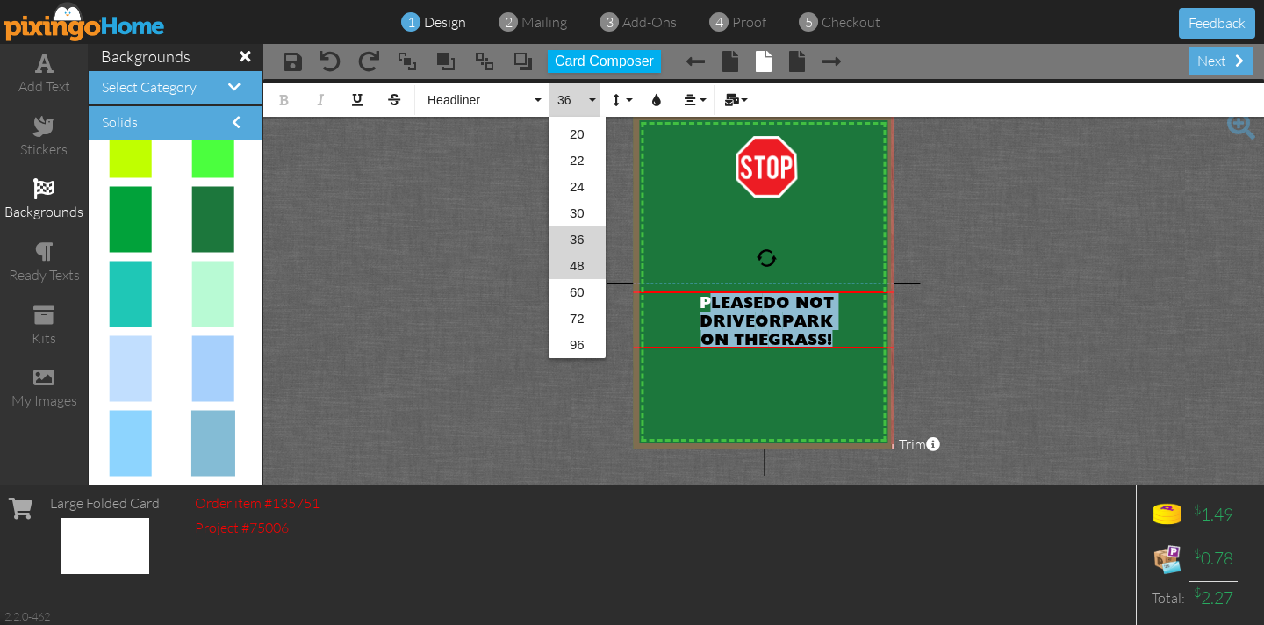
click at [577, 267] on link "48" at bounding box center [576, 266] width 57 height 26
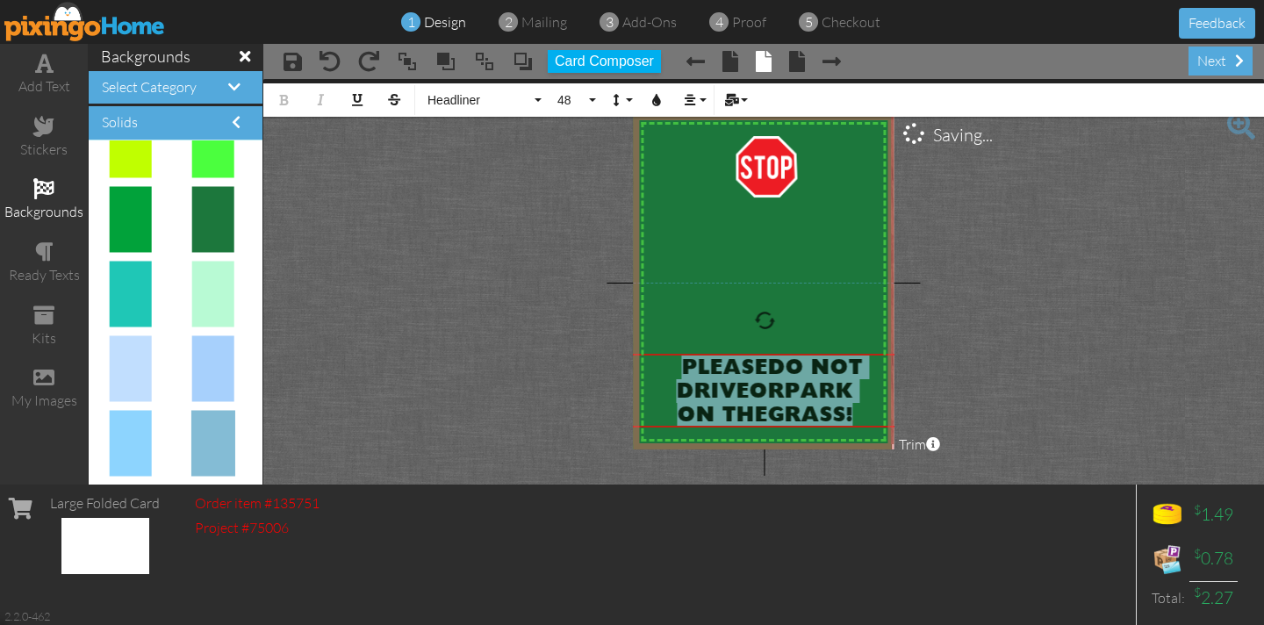
drag, startPoint x: 660, startPoint y: 290, endPoint x: 658, endPoint y: 353, distance: 62.3
click at [658, 354] on div "​ PLEASE DO NOT DRIVE OR PARK ON THE GRASS! ​ ×" at bounding box center [764, 391] width 295 height 74
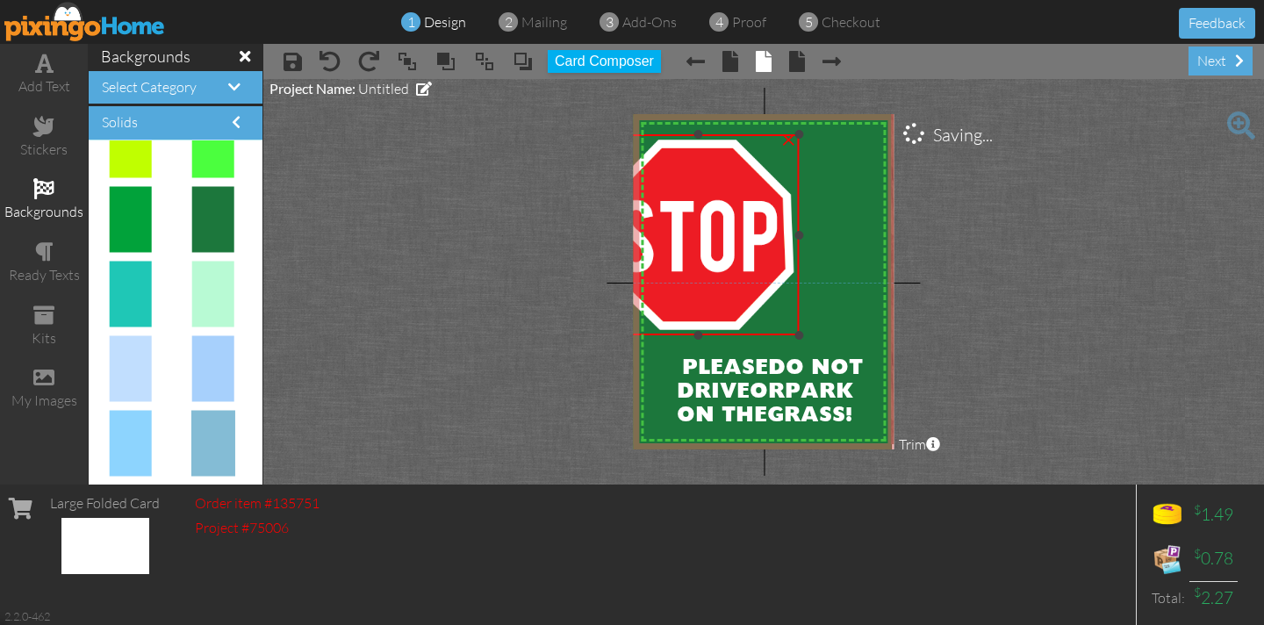
drag, startPoint x: 734, startPoint y: 197, endPoint x: 709, endPoint y: 324, distance: 128.9
click at [719, 333] on div "×" at bounding box center [698, 234] width 201 height 201
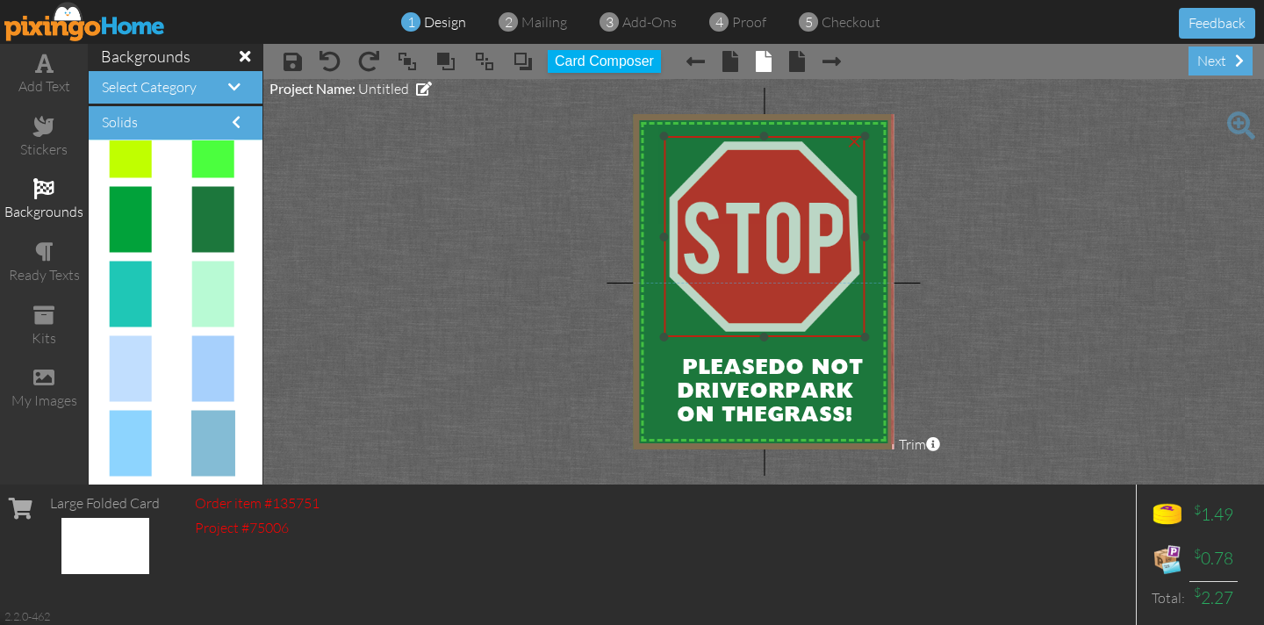
drag, startPoint x: 709, startPoint y: 253, endPoint x: 775, endPoint y: 254, distance: 65.8
click at [775, 254] on img at bounding box center [763, 236] width 201 height 201
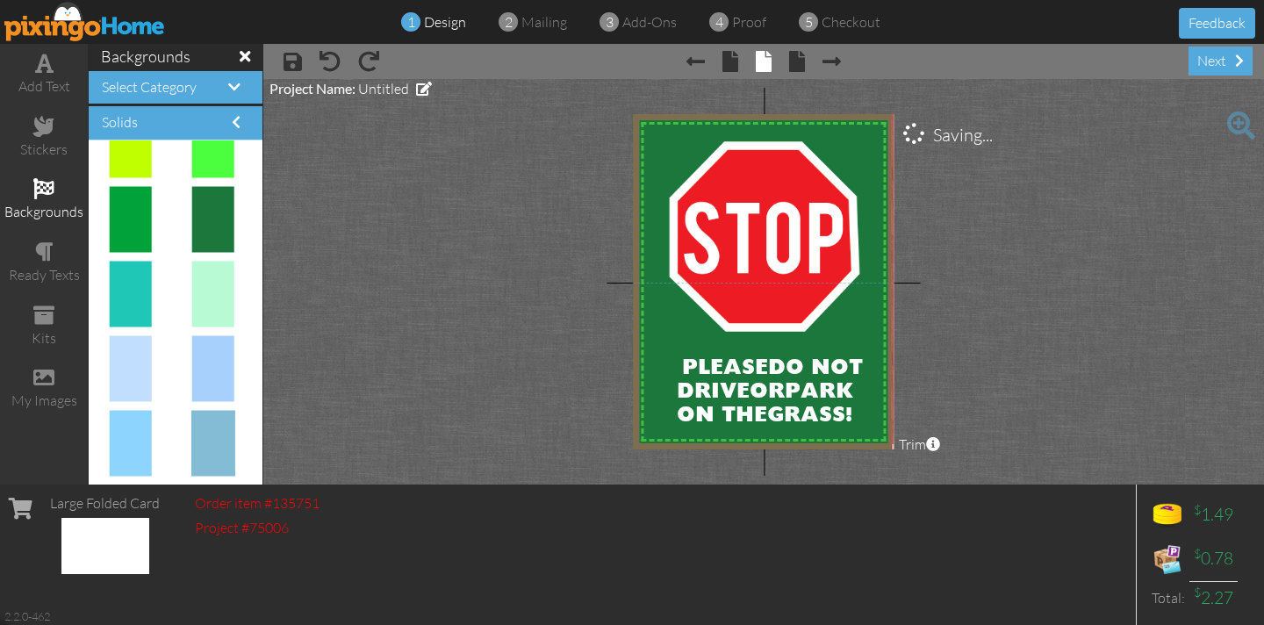
click at [474, 236] on project-studio-wrapper "X X X X X X X X X X X X X X X X X X X X X X X X X X X X X X X X X X X X X X X X…" at bounding box center [763, 281] width 1000 height 405
drag, startPoint x: 208, startPoint y: 209, endPoint x: 646, endPoint y: 165, distance: 440.1
drag, startPoint x: 661, startPoint y: 170, endPoint x: 230, endPoint y: 305, distance: 451.5
click at [230, 305] on div "add text stickers backgrounds ready texts kits my images backgrounds Select Cat…" at bounding box center [632, 264] width 1264 height 440
click at [192, 95] on span "Select Category" at bounding box center [149, 87] width 95 height 18
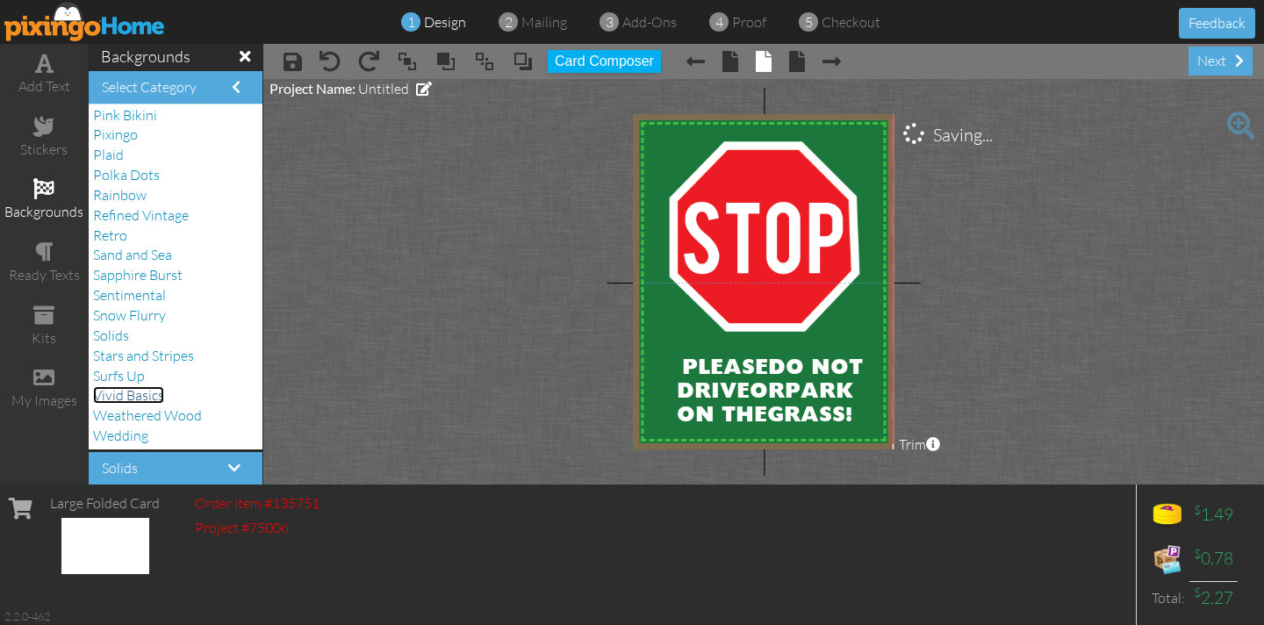
click at [155, 393] on span "Vivid Basics" at bounding box center [128, 395] width 71 height 18
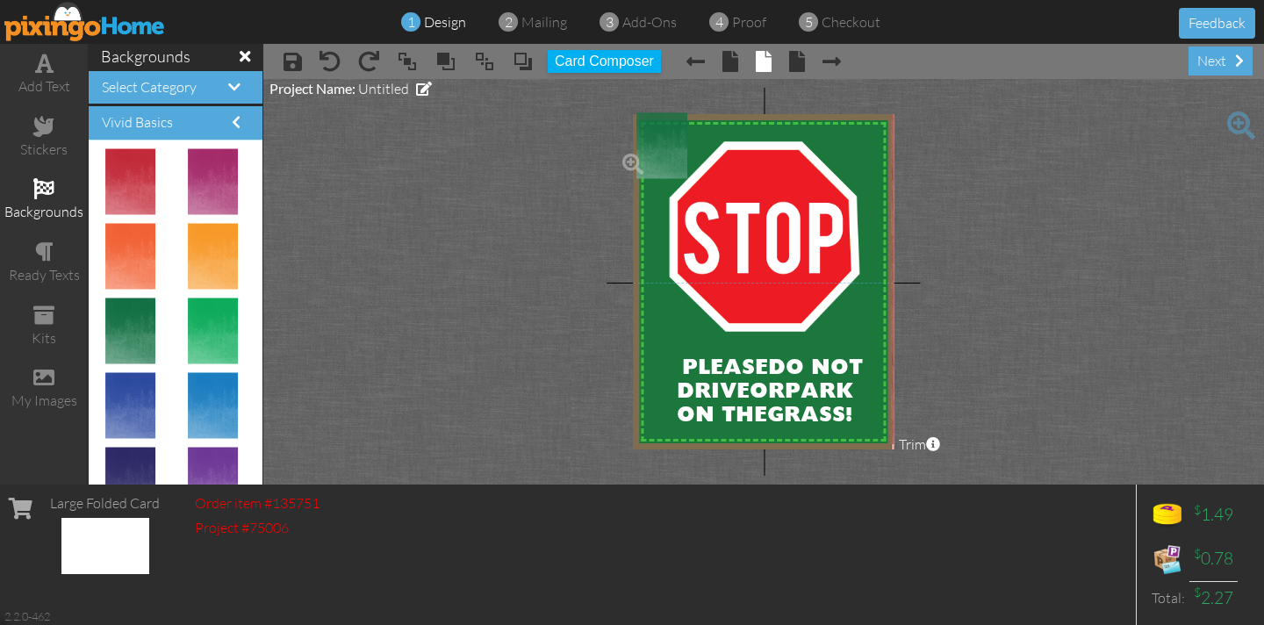
drag, startPoint x: 139, startPoint y: 320, endPoint x: 659, endPoint y: 135, distance: 552.3
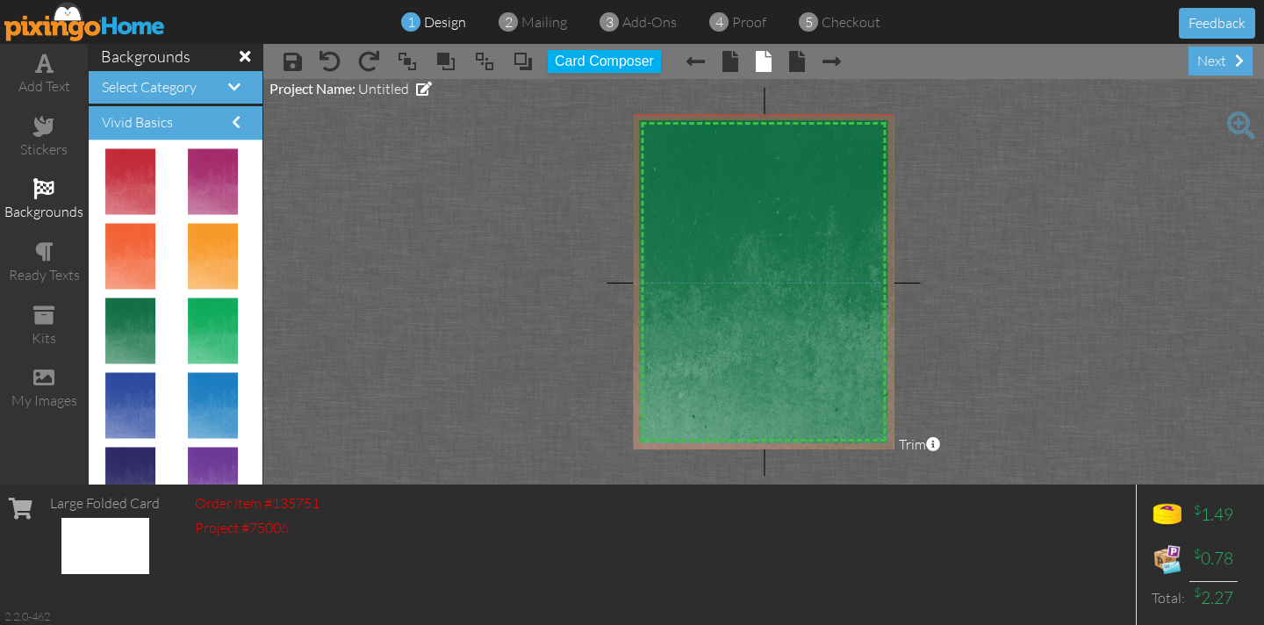
drag, startPoint x: 683, startPoint y: 197, endPoint x: 980, endPoint y: 491, distance: 418.2
click at [980, 484] on div "add text stickers backgrounds ready texts kits my images backgrounds Select Cat…" at bounding box center [632, 264] width 1264 height 440
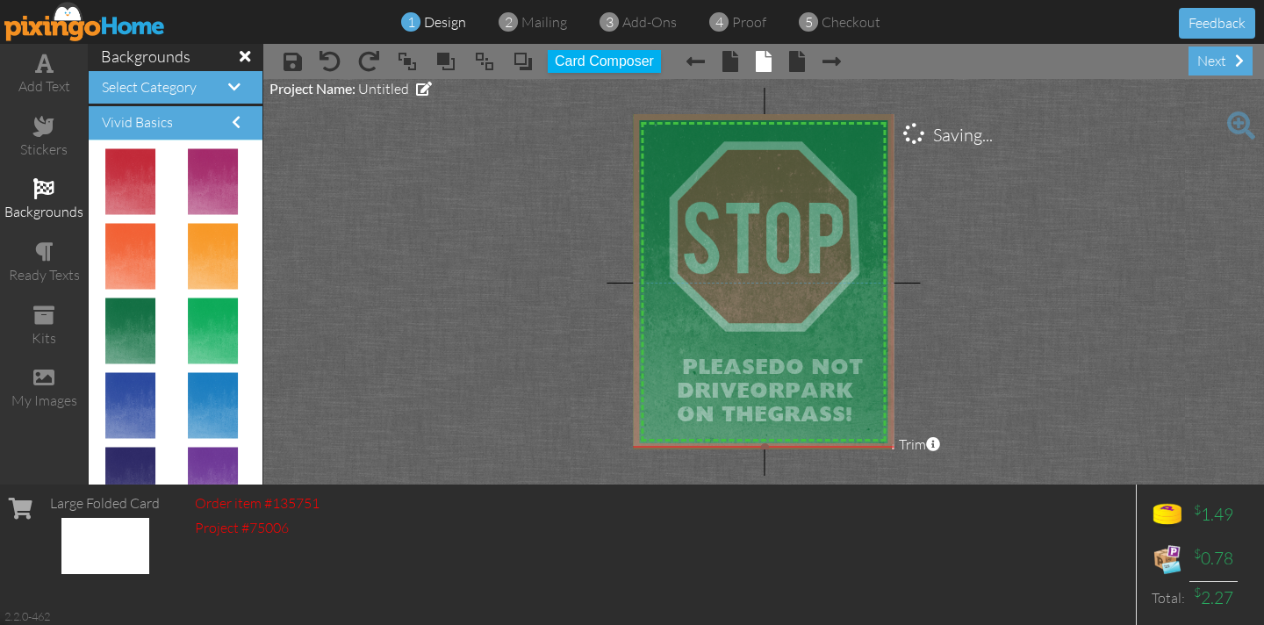
drag, startPoint x: 730, startPoint y: 255, endPoint x: 731, endPoint y: 213, distance: 42.1
click at [731, 211] on img at bounding box center [765, 258] width 292 height 378
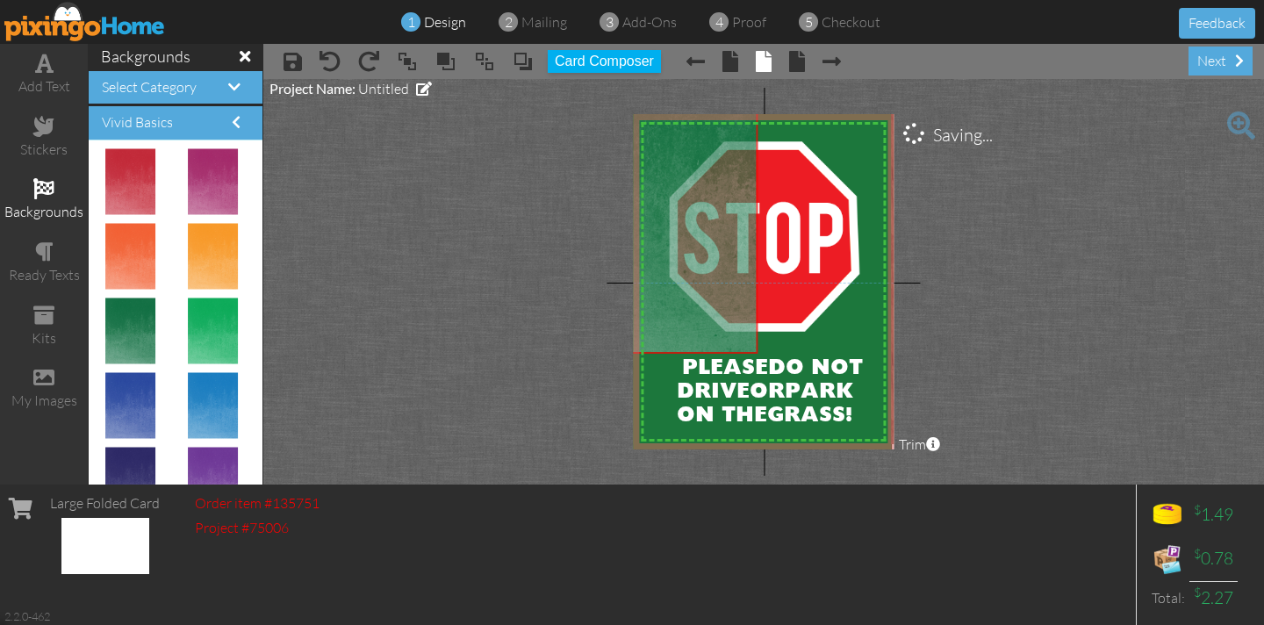
drag, startPoint x: 731, startPoint y: 218, endPoint x: 576, endPoint y: 127, distance: 179.4
click at [577, 125] on project-studio-wrapper "X X X X X X X X X X X X X X X X X X X X X X X X X X X X X X X X X X X X X X X X…" at bounding box center [763, 281] width 1000 height 405
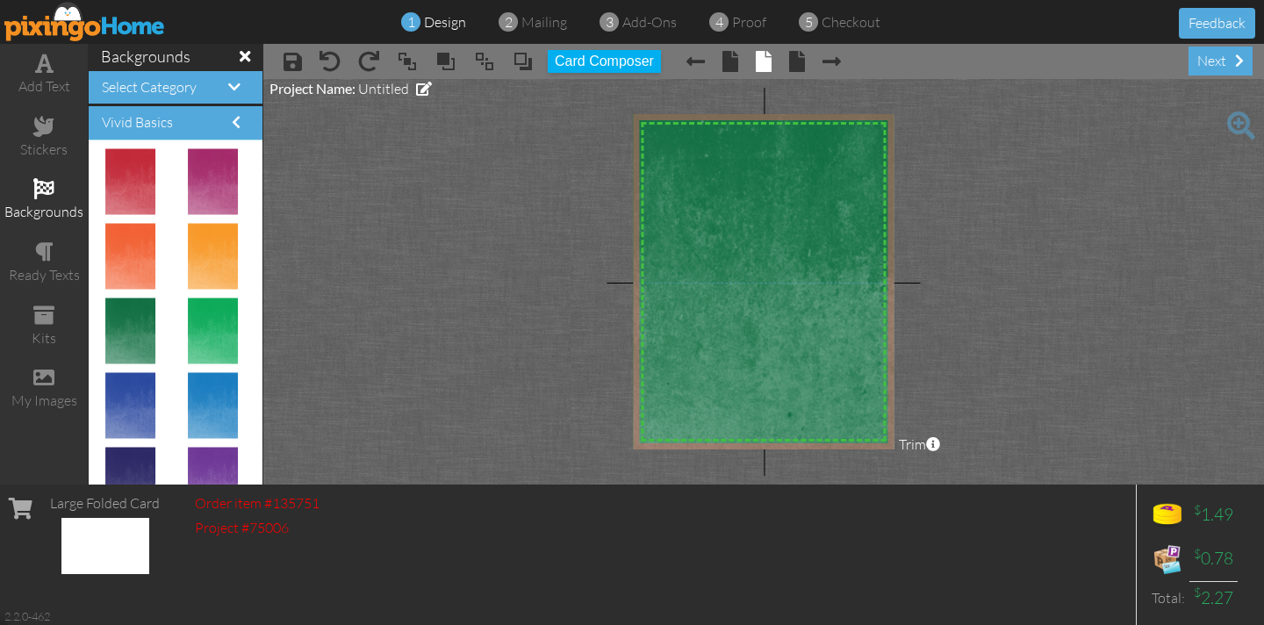
drag, startPoint x: 758, startPoint y: 352, endPoint x: 1061, endPoint y: 535, distance: 353.9
click at [1061, 484] on div "add text stickers backgrounds ready texts kits my images backgrounds Select Cat…" at bounding box center [632, 264] width 1264 height 440
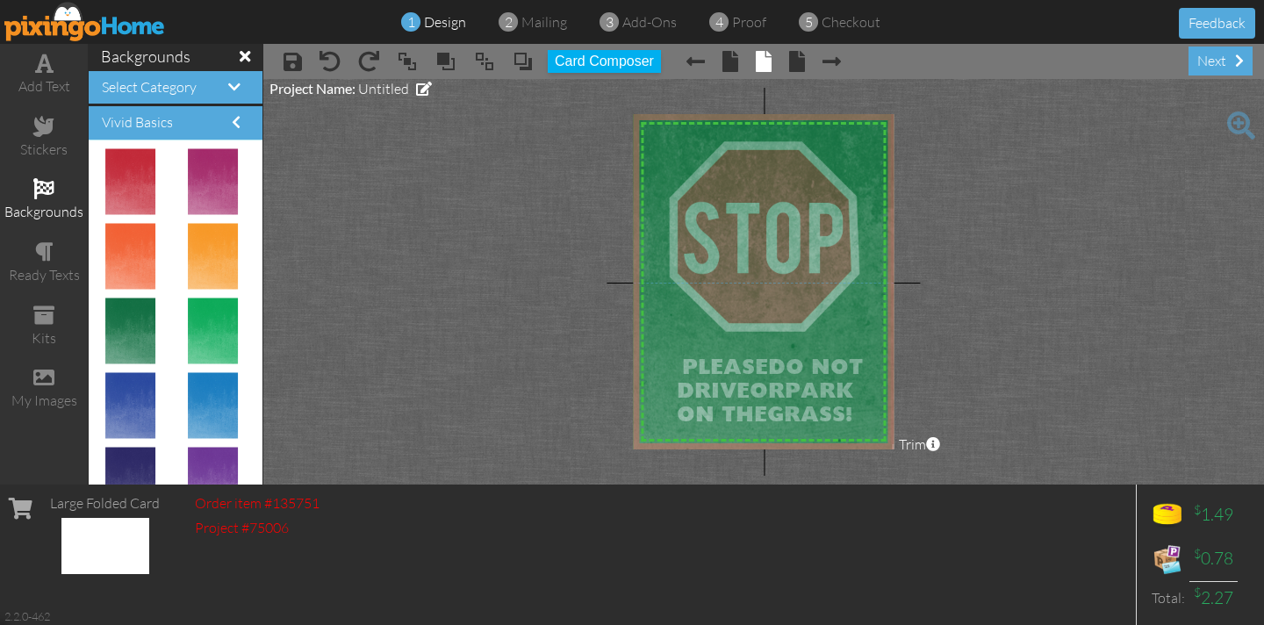
drag, startPoint x: 767, startPoint y: 324, endPoint x: 770, endPoint y: 263, distance: 60.6
click at [770, 263] on img at bounding box center [684, 187] width 433 height 562
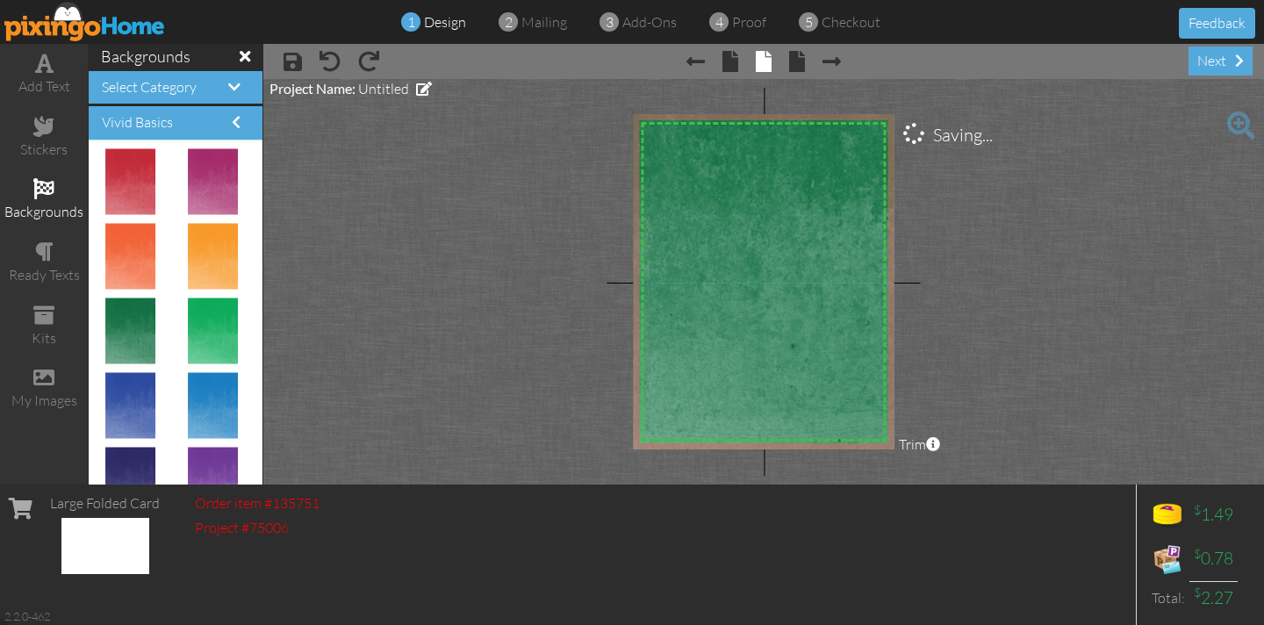
click at [537, 278] on project-studio-wrapper "X X X X X X X X X X X X X X X X X X X X X X X X X X X X X X X X X X X X X X X X…" at bounding box center [763, 281] width 1000 height 405
click at [688, 232] on img at bounding box center [684, 187] width 433 height 562
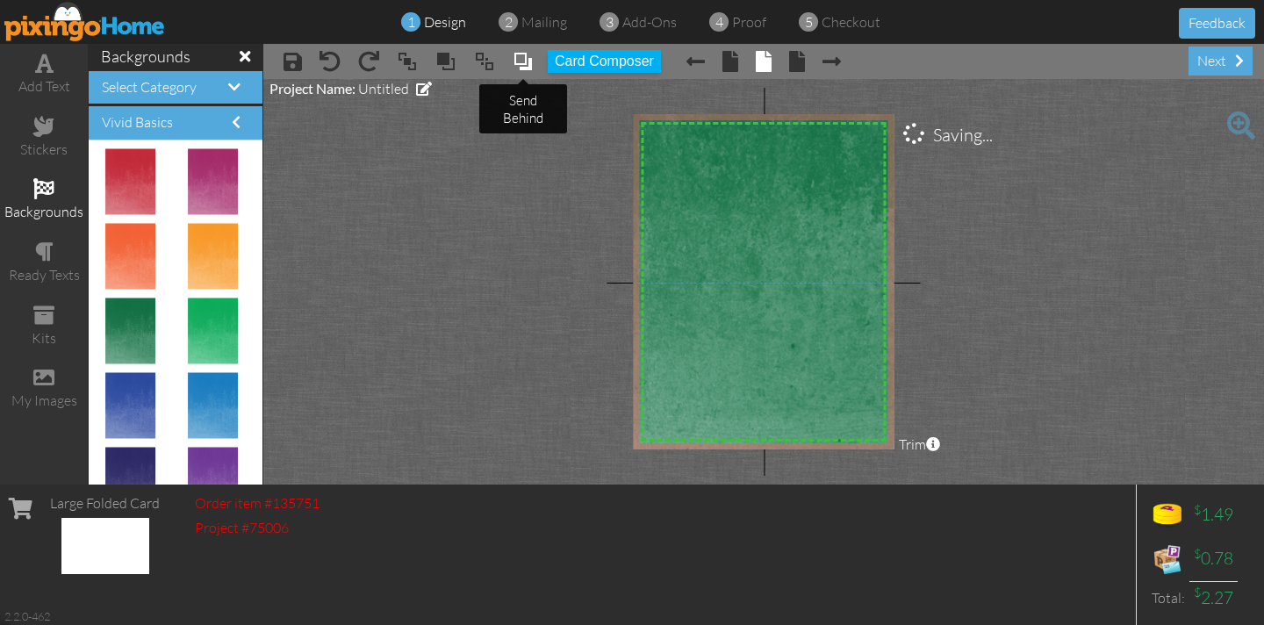
click at [516, 63] on span at bounding box center [522, 61] width 21 height 26
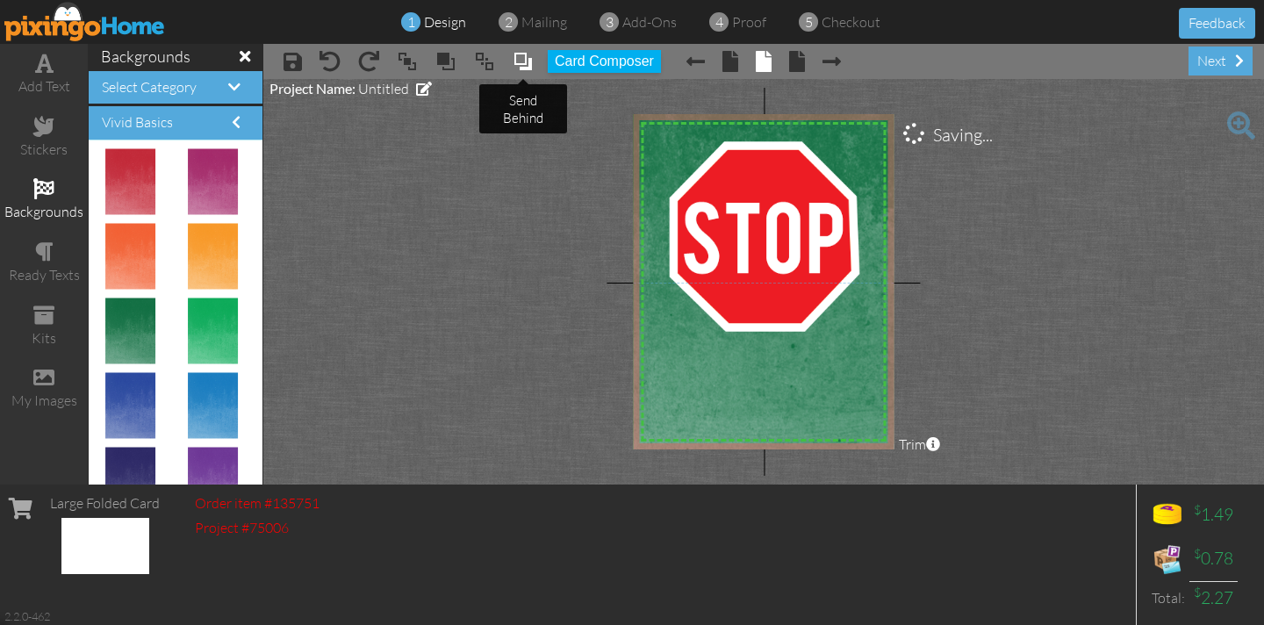
click at [516, 63] on span at bounding box center [522, 61] width 21 height 26
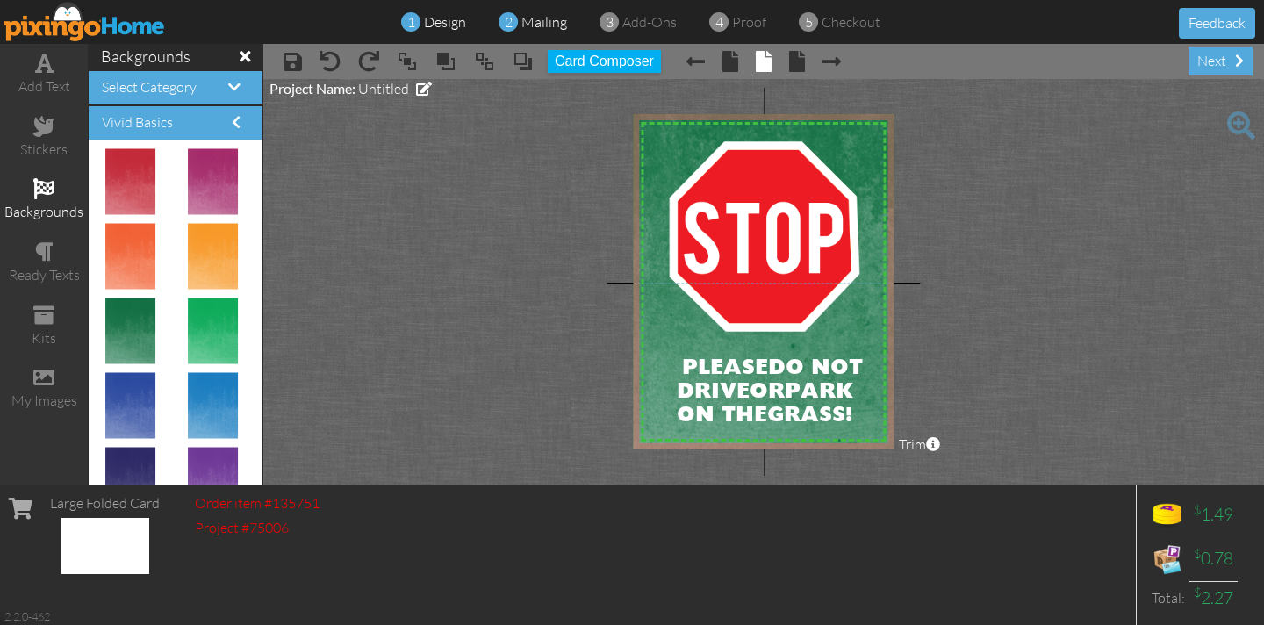
click at [536, 20] on span "mailing" at bounding box center [544, 22] width 46 height 18
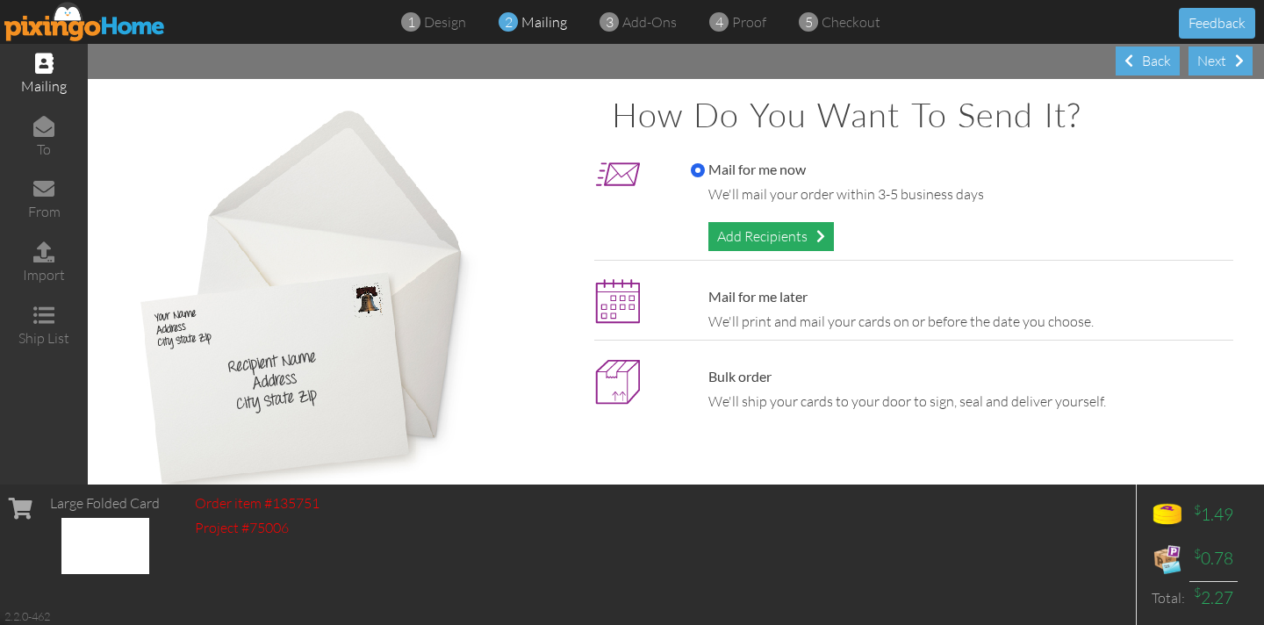
click at [766, 240] on div "Add Recipients" at bounding box center [770, 236] width 125 height 29
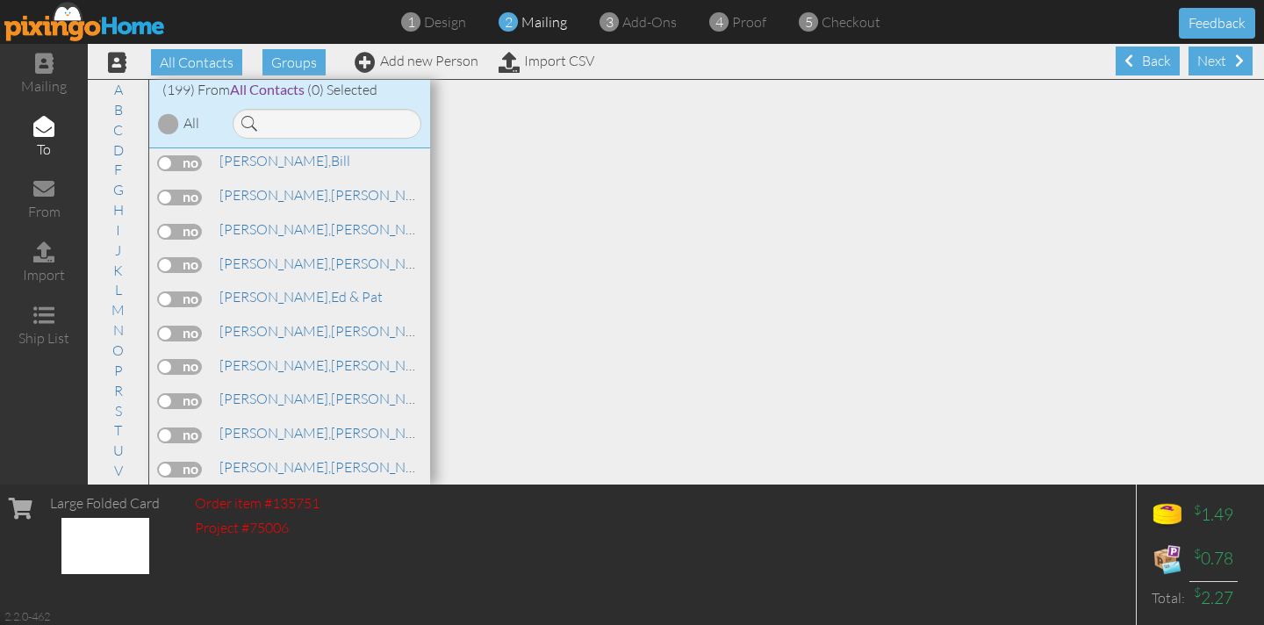
scroll to position [3403, 0]
click at [249, 321] on span "[PERSON_NAME]," at bounding box center [274, 330] width 111 height 18
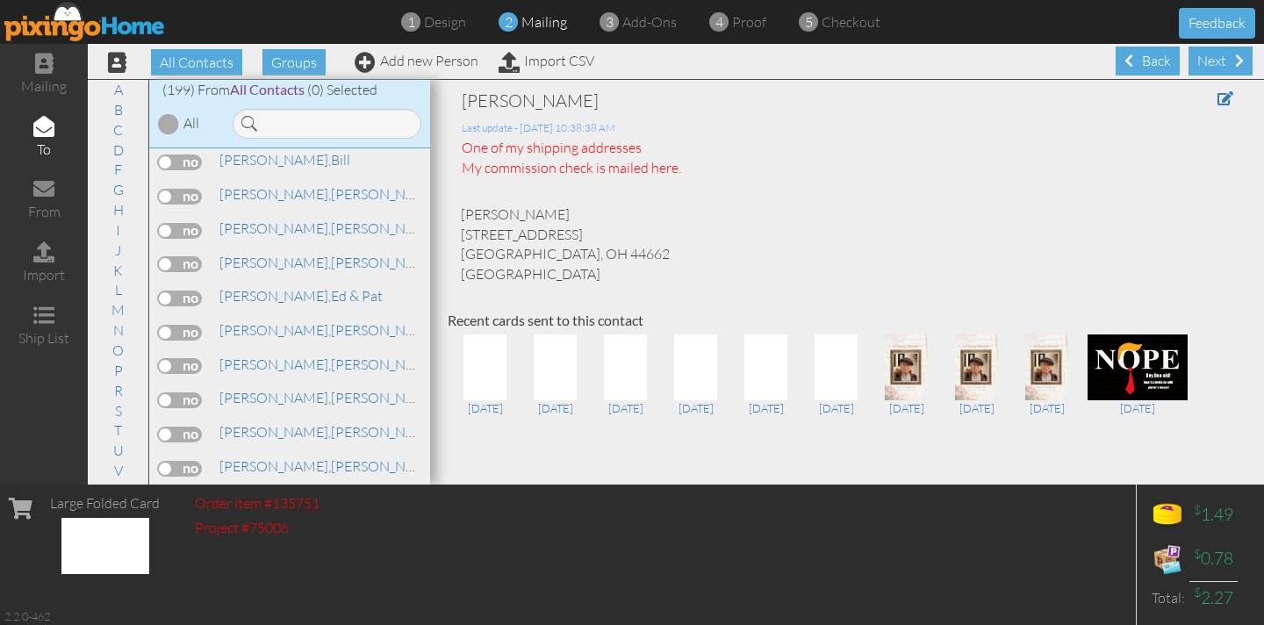
click at [182, 325] on label at bounding box center [180, 333] width 44 height 16
click at [0, 0] on input "checkbox" at bounding box center [0, 0] width 0 height 0
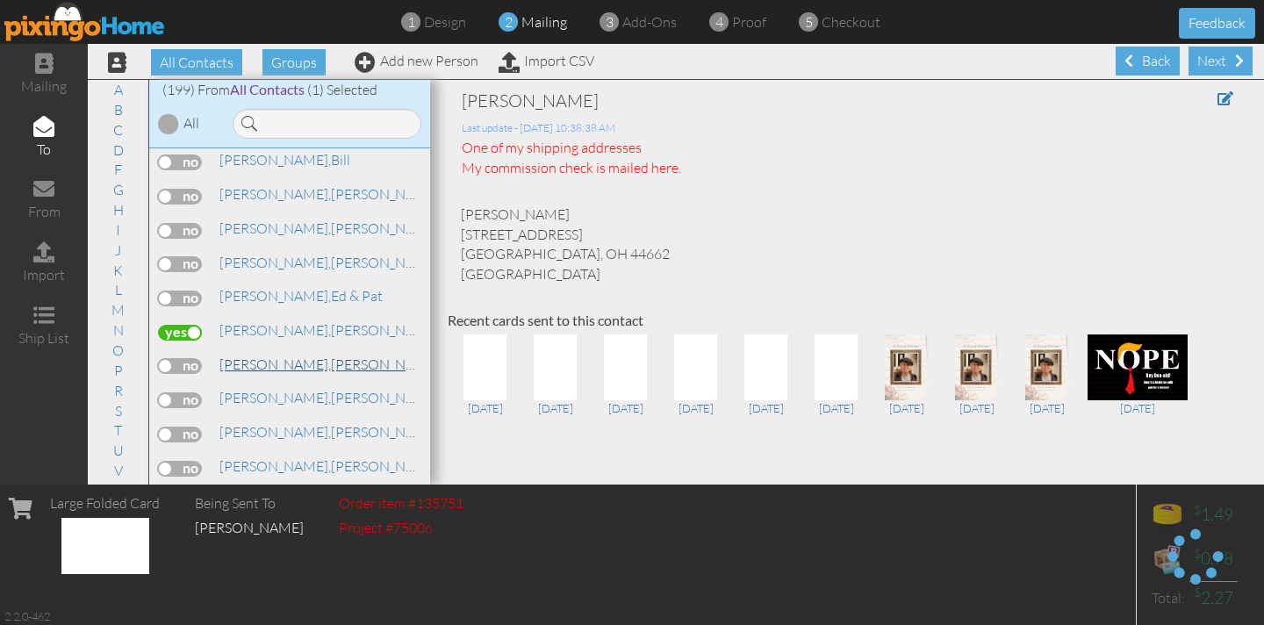
click at [258, 355] on span "[PERSON_NAME]," at bounding box center [274, 364] width 111 height 18
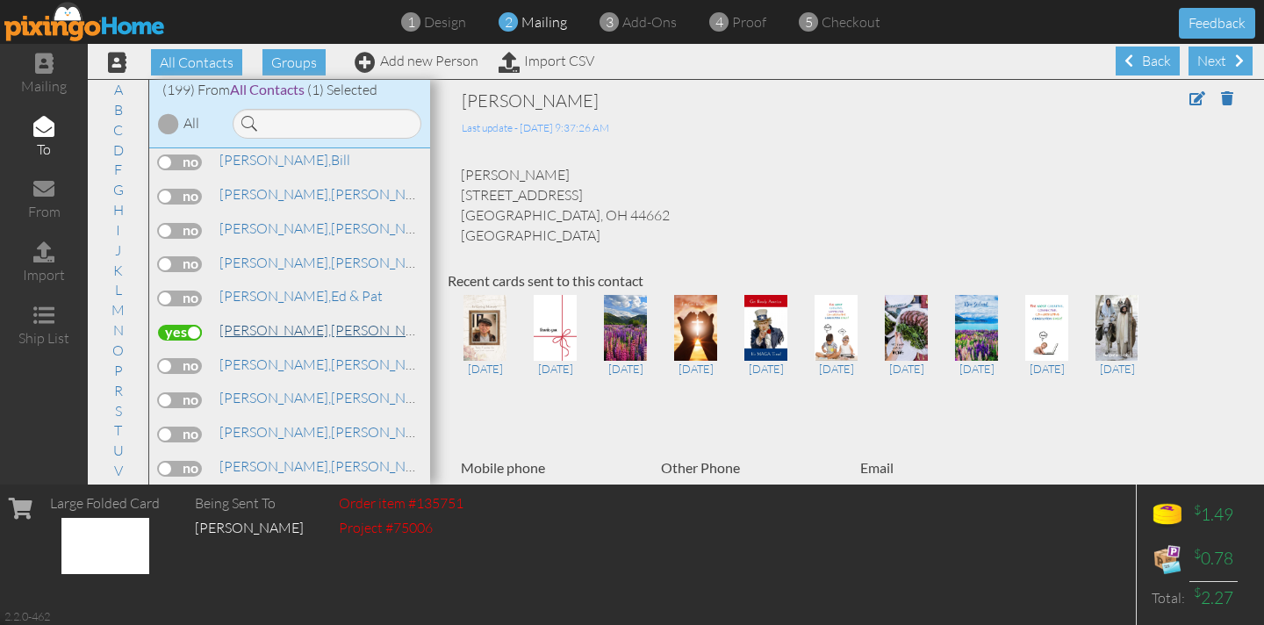
click at [258, 321] on span "[PERSON_NAME]," at bounding box center [274, 330] width 111 height 18
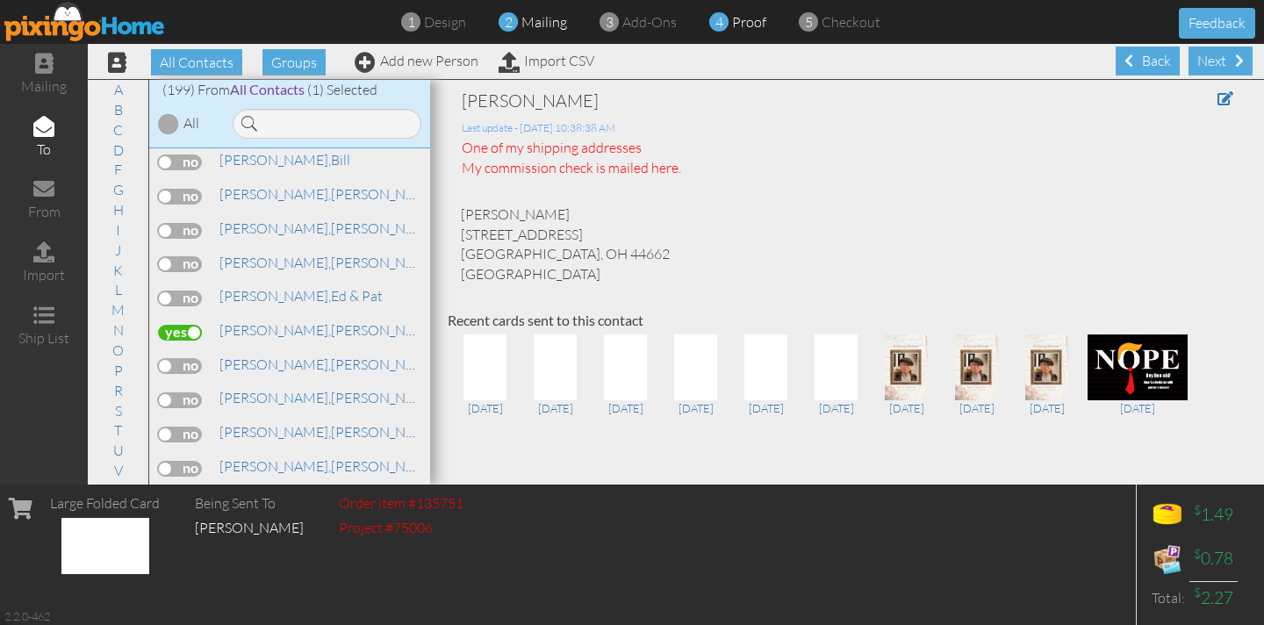
click at [732, 22] on span "proof" at bounding box center [749, 22] width 34 height 18
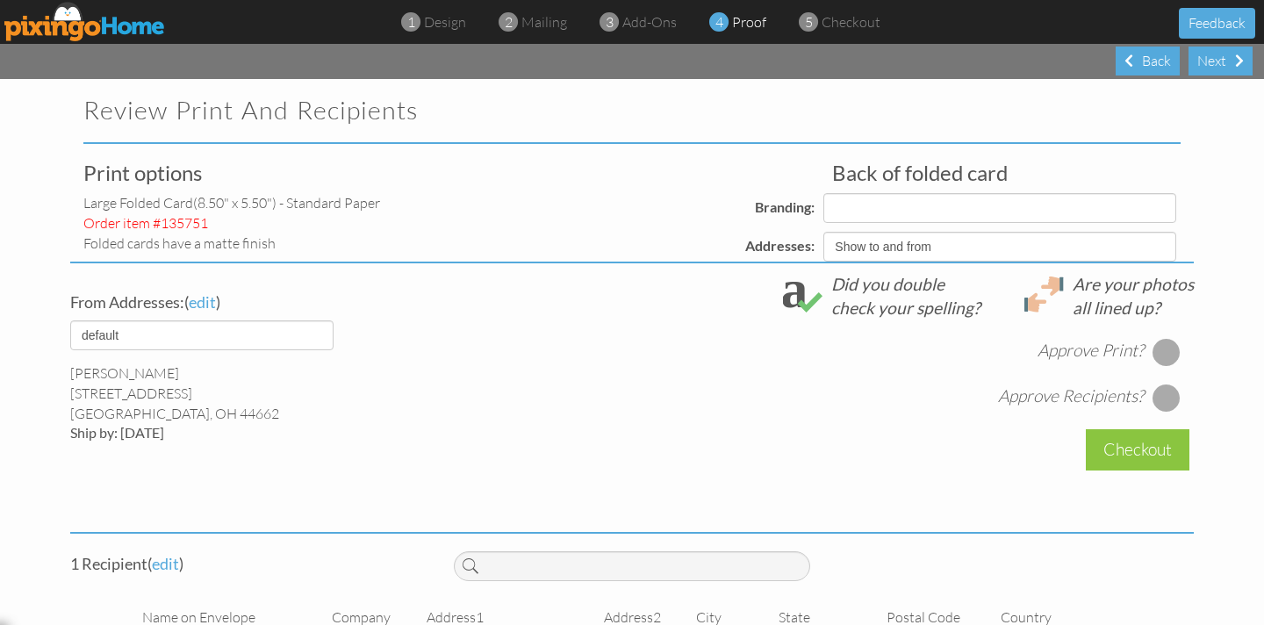
select select "object:5259"
select select "object:5269"
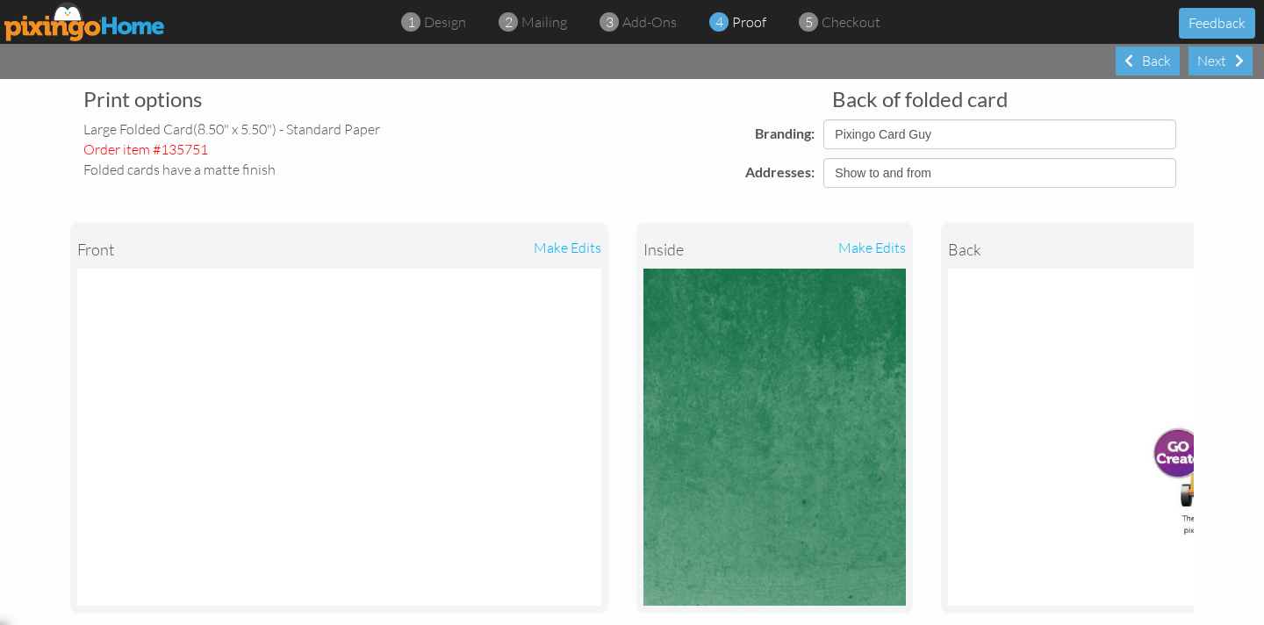
scroll to position [77, 0]
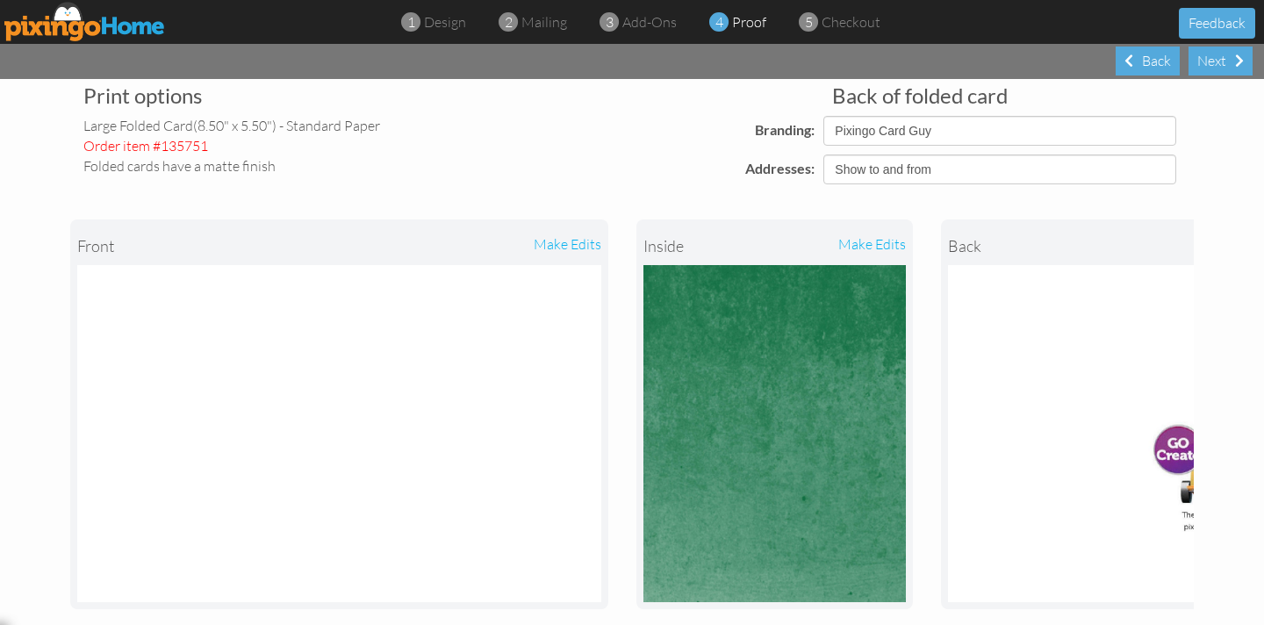
click at [885, 243] on div "make edits" at bounding box center [840, 245] width 131 height 39
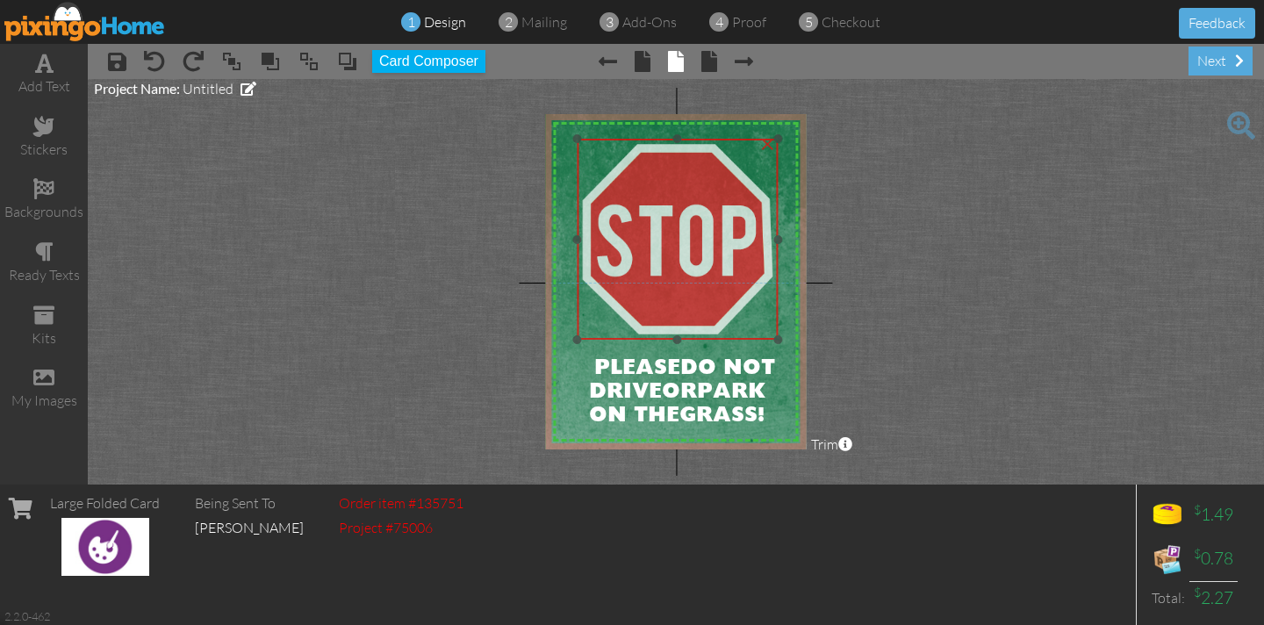
click at [573, 166] on div at bounding box center [677, 239] width 210 height 210
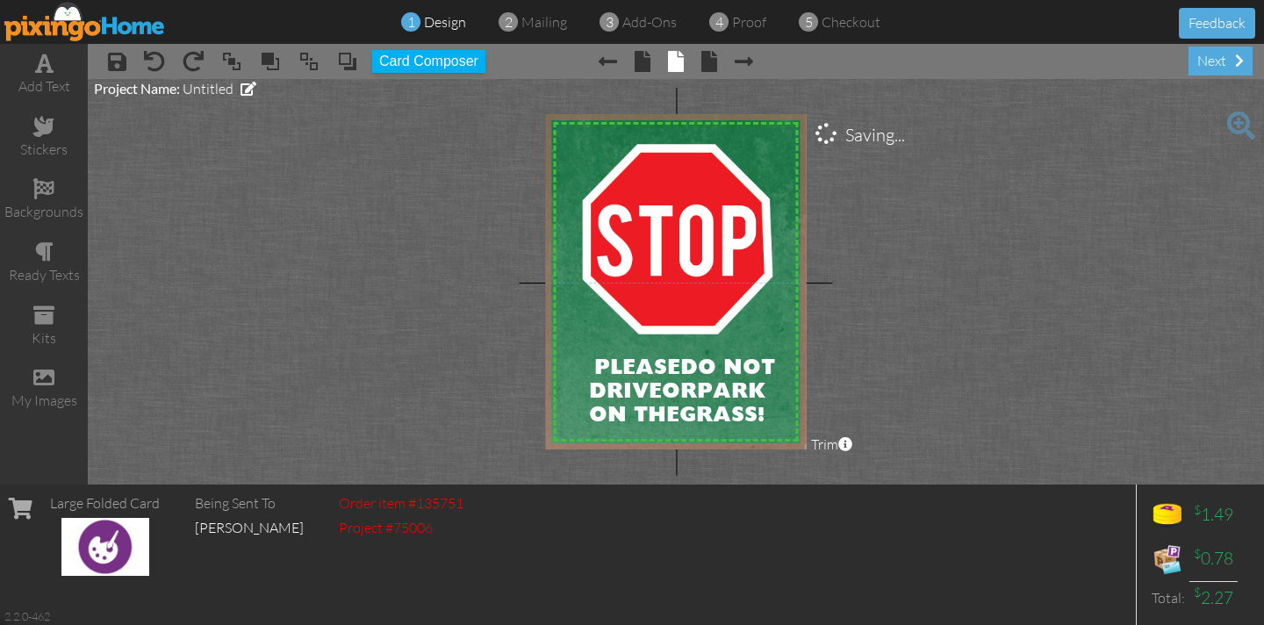
click at [569, 170] on img at bounding box center [598, 193] width 433 height 562
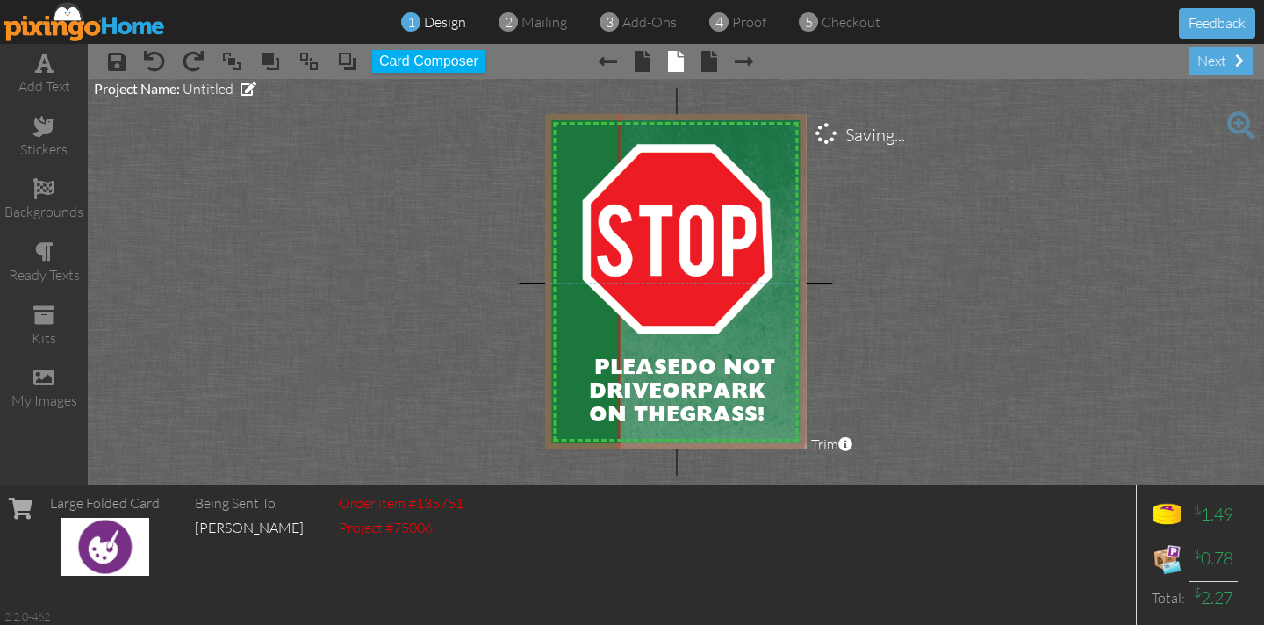
drag, startPoint x: 568, startPoint y: 159, endPoint x: 804, endPoint y: 153, distance: 236.1
click at [804, 153] on img at bounding box center [834, 187] width 433 height 562
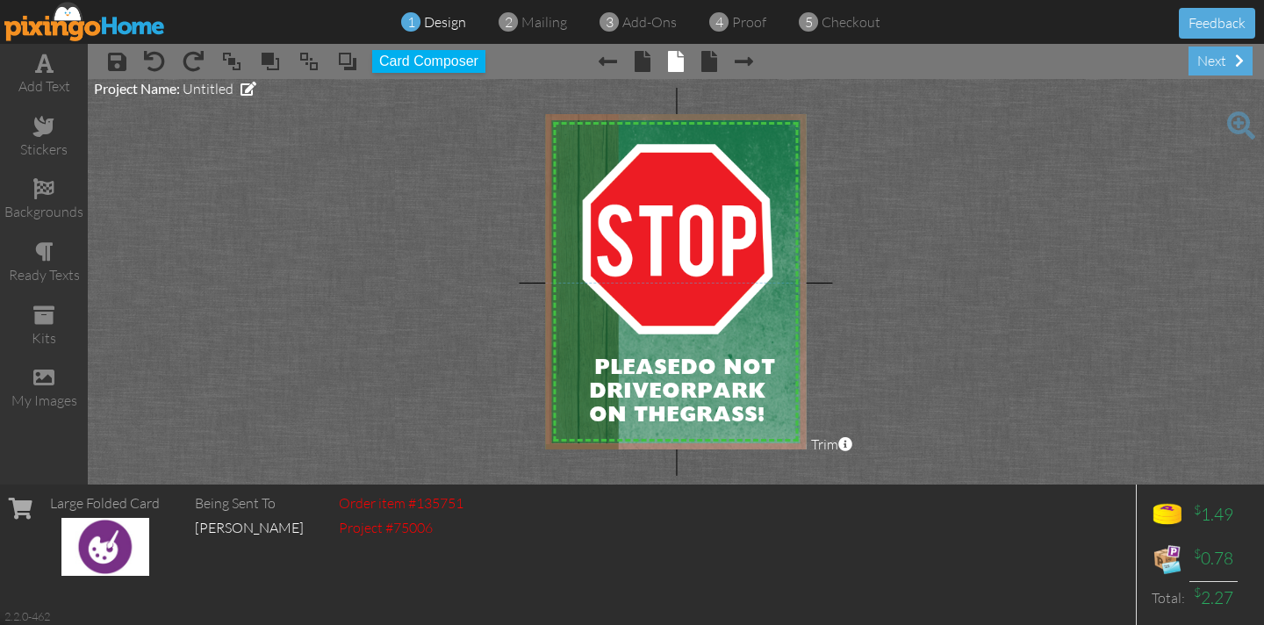
click at [566, 149] on img at bounding box center [666, 299] width 261 height 405
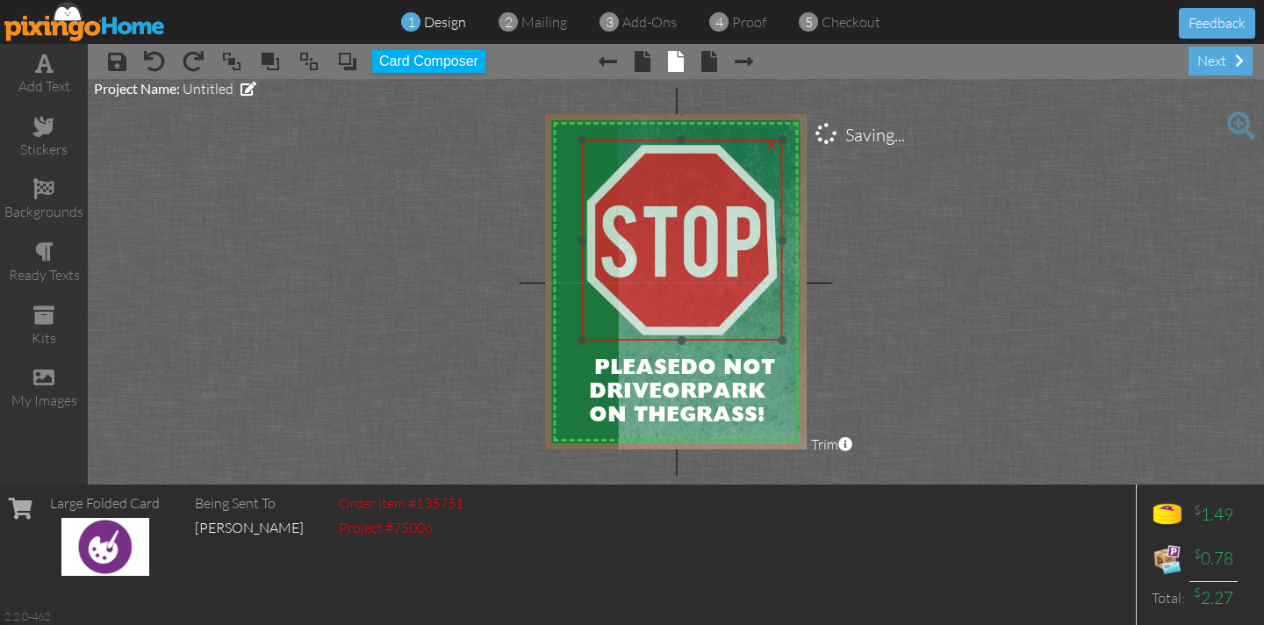
click at [578, 158] on div at bounding box center [681, 240] width 210 height 210
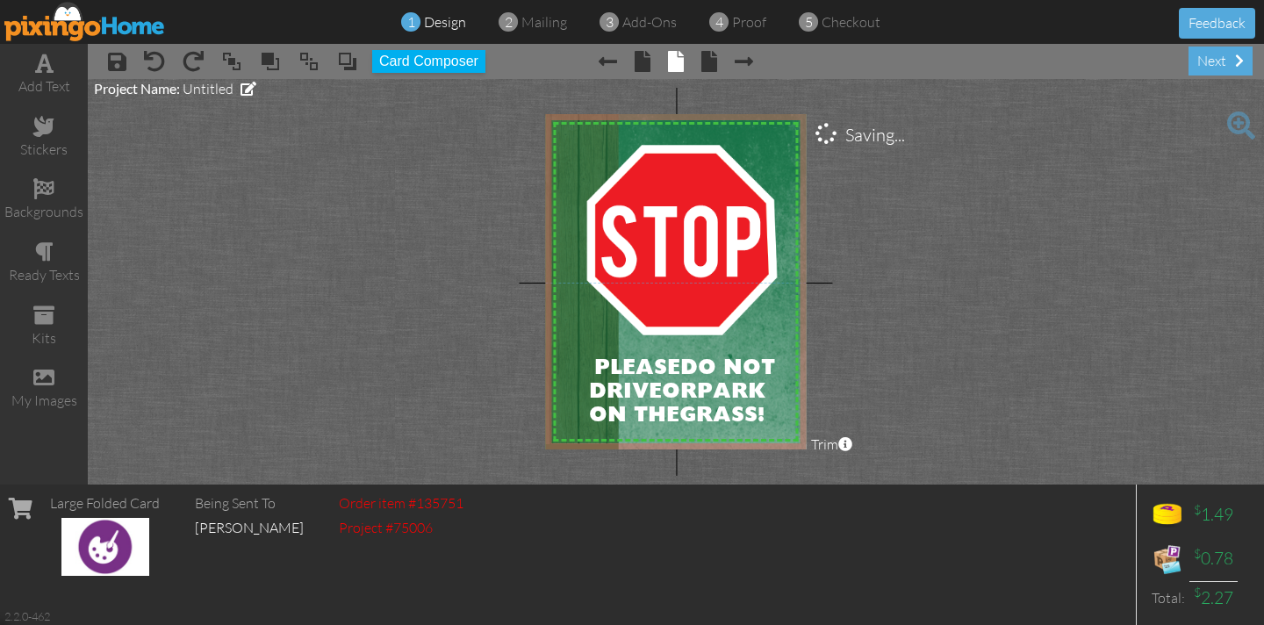
drag, startPoint x: 566, startPoint y: 155, endPoint x: 541, endPoint y: 155, distance: 24.6
click at [536, 153] on project-studio-wrapper "X X X X X X X X X X X X X X X X X X X X X X X X X X X X X X X X X X X X X X X X…" at bounding box center [676, 281] width 1176 height 405
click at [576, 169] on img at bounding box center [649, 304] width 261 height 405
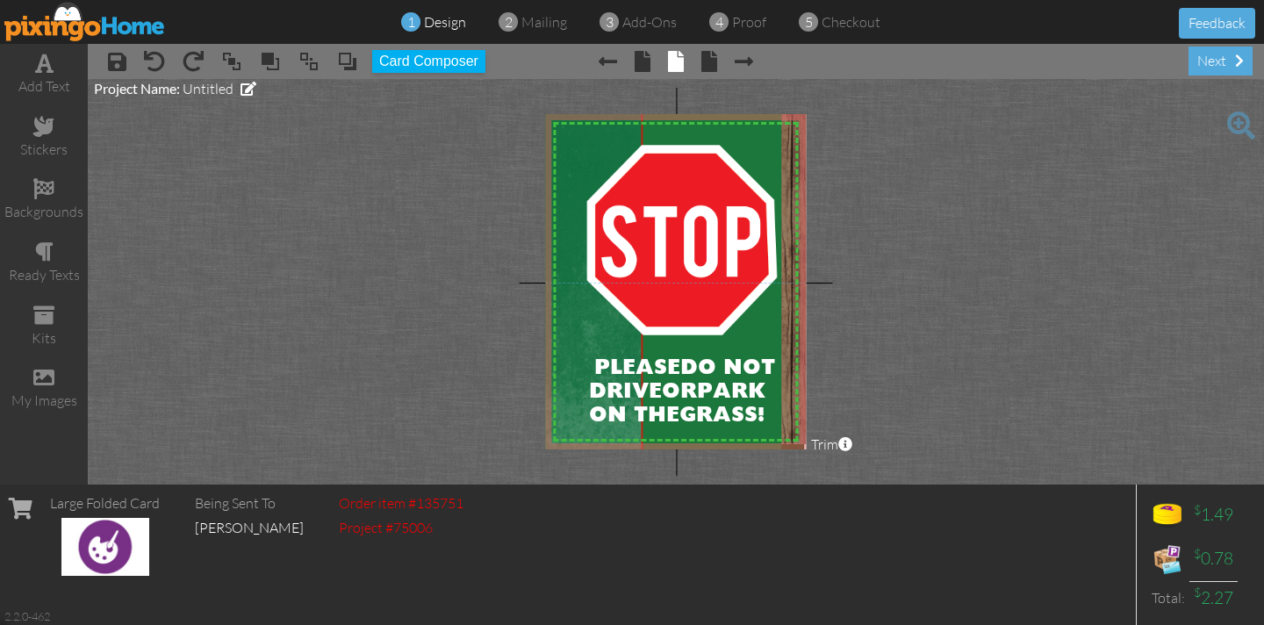
drag, startPoint x: 750, startPoint y: 130, endPoint x: 341, endPoint y: 319, distance: 450.3
click at [341, 319] on project-studio-wrapper "X X X X X X X X X X X X X X X X X X X X X X X X X X X X X X X X X X X X X X X X…" at bounding box center [676, 281] width 1176 height 405
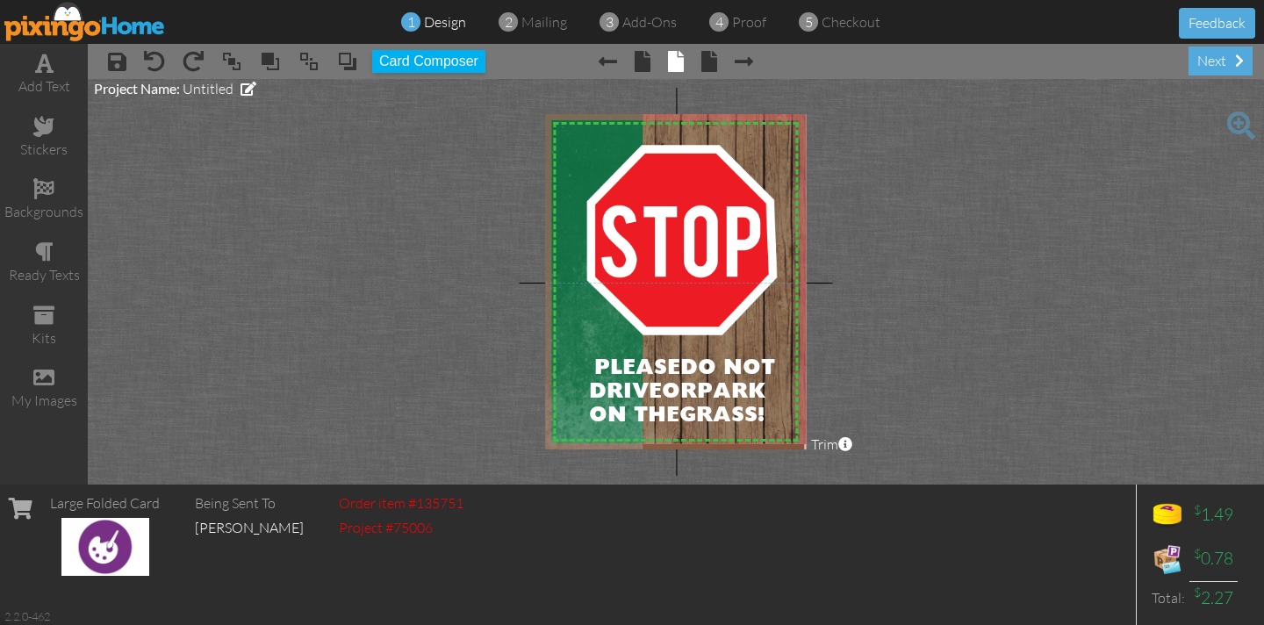
drag, startPoint x: 770, startPoint y: 125, endPoint x: 1075, endPoint y: 161, distance: 307.4
click at [1180, 152] on project-studio-wrapper "X X X X X X X X X X X X X X X X X X X X X X X X X X X X X X X X X X X X X X X X…" at bounding box center [676, 281] width 1176 height 405
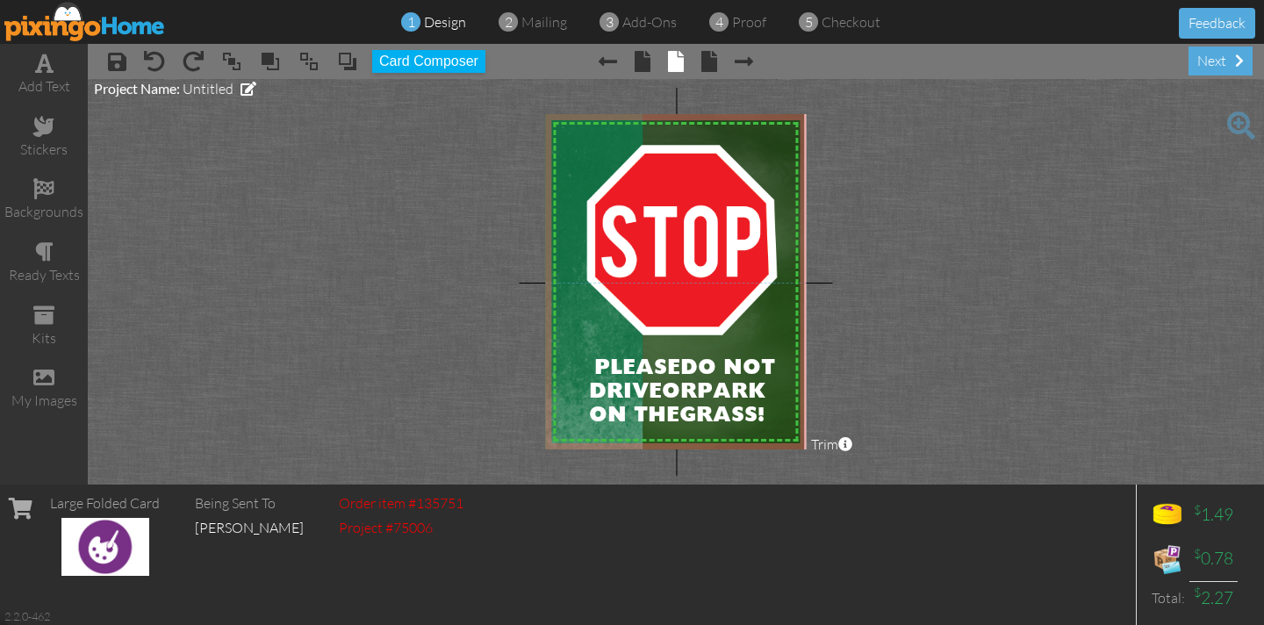
drag, startPoint x: 753, startPoint y: 133, endPoint x: 935, endPoint y: 126, distance: 181.8
click at [1146, 114] on project-studio-wrapper "X X X X X X X X X X X X X X X X X X X X X X X X X X X X X X X X X X X X X X X X…" at bounding box center [676, 281] width 1176 height 405
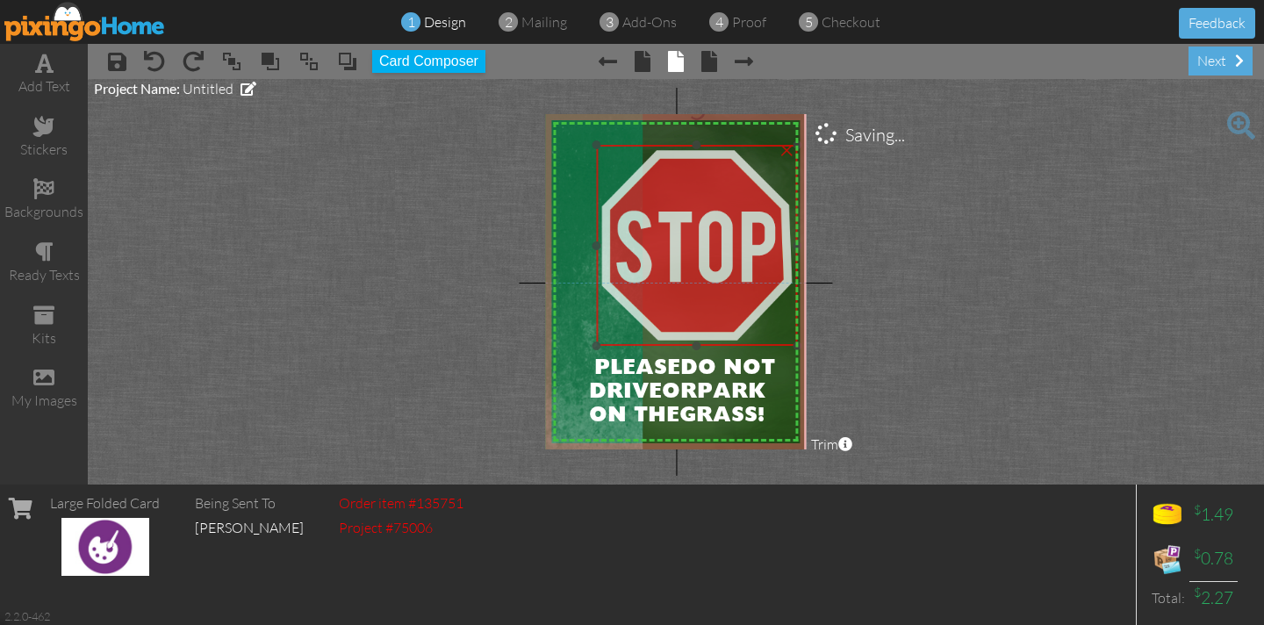
drag, startPoint x: 756, startPoint y: 139, endPoint x: 770, endPoint y: 143, distance: 13.9
click at [771, 145] on div "×" at bounding box center [696, 245] width 201 height 201
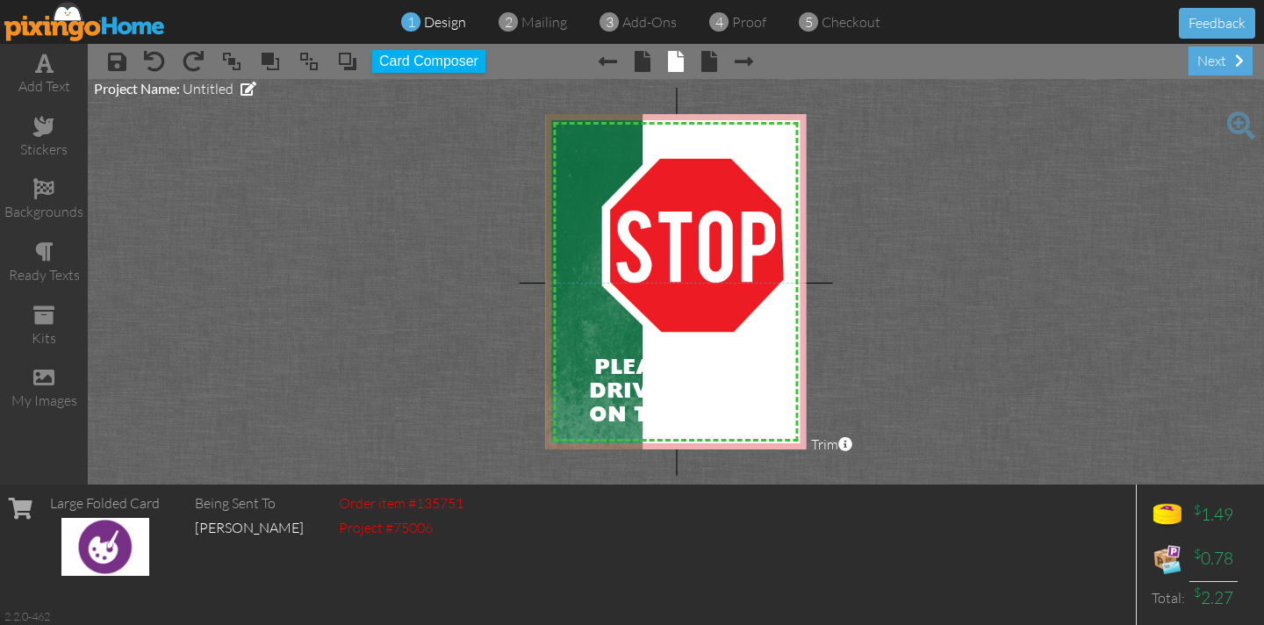
drag, startPoint x: 754, startPoint y: 135, endPoint x: 1172, endPoint y: 131, distance: 418.6
click at [1173, 130] on project-studio-wrapper "X X X X X X X X X X X X X X X X X X X X X X X X X X X X X X X X X X X X X X X X…" at bounding box center [676, 281] width 1176 height 405
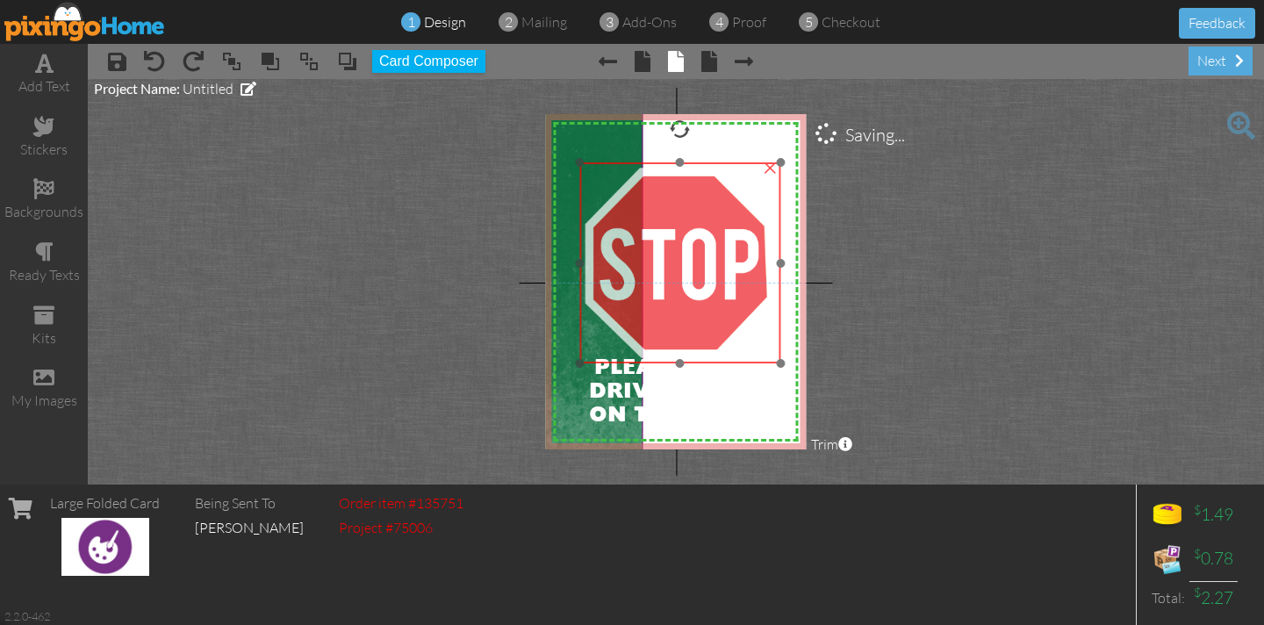
drag, startPoint x: 634, startPoint y: 133, endPoint x: 591, endPoint y: 155, distance: 48.3
click at [598, 158] on div at bounding box center [680, 263] width 210 height 210
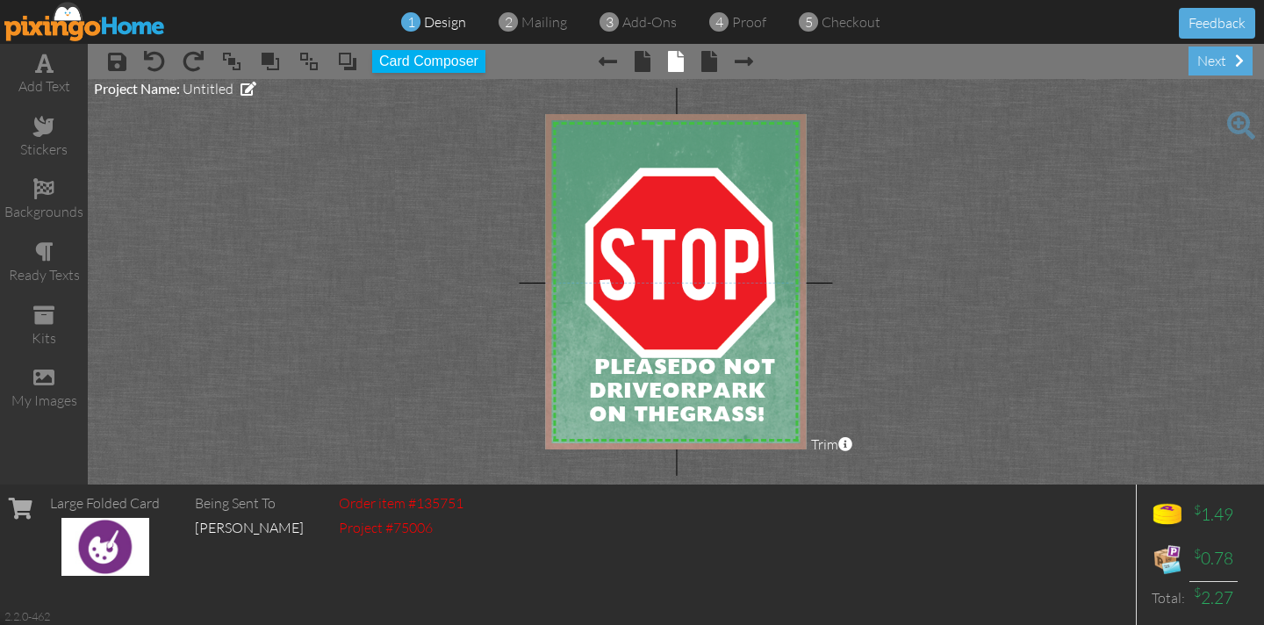
drag, startPoint x: 576, startPoint y: 140, endPoint x: 784, endPoint y: 52, distance: 226.9
click at [787, 43] on div "1 design 2 mailing 3 add-ons 4 proof 5 checkout Feedback add text stickers back…" at bounding box center [632, 312] width 1264 height 625
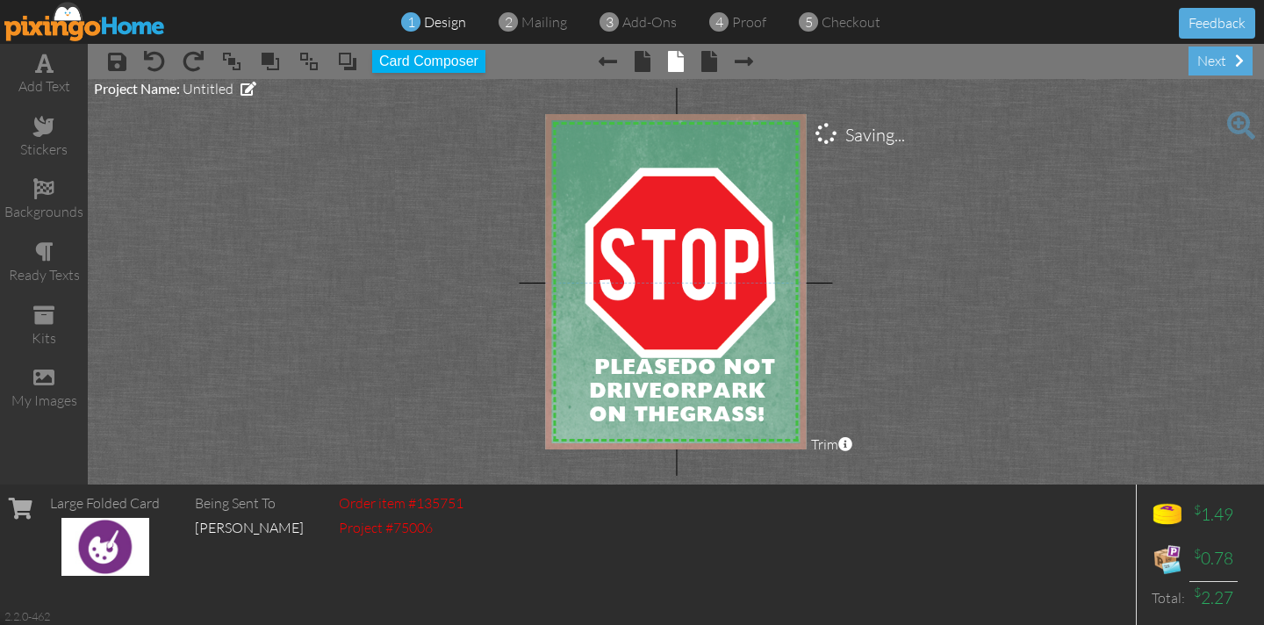
drag, startPoint x: 749, startPoint y: 145, endPoint x: 765, endPoint y: 97, distance: 50.8
click at [768, 89] on project-studio-wrapper "X X X X X X X X X X X X X X X X X X X X X X X X X X X X X X X X X X X X X X X X…" at bounding box center [676, 281] width 1176 height 405
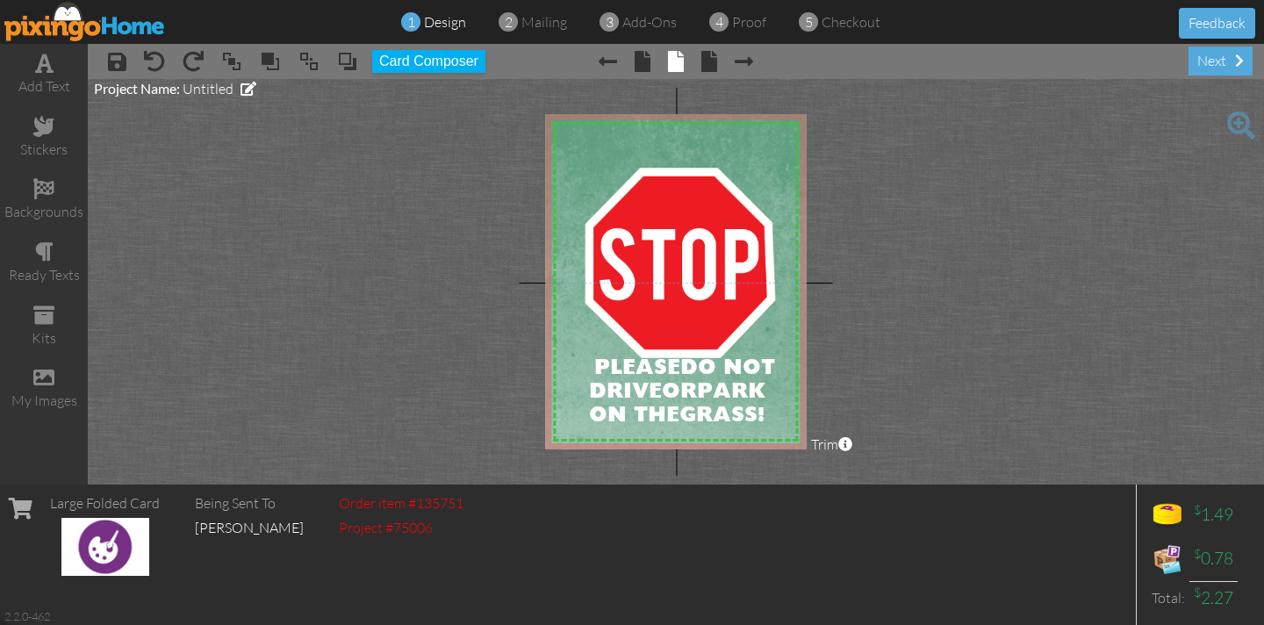
drag, startPoint x: 718, startPoint y: 150, endPoint x: 721, endPoint y: 105, distance: 44.9
click at [721, 99] on project-studio-wrapper "X X X X X X X X X X X X X X X X X X X X X X X X X X X X X X X X X X X X X X X X…" at bounding box center [676, 281] width 1176 height 405
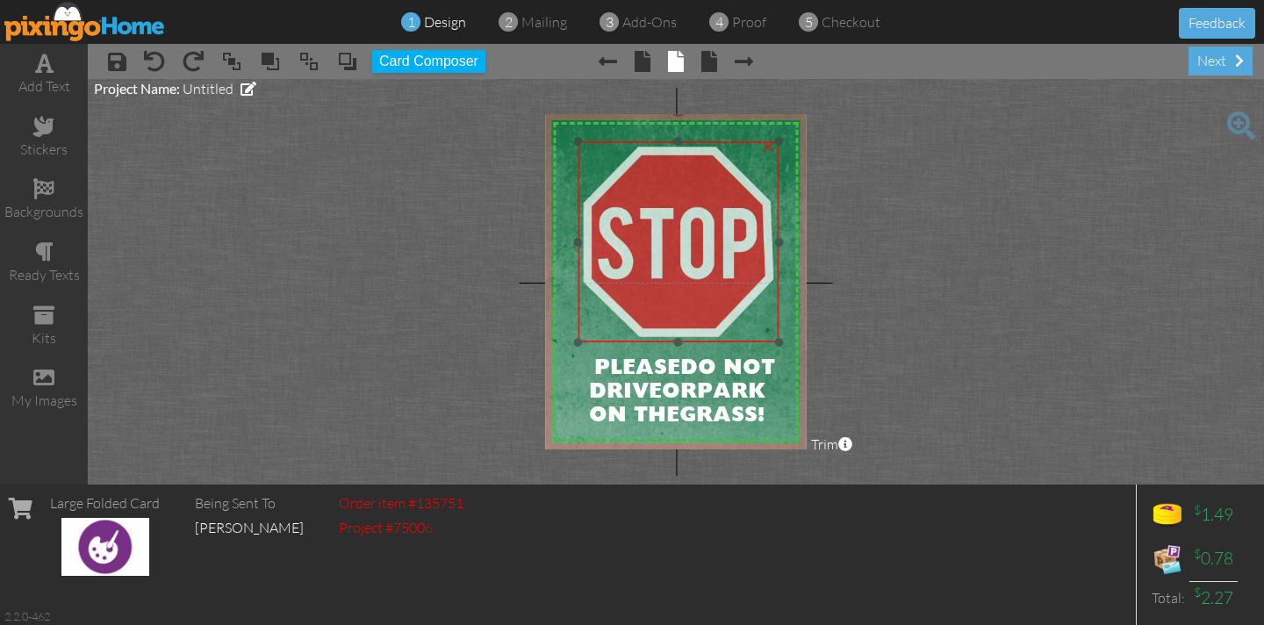
drag, startPoint x: 684, startPoint y: 191, endPoint x: 682, endPoint y: 171, distance: 20.3
click at [682, 171] on img at bounding box center [677, 241] width 201 height 201
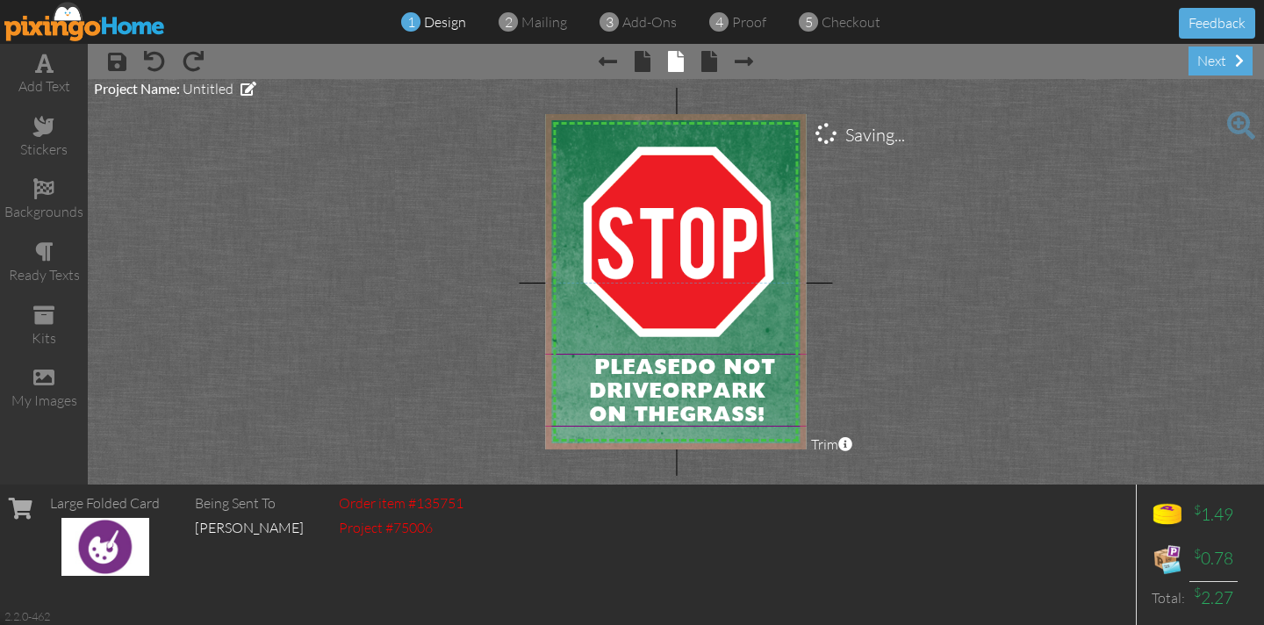
click at [660, 369] on span "PLEASE" at bounding box center [636, 368] width 86 height 22
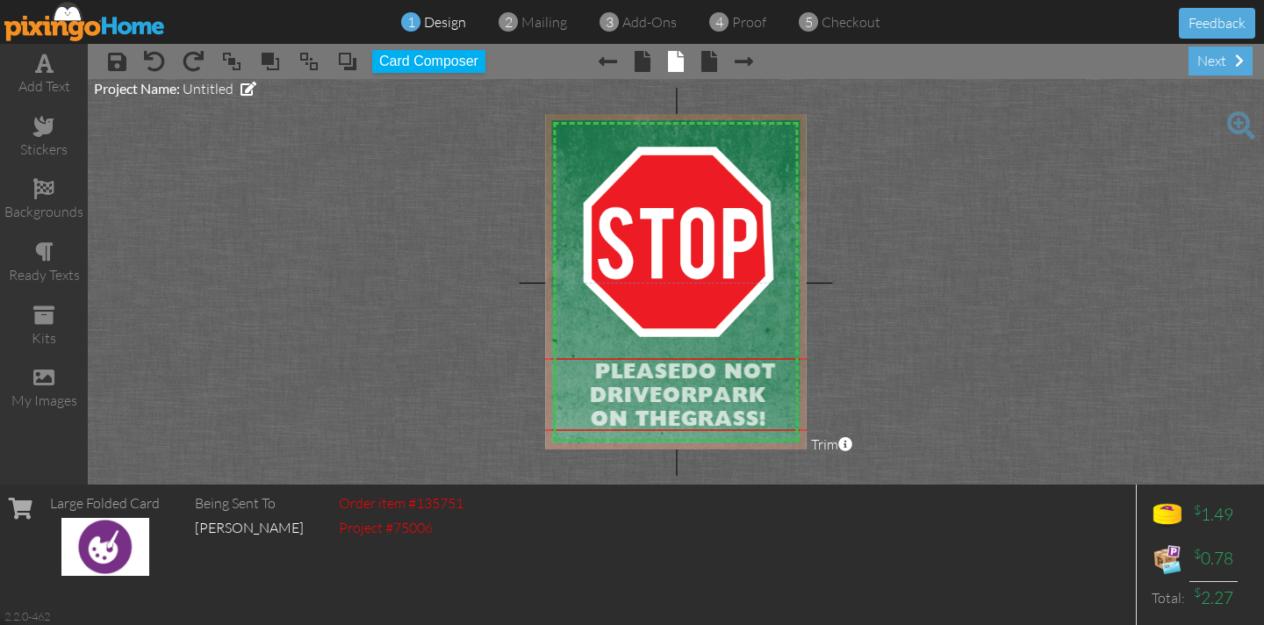
click at [656, 360] on div "PLEASE DO NOT" at bounding box center [678, 372] width 290 height 24
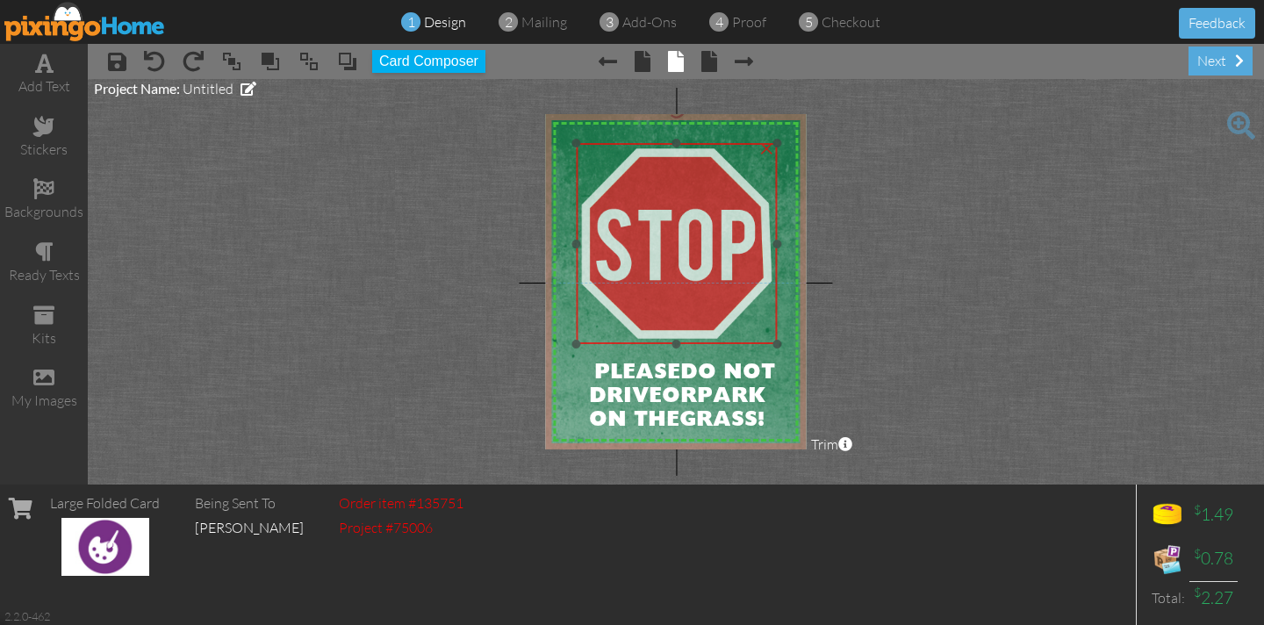
click at [667, 301] on img at bounding box center [676, 243] width 201 height 201
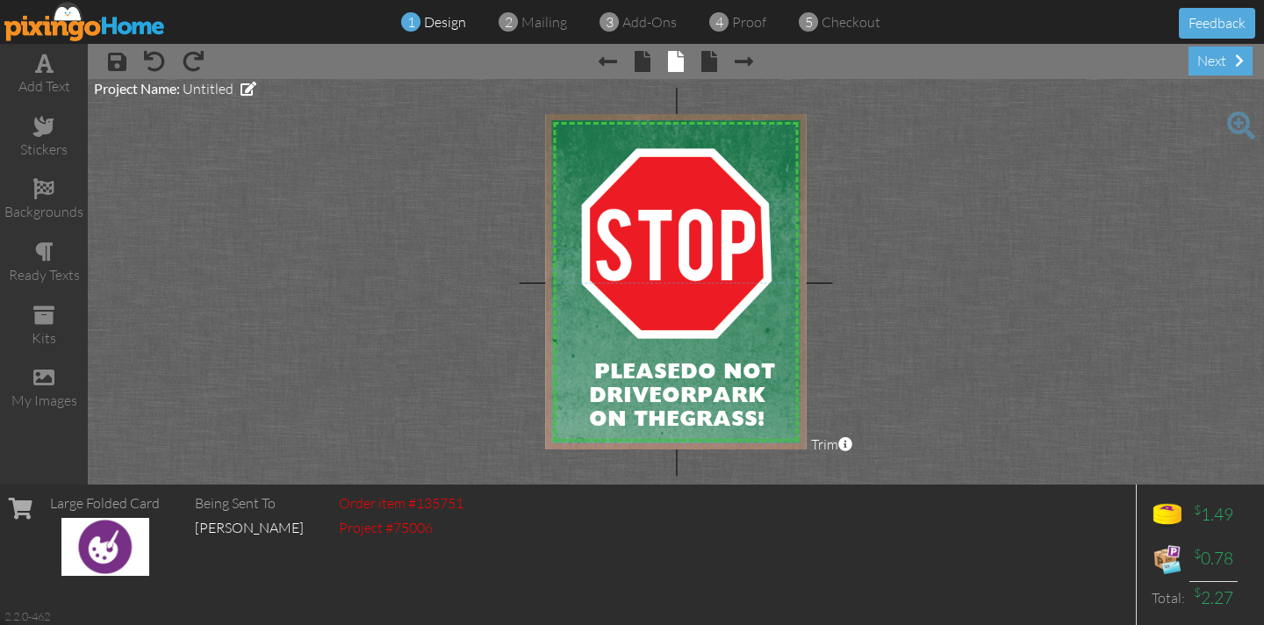
click at [427, 304] on project-studio-wrapper "X X X X X X X X X X X X X X X X X X X X X X X X X X X X X X X X X X X X X X X X…" at bounding box center [676, 281] width 1176 height 405
click at [745, 23] on span "proof" at bounding box center [749, 22] width 34 height 18
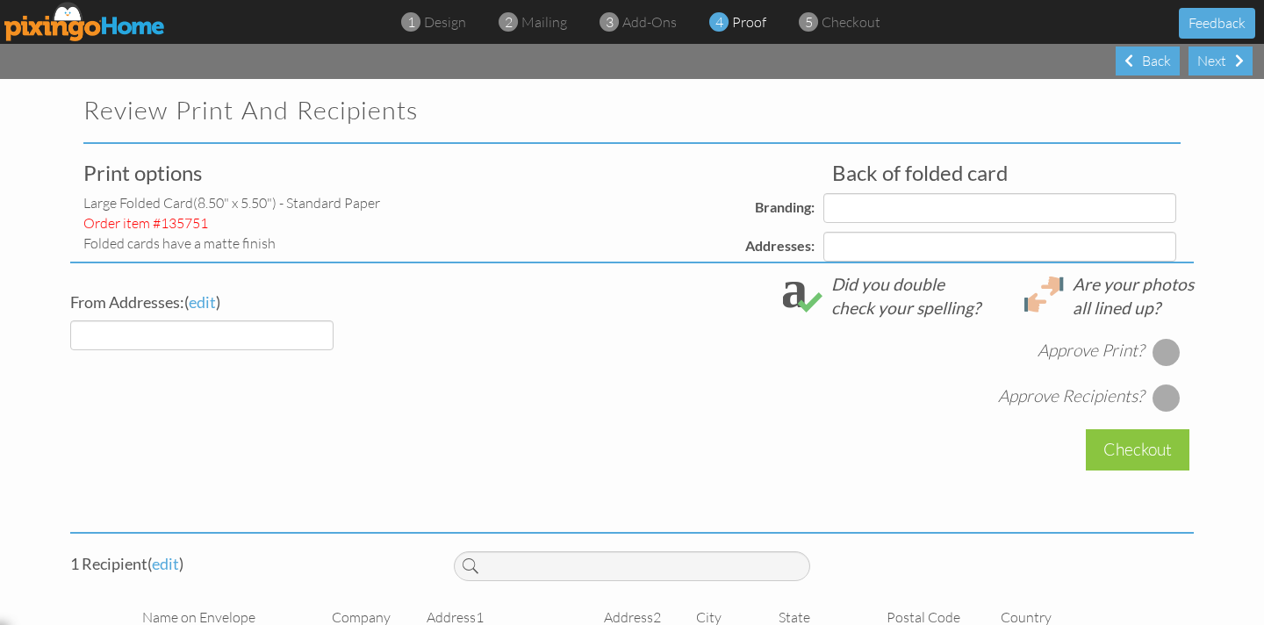
select select "object:5448"
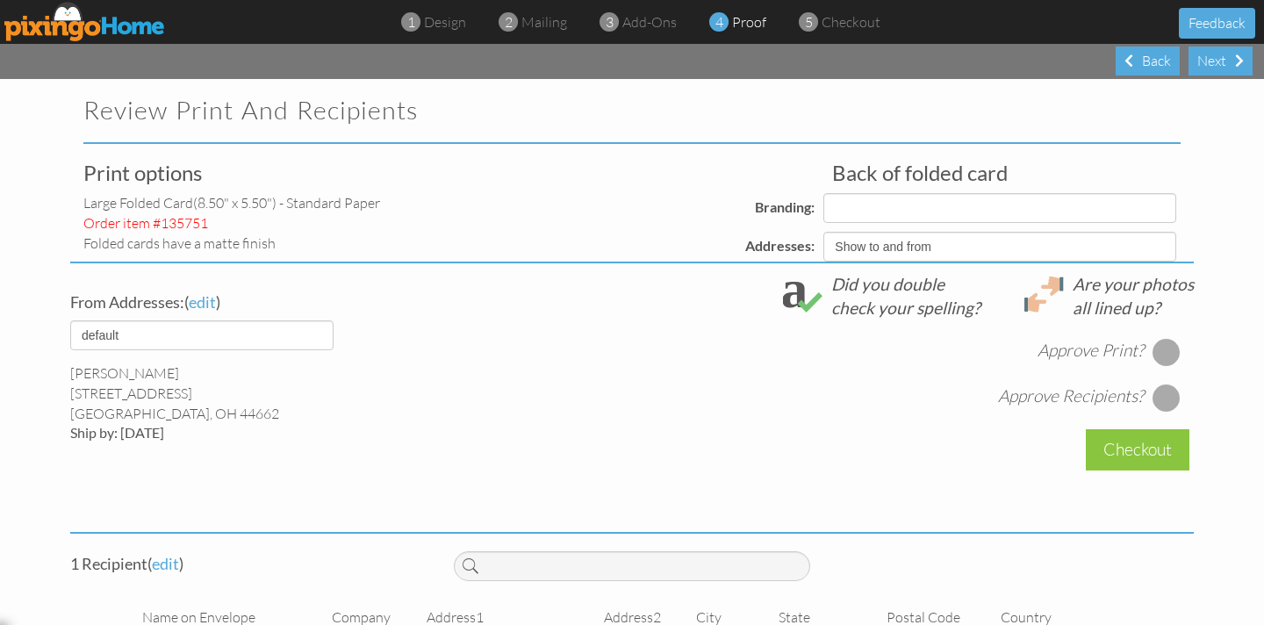
select select "object:5452"
select select "object:5453"
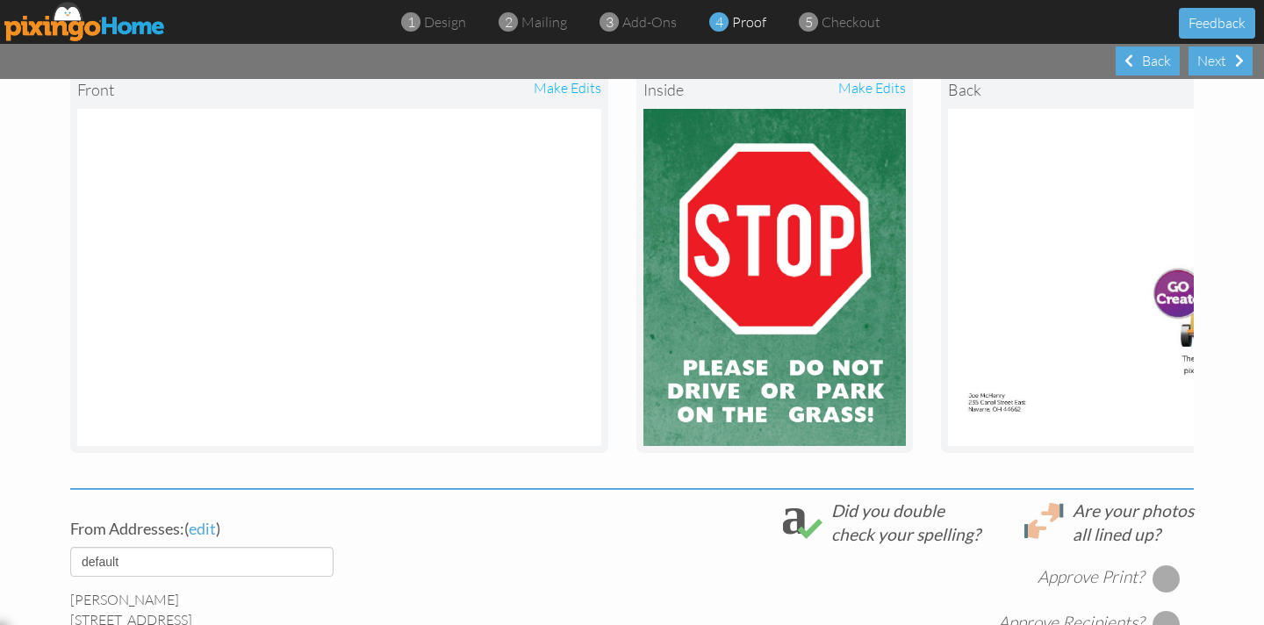
scroll to position [240, 0]
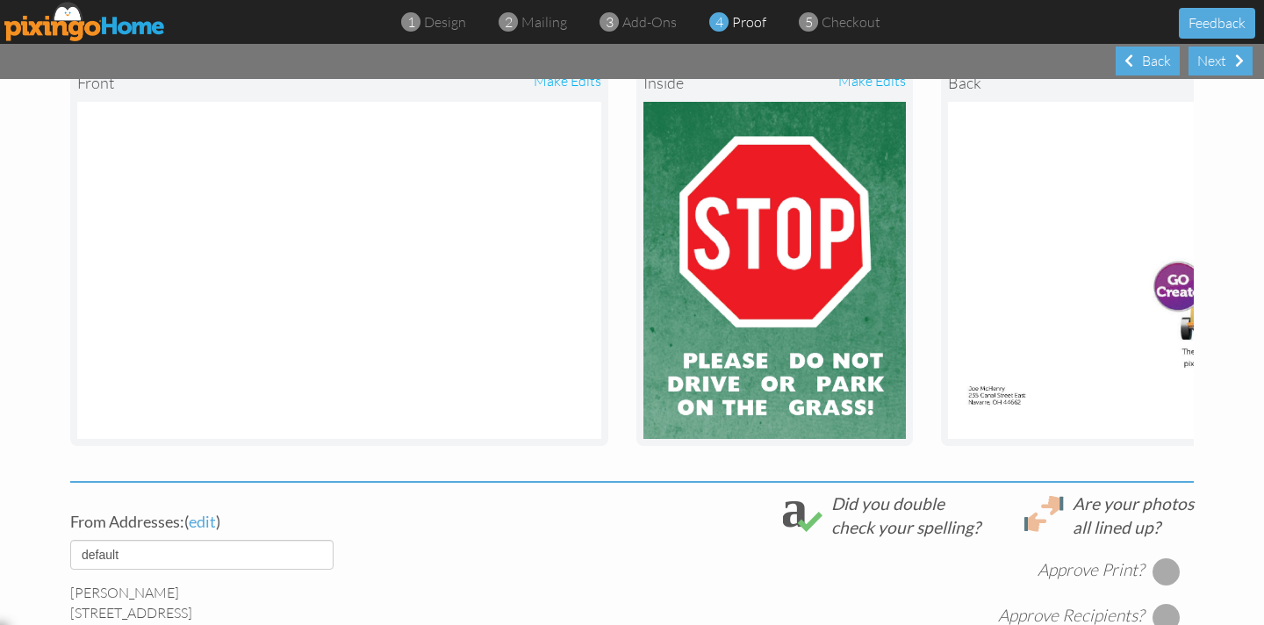
click at [1160, 572] on div at bounding box center [1166, 571] width 28 height 28
click at [1164, 615] on div at bounding box center [1166, 617] width 28 height 28
click at [1206, 54] on div "Next" at bounding box center [1220, 61] width 64 height 29
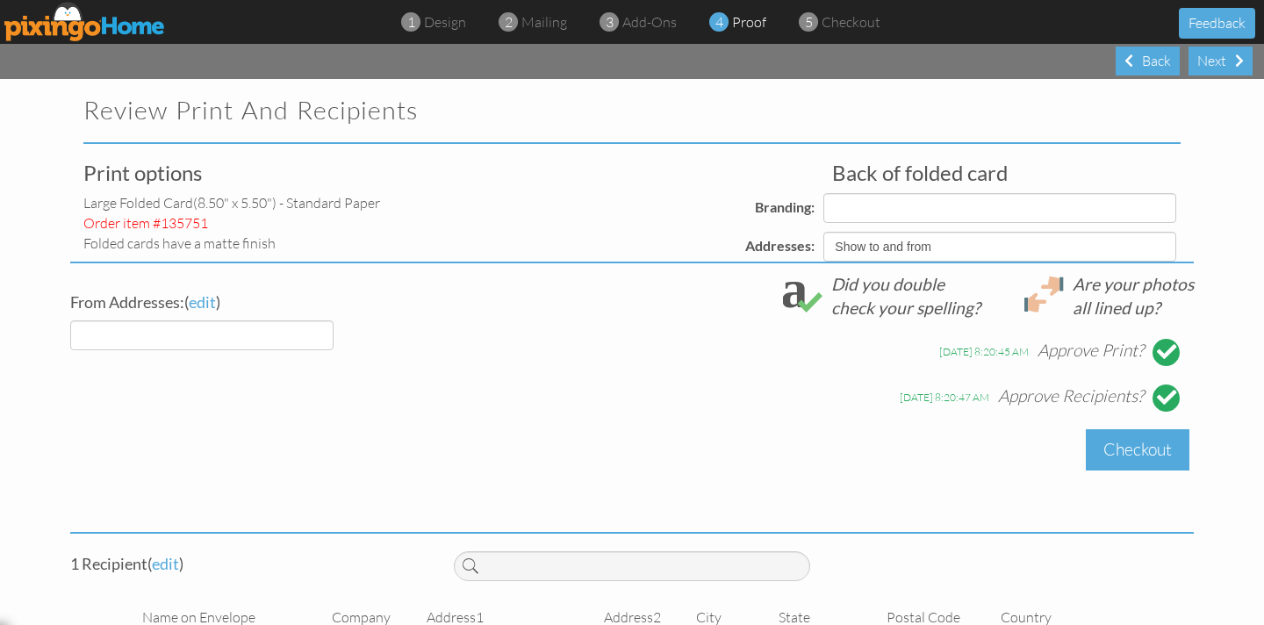
select select "object:5524"
select select "object:5522"
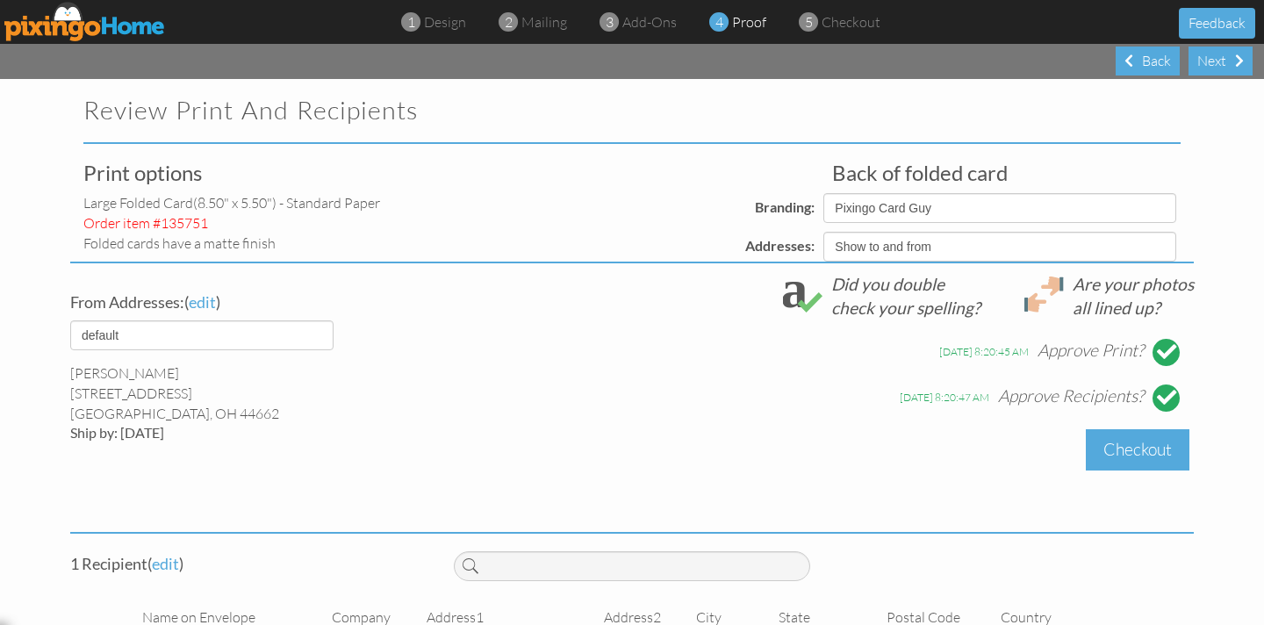
click at [1123, 455] on div "Checkout" at bounding box center [1137, 449] width 104 height 41
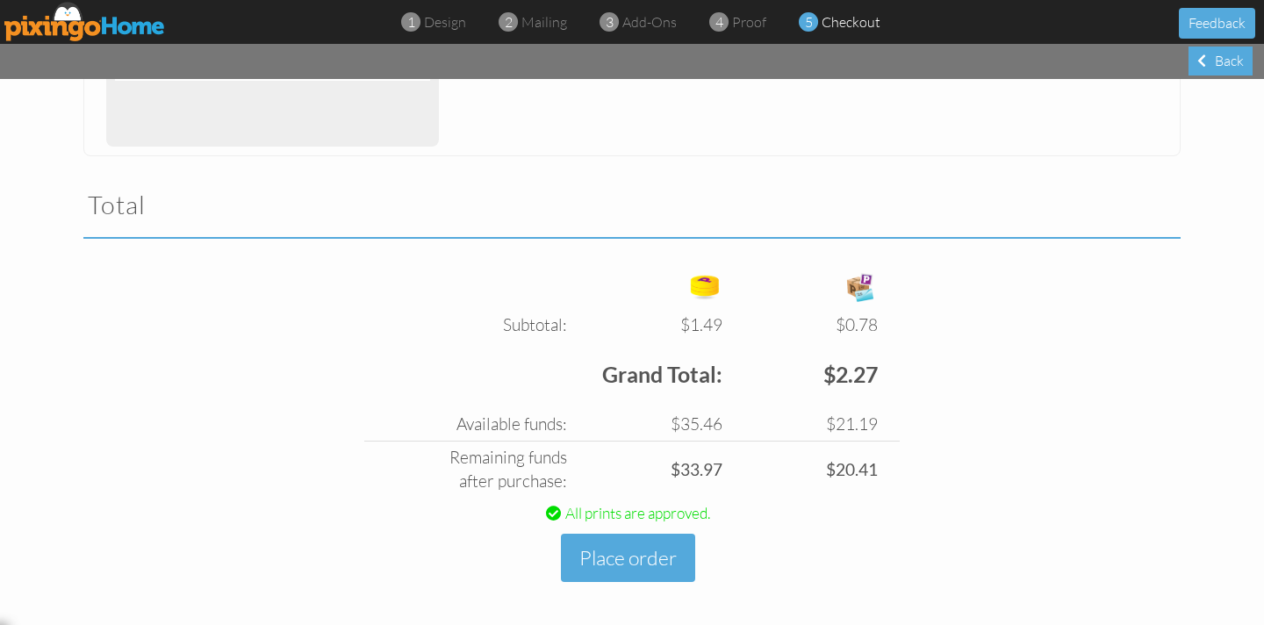
scroll to position [489, 0]
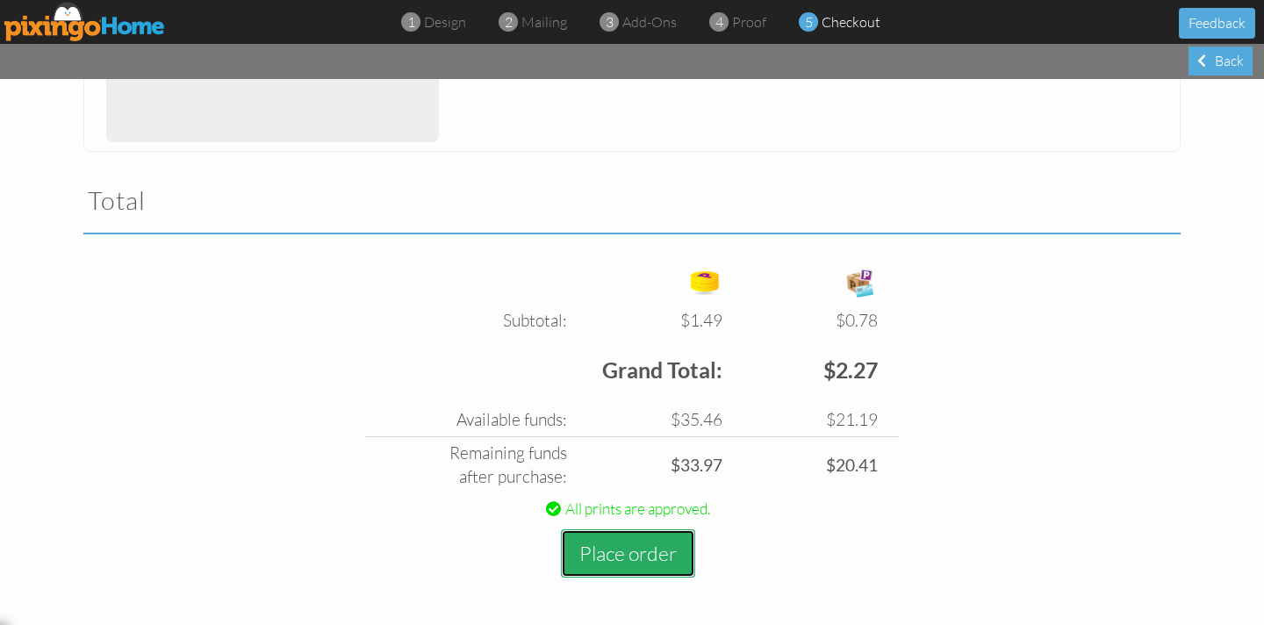
click at [624, 553] on button "Place order" at bounding box center [628, 553] width 134 height 48
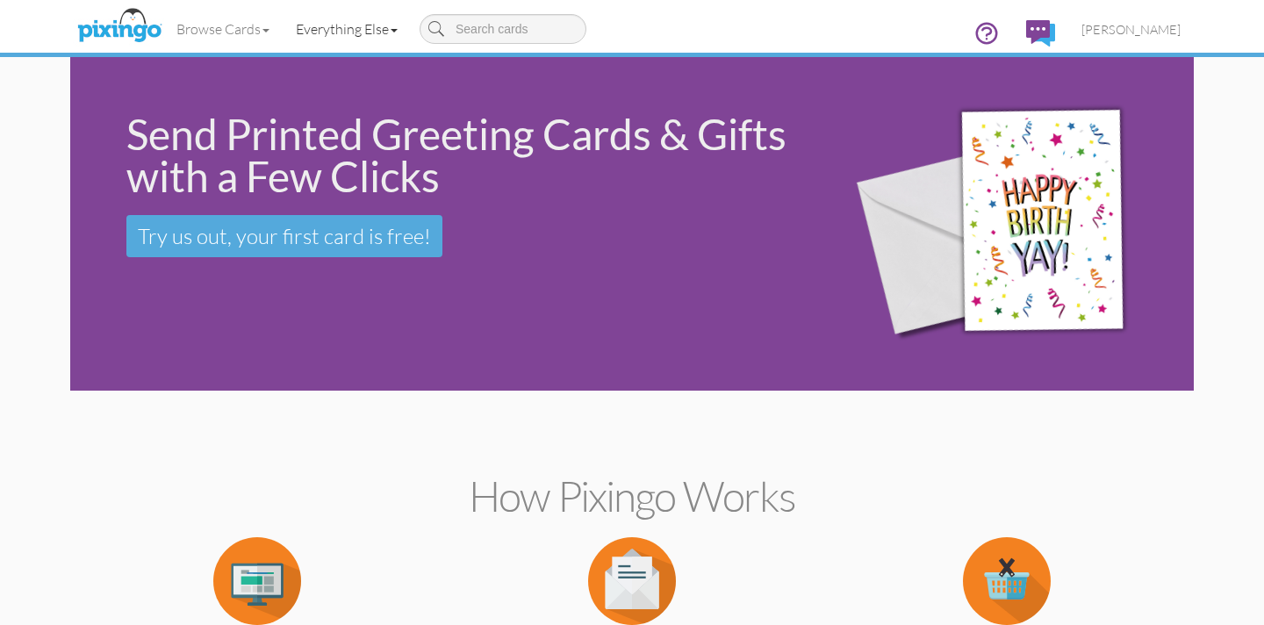
click at [345, 34] on link "Everything Else" at bounding box center [347, 29] width 128 height 44
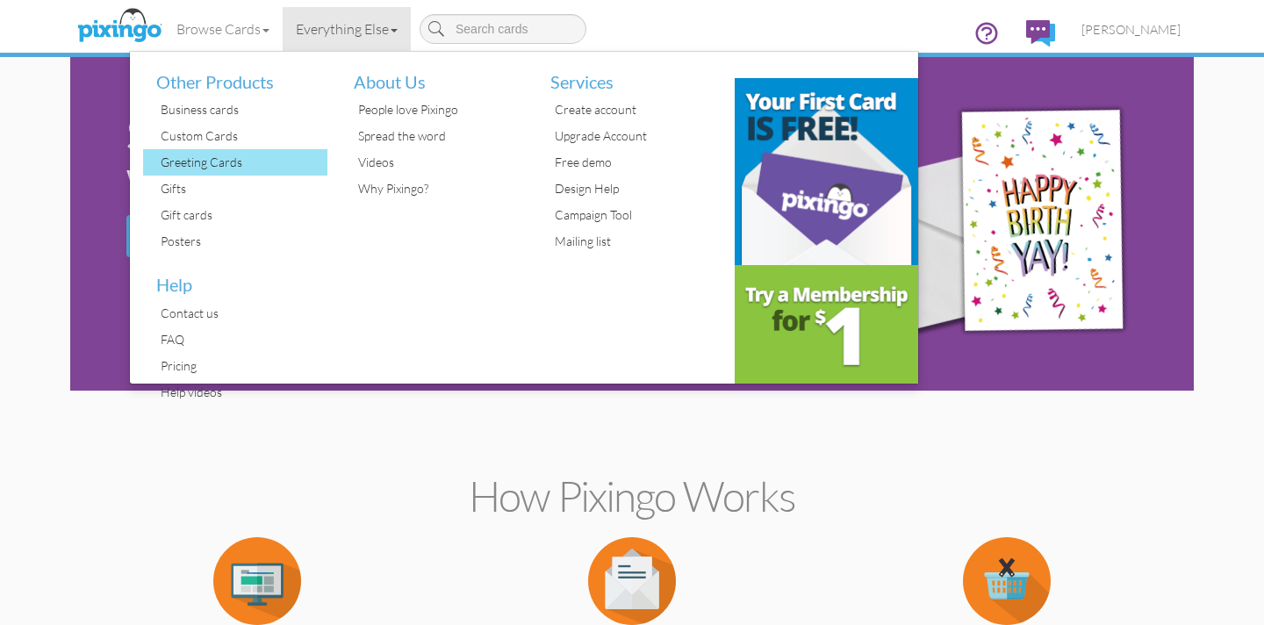
click at [230, 152] on div "Greeting Cards" at bounding box center [241, 162] width 171 height 26
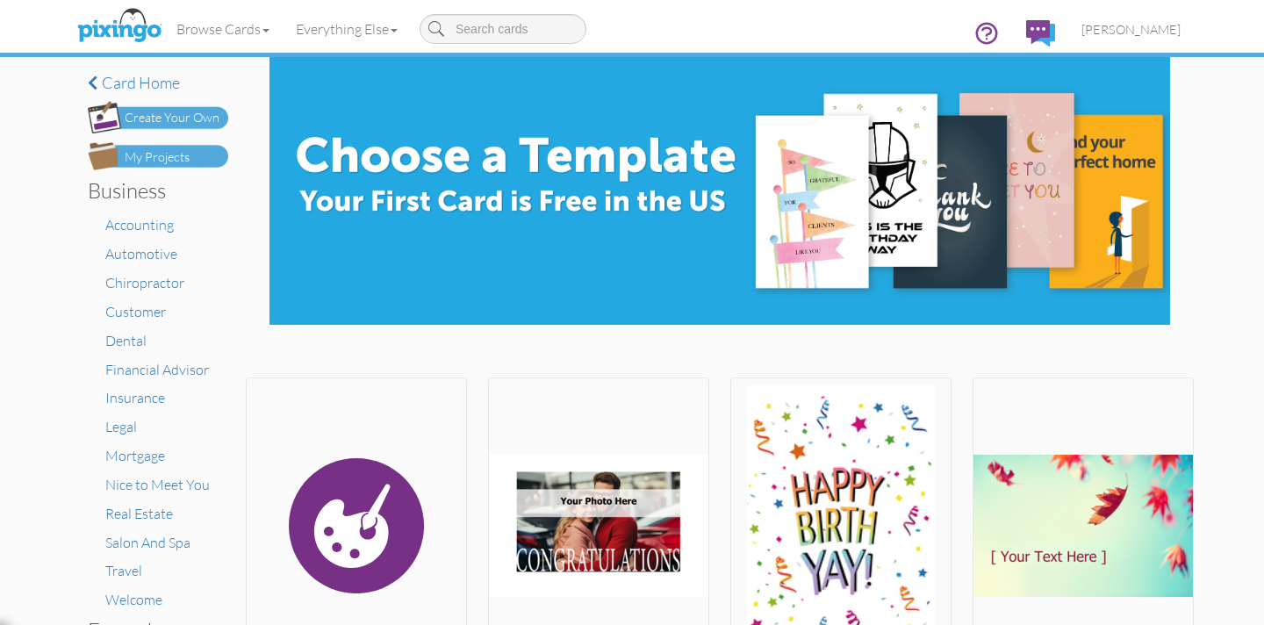
click at [168, 154] on div "My Projects" at bounding box center [157, 157] width 65 height 18
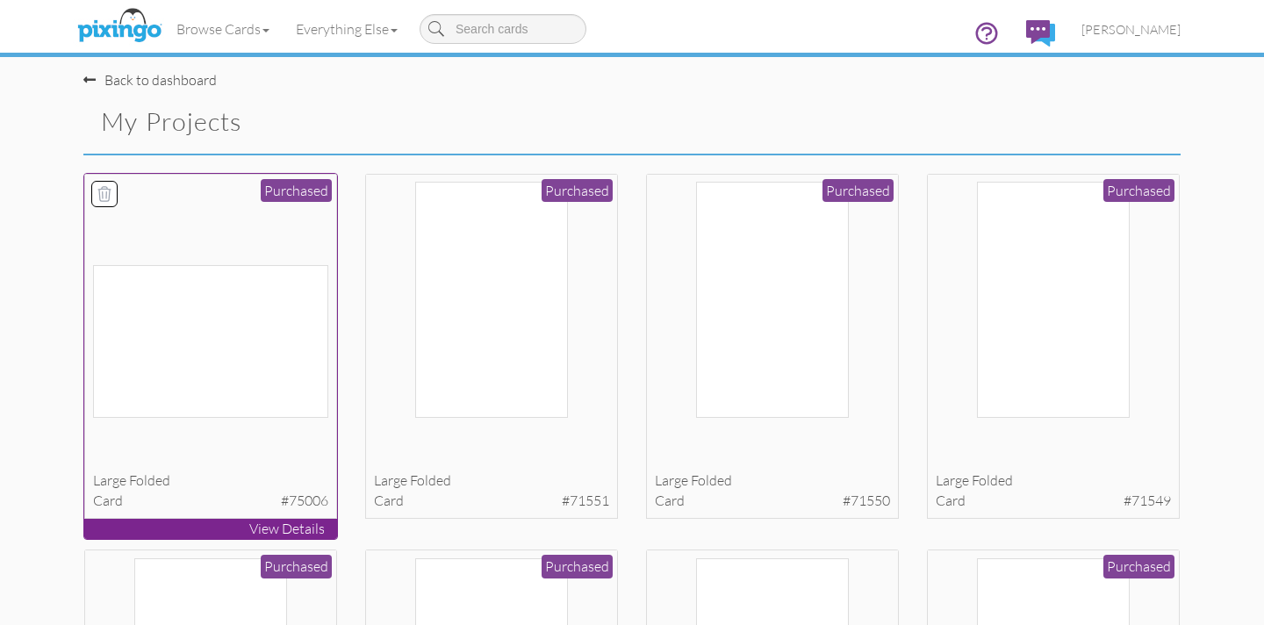
click at [209, 312] on img at bounding box center [211, 341] width 236 height 152
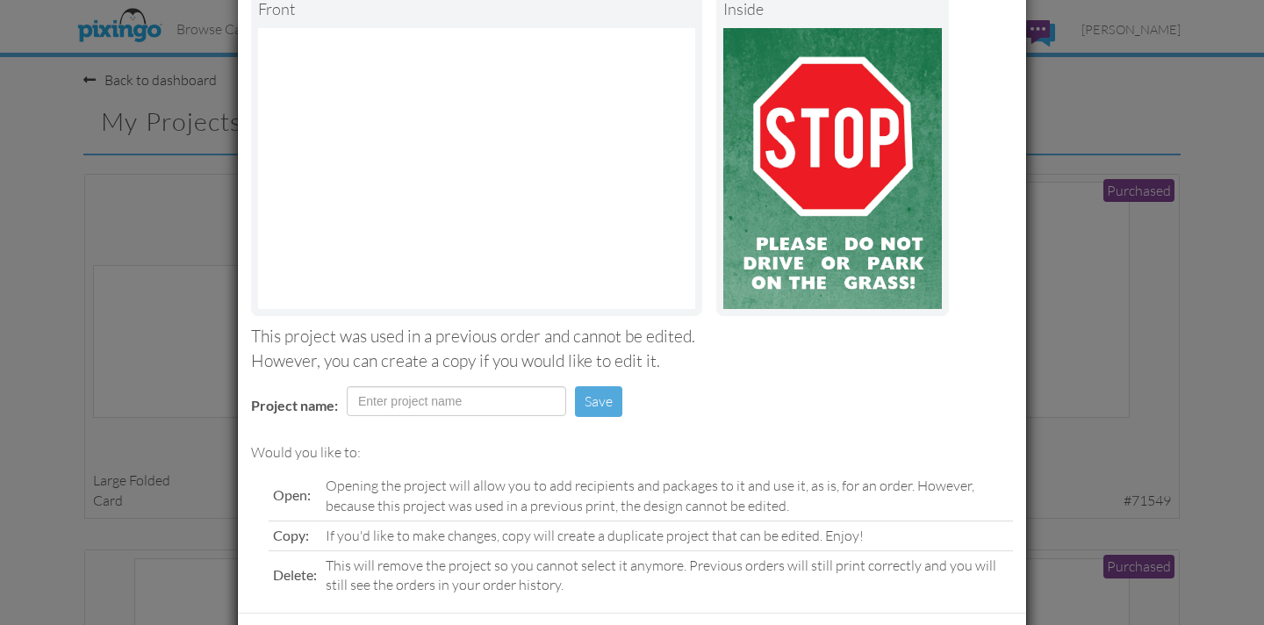
scroll to position [197, 0]
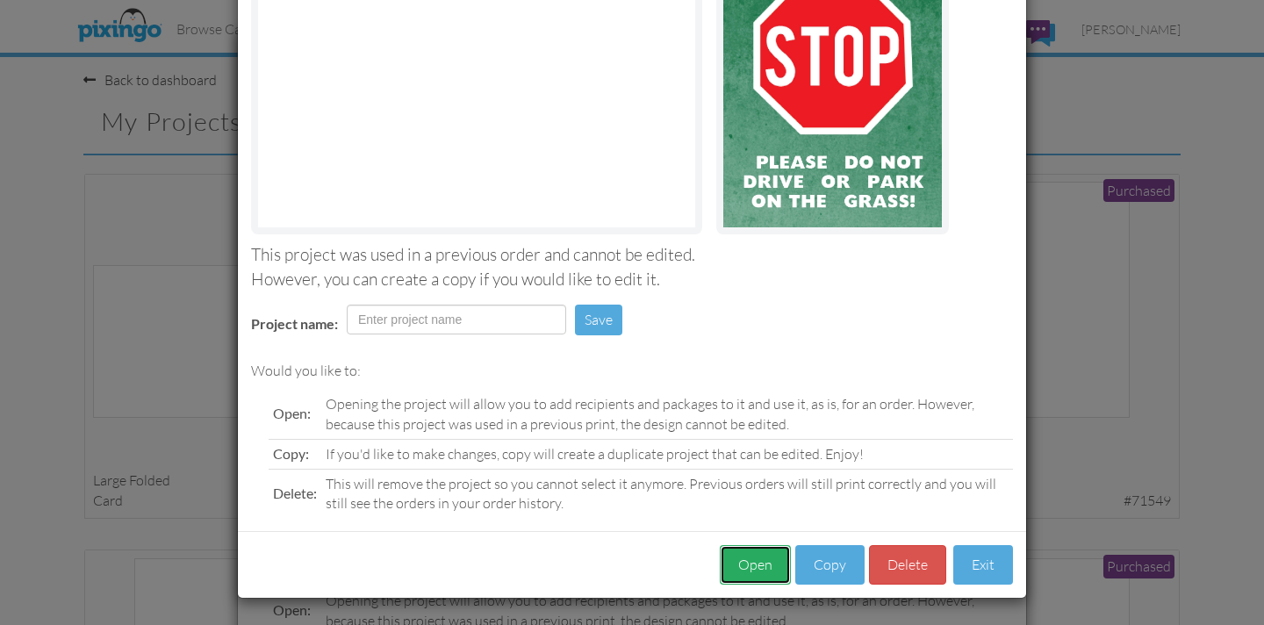
click at [754, 569] on button "Open" at bounding box center [755, 564] width 71 height 39
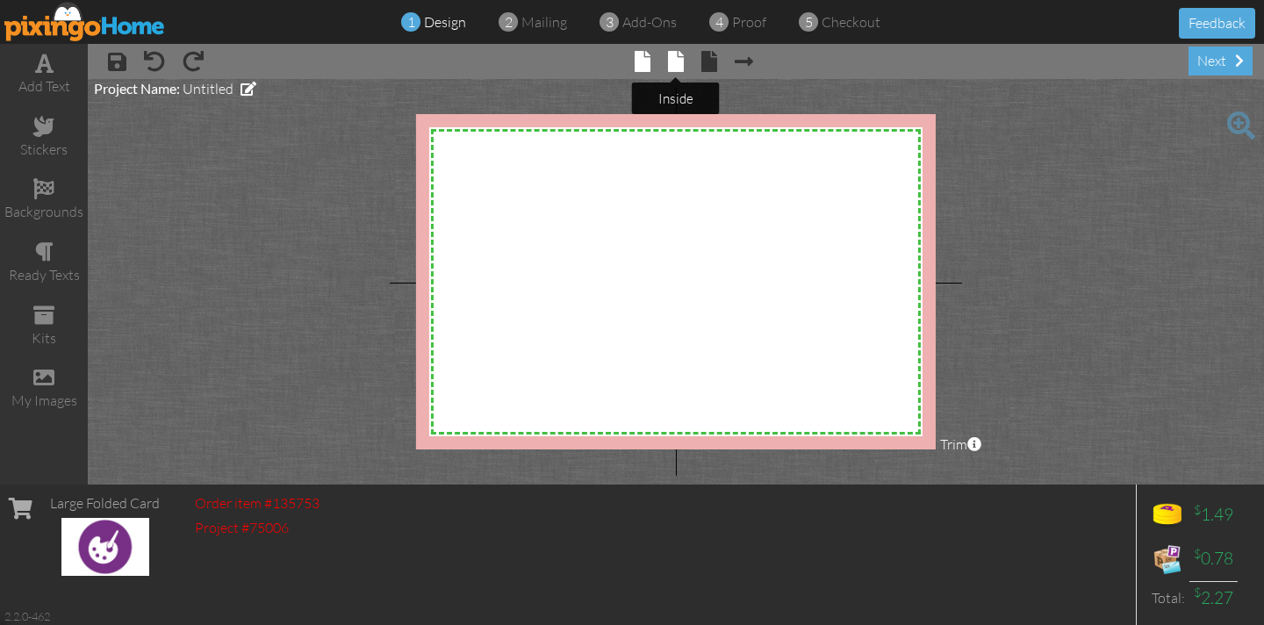
click at [672, 70] on span at bounding box center [676, 61] width 16 height 21
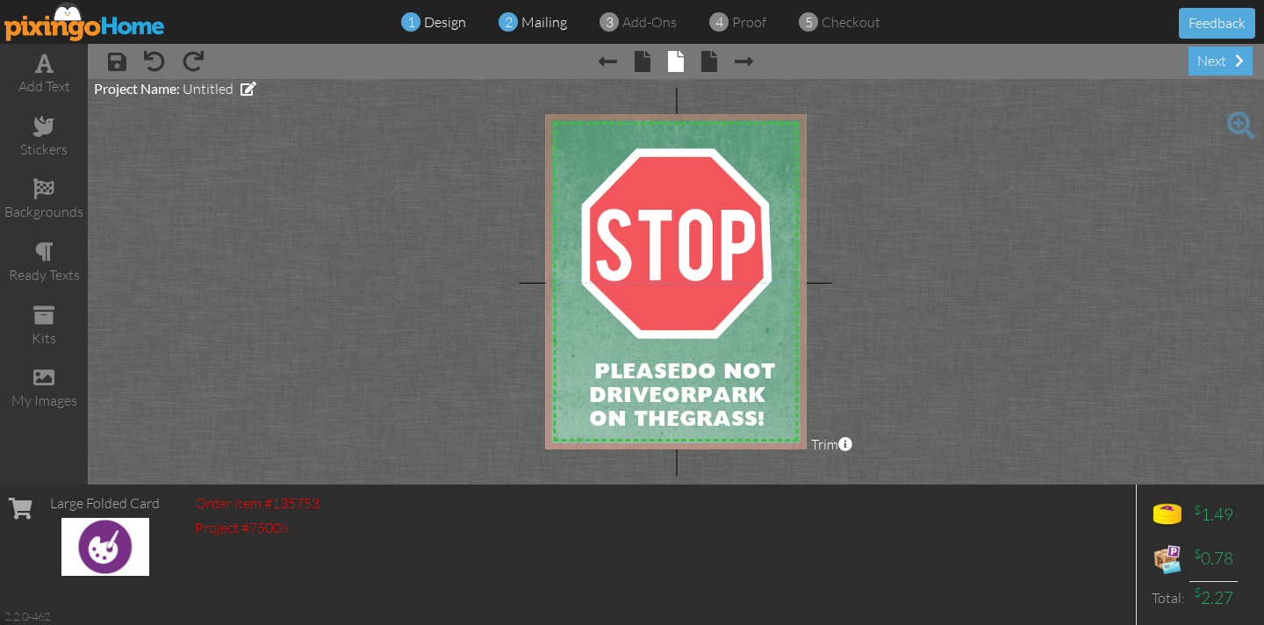
click at [529, 25] on span "mailing" at bounding box center [544, 22] width 46 height 18
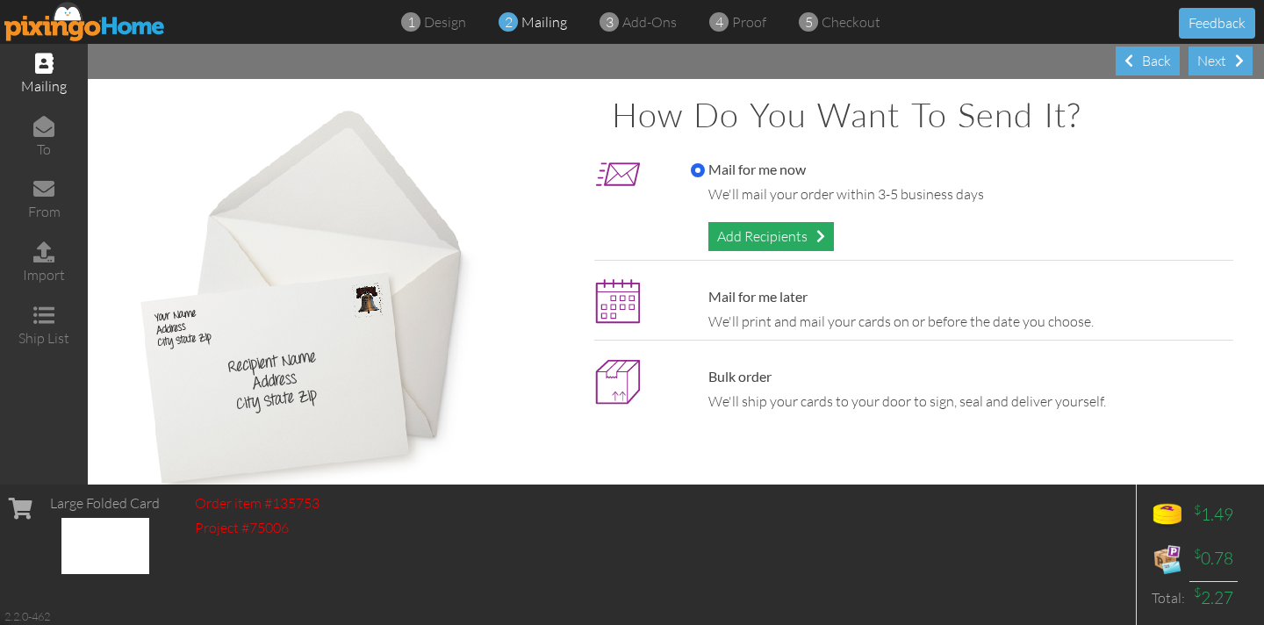
click at [727, 235] on div "Add Recipients" at bounding box center [770, 236] width 125 height 29
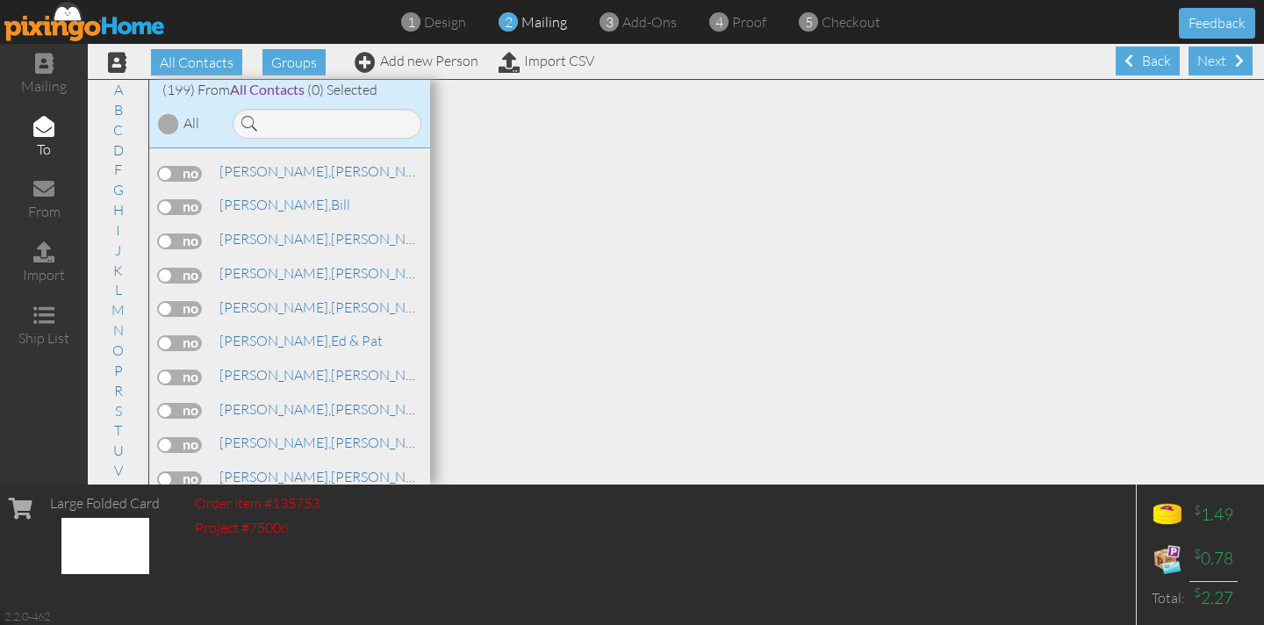
scroll to position [3338, 0]
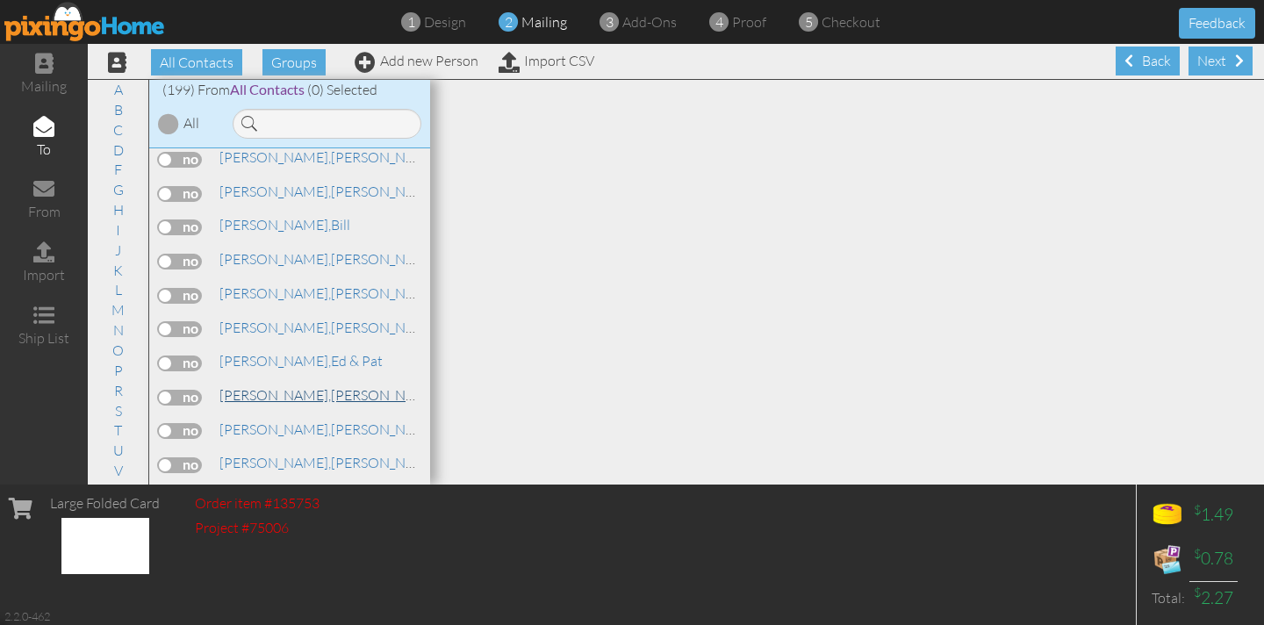
click at [263, 386] on span "[PERSON_NAME]," at bounding box center [274, 395] width 111 height 18
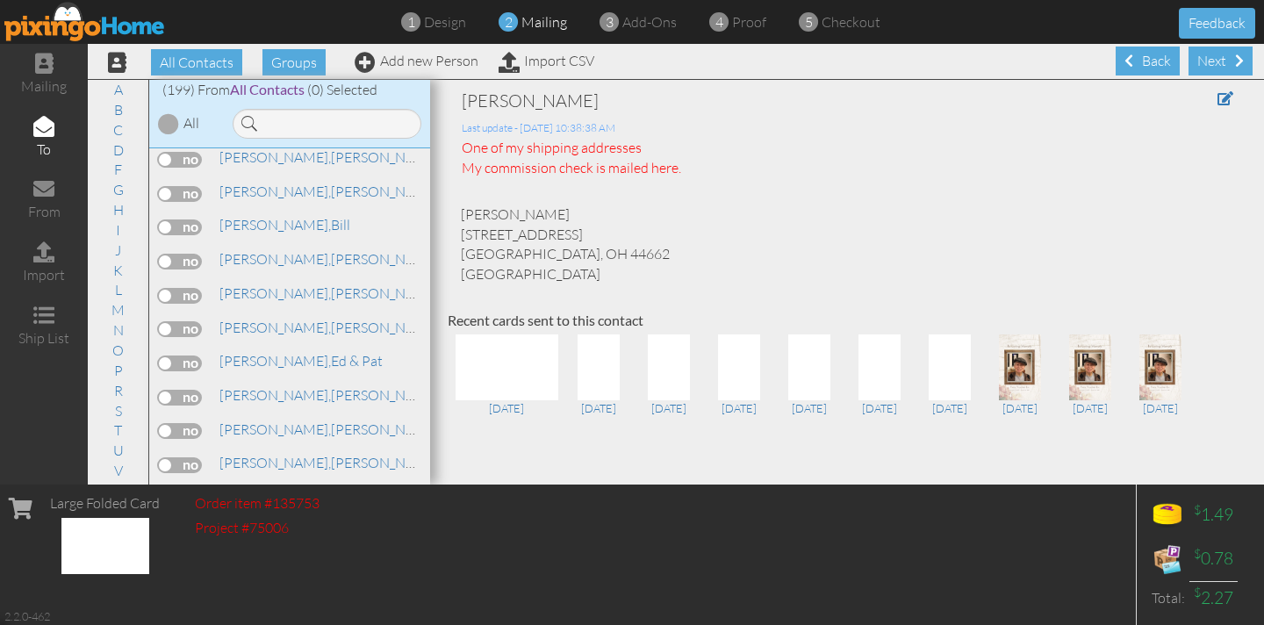
click at [190, 390] on label at bounding box center [180, 398] width 44 height 16
click at [0, 0] on input "checkbox" at bounding box center [0, 0] width 0 height 0
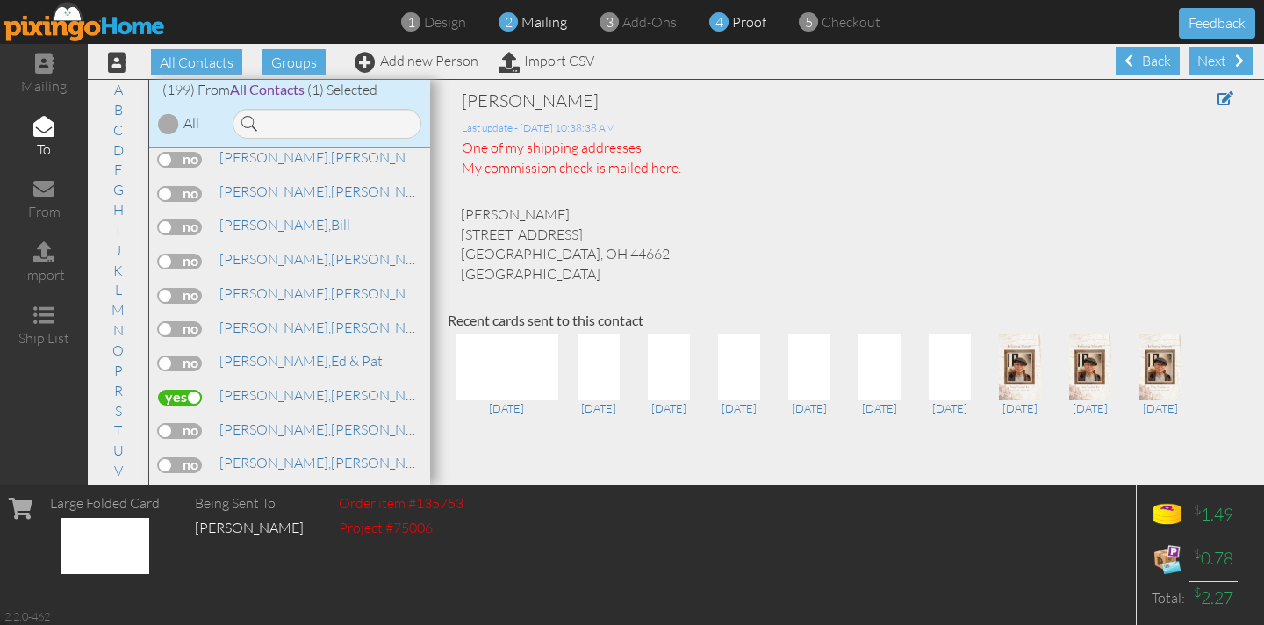
click at [727, 24] on div "4 proof" at bounding box center [742, 22] width 47 height 20
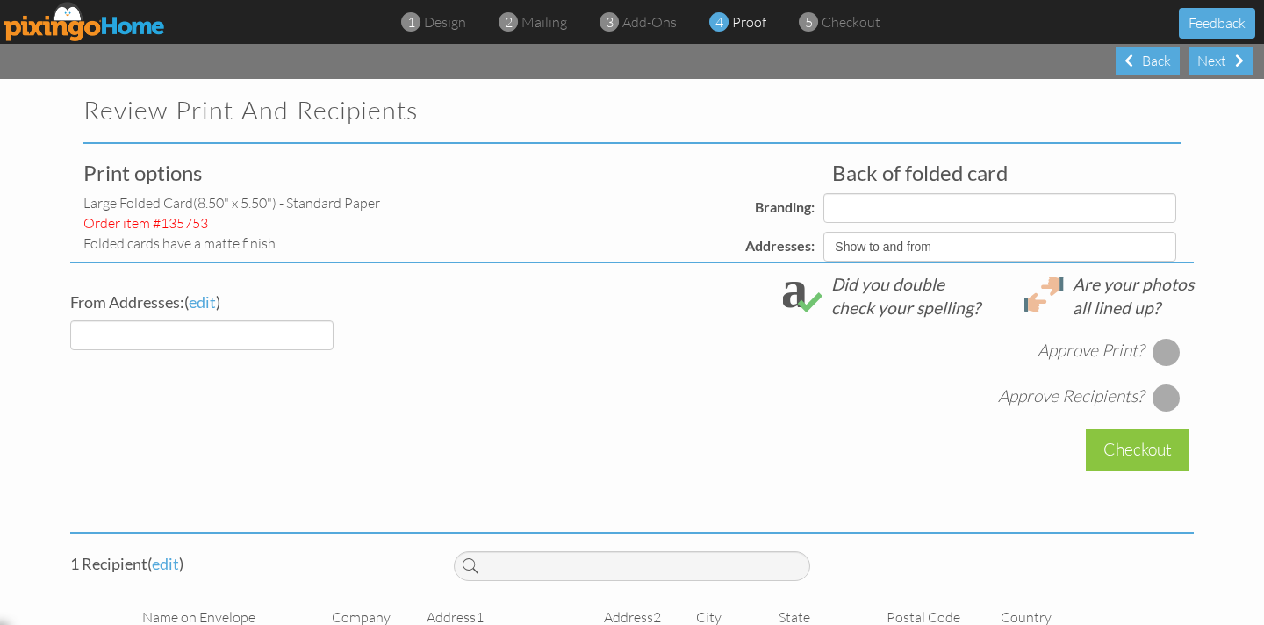
select select "object:7487"
select select "object:7489"
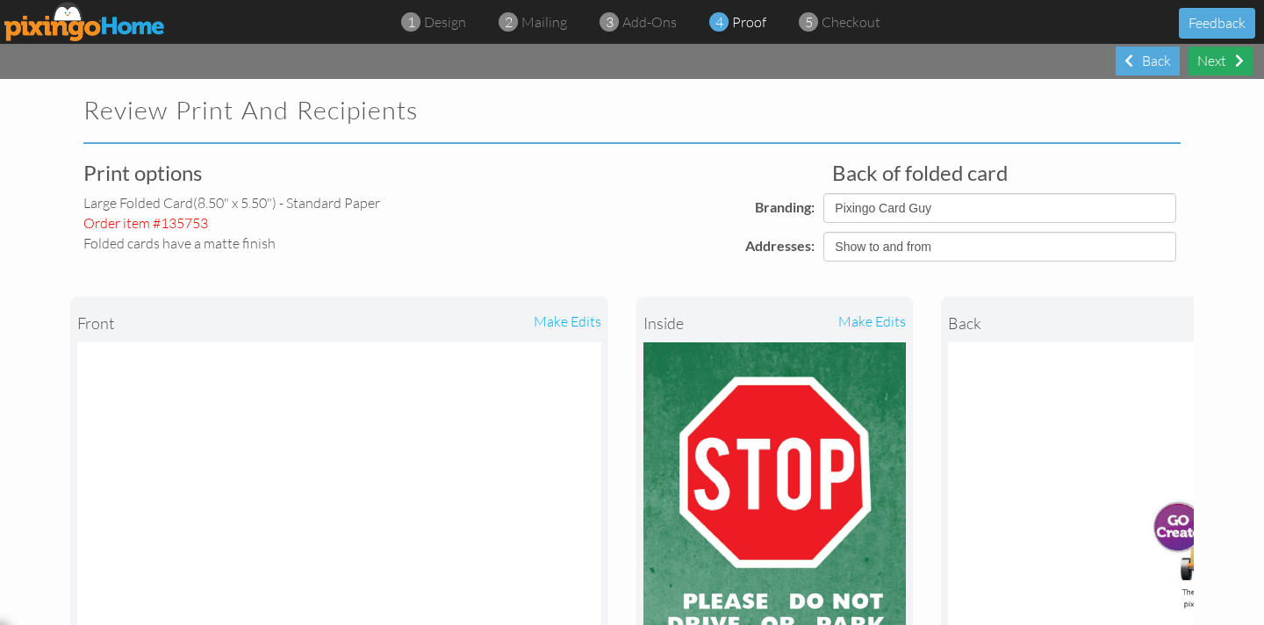
click at [1218, 63] on div "Next" at bounding box center [1220, 61] width 64 height 29
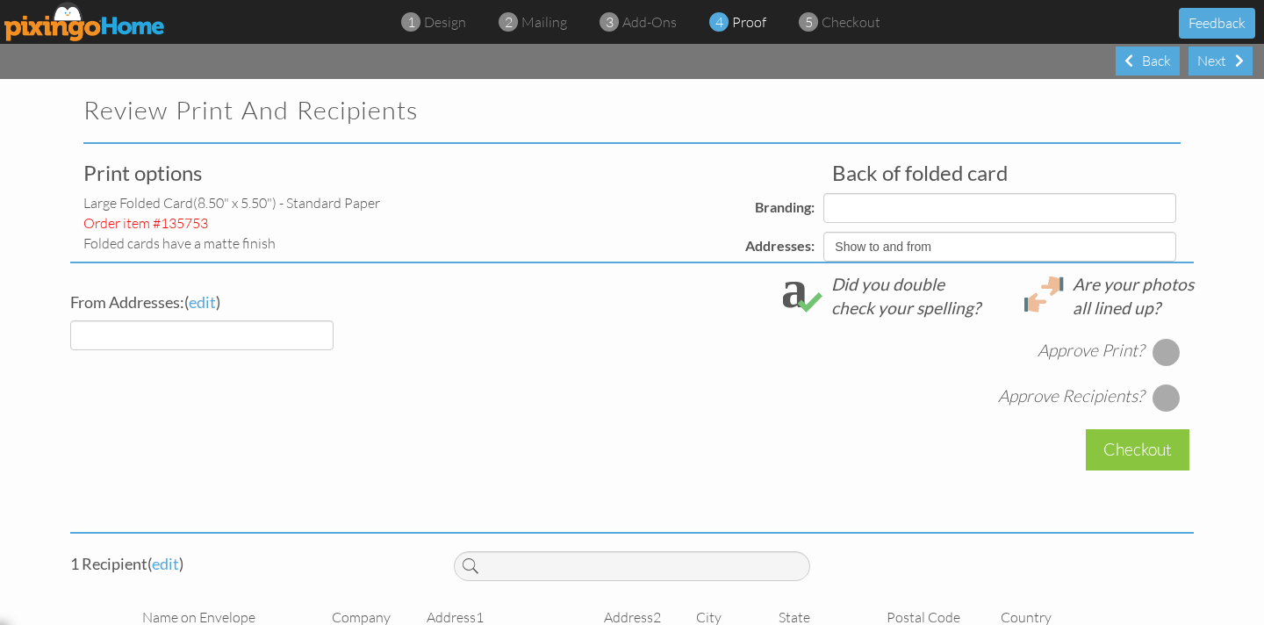
select select "object:7538"
select select "object:7539"
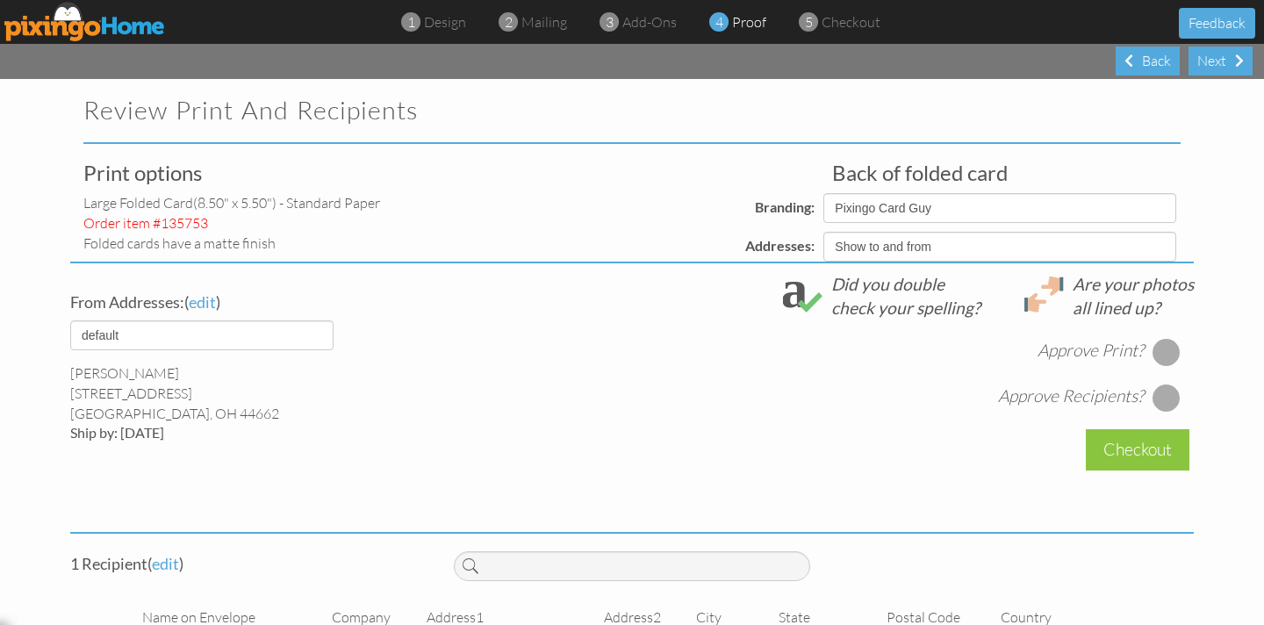
click at [1171, 351] on div at bounding box center [1166, 352] width 28 height 28
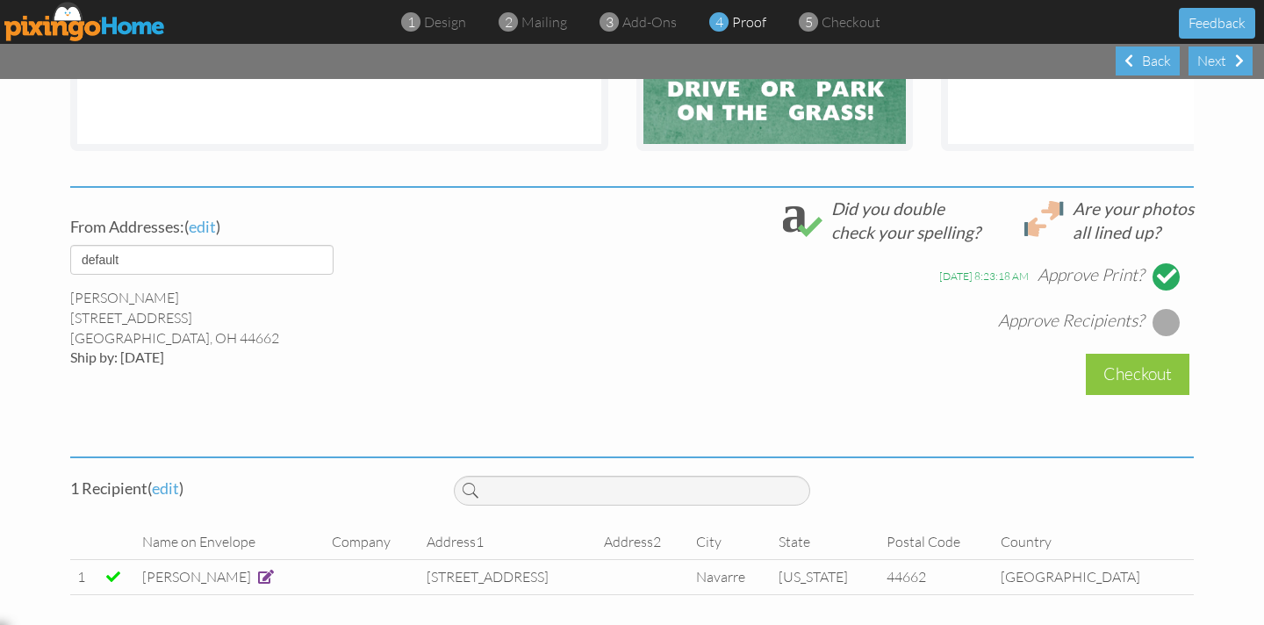
scroll to position [541, 0]
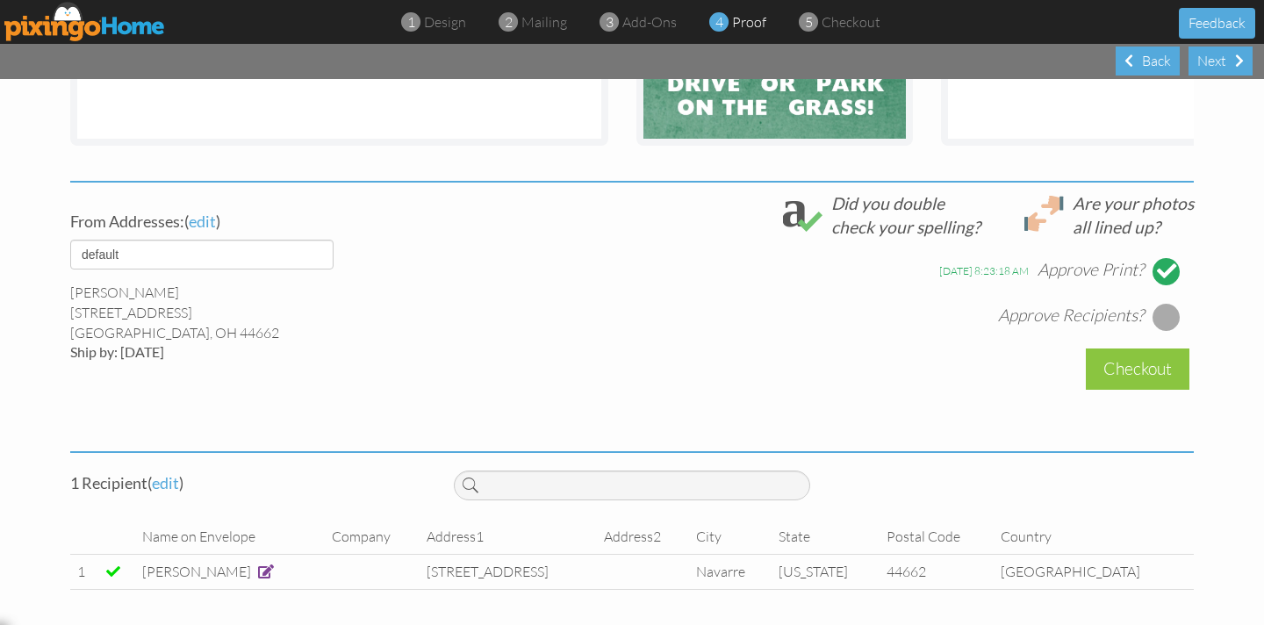
click at [1173, 322] on div at bounding box center [1166, 317] width 28 height 28
click at [1137, 376] on div "Checkout" at bounding box center [1137, 368] width 104 height 41
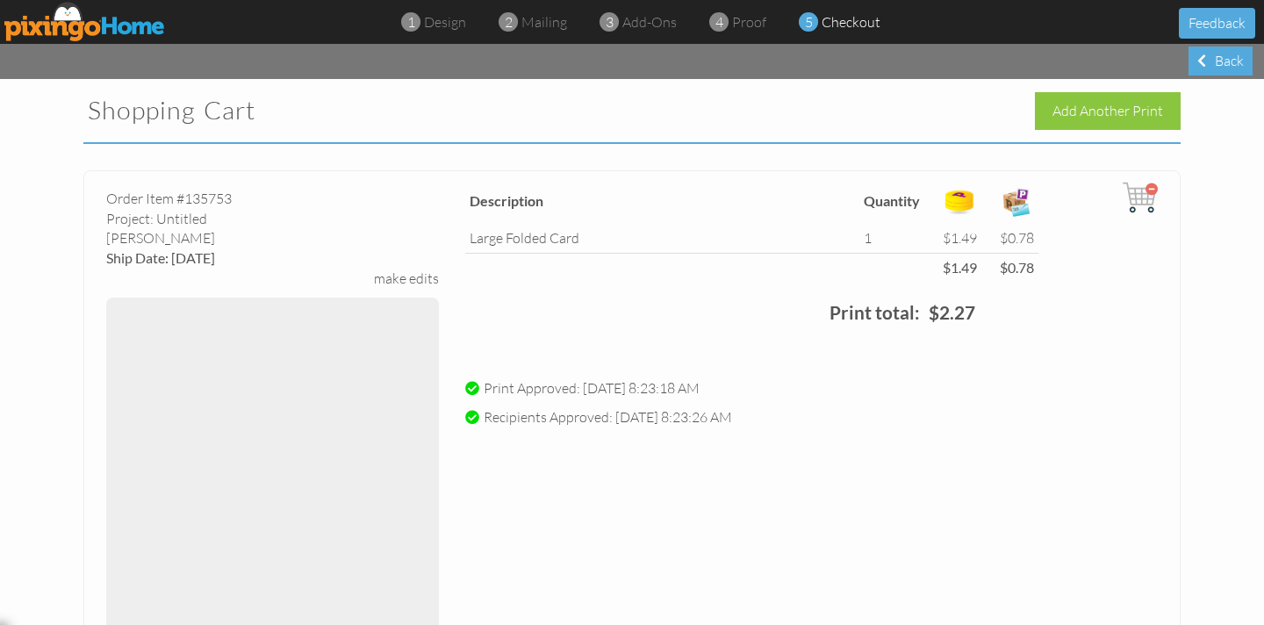
click at [655, 565] on div "Order Item #135753 Project: Untitled matte Finish Ship Date: [DATE] make edits …" at bounding box center [631, 405] width 1097 height 470
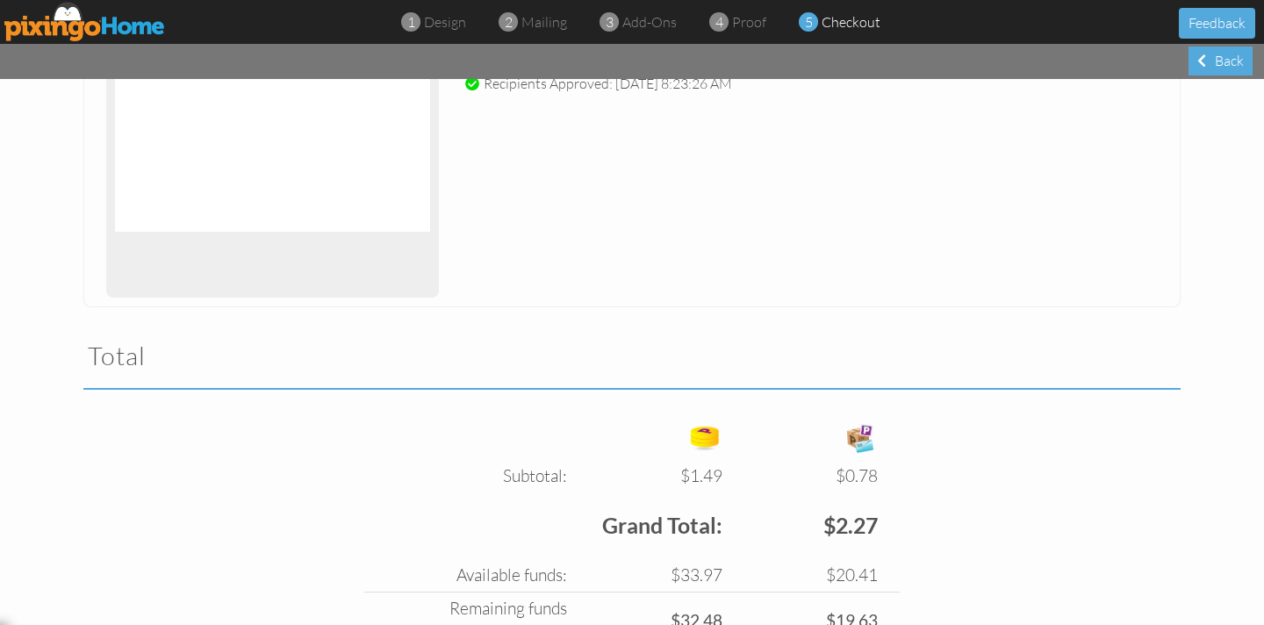
scroll to position [489, 0]
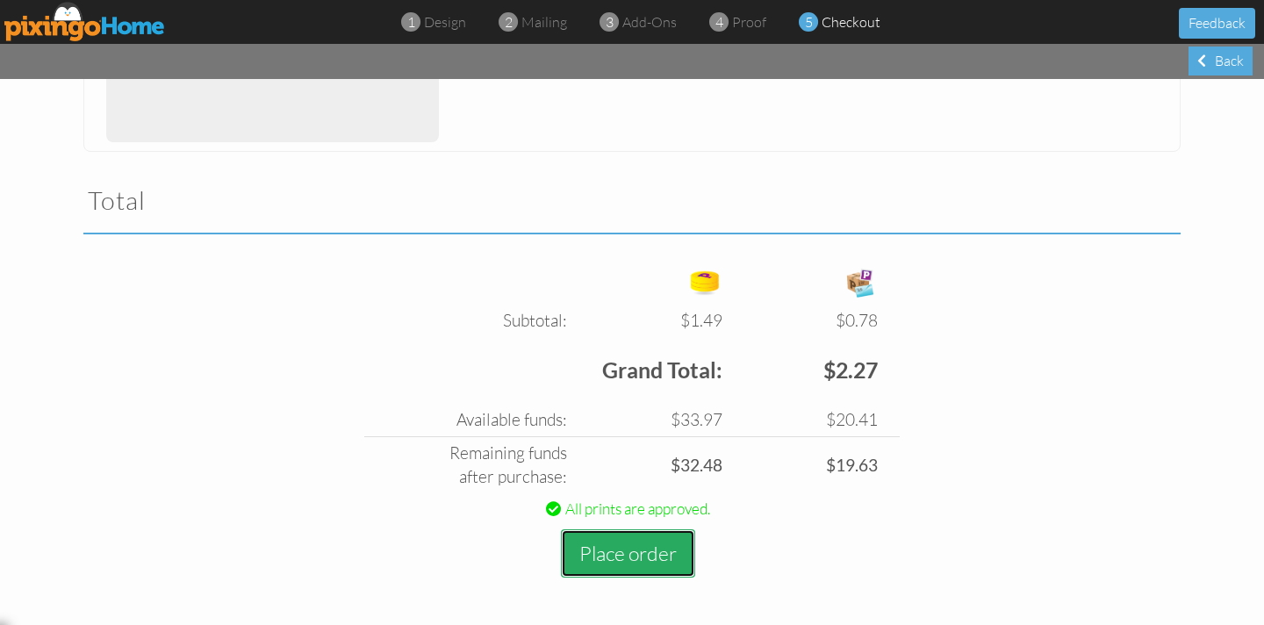
click at [617, 562] on button "Place order" at bounding box center [628, 553] width 134 height 48
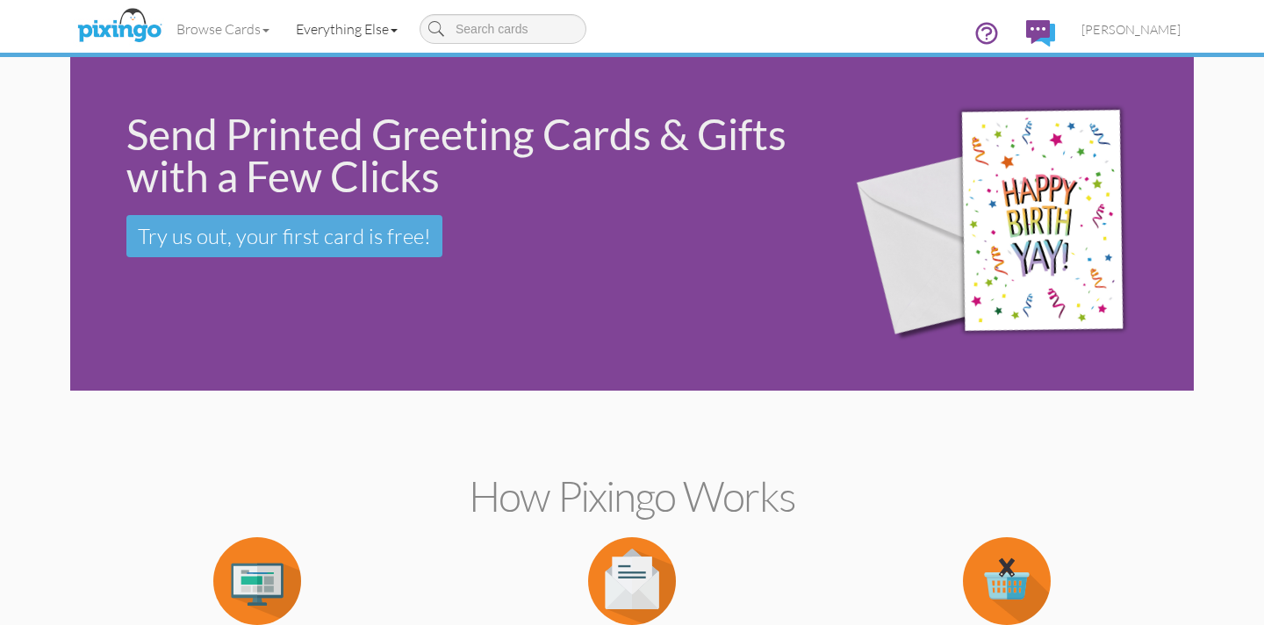
click at [350, 28] on link "Everything Else" at bounding box center [347, 29] width 128 height 44
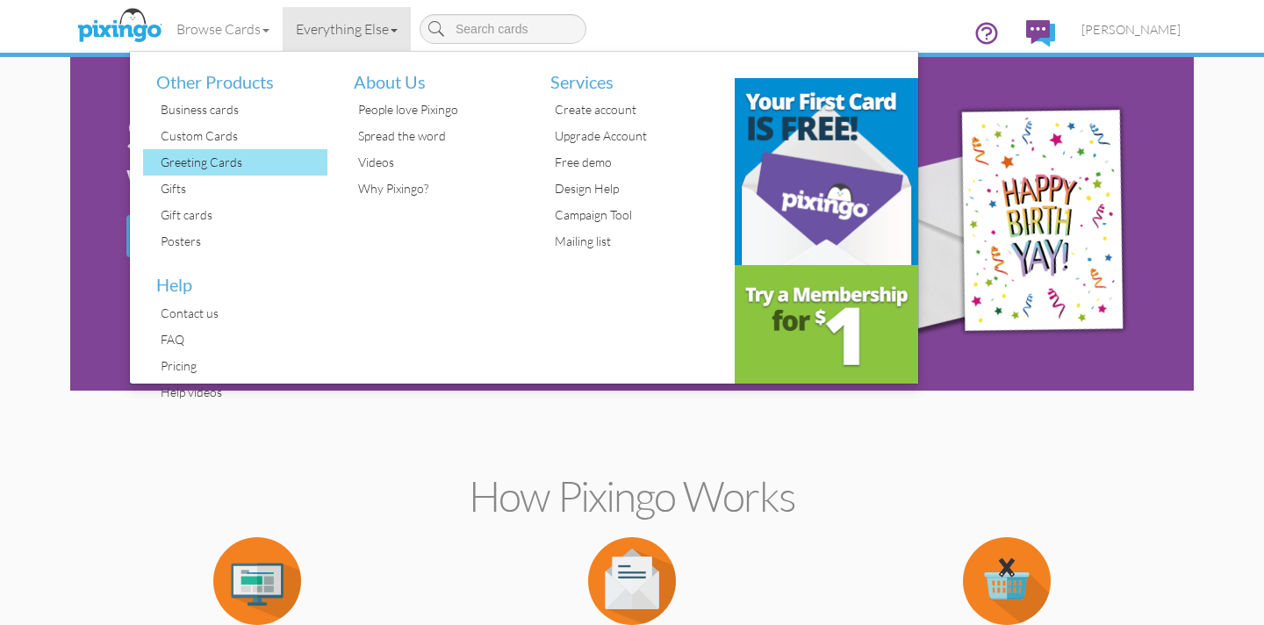
click at [233, 165] on div "Greeting Cards" at bounding box center [241, 162] width 171 height 26
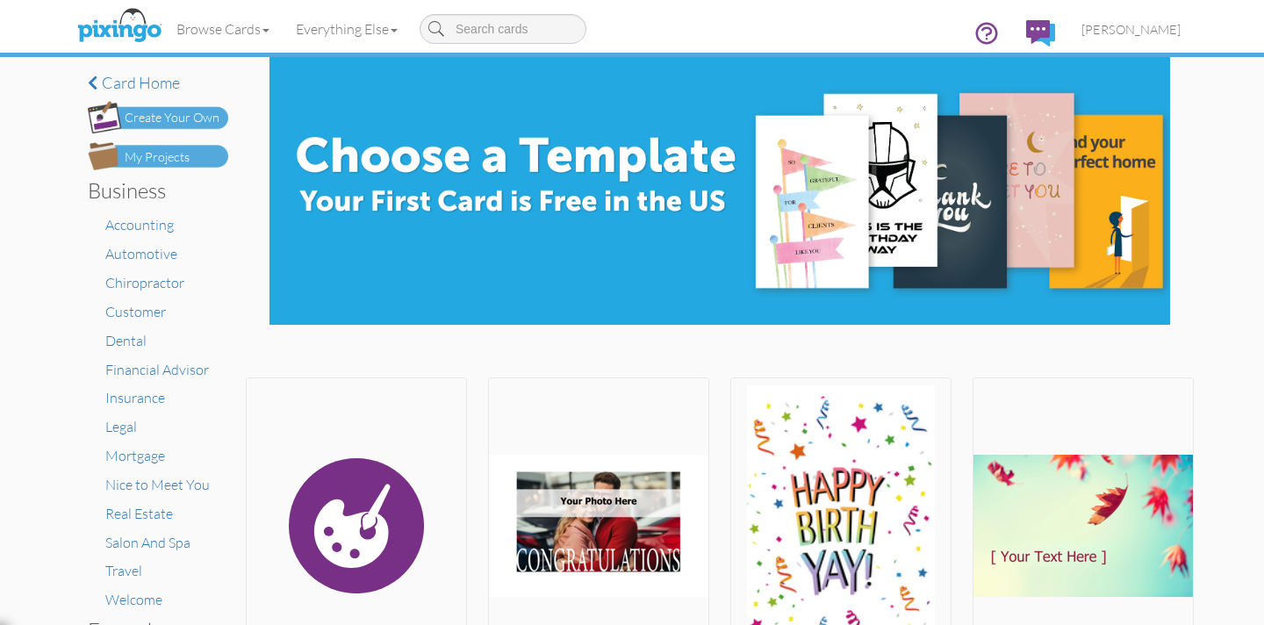
click at [157, 152] on div "My Projects" at bounding box center [157, 157] width 65 height 18
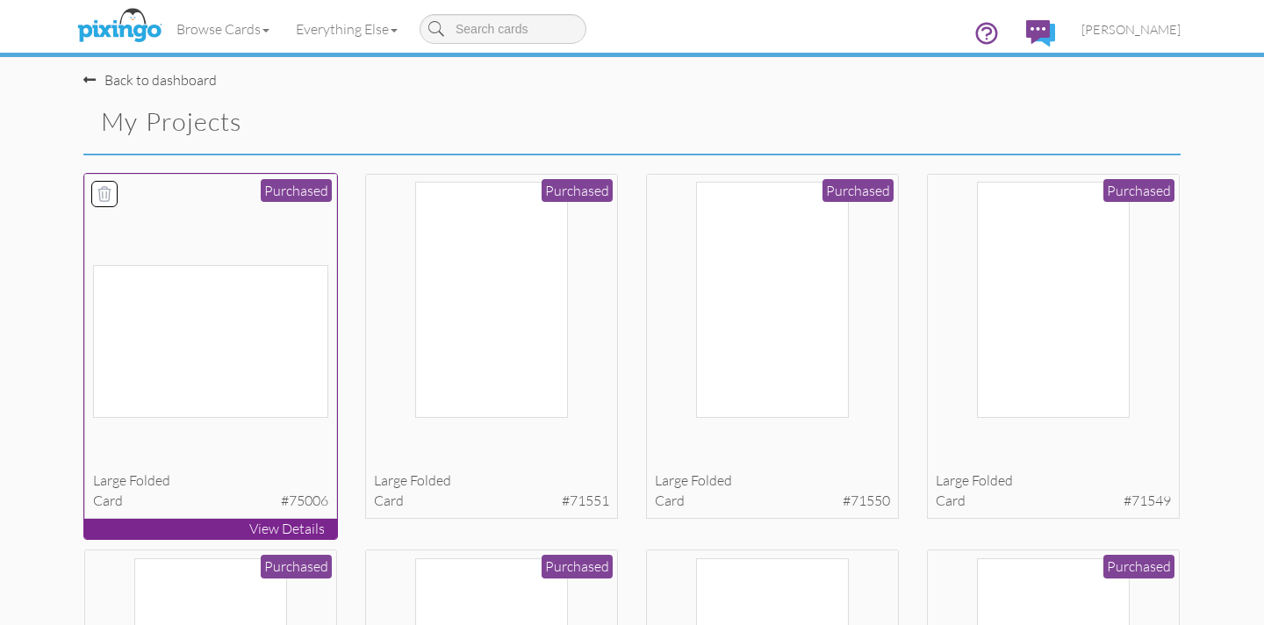
click at [295, 304] on img at bounding box center [211, 341] width 236 height 152
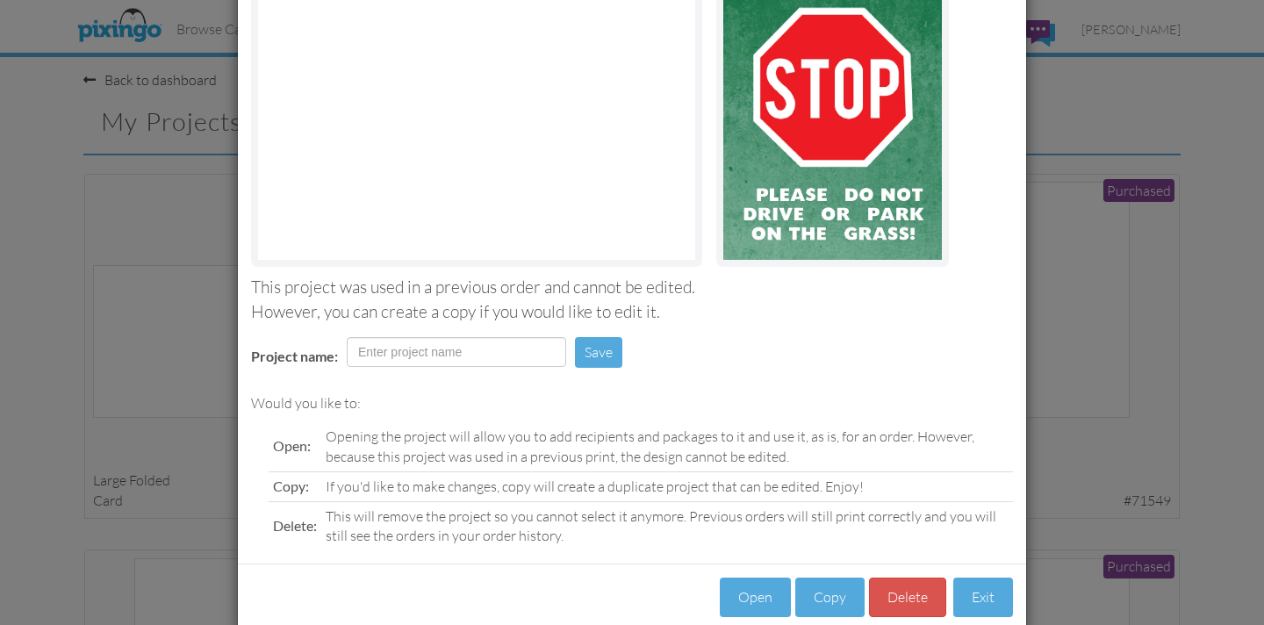
scroll to position [197, 0]
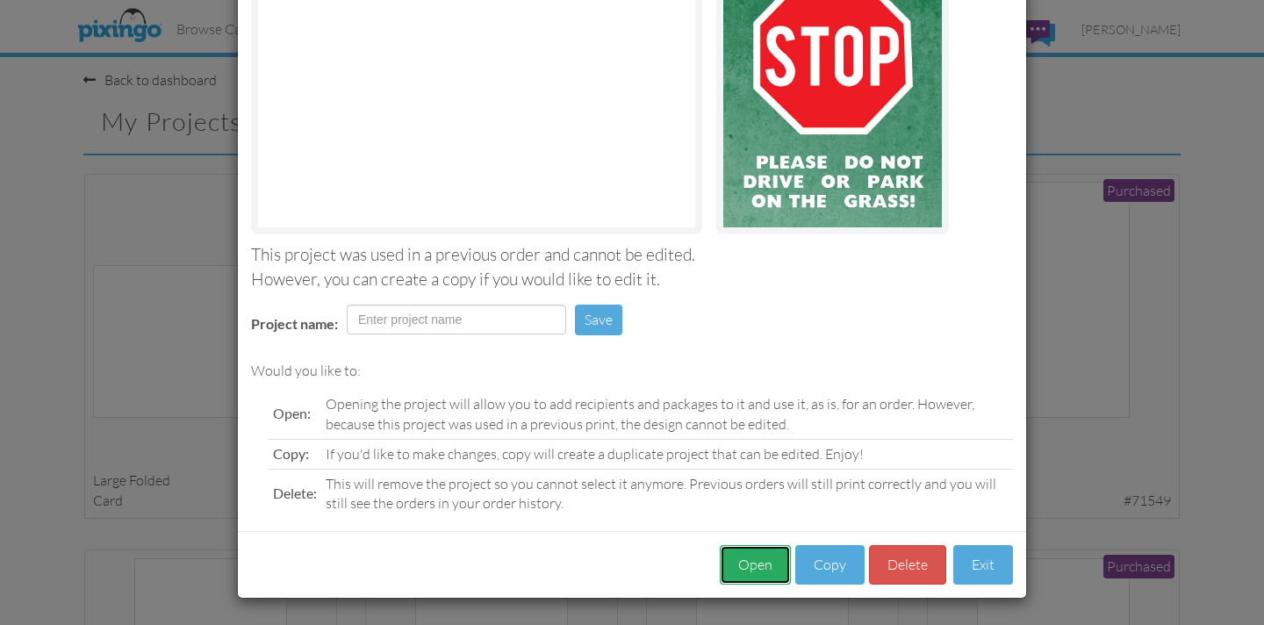
click at [766, 567] on button "Open" at bounding box center [755, 564] width 71 height 39
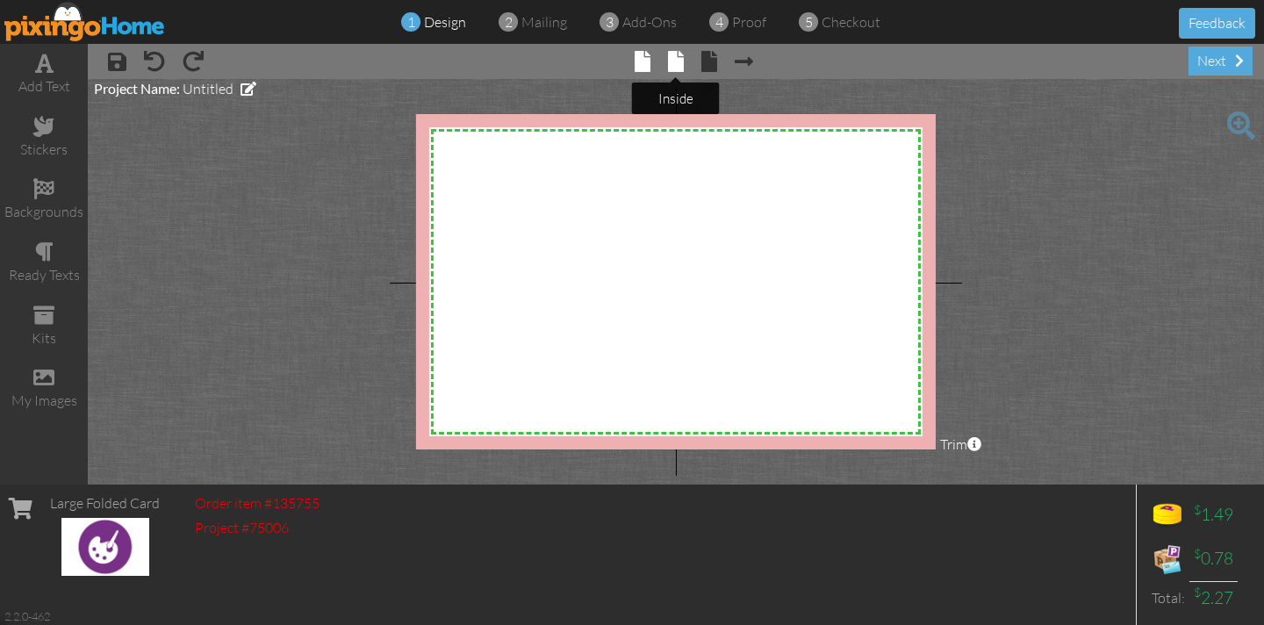
click at [680, 62] on span at bounding box center [676, 61] width 16 height 21
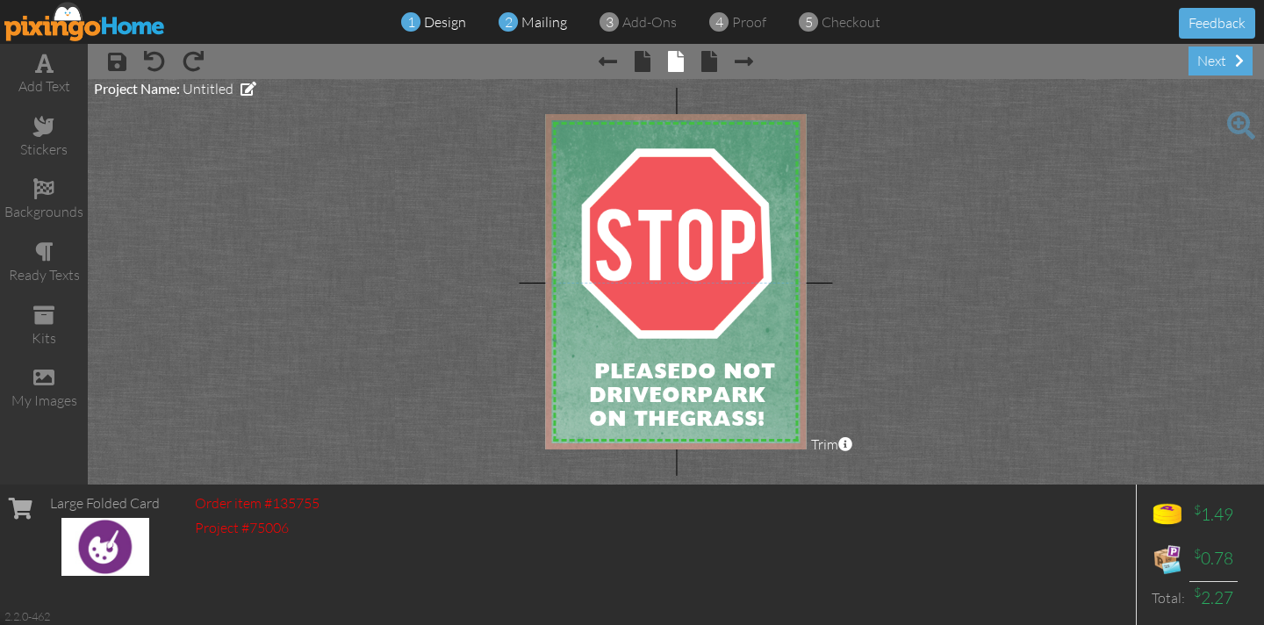
click at [538, 28] on span "mailing" at bounding box center [544, 22] width 46 height 18
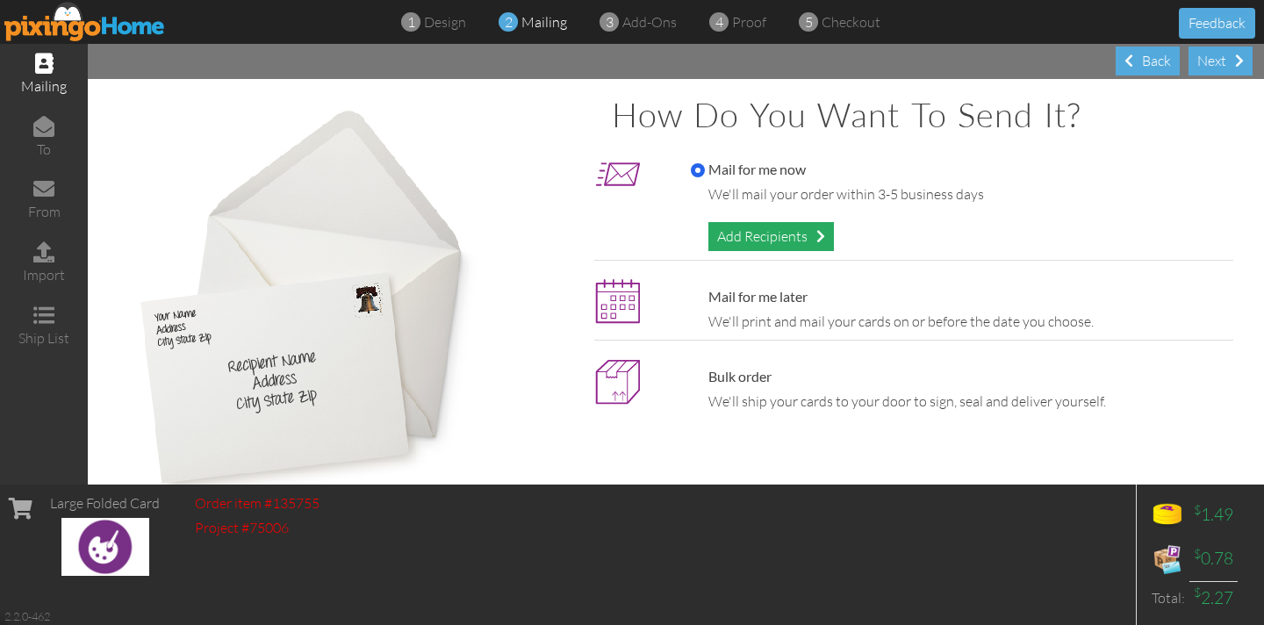
click at [786, 238] on div "Add Recipients" at bounding box center [770, 236] width 125 height 29
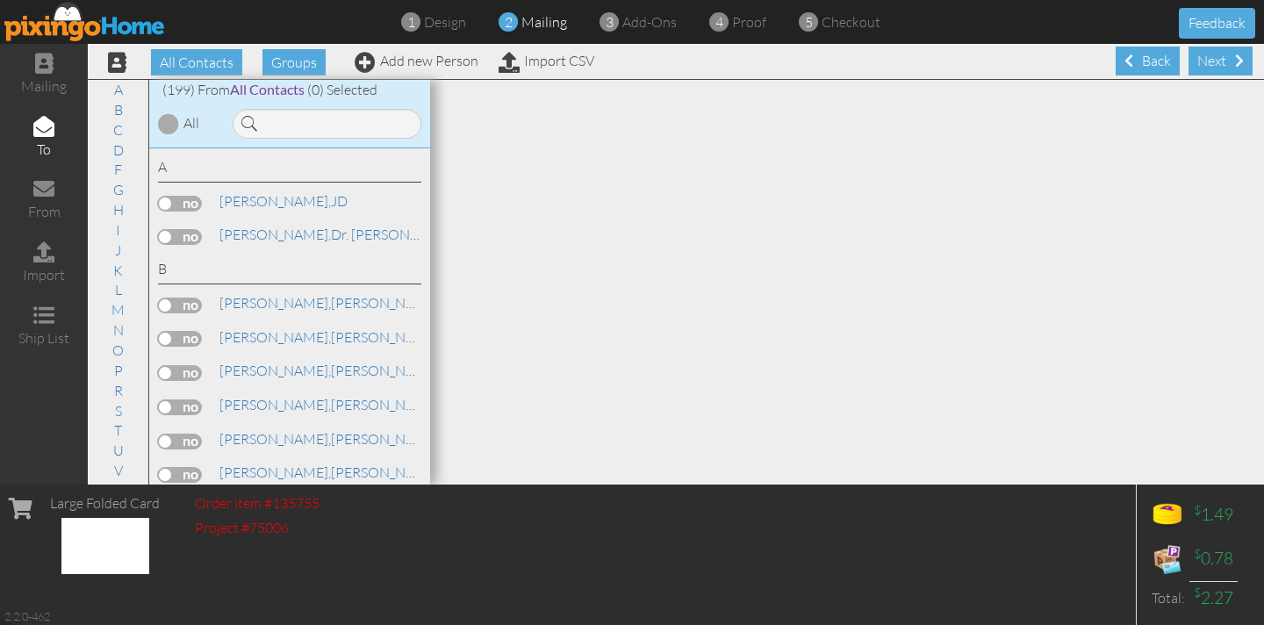
click at [247, 354] on div "A [PERSON_NAME], [PERSON_NAME], [PERSON_NAME][GEOGRAPHIC_DATA]," at bounding box center [289, 316] width 281 height 337
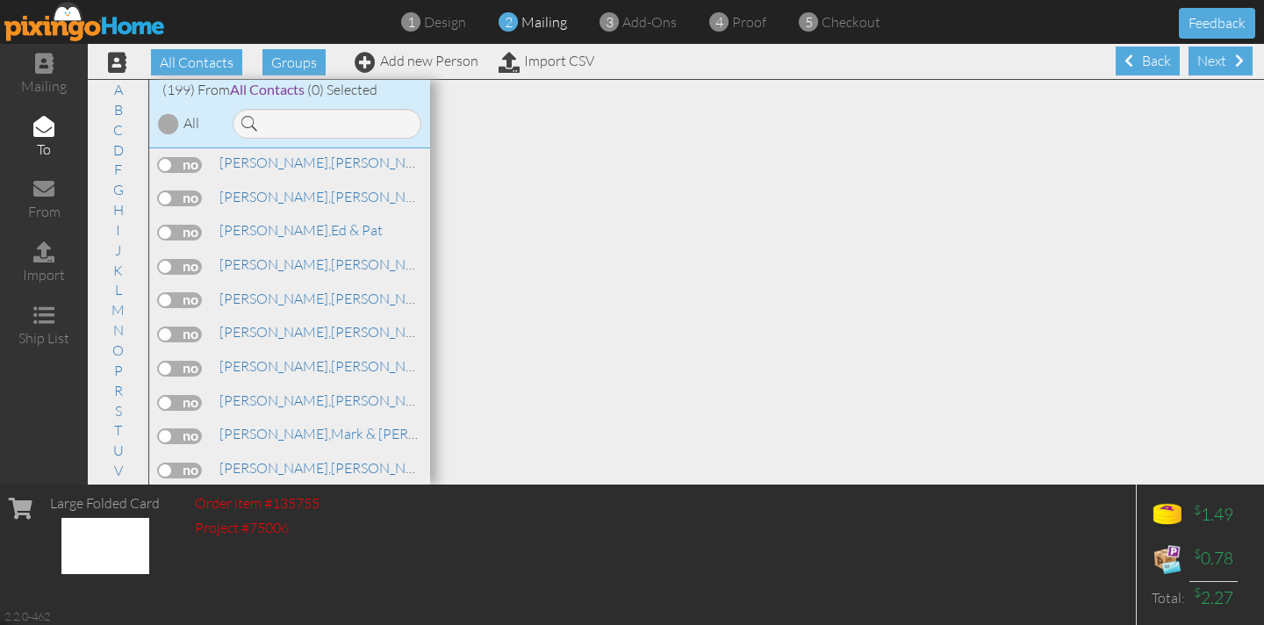
scroll to position [3467, 0]
click at [184, 261] on label at bounding box center [180, 269] width 44 height 16
click at [0, 0] on input "checkbox" at bounding box center [0, 0] width 0 height 0
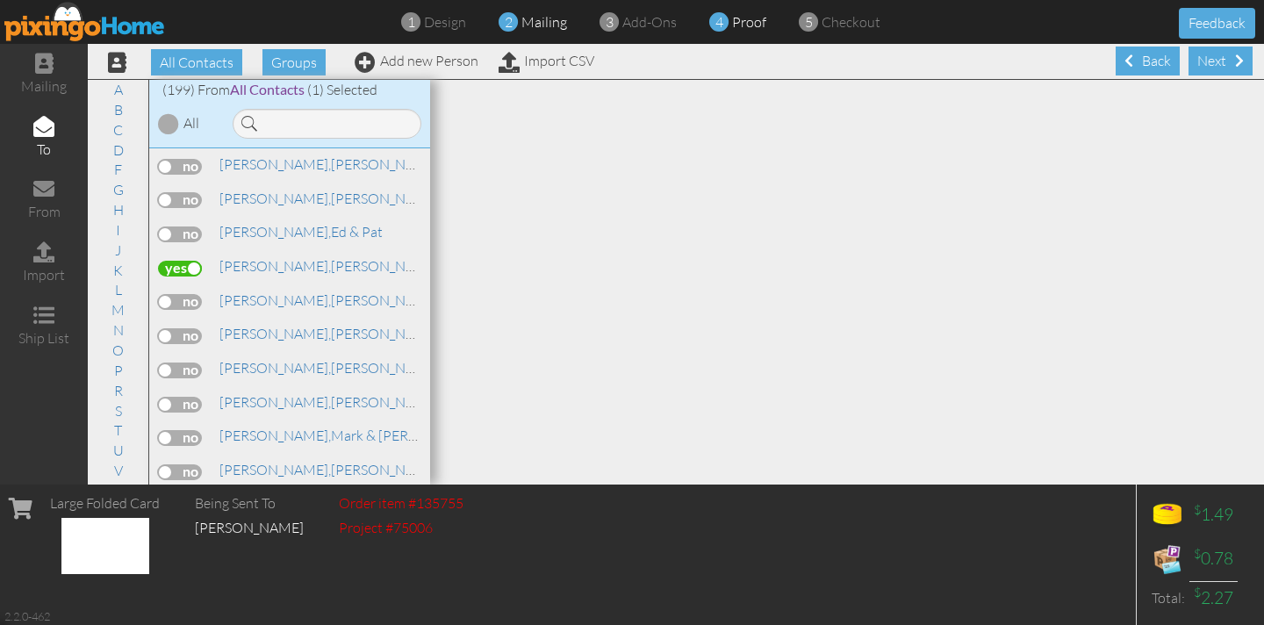
click at [755, 22] on span "proof" at bounding box center [749, 22] width 34 height 18
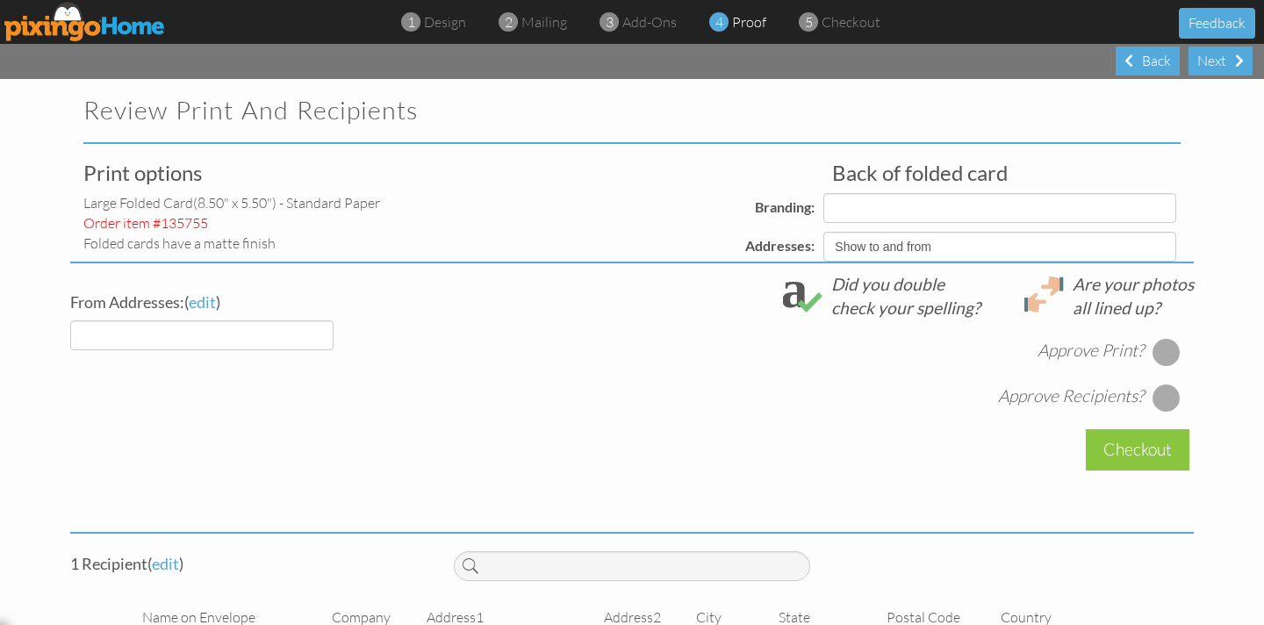
select select "object:9462"
select select "object:9463"
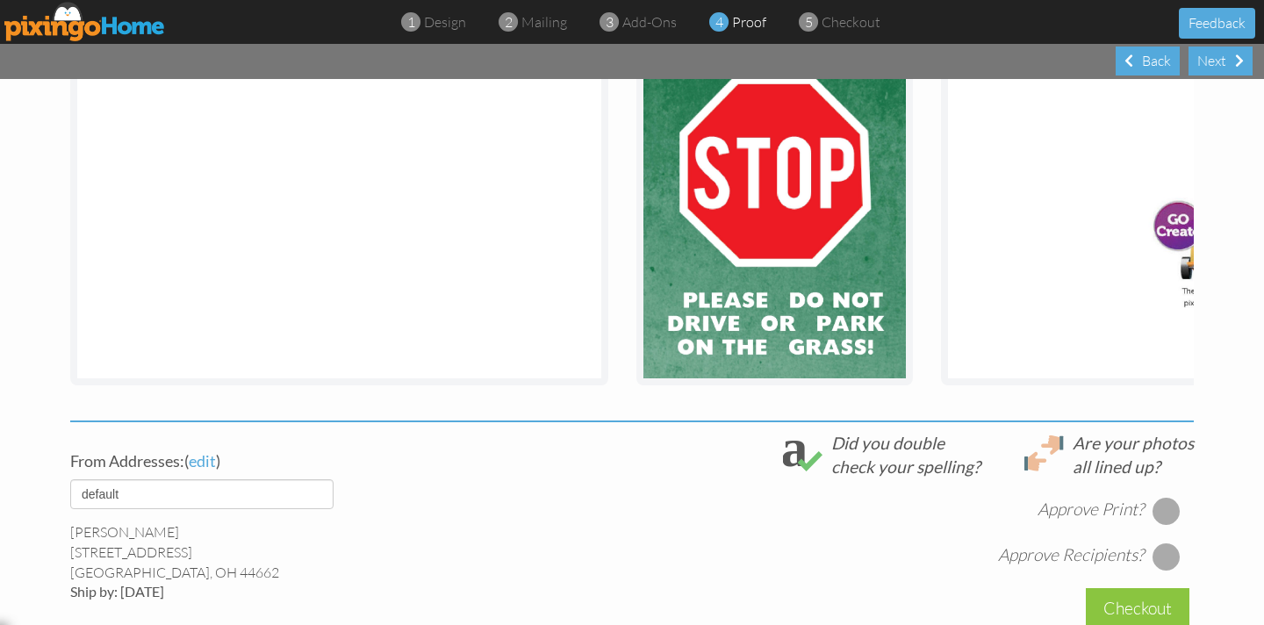
scroll to position [541, 0]
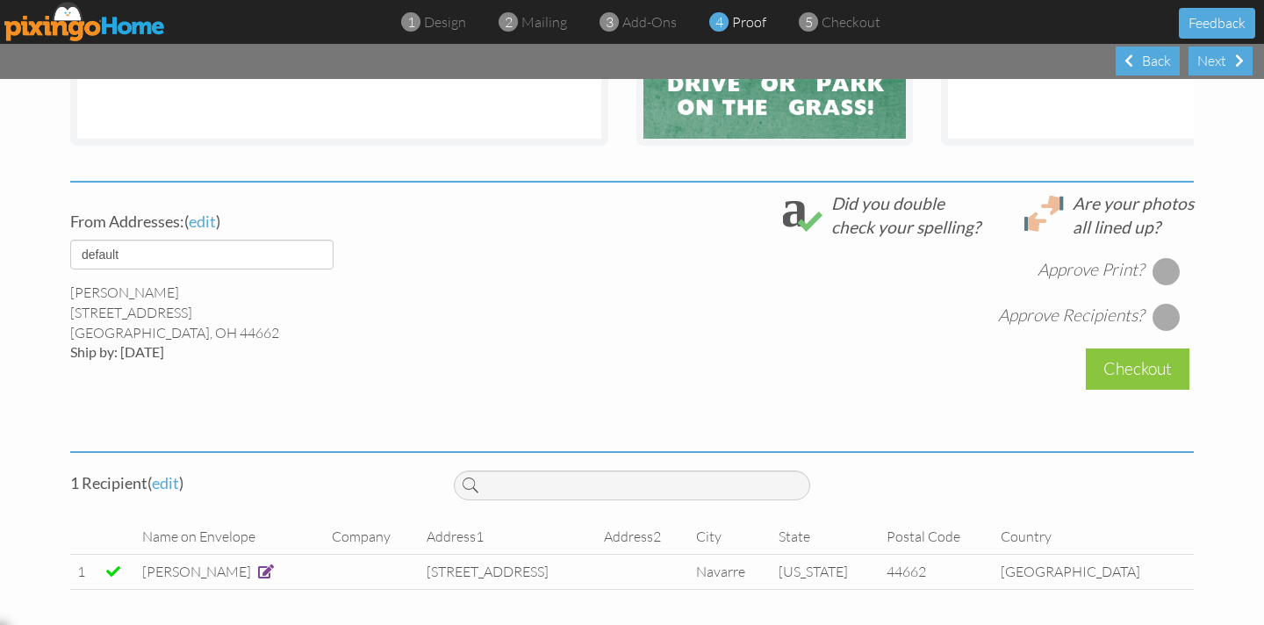
click at [1163, 272] on div at bounding box center [1166, 271] width 28 height 28
click at [1164, 316] on div at bounding box center [1166, 317] width 28 height 28
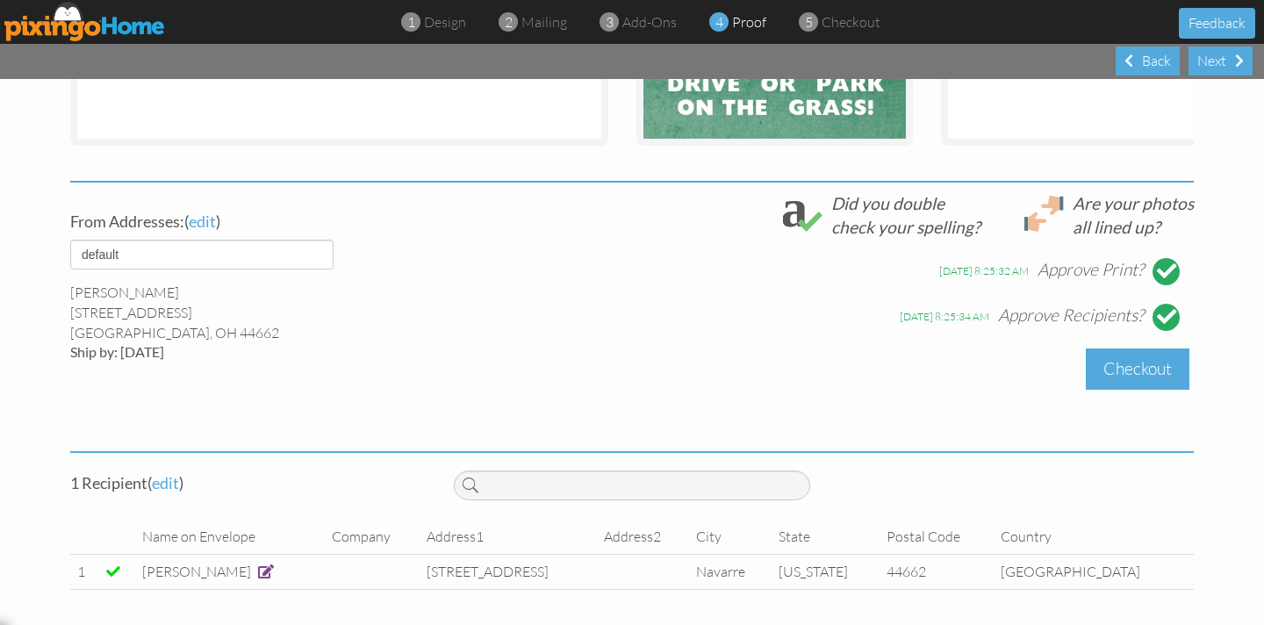
click at [1136, 375] on div "Checkout" at bounding box center [1137, 368] width 104 height 41
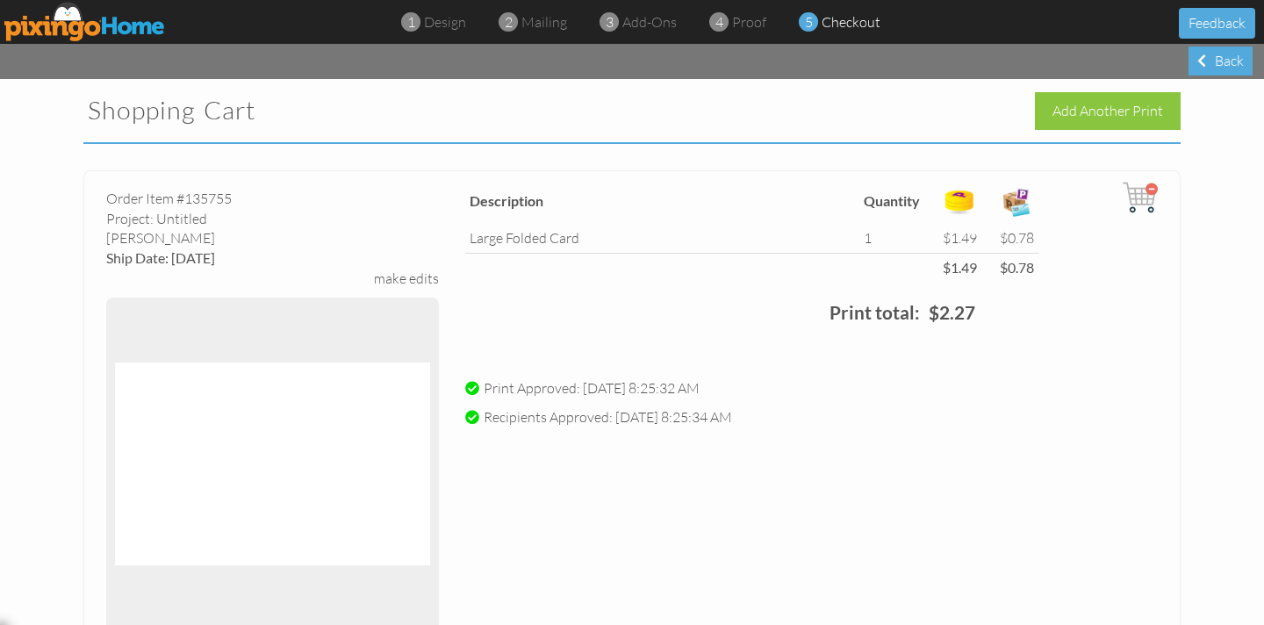
click at [329, 480] on img at bounding box center [272, 464] width 315 height 316
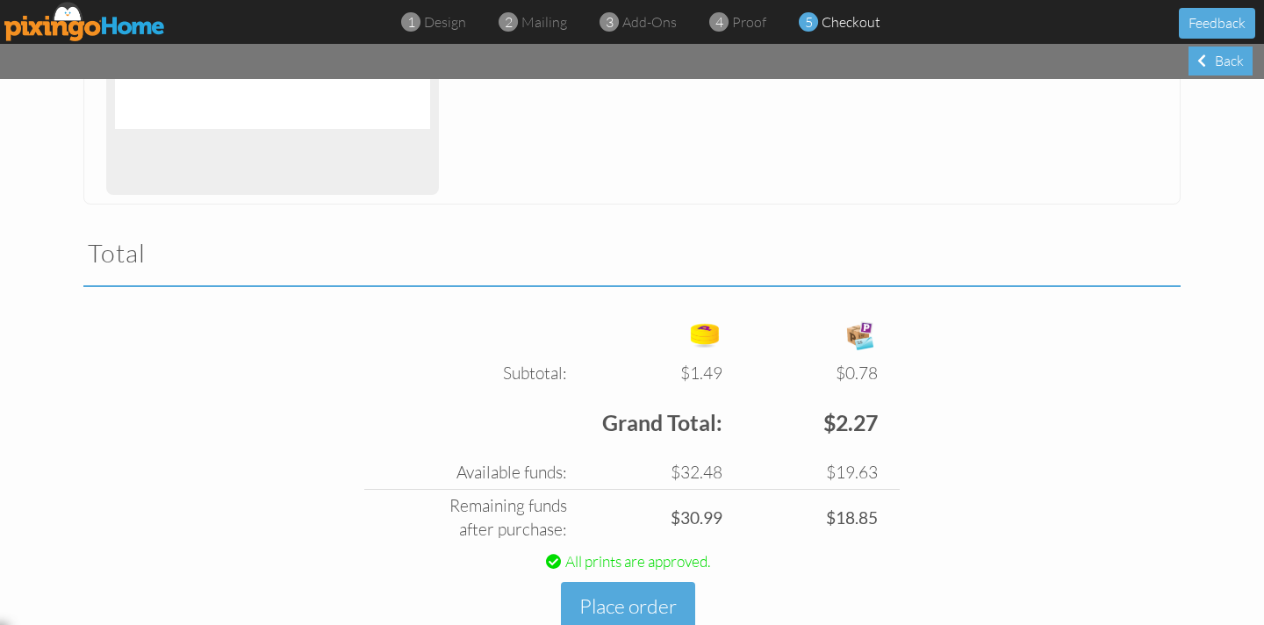
scroll to position [489, 0]
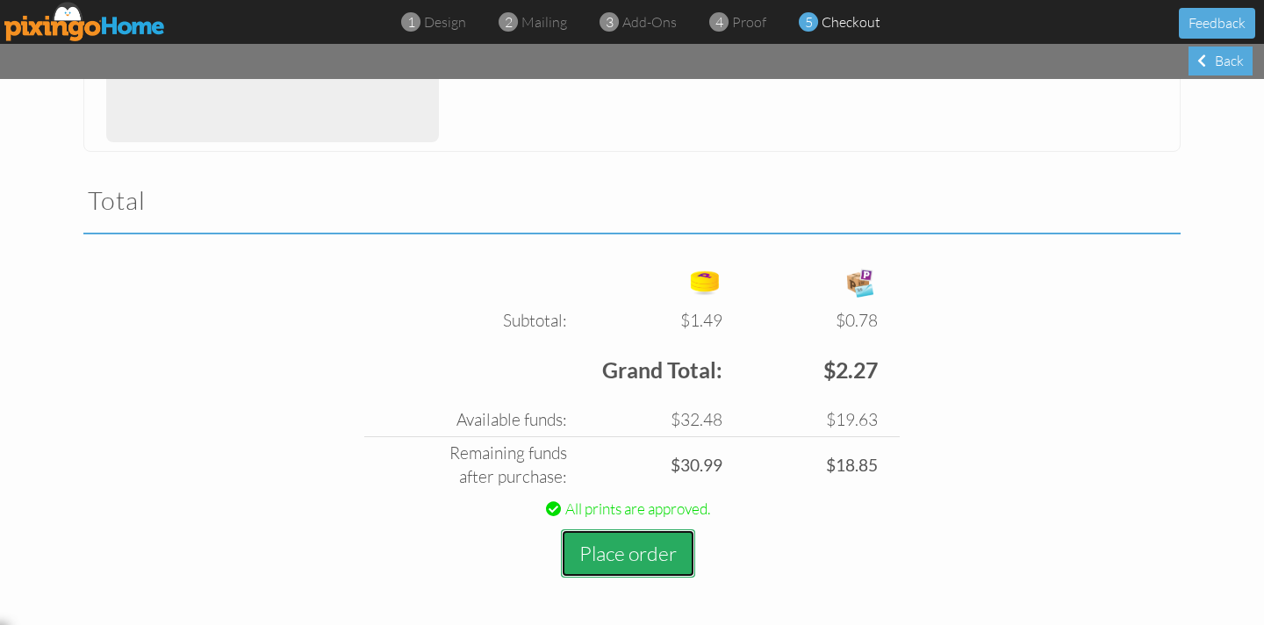
click at [658, 553] on button "Place order" at bounding box center [628, 553] width 134 height 48
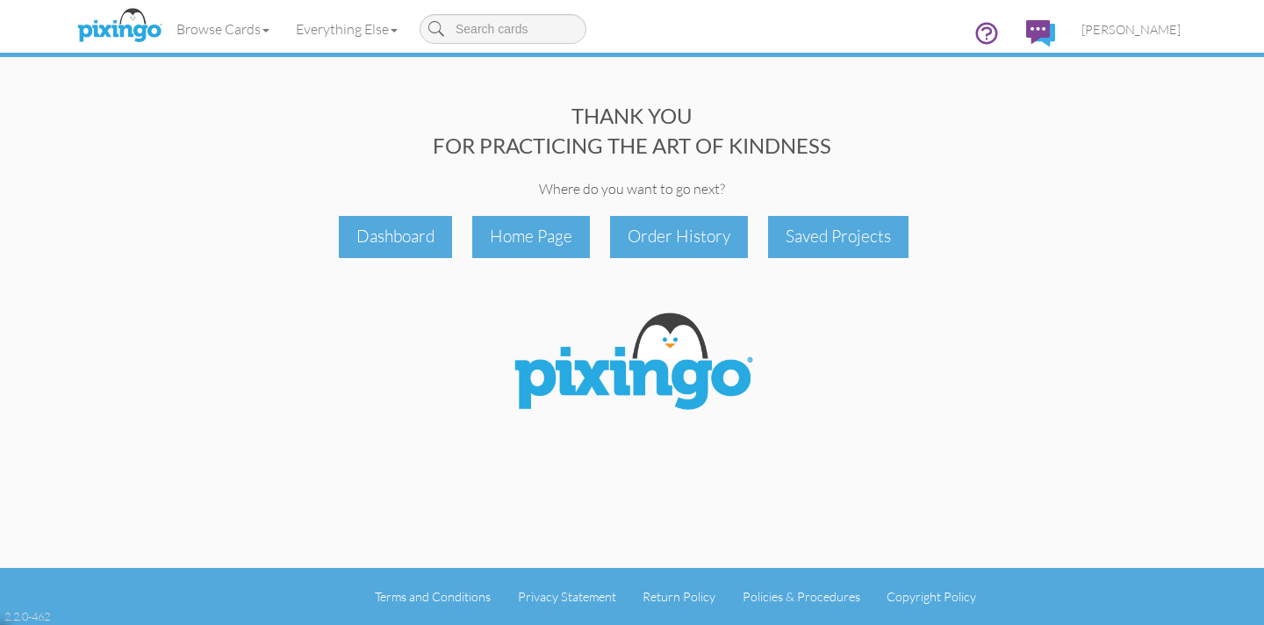
click at [208, 162] on div "THANK YOU FOR PRACTICING THE ART OF KINDNESS Where do you want to go next?" at bounding box center [631, 149] width 1123 height 97
click at [1147, 32] on span "[PERSON_NAME]" at bounding box center [1130, 29] width 99 height 15
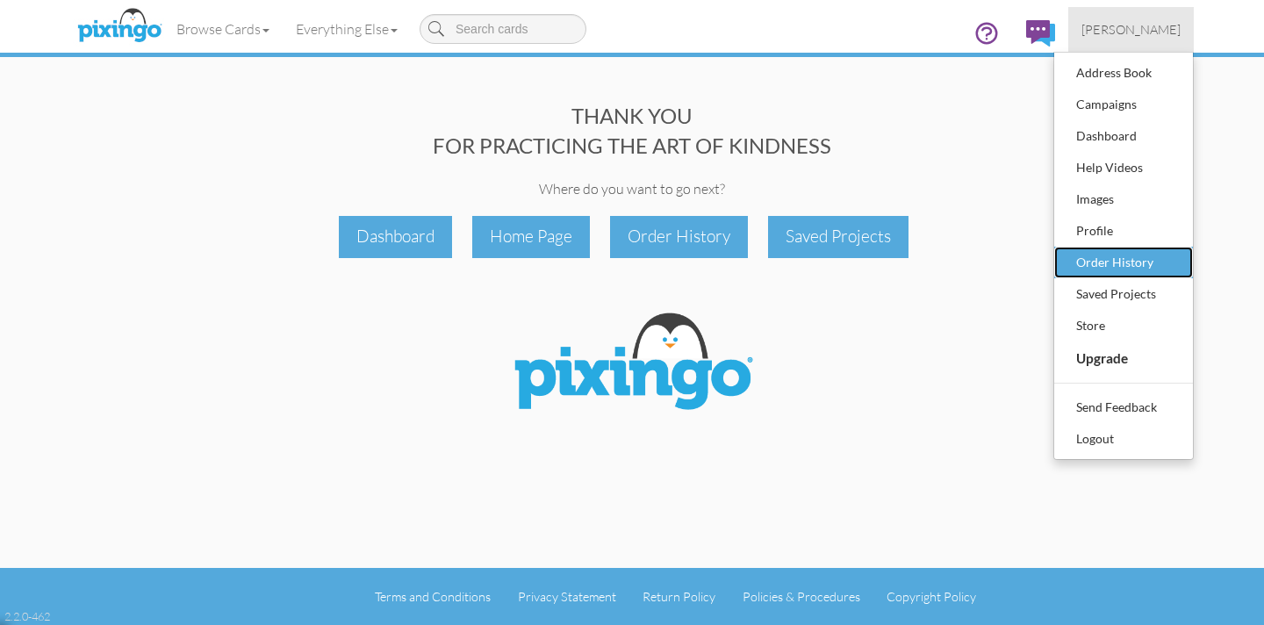
click at [1114, 263] on div "Order History" at bounding box center [1123, 262] width 104 height 26
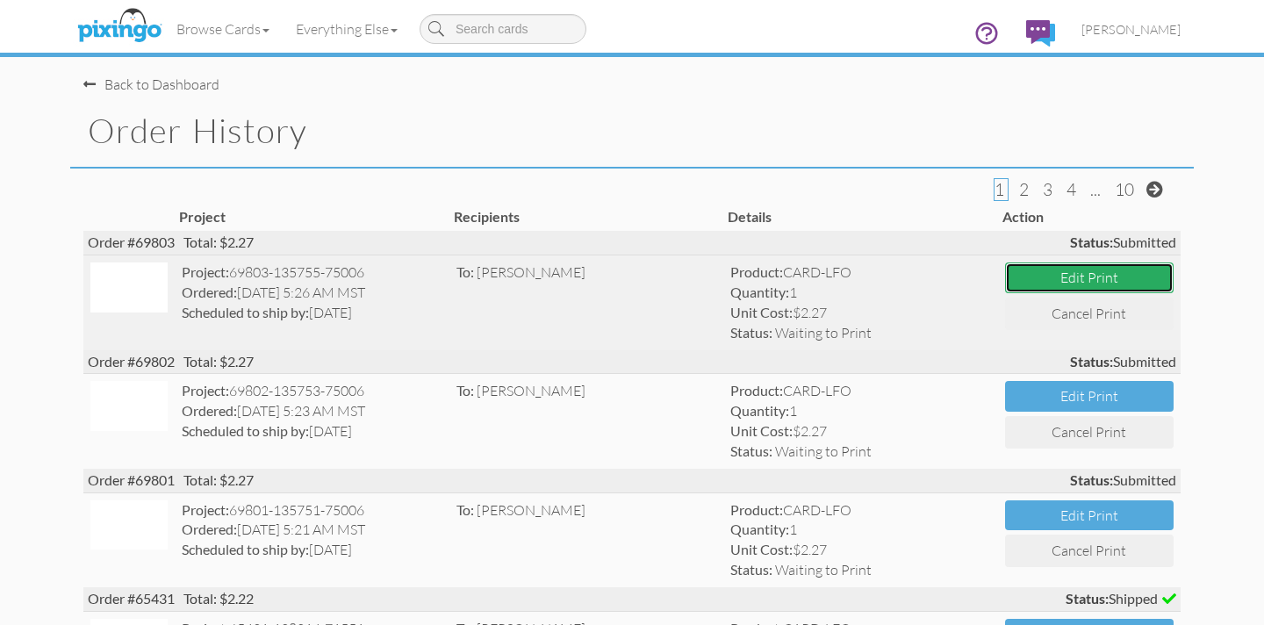
click at [1048, 276] on button "Edit Print" at bounding box center [1089, 277] width 168 height 31
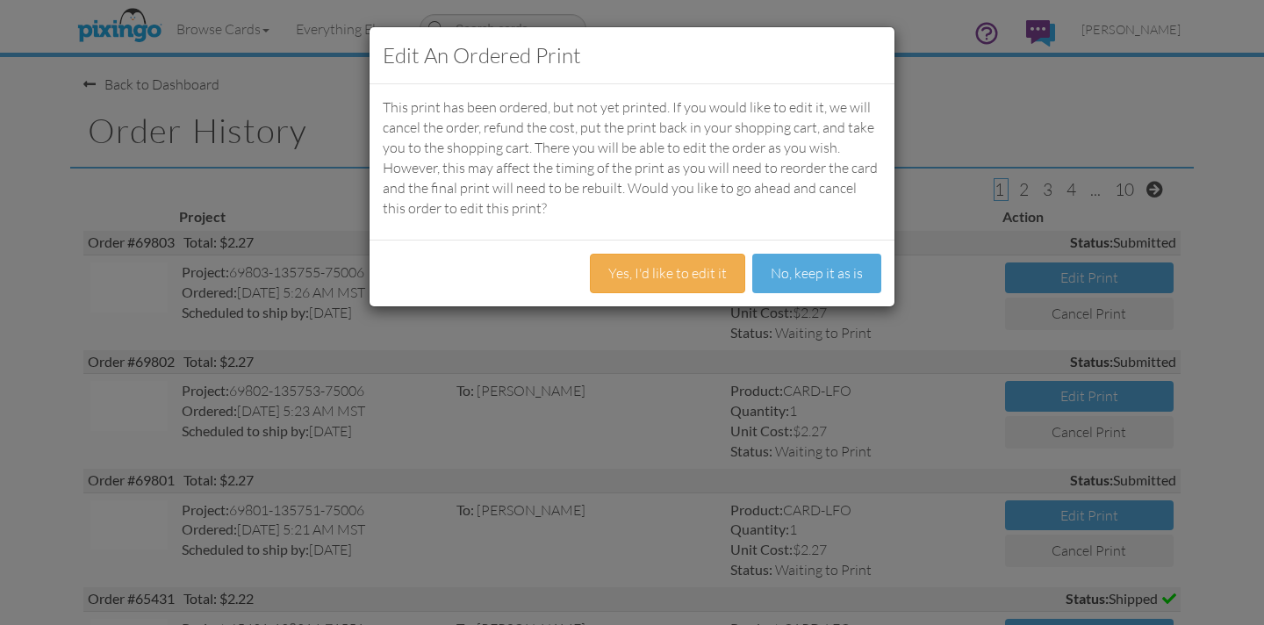
click at [531, 344] on div "Edit an ordered print This print has been ordered, but not yet printed. If you …" at bounding box center [632, 312] width 1264 height 625
